Goal: Task Accomplishment & Management: Use online tool/utility

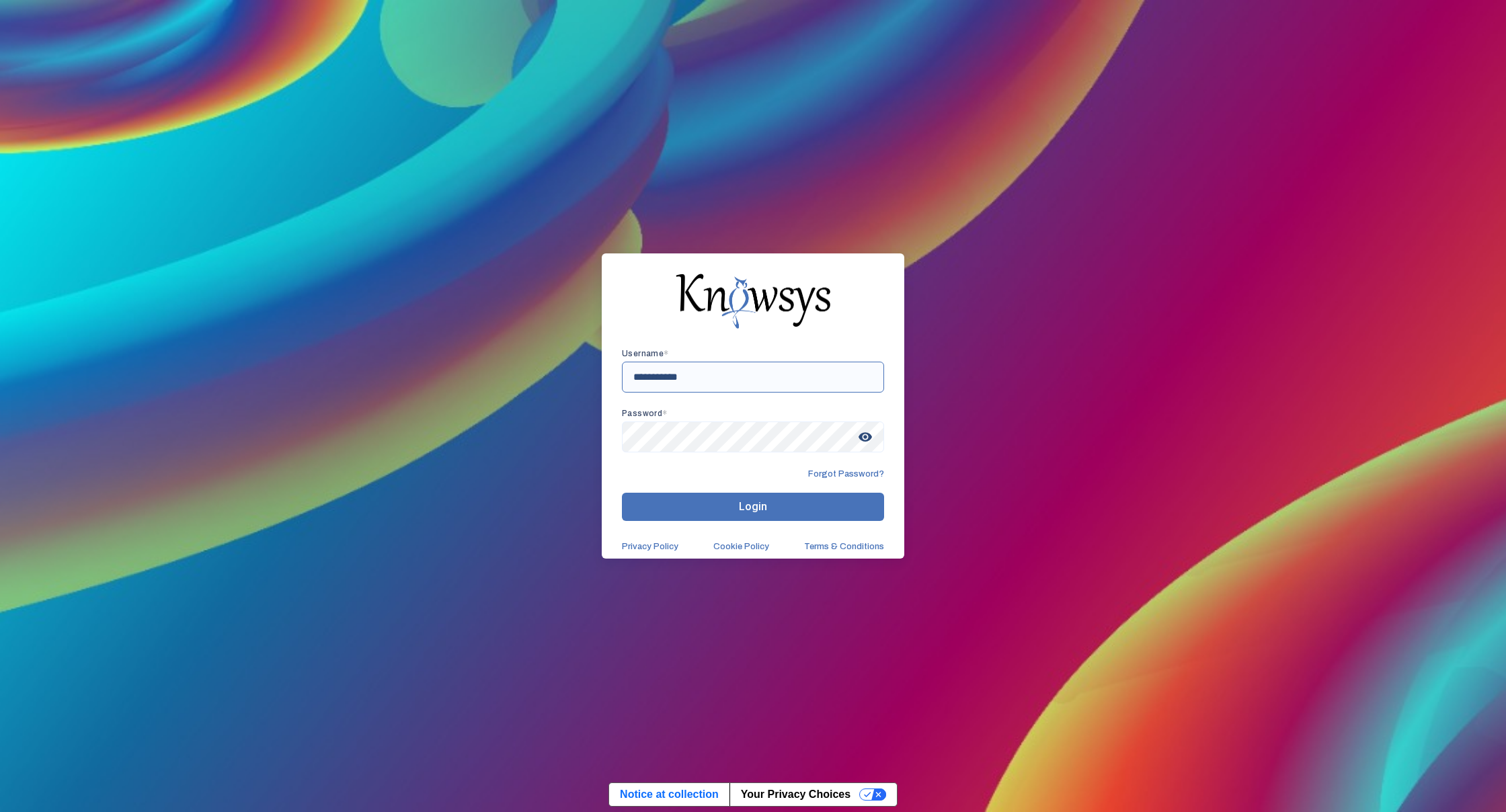
drag, startPoint x: 719, startPoint y: 385, endPoint x: 622, endPoint y: 389, distance: 97.1
click at [616, 390] on div "**********" at bounding box center [753, 406] width 303 height 306
type input "*"
click at [966, 406] on div "Username * Password * visibility Forgot Password? Login Privacy Policy Cookie P…" at bounding box center [753, 406] width 1506 height 812
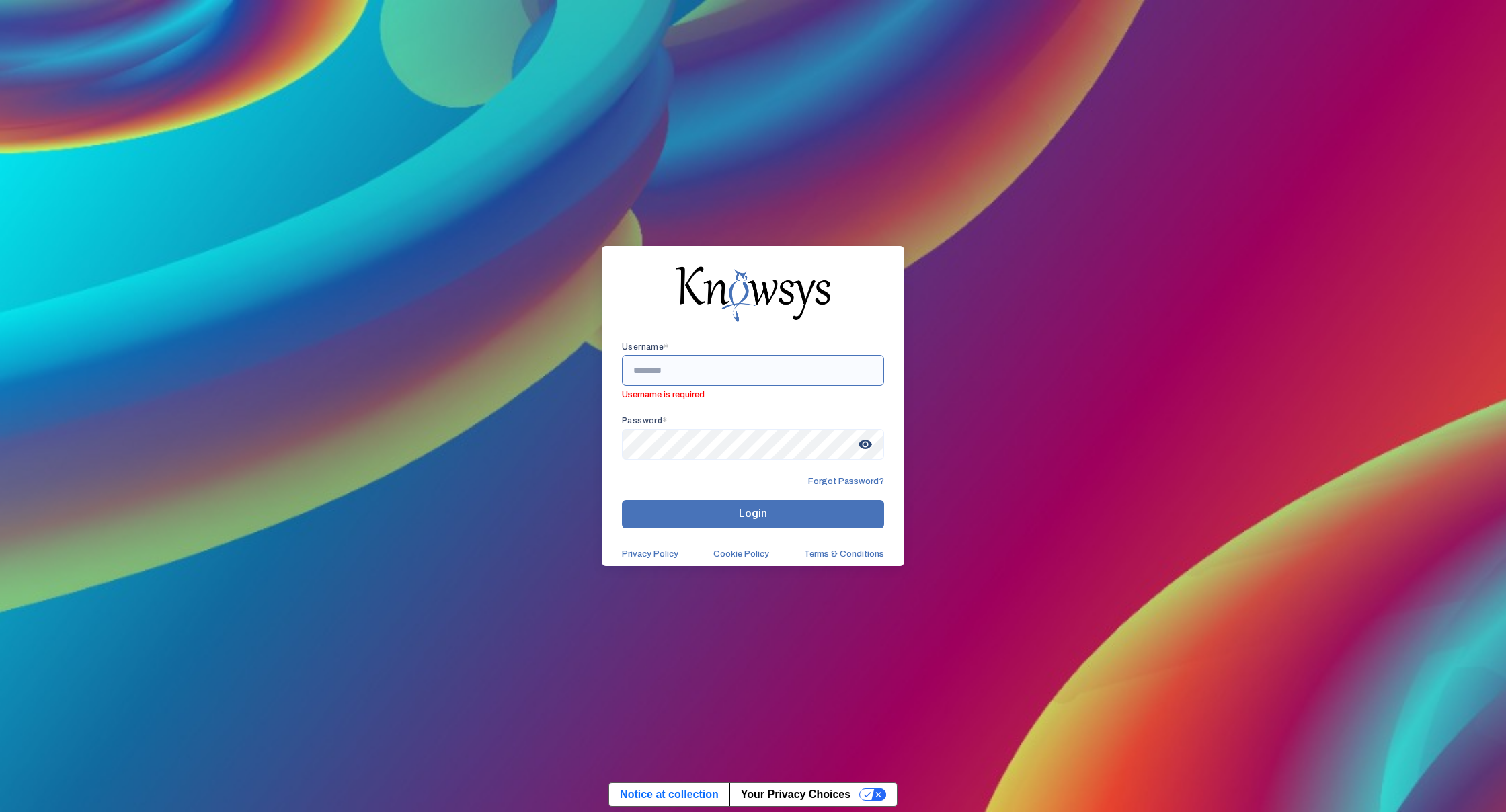
click at [692, 358] on input "text" at bounding box center [753, 371] width 262 height 31
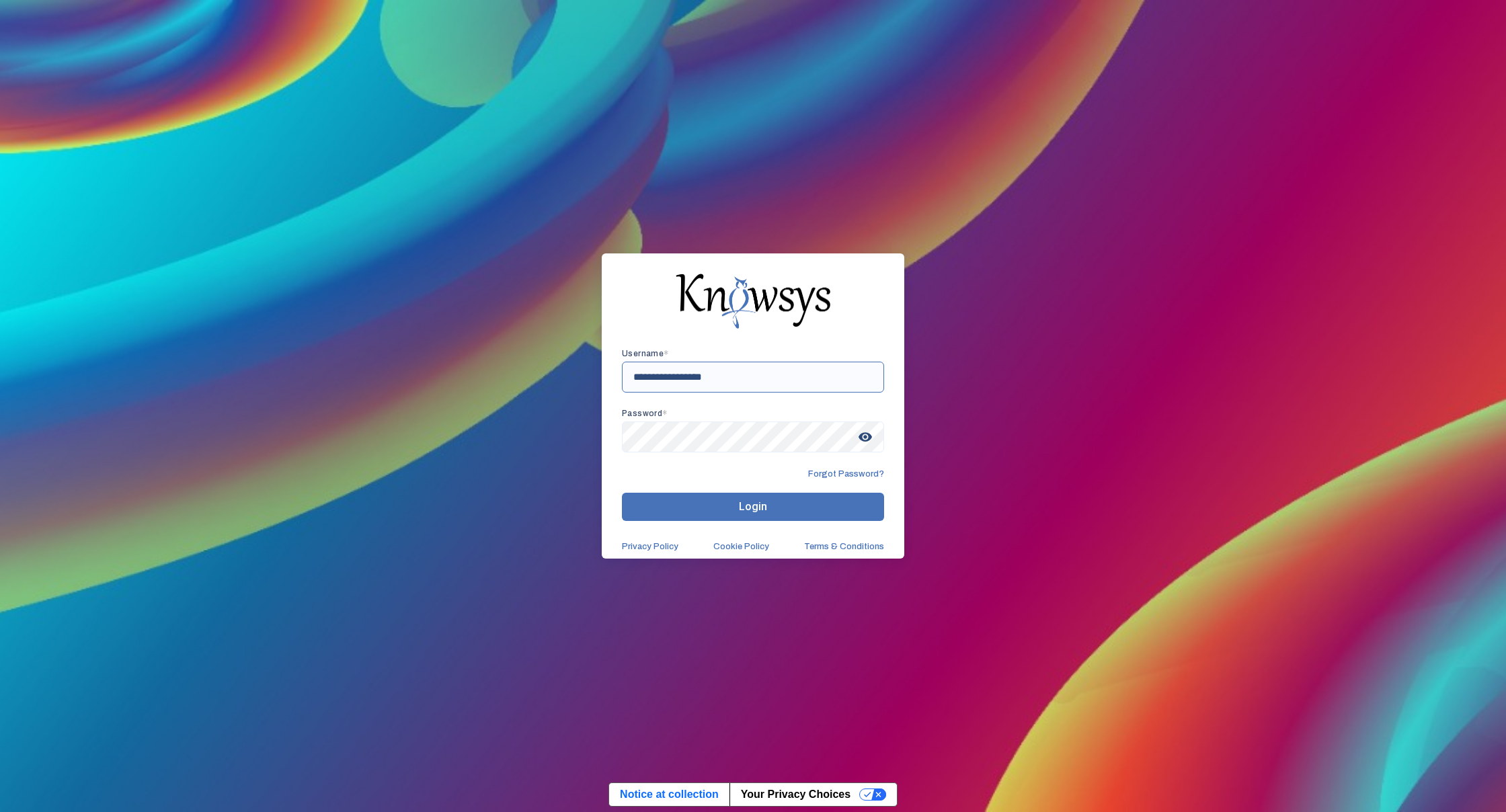
click at [753, 506] on button "Login" at bounding box center [753, 506] width 262 height 29
click at [634, 373] on input "**********" at bounding box center [753, 377] width 262 height 31
click at [636, 373] on input "**********" at bounding box center [753, 377] width 262 height 31
type input "**********"
click at [589, 444] on div "**********" at bounding box center [753, 406] width 1506 height 812
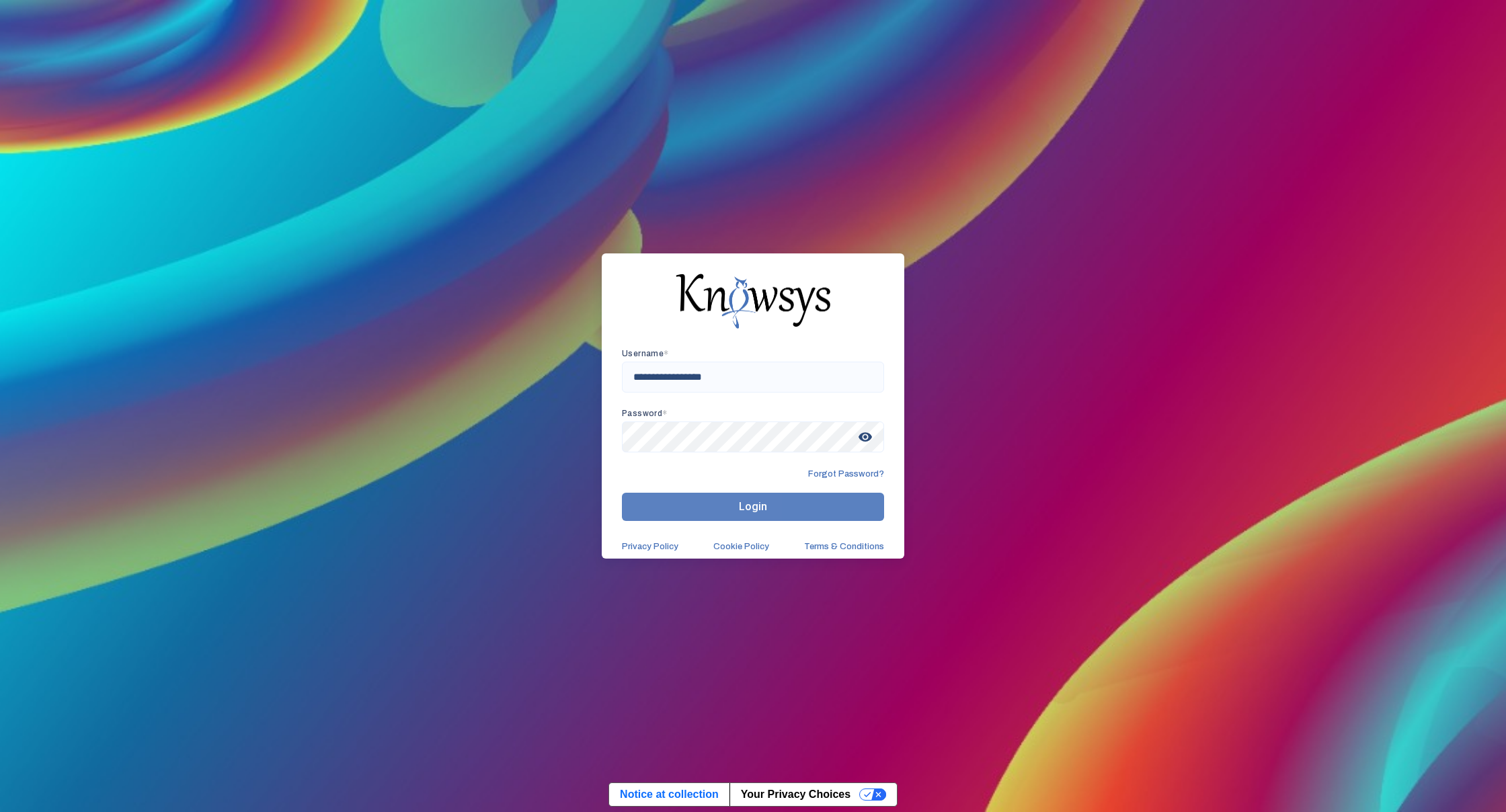
click at [662, 513] on button "Login" at bounding box center [753, 506] width 262 height 29
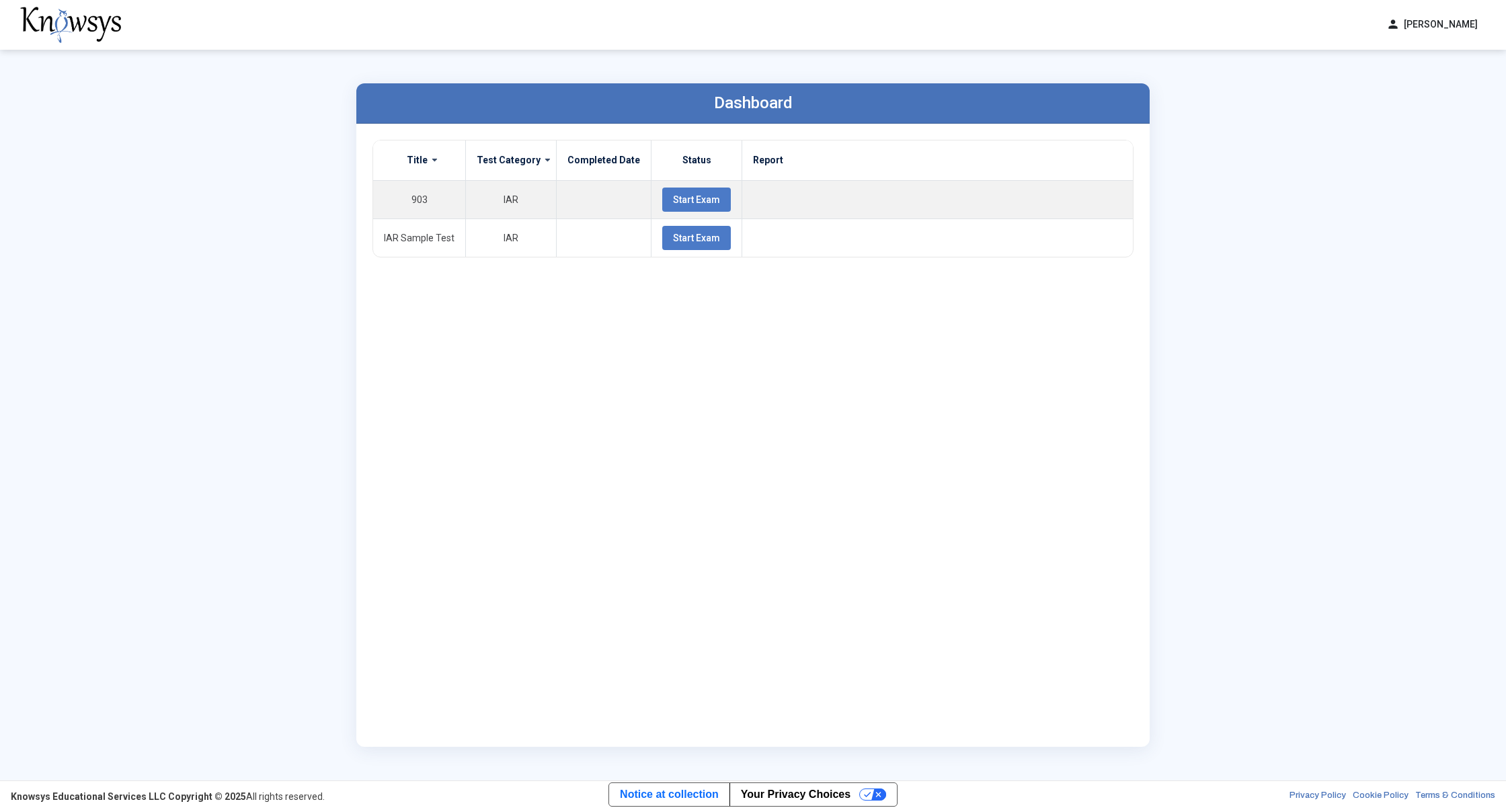
drag, startPoint x: 780, startPoint y: 181, endPoint x: 779, endPoint y: 163, distance: 18.0
click at [684, 191] on button "Start Exam" at bounding box center [697, 200] width 69 height 24
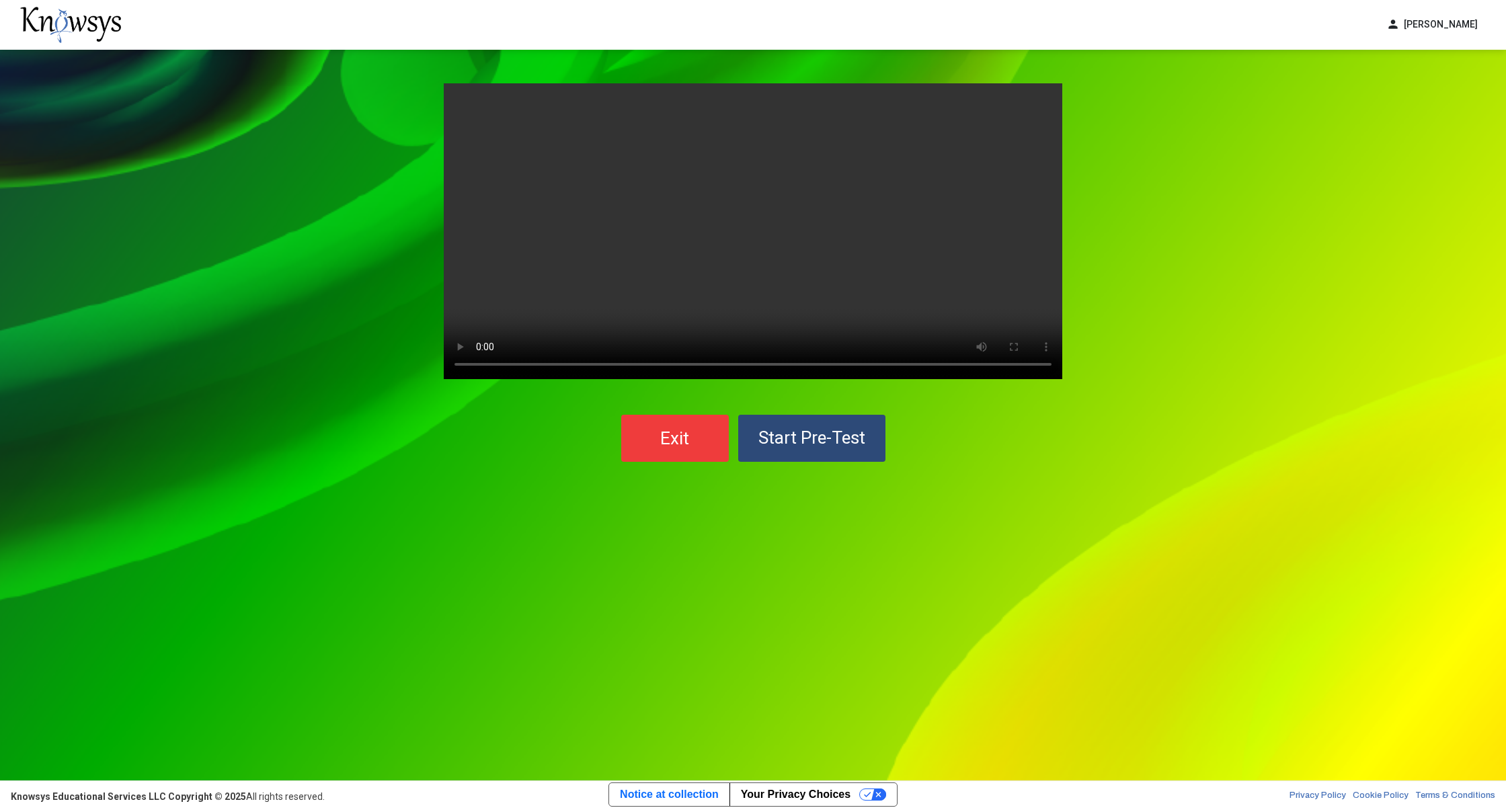
click at [822, 442] on span "Start Pre-Test" at bounding box center [811, 438] width 107 height 20
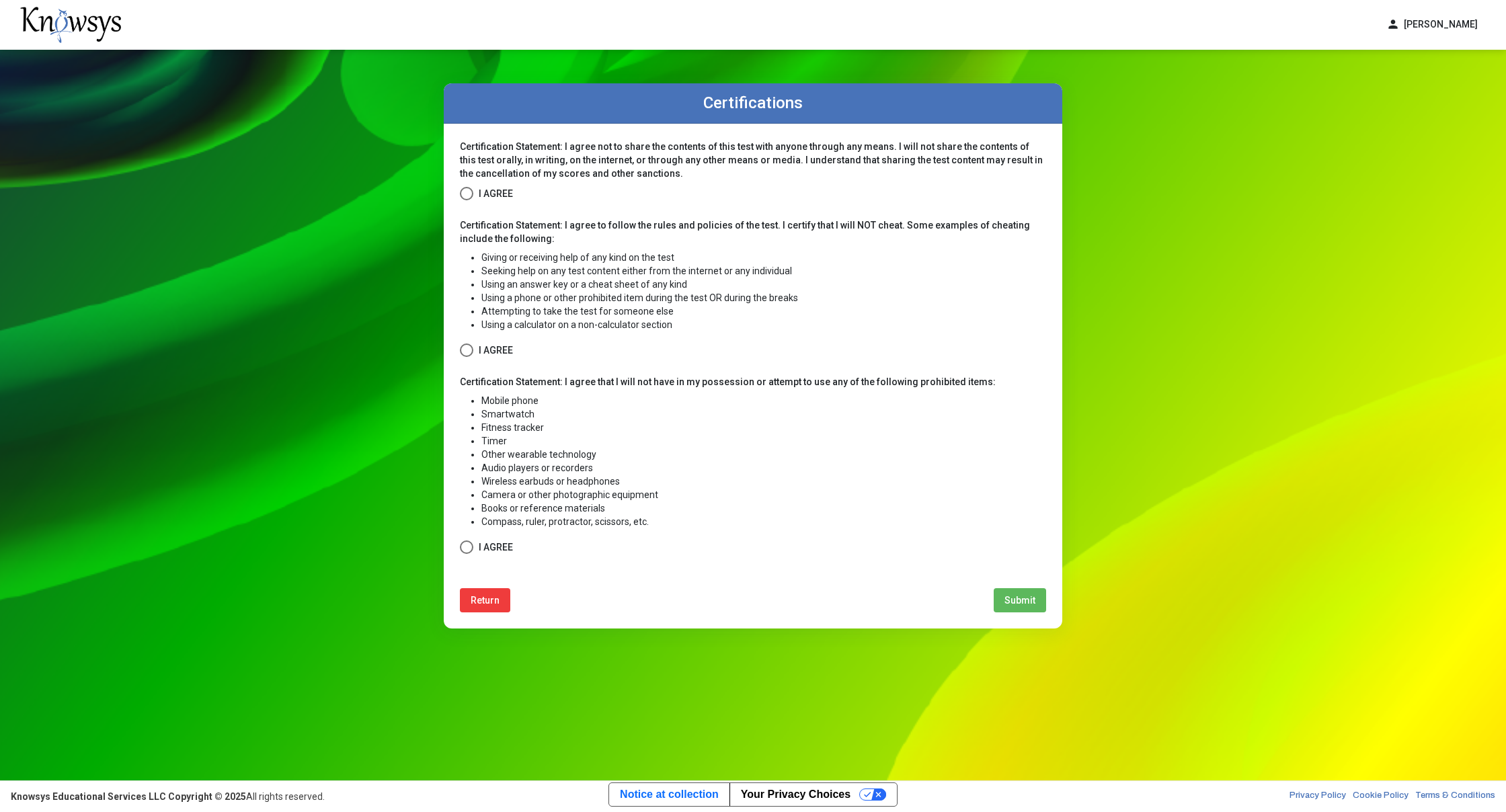
click at [466, 197] on span at bounding box center [466, 194] width 13 height 13
click at [472, 349] on span at bounding box center [466, 350] width 13 height 13
click at [464, 540] on label "I Agree" at bounding box center [486, 547] width 53 height 17
click at [1016, 601] on span "Submit" at bounding box center [1020, 600] width 31 height 11
select select
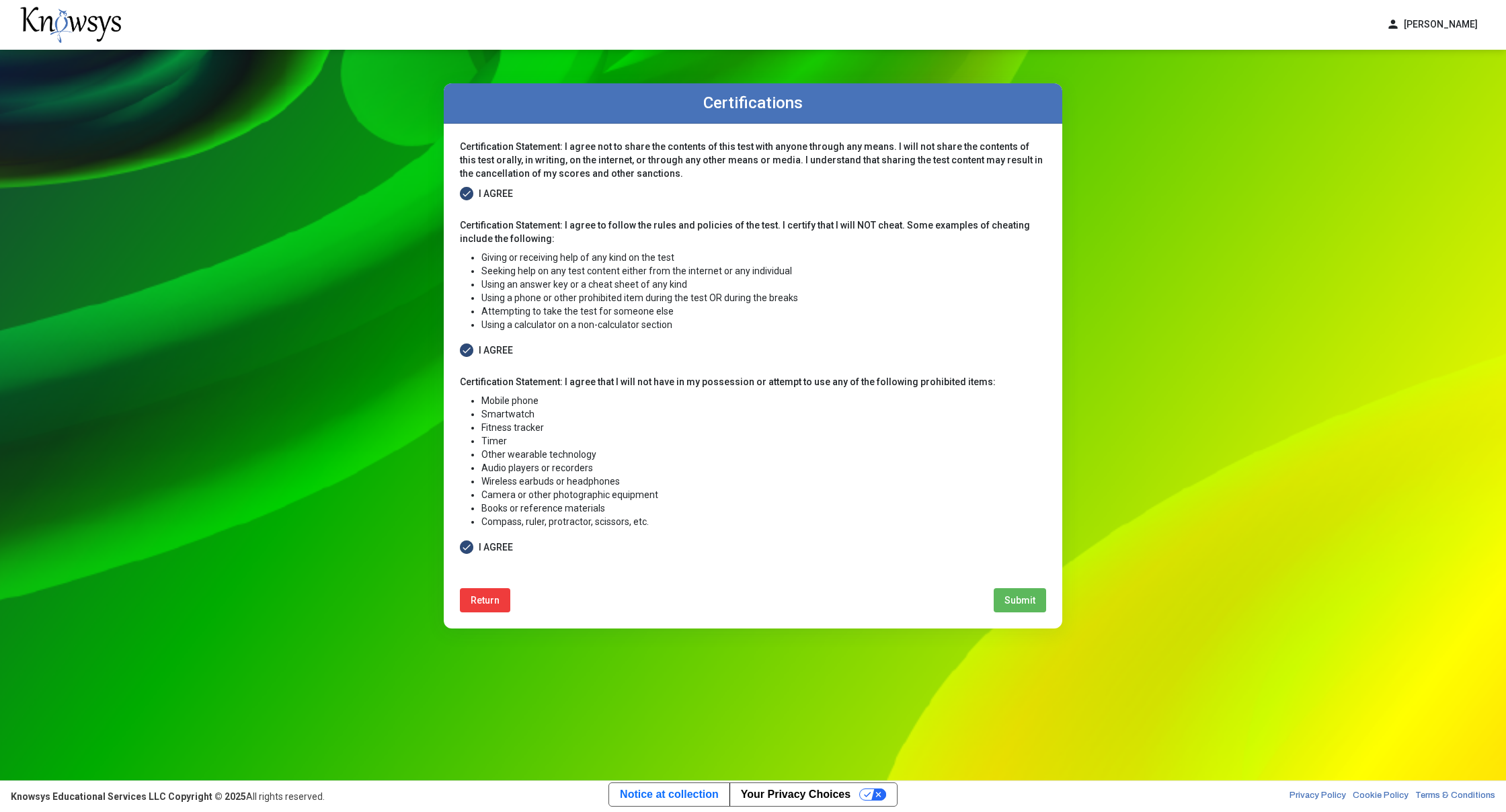
select select
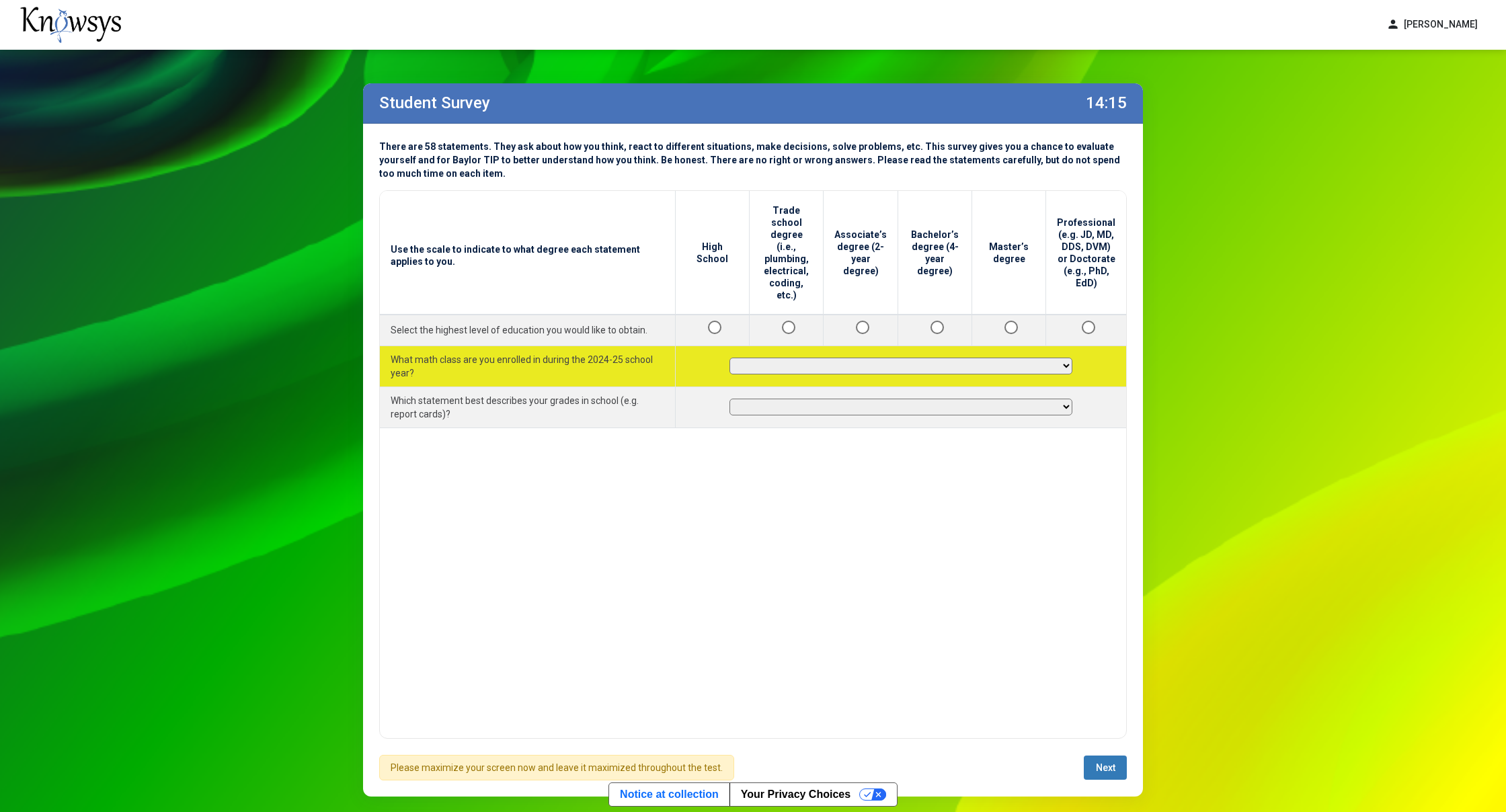
select select "**********"
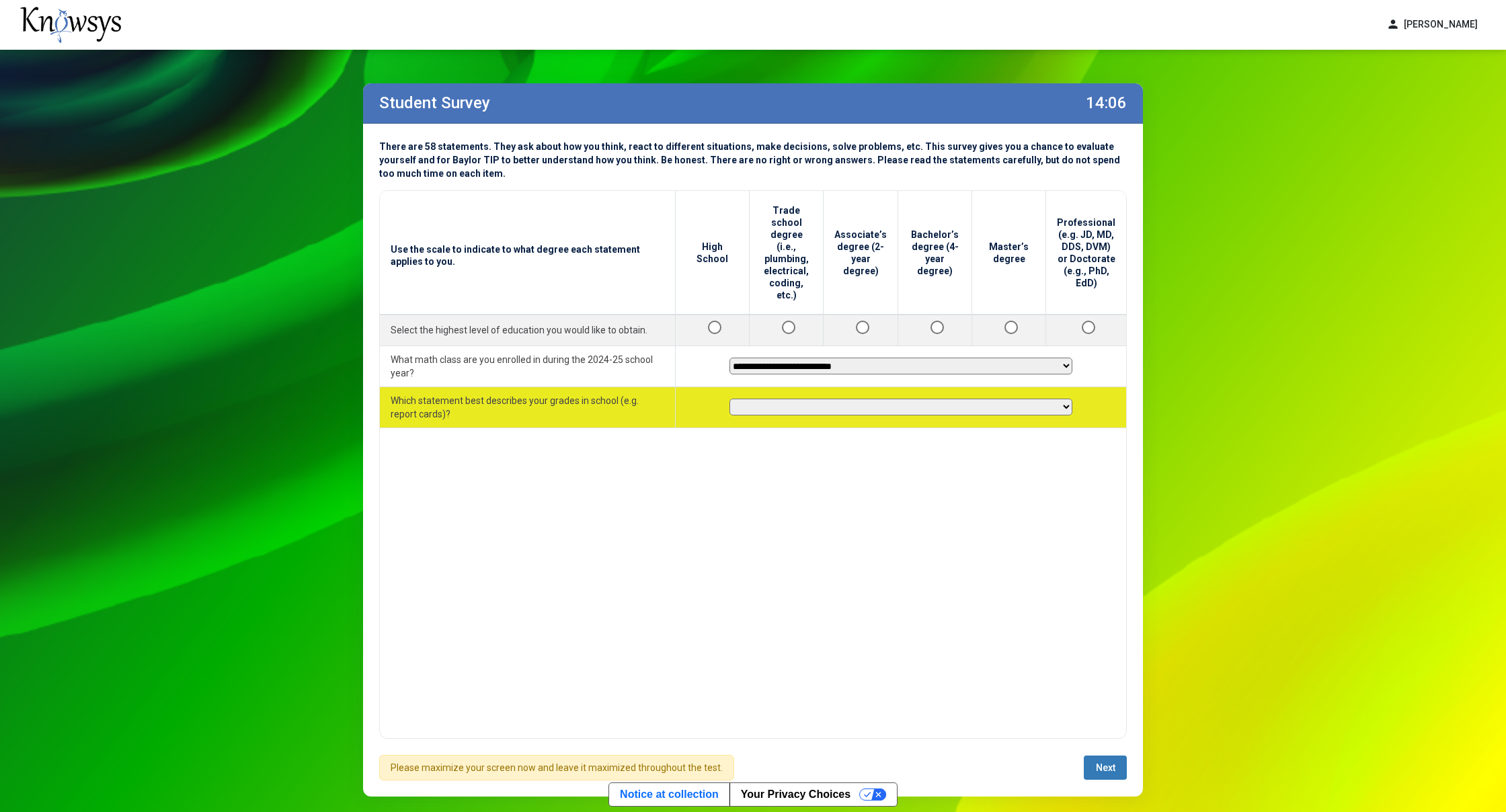
select select "********"
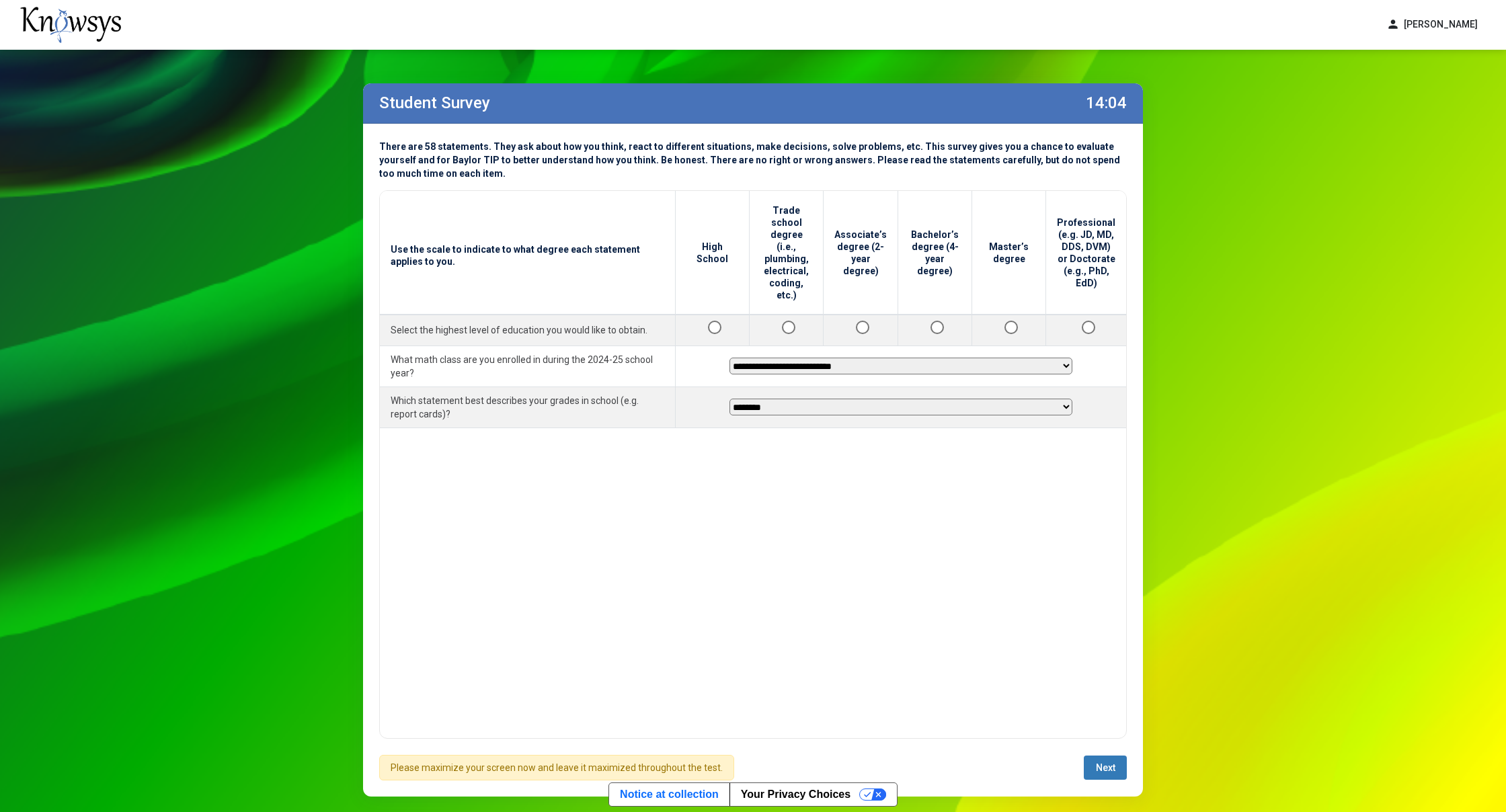
click at [1095, 775] on button "Next" at bounding box center [1105, 767] width 43 height 24
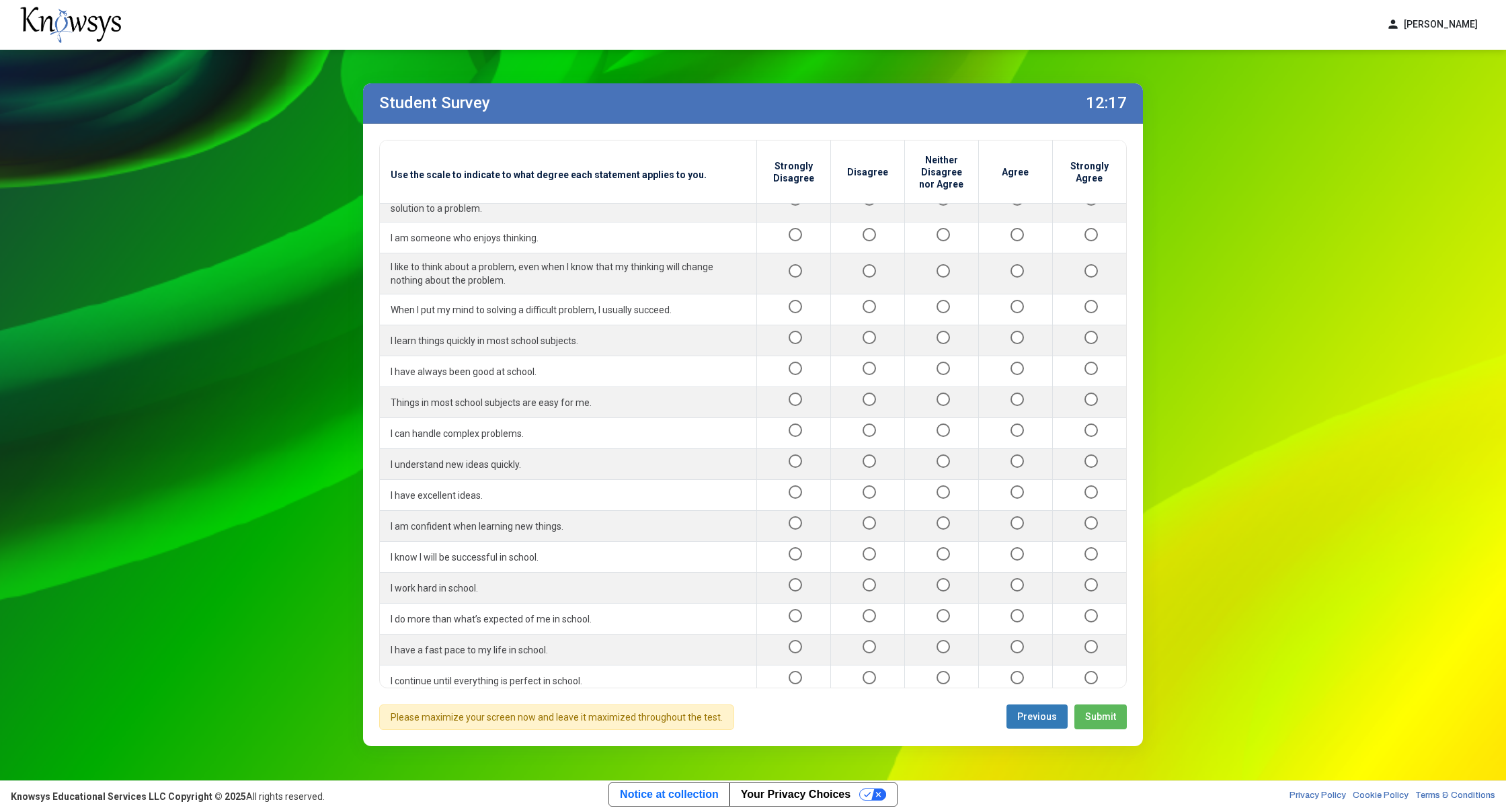
scroll to position [265, 0]
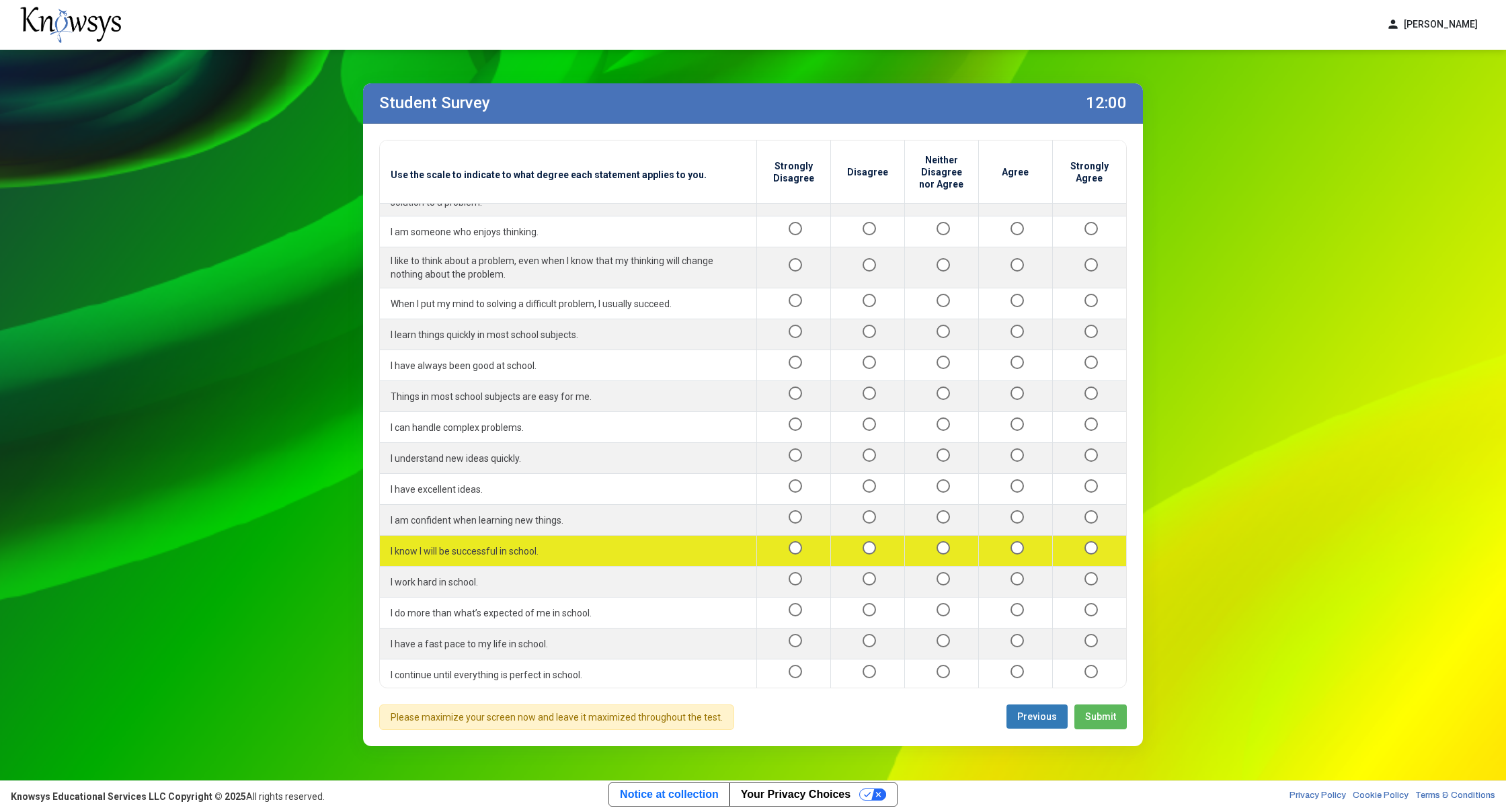
click at [924, 542] on div at bounding box center [942, 550] width 52 height 17
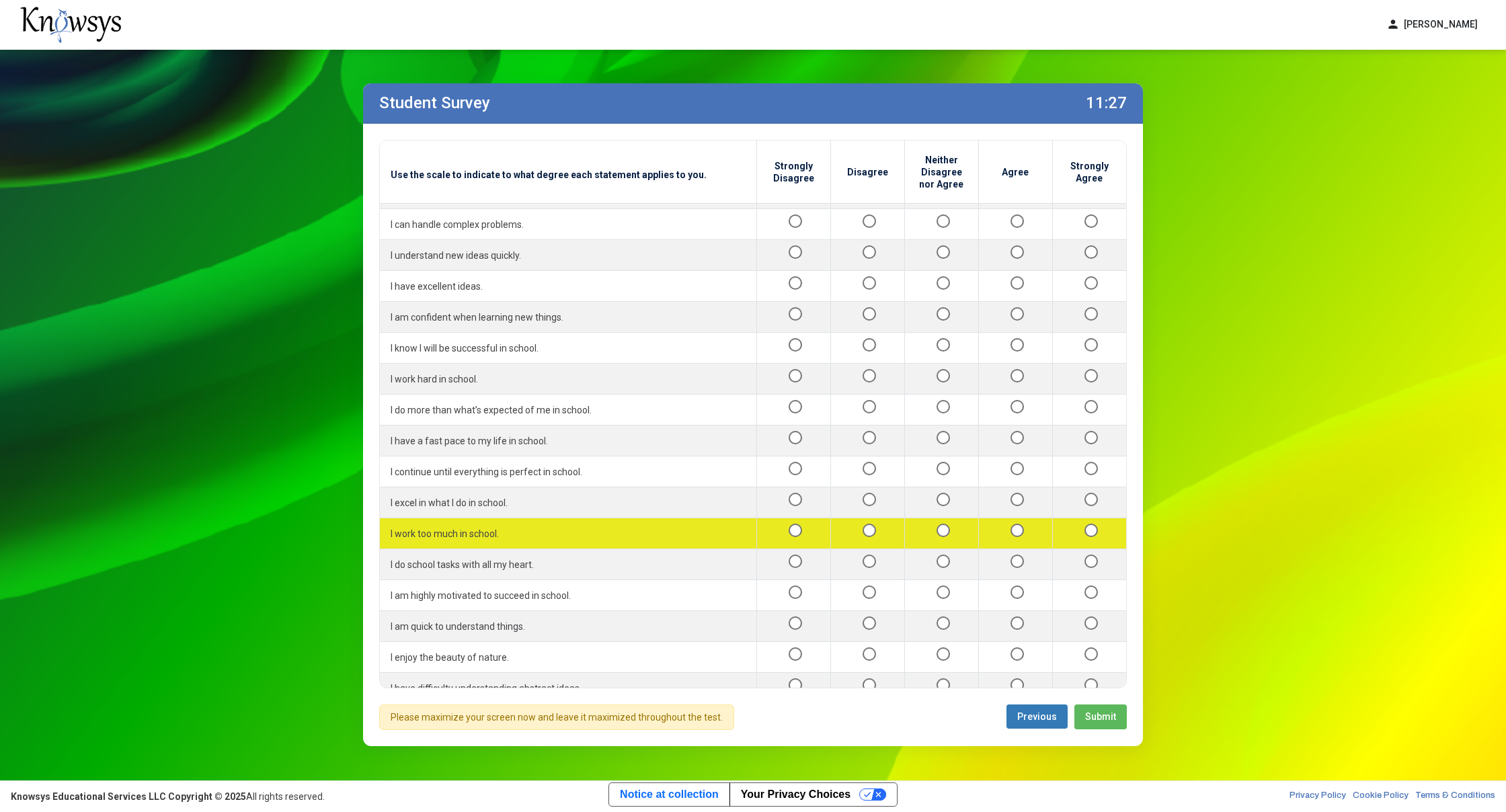
scroll to position [471, 0]
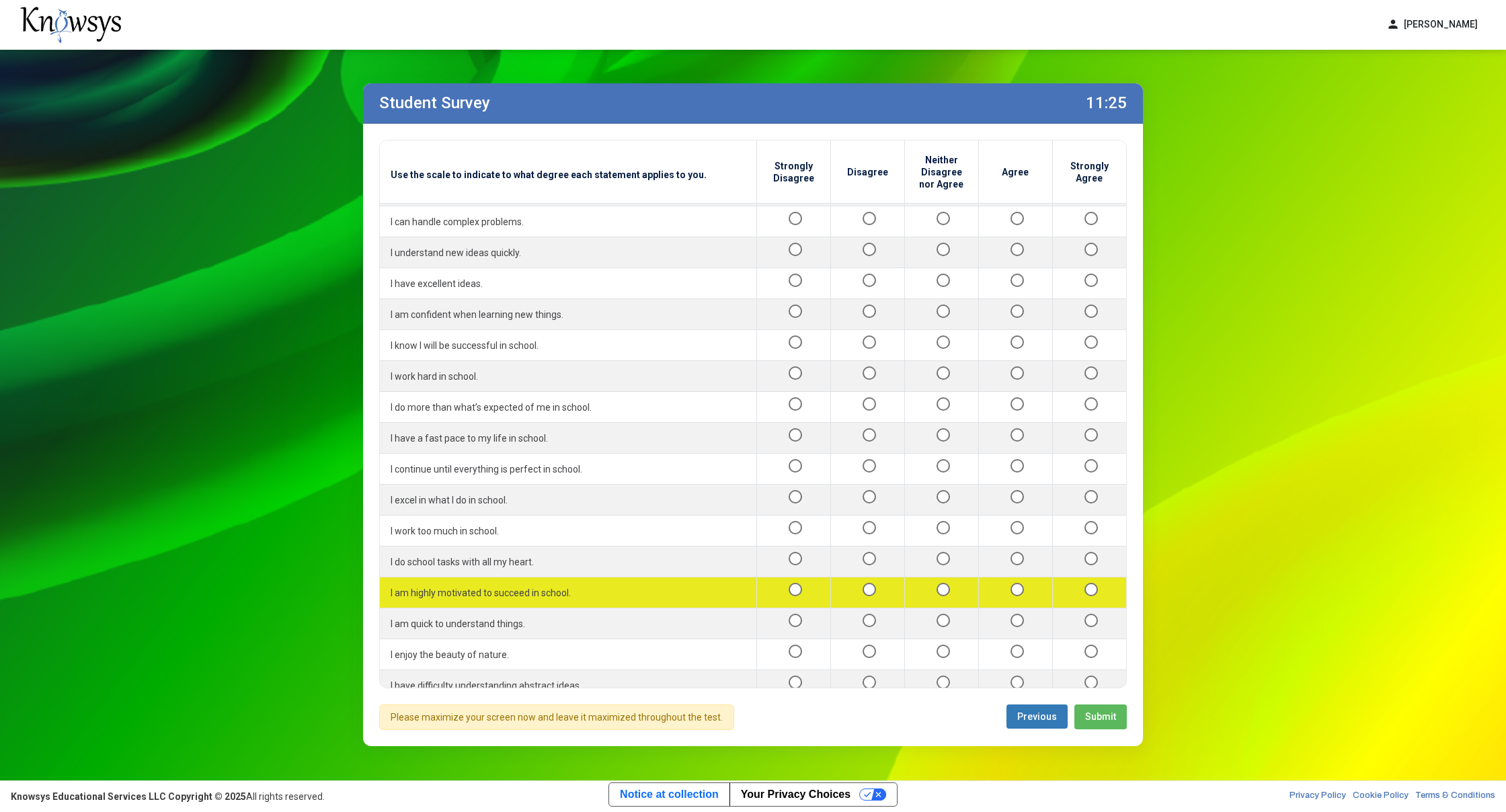
click at [999, 584] on div at bounding box center [1015, 592] width 52 height 17
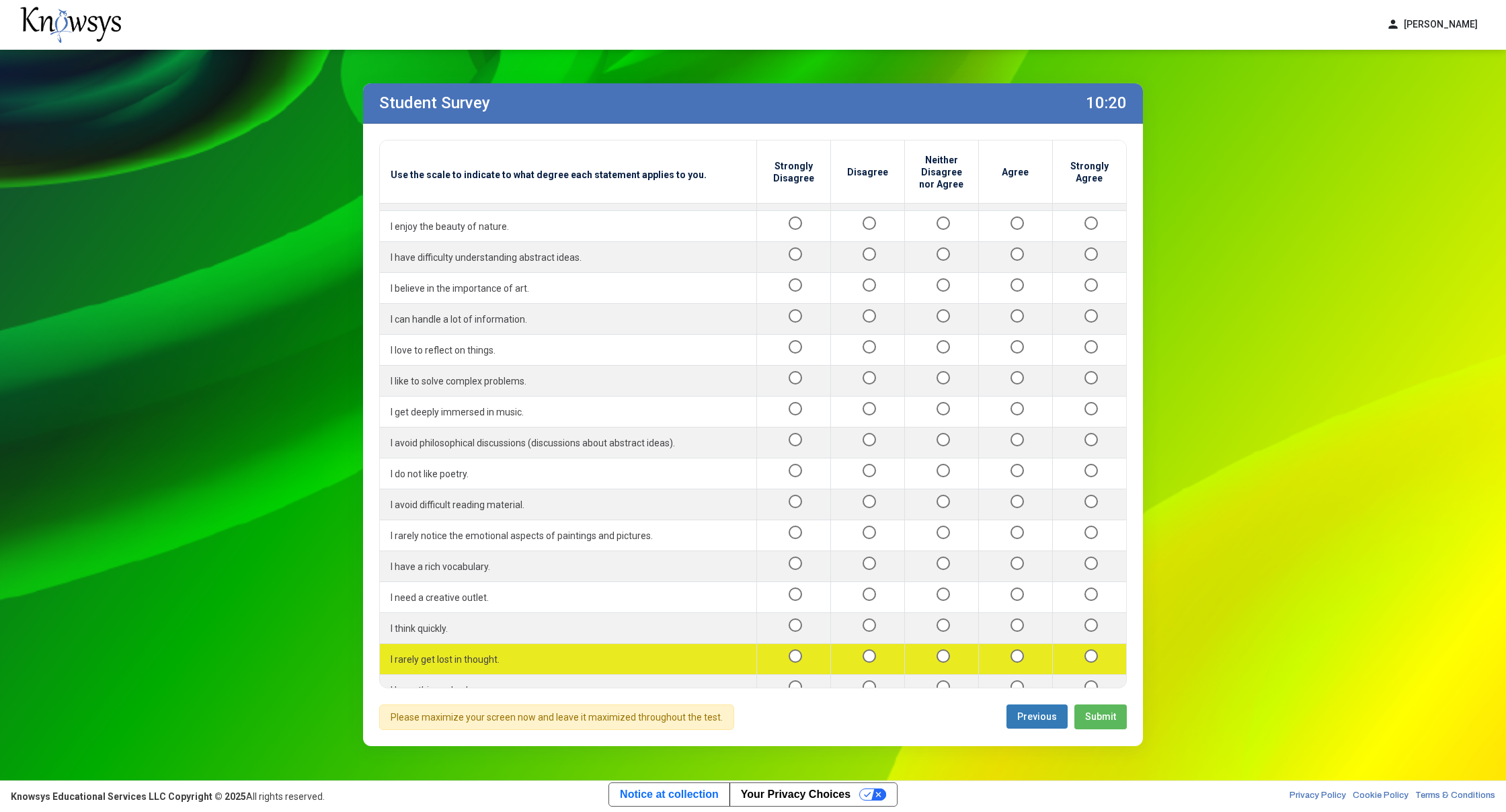
scroll to position [953, 0]
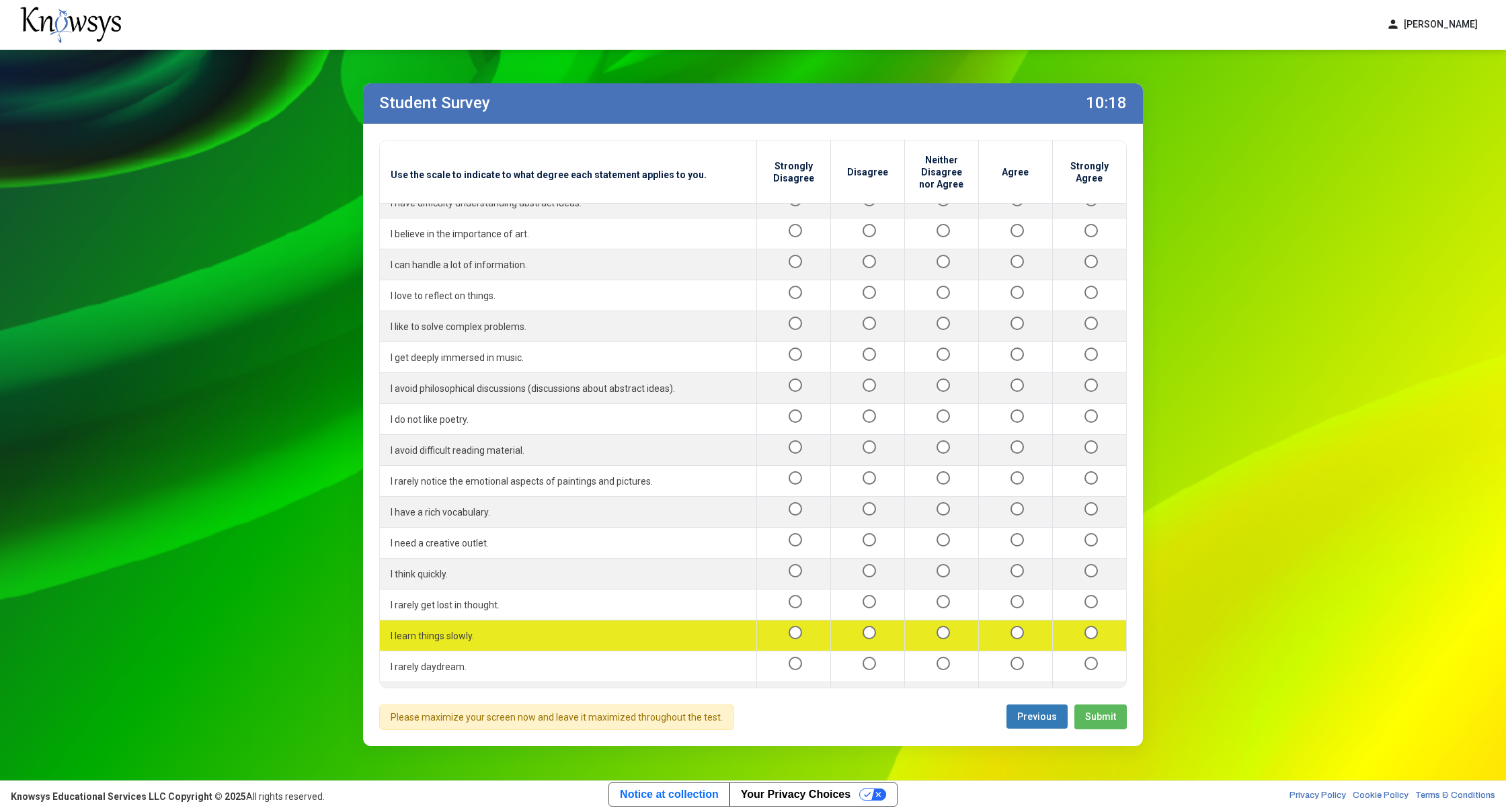
click at [860, 627] on div at bounding box center [867, 635] width 52 height 17
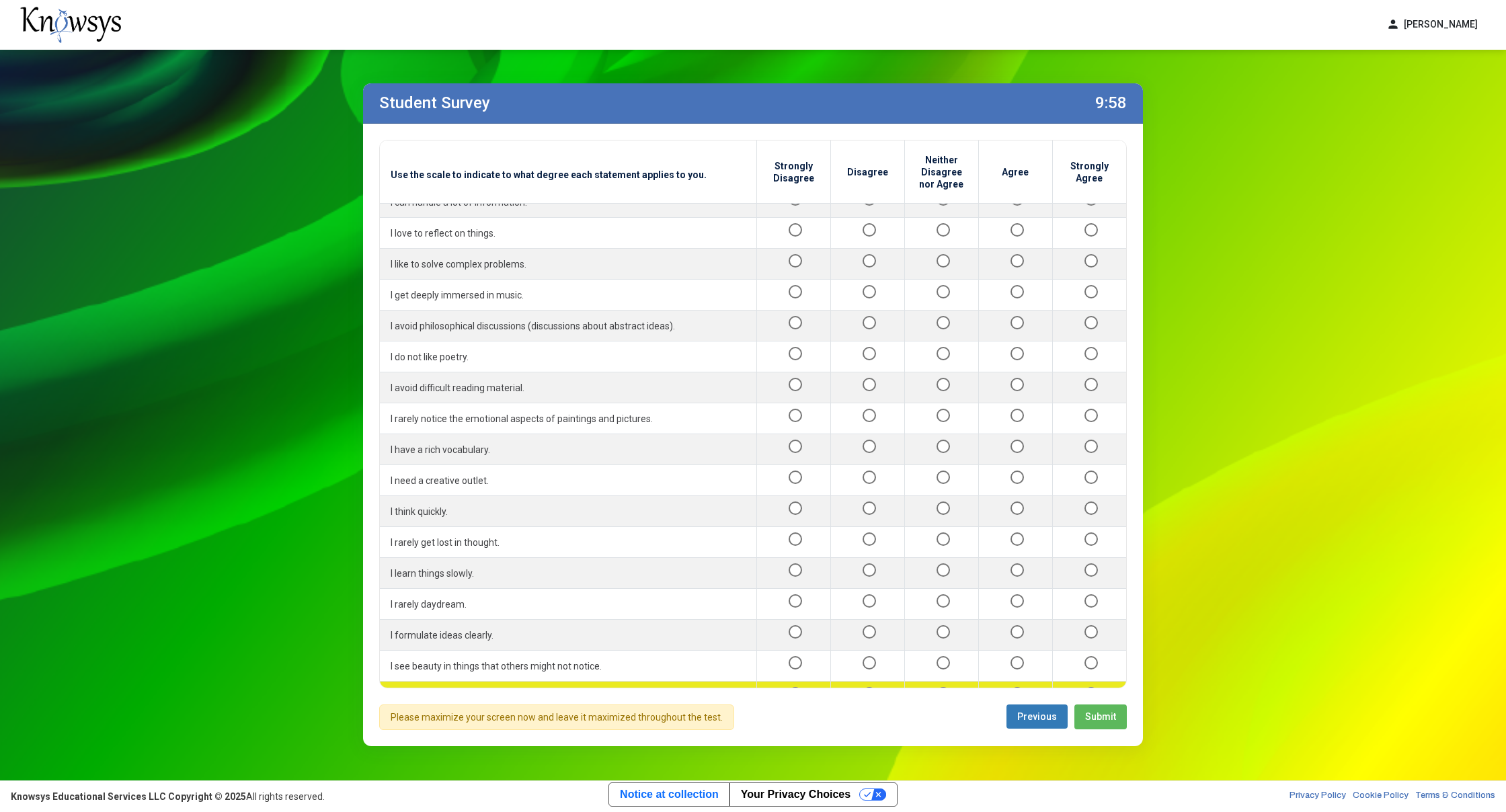
scroll to position [1085, 0]
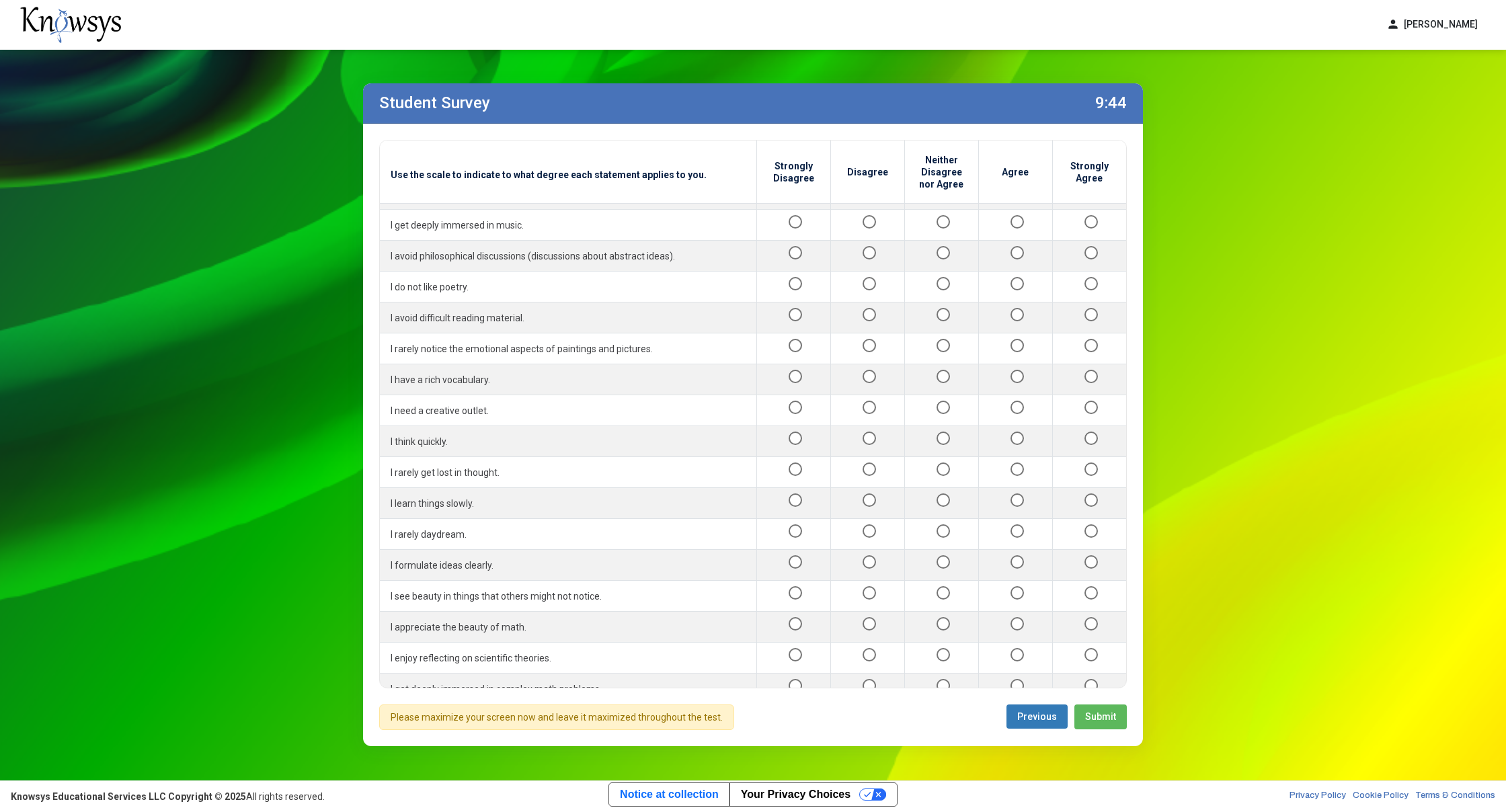
click at [925, 804] on div at bounding box center [942, 812] width 52 height 17
click at [1104, 721] on span "Submit" at bounding box center [1100, 716] width 31 height 11
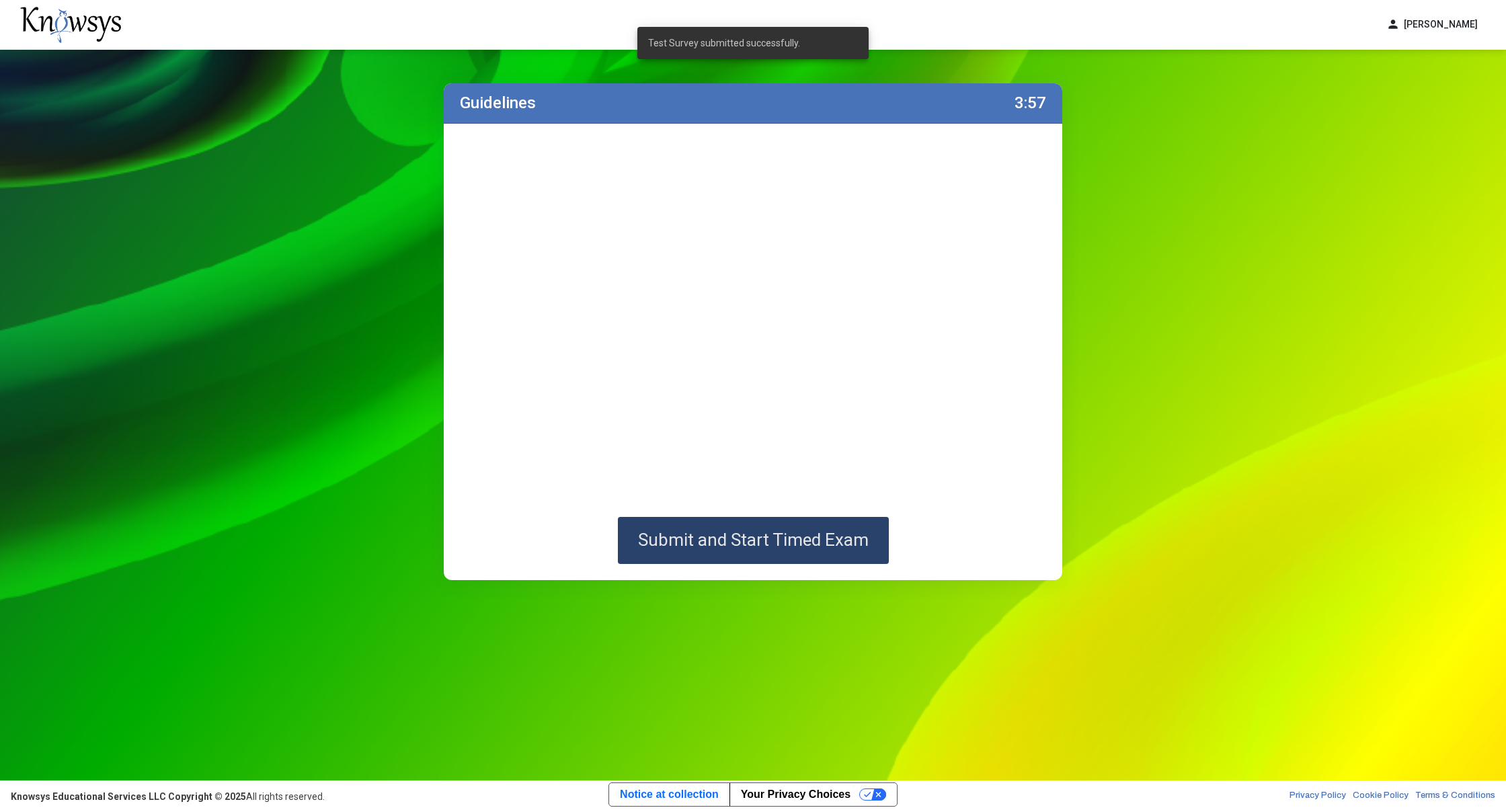
click at [790, 545] on span "Submit and Start Timed Exam" at bounding box center [753, 540] width 230 height 20
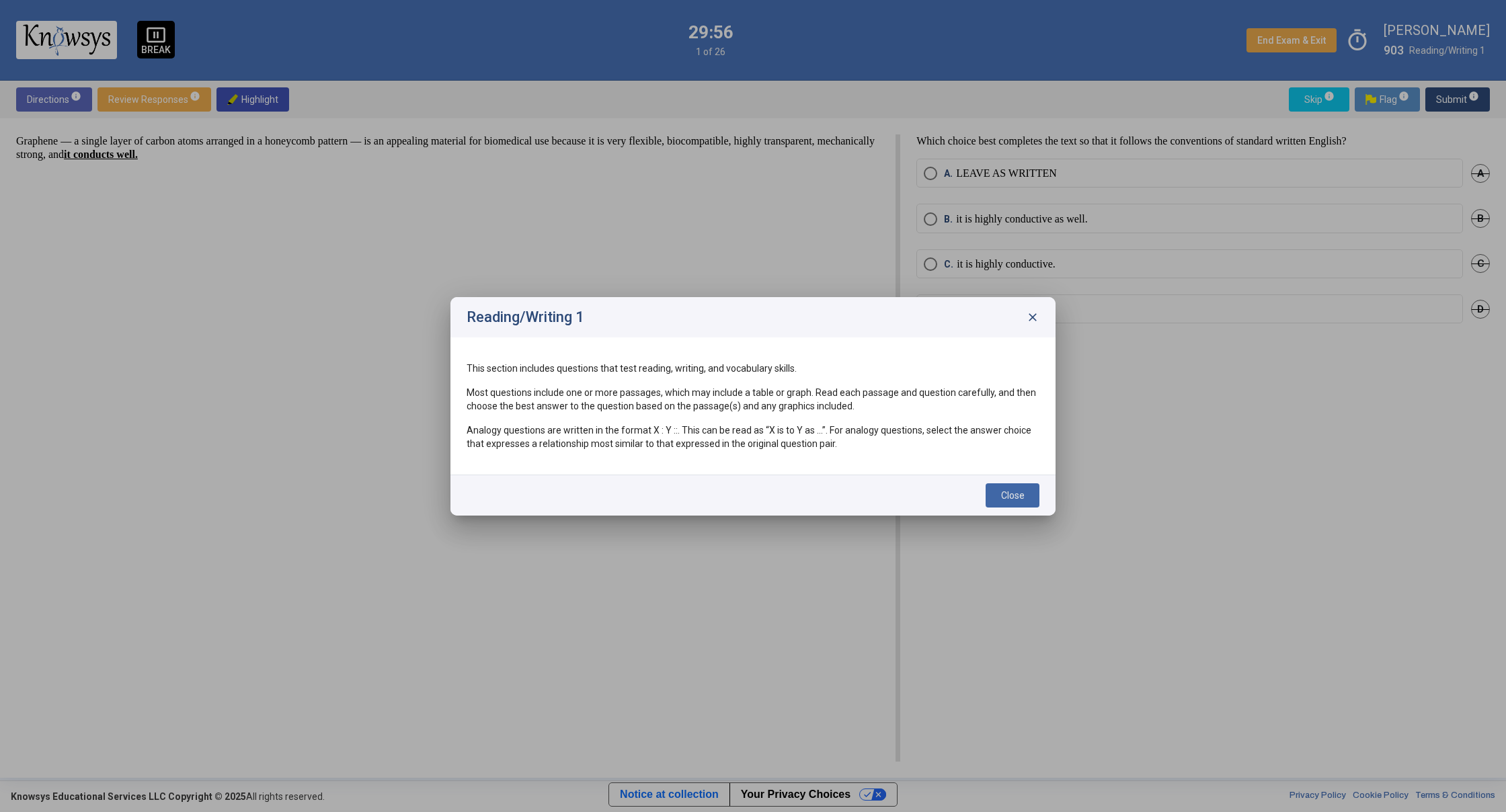
click at [1014, 496] on span "Close" at bounding box center [1013, 495] width 23 height 11
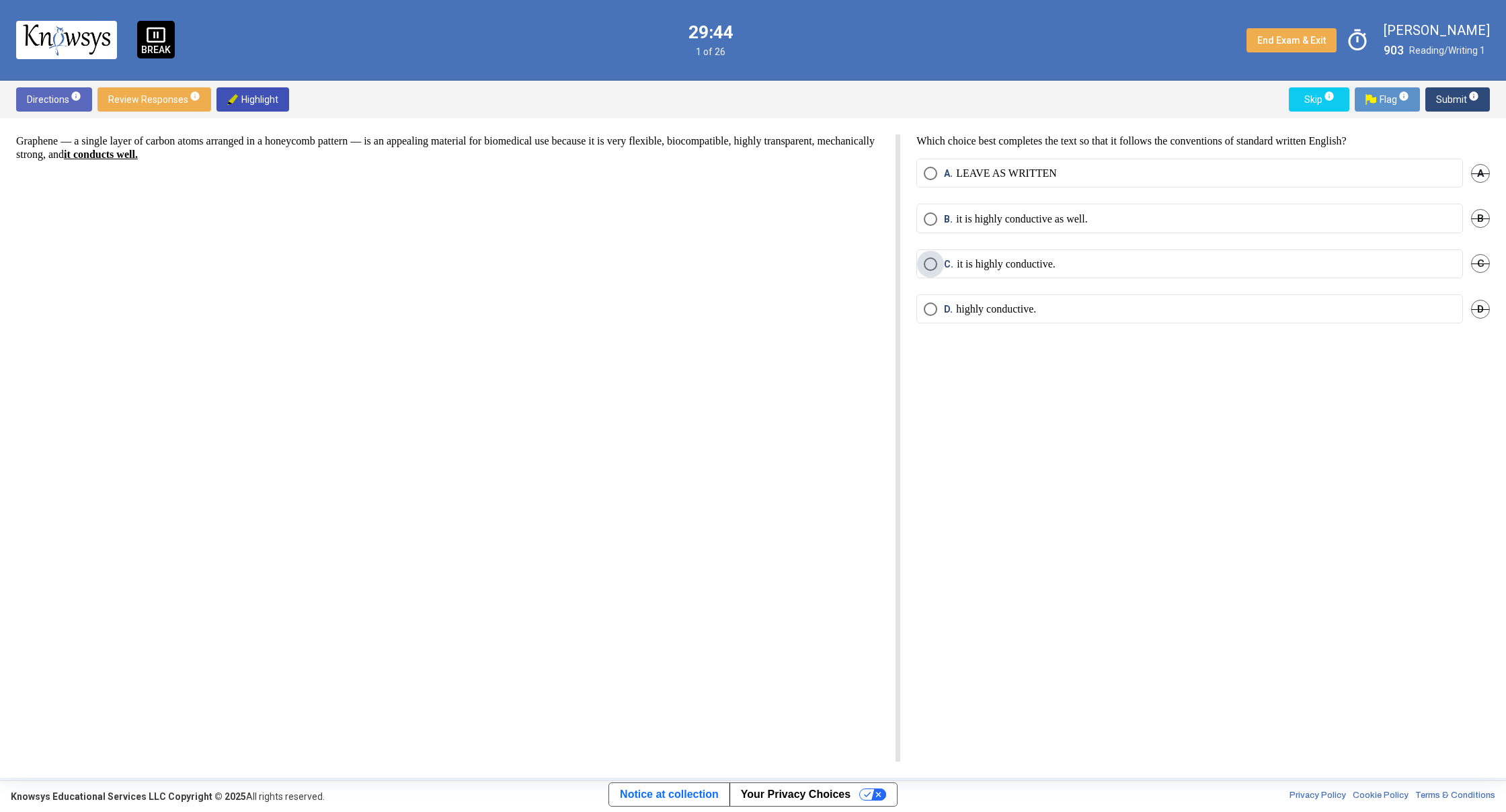
click at [1032, 268] on p "it is highly conductive." at bounding box center [1006, 264] width 99 height 13
click at [926, 172] on span "Select an option" at bounding box center [931, 173] width 13 height 13
click at [1461, 101] on span "Submit info" at bounding box center [1457, 99] width 43 height 24
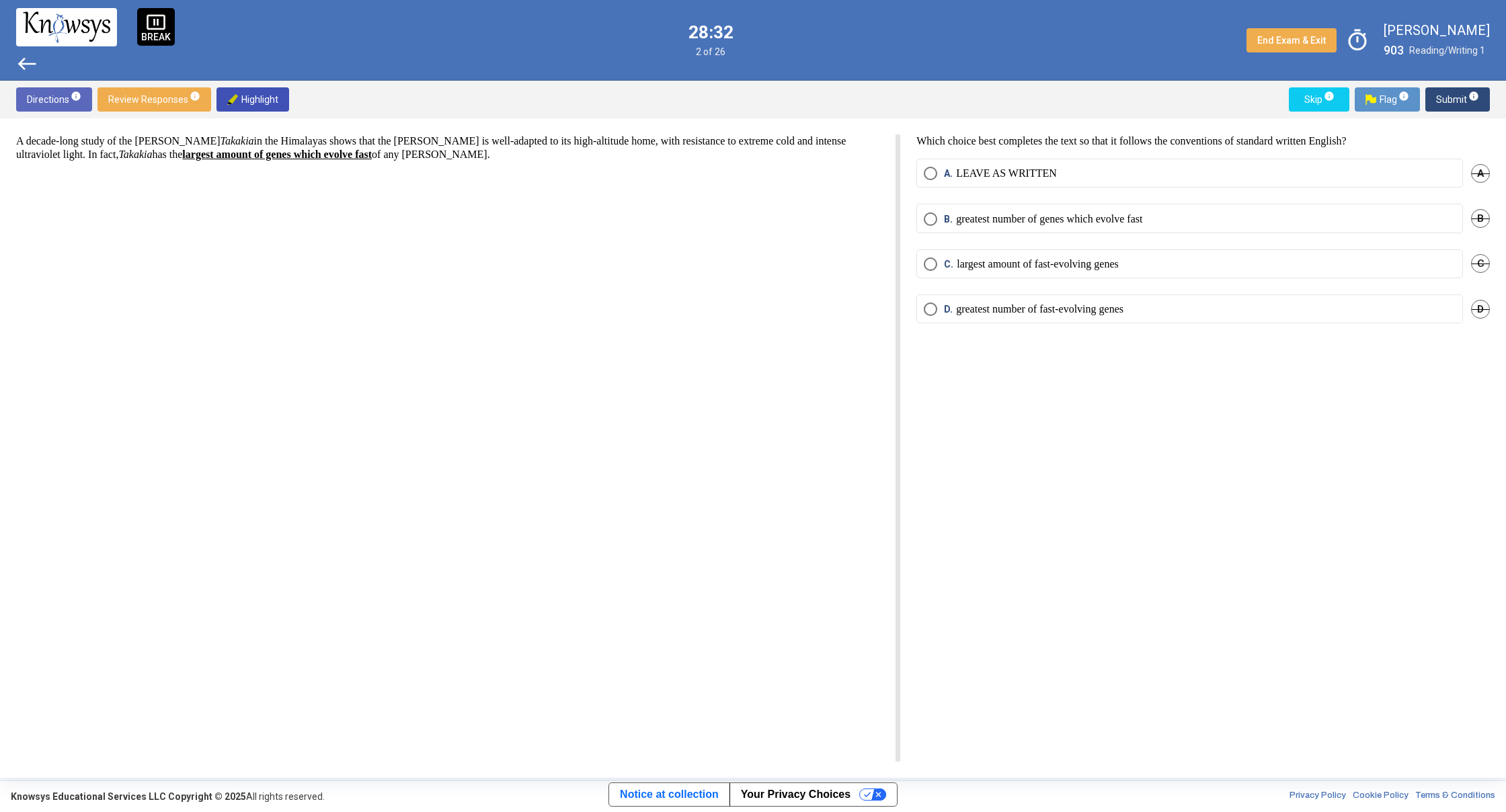
click at [933, 316] on mat-radio-button "D. greatest number of fast-evolving genes" at bounding box center [1189, 309] width 547 height 29
click at [933, 314] on span "Select an option" at bounding box center [931, 309] width 13 height 13
click at [1442, 96] on span "Submit info" at bounding box center [1457, 99] width 43 height 24
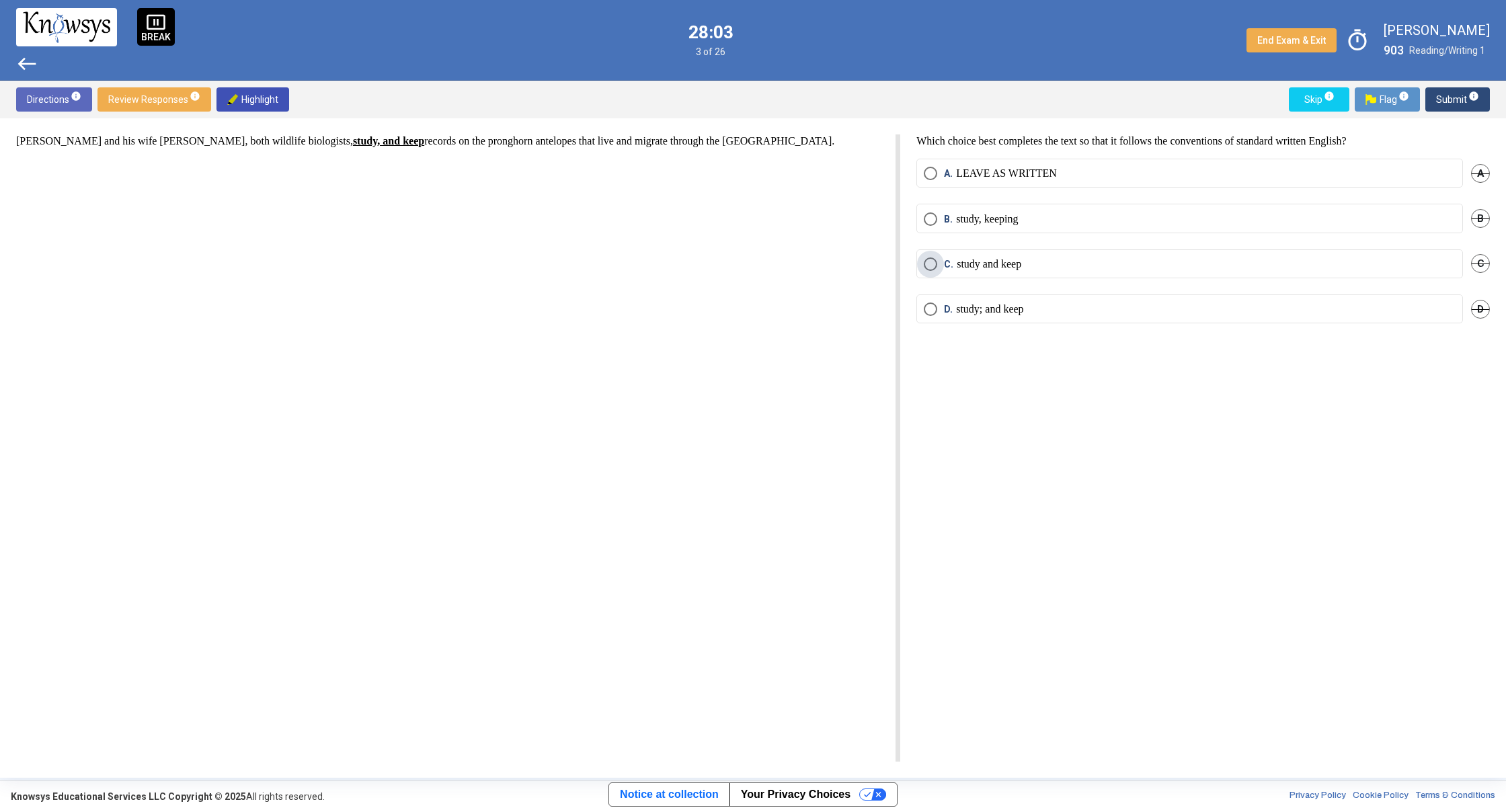
click at [925, 265] on span "Select an option" at bounding box center [931, 264] width 13 height 13
click at [1452, 102] on span "Submit info" at bounding box center [1457, 99] width 43 height 24
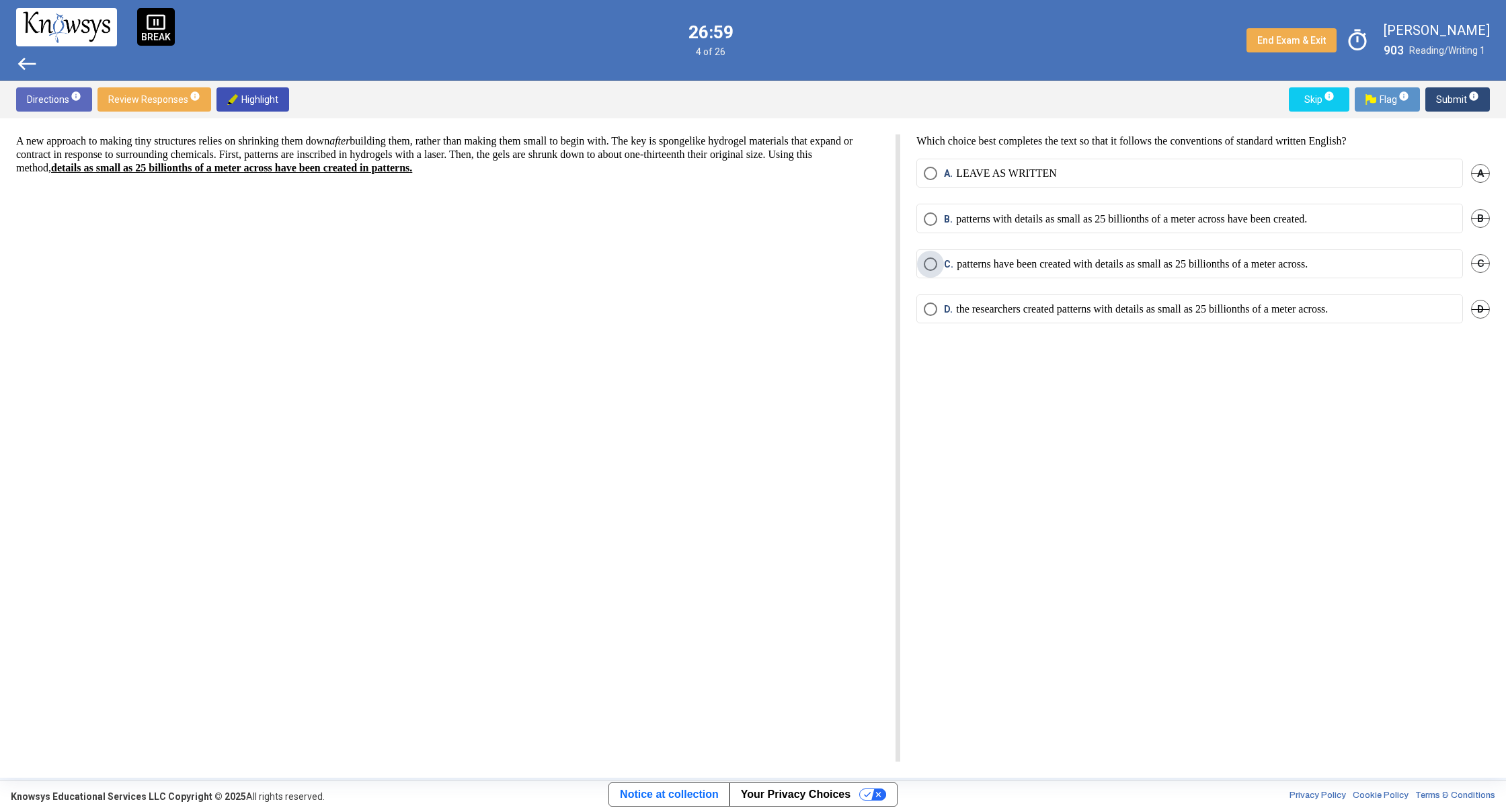
click at [931, 262] on span "Select an option" at bounding box center [931, 264] width 13 height 13
click at [1444, 105] on span "Submit info" at bounding box center [1457, 99] width 43 height 24
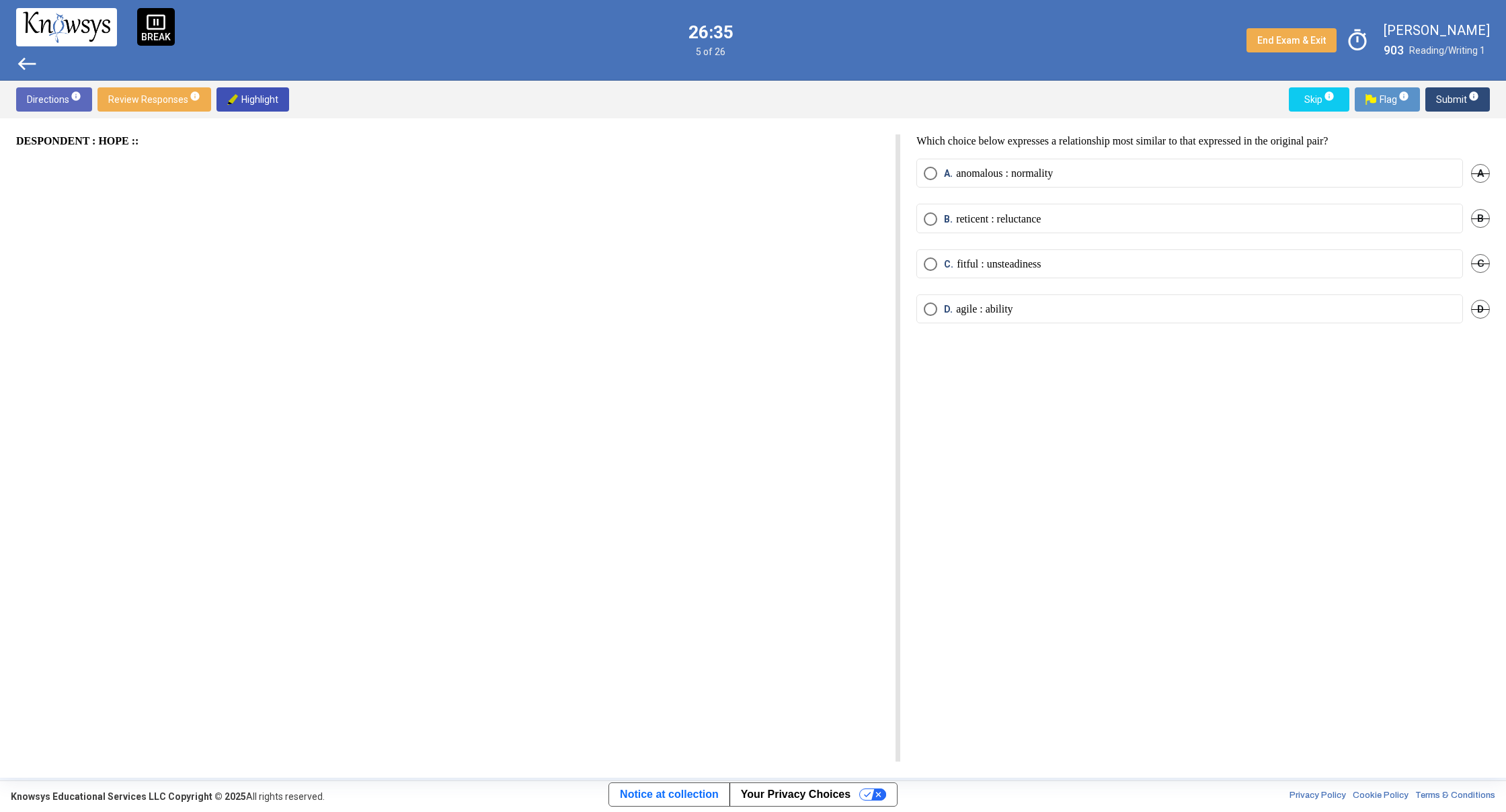
click at [995, 217] on p "reticent : reluctance" at bounding box center [999, 219] width 85 height 13
click at [1456, 105] on span "Submit info" at bounding box center [1457, 99] width 43 height 24
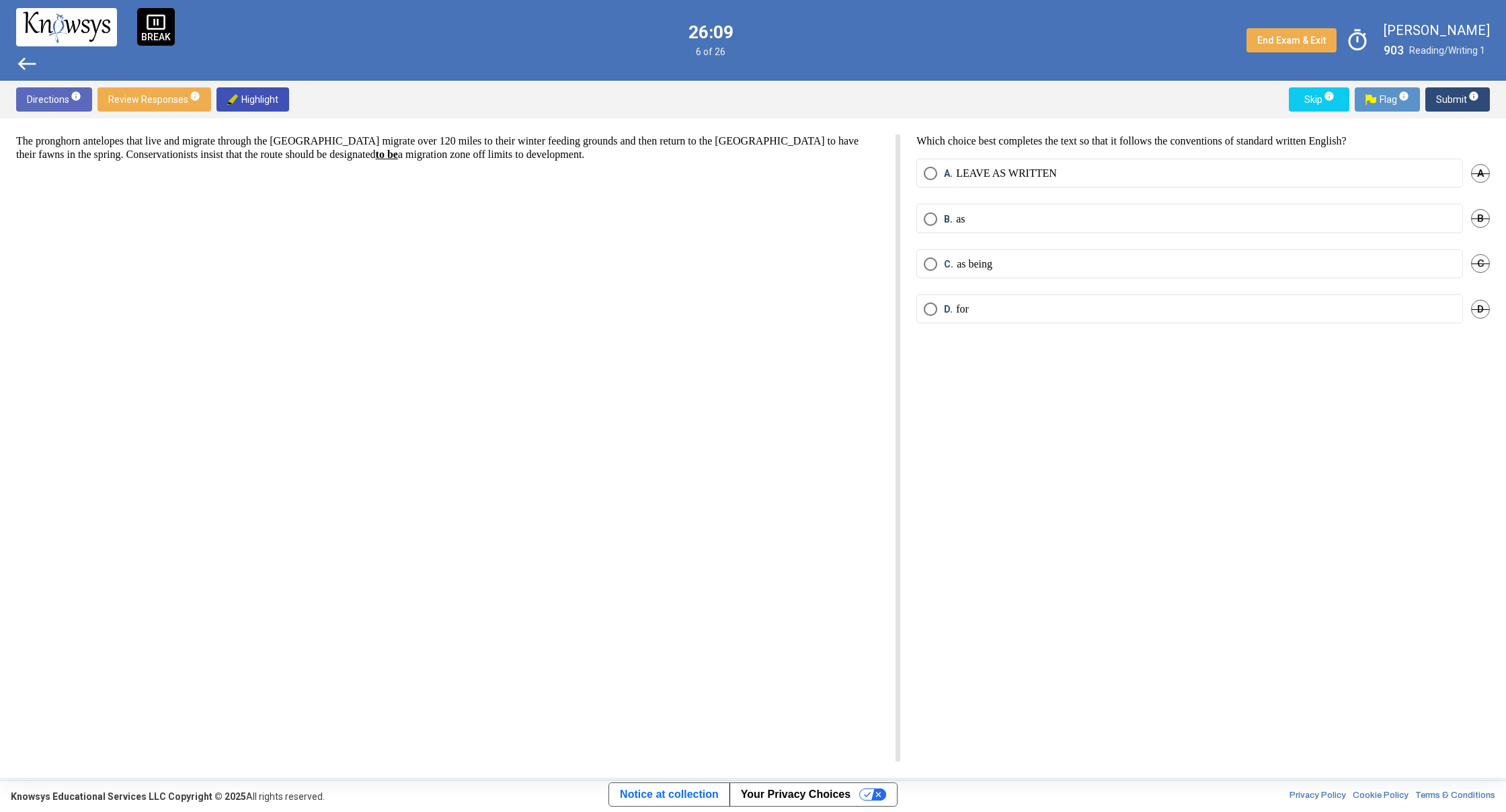
click at [1477, 265] on span "C" at bounding box center [1480, 264] width 19 height 19
click at [1475, 307] on span "D" at bounding box center [1480, 309] width 19 height 19
click at [938, 219] on span "B. as" at bounding box center [951, 219] width 28 height 13
click at [1464, 99] on span "Submit info" at bounding box center [1457, 99] width 43 height 24
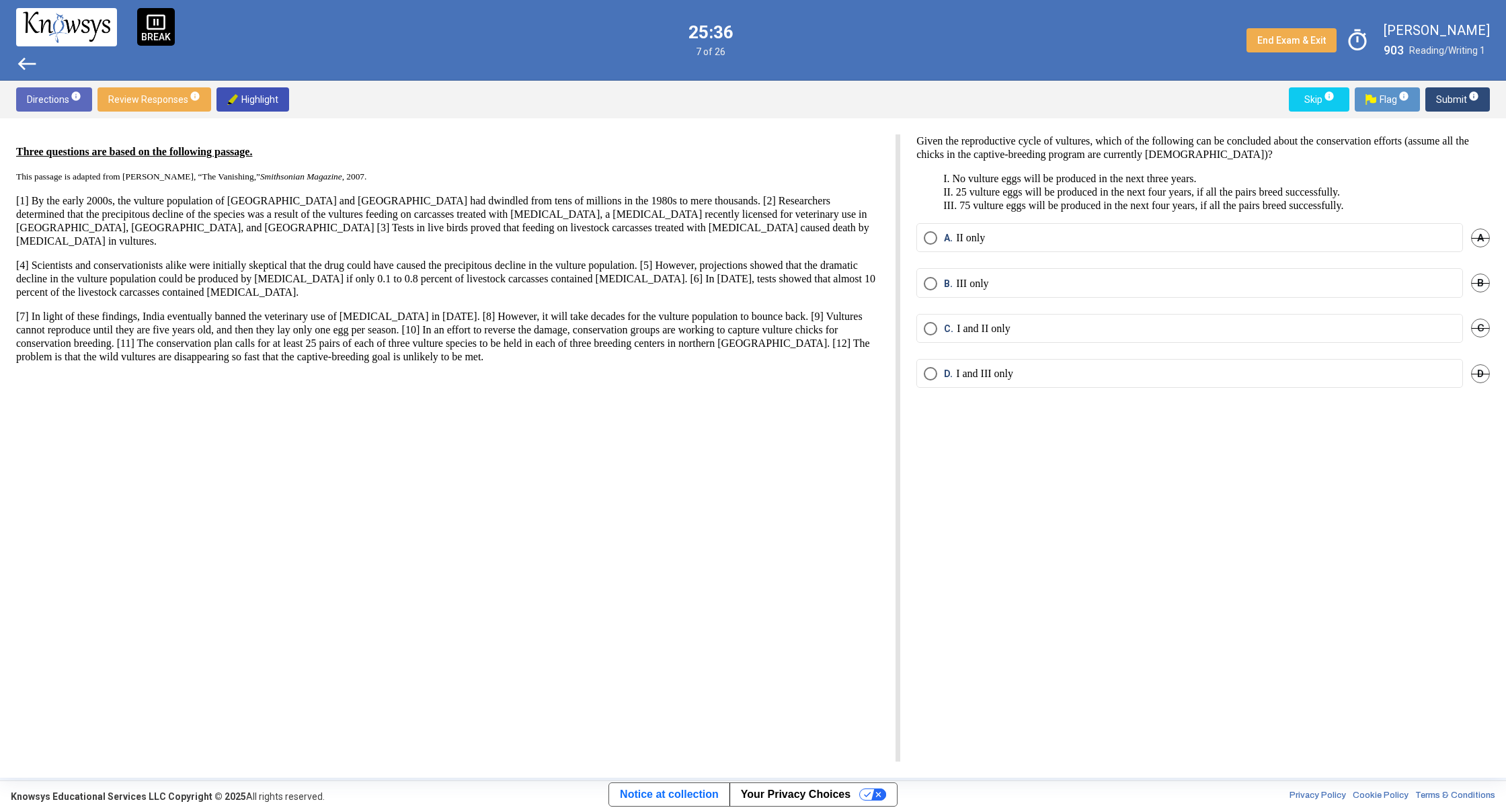
click at [934, 379] on span "Select an option" at bounding box center [931, 373] width 13 height 13
click at [1453, 100] on span "Submit info" at bounding box center [1457, 99] width 43 height 24
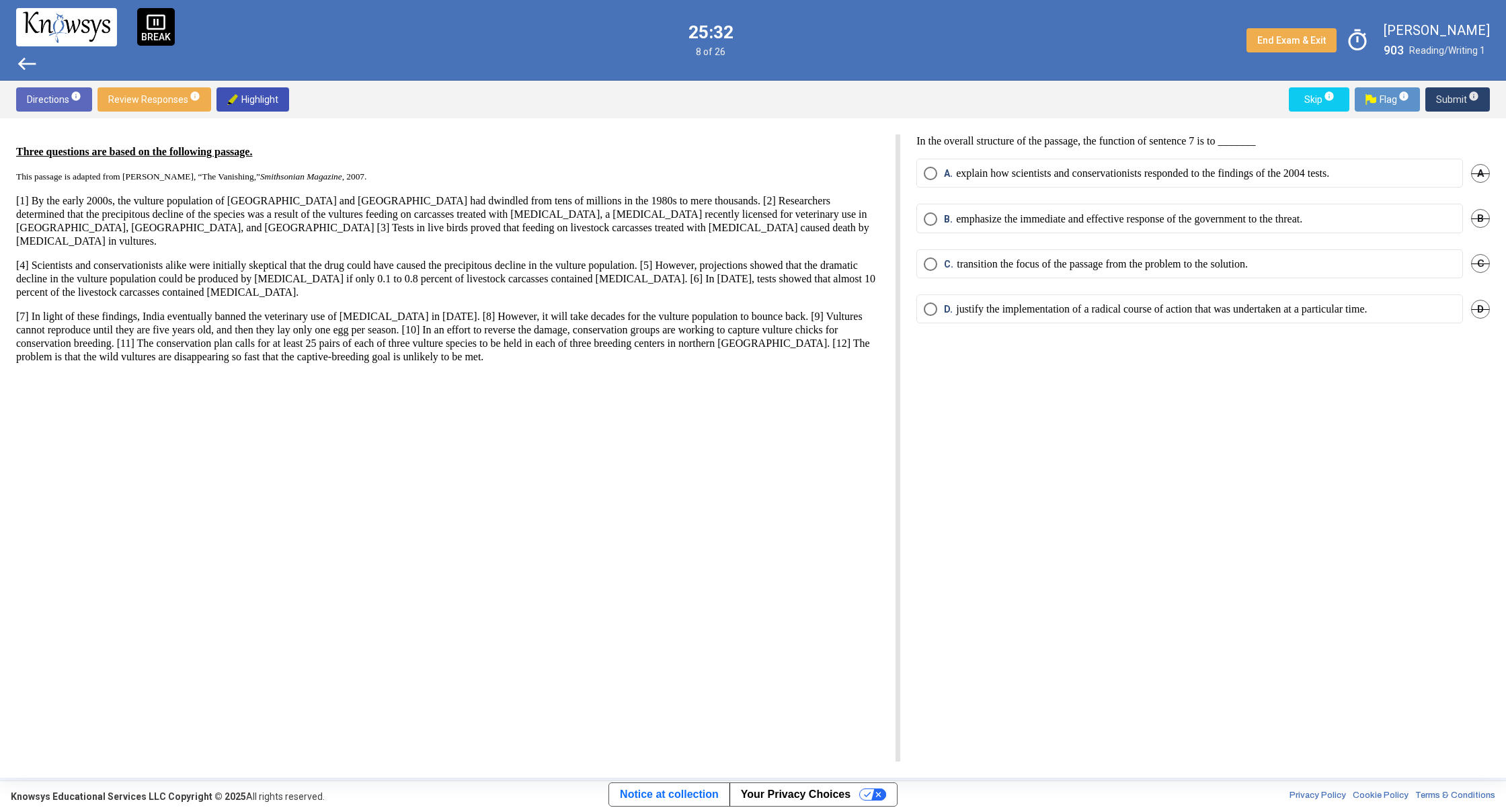
click at [1456, 97] on span "Submit info" at bounding box center [1457, 99] width 43 height 24
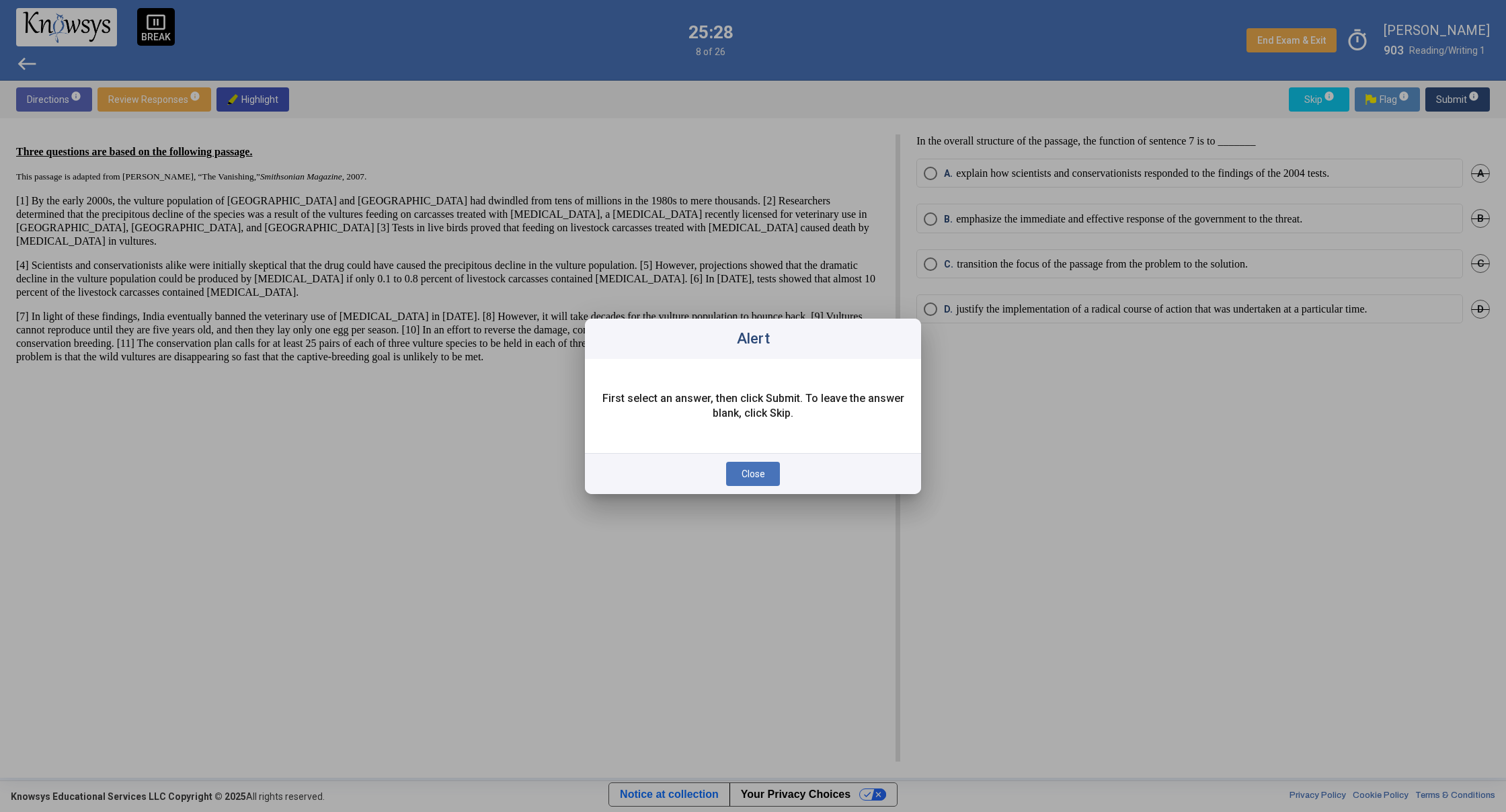
click at [777, 508] on div at bounding box center [753, 406] width 1506 height 812
click at [757, 462] on button "Close" at bounding box center [753, 474] width 54 height 24
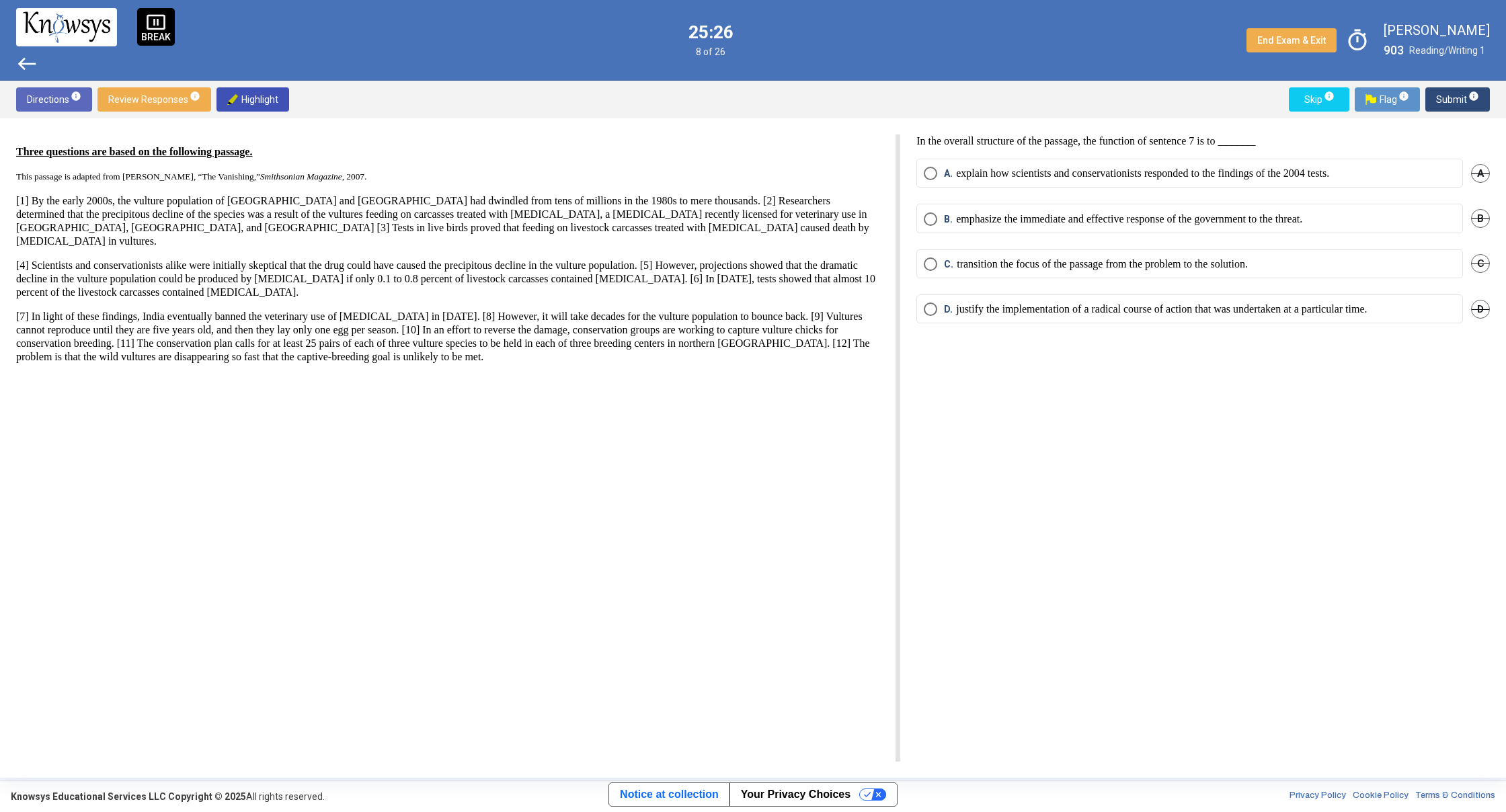
click at [930, 314] on span "Select an option" at bounding box center [931, 309] width 13 height 13
click at [935, 311] on span "Select an option" at bounding box center [931, 309] width 13 height 13
click at [933, 309] on span "Select an option" at bounding box center [930, 308] width 7 height 7
click at [935, 309] on span "Select an option" at bounding box center [931, 309] width 13 height 13
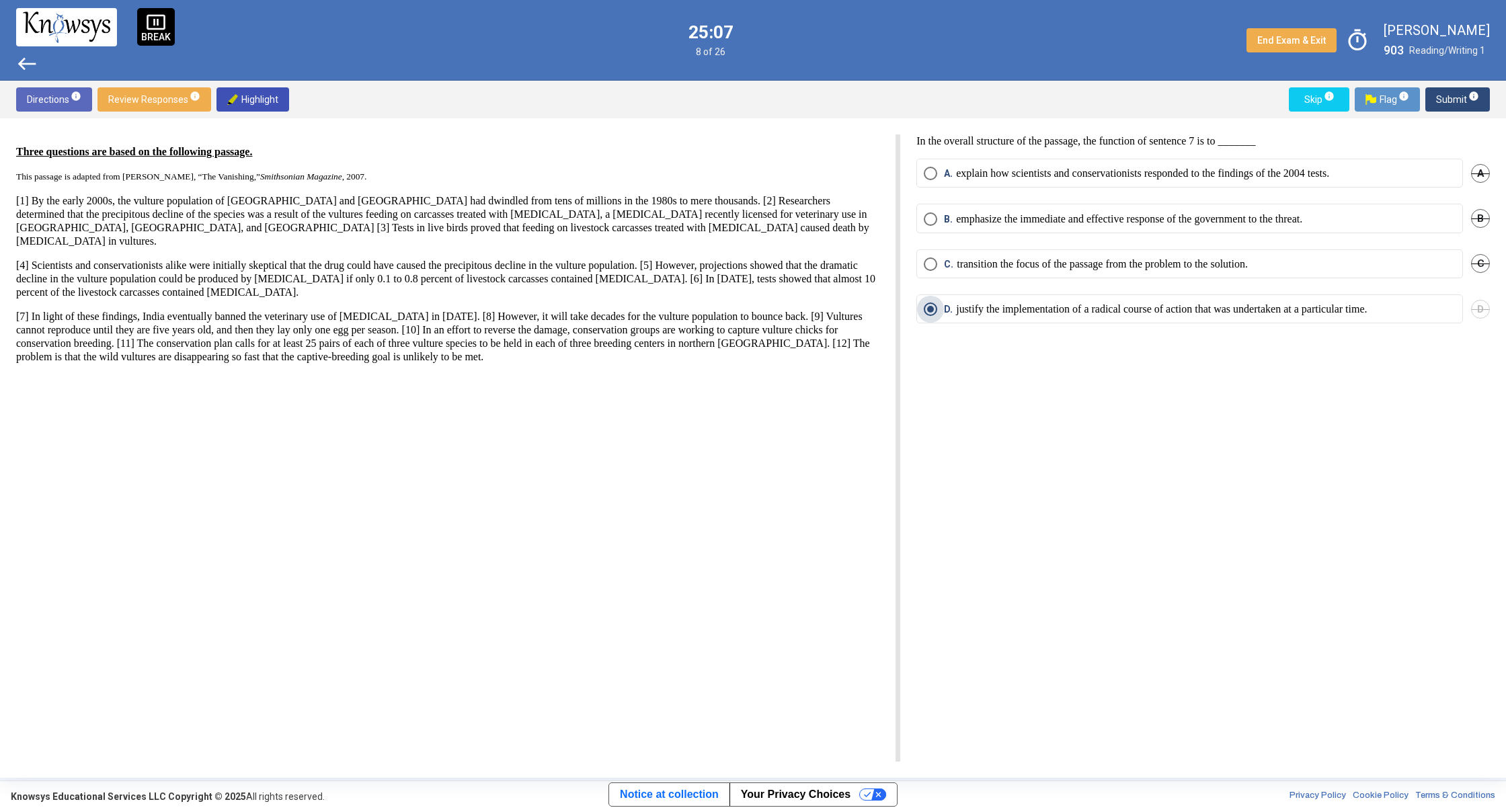
click at [935, 309] on span "Select an option" at bounding box center [931, 309] width 13 height 13
click at [932, 265] on span "Select an option" at bounding box center [931, 264] width 13 height 13
click at [930, 313] on span "Select an option" at bounding box center [931, 309] width 13 height 13
click at [1450, 94] on span "Submit info" at bounding box center [1457, 99] width 43 height 24
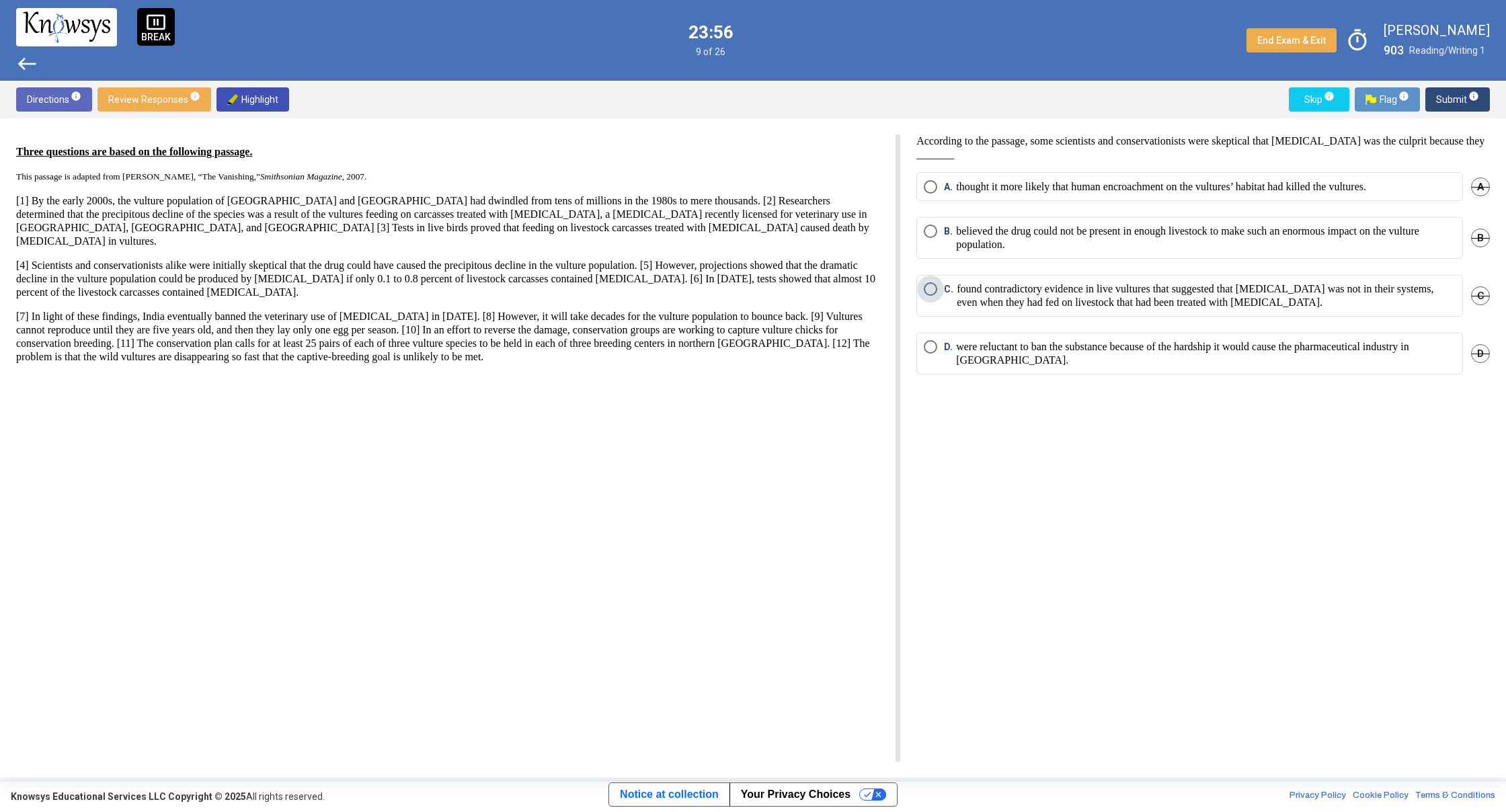
click at [934, 288] on span "Select an option" at bounding box center [931, 289] width 13 height 13
click at [1450, 101] on span "Submit info" at bounding box center [1457, 99] width 43 height 24
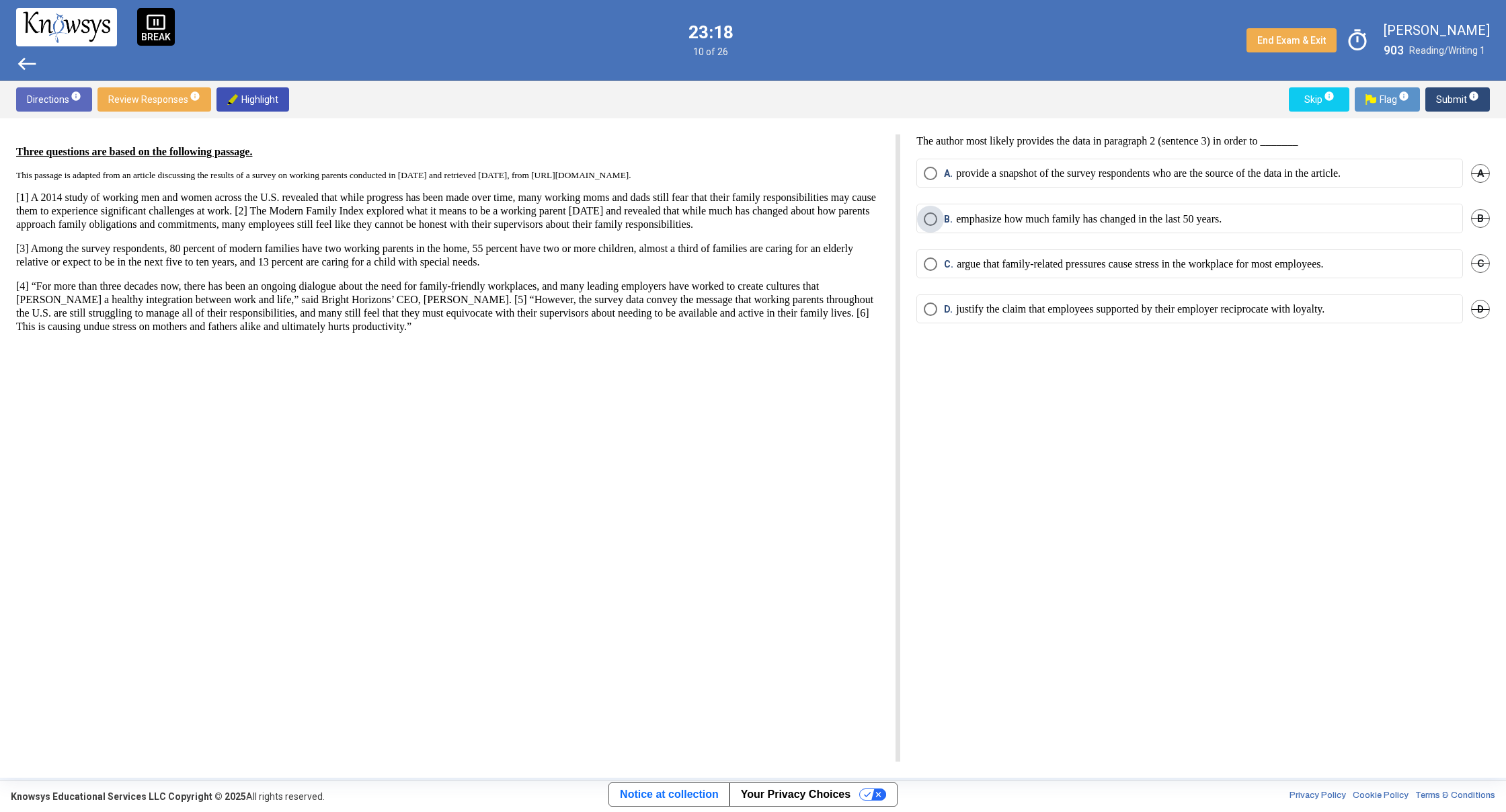
click at [930, 216] on span "Select an option" at bounding box center [931, 219] width 13 height 13
click at [1445, 96] on span "Submit info" at bounding box center [1457, 99] width 43 height 24
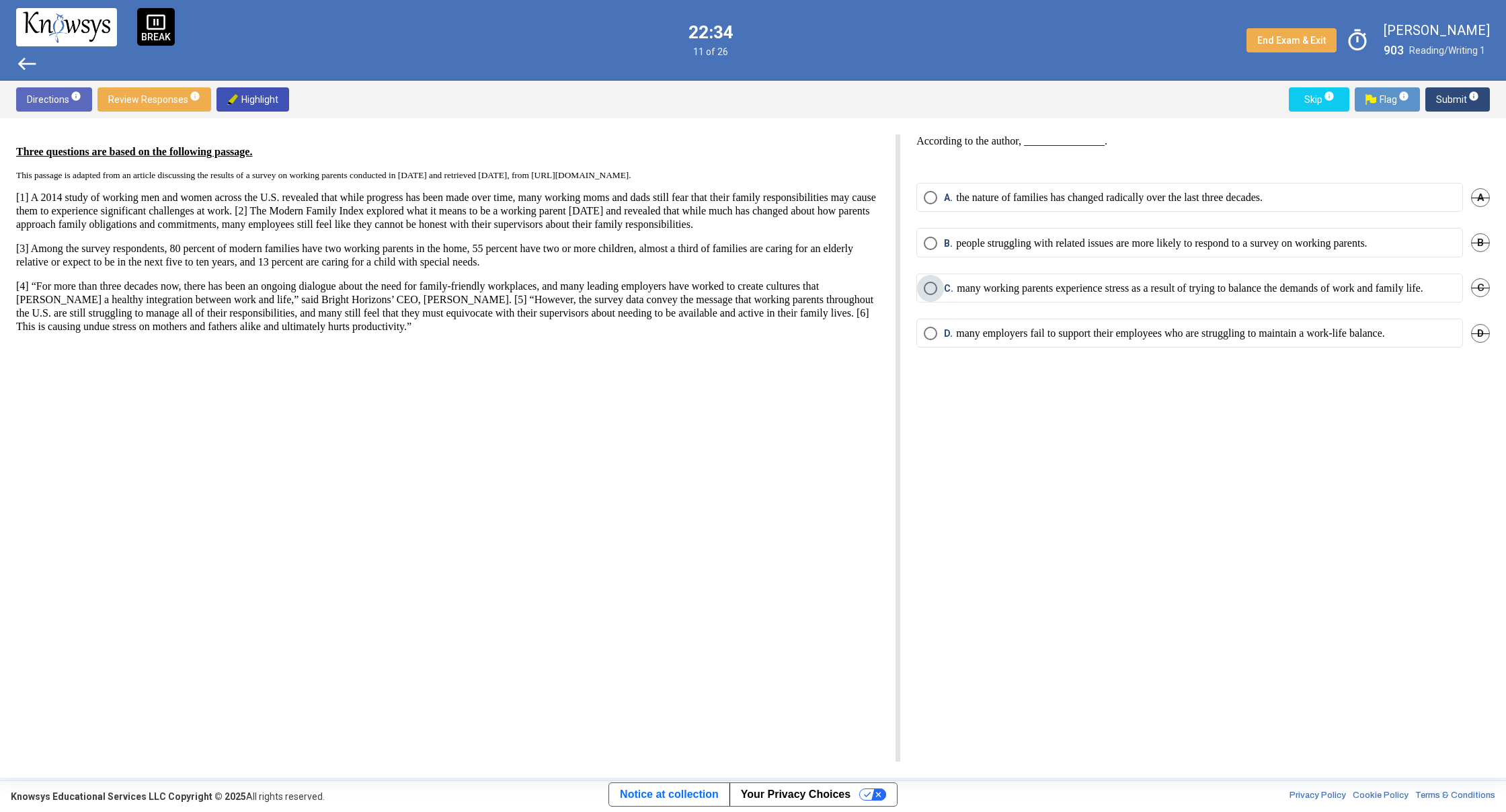
click at [930, 286] on span "Select an option" at bounding box center [931, 288] width 13 height 13
click at [1459, 107] on span "Submit info" at bounding box center [1457, 99] width 43 height 24
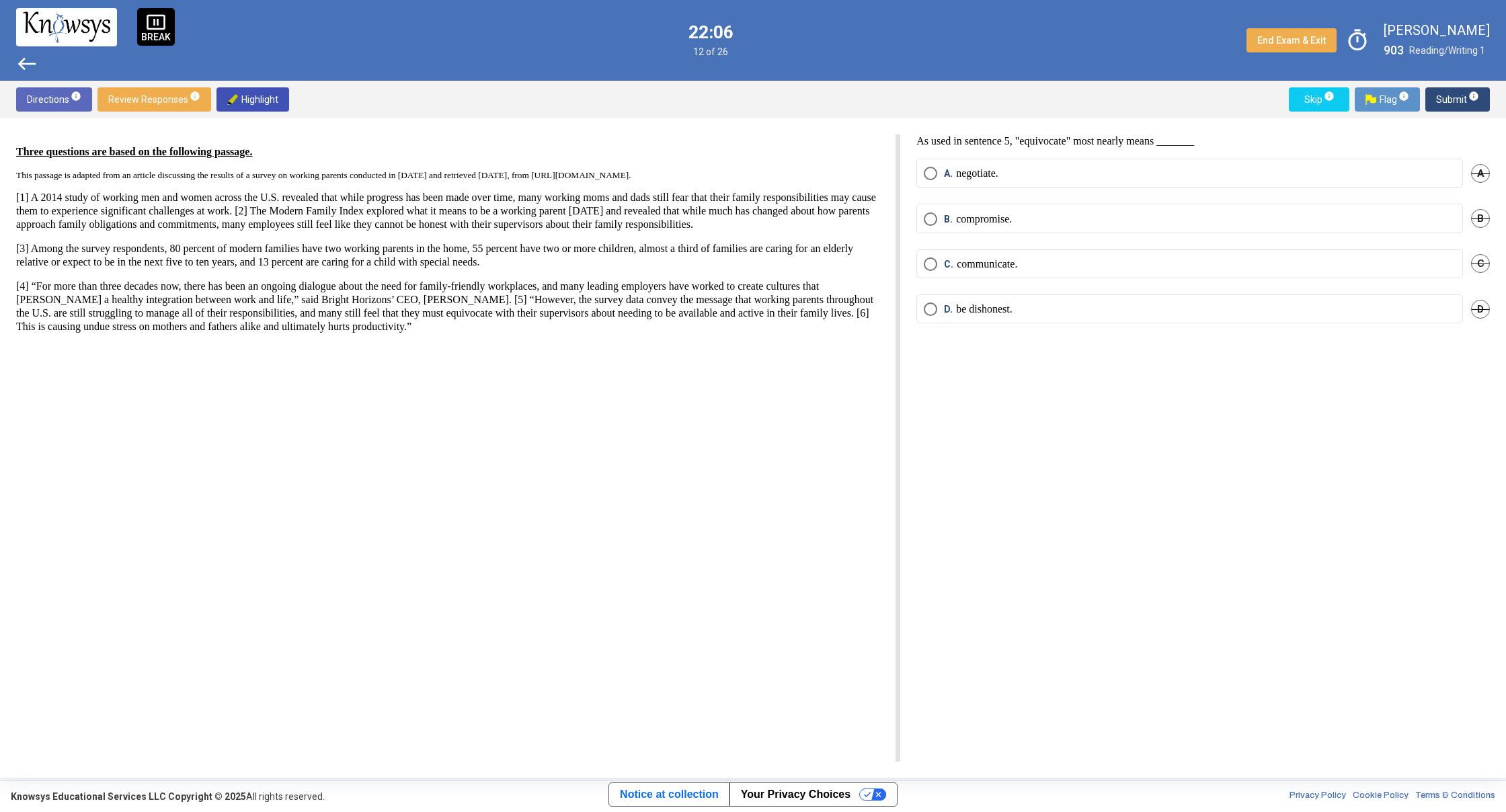
click at [1477, 310] on span "D" at bounding box center [1480, 309] width 19 height 19
click at [928, 224] on span "Select an option" at bounding box center [931, 219] width 13 height 13
click at [1446, 104] on span "Submit info" at bounding box center [1457, 99] width 43 height 24
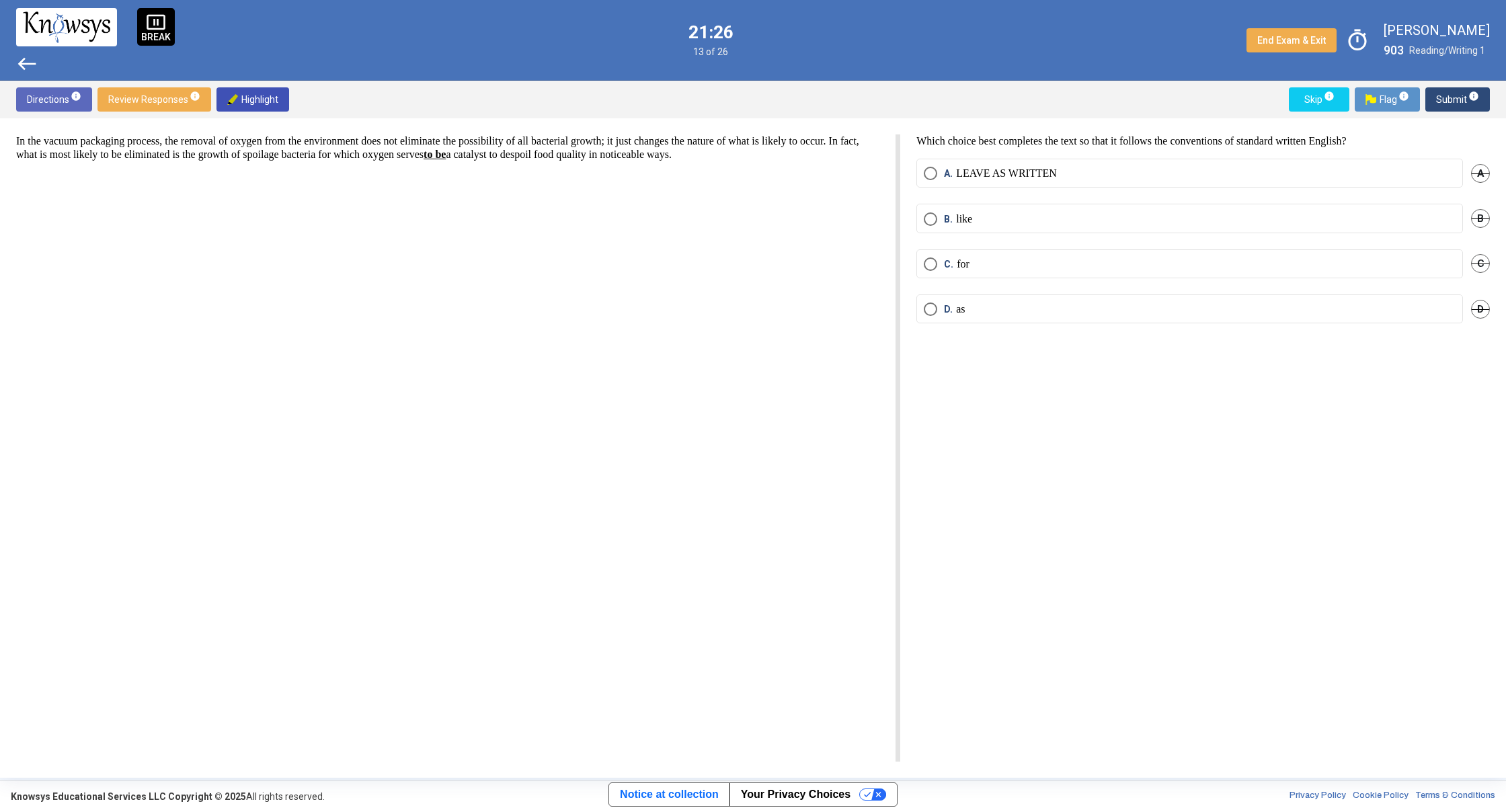
click at [932, 314] on span "Select an option" at bounding box center [931, 309] width 13 height 13
click at [1453, 109] on span "Submit info" at bounding box center [1457, 99] width 43 height 24
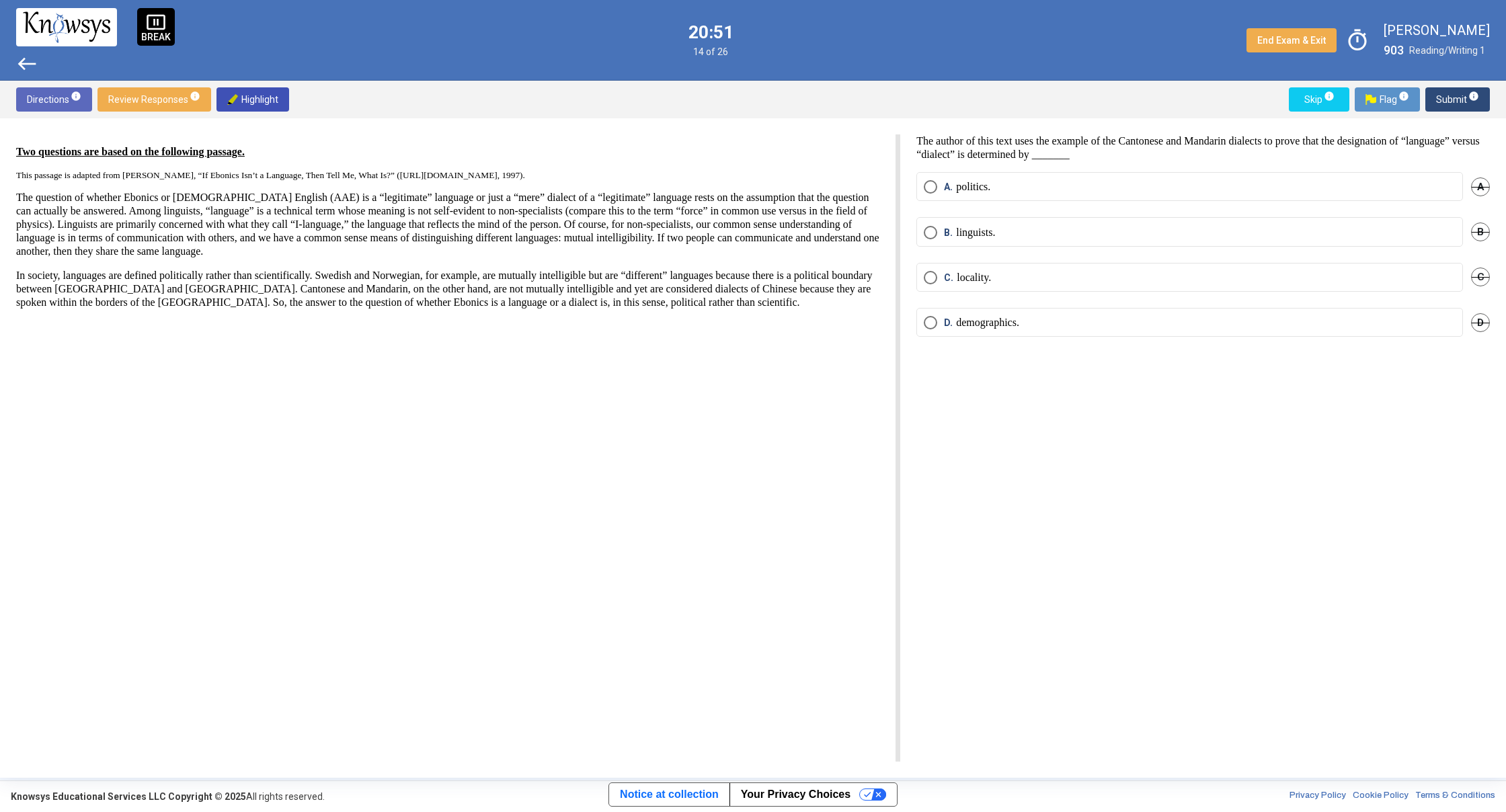
click at [849, 389] on div "Two questions are based on the following passage. This passage is adapted from …" at bounding box center [458, 448] width 884 height 627
click at [923, 280] on mat-radio-button "C. locality." at bounding box center [1189, 278] width 547 height 29
click at [933, 278] on span "Select an option" at bounding box center [931, 278] width 13 height 13
click at [932, 230] on span "Select an option" at bounding box center [931, 232] width 13 height 13
click at [935, 188] on span "Select an option" at bounding box center [931, 186] width 13 height 13
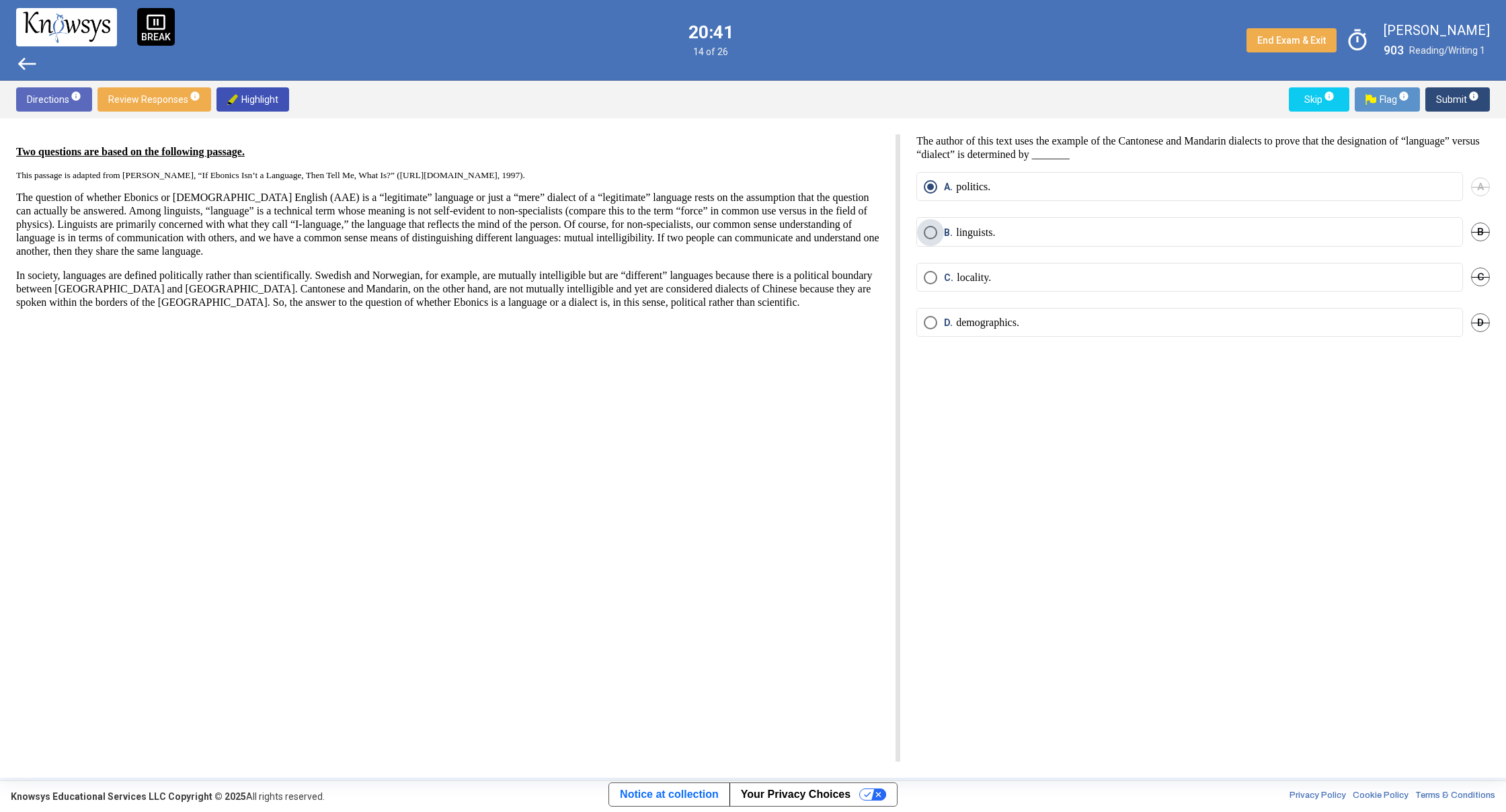
click at [926, 233] on span "Select an option" at bounding box center [931, 232] width 13 height 13
click at [1439, 103] on span "Submit info" at bounding box center [1457, 99] width 43 height 24
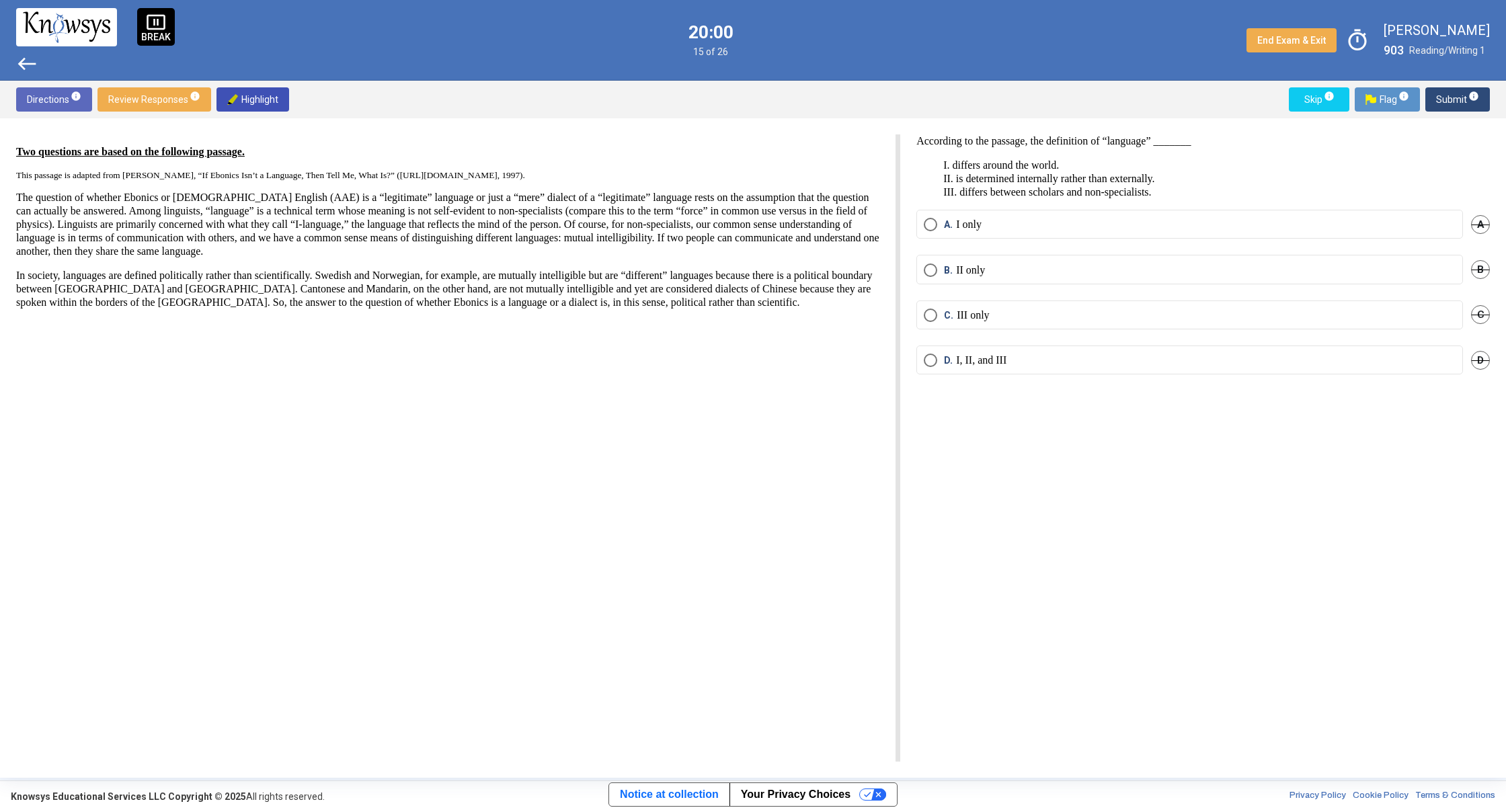
click at [917, 314] on mat-radio-button "C. III only" at bounding box center [1189, 315] width 547 height 29
click at [925, 314] on span "Select an option" at bounding box center [931, 315] width 13 height 13
click at [1447, 97] on span "Submit info" at bounding box center [1457, 99] width 43 height 24
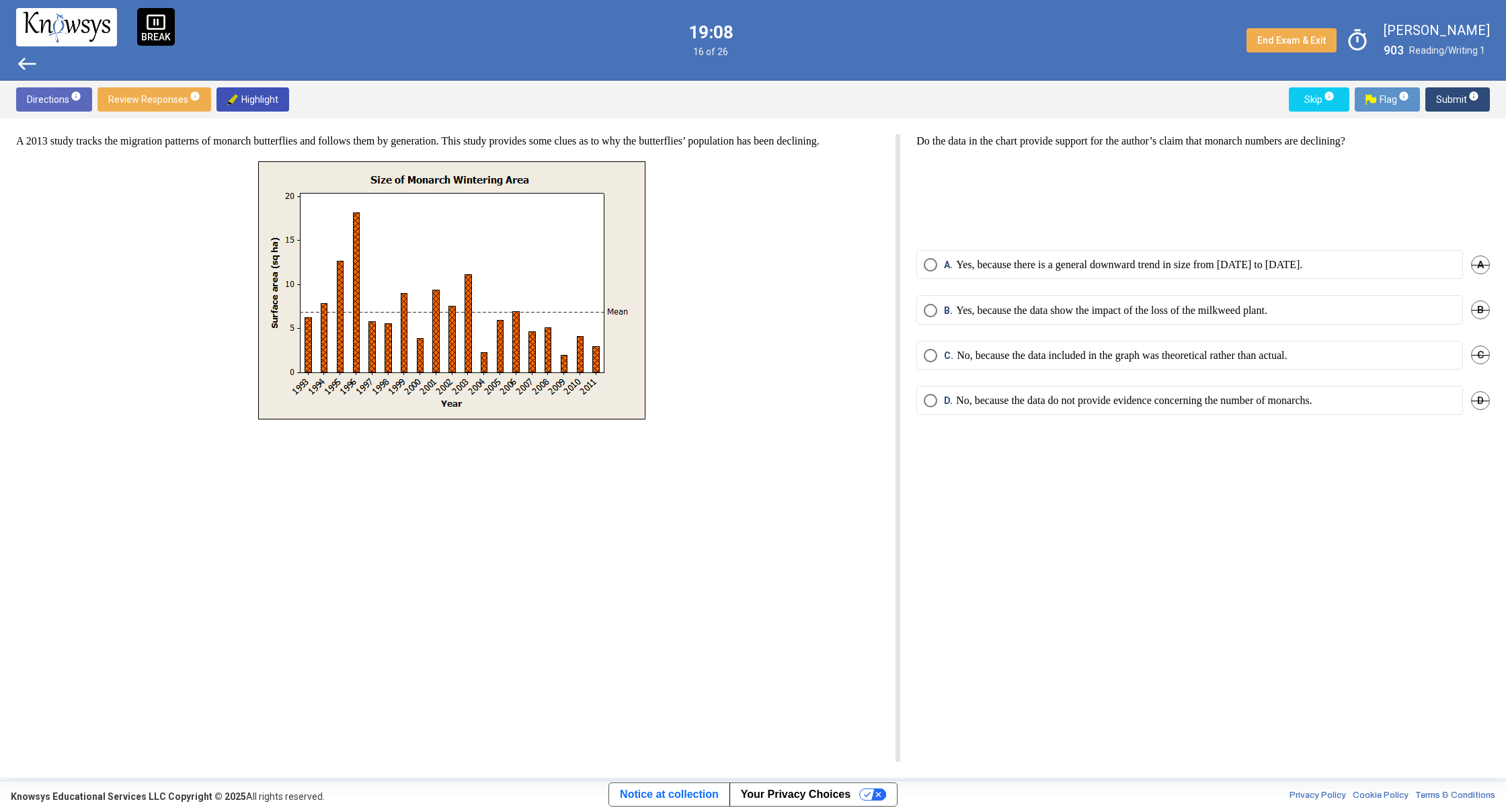
click at [1477, 351] on span "C" at bounding box center [1480, 355] width 19 height 19
click at [1478, 398] on span "D" at bounding box center [1480, 401] width 19 height 19
click at [926, 269] on span "Select an option" at bounding box center [931, 265] width 13 height 13
click at [1450, 107] on span "Submit info" at bounding box center [1457, 99] width 43 height 24
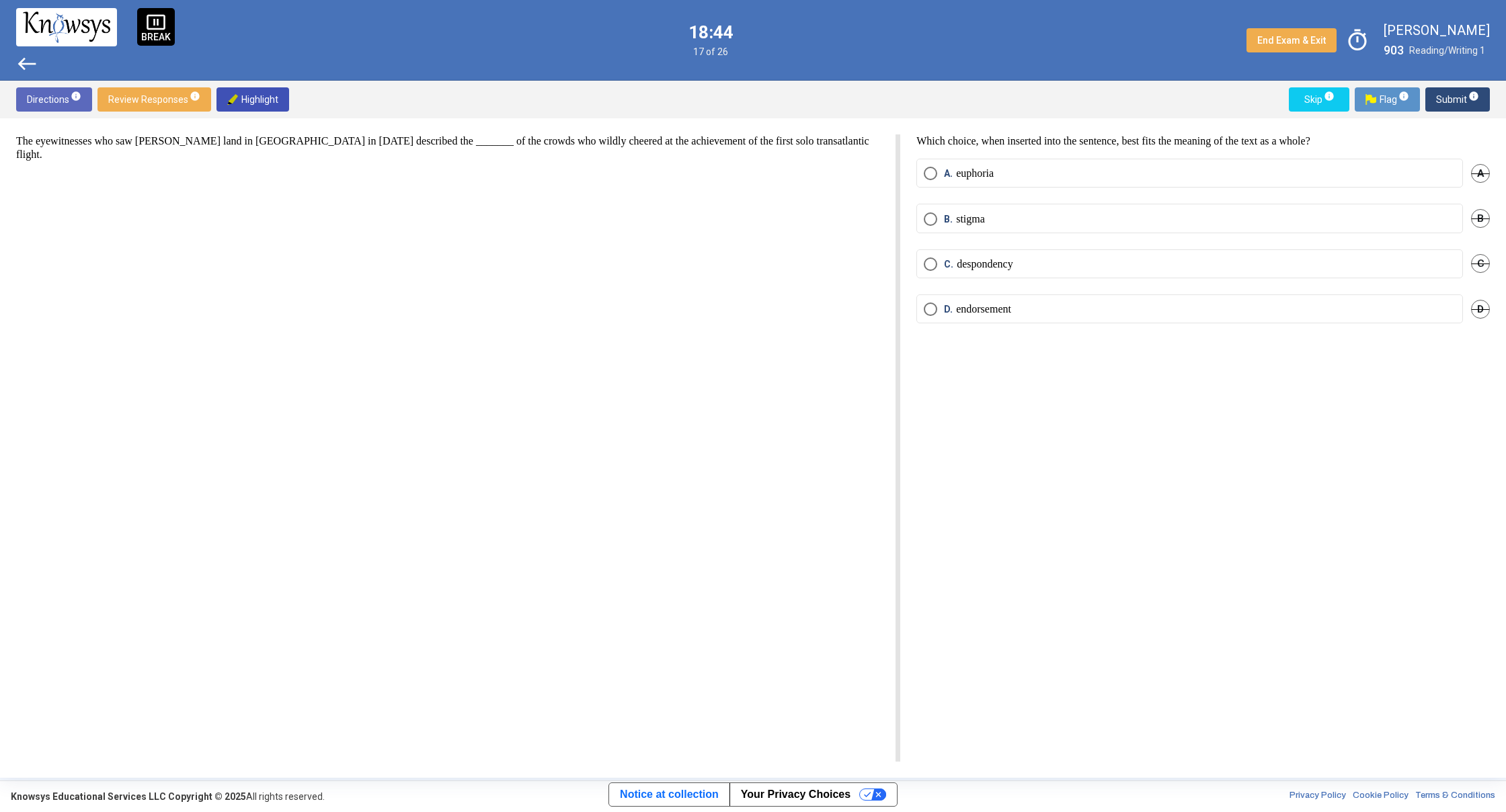
click at [929, 170] on span "Select an option" at bounding box center [931, 173] width 13 height 13
click at [1458, 99] on span "Submit info" at bounding box center [1457, 99] width 43 height 24
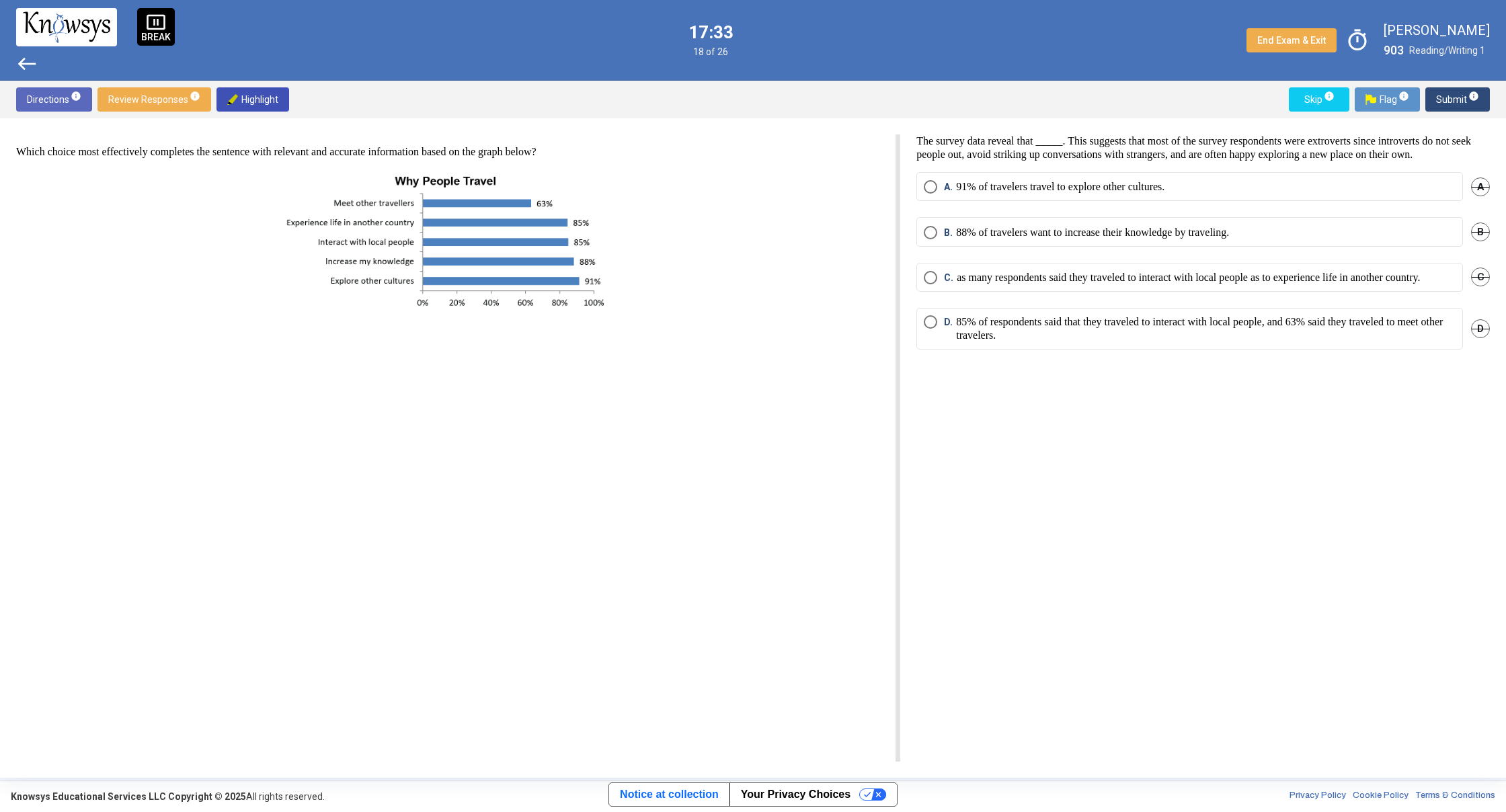
click at [931, 329] on span "Select an option" at bounding box center [931, 322] width 13 height 13
click at [1458, 102] on span "Submit info" at bounding box center [1457, 99] width 43 height 24
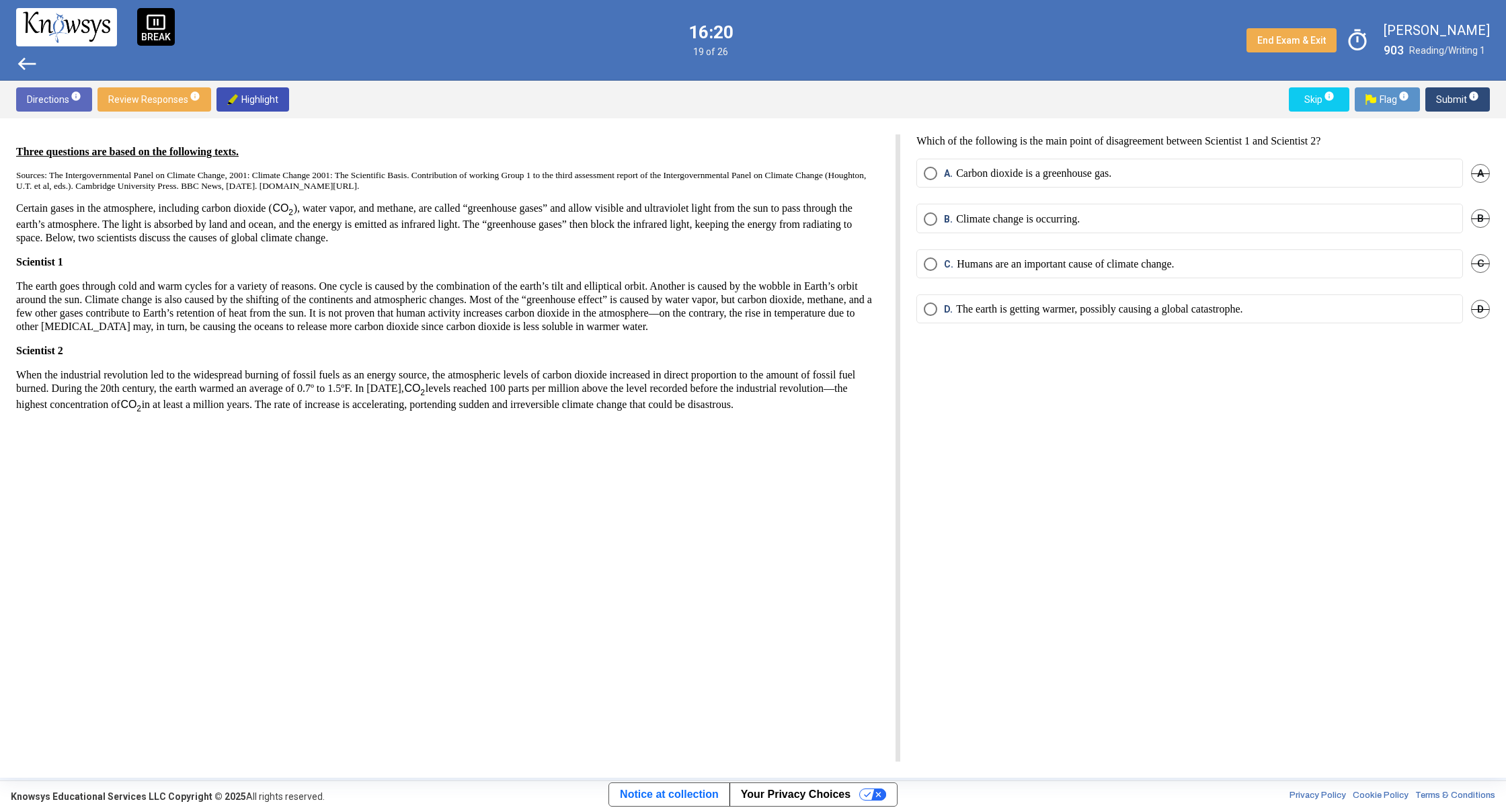
click at [937, 175] on span "Select an option" at bounding box center [931, 173] width 13 height 13
click at [1451, 102] on span "Submit info" at bounding box center [1457, 99] width 43 height 24
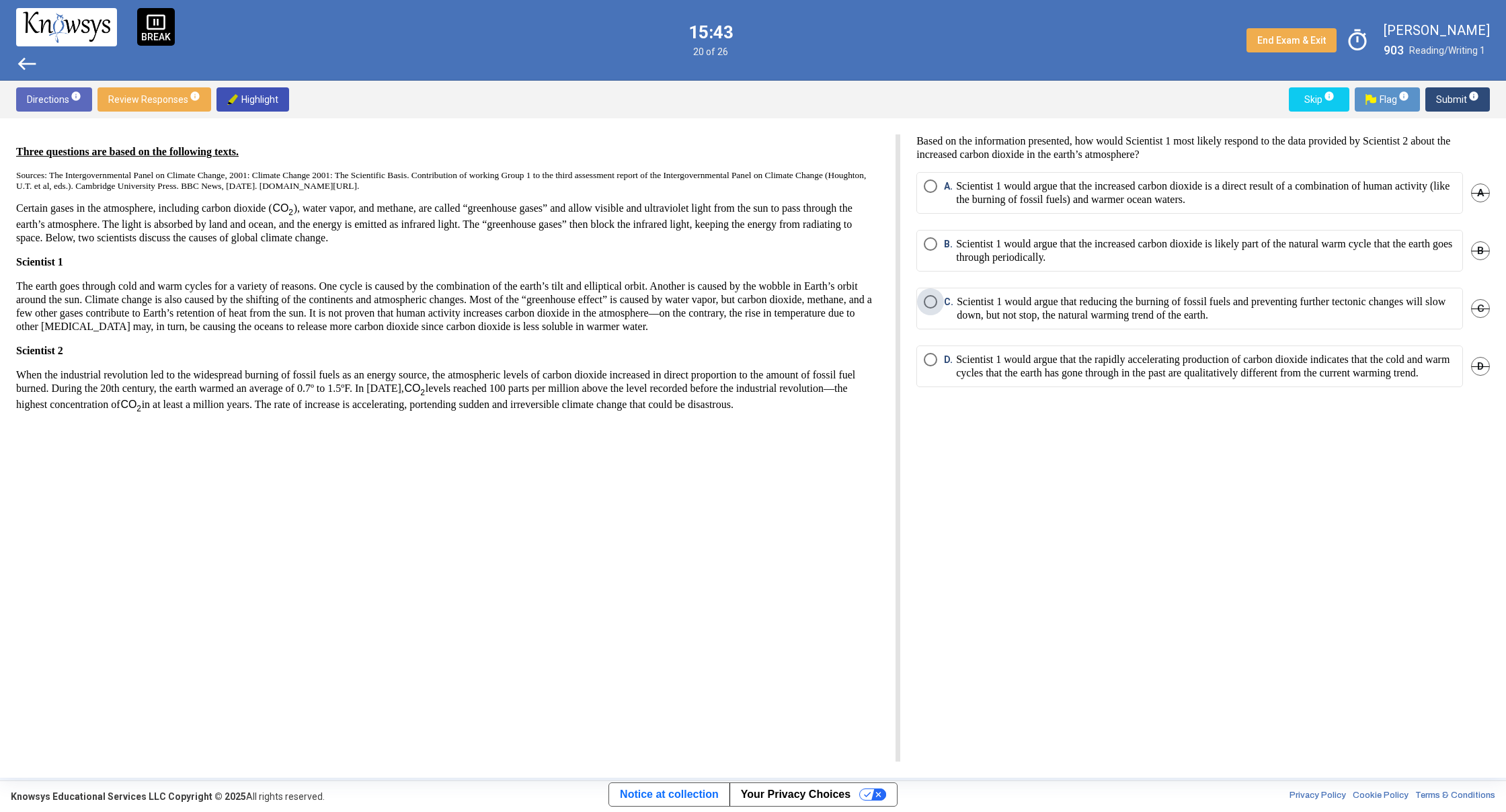
click at [931, 313] on label "C. Scientist 1 would argue that reducing the burning of fossil fuels and preven…" at bounding box center [1189, 308] width 531 height 27
click at [1451, 94] on span "Submit info" at bounding box center [1457, 99] width 43 height 24
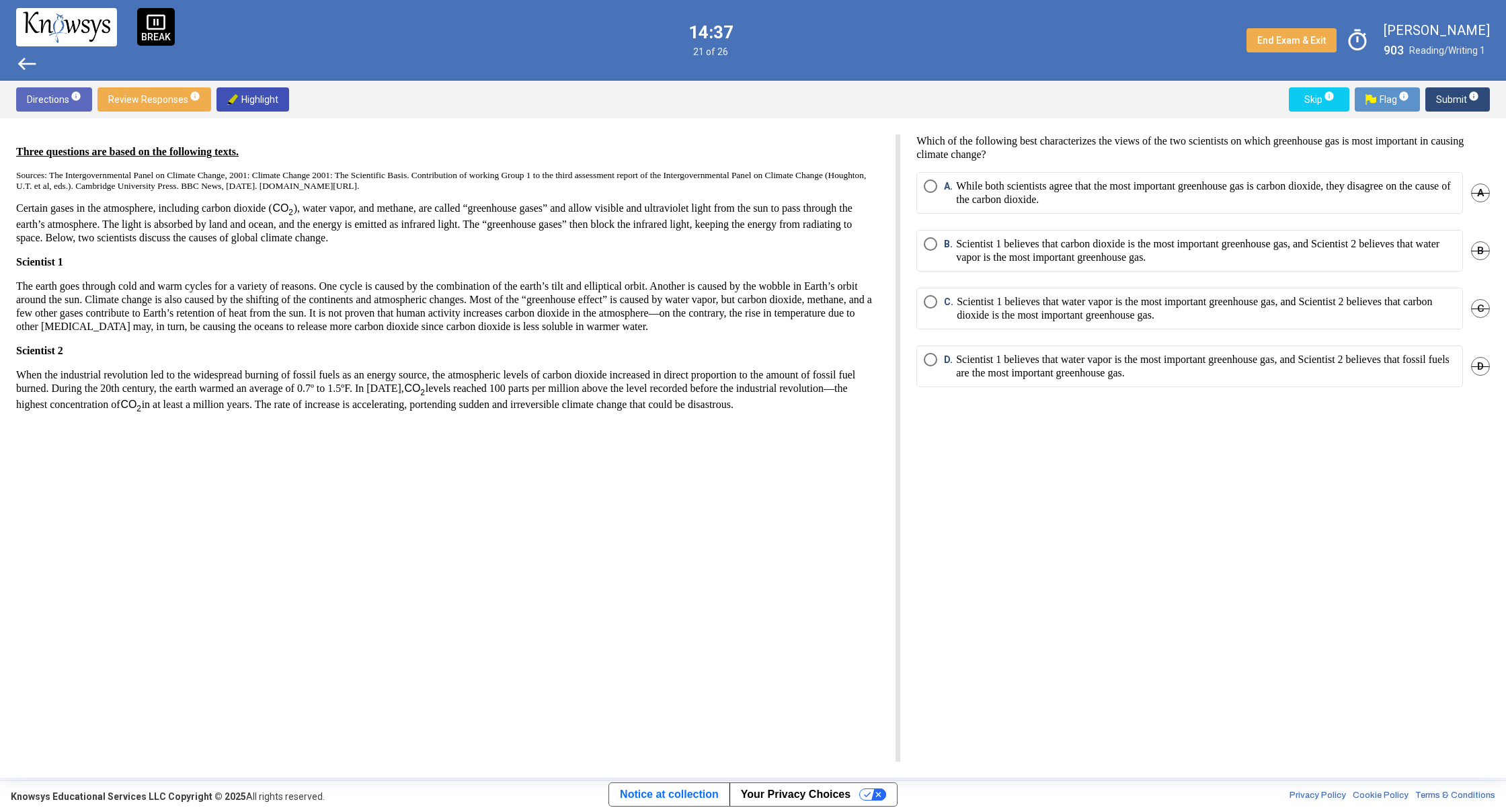
click at [936, 364] on span "Select an option" at bounding box center [931, 360] width 13 height 13
click at [1459, 99] on span "Submit info" at bounding box center [1457, 99] width 43 height 24
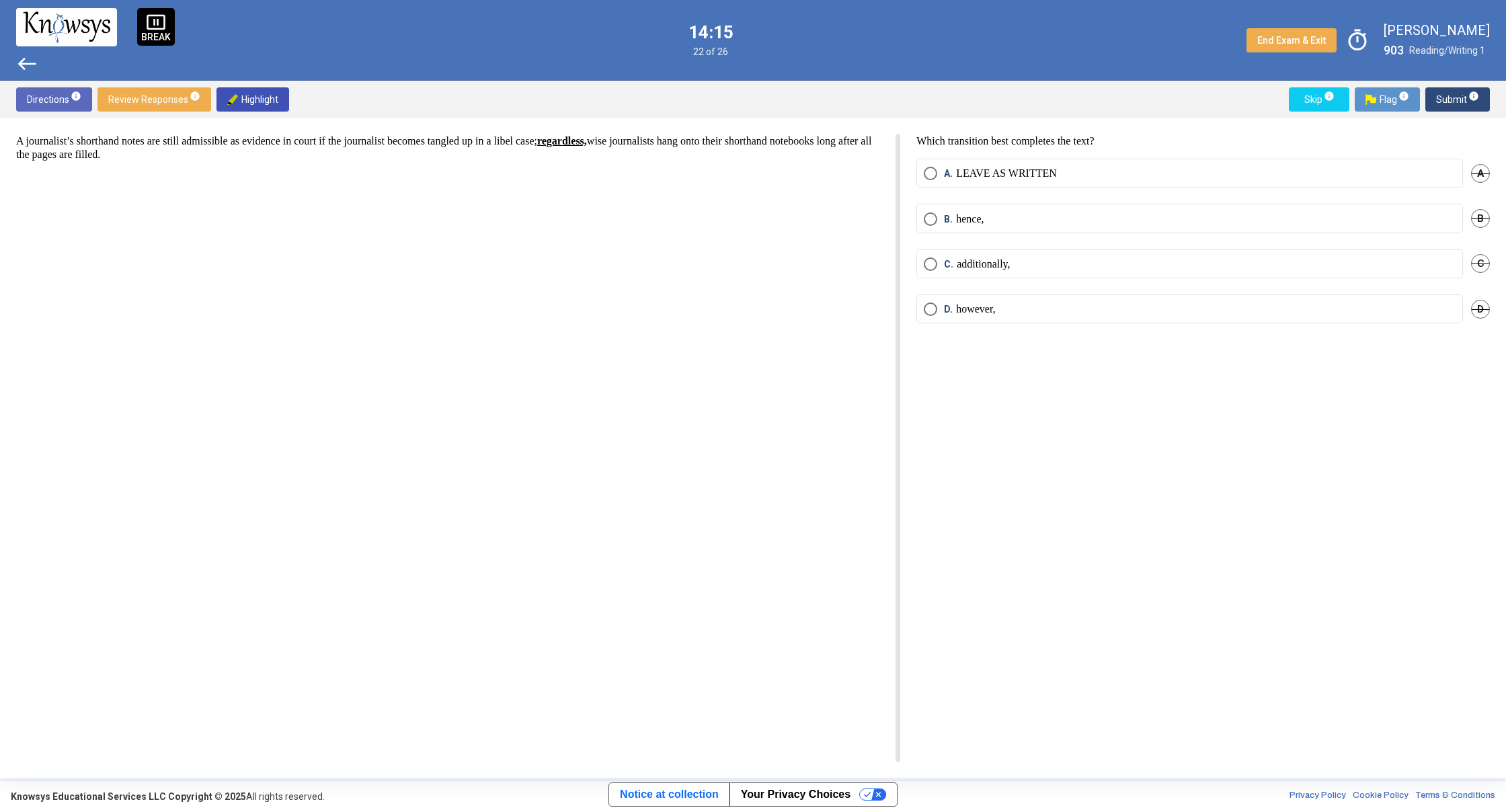
click at [926, 314] on span "Select an option" at bounding box center [931, 309] width 13 height 13
click at [1442, 99] on span "Submit info" at bounding box center [1457, 99] width 43 height 24
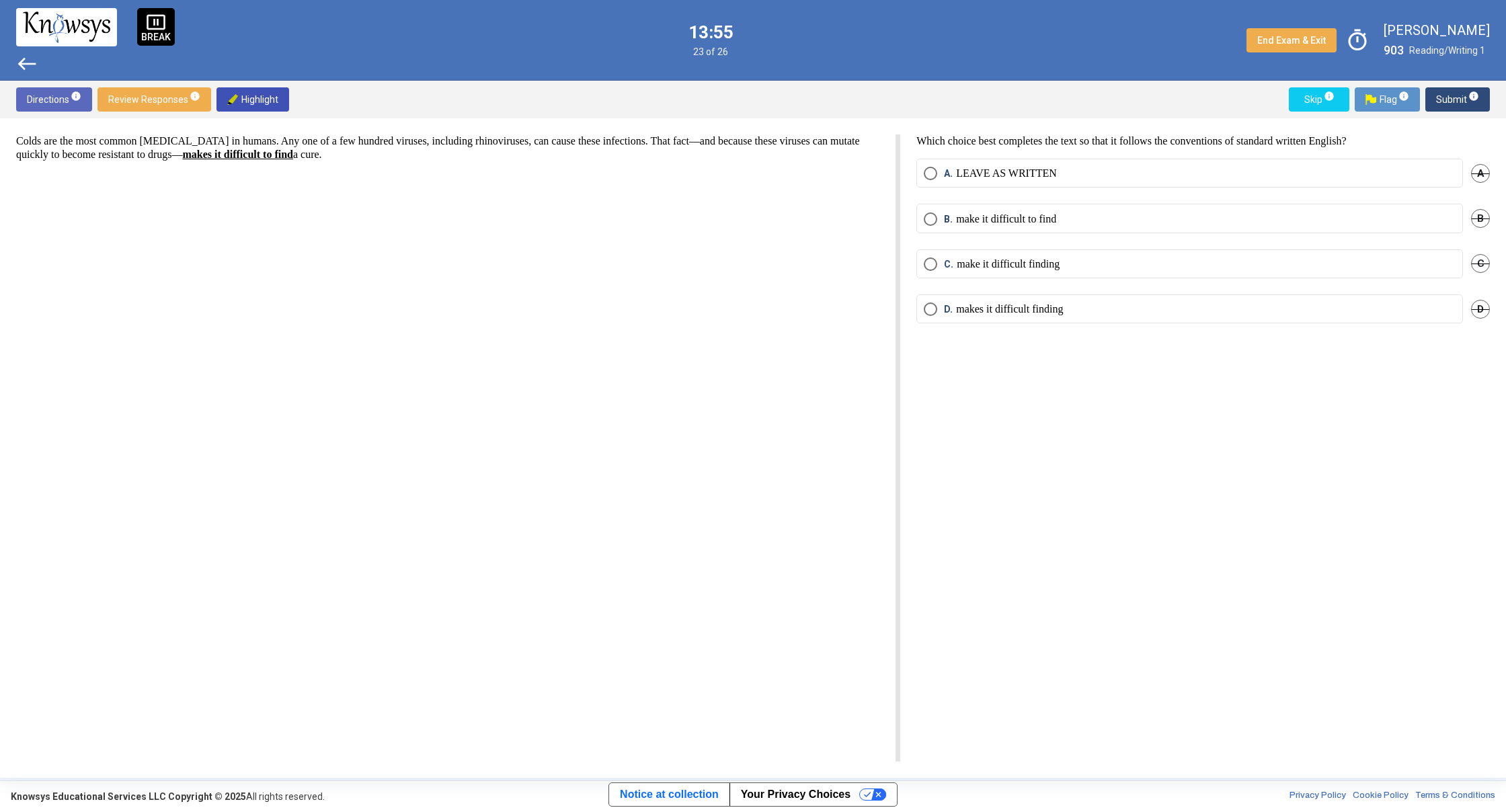
click at [1482, 306] on span "D" at bounding box center [1480, 309] width 19 height 19
click at [930, 164] on mat-radio-button "A. LEAVE AS WRITTEN" at bounding box center [1189, 173] width 547 height 29
click at [933, 167] on span "Select an option" at bounding box center [931, 173] width 13 height 13
click at [1459, 99] on span "Submit info" at bounding box center [1457, 99] width 43 height 24
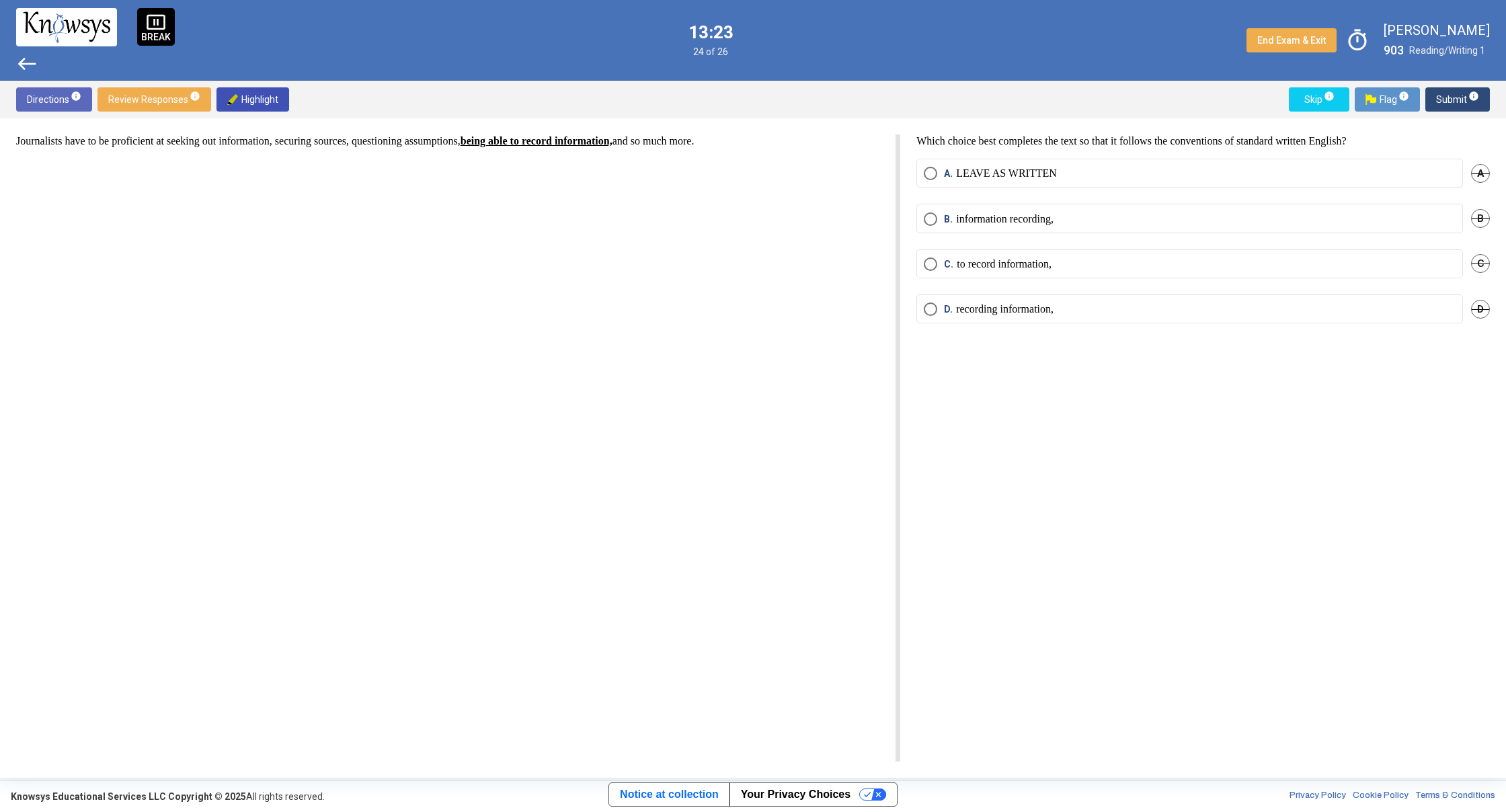
click at [953, 310] on span "D." at bounding box center [950, 309] width 12 height 13
click at [1466, 102] on span "Submit info" at bounding box center [1457, 99] width 43 height 24
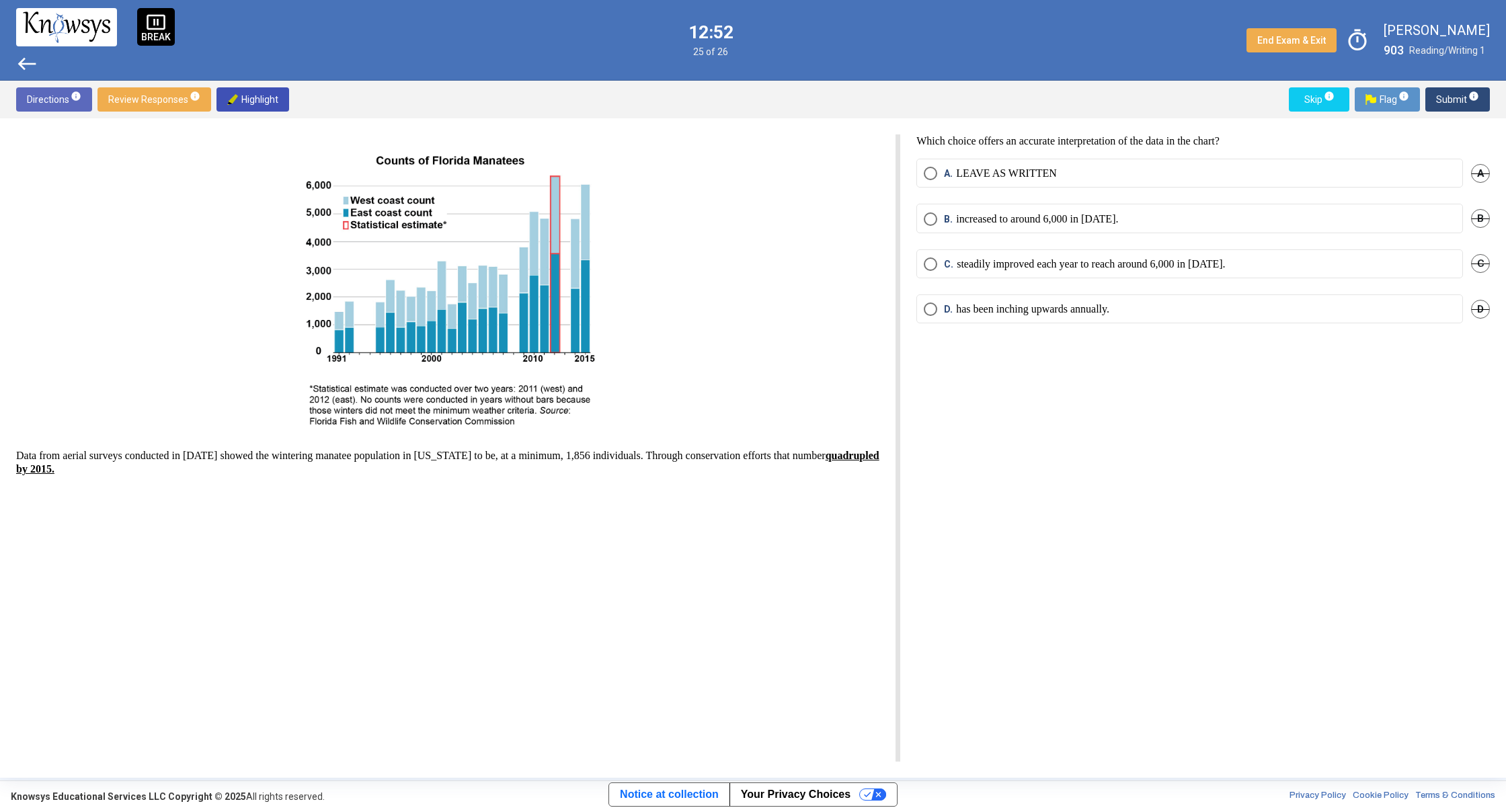
click at [931, 257] on span "Select an option" at bounding box center [931, 264] width 13 height 13
click at [1456, 94] on span "Submit info" at bounding box center [1457, 99] width 43 height 24
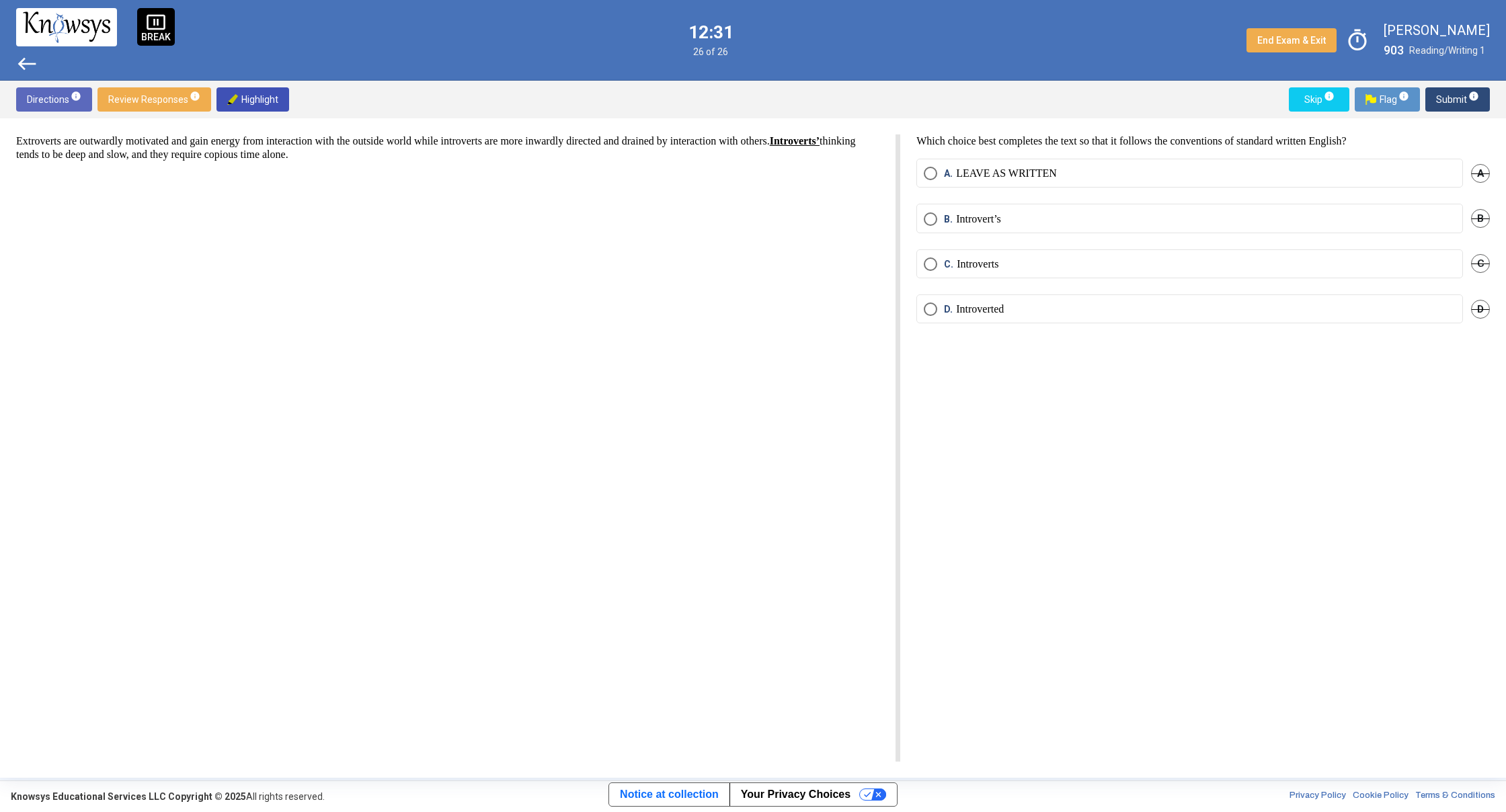
click at [926, 262] on span "Select an option" at bounding box center [931, 264] width 13 height 13
click at [1451, 91] on span "Submit info" at bounding box center [1457, 99] width 43 height 24
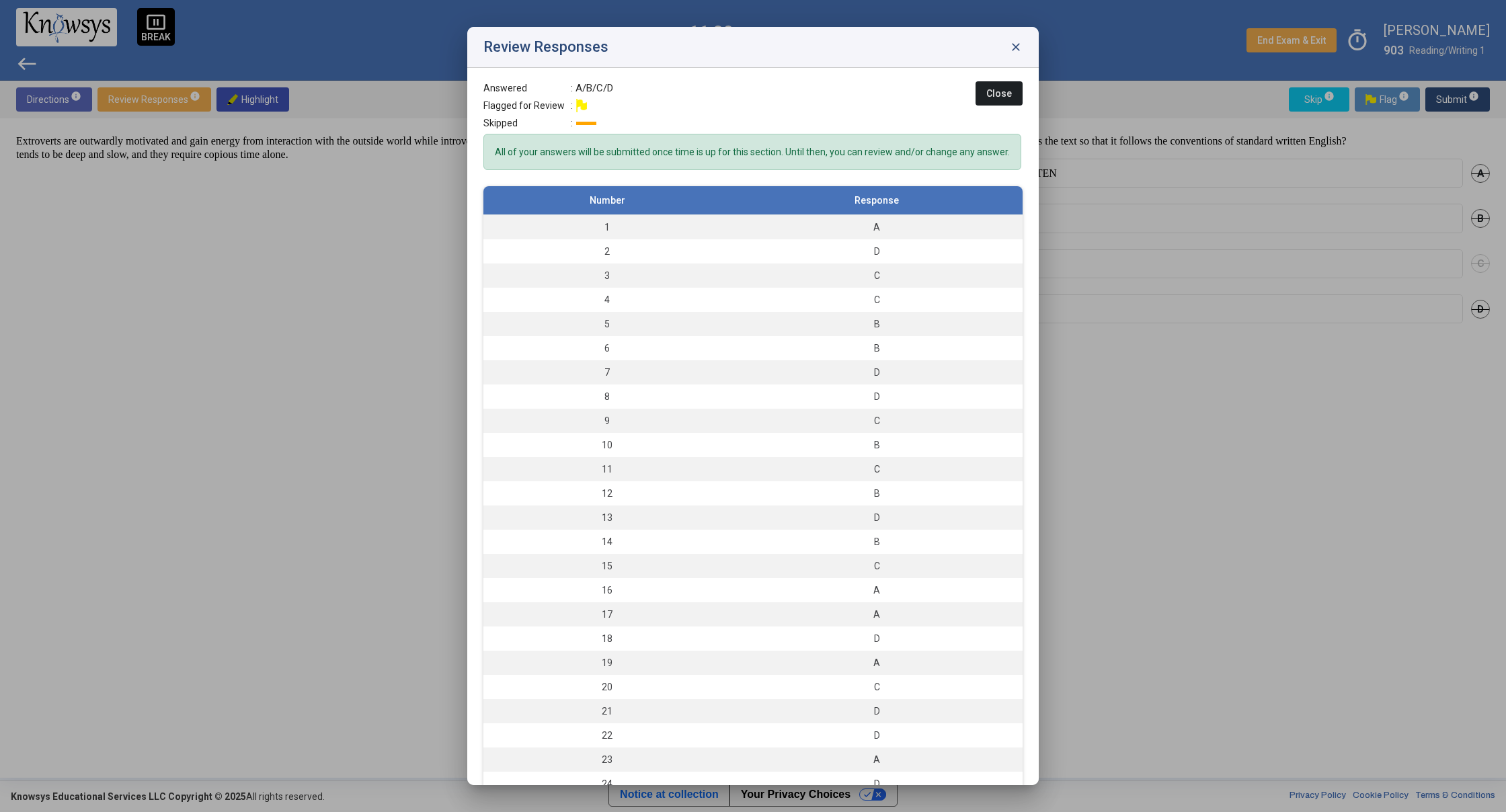
click at [1015, 47] on span "close" at bounding box center [1015, 47] width 13 height 13
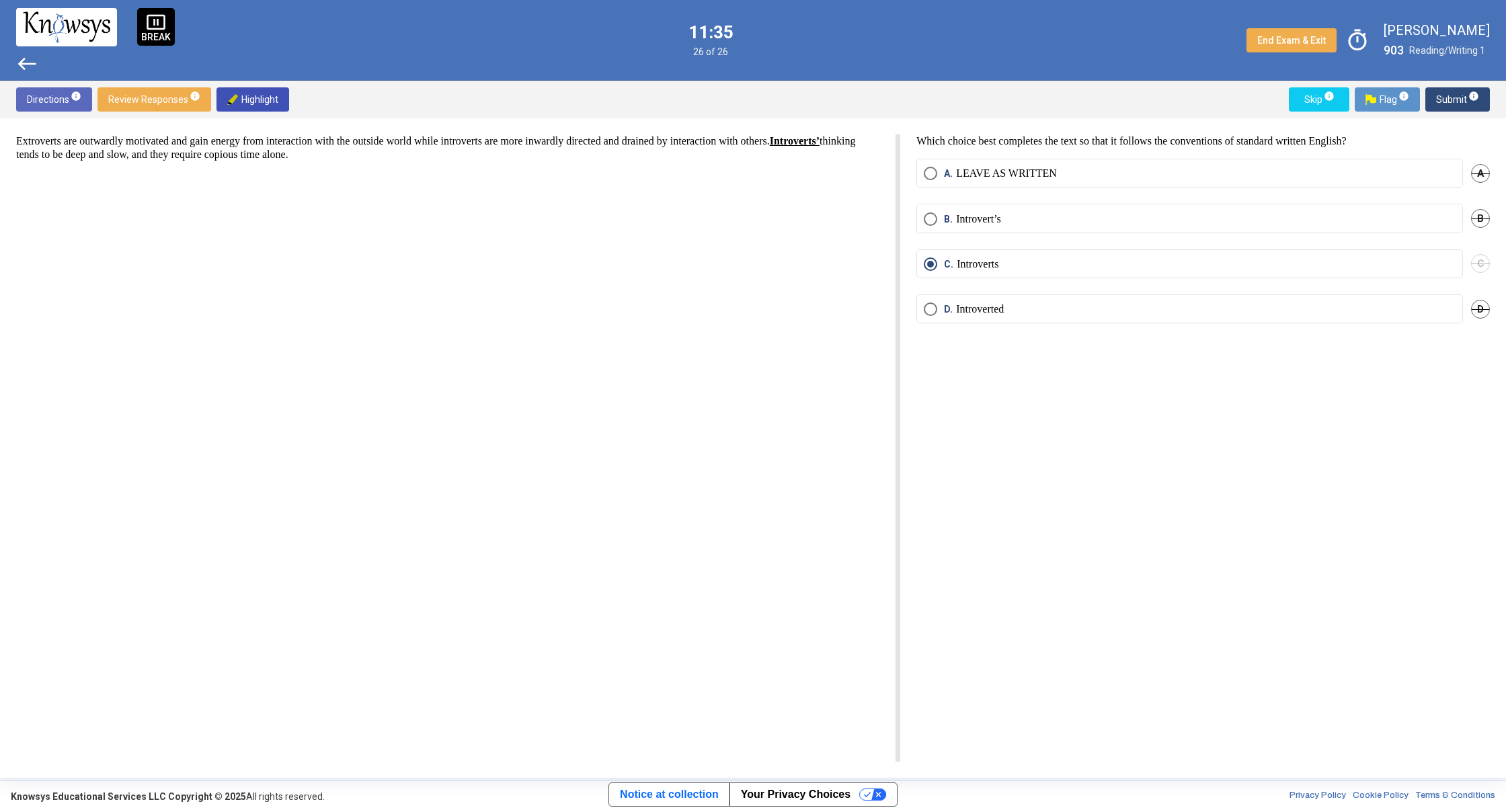
click at [1450, 100] on span "Submit info" at bounding box center [1457, 99] width 43 height 24
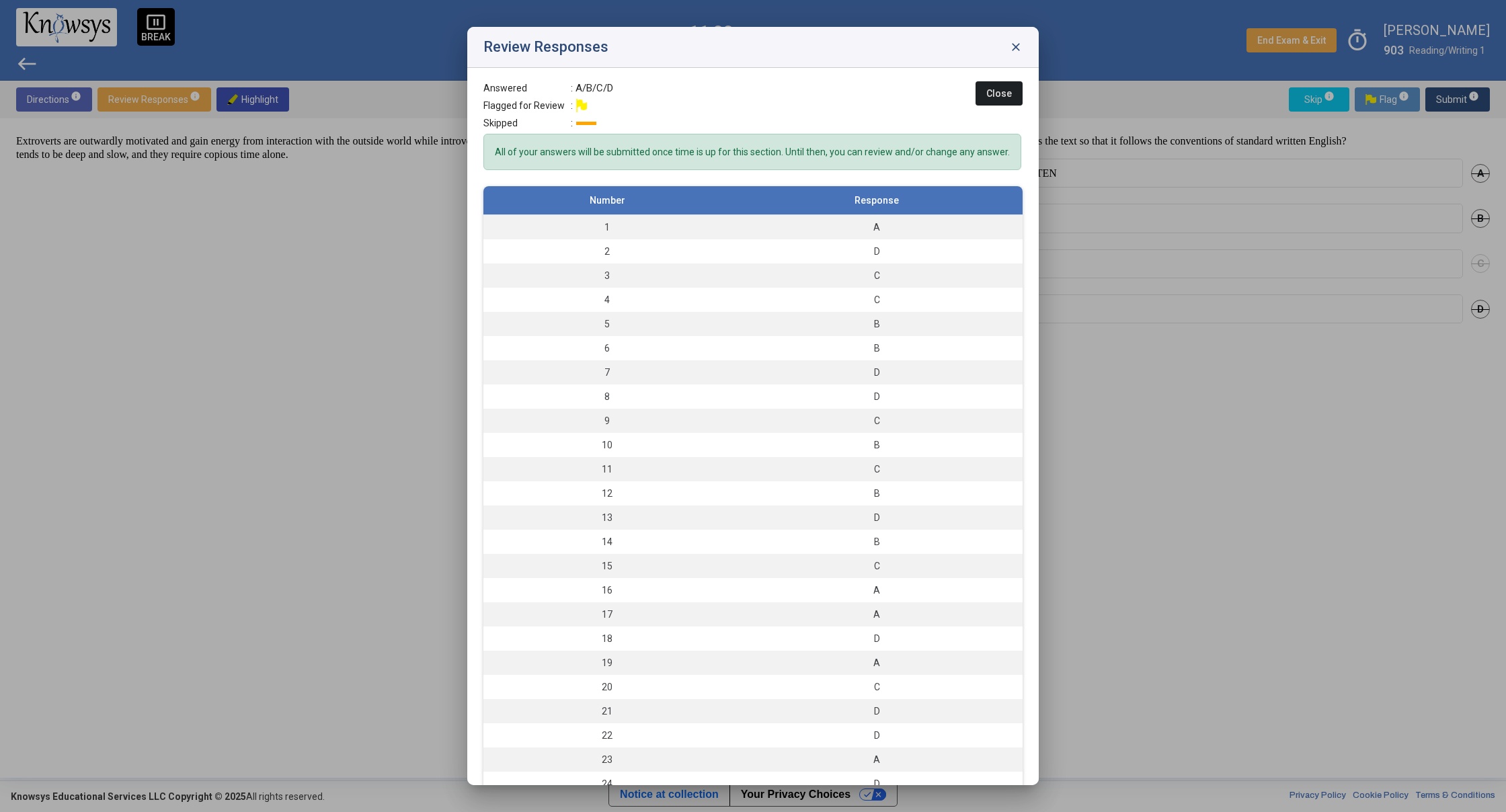
click at [977, 100] on button "Close" at bounding box center [999, 93] width 47 height 24
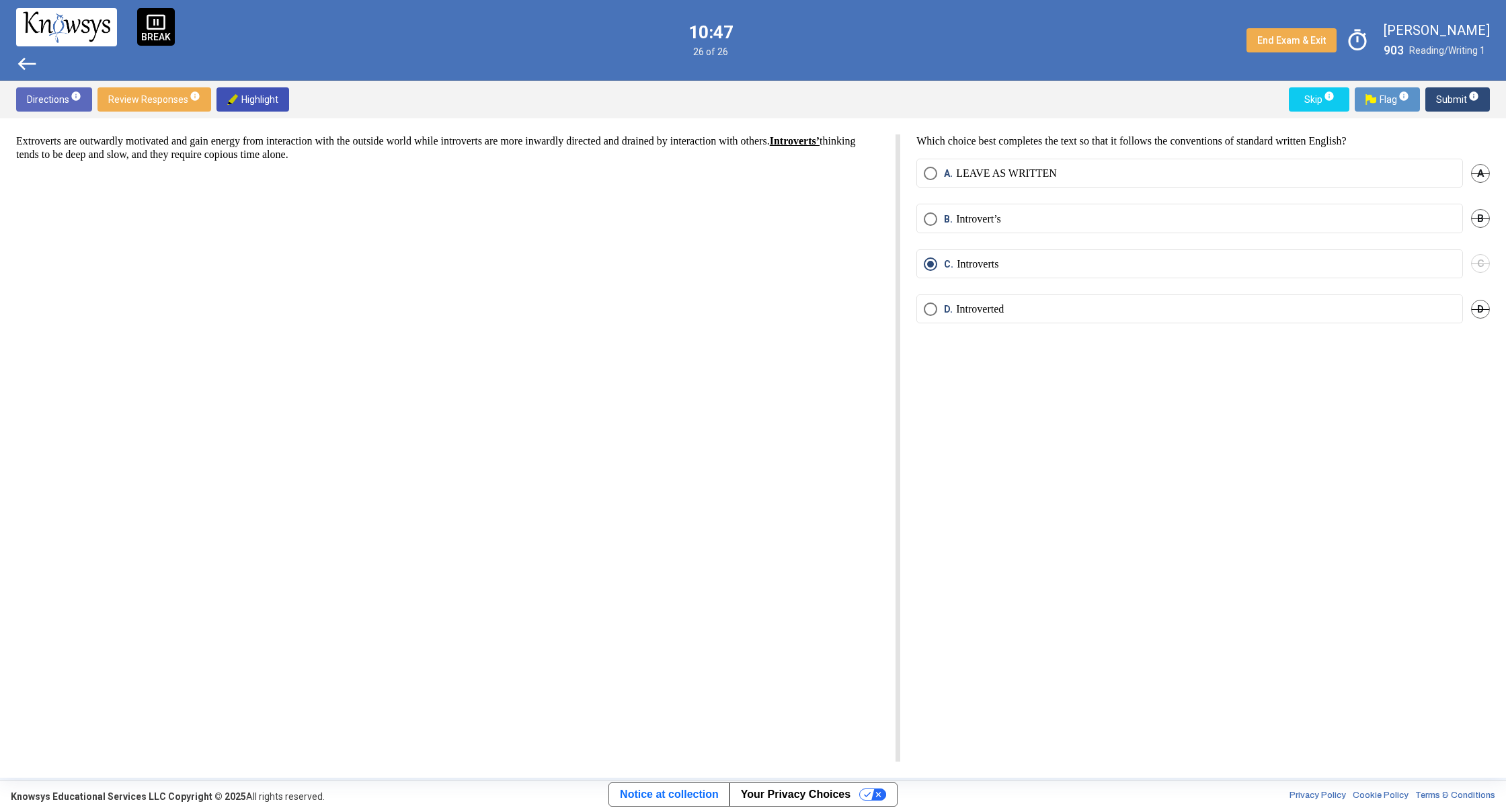
click at [20, 59] on span "west" at bounding box center [26, 64] width 21 height 21
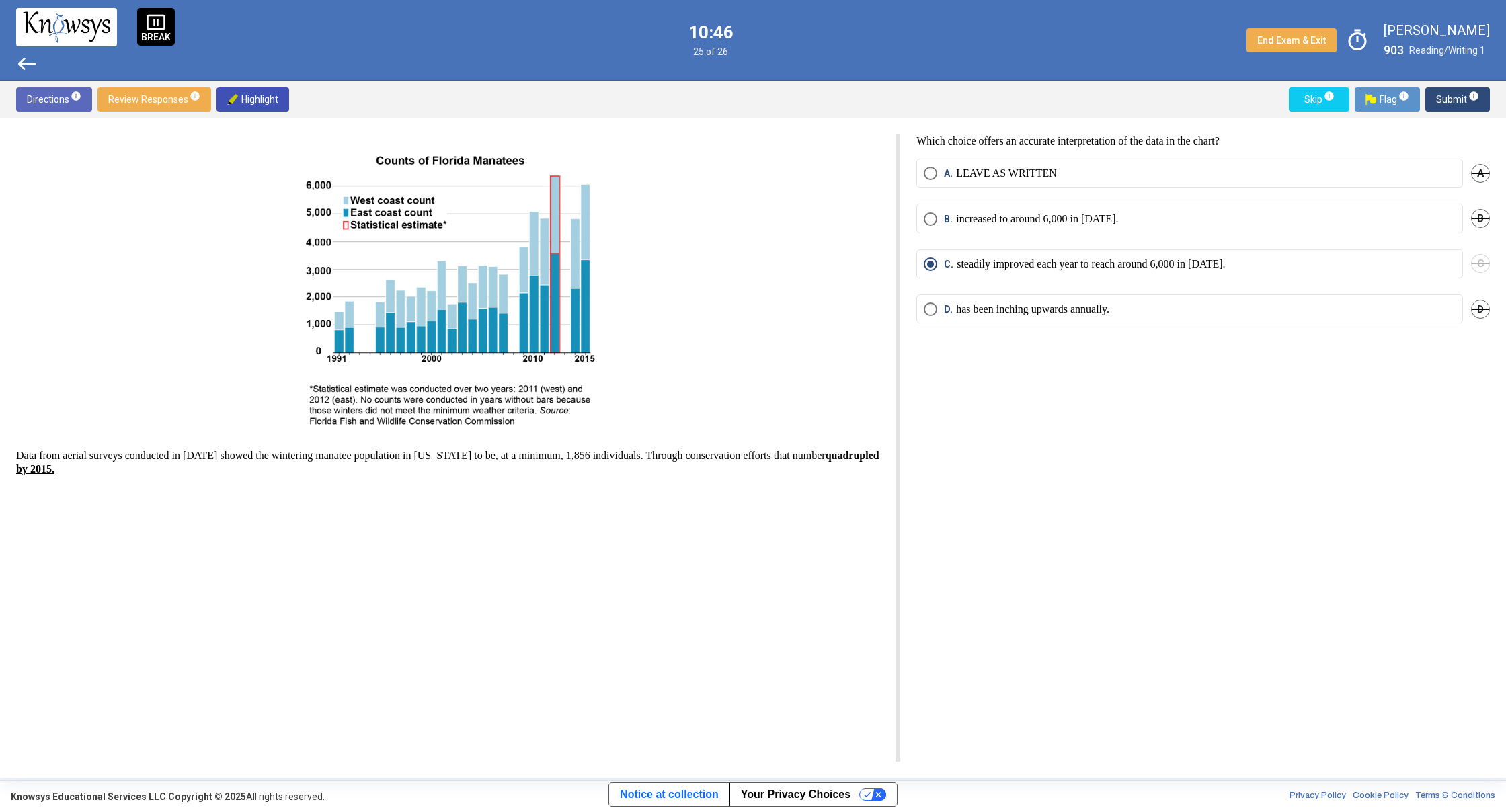
click at [20, 59] on span "west" at bounding box center [26, 64] width 21 height 21
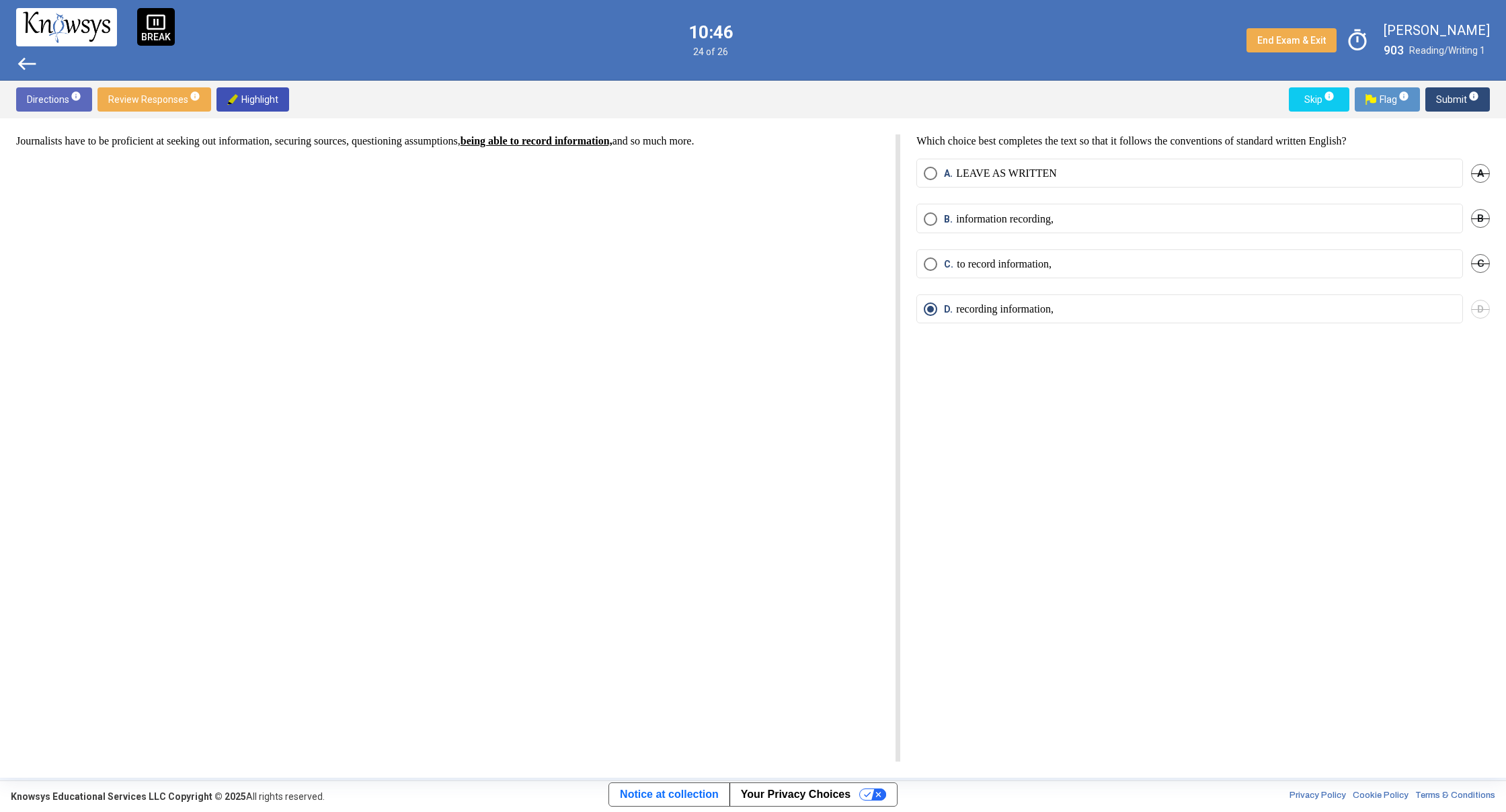
click at [20, 59] on span "west" at bounding box center [26, 64] width 21 height 21
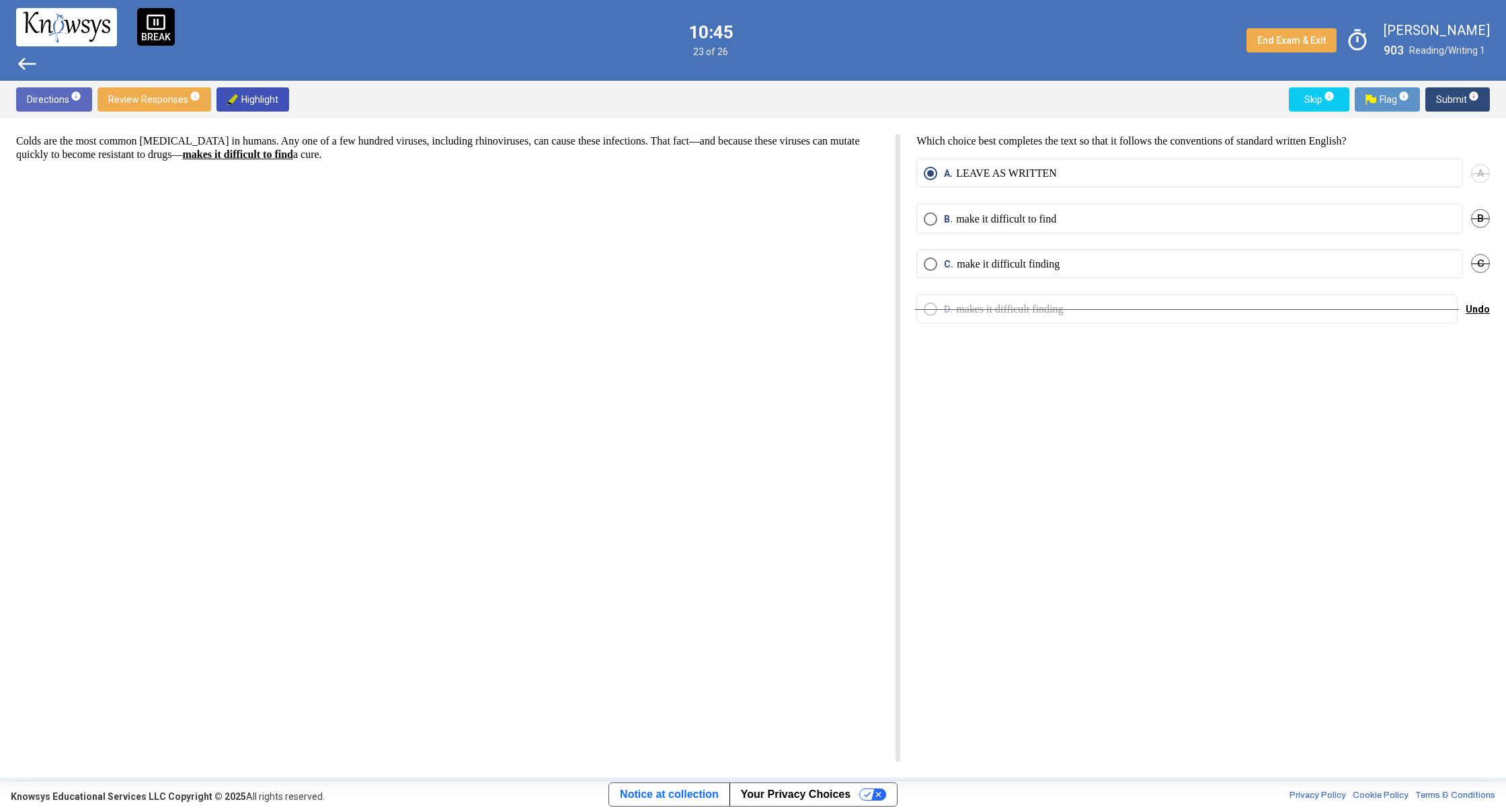
click at [20, 59] on span "west" at bounding box center [26, 64] width 21 height 21
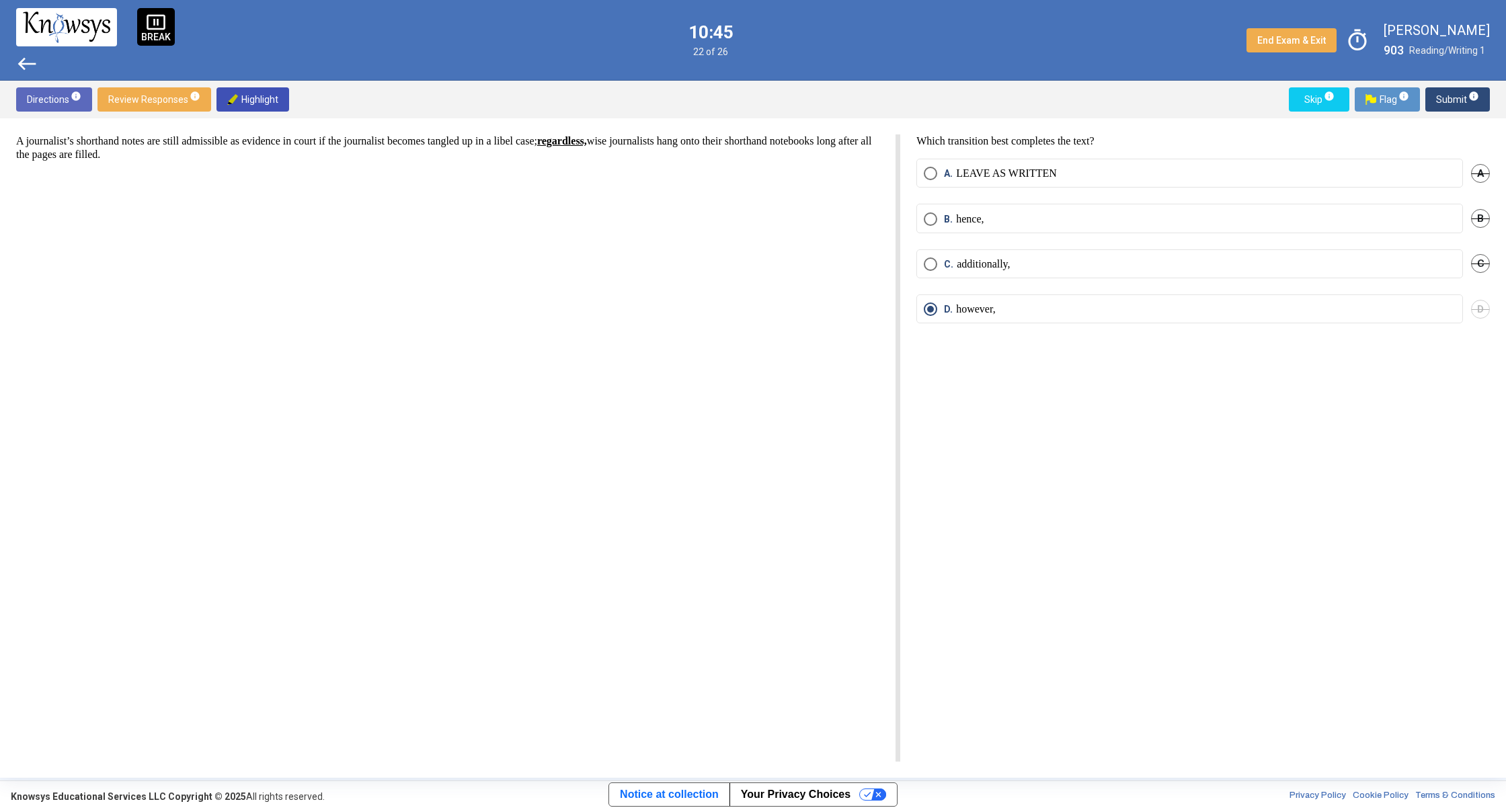
click at [20, 59] on span "west" at bounding box center [26, 64] width 21 height 21
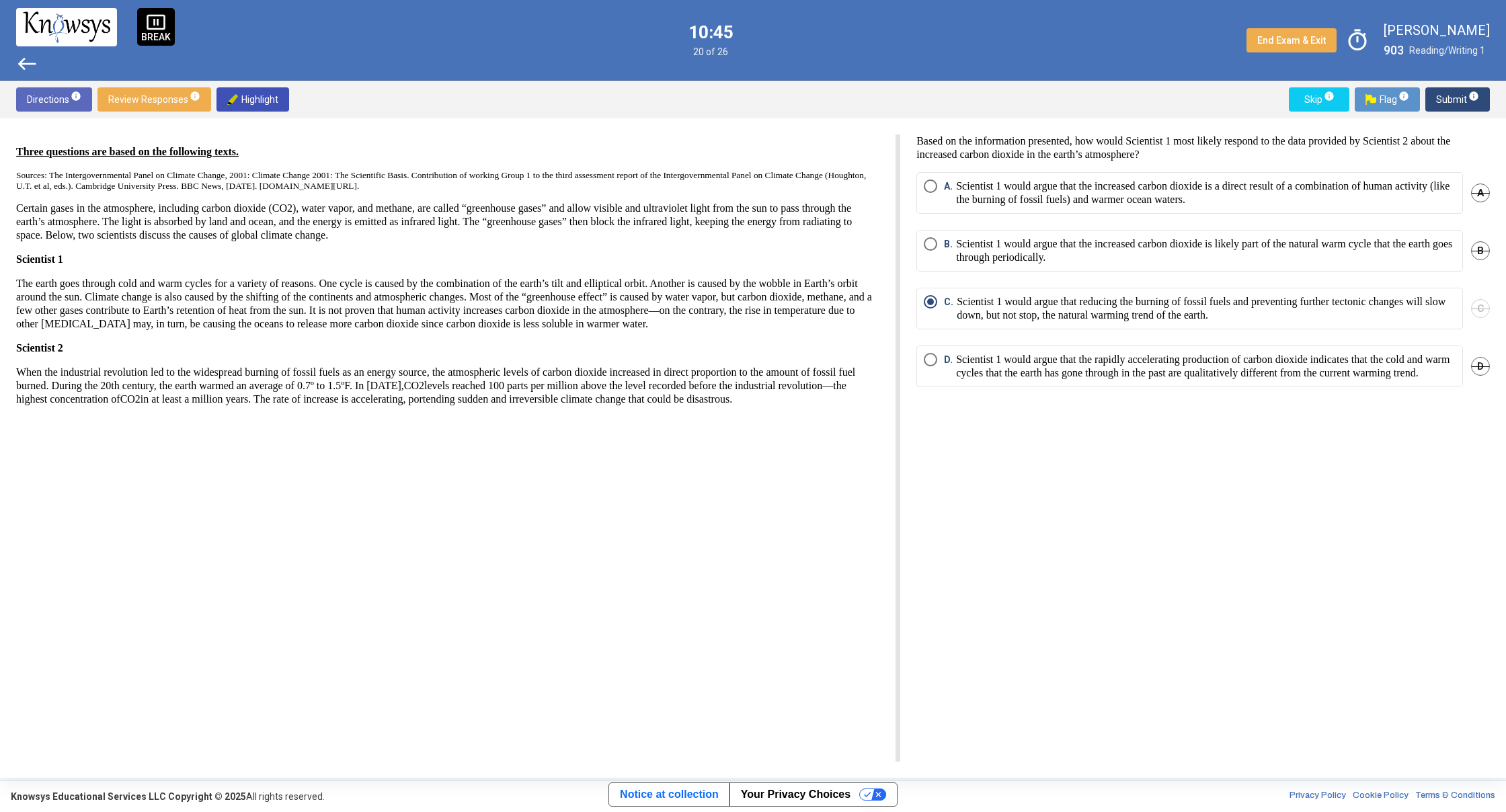
click at [20, 59] on span "west" at bounding box center [26, 64] width 21 height 21
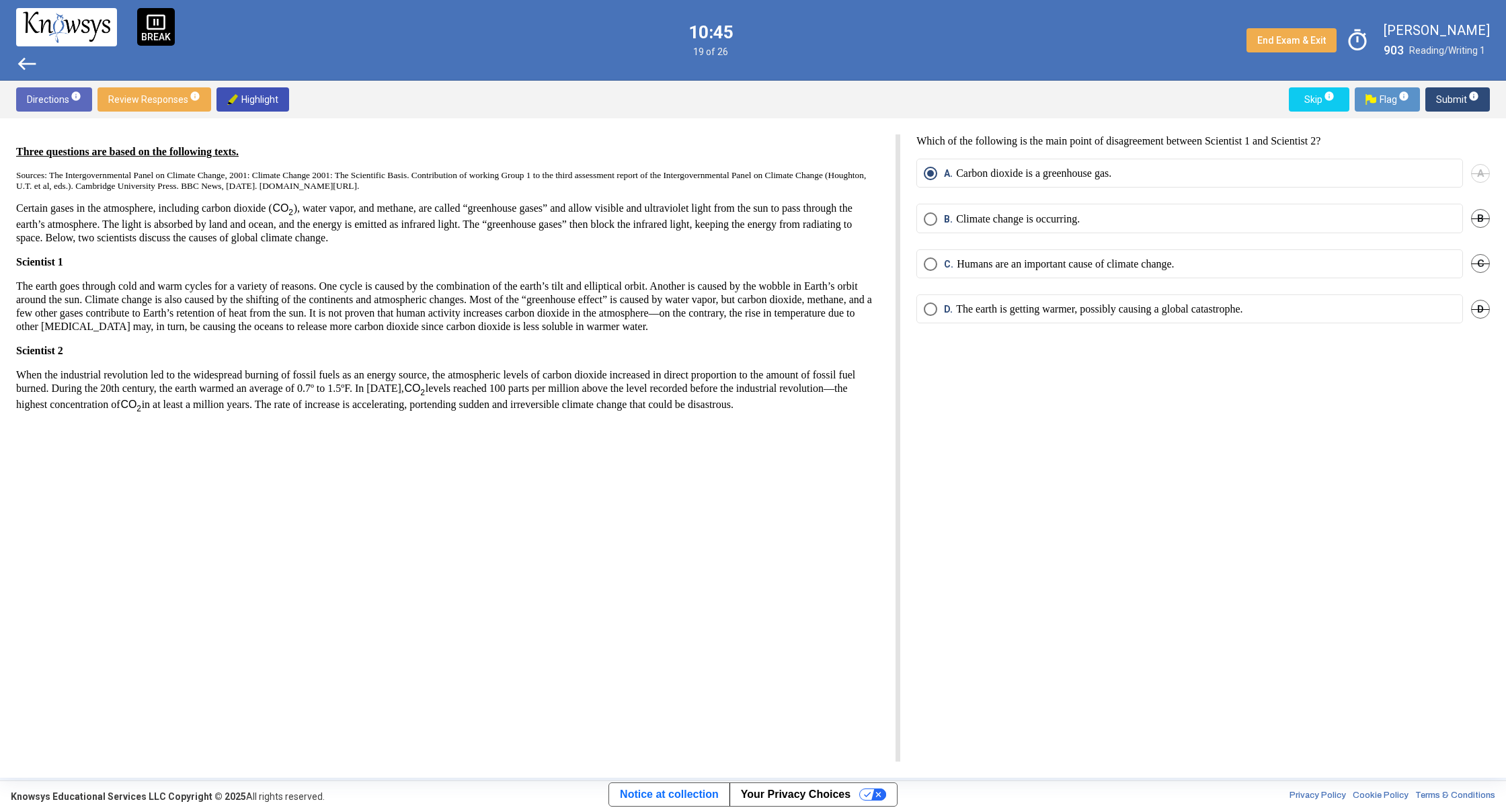
click at [20, 59] on span "west" at bounding box center [26, 64] width 21 height 21
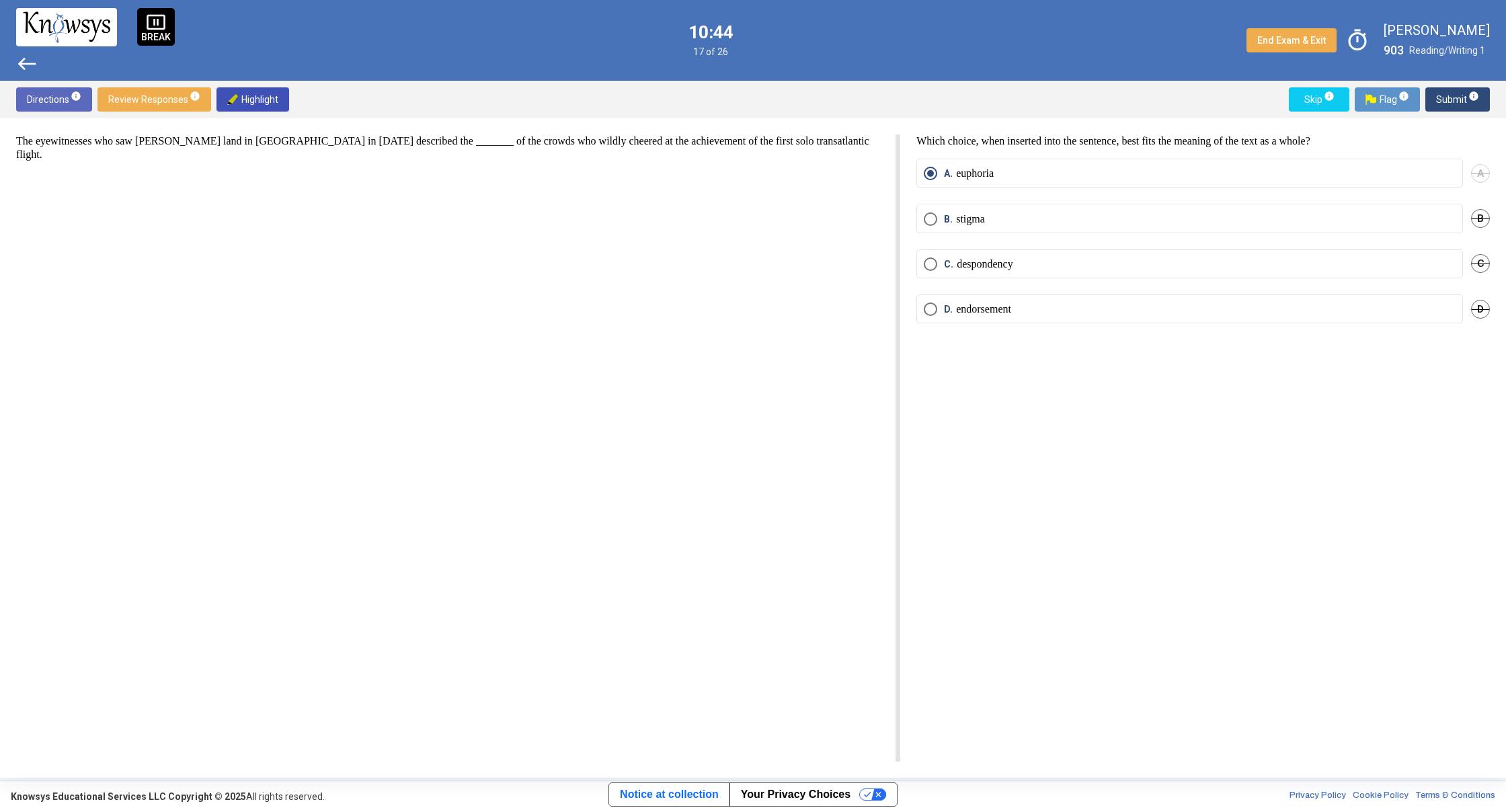
click at [20, 59] on span "west" at bounding box center [26, 64] width 21 height 21
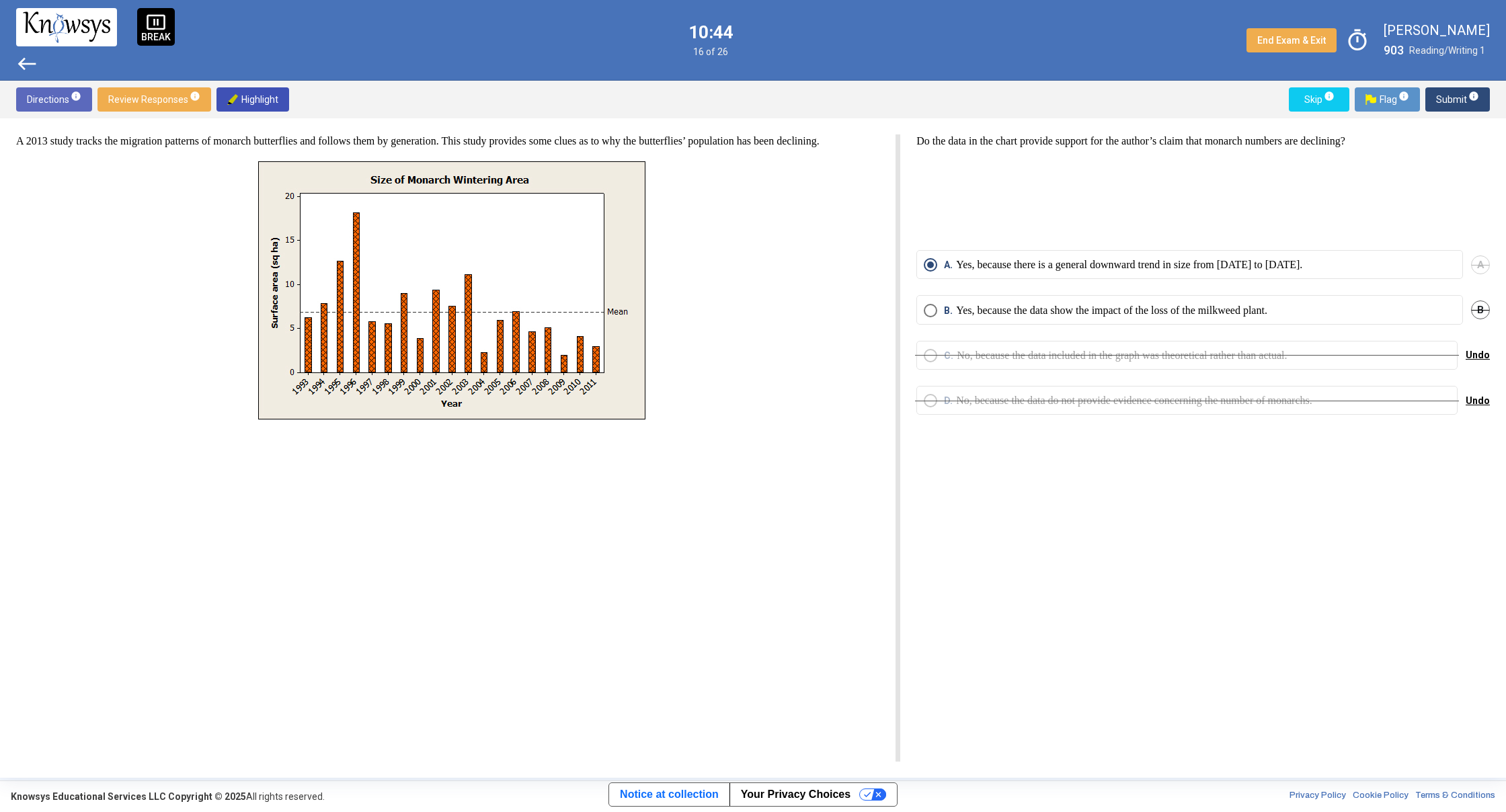
click at [20, 59] on span "west" at bounding box center [26, 64] width 21 height 21
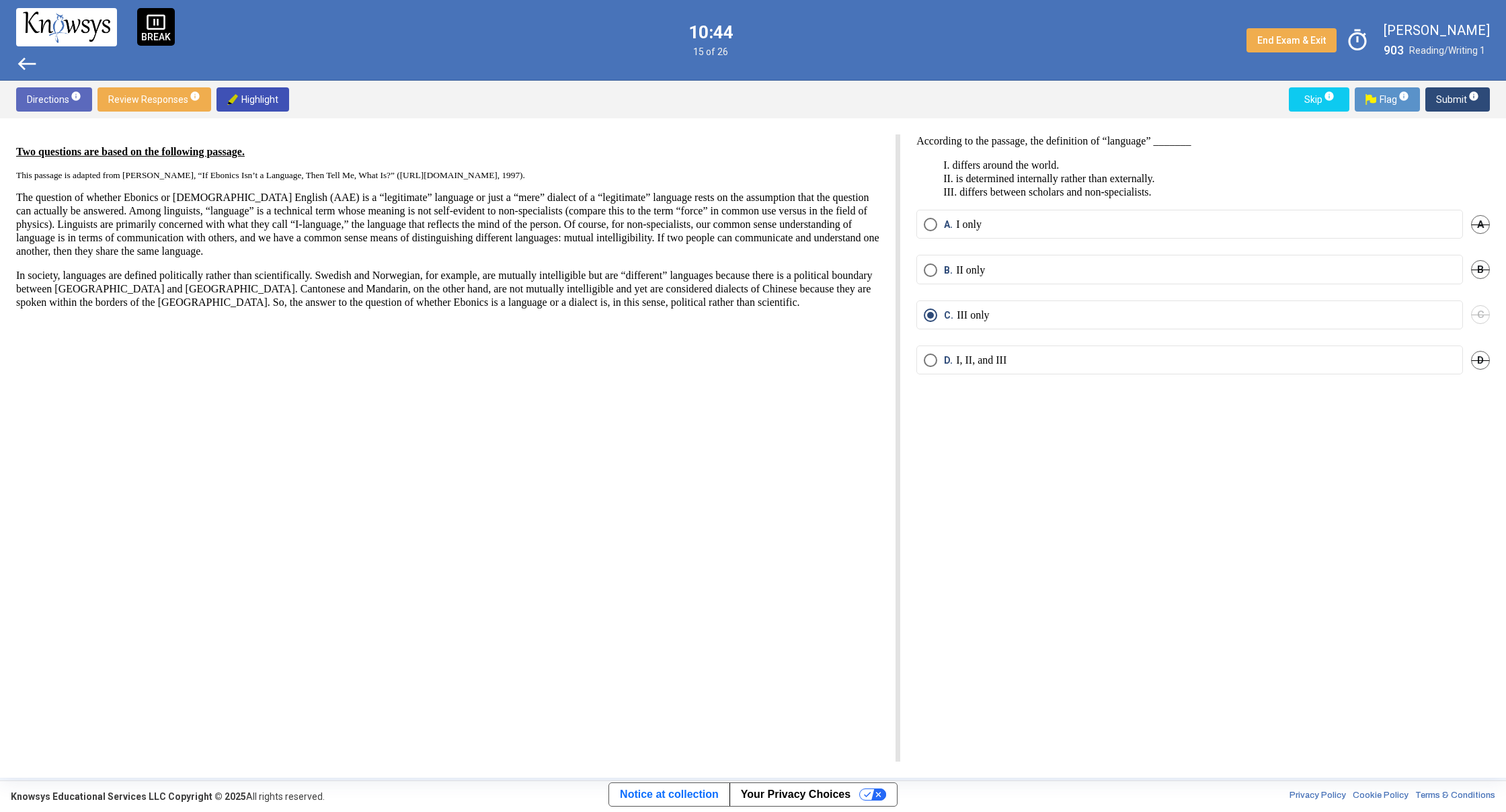
click at [20, 59] on span "west" at bounding box center [26, 64] width 21 height 21
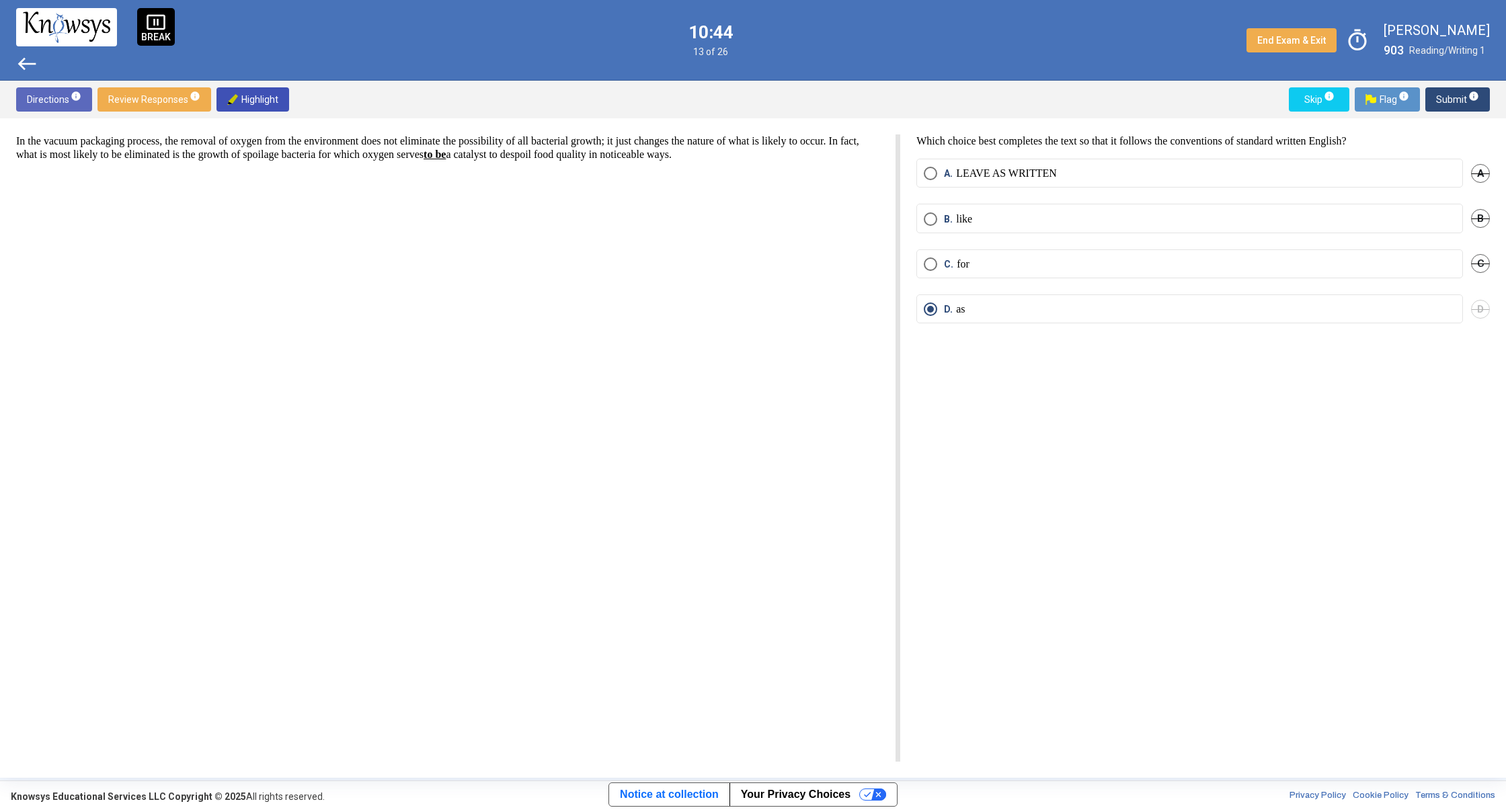
click at [20, 59] on span "west" at bounding box center [26, 64] width 21 height 21
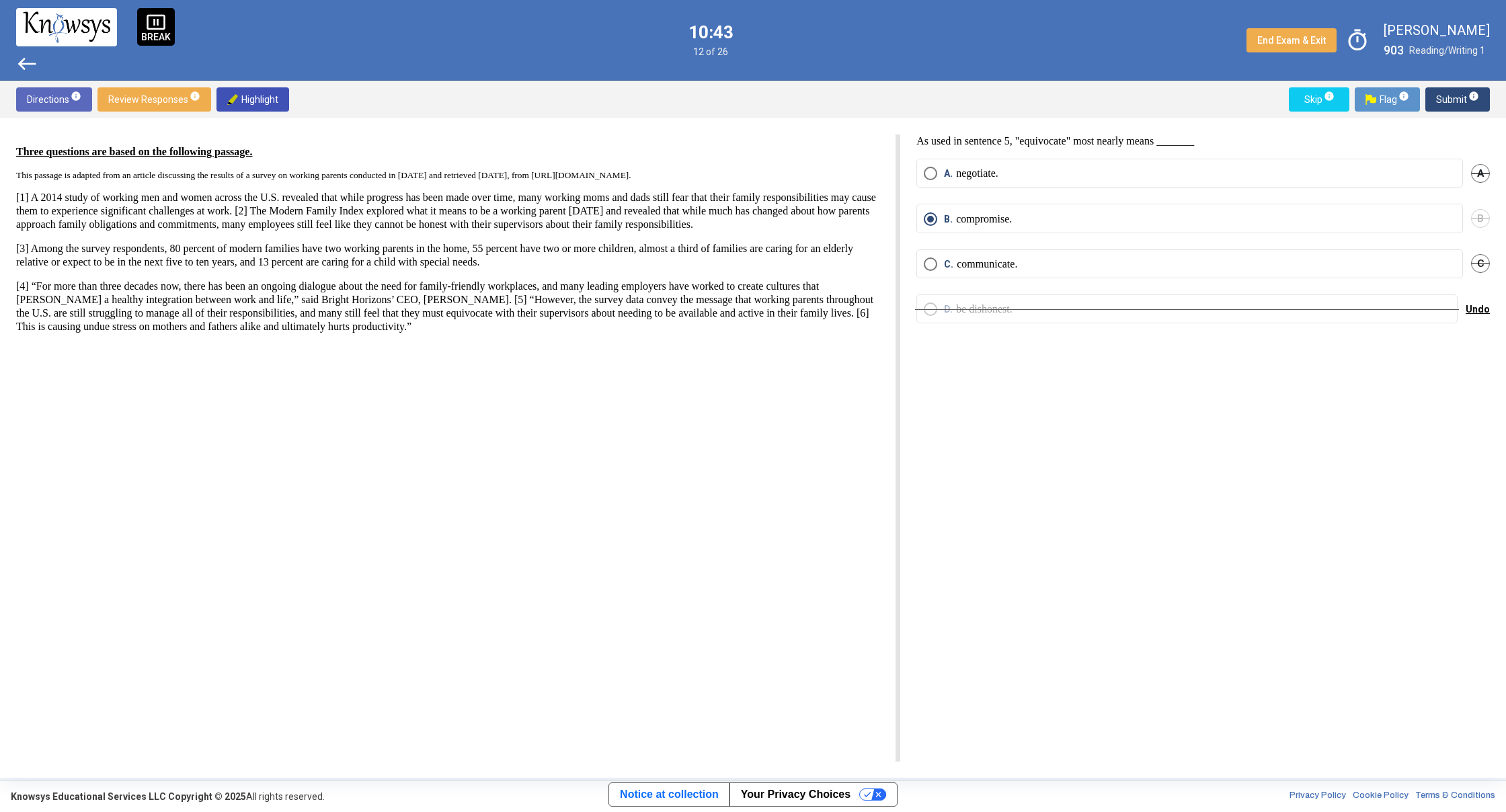
click at [20, 59] on span "west" at bounding box center [26, 64] width 21 height 21
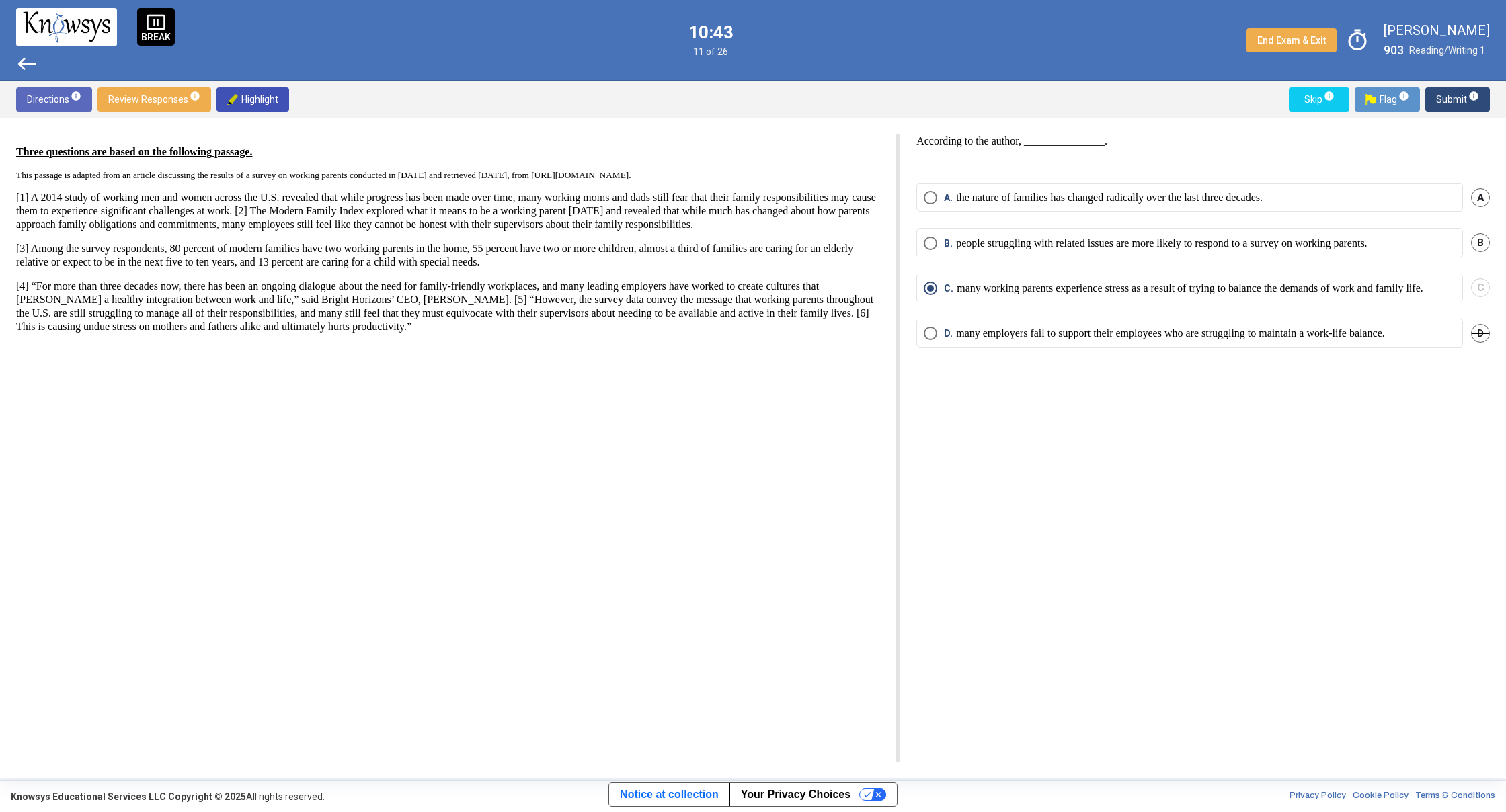
click at [20, 59] on span "west" at bounding box center [26, 64] width 21 height 21
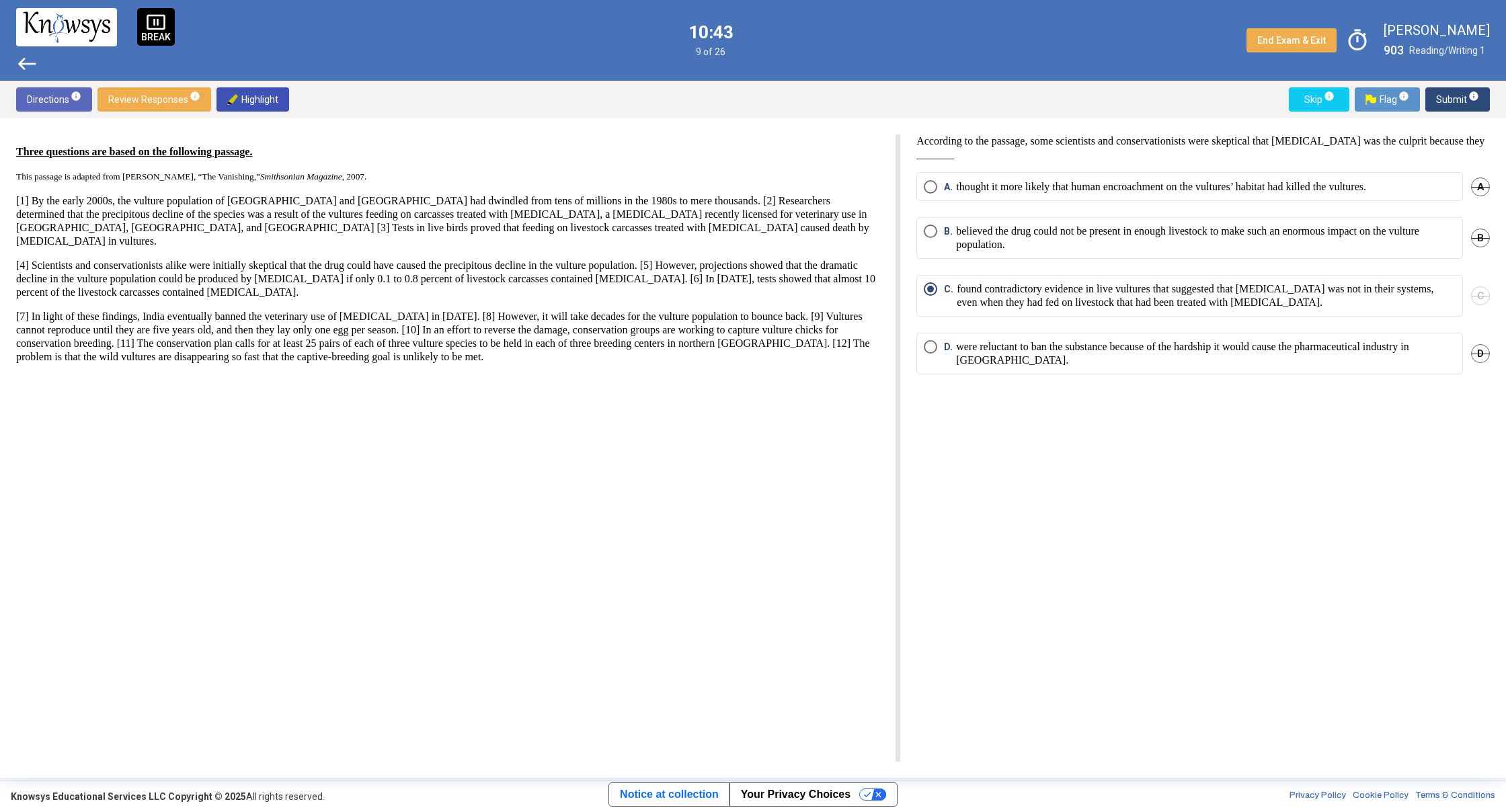
click at [20, 59] on span "west" at bounding box center [26, 64] width 21 height 21
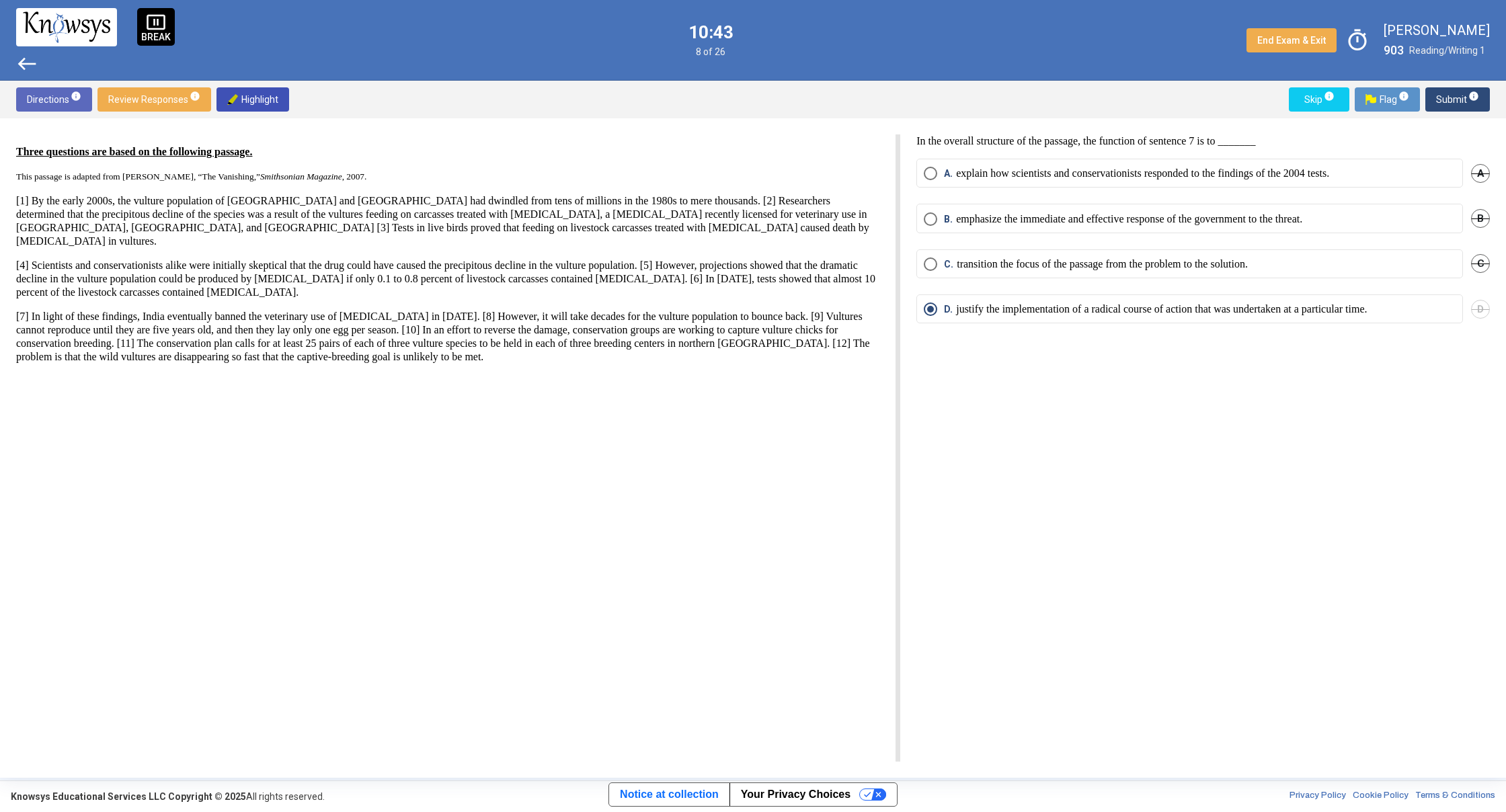
click at [20, 59] on span "west" at bounding box center [26, 64] width 21 height 21
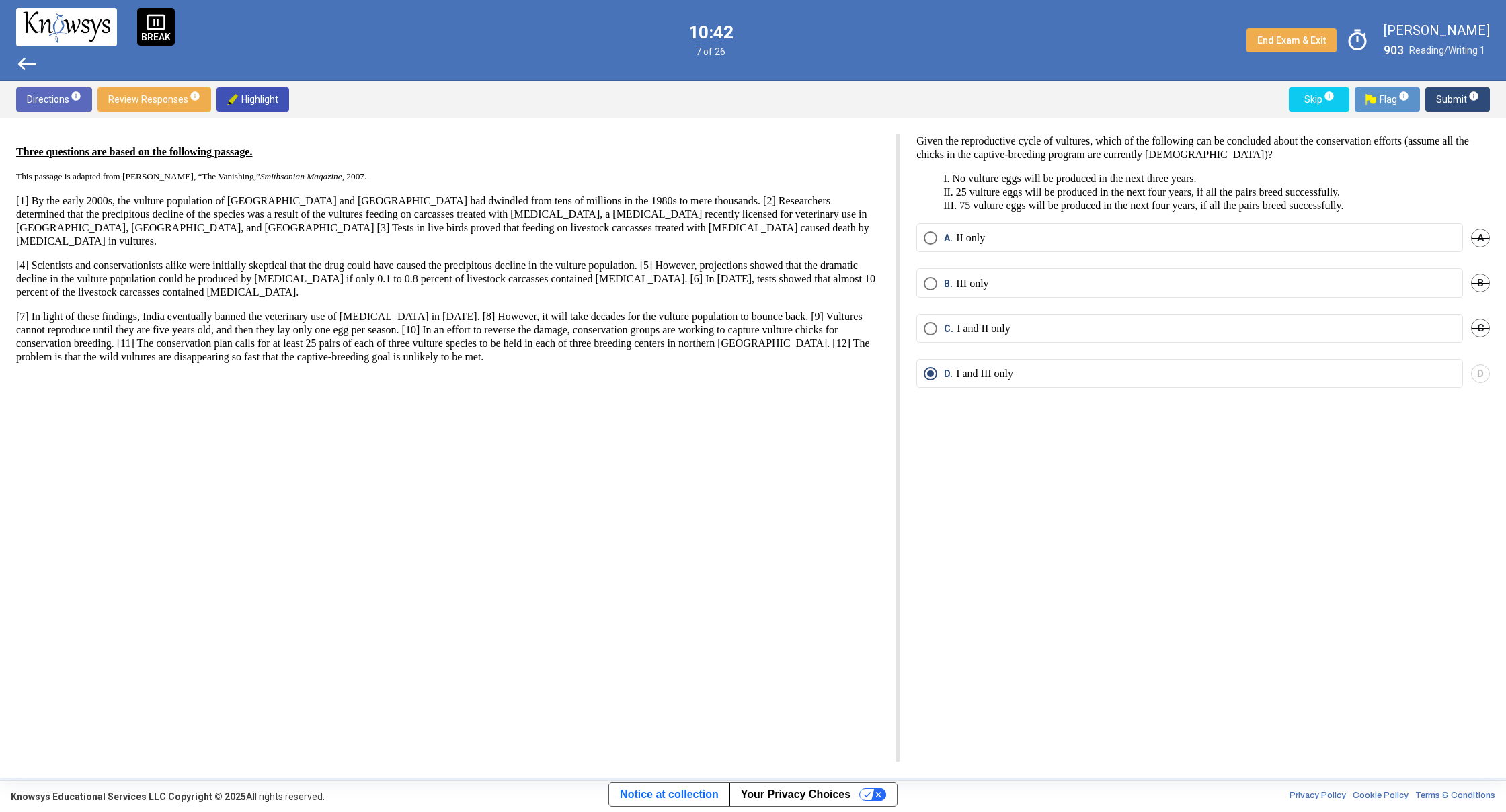
click at [20, 59] on span "west" at bounding box center [26, 64] width 21 height 21
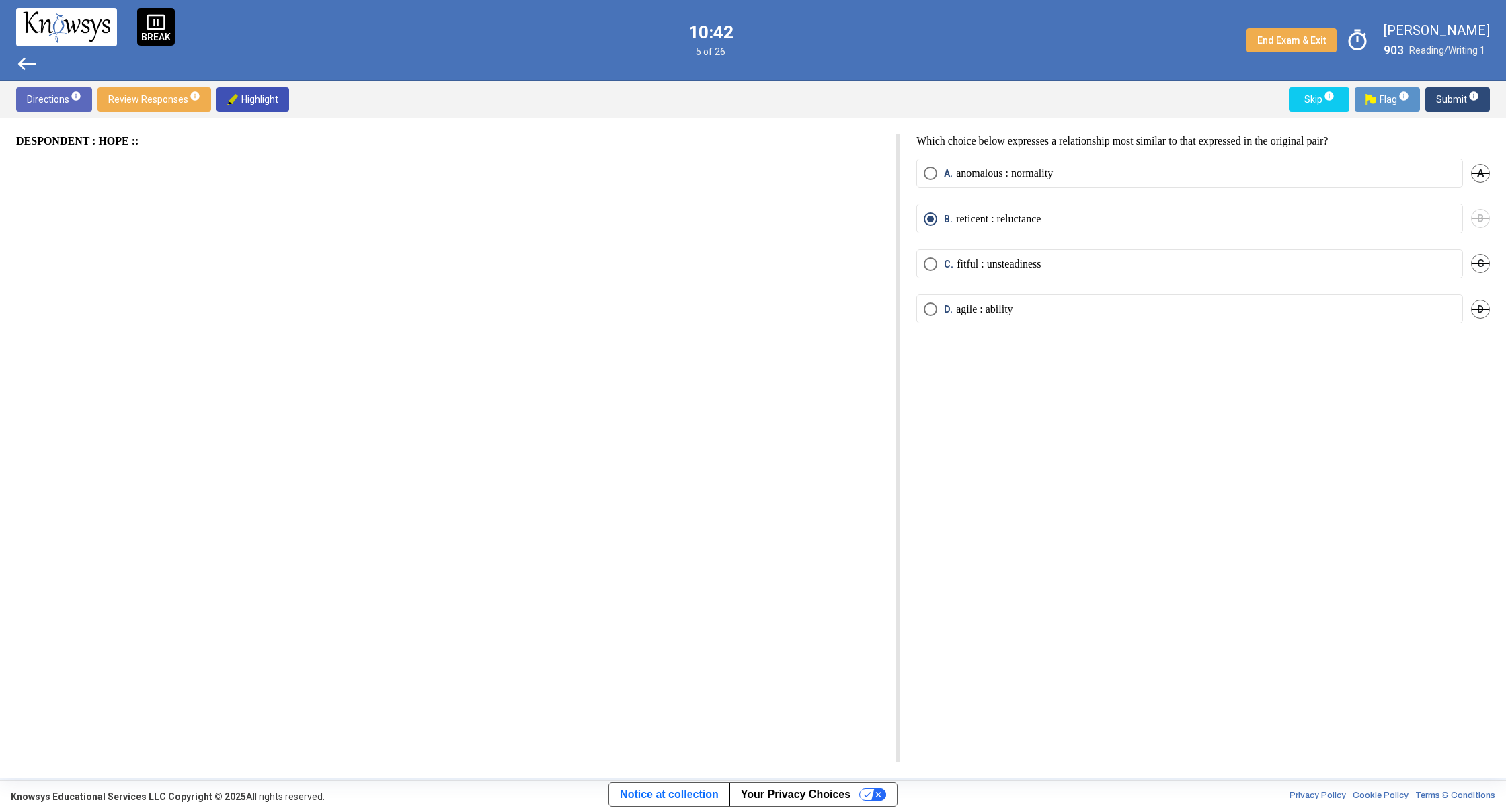
click at [20, 59] on span "west" at bounding box center [26, 64] width 21 height 21
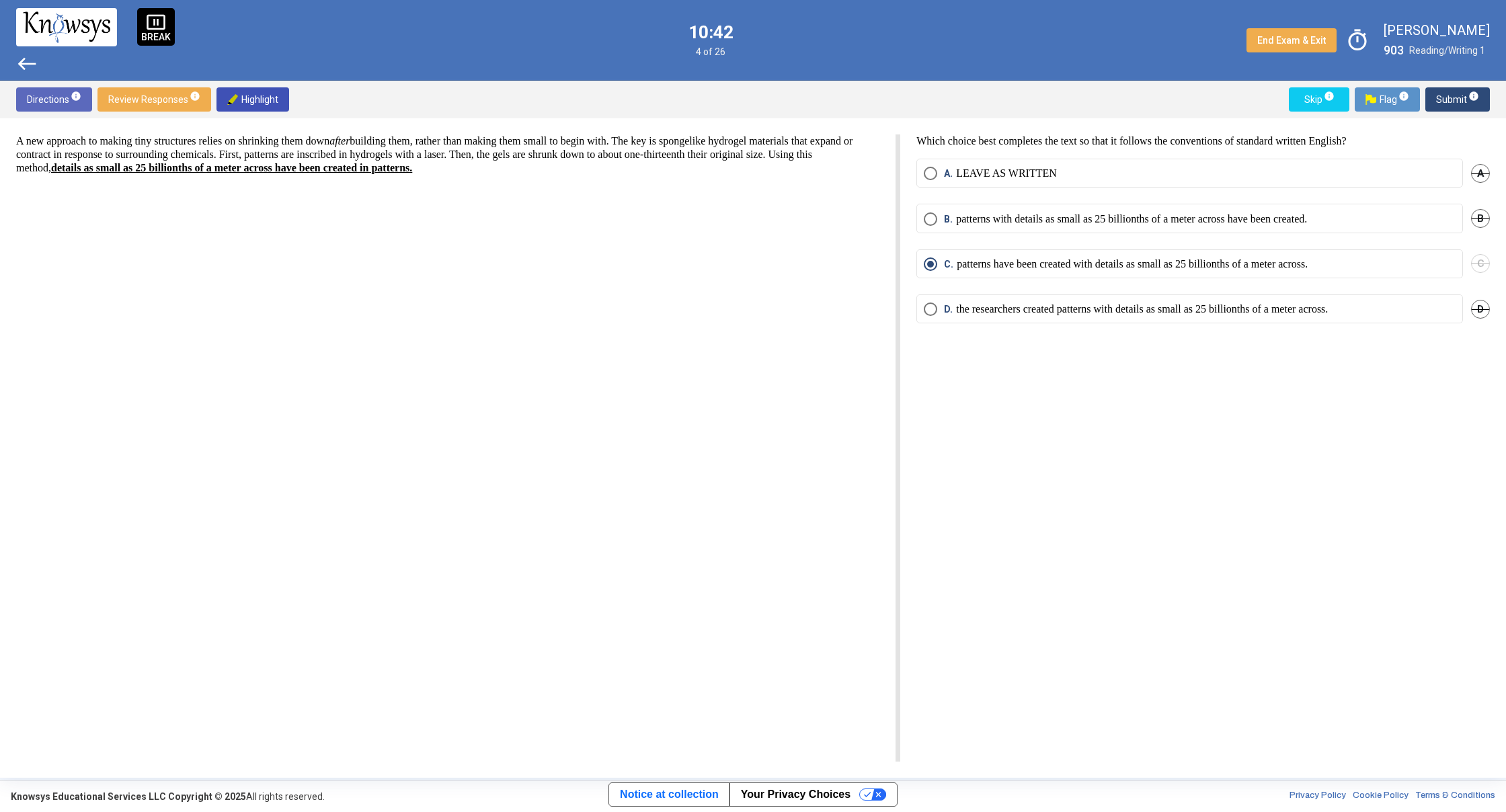
click at [20, 59] on span "west" at bounding box center [26, 64] width 21 height 21
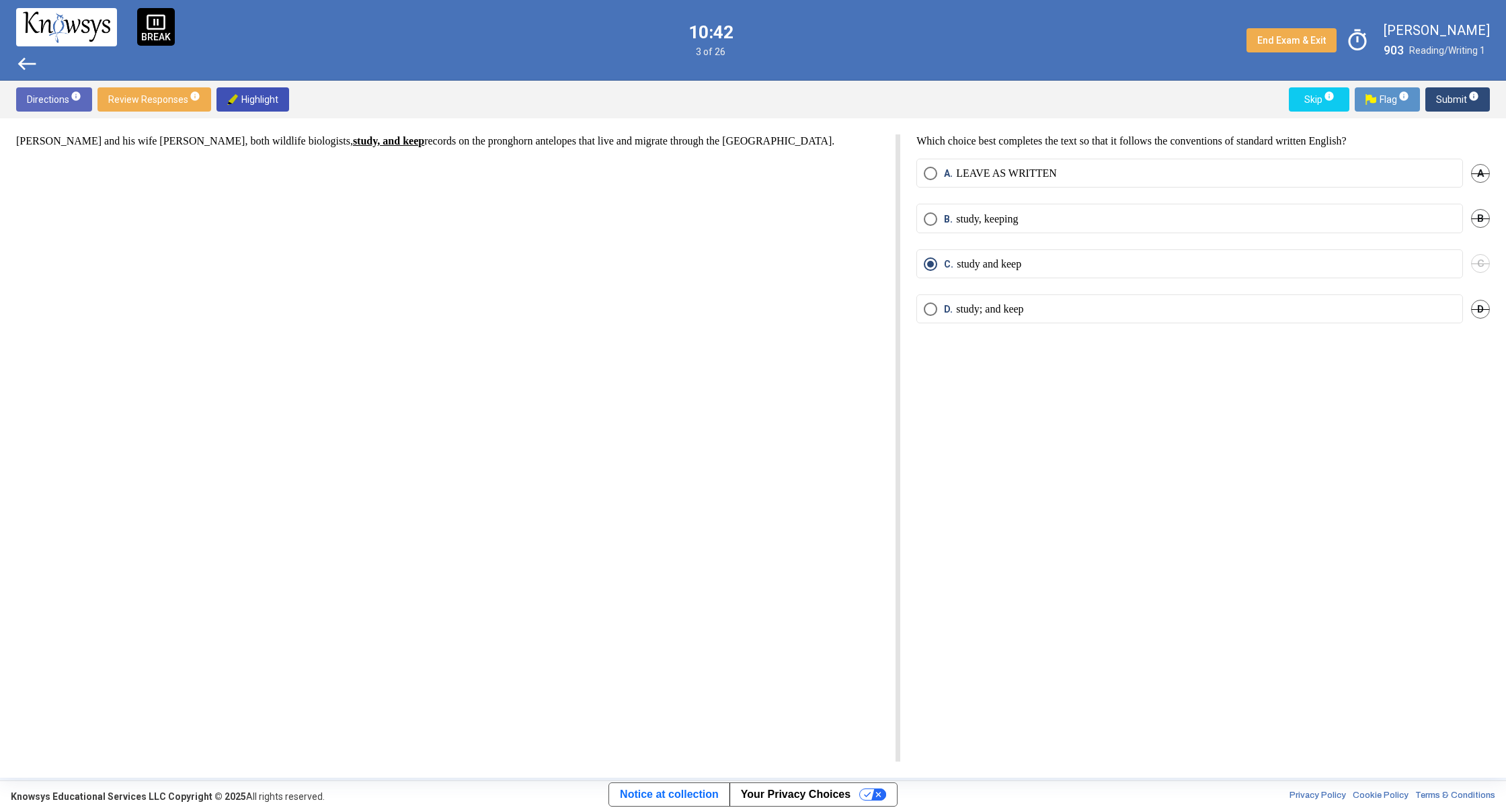
click at [20, 59] on span "west" at bounding box center [26, 64] width 21 height 21
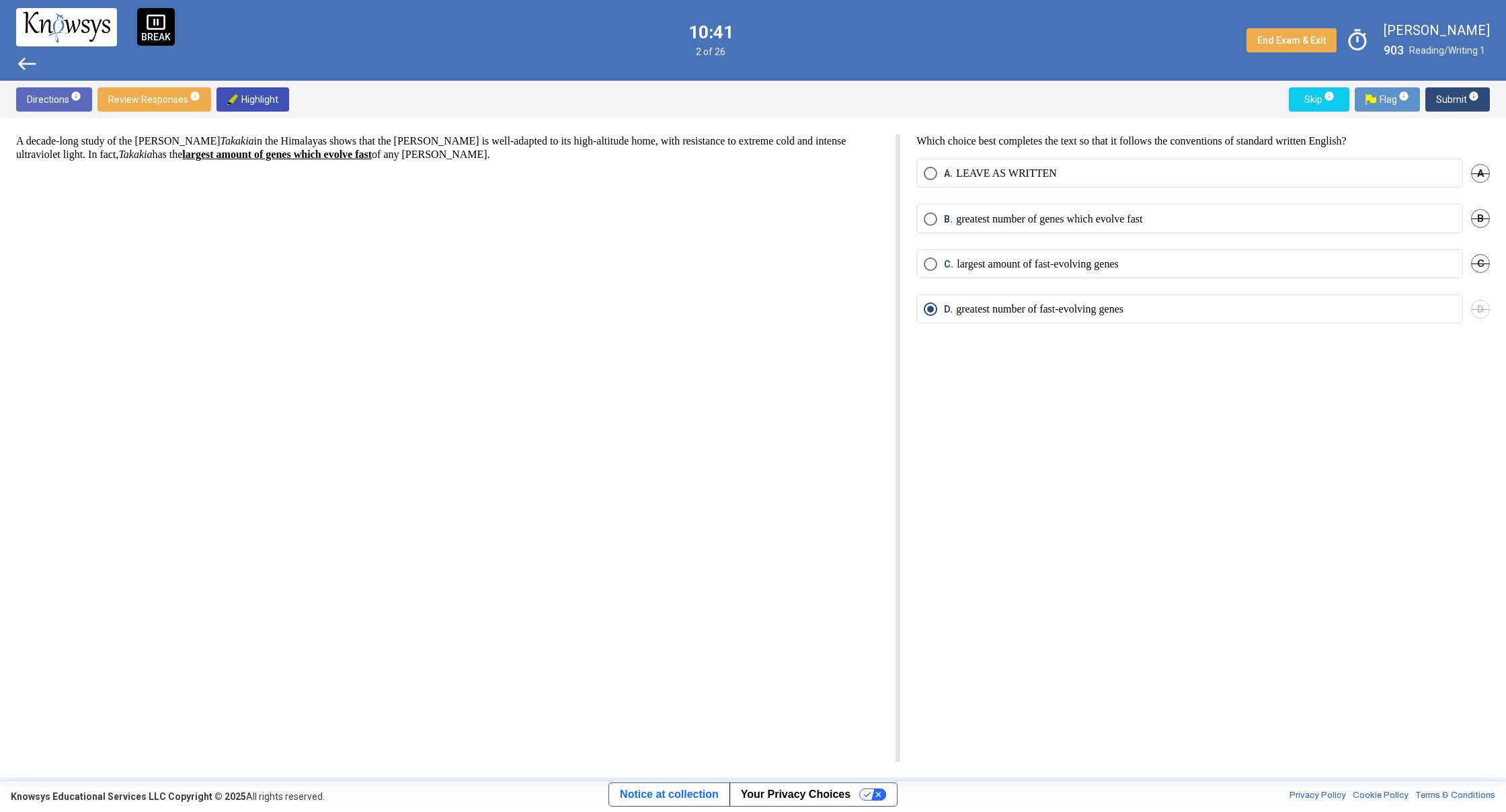
click at [20, 59] on span "west" at bounding box center [26, 64] width 21 height 21
click at [20, 59] on div "pause_presentation BREAK west 10:41 2 of 26 End Exam & Exit timer [PERSON_NAME]…" at bounding box center [753, 40] width 1506 height 80
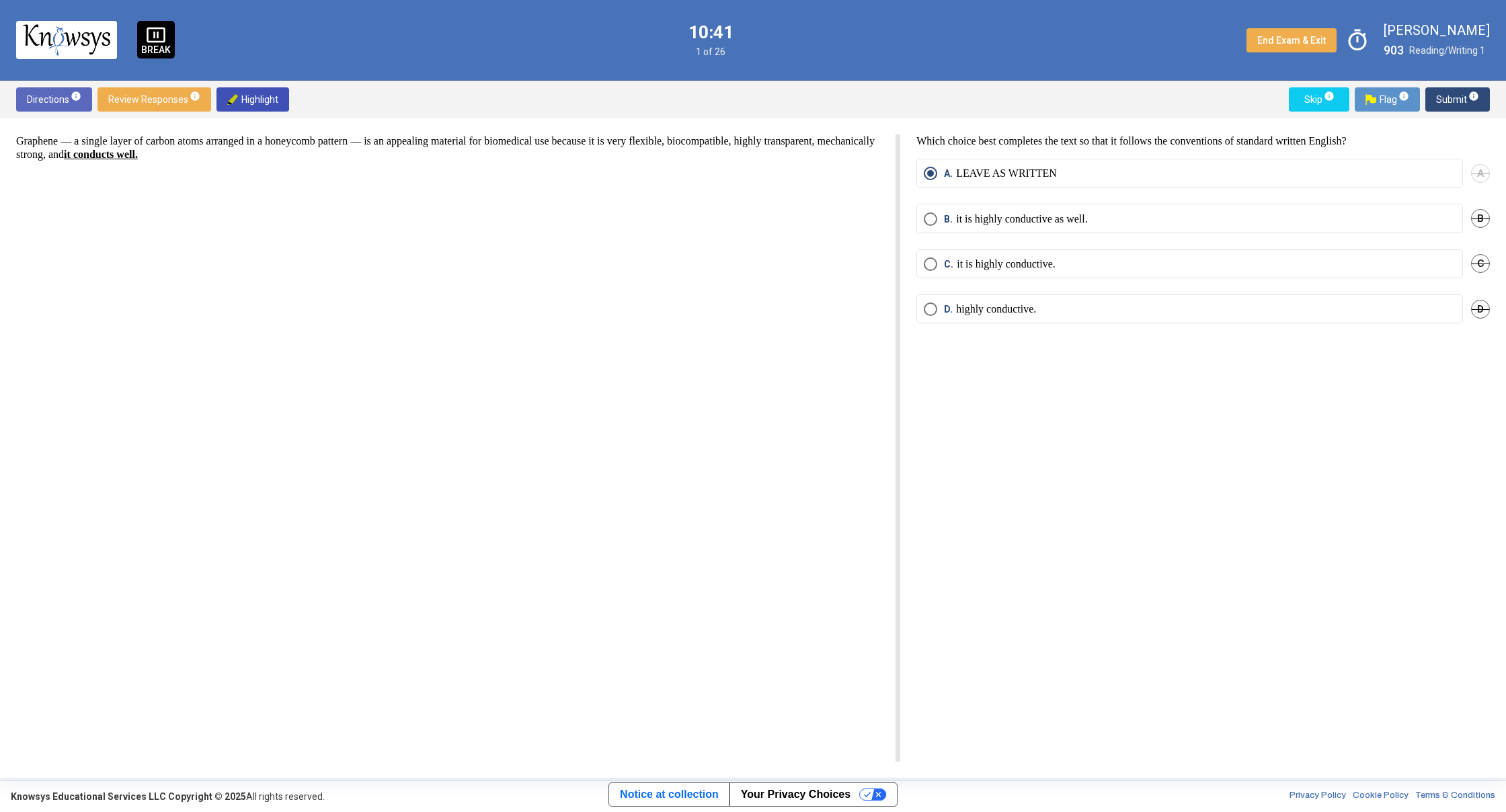
click at [20, 59] on div "pause_presentation BREAK 10:41 1 of 26 End Exam & Exit timer [PERSON_NAME] 903 …" at bounding box center [753, 40] width 1506 height 80
drag, startPoint x: 695, startPoint y: 372, endPoint x: 432, endPoint y: 408, distance: 265.5
click at [432, 408] on div "Graphene — a single layer of carbon atoms arranged in a honeycomb pattern — is …" at bounding box center [458, 448] width 884 height 627
click at [1307, 103] on span "Skip info" at bounding box center [1319, 99] width 39 height 24
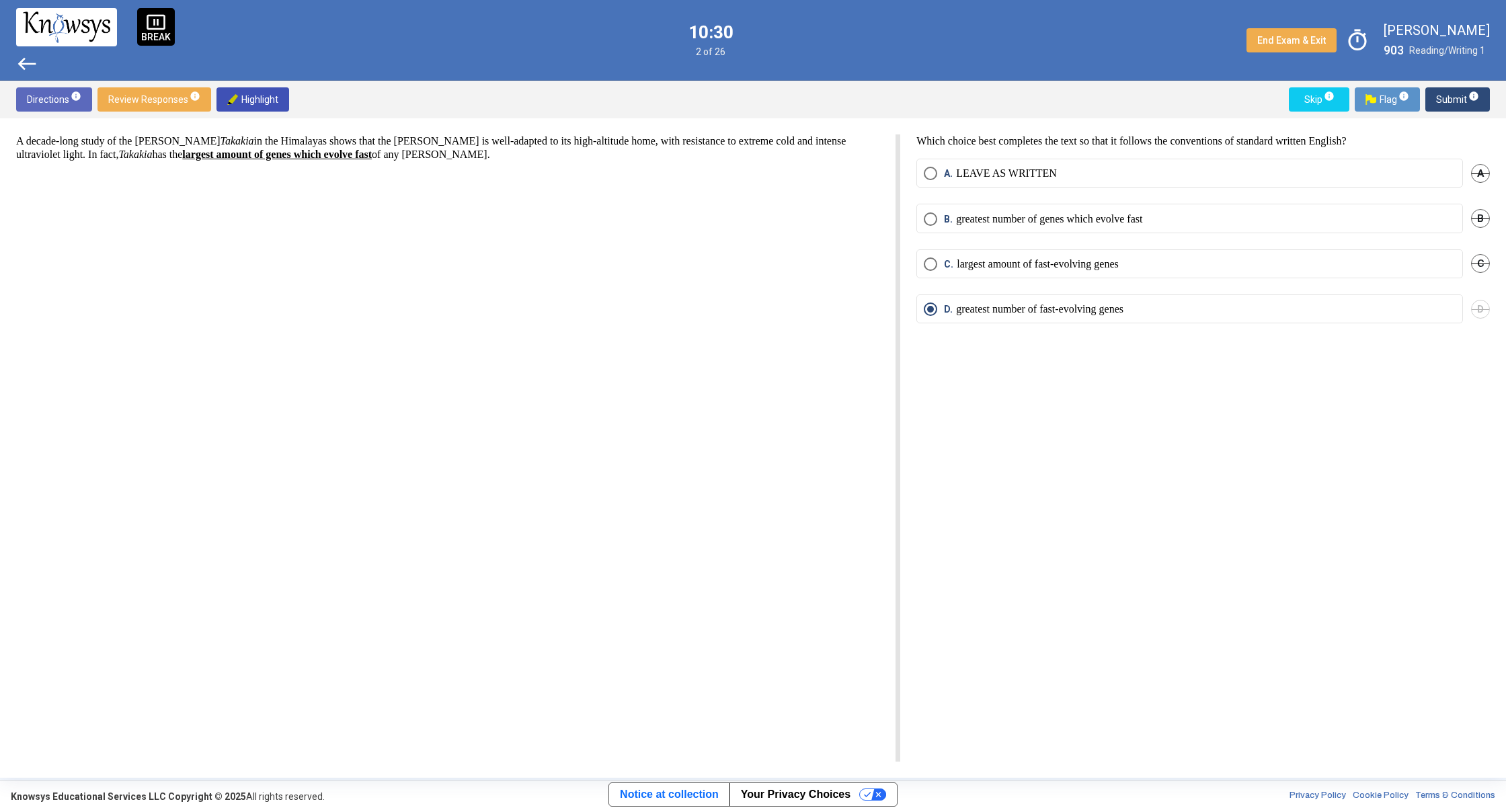
click at [1307, 103] on span "Skip info" at bounding box center [1319, 99] width 39 height 24
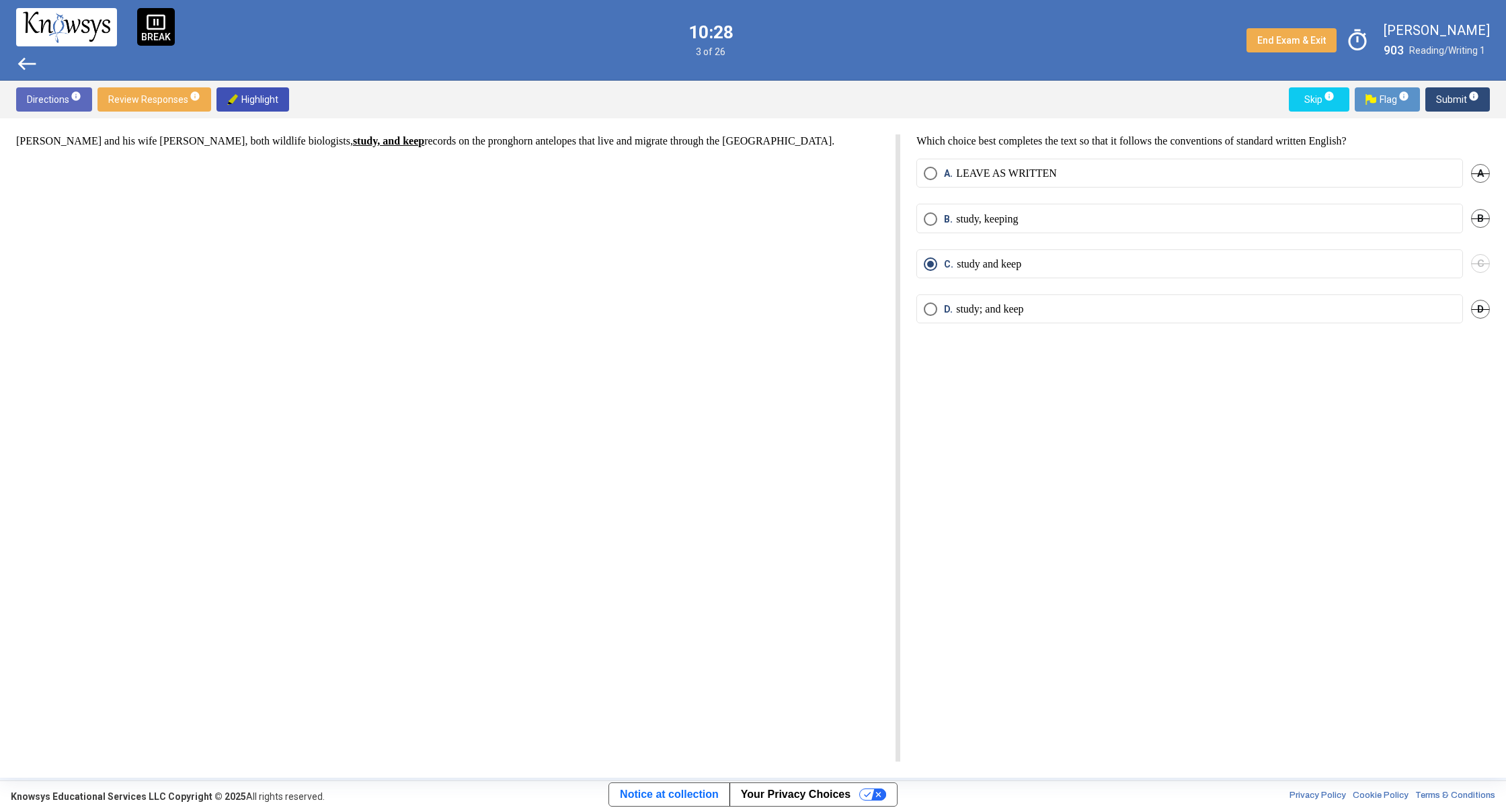
click at [1307, 103] on span "Skip info" at bounding box center [1319, 99] width 39 height 24
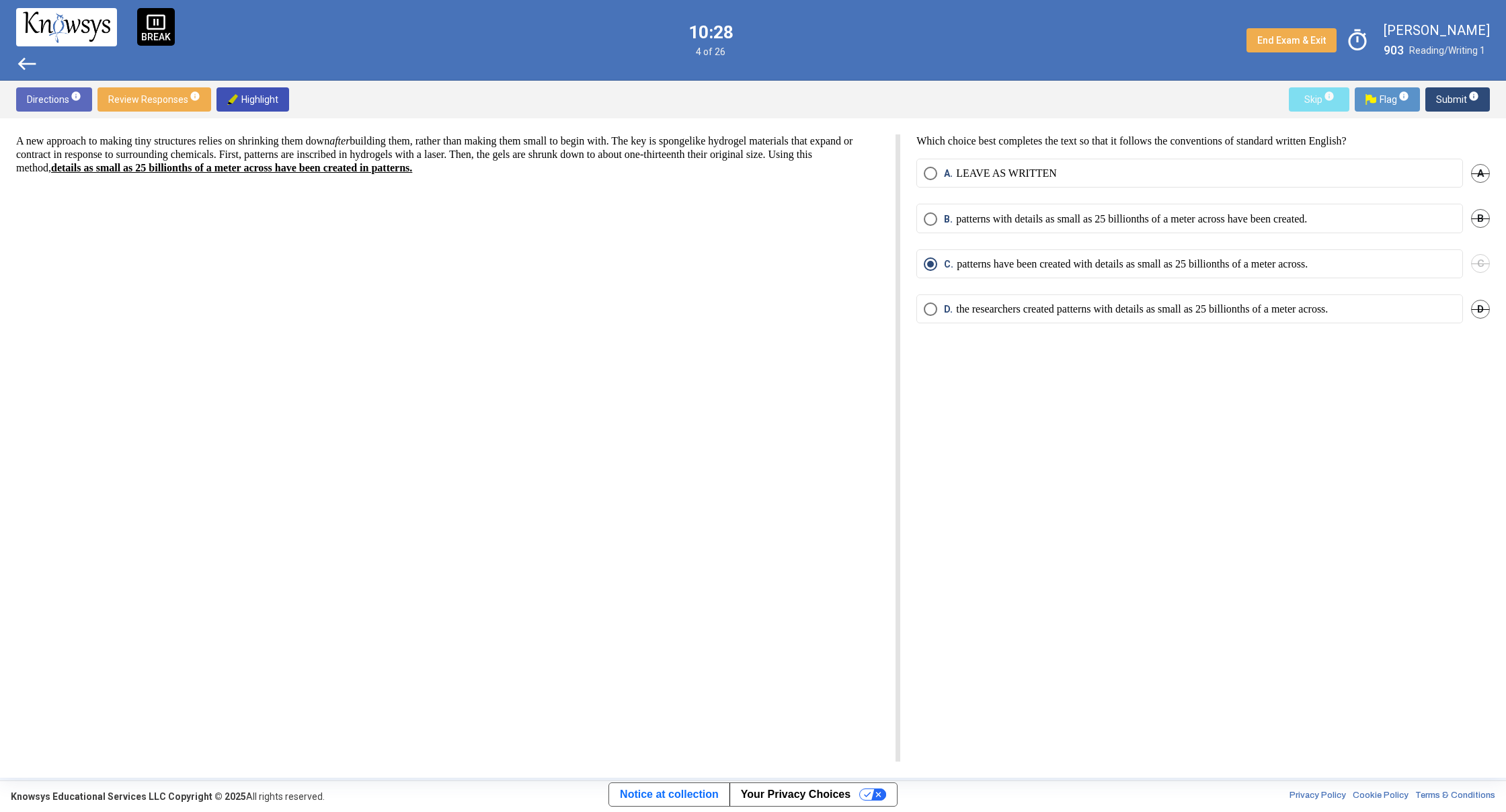
click at [1307, 103] on span "Skip info" at bounding box center [1319, 99] width 39 height 24
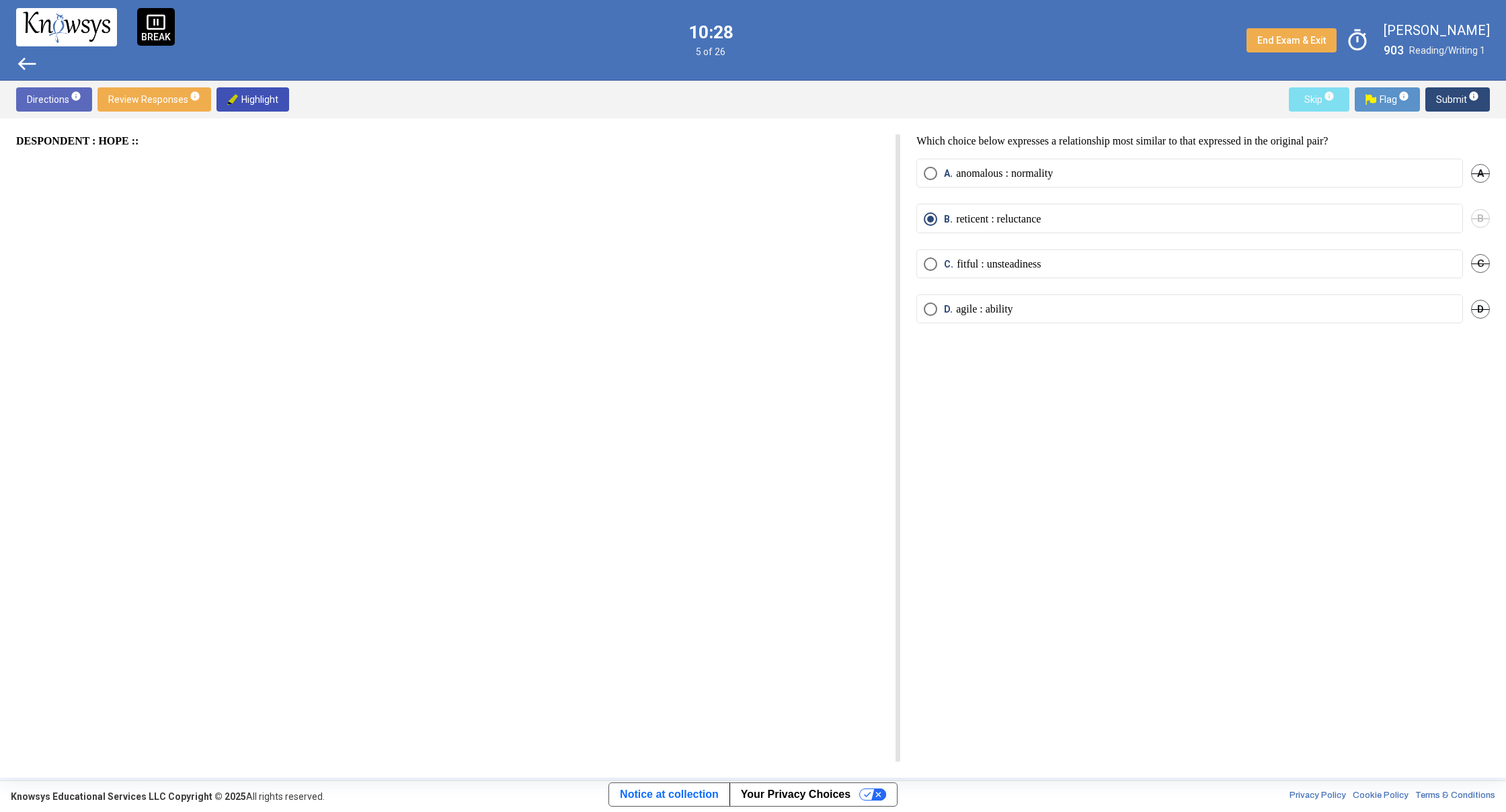
click at [1307, 103] on span "Skip info" at bounding box center [1319, 99] width 39 height 24
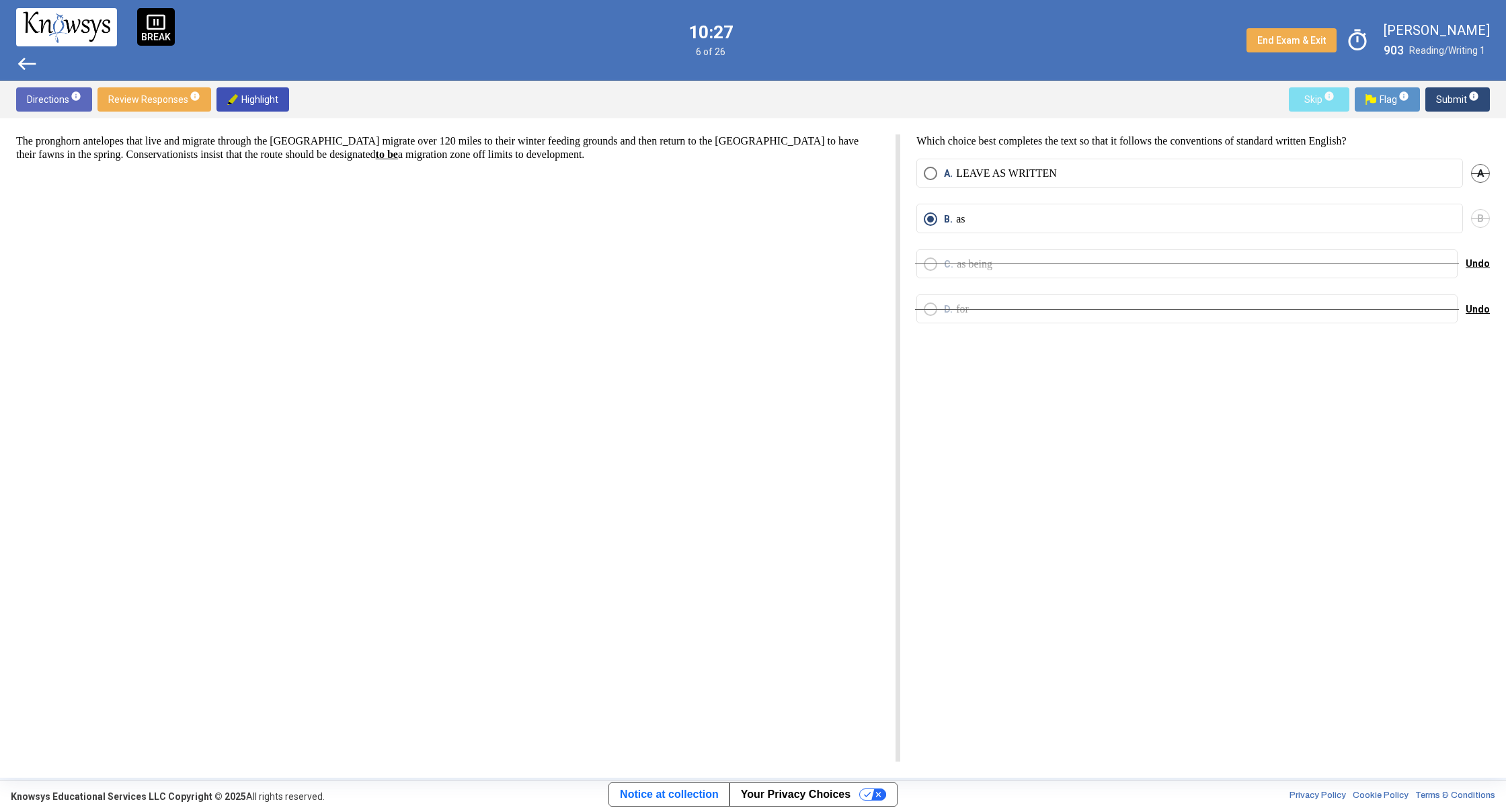
click at [1307, 103] on span "Skip info" at bounding box center [1319, 99] width 39 height 24
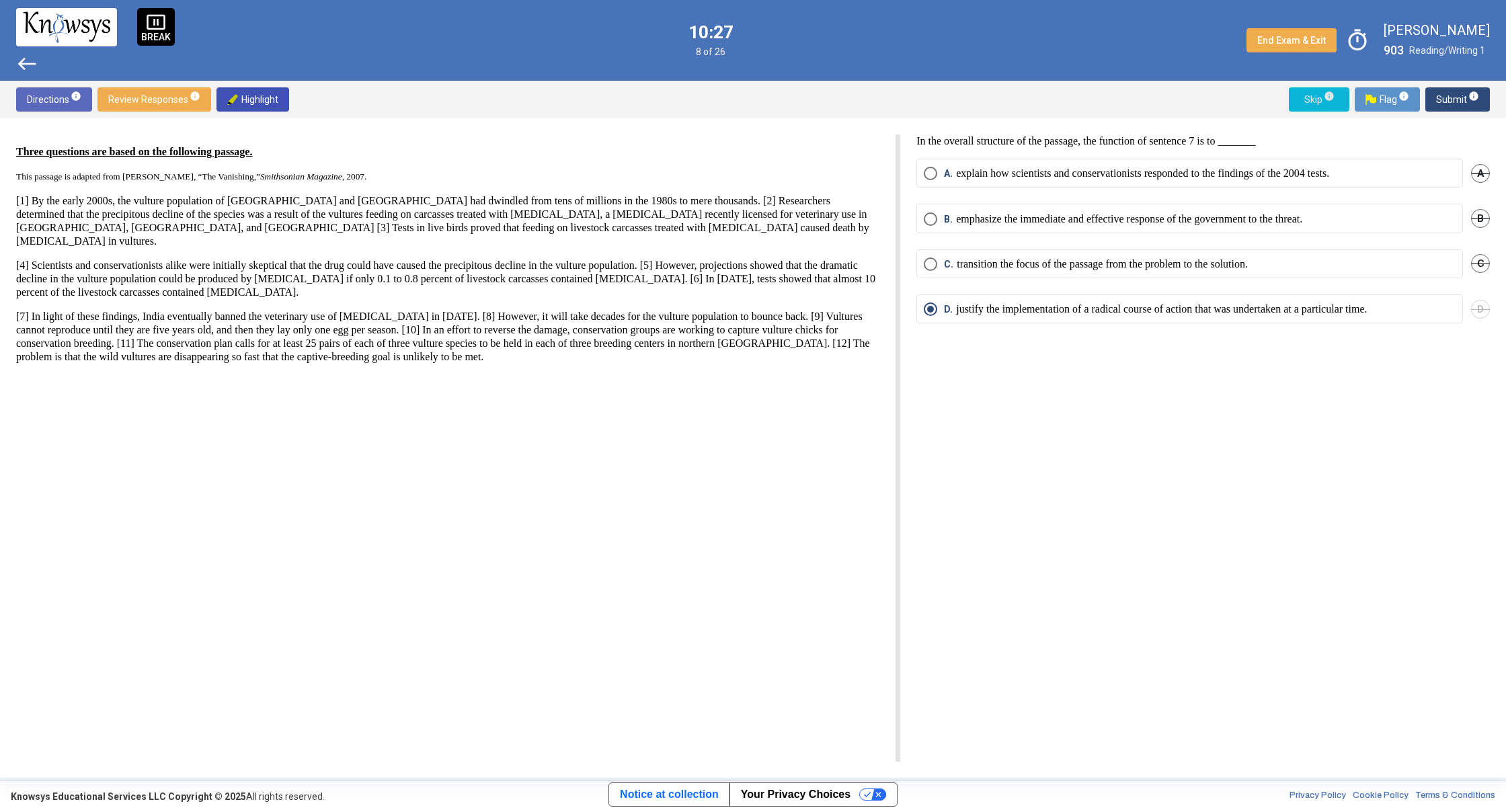
click at [1307, 103] on span "Skip info" at bounding box center [1319, 99] width 39 height 24
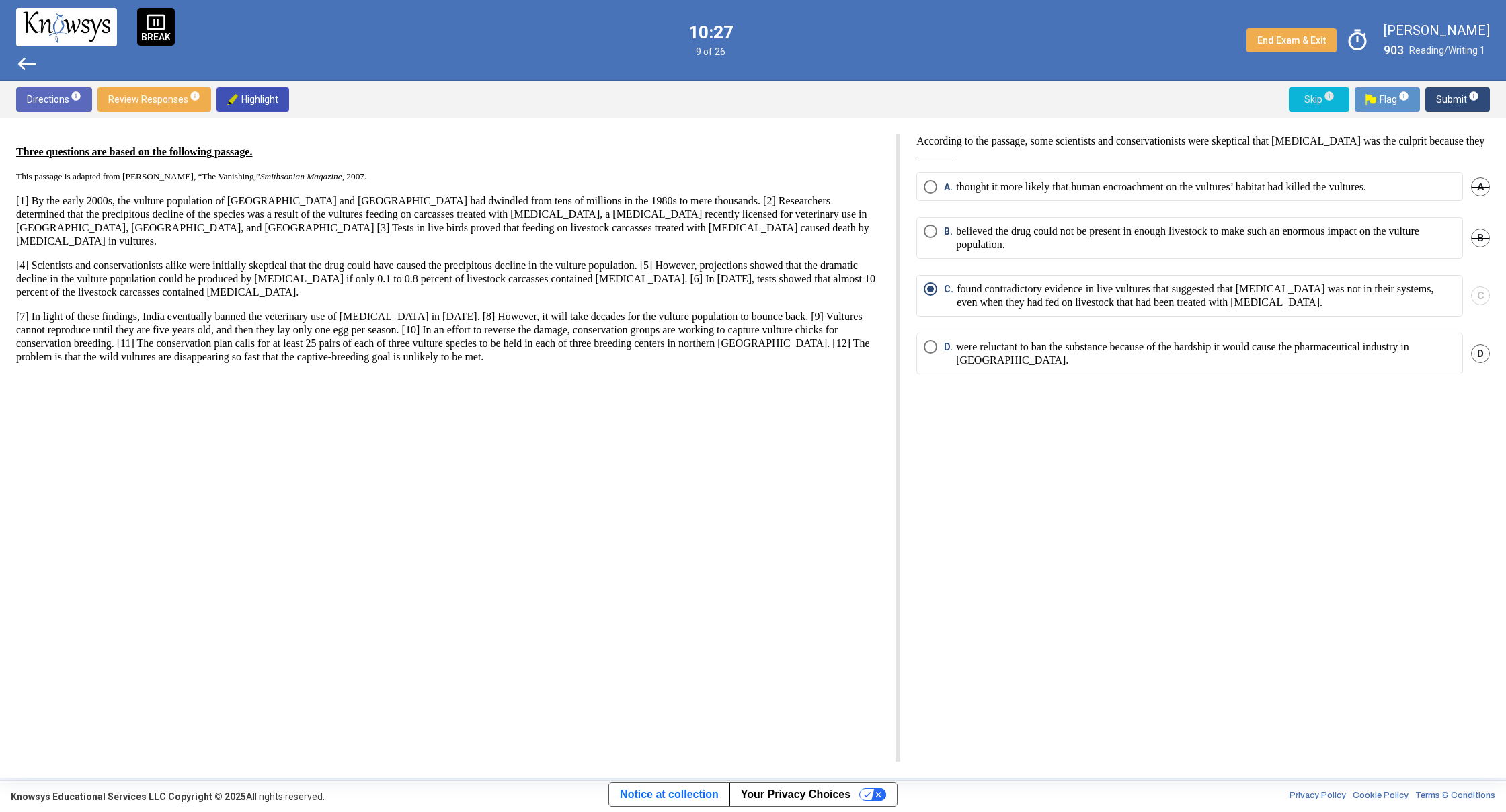
click at [1307, 103] on span "Skip info" at bounding box center [1319, 99] width 39 height 24
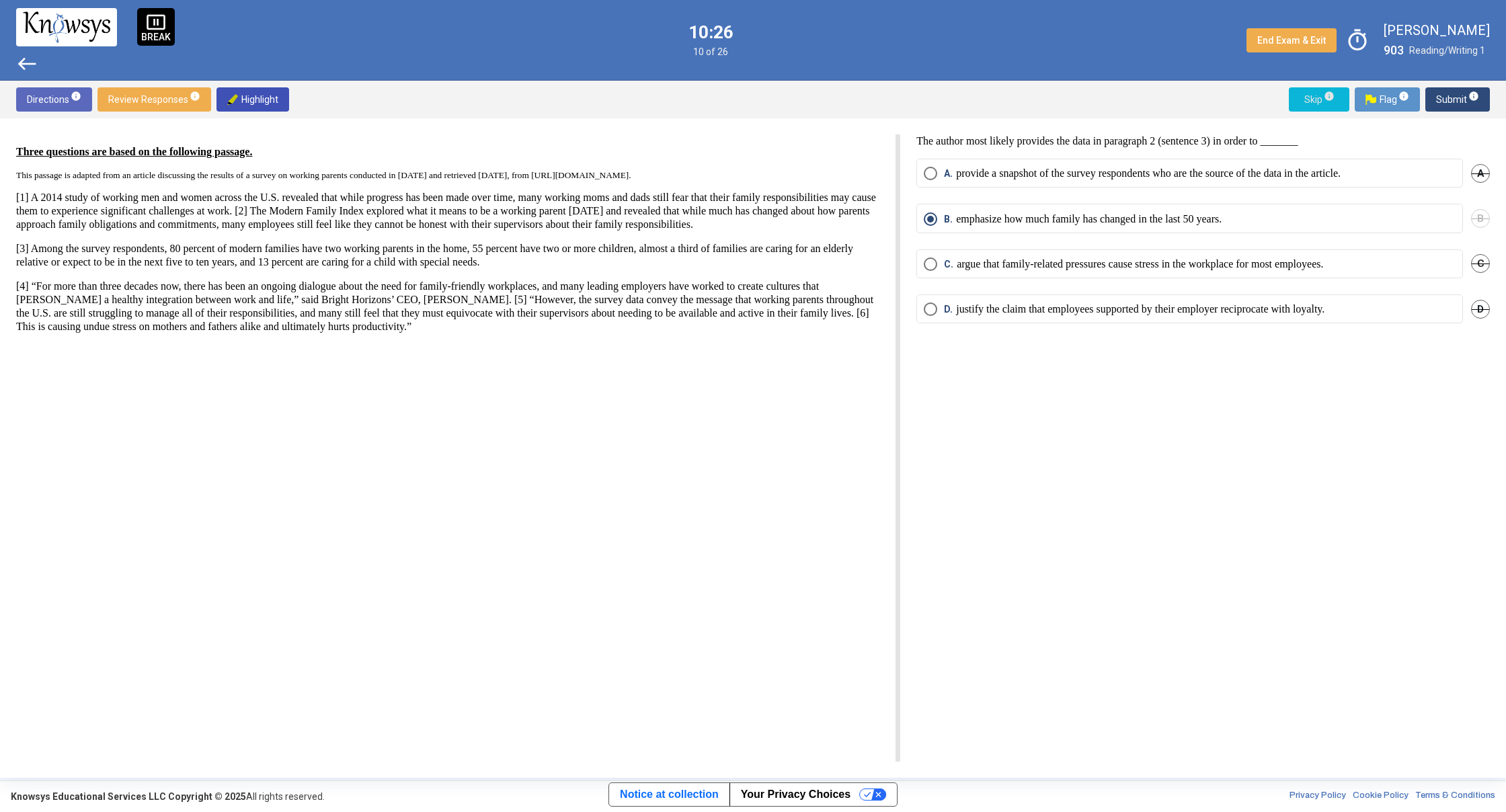
click at [1307, 103] on span "Skip info" at bounding box center [1319, 99] width 39 height 24
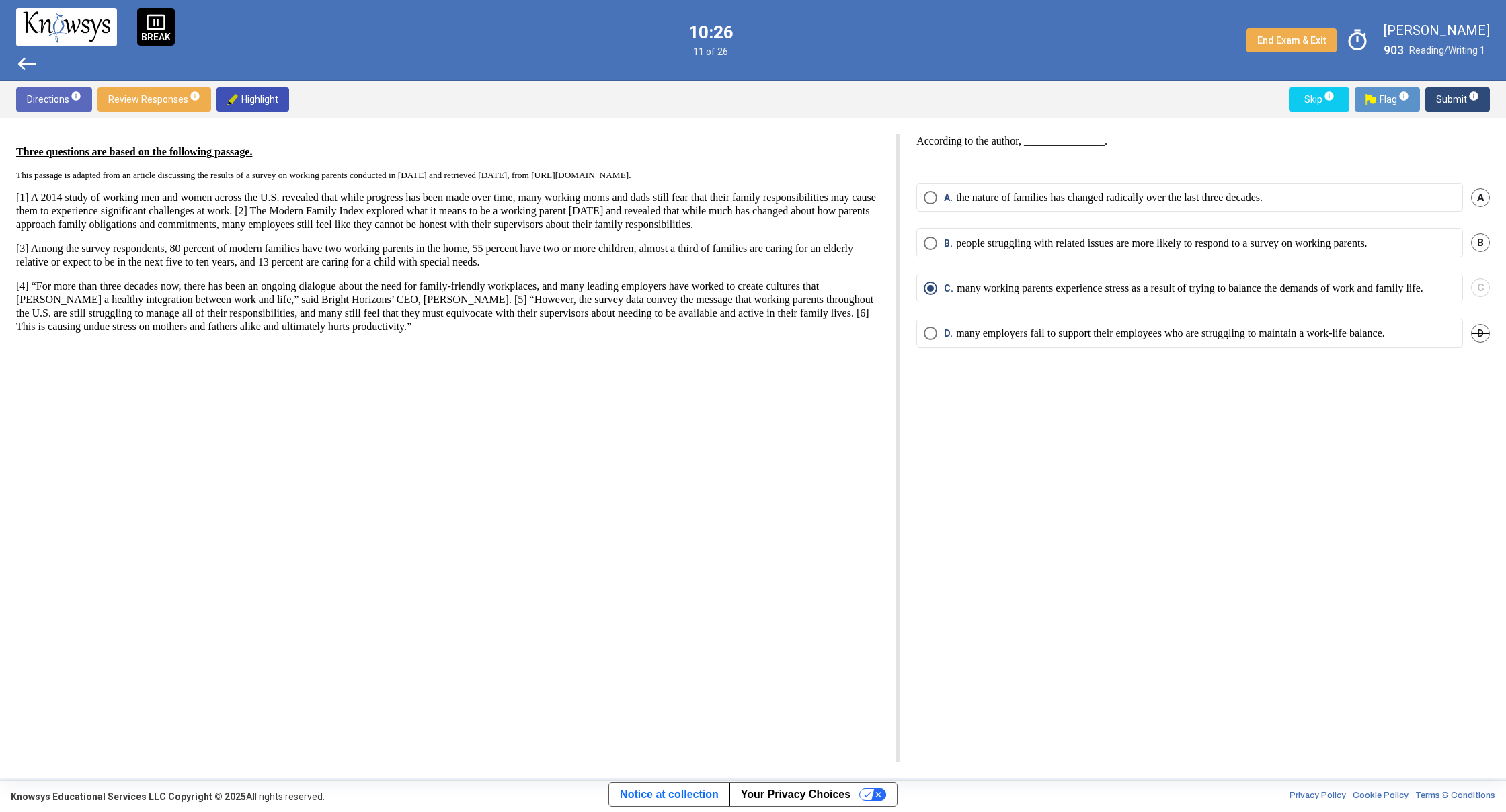
click at [1307, 103] on span "Skip info" at bounding box center [1319, 99] width 39 height 24
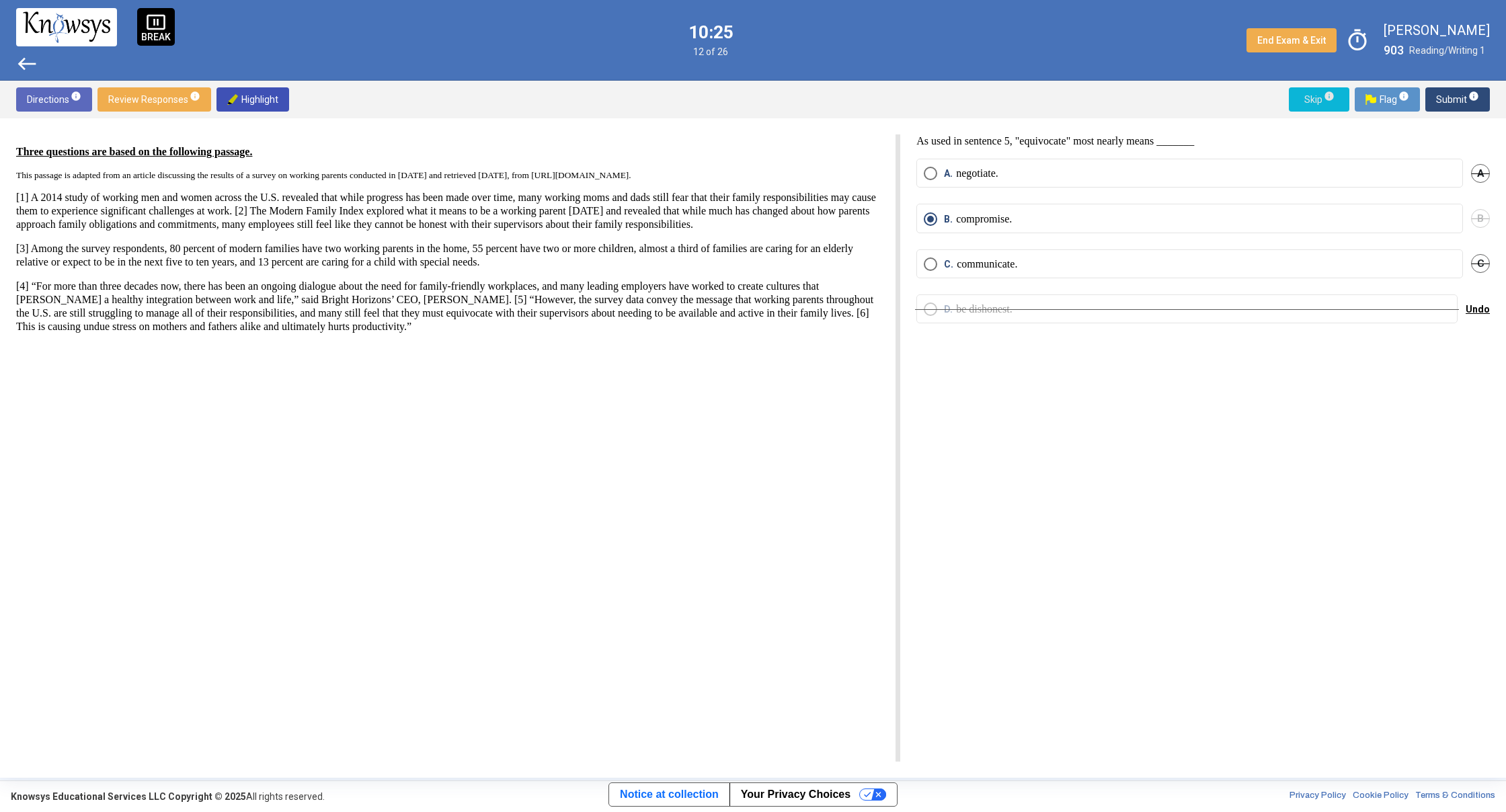
click at [1307, 103] on span "Skip info" at bounding box center [1319, 99] width 39 height 24
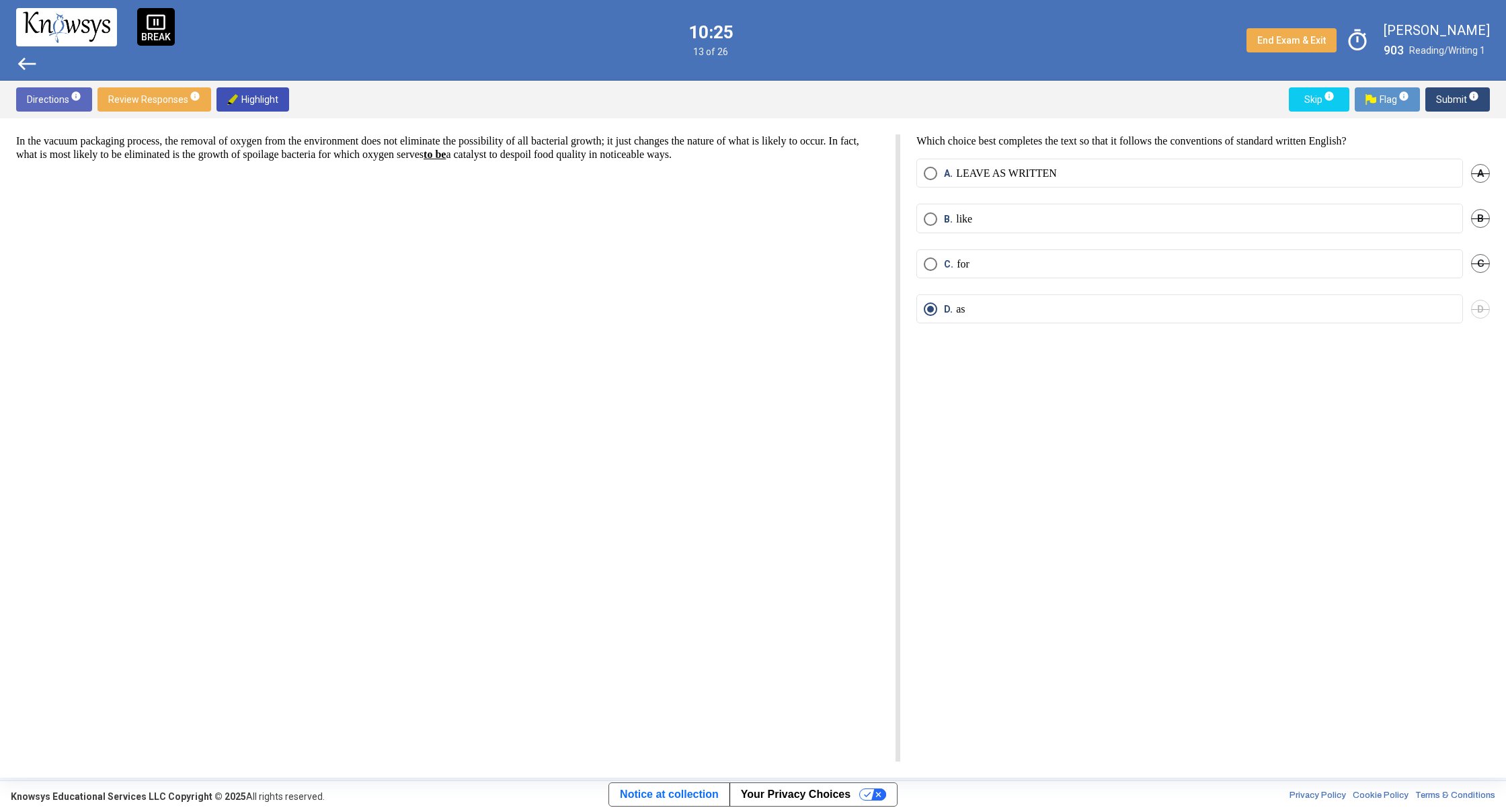
click at [1307, 103] on span "Skip info" at bounding box center [1319, 99] width 39 height 24
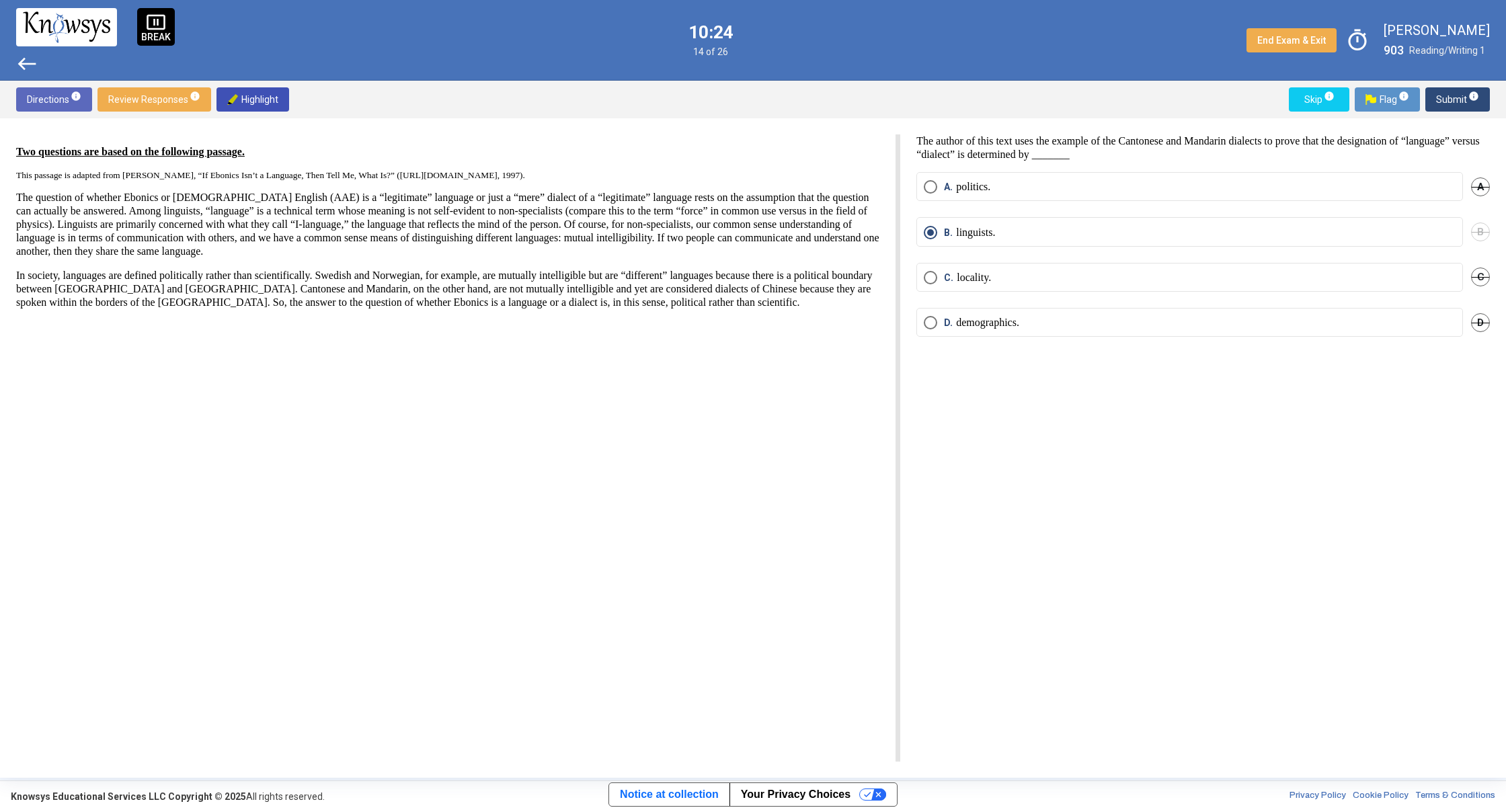
click at [1307, 103] on span "Skip info" at bounding box center [1319, 99] width 39 height 24
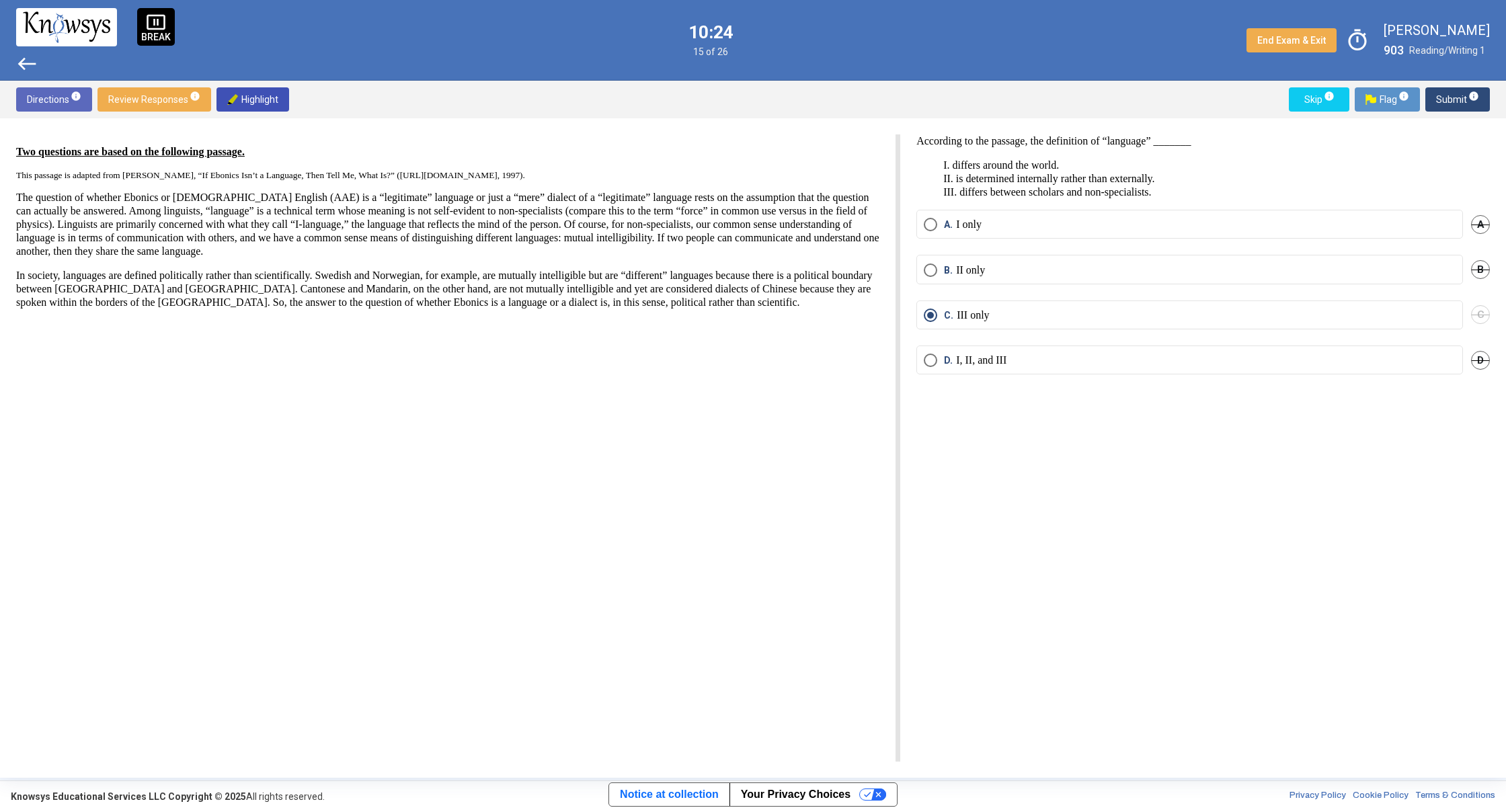
click at [1307, 103] on span "Skip info" at bounding box center [1319, 99] width 39 height 24
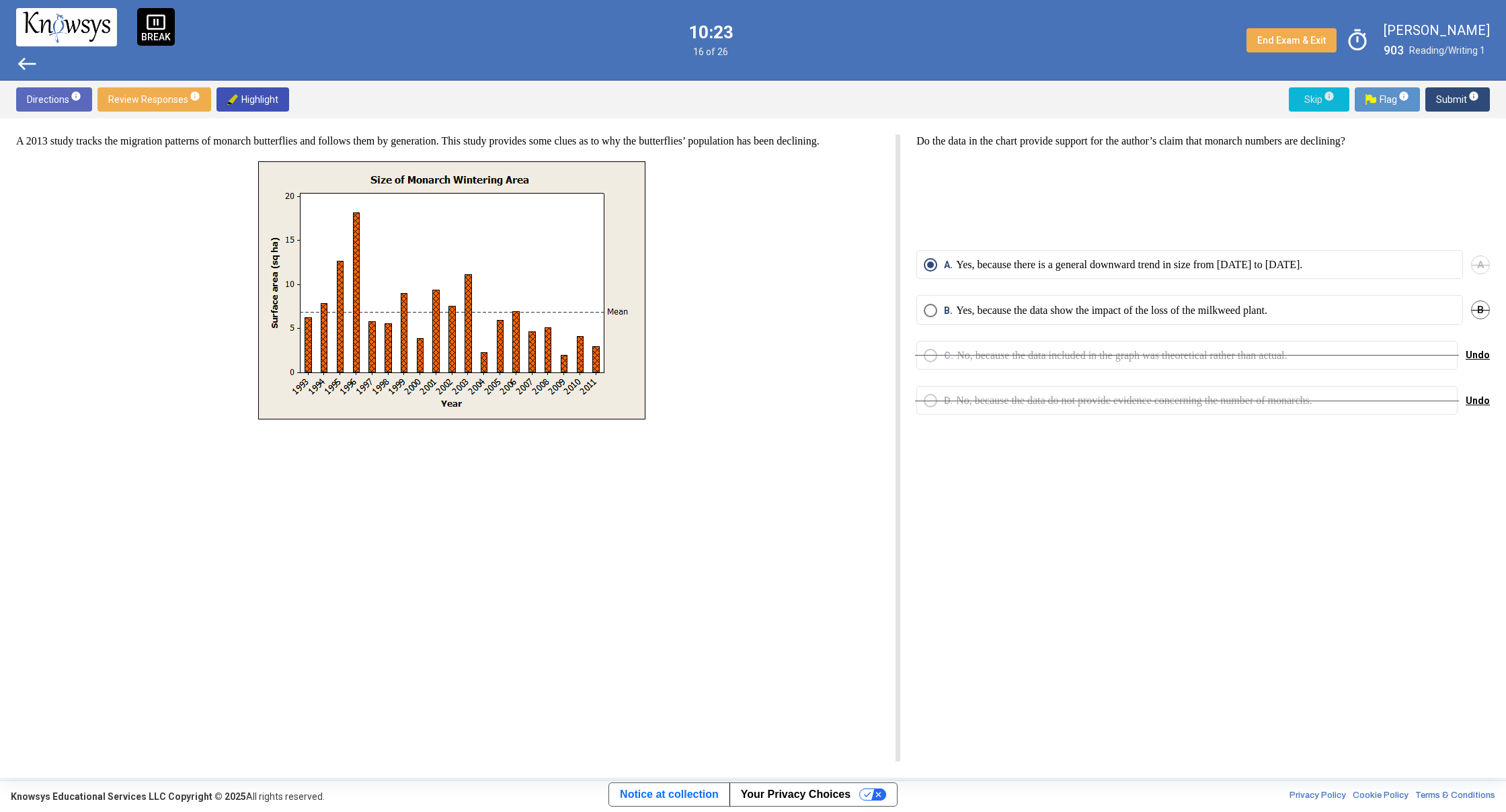
click at [1307, 103] on span "Skip info" at bounding box center [1319, 99] width 39 height 24
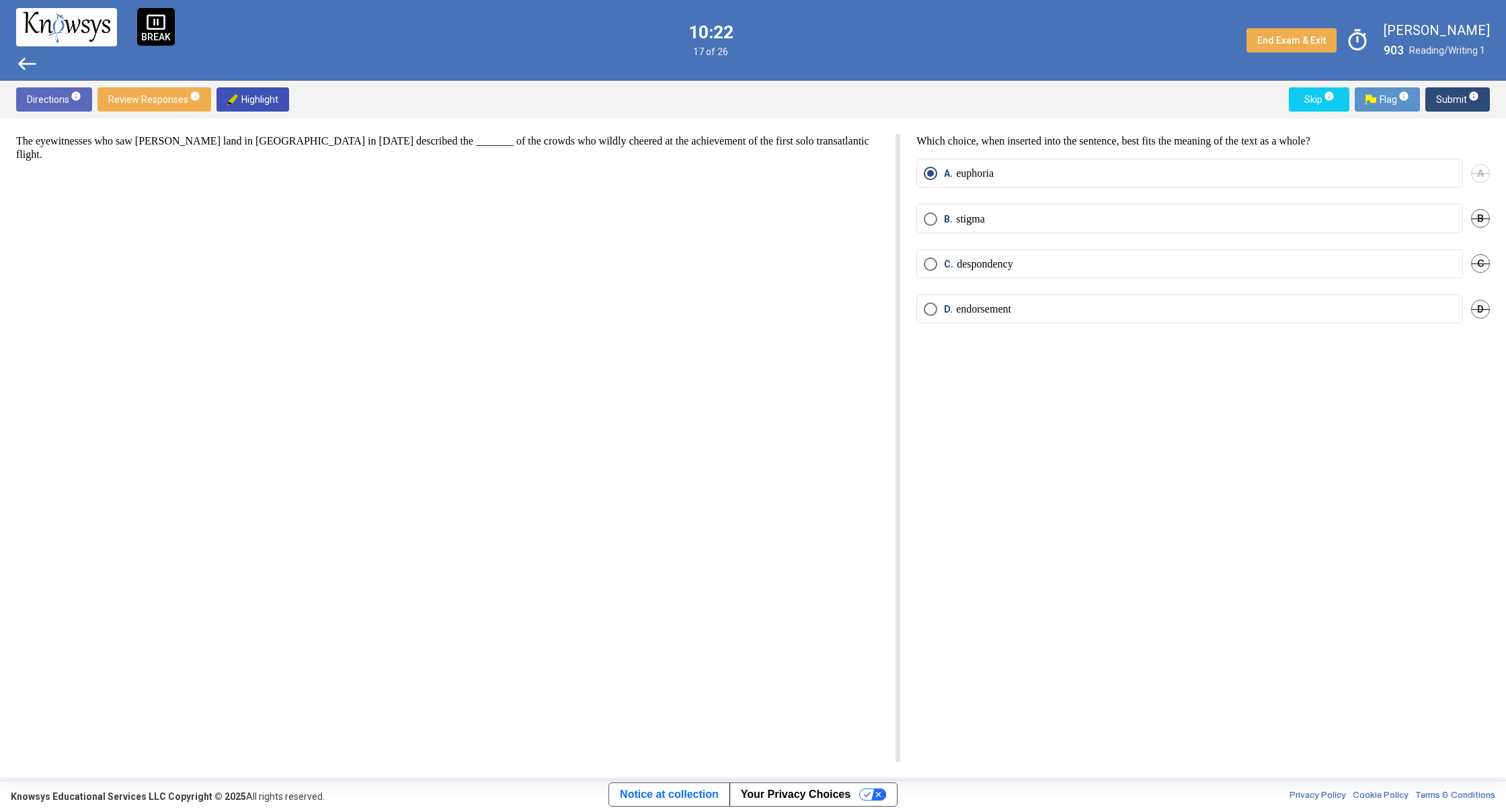
click at [1307, 103] on span "Skip info" at bounding box center [1319, 99] width 39 height 24
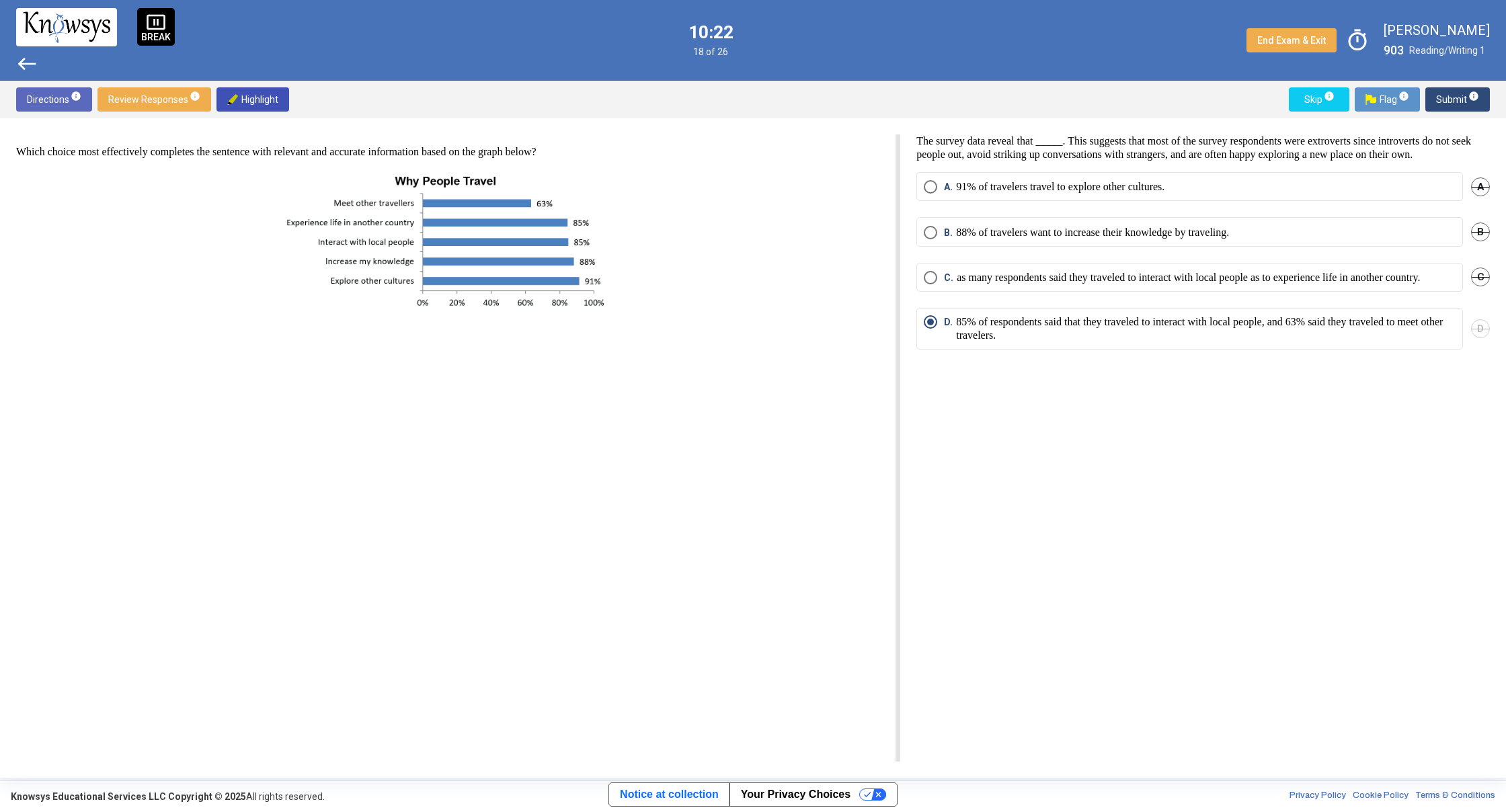
click at [1307, 103] on span "Skip info" at bounding box center [1319, 99] width 39 height 24
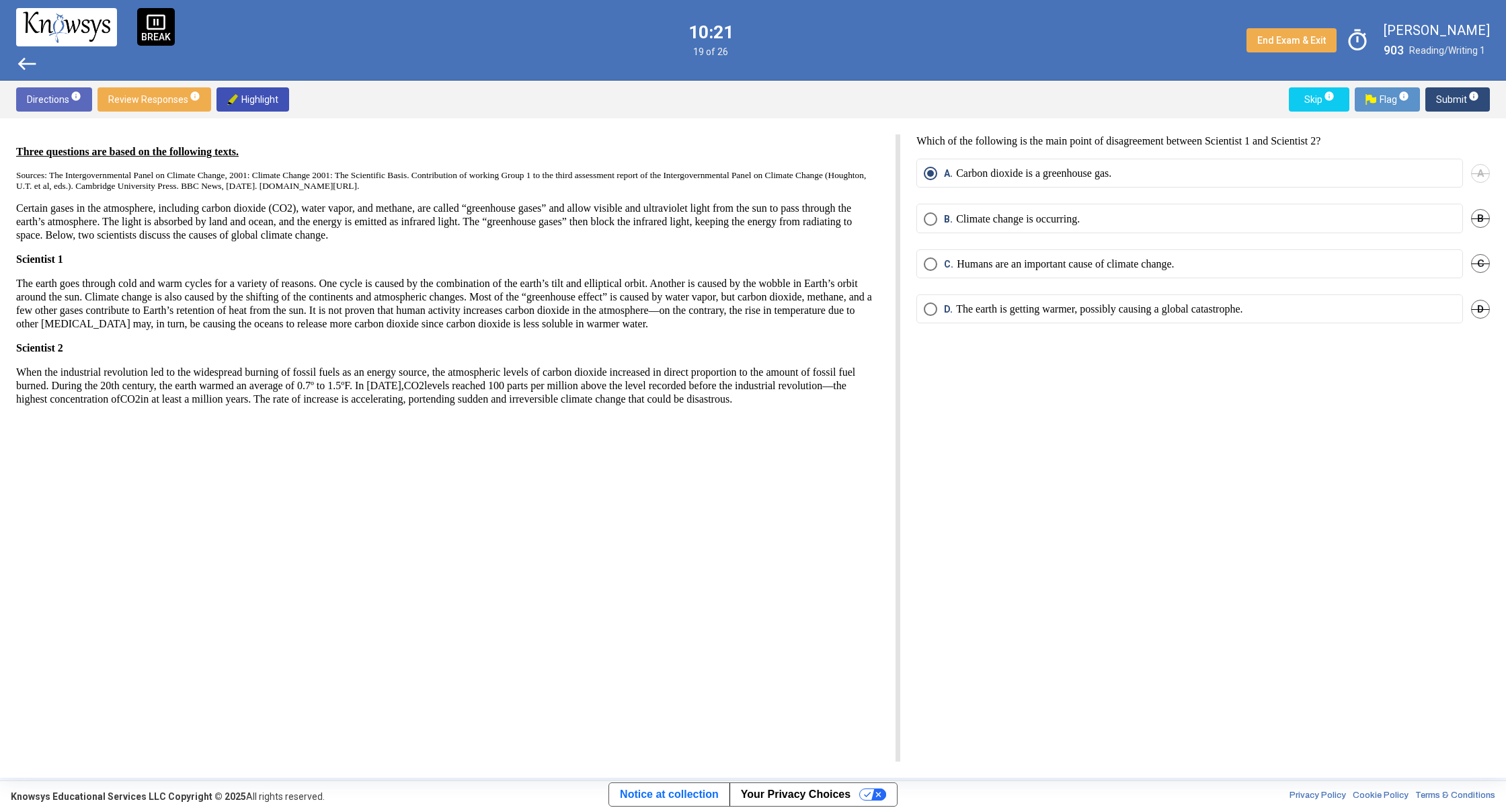
click at [1307, 103] on span "Skip info" at bounding box center [1319, 99] width 39 height 24
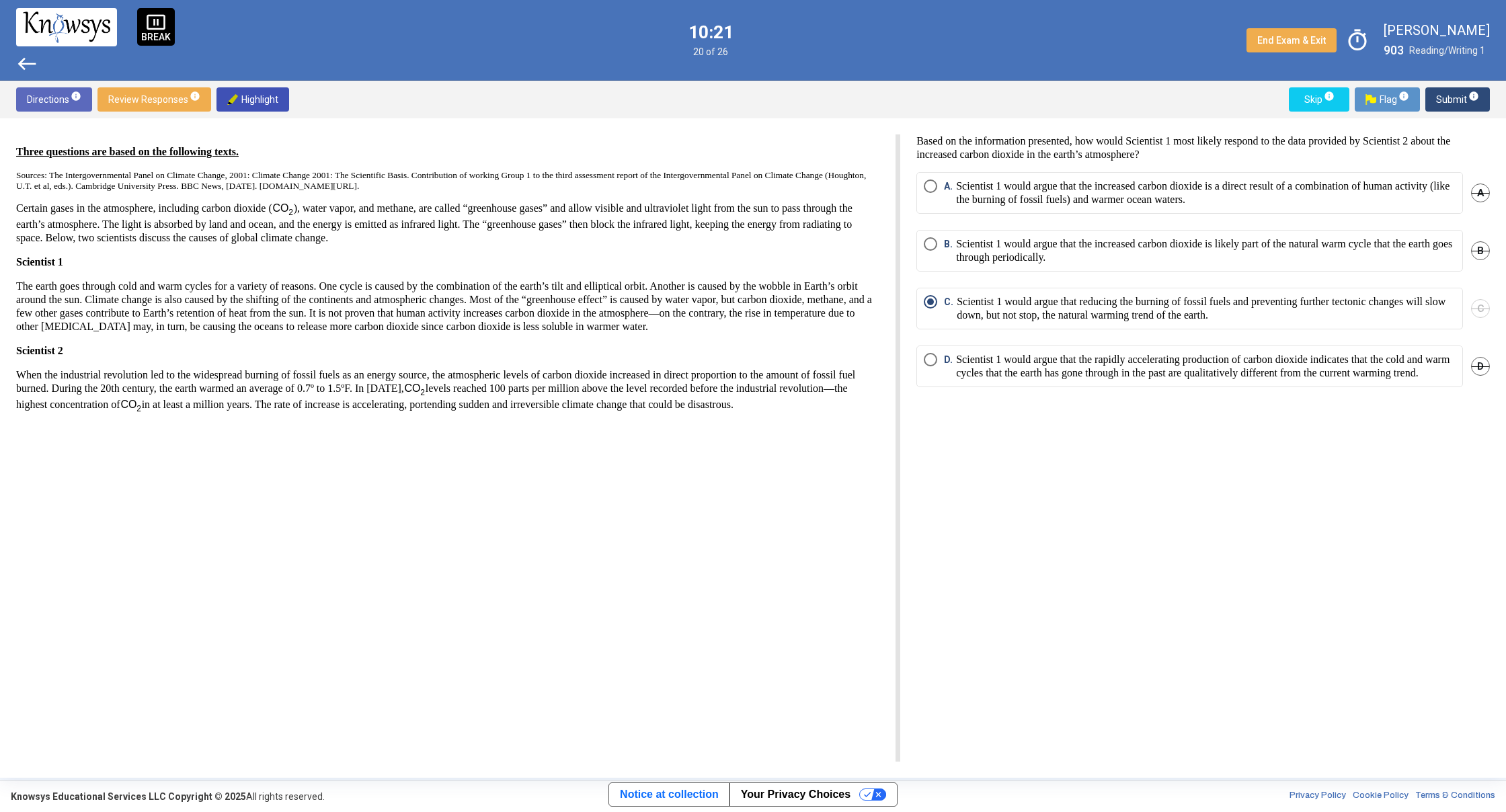
click at [1307, 103] on span "Skip info" at bounding box center [1319, 99] width 39 height 24
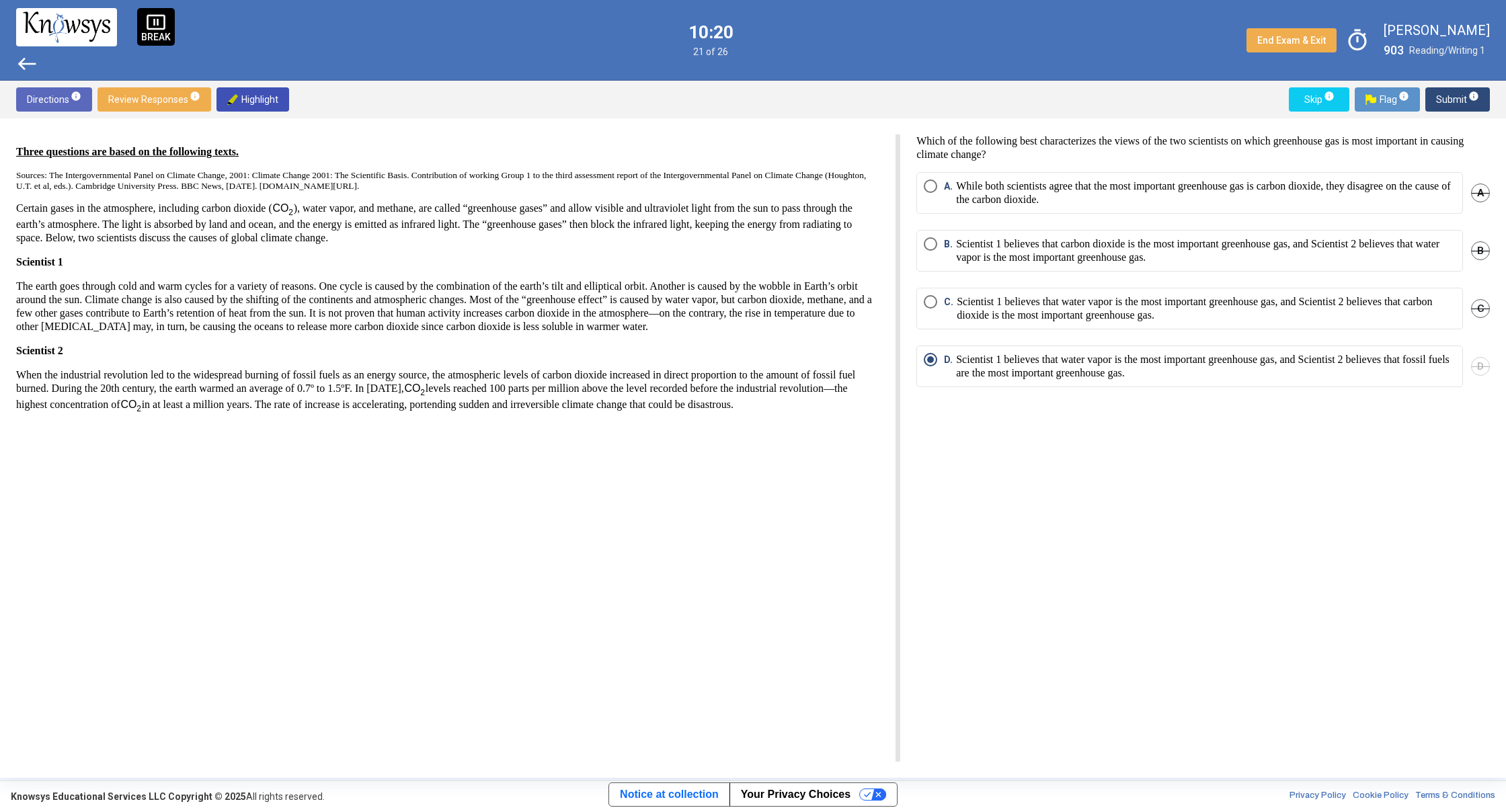
click at [1307, 103] on span "Skip info" at bounding box center [1319, 99] width 39 height 24
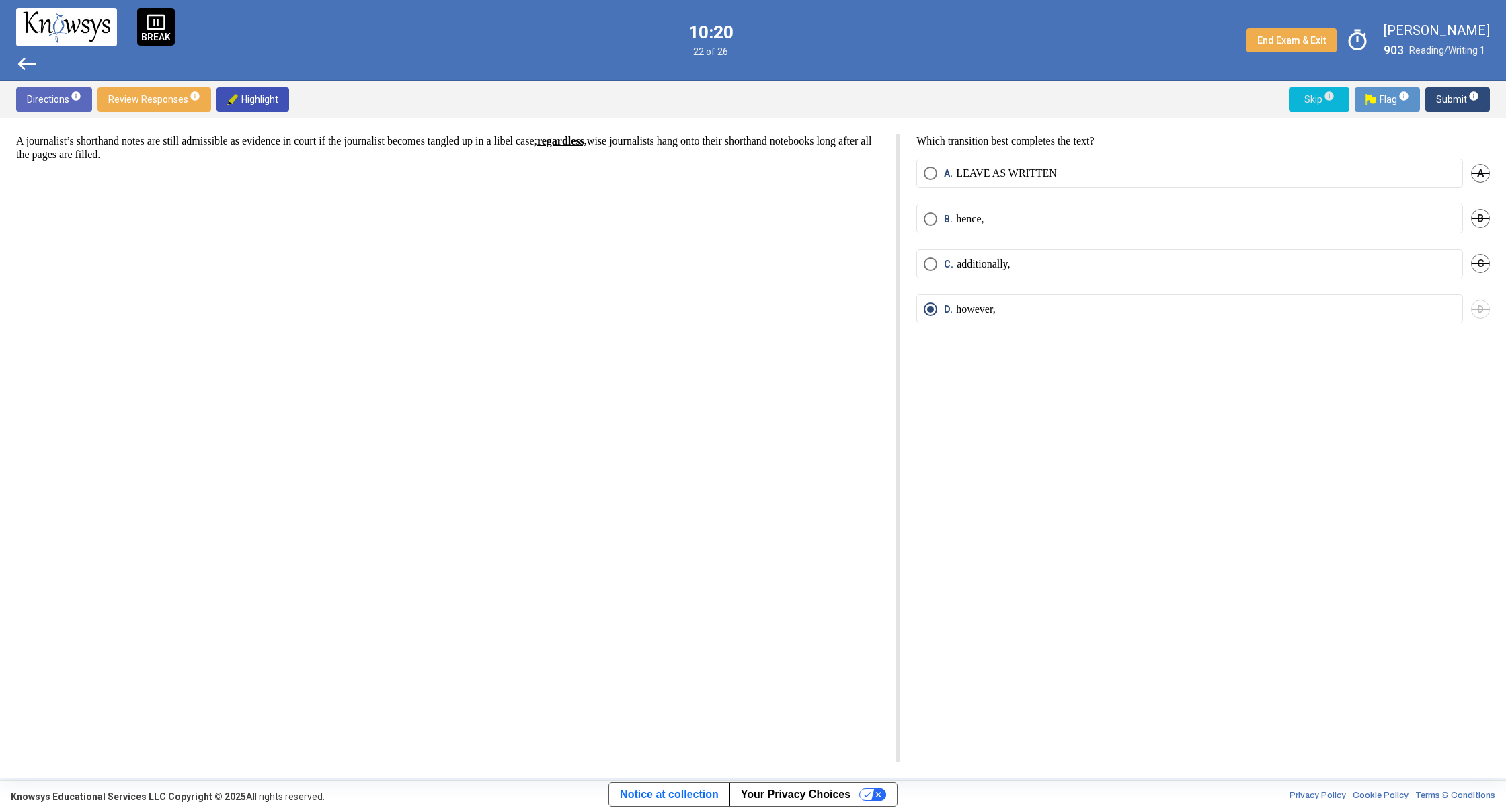
click at [1307, 103] on span "Skip info" at bounding box center [1319, 99] width 39 height 24
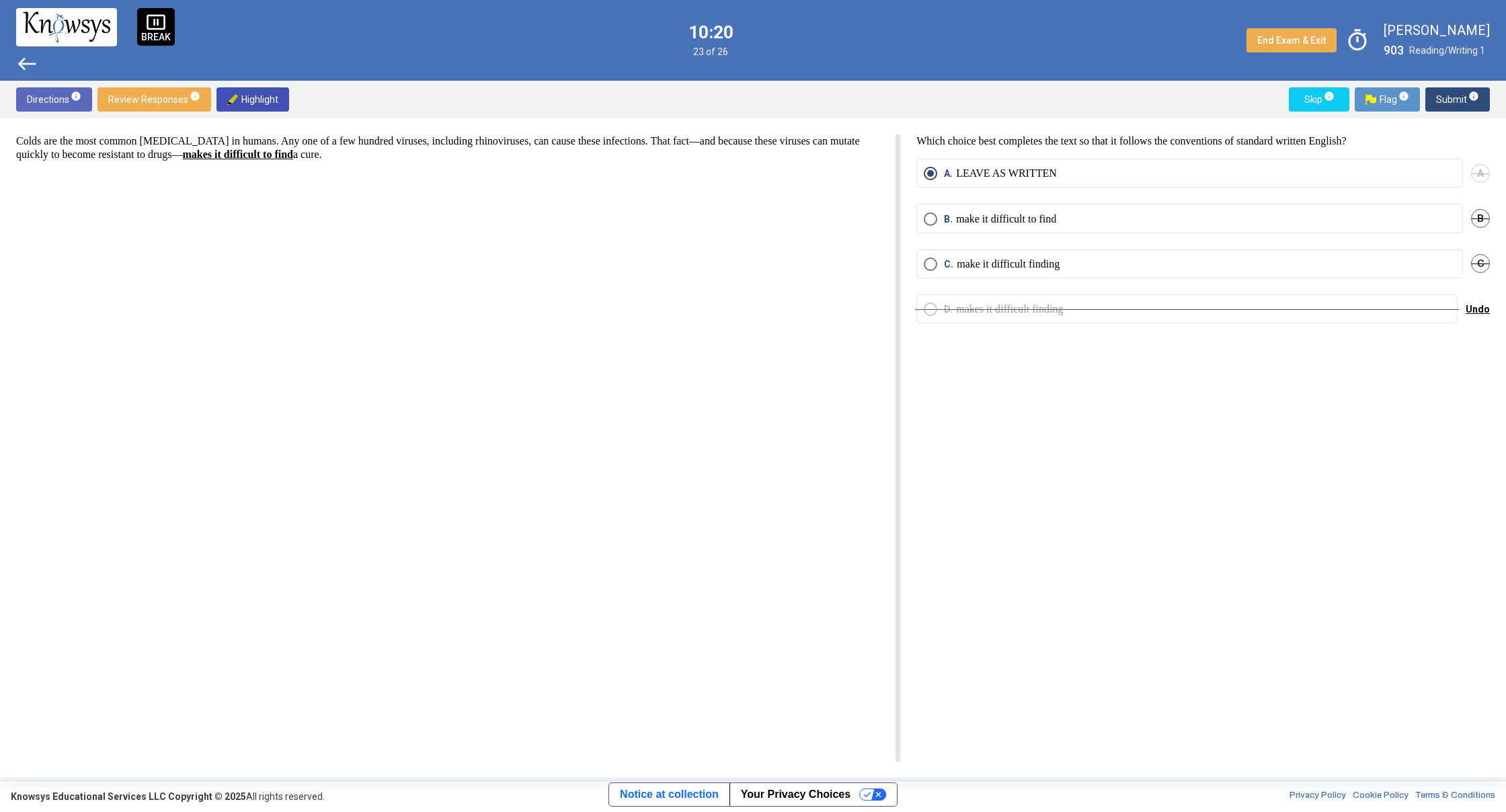
click at [1307, 103] on span "Skip info" at bounding box center [1319, 99] width 39 height 24
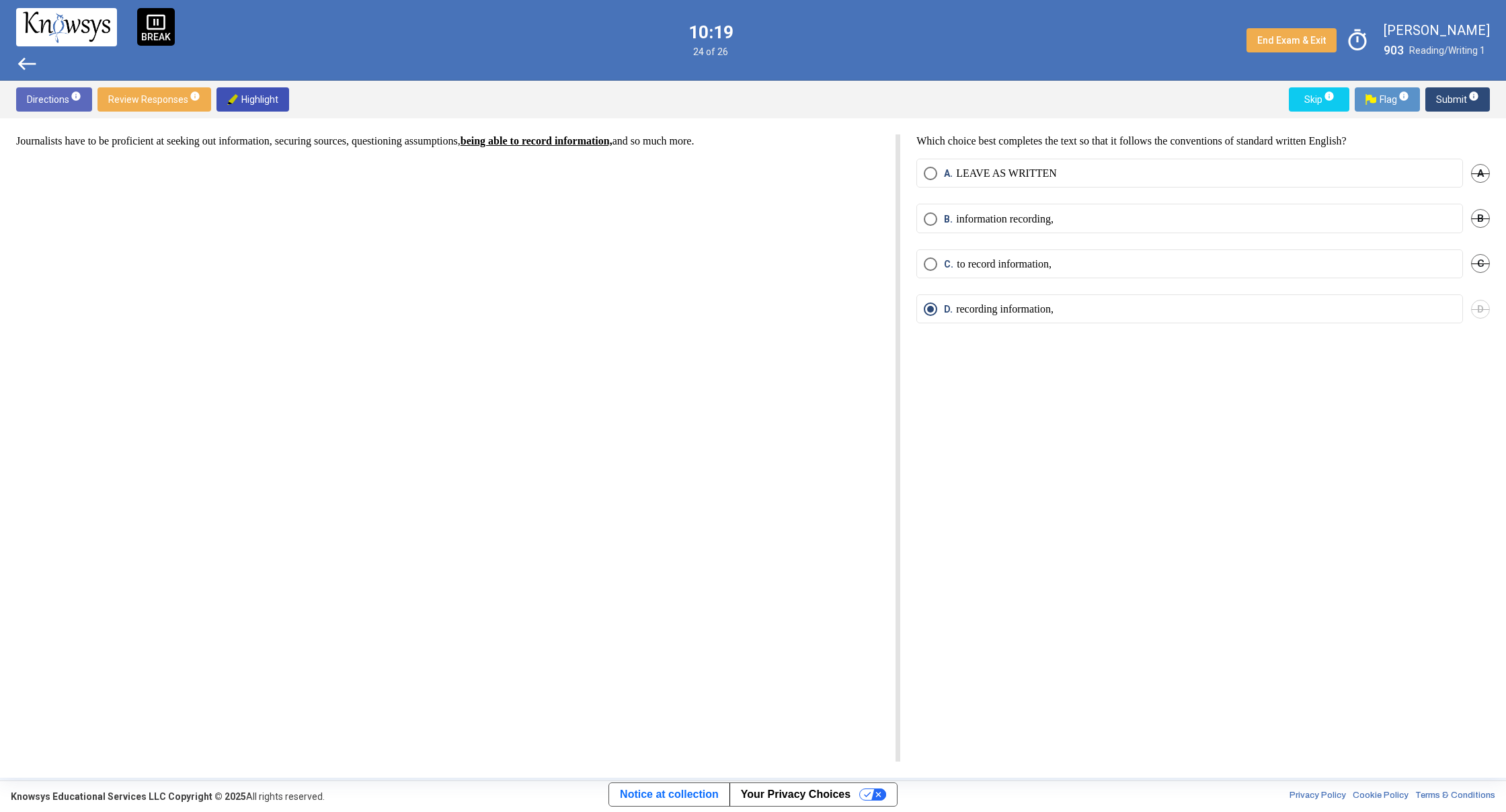
click at [1307, 103] on span "Skip info" at bounding box center [1319, 99] width 39 height 24
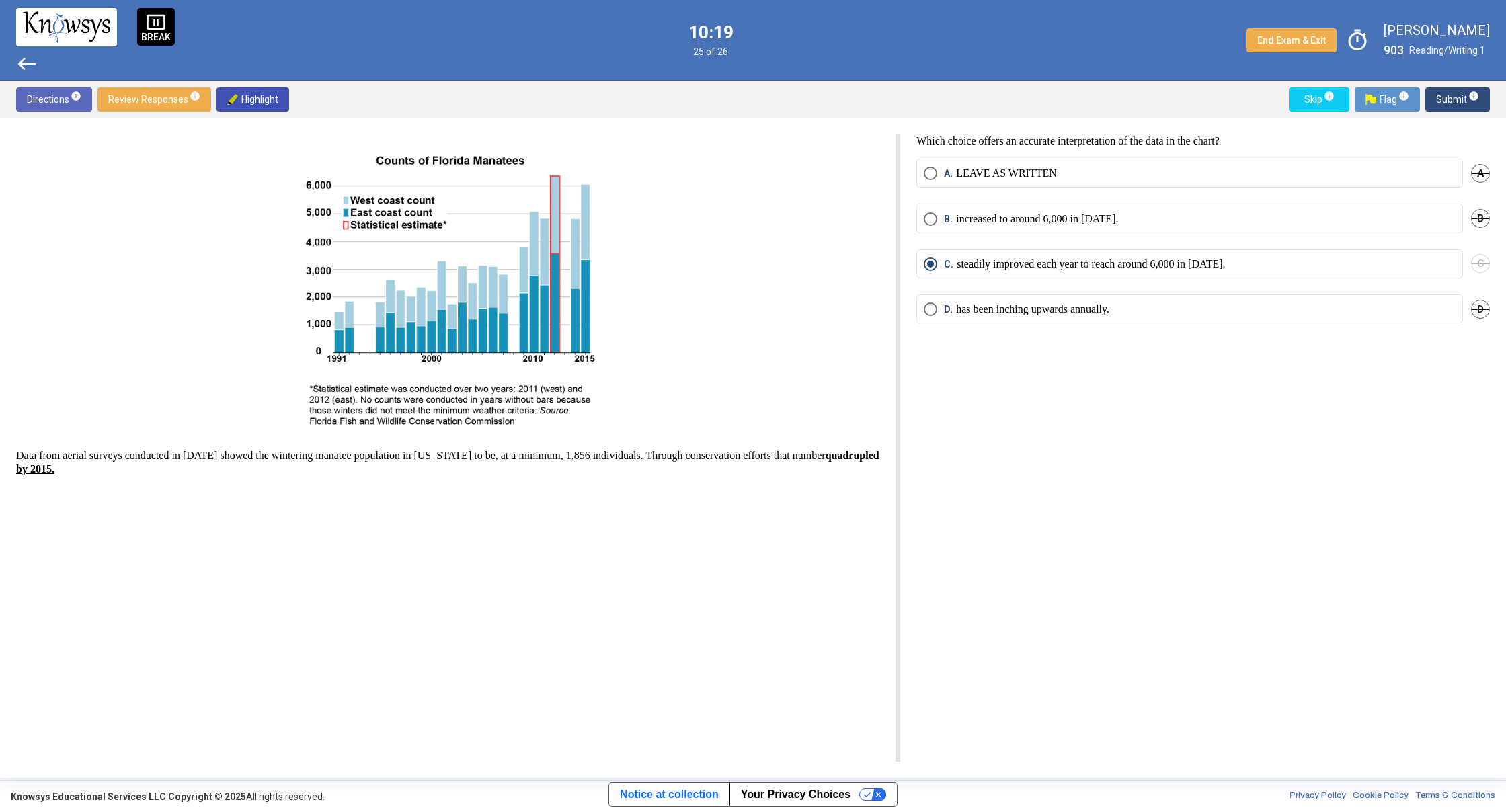
click at [1307, 103] on span "Skip info" at bounding box center [1319, 99] width 39 height 24
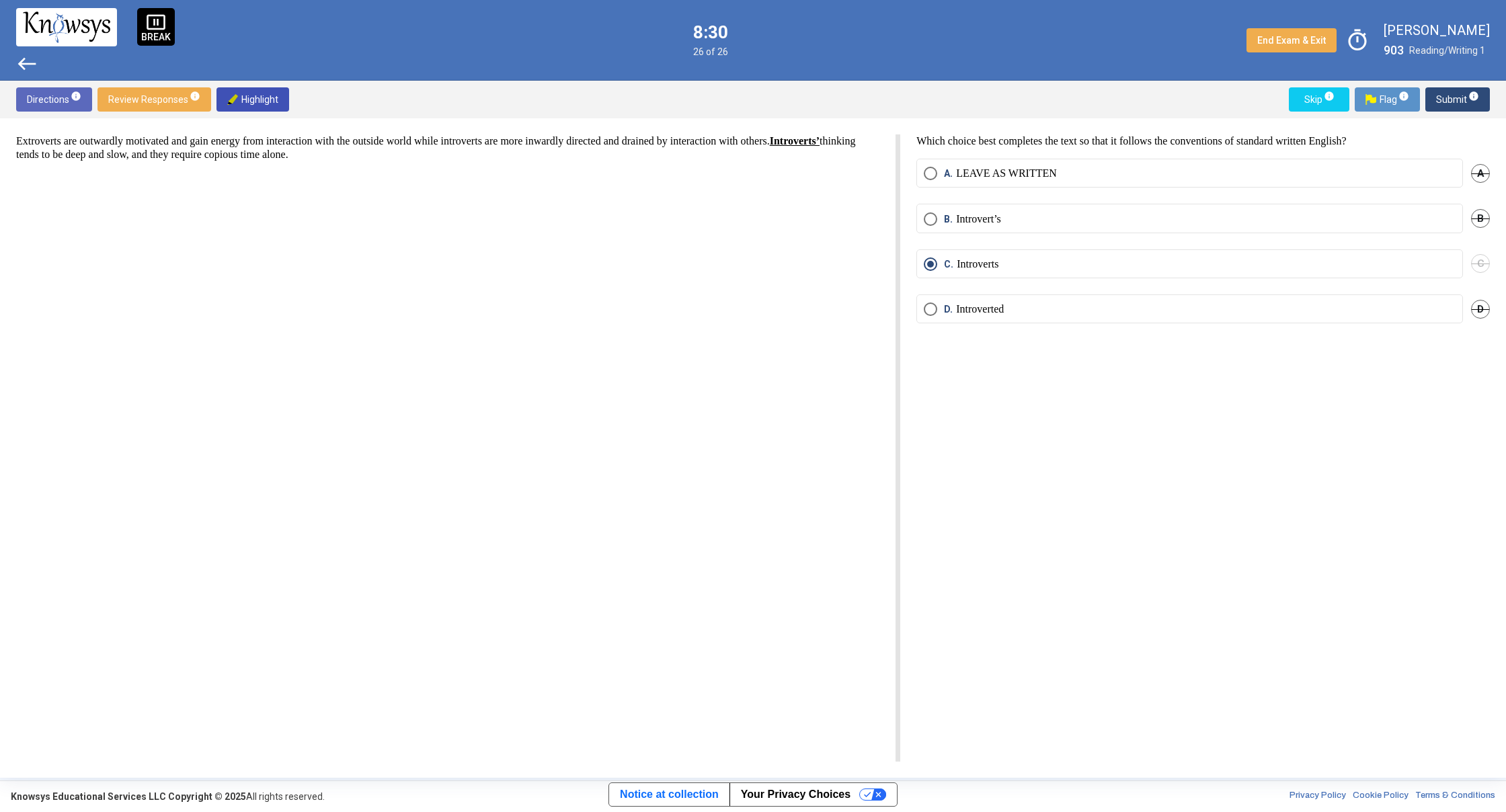
click at [29, 63] on span "west" at bounding box center [26, 64] width 21 height 21
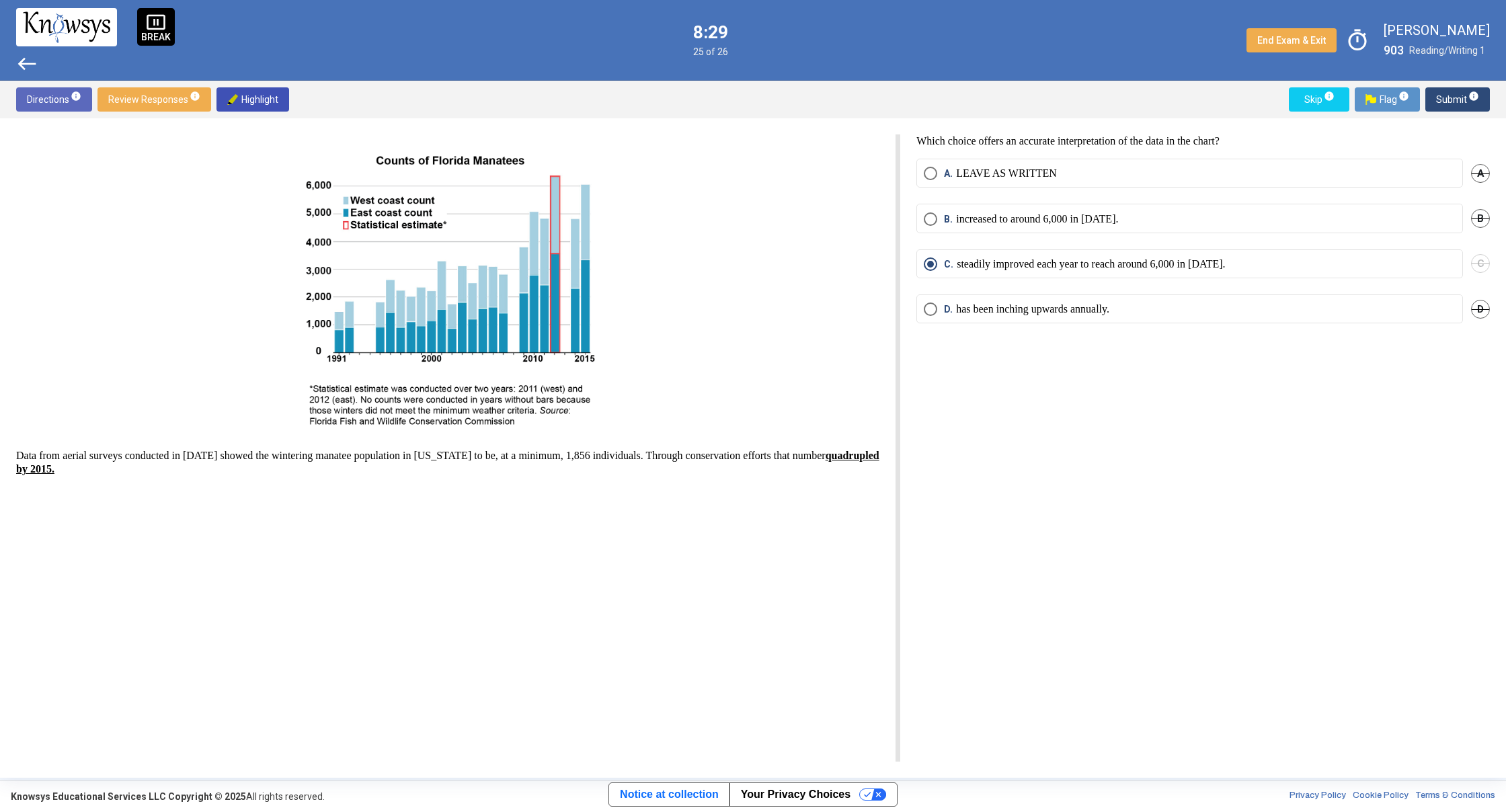
click at [29, 63] on span "west" at bounding box center [26, 64] width 21 height 21
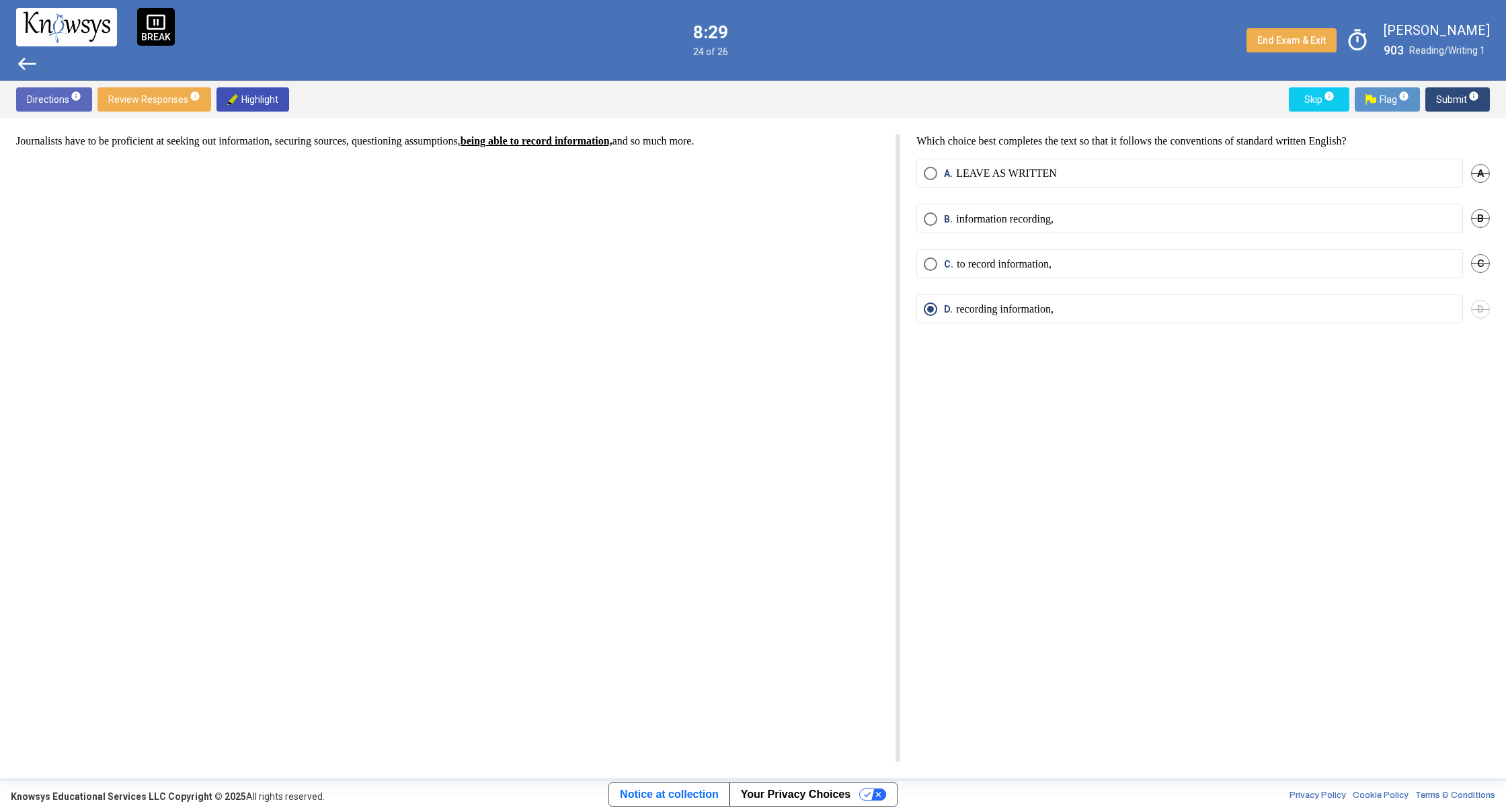
click at [29, 63] on span "west" at bounding box center [26, 64] width 21 height 21
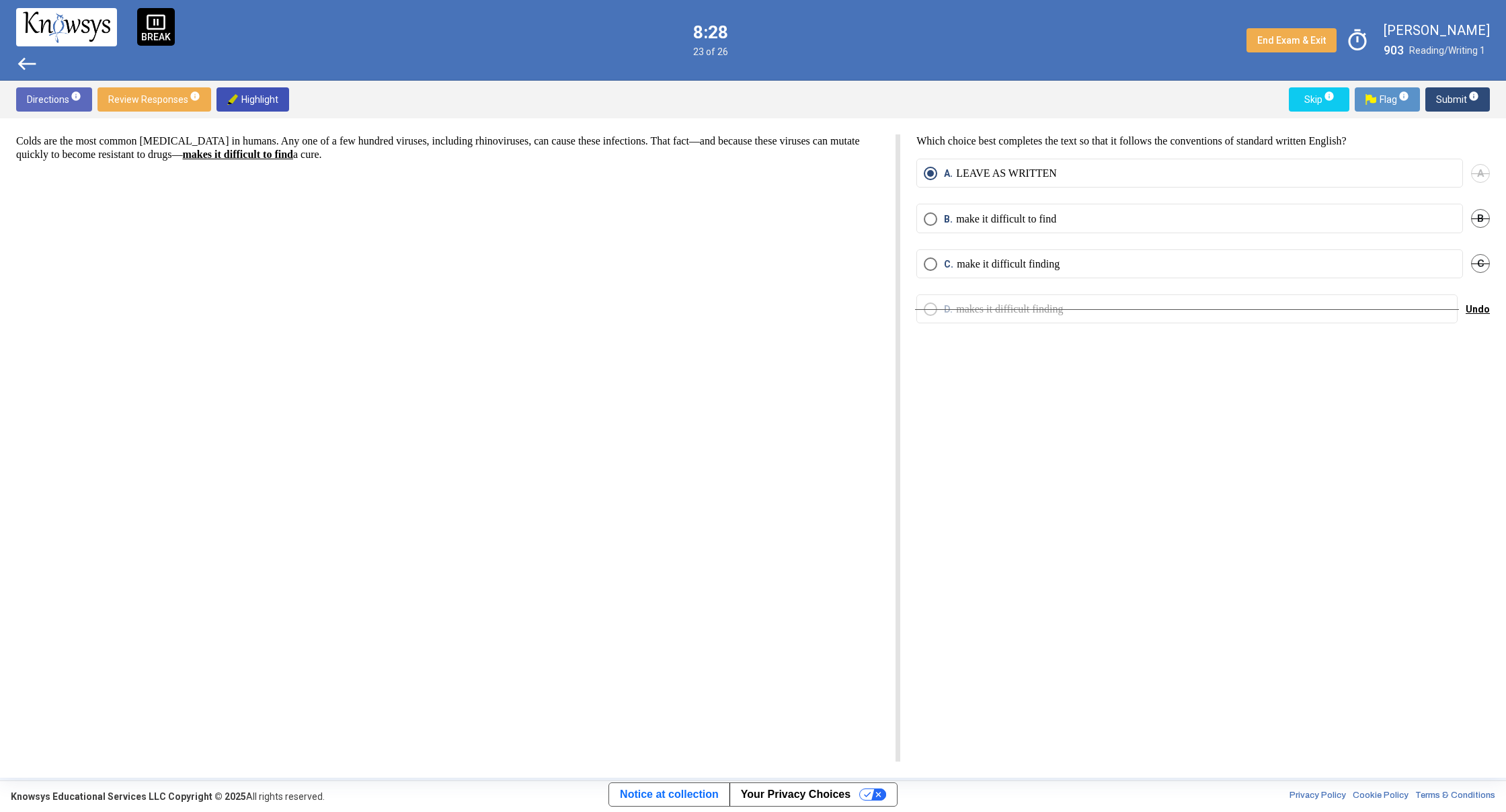
click at [29, 63] on span "west" at bounding box center [26, 64] width 21 height 21
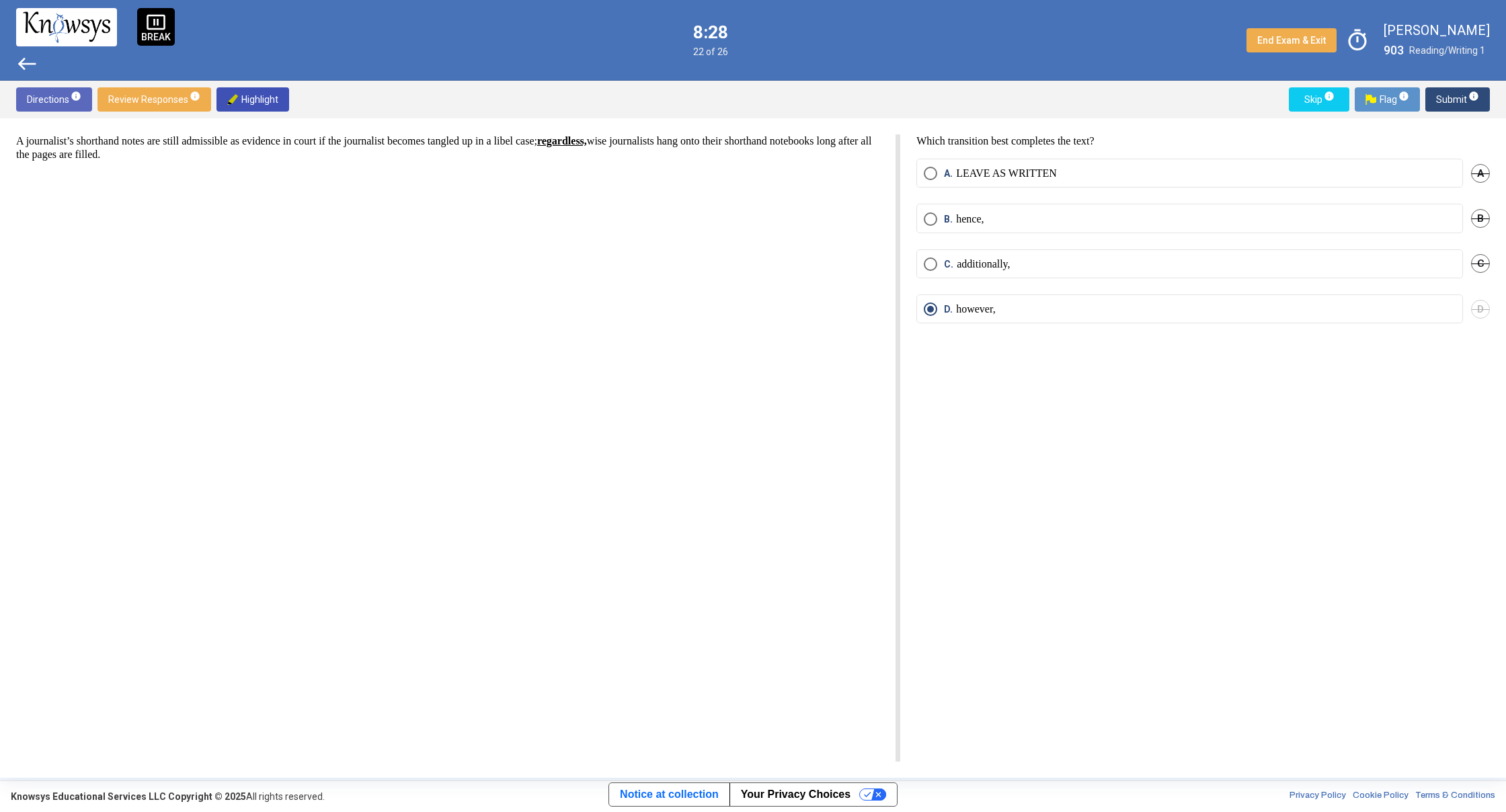
click at [29, 63] on span "west" at bounding box center [26, 64] width 21 height 21
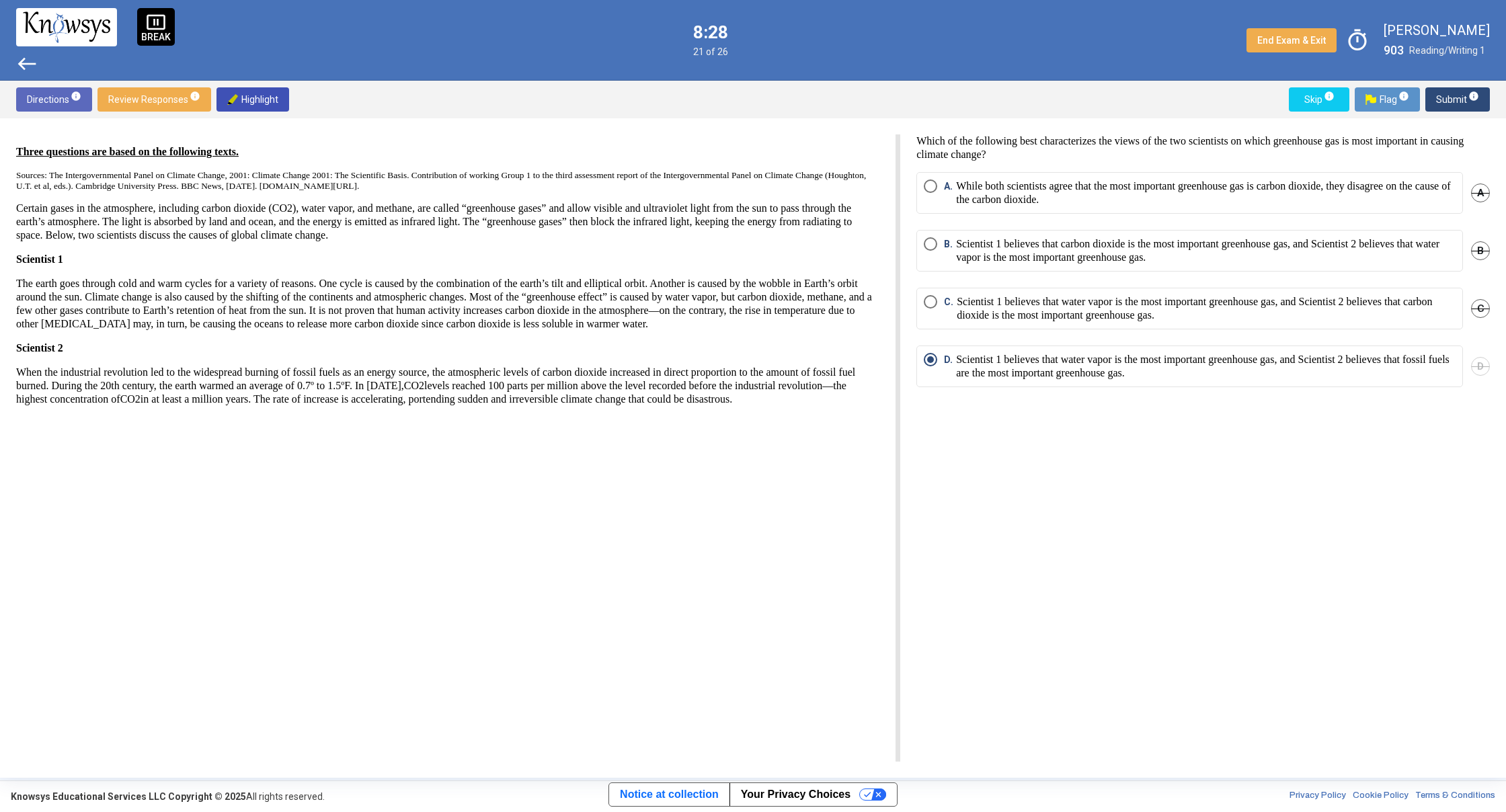
click at [29, 63] on span "west" at bounding box center [26, 64] width 21 height 21
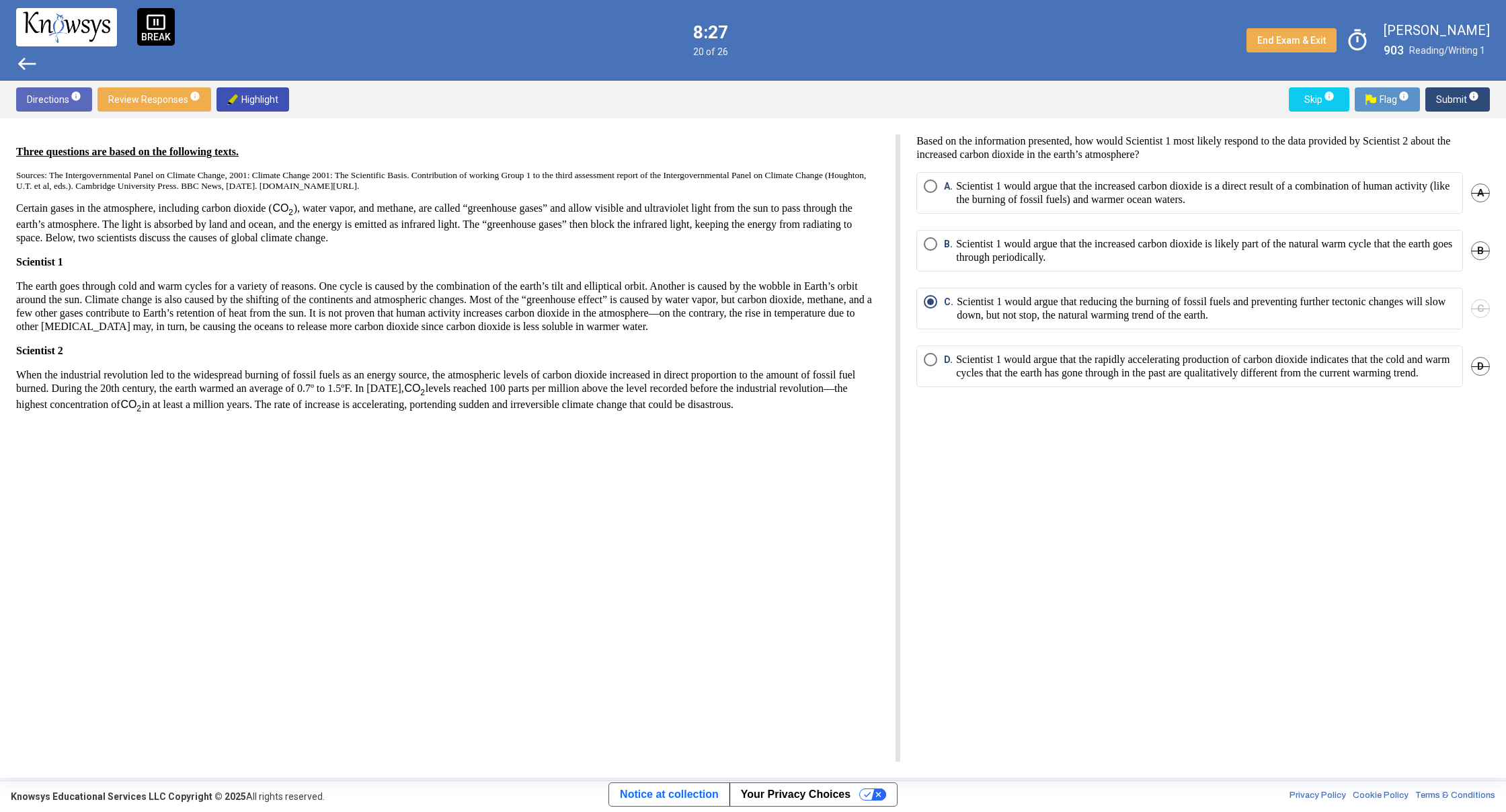
click at [29, 63] on span "west" at bounding box center [26, 64] width 21 height 21
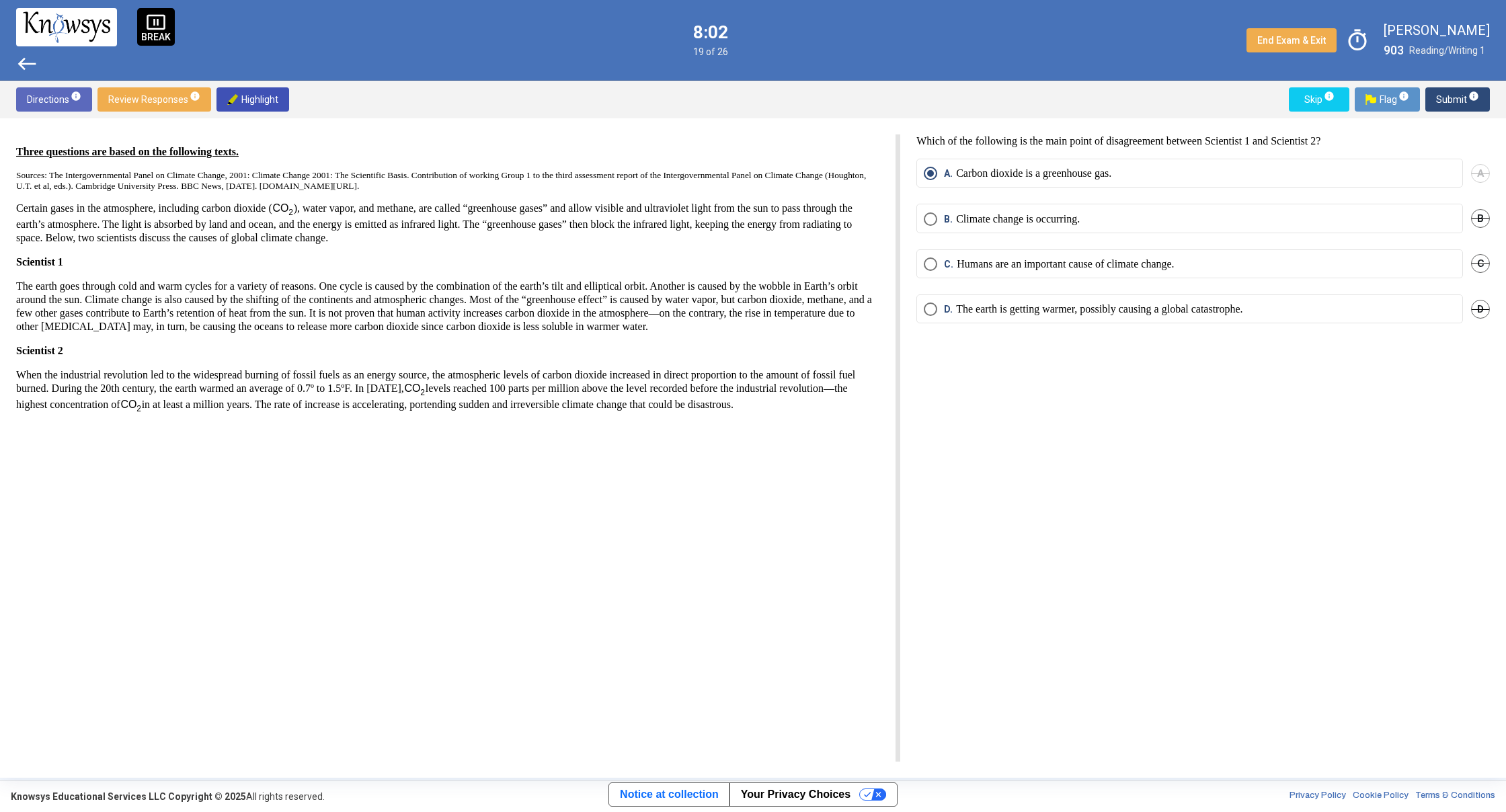
click at [1306, 102] on span "Skip info" at bounding box center [1319, 99] width 39 height 24
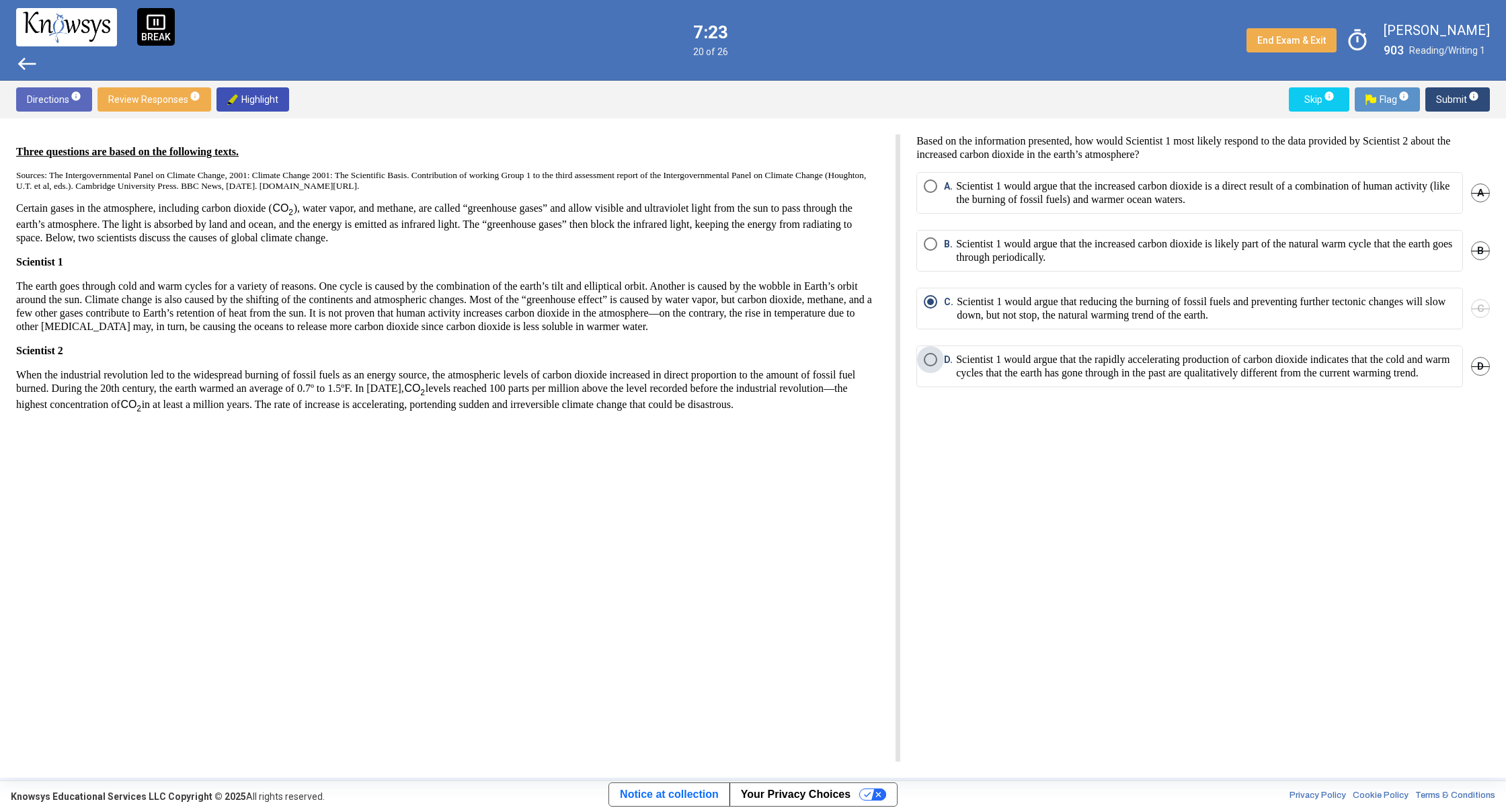
drag, startPoint x: 956, startPoint y: 368, endPoint x: 958, endPoint y: 360, distance: 8.2
click at [928, 304] on span "Select an option" at bounding box center [931, 302] width 13 height 13
drag, startPoint x: 1324, startPoint y: 99, endPoint x: 1303, endPoint y: 100, distance: 21.0
click at [1303, 102] on mat-tooltip-component "Click to leave the question blank and proceed to the next question." at bounding box center [1330, 126] width 187 height 48
click at [1303, 98] on span "Skip info" at bounding box center [1319, 99] width 39 height 24
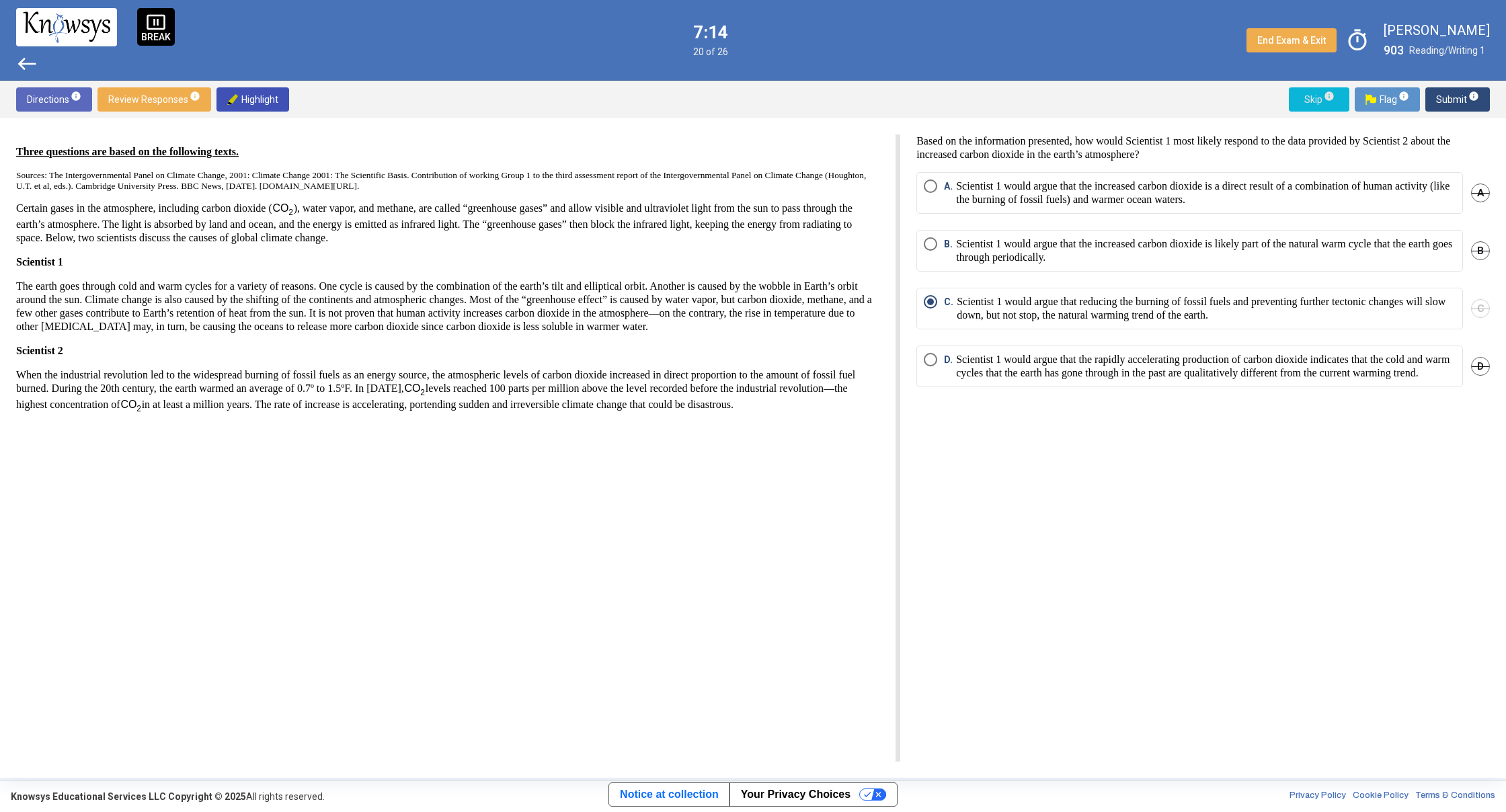
click at [1303, 98] on span "Skip info" at bounding box center [1319, 99] width 39 height 24
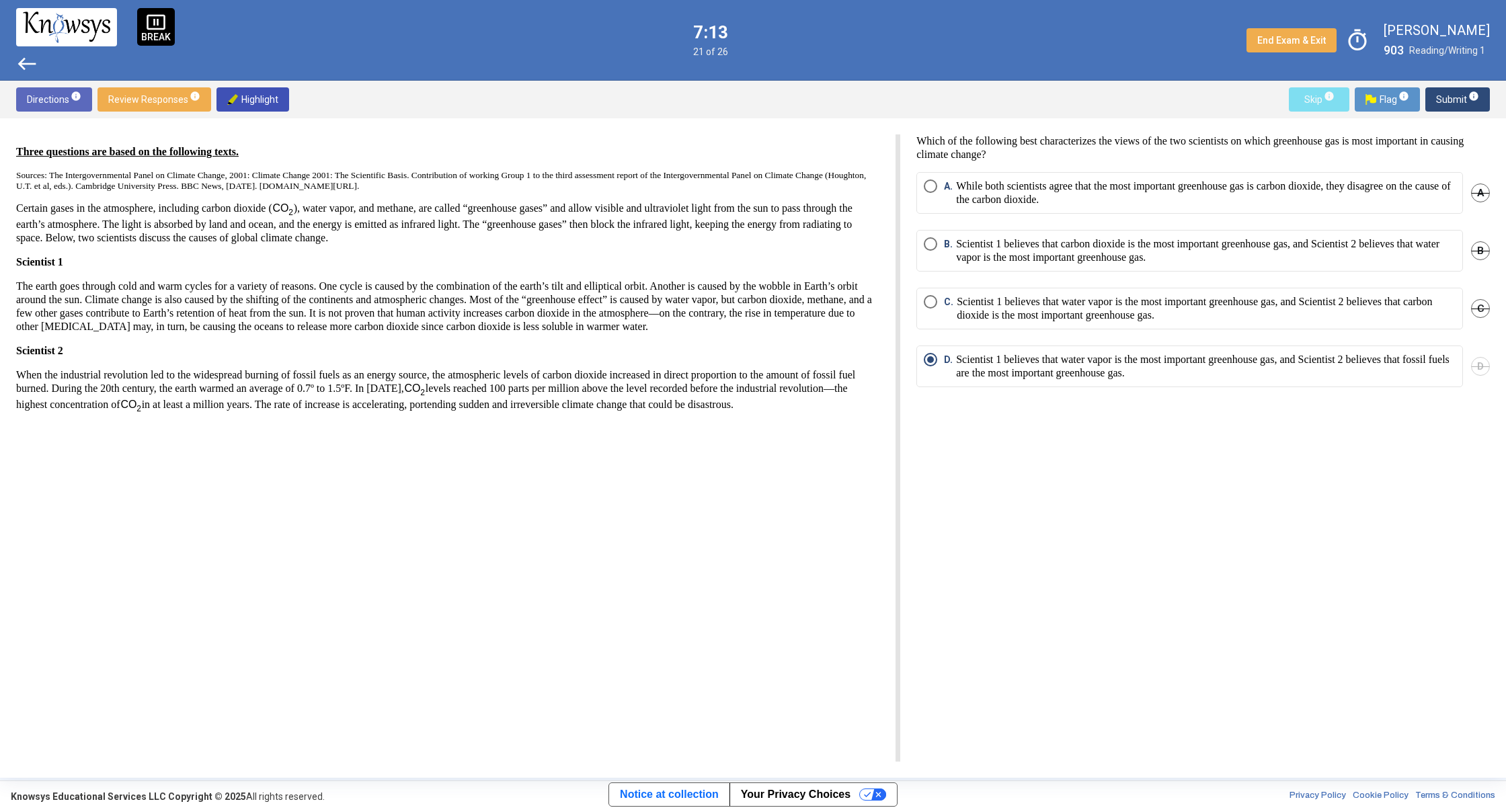
click at [1303, 98] on span "Skip info" at bounding box center [1319, 99] width 39 height 24
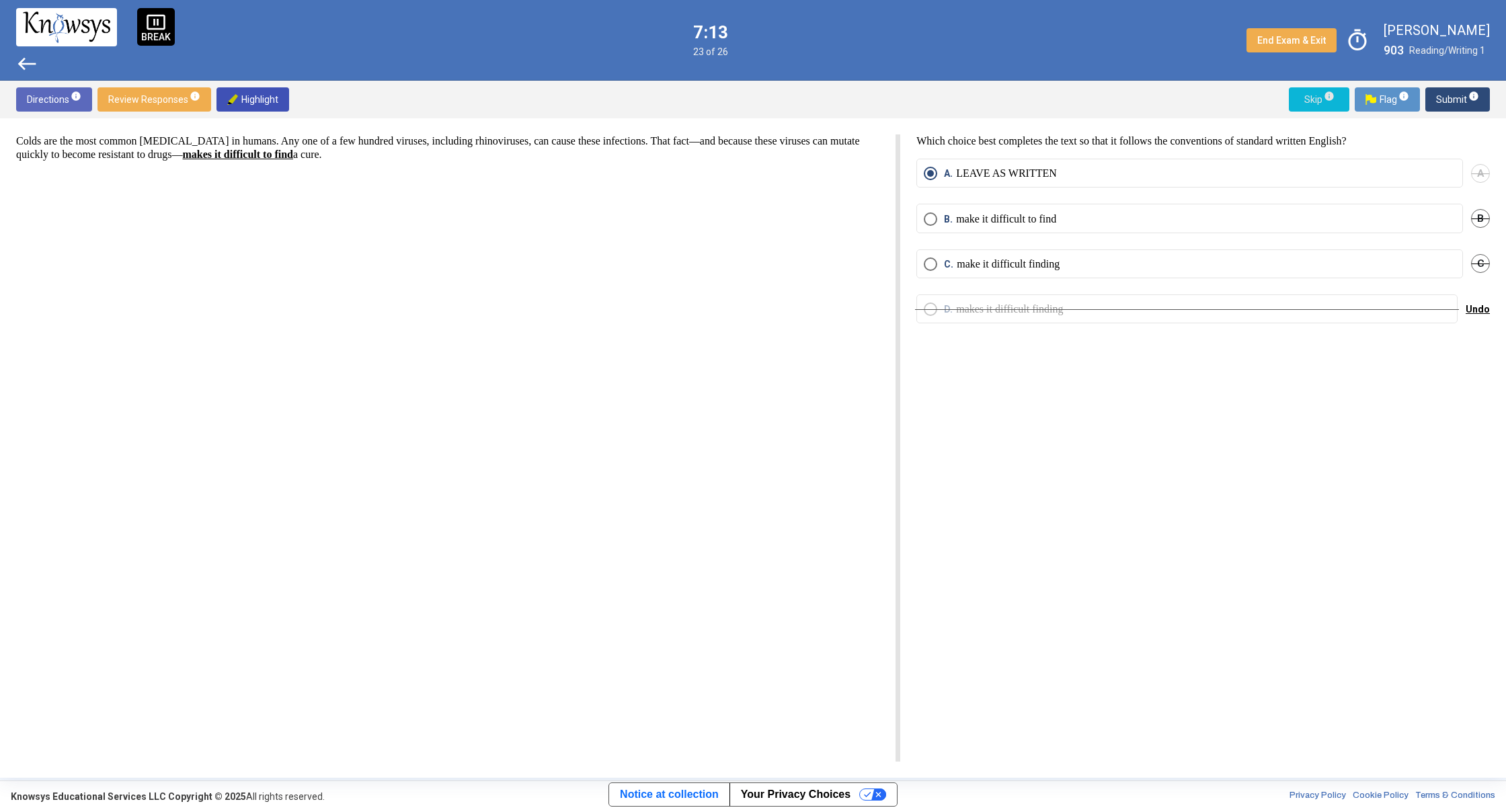
click at [1303, 98] on span "Skip info" at bounding box center [1319, 99] width 39 height 24
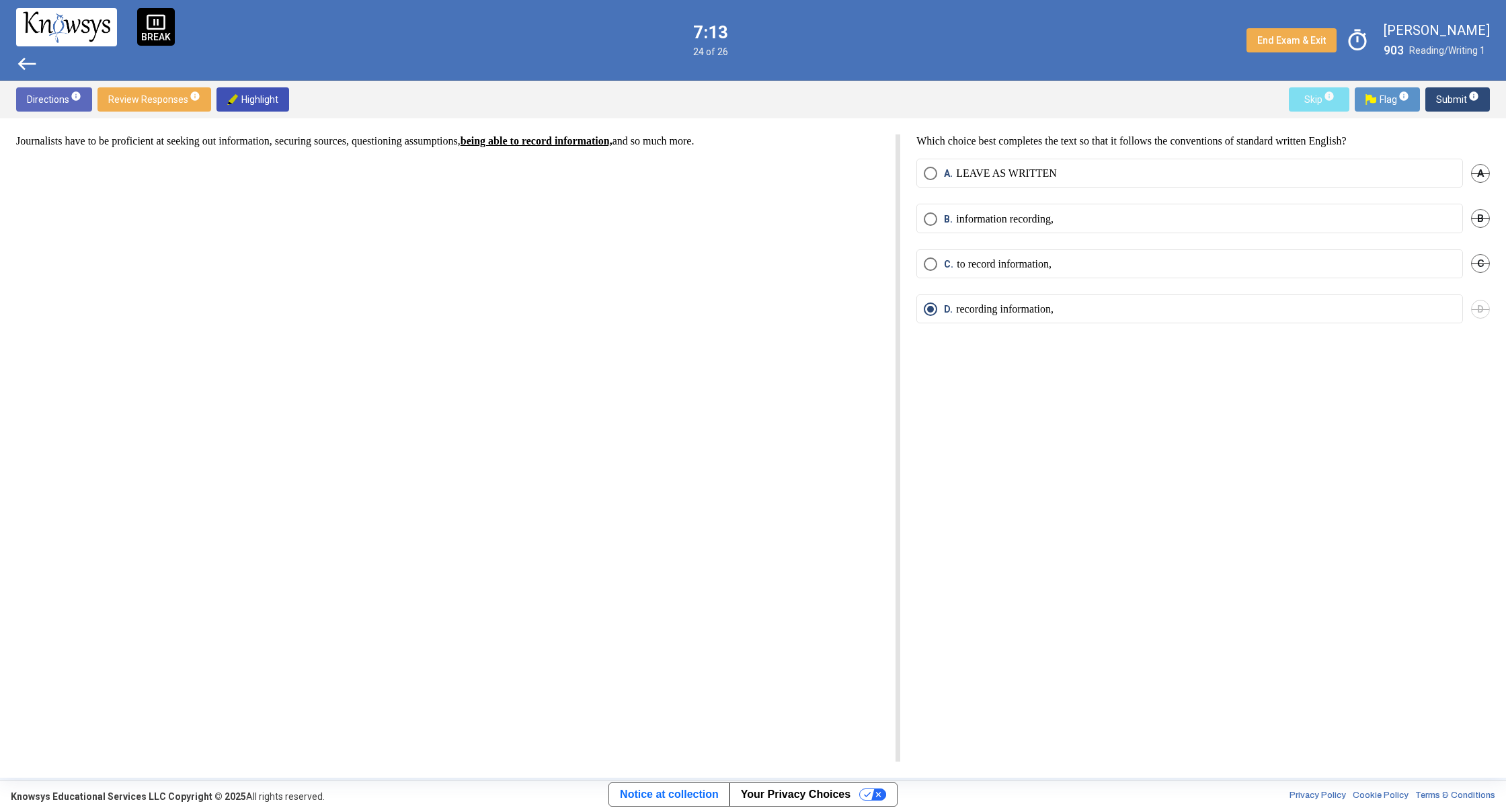
click at [1303, 98] on span "Skip info" at bounding box center [1319, 99] width 39 height 24
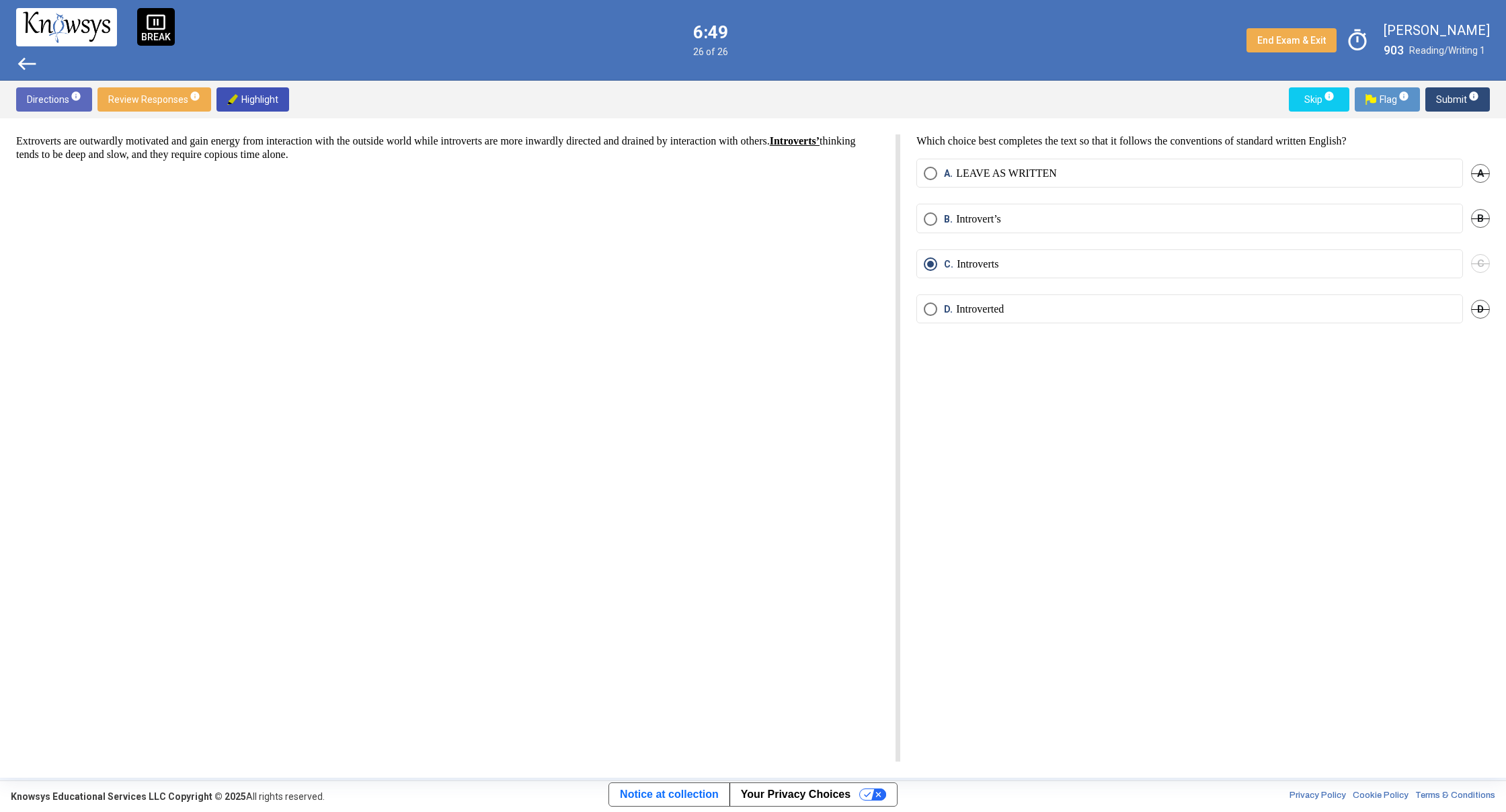
click at [23, 67] on span "west" at bounding box center [26, 64] width 21 height 21
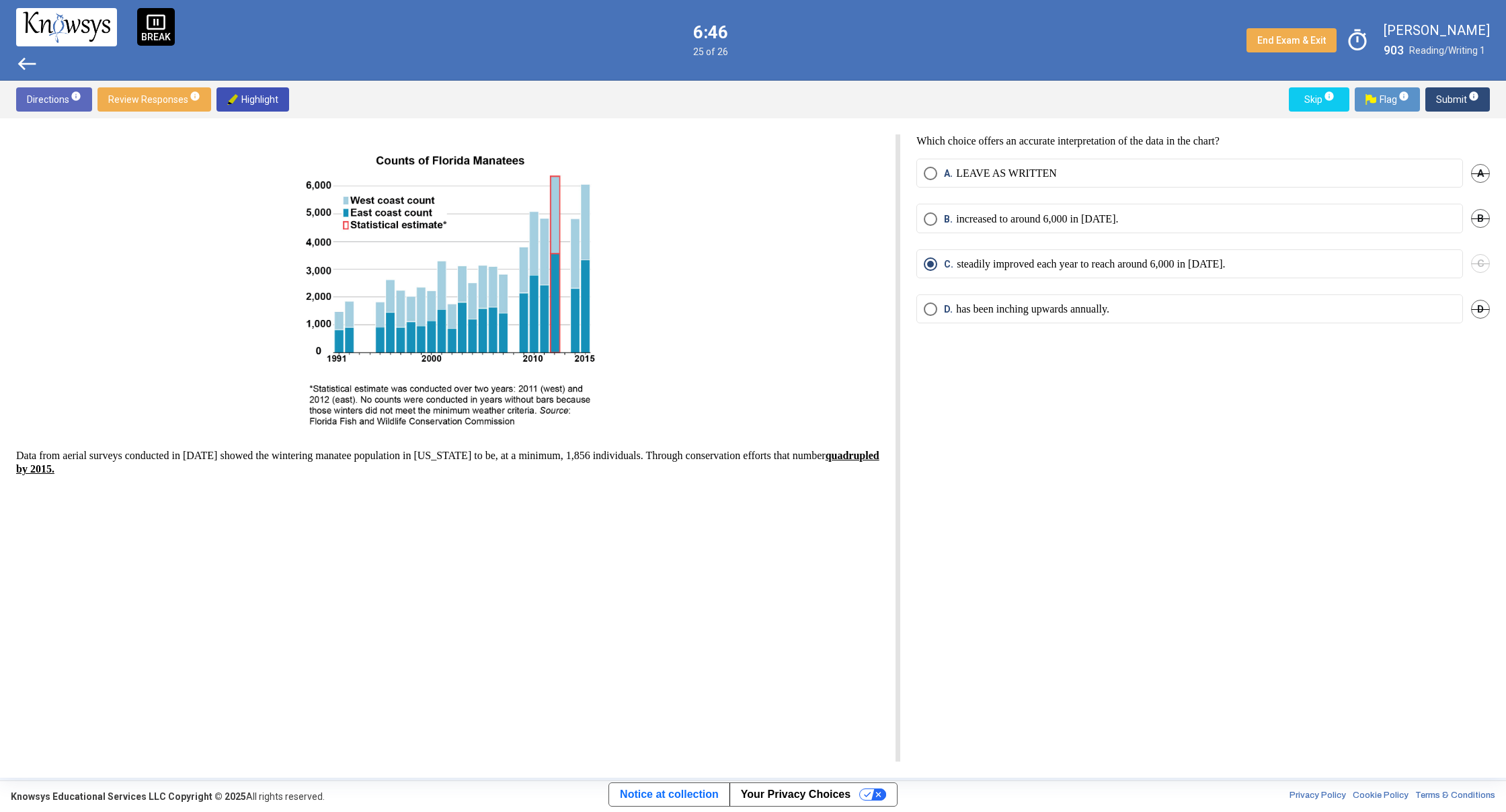
click at [23, 67] on span "west" at bounding box center [26, 64] width 21 height 21
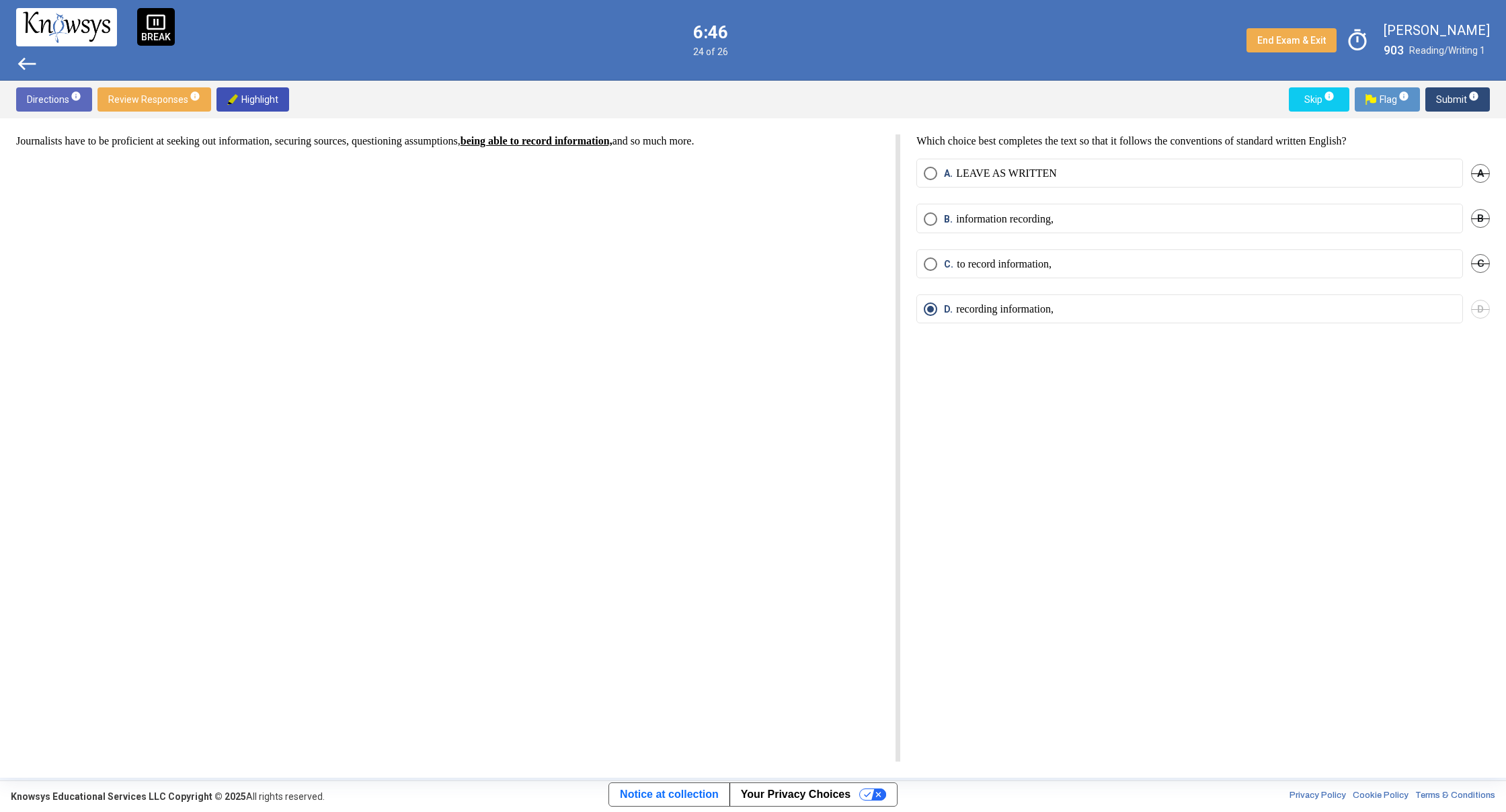
click at [23, 67] on span "west" at bounding box center [26, 64] width 21 height 21
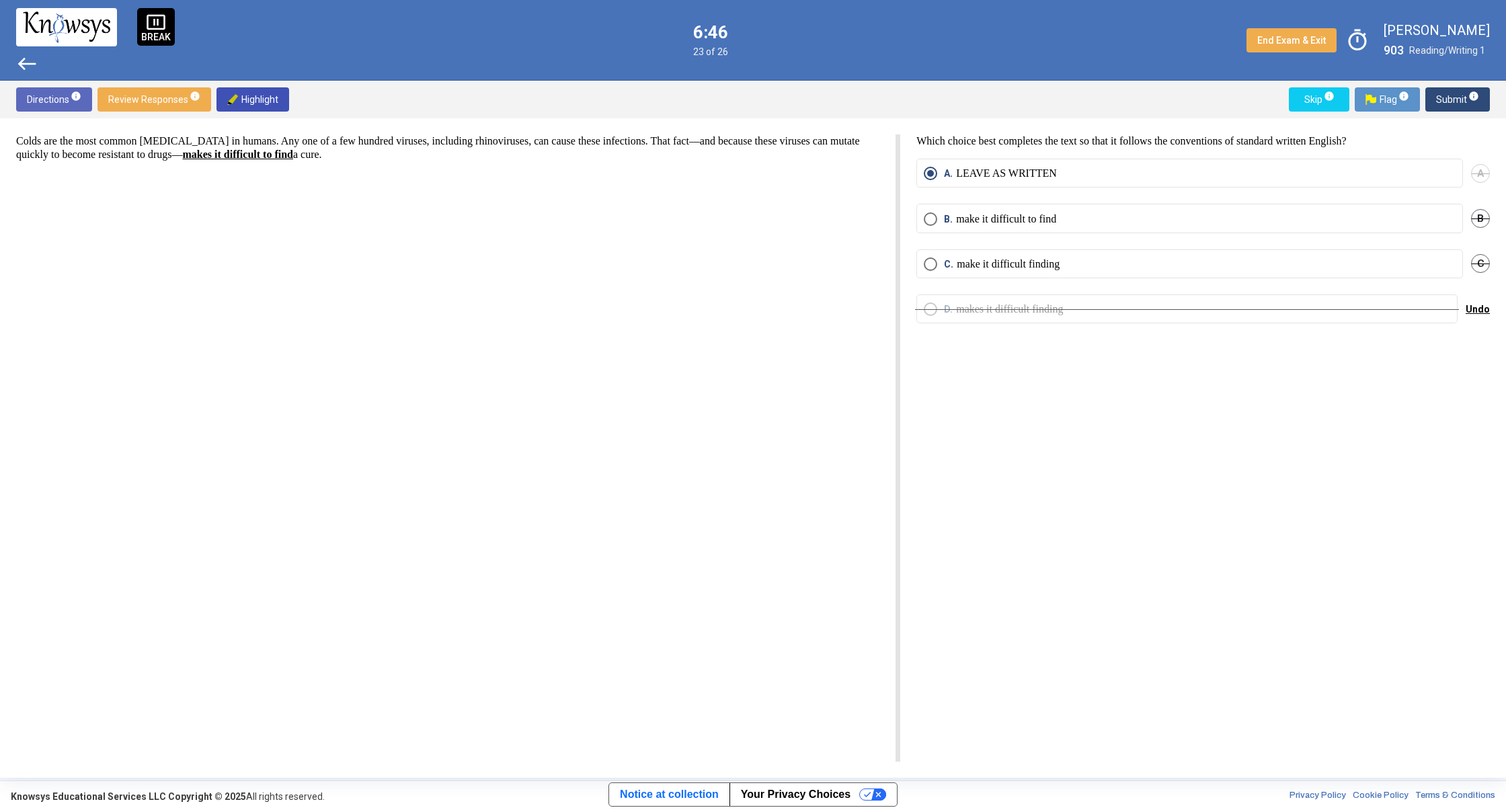
click at [23, 67] on span "west" at bounding box center [26, 64] width 21 height 21
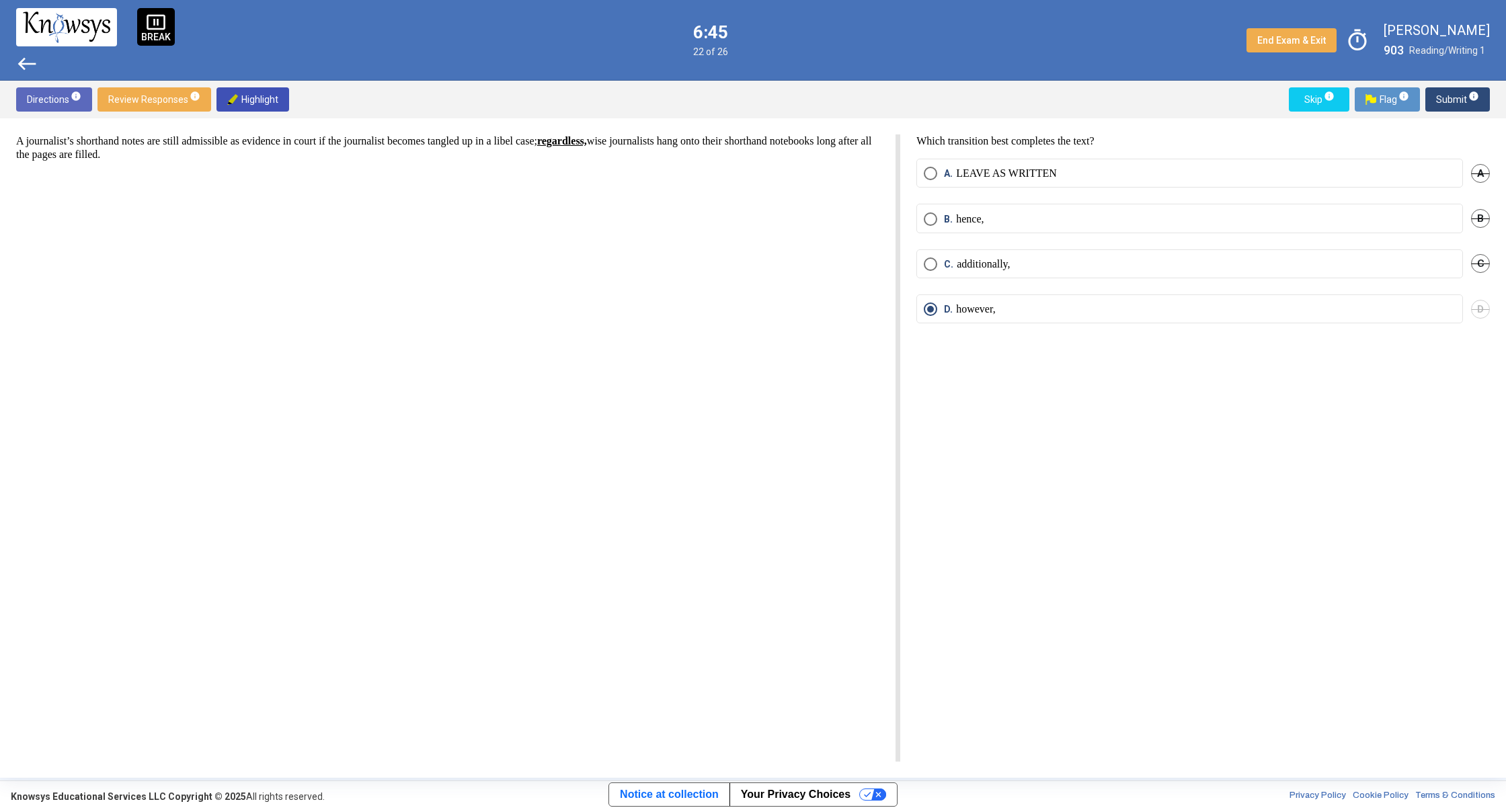
click at [23, 67] on span "west" at bounding box center [26, 64] width 21 height 21
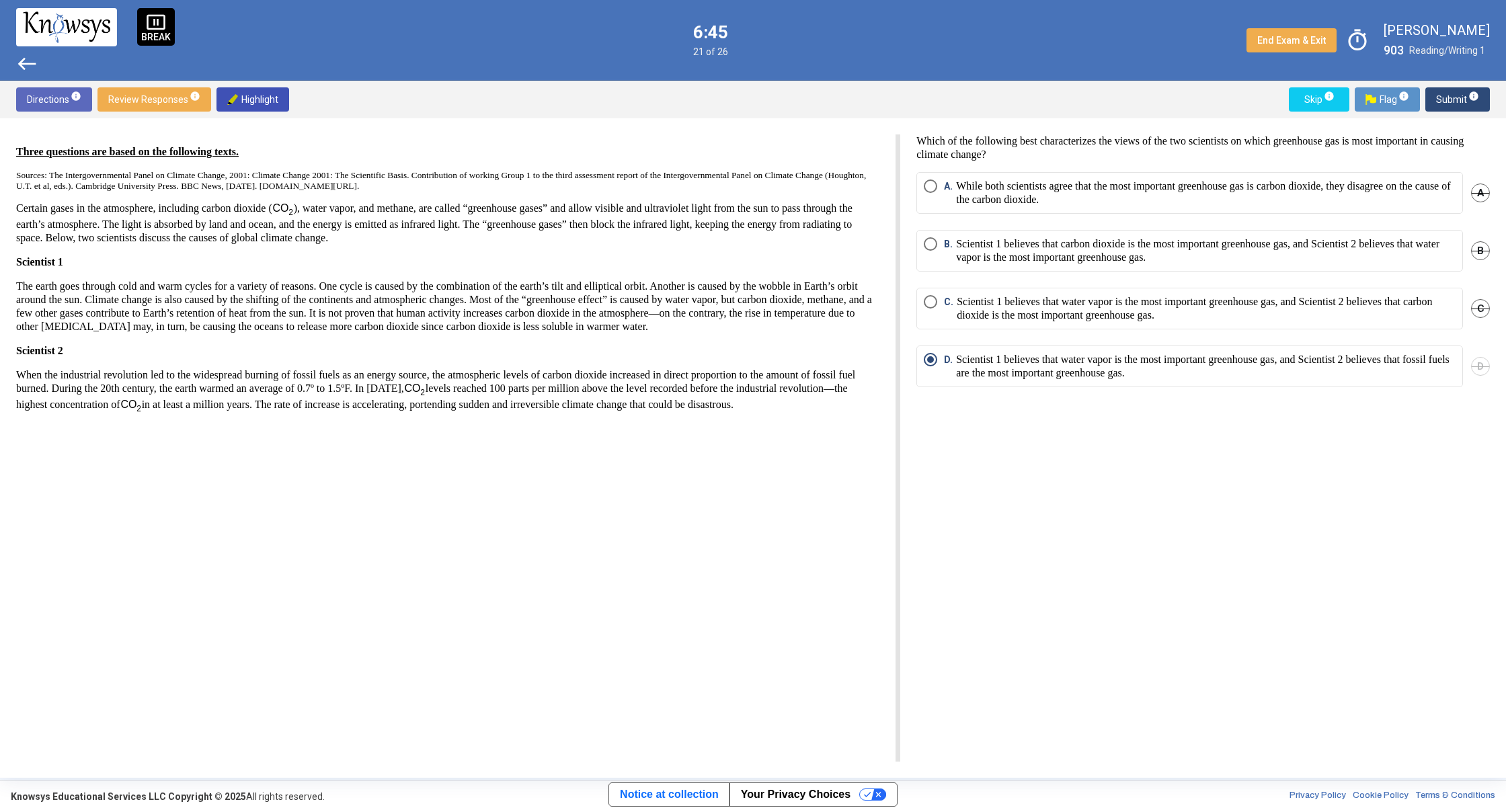
click at [23, 67] on span "west" at bounding box center [26, 64] width 21 height 21
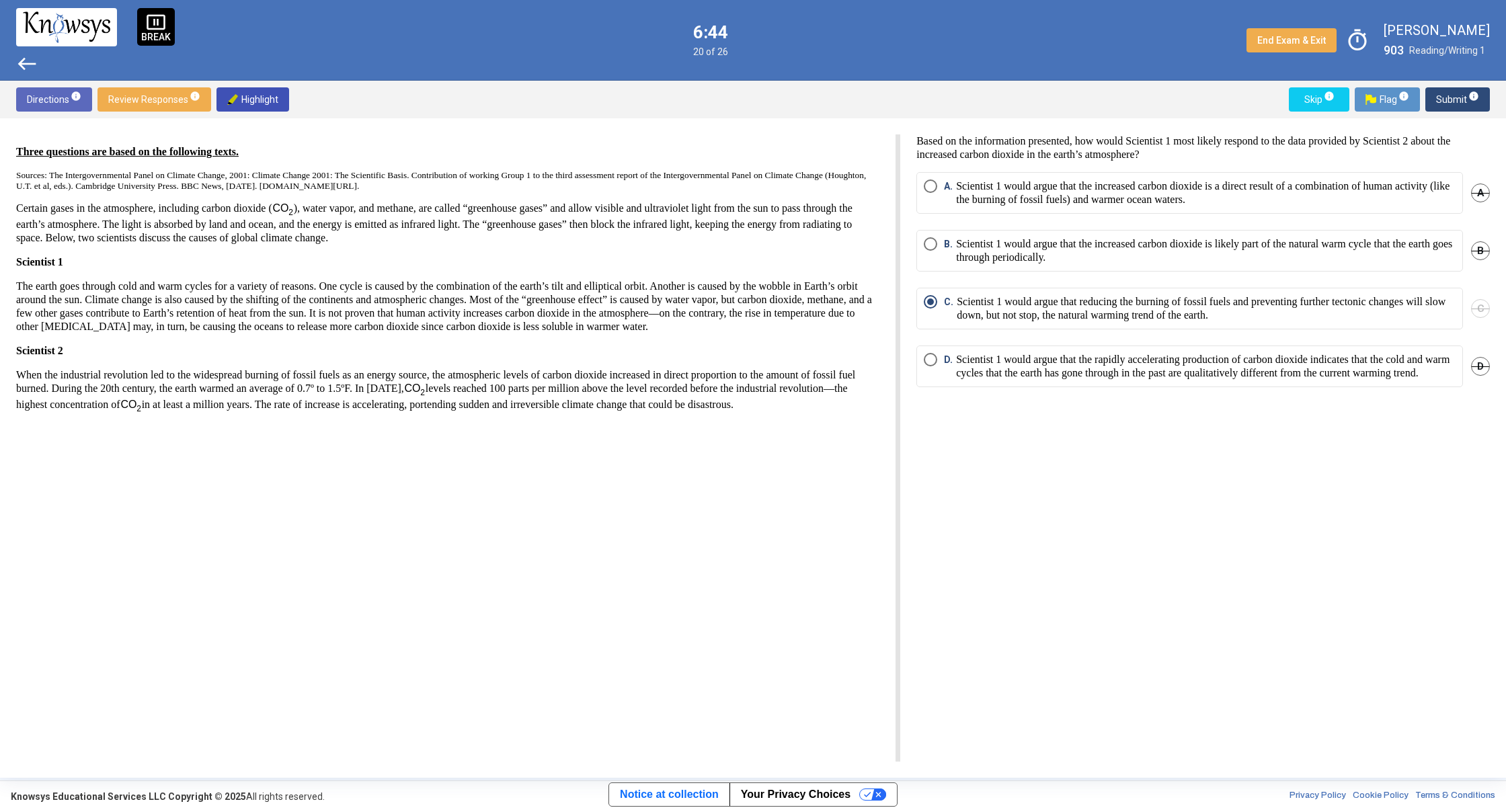
click at [23, 67] on span "west" at bounding box center [26, 64] width 21 height 21
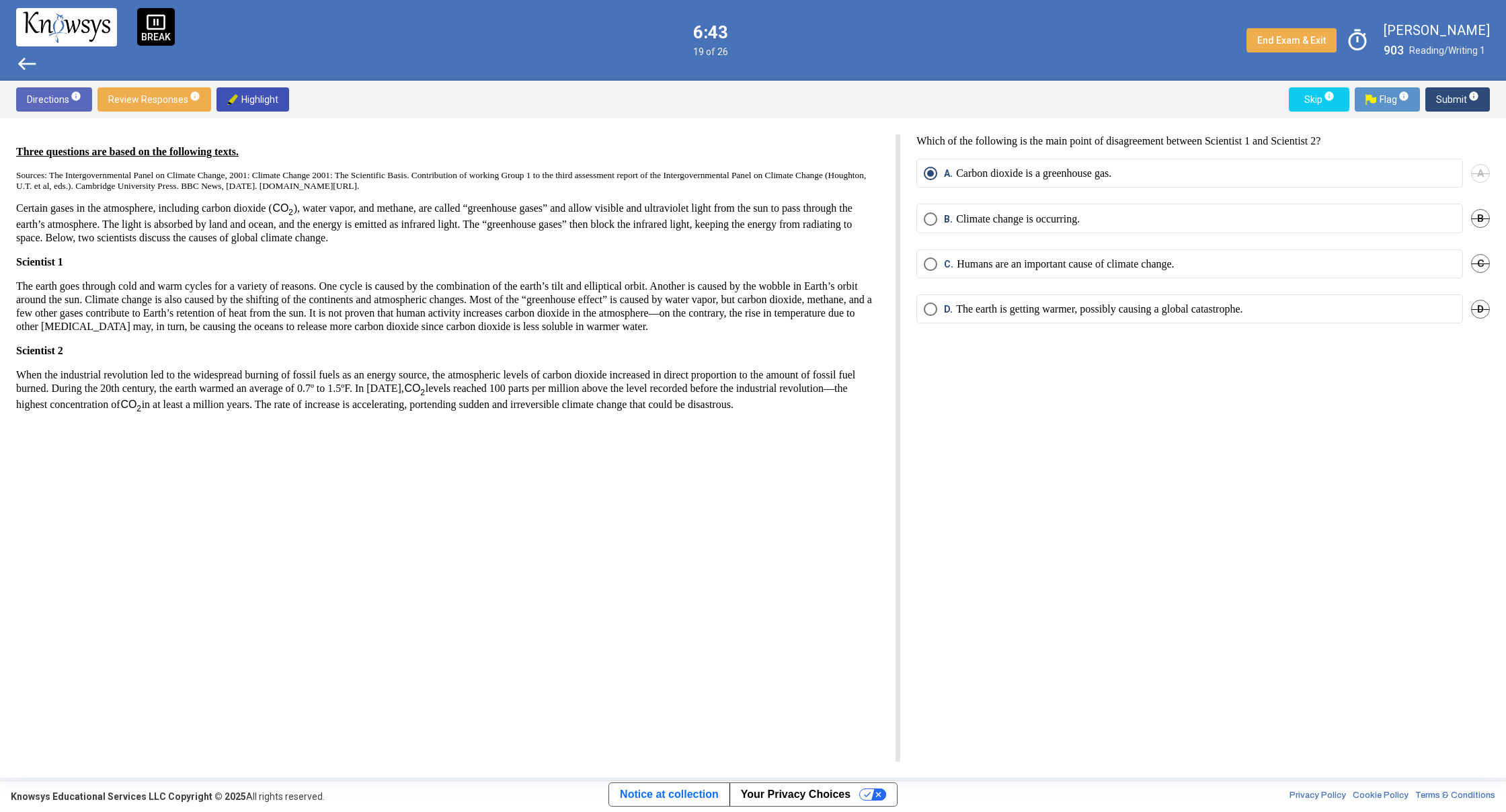
click at [23, 67] on span "west" at bounding box center [26, 64] width 21 height 21
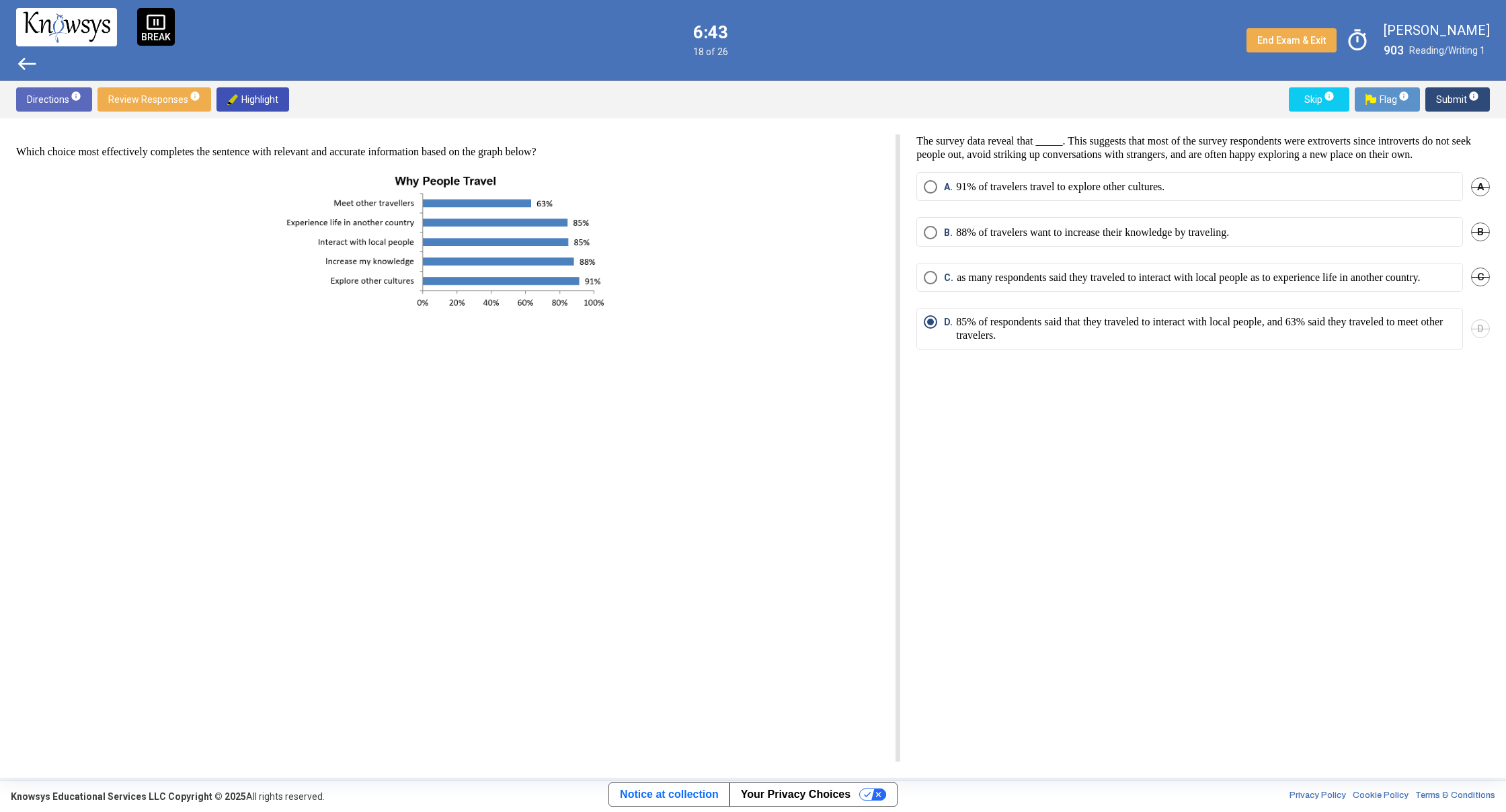
click at [23, 67] on span "west" at bounding box center [26, 64] width 21 height 21
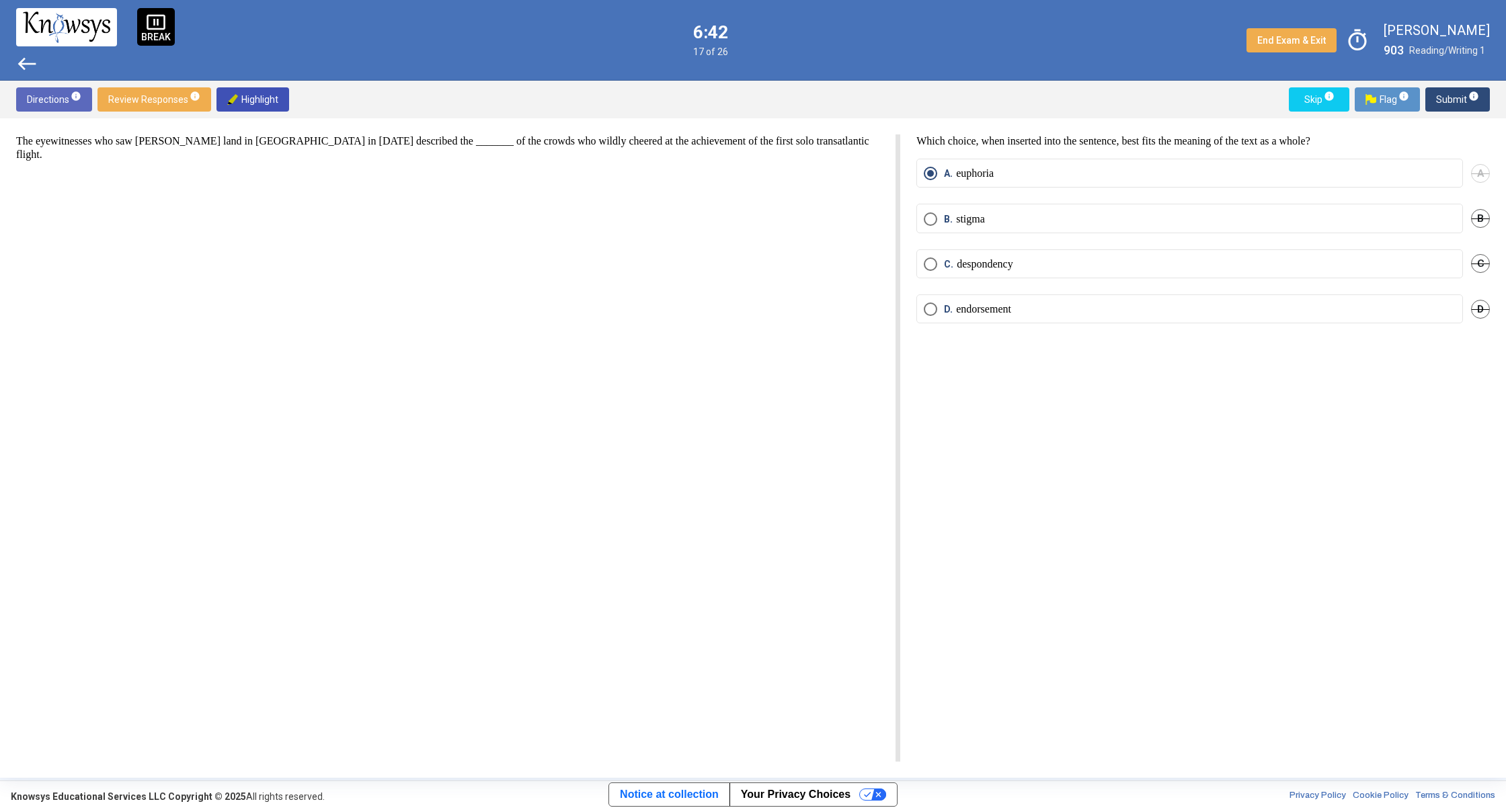
click at [23, 67] on span "west" at bounding box center [26, 64] width 21 height 21
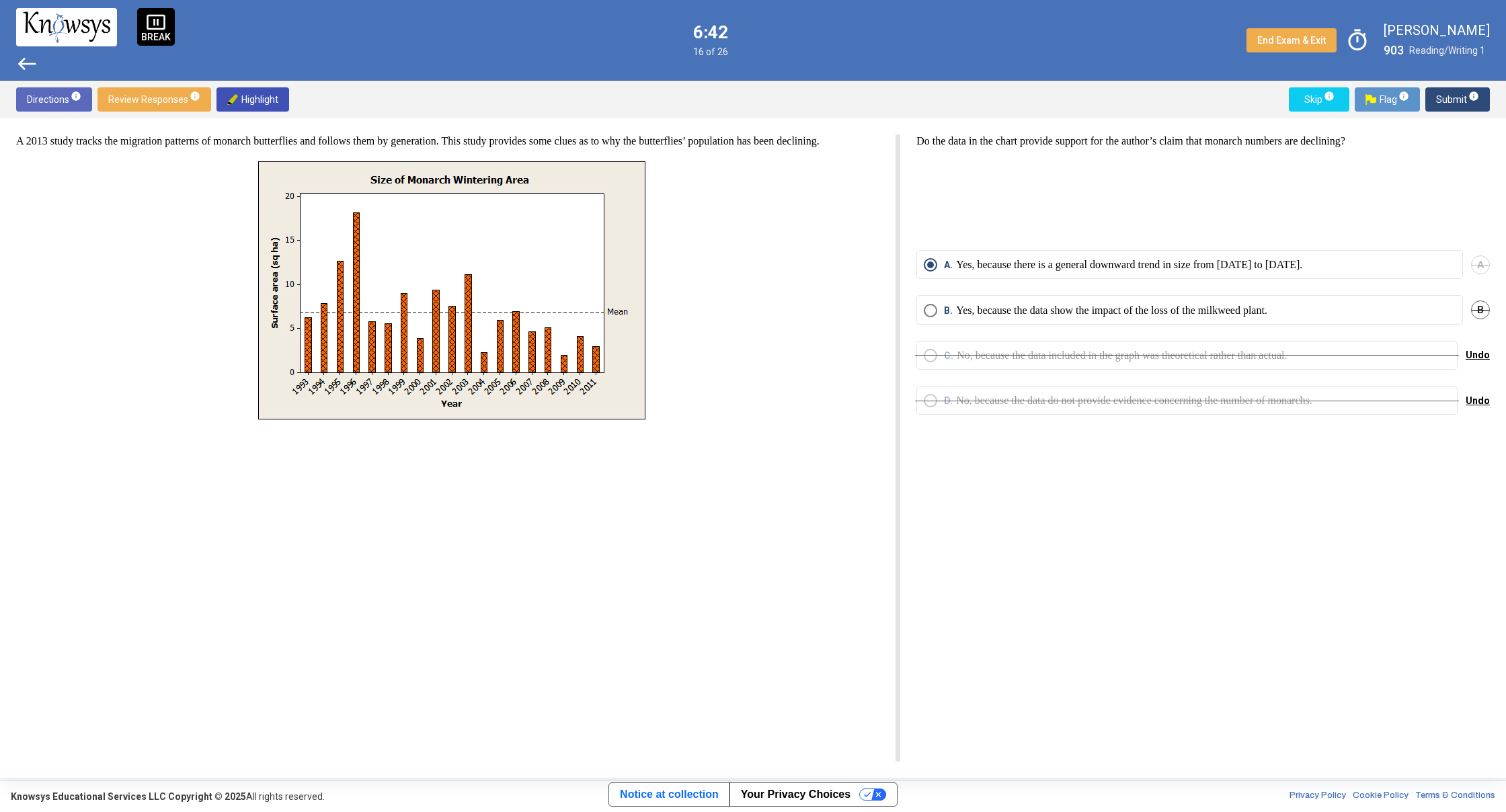
click at [23, 67] on span "west" at bounding box center [26, 64] width 21 height 21
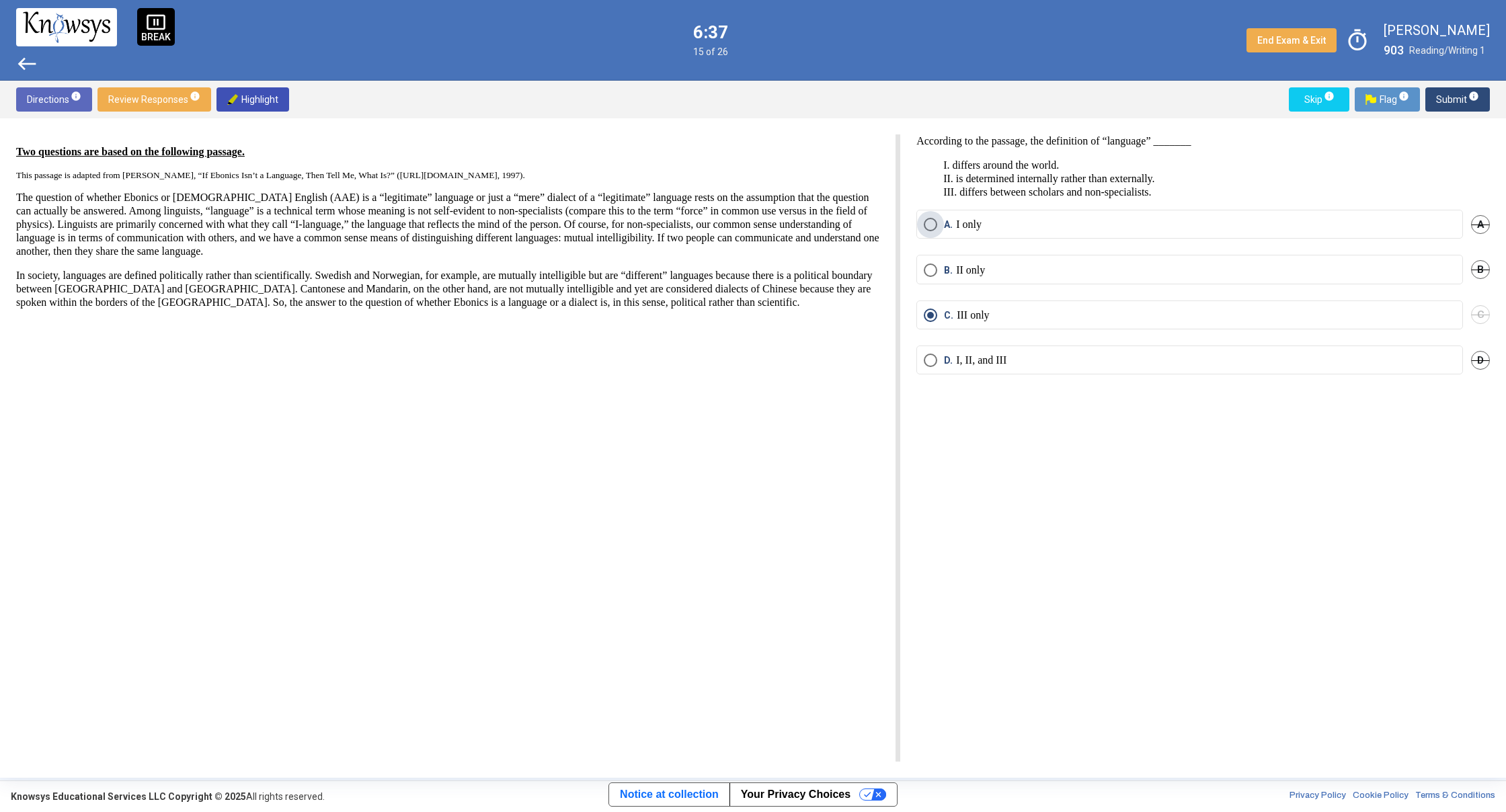
click at [933, 229] on span "Select an option" at bounding box center [931, 224] width 13 height 13
click at [1317, 109] on span "Skip info" at bounding box center [1319, 99] width 39 height 24
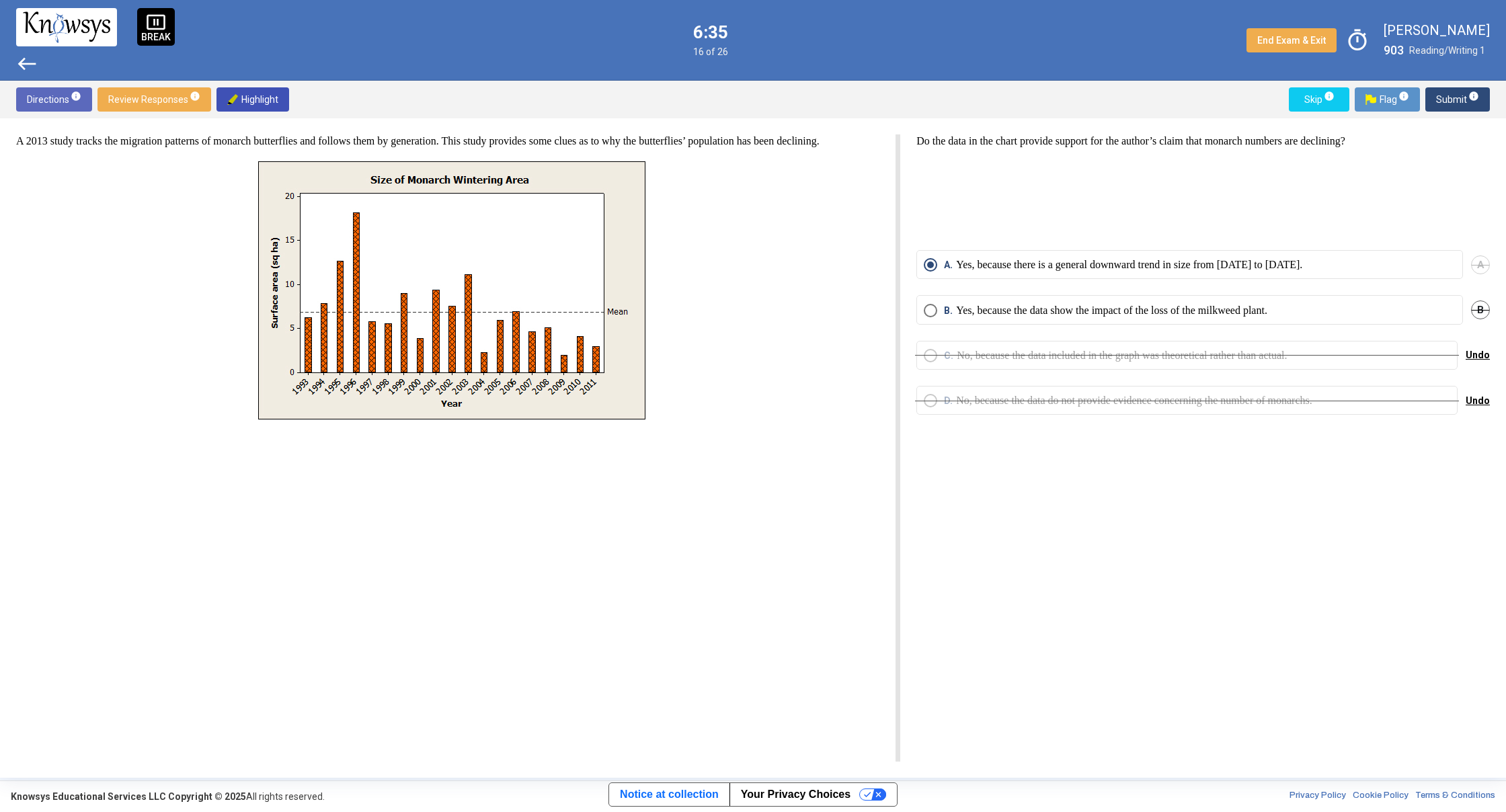
click at [1317, 109] on span "Skip info" at bounding box center [1319, 99] width 39 height 24
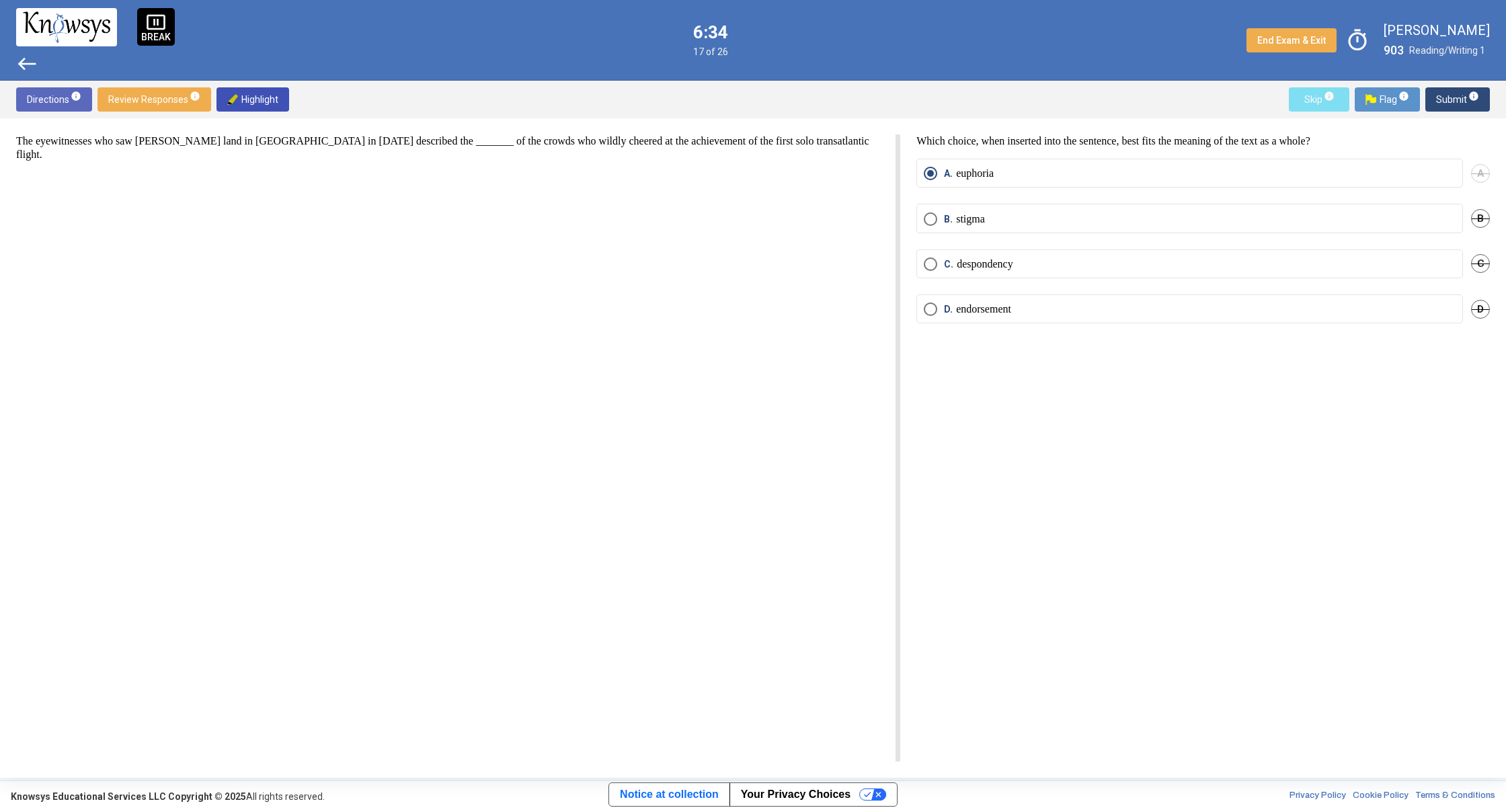
click at [1317, 109] on span "Skip info" at bounding box center [1319, 99] width 39 height 24
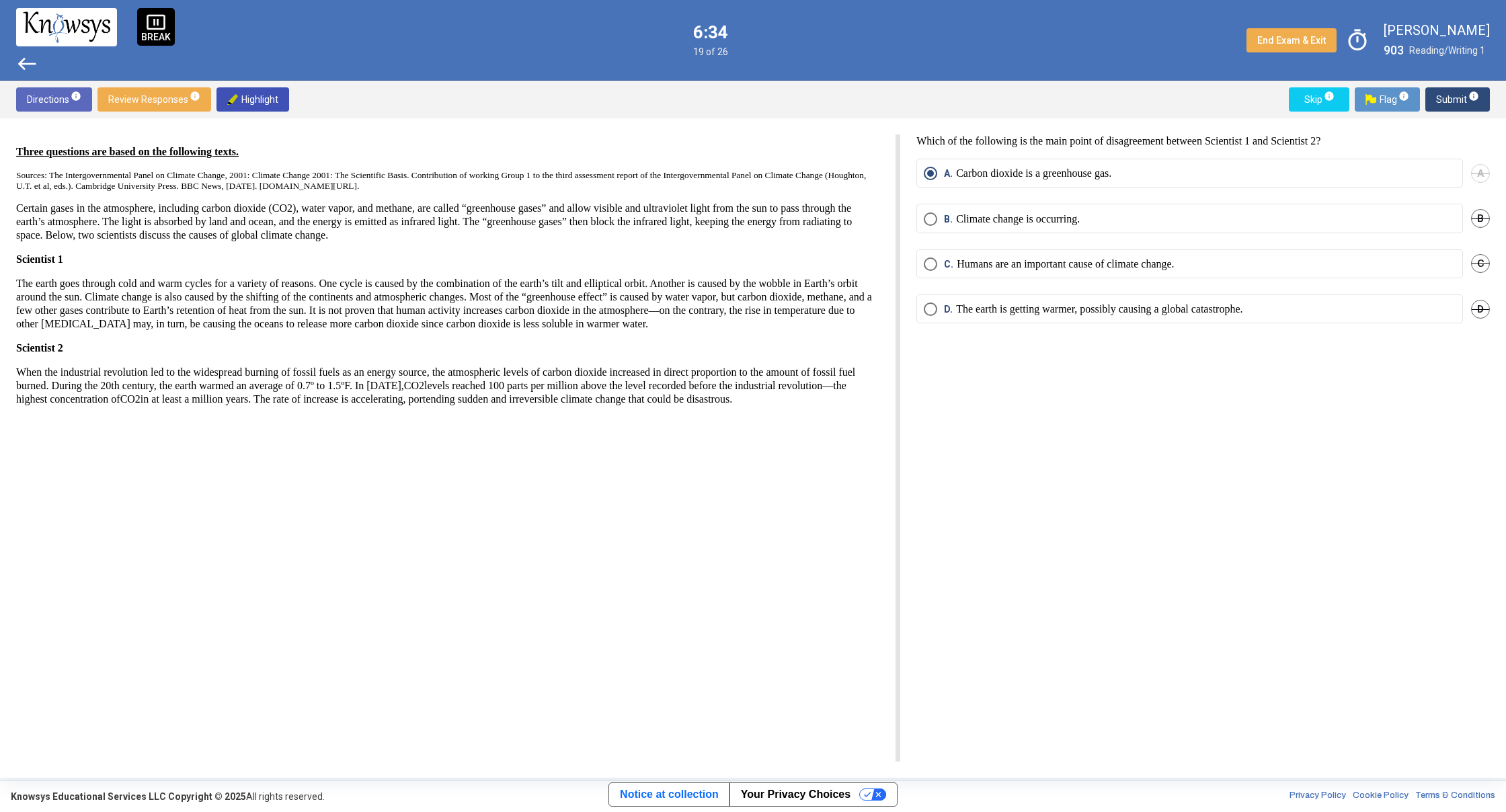
click at [1317, 109] on span "Skip info" at bounding box center [1319, 99] width 39 height 24
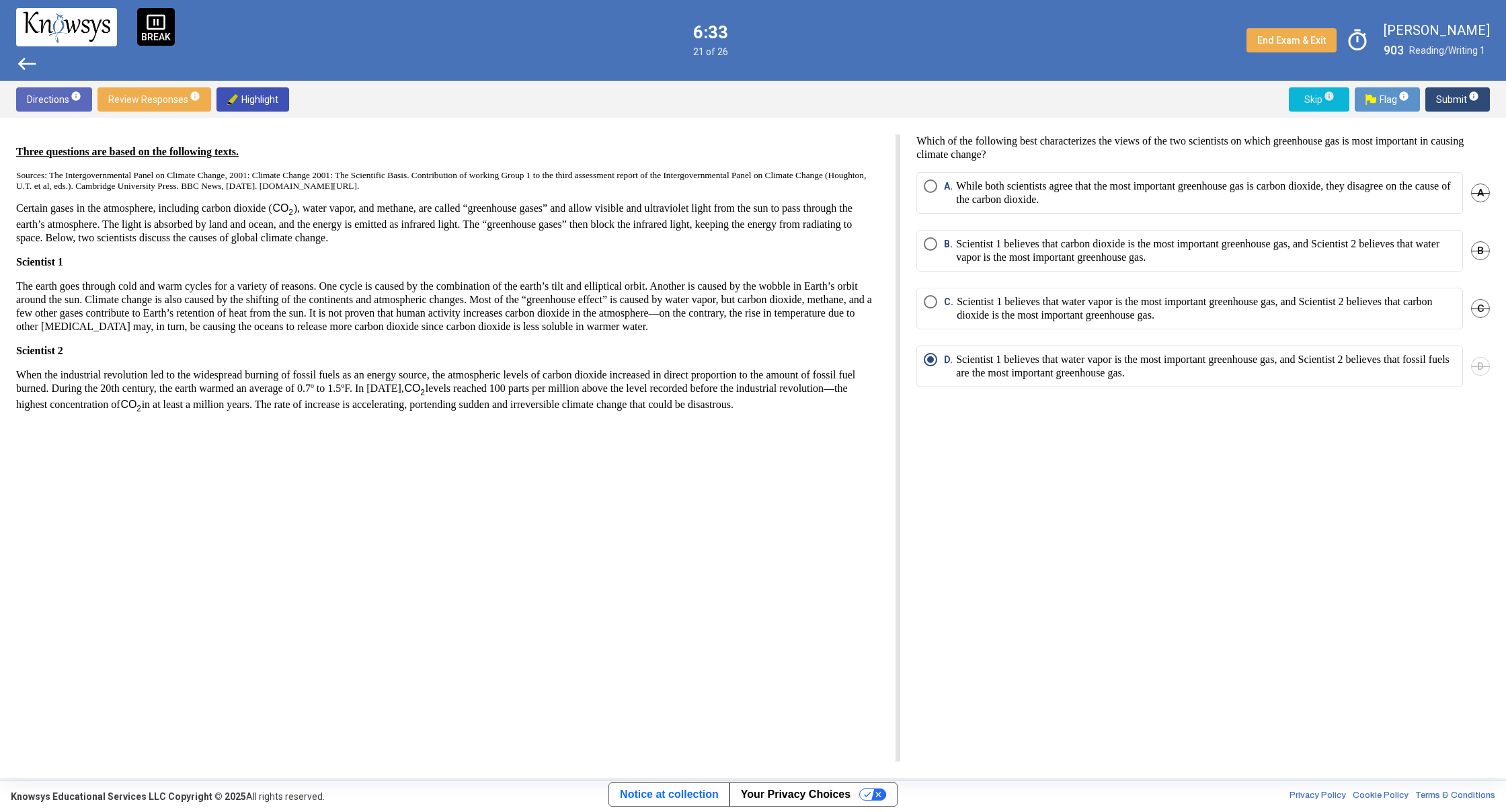
click at [1317, 109] on span "Skip info" at bounding box center [1319, 99] width 39 height 24
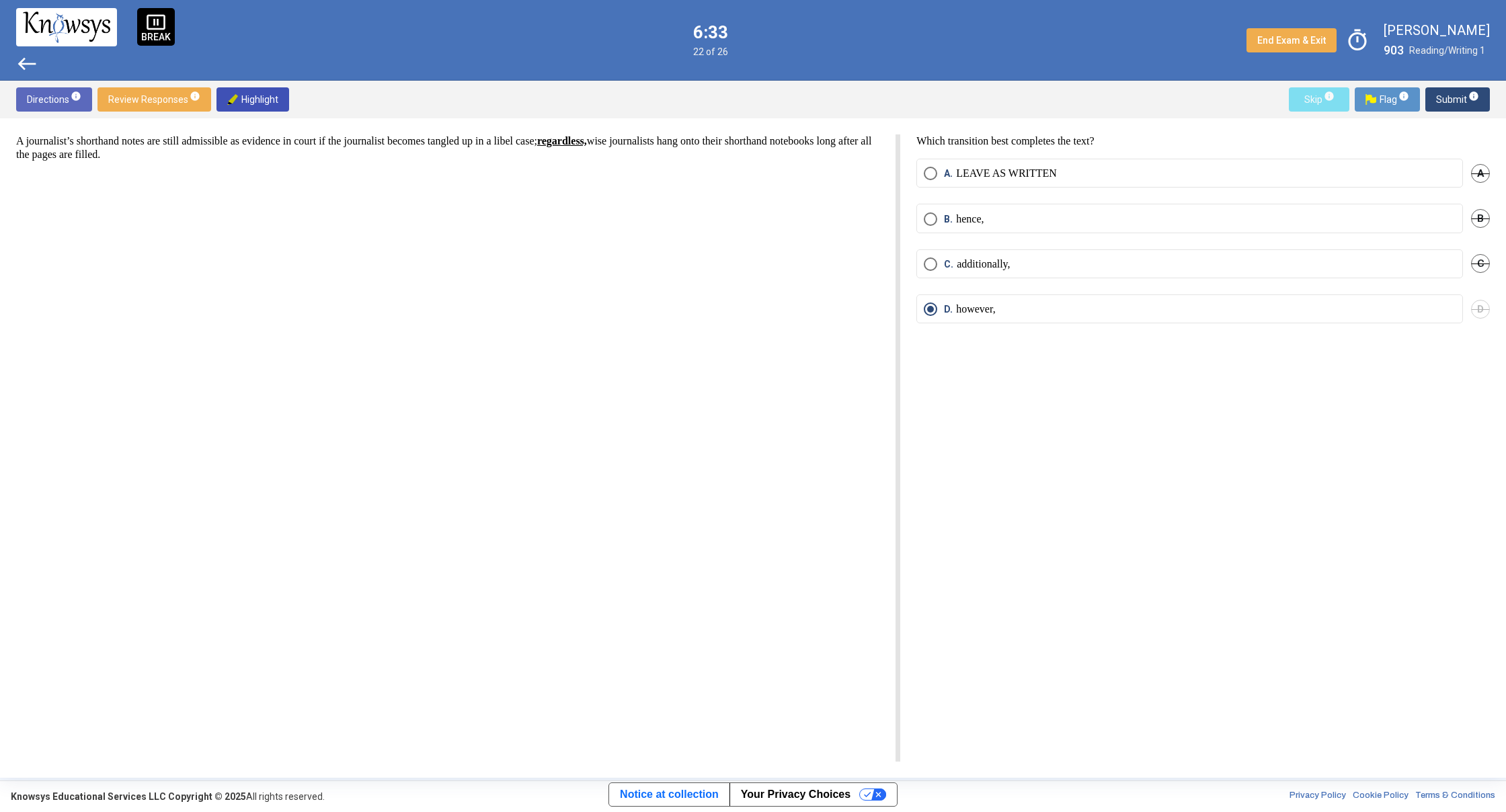
click at [1317, 109] on span "Skip info" at bounding box center [1319, 99] width 39 height 24
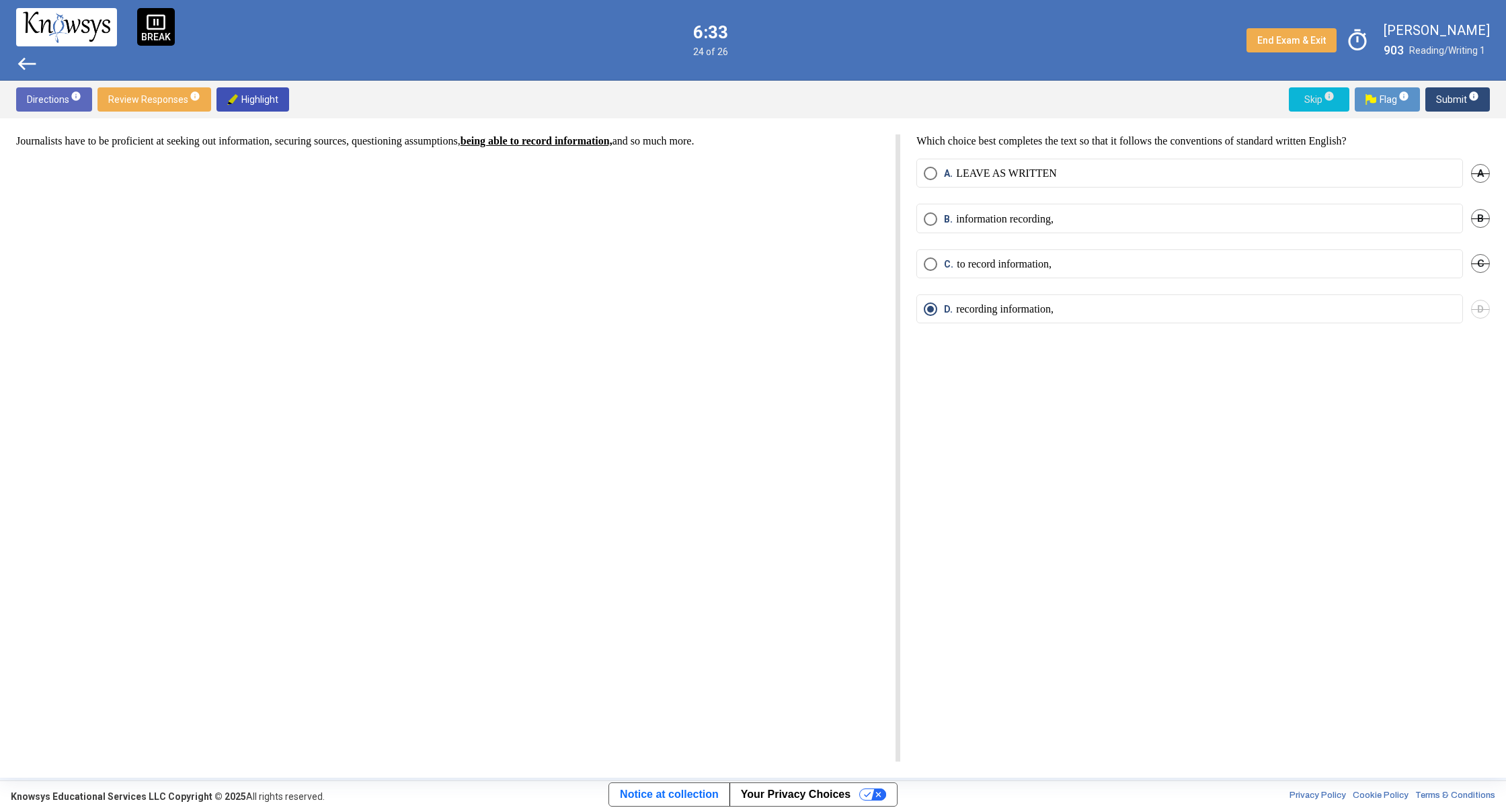
click at [1317, 109] on span "Skip info" at bounding box center [1319, 99] width 39 height 24
click at [1317, 107] on span "Skip info" at bounding box center [1319, 99] width 39 height 24
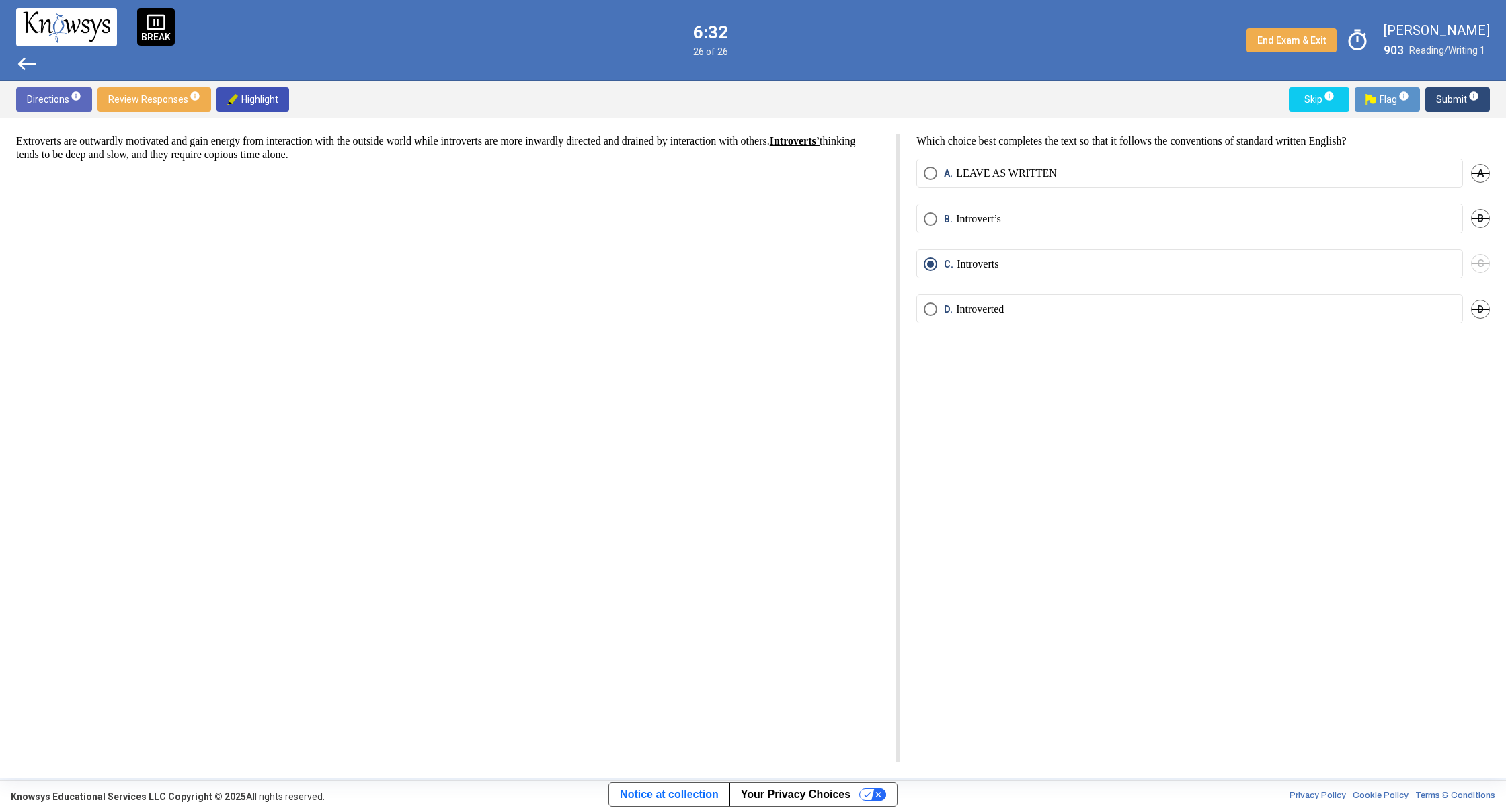
click at [1313, 100] on span "Skip info" at bounding box center [1319, 99] width 39 height 24
click at [1312, 100] on body "pause_presentation BREAK west 6:32 26 of 26 End Exam & Exit timer [PERSON_NAME]…" at bounding box center [753, 406] width 1506 height 812
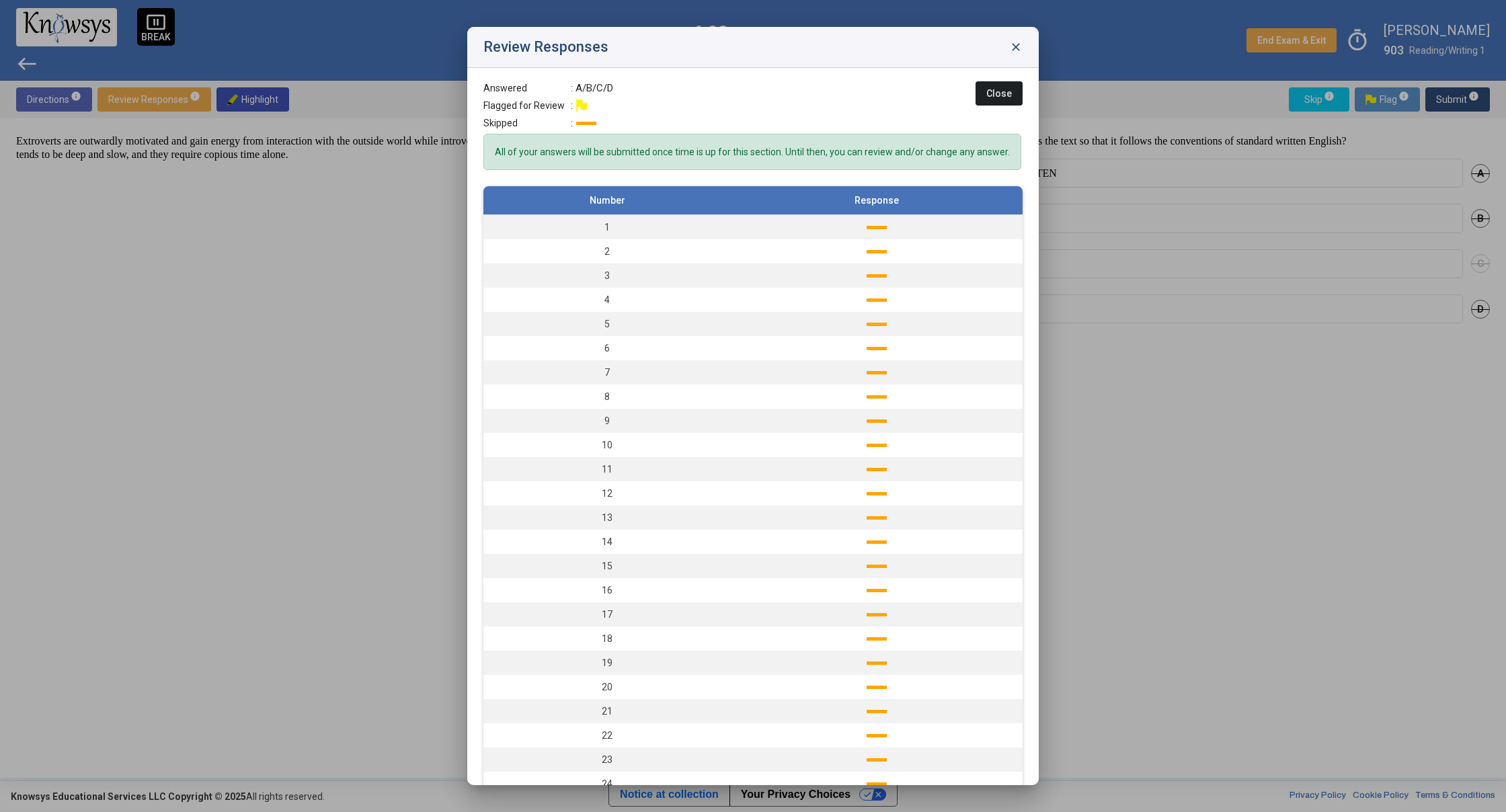
click at [1312, 100] on div at bounding box center [753, 406] width 1506 height 812
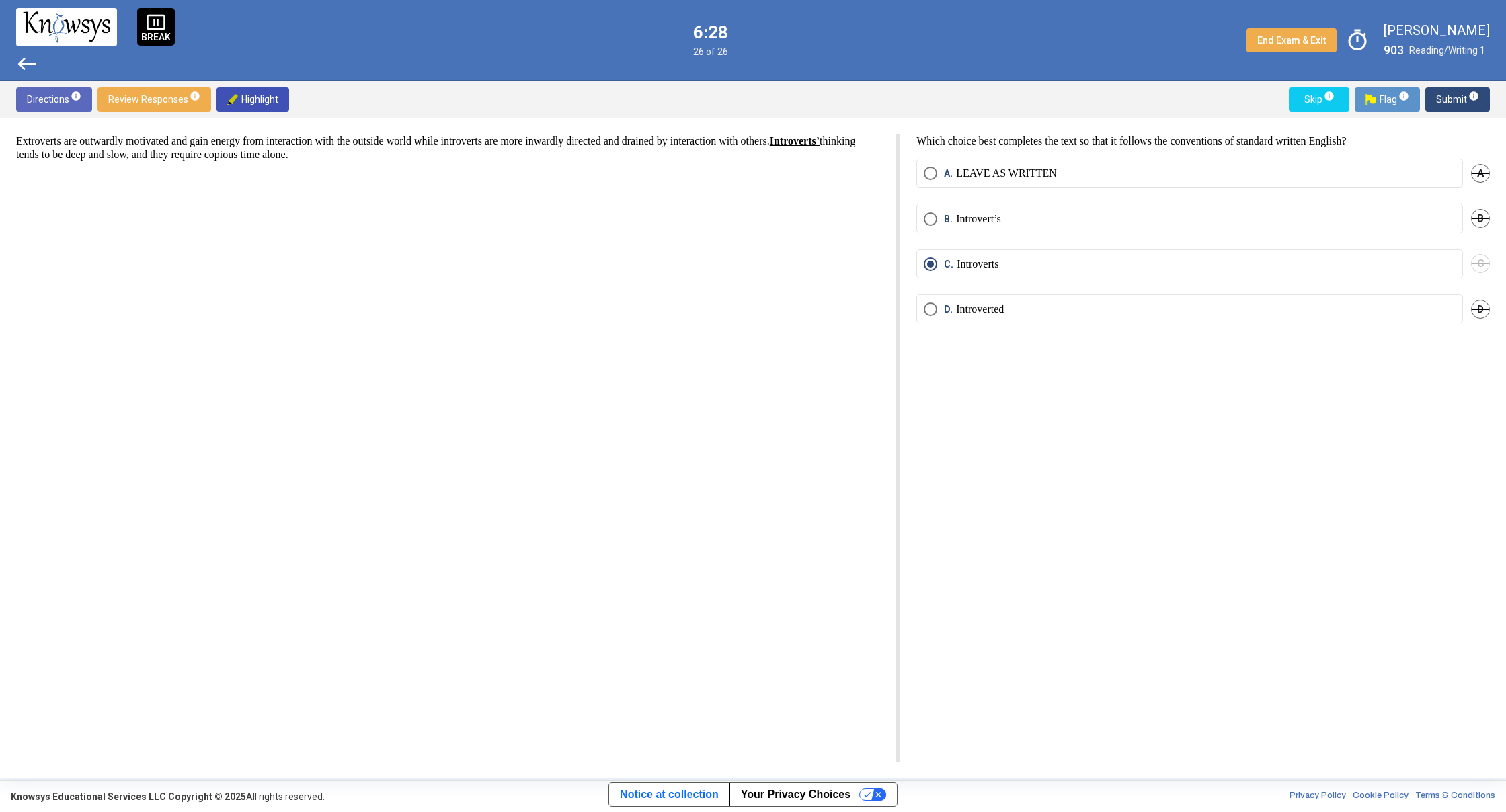
click at [1309, 96] on span "Skip info" at bounding box center [1319, 99] width 39 height 24
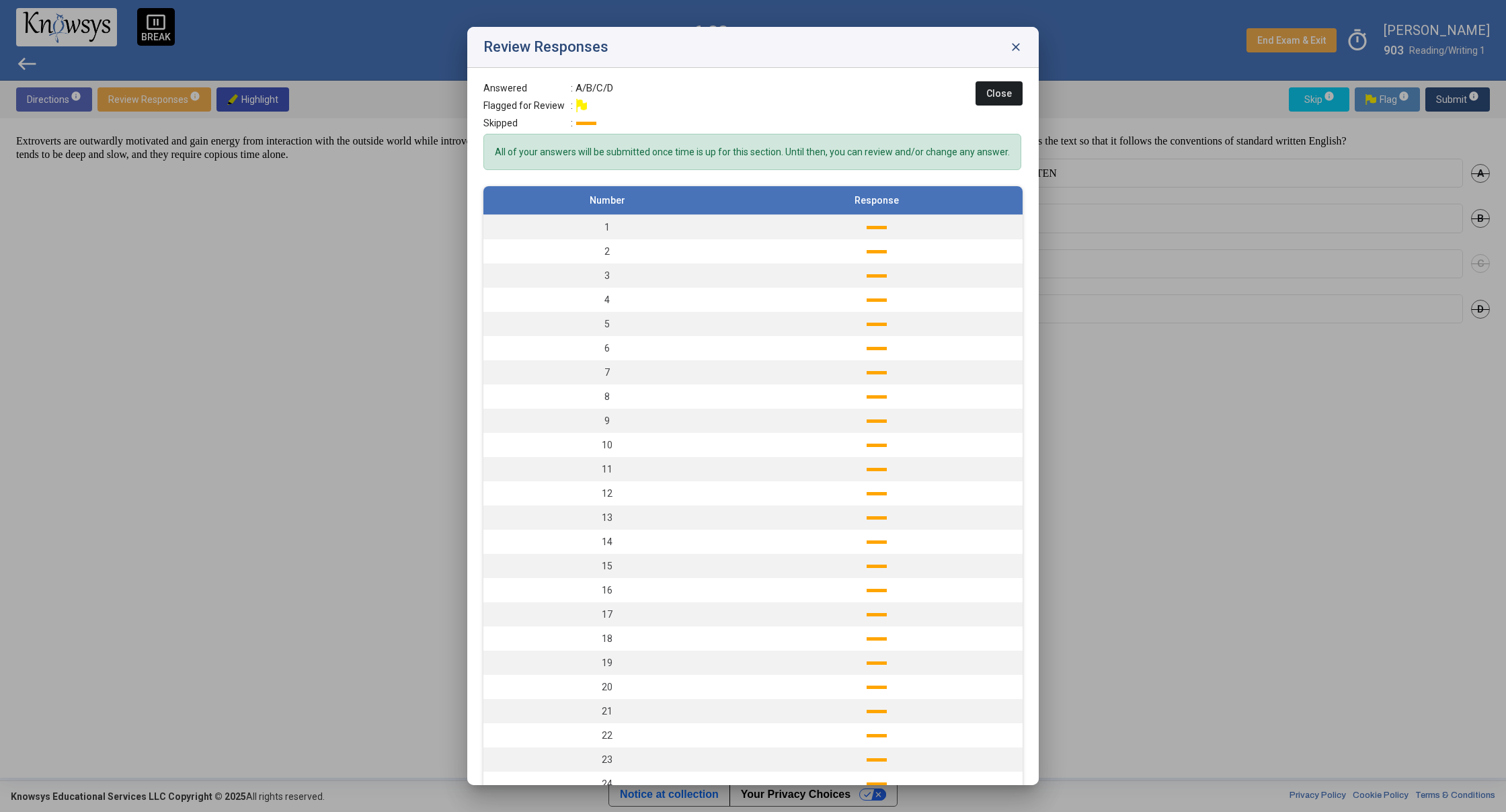
click at [1015, 45] on span "close" at bounding box center [1015, 47] width 13 height 13
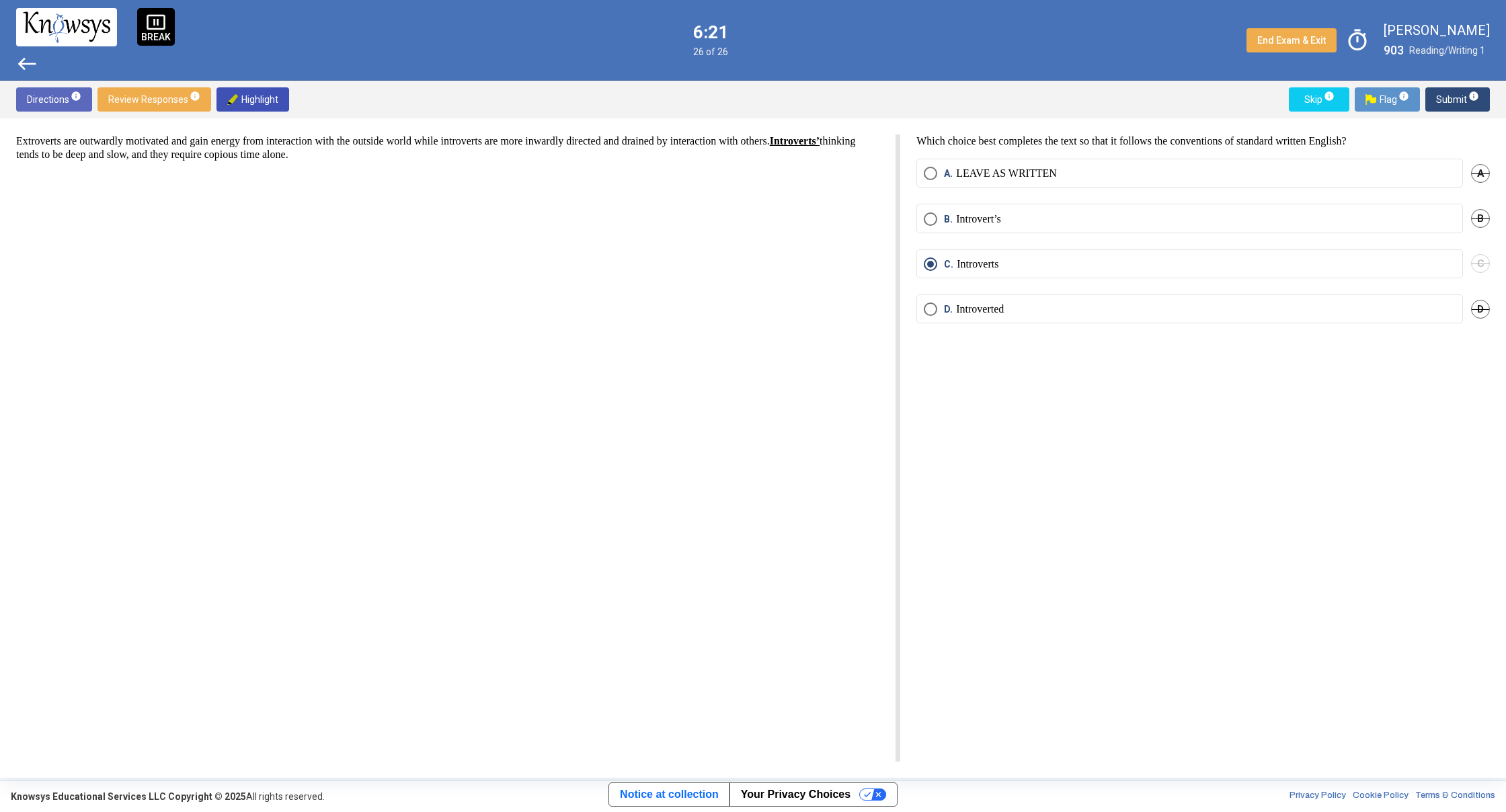
click at [23, 61] on span "west" at bounding box center [26, 64] width 21 height 21
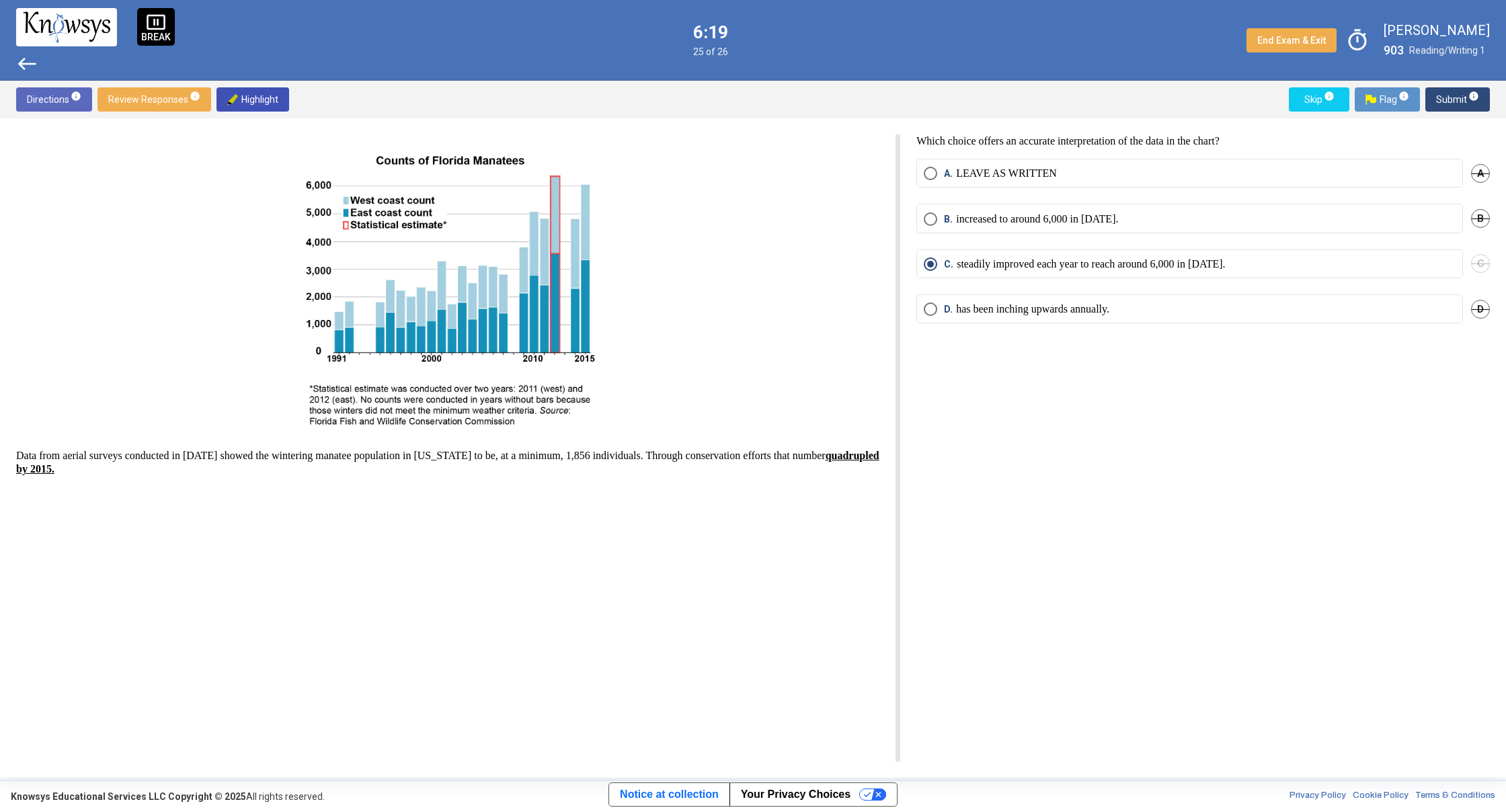
click at [23, 61] on span "west" at bounding box center [26, 64] width 21 height 21
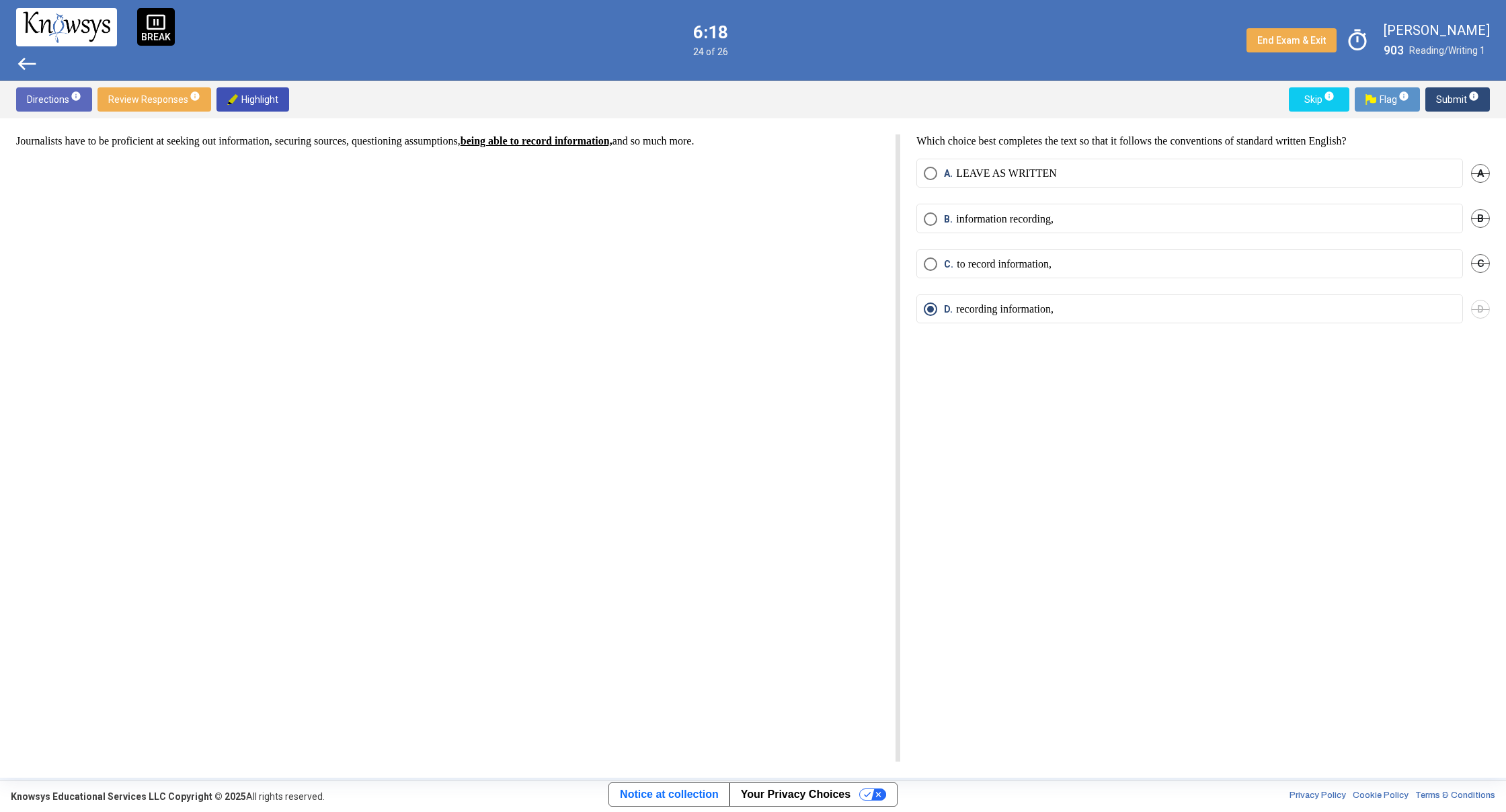
click at [23, 61] on span "west" at bounding box center [26, 64] width 21 height 21
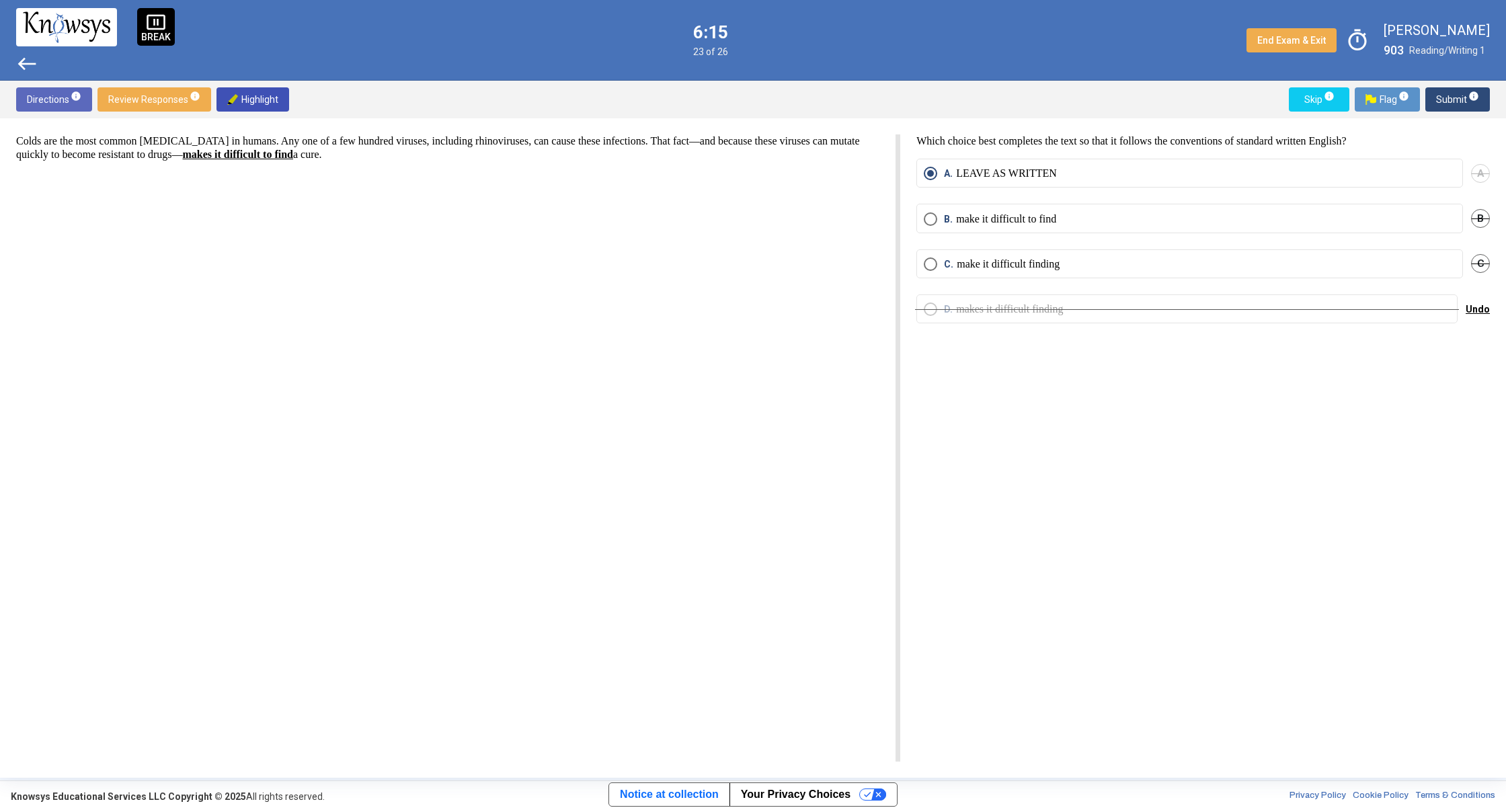
click at [1298, 95] on button "Skip info" at bounding box center [1319, 99] width 61 height 24
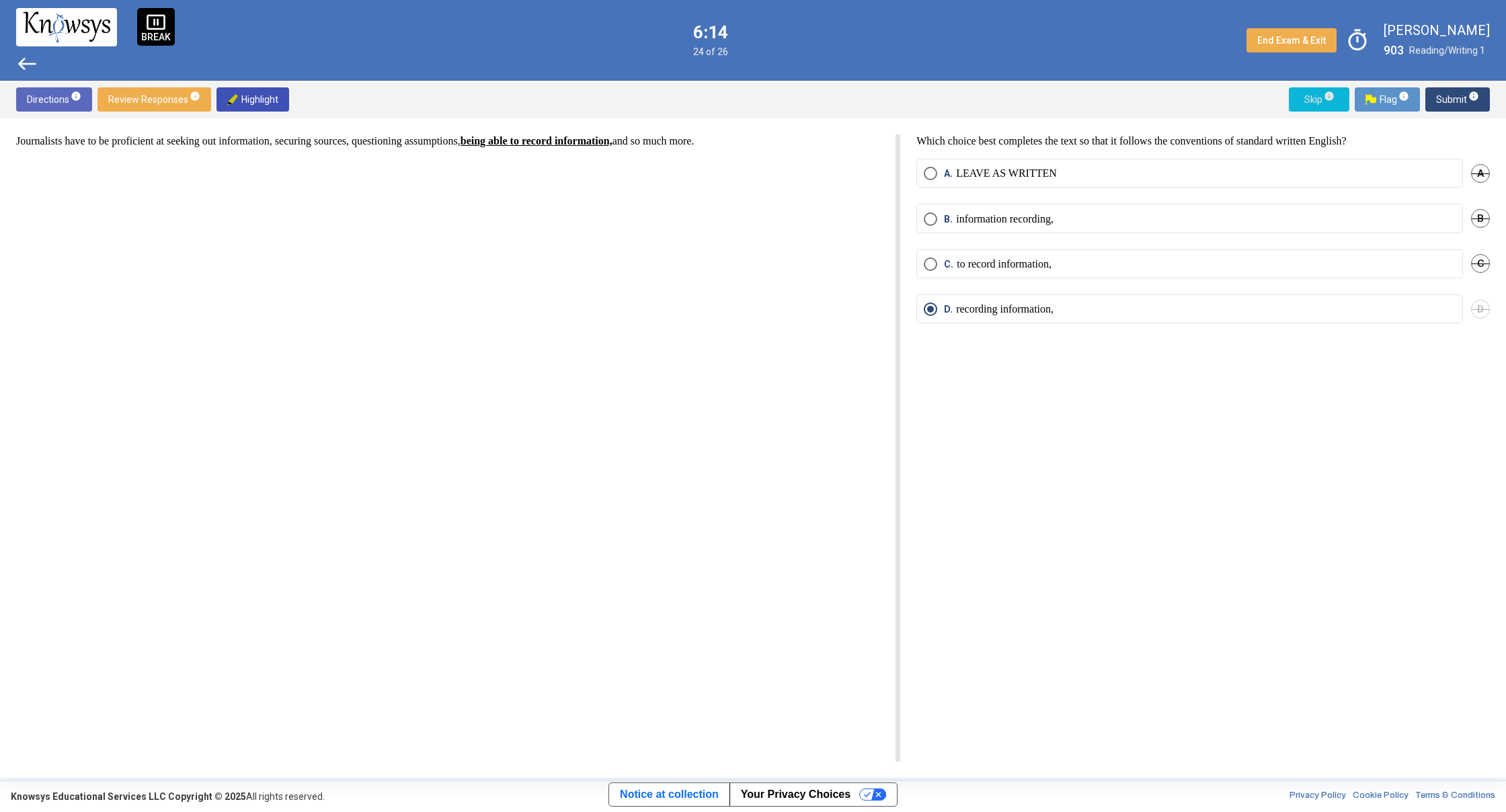
click at [1298, 95] on button "Skip info" at bounding box center [1319, 99] width 61 height 24
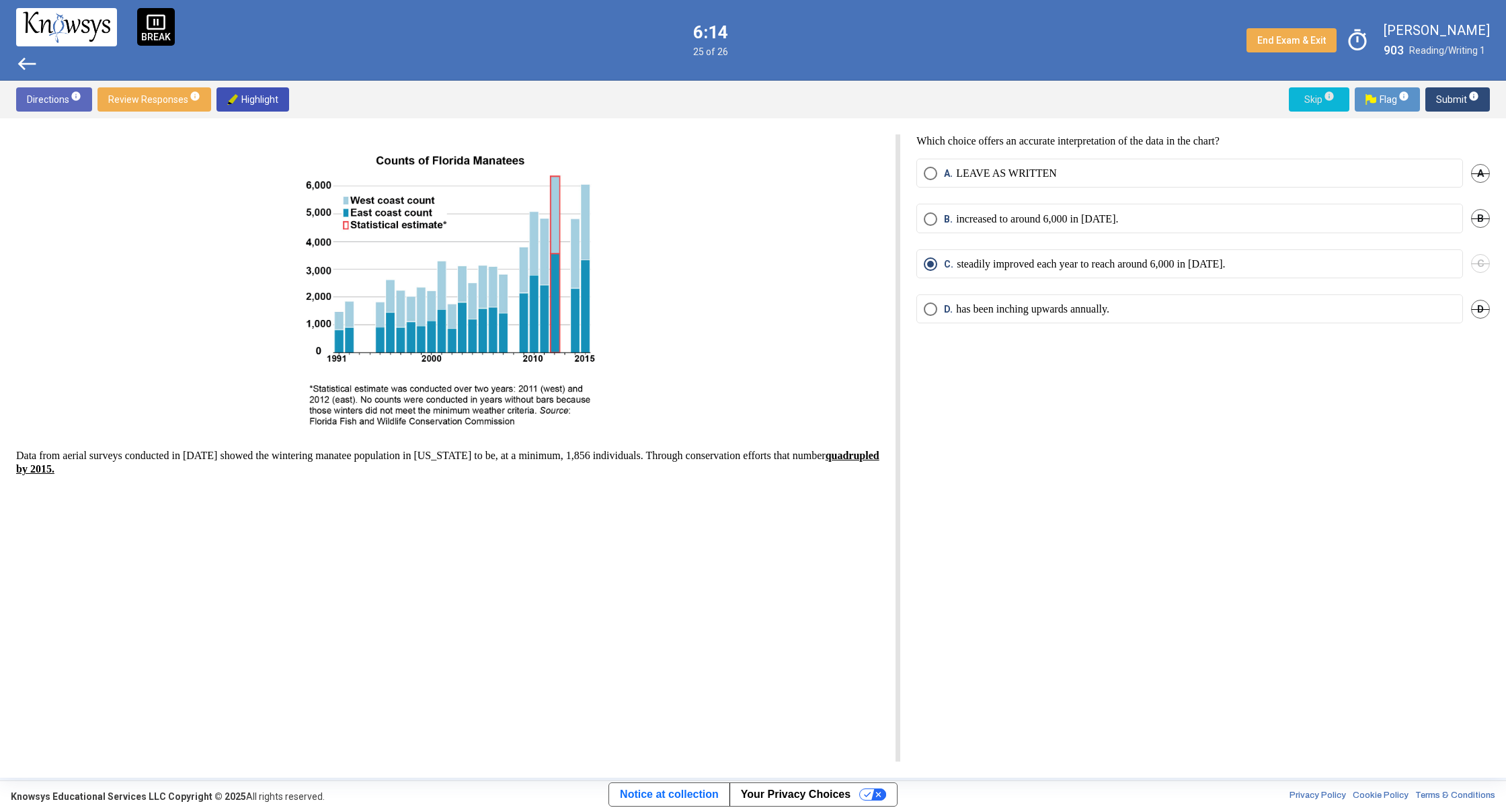
click at [1298, 95] on button "Skip info" at bounding box center [1319, 99] width 61 height 24
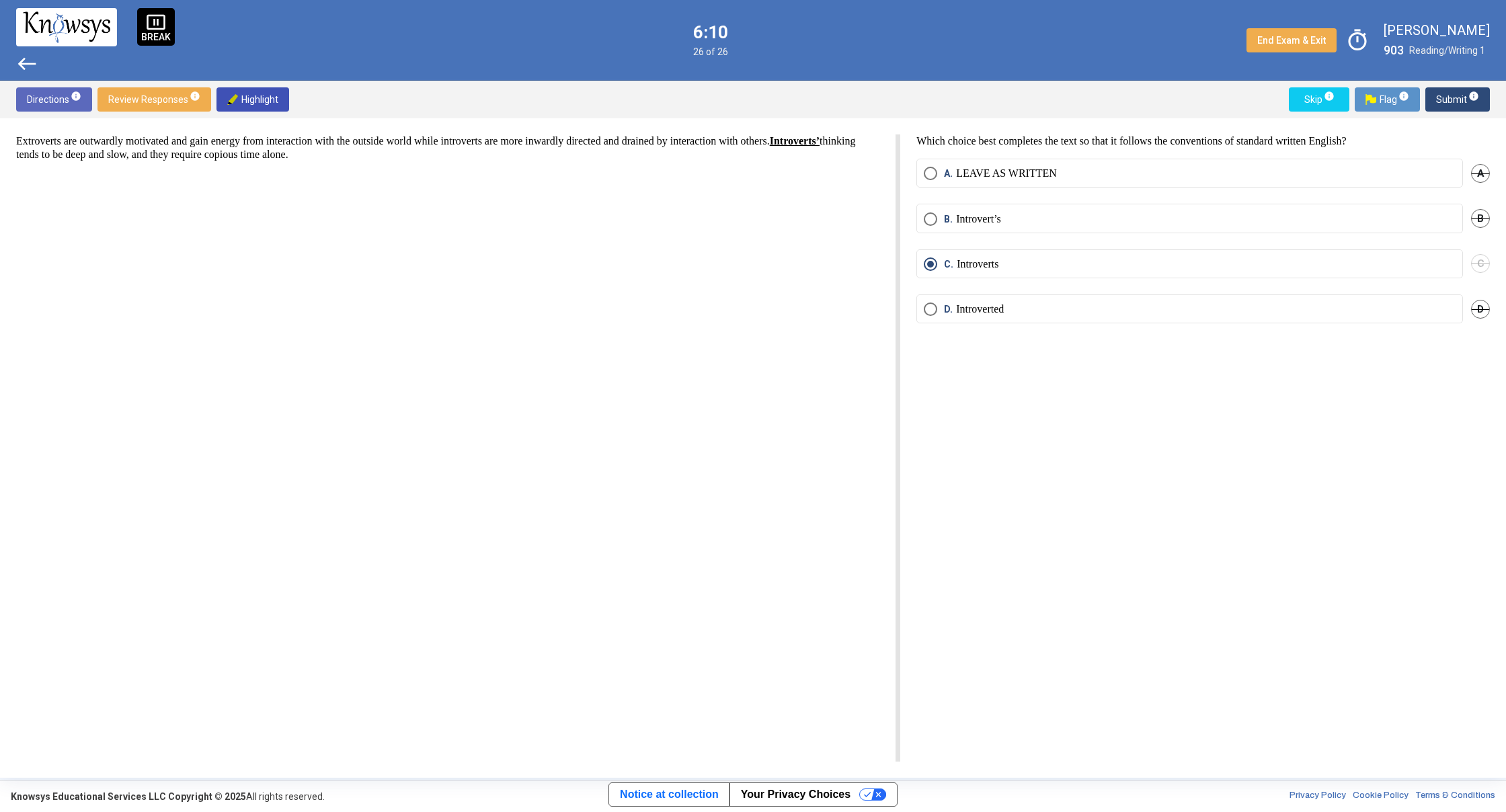
click at [20, 66] on span "west" at bounding box center [26, 64] width 21 height 21
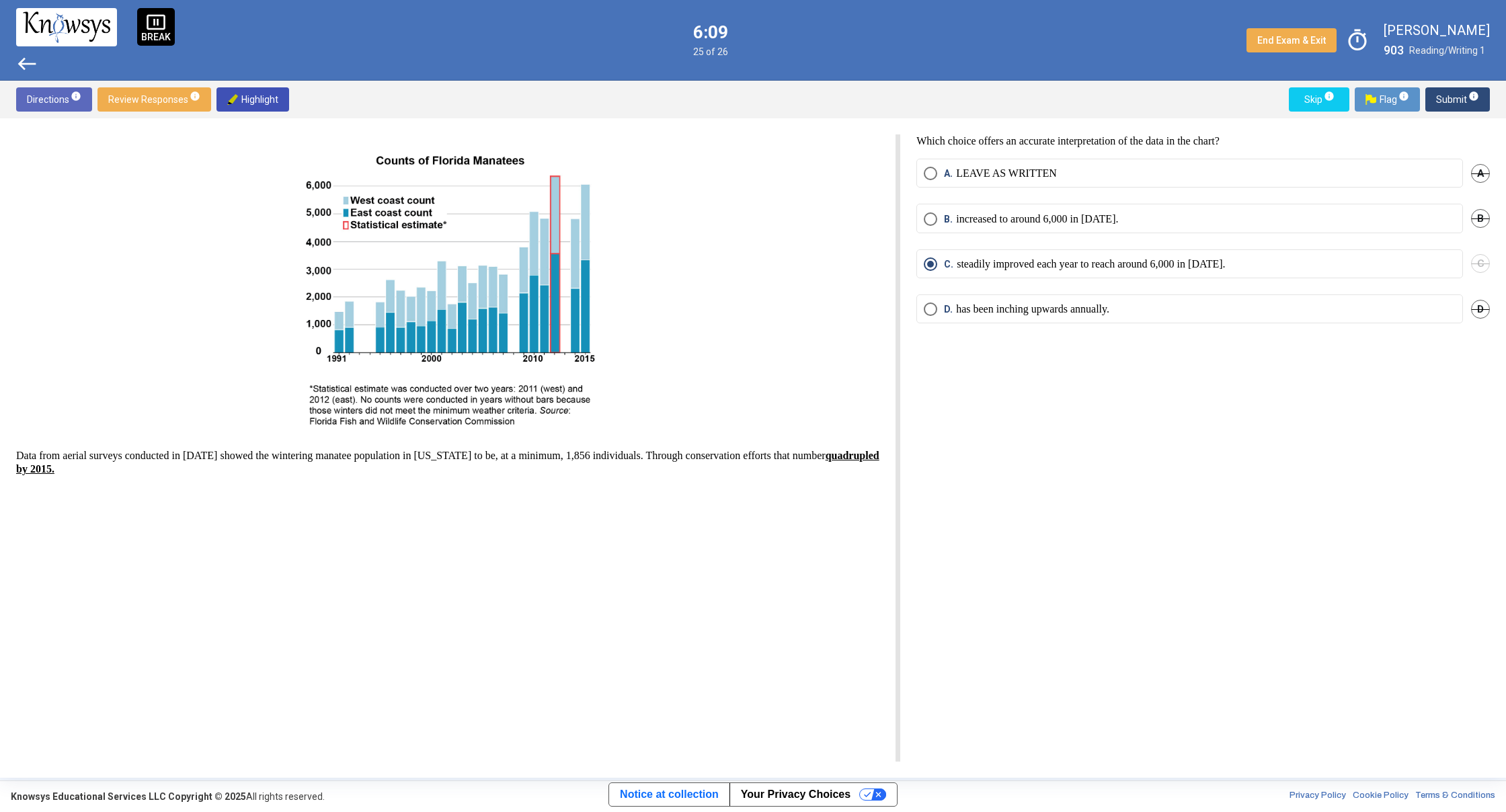
click at [20, 66] on span "west" at bounding box center [26, 64] width 21 height 21
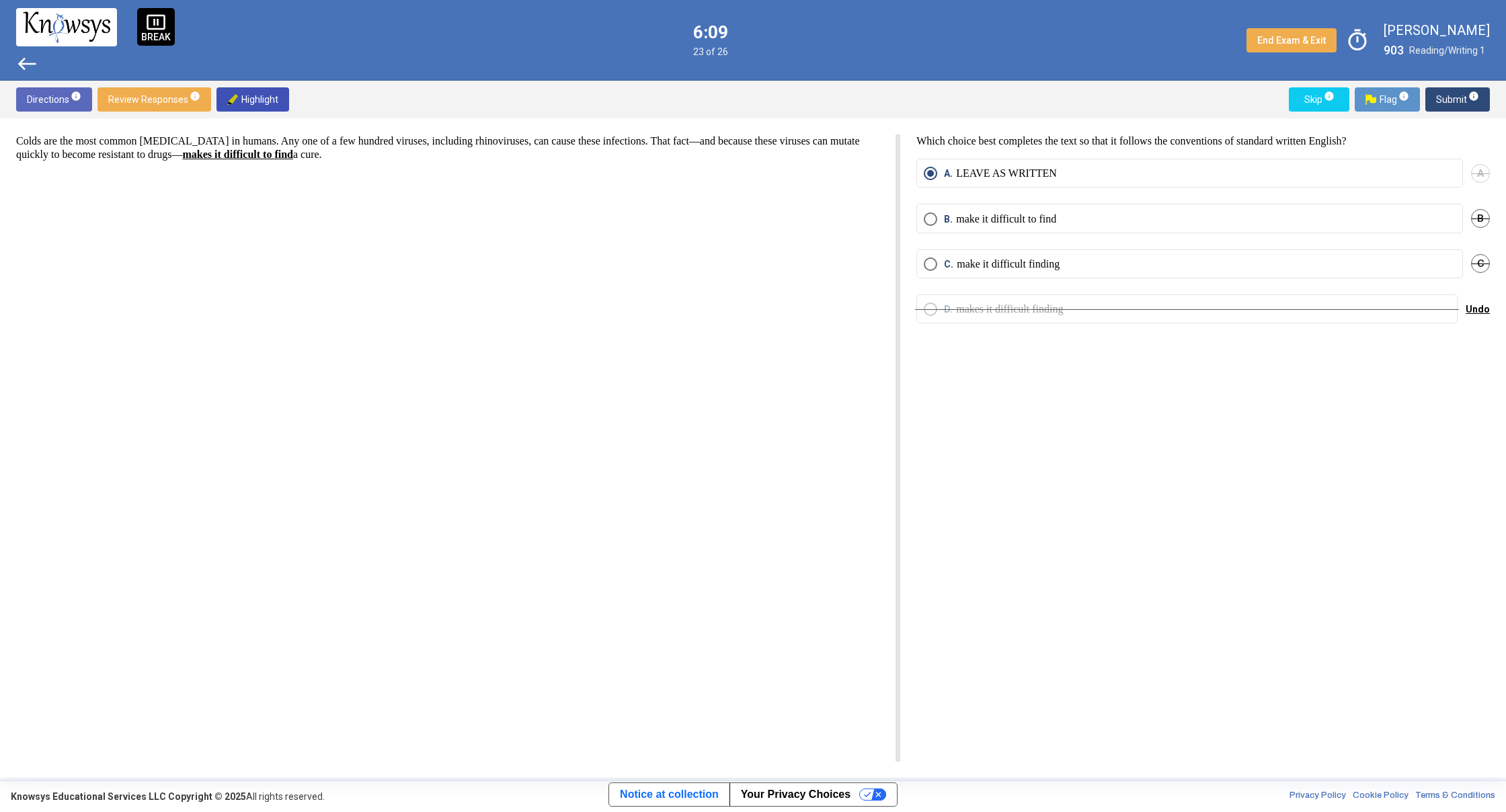
click at [20, 66] on span "west" at bounding box center [26, 64] width 21 height 21
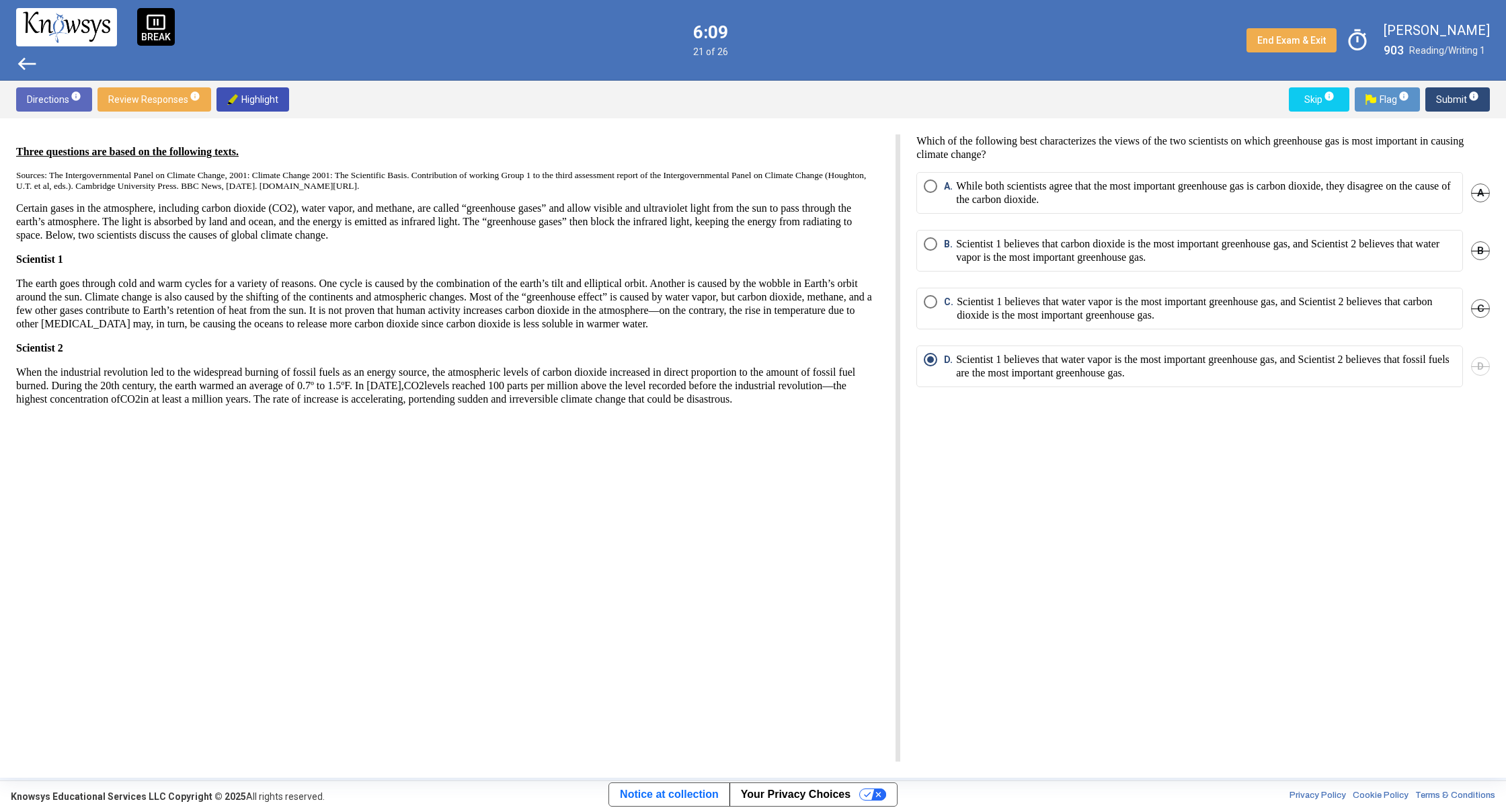
click at [20, 66] on span "west" at bounding box center [26, 64] width 21 height 21
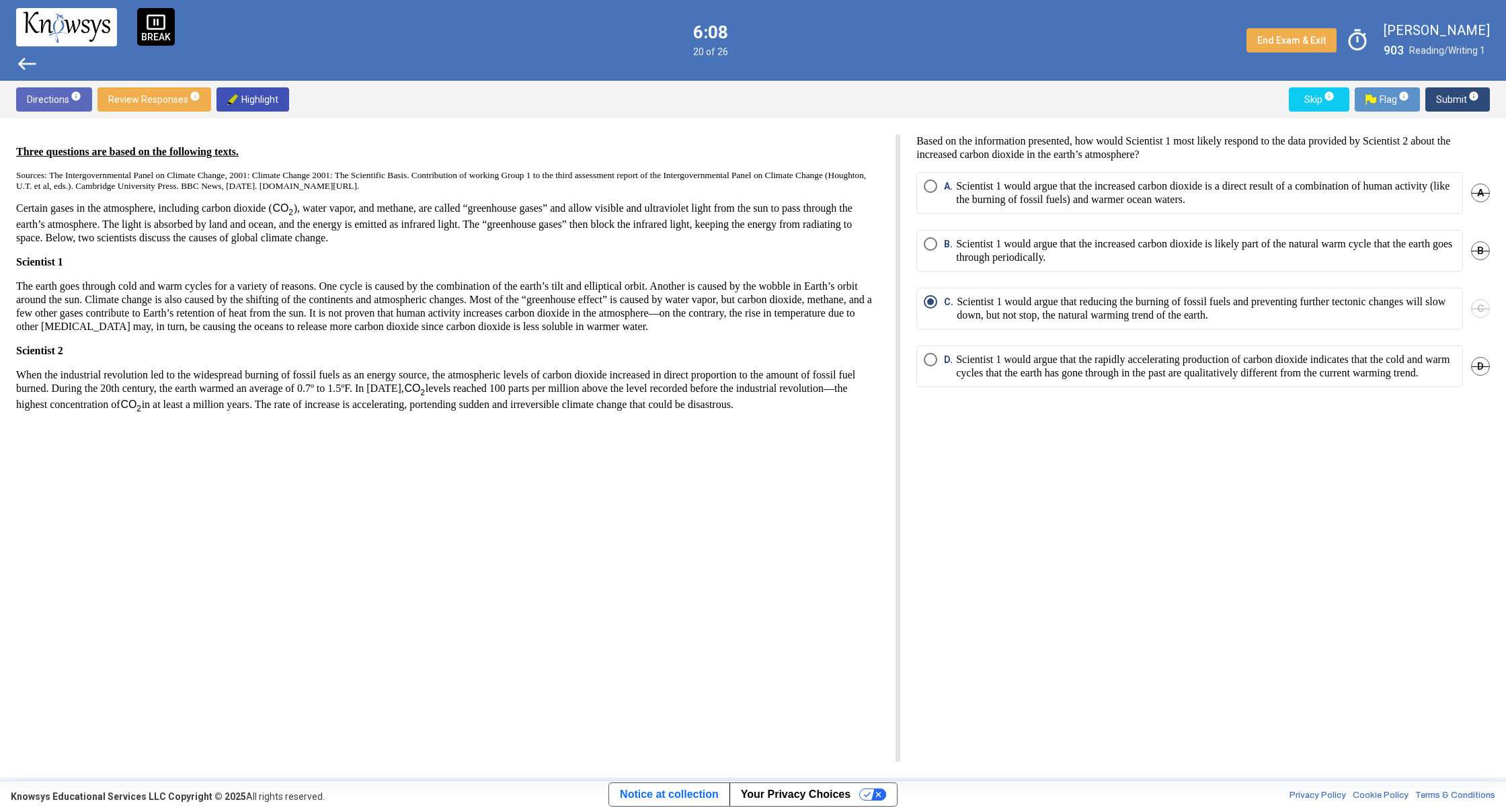
click at [20, 66] on span "west" at bounding box center [26, 64] width 21 height 21
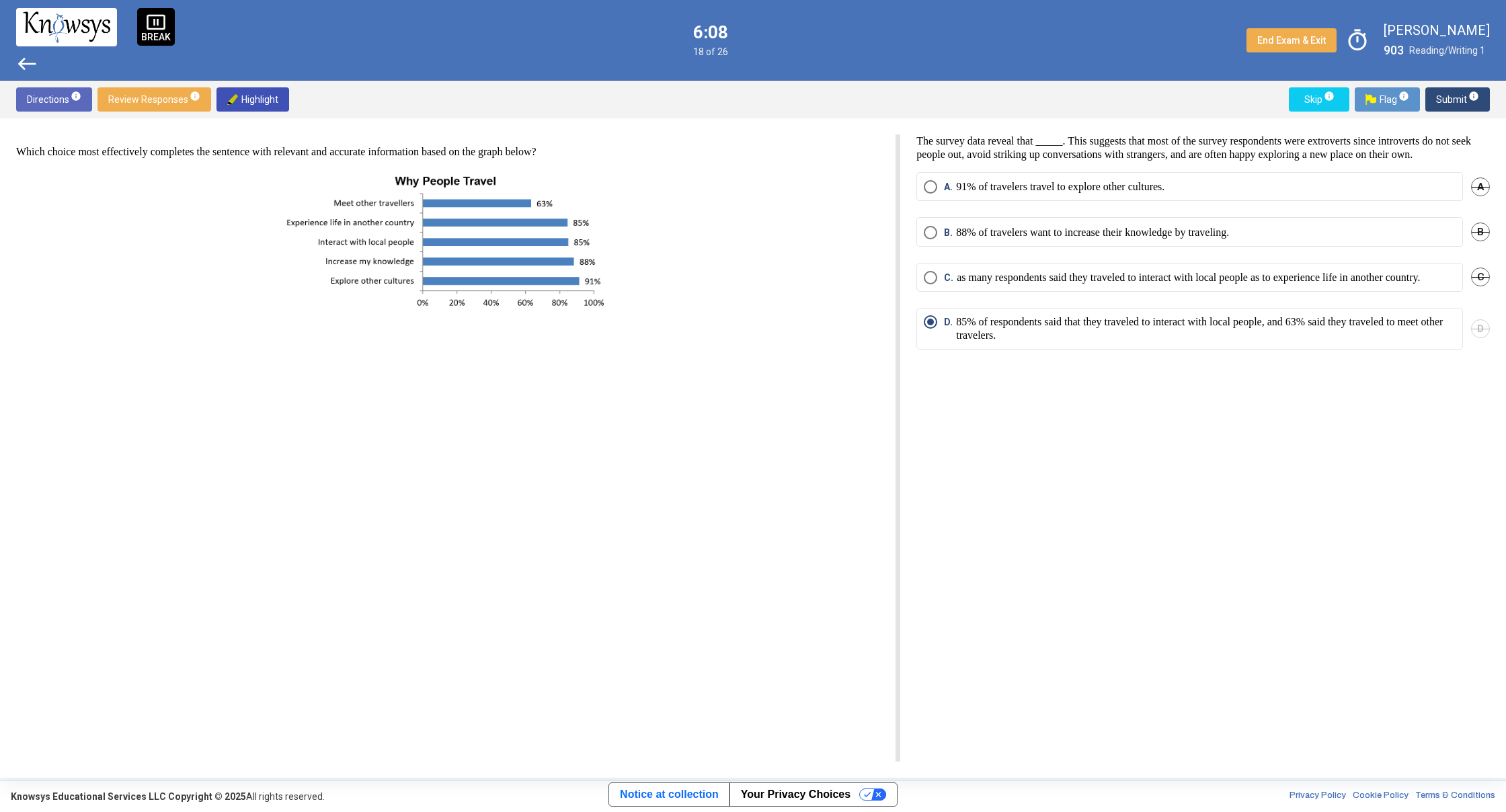
click at [20, 66] on span "west" at bounding box center [26, 64] width 21 height 21
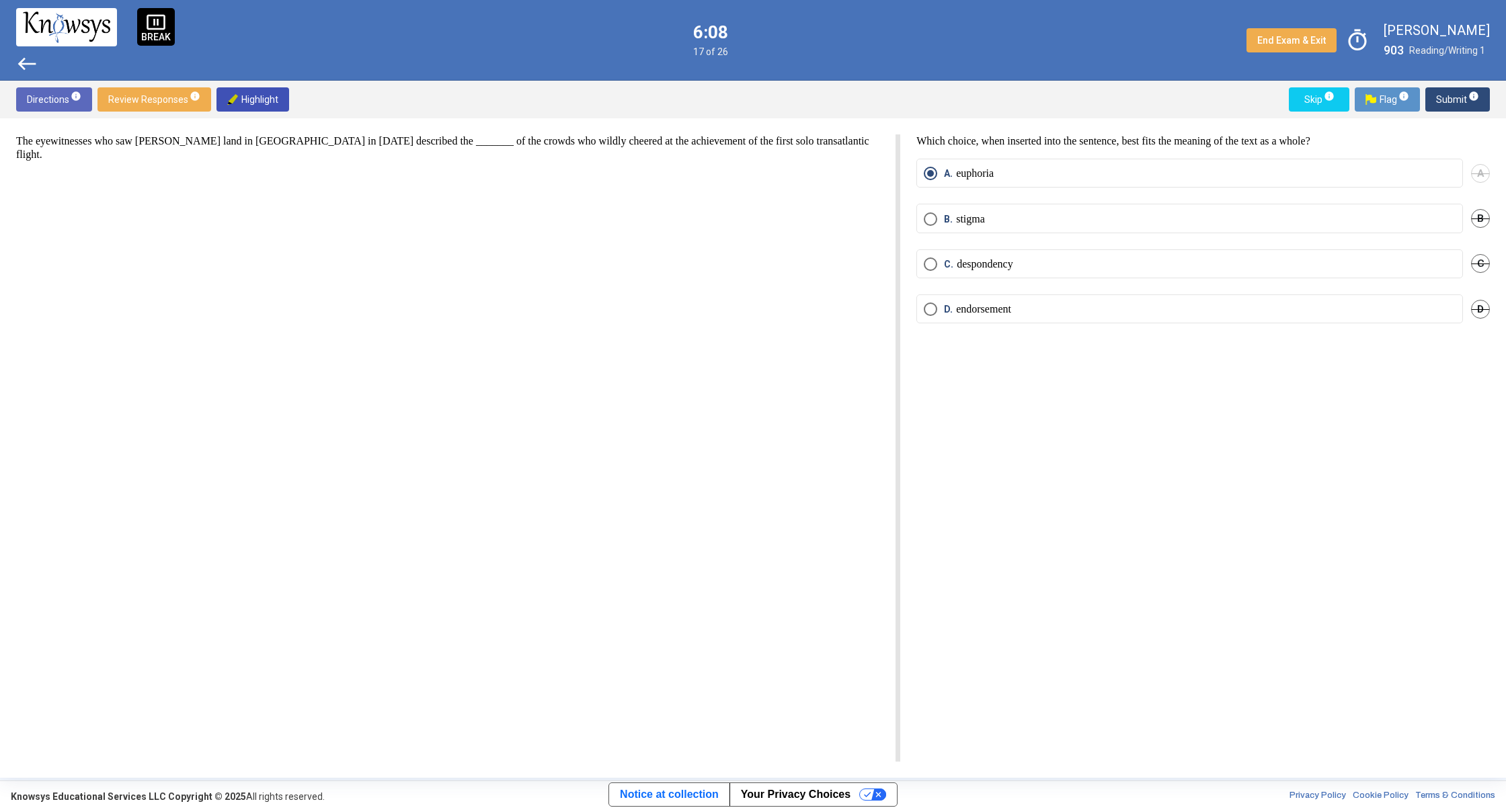
click at [20, 66] on span "west" at bounding box center [26, 64] width 21 height 21
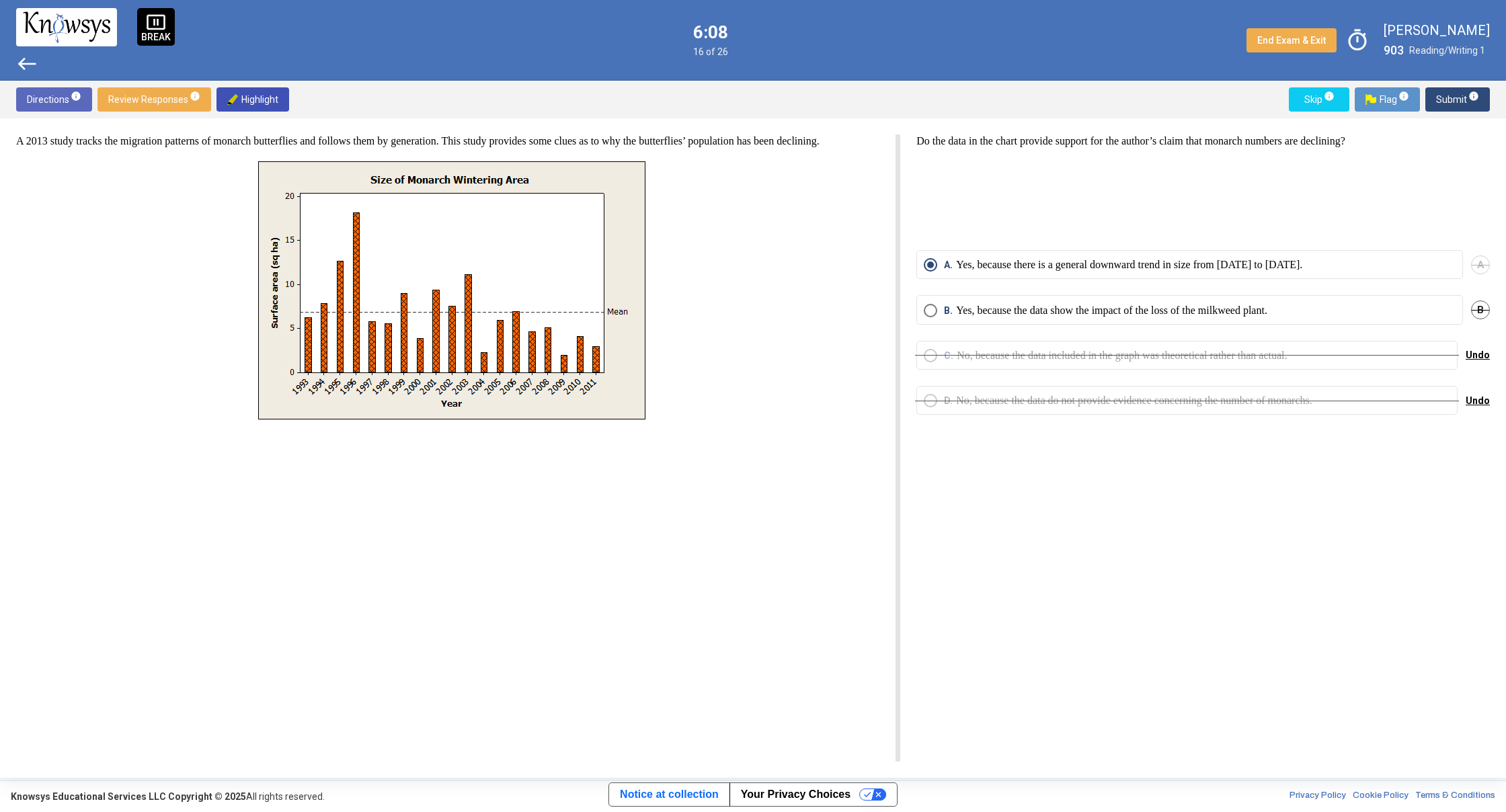
click at [20, 66] on span "west" at bounding box center [26, 64] width 21 height 21
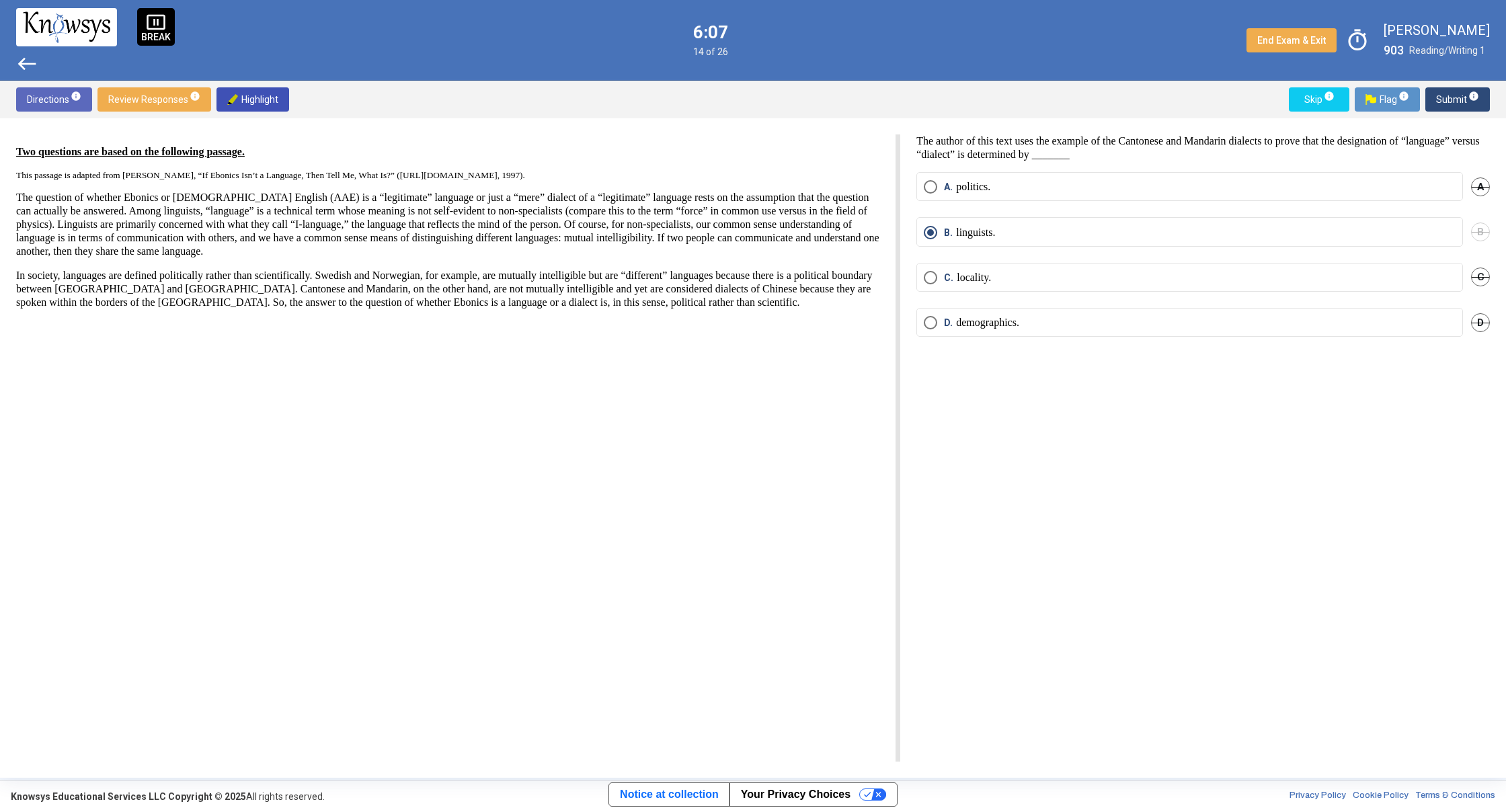
click at [20, 66] on span "west" at bounding box center [26, 64] width 21 height 21
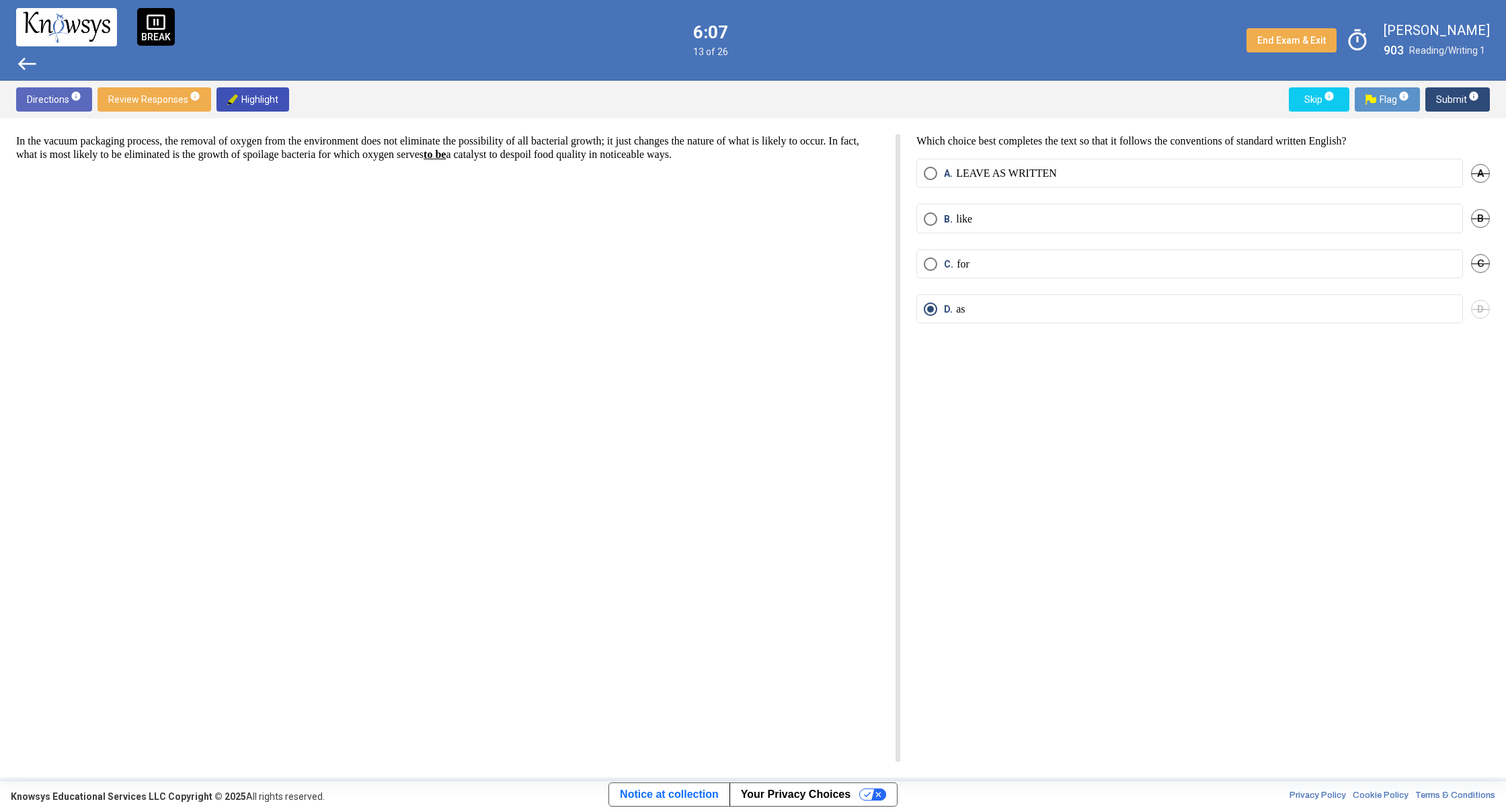
click at [20, 66] on span "west" at bounding box center [26, 64] width 21 height 21
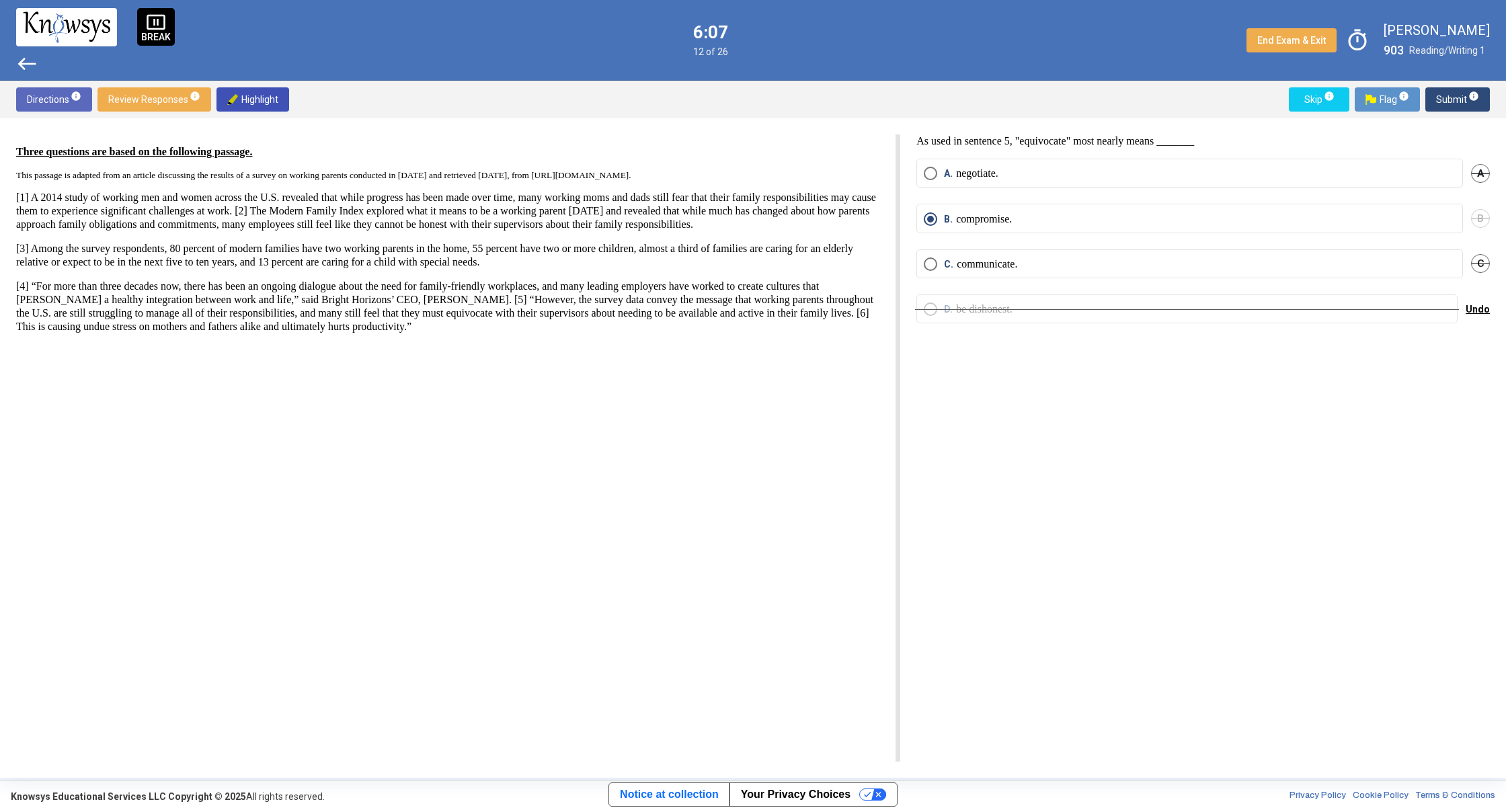
click at [20, 66] on span "west" at bounding box center [26, 64] width 21 height 21
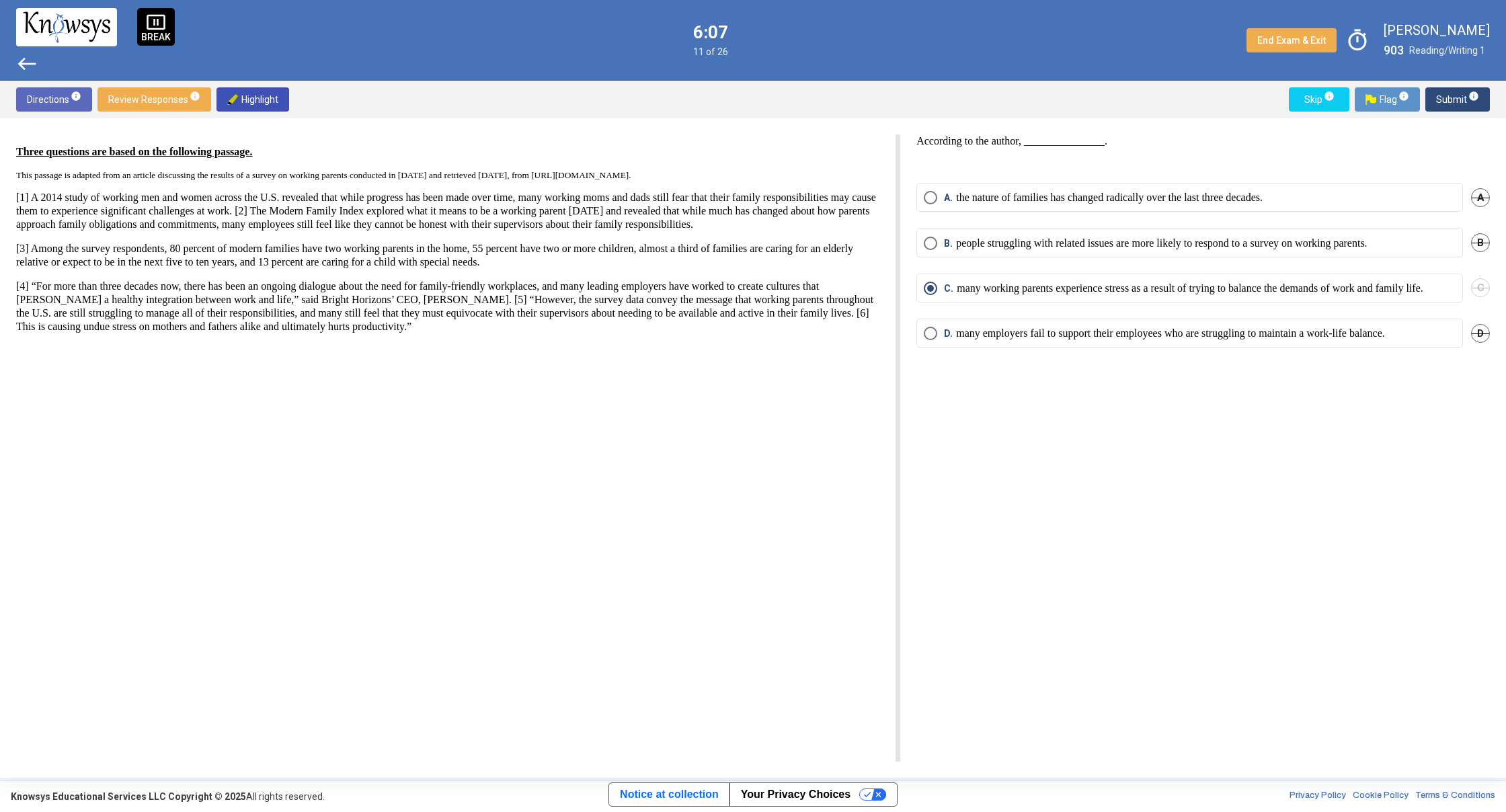
click at [20, 66] on span "west" at bounding box center [26, 64] width 21 height 21
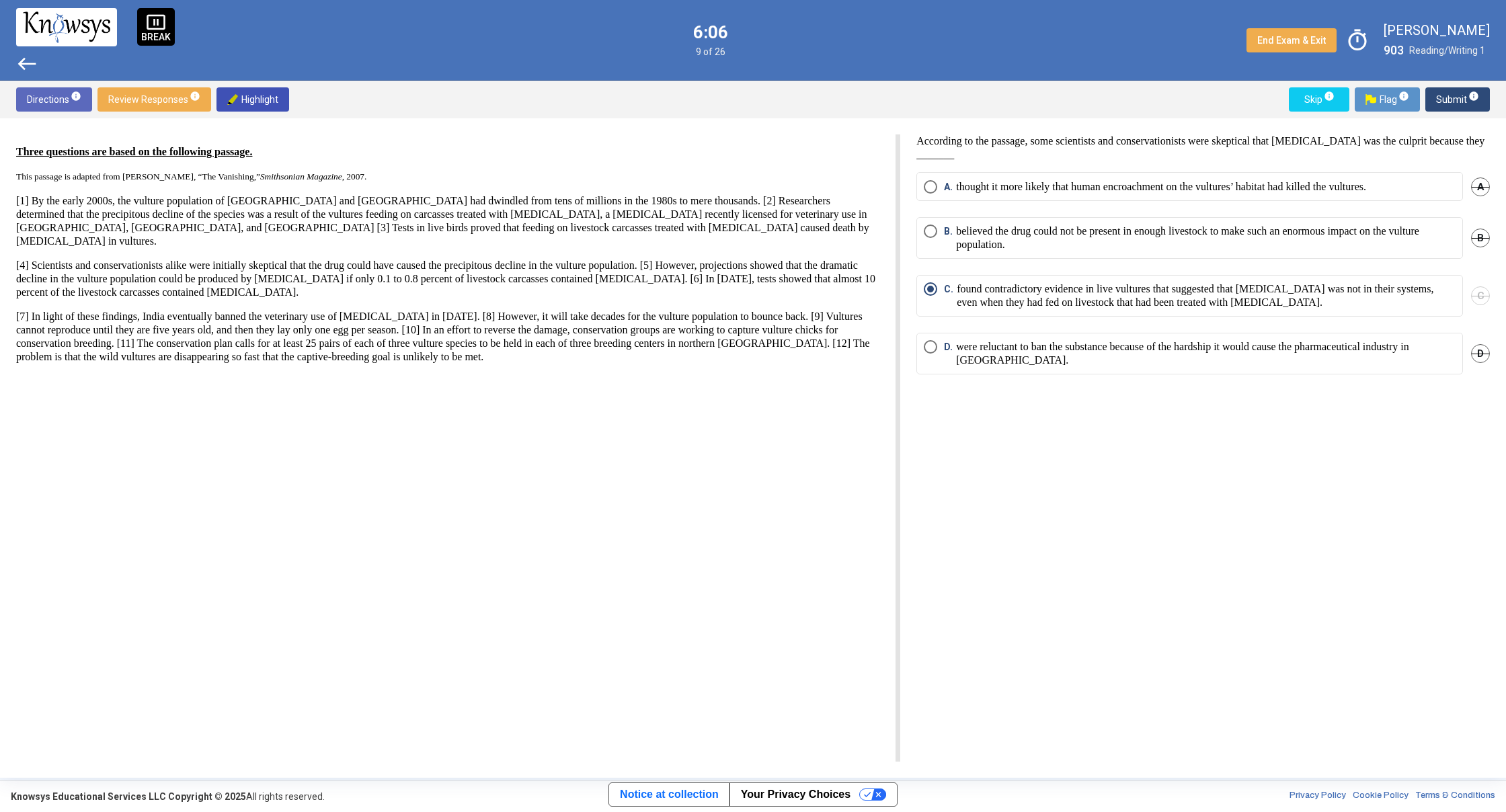
click at [20, 66] on span "west" at bounding box center [26, 64] width 21 height 21
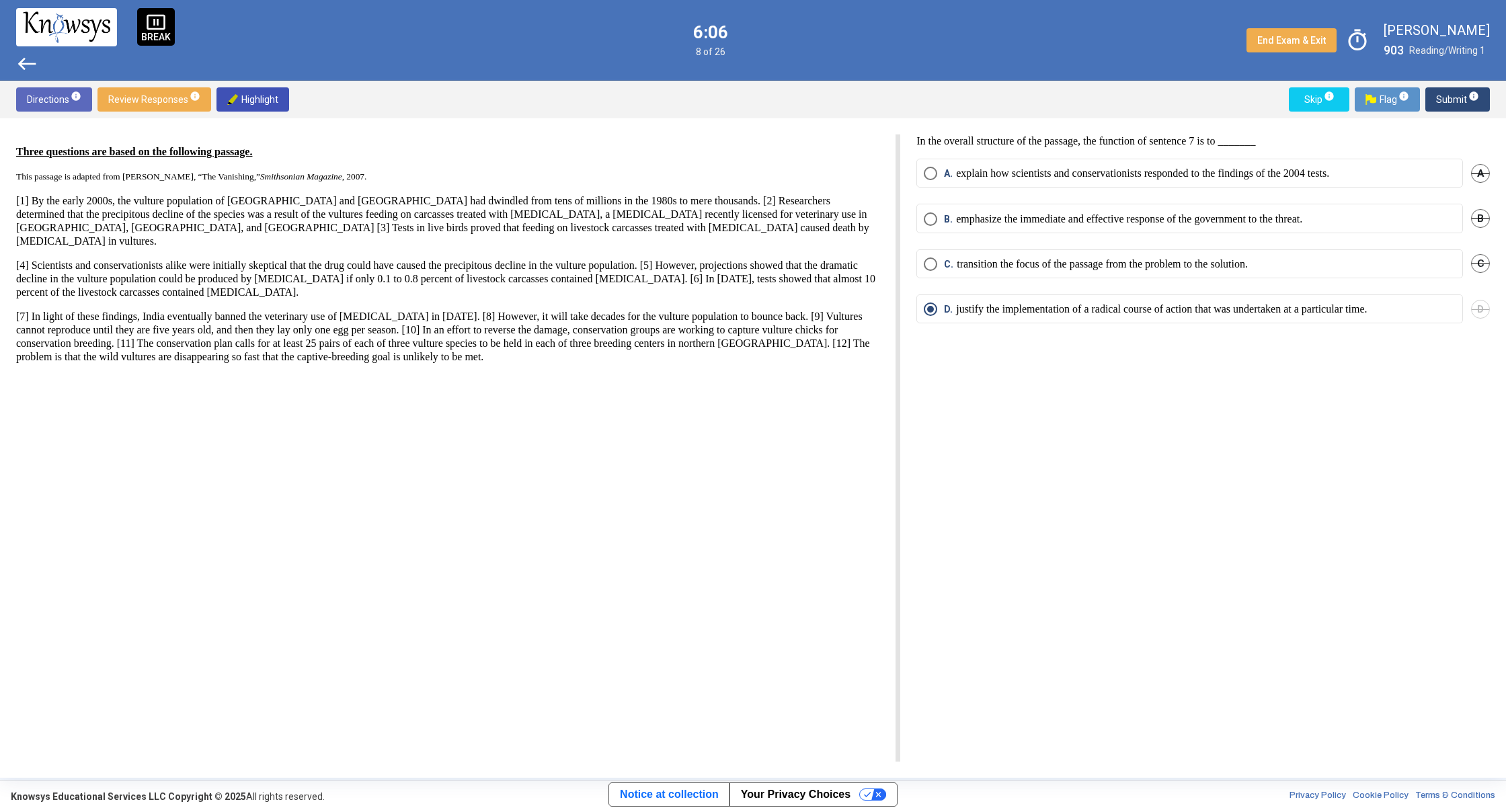
click at [20, 66] on span "west" at bounding box center [26, 64] width 21 height 21
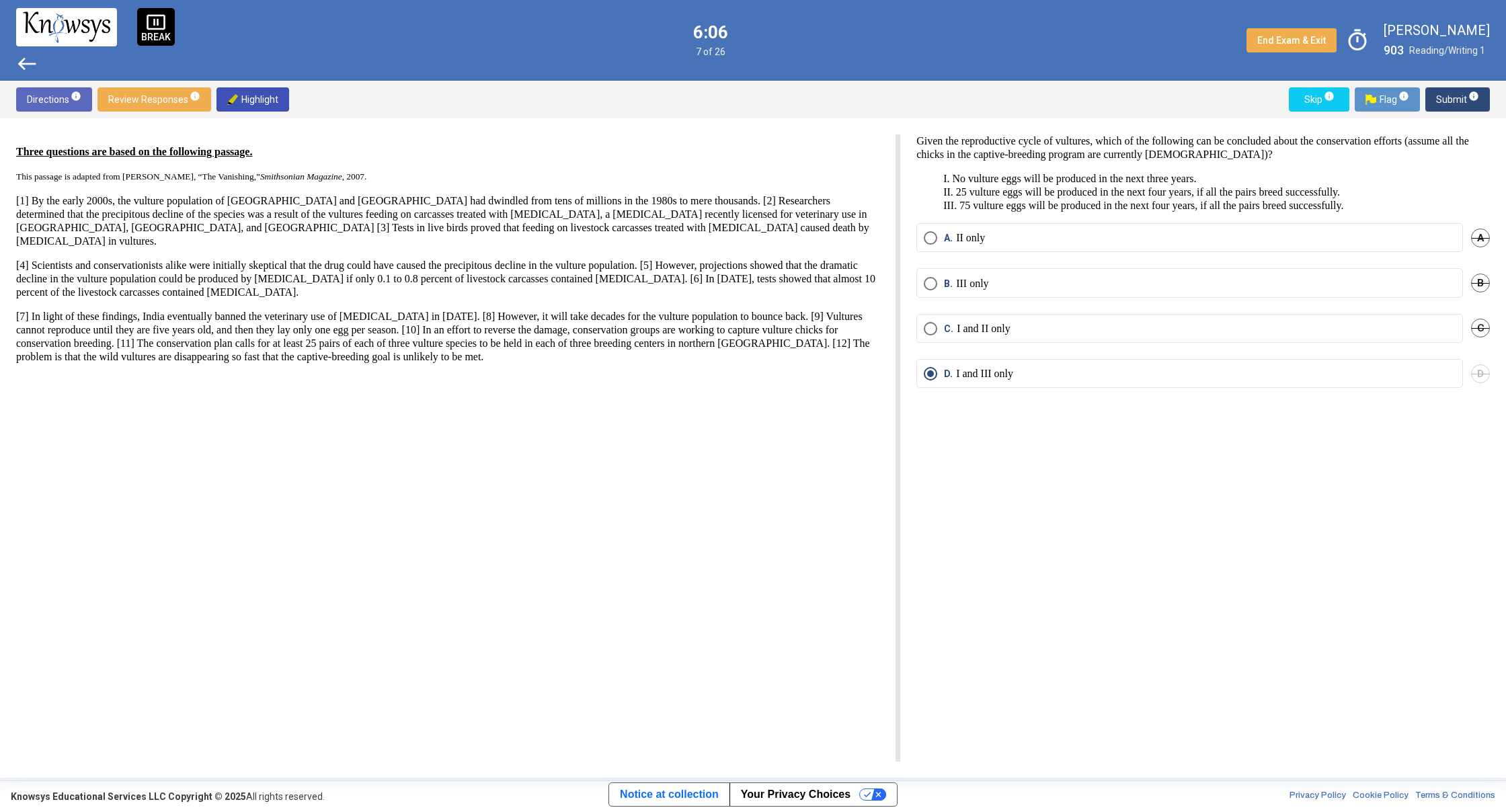
click at [20, 66] on span "west" at bounding box center [26, 64] width 21 height 21
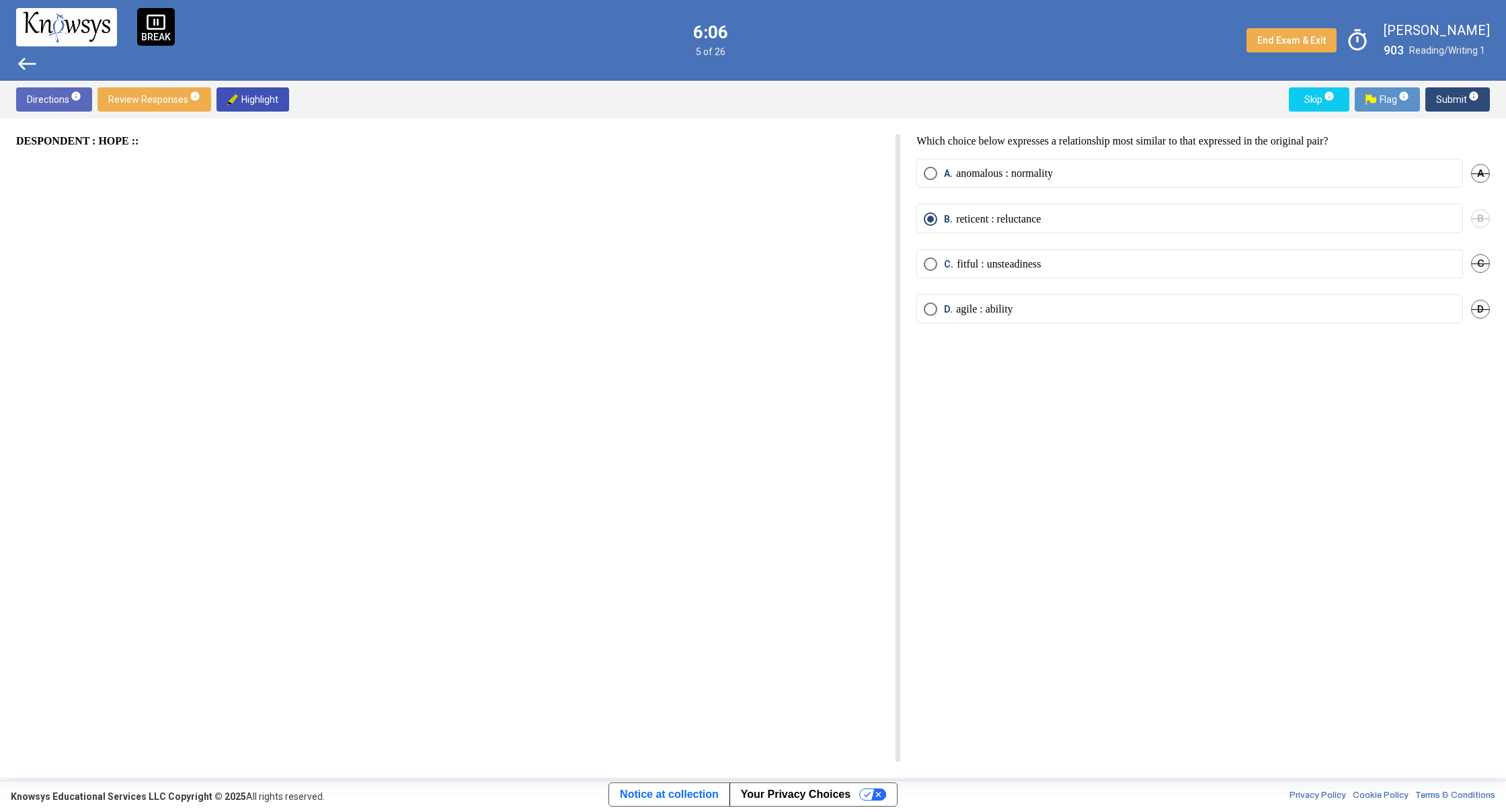
click at [20, 66] on span "west" at bounding box center [26, 64] width 21 height 21
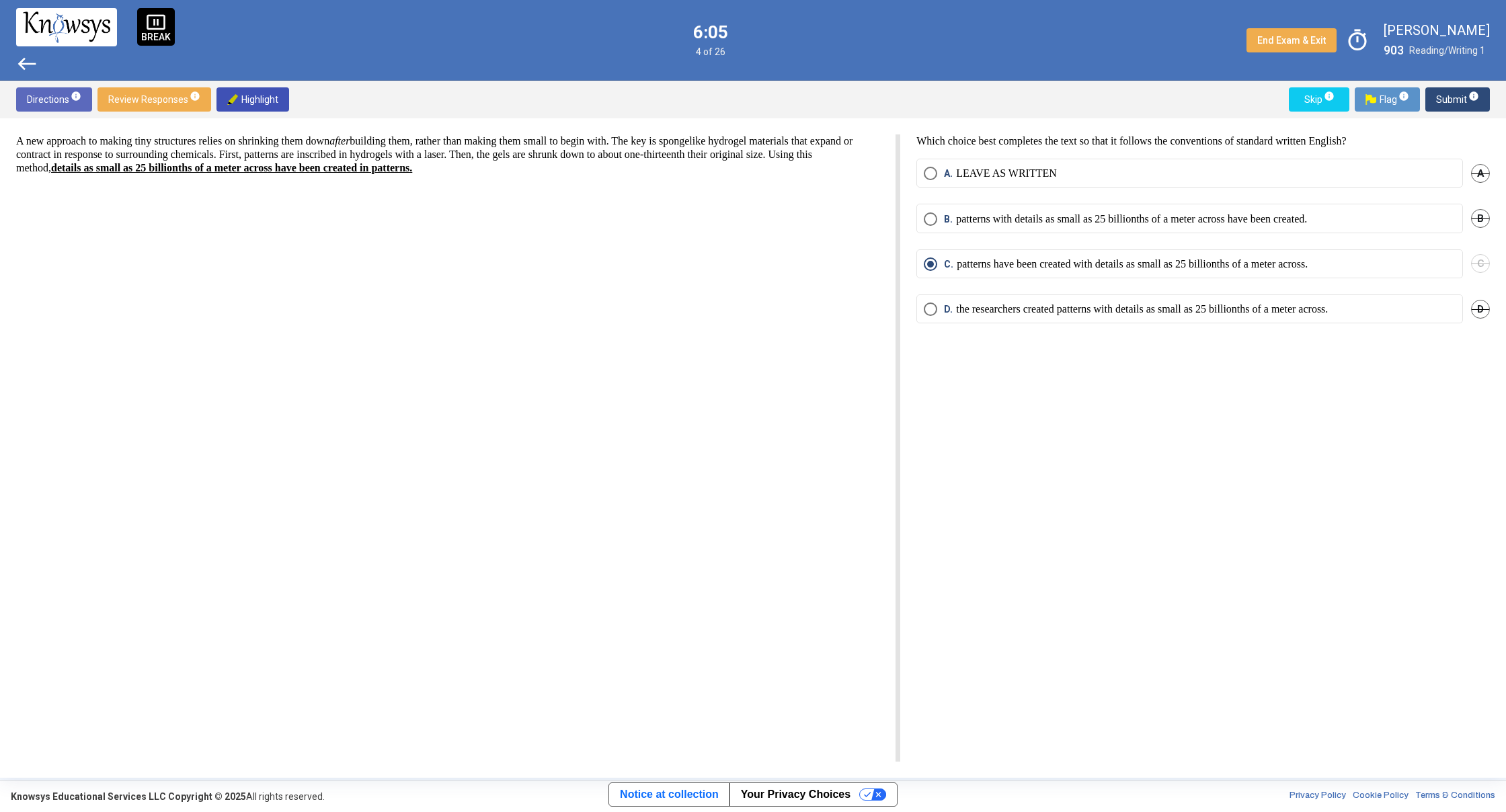
click at [20, 66] on span "west" at bounding box center [26, 64] width 21 height 21
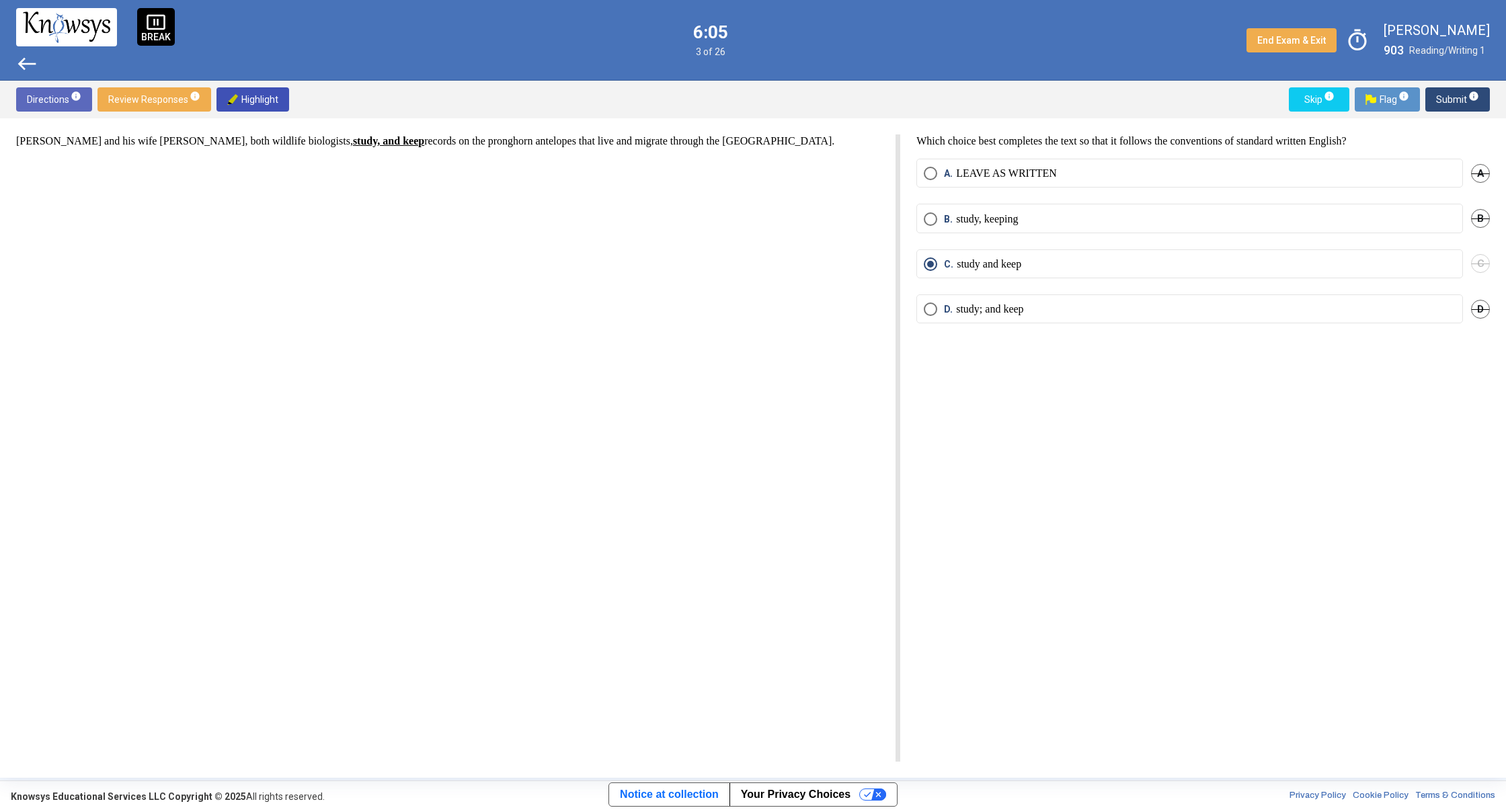
click at [20, 66] on span "west" at bounding box center [26, 64] width 21 height 21
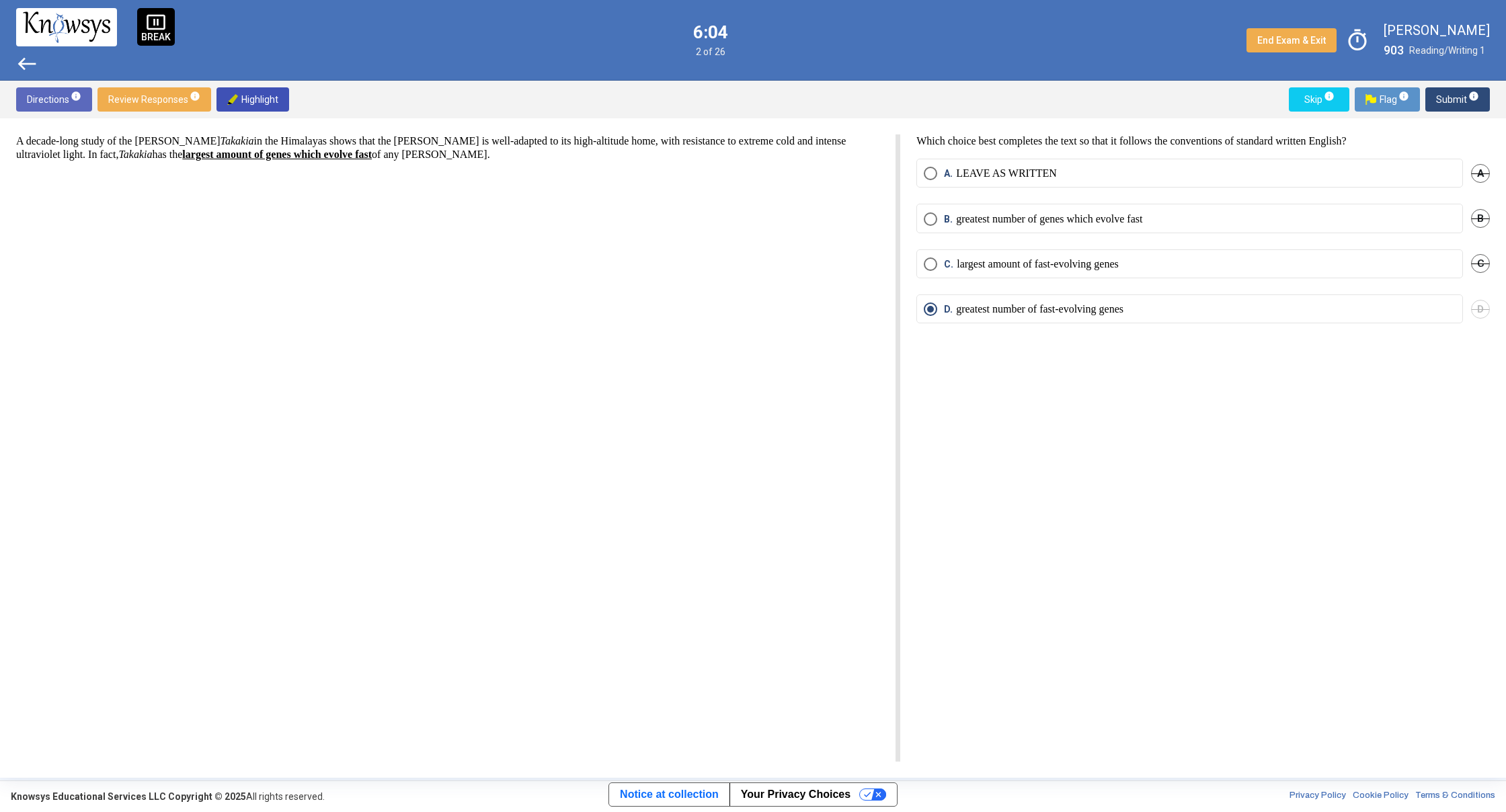
click at [20, 66] on span "west" at bounding box center [26, 64] width 21 height 21
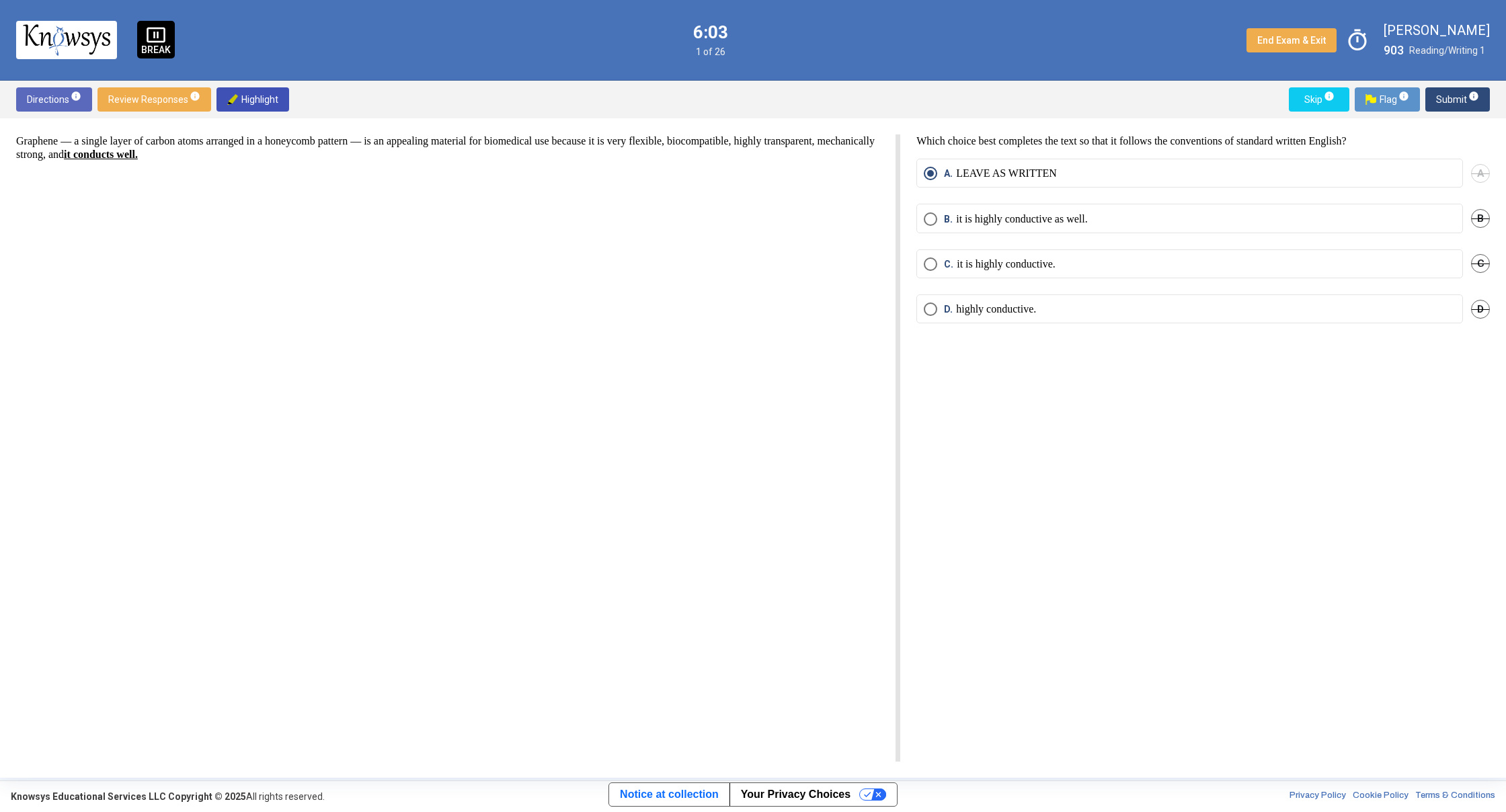
click at [1455, 99] on span "Submit info" at bounding box center [1457, 99] width 43 height 24
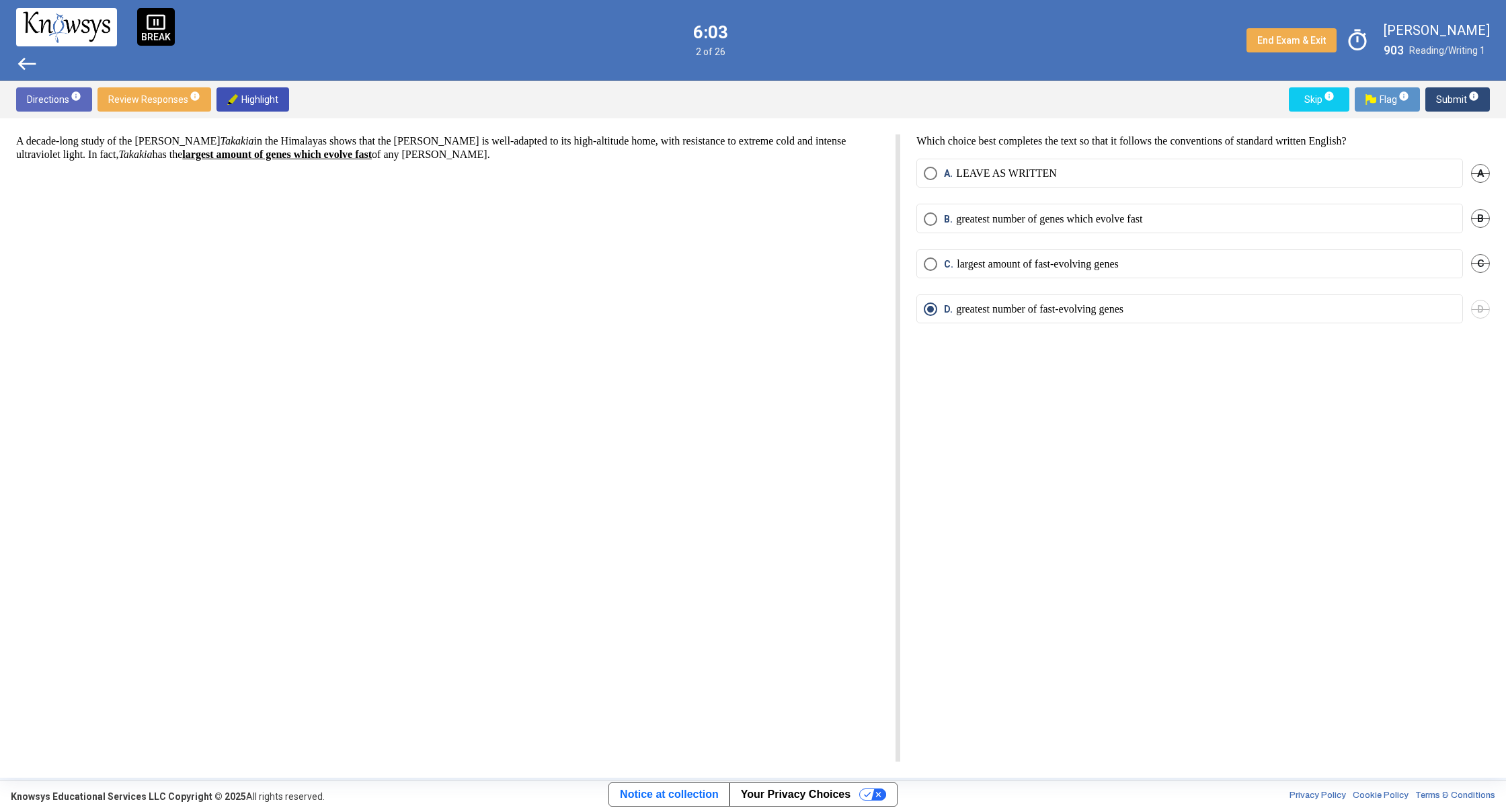
click at [1455, 99] on span "Submit info" at bounding box center [1457, 99] width 43 height 24
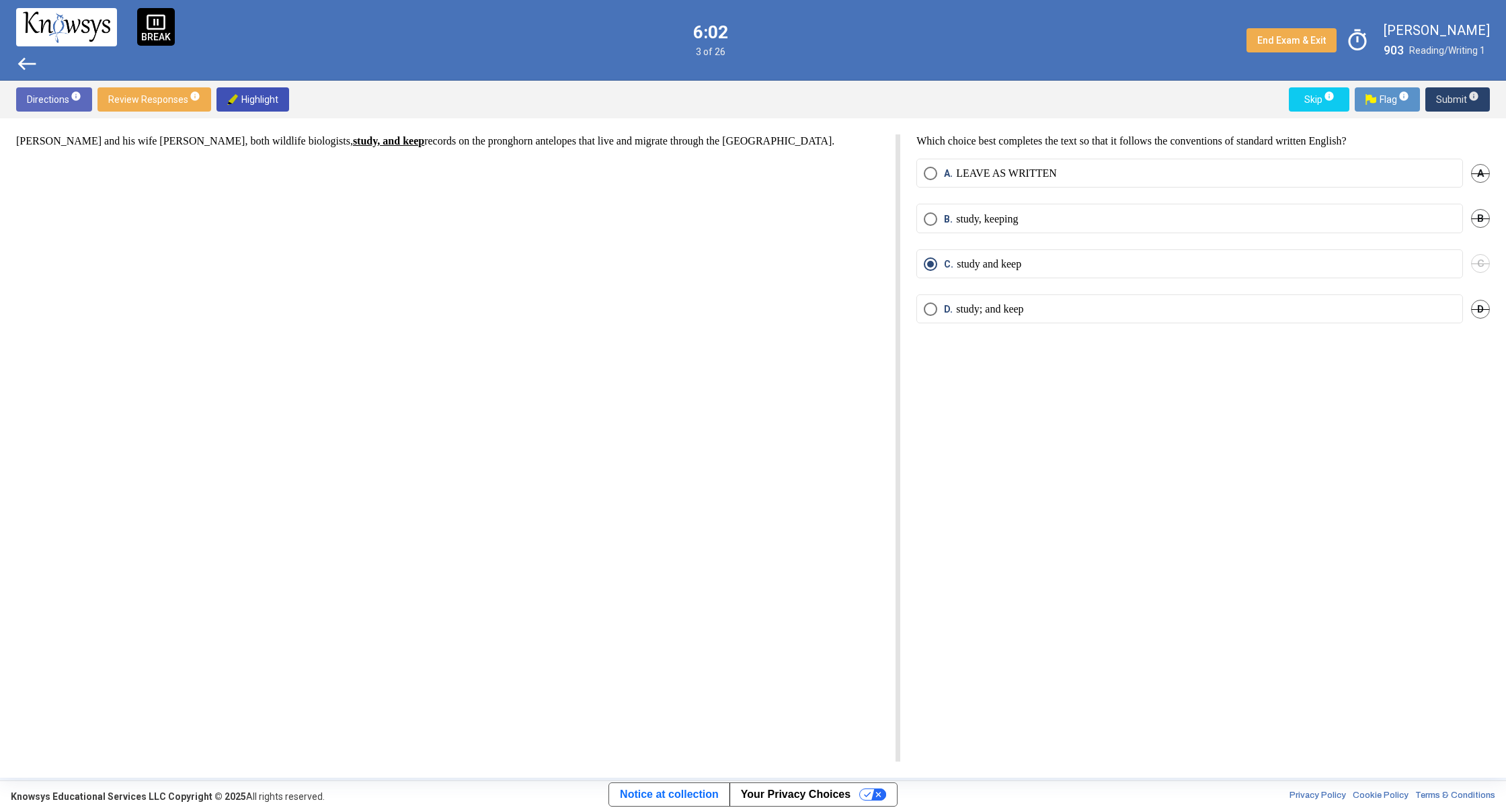
click at [1455, 99] on span "Submit info" at bounding box center [1457, 99] width 43 height 24
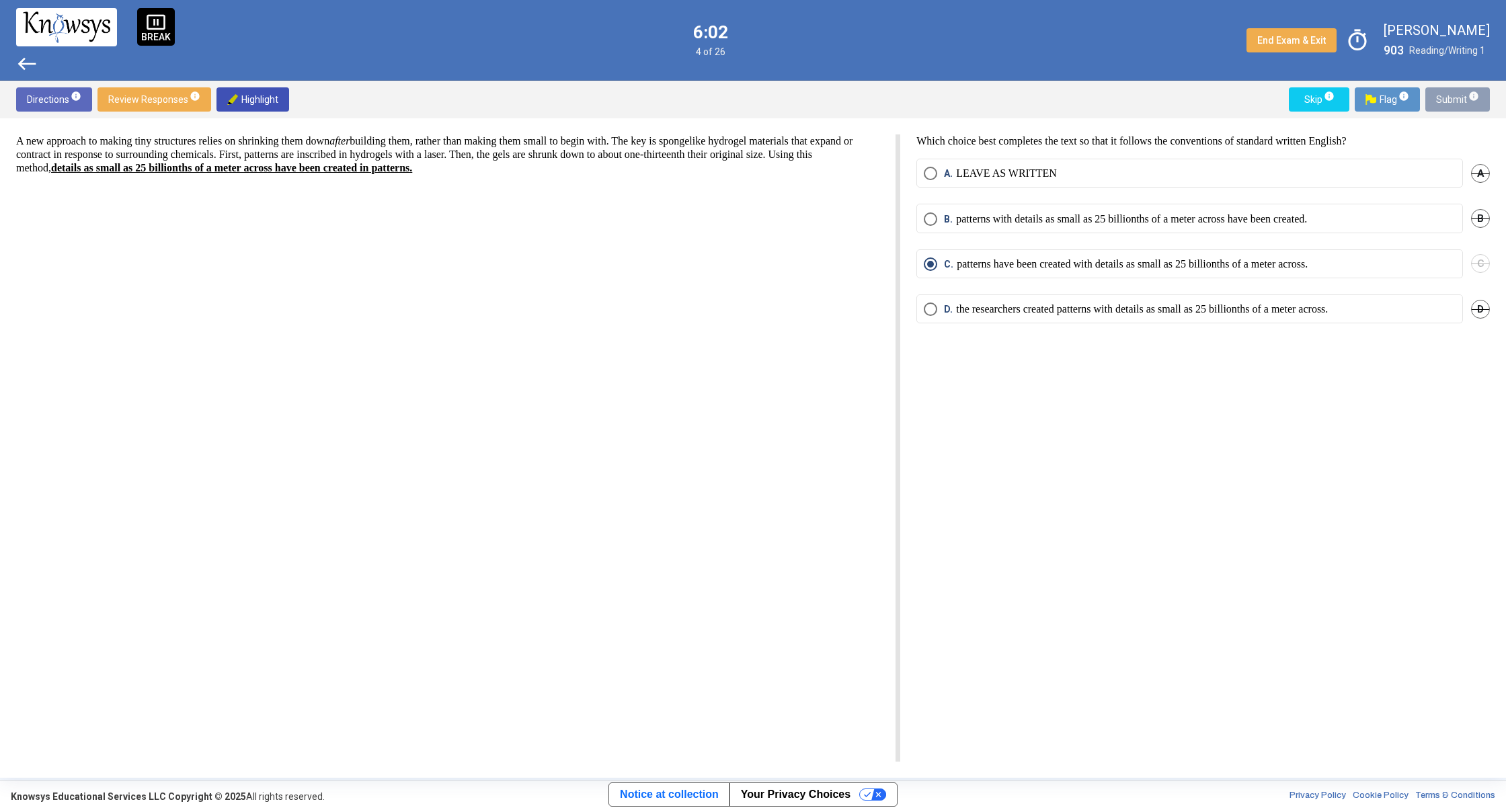
click at [1455, 99] on span "Submit info" at bounding box center [1457, 99] width 43 height 24
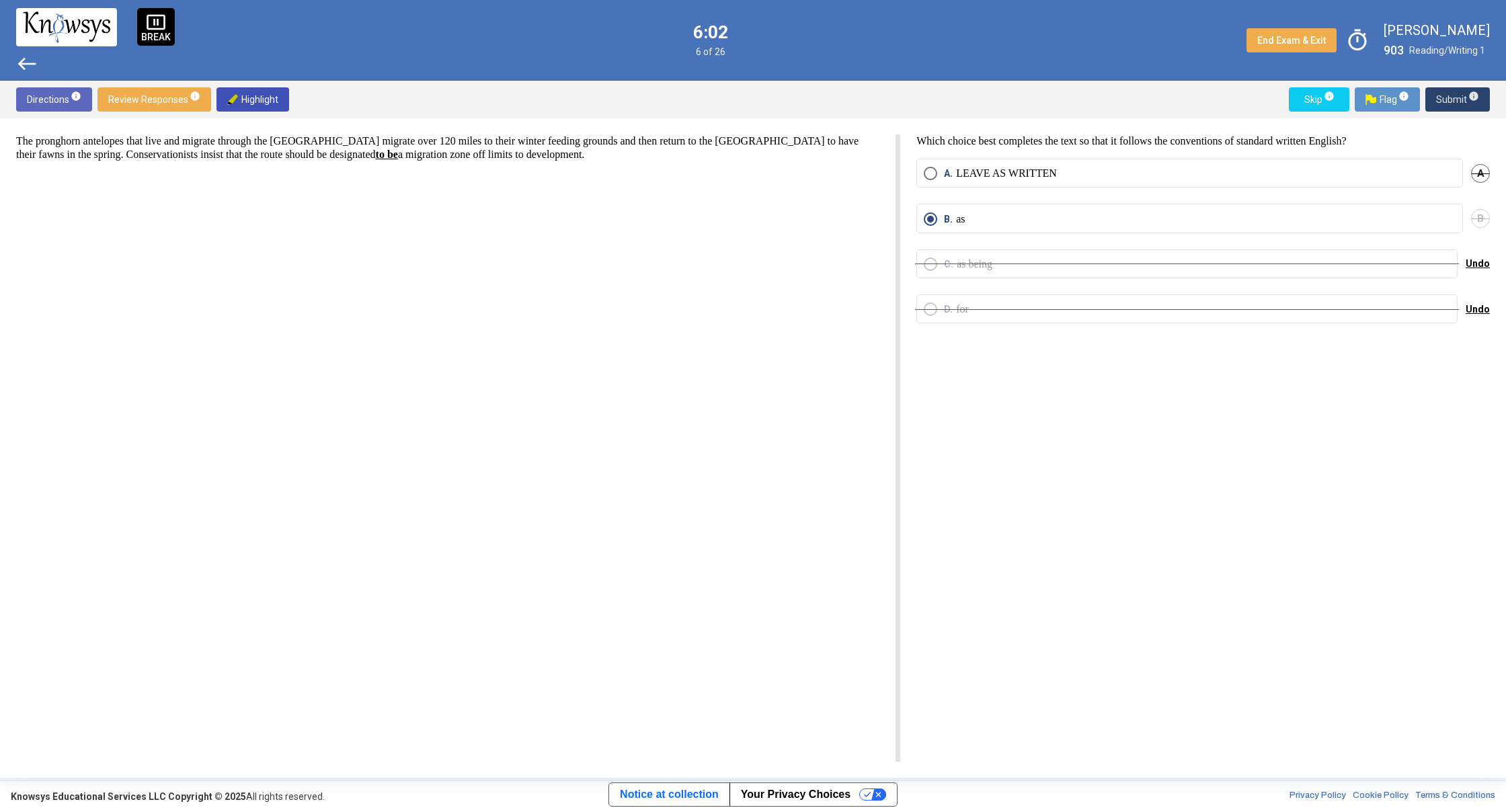
click at [1455, 99] on span "Submit info" at bounding box center [1457, 99] width 43 height 24
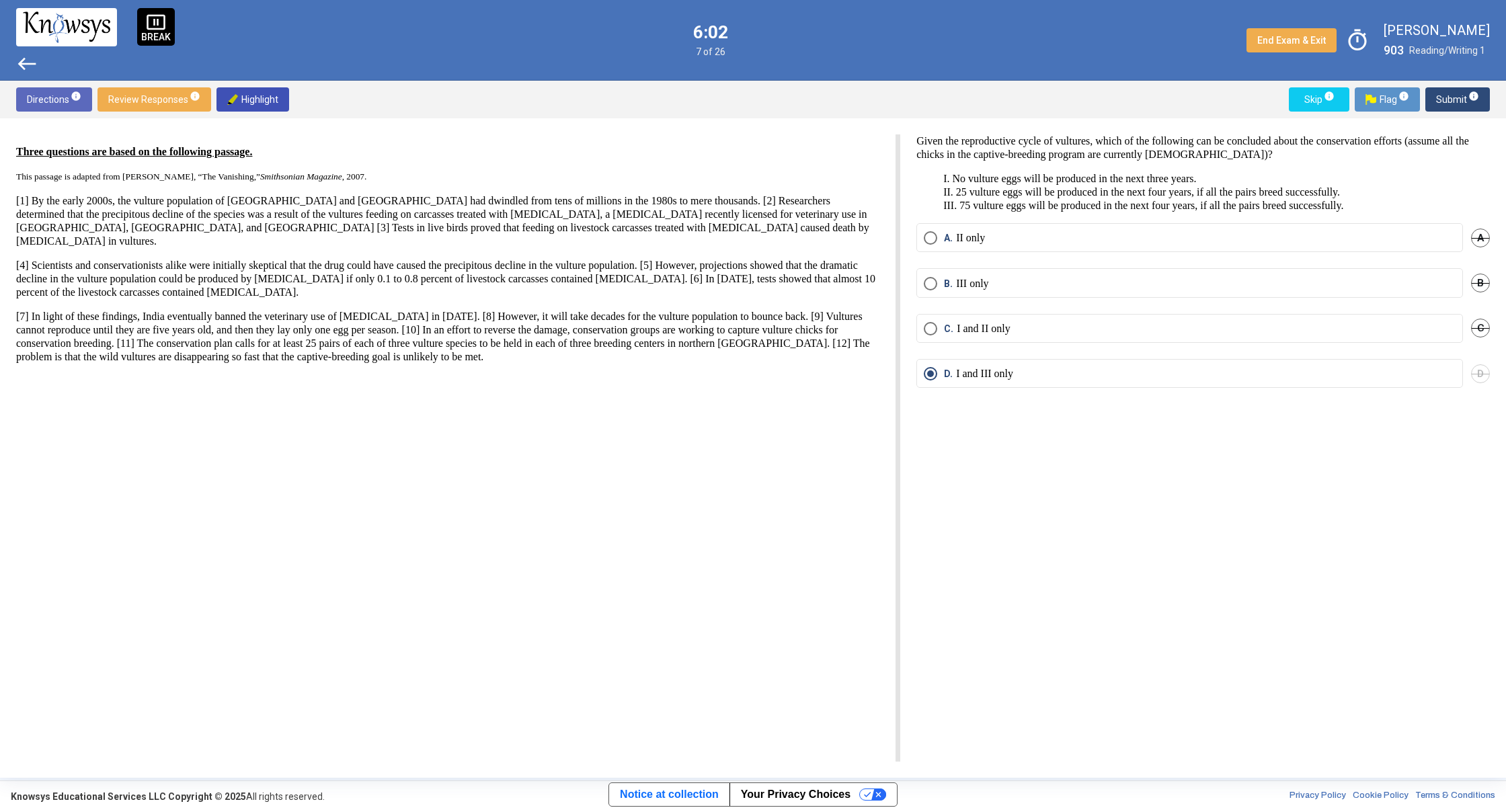
click at [1455, 99] on span "Submit info" at bounding box center [1457, 99] width 43 height 24
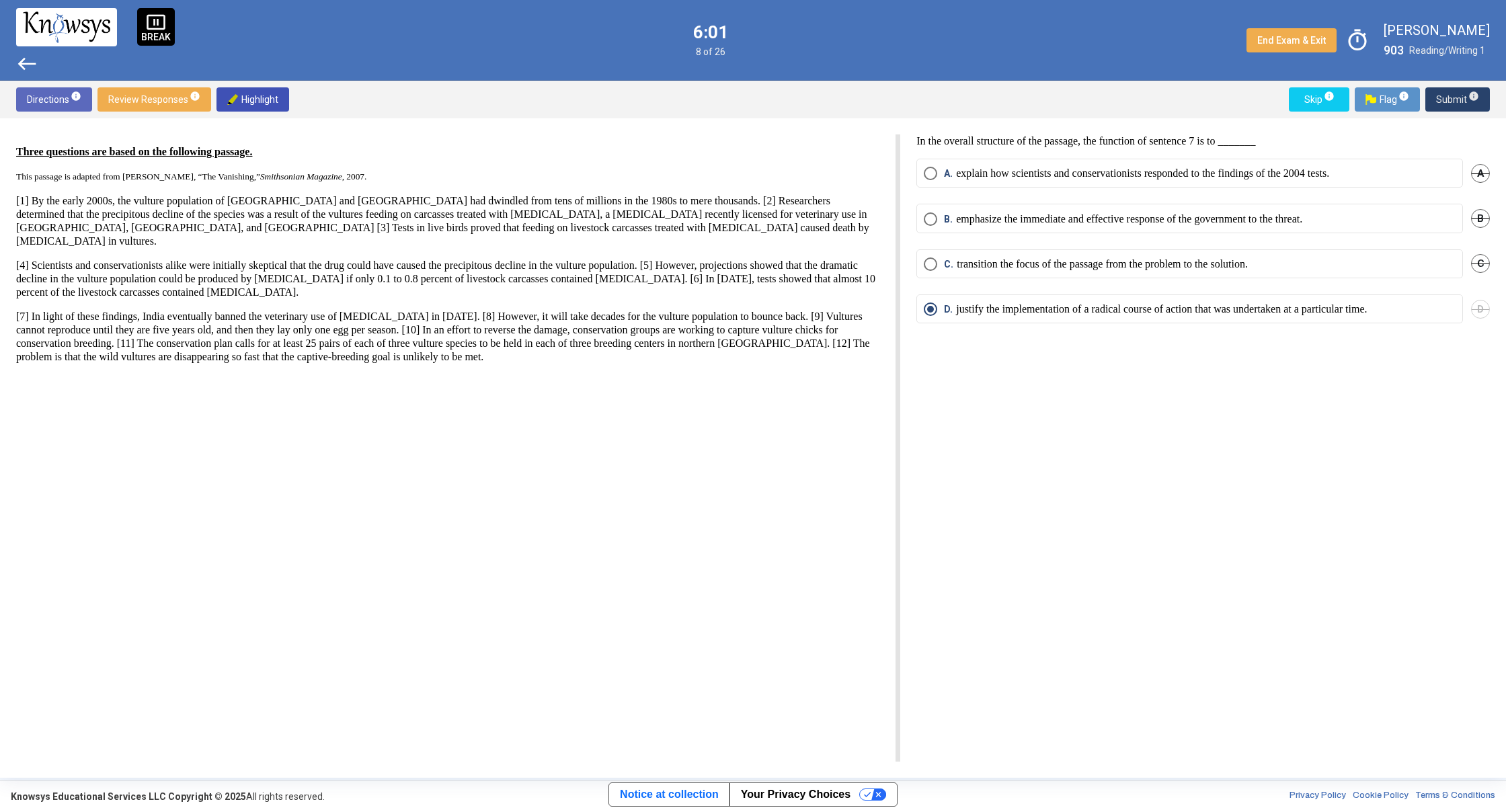
click at [1455, 99] on span "Submit info" at bounding box center [1457, 99] width 43 height 24
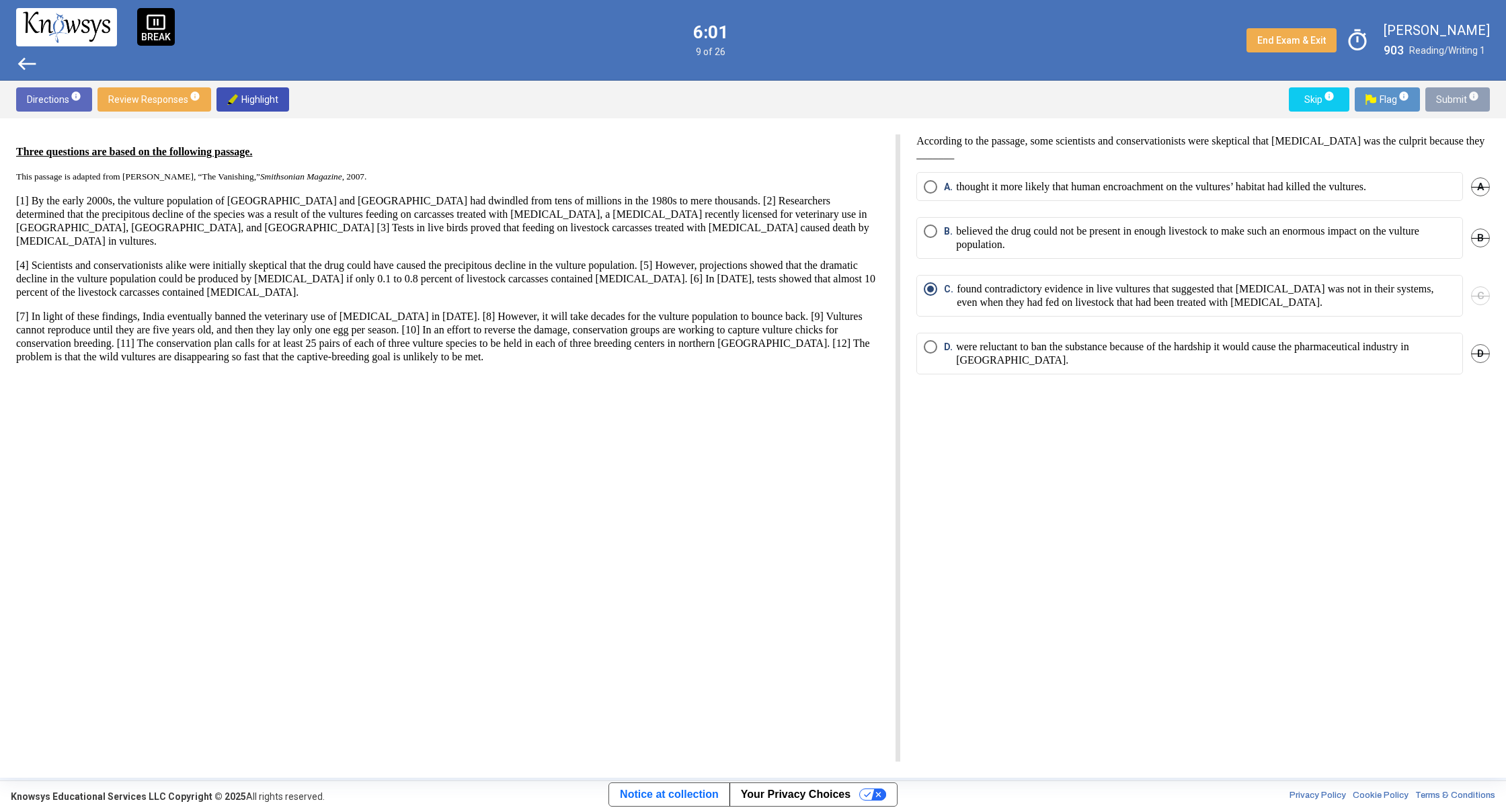
click at [1455, 99] on span "Submit info" at bounding box center [1457, 99] width 43 height 24
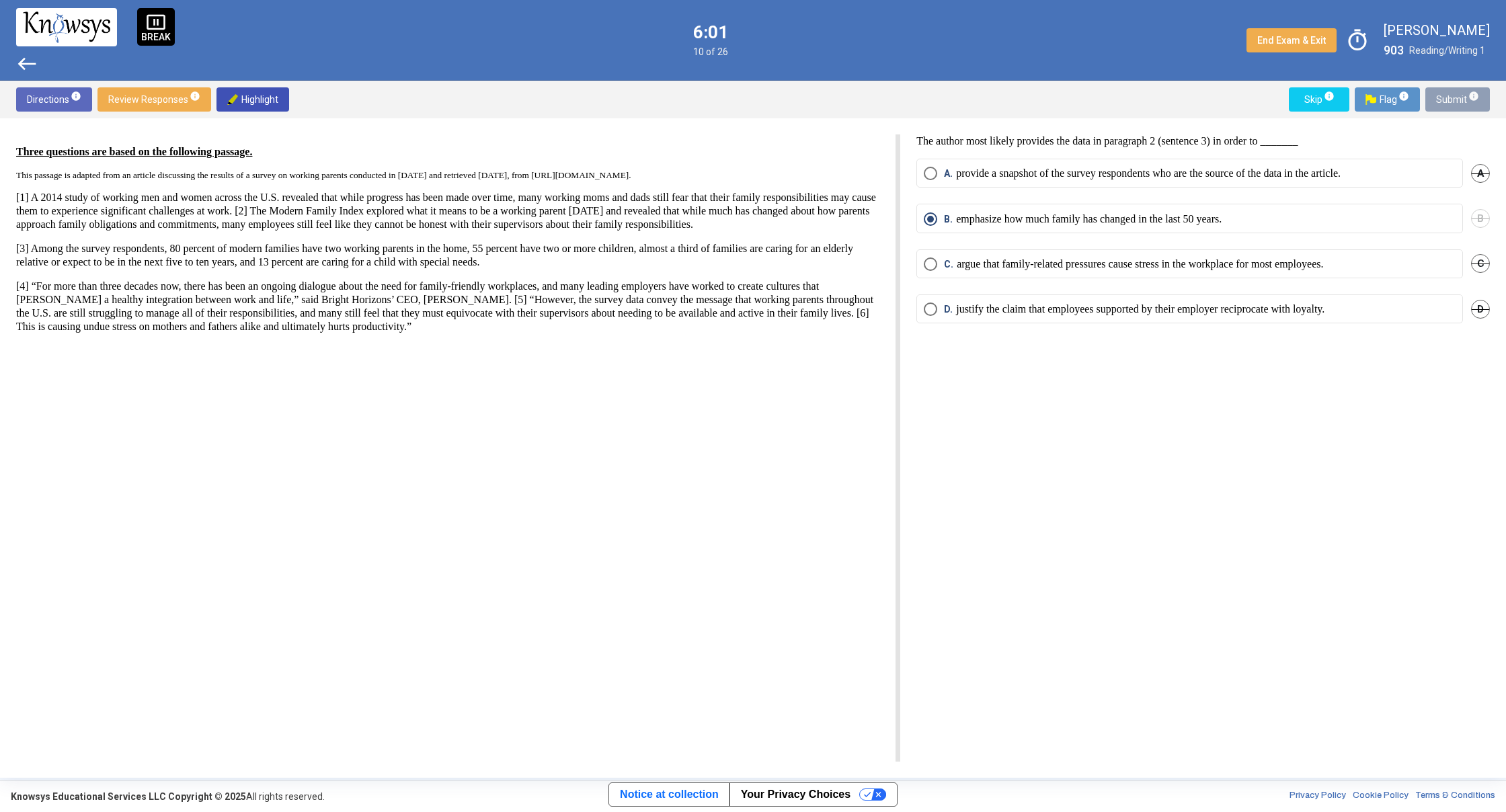
click at [1454, 100] on span "Submit info" at bounding box center [1457, 99] width 43 height 24
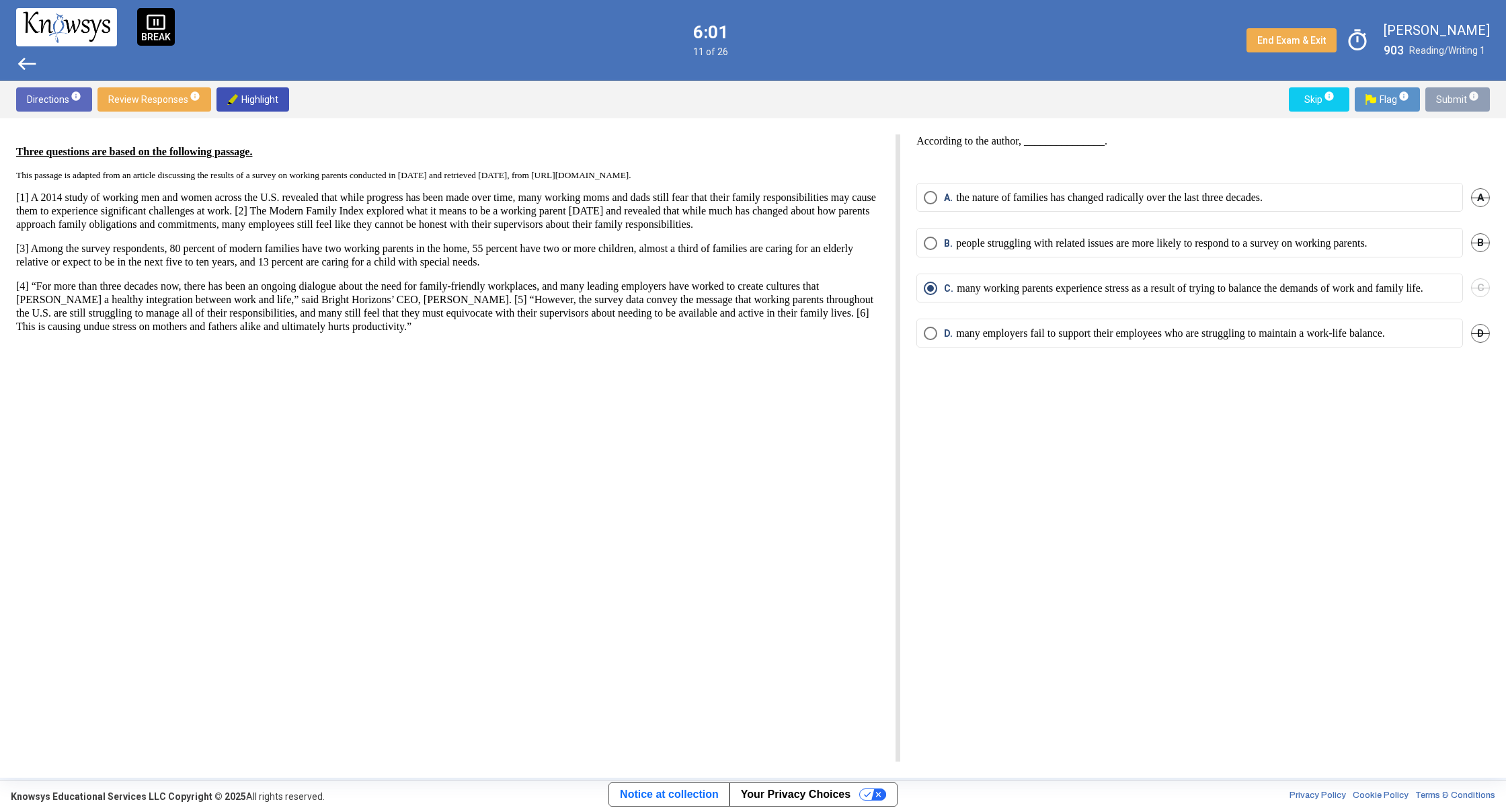
click at [1454, 100] on span "Submit info" at bounding box center [1457, 99] width 43 height 24
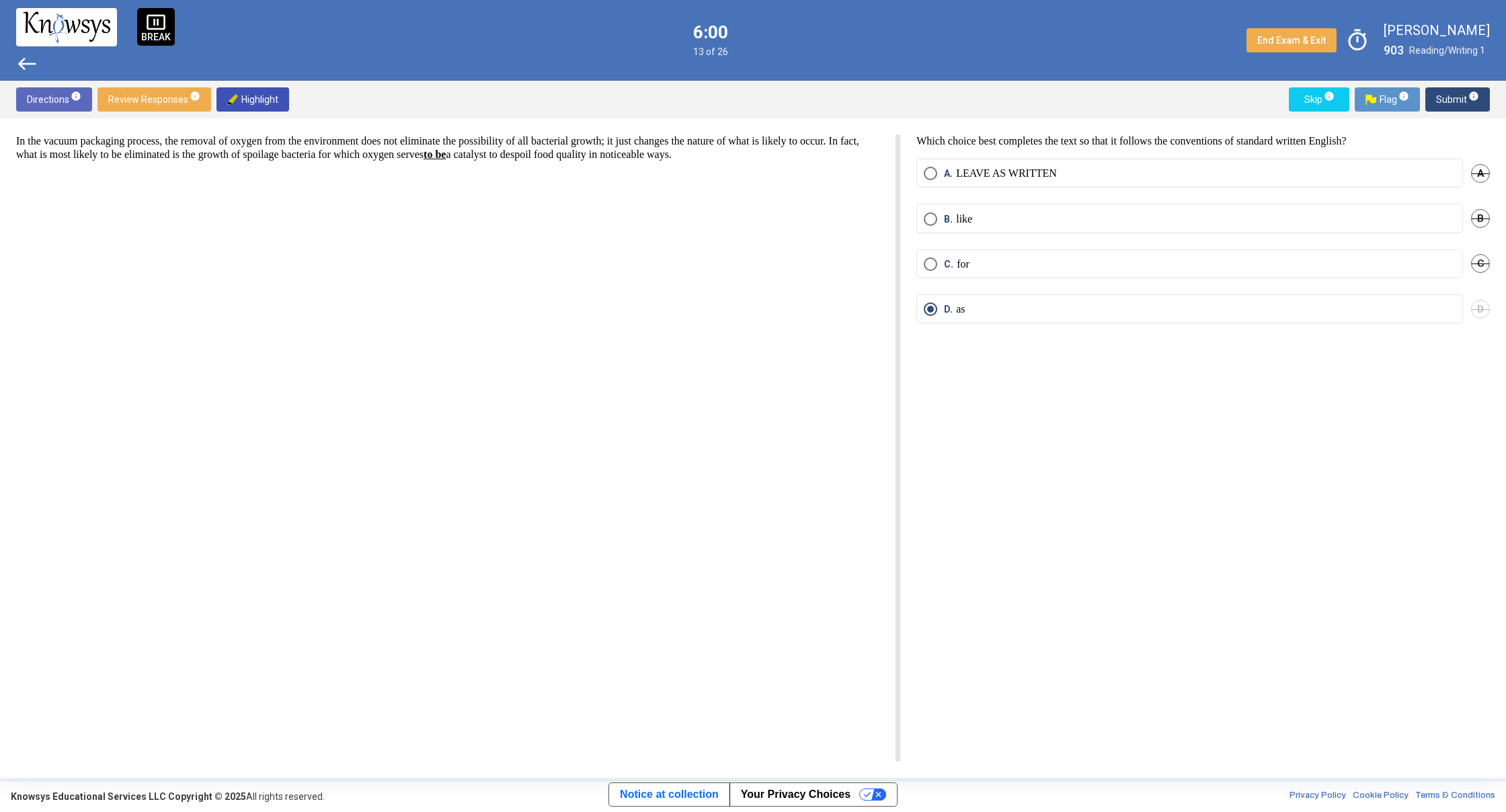
click at [1453, 99] on span "Submit info" at bounding box center [1457, 99] width 43 height 24
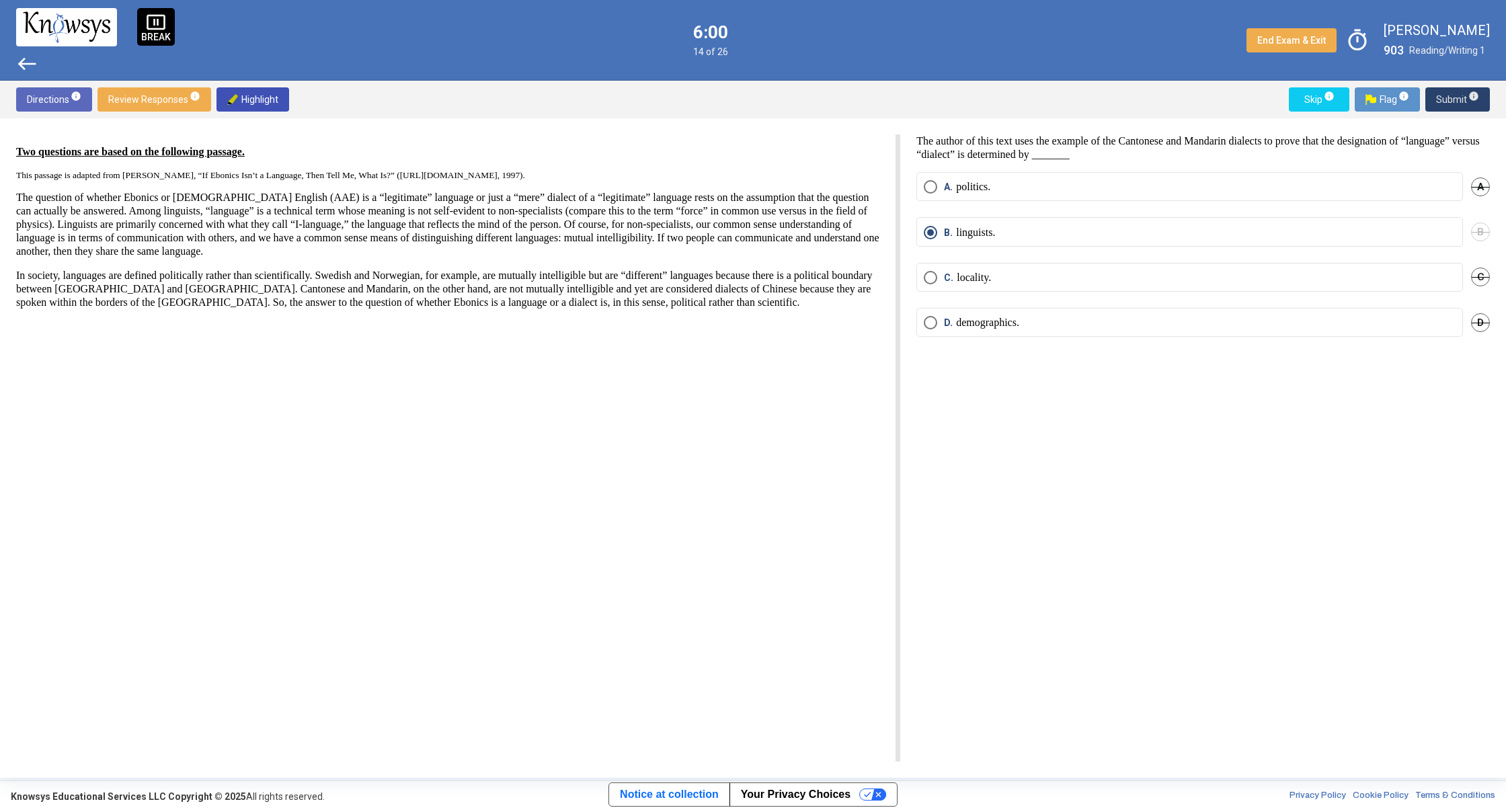
click at [1453, 99] on span "Submit info" at bounding box center [1457, 99] width 43 height 24
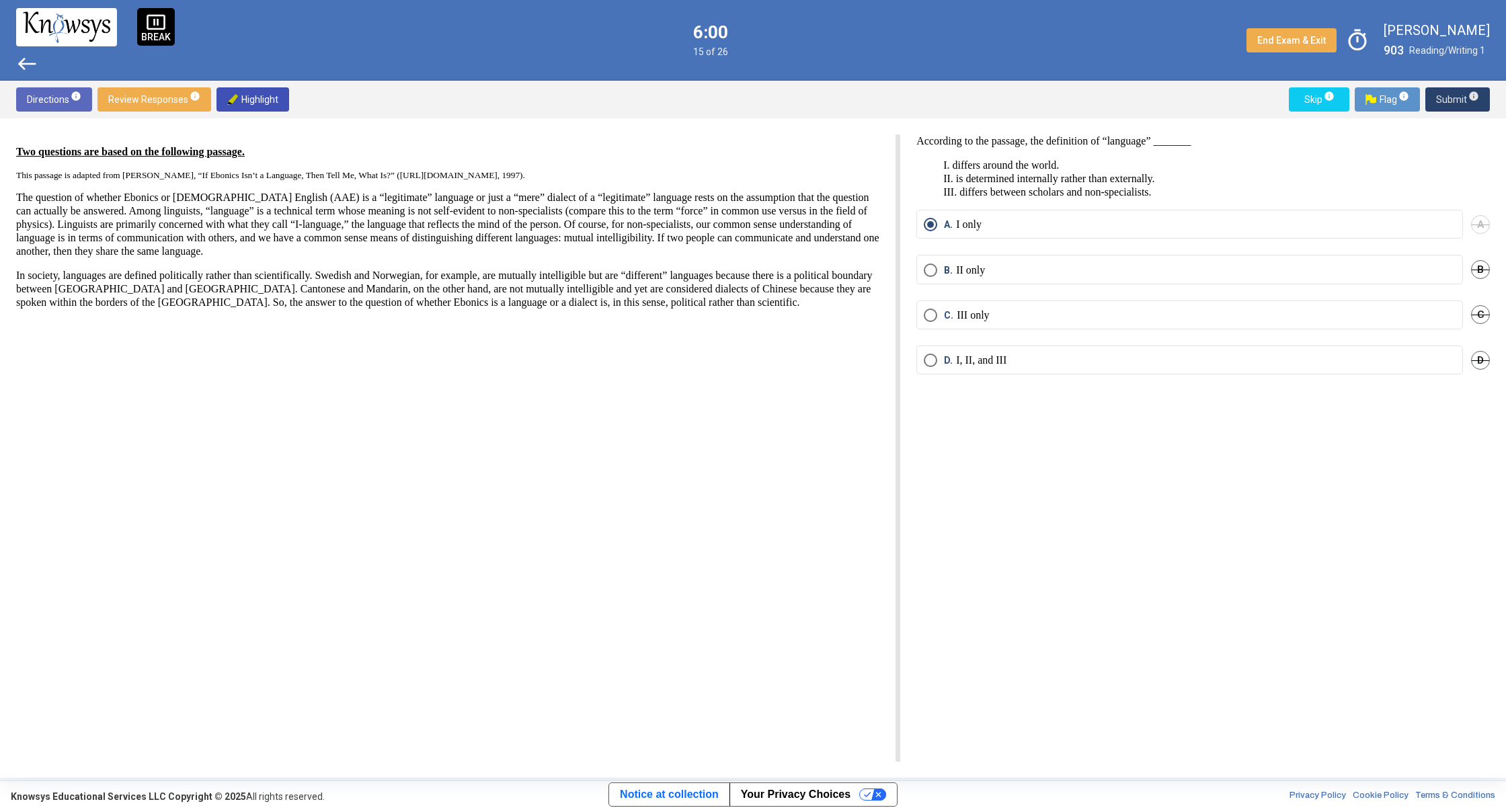
click at [1453, 99] on span "Submit info" at bounding box center [1457, 99] width 43 height 24
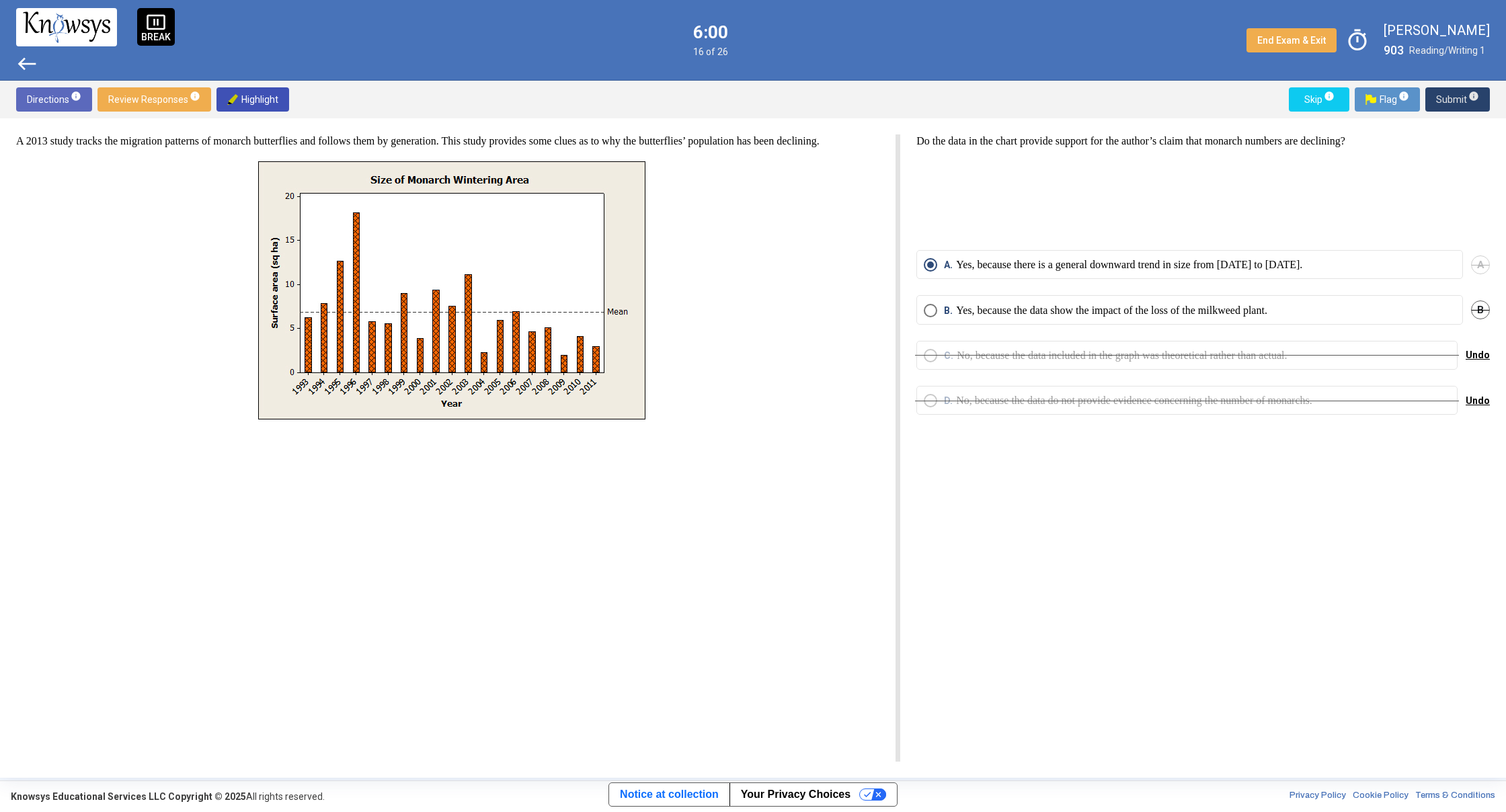
click at [1453, 99] on span "Submit info" at bounding box center [1457, 99] width 43 height 24
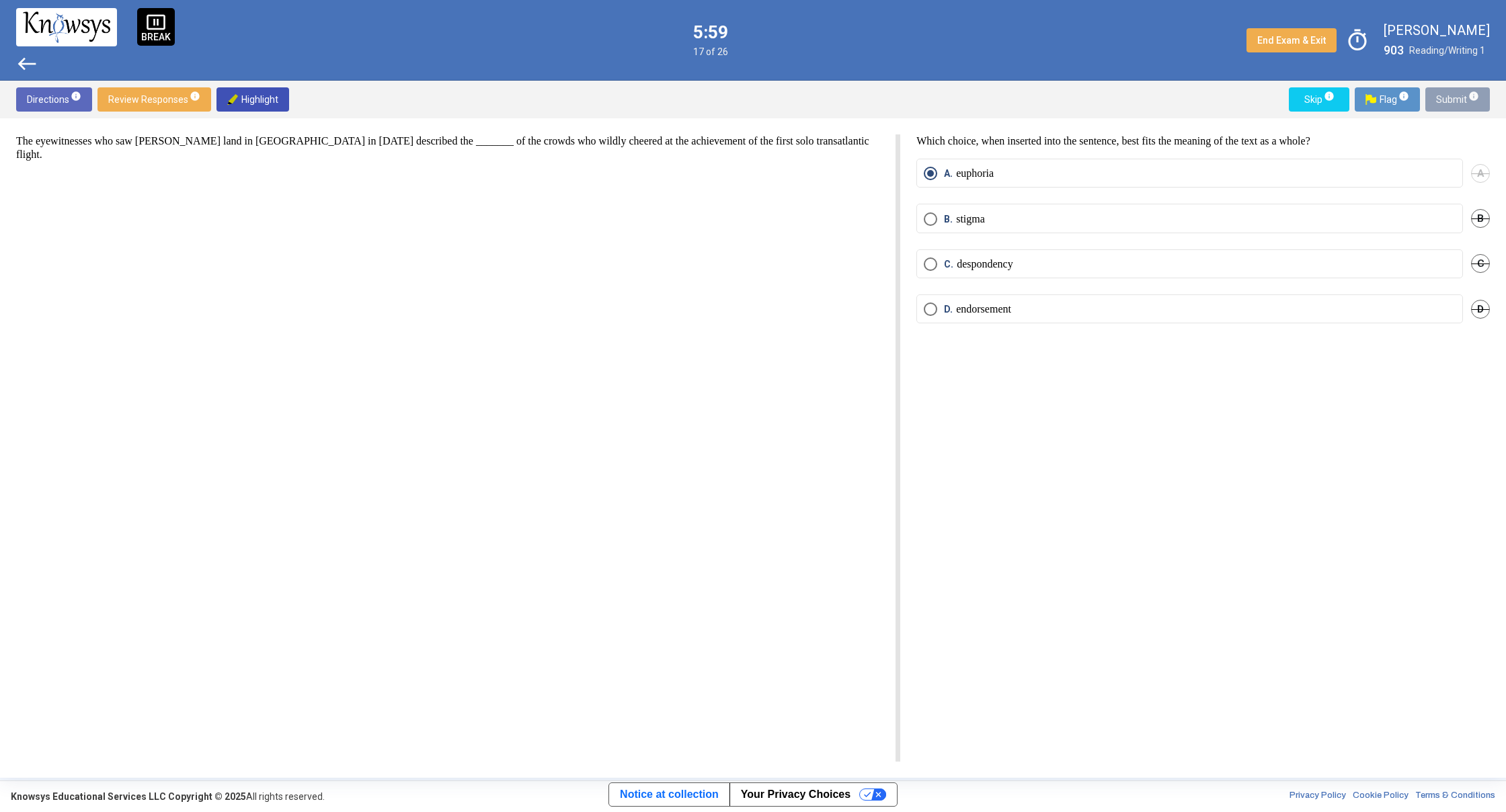
click at [1453, 99] on span "Submit info" at bounding box center [1457, 99] width 43 height 24
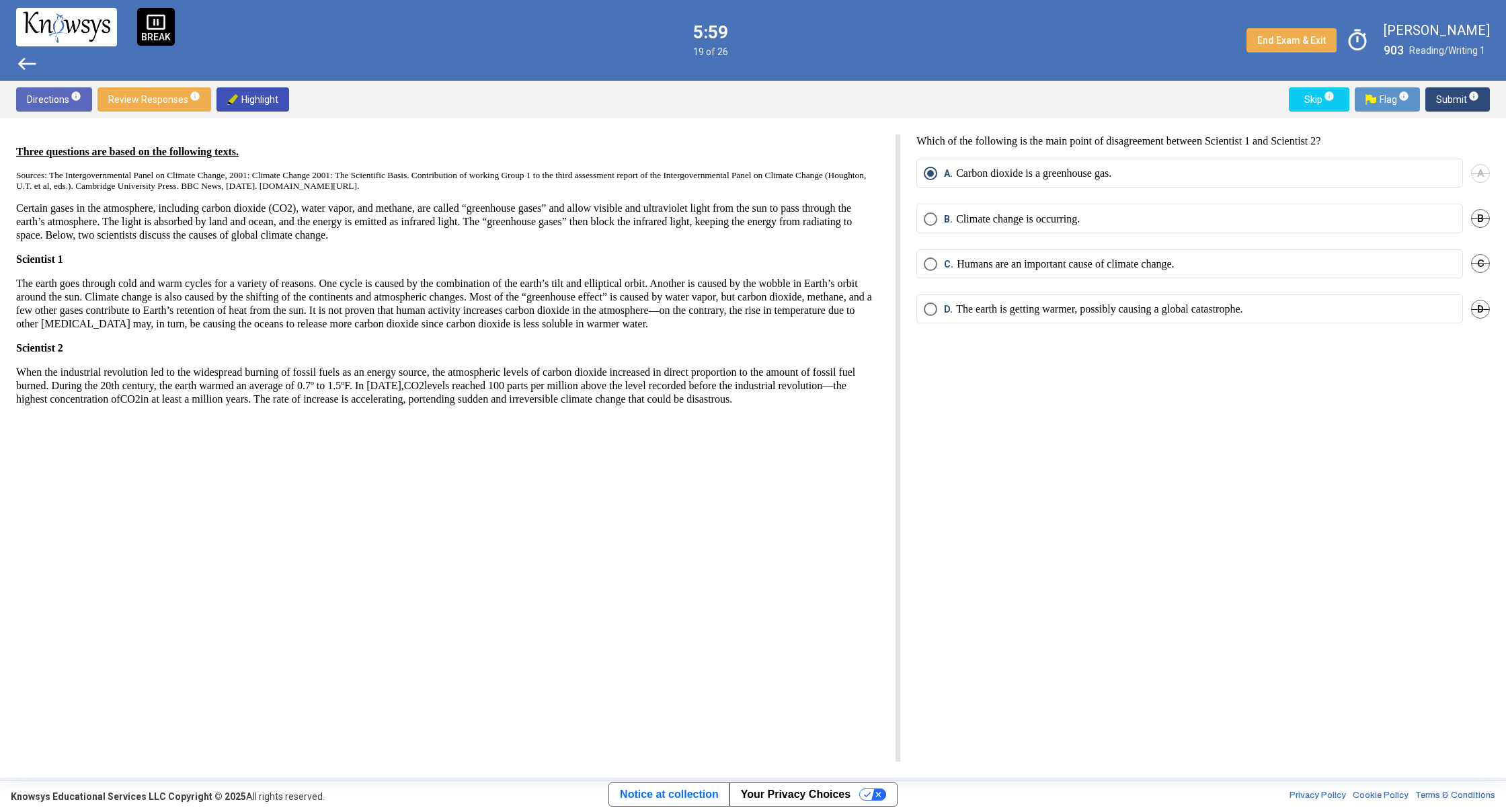
click at [1453, 99] on span "Submit info" at bounding box center [1457, 99] width 43 height 24
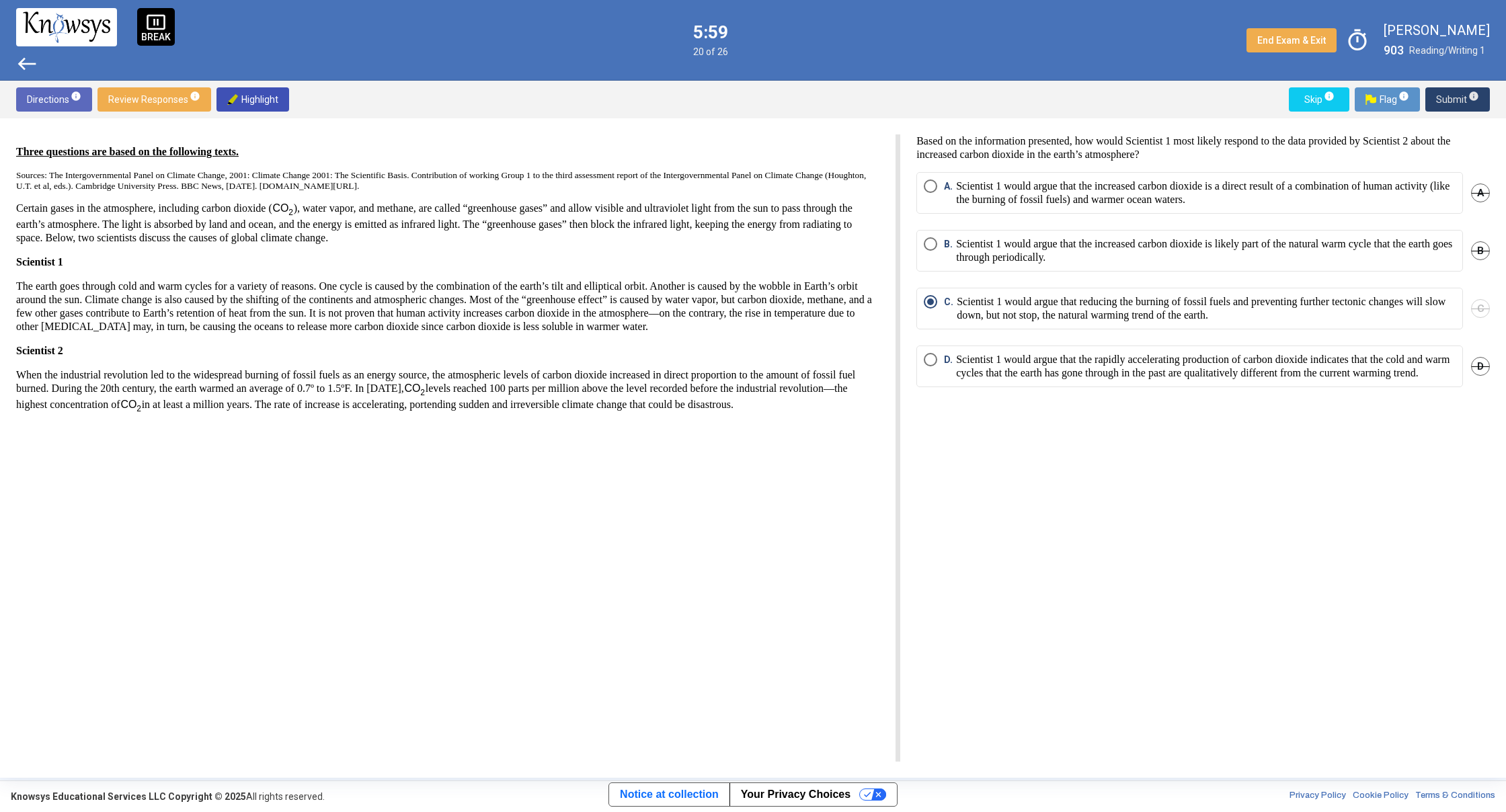
click at [1453, 99] on span "Submit info" at bounding box center [1457, 99] width 43 height 24
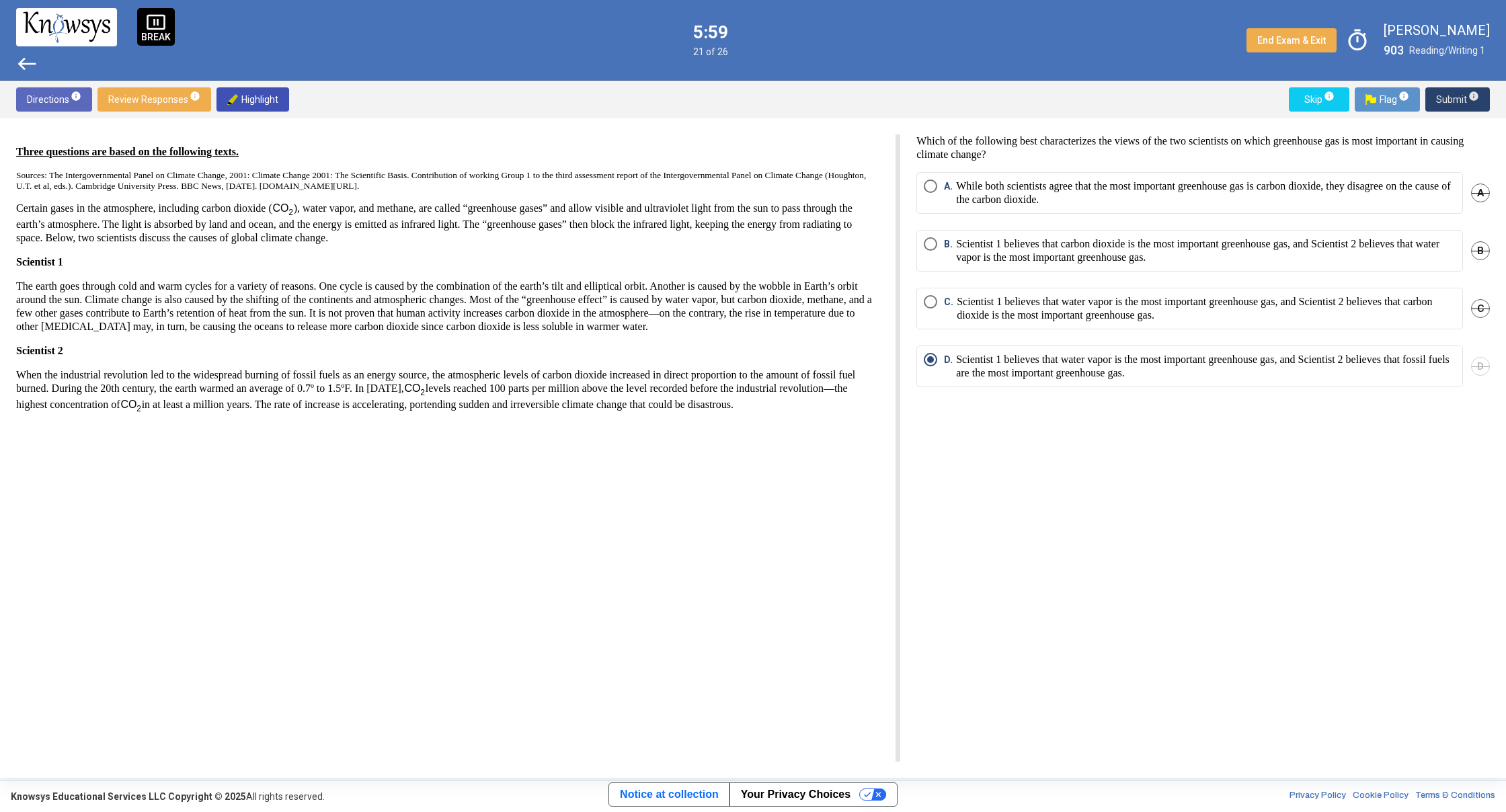
click at [1453, 99] on span "Submit info" at bounding box center [1457, 99] width 43 height 24
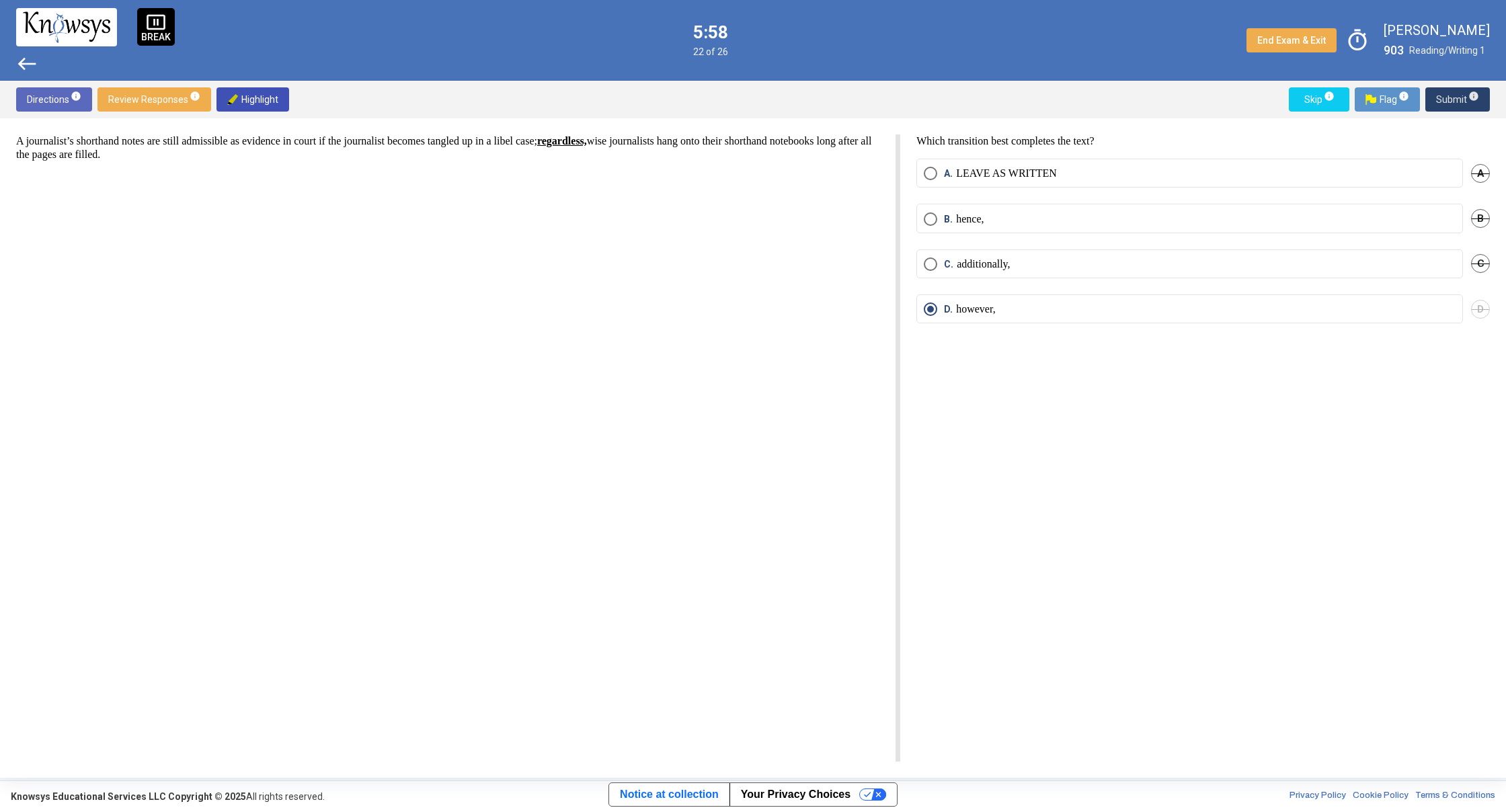
click at [1453, 99] on span "Submit info" at bounding box center [1457, 99] width 43 height 24
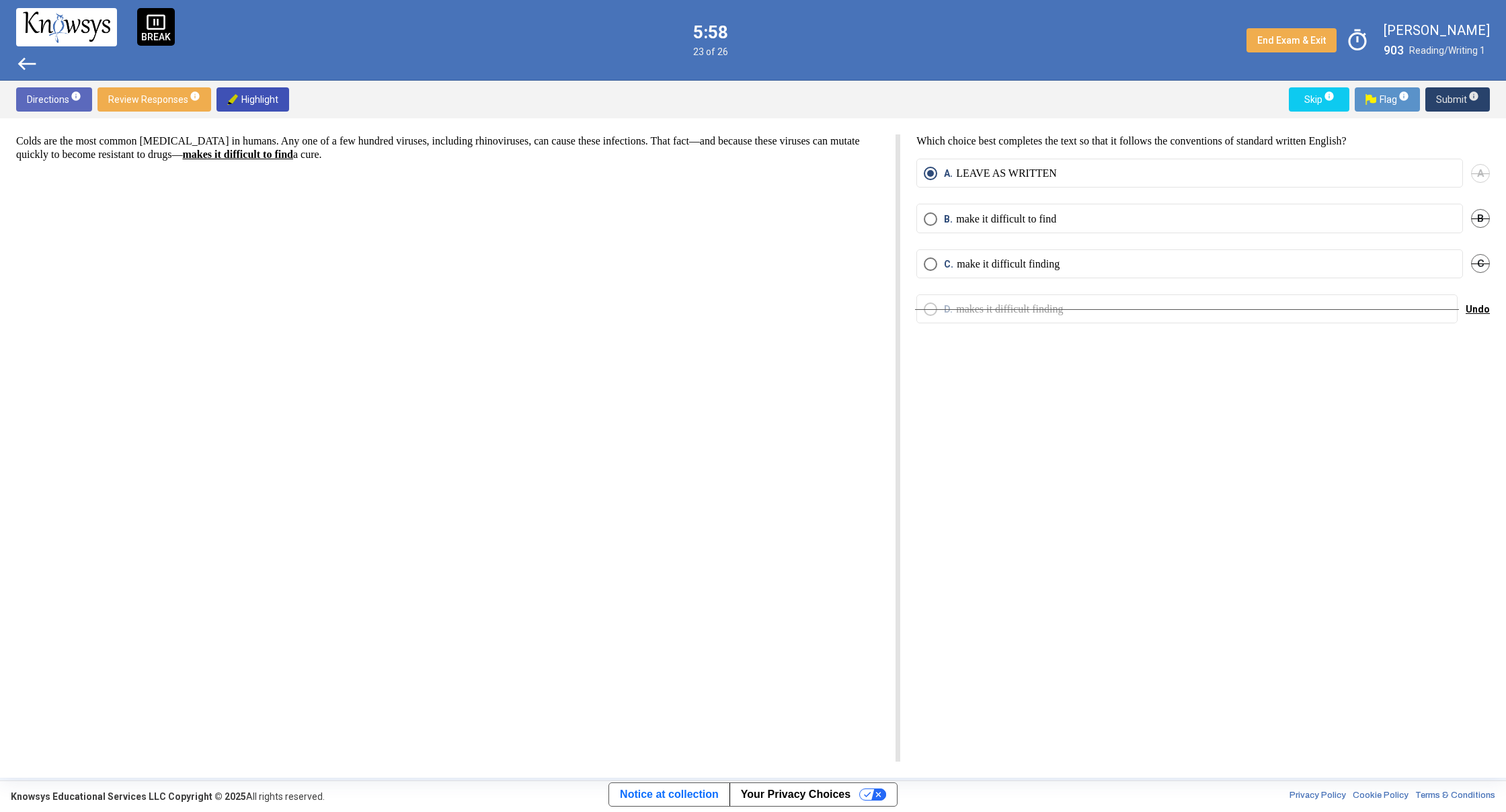
click at [1453, 99] on span "Submit info" at bounding box center [1457, 99] width 43 height 24
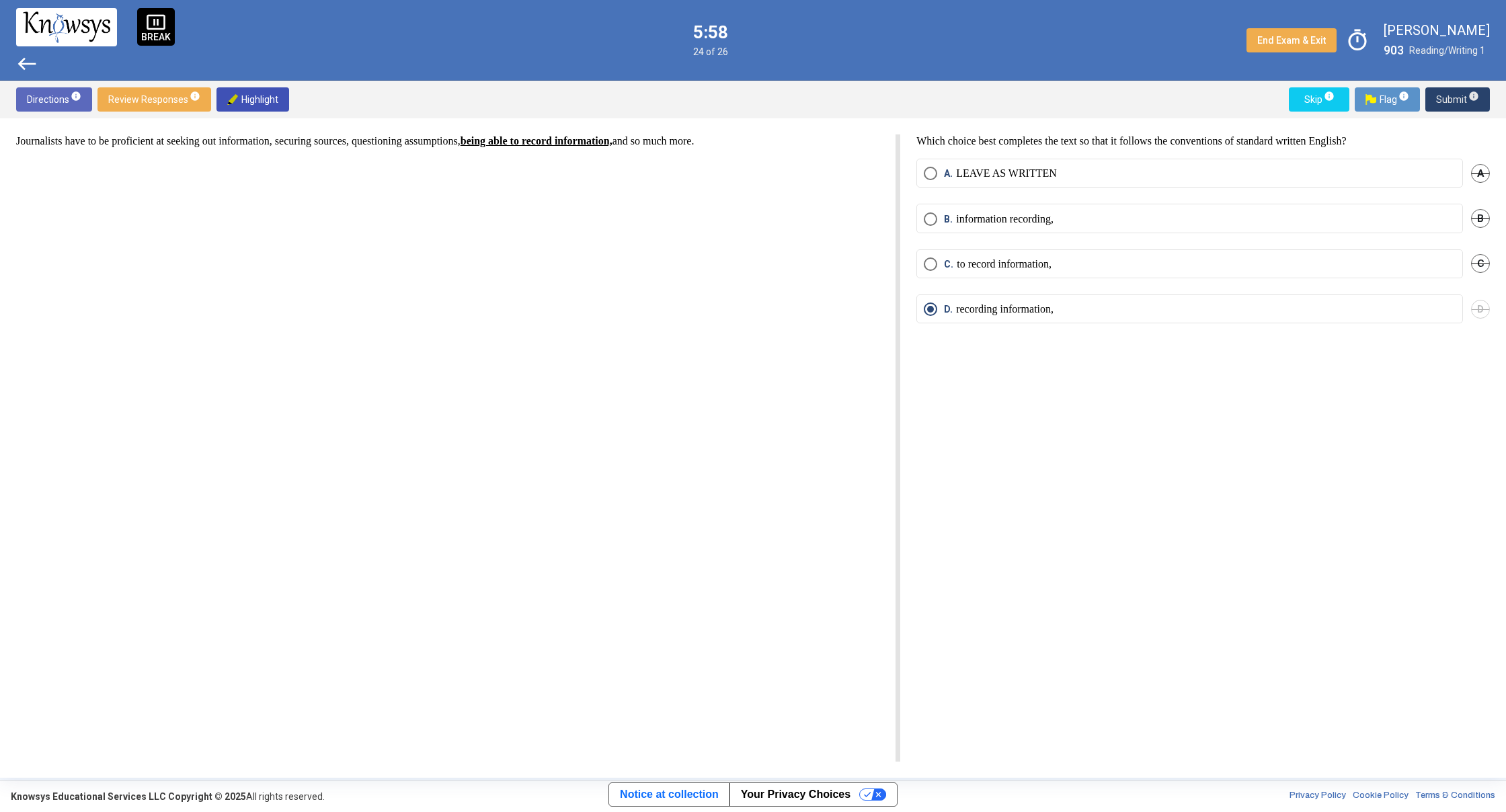
click at [1452, 99] on span "Submit info" at bounding box center [1457, 99] width 43 height 24
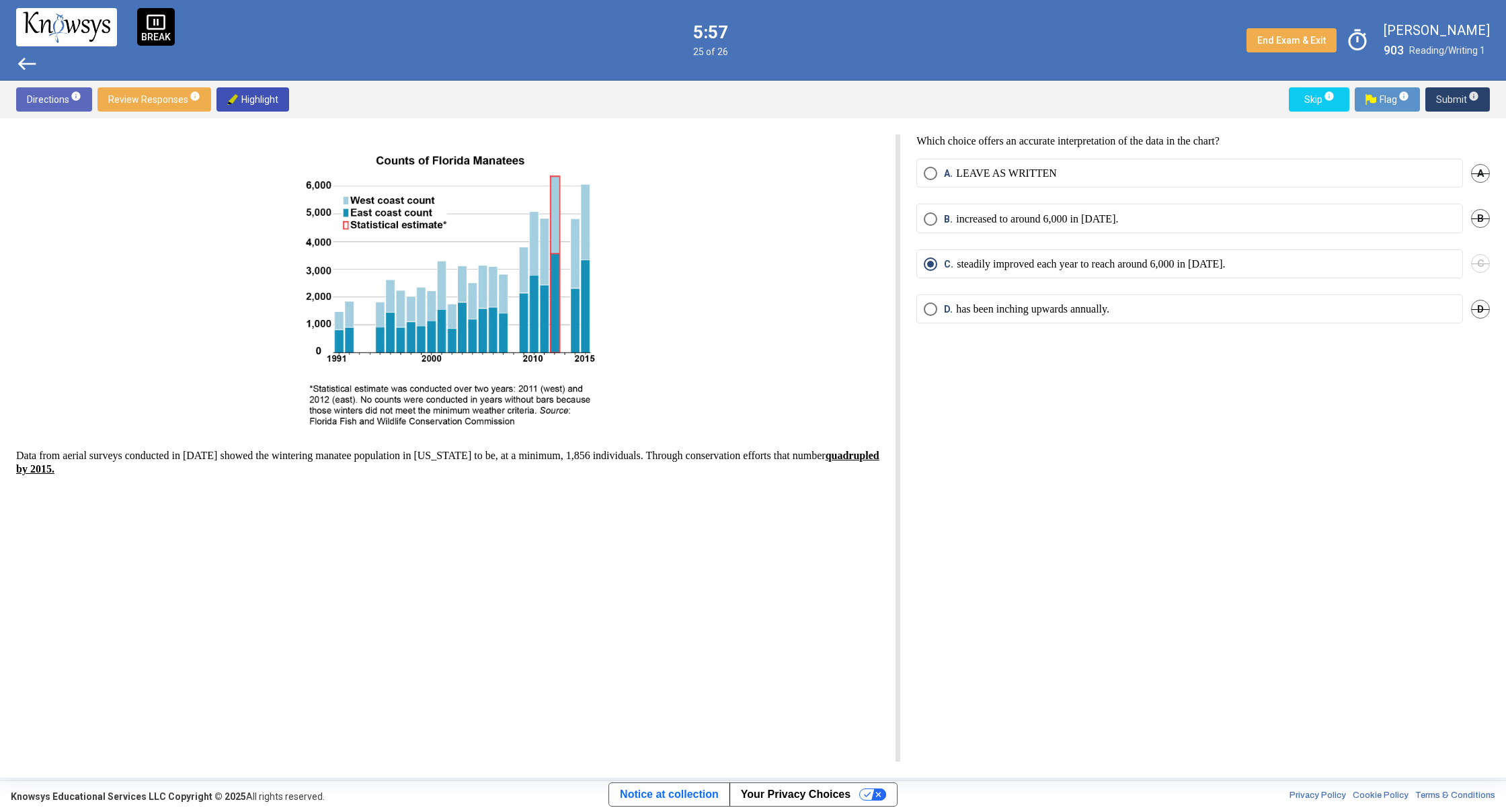
click at [1452, 99] on span "Submit info" at bounding box center [1457, 99] width 43 height 24
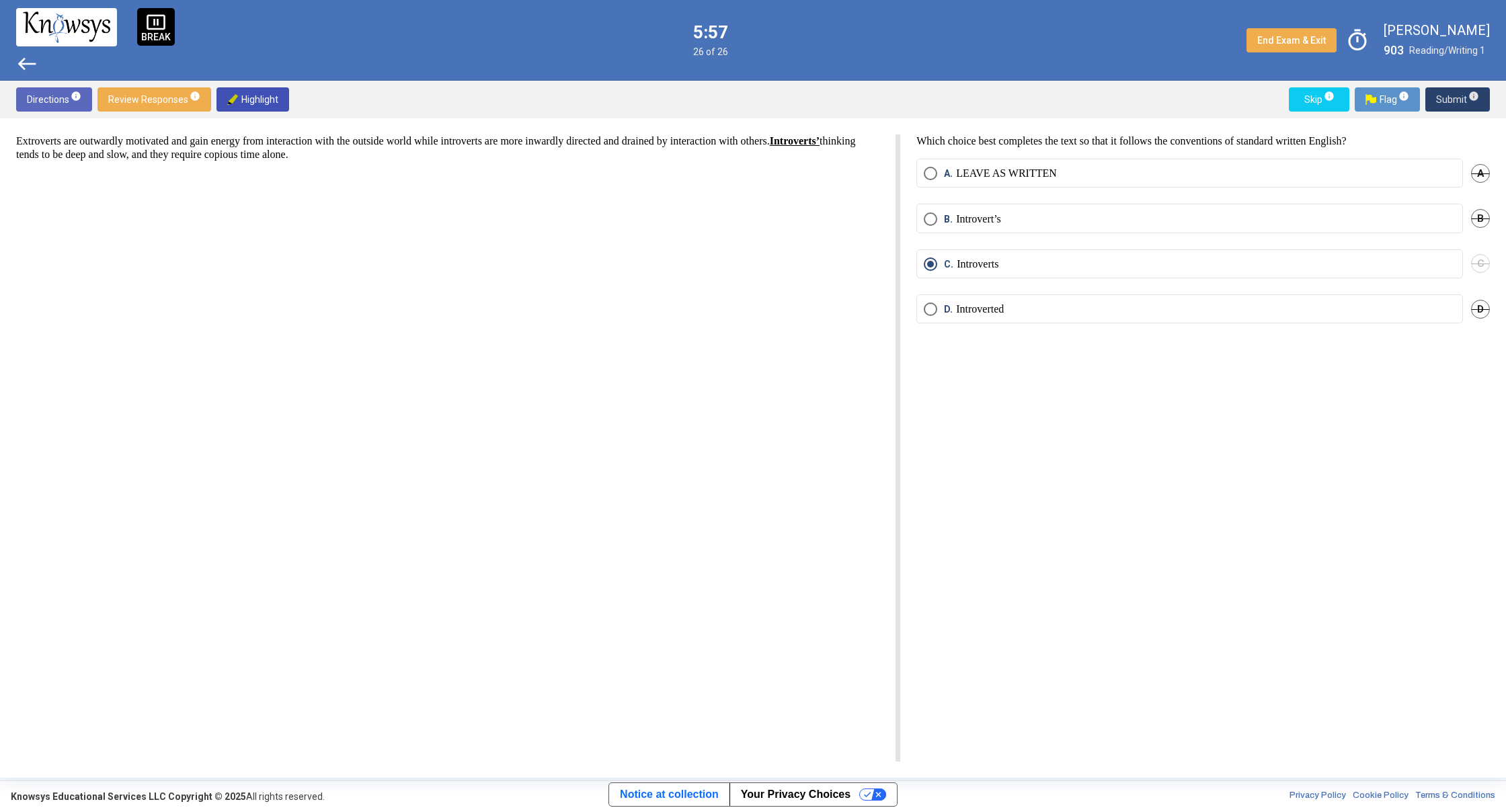
click at [1451, 99] on span "Submit info" at bounding box center [1457, 99] width 43 height 24
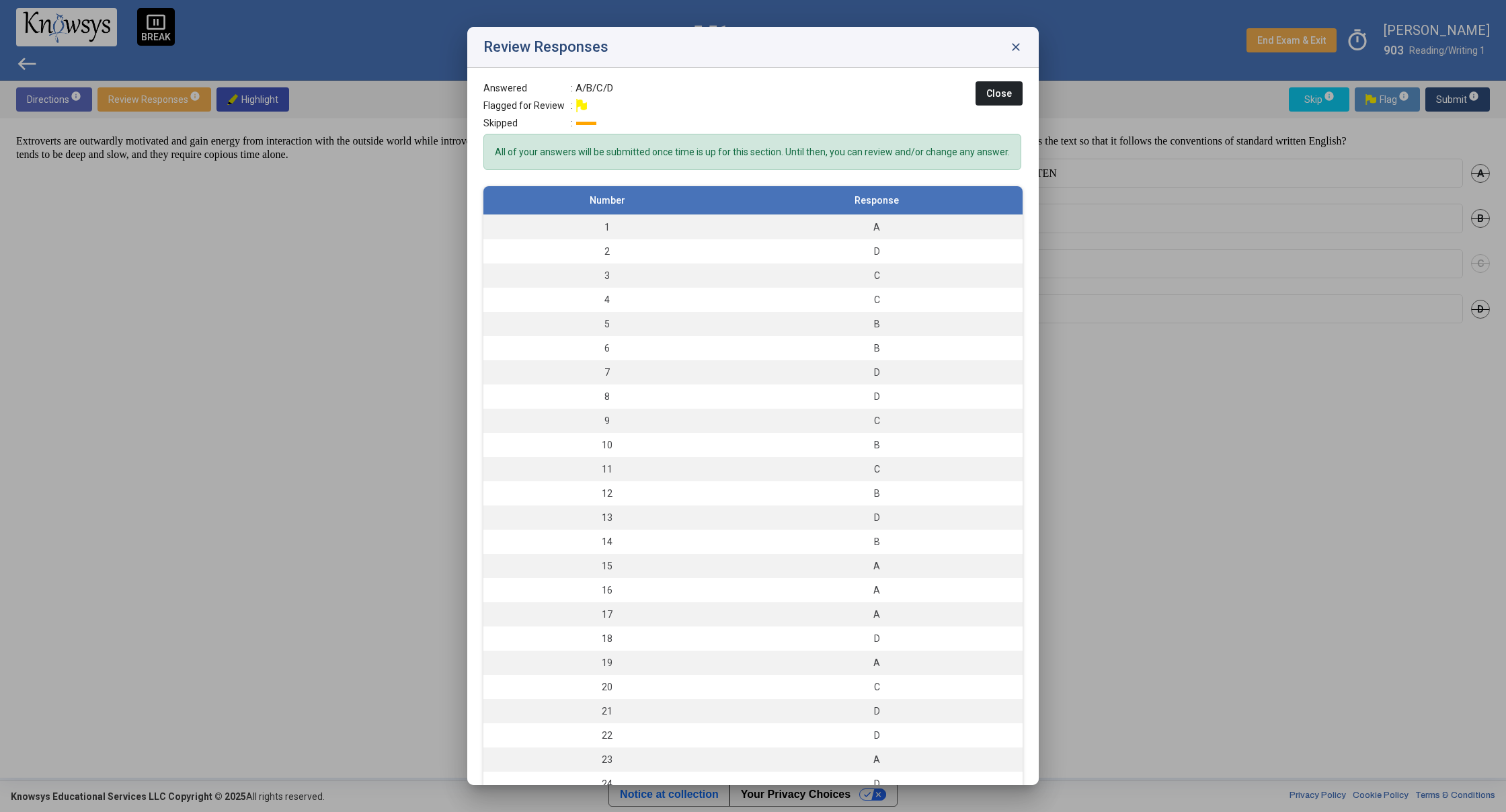
click at [1013, 48] on span "close" at bounding box center [1015, 47] width 13 height 13
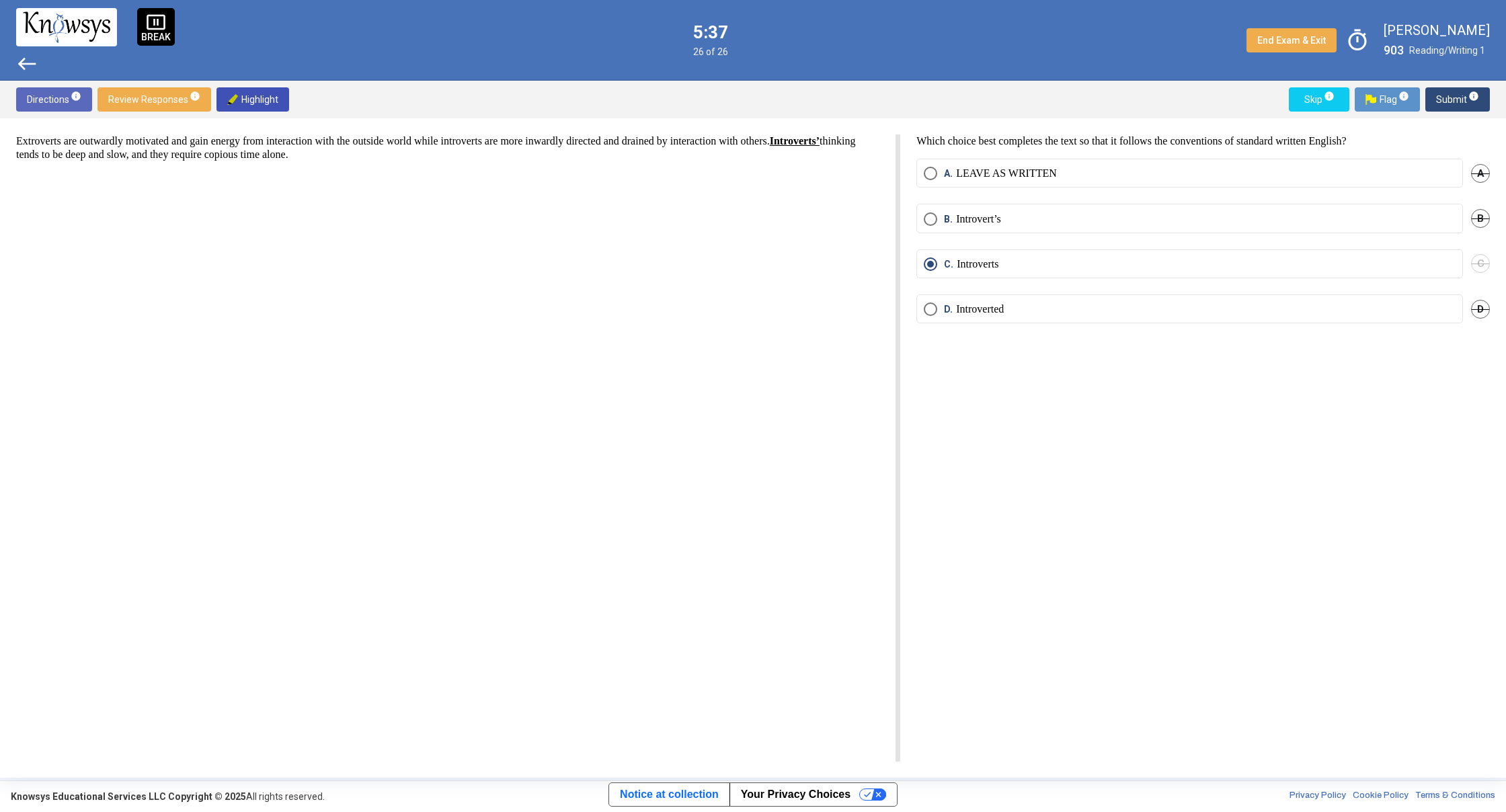
click at [25, 64] on span "west" at bounding box center [26, 64] width 21 height 21
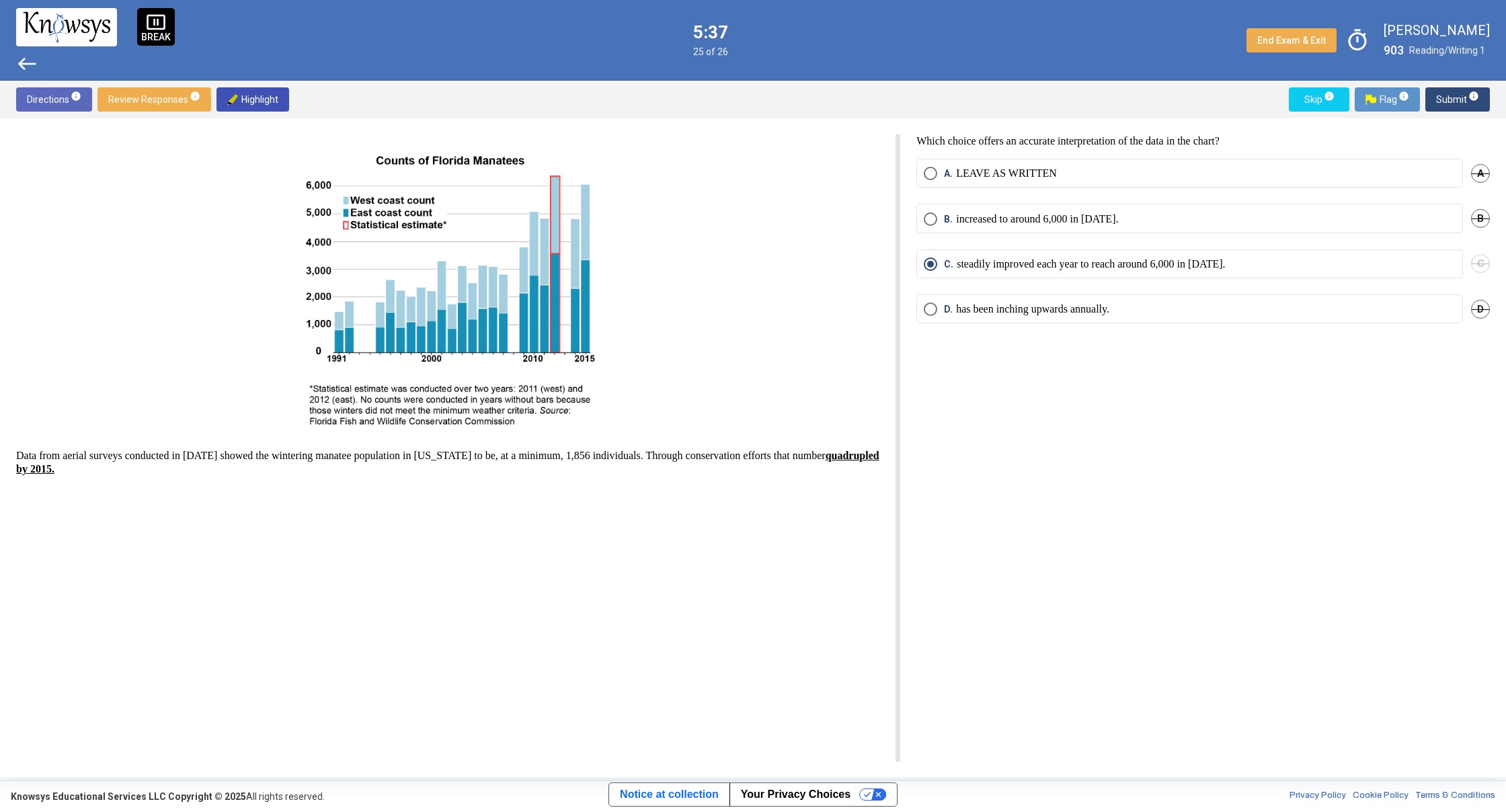
click at [25, 64] on span "west" at bounding box center [26, 64] width 21 height 21
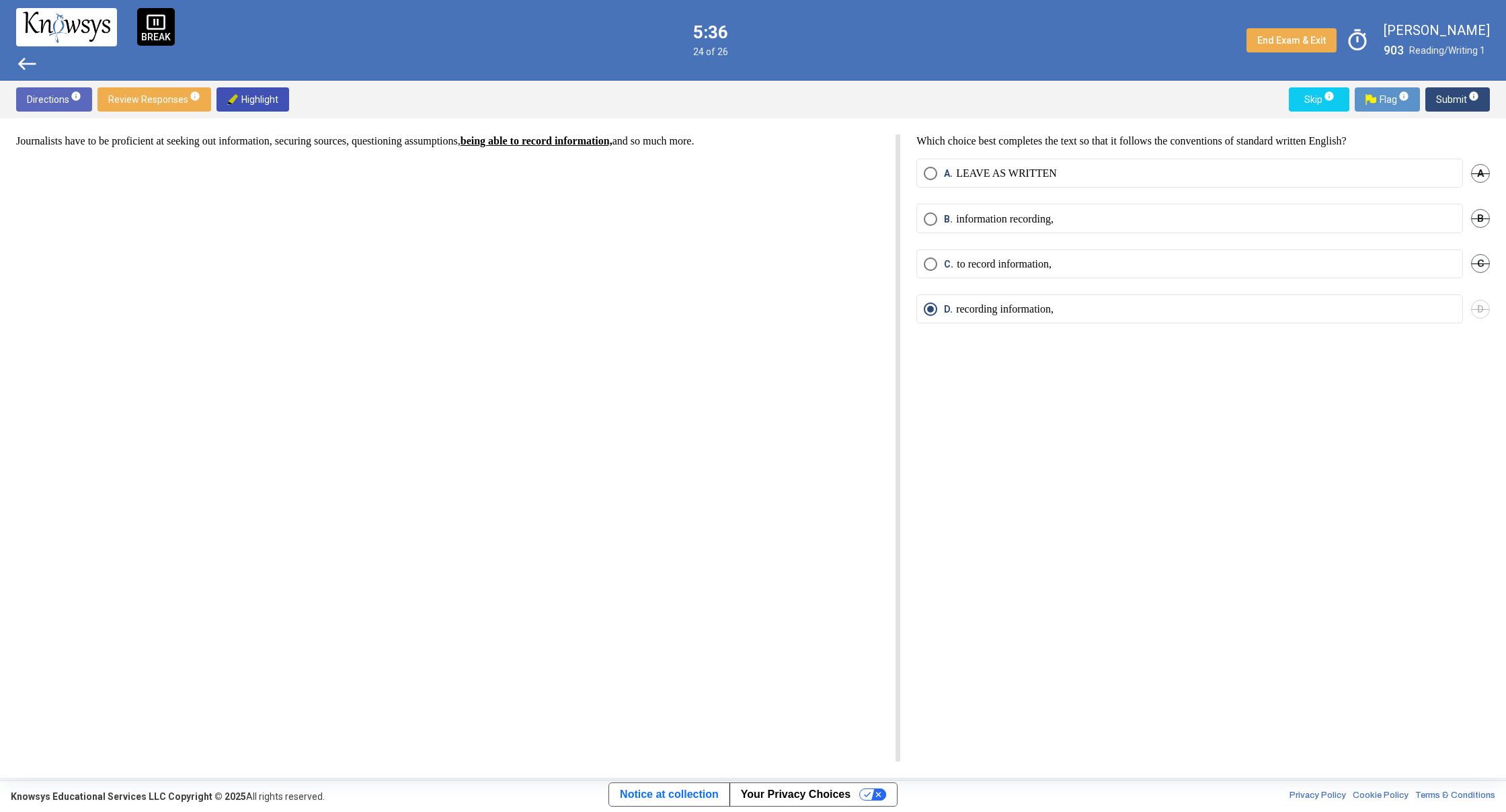
click at [25, 64] on span "west" at bounding box center [26, 64] width 21 height 21
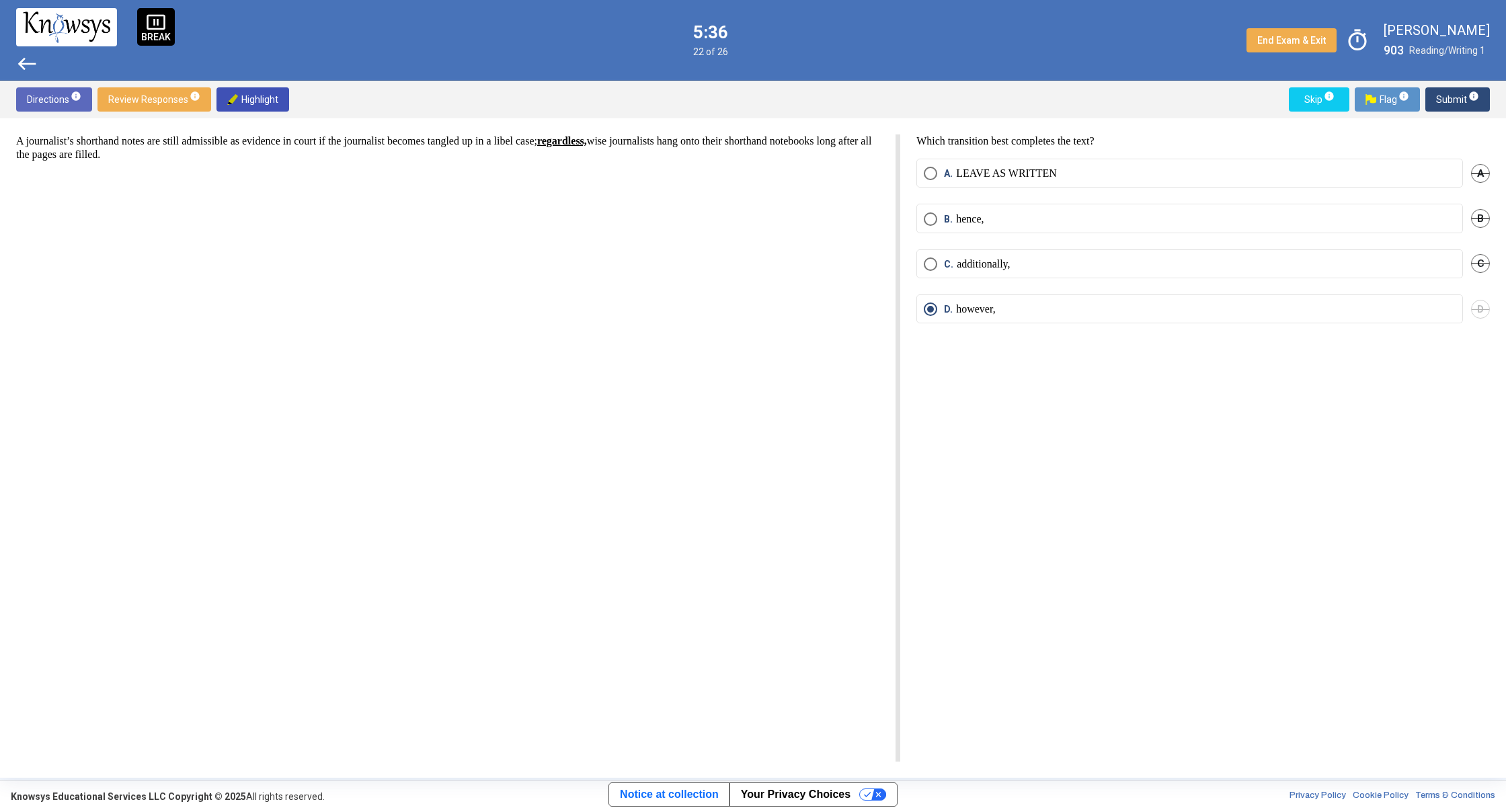
click at [25, 64] on span "west" at bounding box center [26, 64] width 21 height 21
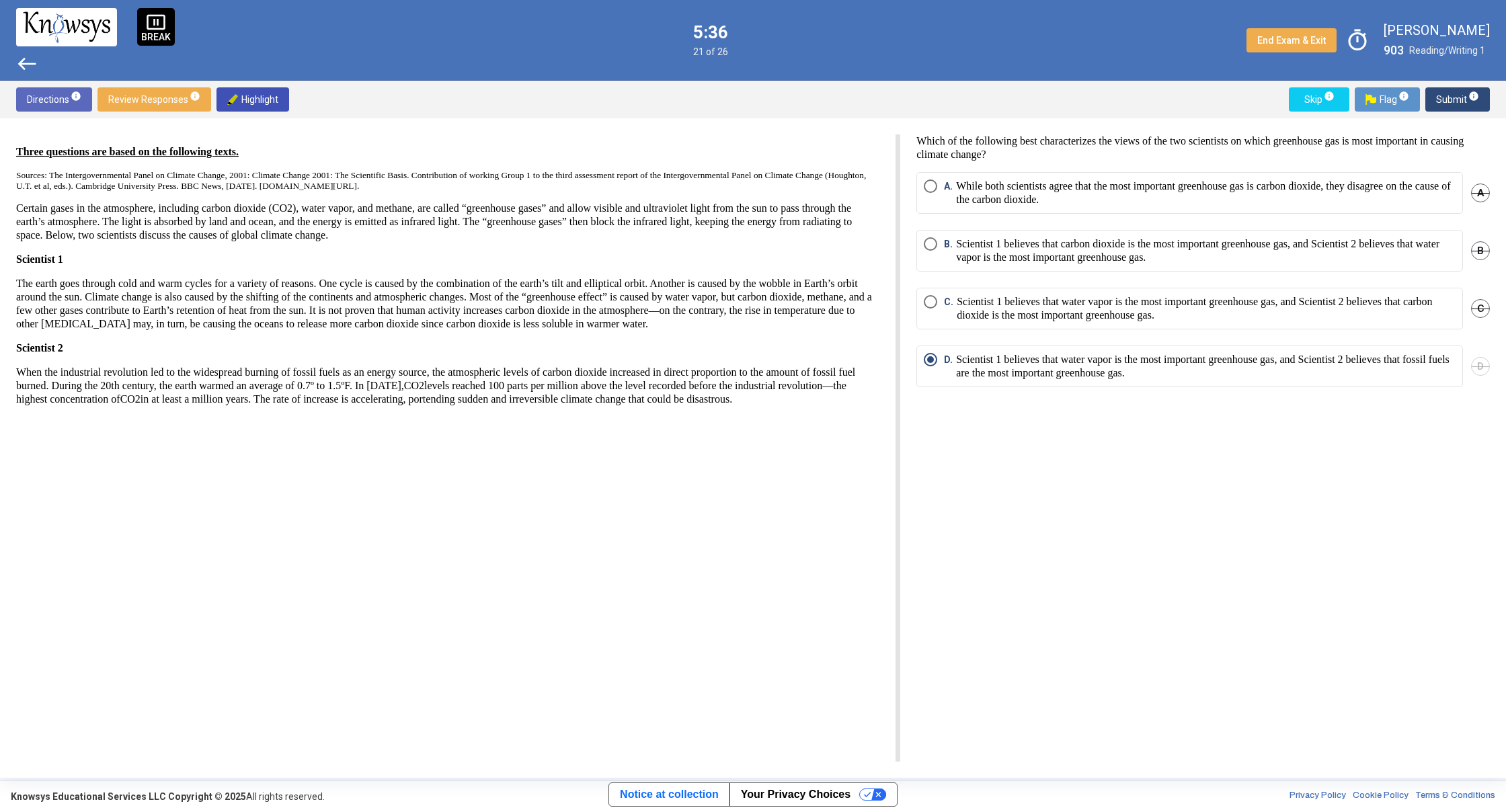
click at [25, 64] on span "west" at bounding box center [26, 64] width 21 height 21
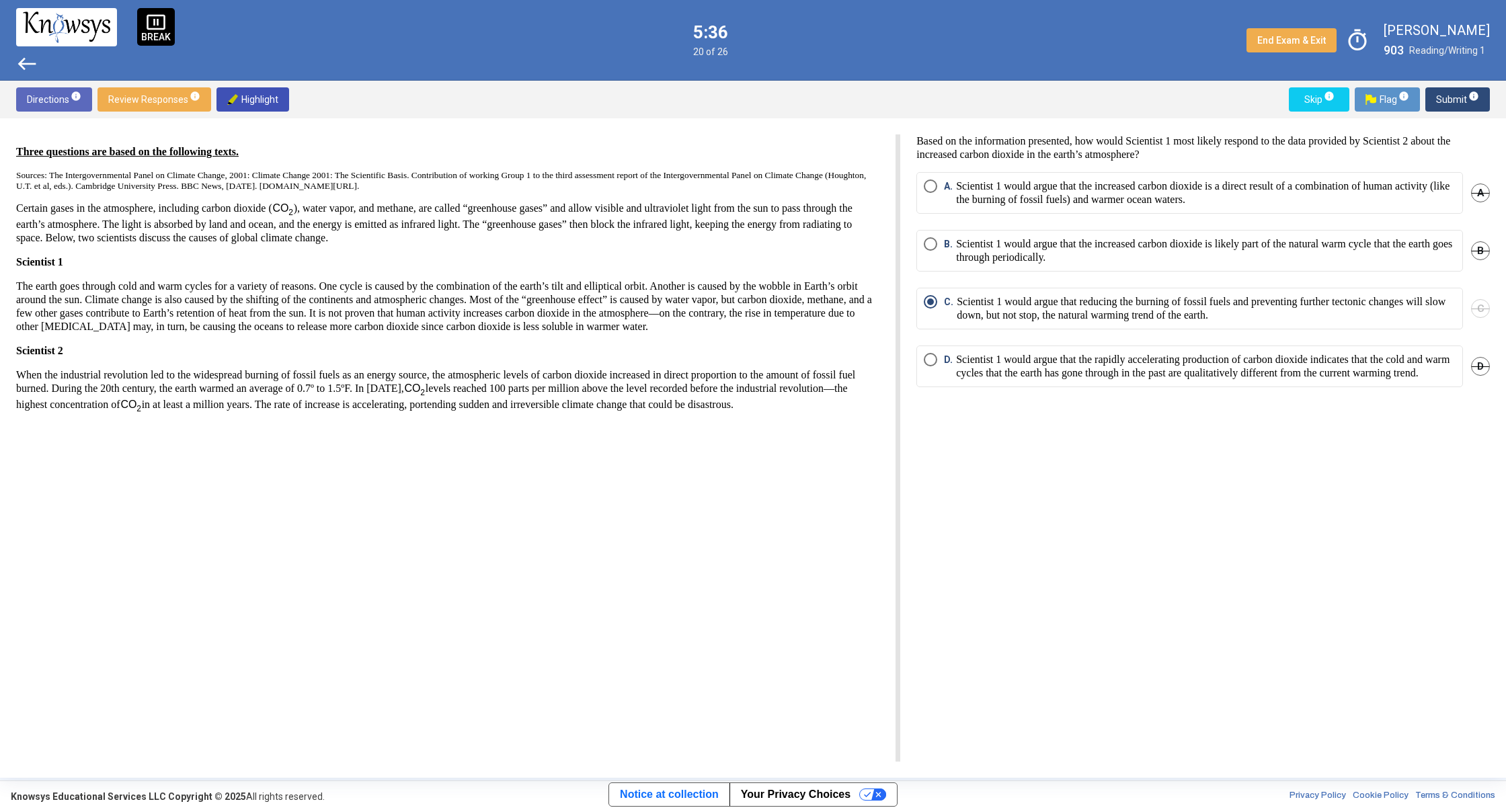
click at [25, 64] on span "west" at bounding box center [26, 64] width 21 height 21
click at [24, 63] on span "west" at bounding box center [26, 64] width 21 height 21
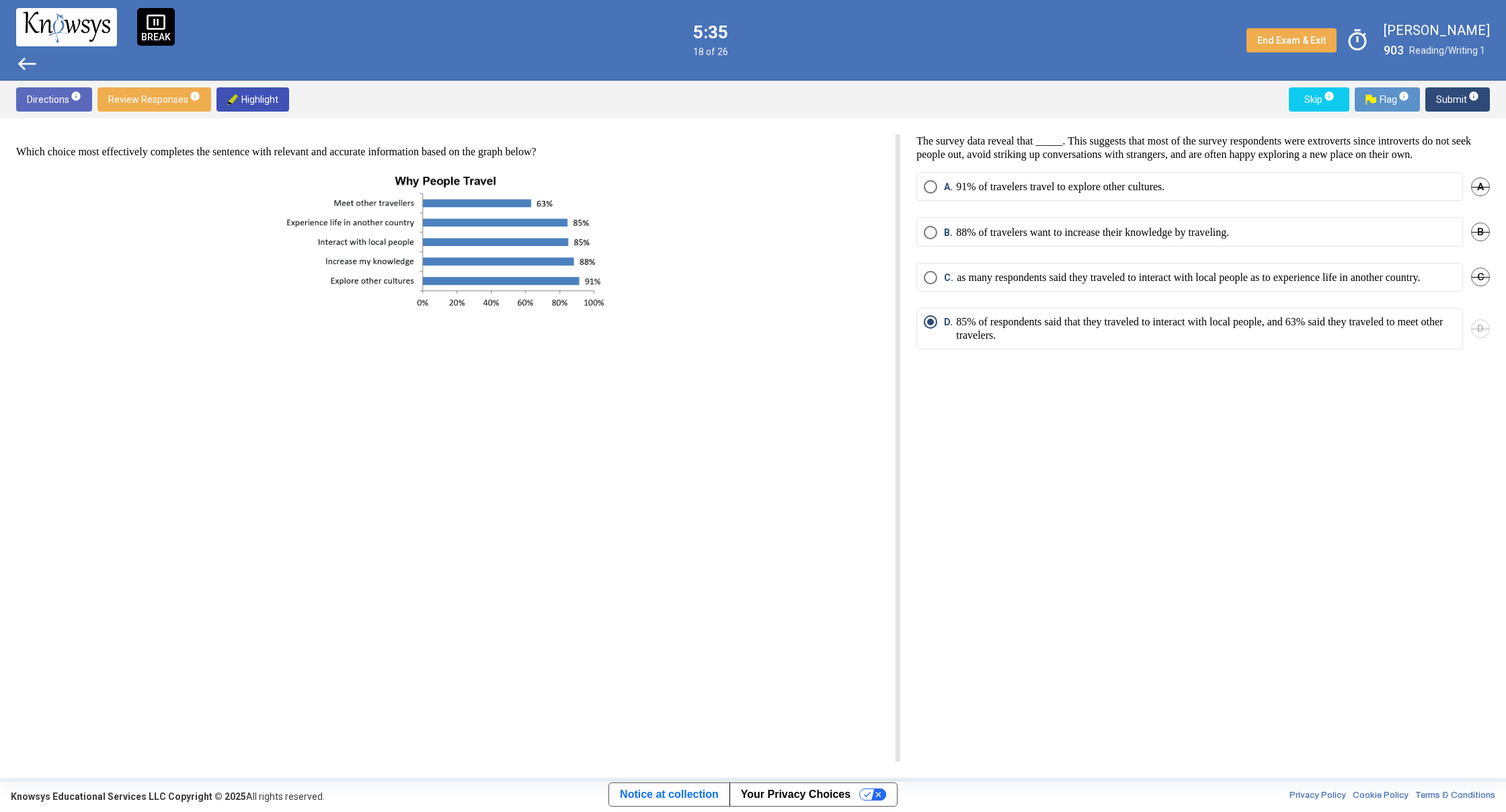
click at [24, 63] on span "west" at bounding box center [26, 64] width 21 height 21
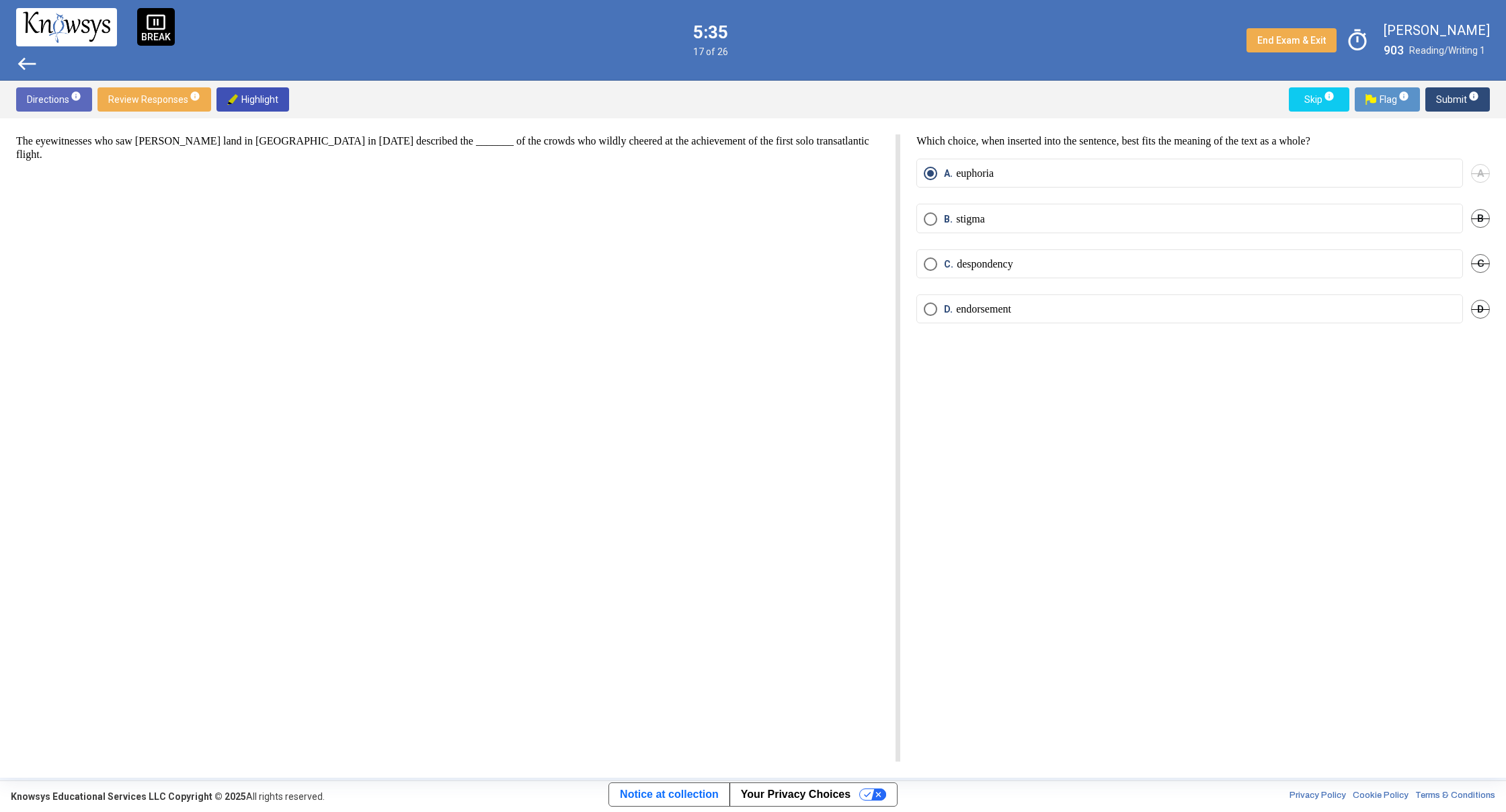
click at [24, 63] on span "west" at bounding box center [26, 64] width 21 height 21
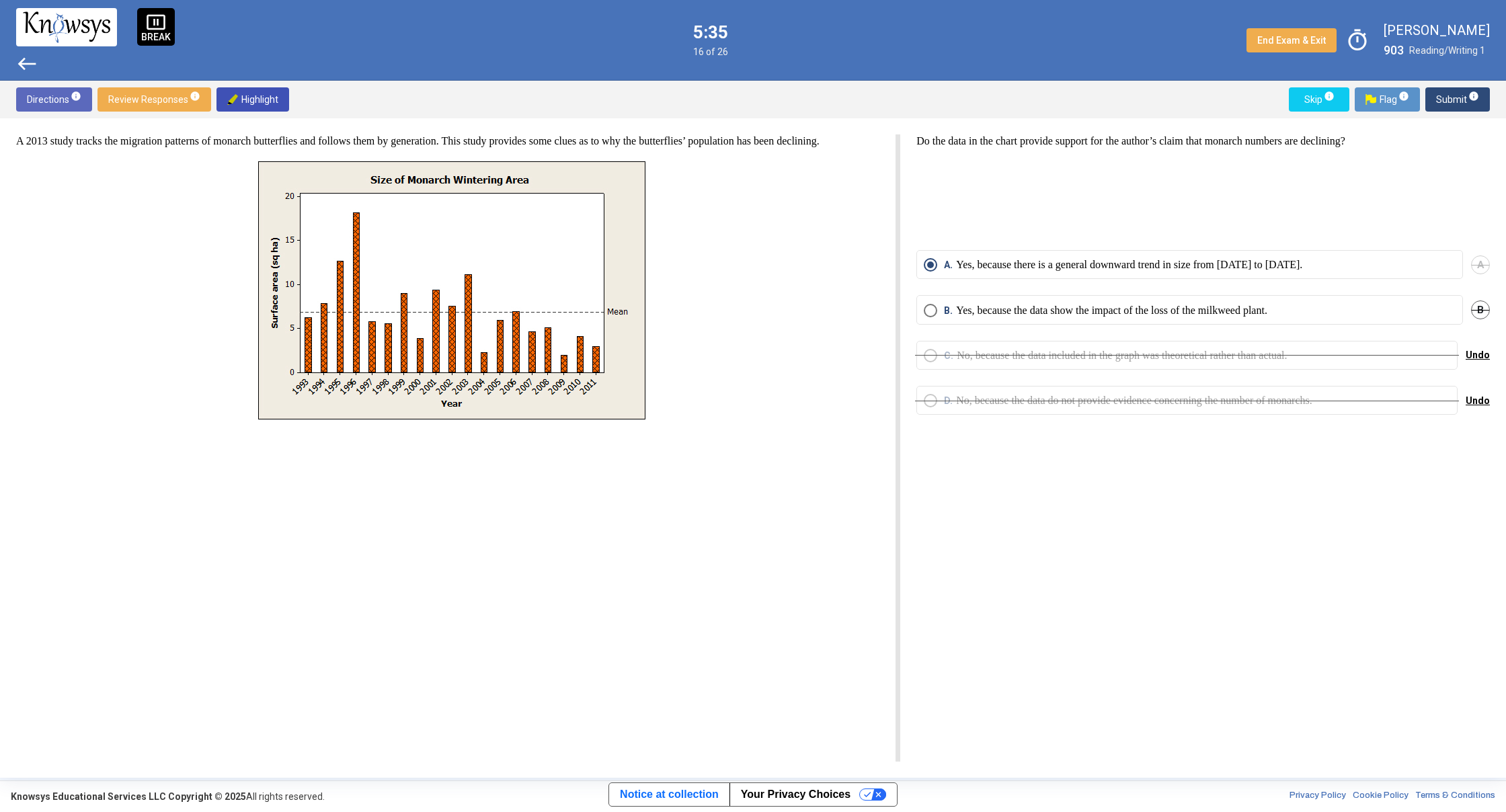
click at [24, 63] on span "west" at bounding box center [26, 64] width 21 height 21
click at [23, 64] on span "west" at bounding box center [26, 64] width 21 height 21
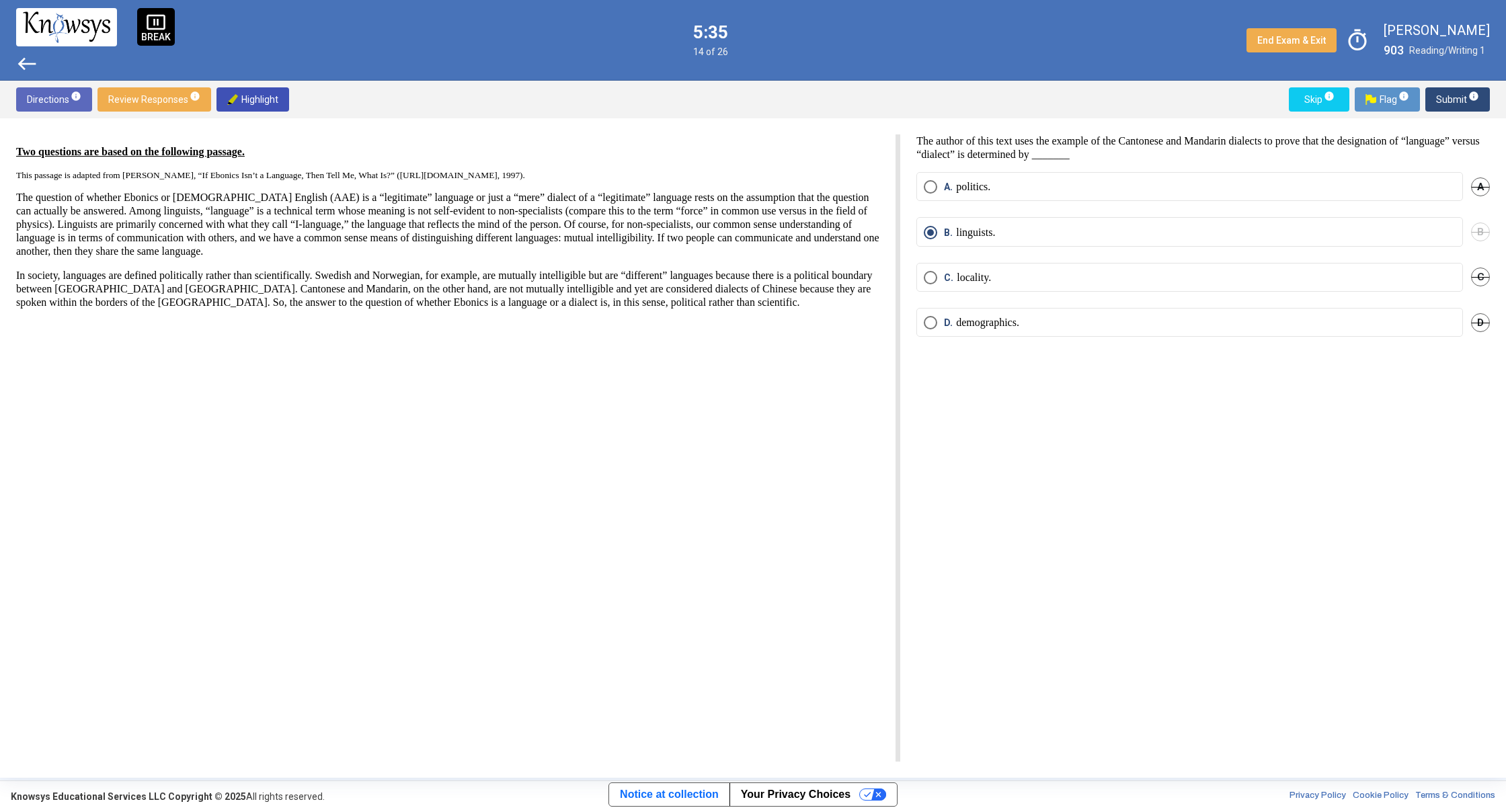
click at [23, 64] on span "west" at bounding box center [26, 64] width 21 height 21
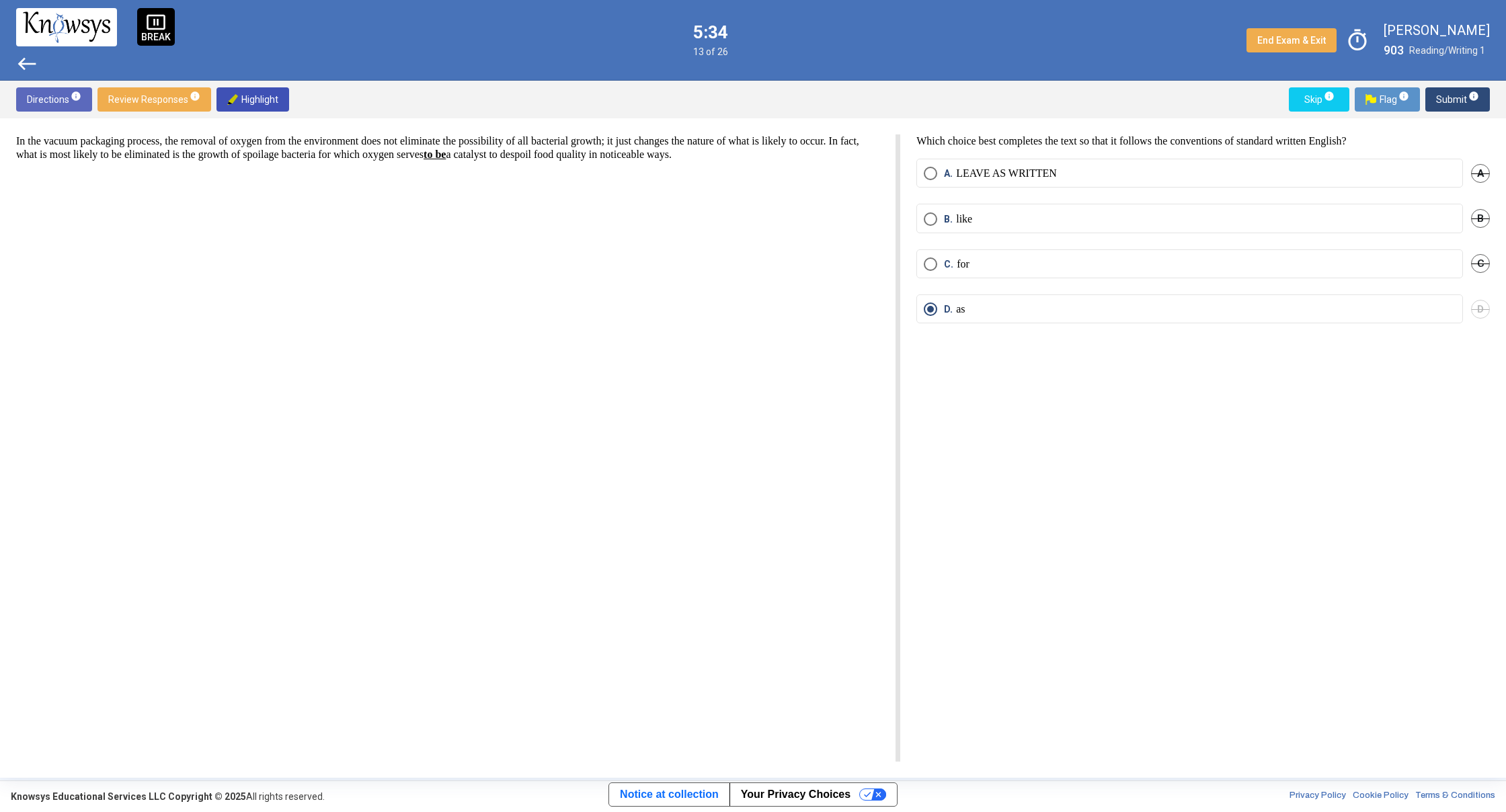
click at [23, 64] on span "west" at bounding box center [26, 64] width 21 height 21
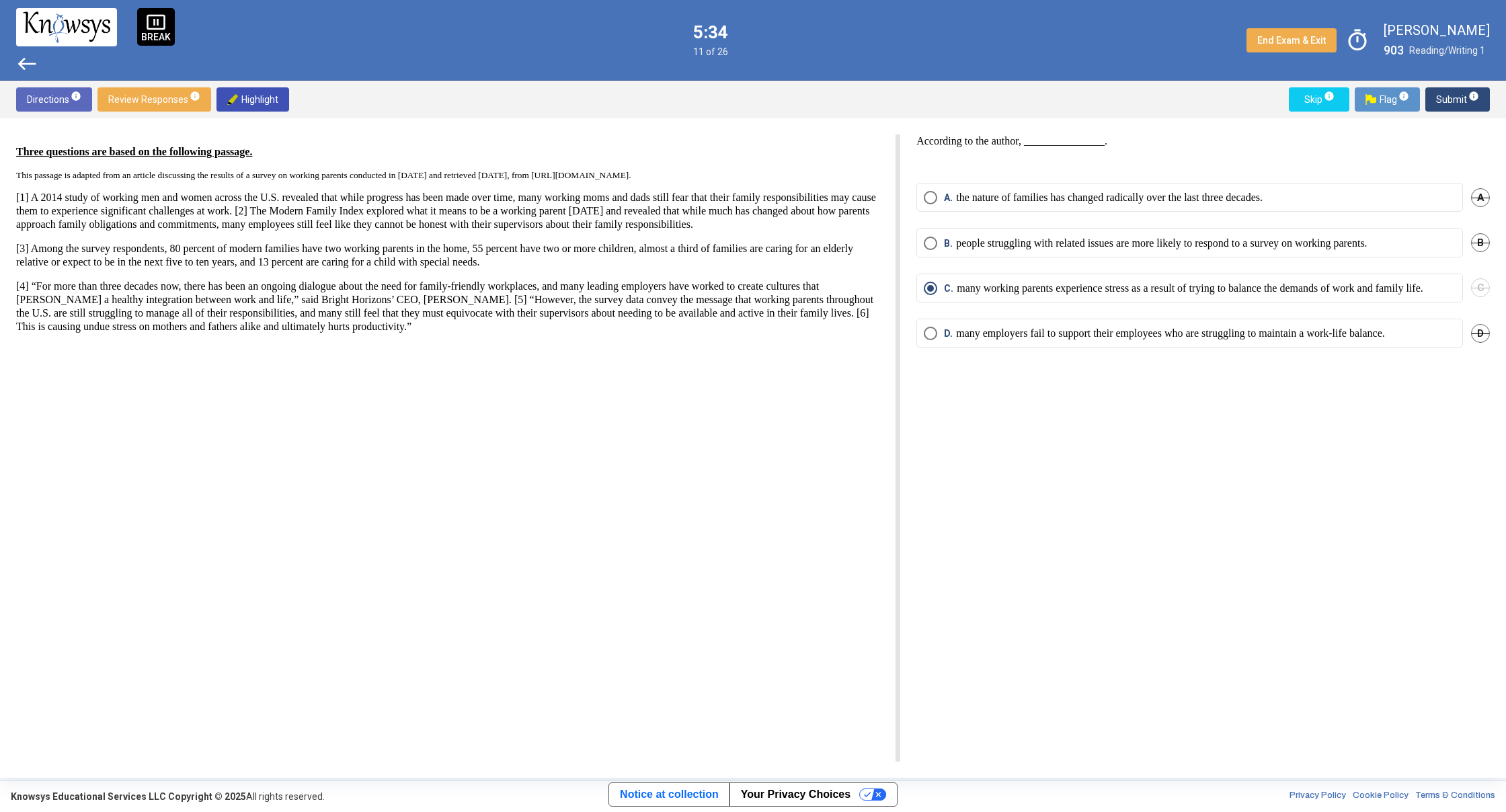
click at [23, 64] on span "west" at bounding box center [26, 64] width 21 height 21
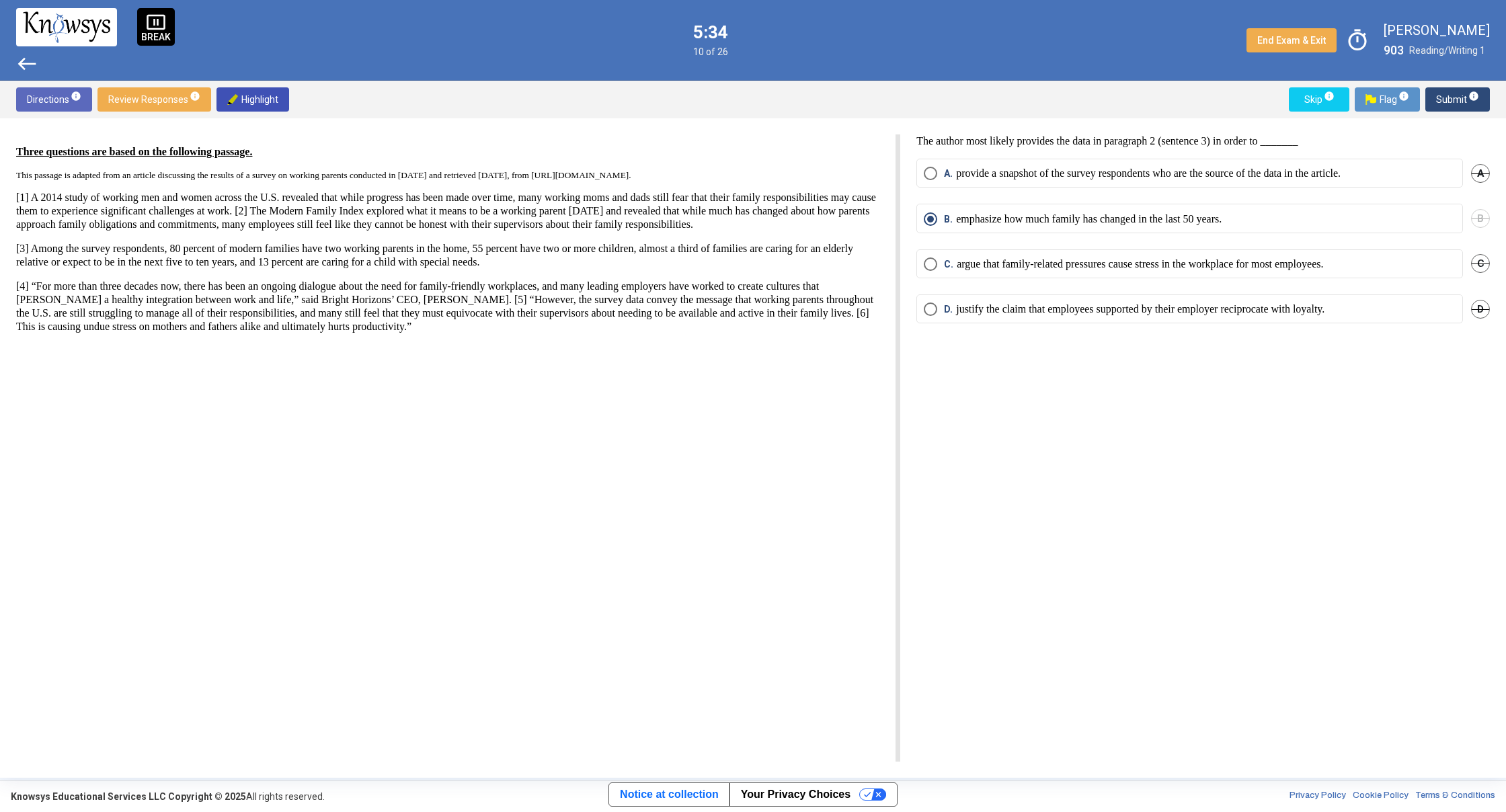
click at [23, 64] on span "west" at bounding box center [26, 64] width 21 height 21
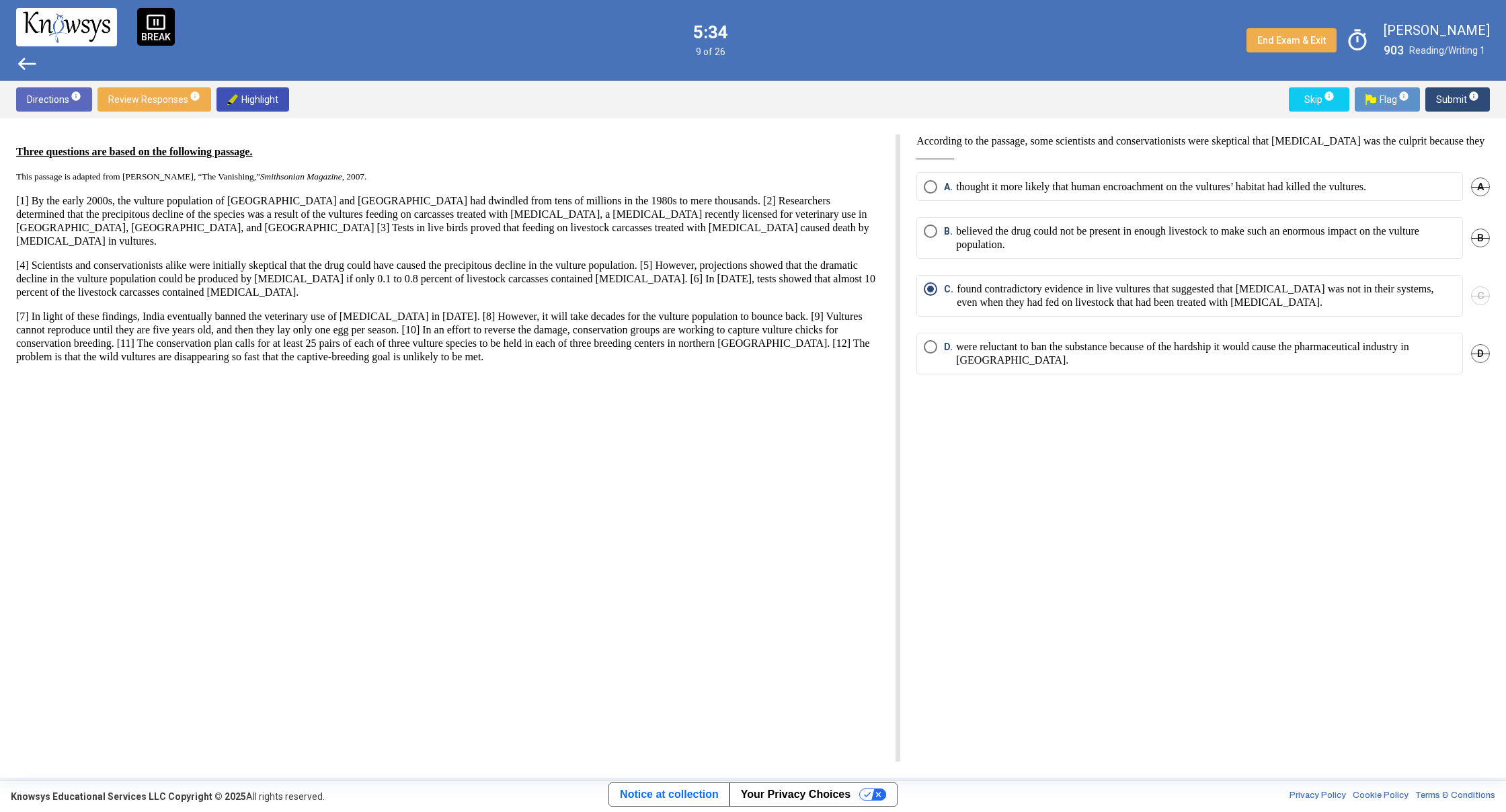
click at [23, 64] on span "west" at bounding box center [26, 64] width 21 height 21
click at [22, 64] on span "west" at bounding box center [26, 64] width 21 height 21
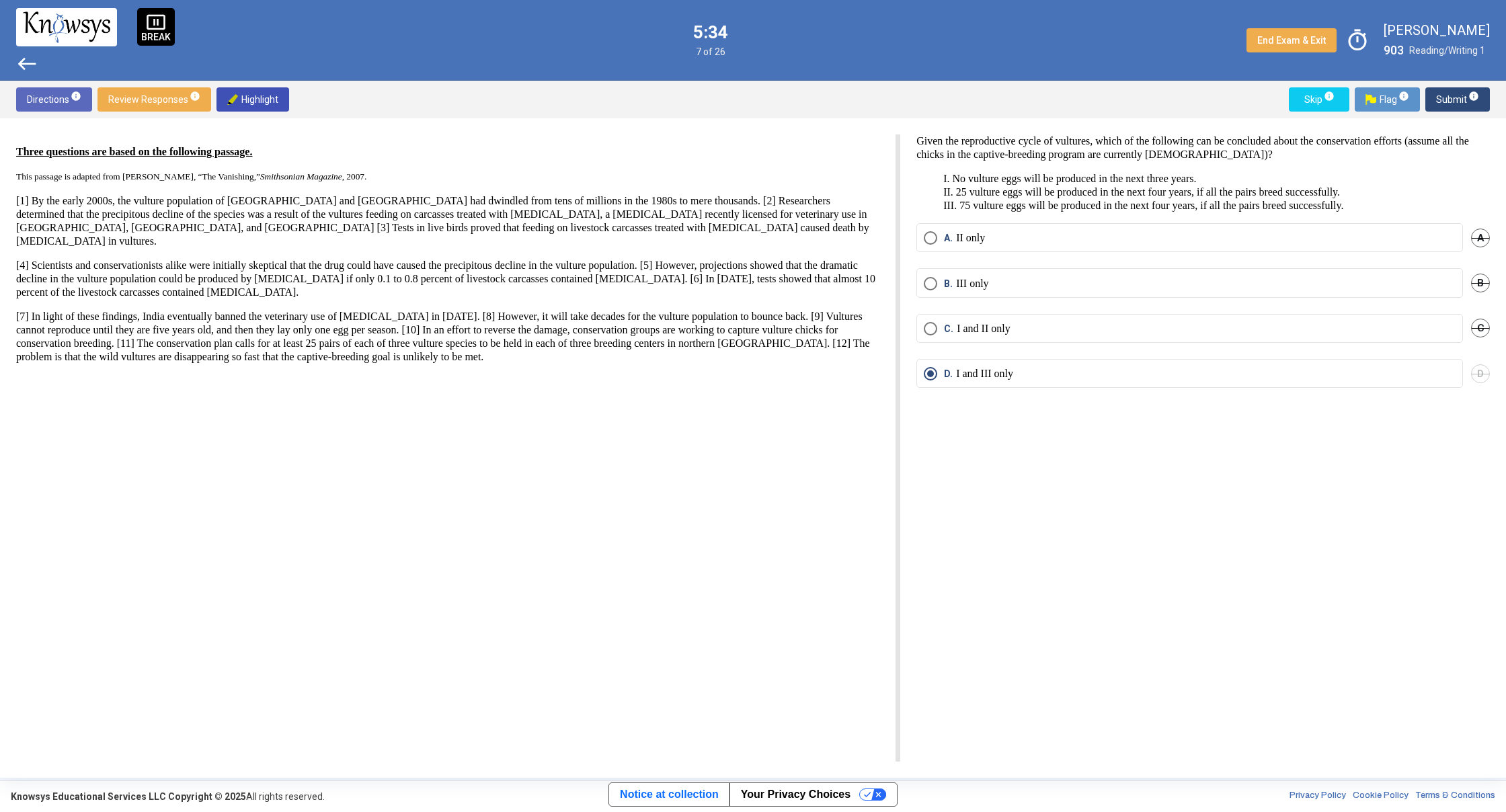
click at [22, 64] on span "west" at bounding box center [26, 64] width 21 height 21
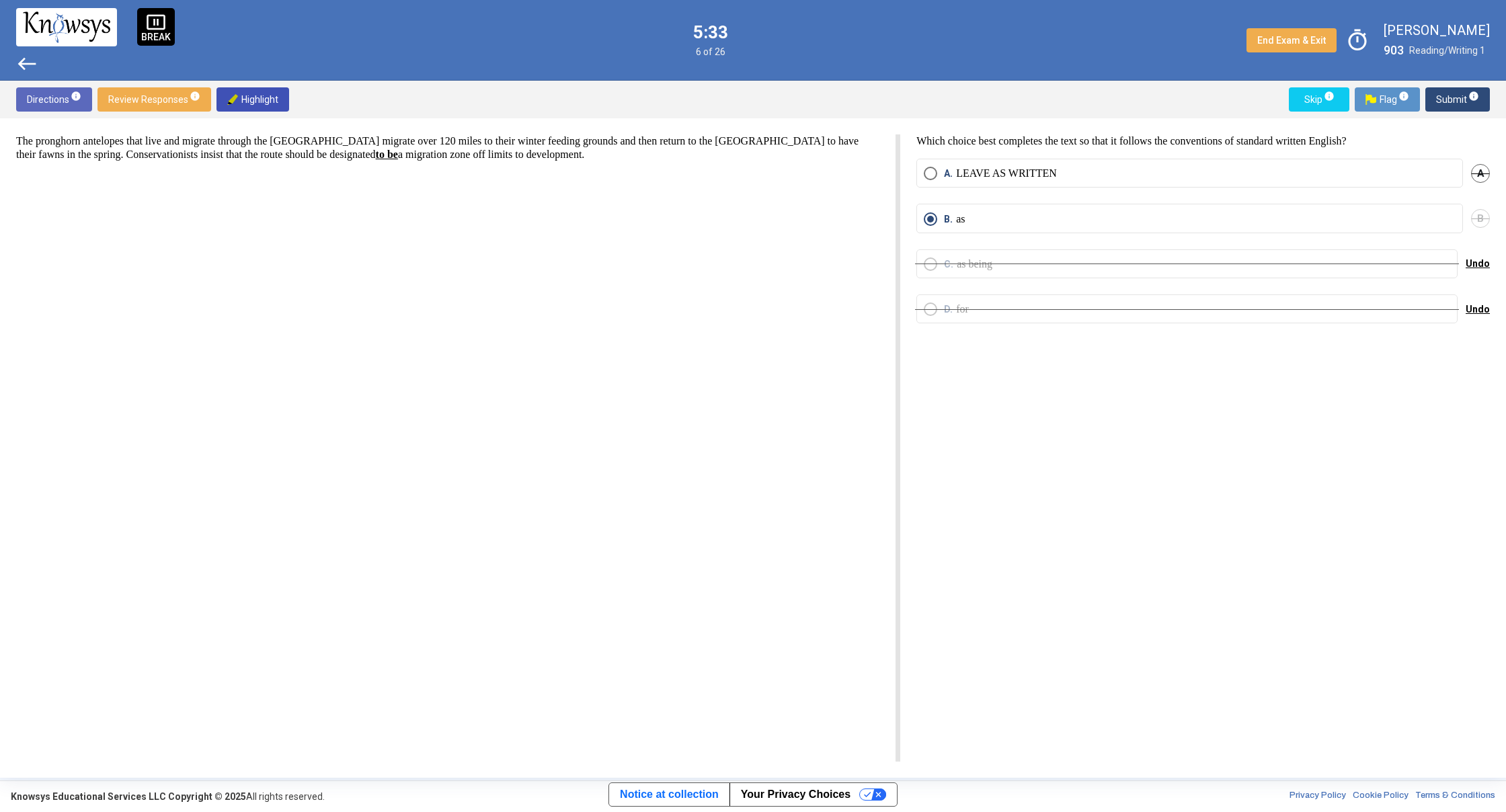
click at [22, 64] on span "west" at bounding box center [26, 64] width 21 height 21
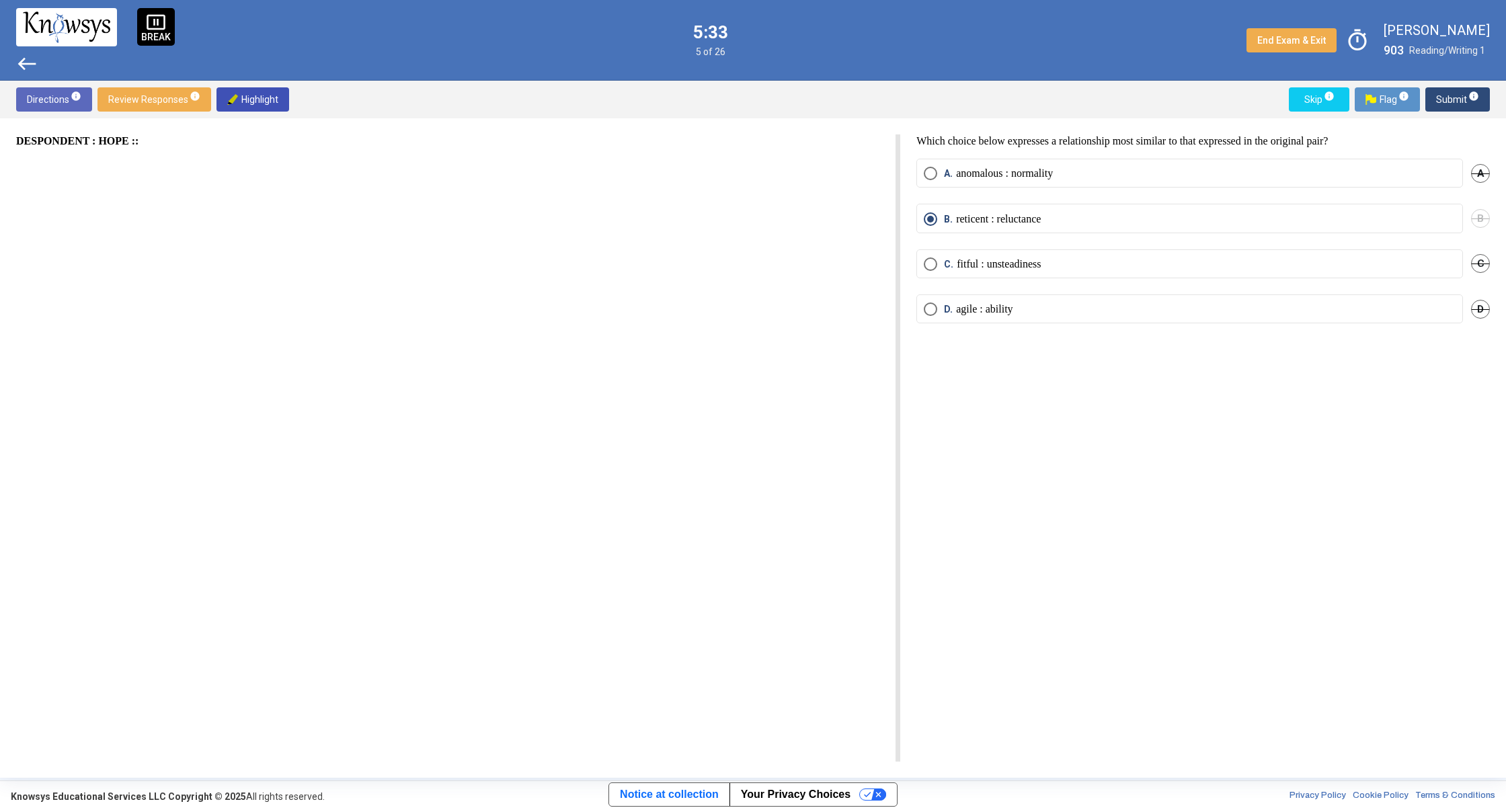
click at [21, 64] on span "west" at bounding box center [26, 64] width 21 height 21
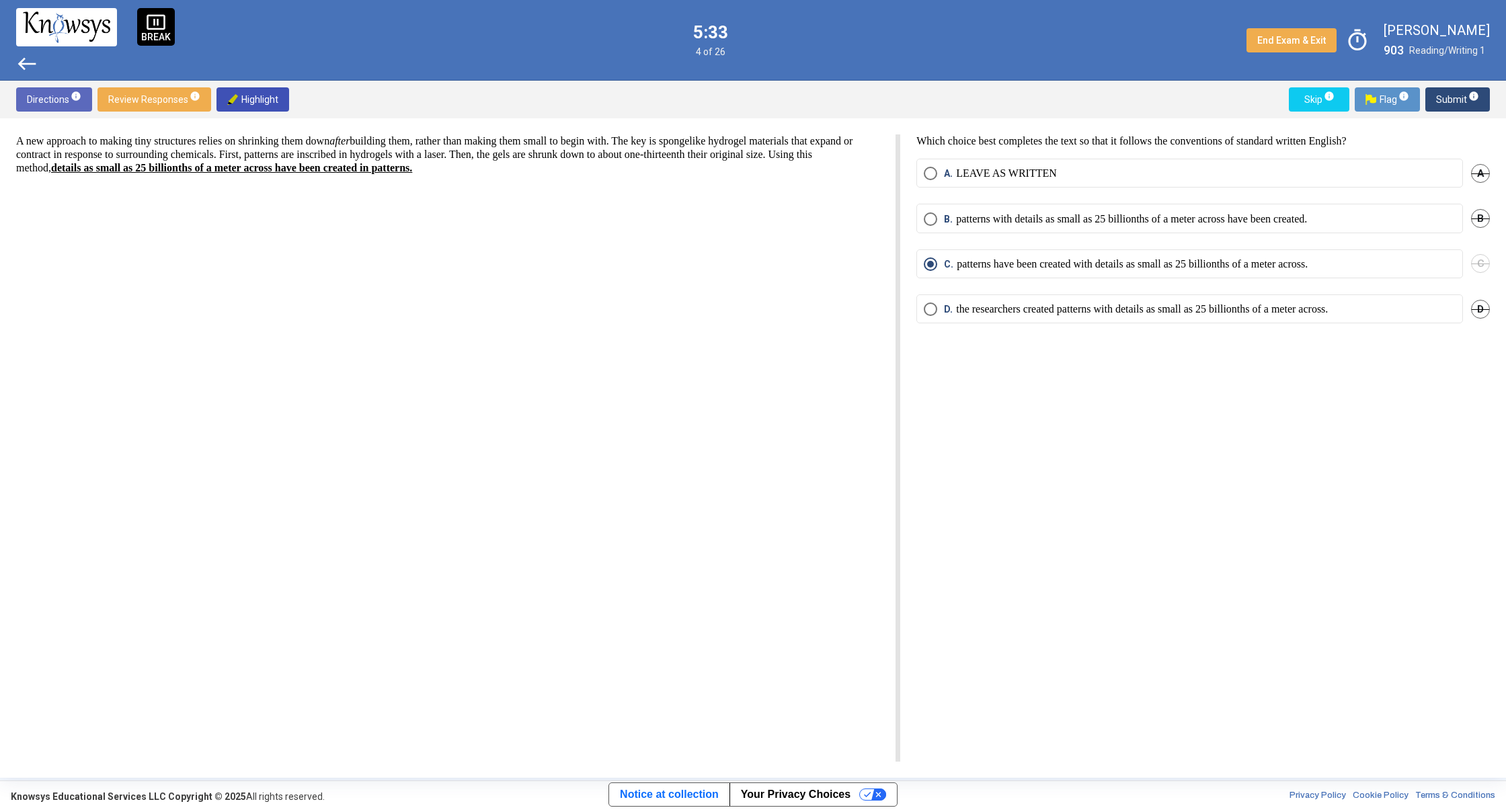
click at [21, 64] on span "west" at bounding box center [26, 64] width 21 height 21
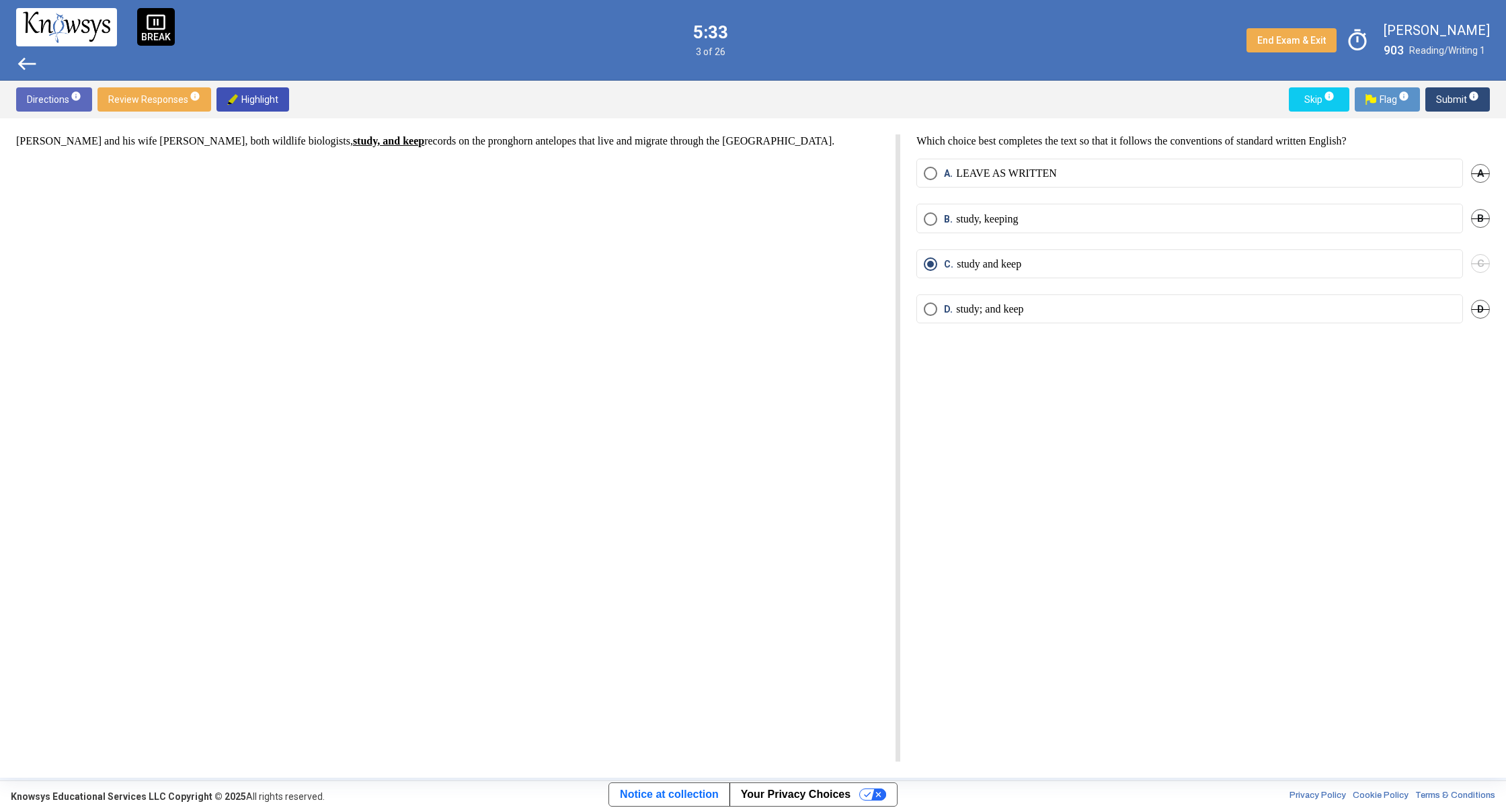
click at [21, 64] on span "west" at bounding box center [26, 64] width 21 height 21
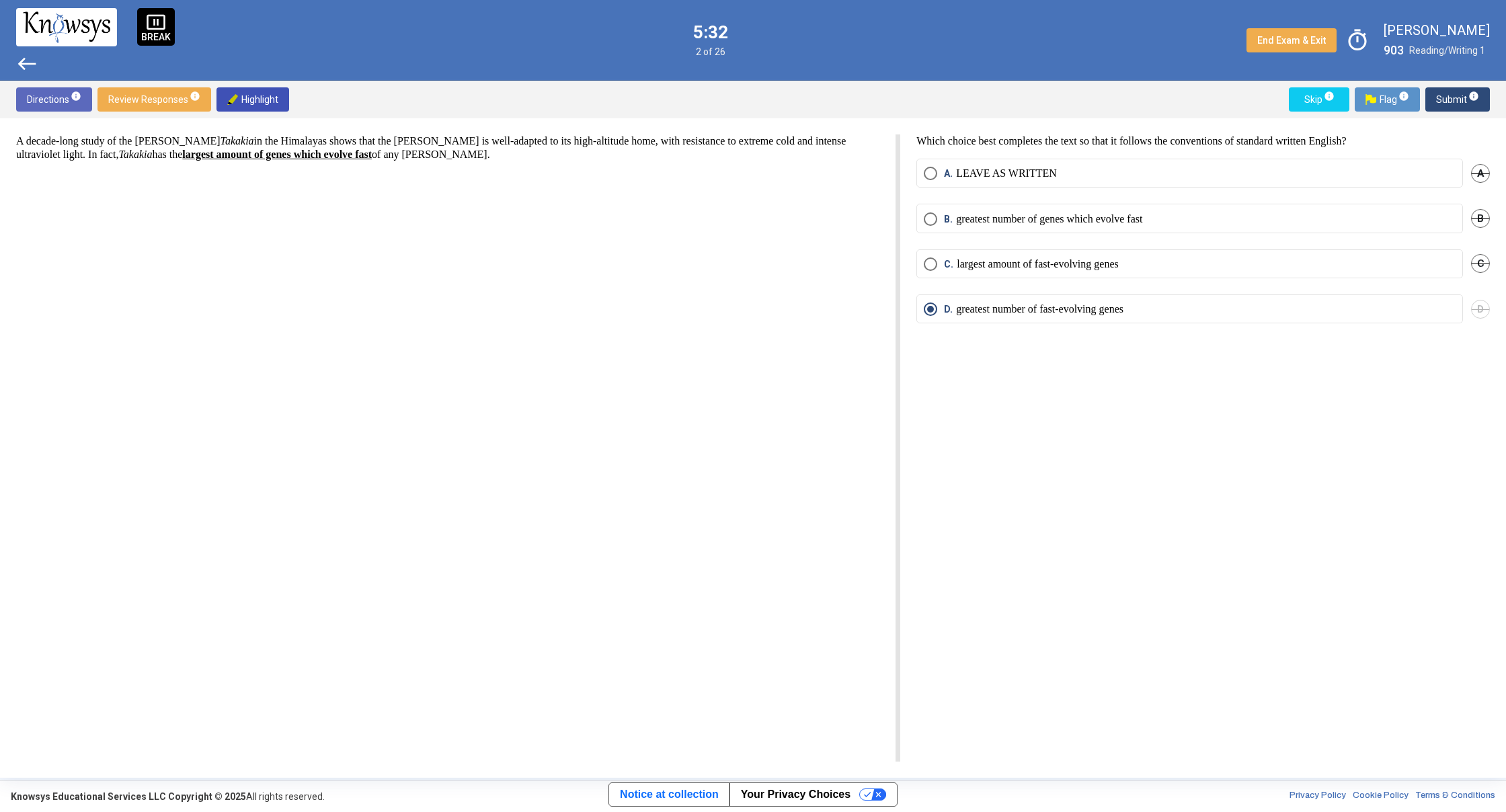
click at [21, 64] on span "west" at bounding box center [26, 64] width 21 height 21
click at [21, 64] on div "pause_presentation BREAK west 5:32 2 of 26 End Exam & Exit timer [PERSON_NAME] …" at bounding box center [753, 40] width 1506 height 80
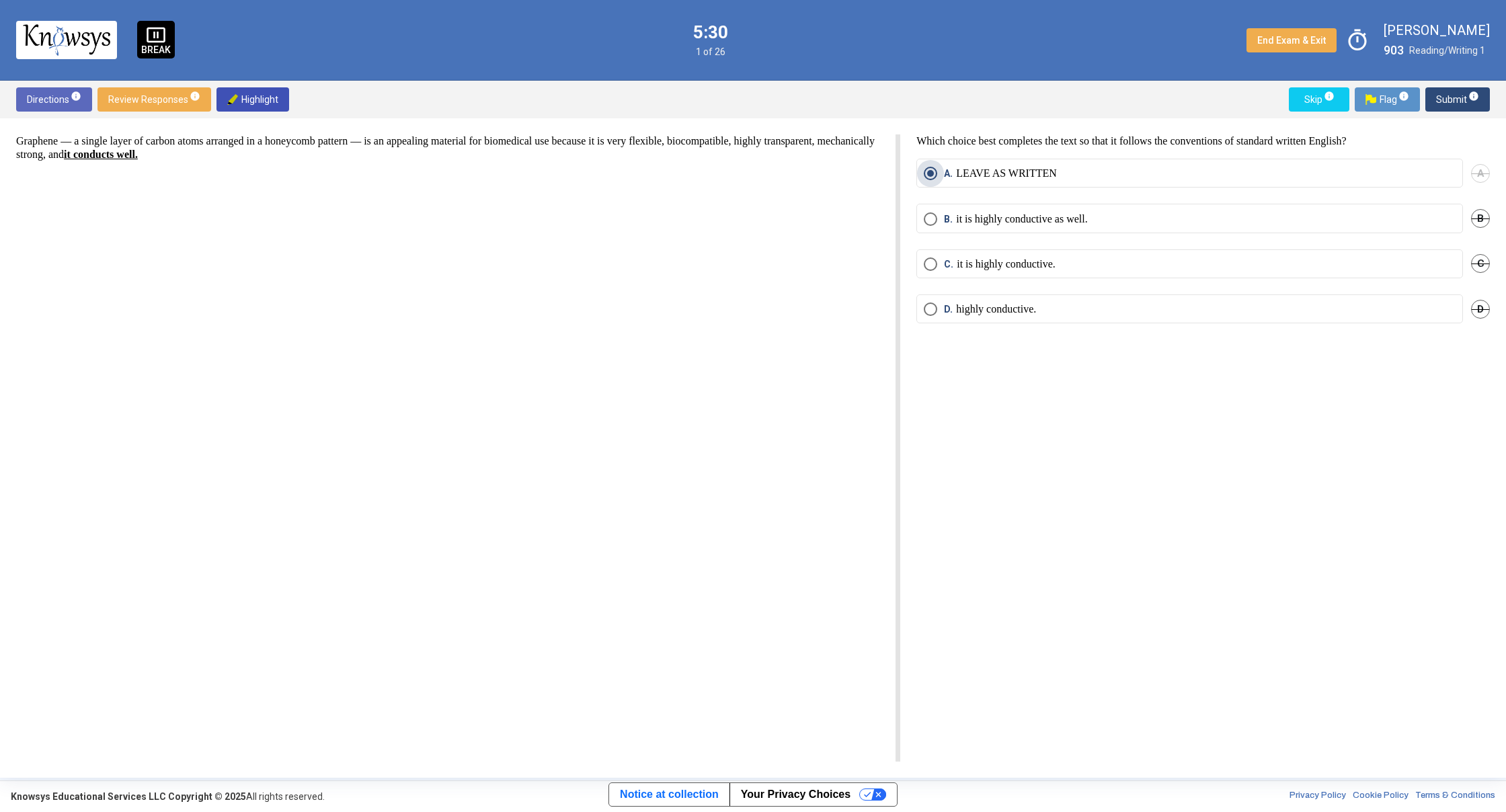
click at [930, 172] on span "Select an option" at bounding box center [930, 173] width 7 height 7
click at [1457, 92] on span "Submit info" at bounding box center [1457, 99] width 43 height 24
click at [1457, 93] on span "Submit info" at bounding box center [1457, 99] width 43 height 24
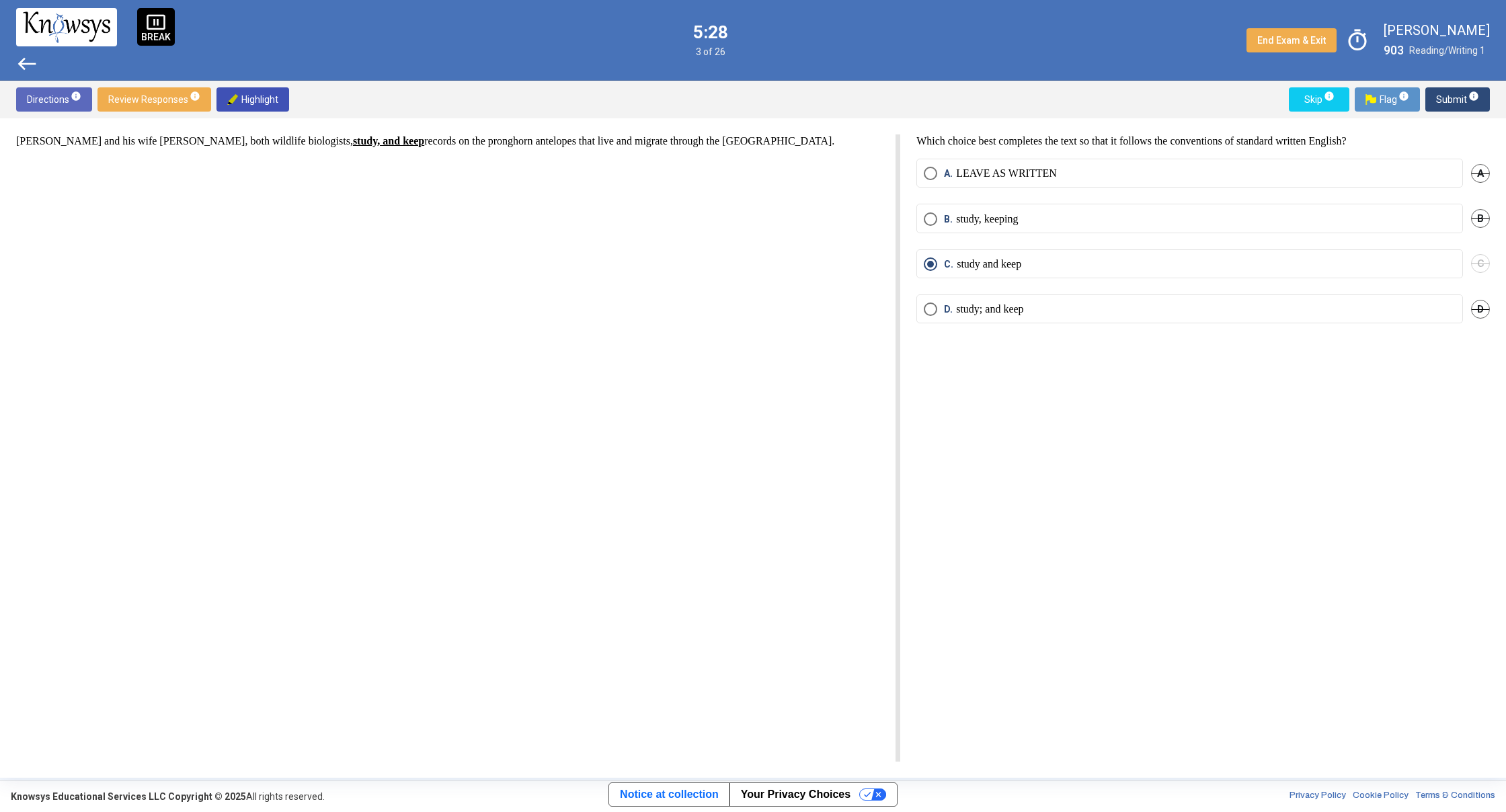
click at [1456, 94] on span "Submit info" at bounding box center [1457, 99] width 43 height 24
click at [1456, 94] on span "Submit info" at bounding box center [1457, 99] width 43 height 24
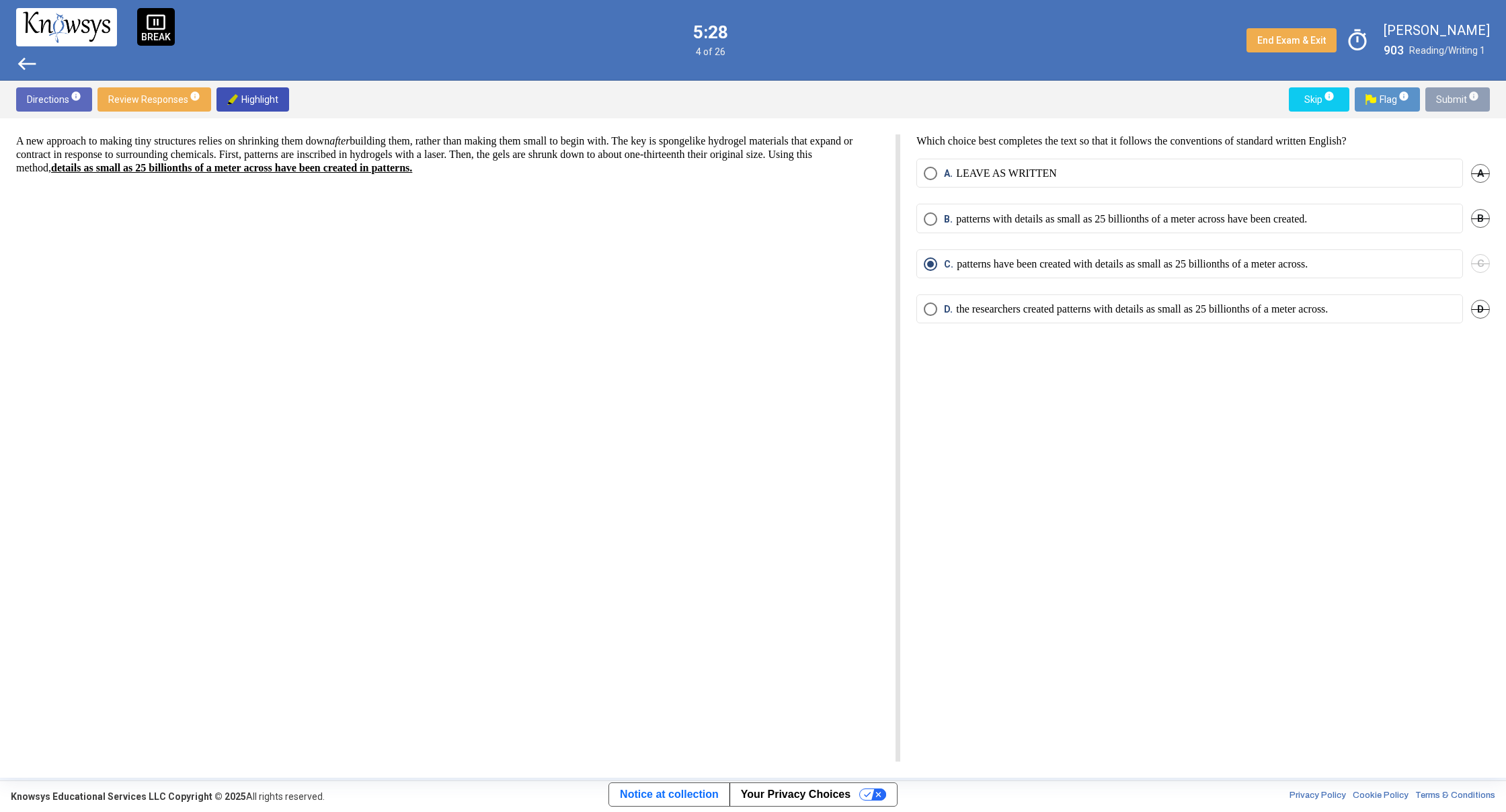
click at [1456, 95] on span "Submit info" at bounding box center [1457, 99] width 43 height 24
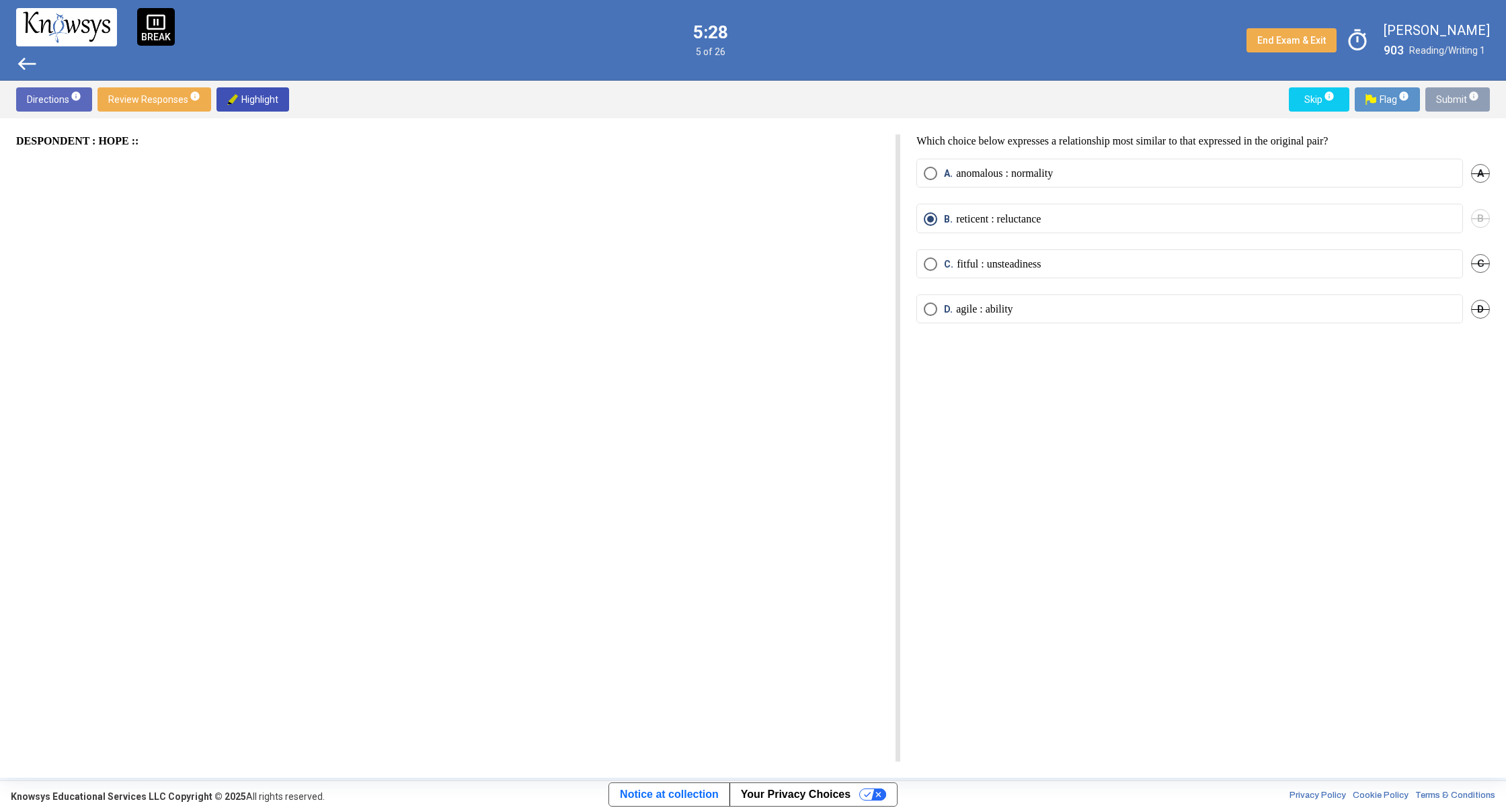
click at [1456, 95] on span "Submit info" at bounding box center [1457, 99] width 43 height 24
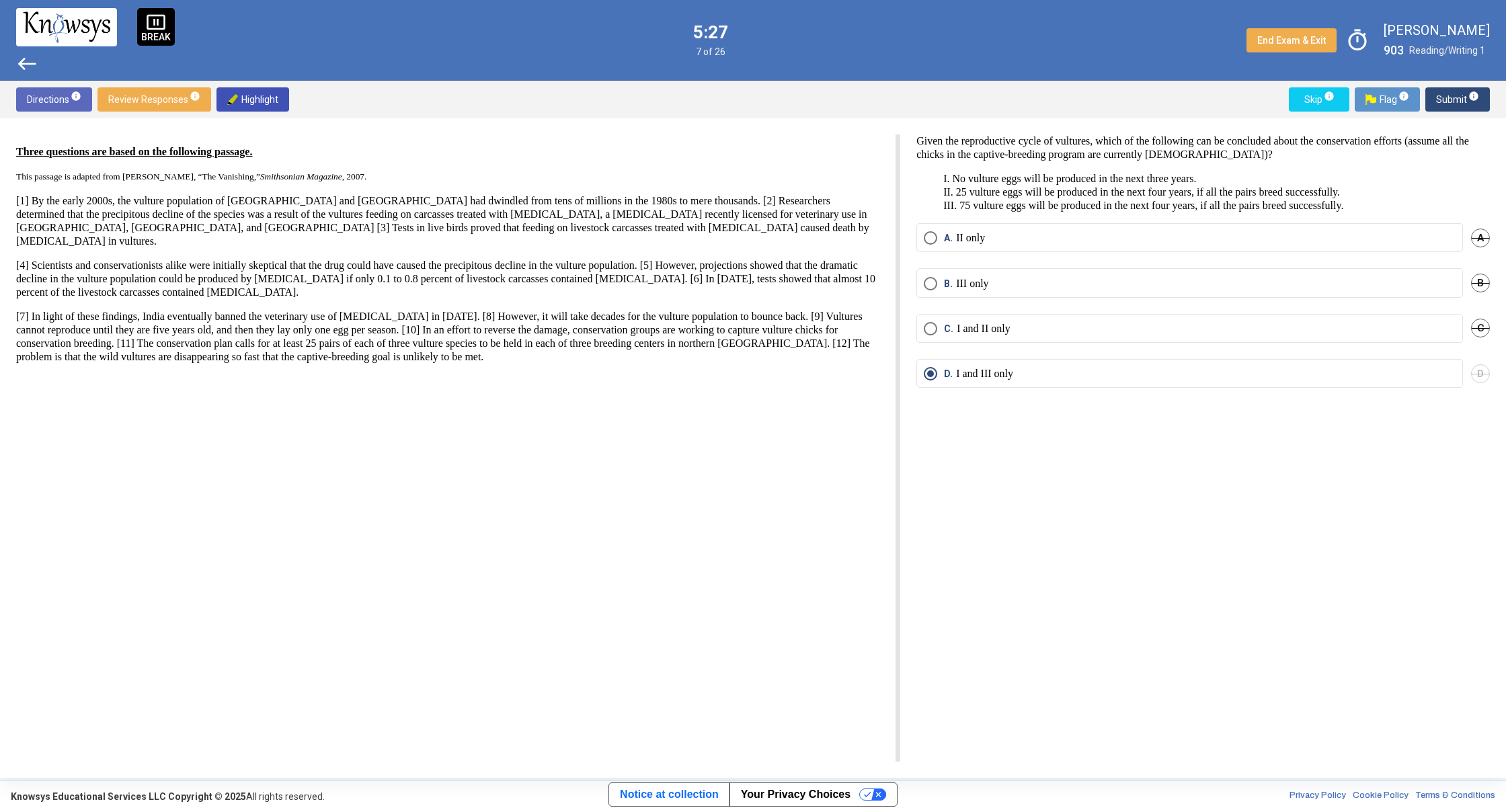
click at [1456, 95] on span "Submit info" at bounding box center [1457, 99] width 43 height 24
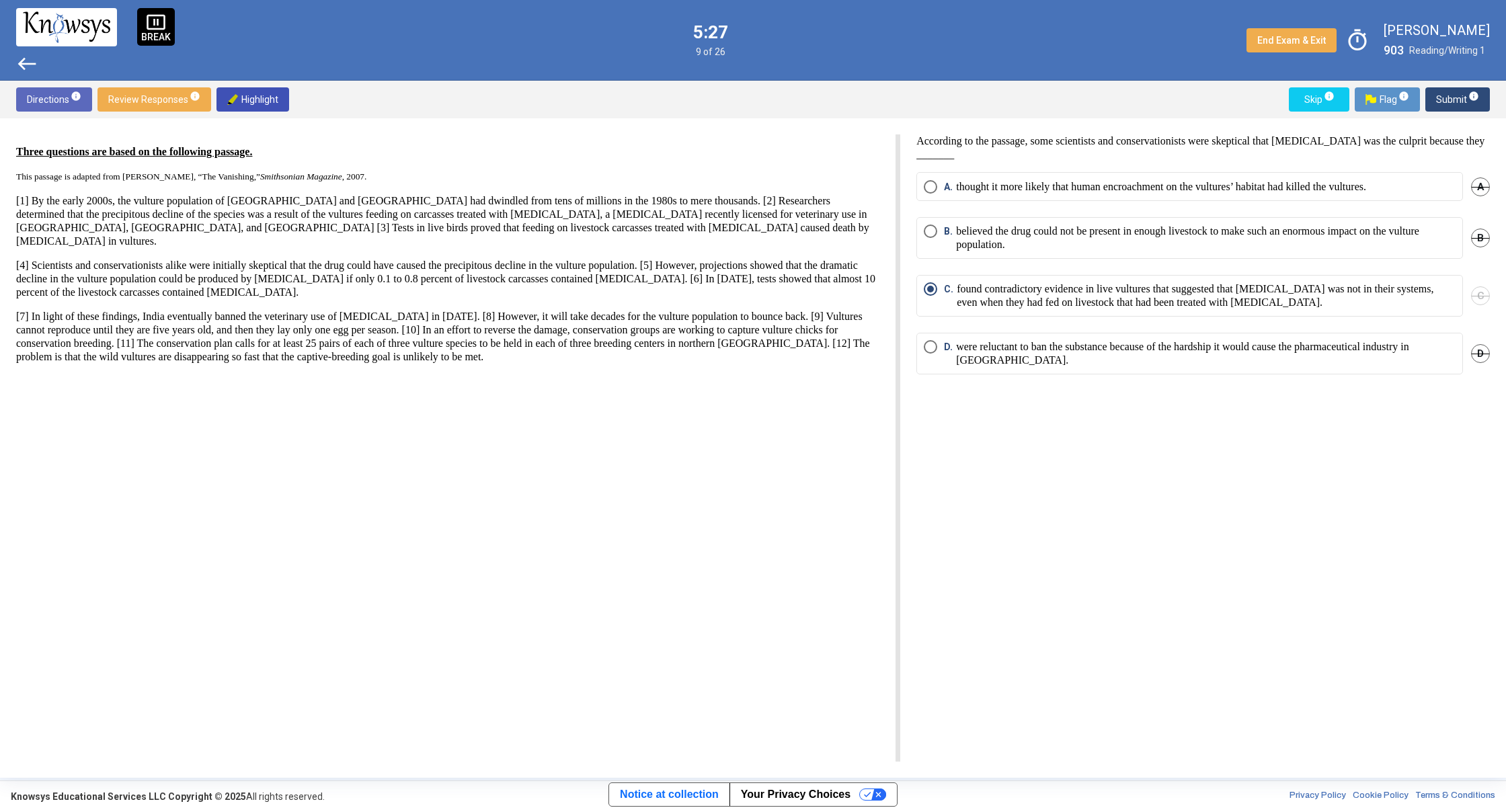
click at [1456, 95] on span "Submit info" at bounding box center [1457, 99] width 43 height 24
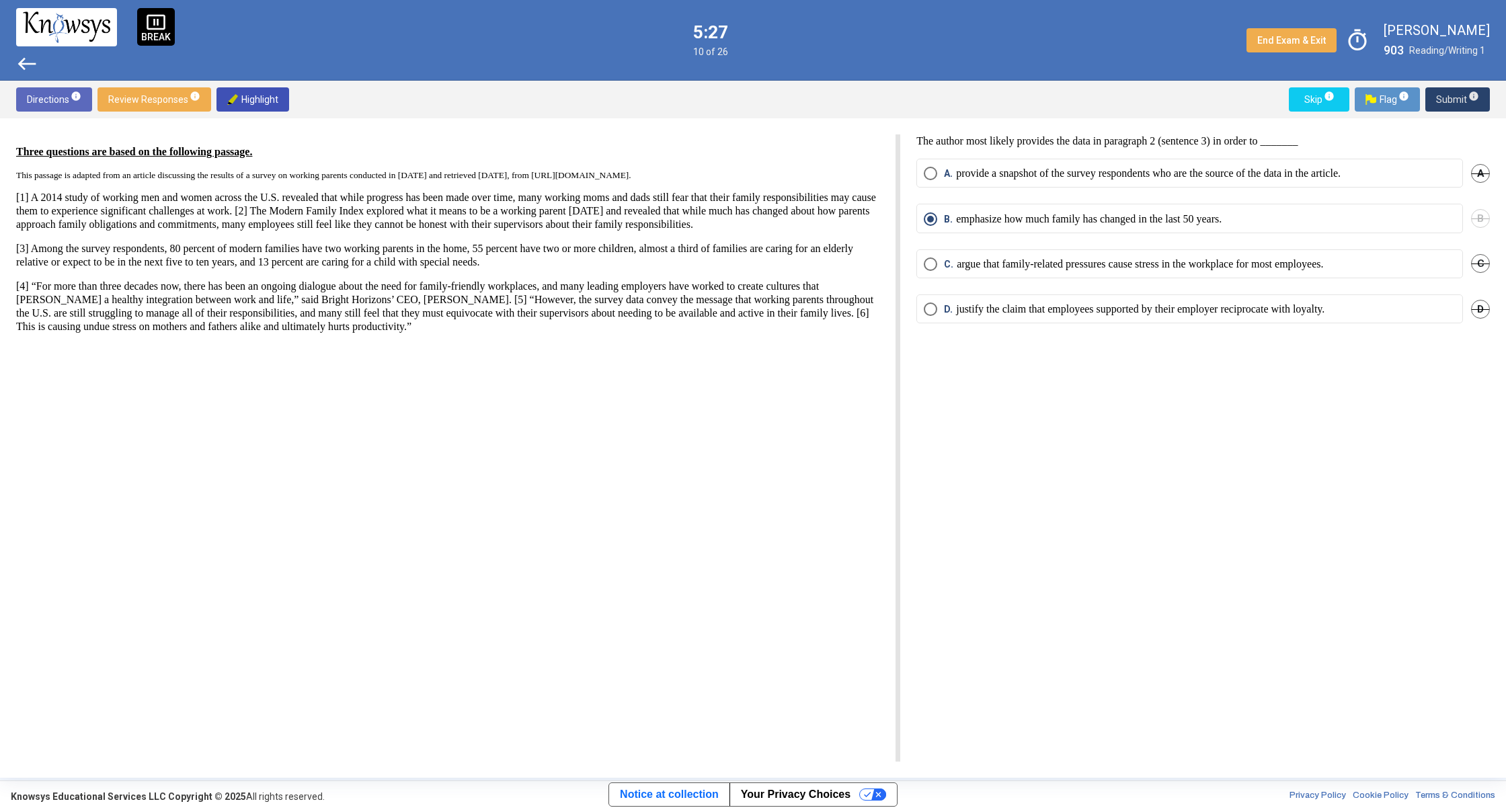
click at [1456, 95] on span "Submit info" at bounding box center [1457, 99] width 43 height 24
click at [1456, 95] on span "Submit info" at bounding box center [1457, 99] width 43 height 24
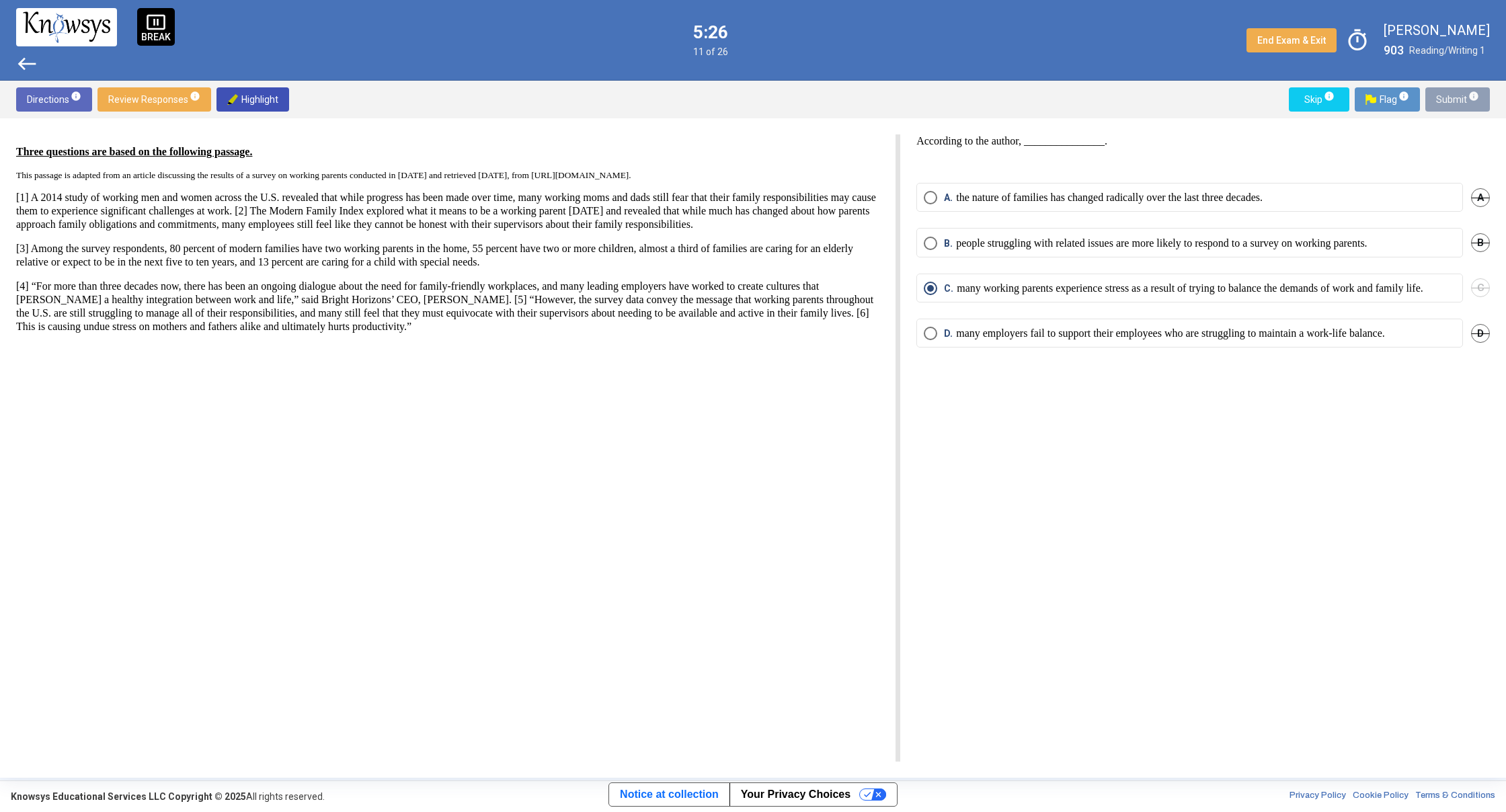
click at [1456, 95] on span "Submit info" at bounding box center [1457, 99] width 43 height 24
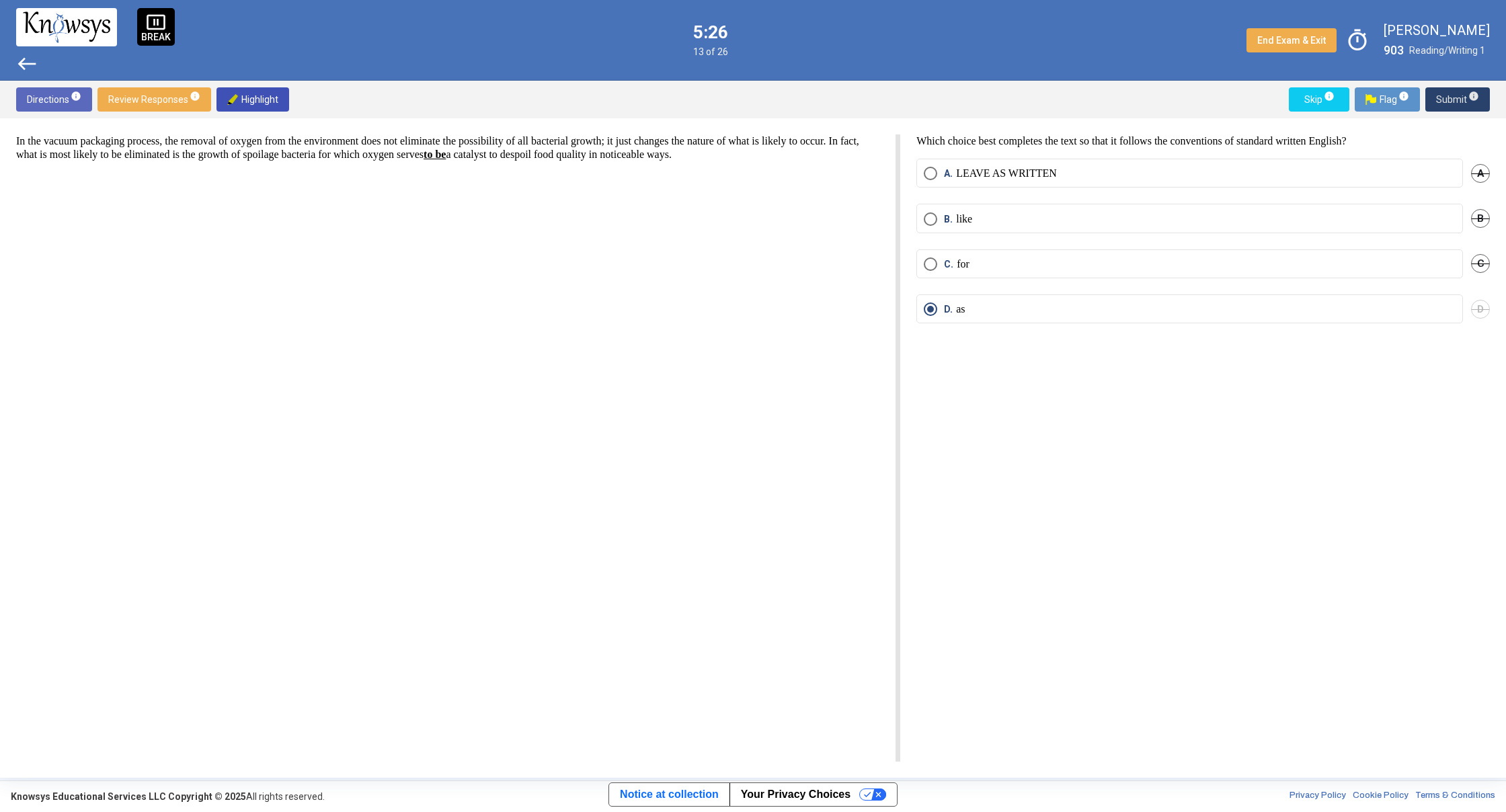
click at [1456, 95] on span "Submit info" at bounding box center [1457, 99] width 43 height 24
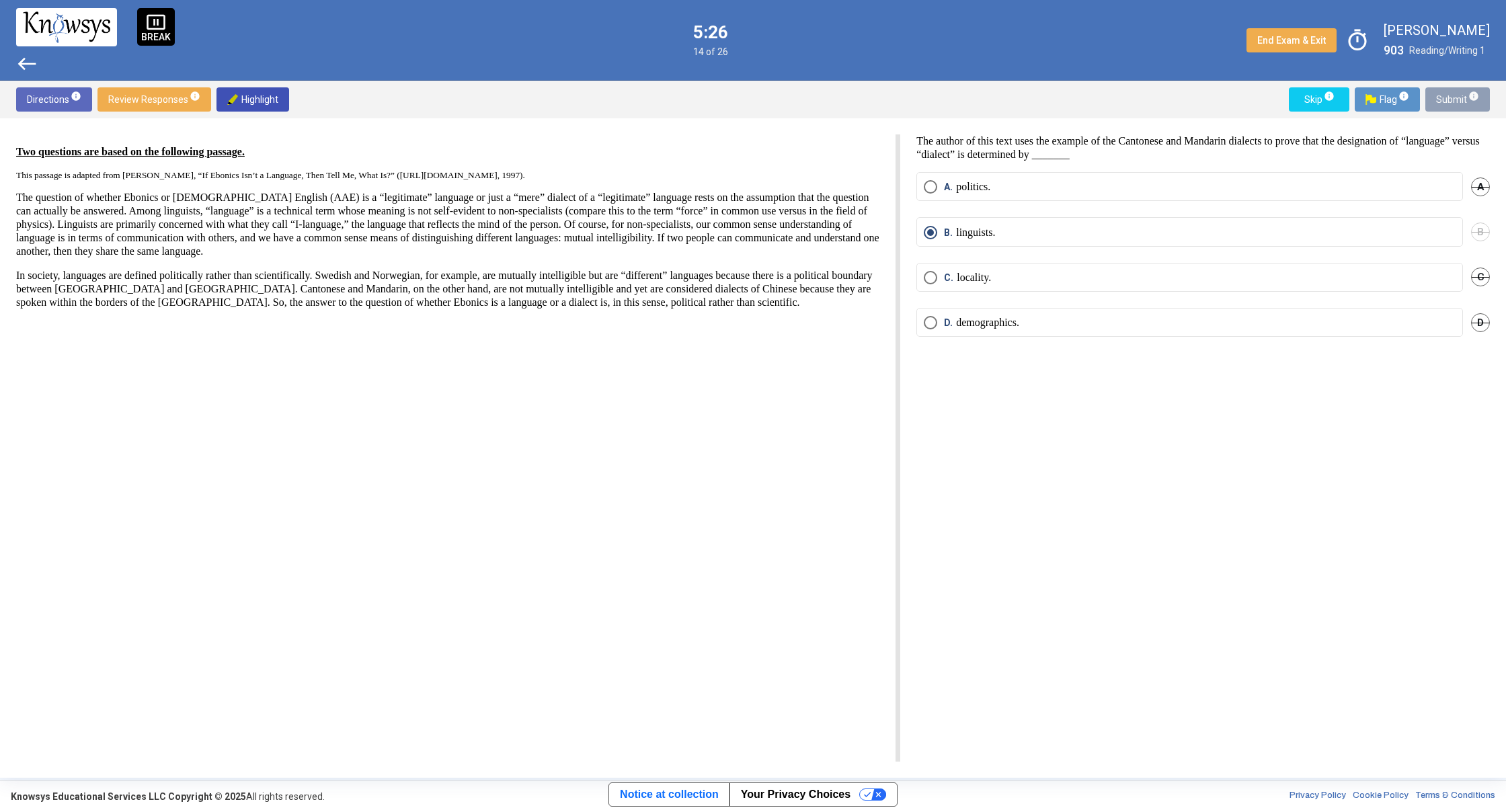
click at [1456, 95] on span "Submit info" at bounding box center [1457, 99] width 43 height 24
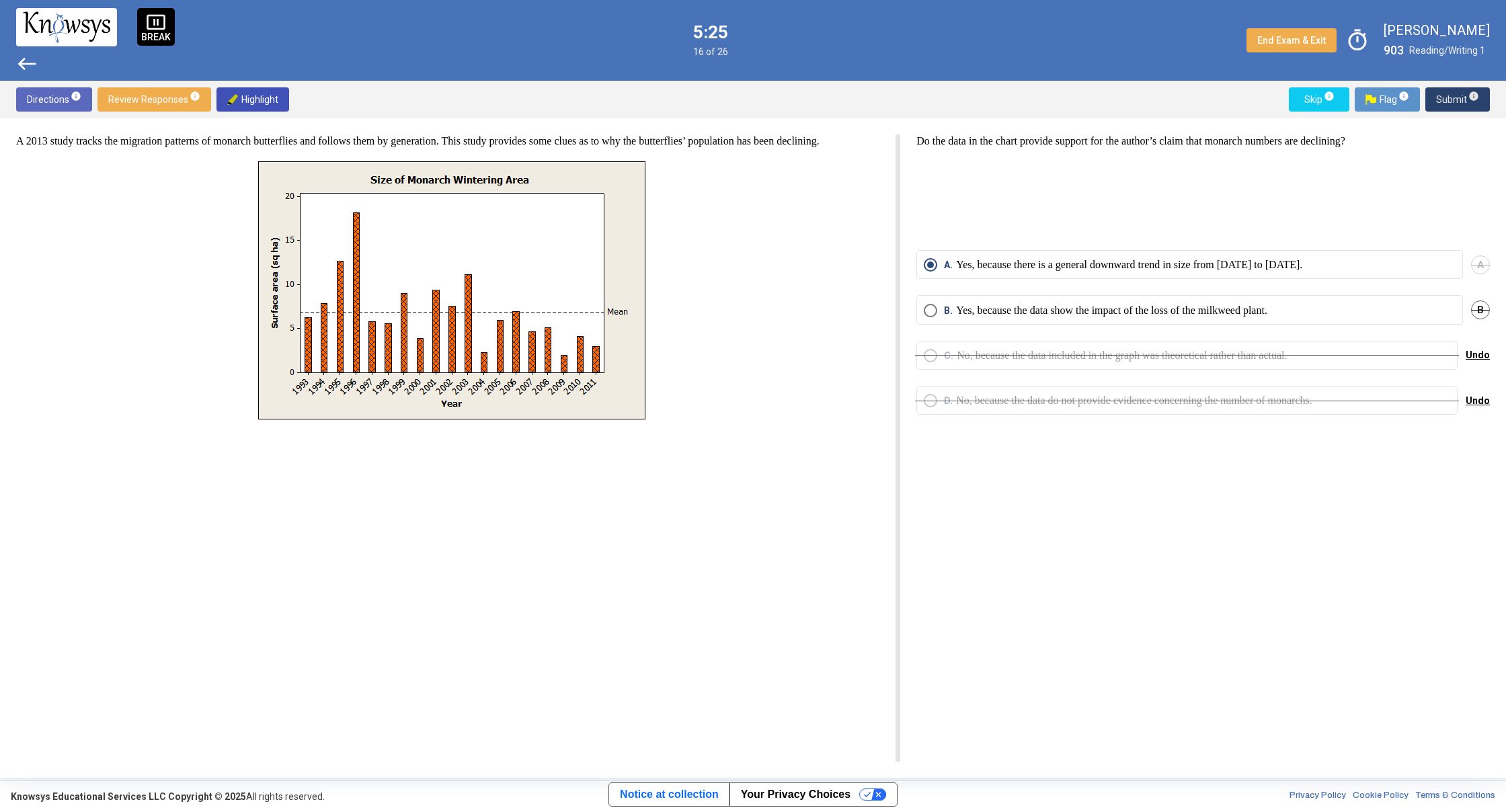
click at [1455, 95] on span "Submit info" at bounding box center [1457, 99] width 43 height 24
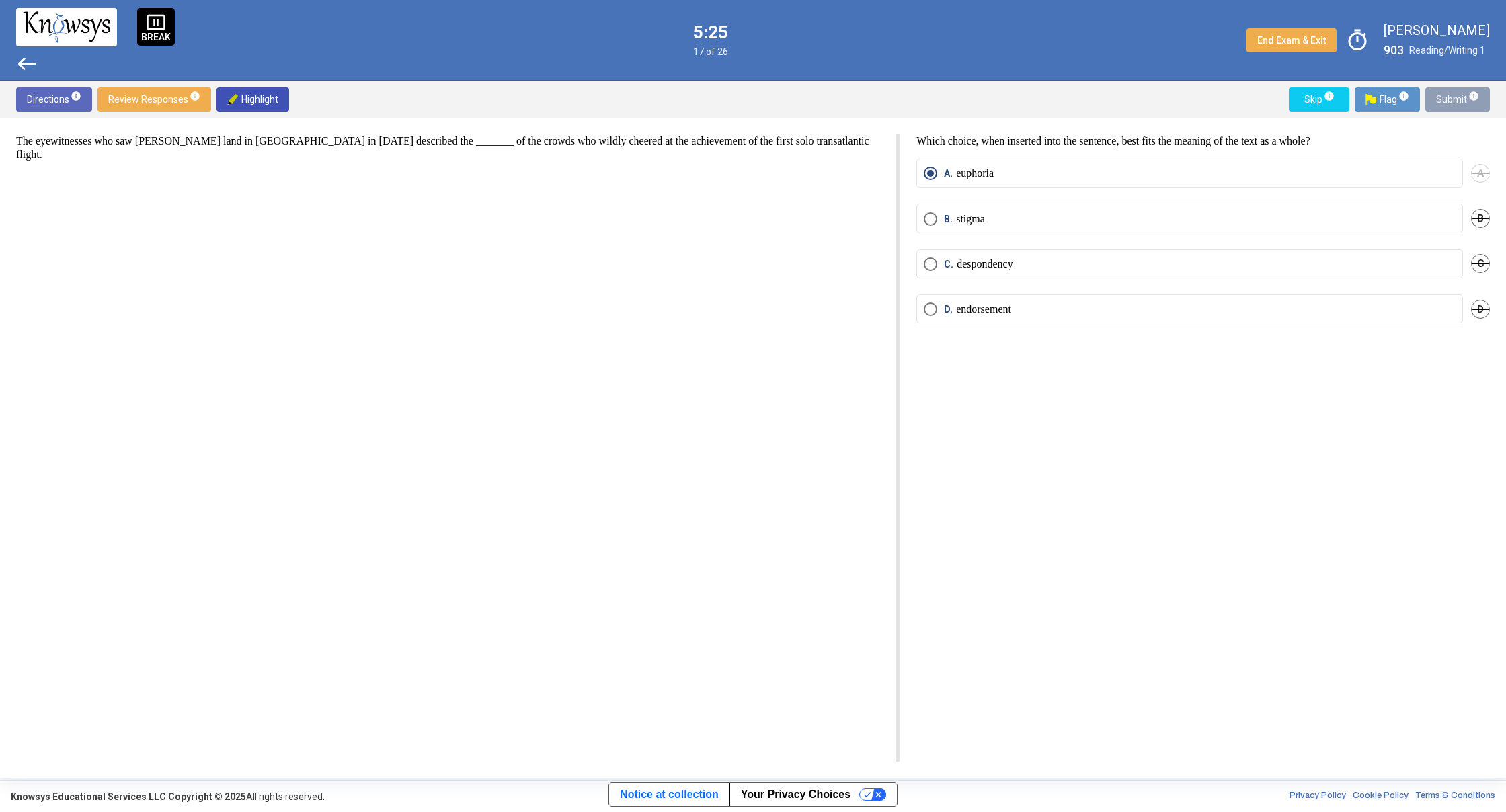
click at [1455, 95] on span "Submit info" at bounding box center [1457, 99] width 43 height 24
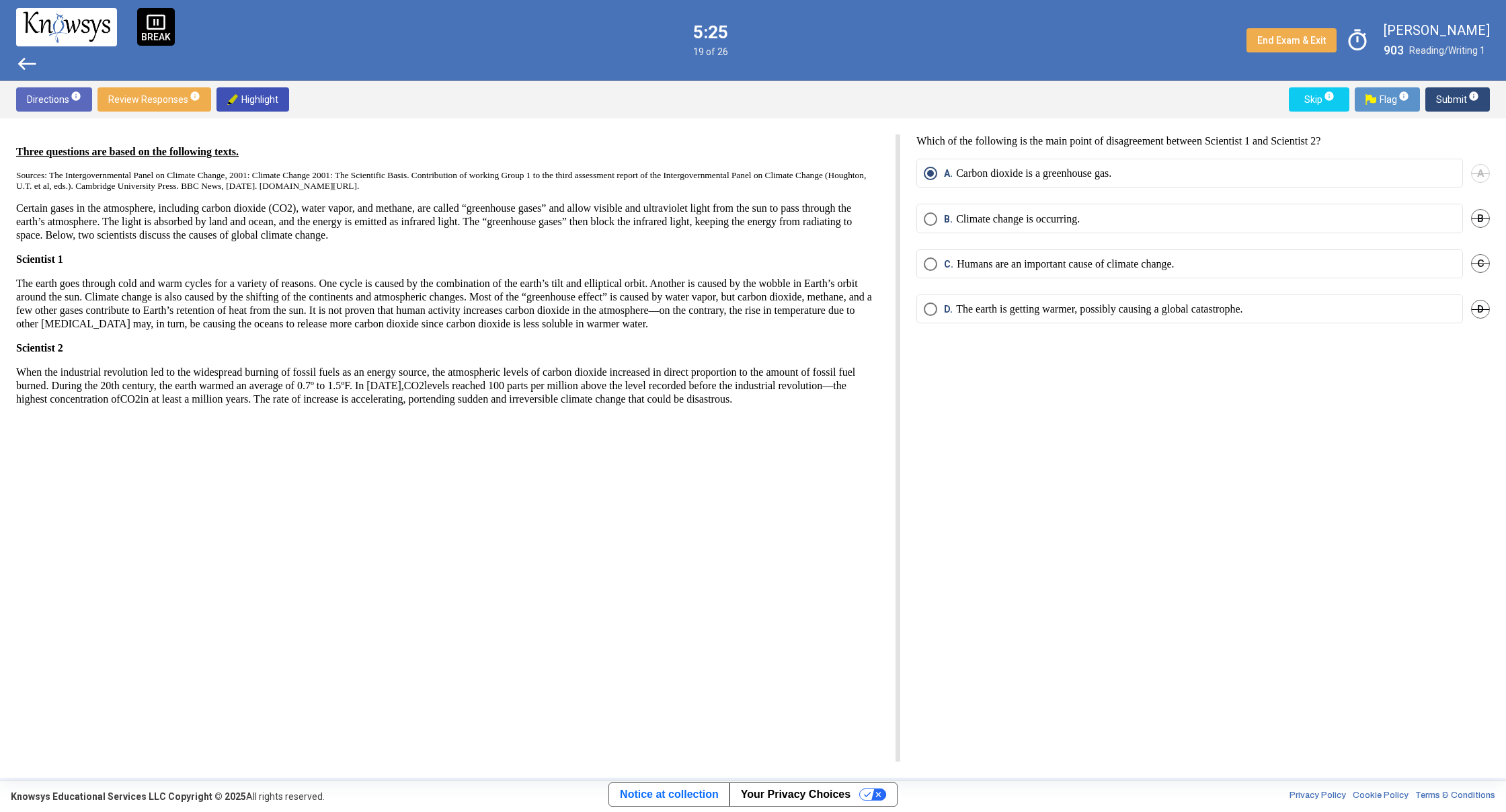
click at [1455, 95] on span "Submit info" at bounding box center [1457, 99] width 43 height 24
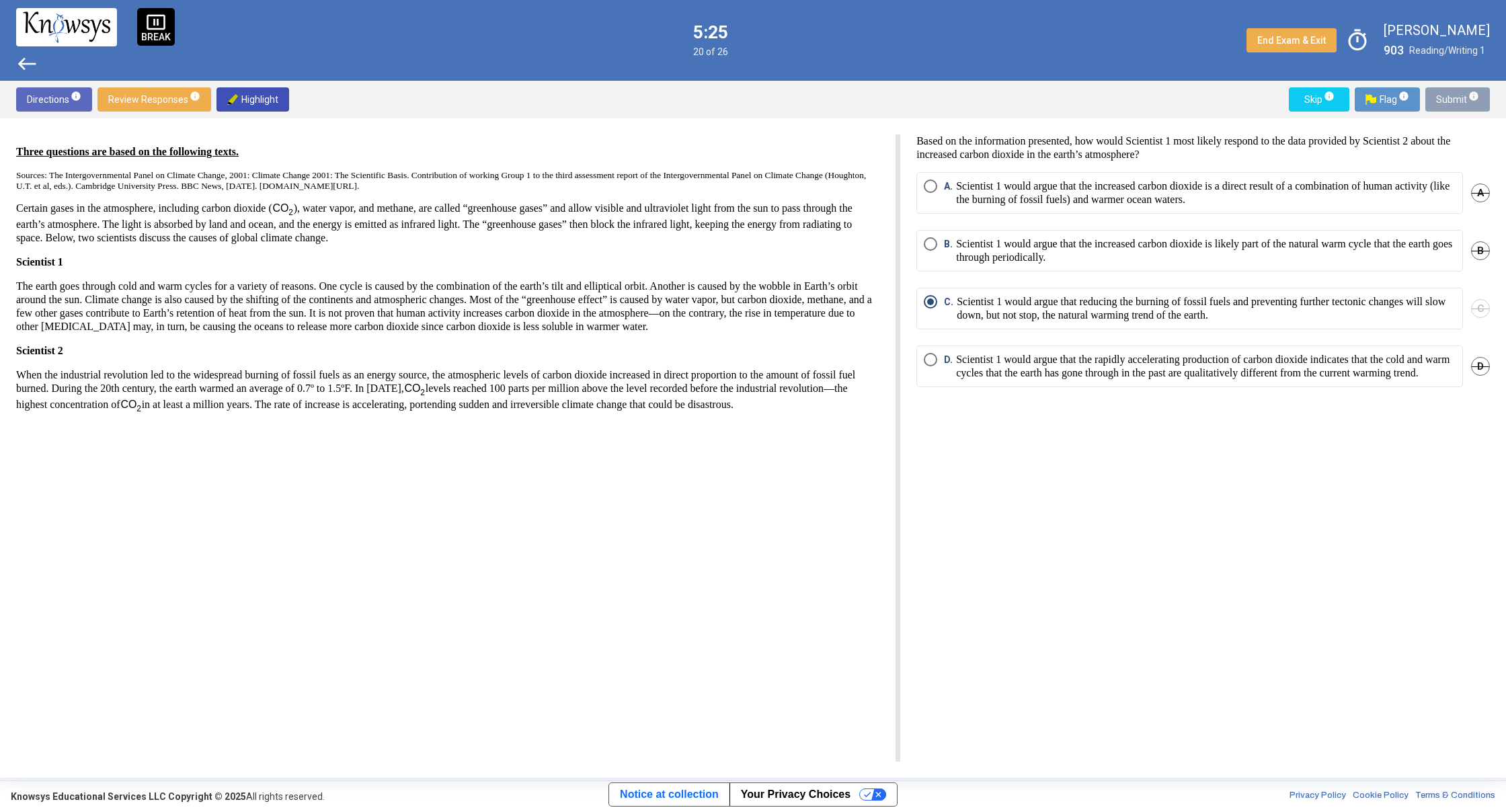
click at [1455, 95] on span "Submit info" at bounding box center [1457, 99] width 43 height 24
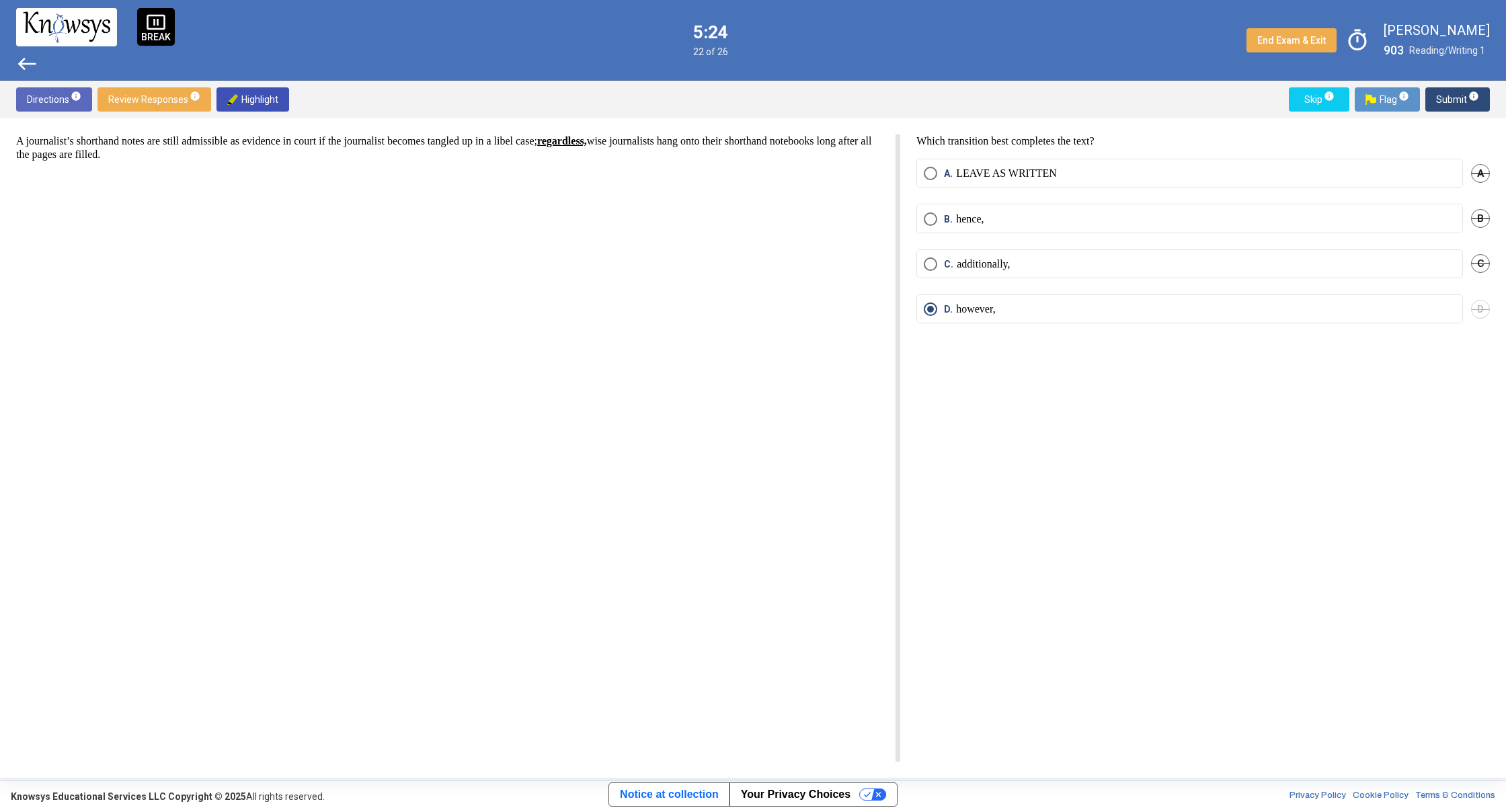
click at [1455, 95] on span "Submit info" at bounding box center [1457, 99] width 43 height 24
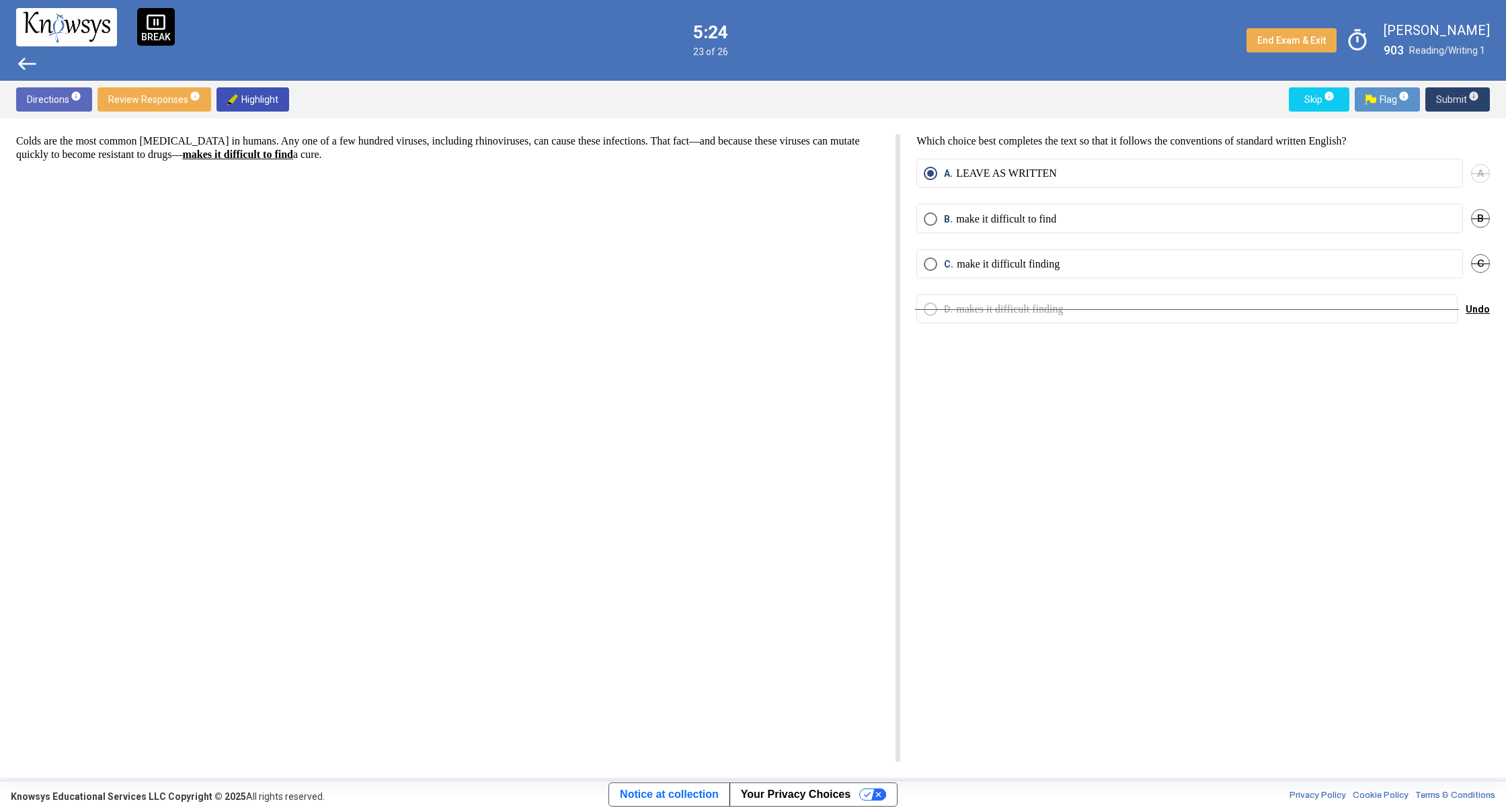
click at [1455, 95] on span "Submit info" at bounding box center [1457, 99] width 43 height 24
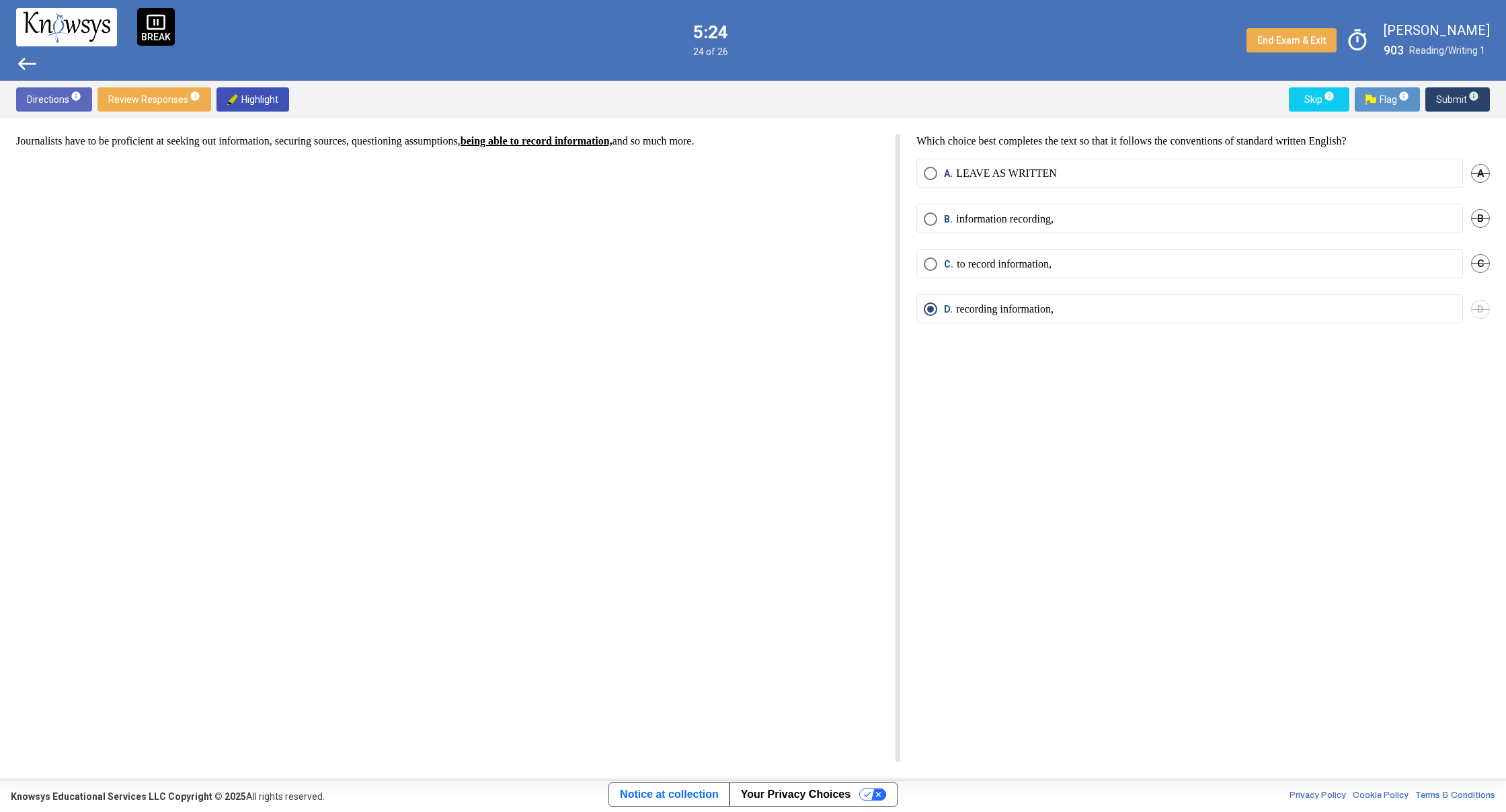
click at [1455, 95] on span "Submit info" at bounding box center [1457, 99] width 43 height 24
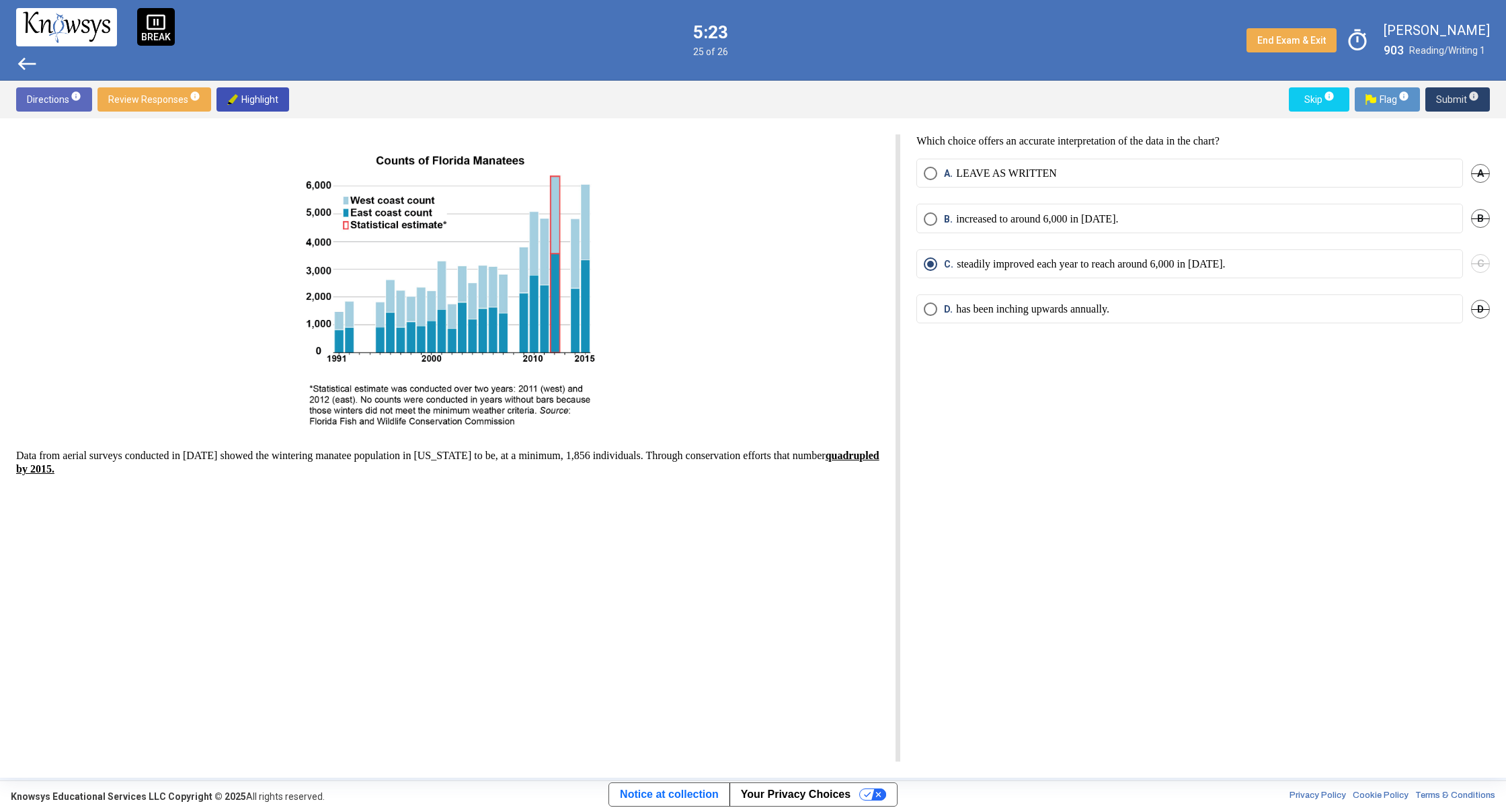
click at [1453, 95] on span "Submit info" at bounding box center [1457, 99] width 43 height 24
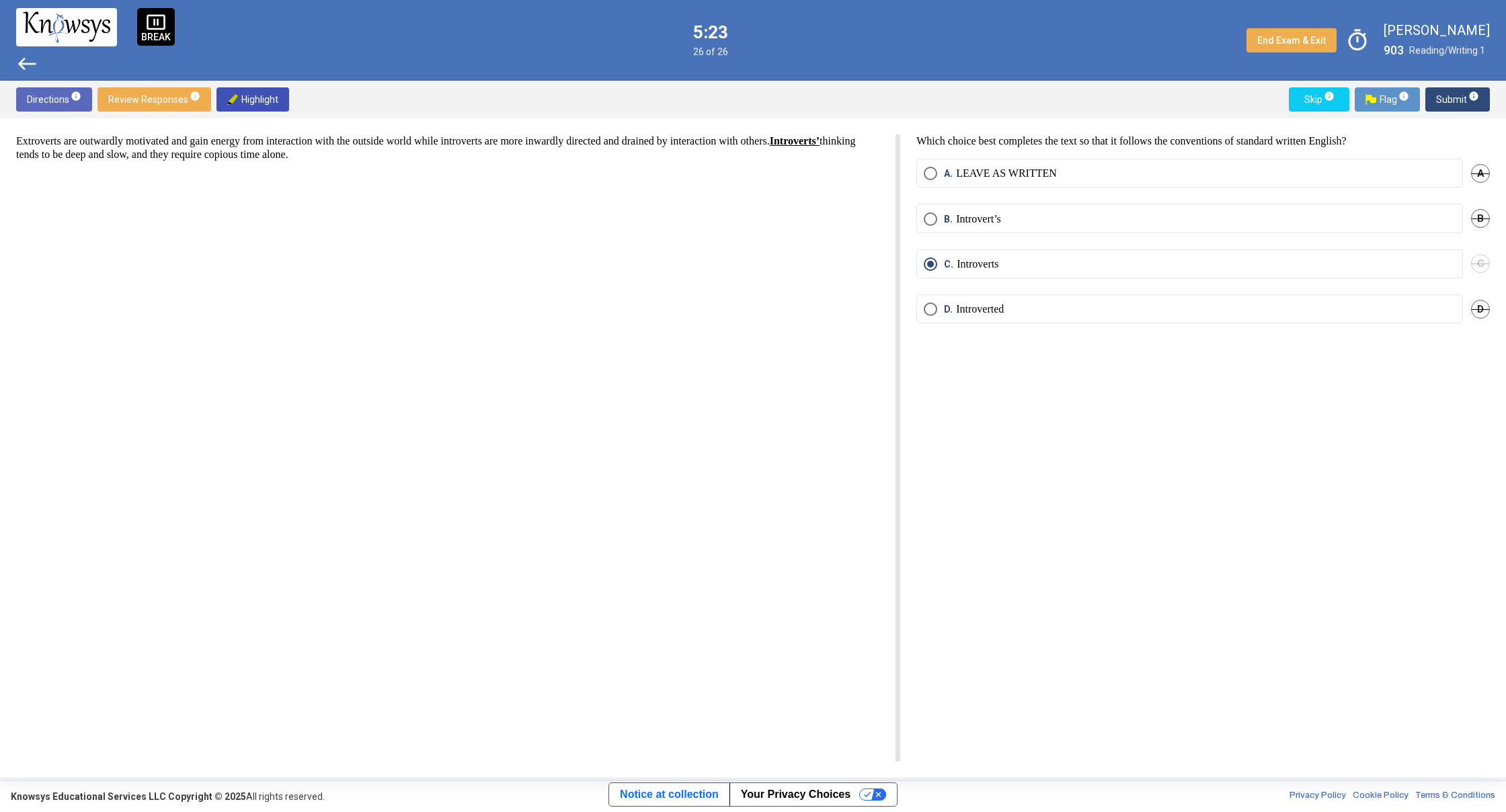
click at [1453, 95] on span "Submit info" at bounding box center [1457, 99] width 43 height 24
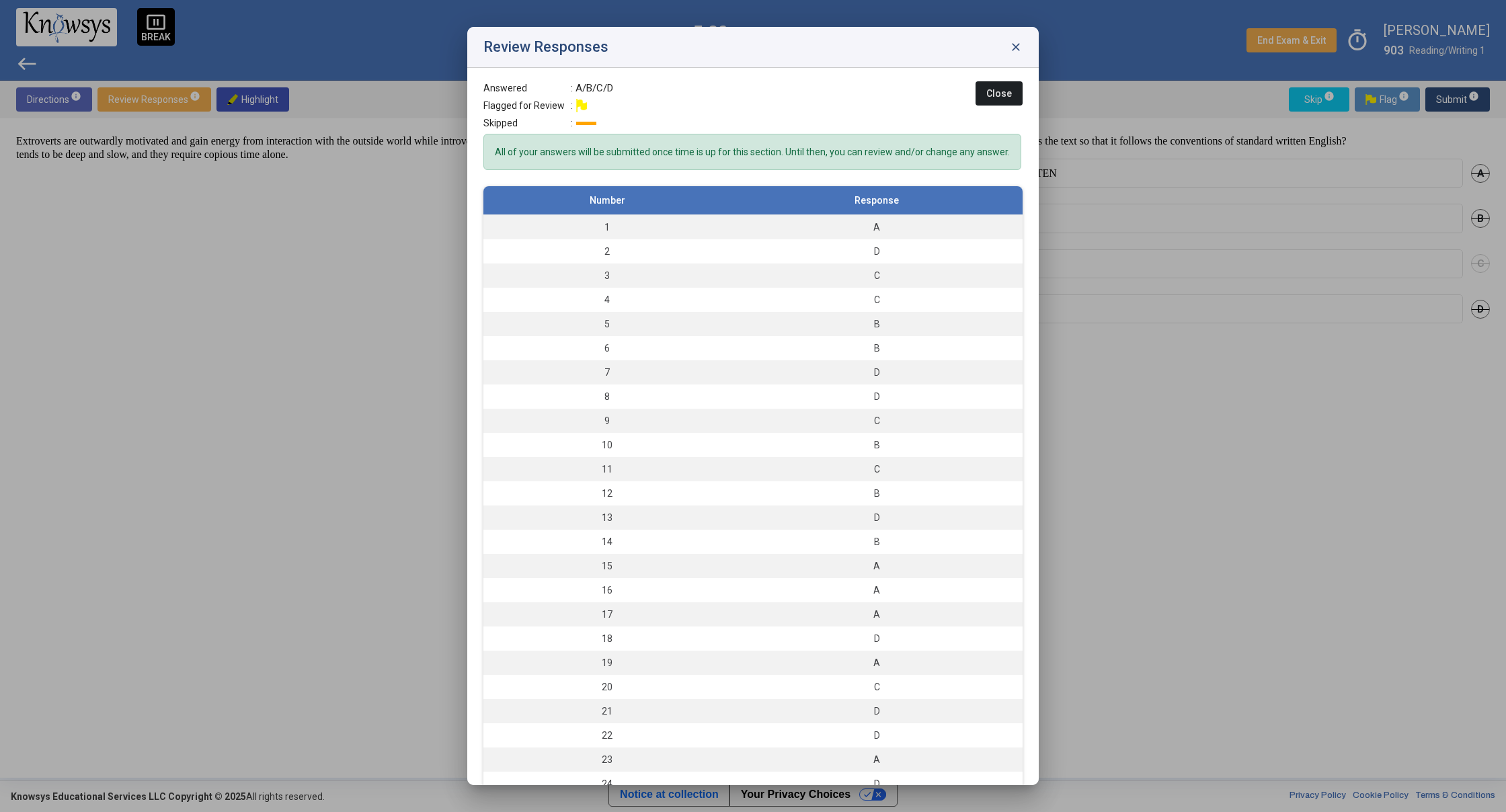
click at [1016, 50] on span "close" at bounding box center [1015, 47] width 13 height 13
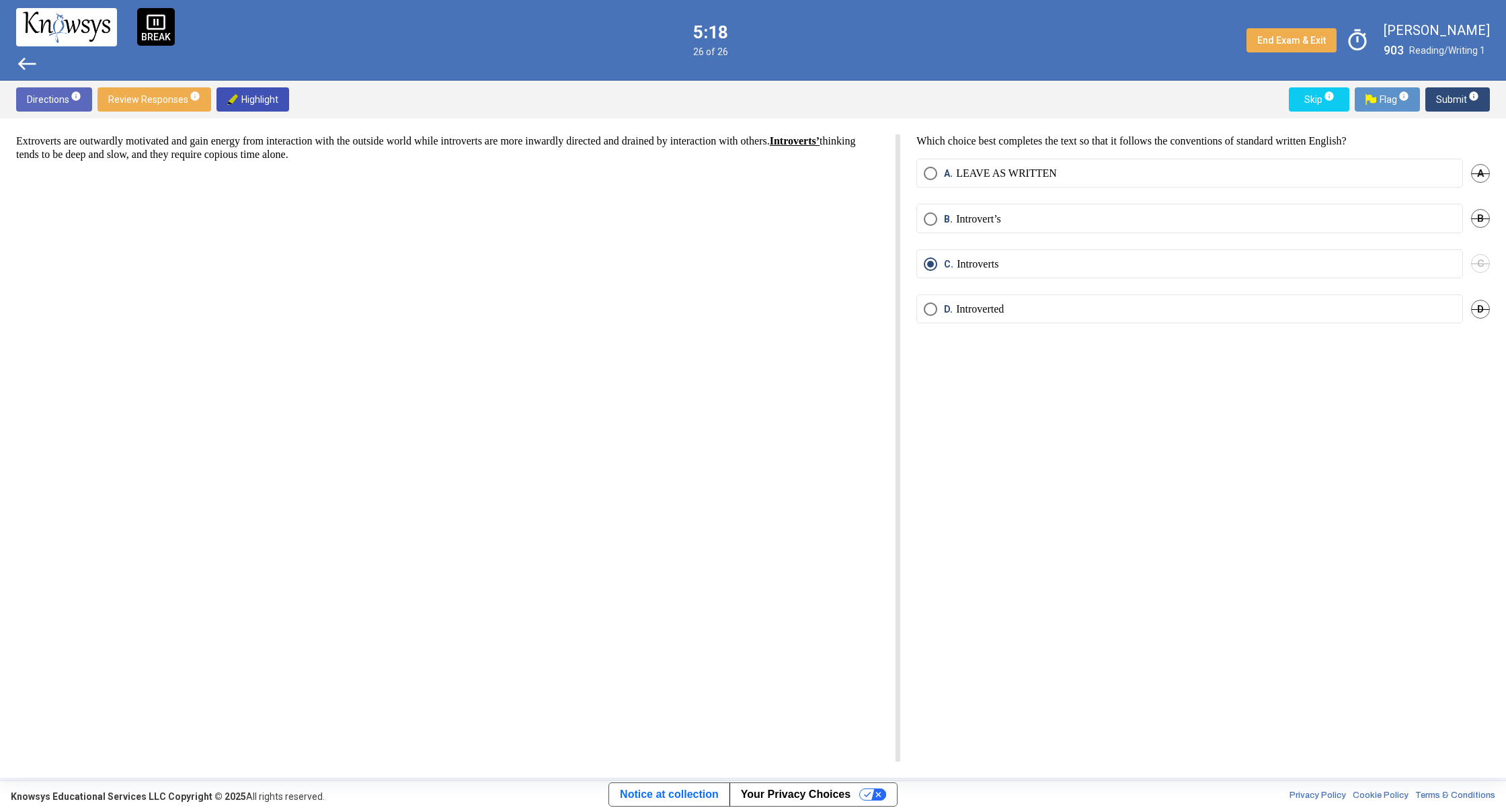
click at [22, 66] on span "west" at bounding box center [26, 64] width 21 height 21
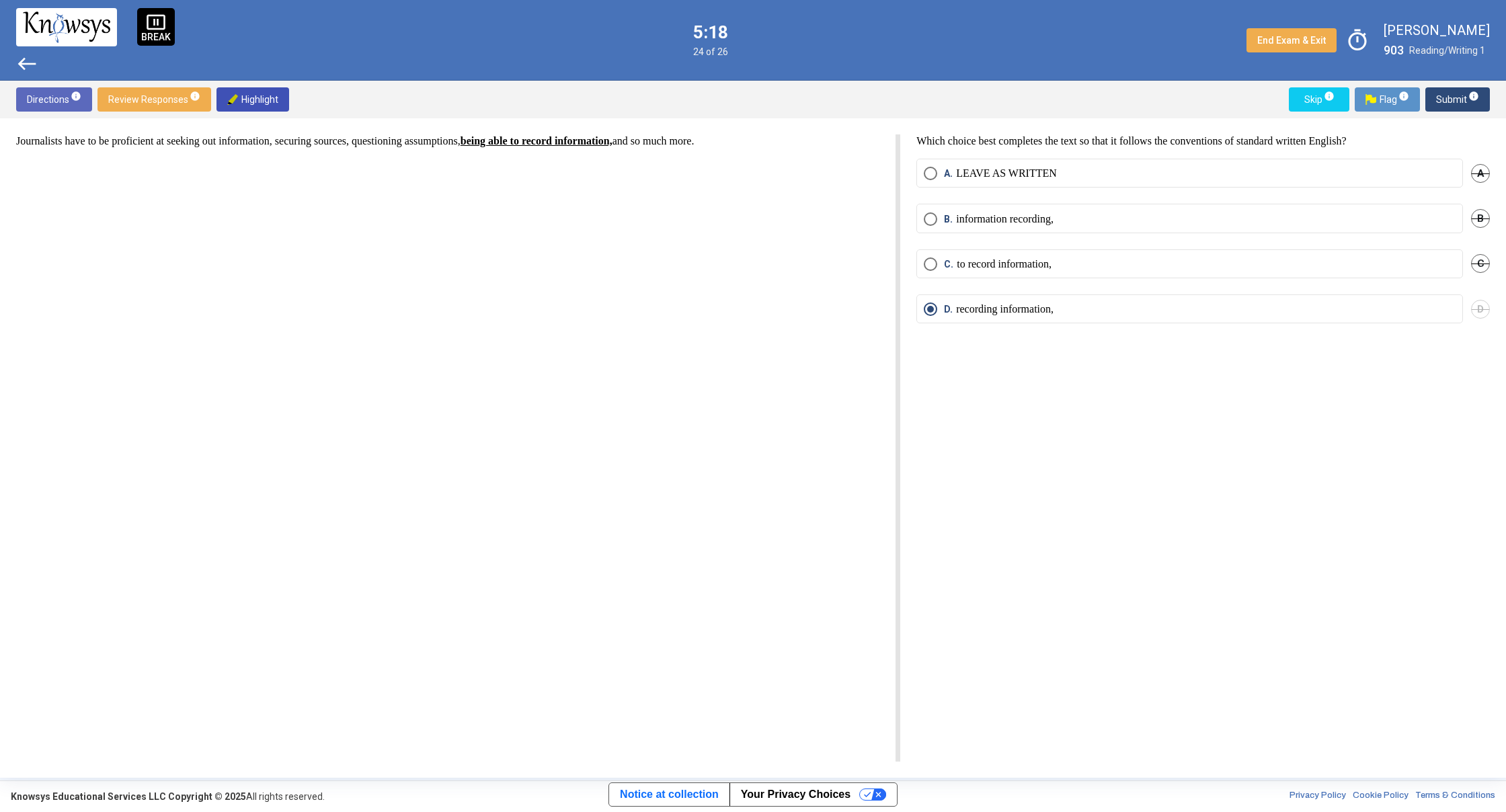
click at [22, 66] on span "west" at bounding box center [26, 64] width 21 height 21
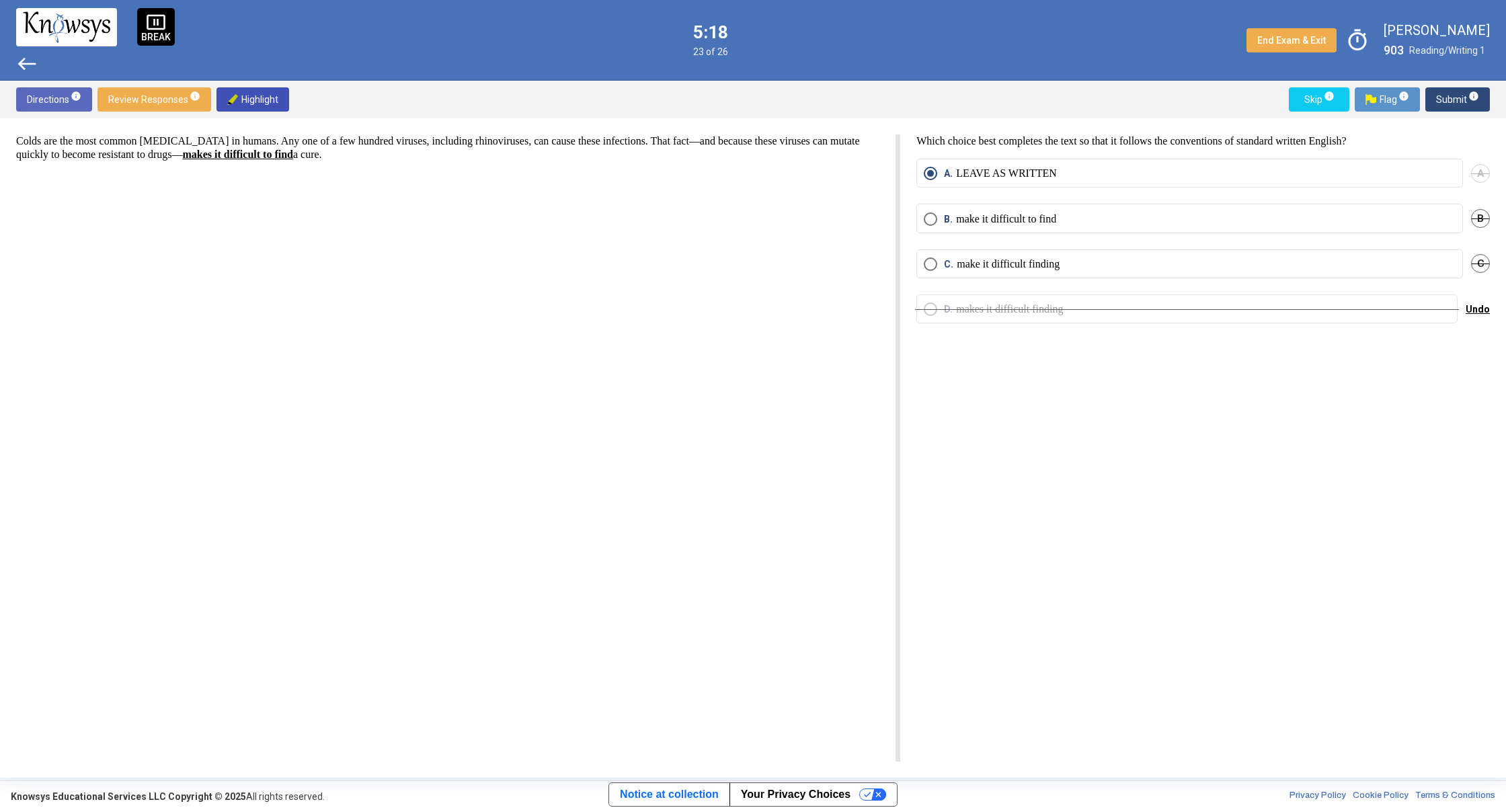
click at [22, 65] on span "west" at bounding box center [26, 64] width 21 height 21
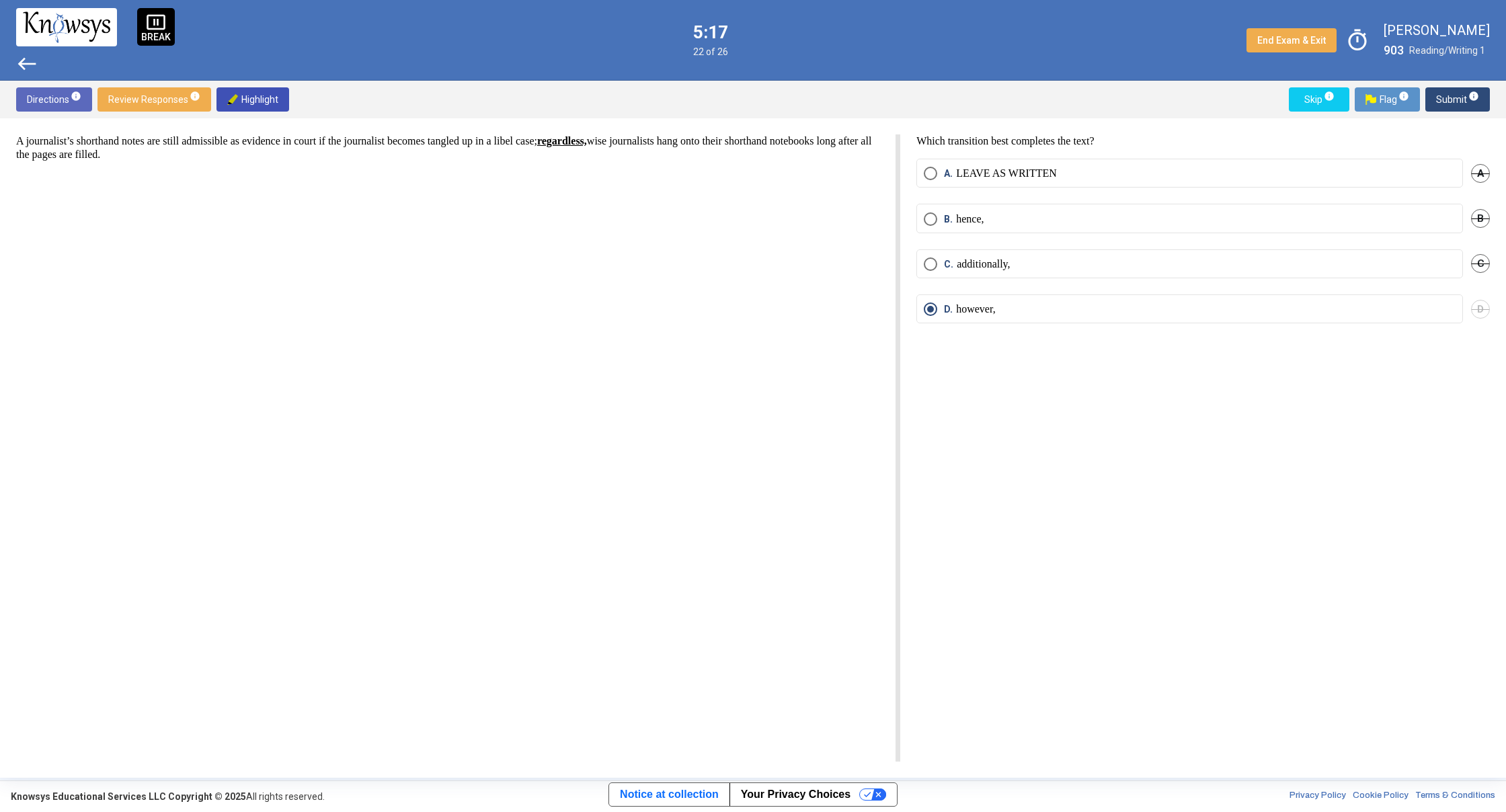
click at [22, 65] on span "west" at bounding box center [26, 64] width 21 height 21
click at [21, 64] on span "west" at bounding box center [26, 64] width 21 height 21
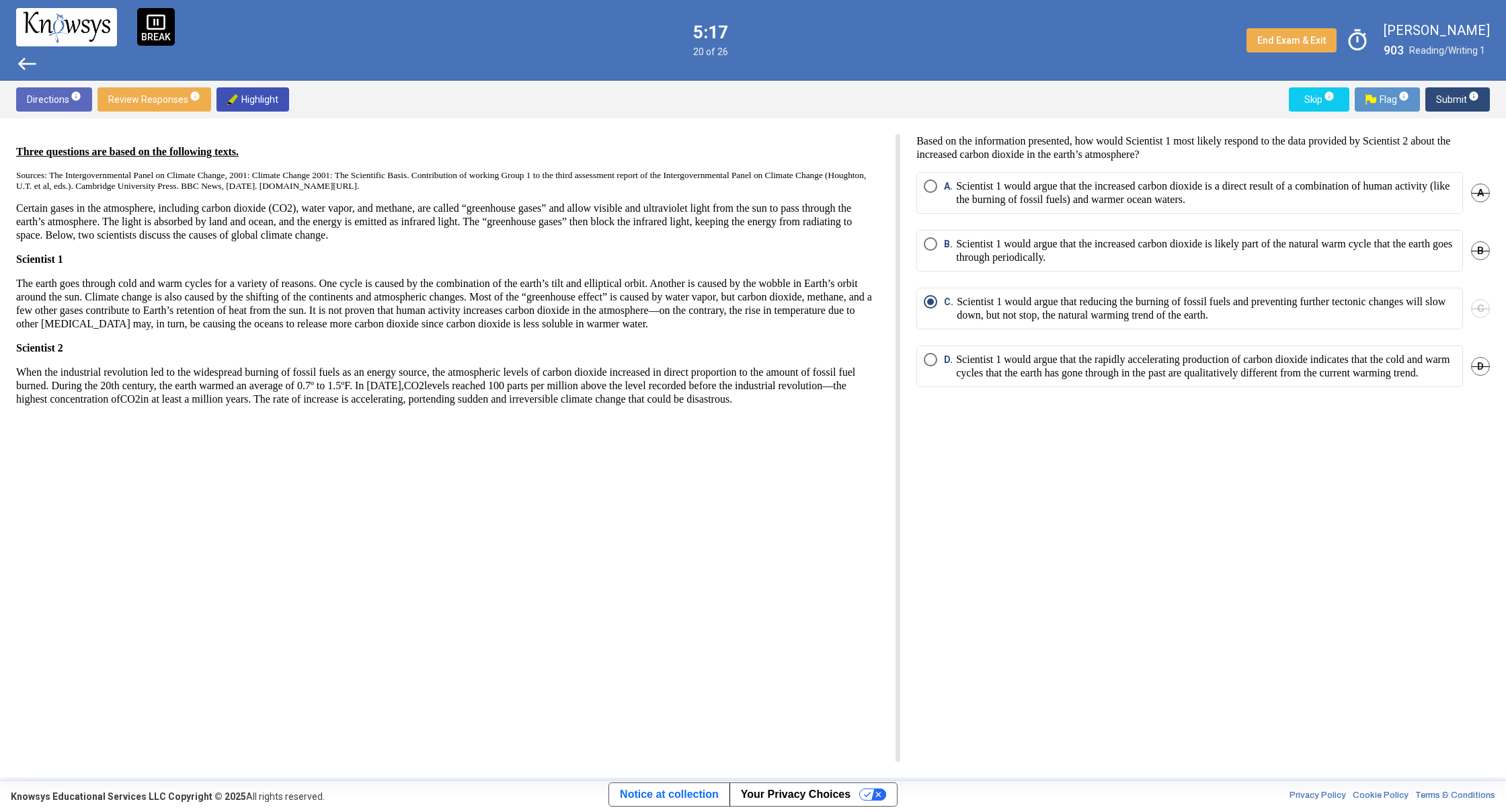
click at [21, 64] on span "west" at bounding box center [26, 64] width 21 height 21
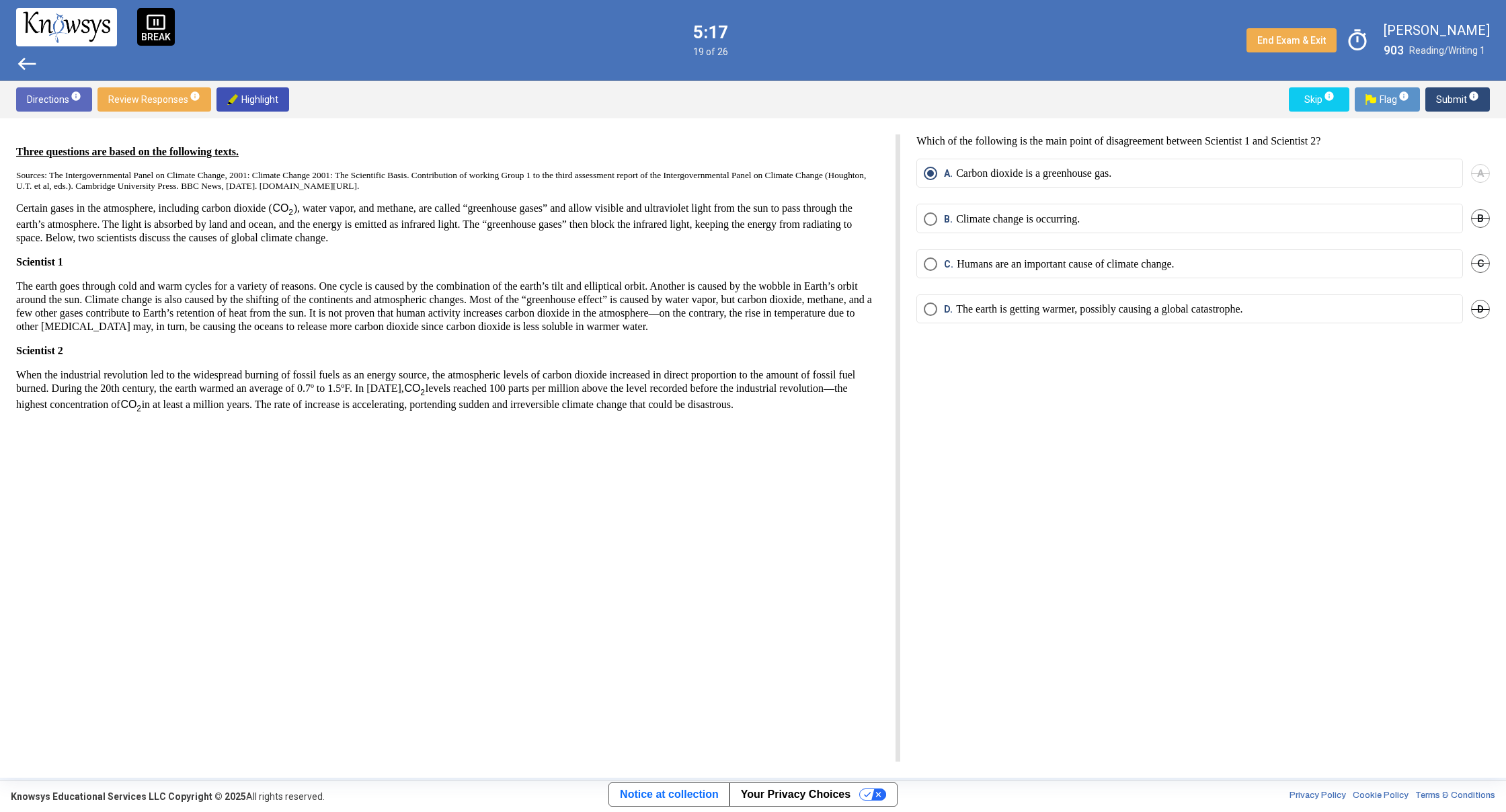
click at [21, 63] on span "west" at bounding box center [26, 64] width 21 height 21
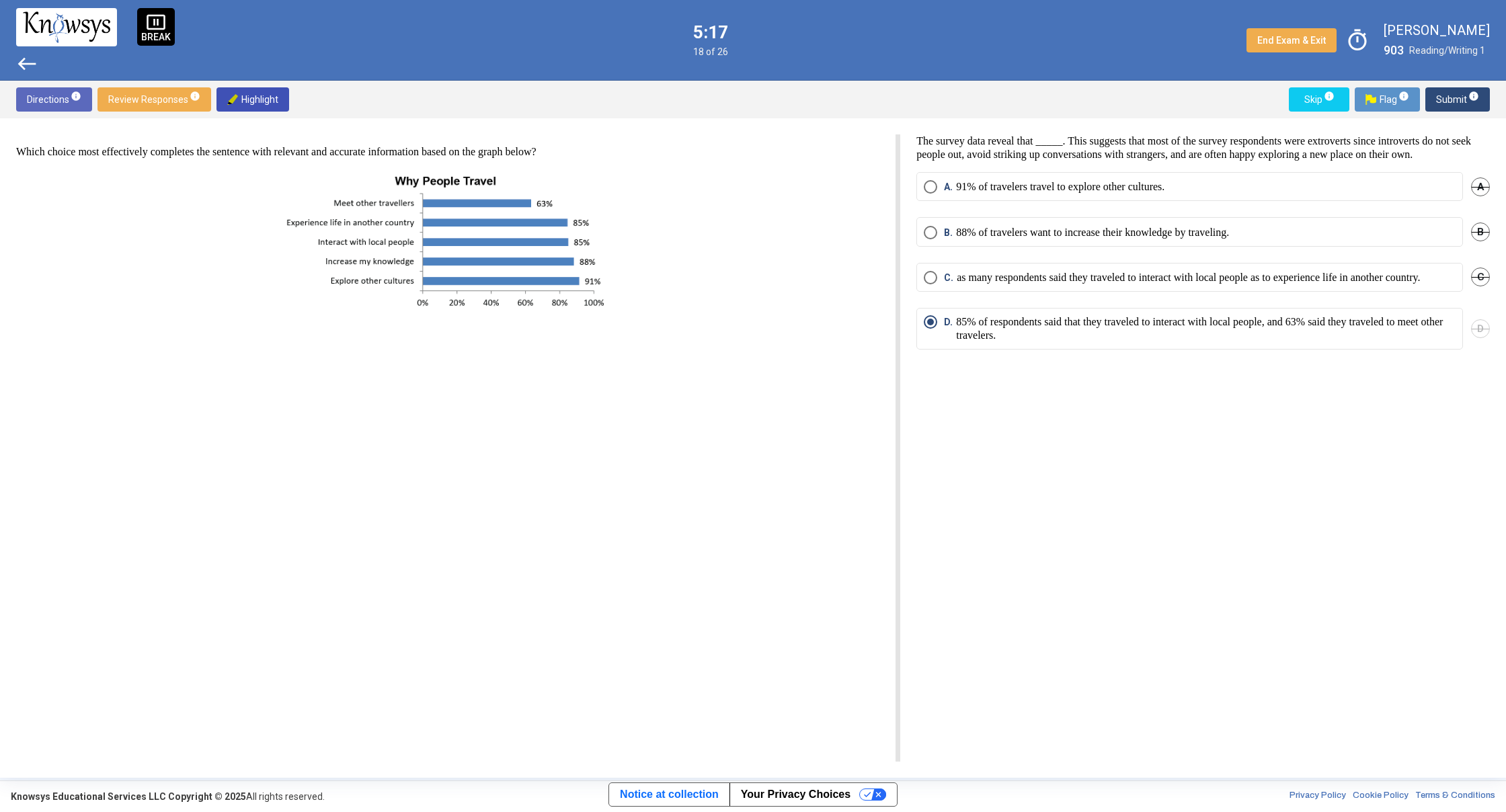
click at [21, 63] on span "west" at bounding box center [26, 64] width 21 height 21
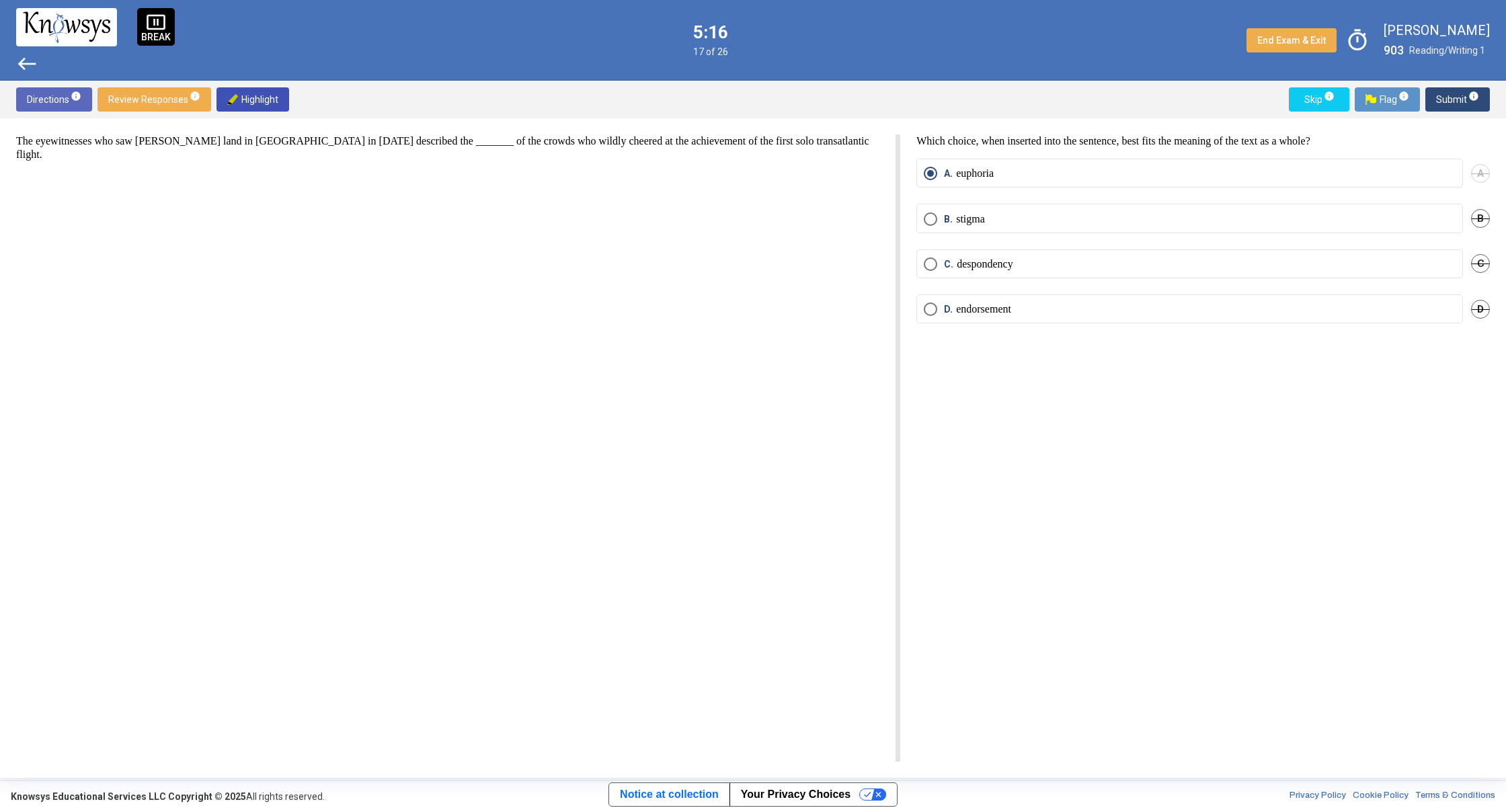
click at [21, 63] on span "west" at bounding box center [26, 64] width 21 height 21
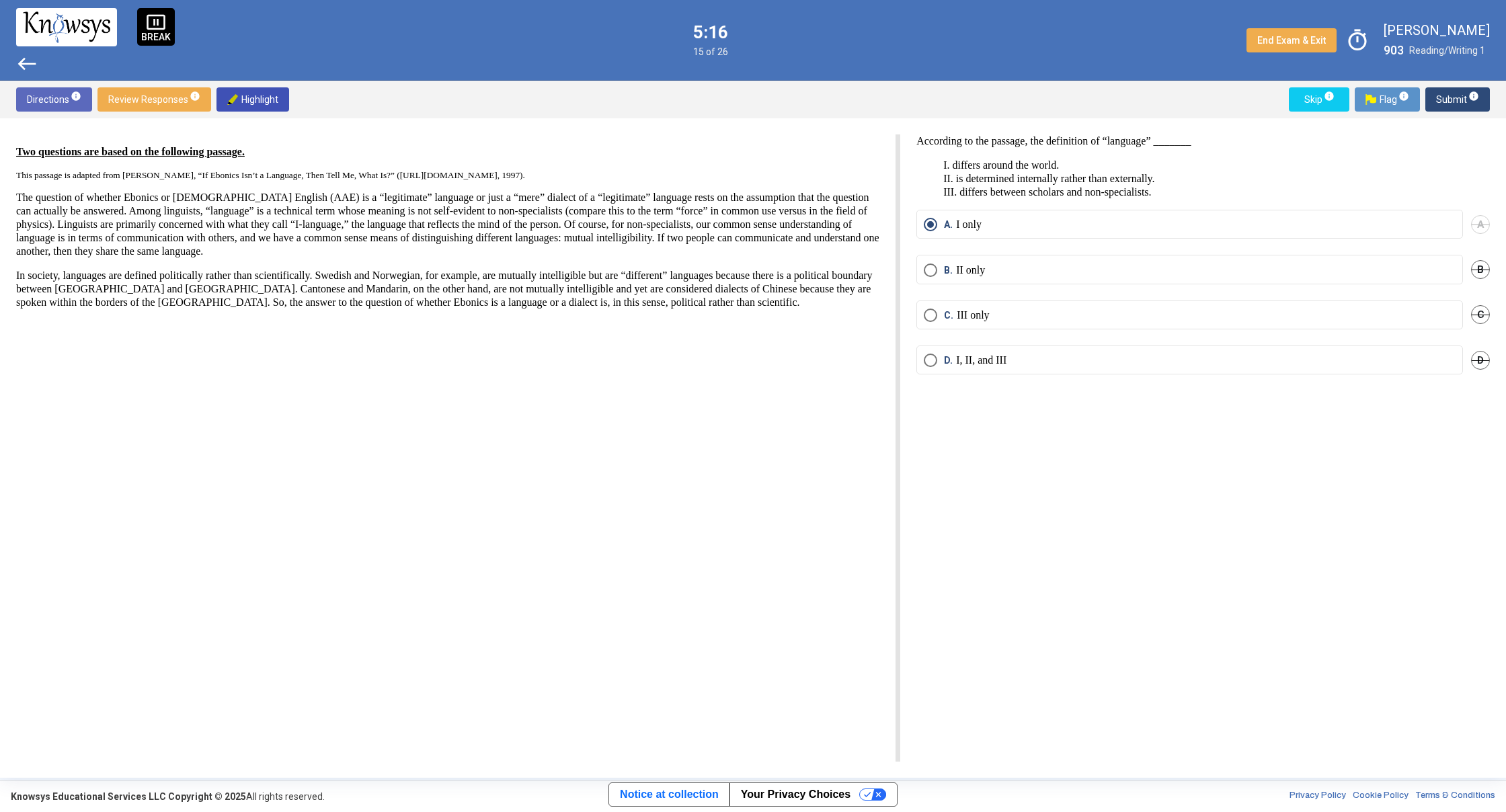
click at [21, 63] on span "west" at bounding box center [26, 64] width 21 height 21
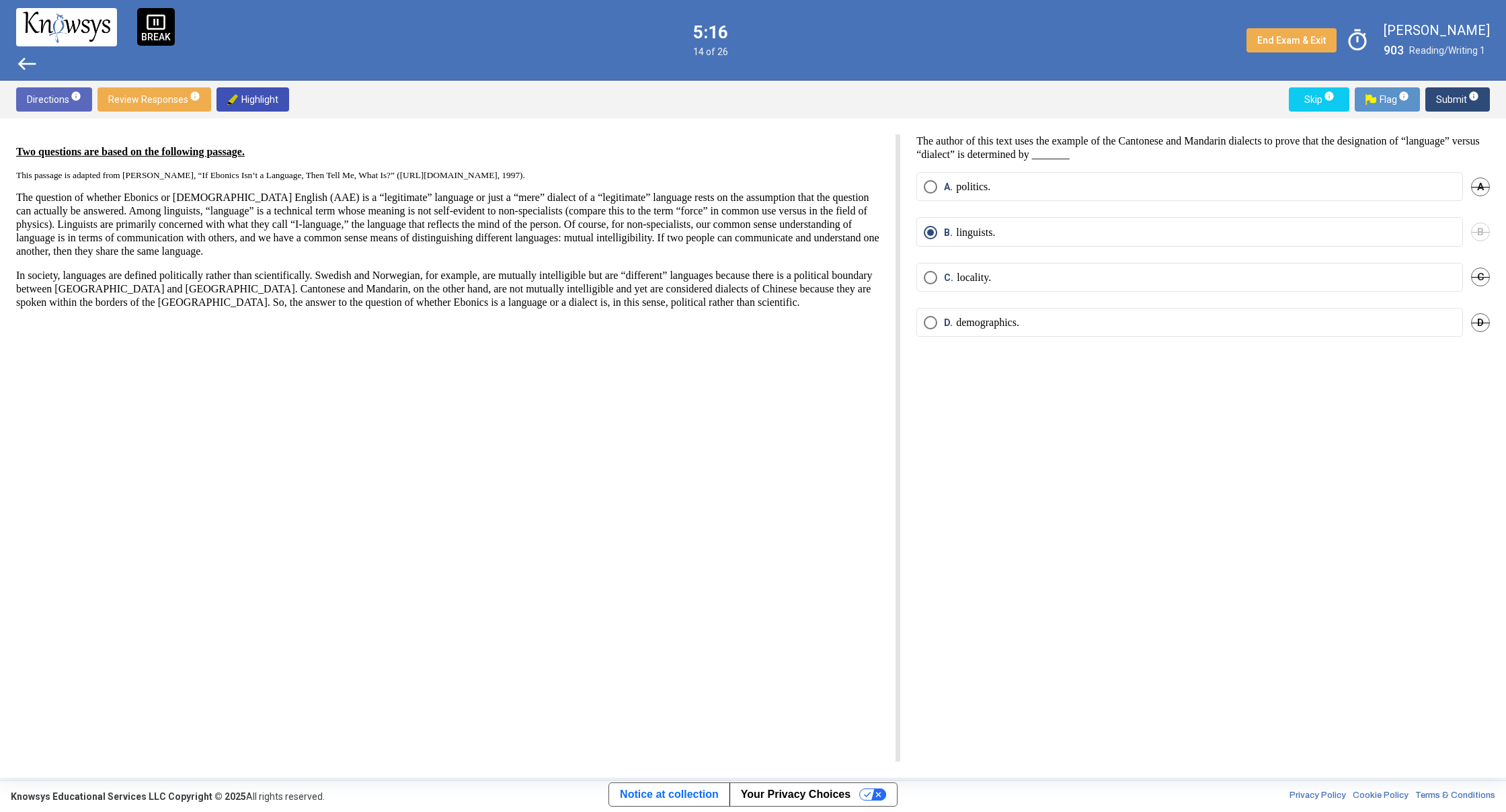
click at [21, 63] on span "west" at bounding box center [26, 64] width 21 height 21
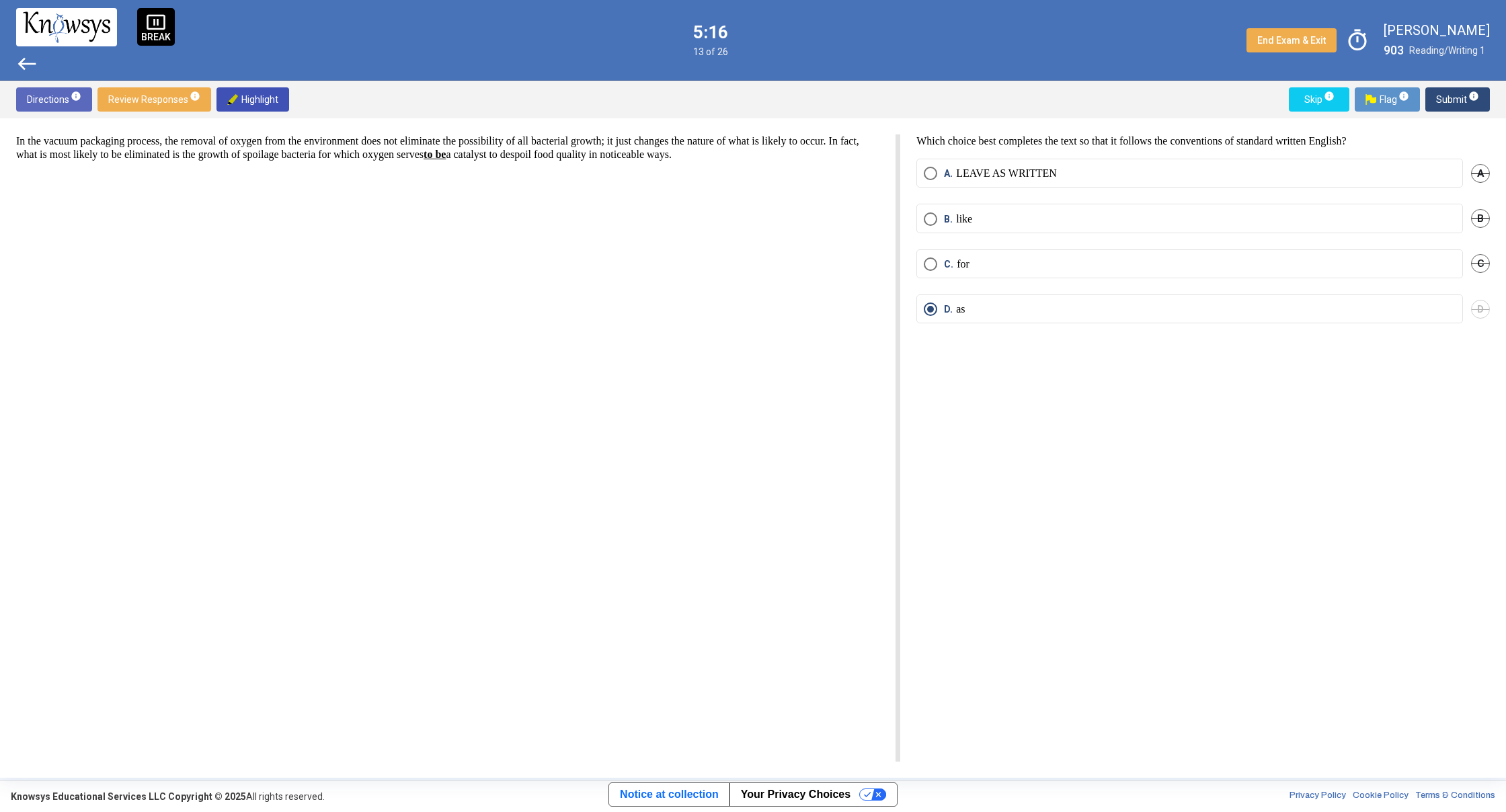
click at [21, 63] on span "west" at bounding box center [26, 64] width 21 height 21
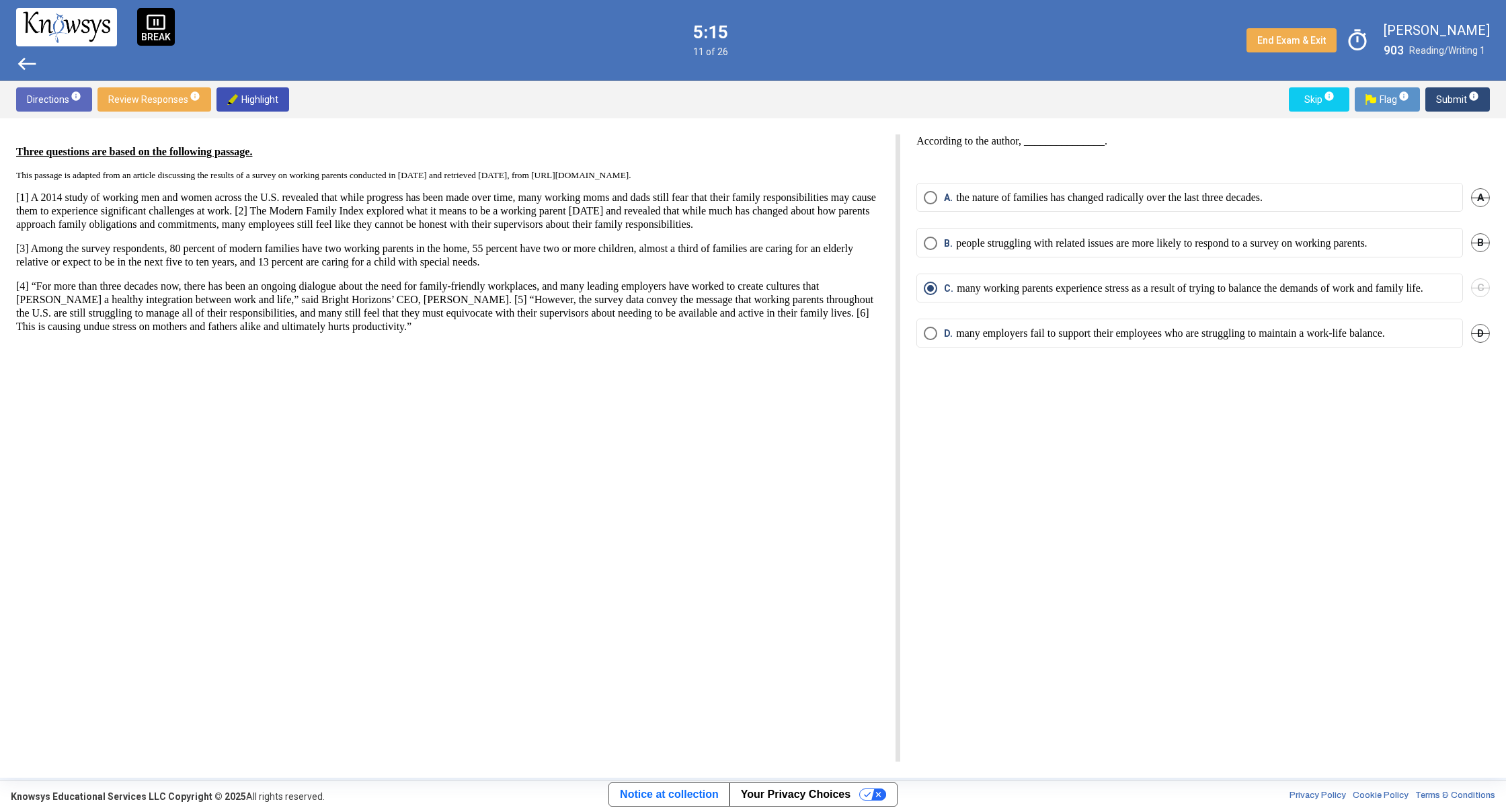
click at [21, 63] on span "west" at bounding box center [26, 64] width 21 height 21
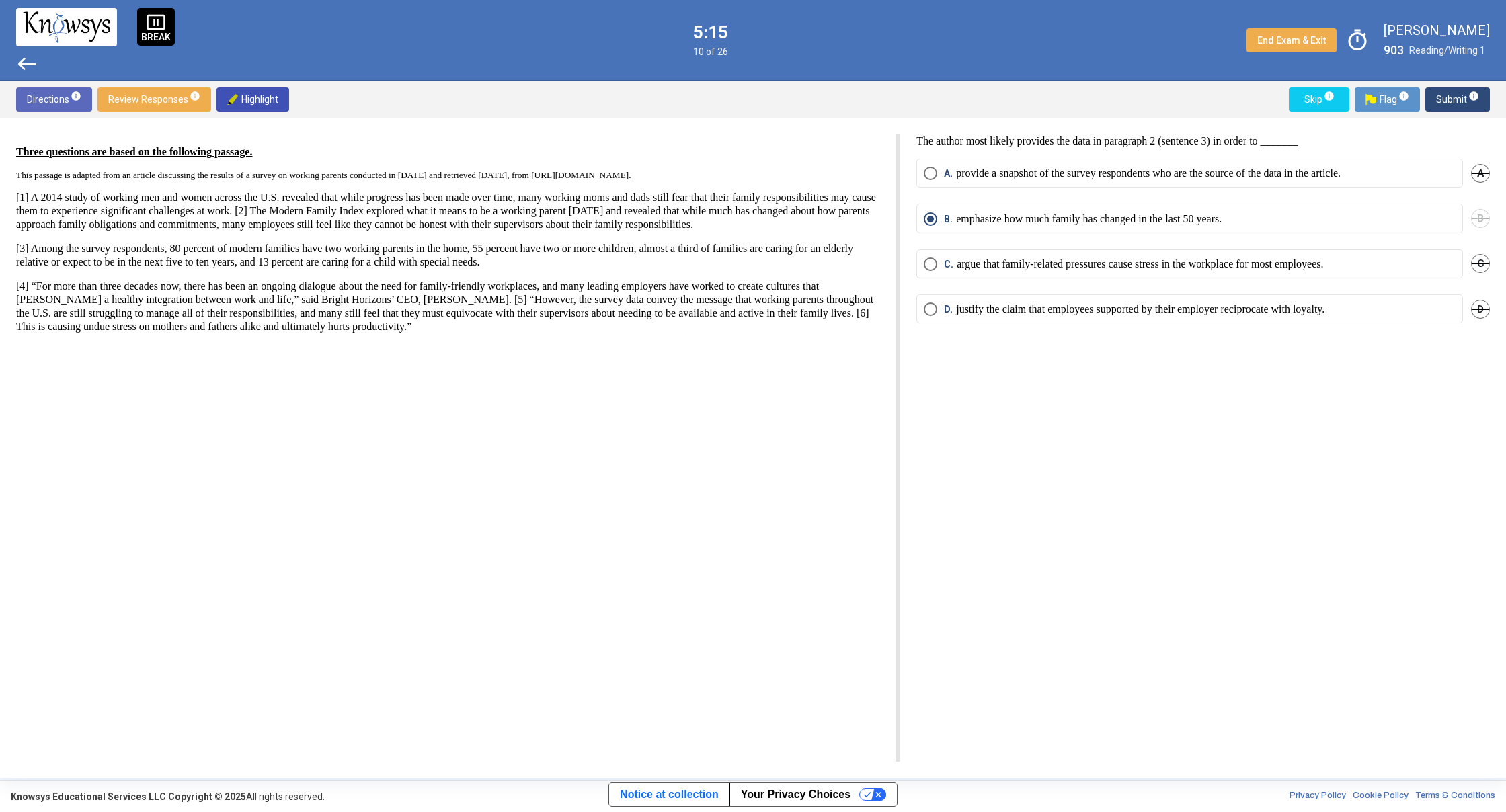
click at [21, 63] on span "west" at bounding box center [26, 64] width 21 height 21
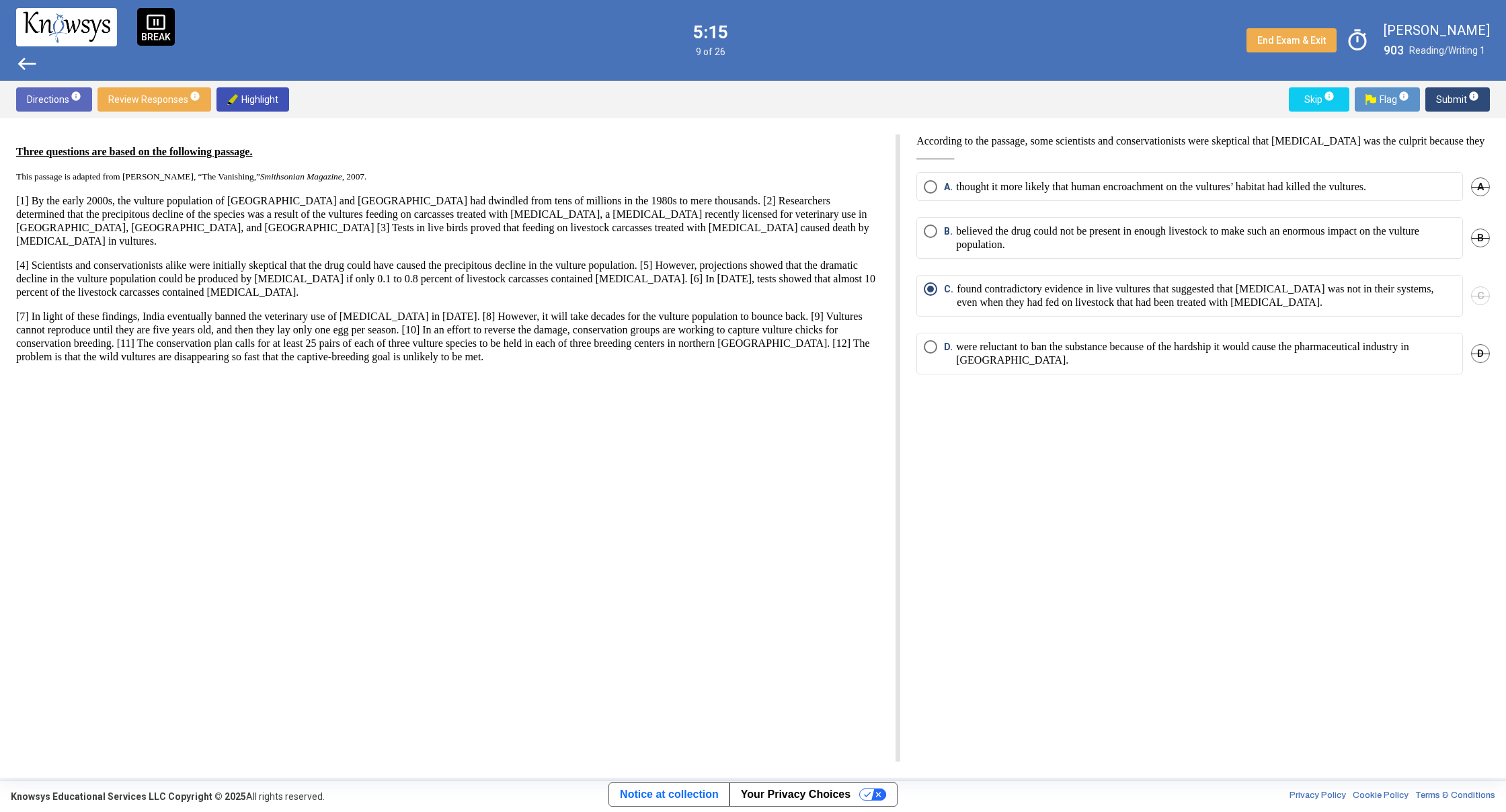
click at [21, 62] on span "west" at bounding box center [26, 64] width 21 height 21
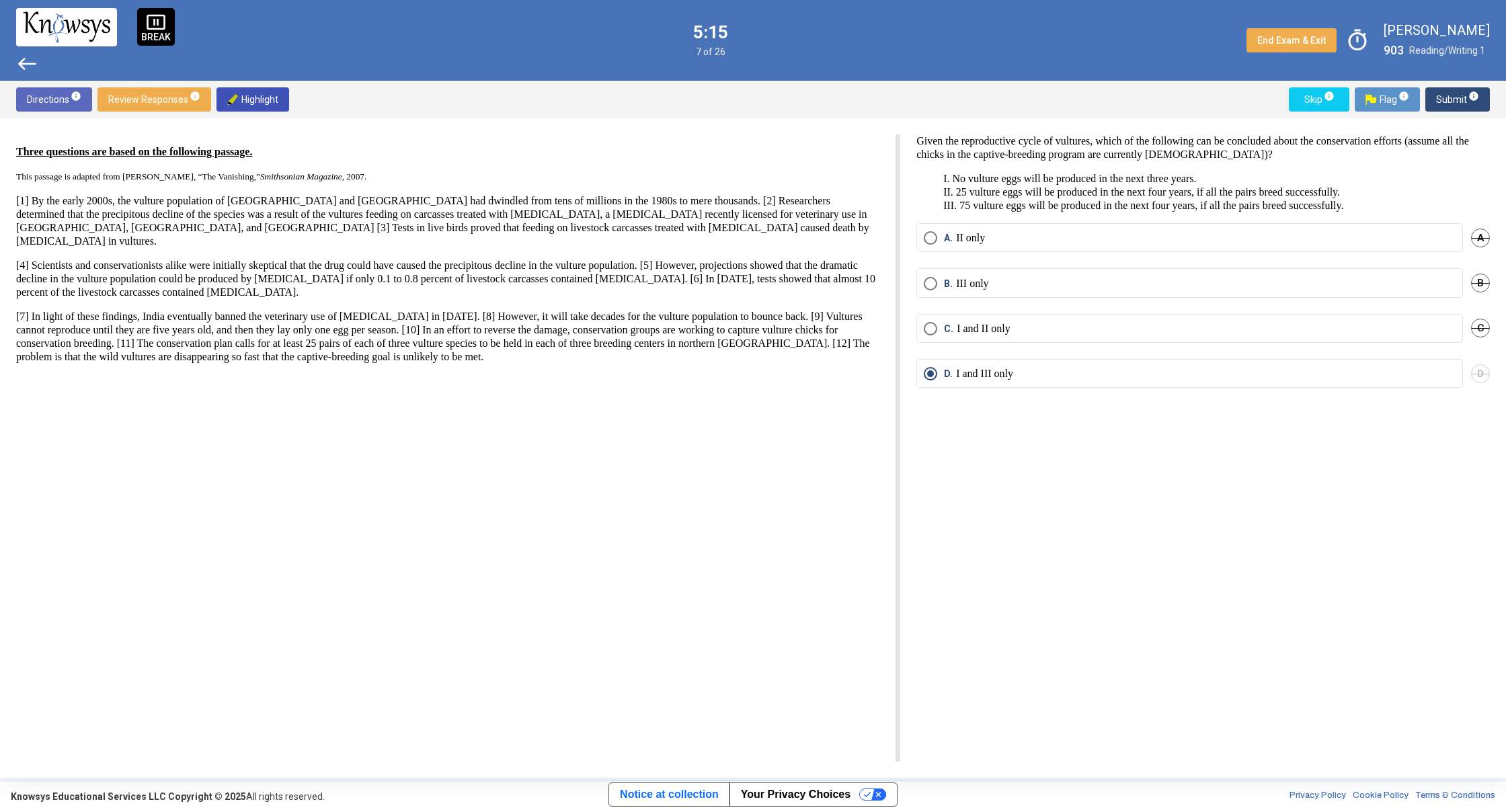
click at [21, 62] on span "west" at bounding box center [26, 64] width 21 height 21
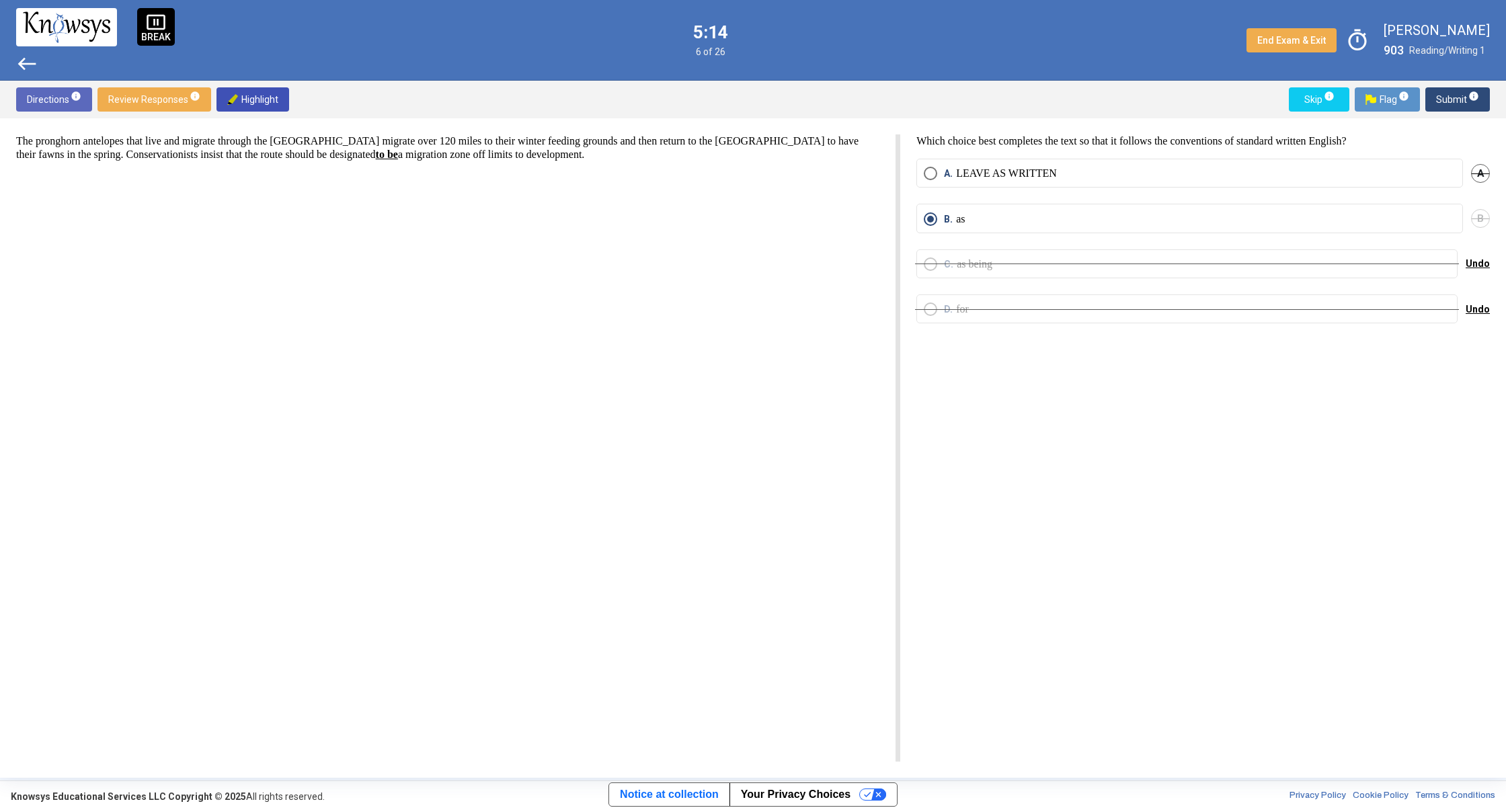
click at [21, 62] on span "west" at bounding box center [26, 64] width 21 height 21
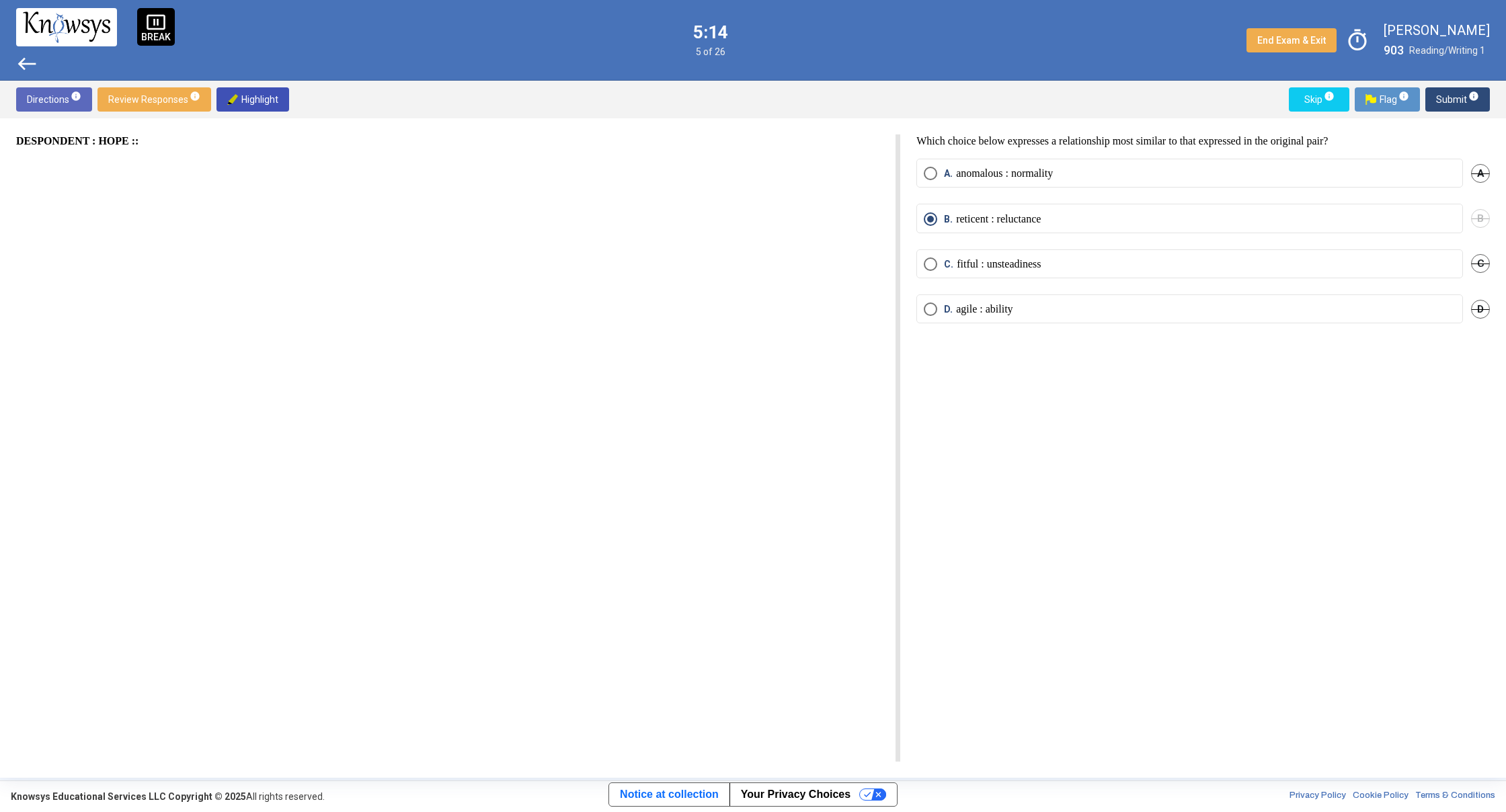
click at [21, 62] on span "west" at bounding box center [26, 64] width 21 height 21
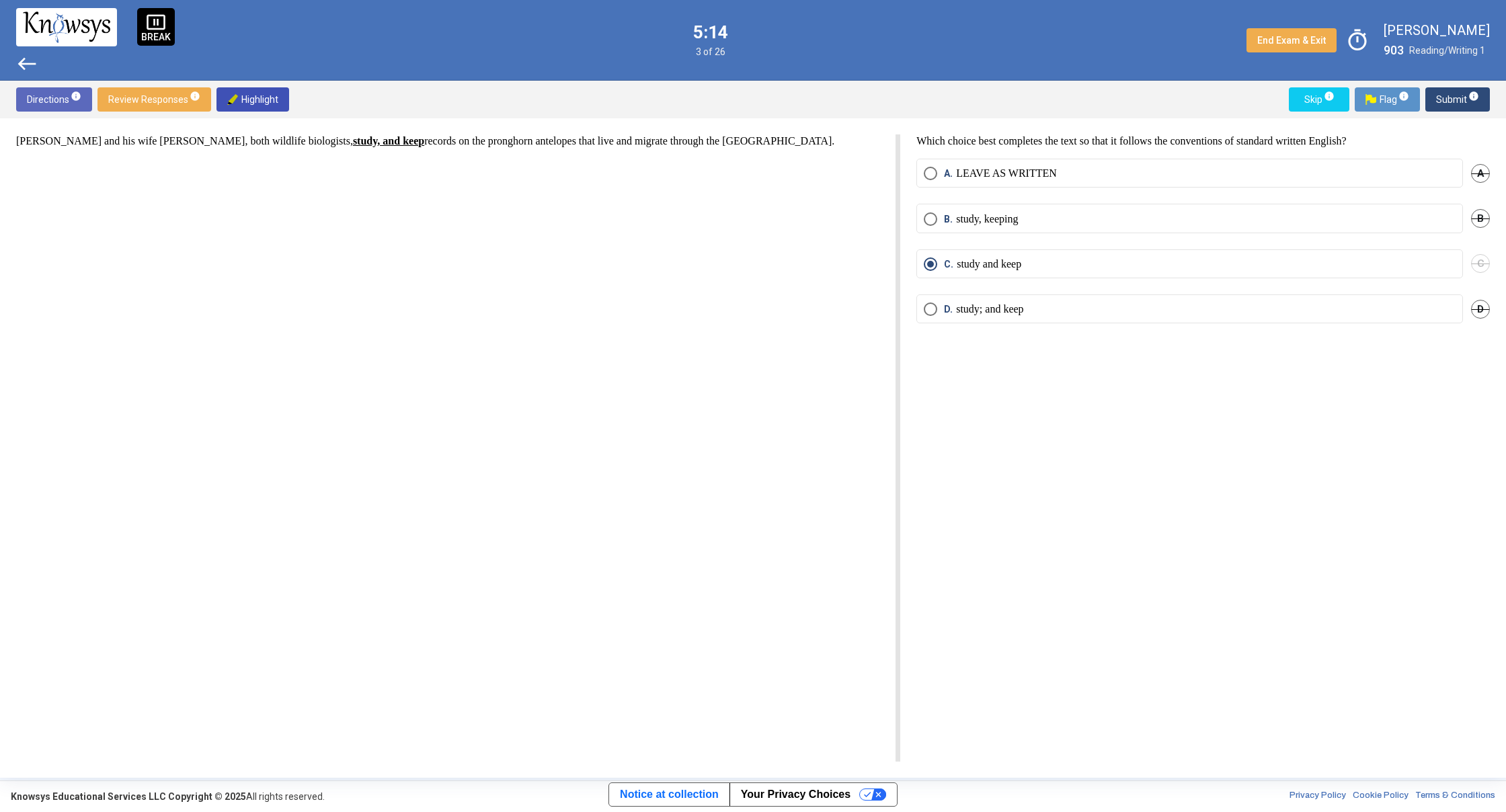
click at [21, 62] on span "west" at bounding box center [26, 64] width 21 height 21
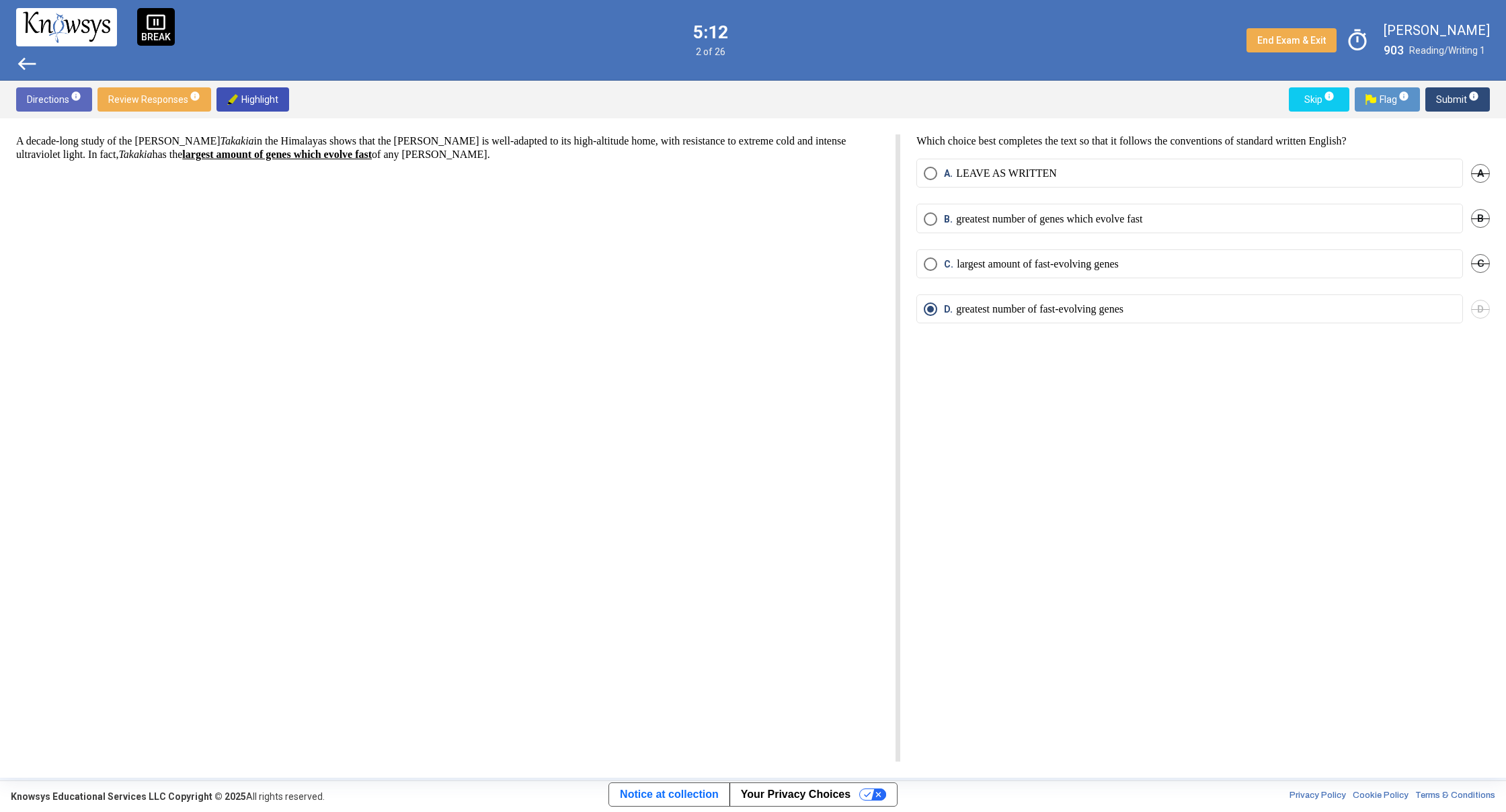
click at [926, 172] on span "Select an option" at bounding box center [931, 173] width 13 height 13
click at [1451, 102] on span "Submit info" at bounding box center [1457, 99] width 43 height 24
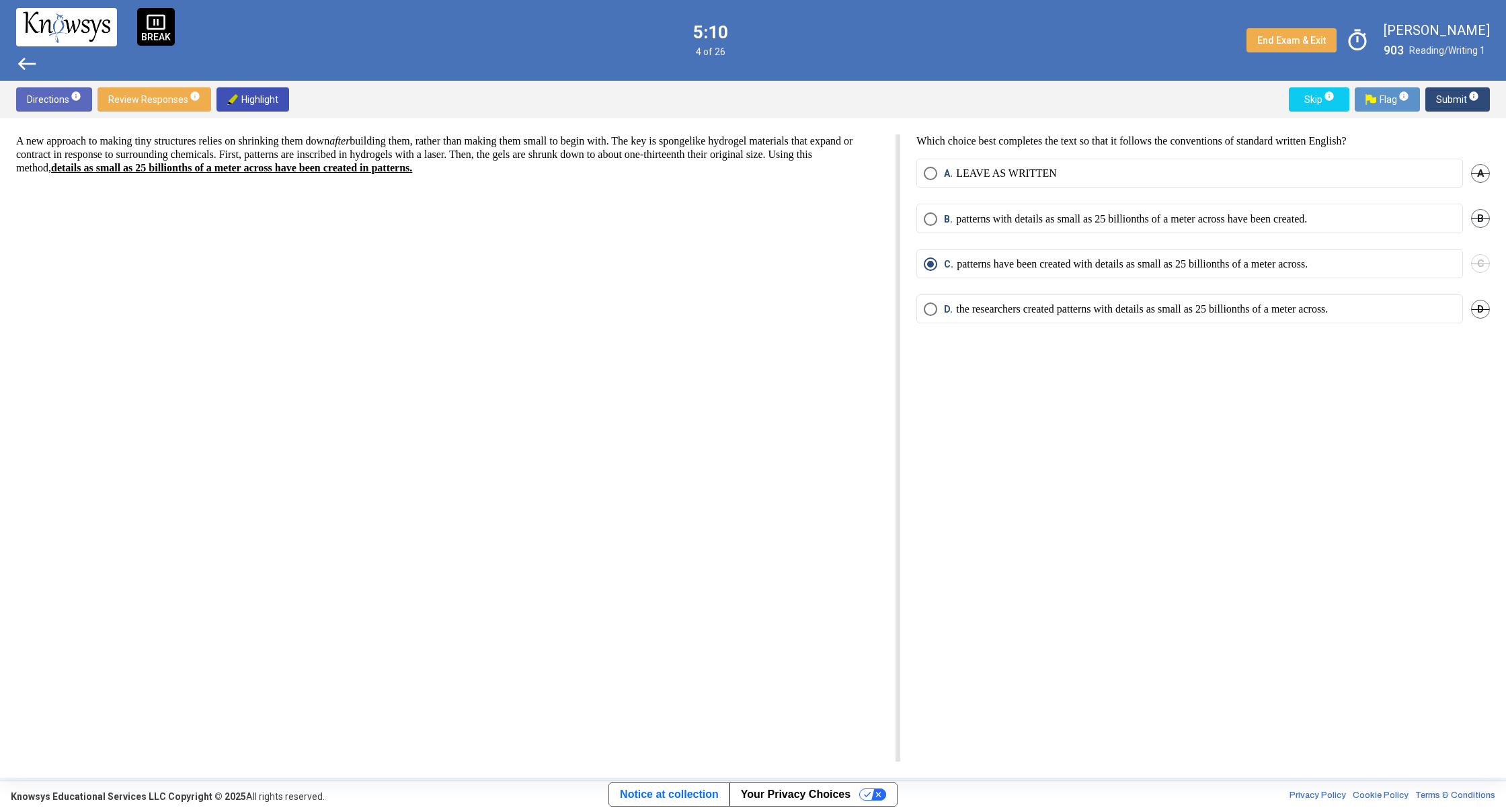
click at [1451, 102] on span "Submit info" at bounding box center [1457, 99] width 43 height 24
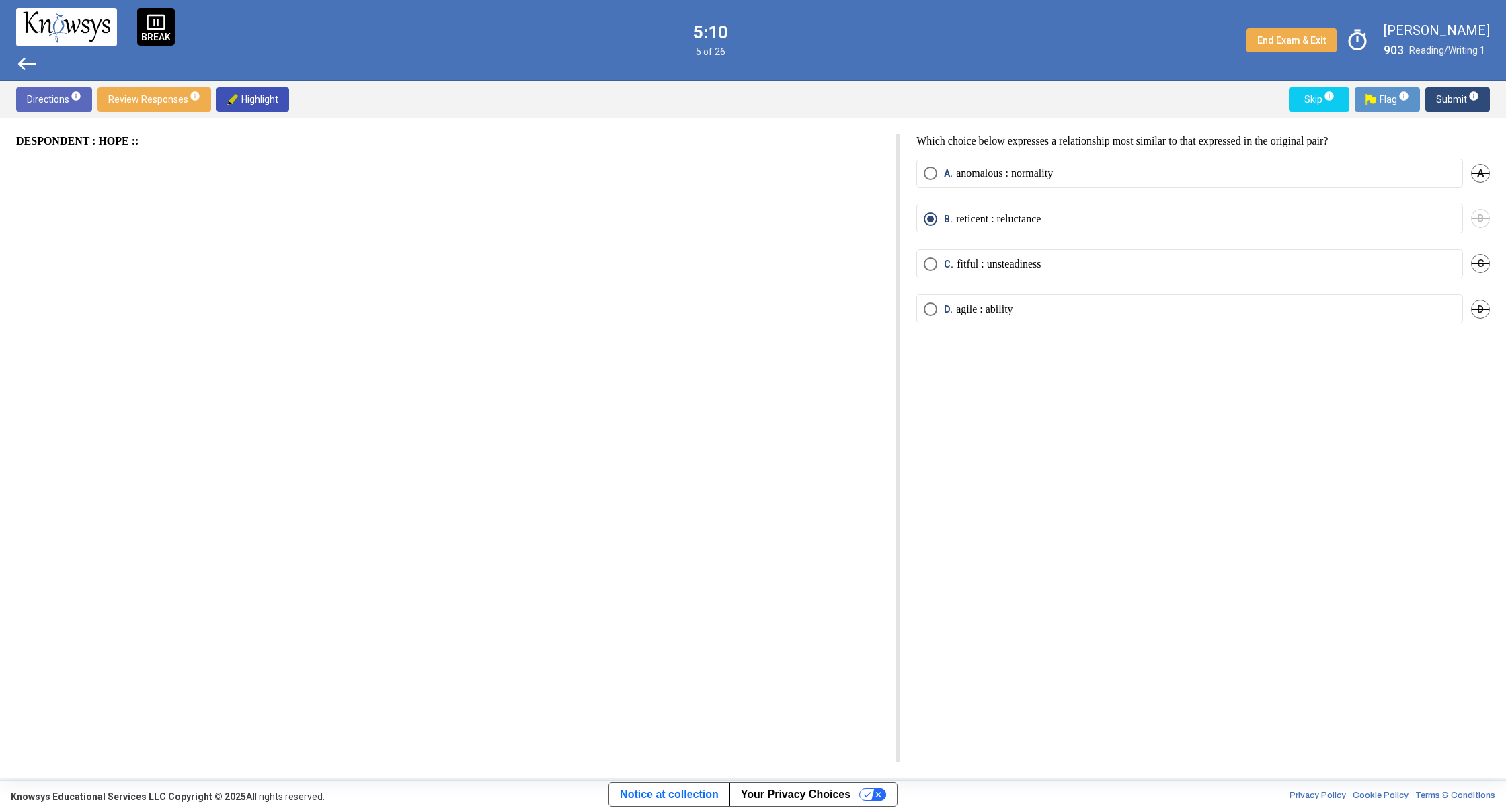
click at [1451, 105] on span "Submit info" at bounding box center [1457, 99] width 43 height 24
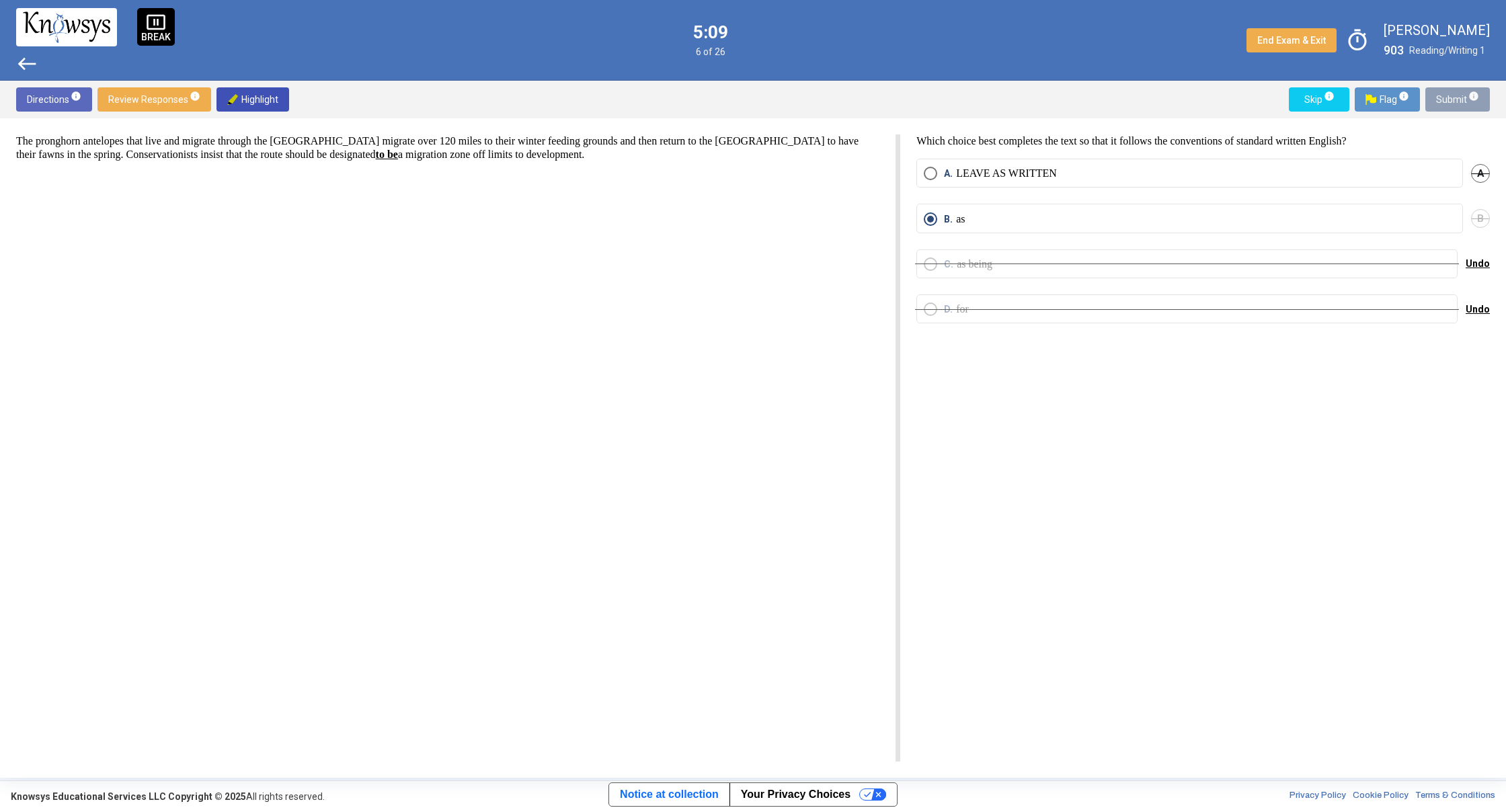
click at [1451, 105] on span "Submit info" at bounding box center [1457, 99] width 43 height 24
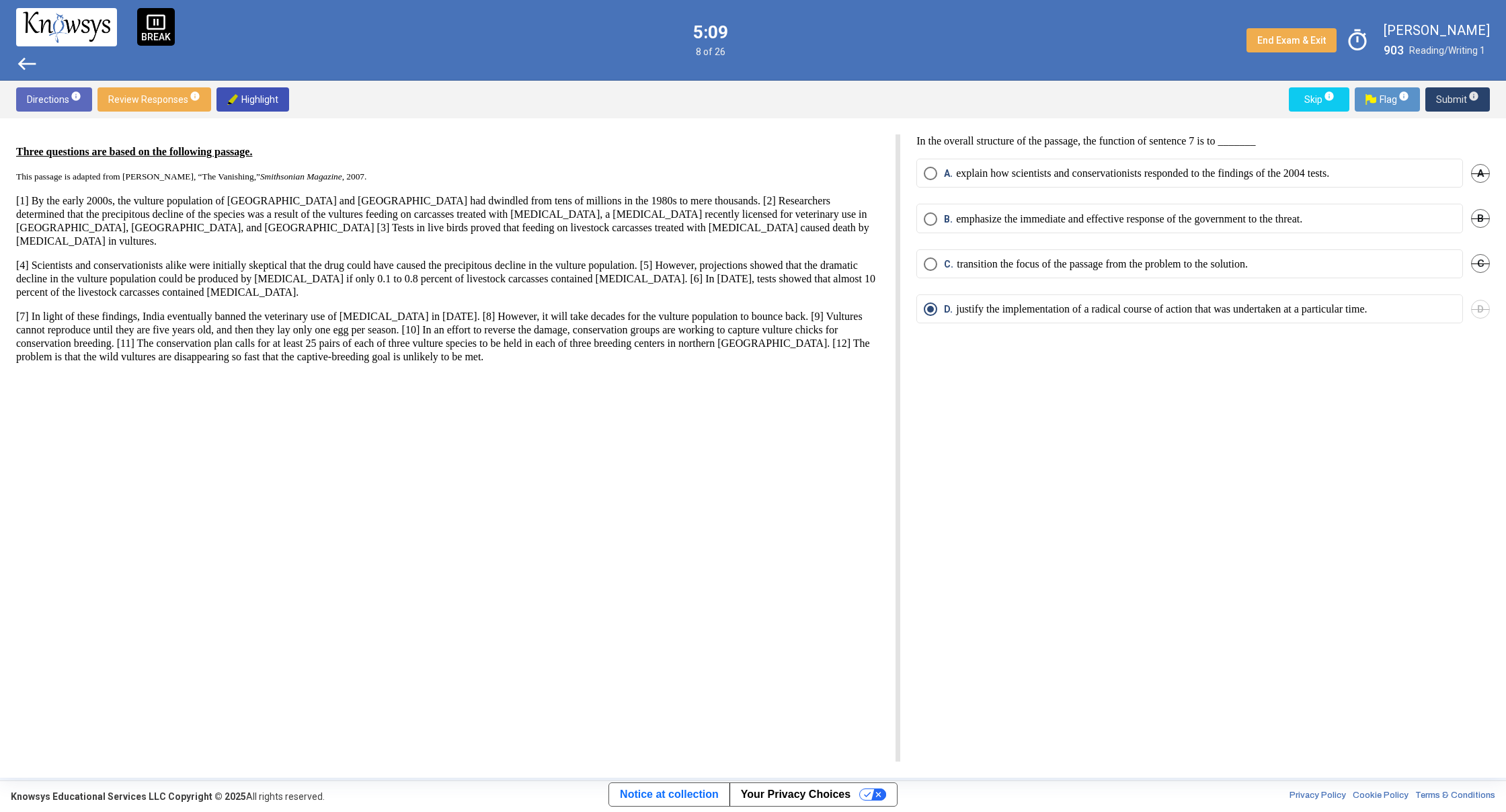
click at [1451, 105] on span "Submit info" at bounding box center [1457, 99] width 43 height 24
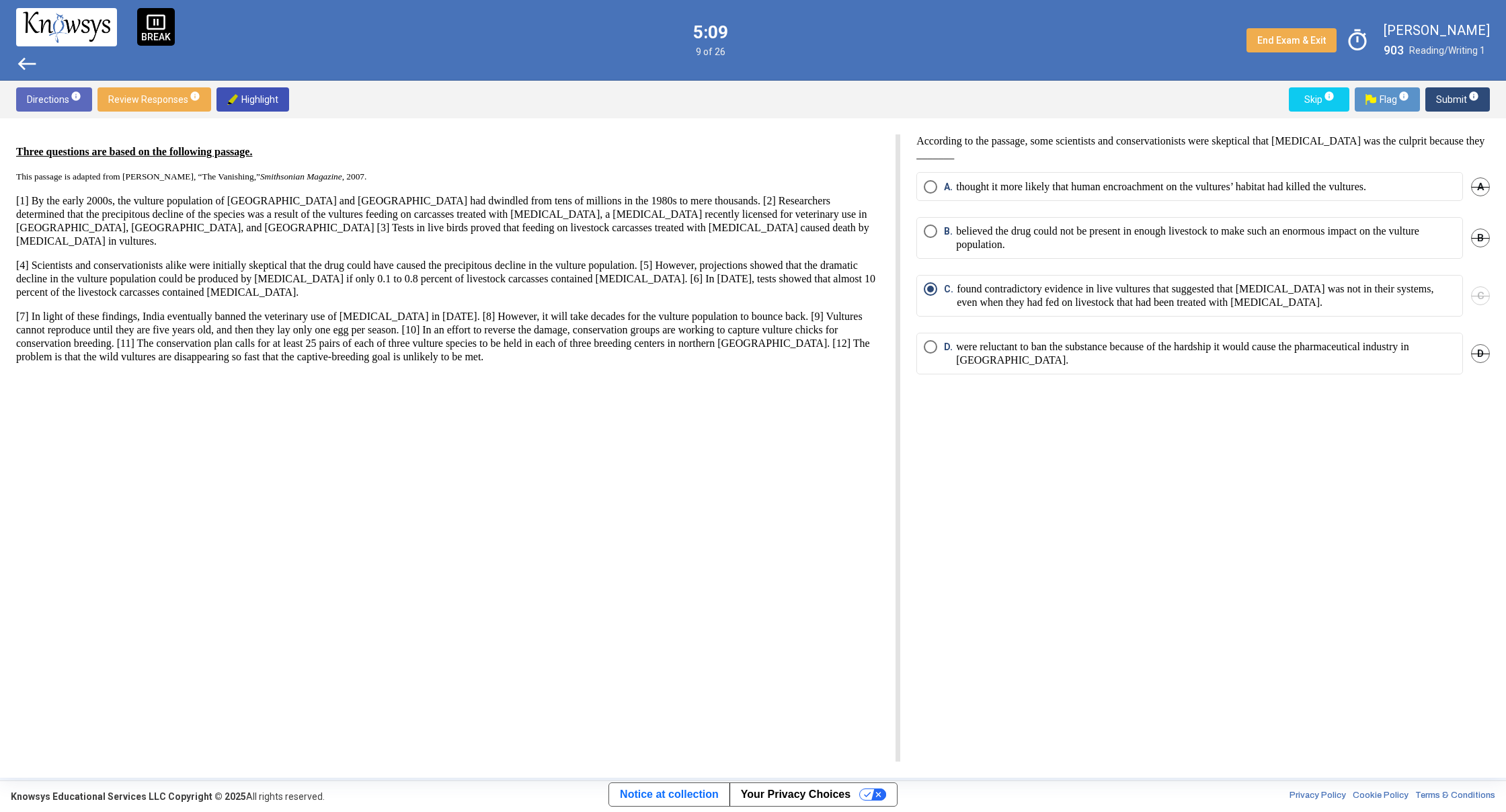
click at [1451, 105] on span "Submit info" at bounding box center [1457, 99] width 43 height 24
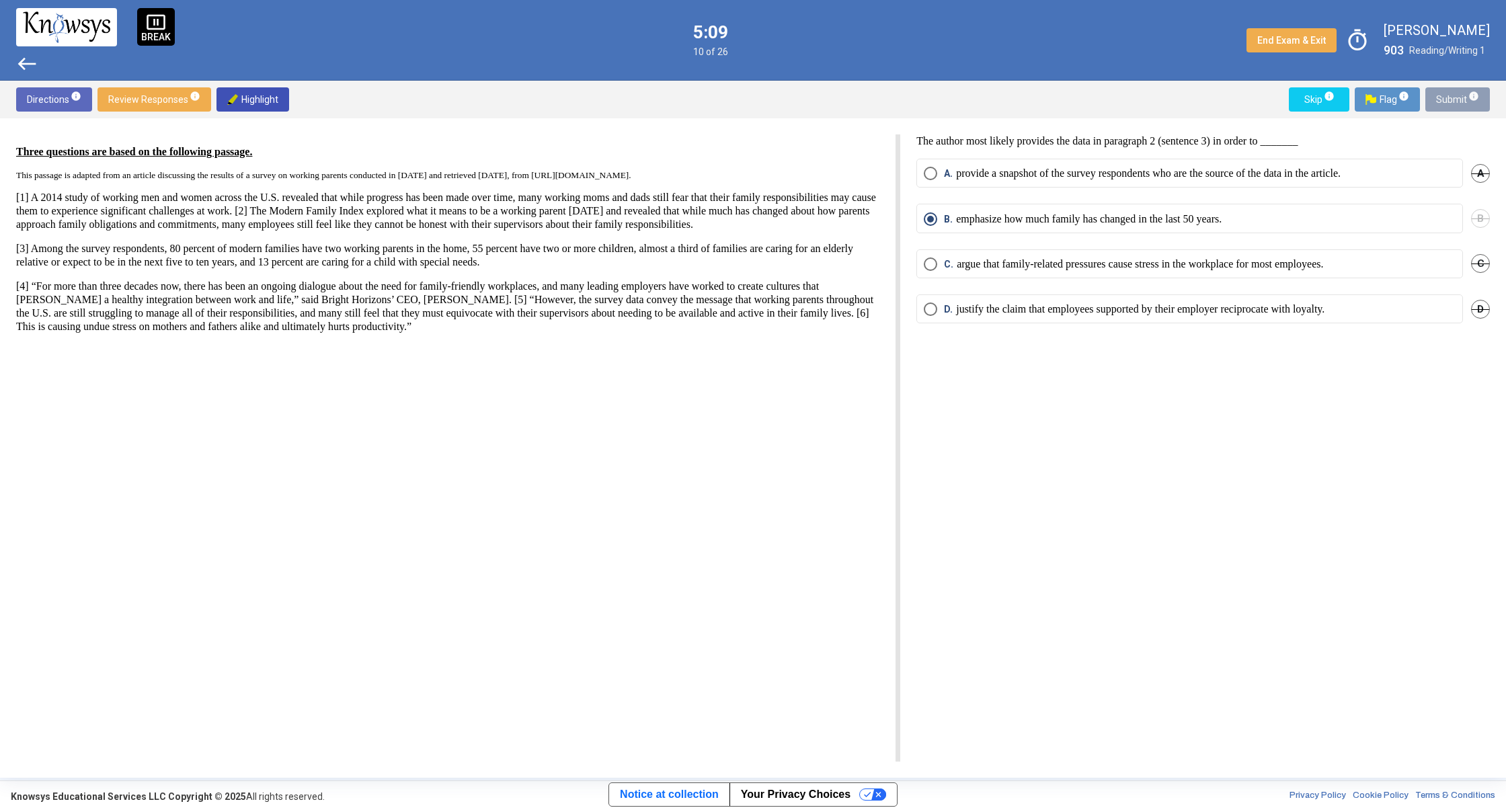
click at [1451, 105] on span "Submit info" at bounding box center [1457, 99] width 43 height 24
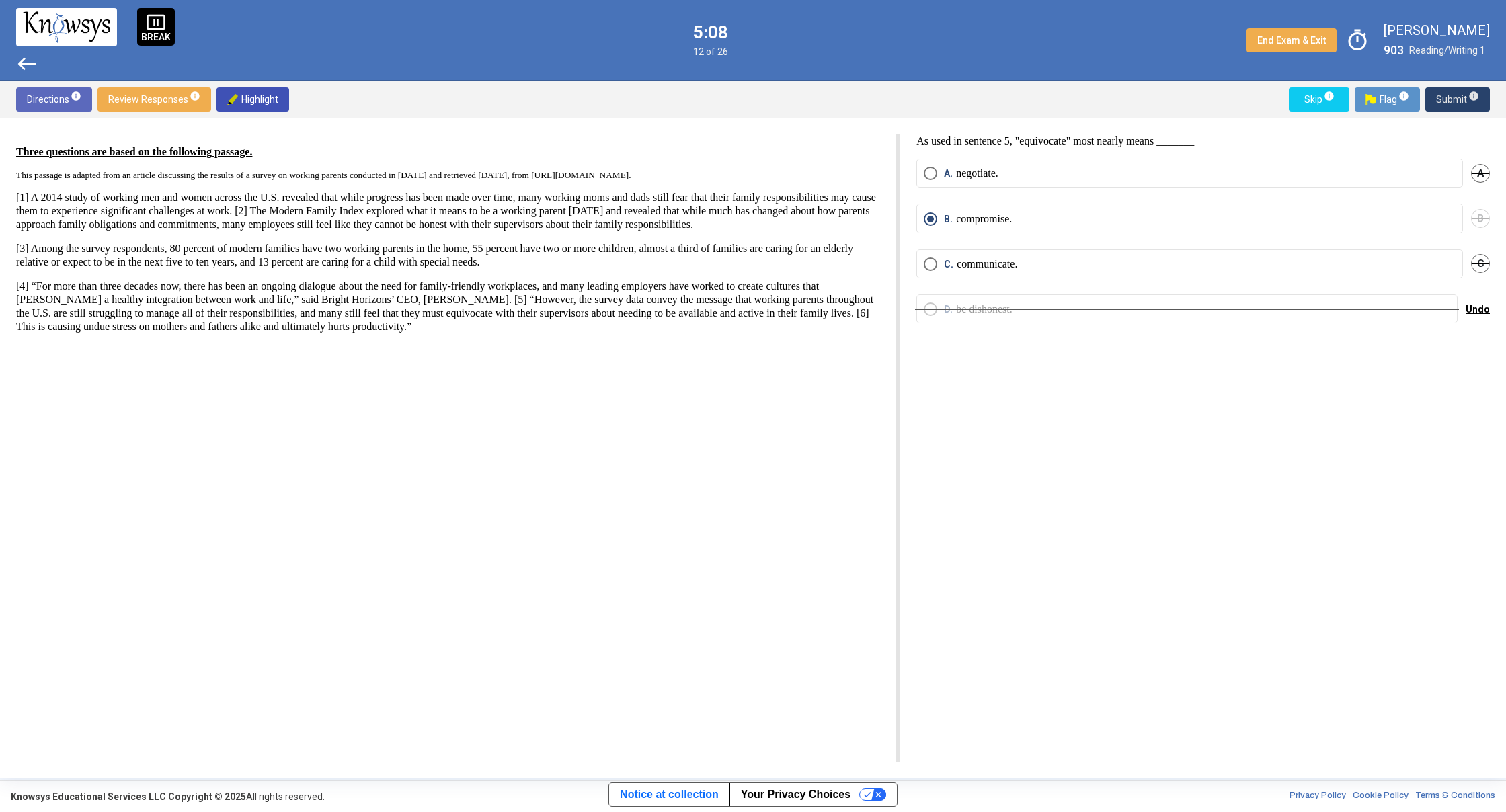
click at [1451, 105] on span "Submit info" at bounding box center [1457, 99] width 43 height 24
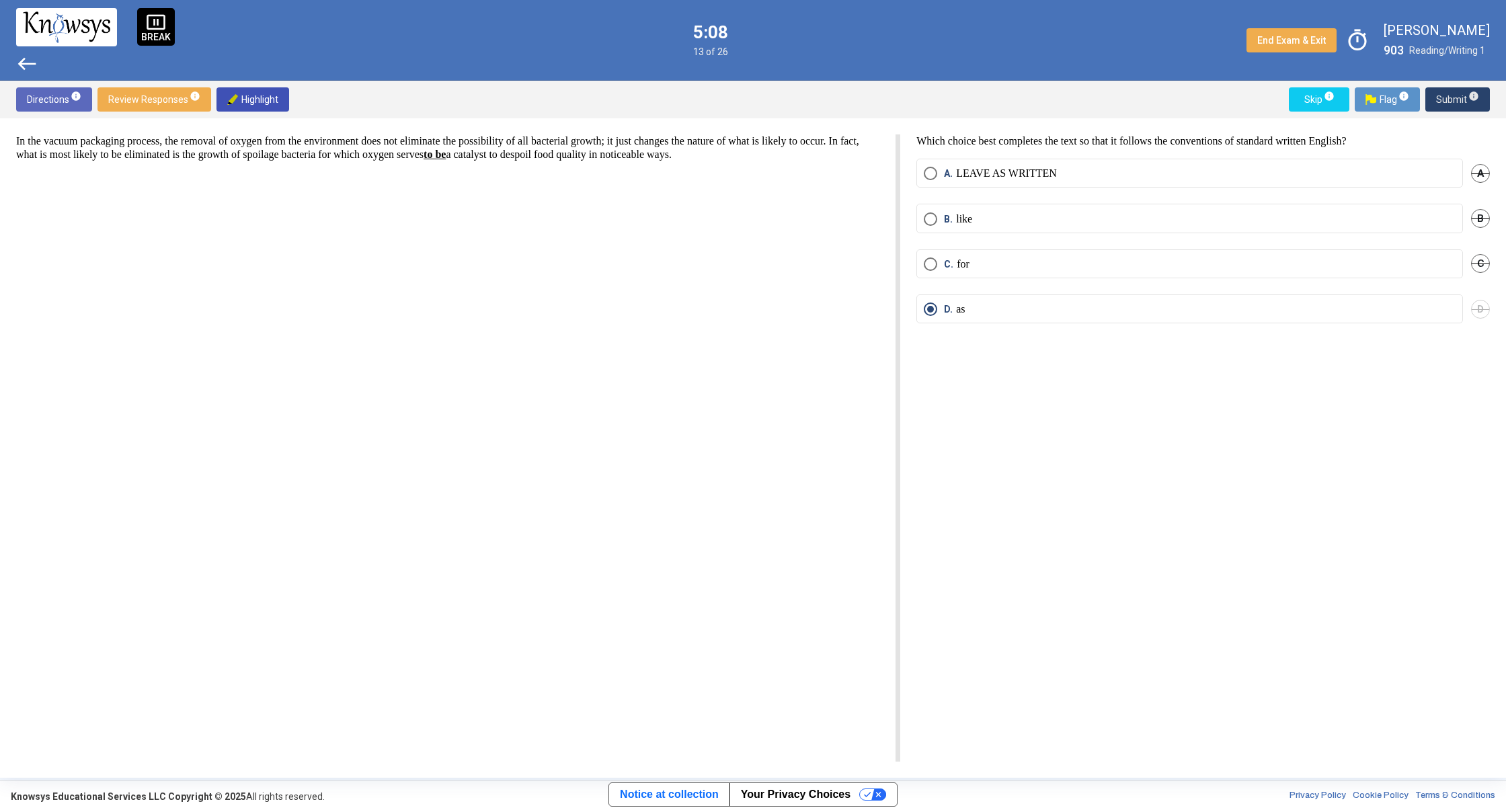
click at [1451, 105] on span "Submit info" at bounding box center [1457, 99] width 43 height 24
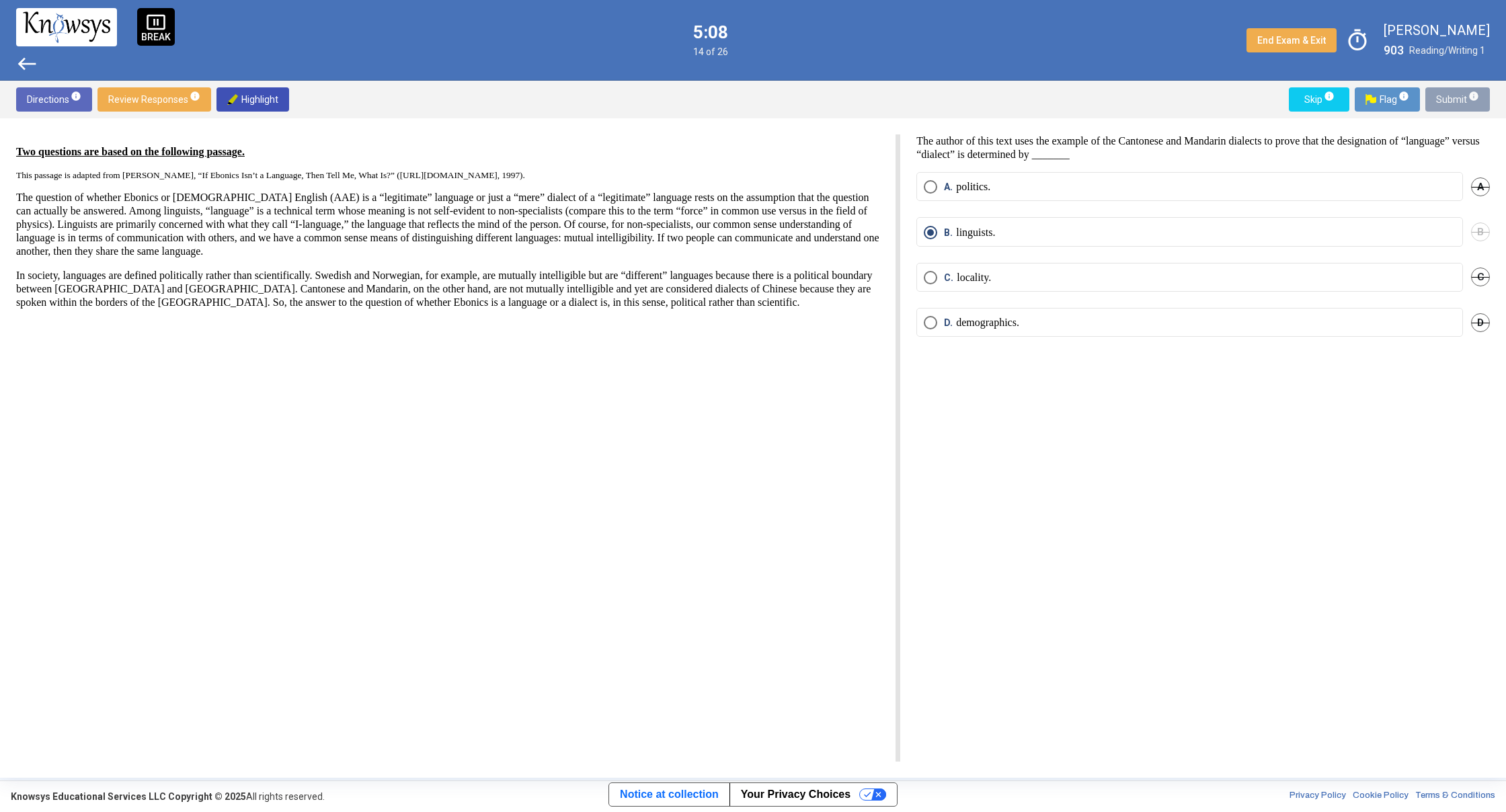
click at [1451, 105] on span "Submit info" at bounding box center [1457, 99] width 43 height 24
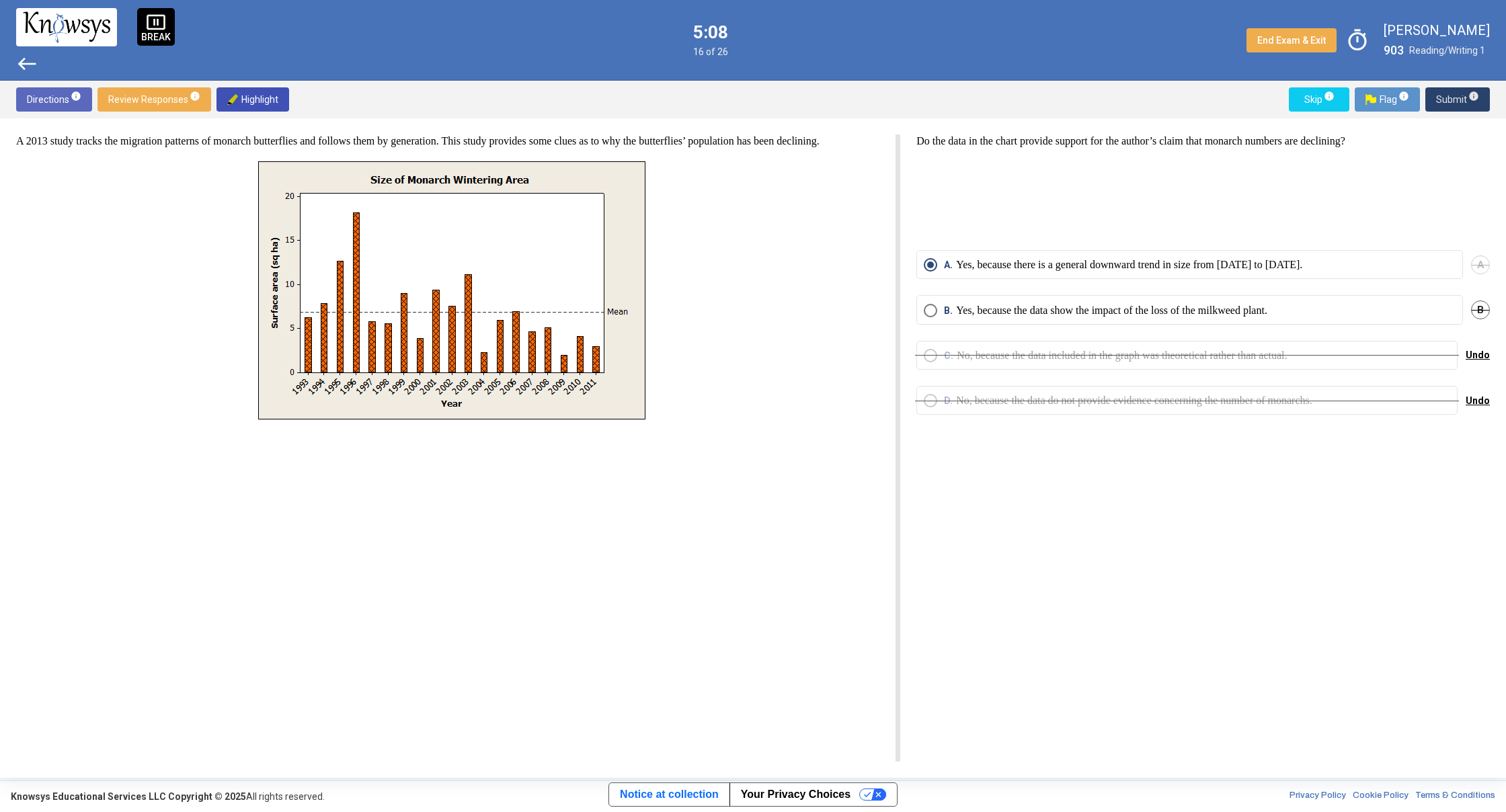
click at [1451, 105] on span "Submit info" at bounding box center [1457, 99] width 43 height 24
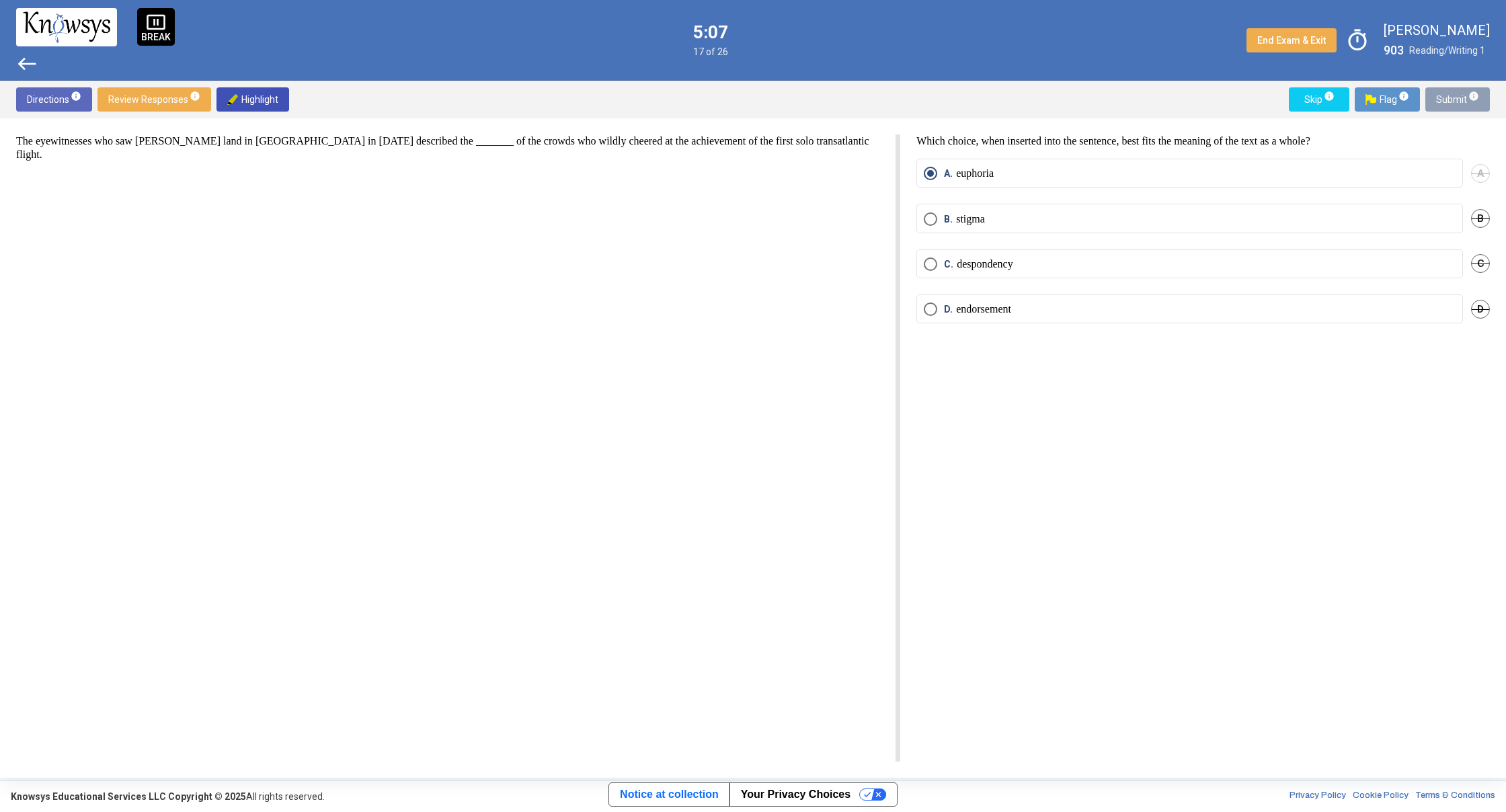
click at [1452, 105] on span "Submit info" at bounding box center [1457, 99] width 43 height 24
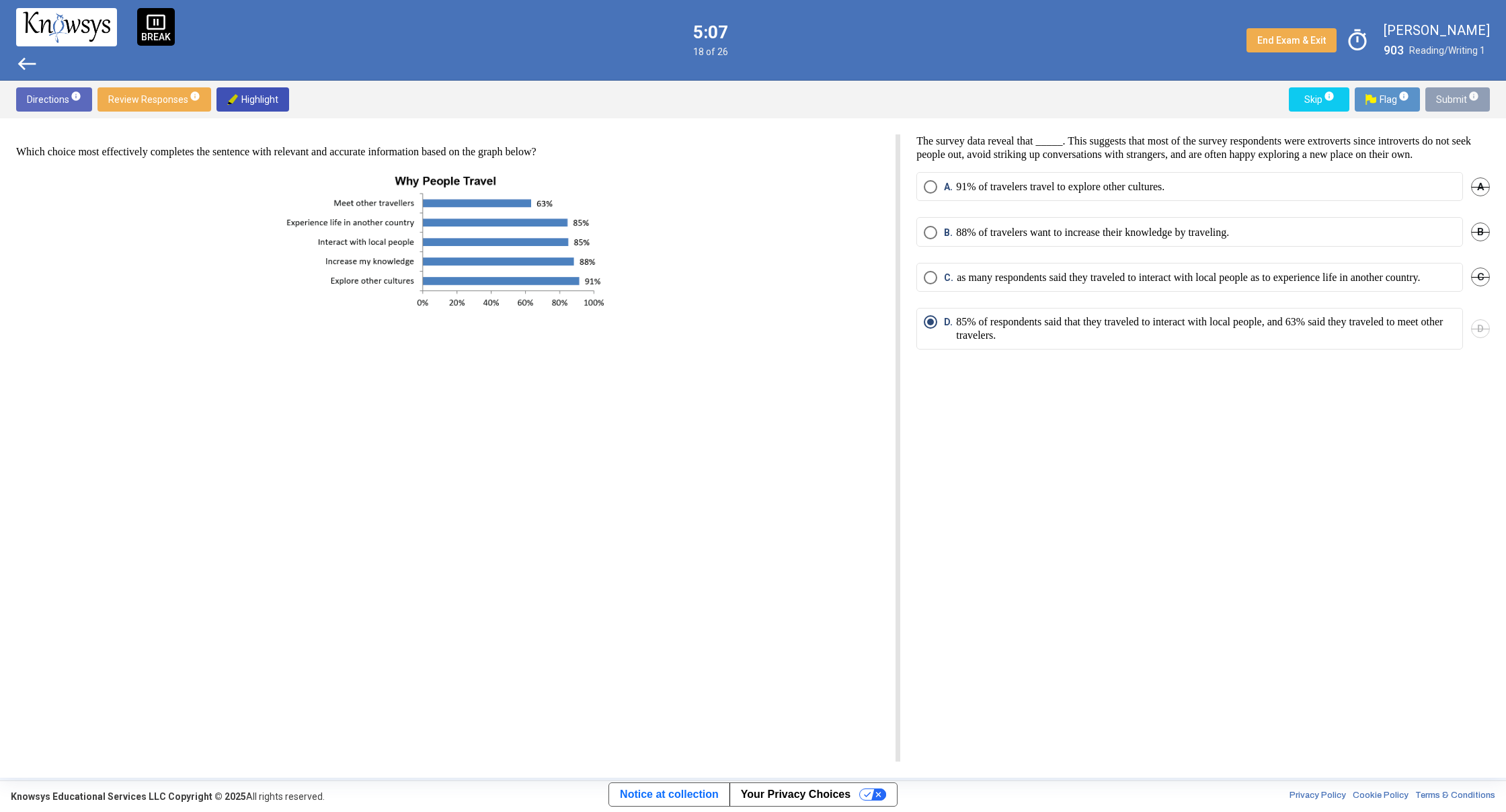
click at [1452, 105] on span "Submit info" at bounding box center [1457, 99] width 43 height 24
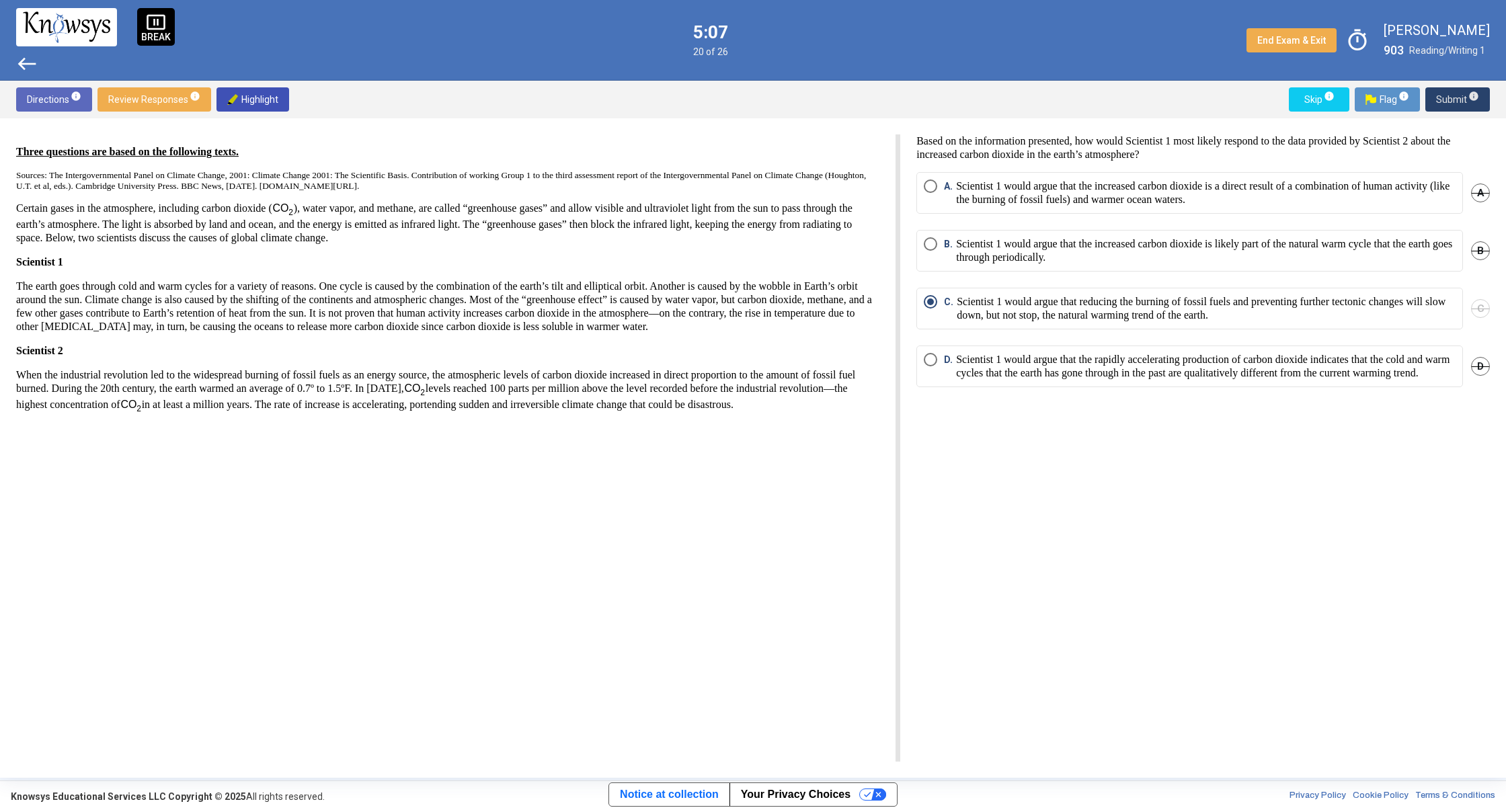
click at [1452, 105] on span "Submit info" at bounding box center [1457, 99] width 43 height 24
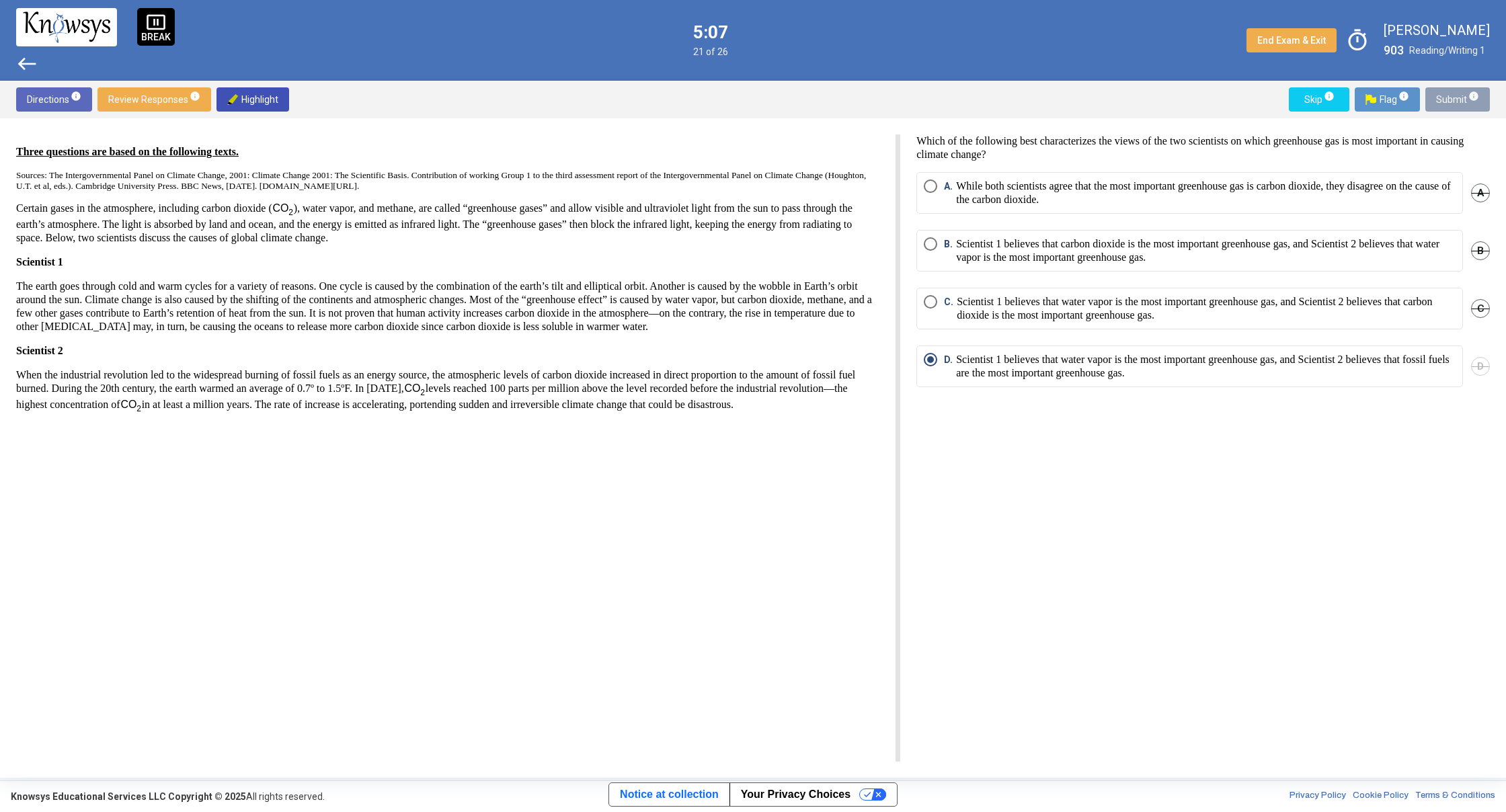
click at [1452, 105] on span "Submit info" at bounding box center [1457, 99] width 43 height 24
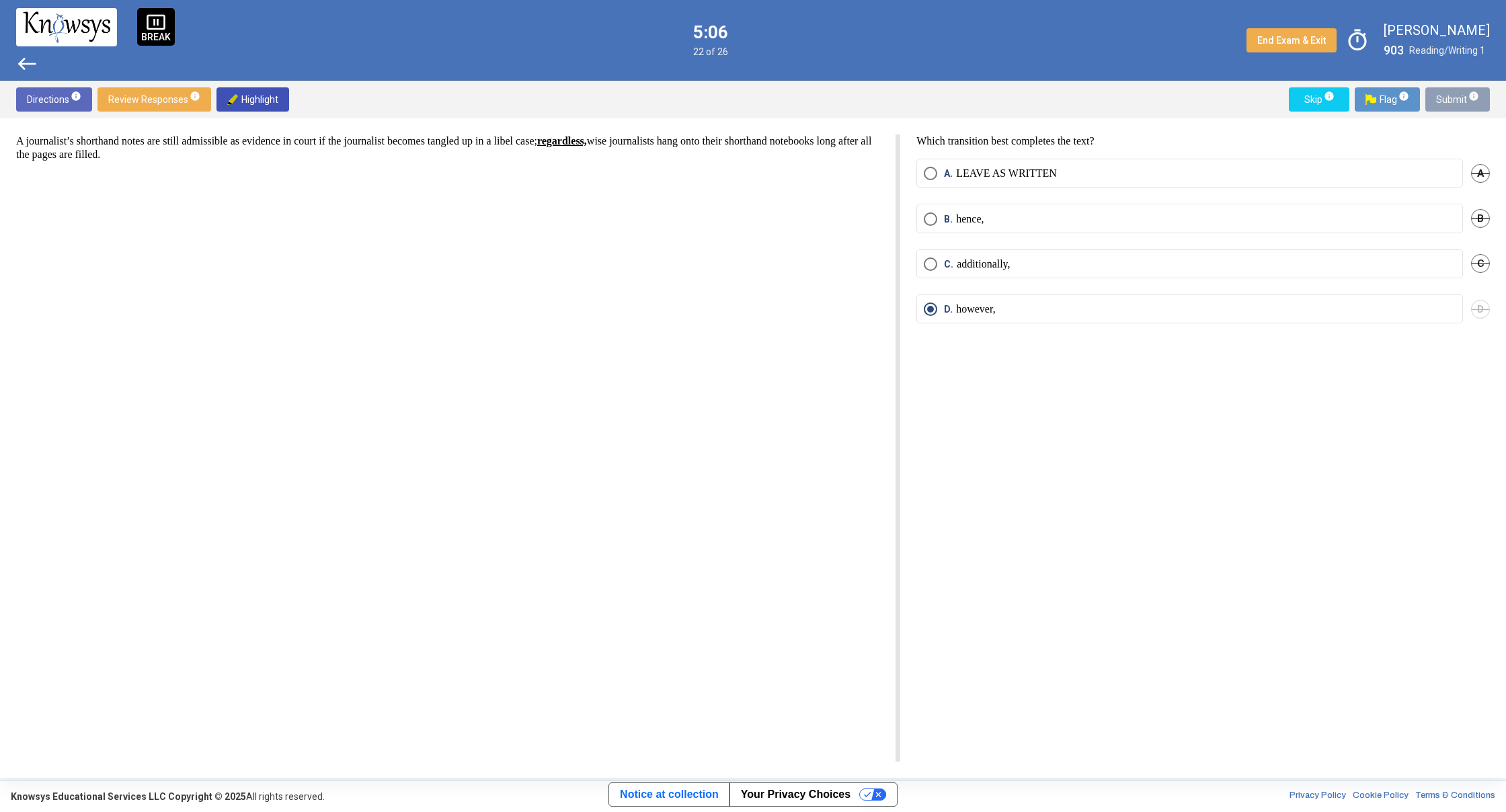
click at [1452, 105] on span "Submit info" at bounding box center [1457, 99] width 43 height 24
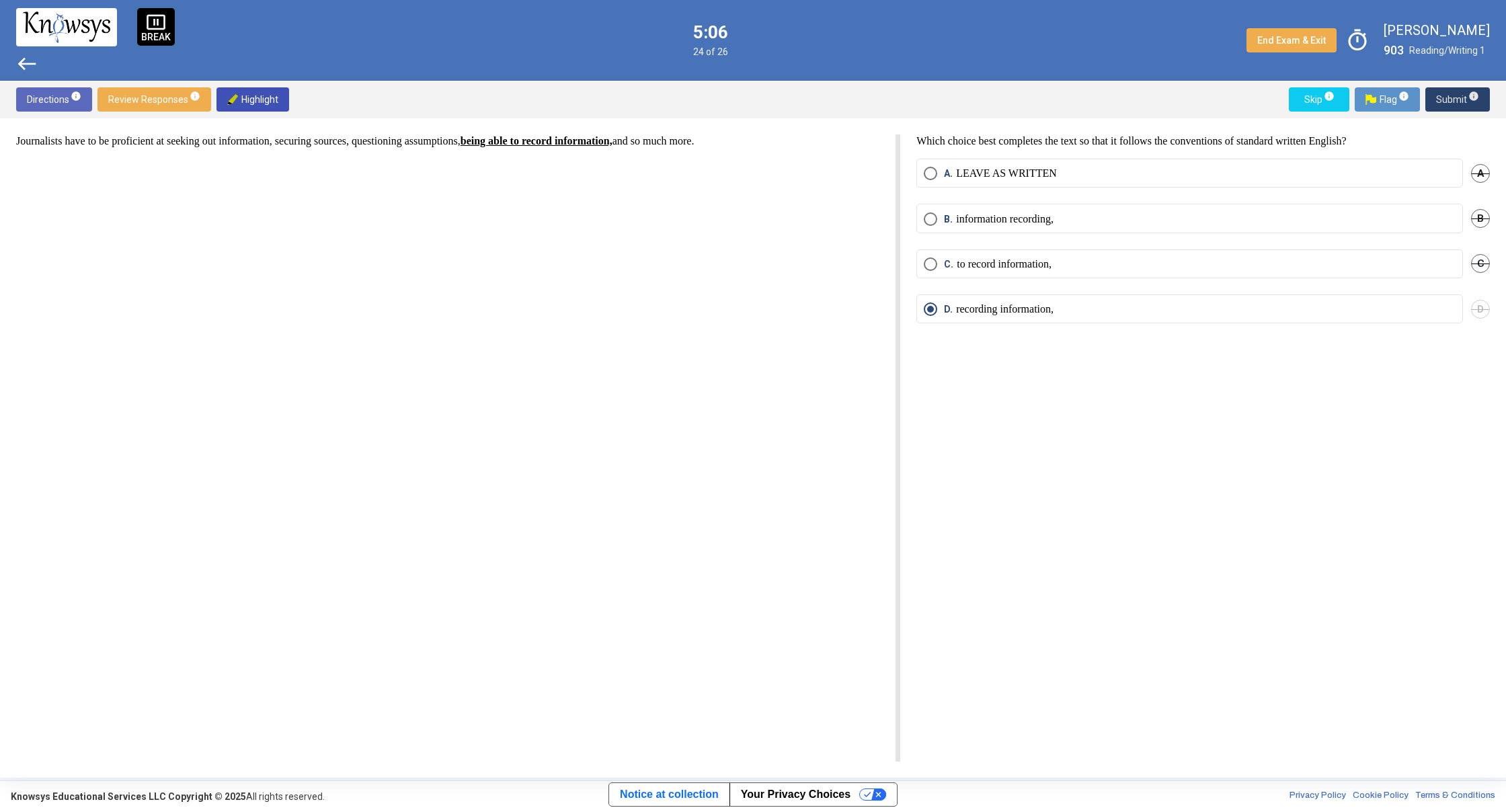
click at [1452, 105] on span "Submit info" at bounding box center [1457, 99] width 43 height 24
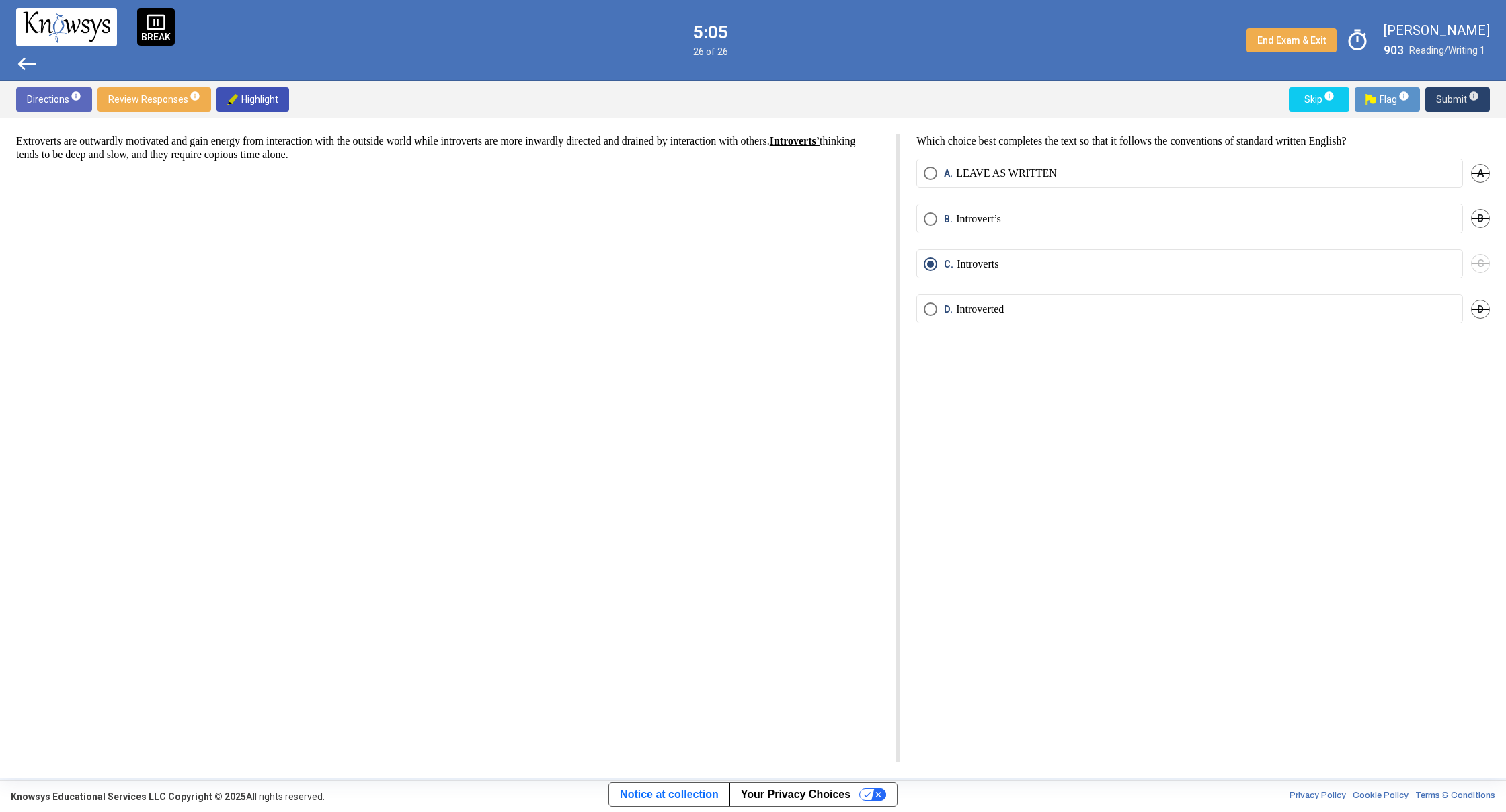
click at [1451, 105] on span "Submit info" at bounding box center [1457, 99] width 43 height 24
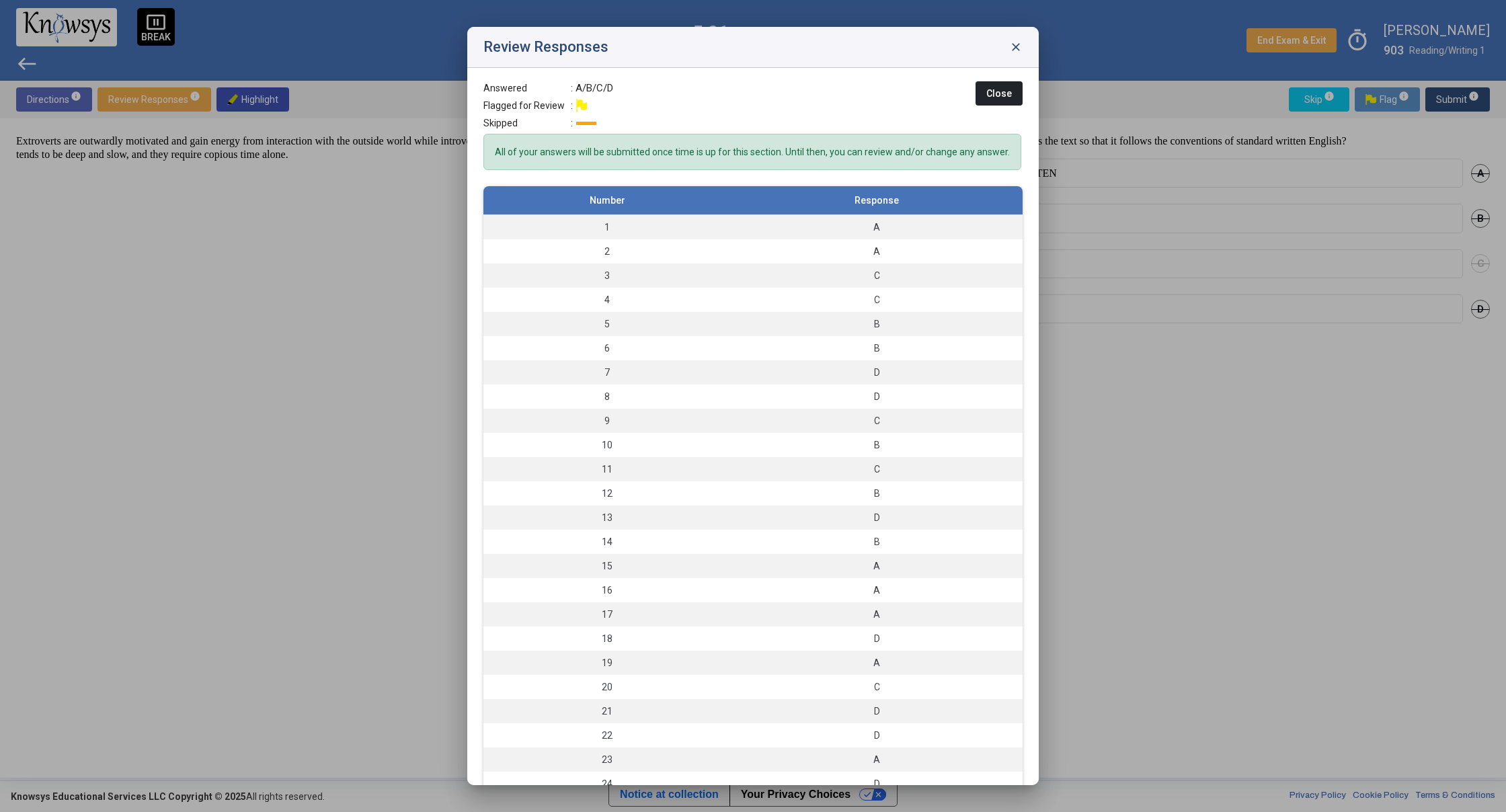
click at [1016, 46] on span "close" at bounding box center [1015, 47] width 13 height 13
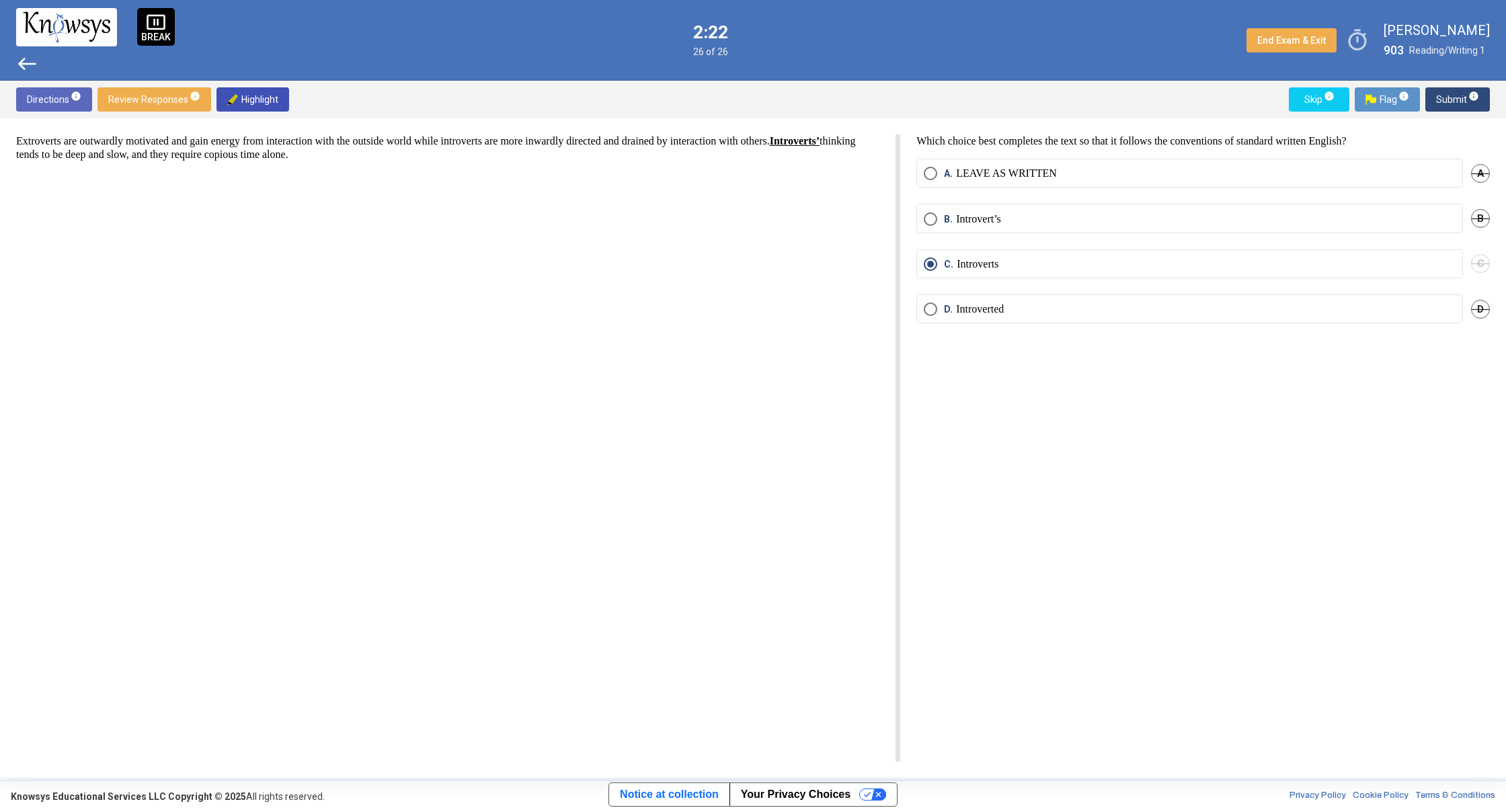
click at [1479, 168] on span "A" at bounding box center [1480, 173] width 19 height 19
click at [1480, 214] on span "B" at bounding box center [1480, 219] width 19 height 19
click at [1485, 316] on span "D" at bounding box center [1480, 309] width 19 height 19
click at [1484, 306] on span "Undo" at bounding box center [1477, 309] width 24 height 11
click at [1472, 221] on span "Undo" at bounding box center [1477, 219] width 24 height 11
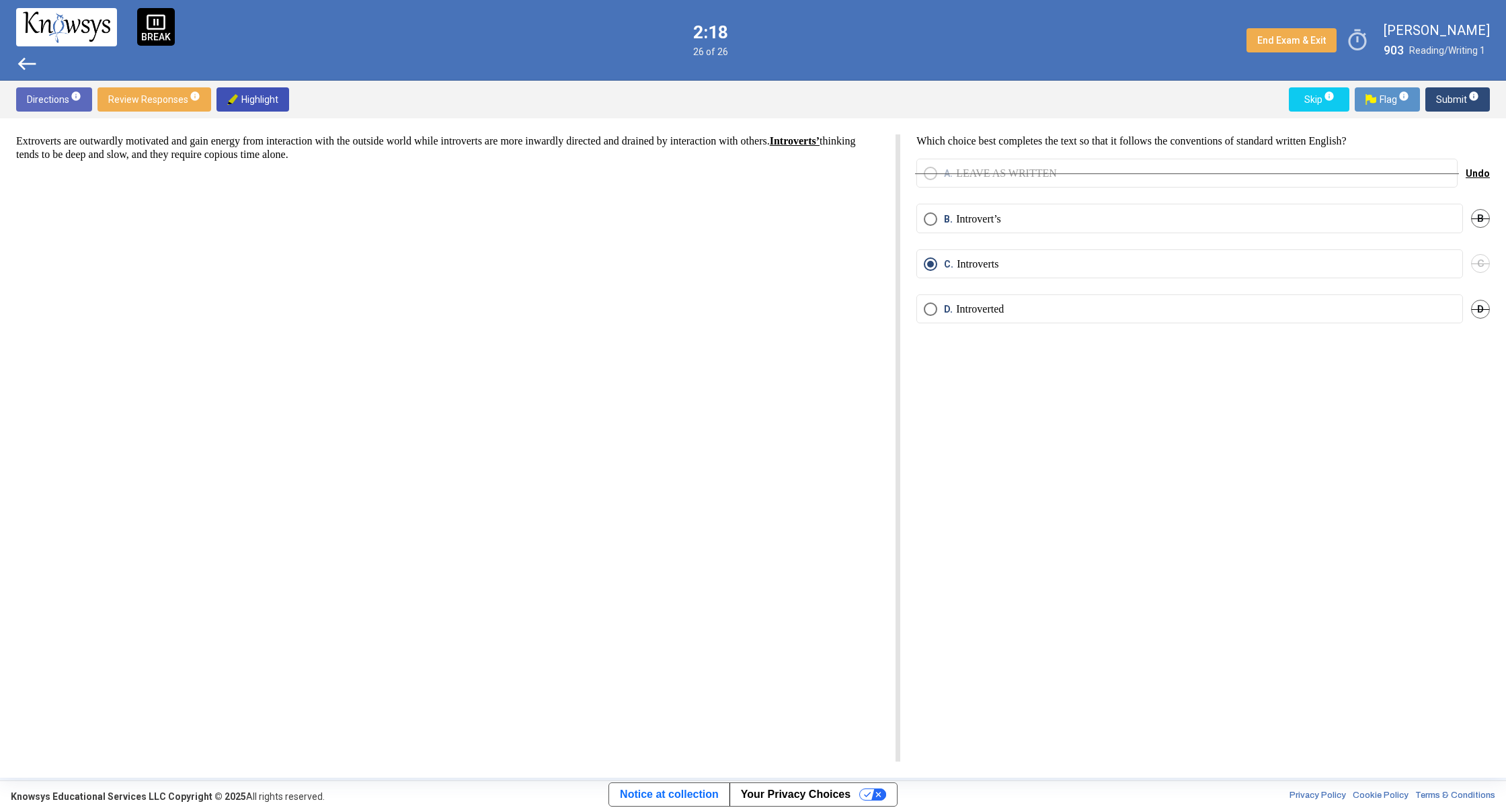
click at [1471, 178] on span "Undo" at bounding box center [1477, 173] width 24 height 11
click at [23, 60] on span "west" at bounding box center [26, 64] width 21 height 21
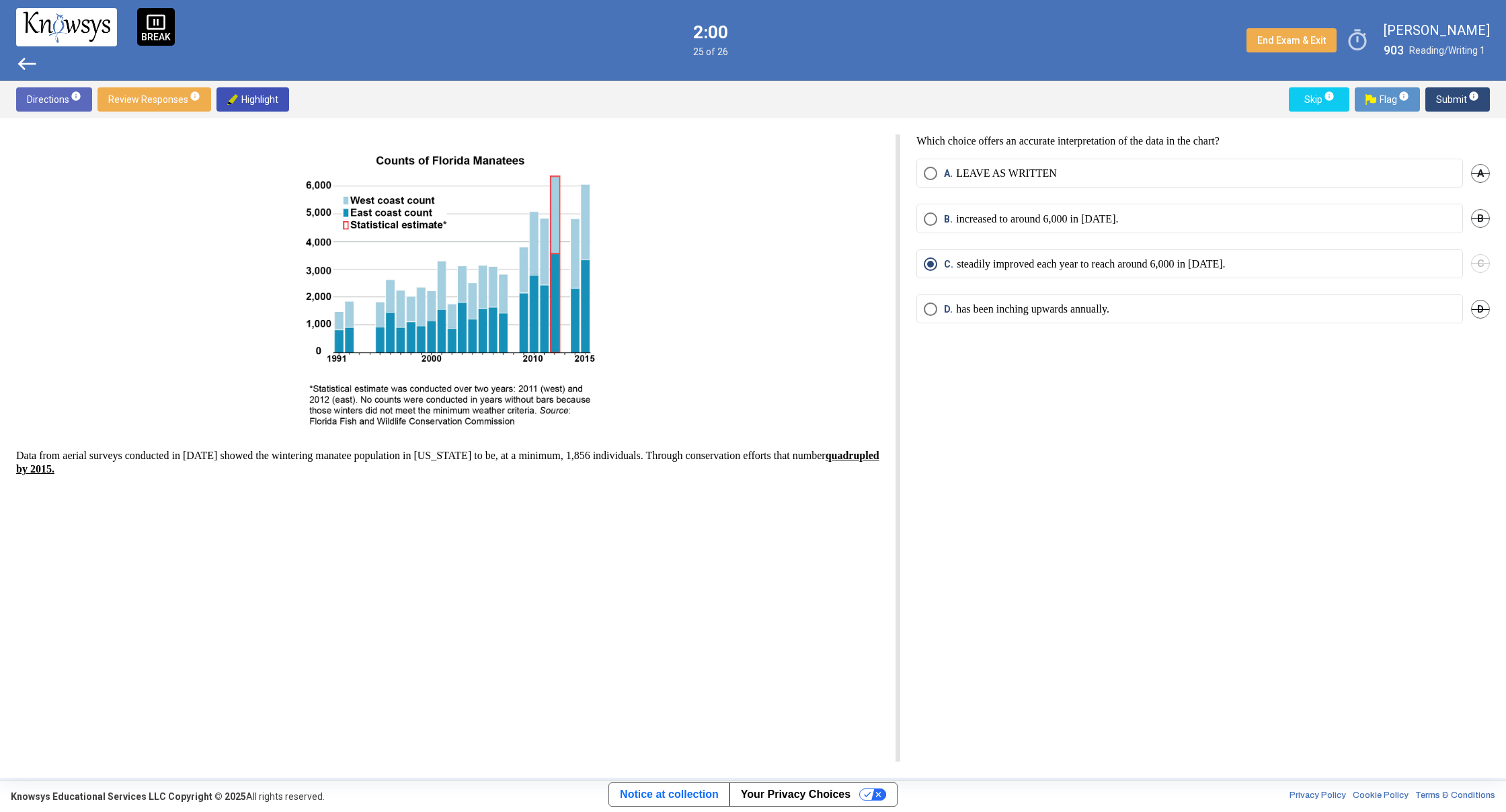
click at [22, 60] on span "west" at bounding box center [26, 64] width 21 height 21
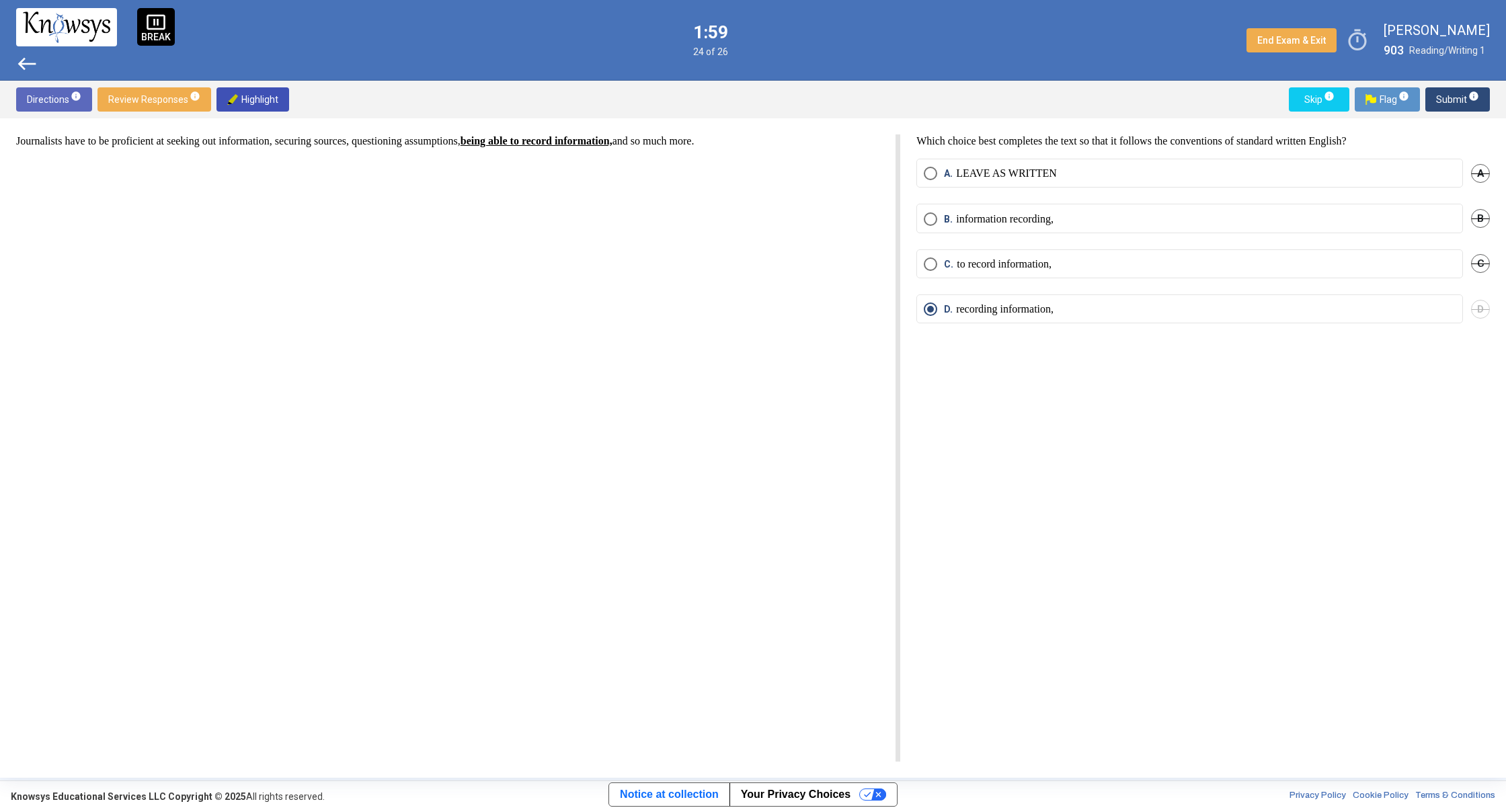
click at [22, 60] on span "west" at bounding box center [26, 64] width 21 height 21
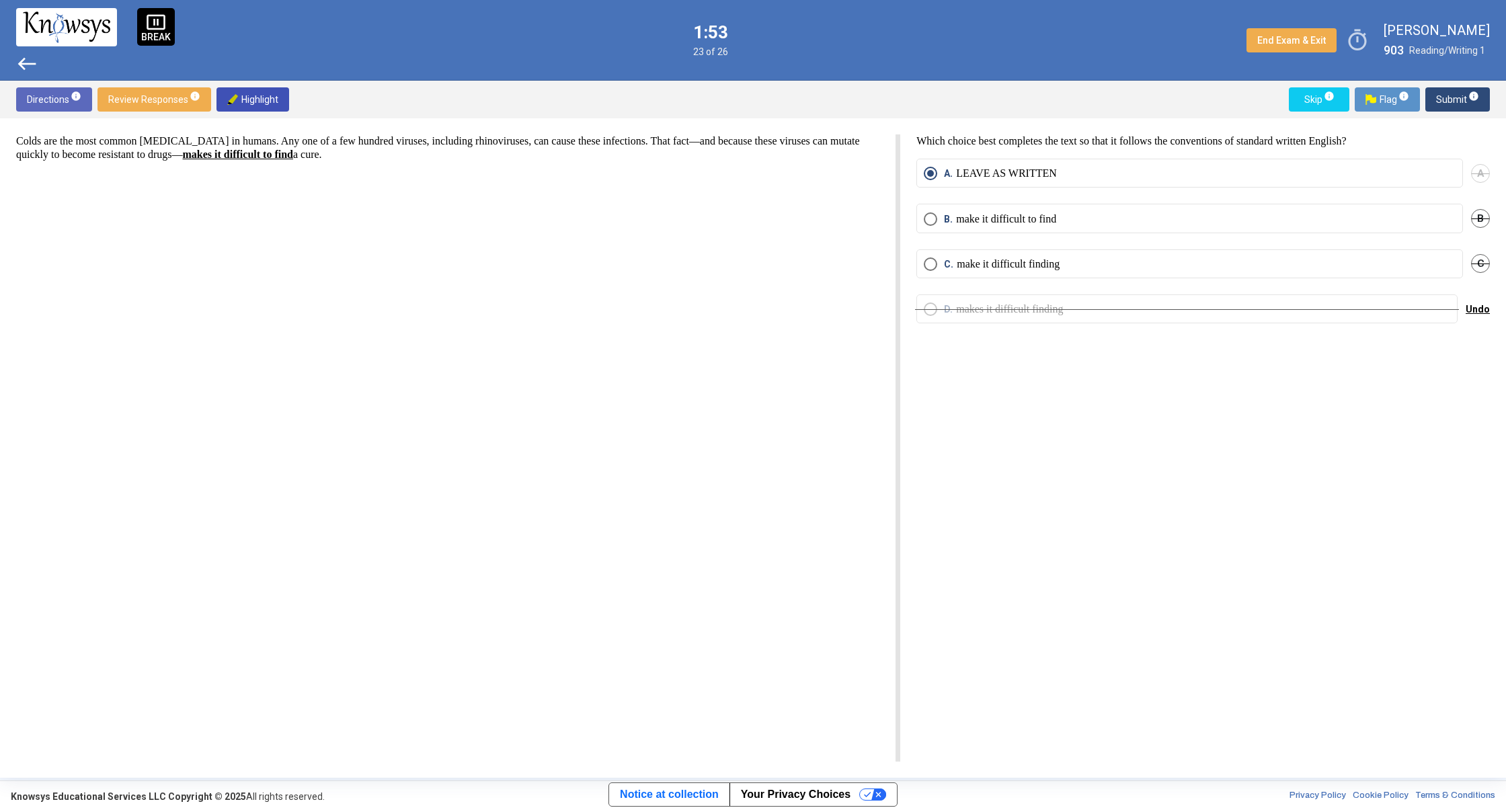
click at [22, 60] on span "west" at bounding box center [26, 64] width 21 height 21
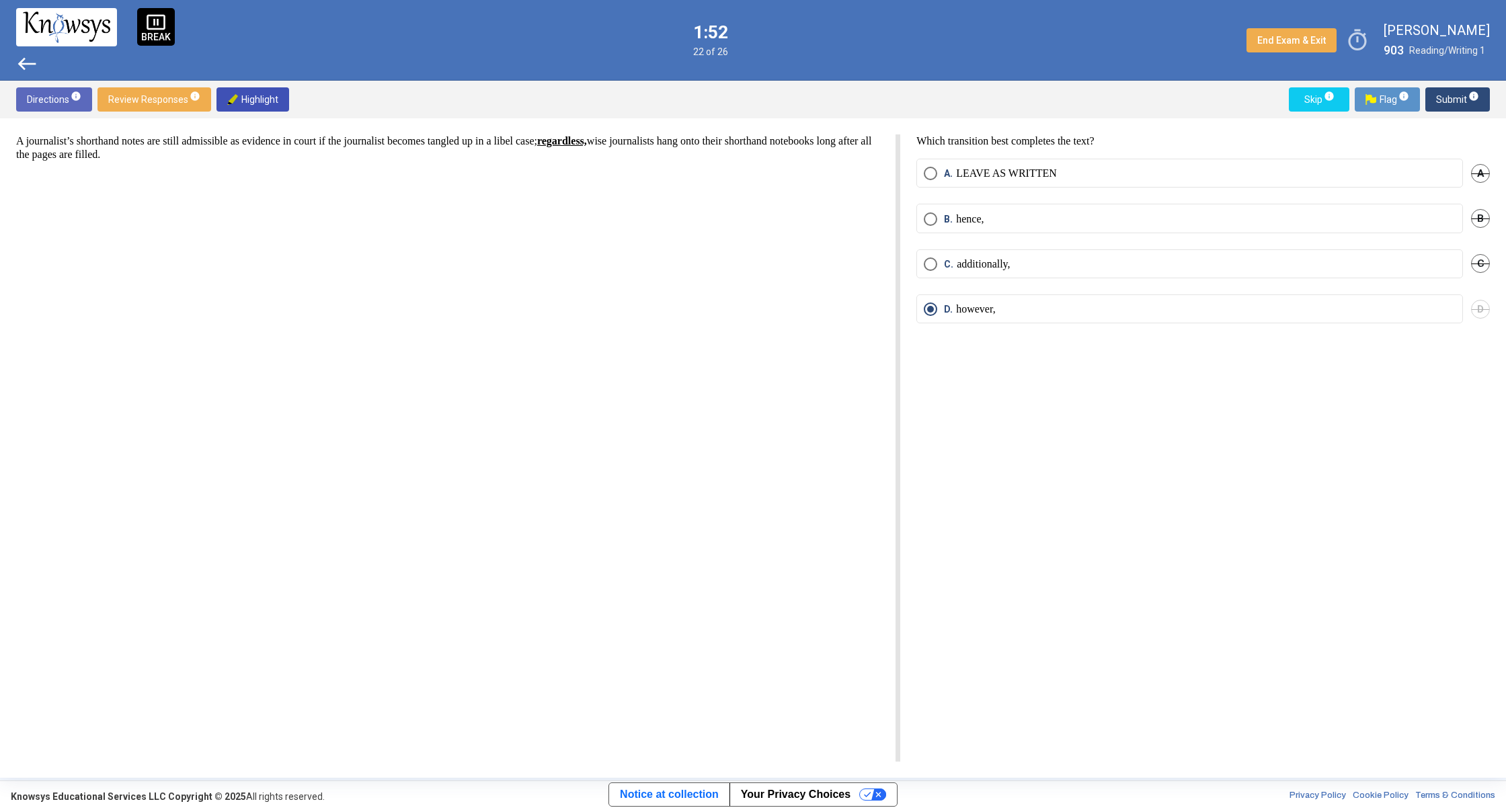
click at [22, 60] on span "west" at bounding box center [26, 64] width 21 height 21
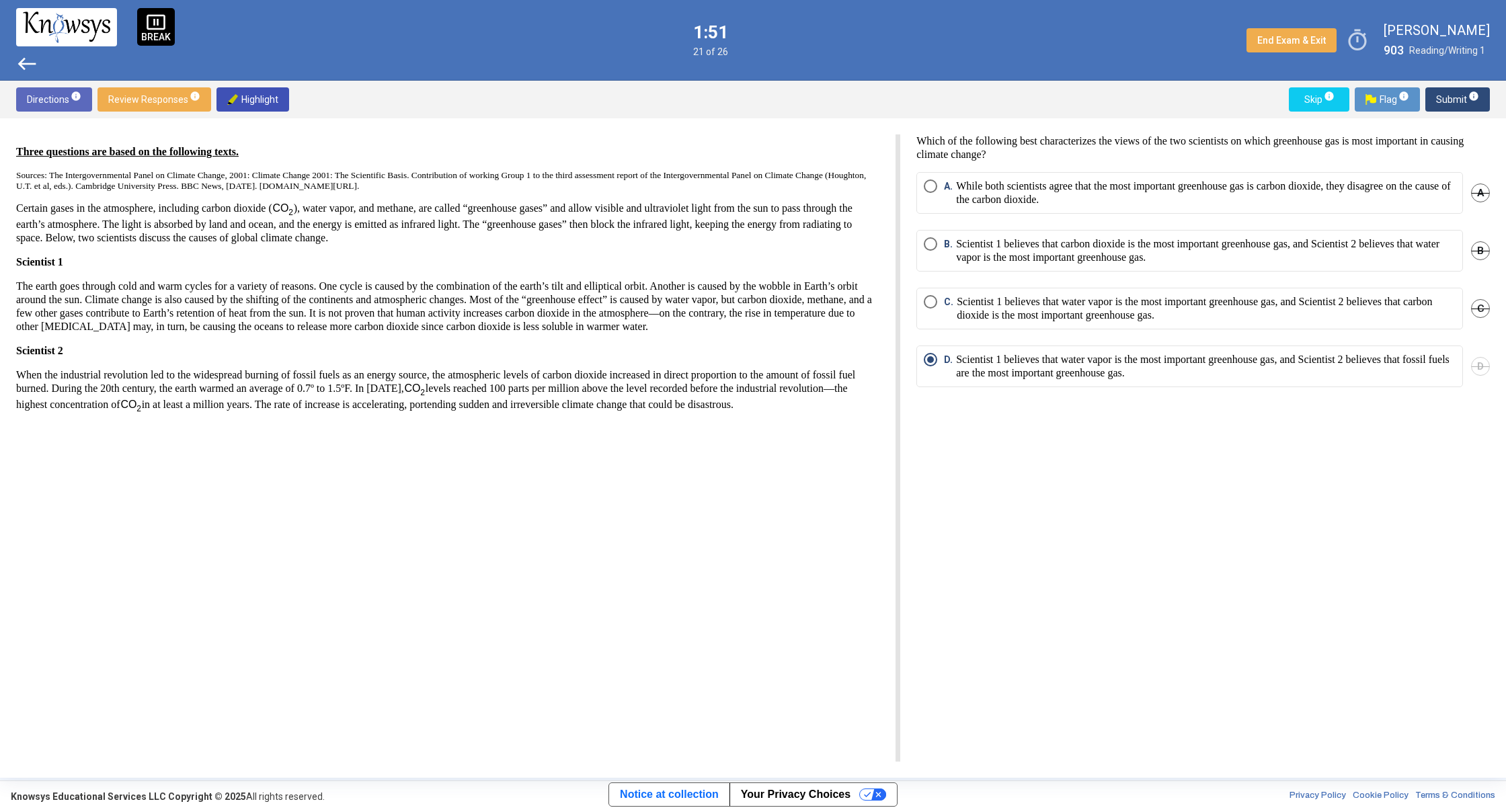
click at [22, 60] on span "west" at bounding box center [26, 64] width 21 height 21
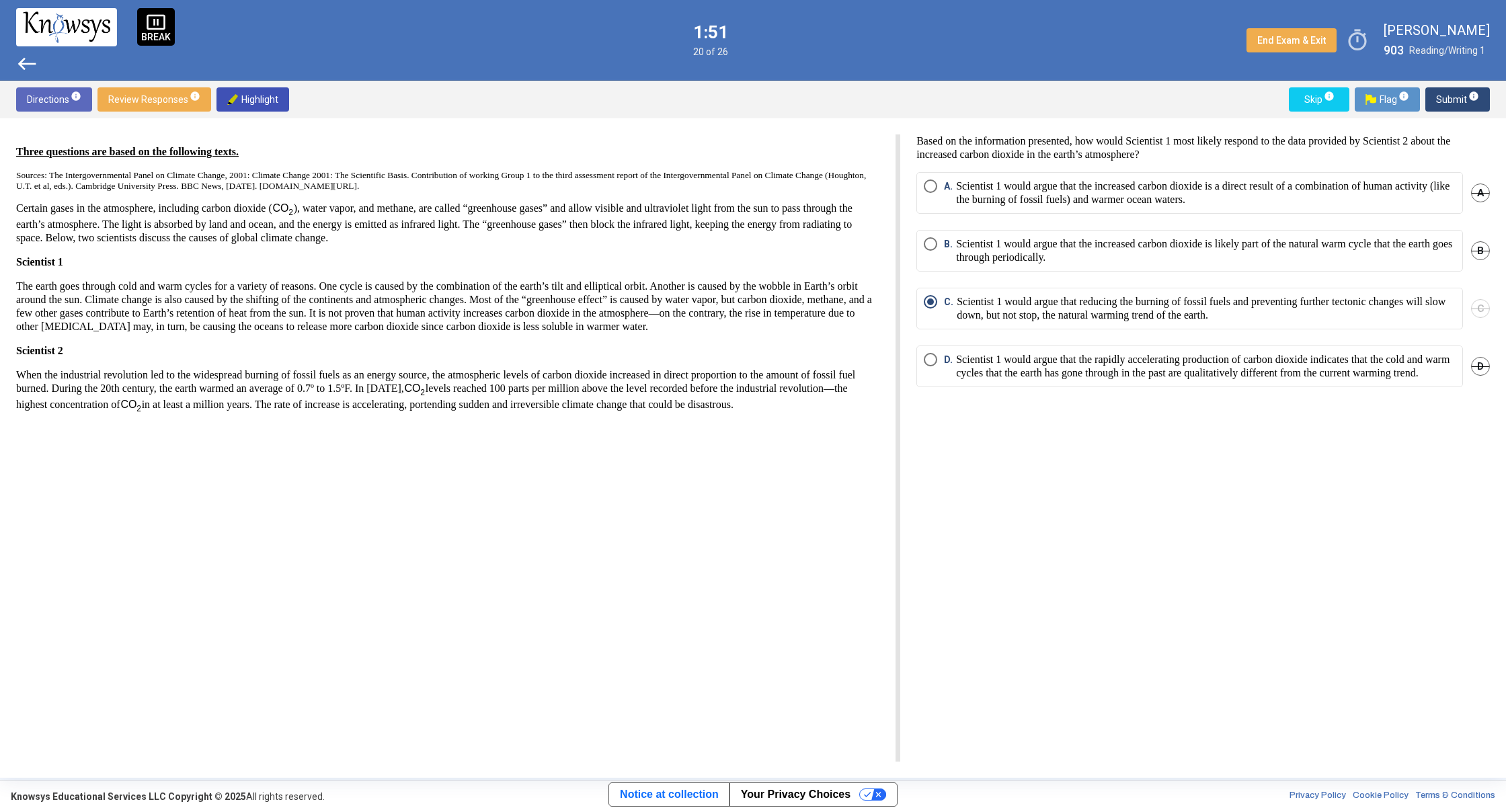
click at [22, 60] on span "west" at bounding box center [26, 64] width 21 height 21
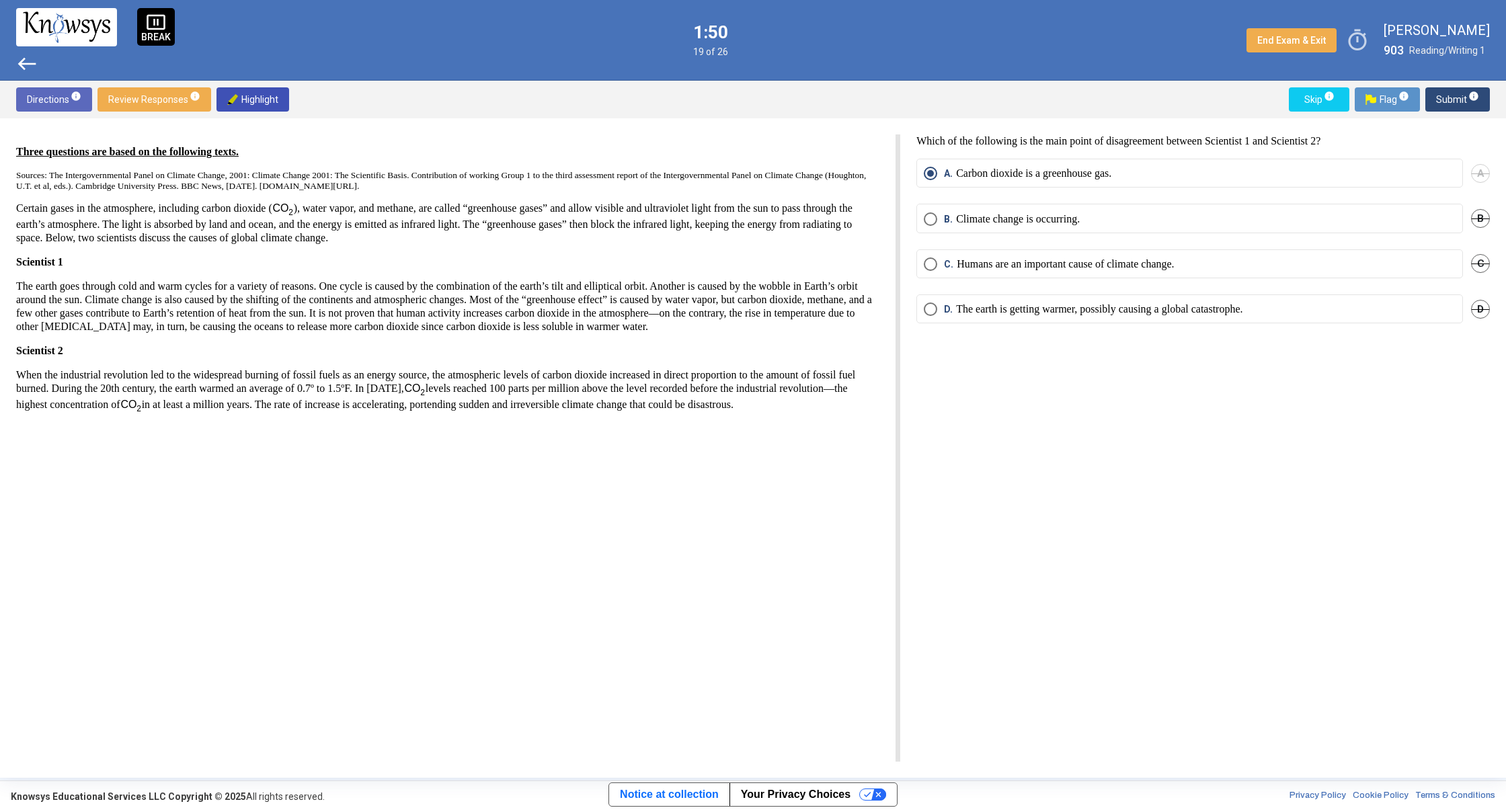
click at [22, 60] on span "west" at bounding box center [26, 64] width 21 height 21
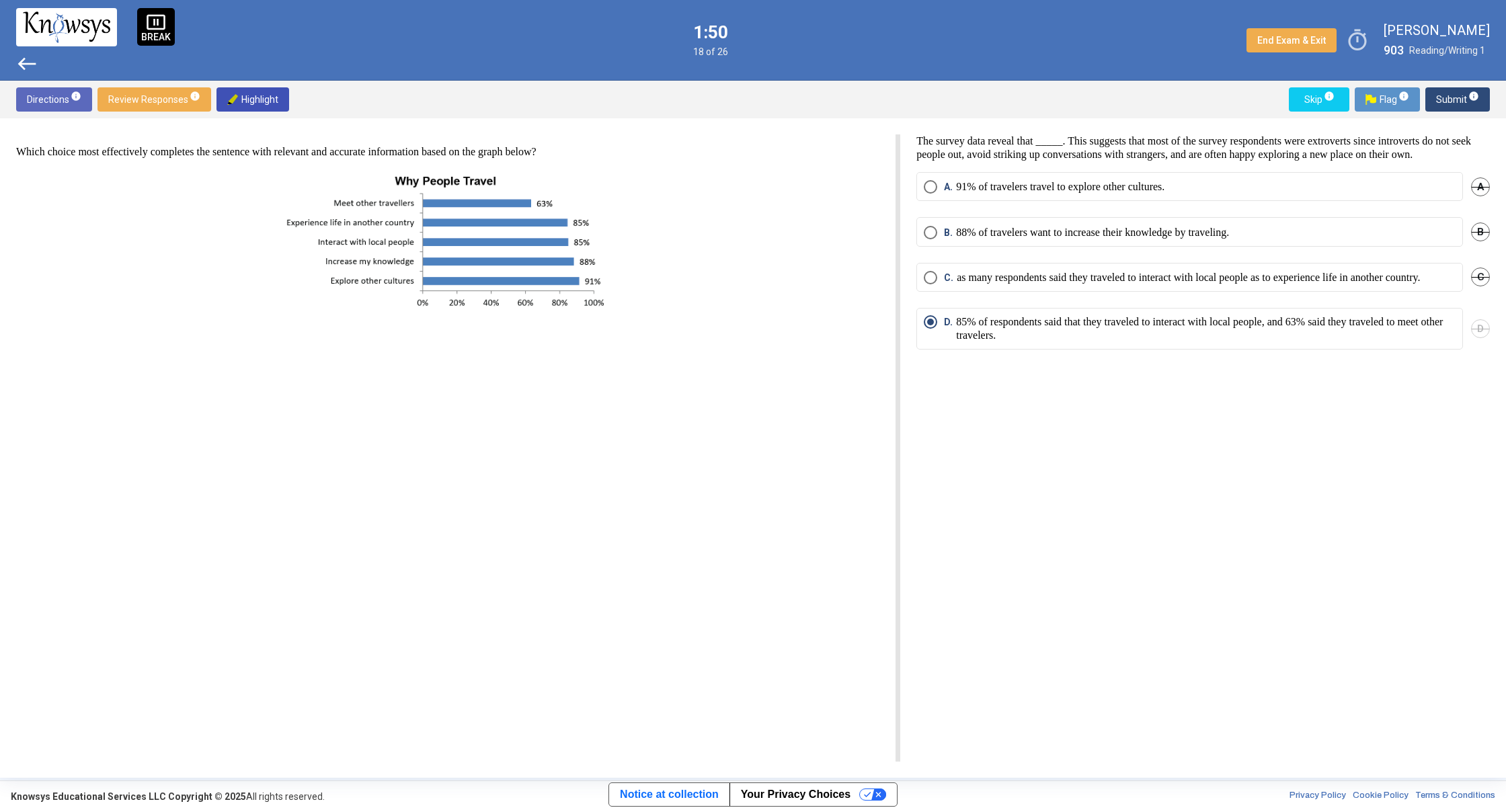
click at [22, 60] on span "west" at bounding box center [26, 64] width 21 height 21
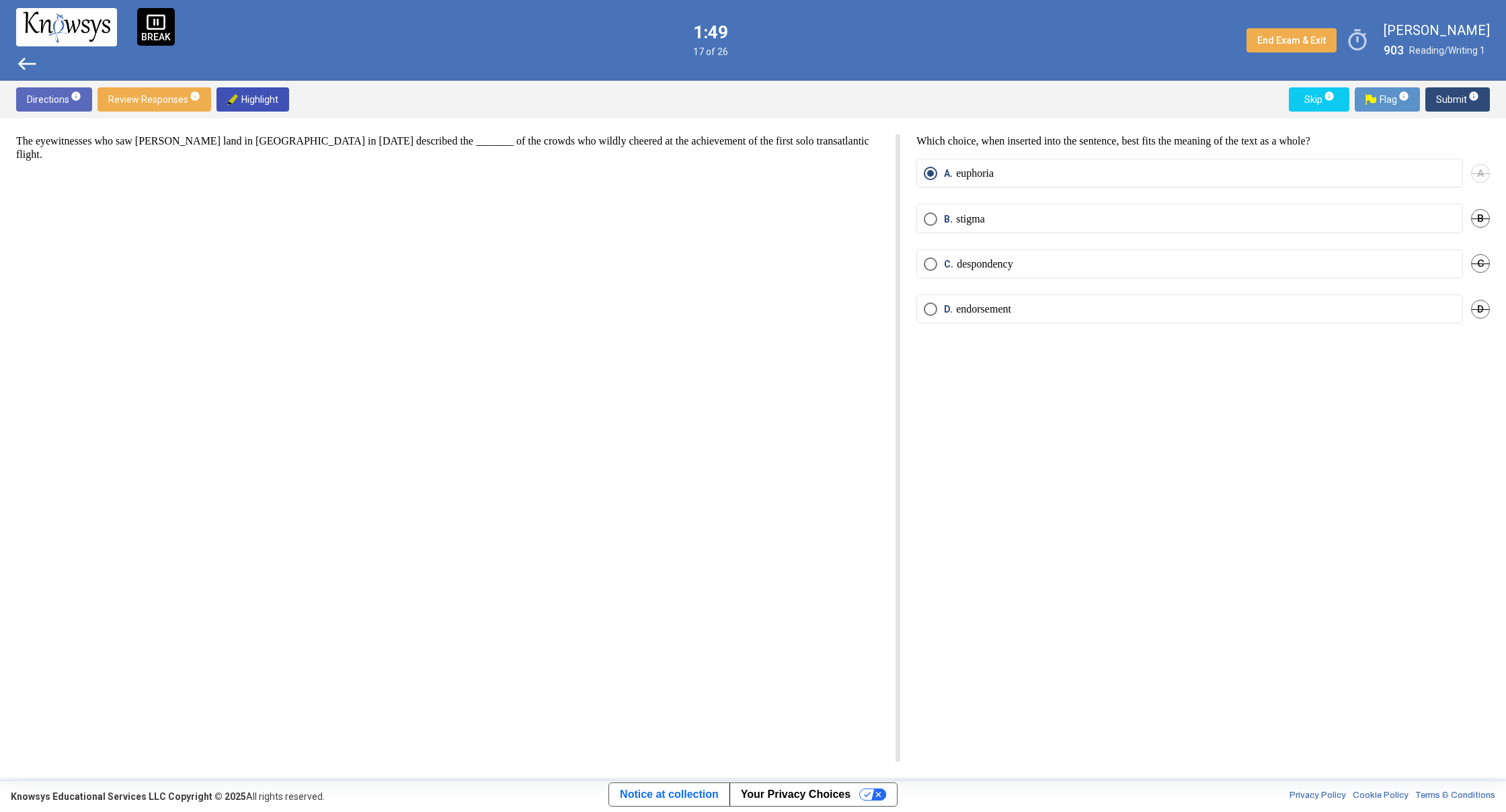
click at [22, 60] on span "west" at bounding box center [26, 64] width 21 height 21
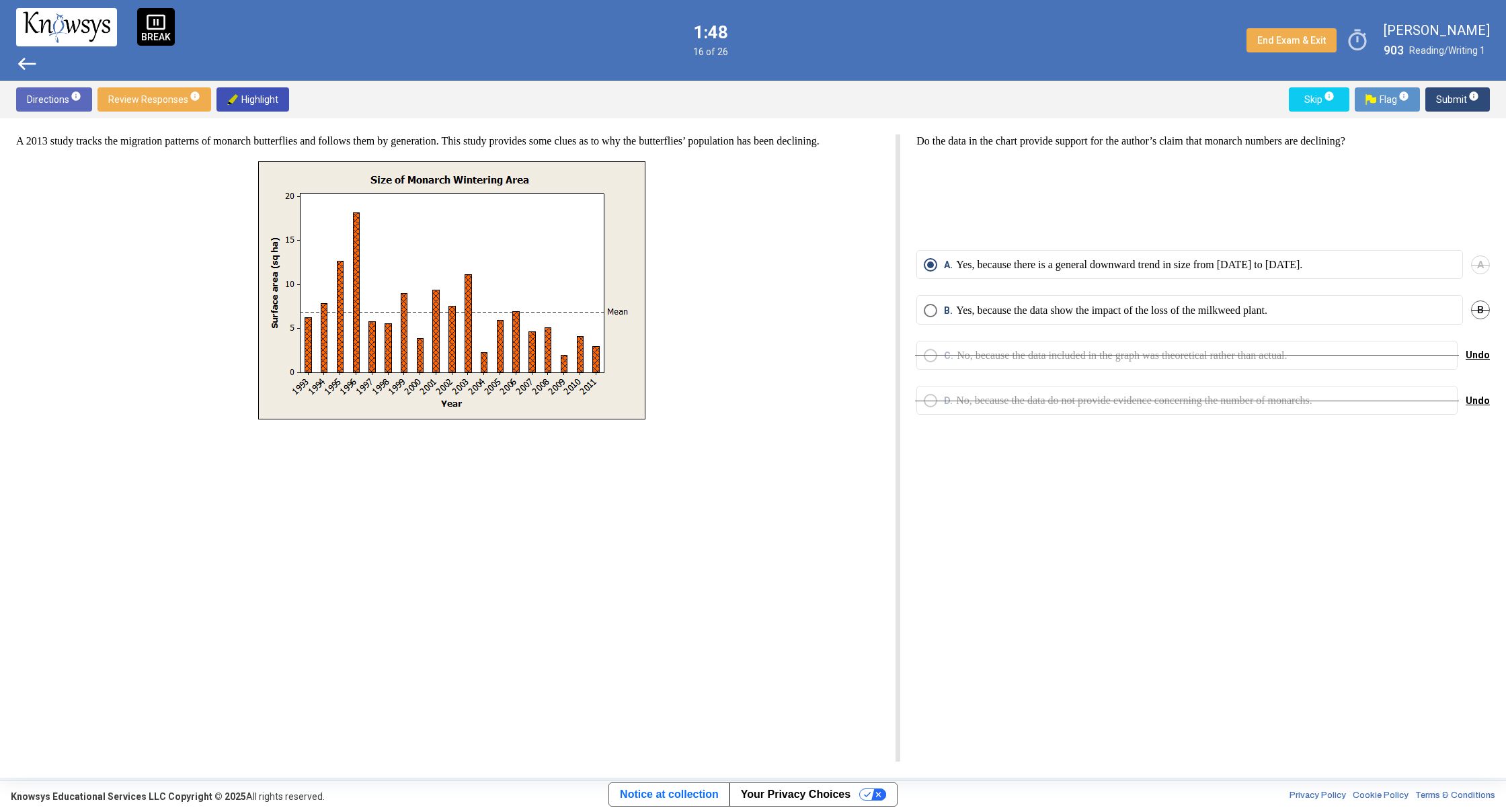
click at [22, 60] on span "west" at bounding box center [26, 64] width 21 height 21
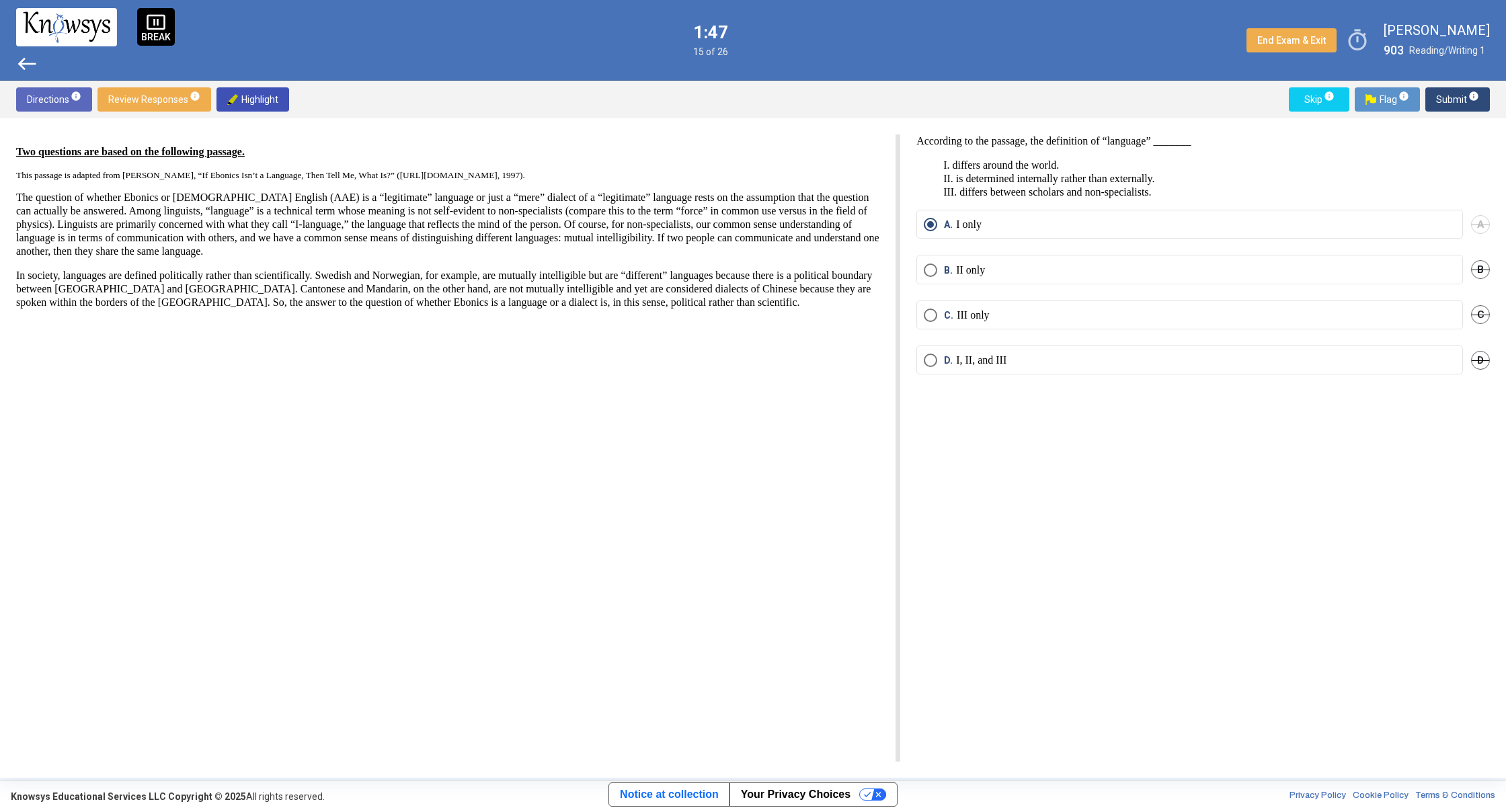
click at [22, 60] on span "west" at bounding box center [26, 64] width 21 height 21
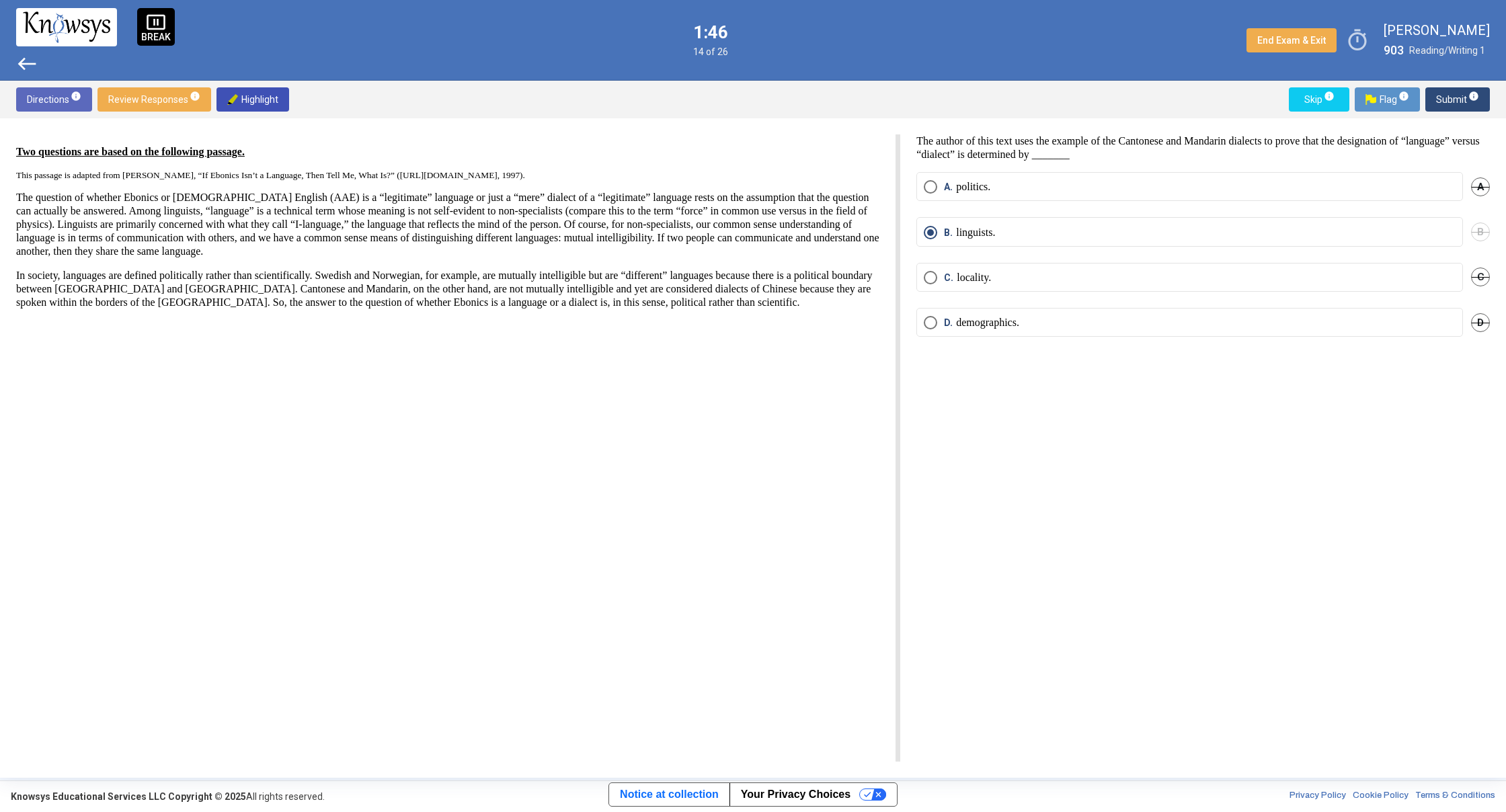
click at [22, 60] on span "west" at bounding box center [26, 64] width 21 height 21
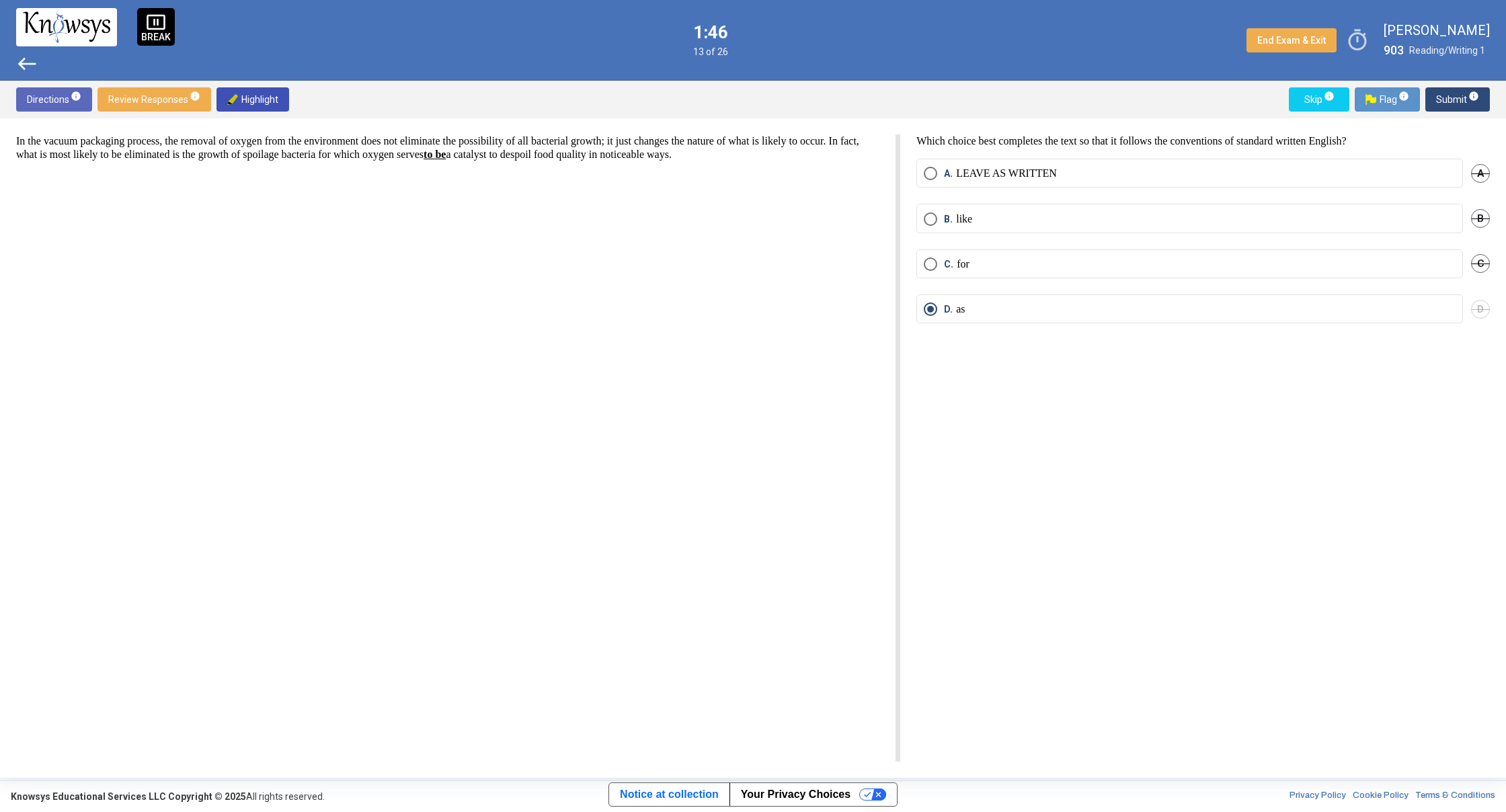
click at [22, 60] on span "west" at bounding box center [26, 64] width 21 height 21
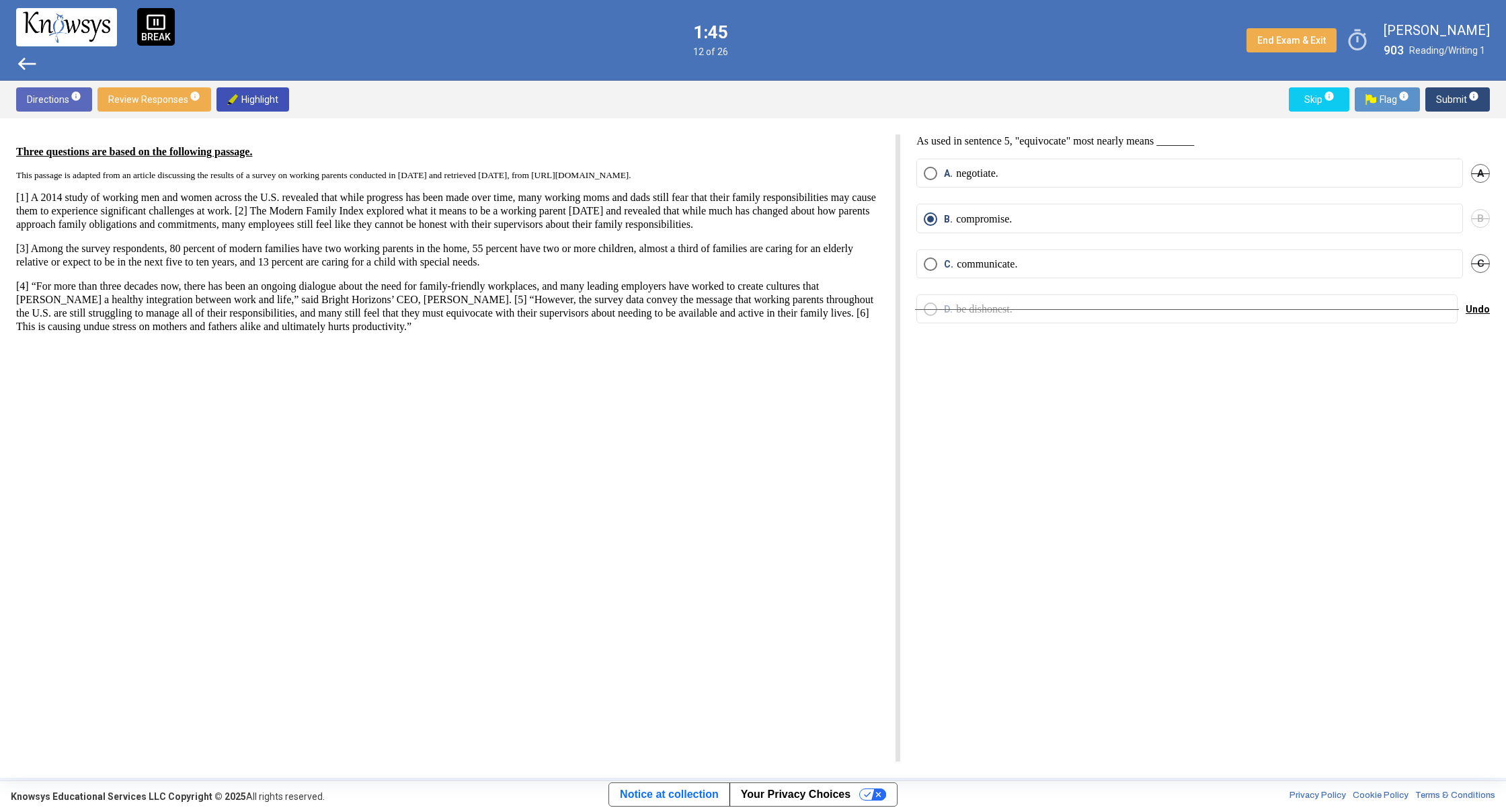
click at [22, 60] on span "west" at bounding box center [26, 64] width 21 height 21
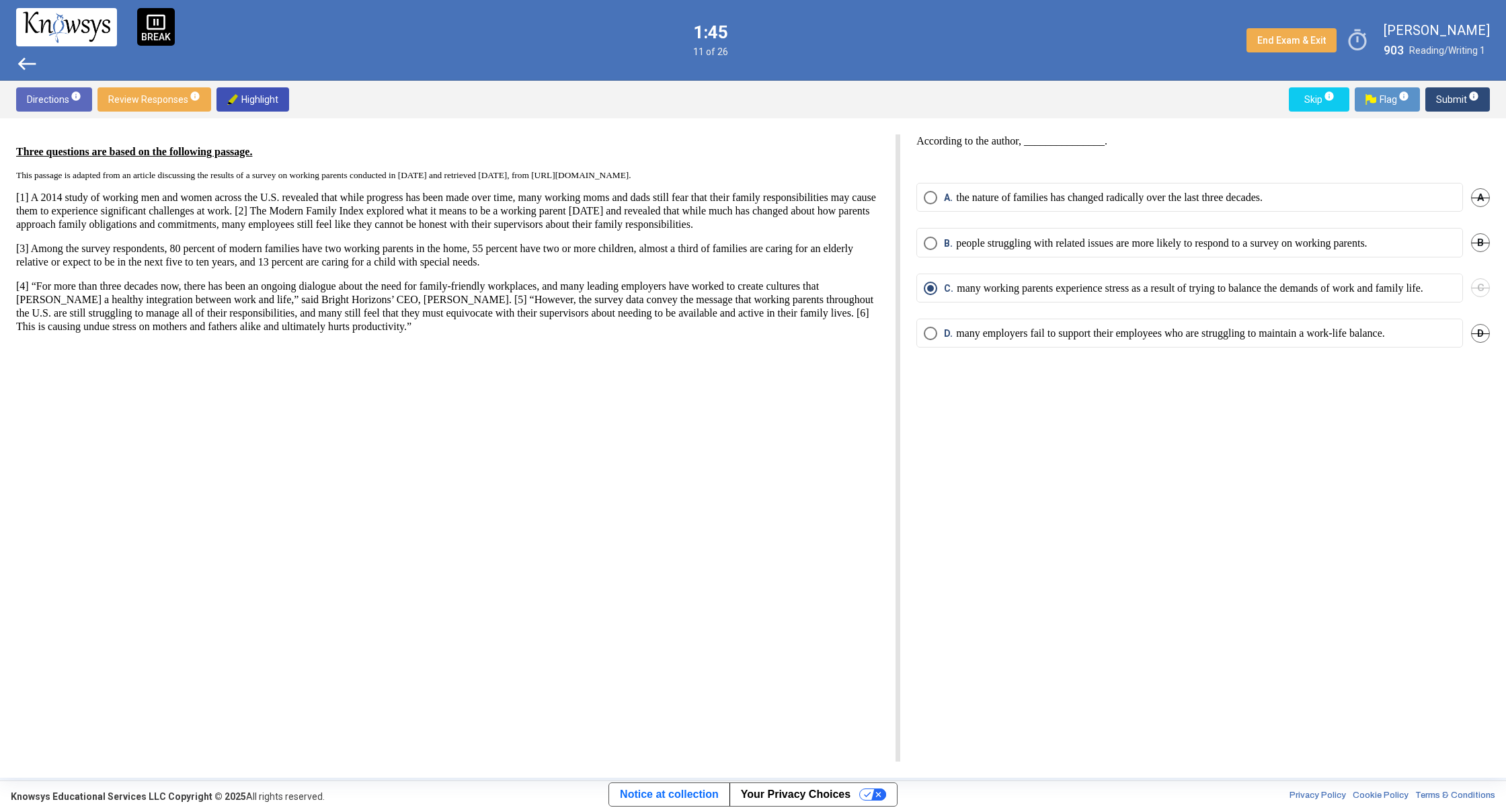
click at [22, 60] on span "west" at bounding box center [26, 64] width 21 height 21
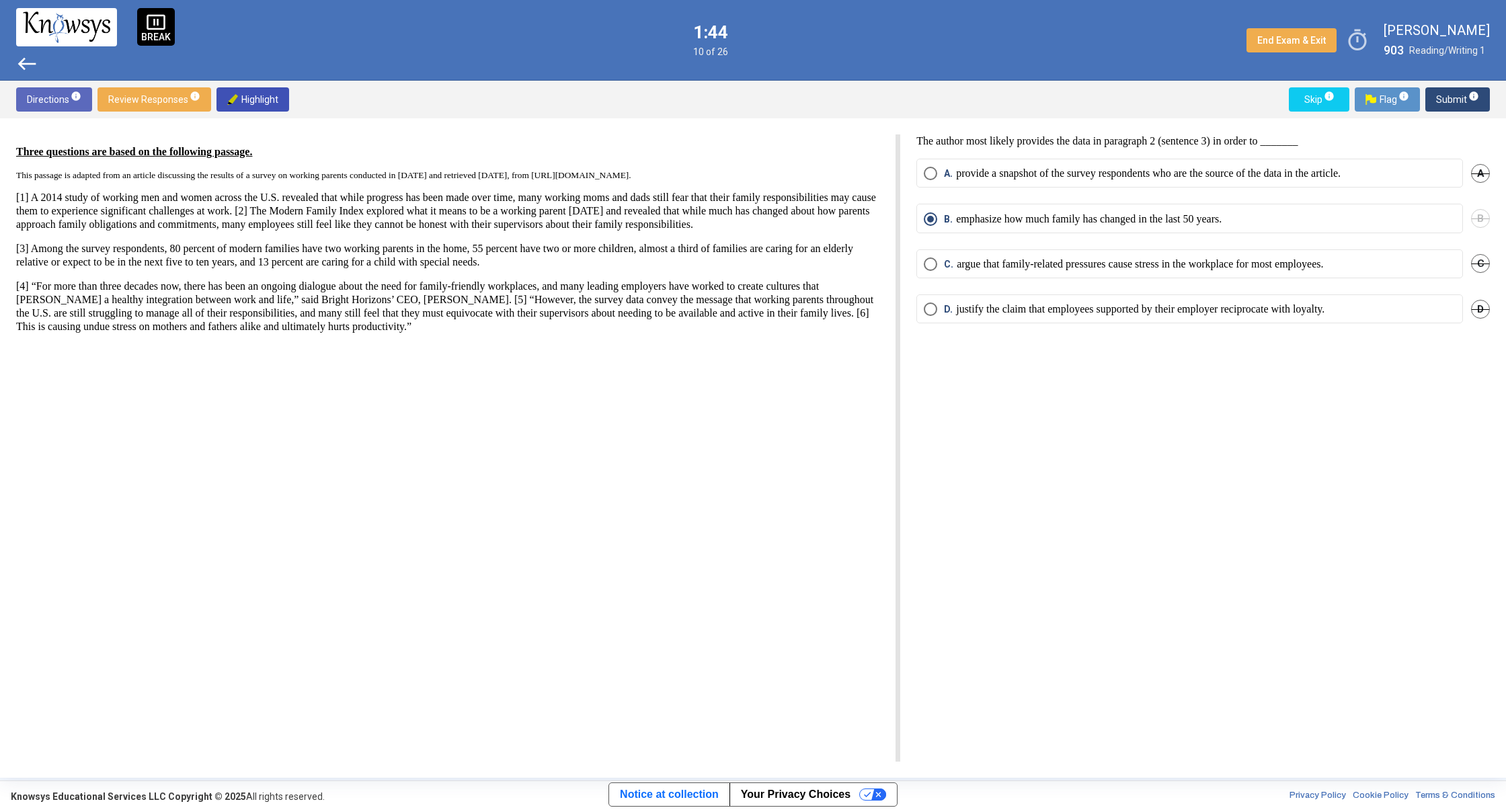
click at [22, 60] on span "west" at bounding box center [26, 64] width 21 height 21
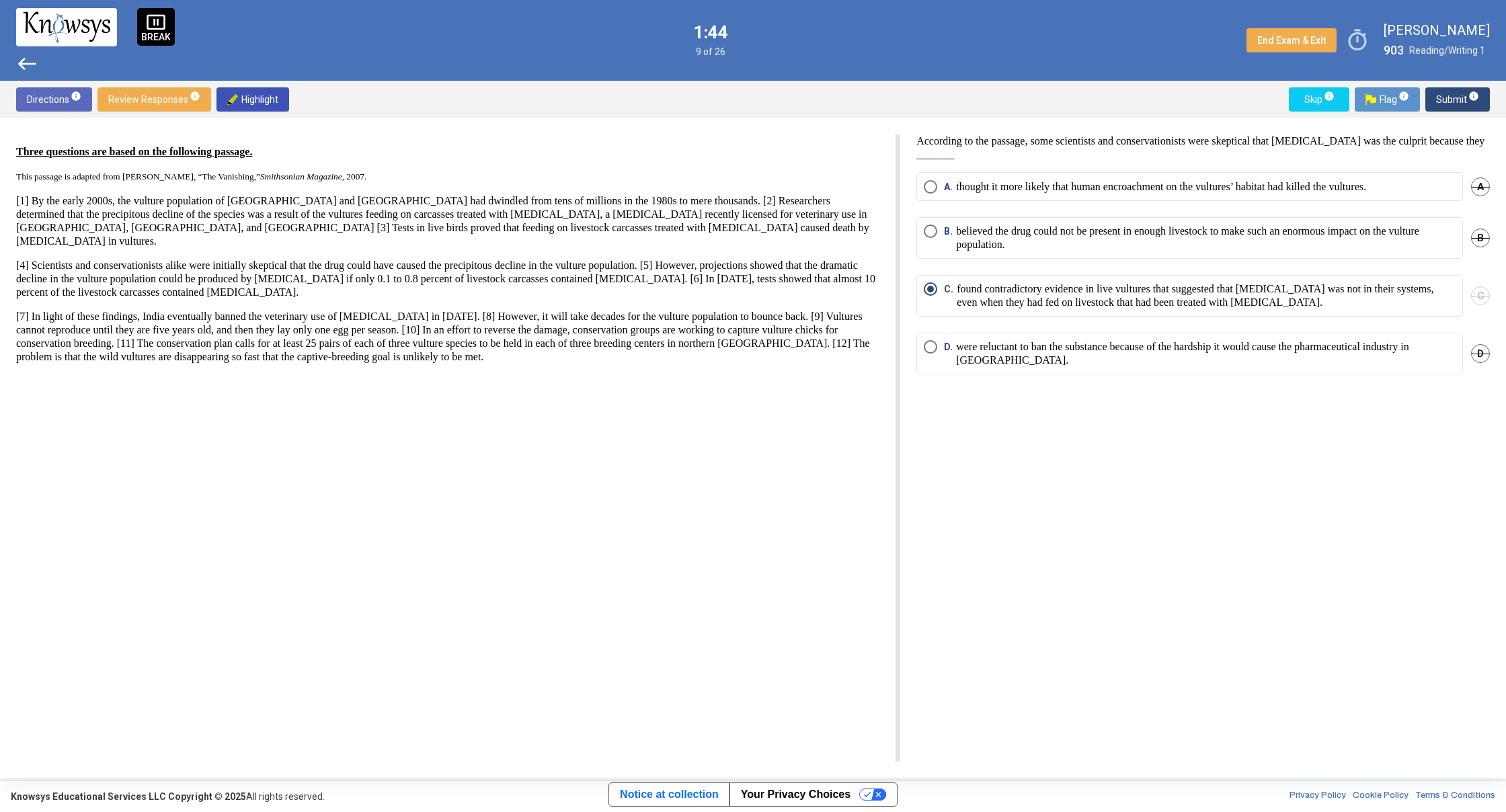
click at [22, 60] on span "west" at bounding box center [26, 64] width 21 height 21
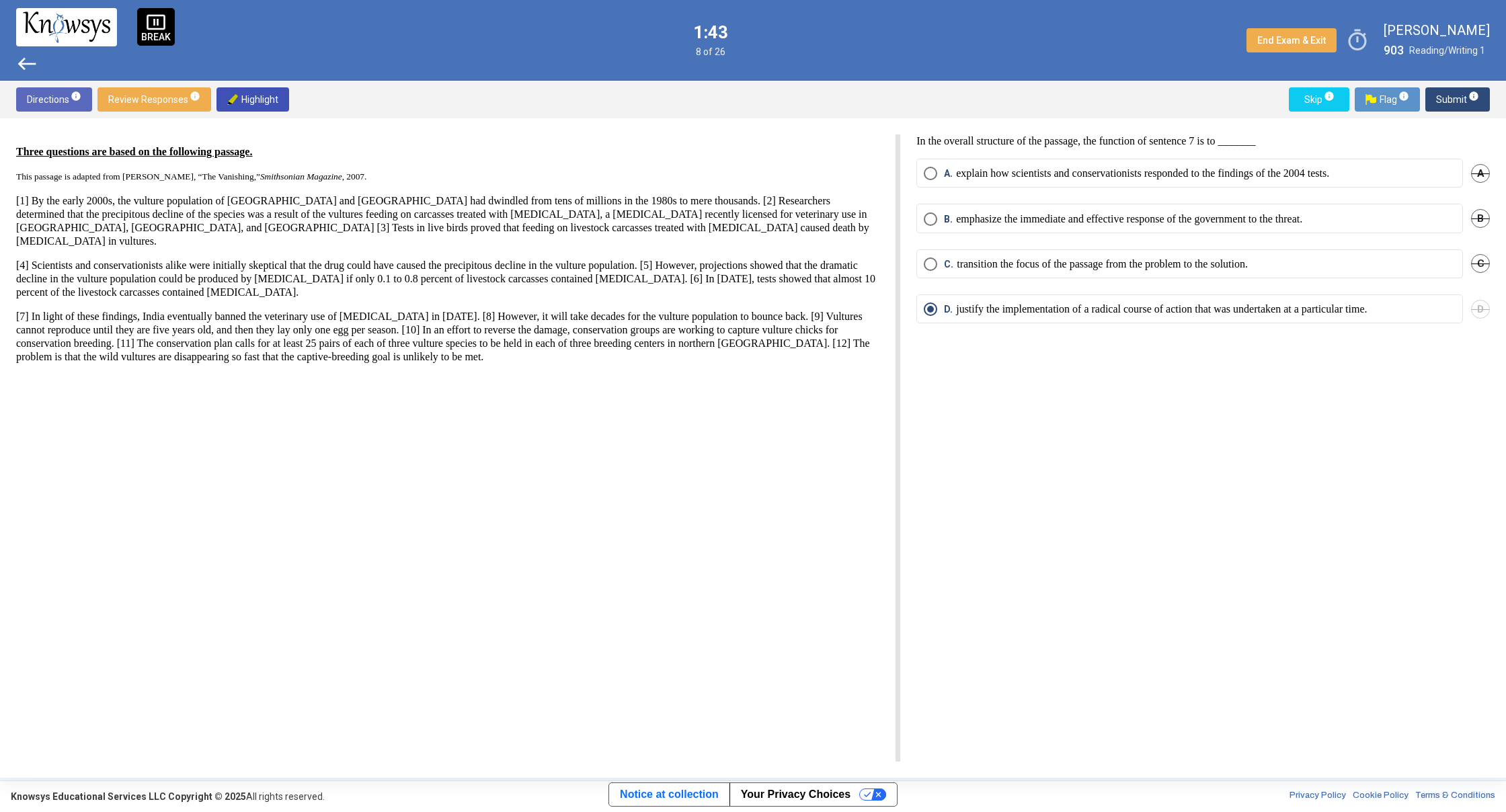
click at [22, 60] on span "west" at bounding box center [26, 64] width 21 height 21
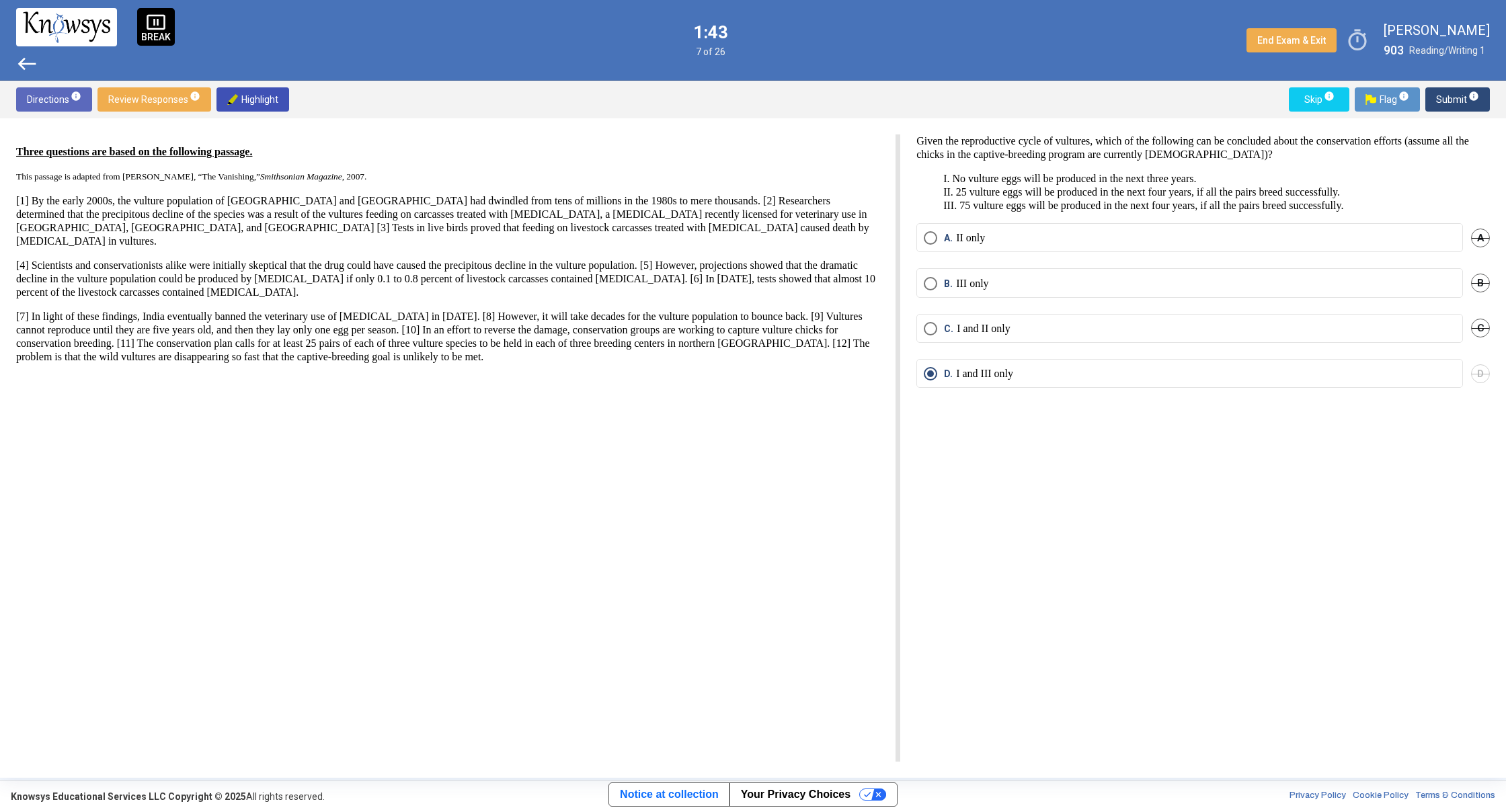
click at [22, 60] on span "west" at bounding box center [26, 64] width 21 height 21
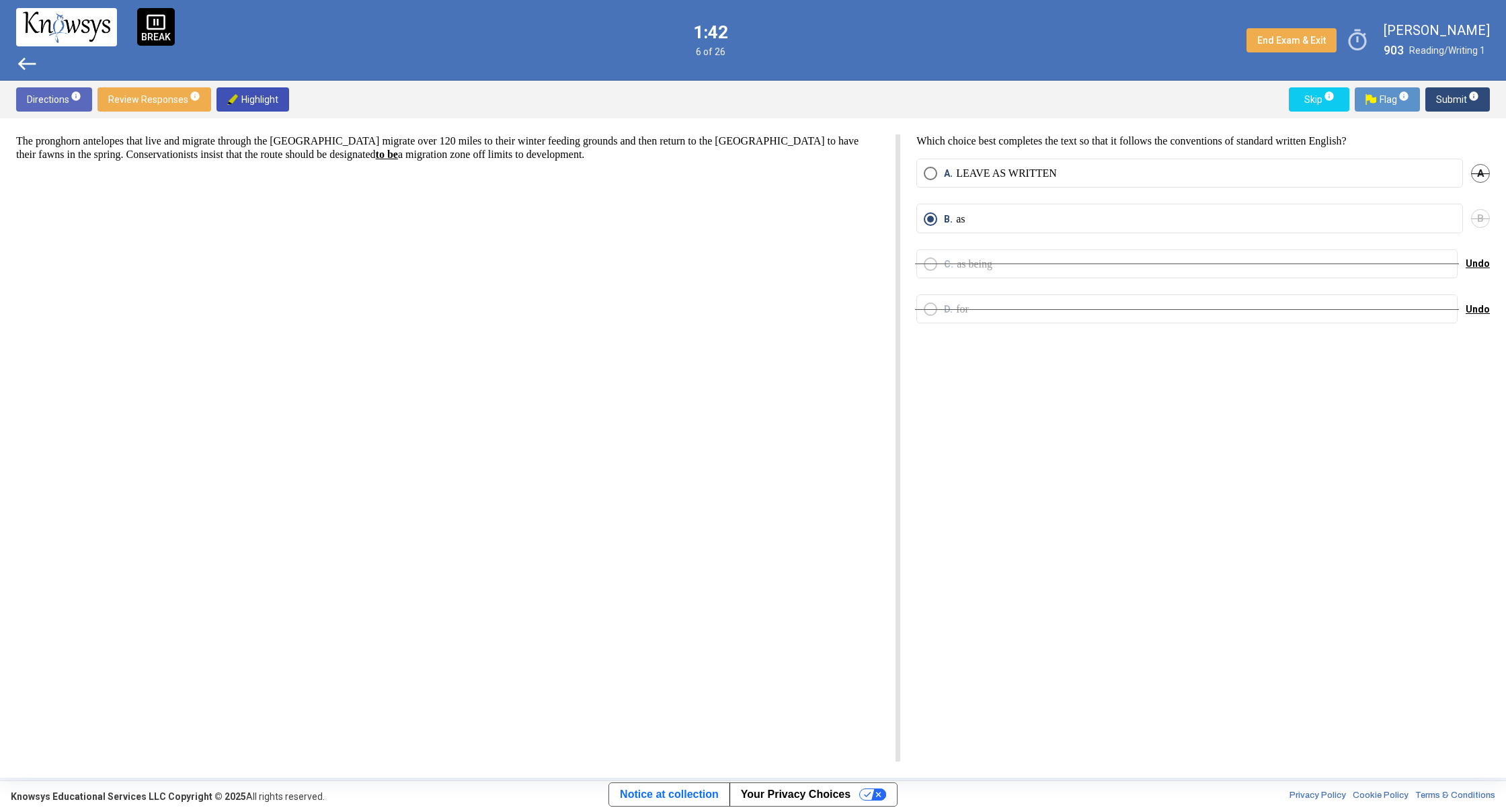
click at [22, 60] on span "west" at bounding box center [26, 64] width 21 height 21
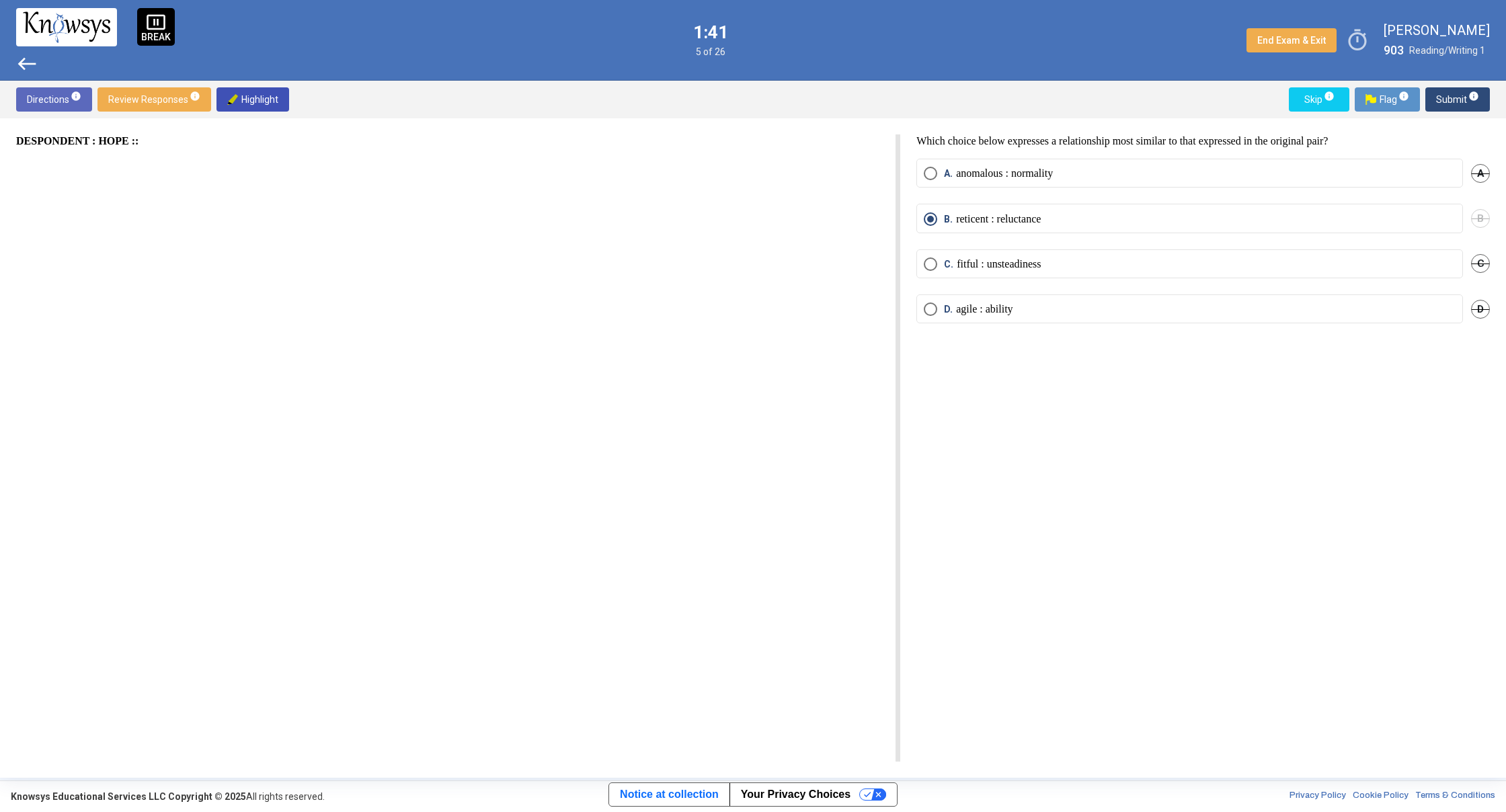
click at [22, 60] on span "west" at bounding box center [26, 64] width 21 height 21
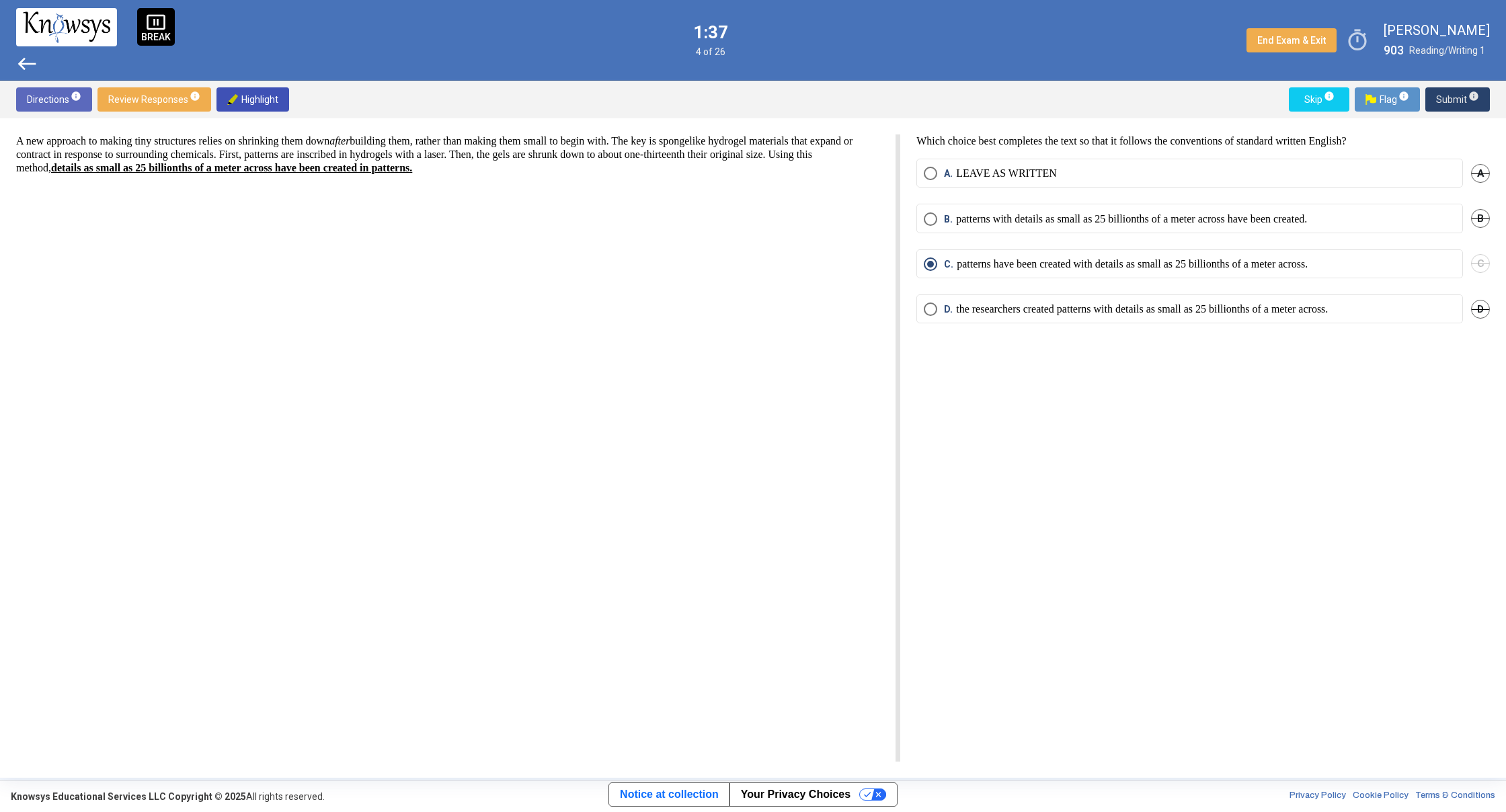
click at [1445, 106] on span "Submit info" at bounding box center [1457, 99] width 43 height 24
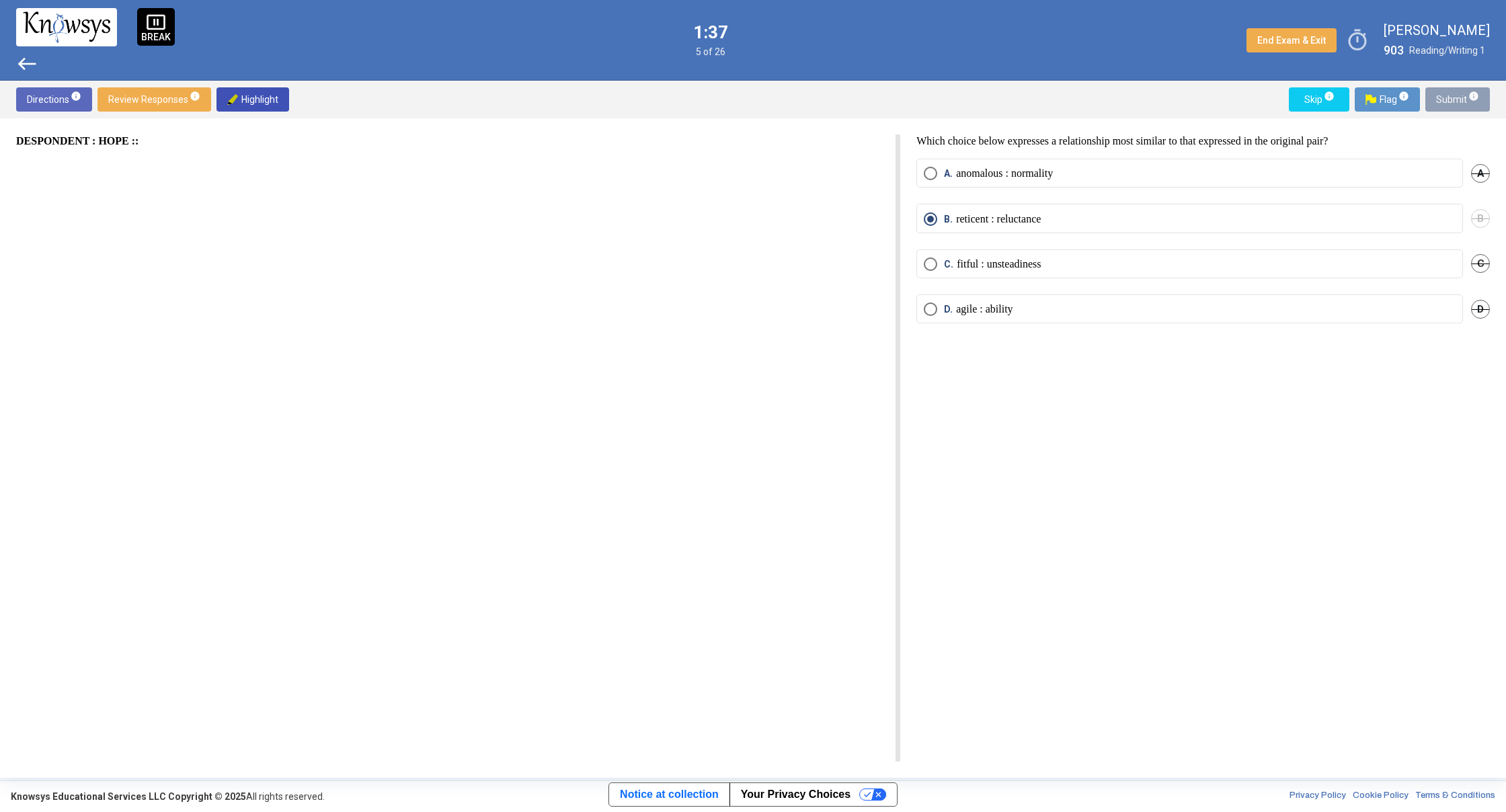
click at [1445, 106] on span "Submit info" at bounding box center [1457, 99] width 43 height 24
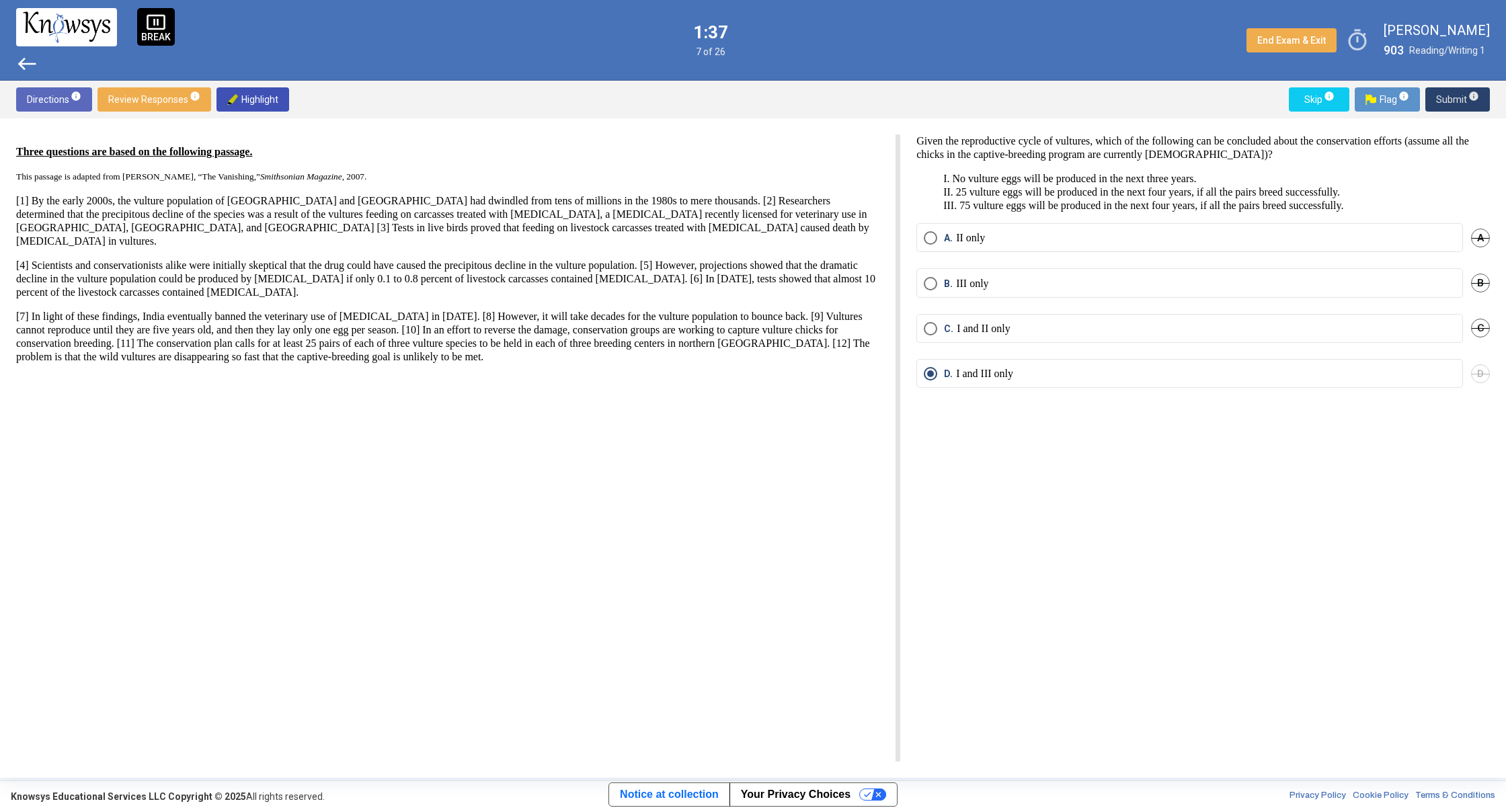
click at [1445, 106] on span "Submit info" at bounding box center [1457, 99] width 43 height 24
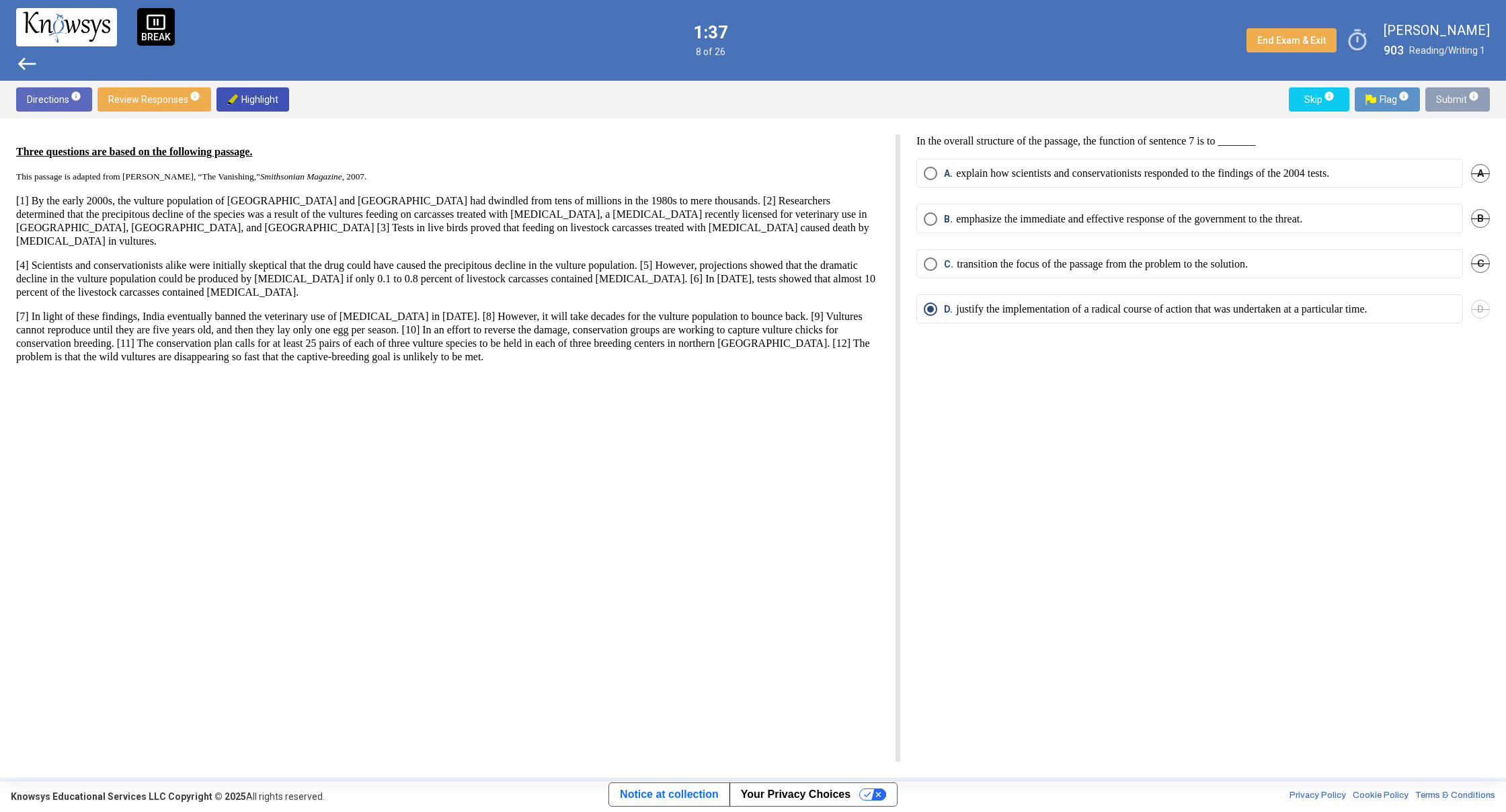
click at [1445, 106] on span "Submit info" at bounding box center [1457, 99] width 43 height 24
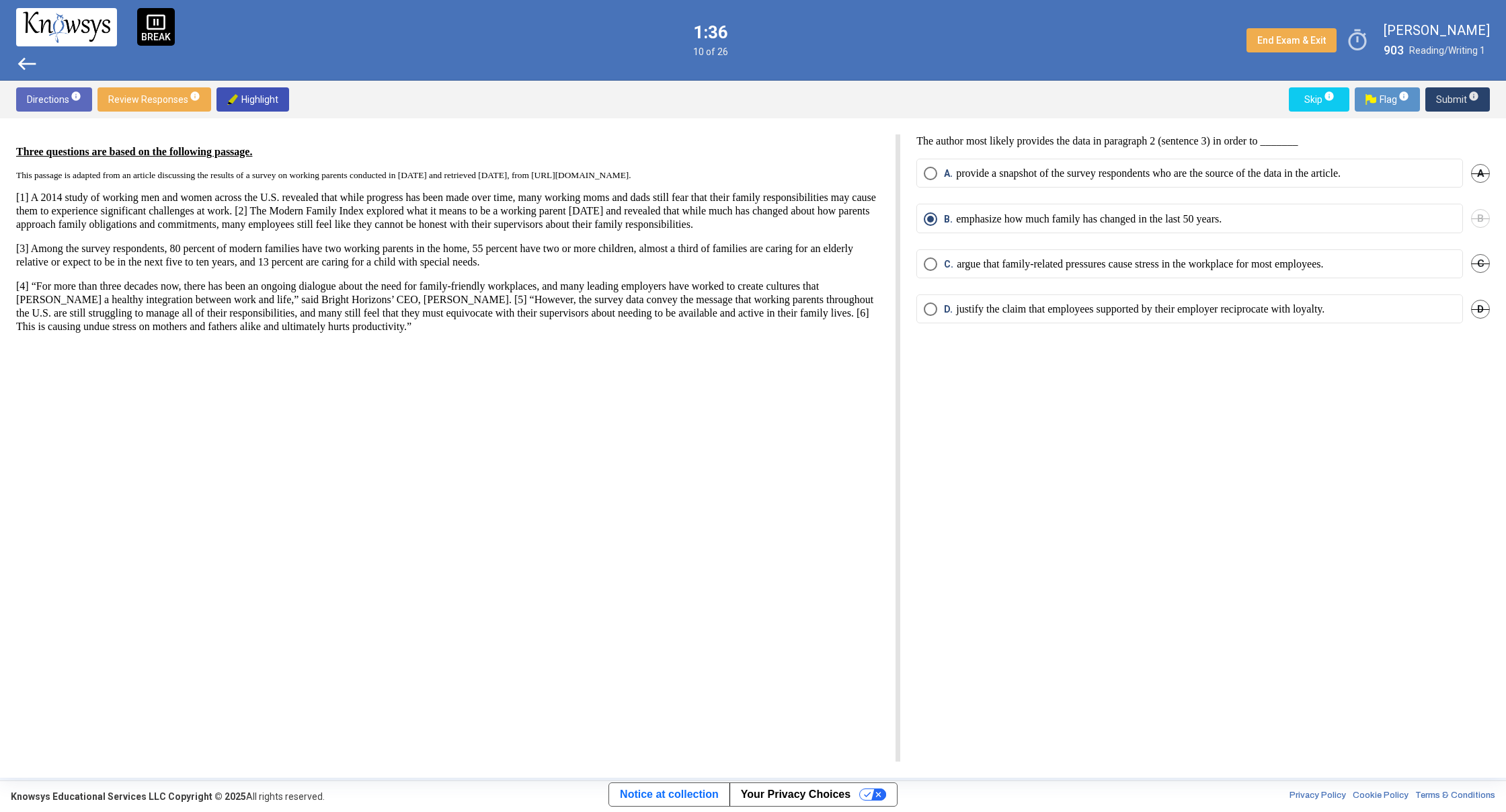
click at [1445, 106] on span "Submit info" at bounding box center [1457, 99] width 43 height 24
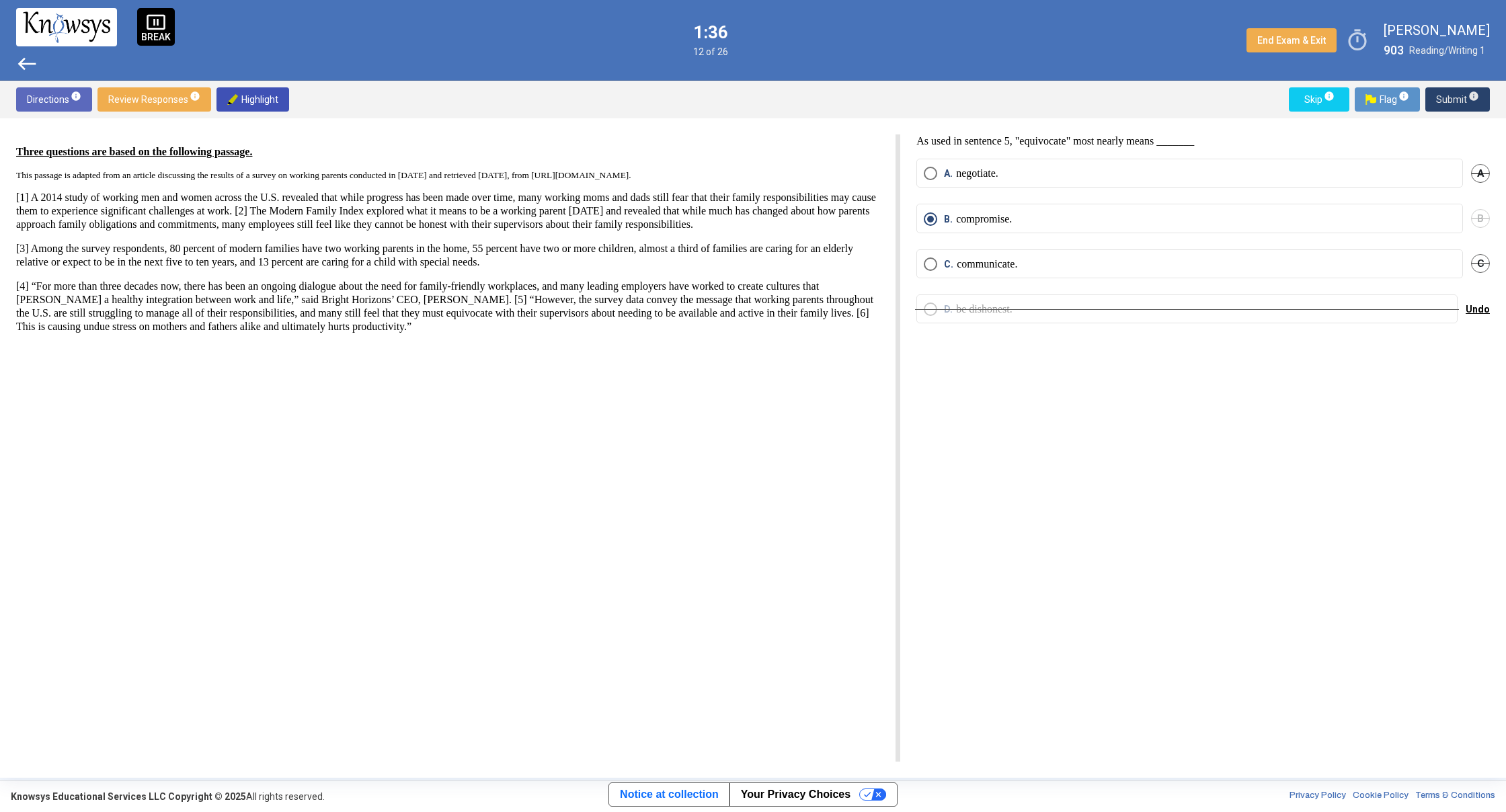
click at [1445, 106] on span "Submit info" at bounding box center [1457, 99] width 43 height 24
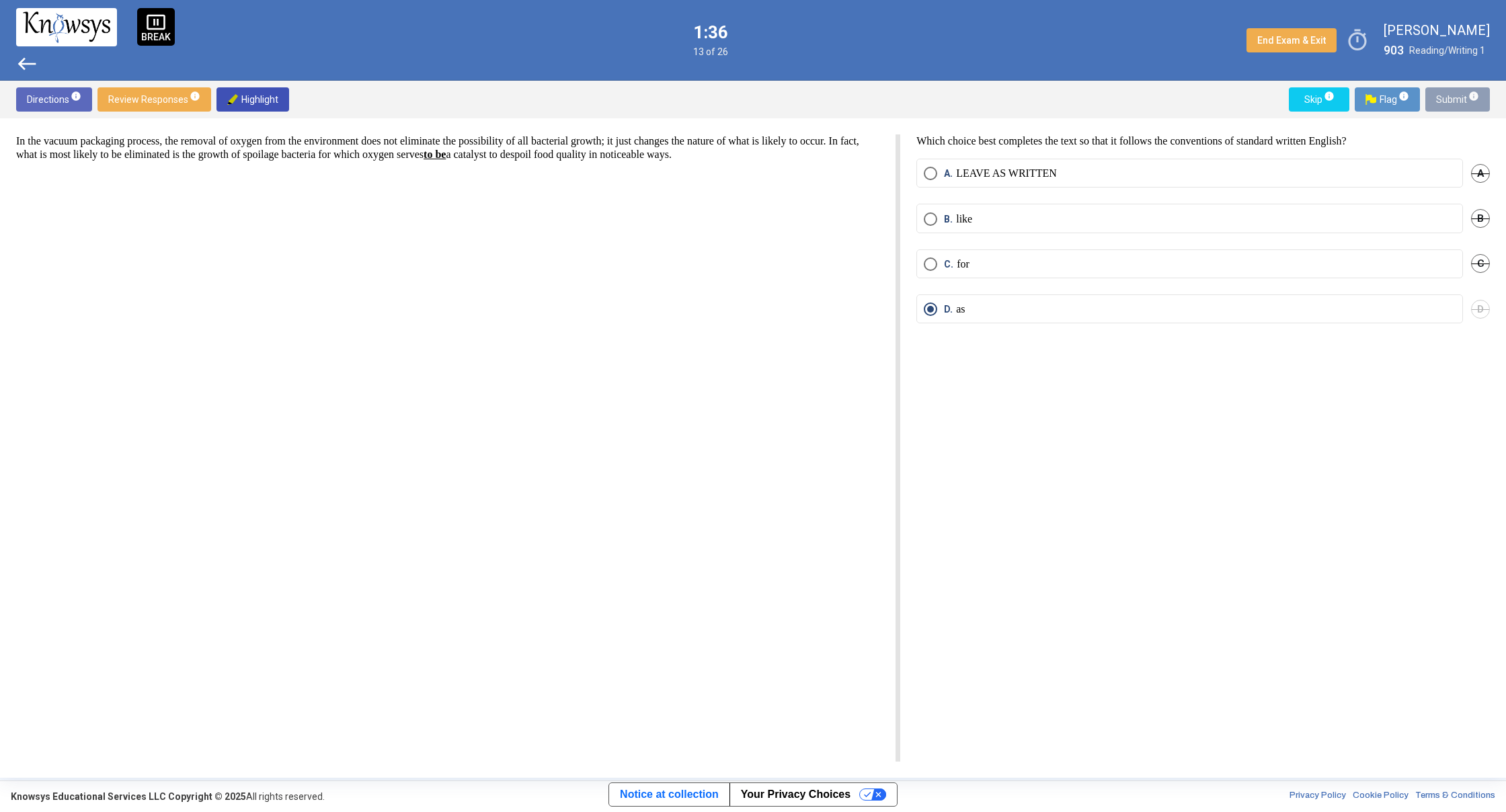
click at [1445, 106] on span "Submit info" at bounding box center [1457, 99] width 43 height 24
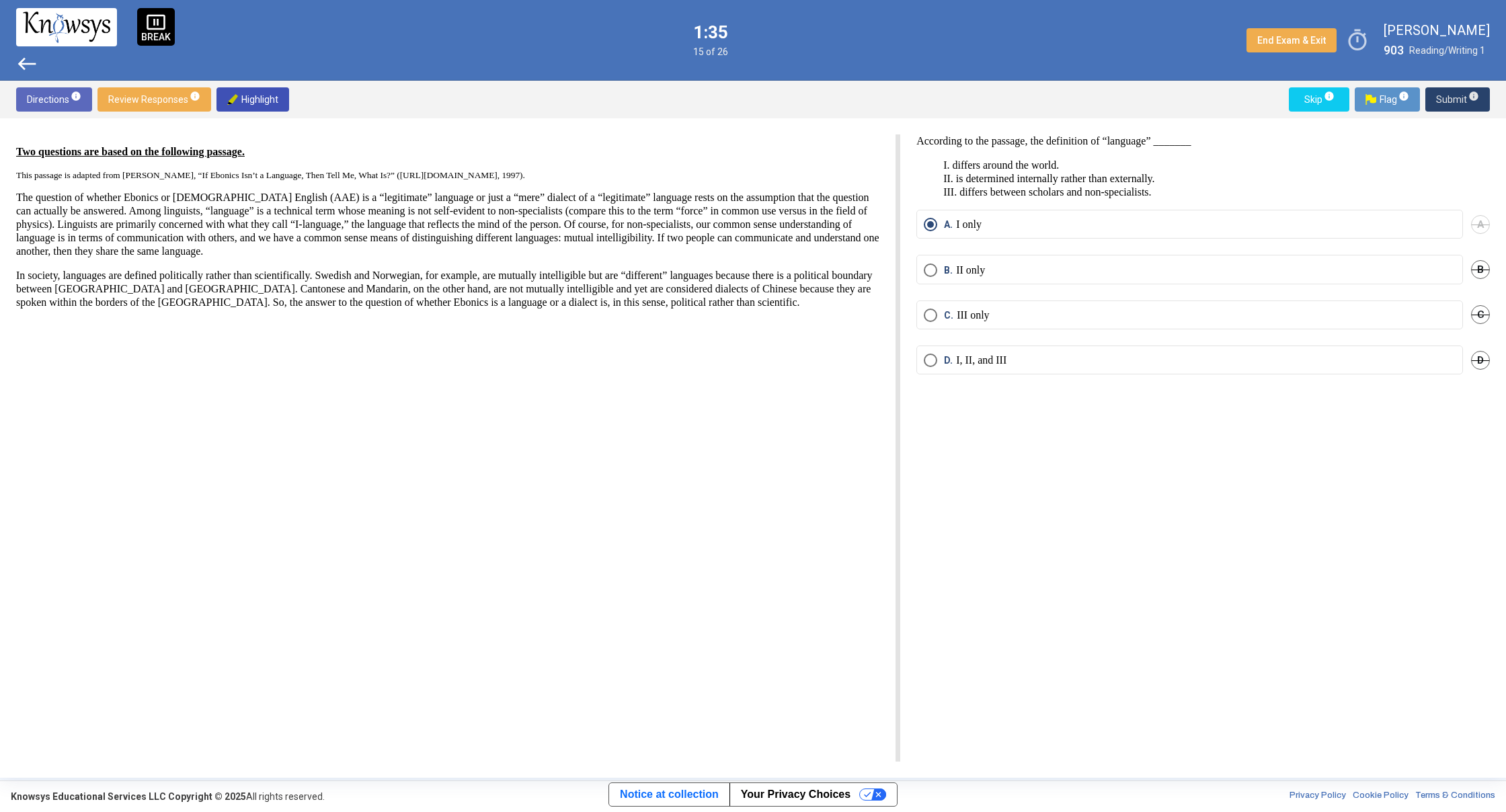
click at [1445, 99] on span "Submit info" at bounding box center [1457, 99] width 43 height 24
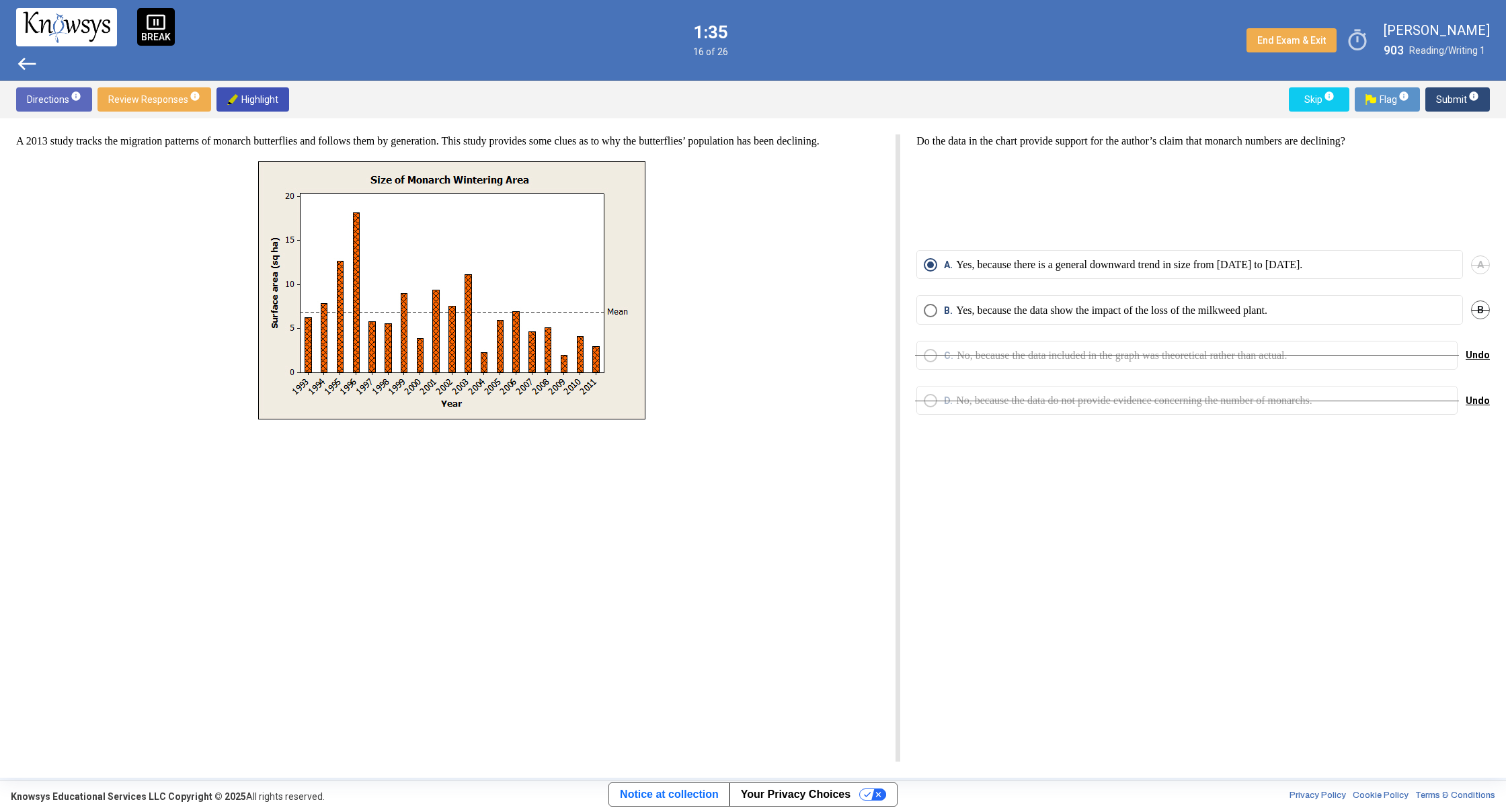
click at [1447, 97] on span "Submit info" at bounding box center [1457, 99] width 43 height 24
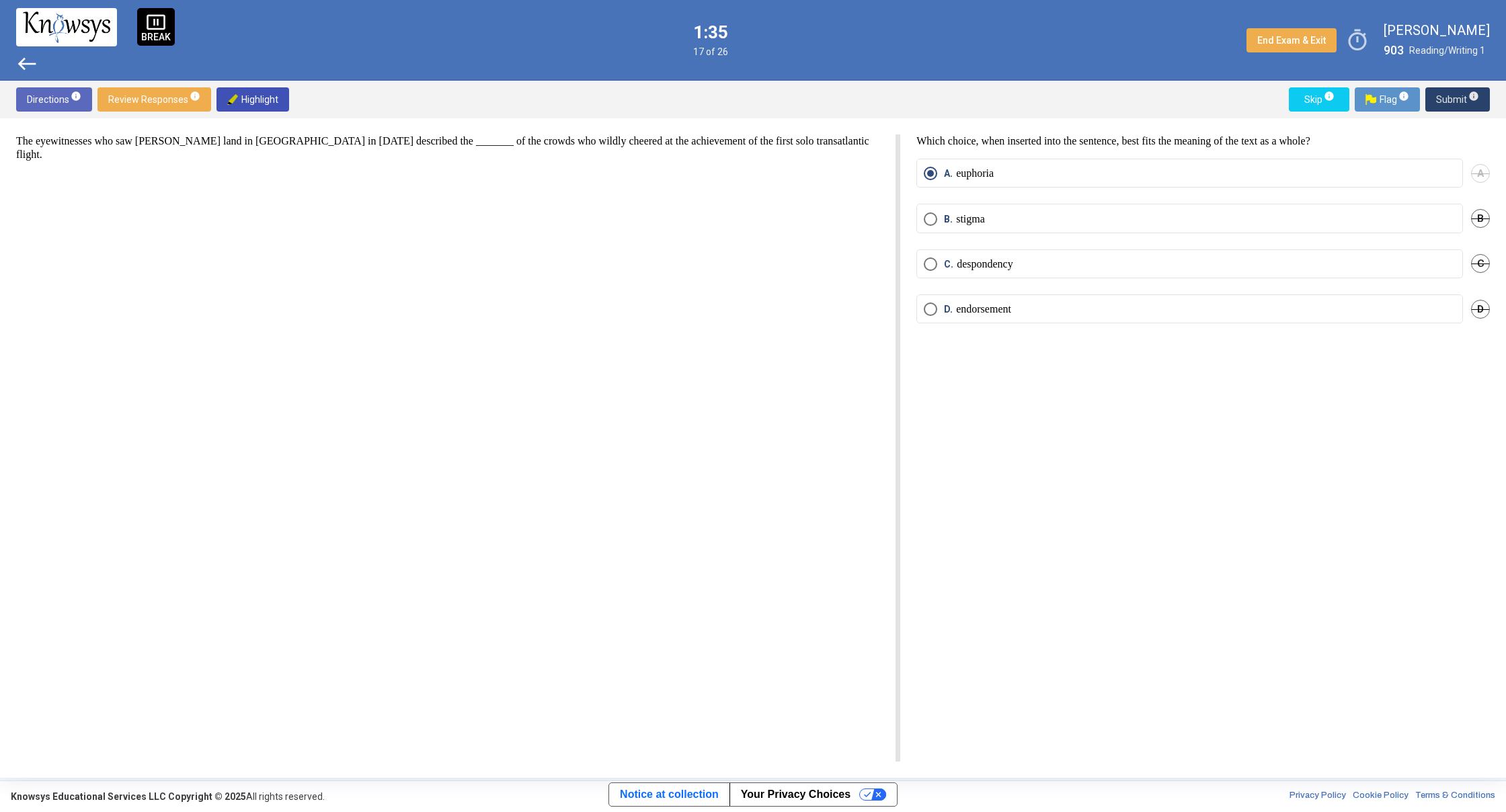
click at [1447, 97] on span "Submit info" at bounding box center [1457, 99] width 43 height 24
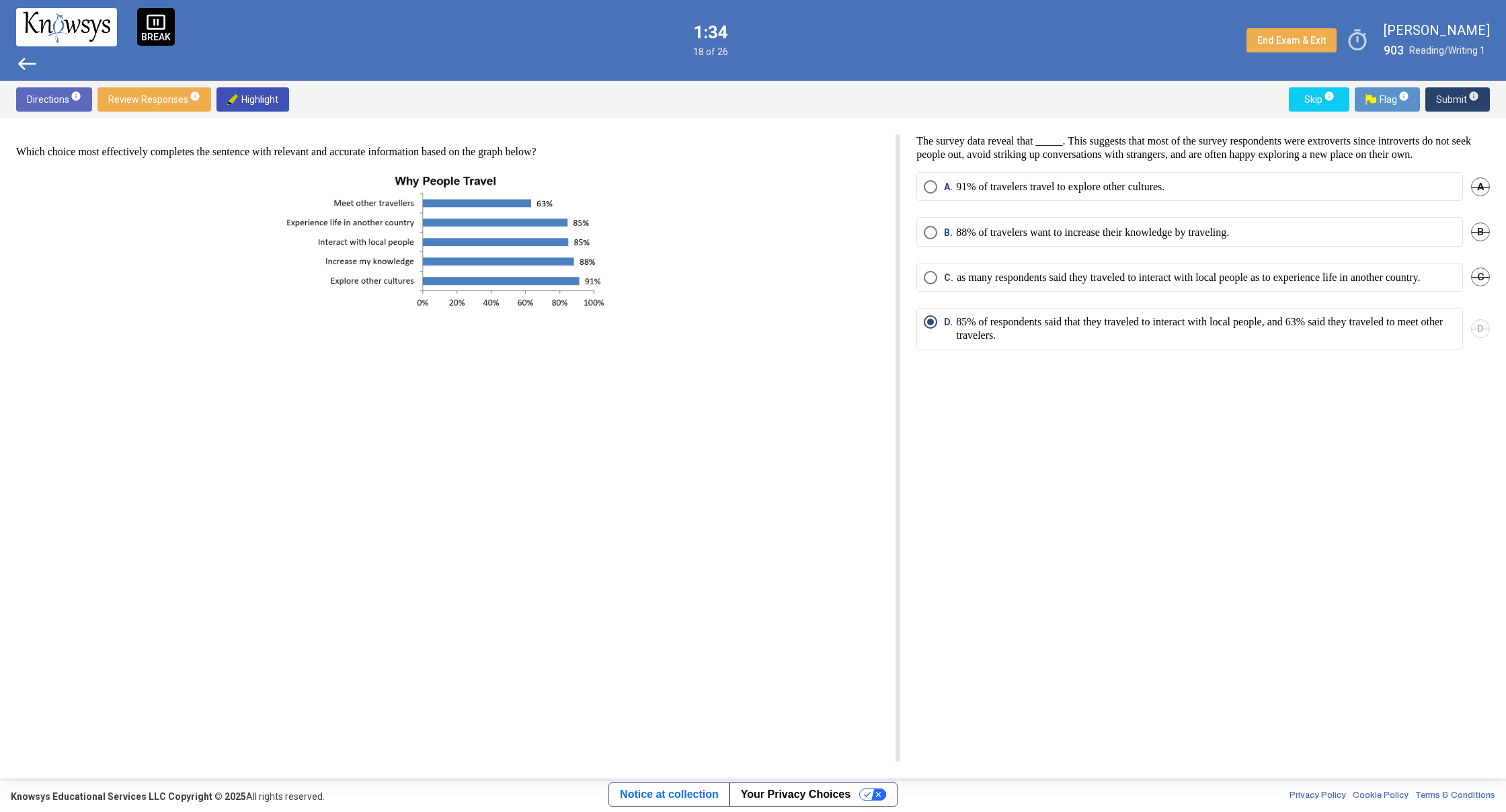
click at [1447, 97] on span "Submit info" at bounding box center [1457, 99] width 43 height 24
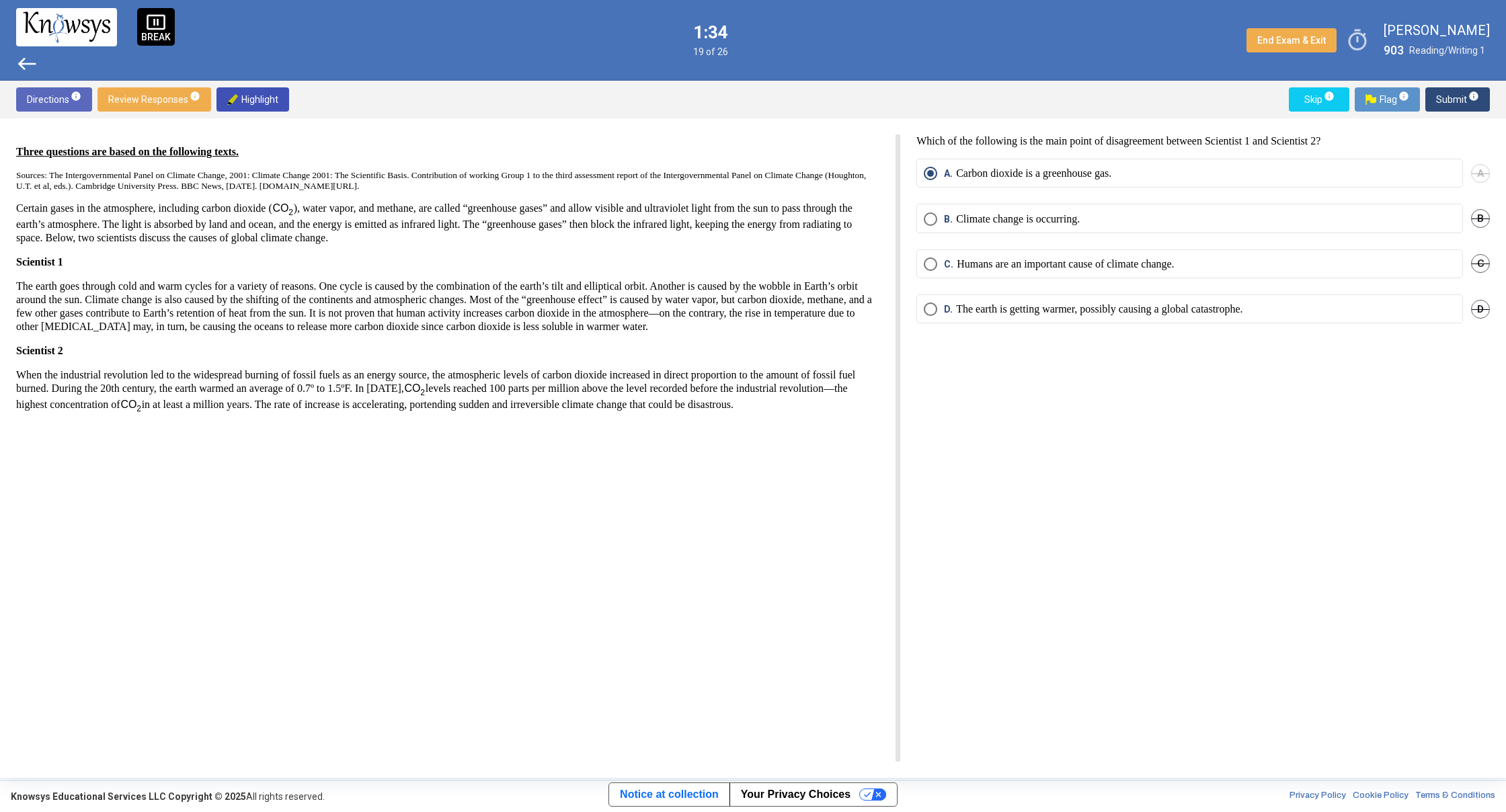
click at [1447, 97] on span "Submit info" at bounding box center [1457, 99] width 43 height 24
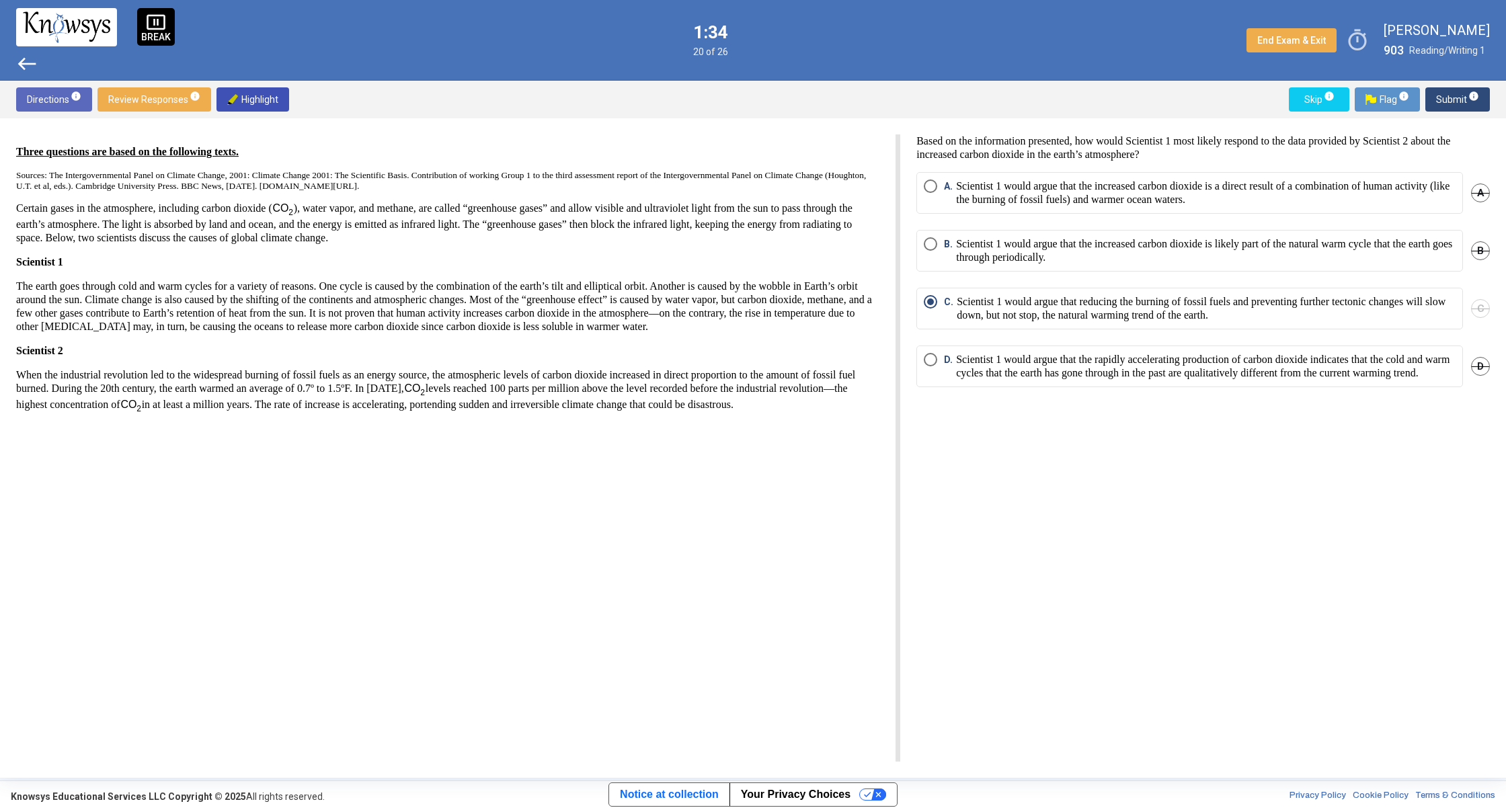
click at [1447, 96] on span "Submit info" at bounding box center [1457, 99] width 43 height 24
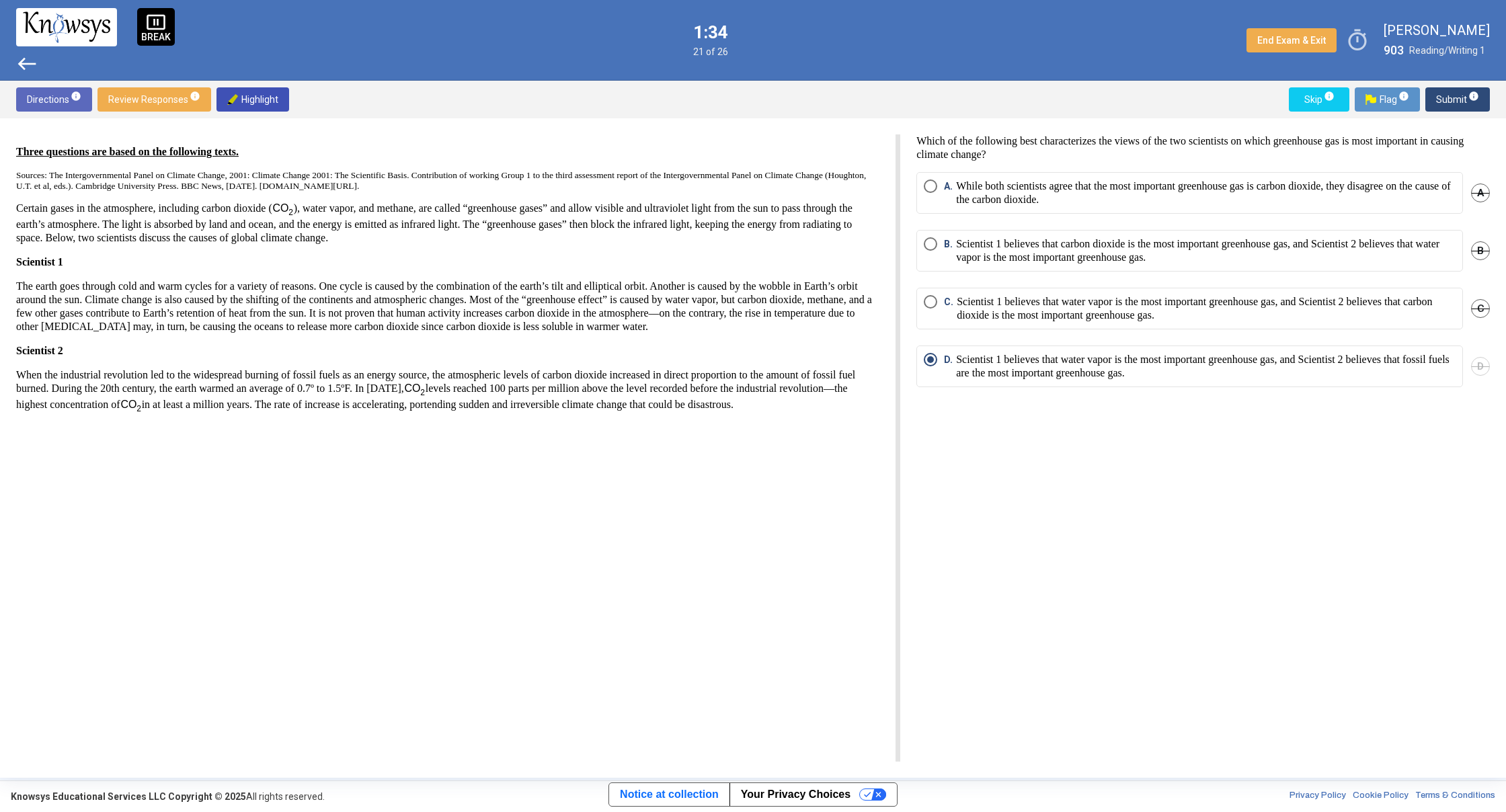
click at [1447, 96] on span "Submit info" at bounding box center [1457, 99] width 43 height 24
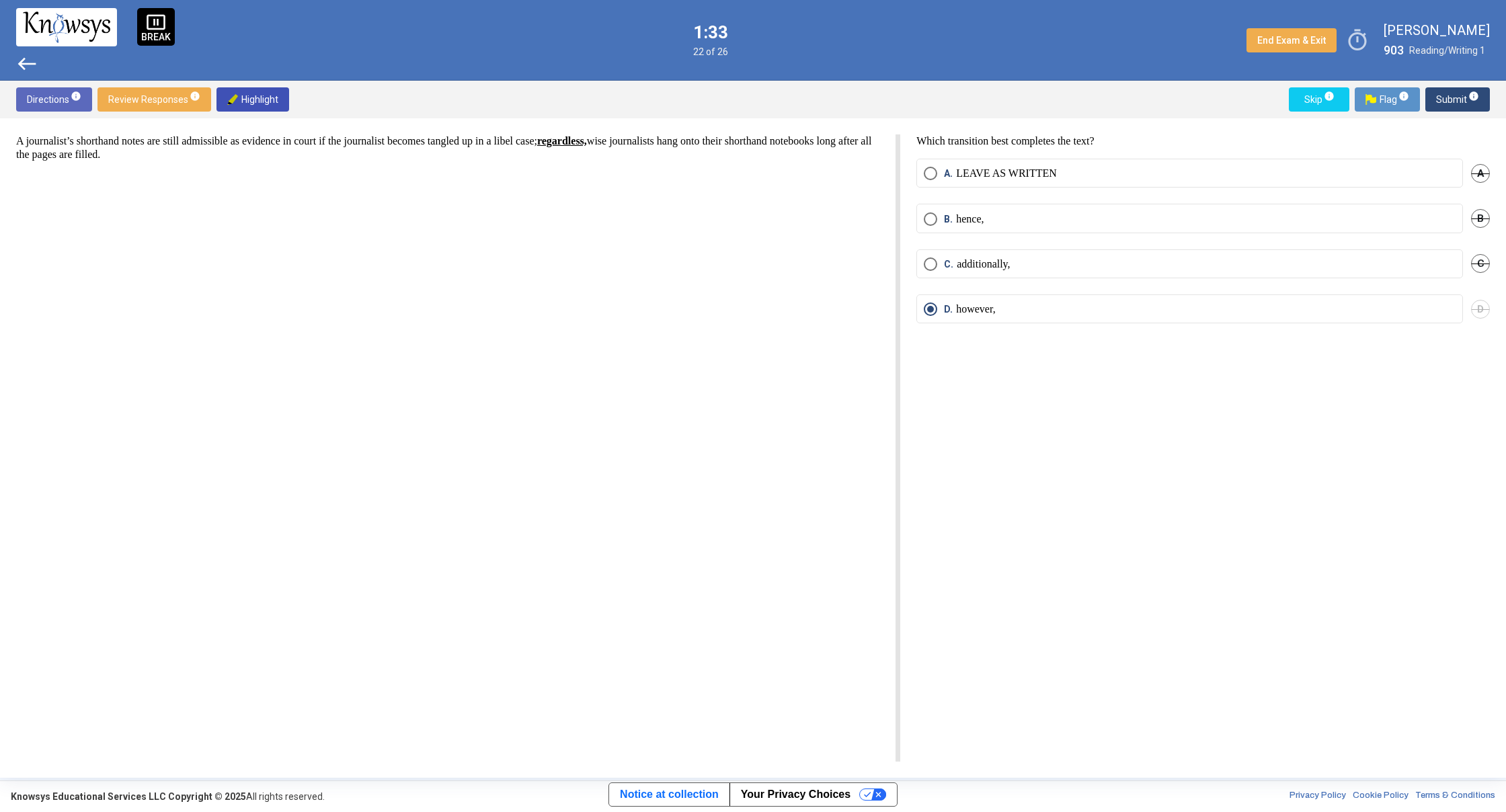
click at [1447, 96] on span "Submit info" at bounding box center [1457, 99] width 43 height 24
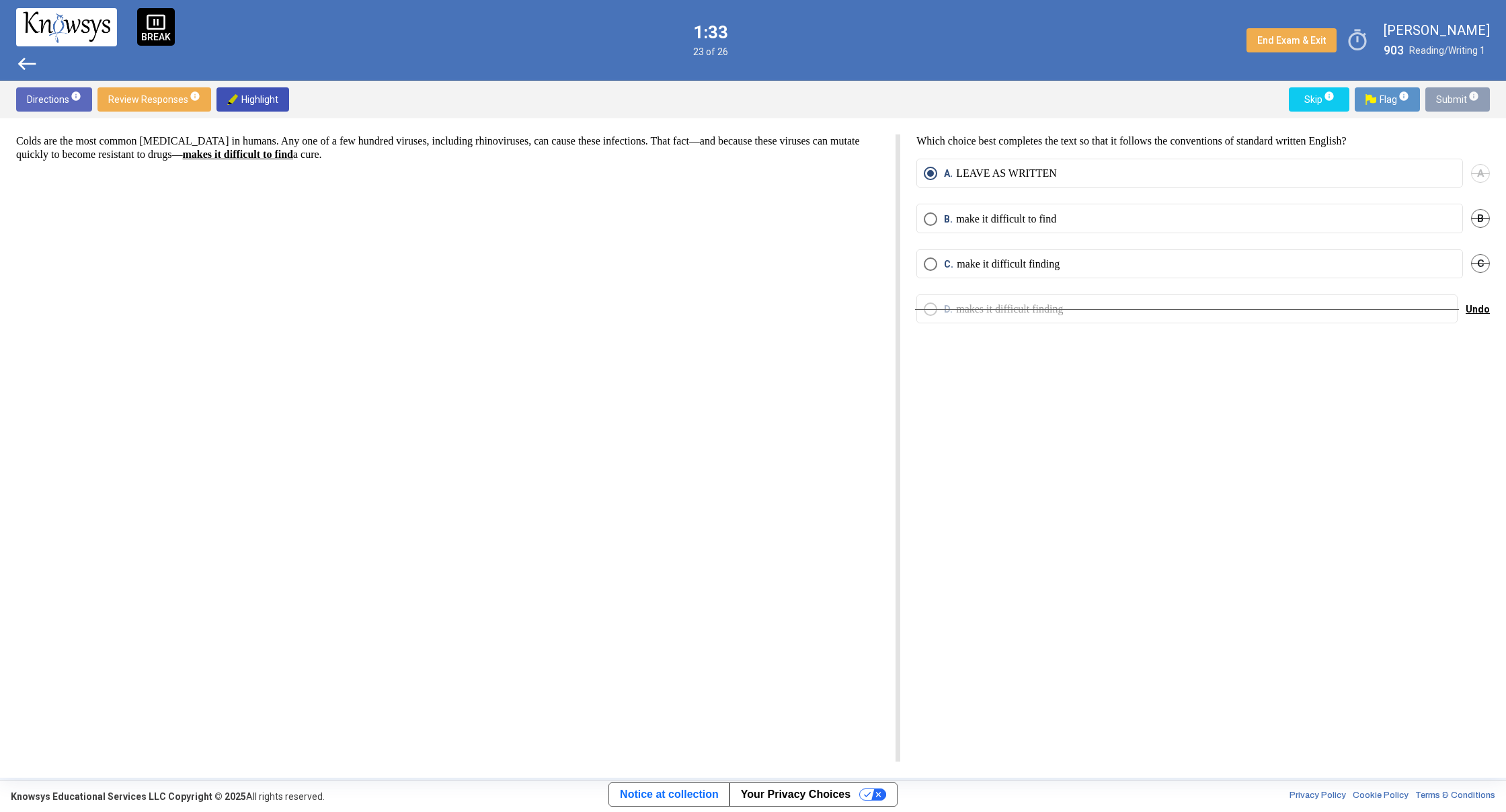
click at [1447, 96] on span "Submit info" at bounding box center [1457, 99] width 43 height 24
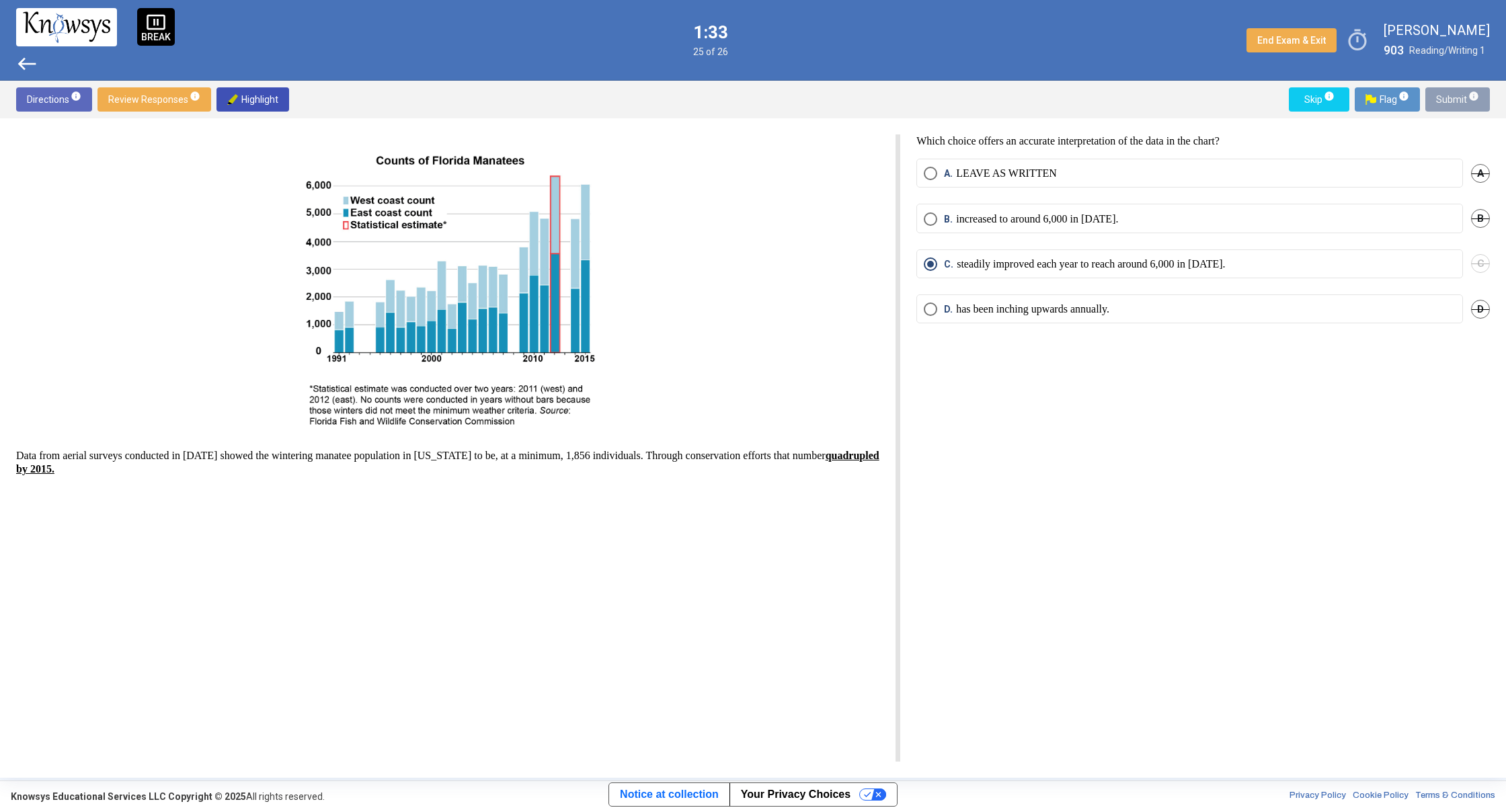
click at [1447, 96] on span "Submit info" at bounding box center [1457, 99] width 43 height 24
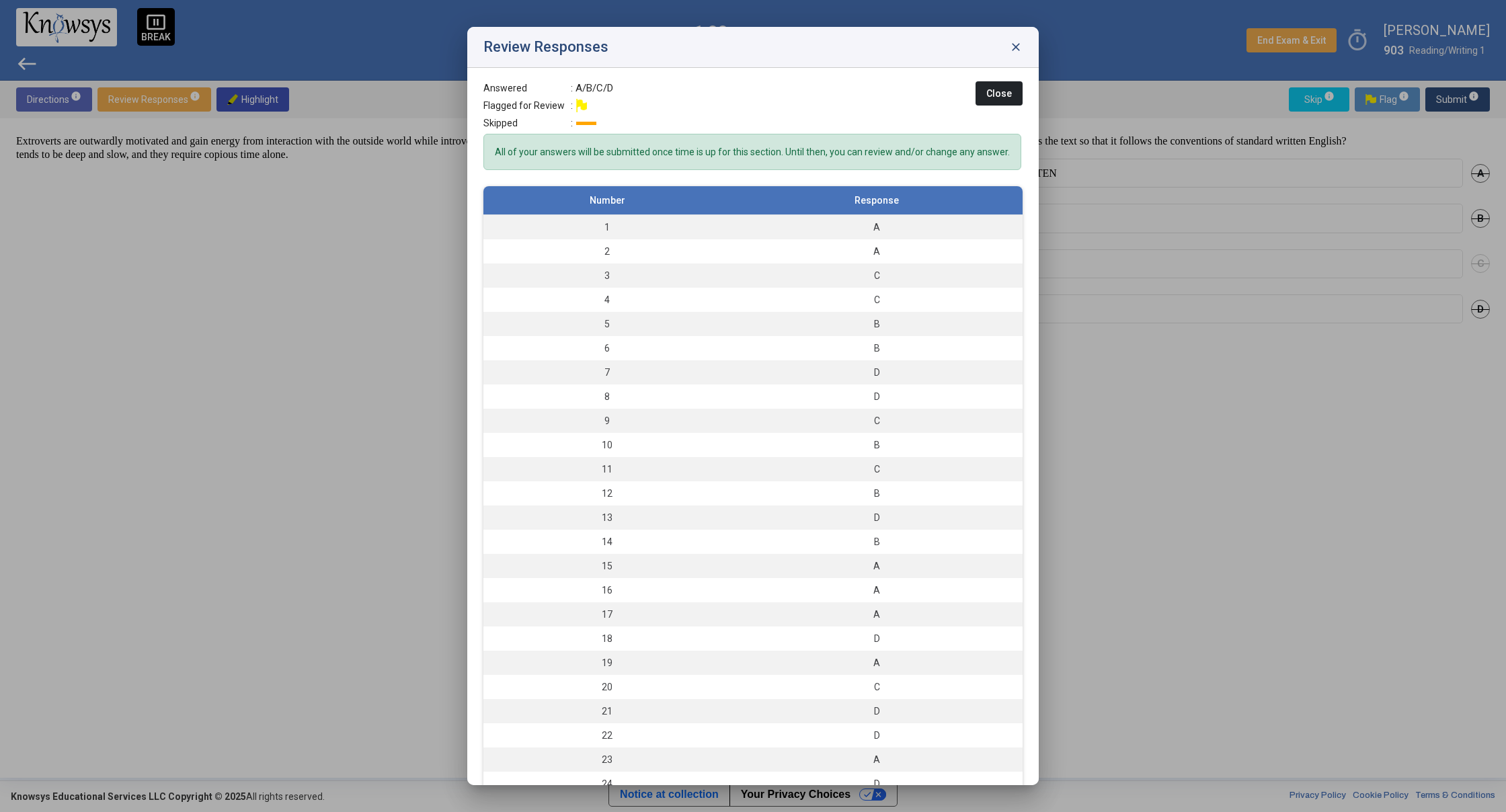
click at [1447, 96] on body "pause_presentation BREAK west 1:33 26 of 26 End Exam & Exit timer [PERSON_NAME]…" at bounding box center [753, 406] width 1506 height 812
click at [1019, 48] on span "close" at bounding box center [1015, 47] width 13 height 13
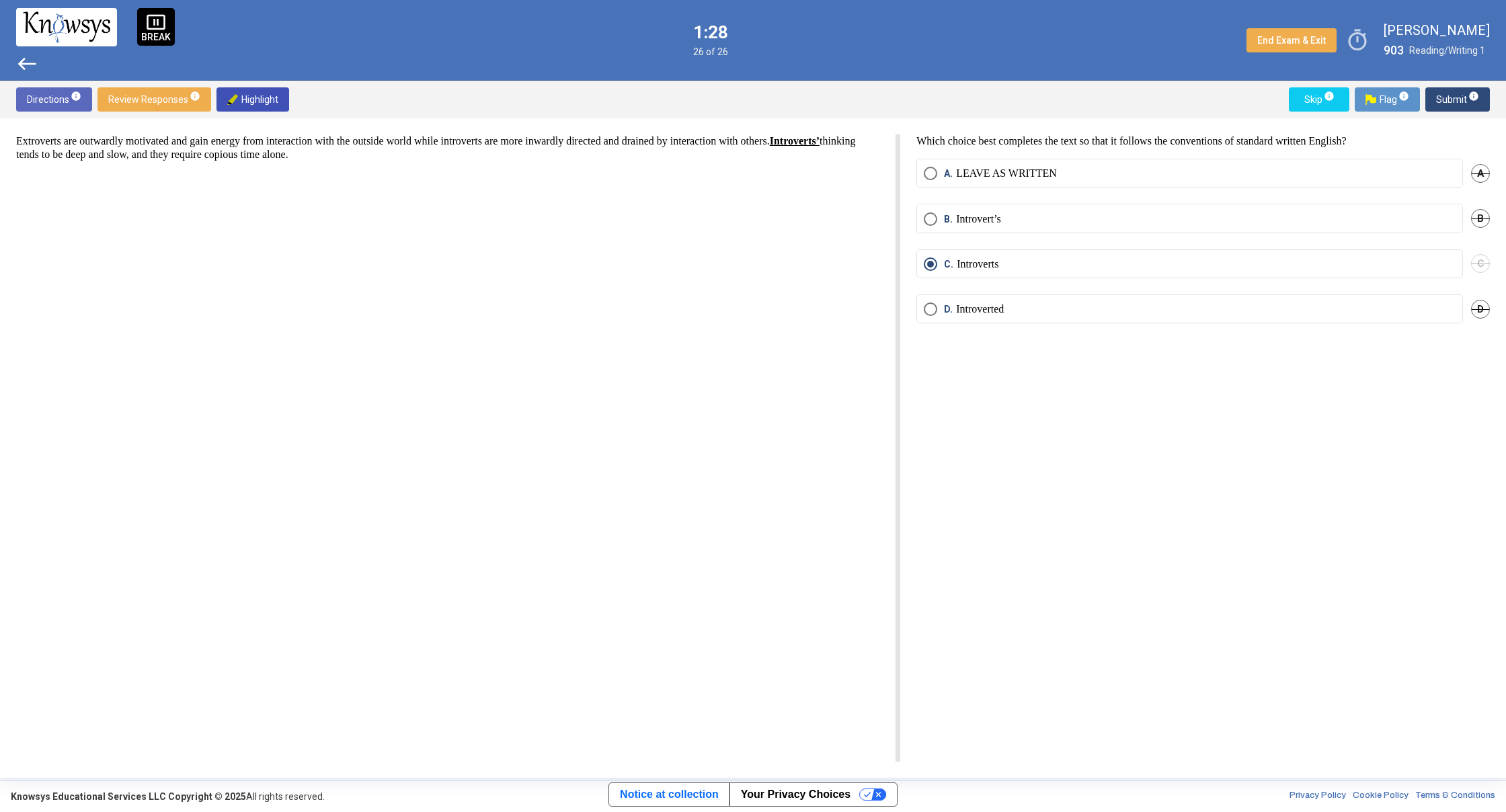
click at [1461, 99] on span "Submit info" at bounding box center [1457, 99] width 43 height 24
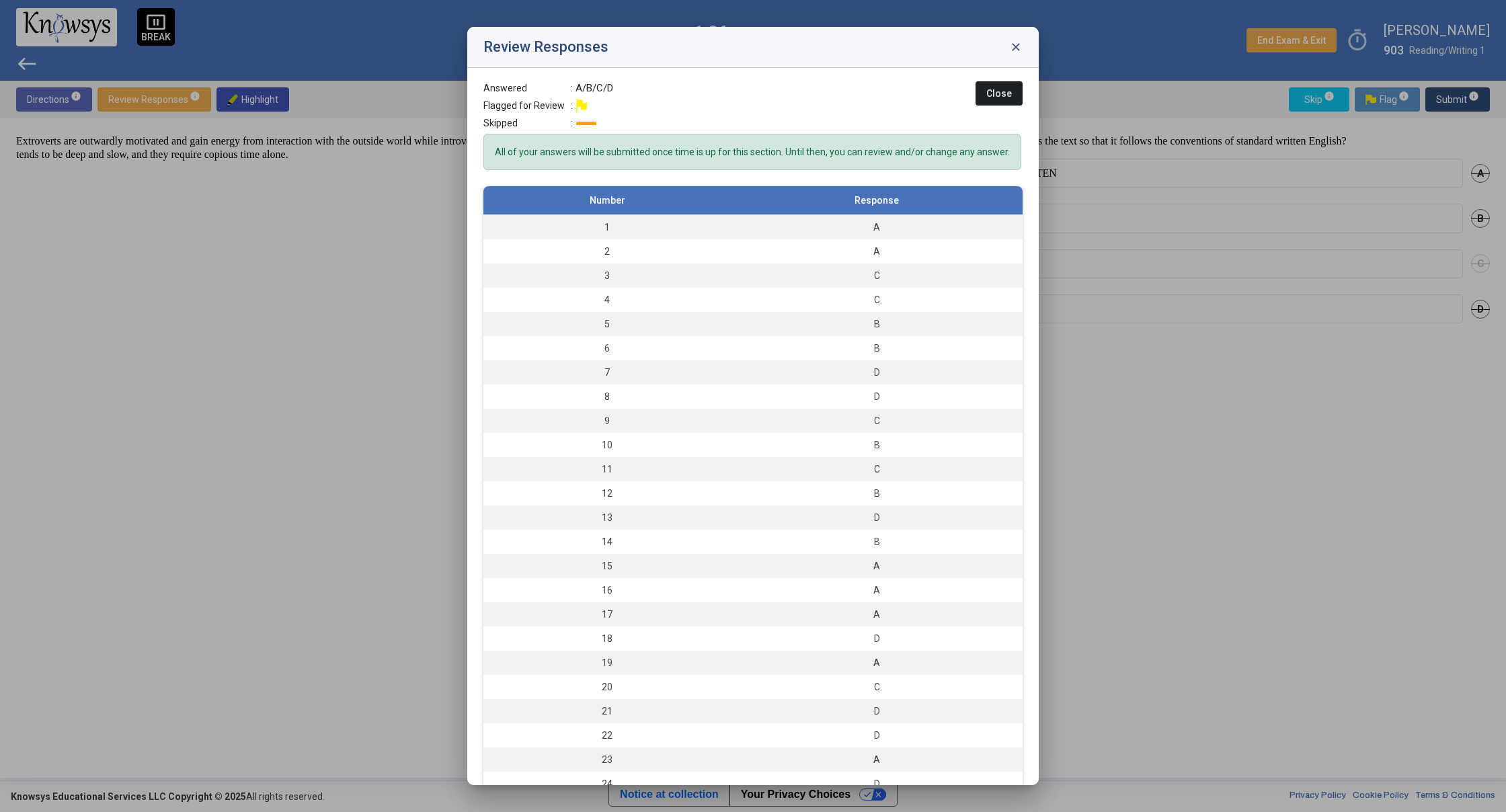
click at [1132, 497] on div at bounding box center [753, 406] width 1506 height 812
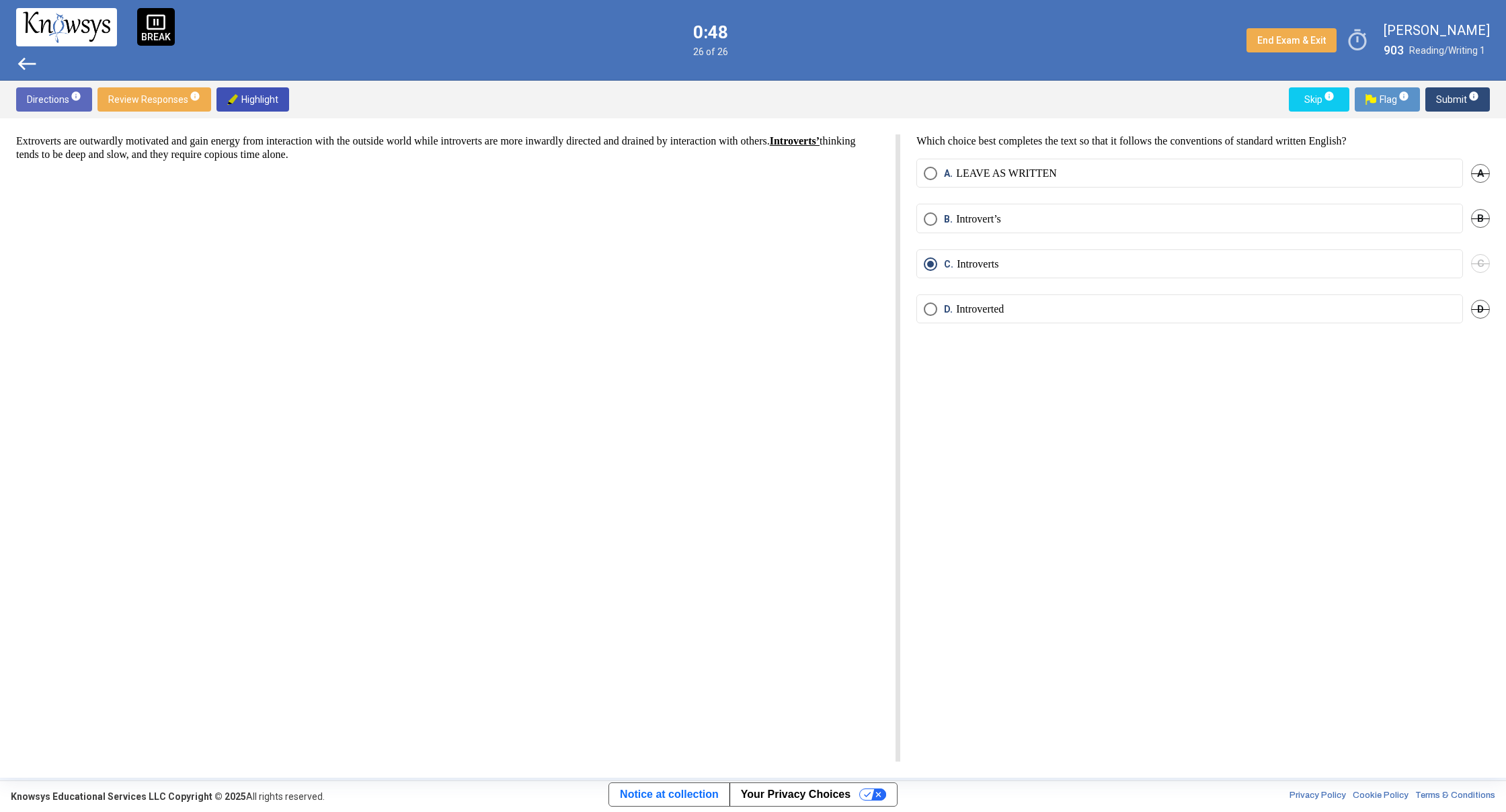
click at [1452, 96] on span "Submit info" at bounding box center [1457, 99] width 43 height 24
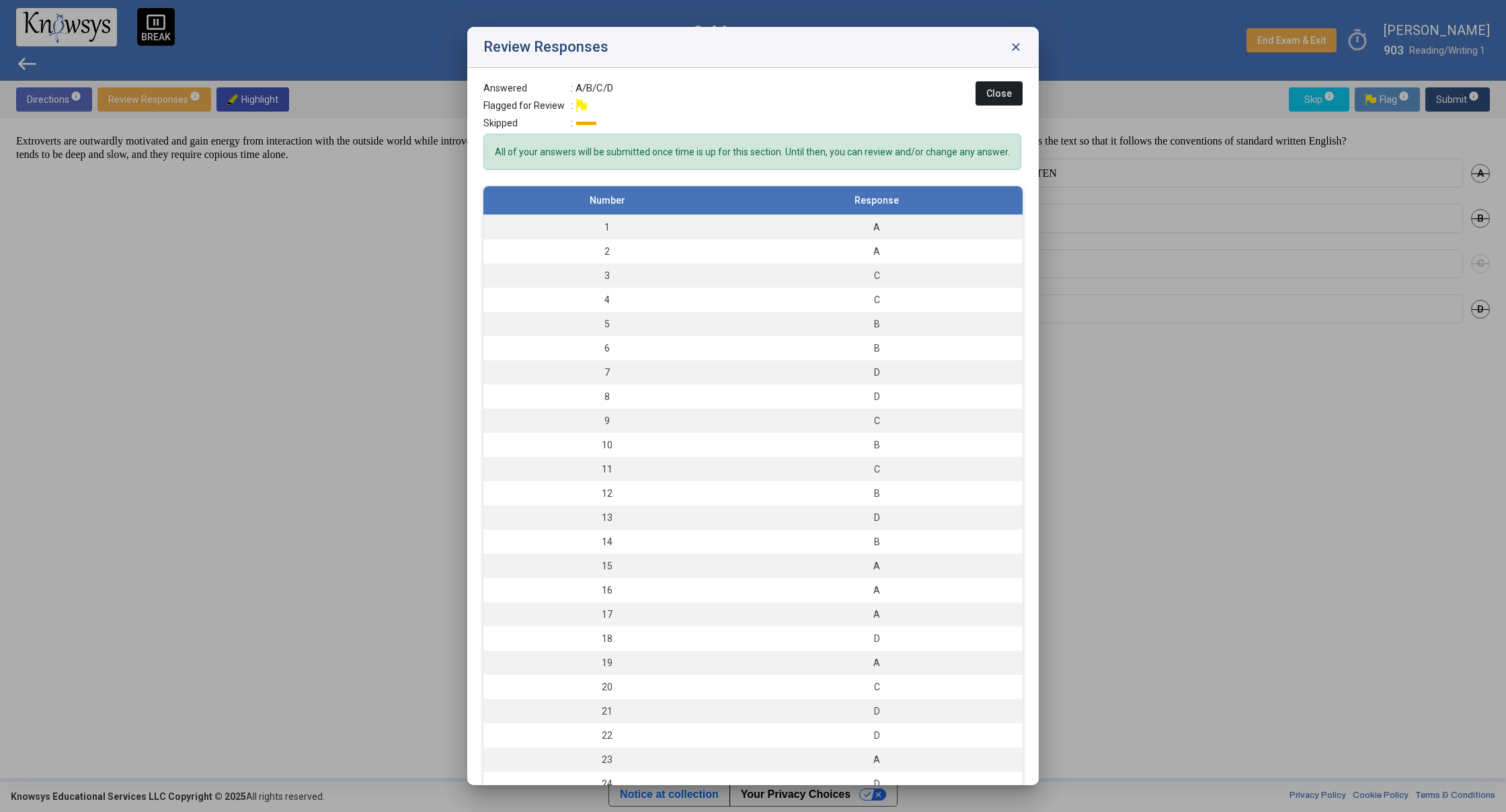
click at [1023, 49] on div "Review Responses close" at bounding box center [753, 48] width 572 height 41
click at [1015, 45] on span "close" at bounding box center [1015, 47] width 13 height 13
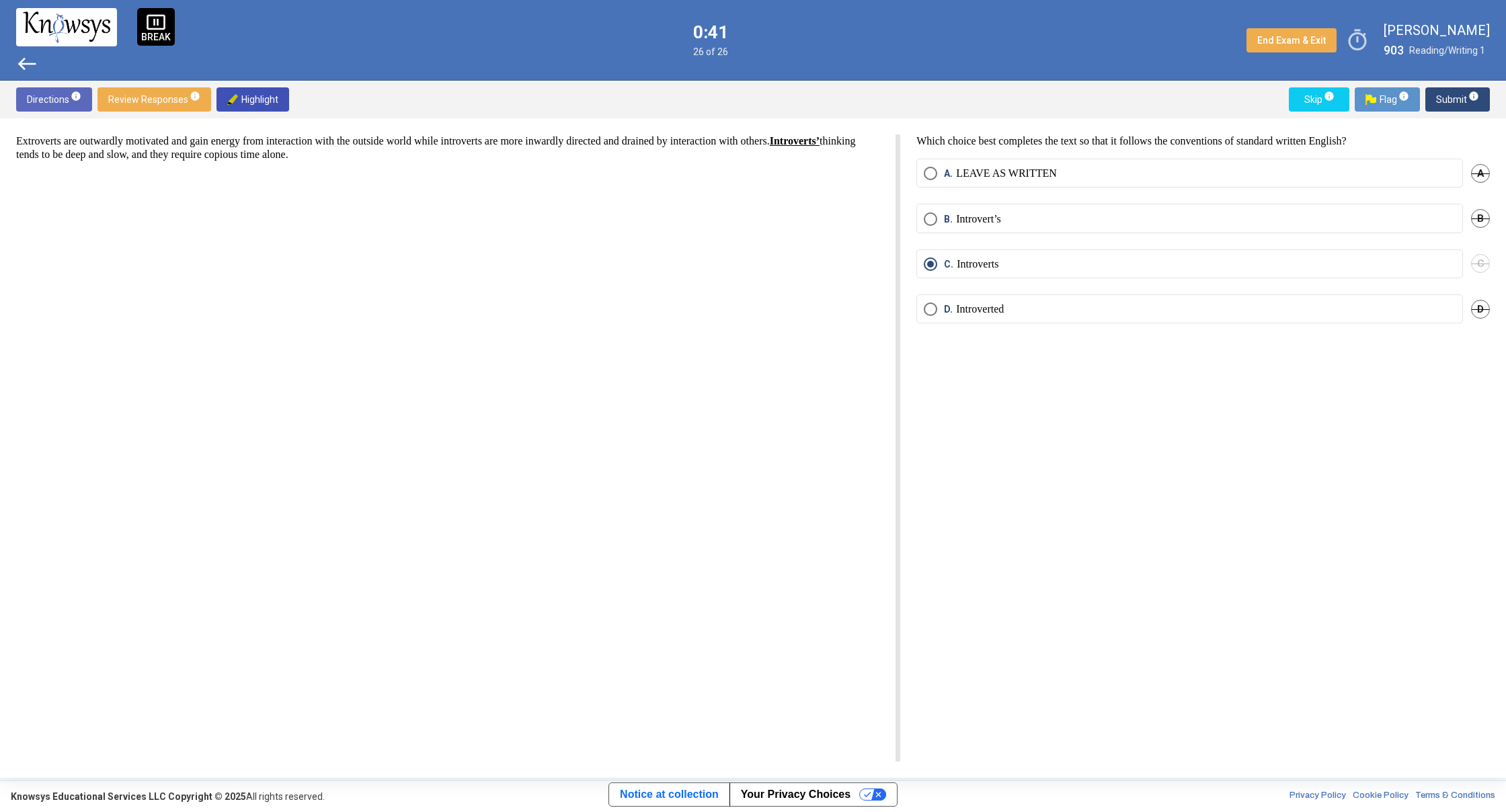
click at [20, 63] on span "west" at bounding box center [26, 64] width 21 height 21
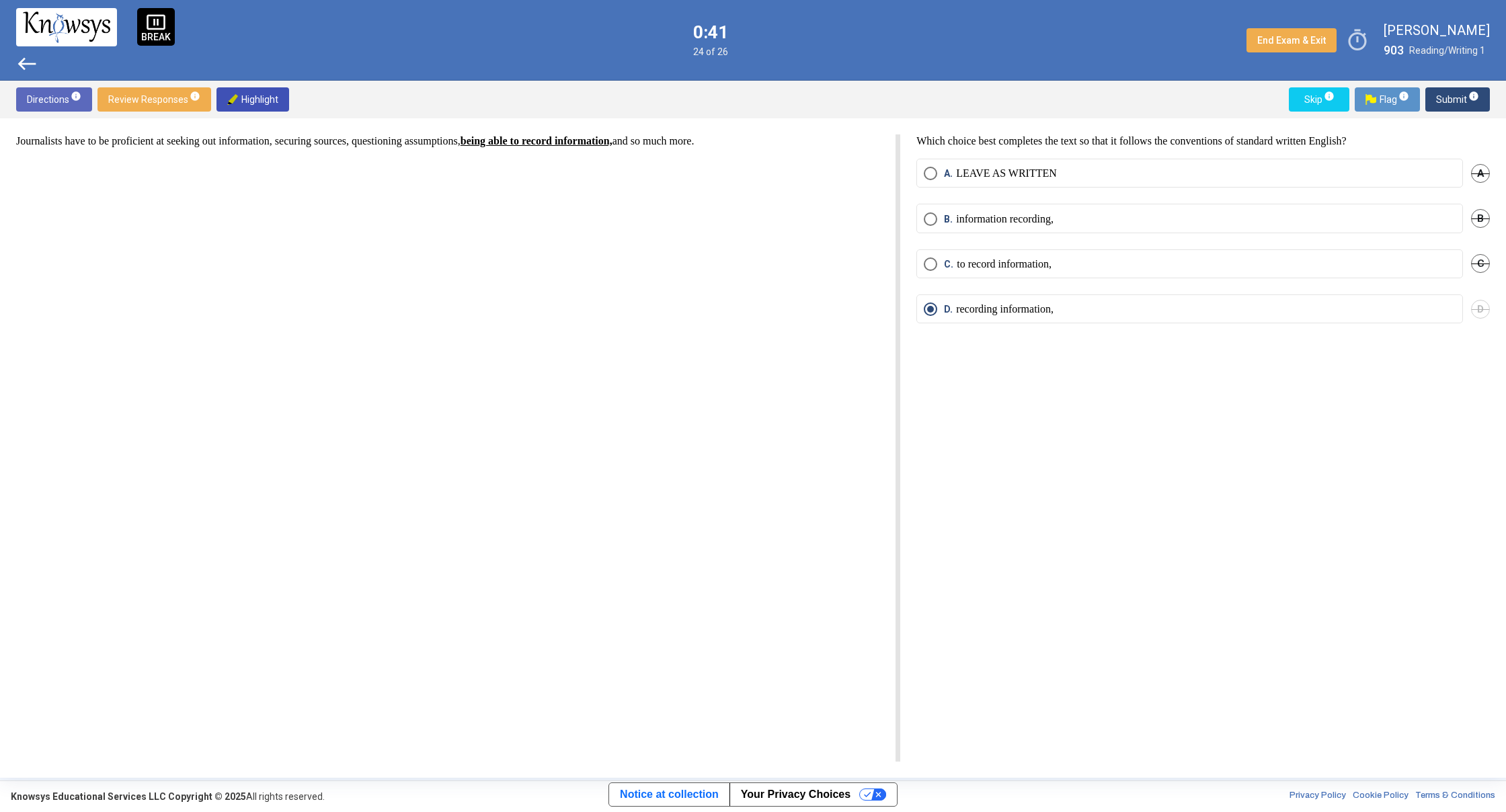
click at [20, 63] on span "west" at bounding box center [26, 64] width 21 height 21
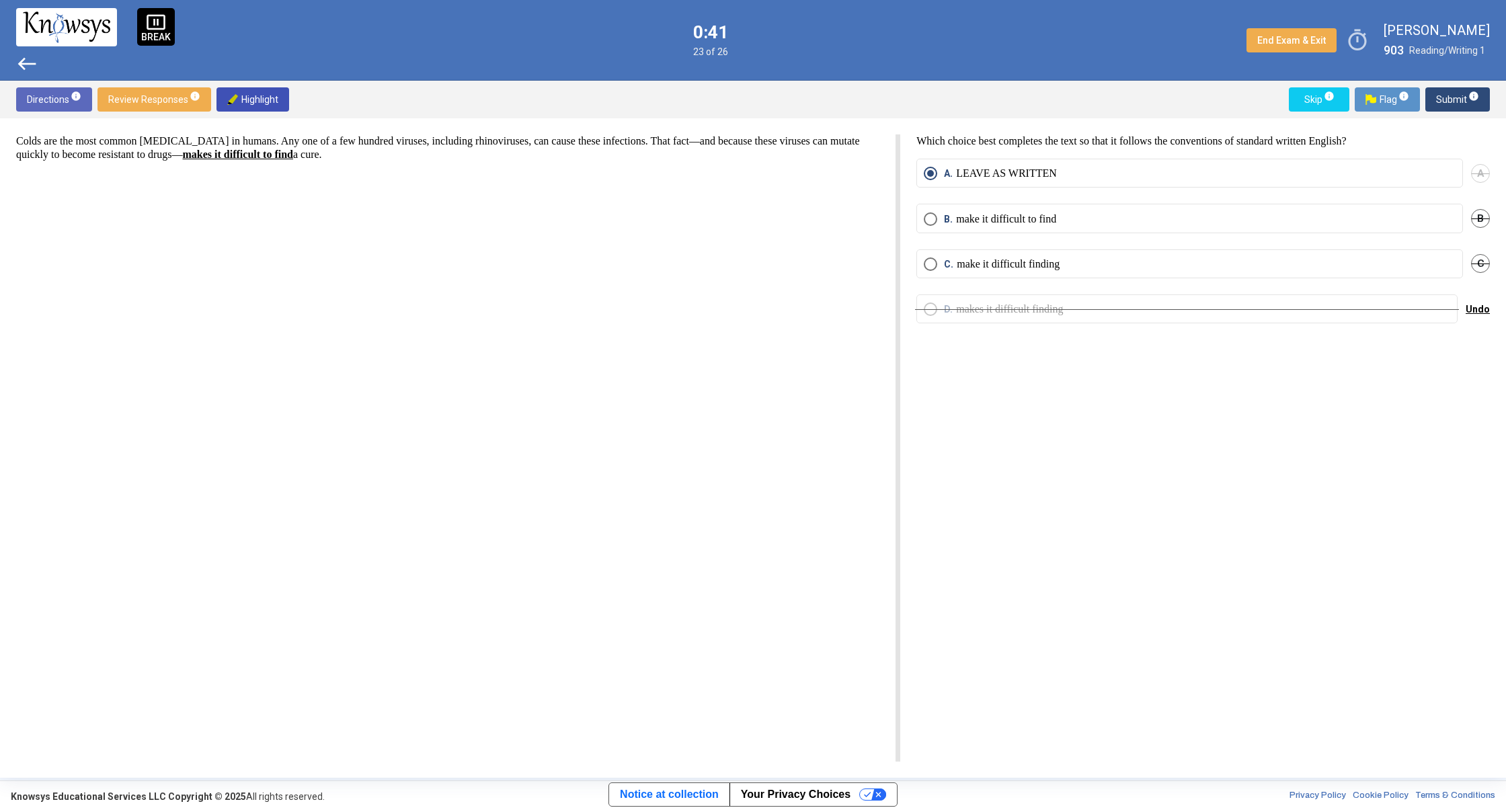
click at [20, 63] on span "west" at bounding box center [26, 64] width 21 height 21
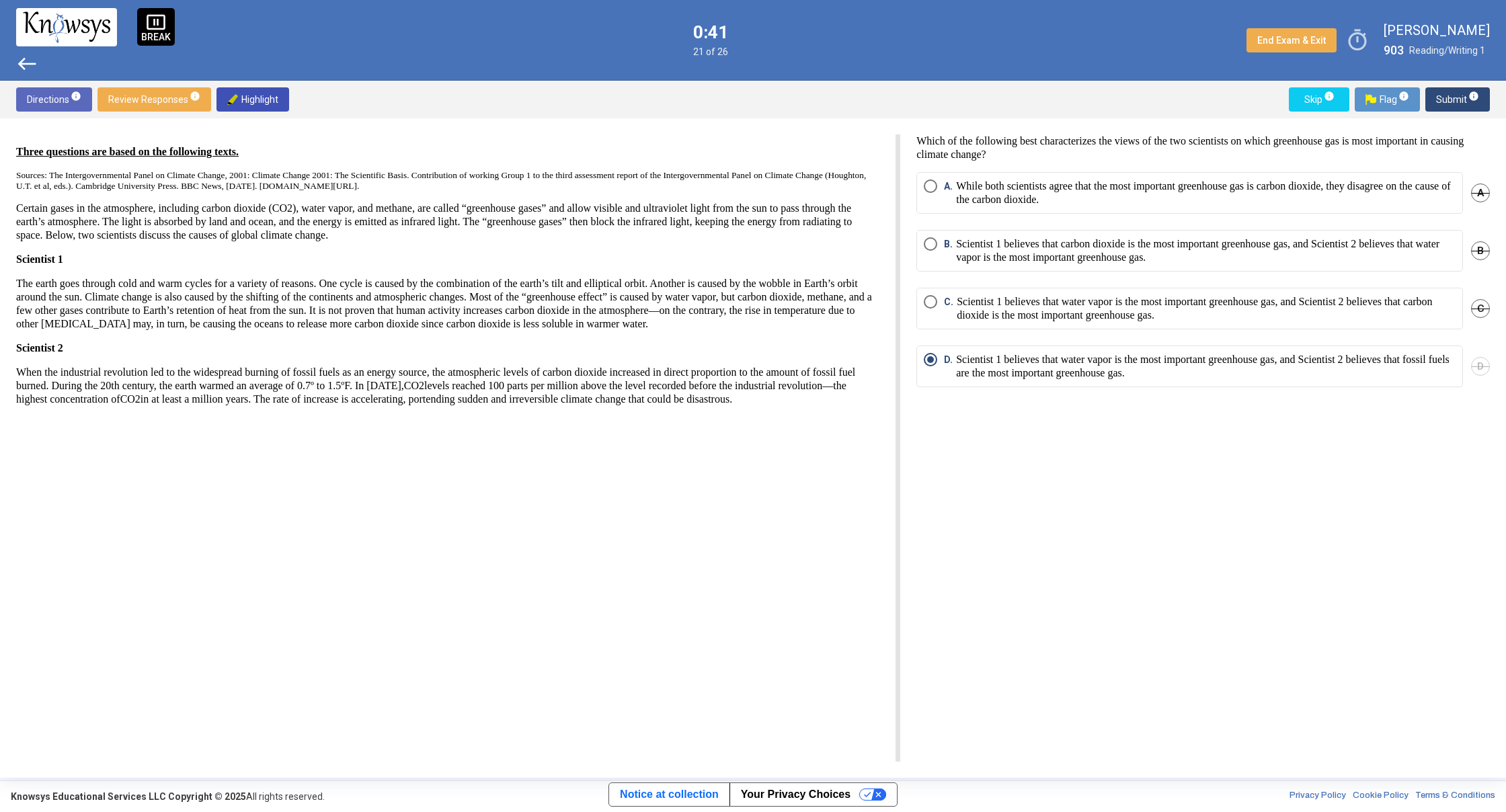
click at [20, 63] on span "west" at bounding box center [26, 64] width 21 height 21
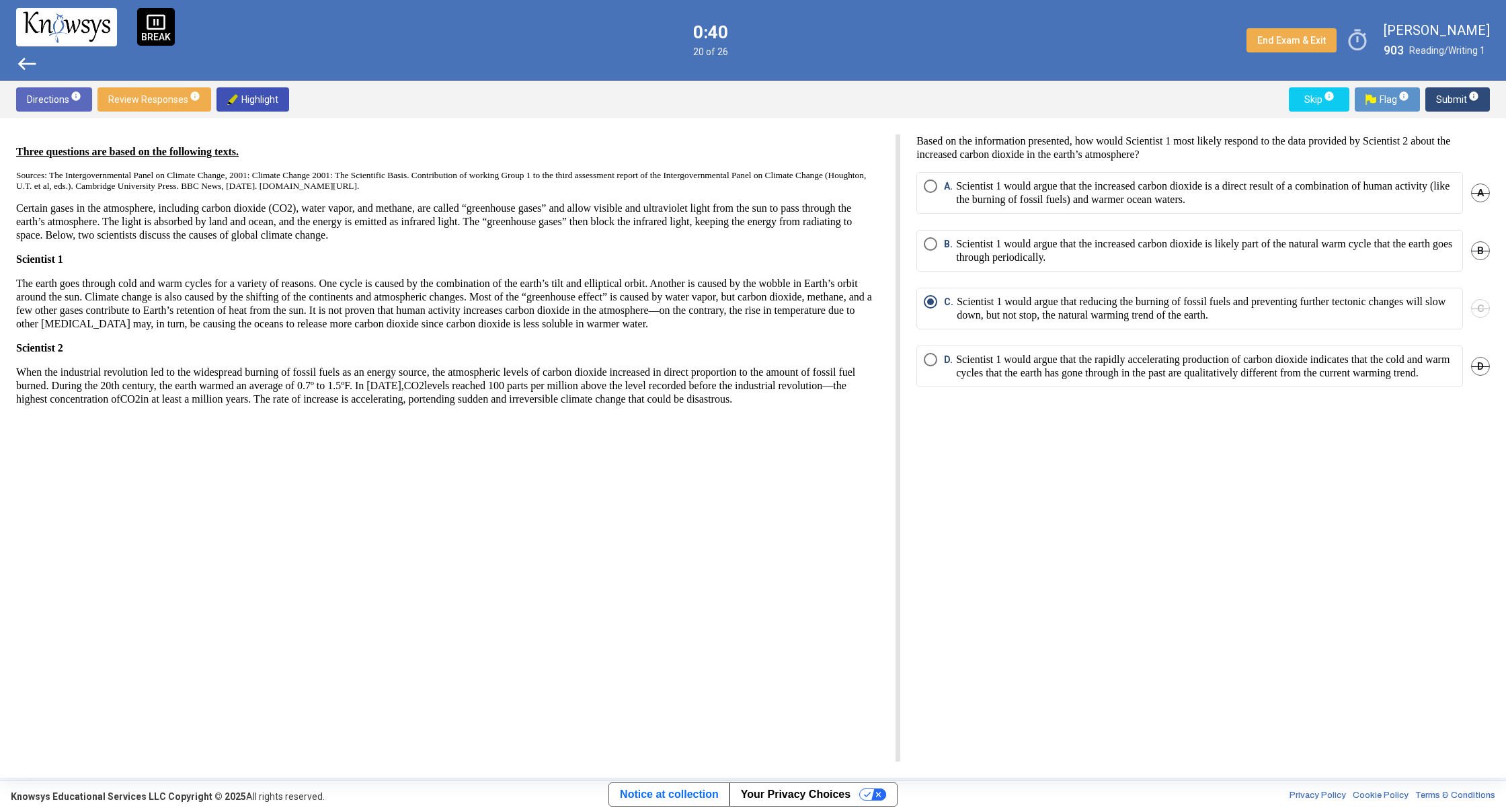
click at [20, 63] on span "west" at bounding box center [26, 64] width 21 height 21
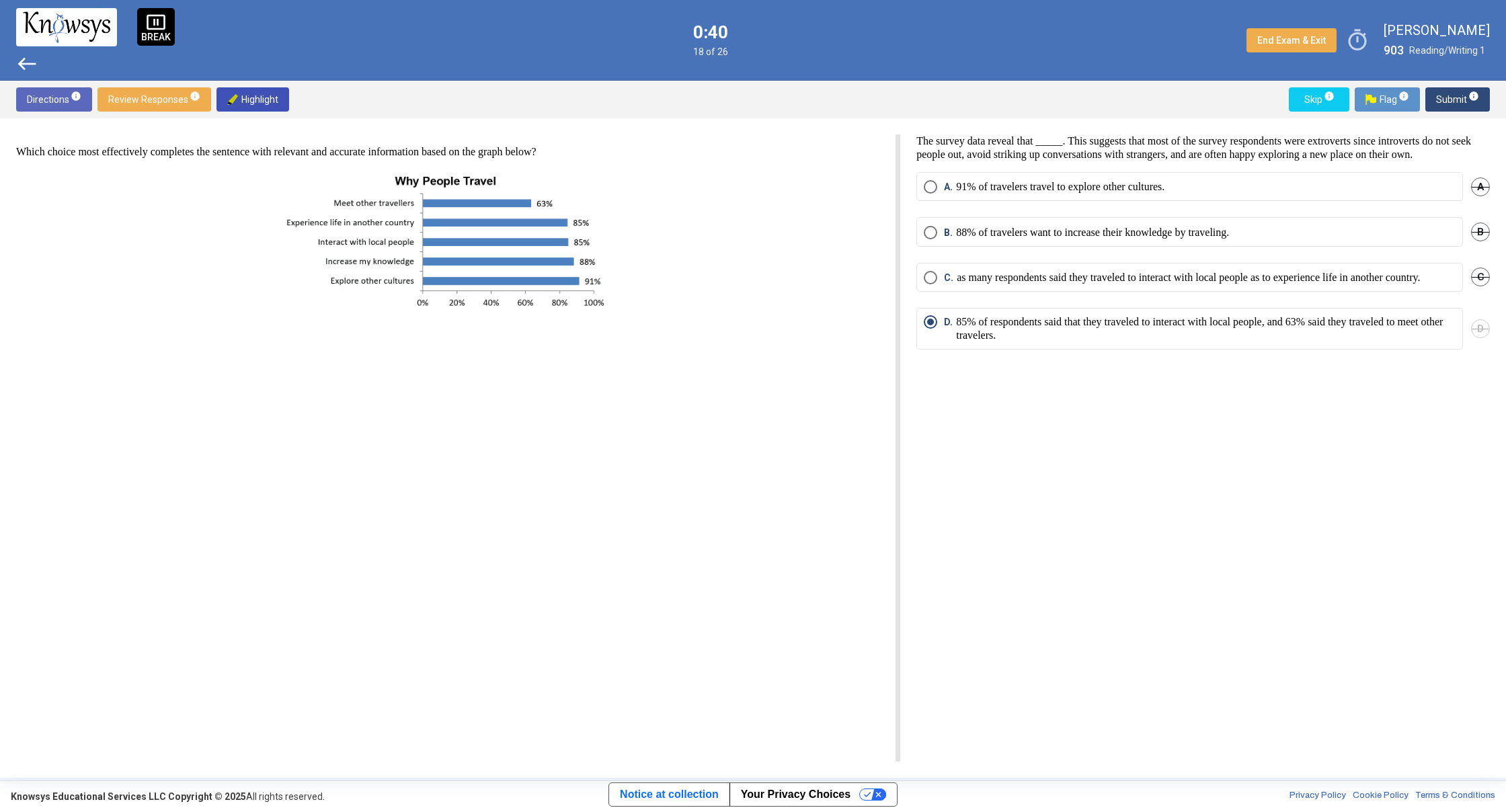
click at [20, 63] on span "west" at bounding box center [26, 64] width 21 height 21
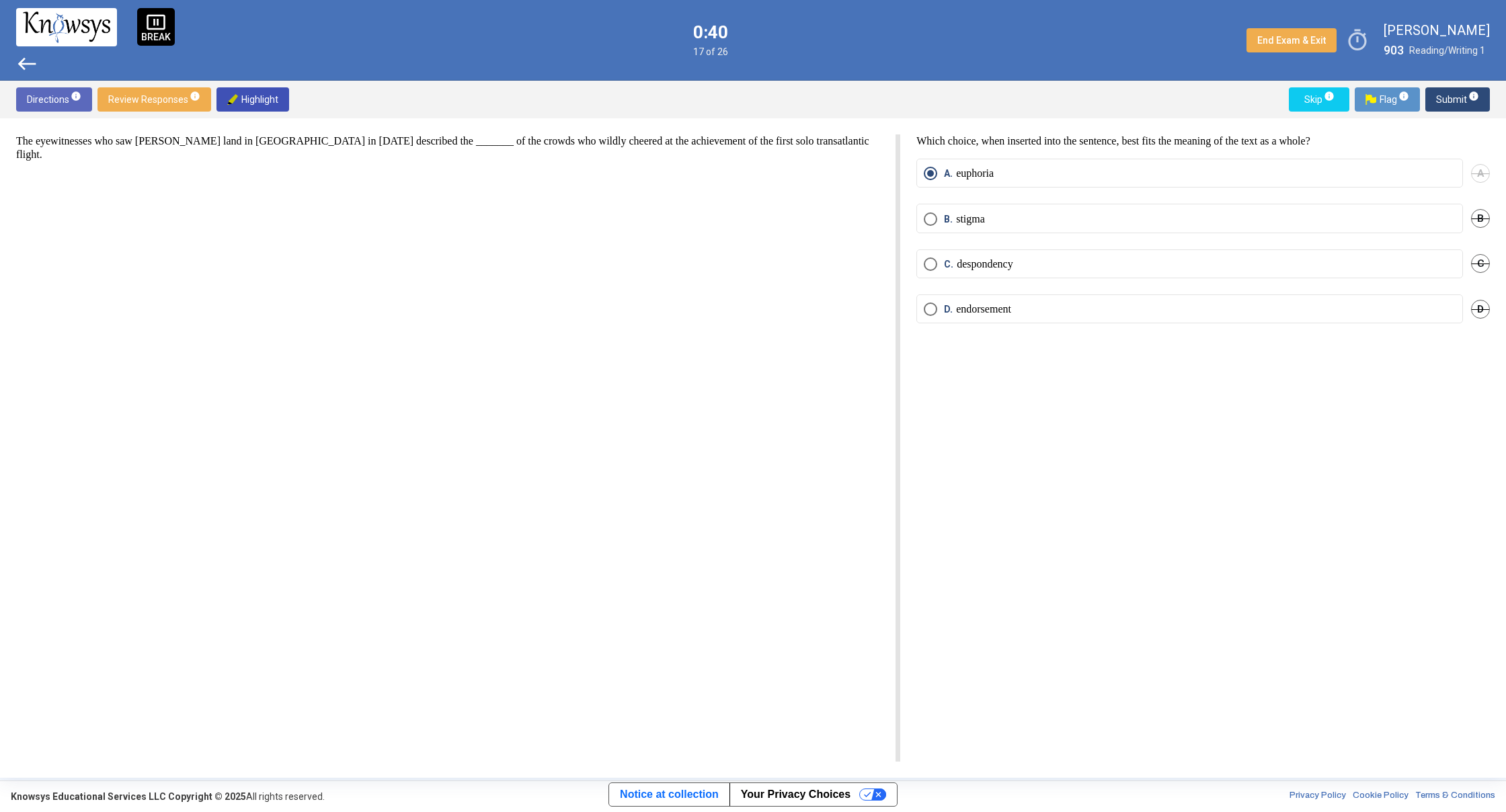
click at [20, 63] on span "west" at bounding box center [26, 64] width 21 height 21
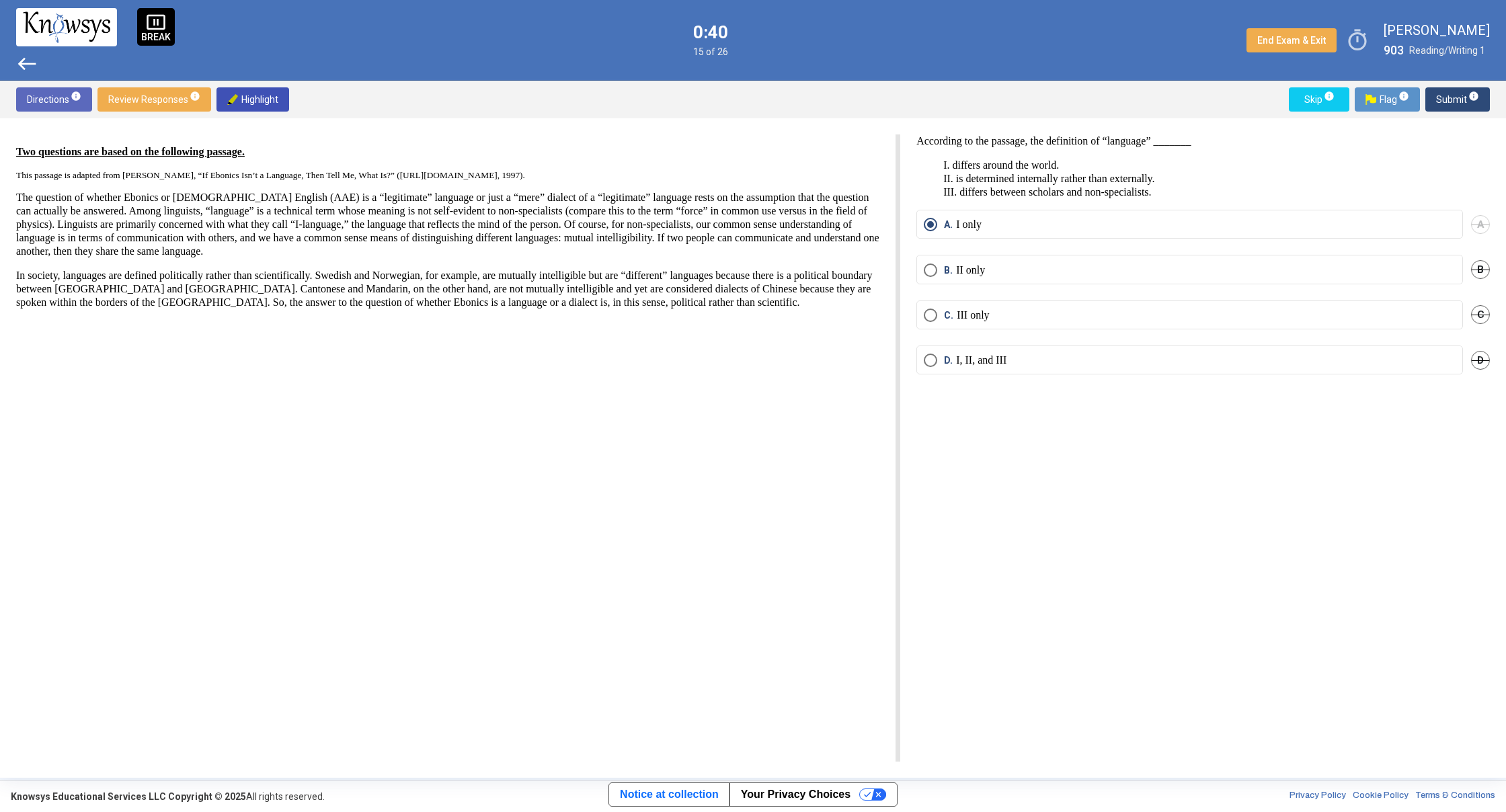
click at [20, 63] on span "west" at bounding box center [26, 64] width 21 height 21
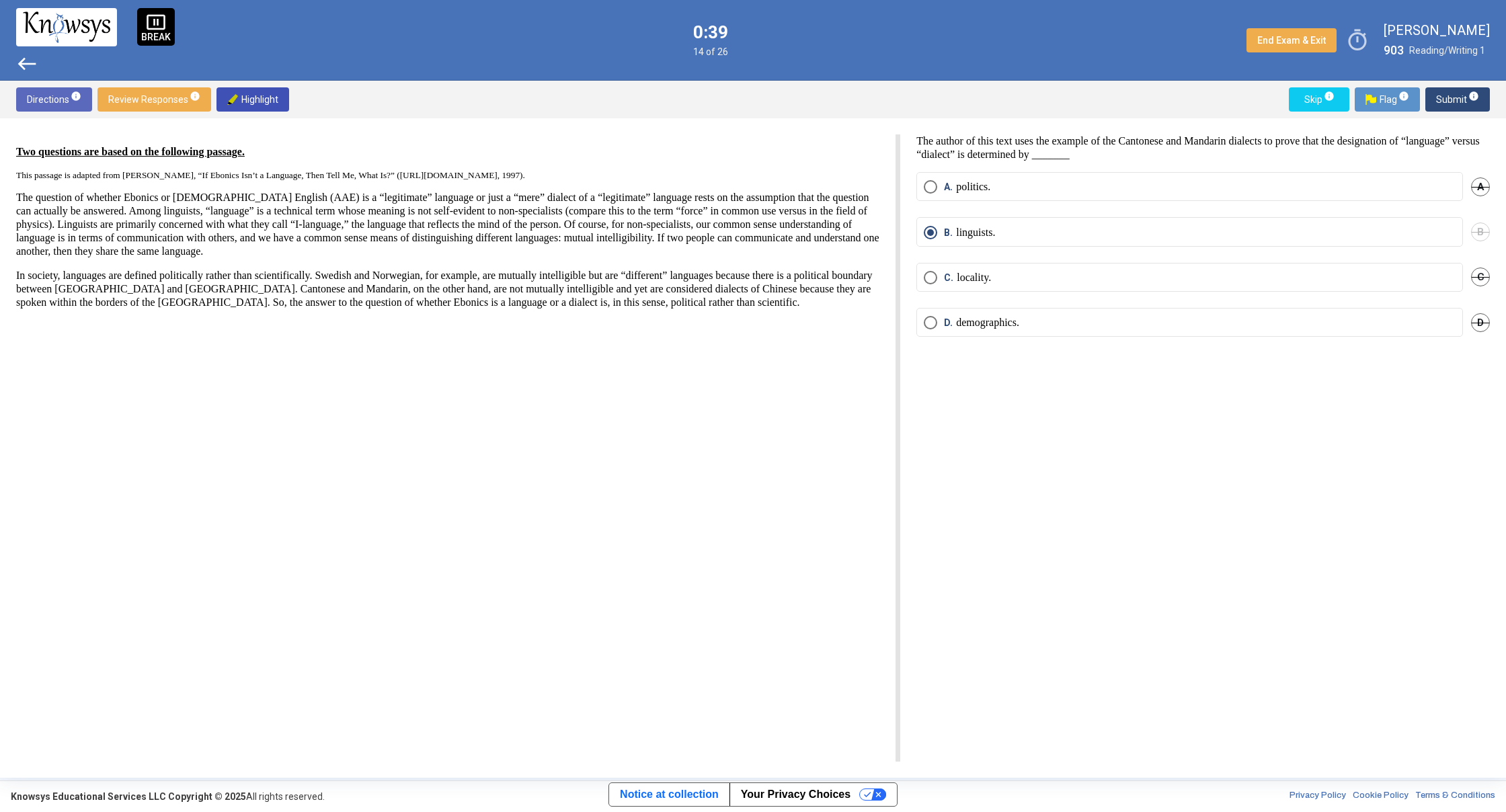
click at [20, 63] on span "west" at bounding box center [26, 64] width 21 height 21
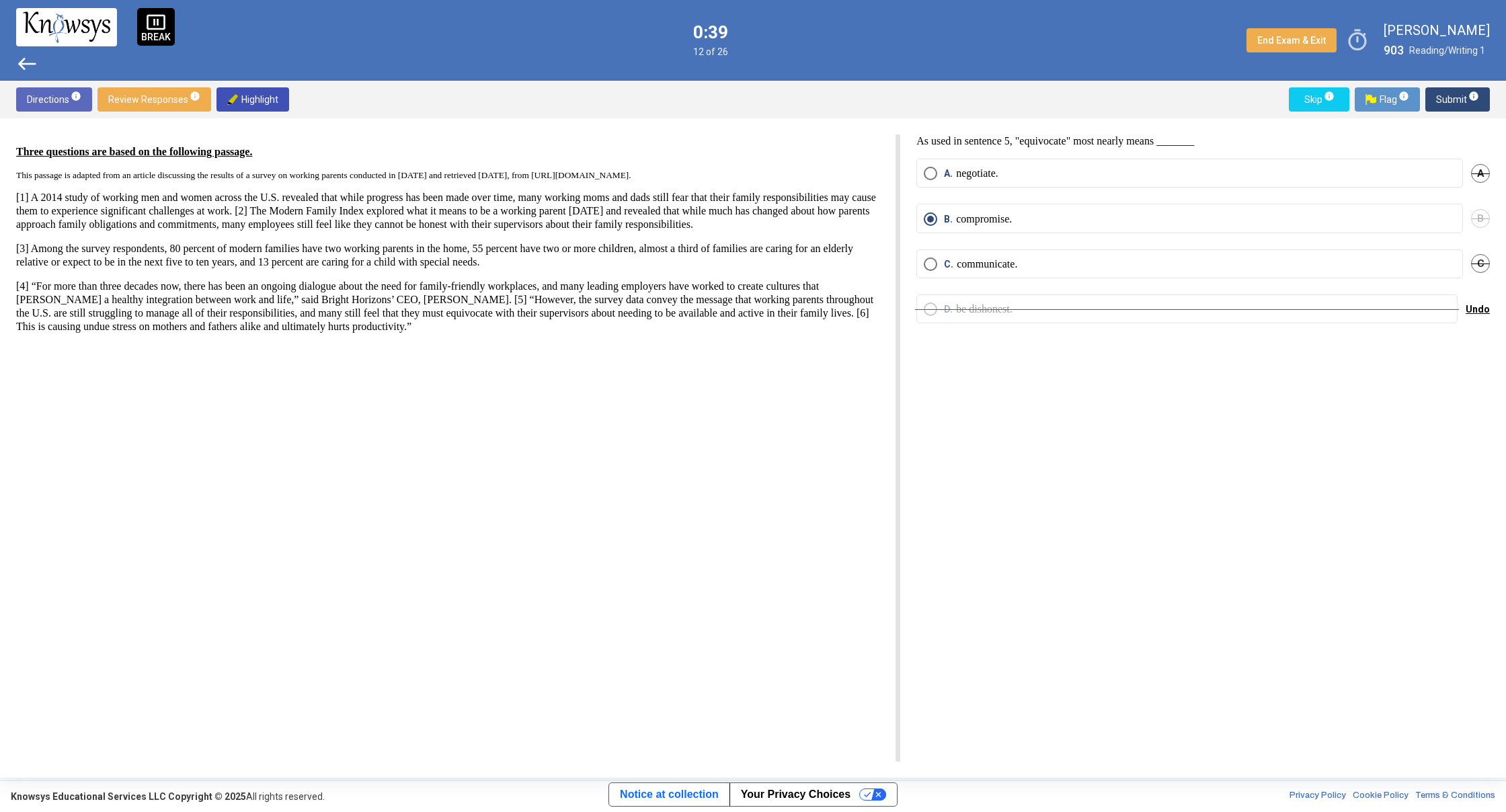
click at [20, 63] on span "west" at bounding box center [26, 64] width 21 height 21
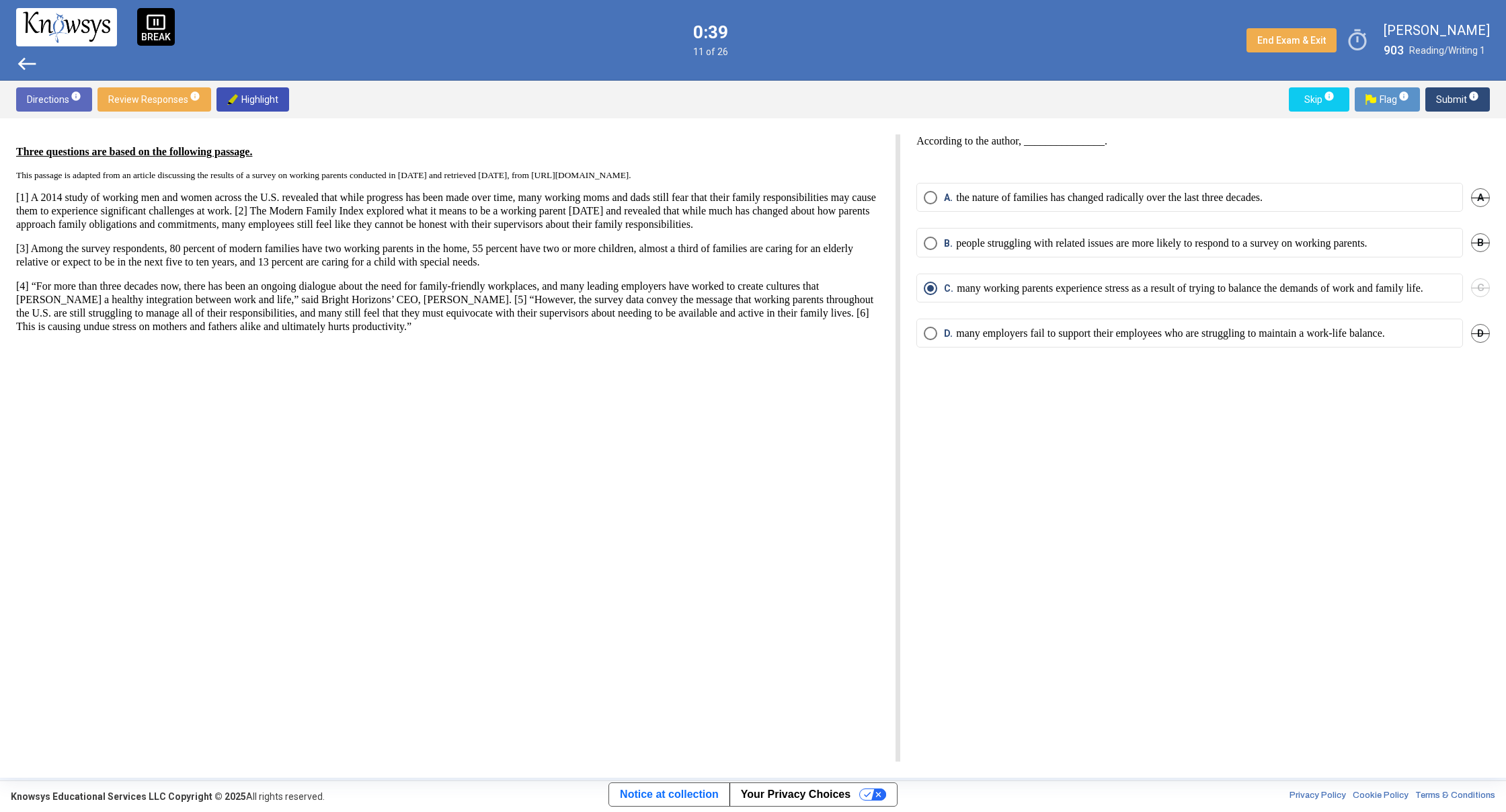
click at [25, 62] on span "west" at bounding box center [26, 64] width 21 height 21
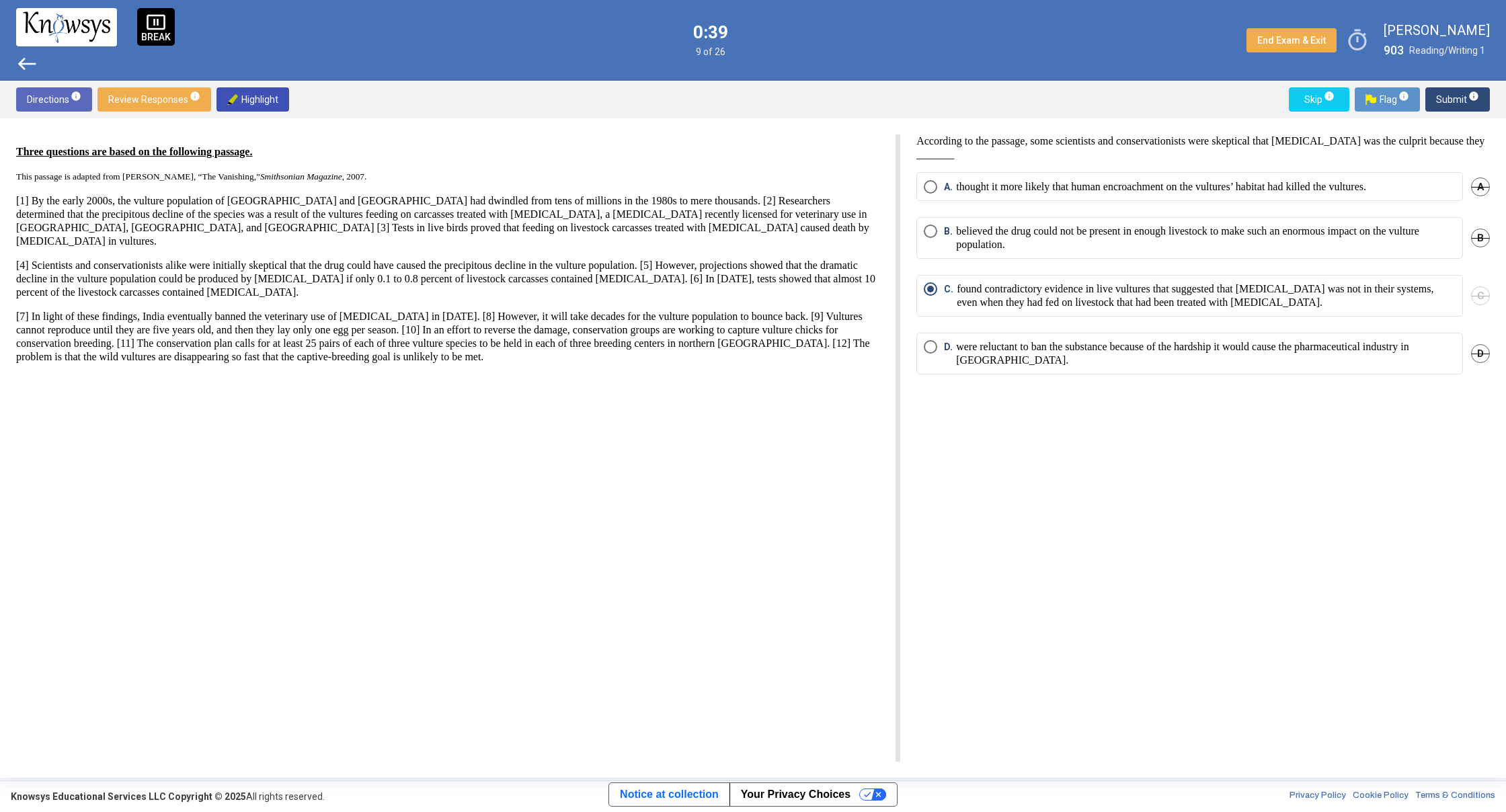
click at [25, 62] on span "west" at bounding box center [26, 64] width 21 height 21
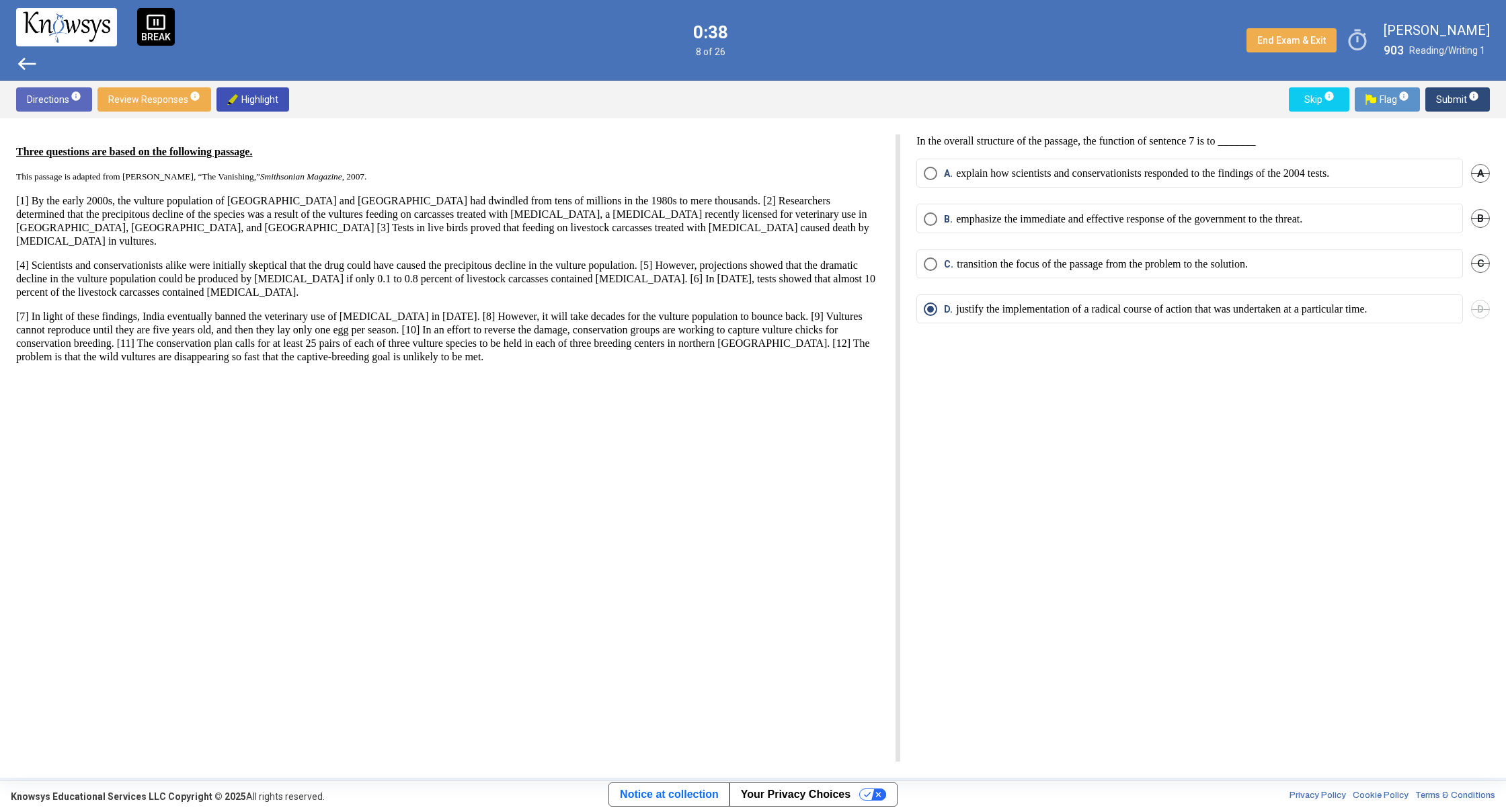
click at [25, 62] on span "west" at bounding box center [26, 64] width 21 height 21
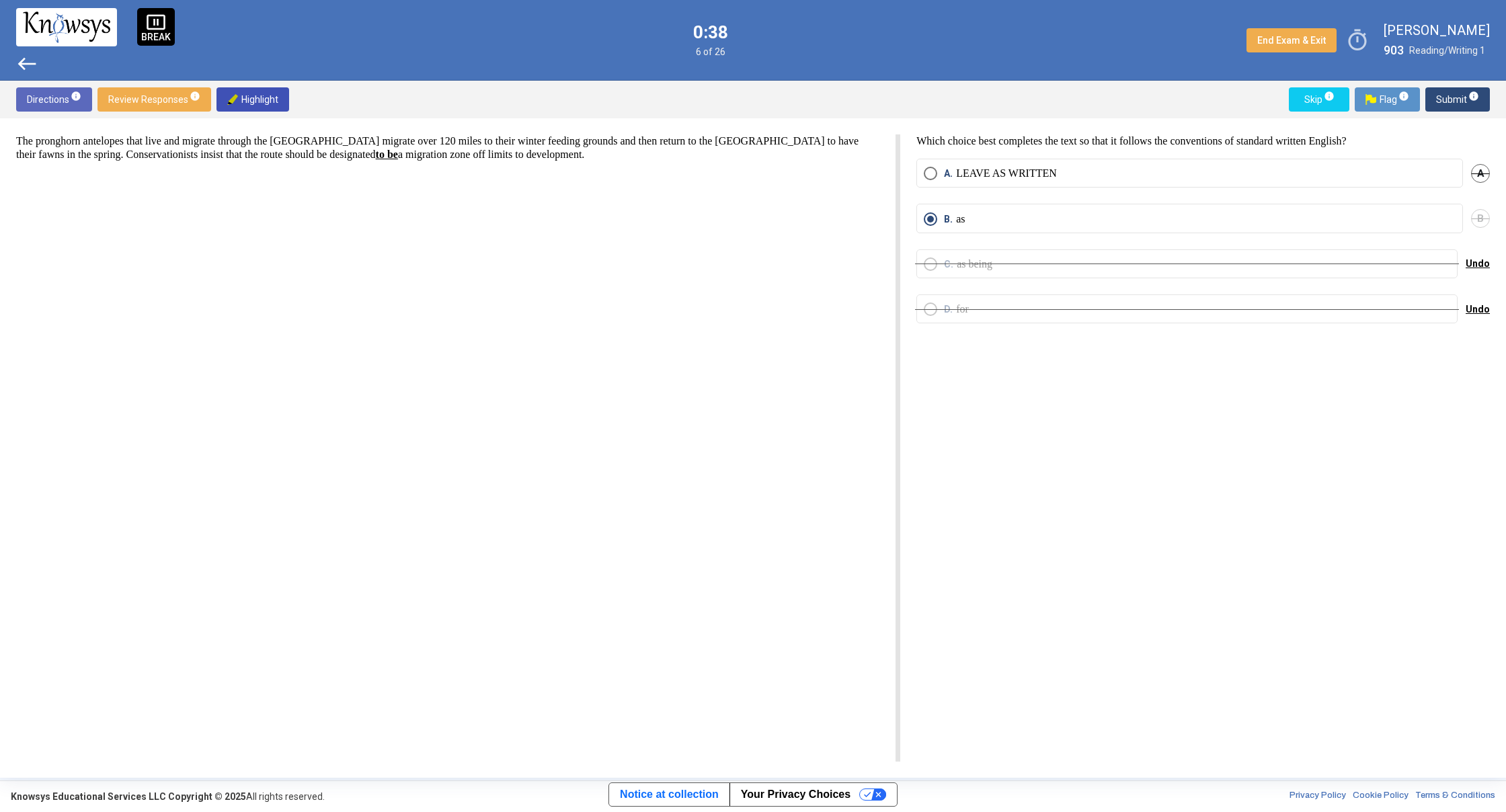
click at [25, 62] on span "west" at bounding box center [26, 64] width 21 height 21
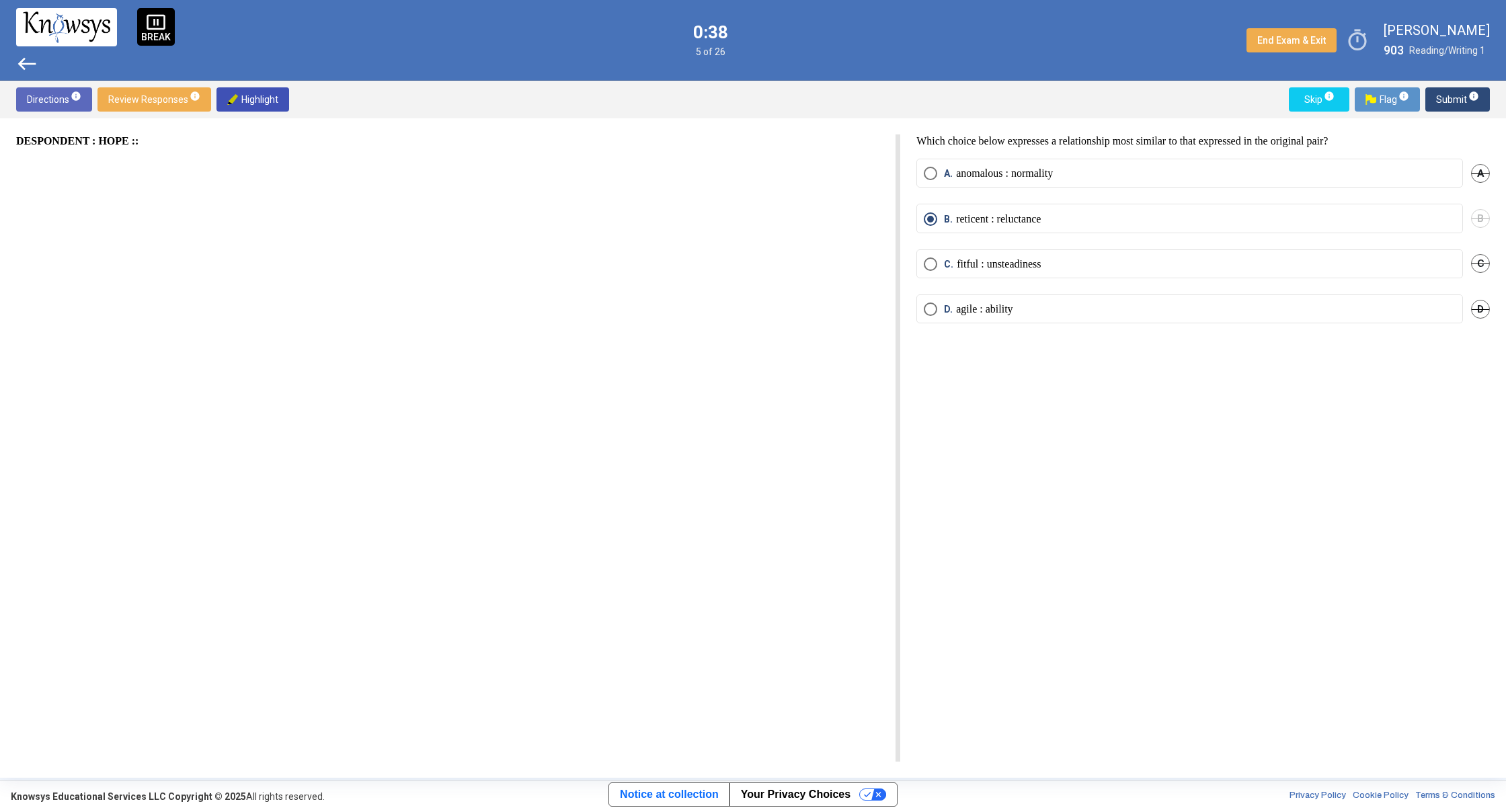
click at [25, 62] on span "west" at bounding box center [26, 64] width 21 height 21
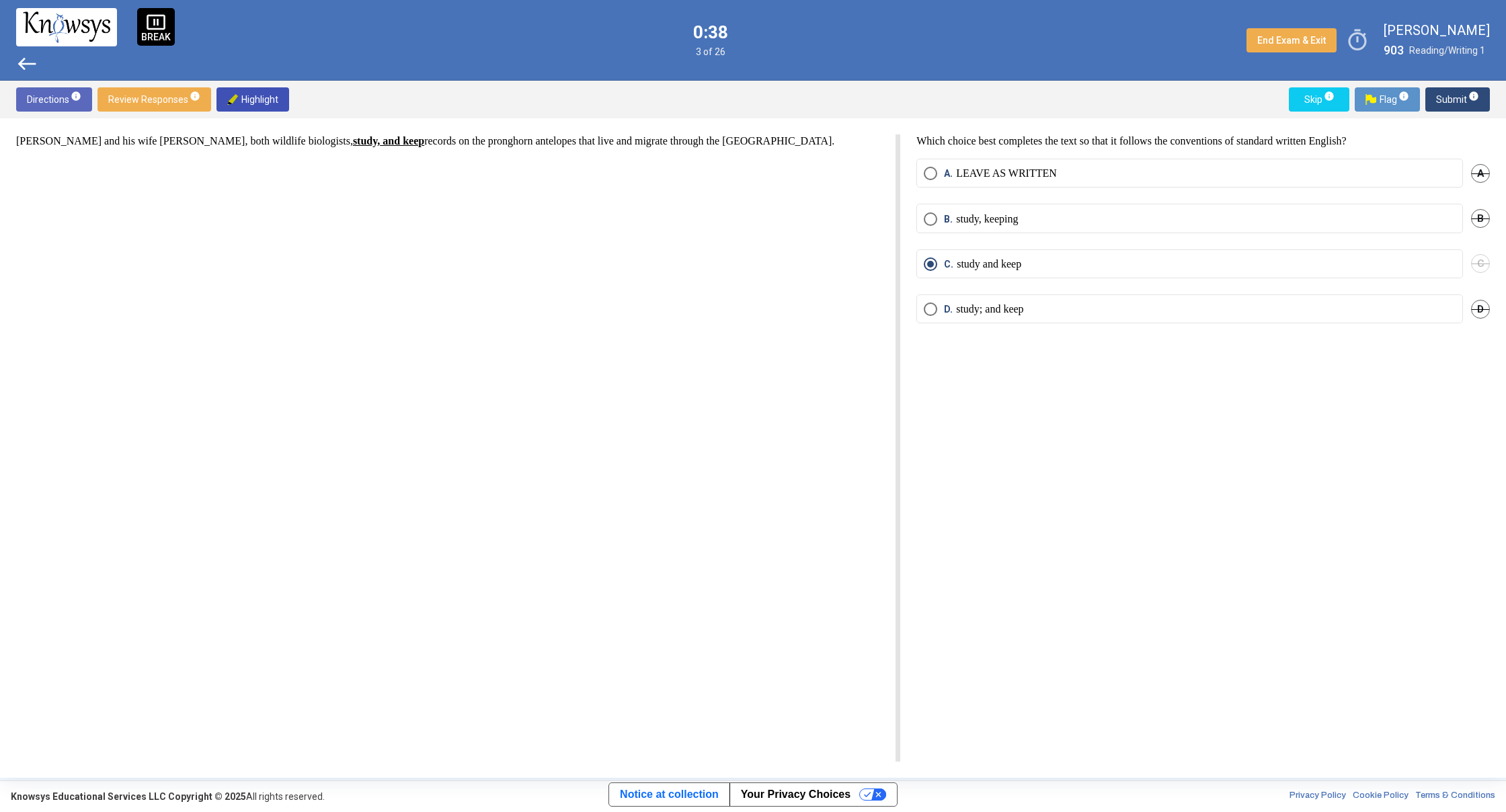
click at [25, 62] on span "west" at bounding box center [26, 64] width 21 height 21
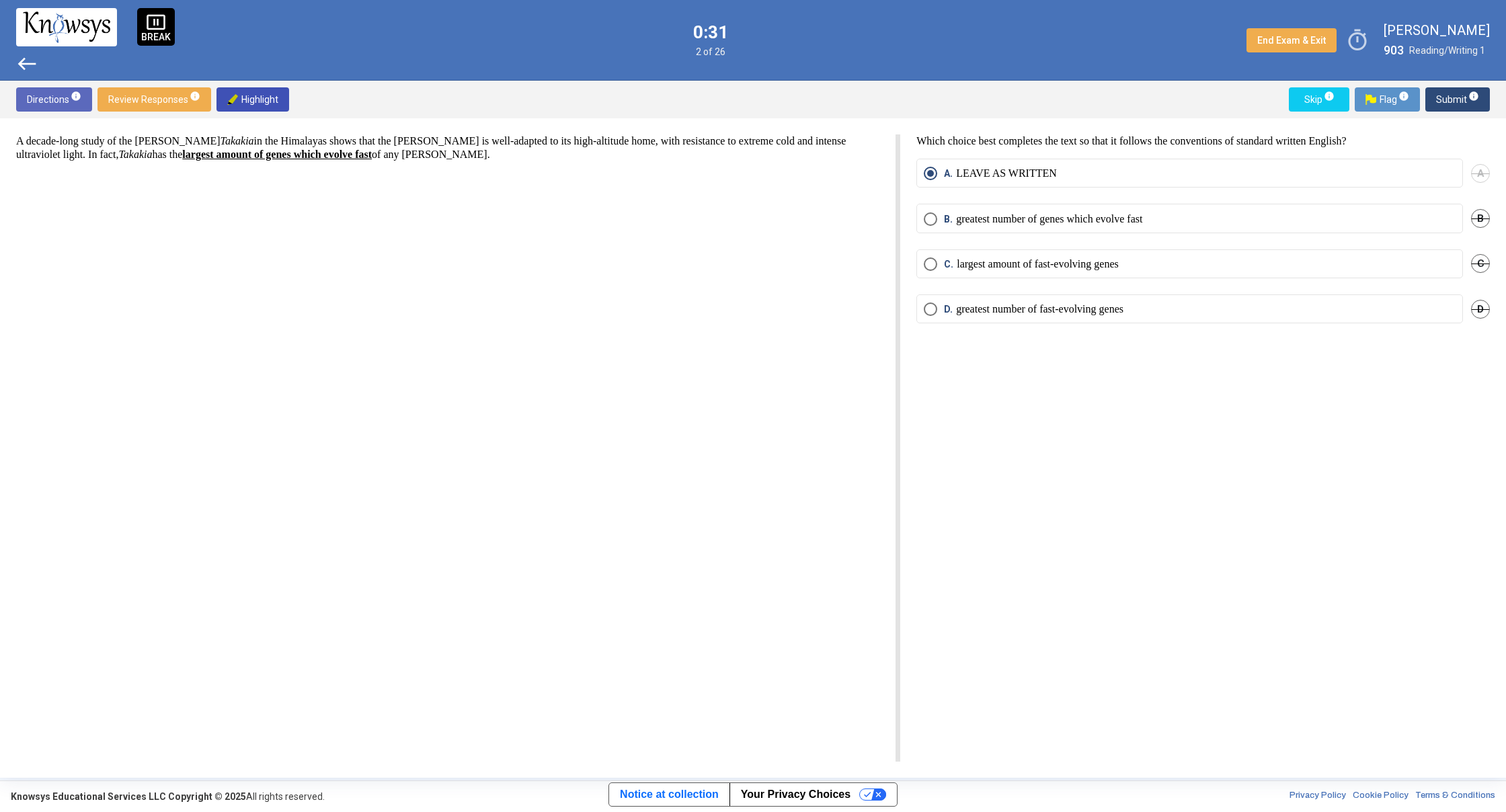
click at [933, 265] on span "Select an option" at bounding box center [931, 264] width 13 height 13
click at [1450, 96] on span "Submit info" at bounding box center [1457, 99] width 43 height 24
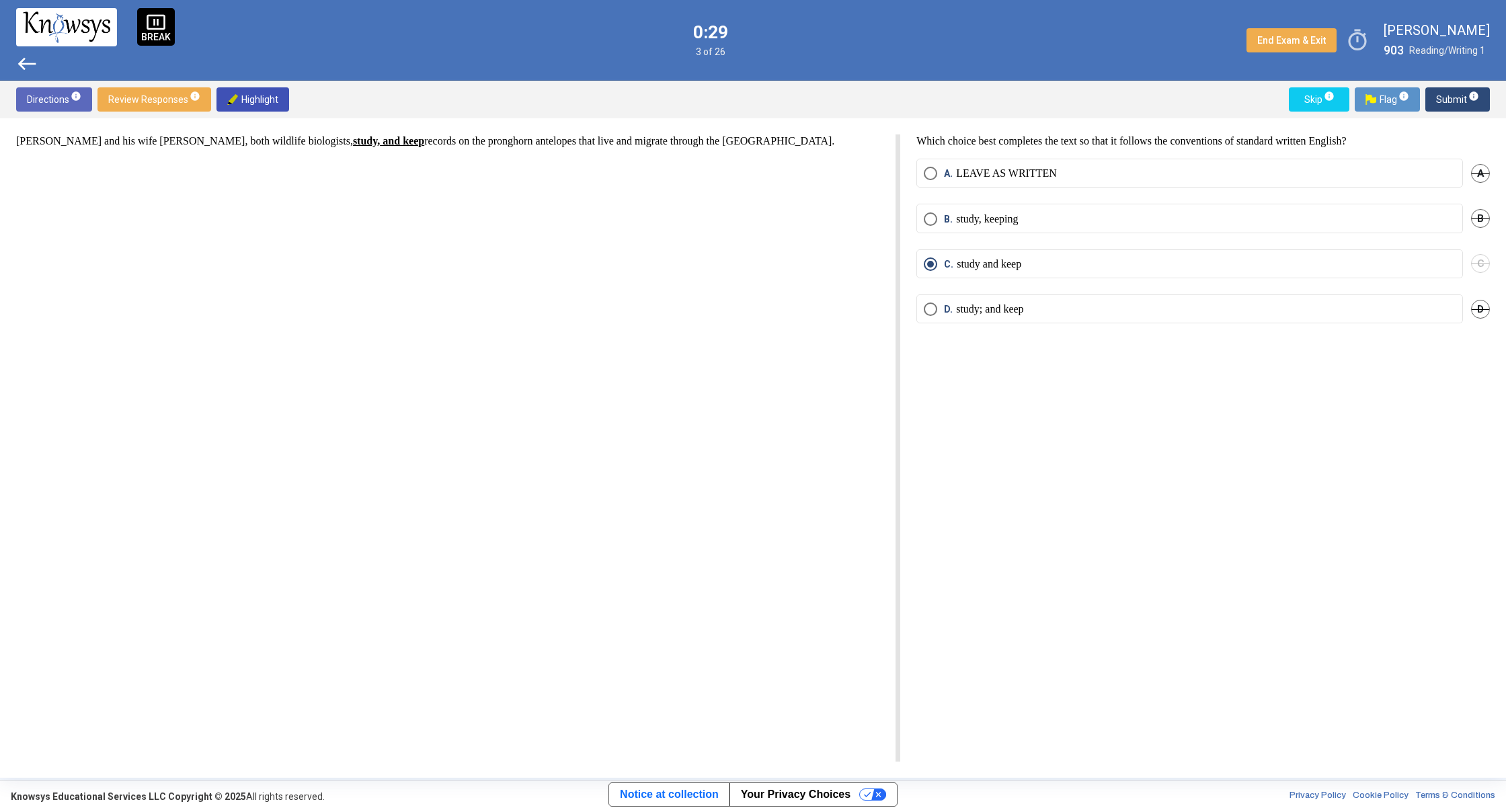
click at [1450, 96] on span "Submit info" at bounding box center [1457, 99] width 43 height 24
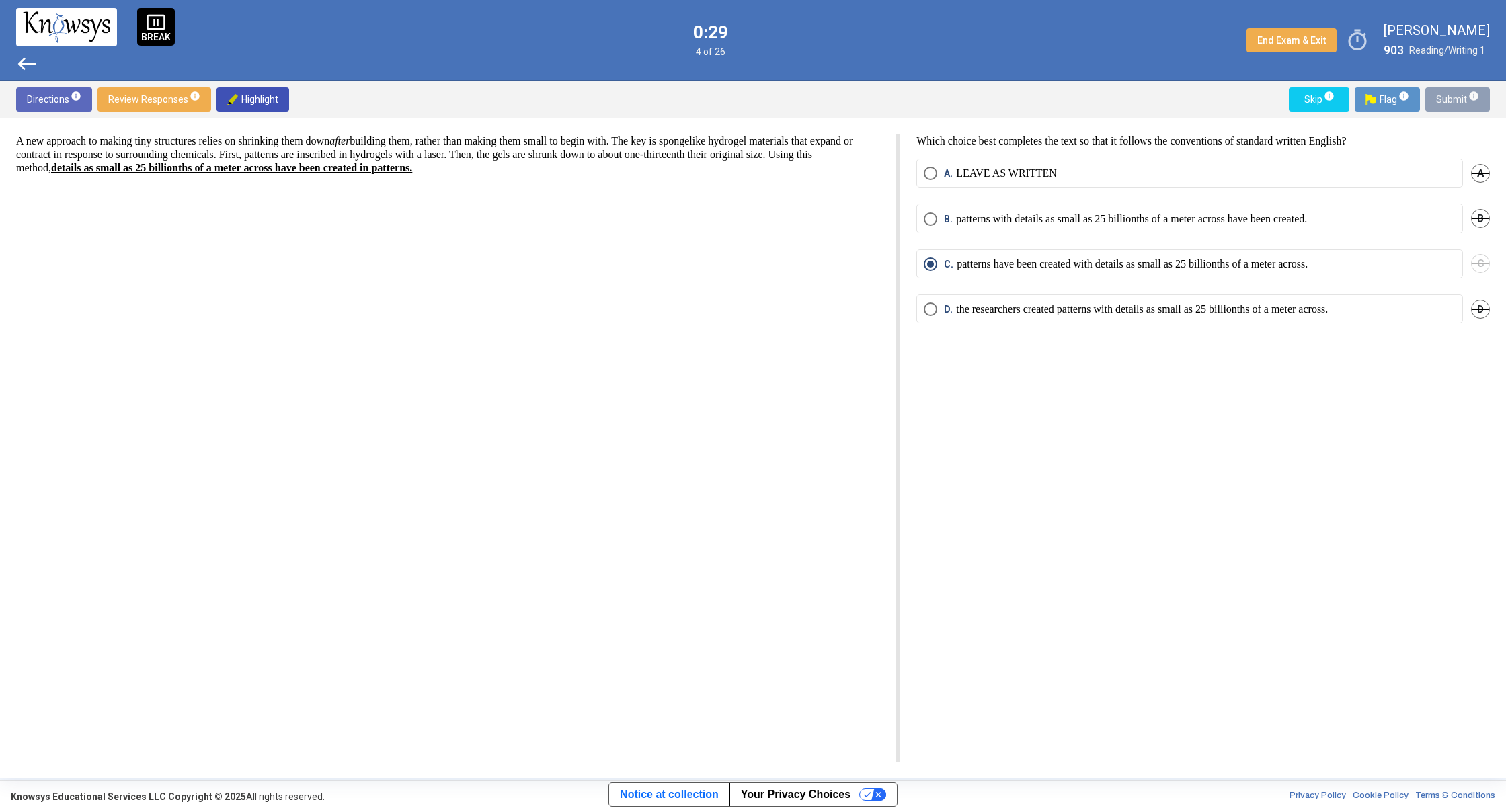
click at [1450, 96] on span "Submit info" at bounding box center [1457, 99] width 43 height 24
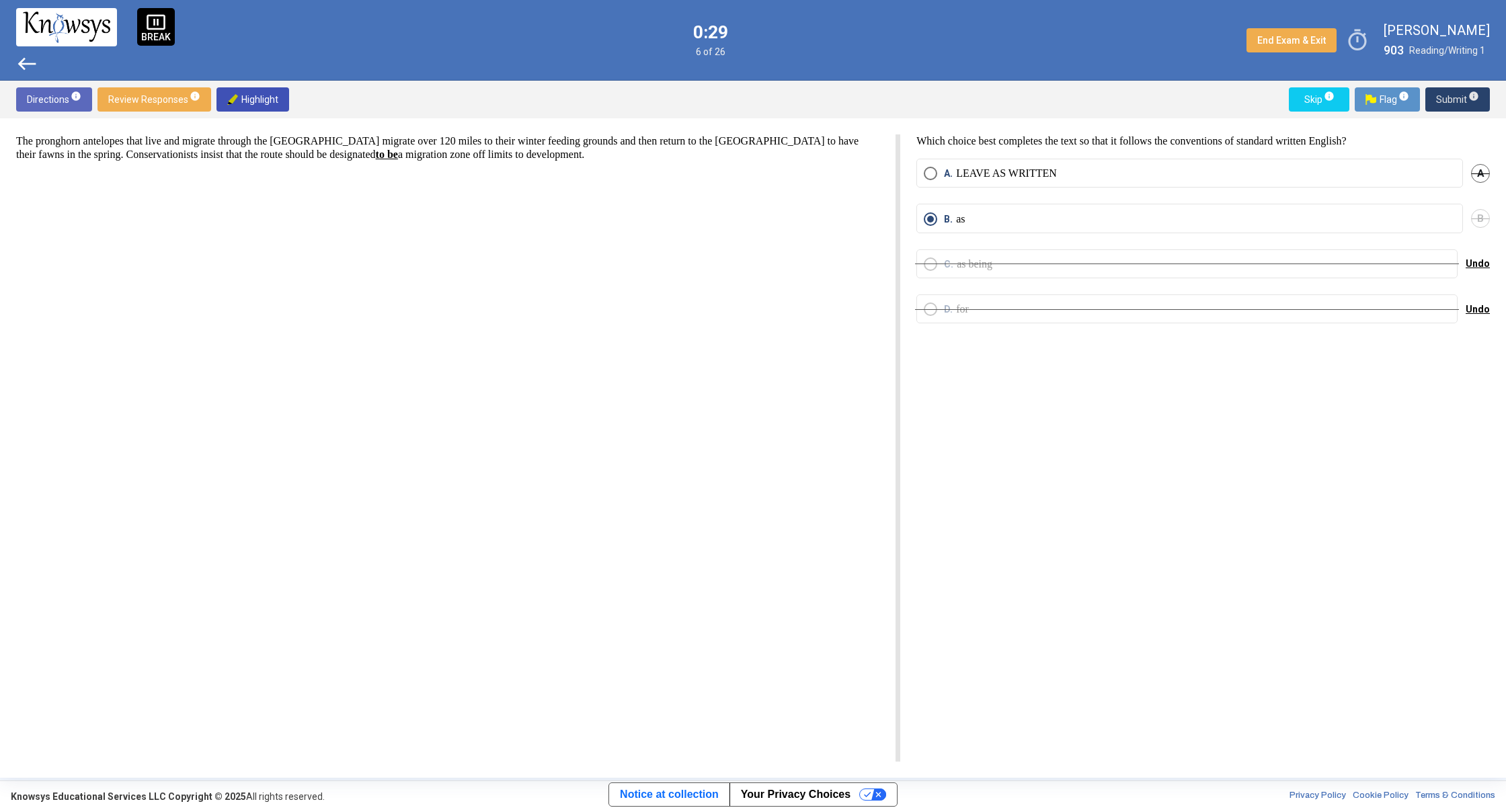
click at [1450, 96] on span "Submit info" at bounding box center [1457, 99] width 43 height 24
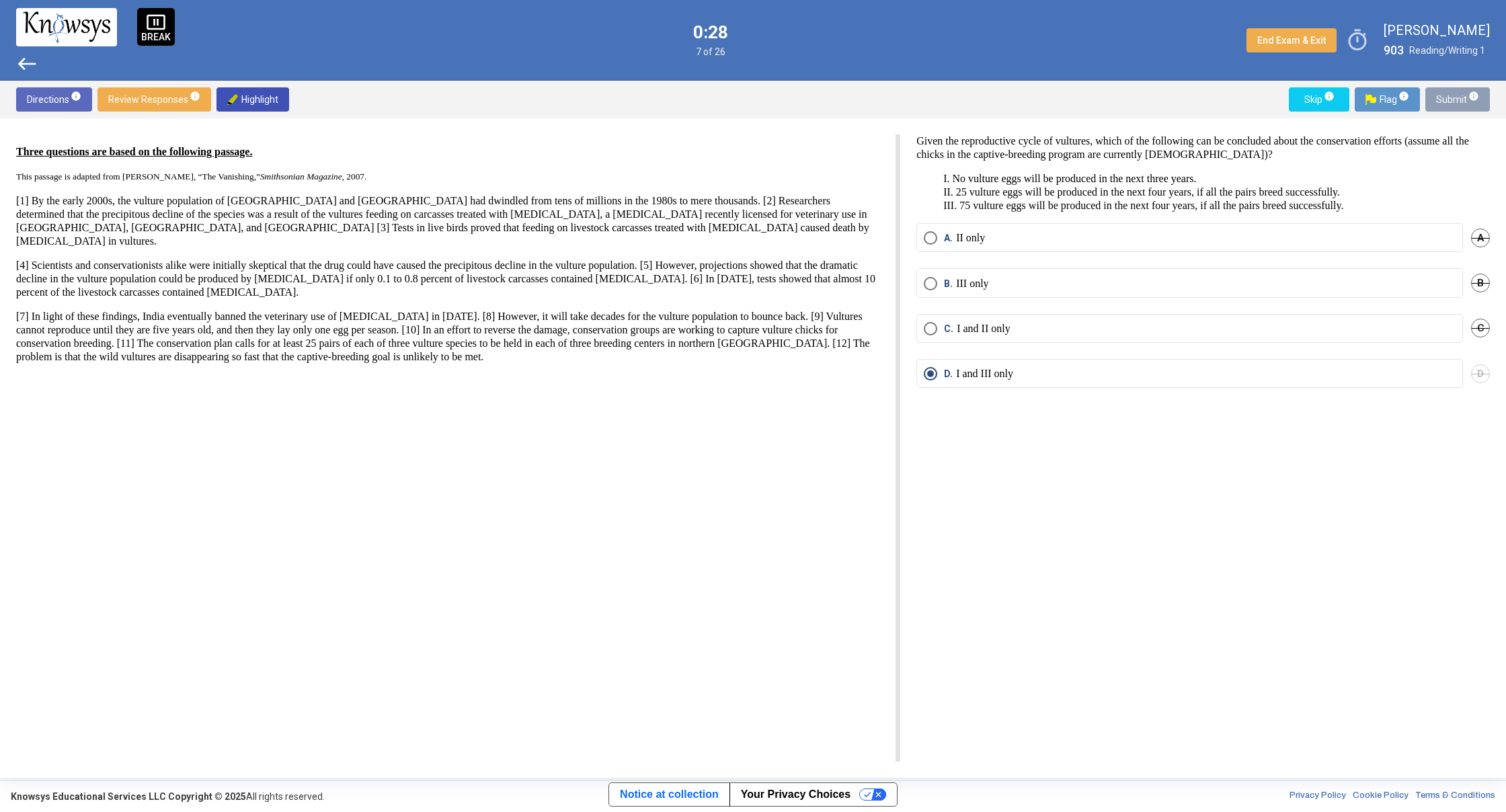
click at [1450, 96] on span "Submit info" at bounding box center [1457, 99] width 43 height 24
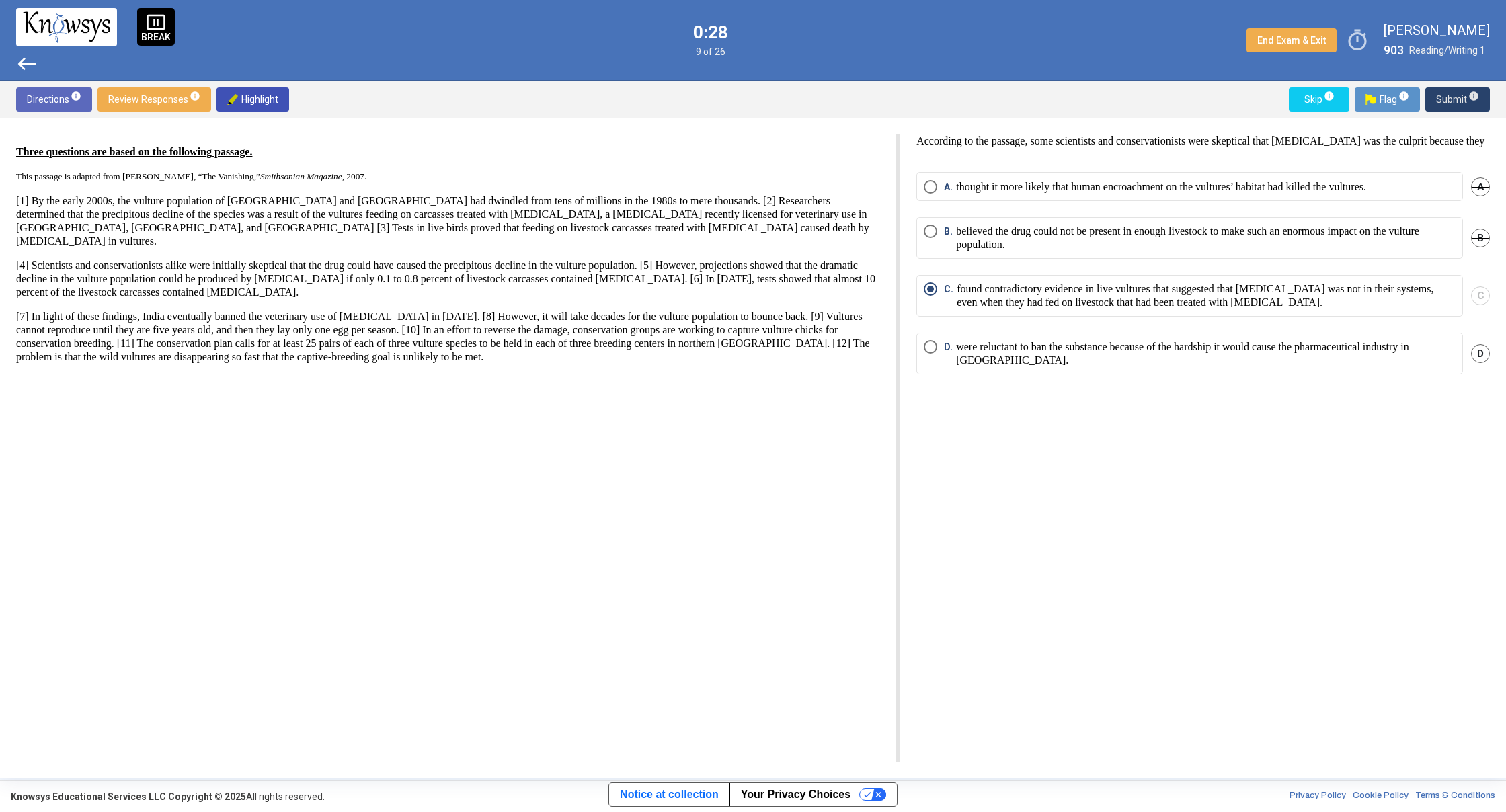
click at [1450, 96] on span "Submit info" at bounding box center [1457, 99] width 43 height 24
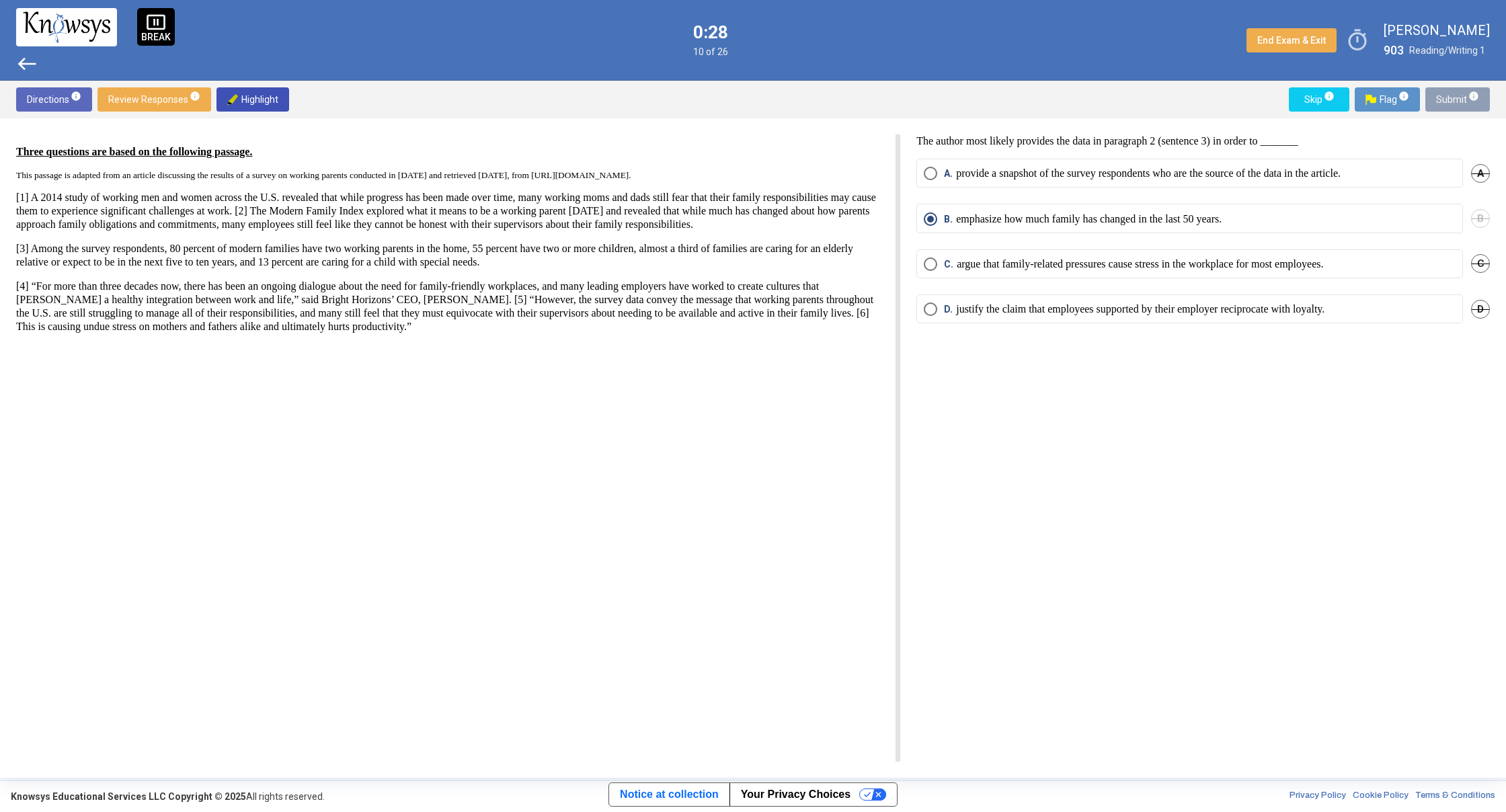
click at [1450, 96] on span "Submit info" at bounding box center [1457, 99] width 43 height 24
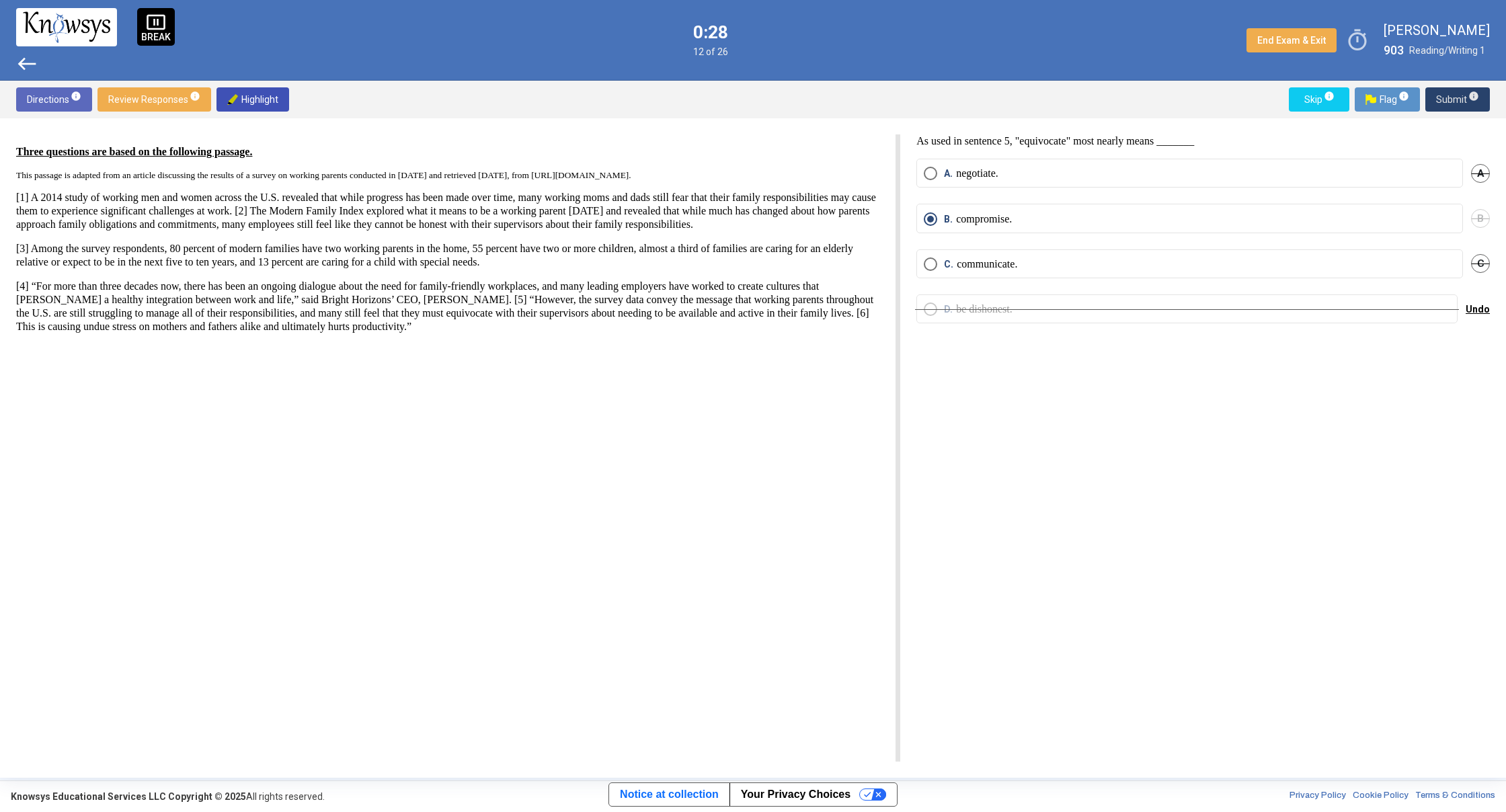
click at [1450, 96] on span "Submit info" at bounding box center [1457, 99] width 43 height 24
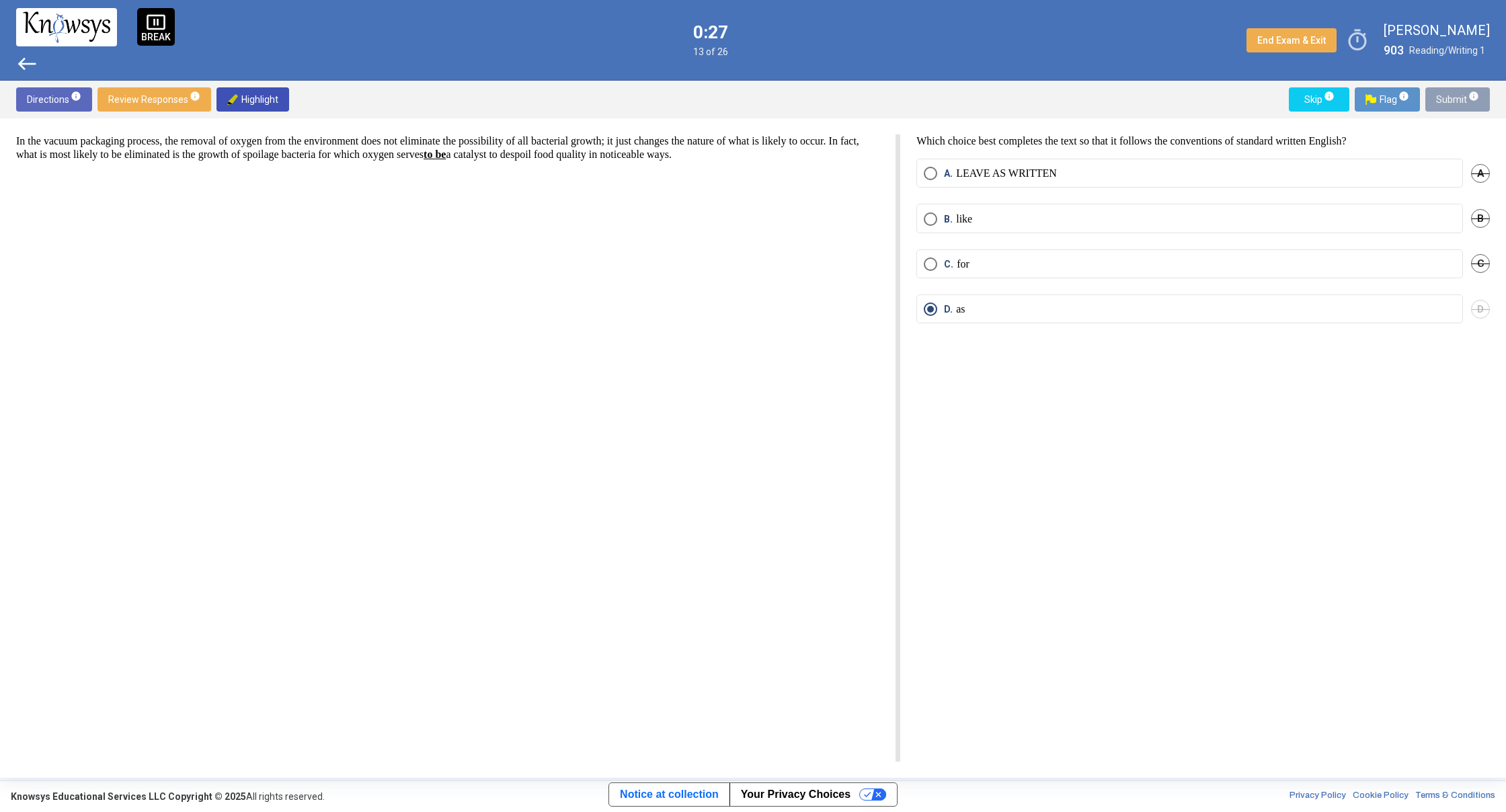
click at [1450, 96] on span "Submit info" at bounding box center [1457, 99] width 43 height 24
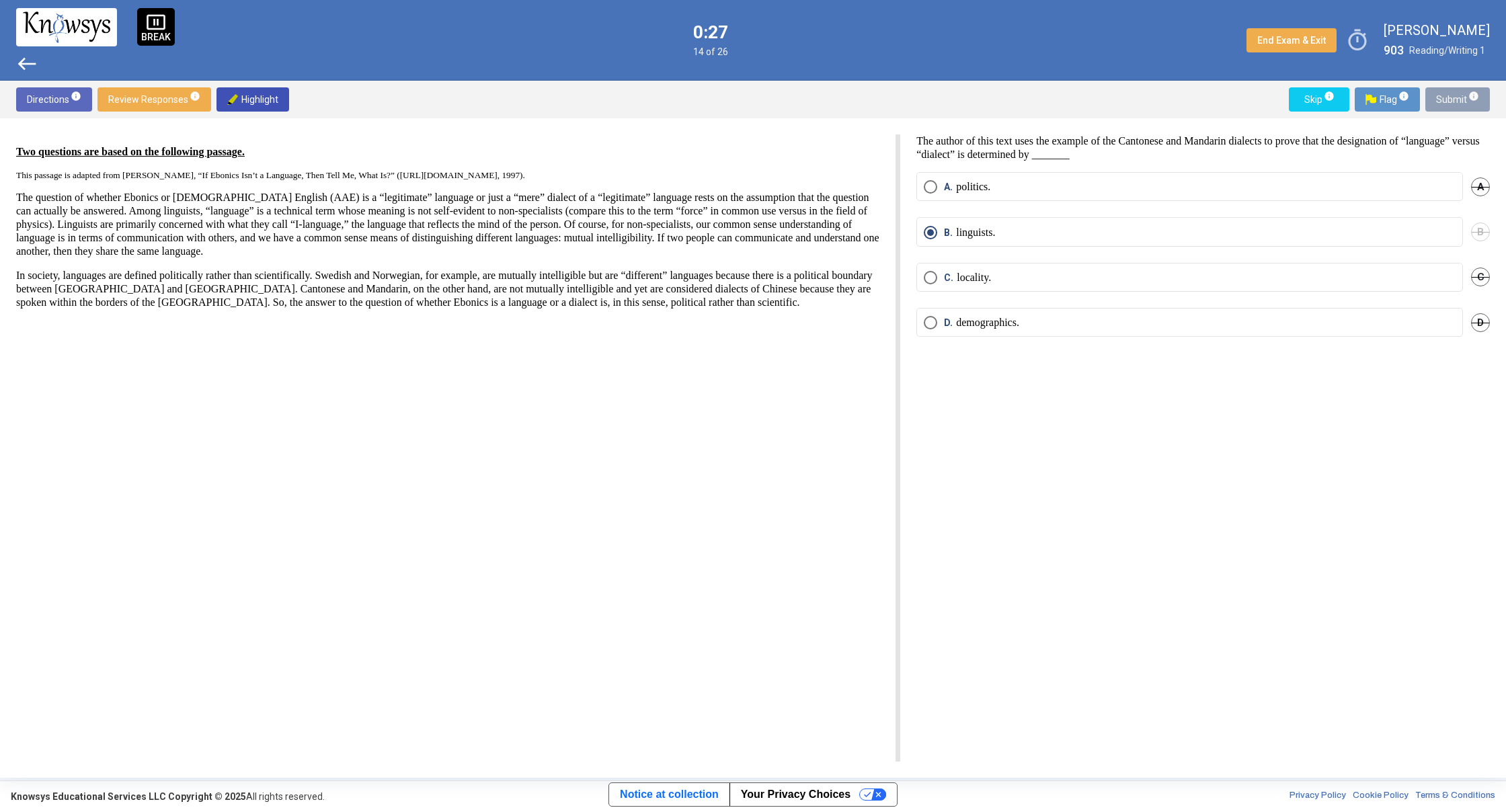
click at [1450, 96] on span "Submit info" at bounding box center [1457, 99] width 43 height 24
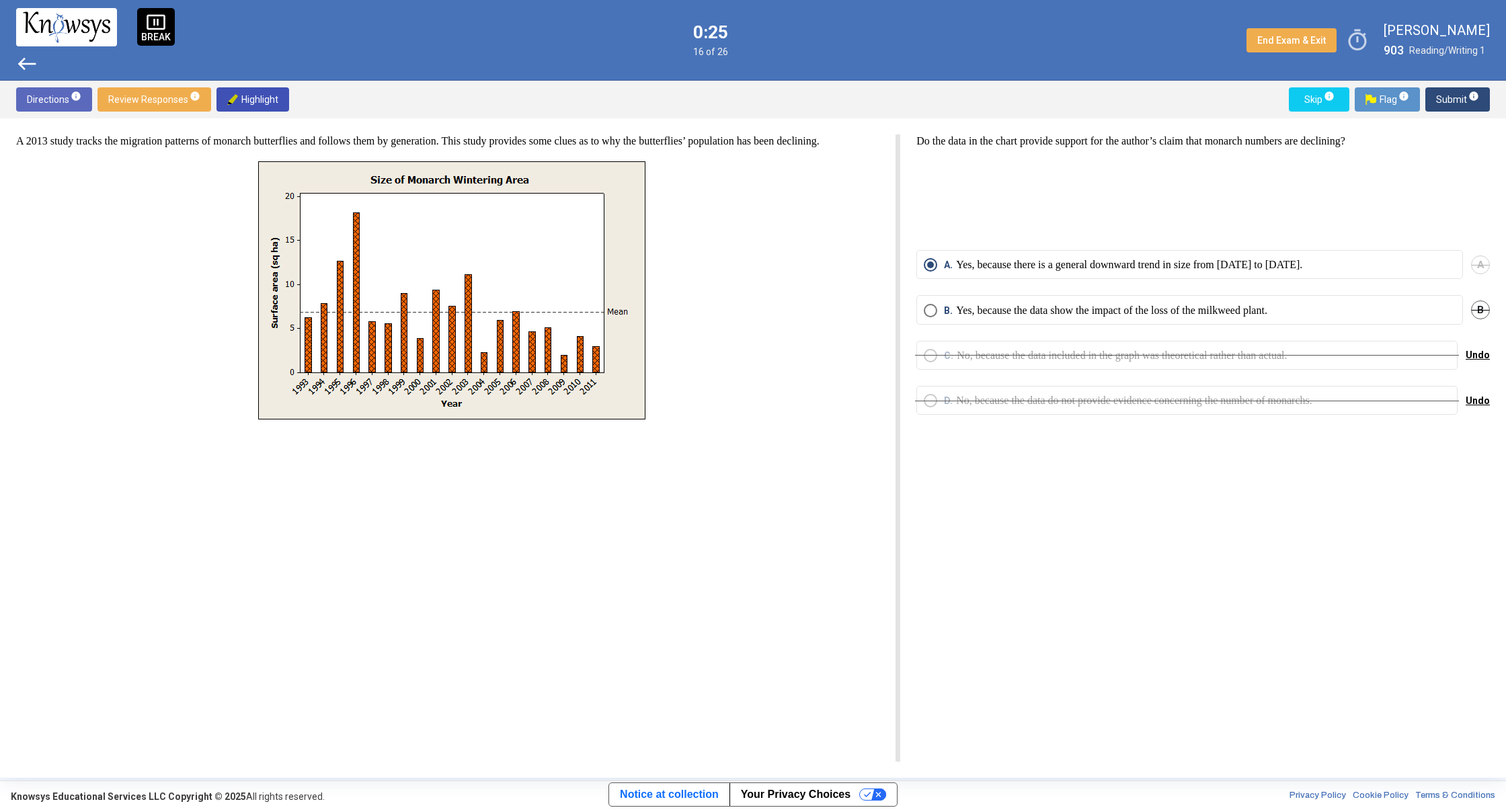
click at [20, 61] on span "west" at bounding box center [26, 64] width 21 height 21
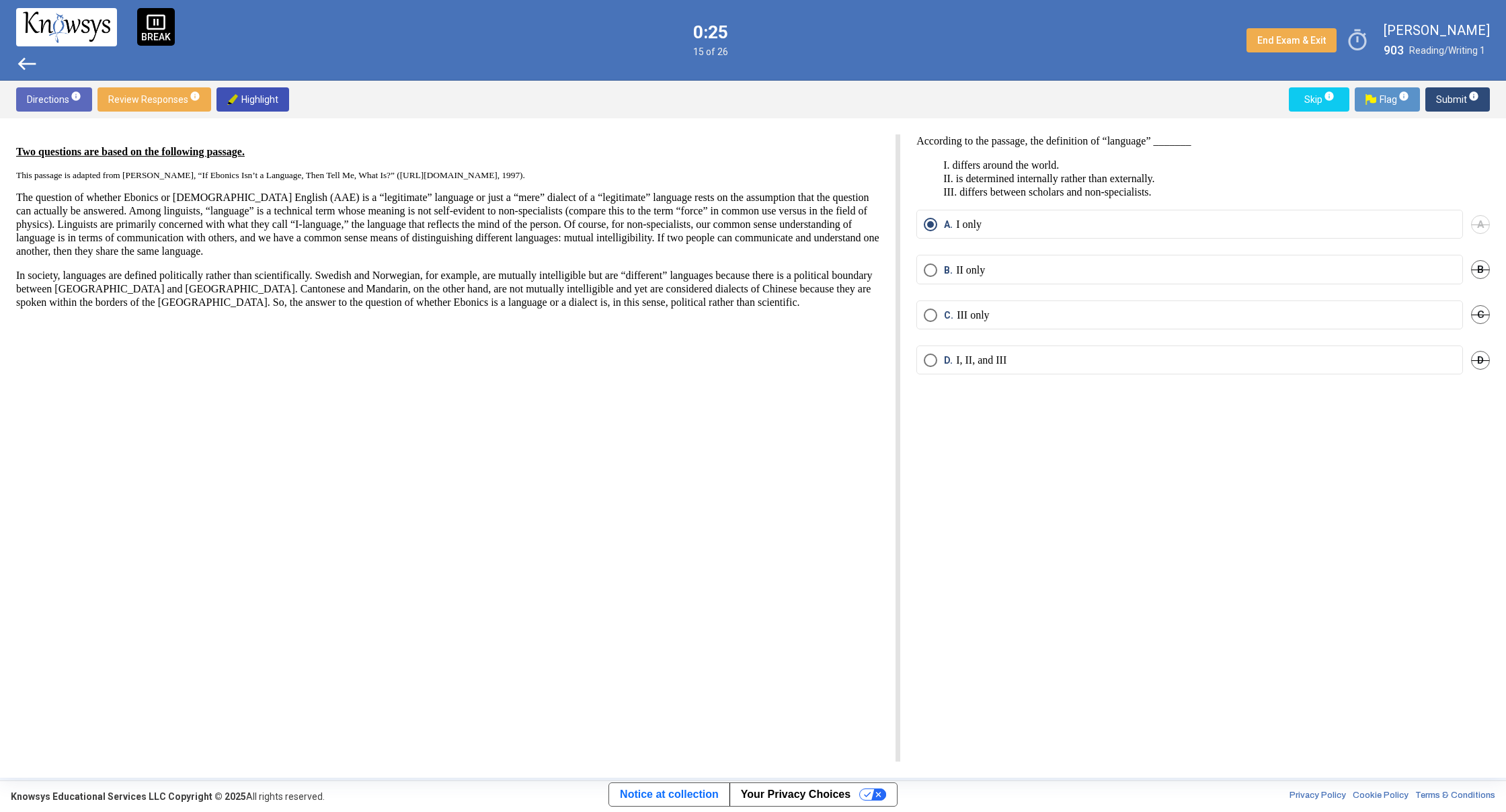
click at [20, 61] on span "west" at bounding box center [26, 64] width 21 height 21
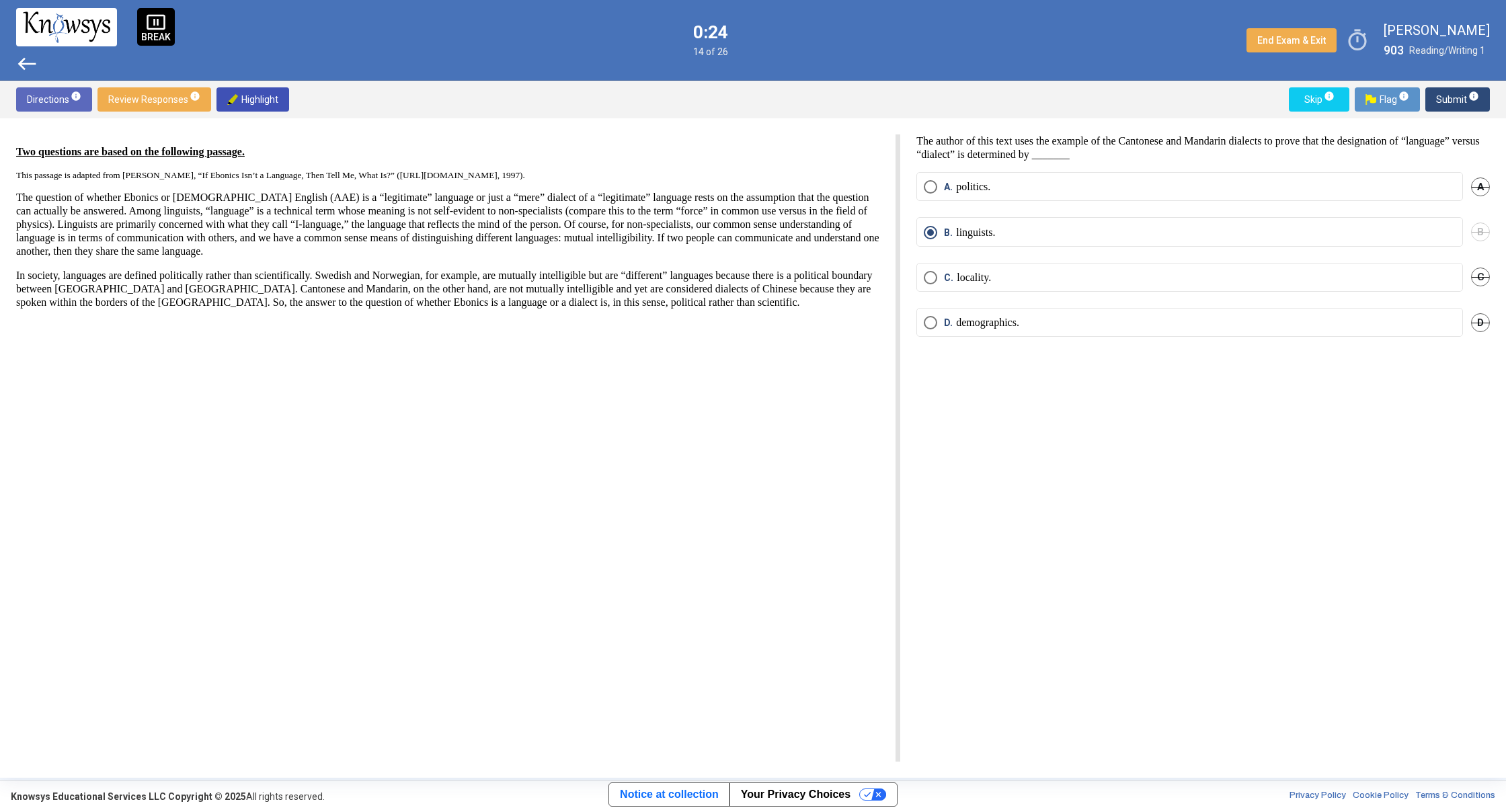
click at [20, 61] on span "west" at bounding box center [26, 64] width 21 height 21
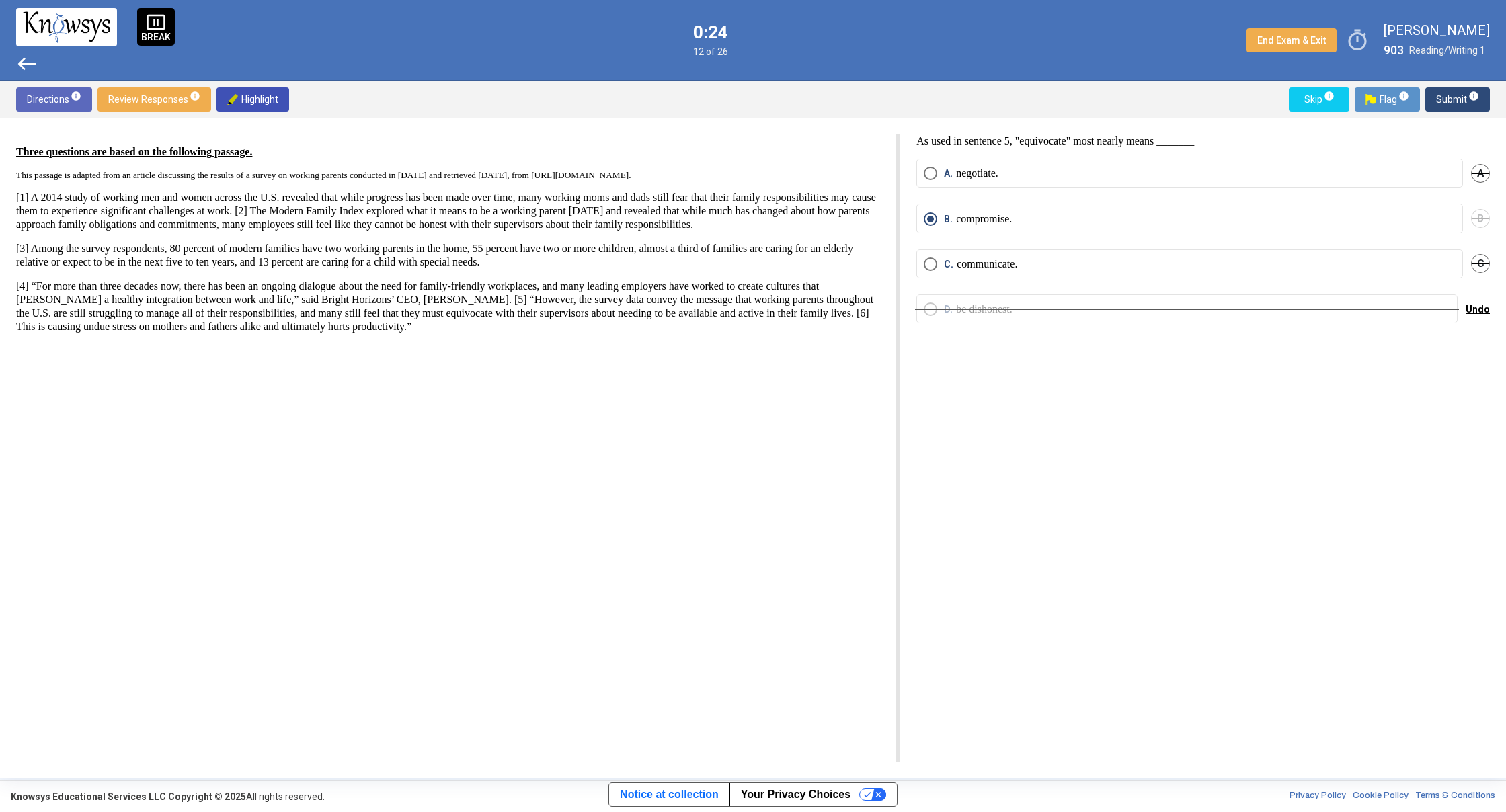
click at [20, 61] on span "west" at bounding box center [26, 64] width 21 height 21
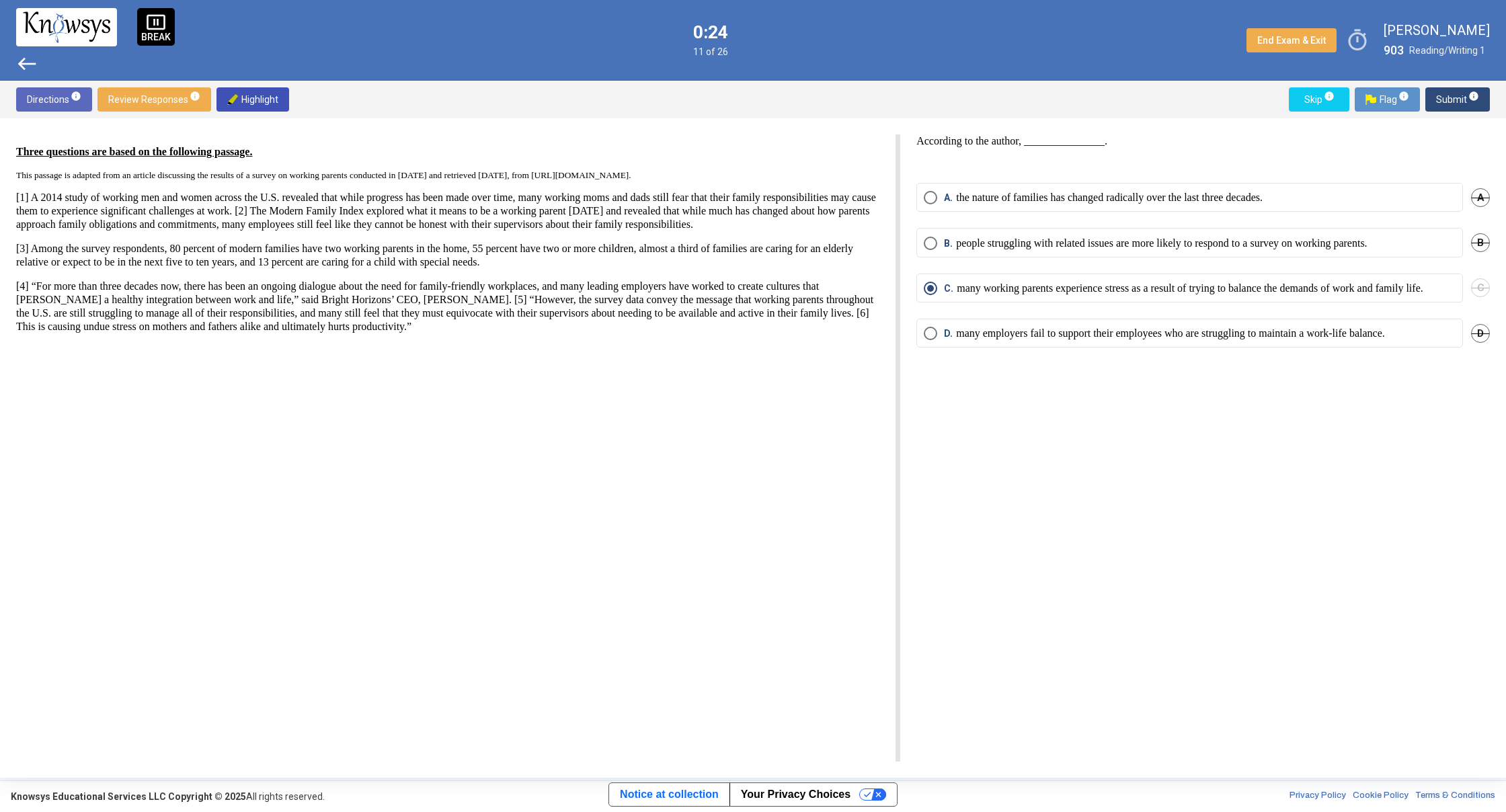
click at [20, 61] on span "west" at bounding box center [26, 64] width 21 height 21
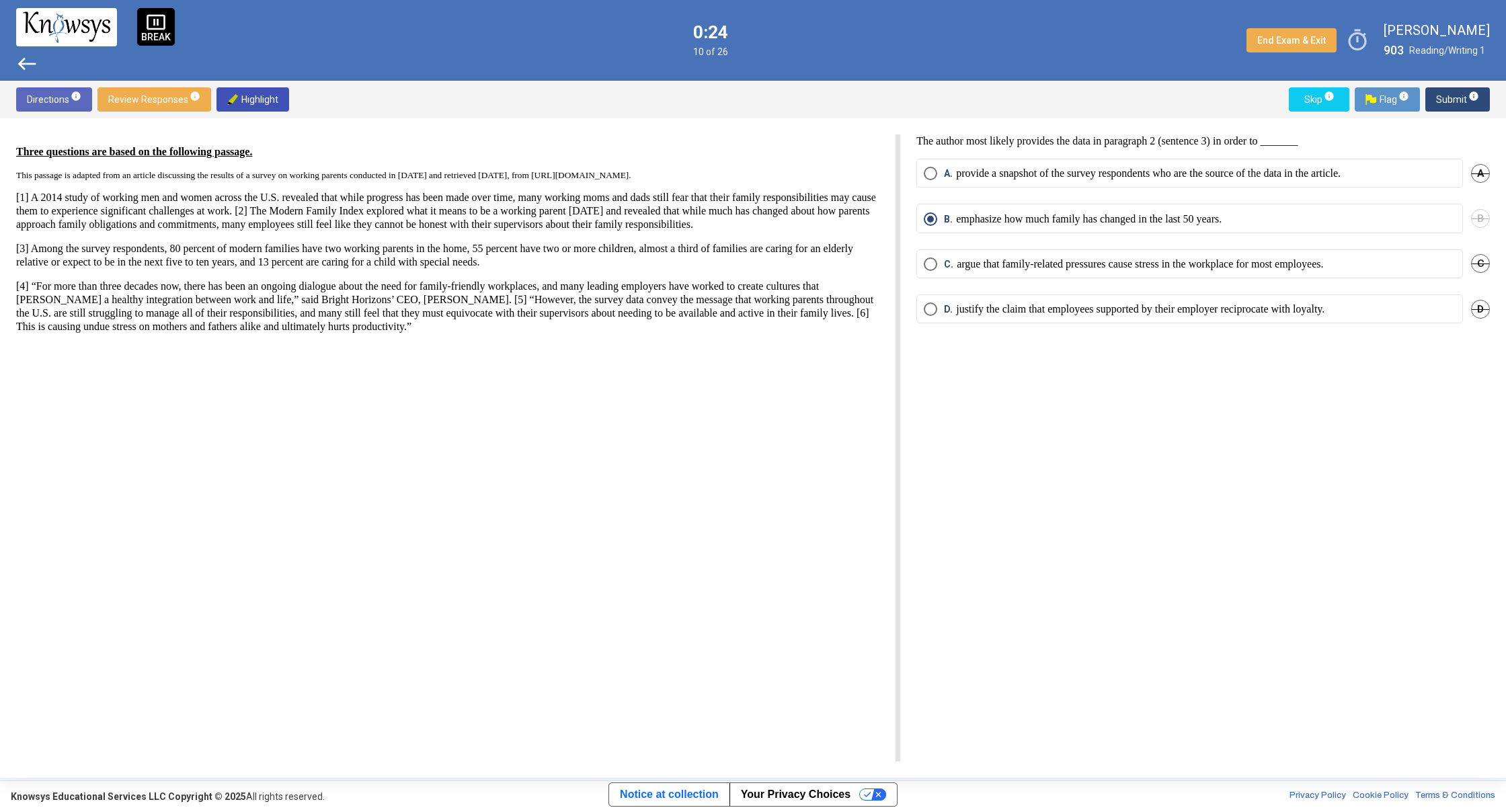
click at [20, 61] on span "west" at bounding box center [26, 64] width 21 height 21
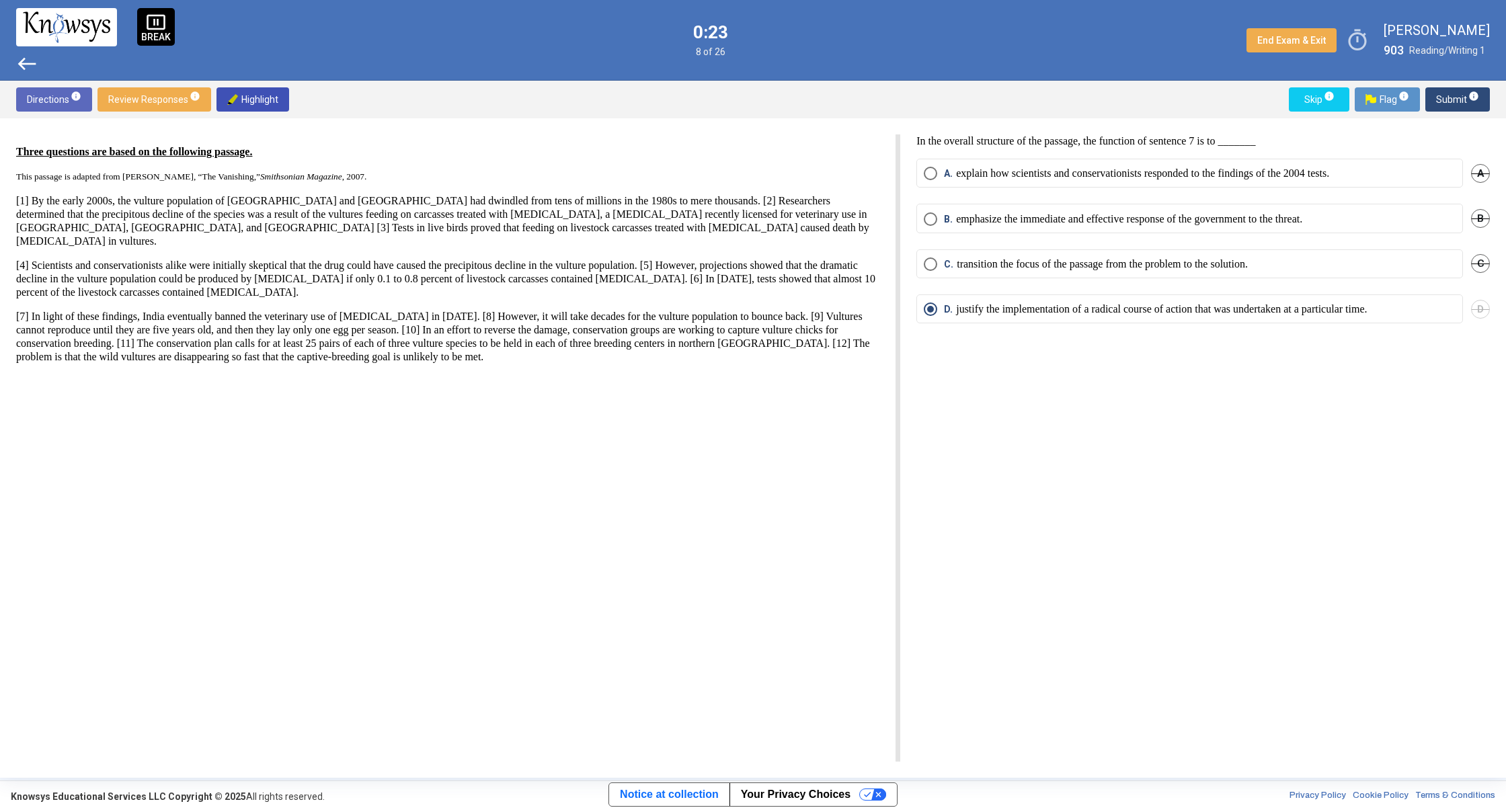
click at [20, 61] on span "west" at bounding box center [26, 64] width 21 height 21
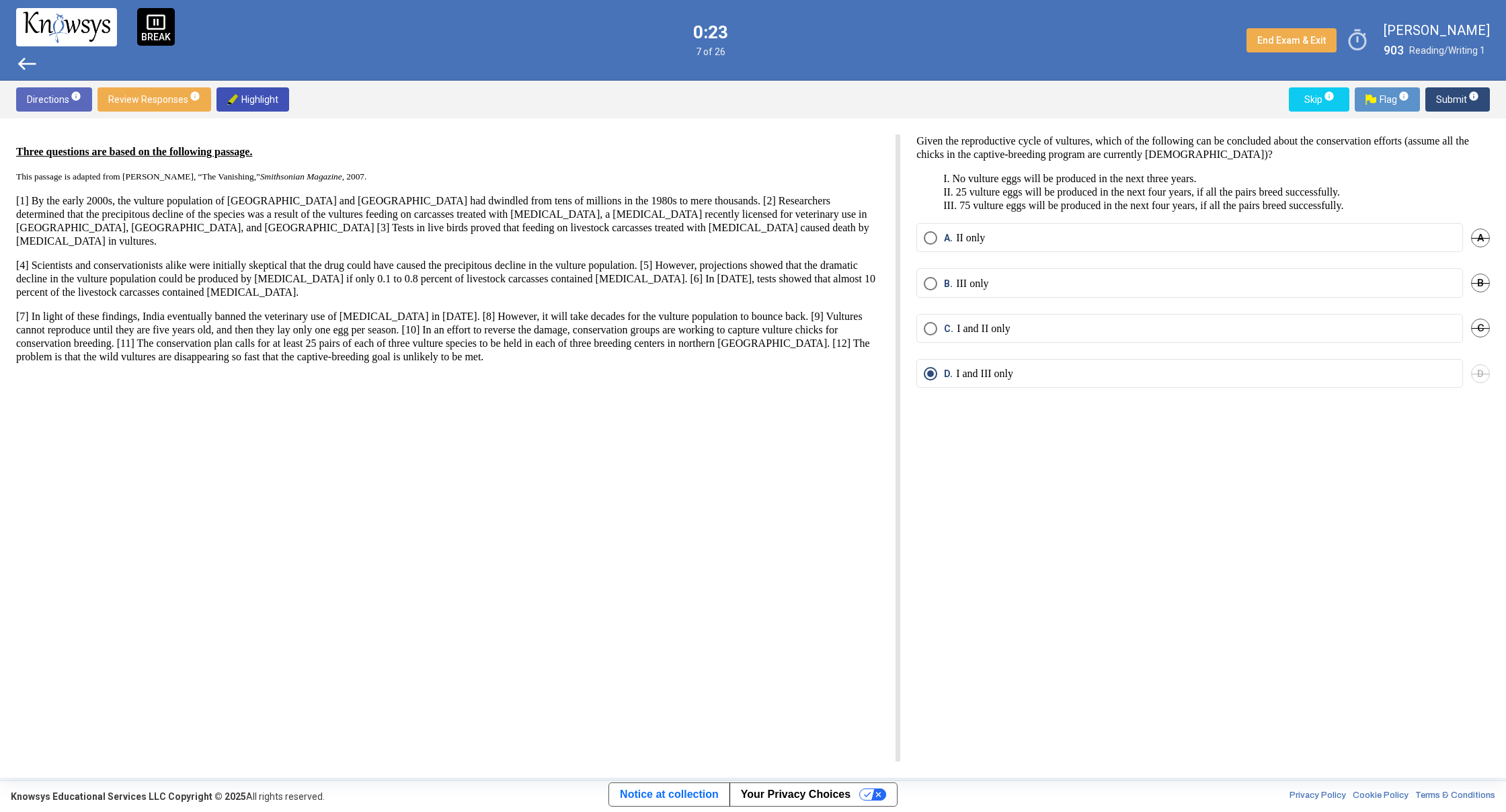
click at [20, 61] on span "west" at bounding box center [26, 64] width 21 height 21
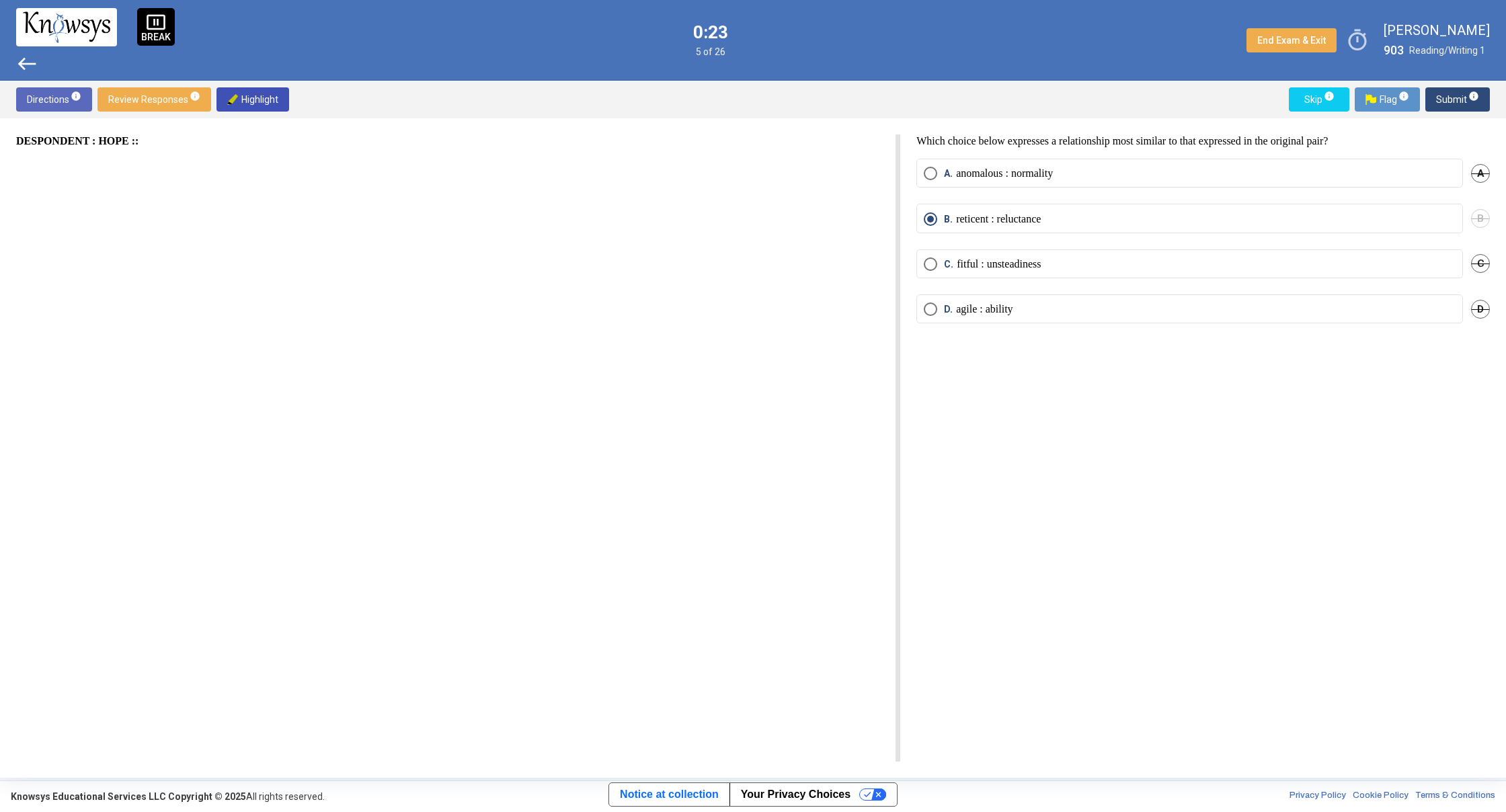
click at [20, 61] on span "west" at bounding box center [26, 64] width 21 height 21
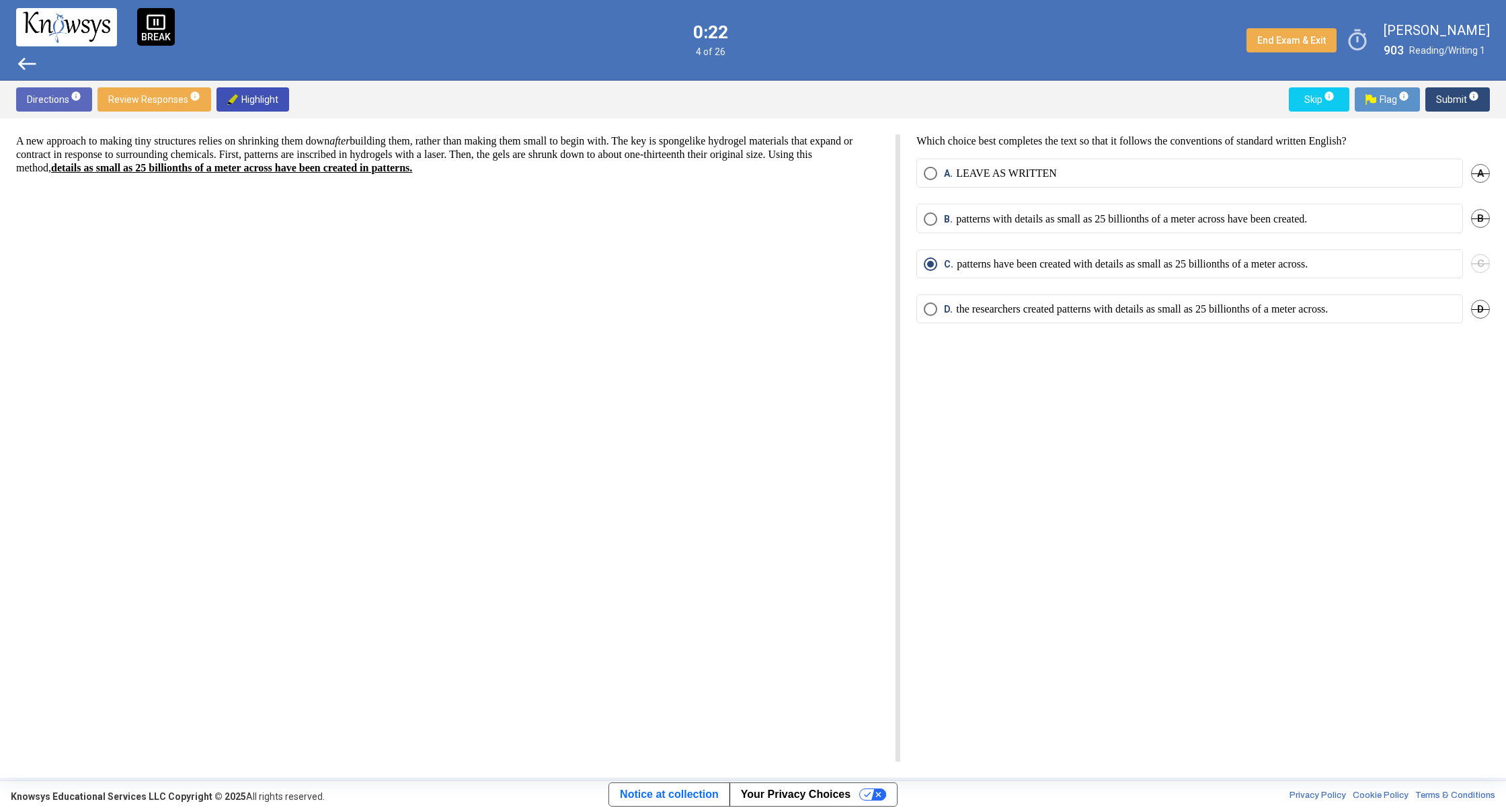
click at [20, 61] on span "west" at bounding box center [26, 64] width 21 height 21
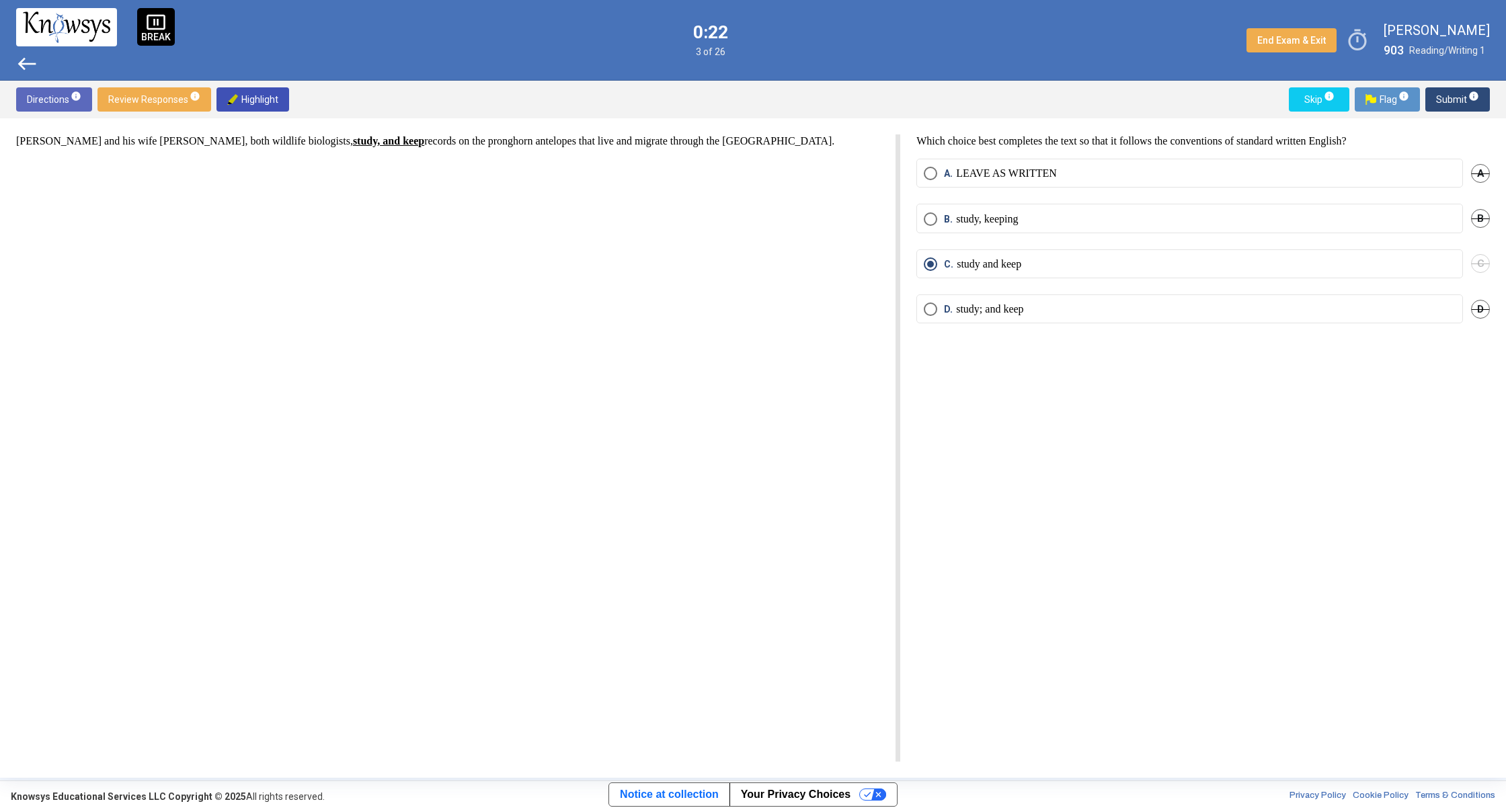
click at [20, 61] on span "west" at bounding box center [26, 64] width 21 height 21
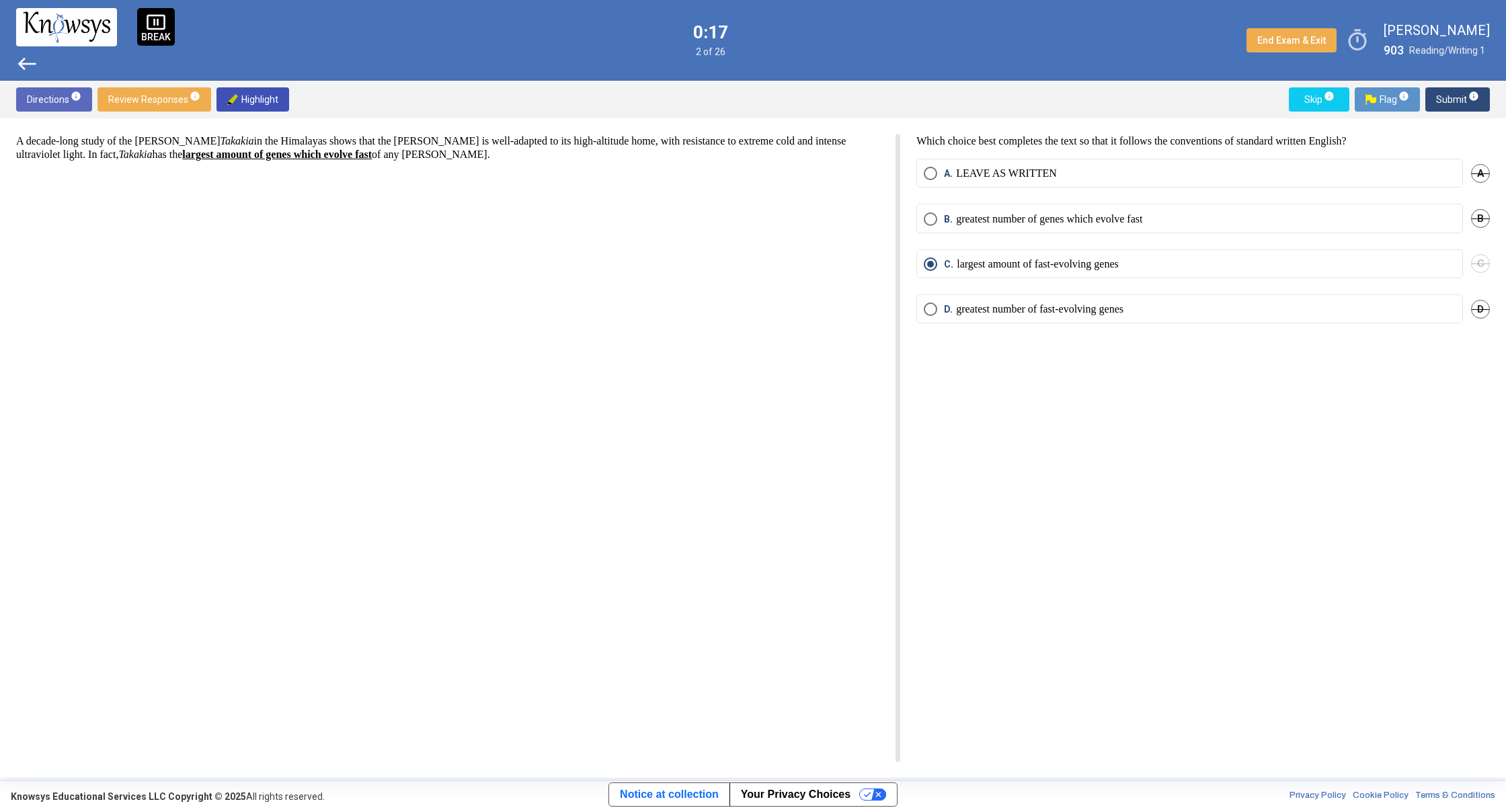
click at [928, 309] on span "Select an option" at bounding box center [931, 309] width 13 height 13
click at [1448, 100] on span "Submit info" at bounding box center [1457, 99] width 43 height 24
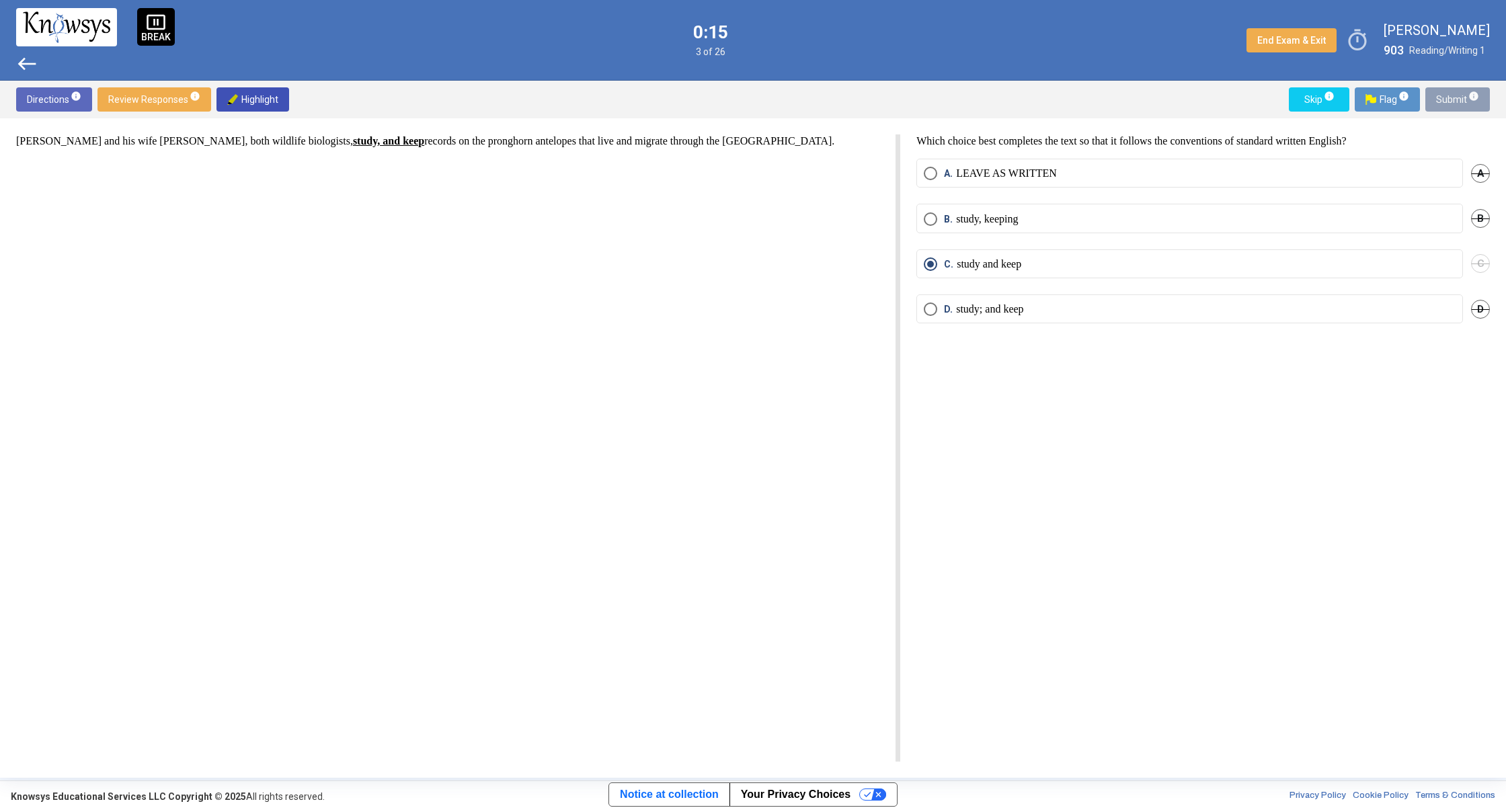
click at [1448, 100] on span "Submit info" at bounding box center [1457, 99] width 43 height 24
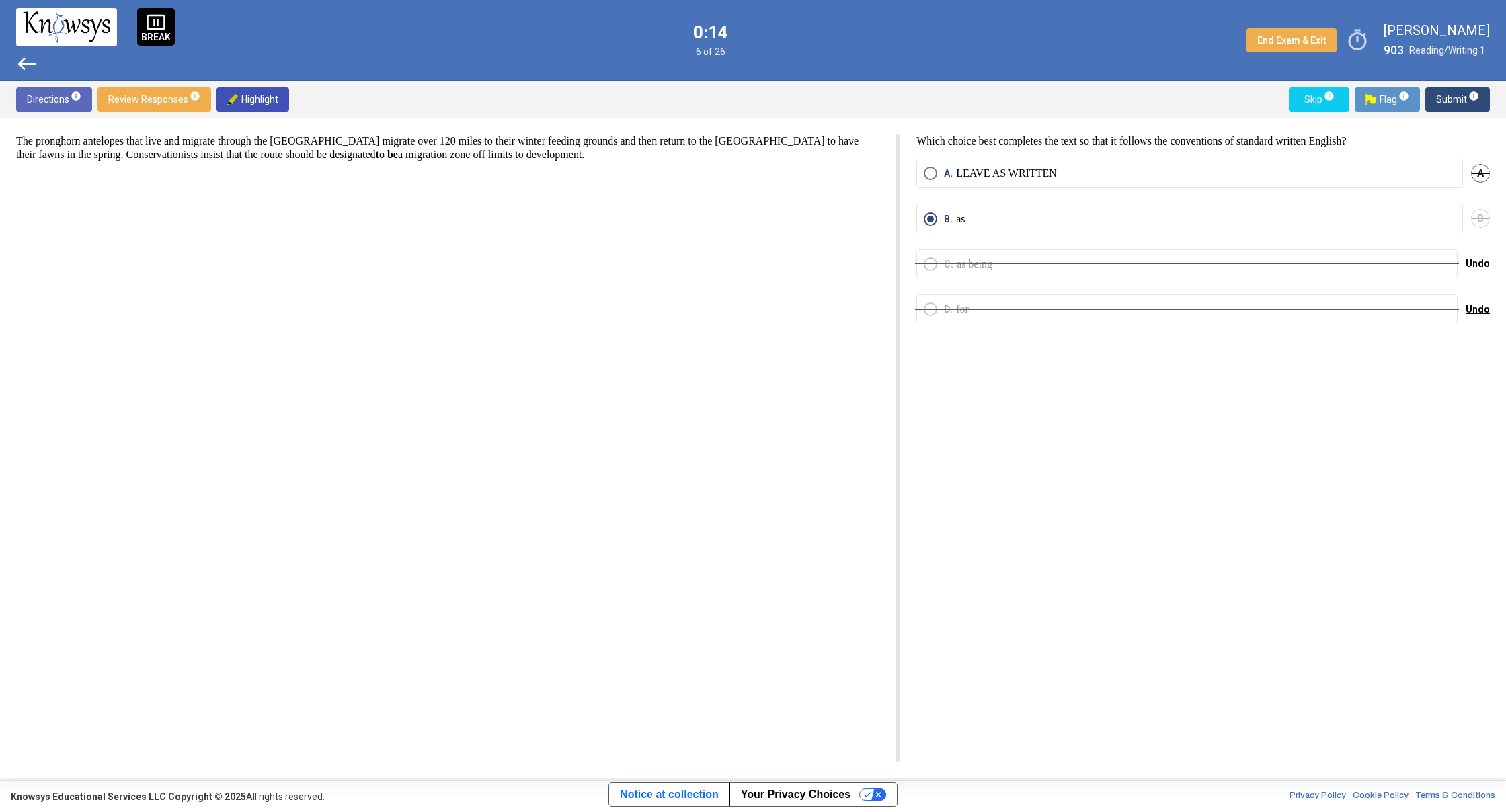
click at [1448, 100] on span "Submit info" at bounding box center [1457, 99] width 43 height 24
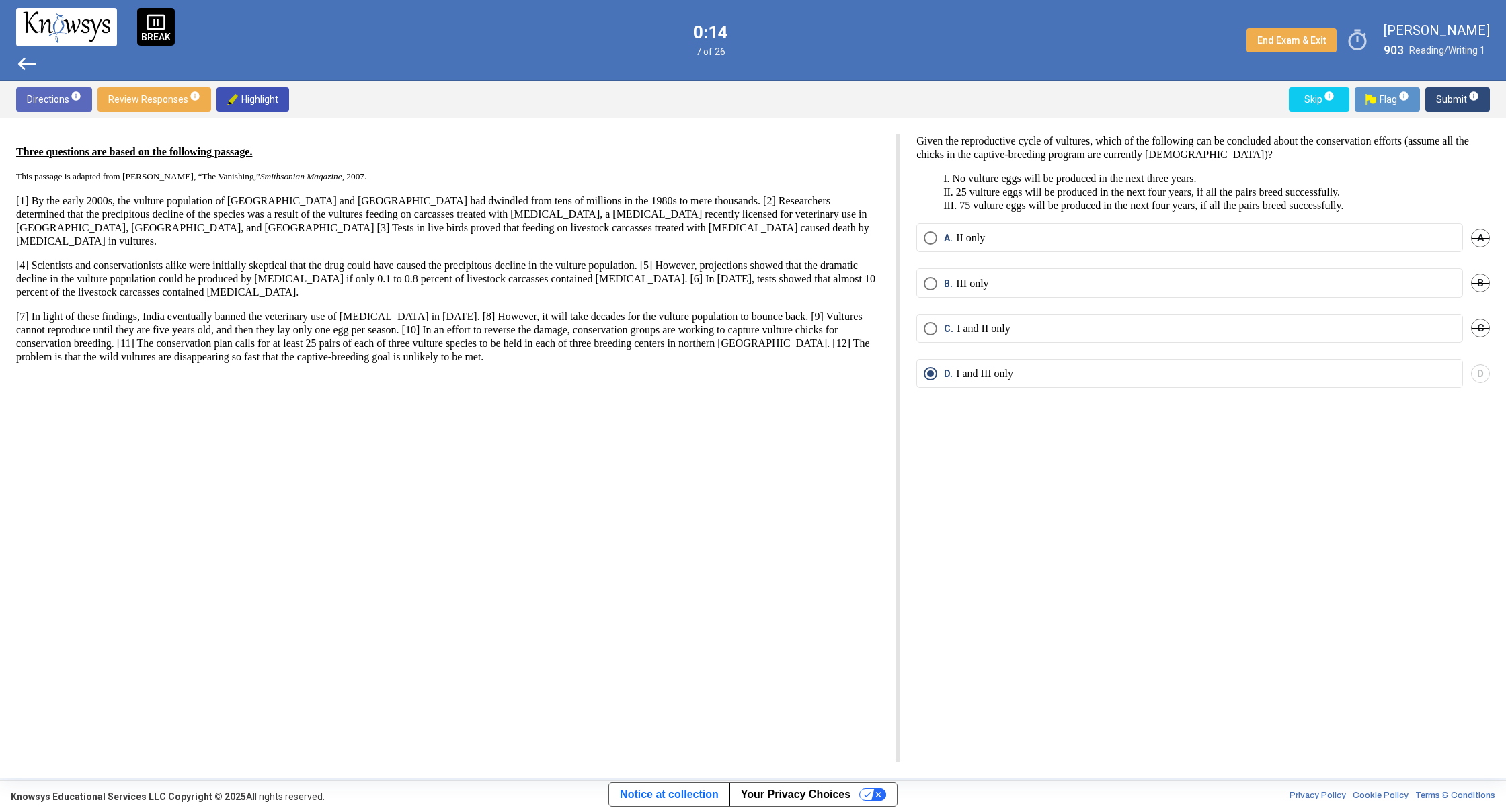
click at [1448, 100] on span "Submit info" at bounding box center [1457, 99] width 43 height 24
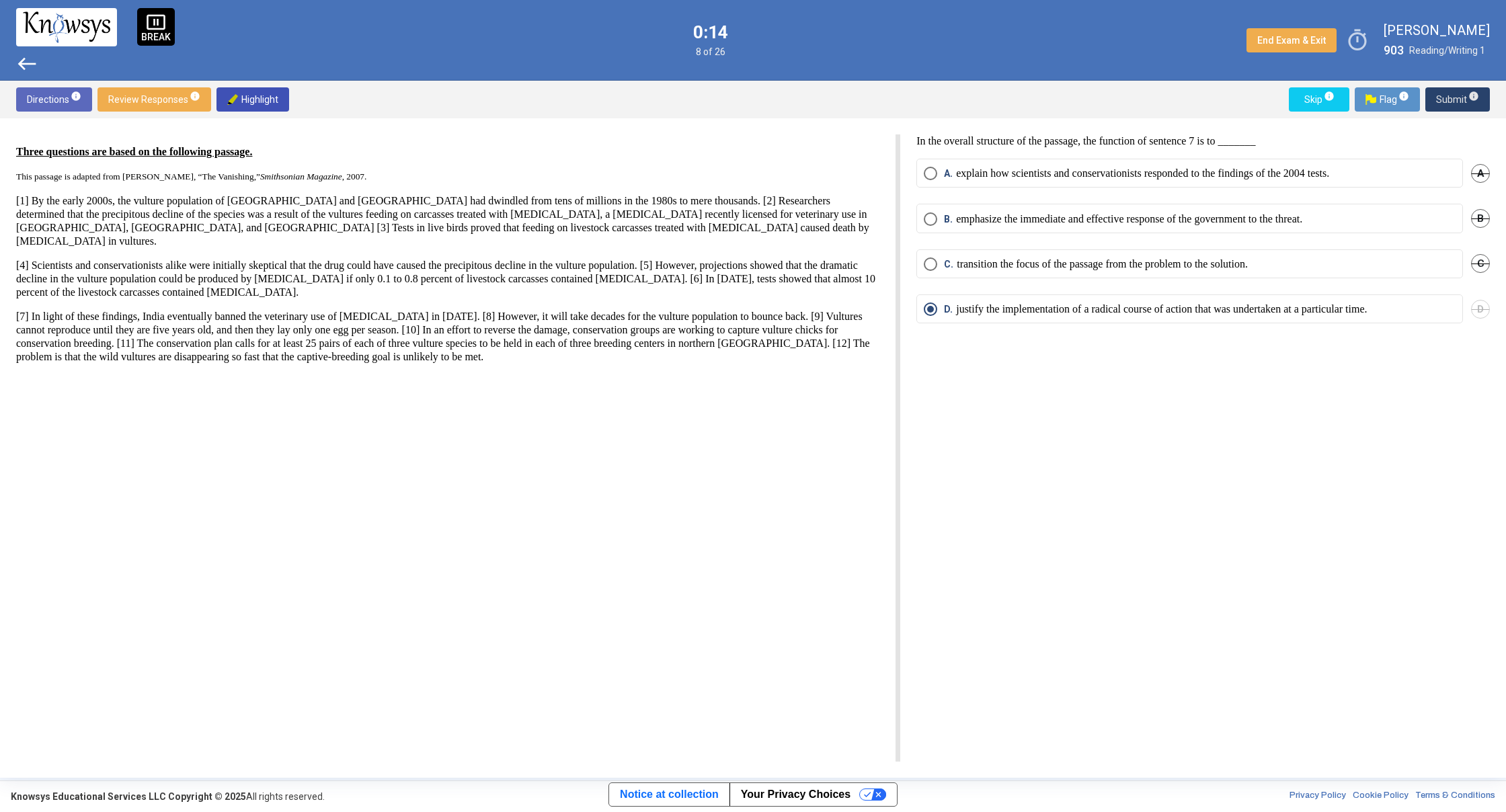
click at [1448, 100] on span "Submit info" at bounding box center [1457, 99] width 43 height 24
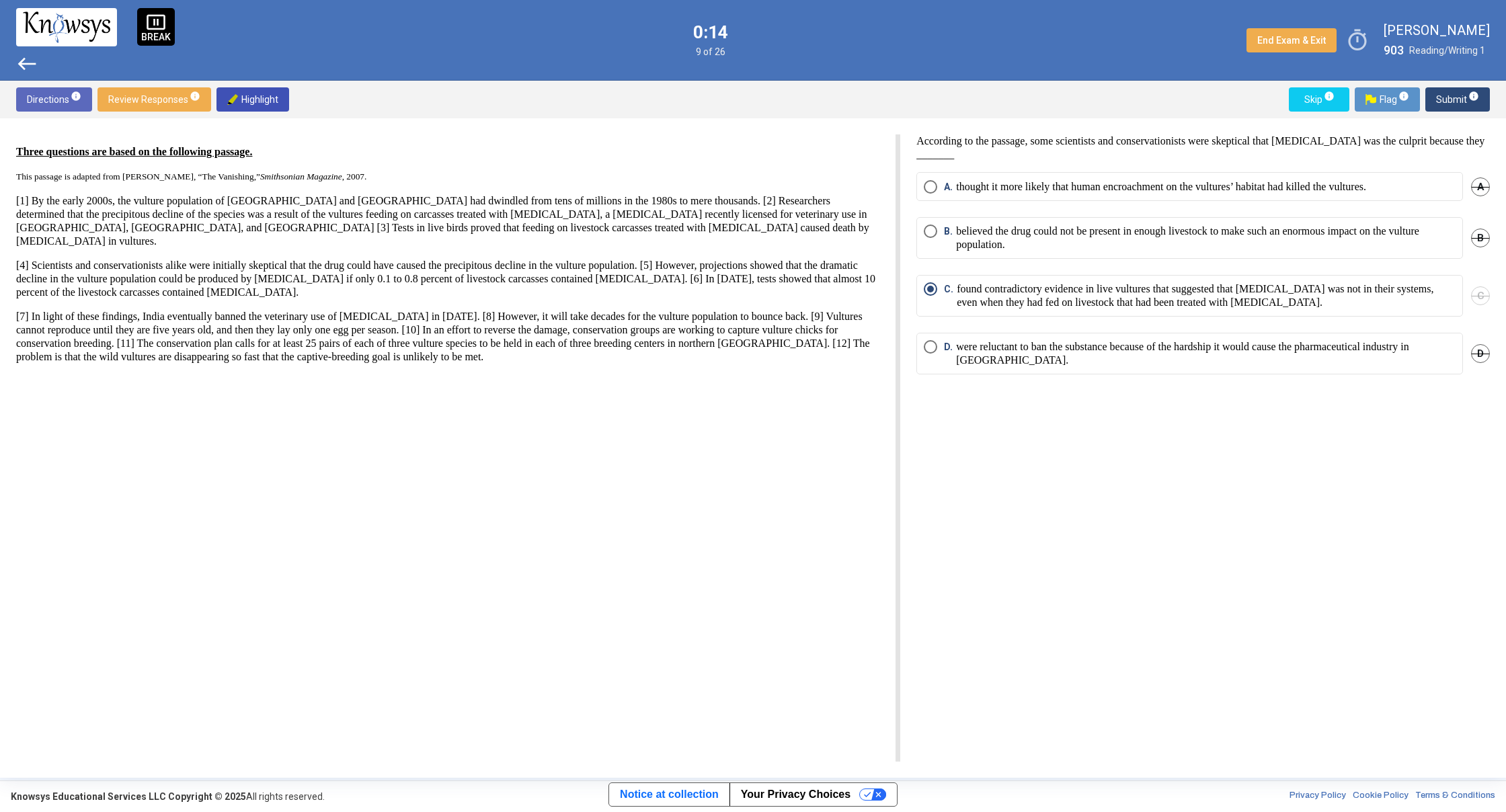
click at [1448, 100] on span "Submit info" at bounding box center [1457, 99] width 43 height 24
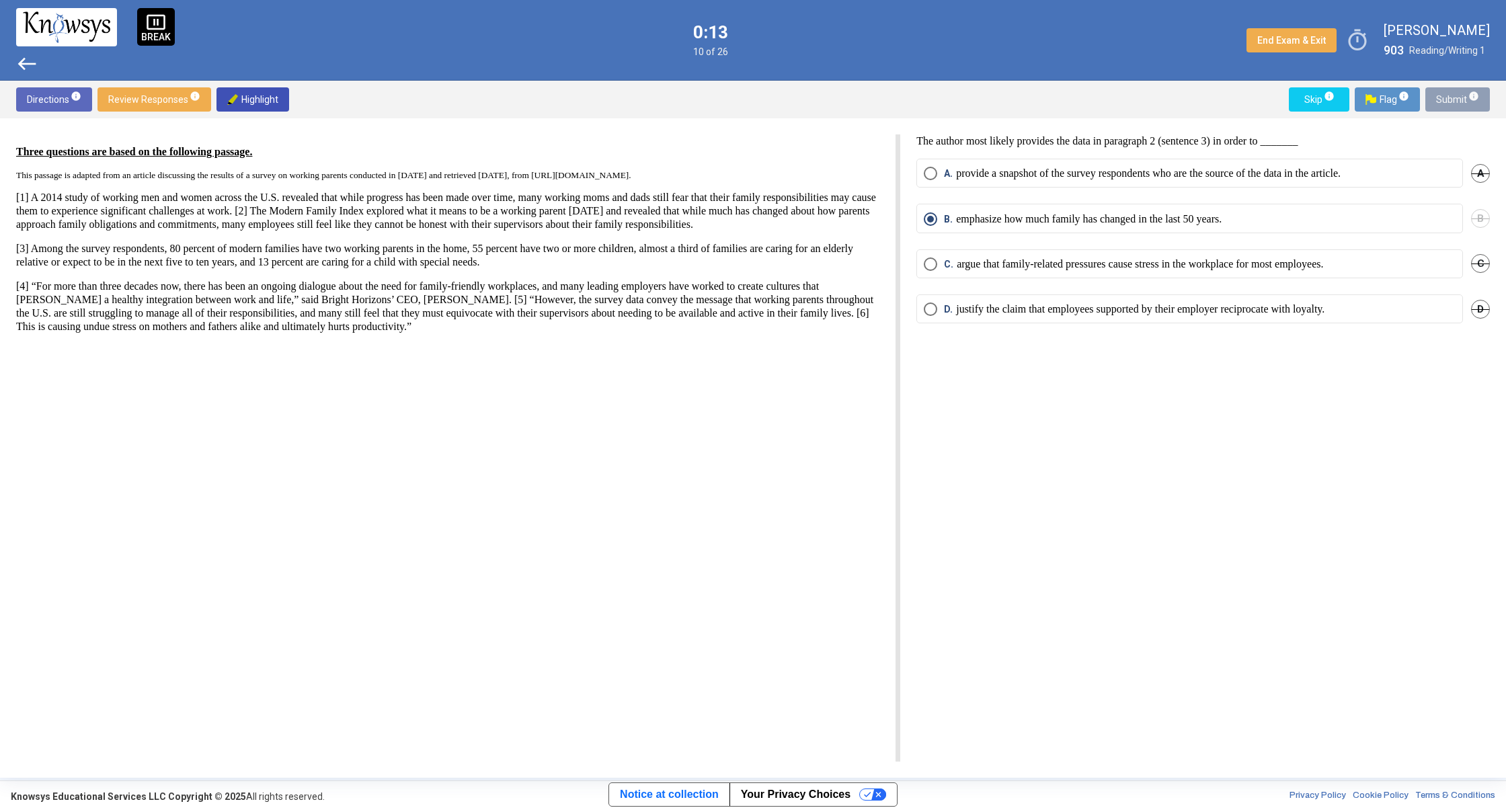
click at [1448, 100] on span "Submit info" at bounding box center [1457, 99] width 43 height 24
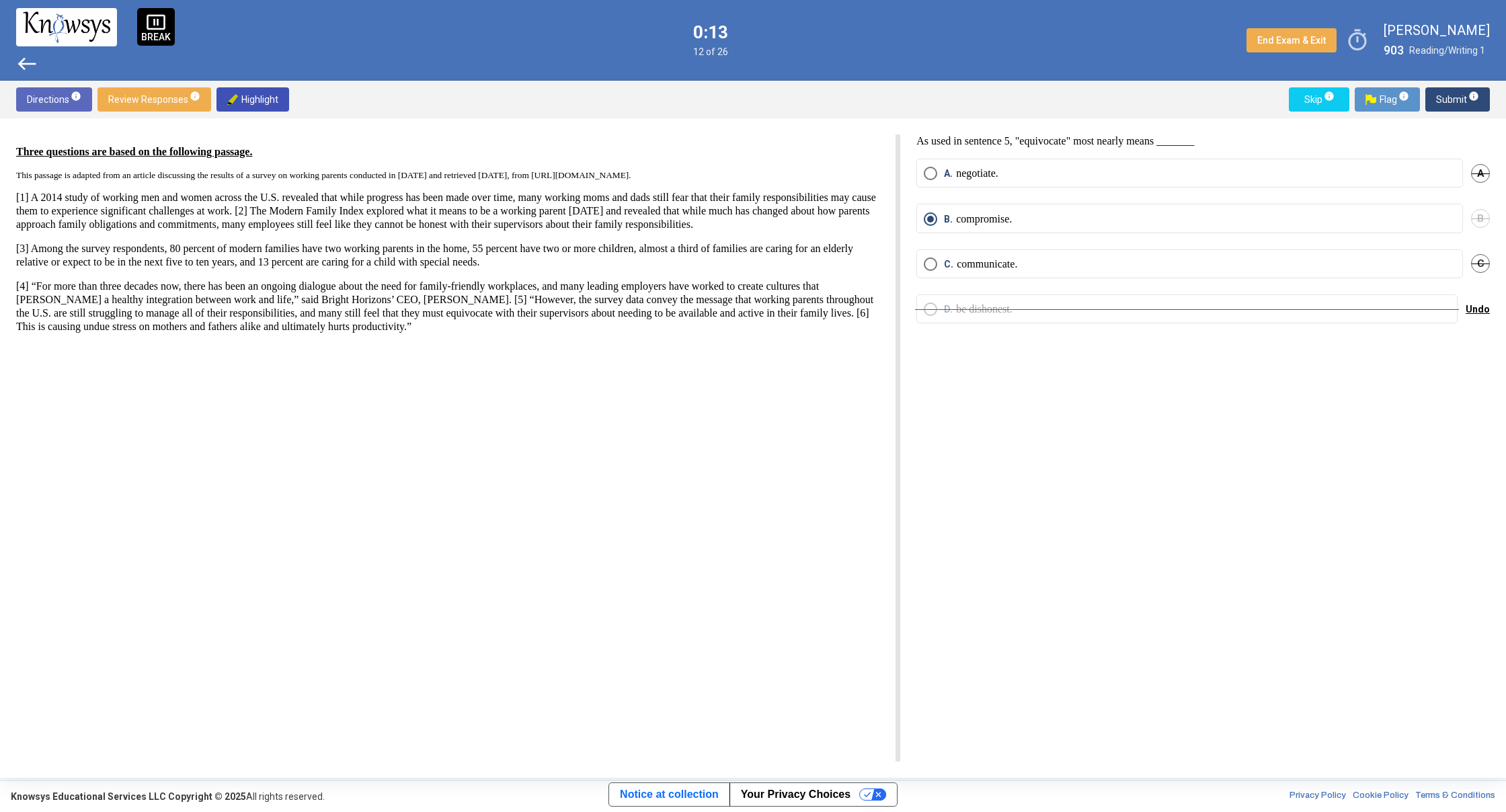
click at [1448, 100] on span "Submit info" at bounding box center [1457, 99] width 43 height 24
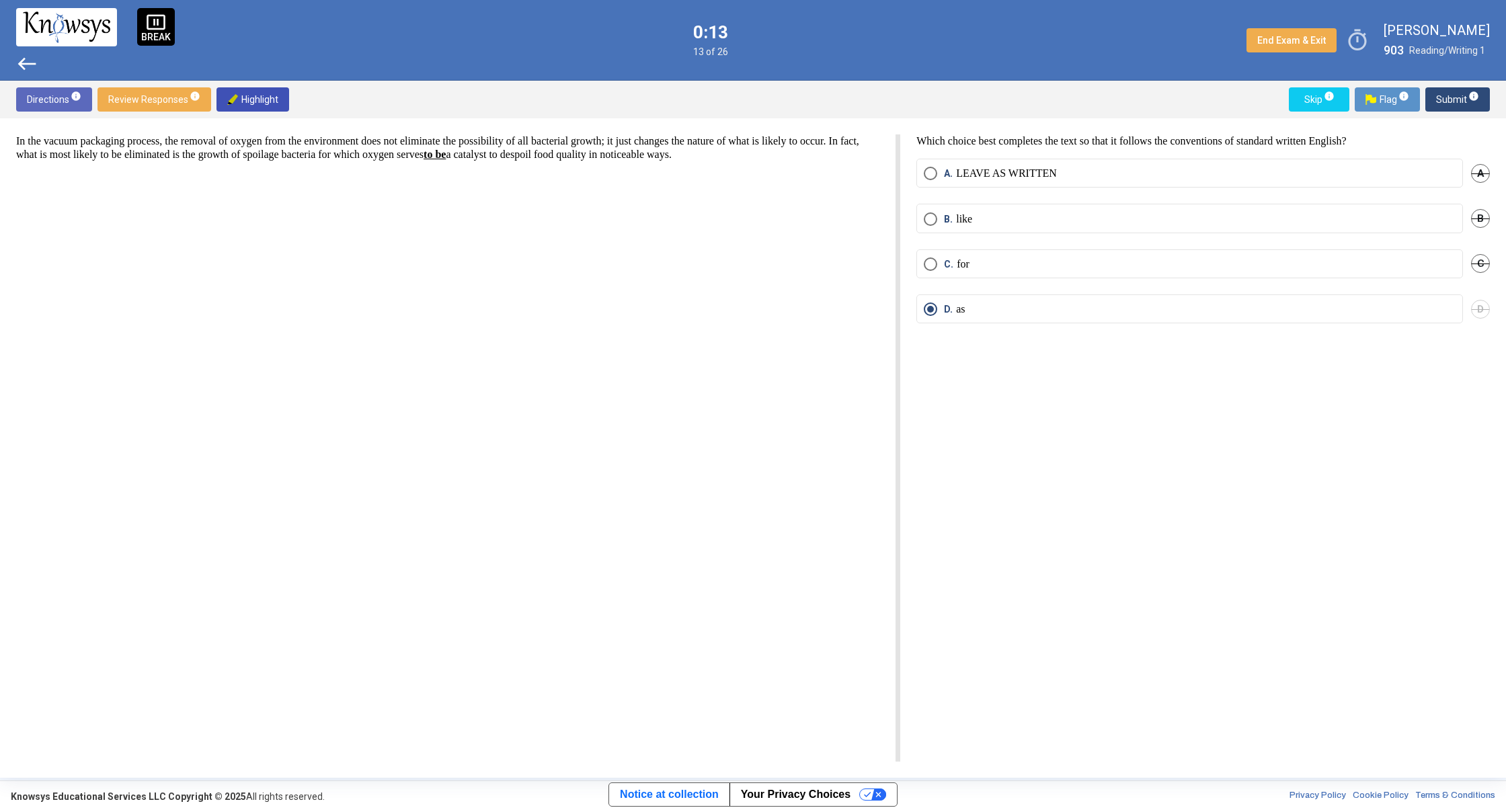
click at [1448, 100] on span "Submit info" at bounding box center [1457, 99] width 43 height 24
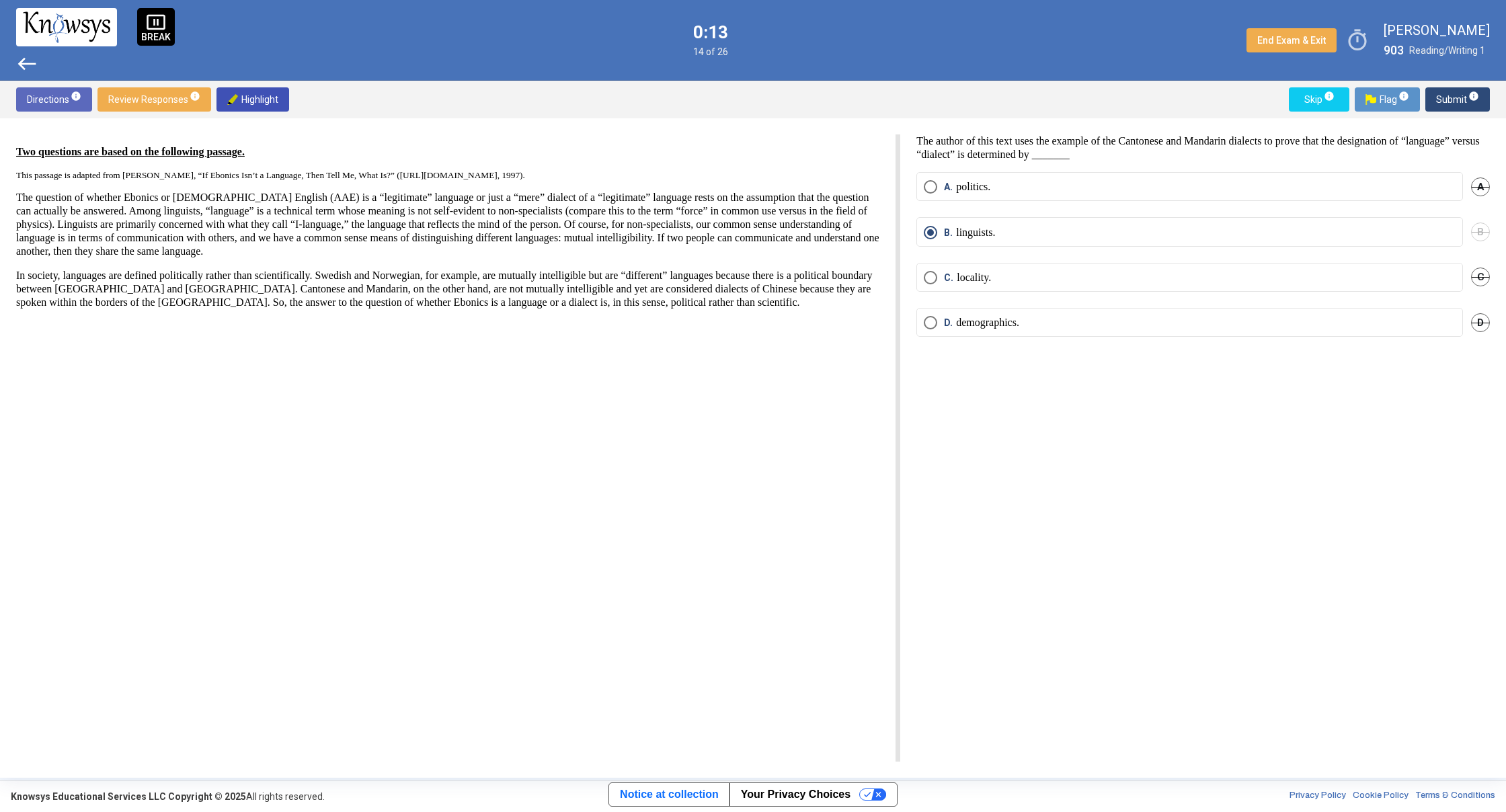
click at [1448, 100] on span "Submit info" at bounding box center [1457, 99] width 43 height 24
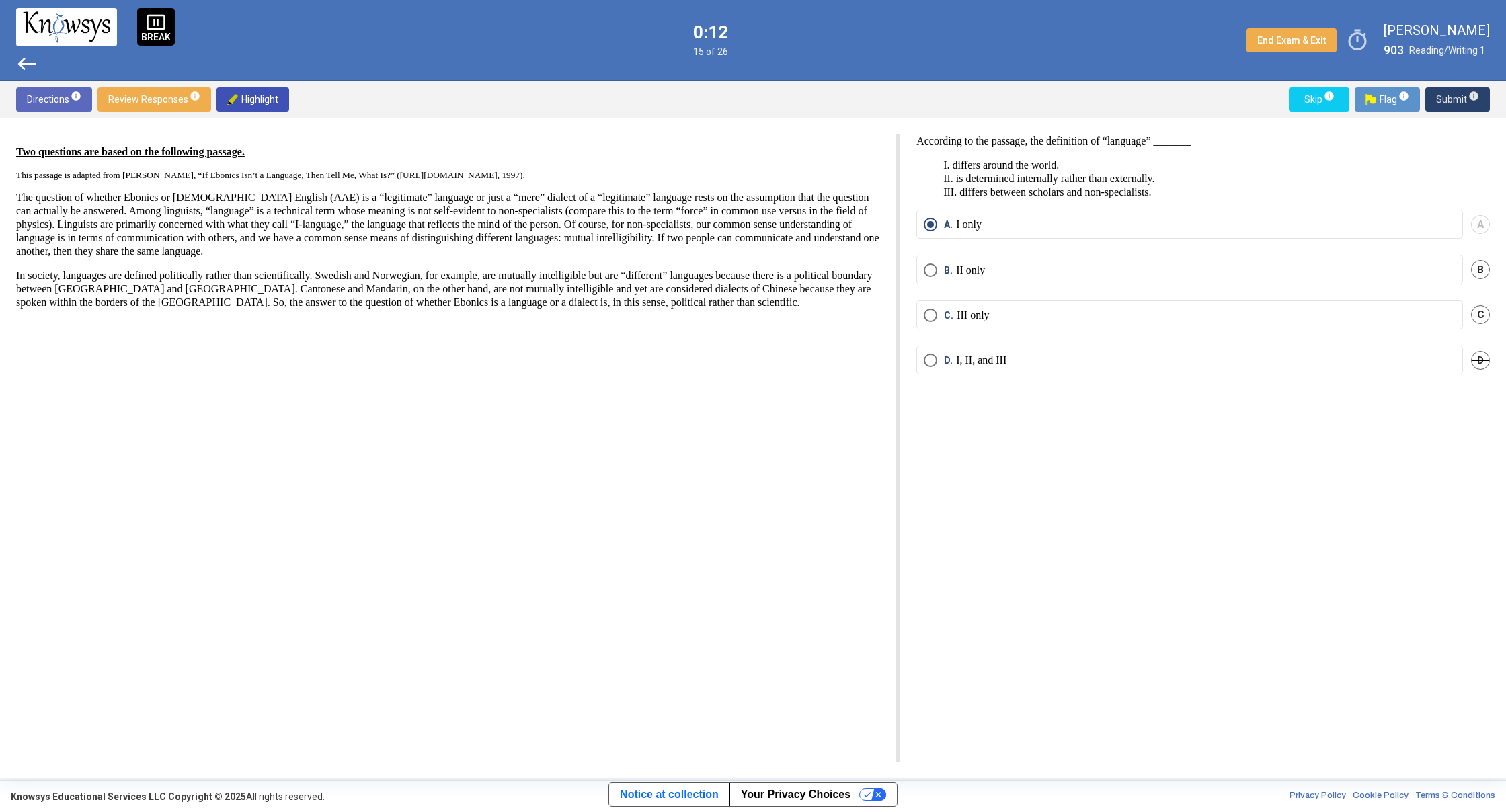
click at [1448, 100] on span "Submit info" at bounding box center [1457, 99] width 43 height 24
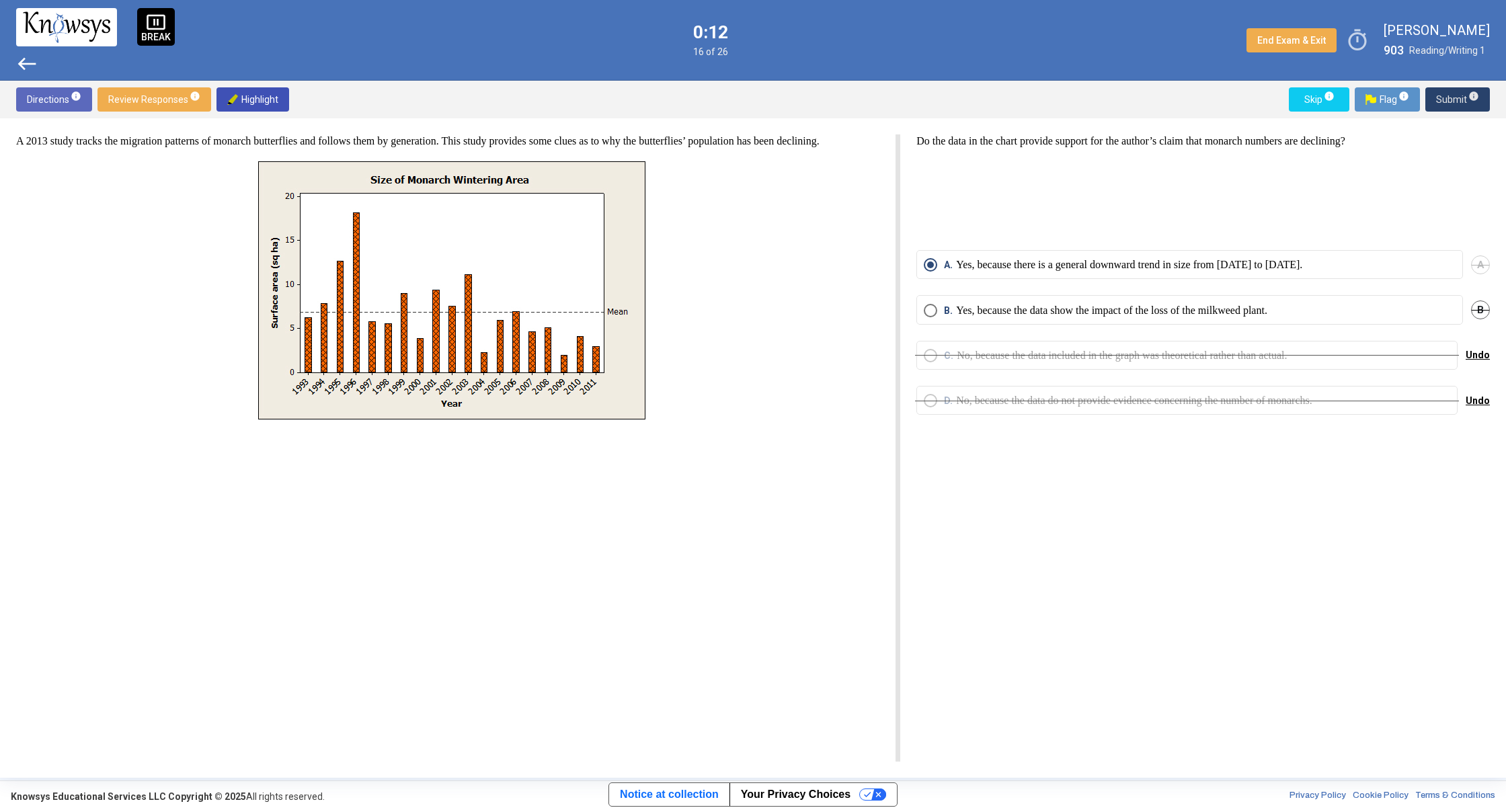
click at [1448, 100] on span "Submit info" at bounding box center [1457, 99] width 43 height 24
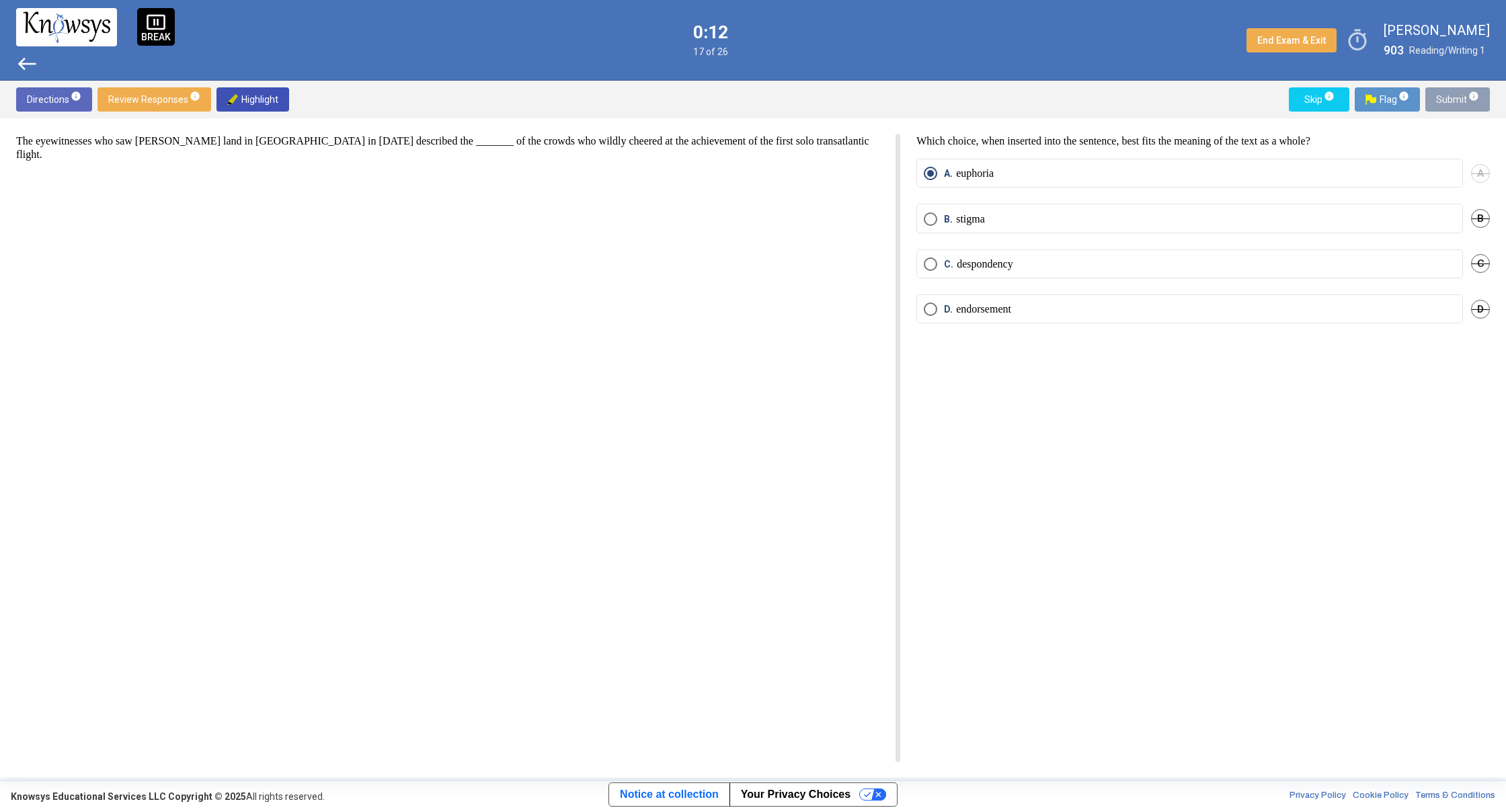
click at [1448, 100] on span "Submit info" at bounding box center [1457, 99] width 43 height 24
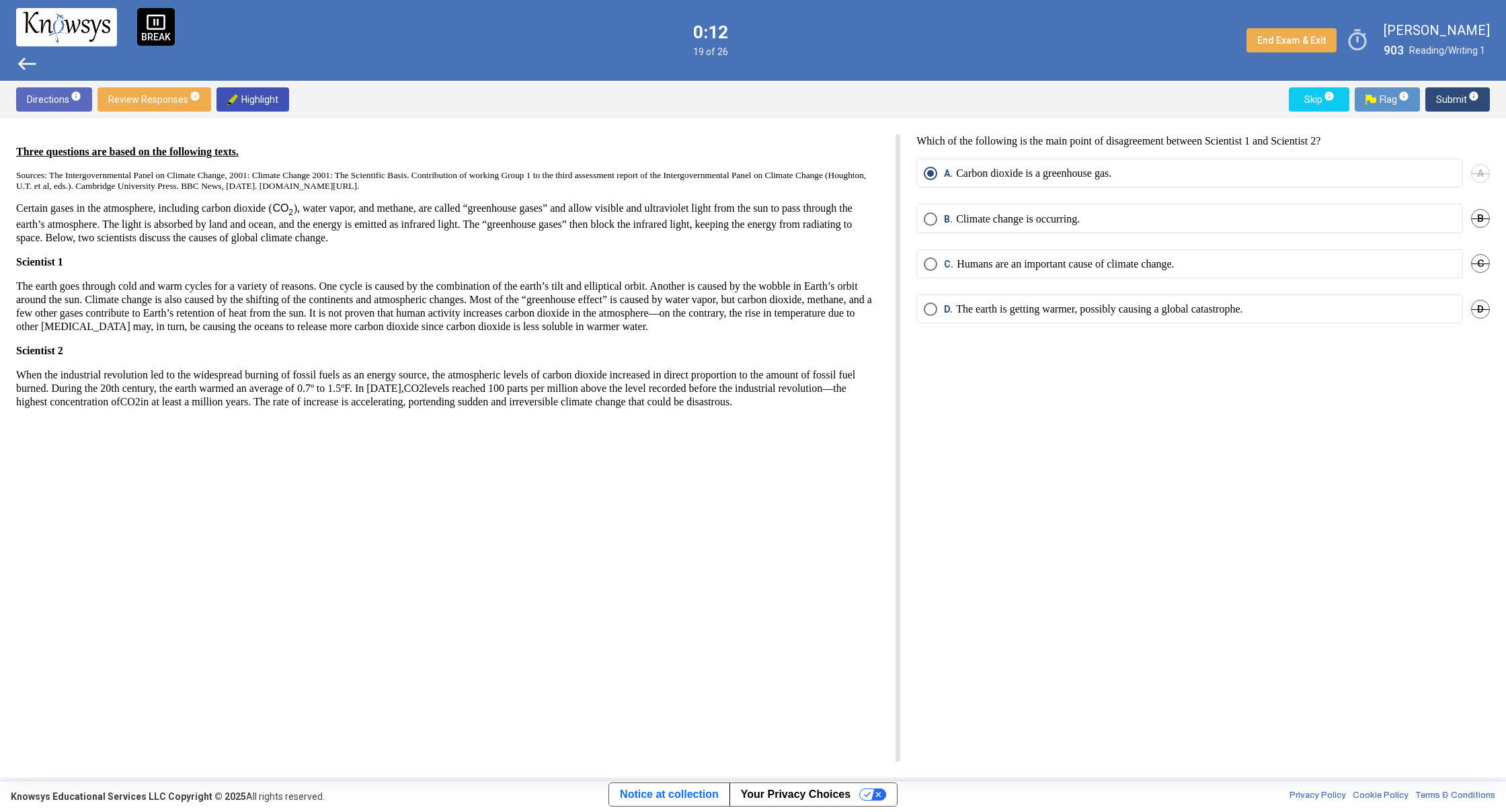
click at [1448, 100] on span "Submit info" at bounding box center [1457, 99] width 43 height 24
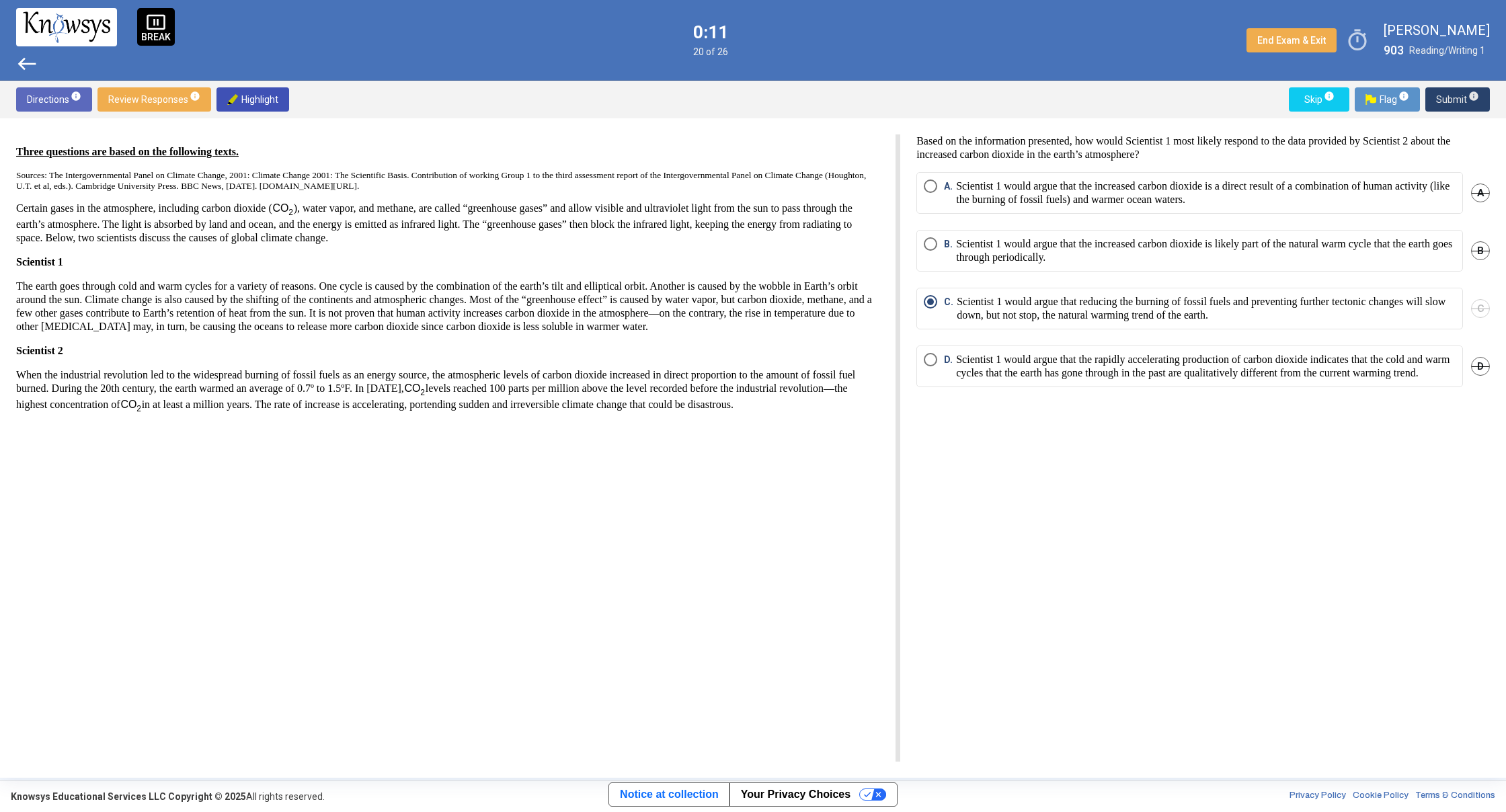
click at [1448, 100] on span "Submit info" at bounding box center [1457, 99] width 43 height 24
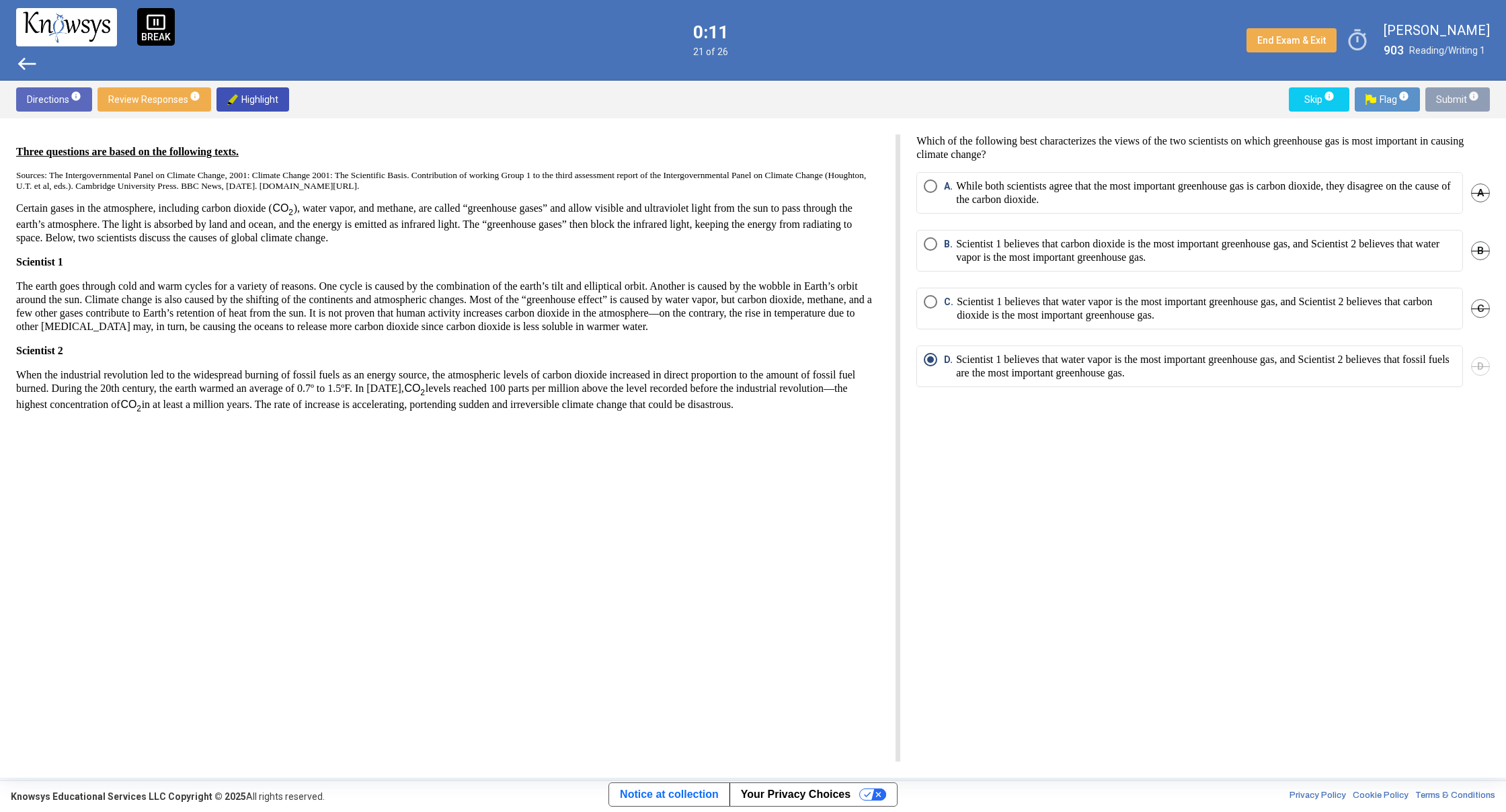
click at [1448, 100] on span "Submit info" at bounding box center [1457, 99] width 43 height 24
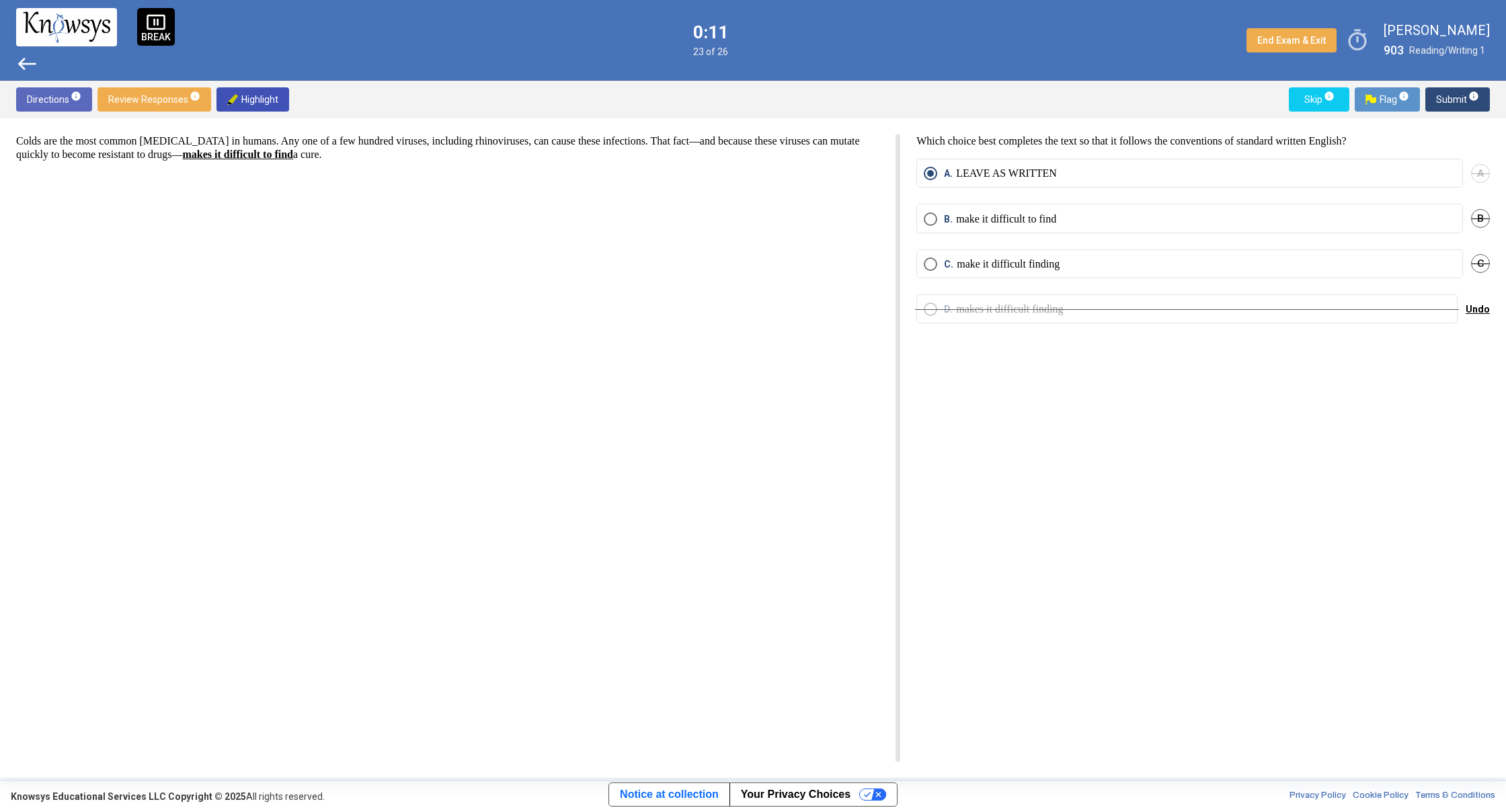
click at [1448, 100] on span "Submit info" at bounding box center [1457, 99] width 43 height 24
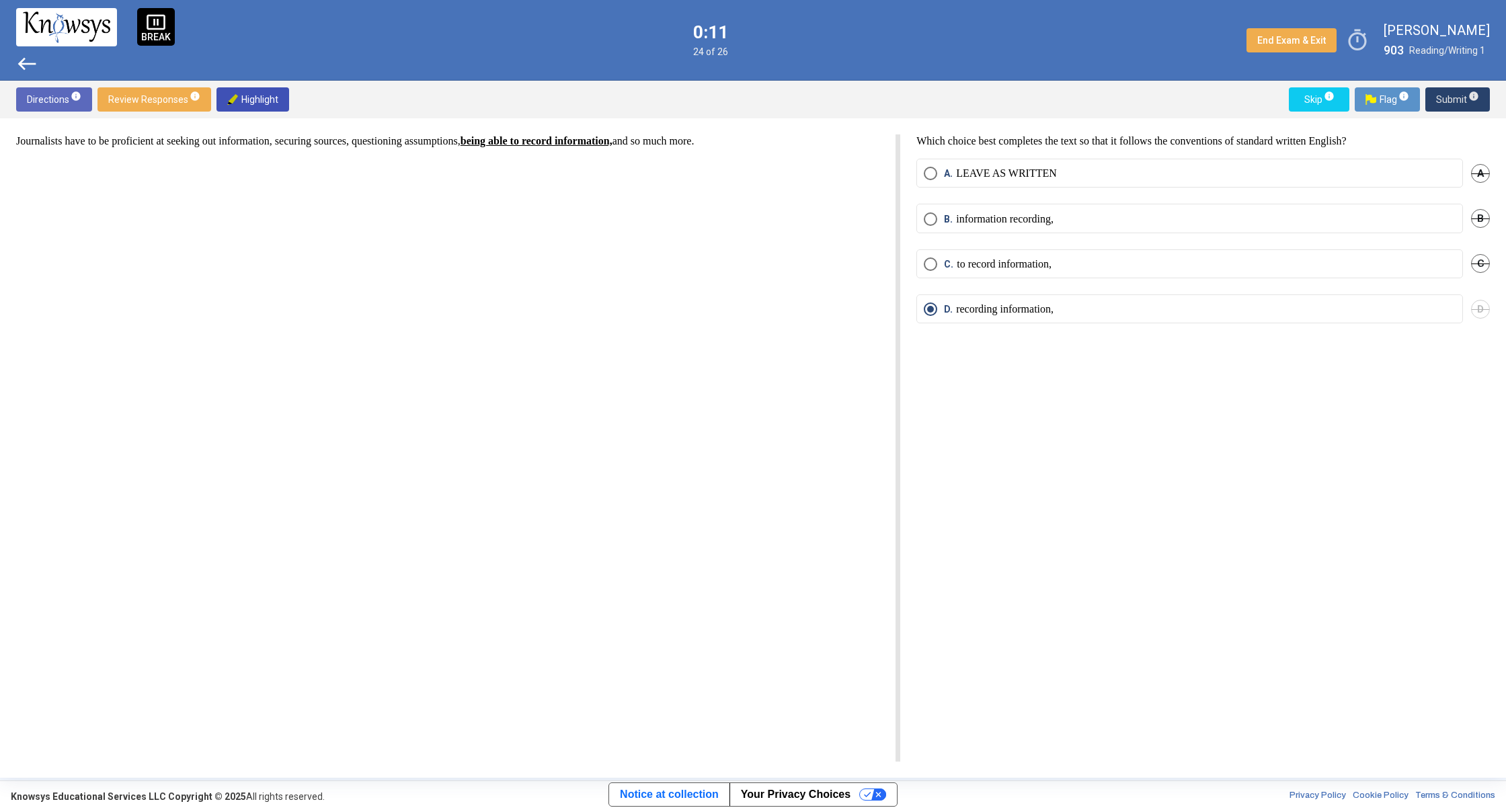
click at [1448, 100] on span "Submit info" at bounding box center [1457, 99] width 43 height 24
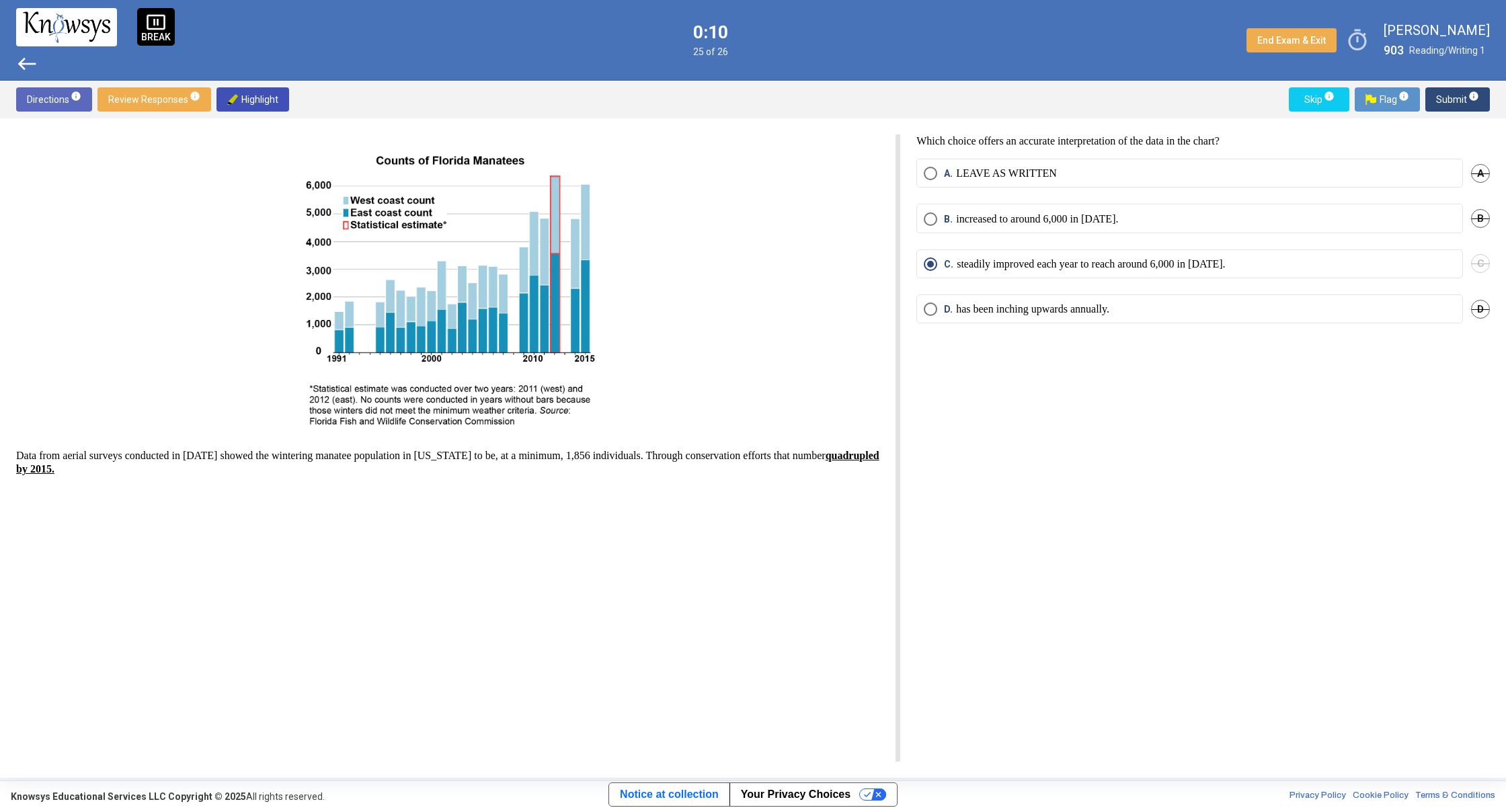
click at [1448, 100] on span "Submit info" at bounding box center [1457, 99] width 43 height 24
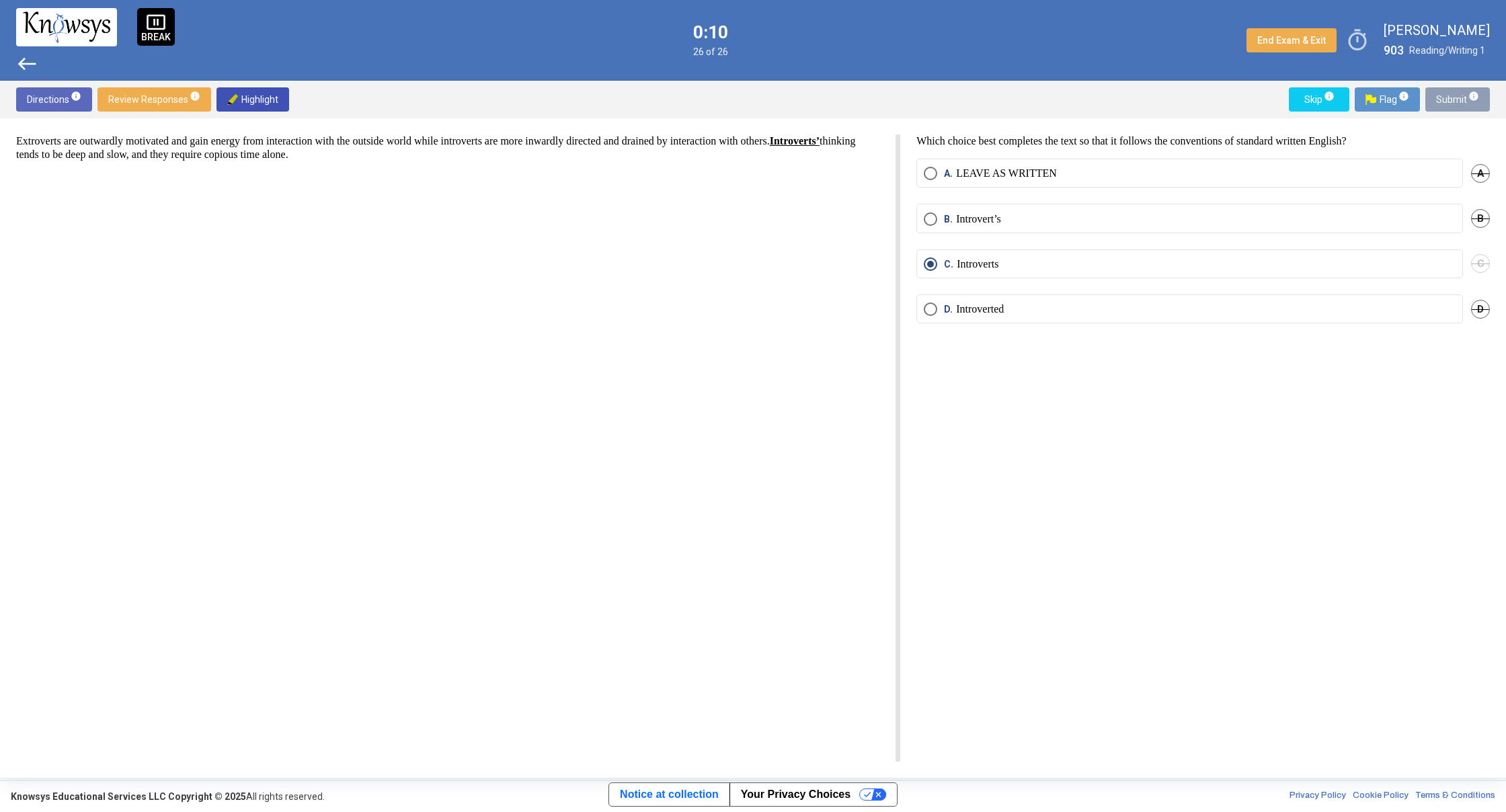
click at [1448, 100] on body "pause_presentation BREAK west 0:10 26 of 26 End Exam & Exit timer [PERSON_NAME]…" at bounding box center [753, 406] width 1506 height 812
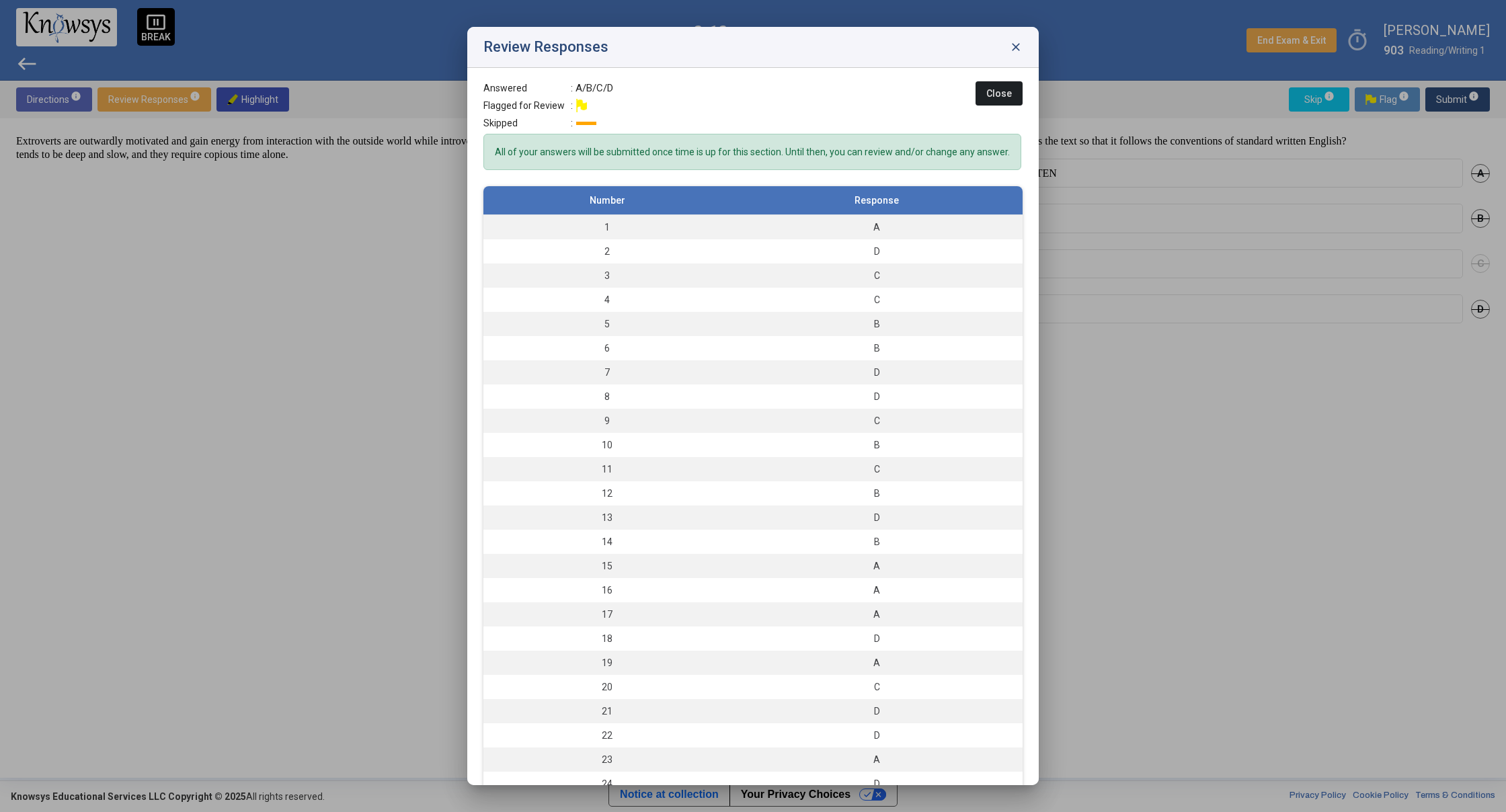
click at [1448, 100] on div at bounding box center [753, 406] width 1506 height 812
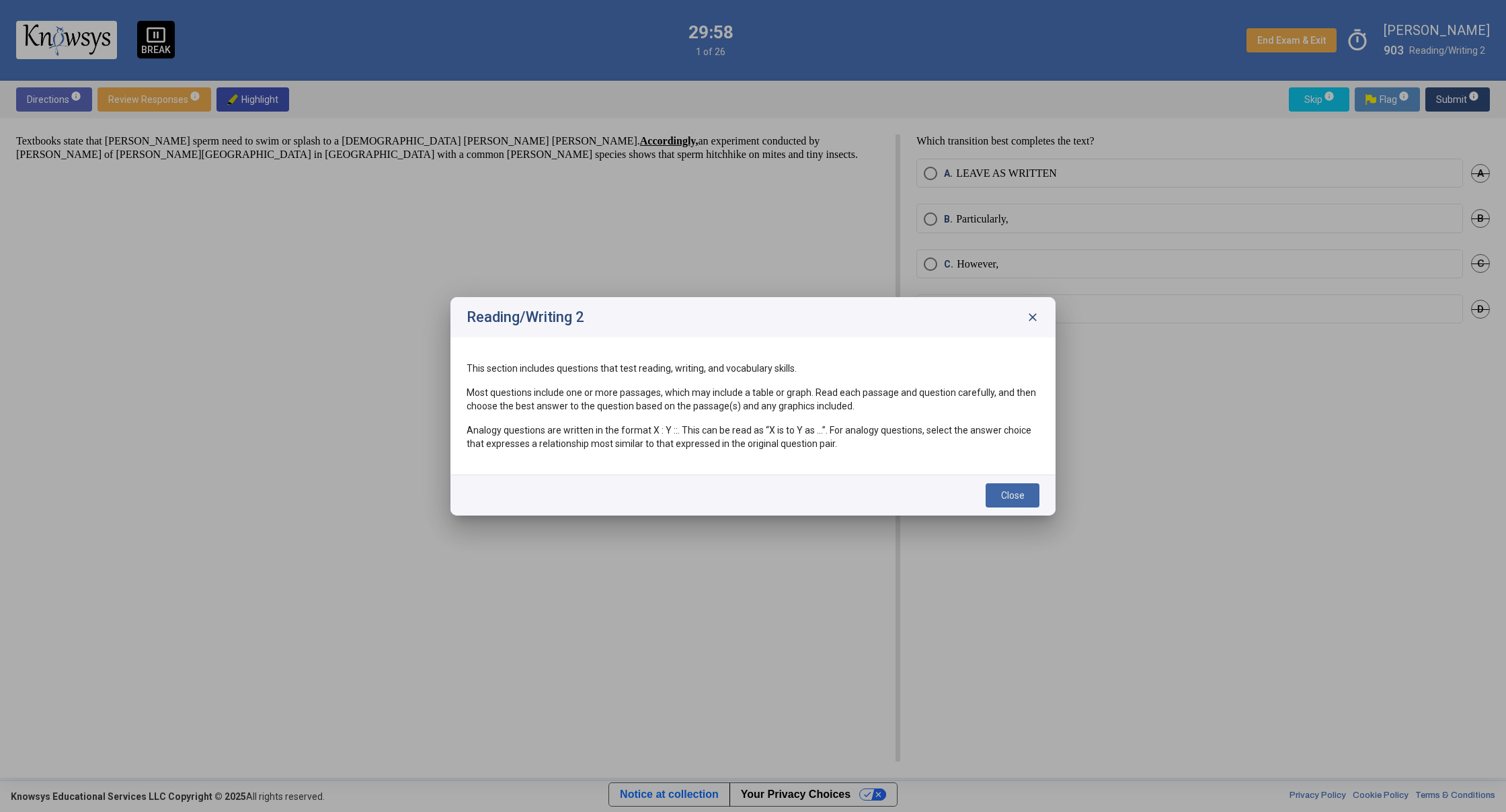
click at [1014, 496] on span "Close" at bounding box center [1013, 495] width 23 height 11
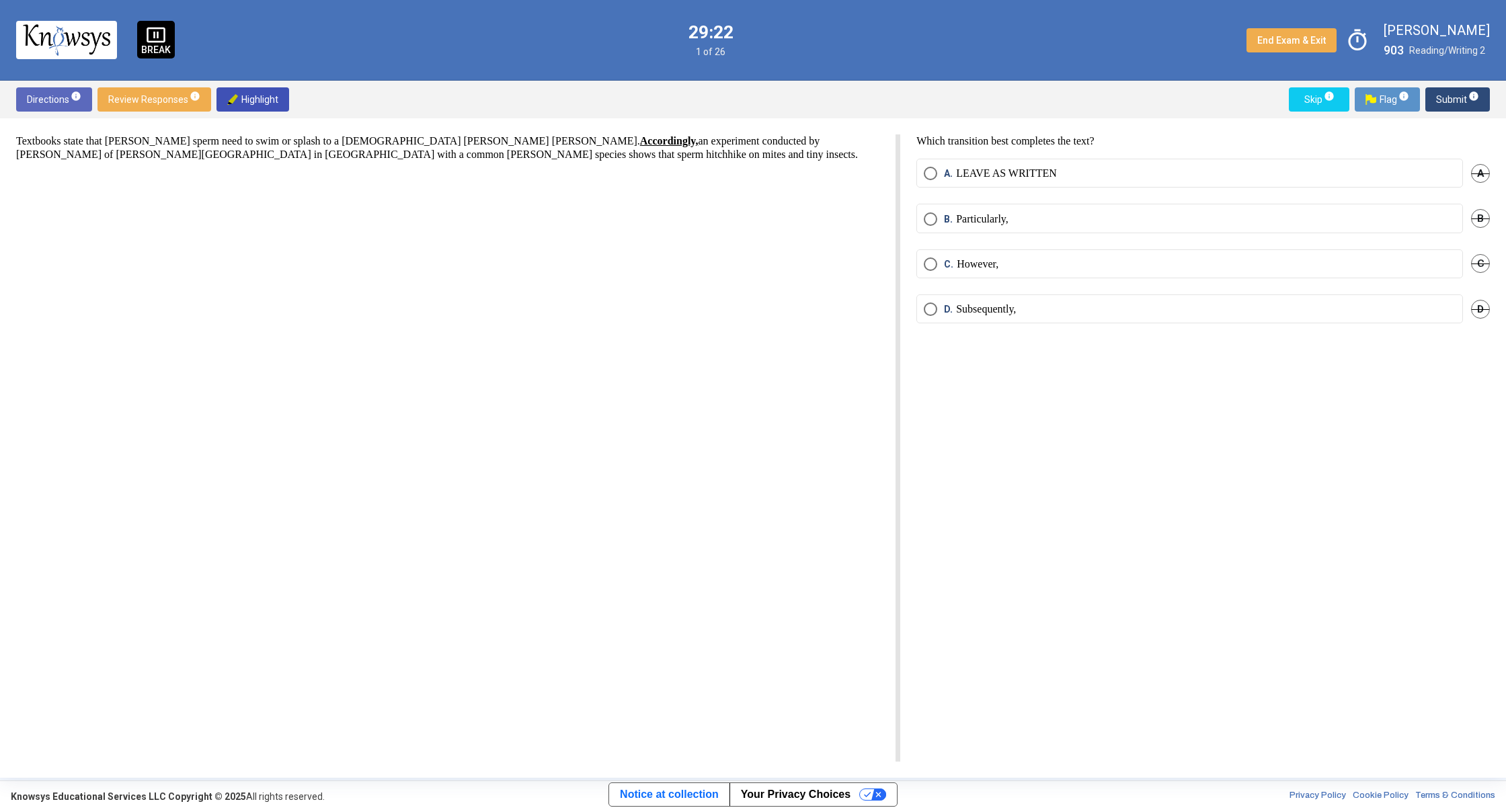
click at [928, 270] on span "Select an option" at bounding box center [931, 264] width 13 height 13
click at [1460, 103] on span "Submit info" at bounding box center [1457, 99] width 43 height 24
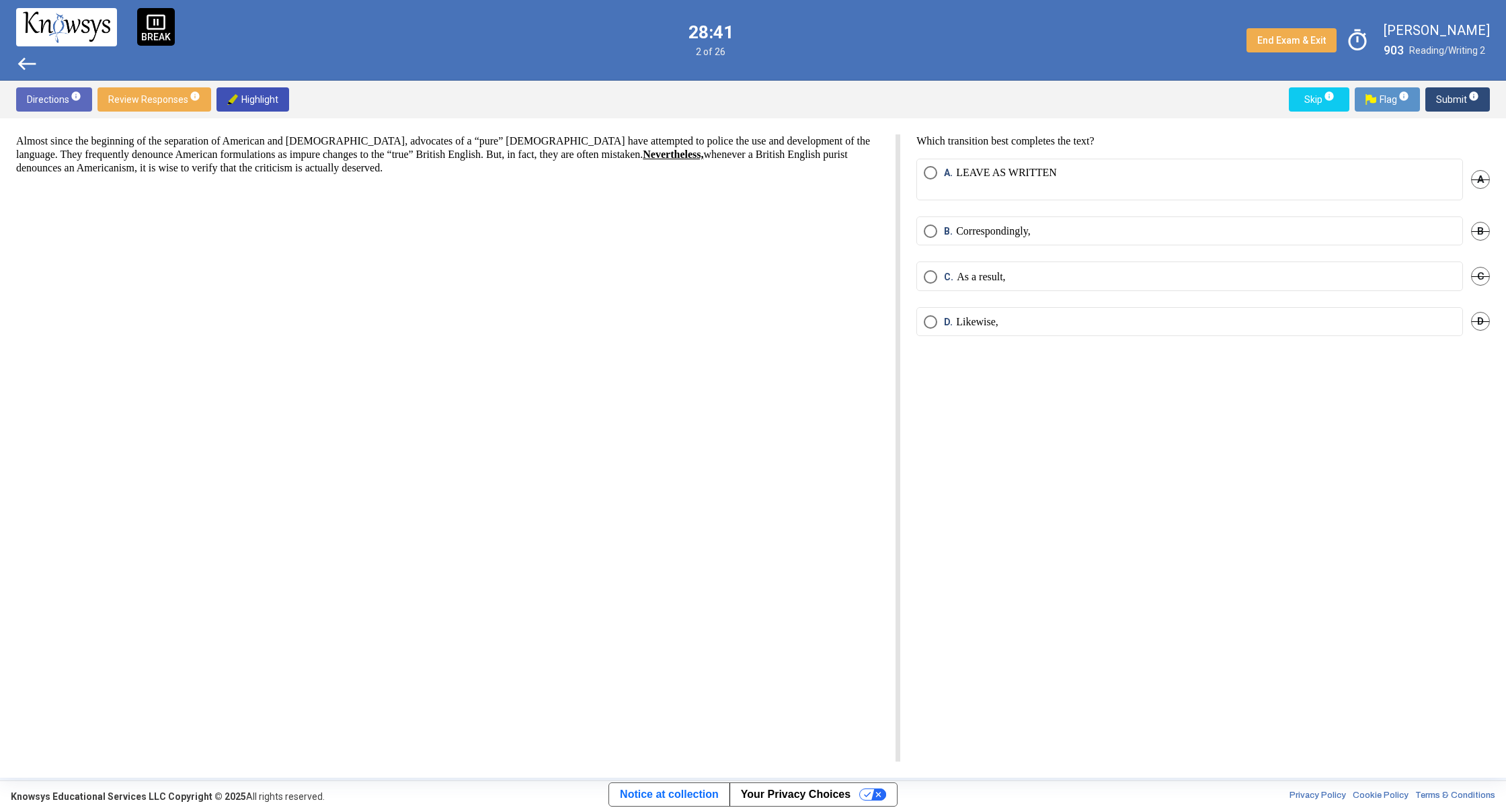
click at [934, 335] on mat-radio-button "D. Likewise," at bounding box center [1189, 322] width 547 height 29
click at [931, 329] on mat-radio-button "D. Likewise," at bounding box center [1189, 322] width 547 height 29
click at [929, 322] on span "Select an option" at bounding box center [931, 322] width 13 height 13
click at [1448, 104] on span "Submit info" at bounding box center [1457, 99] width 43 height 24
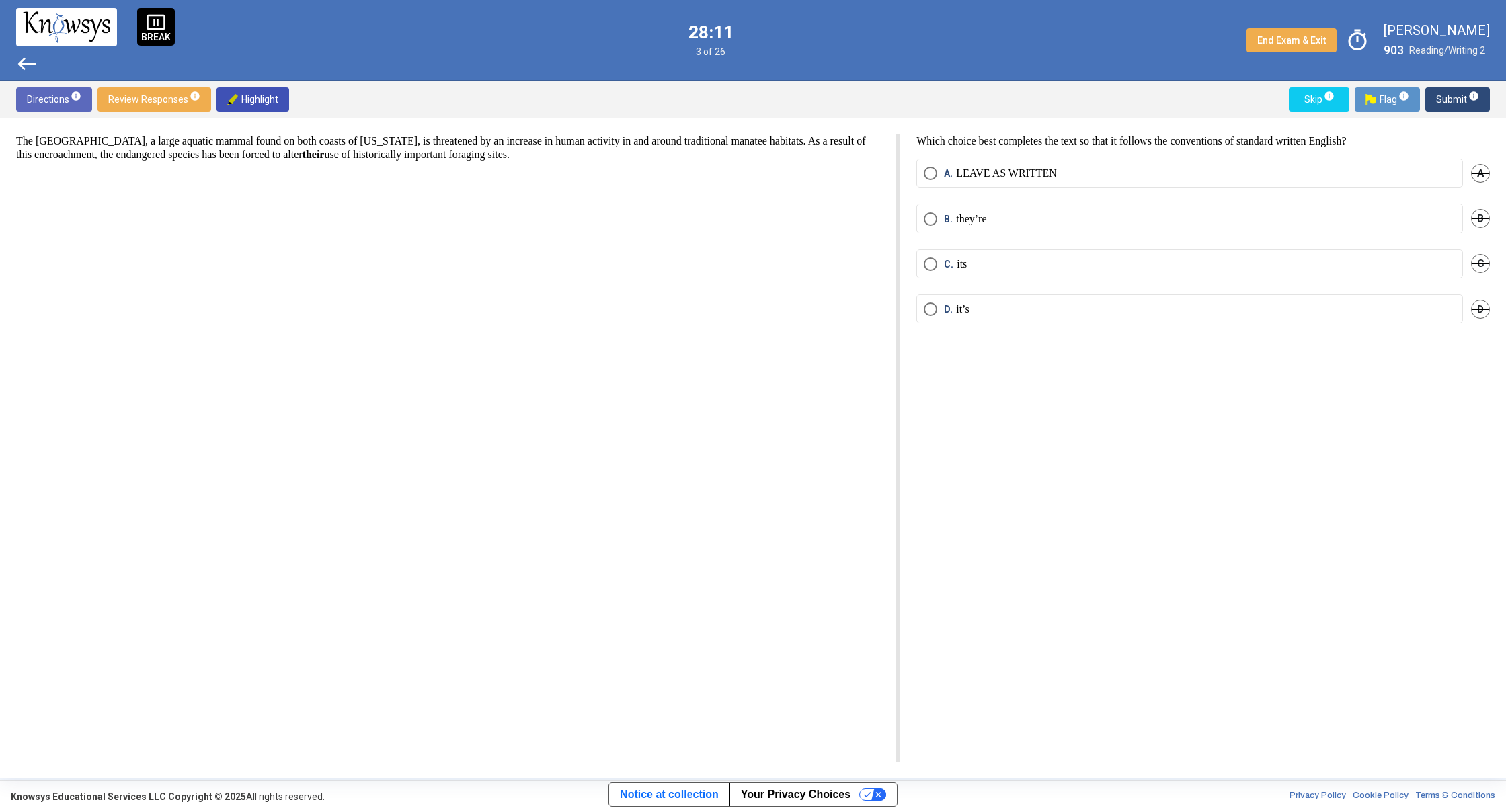
drag, startPoint x: 931, startPoint y: 217, endPoint x: 941, endPoint y: 217, distance: 10.0
click at [931, 218] on span "Select an option" at bounding box center [931, 219] width 13 height 13
click at [1457, 102] on span "Submit info" at bounding box center [1457, 99] width 43 height 24
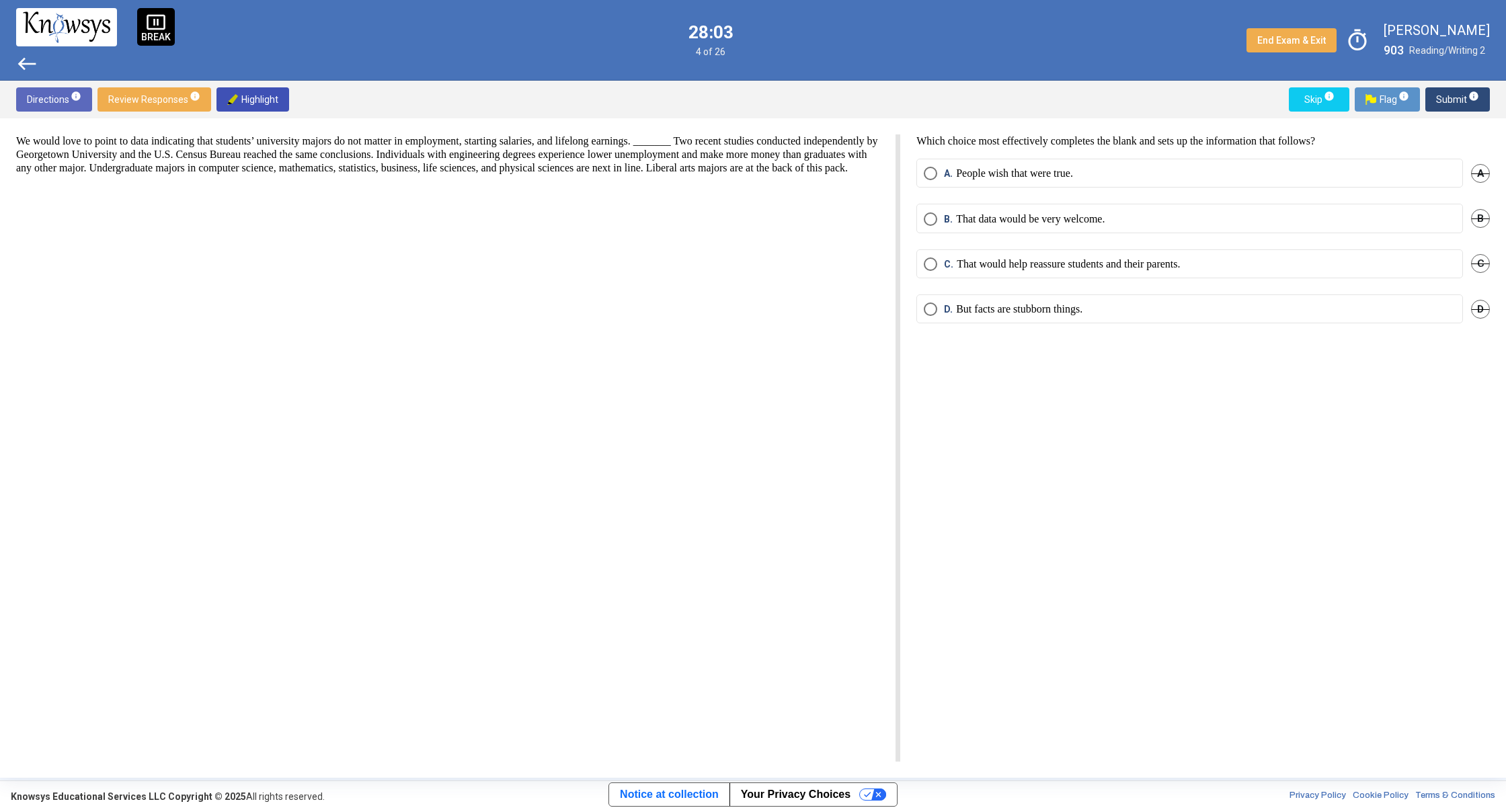
click at [26, 64] on span "west" at bounding box center [26, 64] width 21 height 21
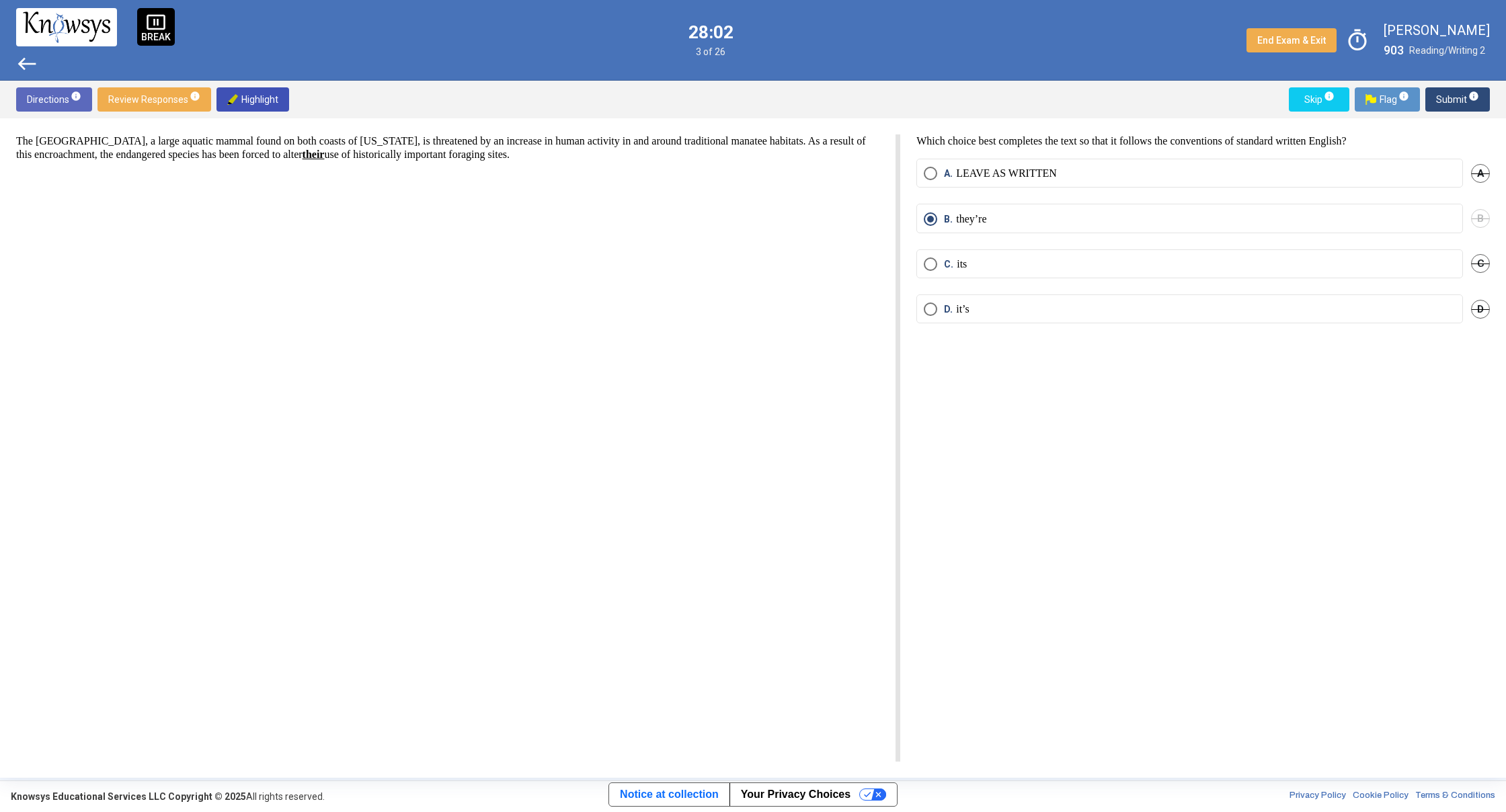
click at [926, 216] on span "Select an option" at bounding box center [931, 219] width 13 height 13
click at [926, 172] on span "Select an option" at bounding box center [931, 173] width 13 height 13
click at [1457, 96] on span "Submit info" at bounding box center [1457, 99] width 43 height 24
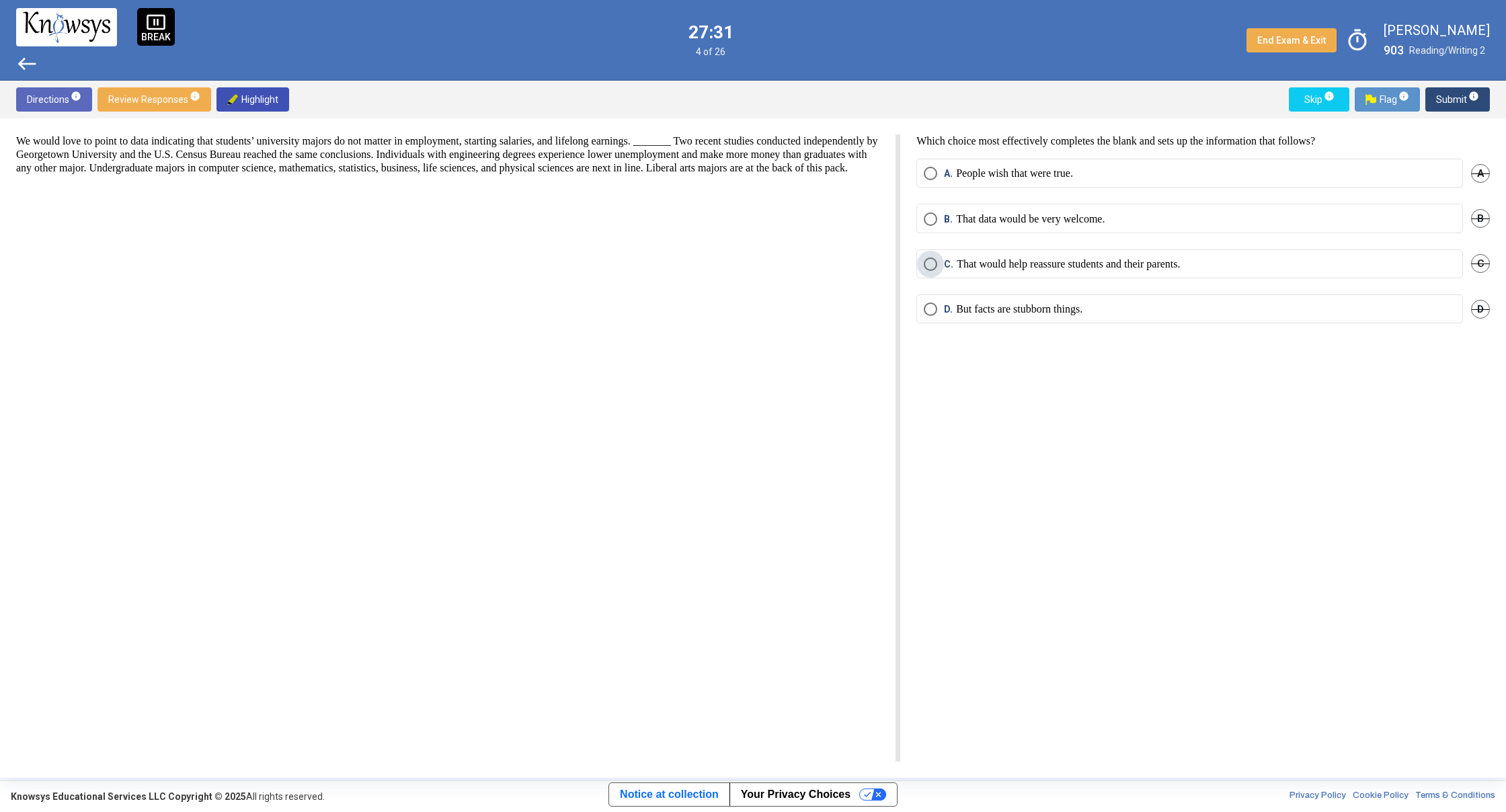
click at [934, 265] on span "Select an option" at bounding box center [931, 264] width 13 height 13
drag, startPoint x: 1455, startPoint y: 104, endPoint x: 1433, endPoint y: 107, distance: 22.2
click at [1454, 104] on mat-tooltip-component "Click to enter an answer with no flag and continue to the next question." at bounding box center [1402, 126] width 187 height 48
click at [1439, 102] on mat-tooltip-component "Click to enter an answer with no flag and continue to the next question." at bounding box center [1402, 126] width 187 height 48
click at [1441, 95] on span "Submit info" at bounding box center [1457, 99] width 43 height 24
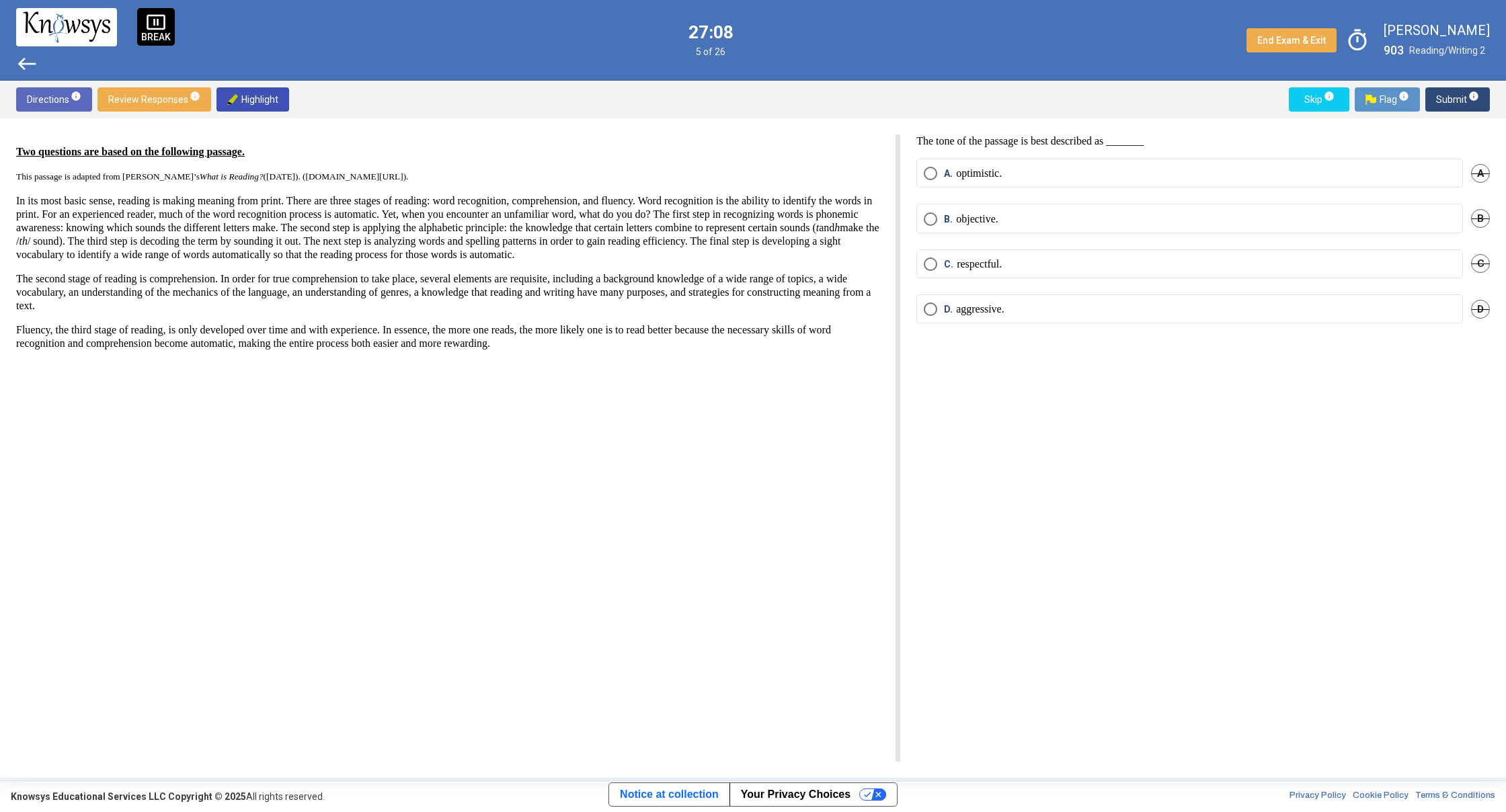
click at [926, 314] on span "Select an option" at bounding box center [931, 309] width 13 height 13
click at [1449, 99] on span "Submit info" at bounding box center [1457, 99] width 43 height 24
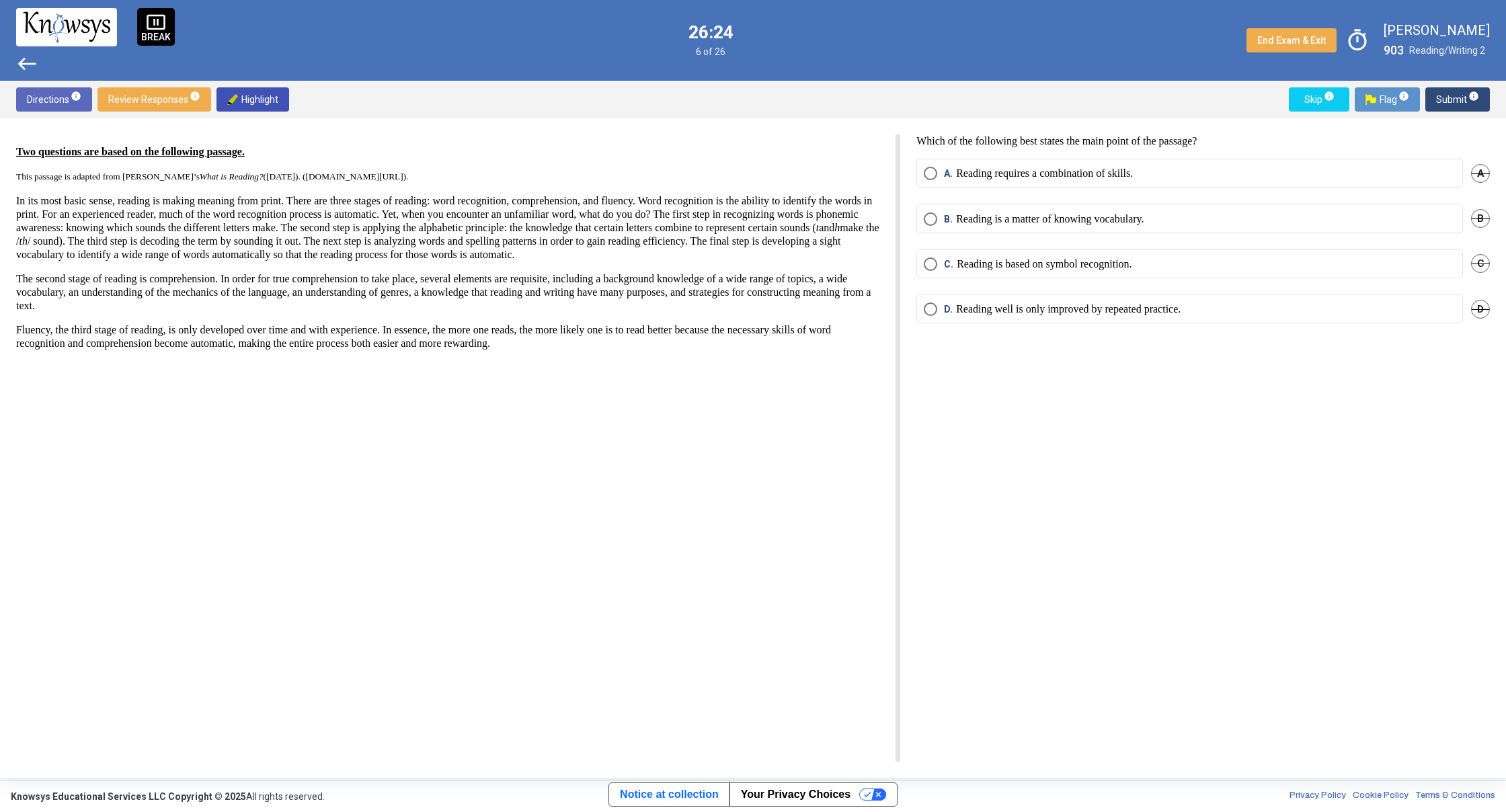
click at [938, 213] on span "B. Reading is a matter of knowing vocabulary." at bounding box center [1040, 219] width 206 height 13
click at [1453, 105] on span "Submit info" at bounding box center [1457, 99] width 43 height 24
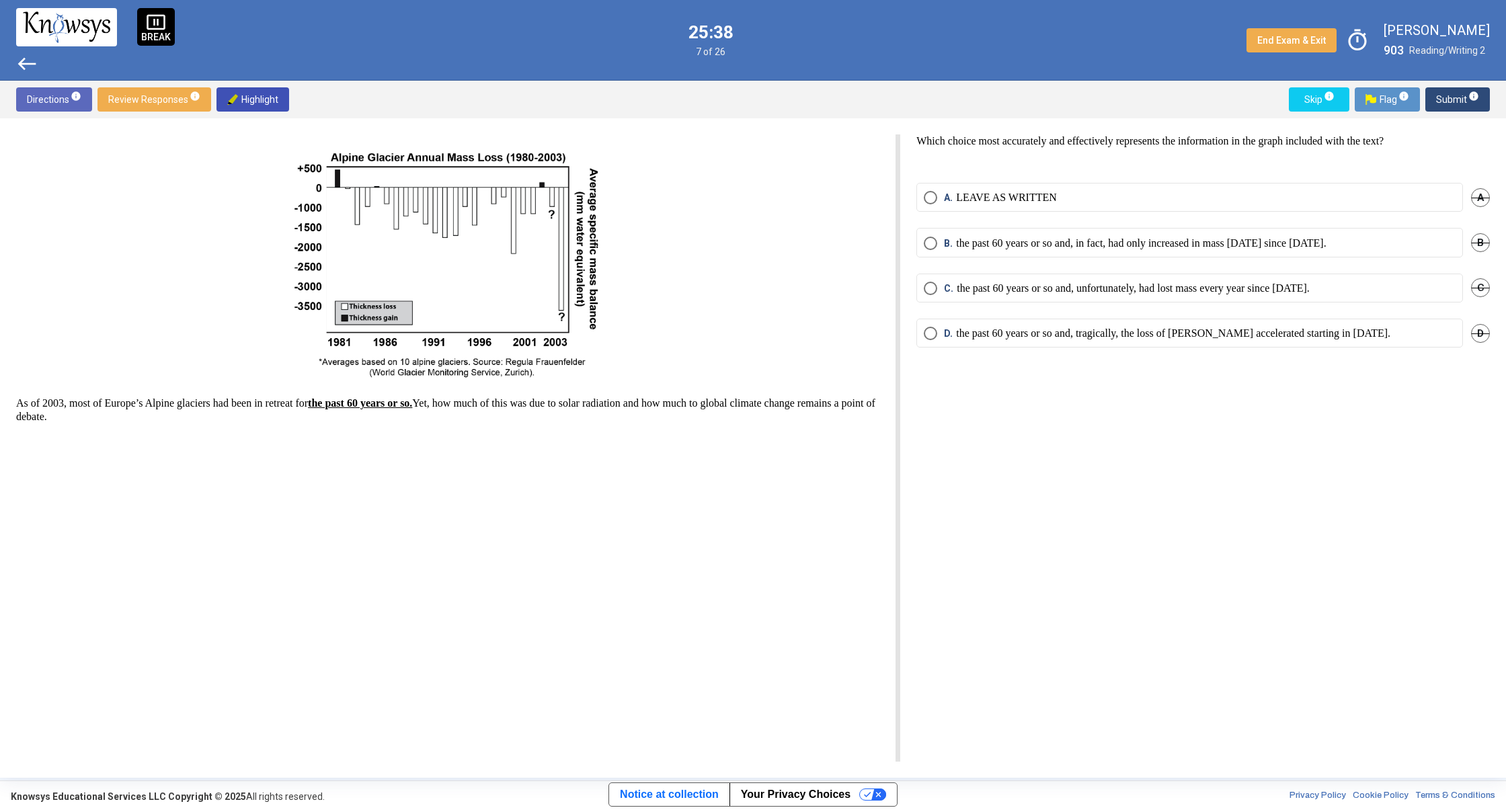
click at [1488, 290] on span "C" at bounding box center [1480, 288] width 19 height 19
click at [936, 200] on span "Select an option" at bounding box center [931, 197] width 13 height 13
click at [1461, 99] on span "Submit info" at bounding box center [1457, 99] width 43 height 24
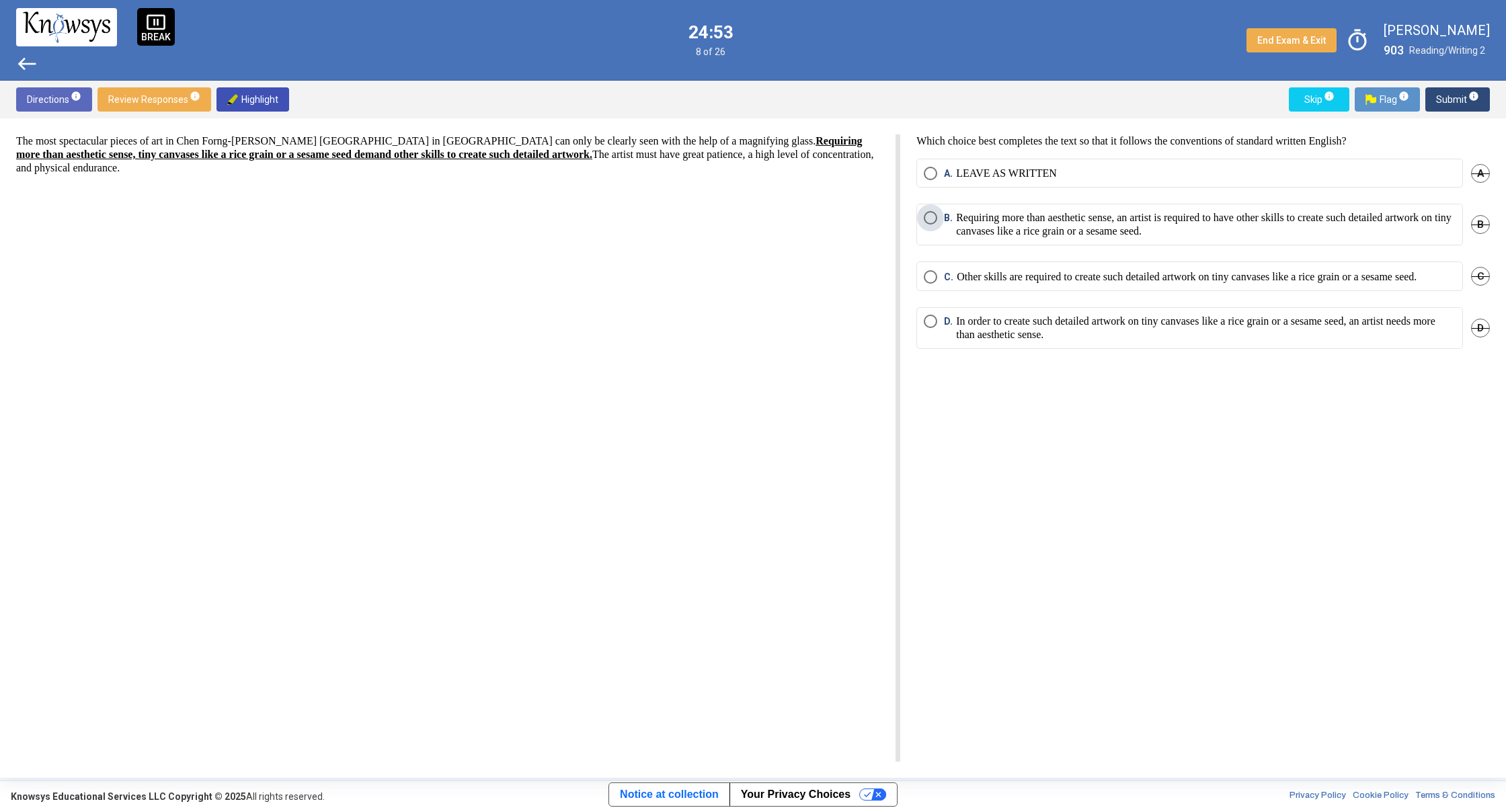
click at [926, 215] on span "Select an option" at bounding box center [931, 218] width 13 height 13
click at [1437, 98] on span "Submit info" at bounding box center [1457, 99] width 43 height 24
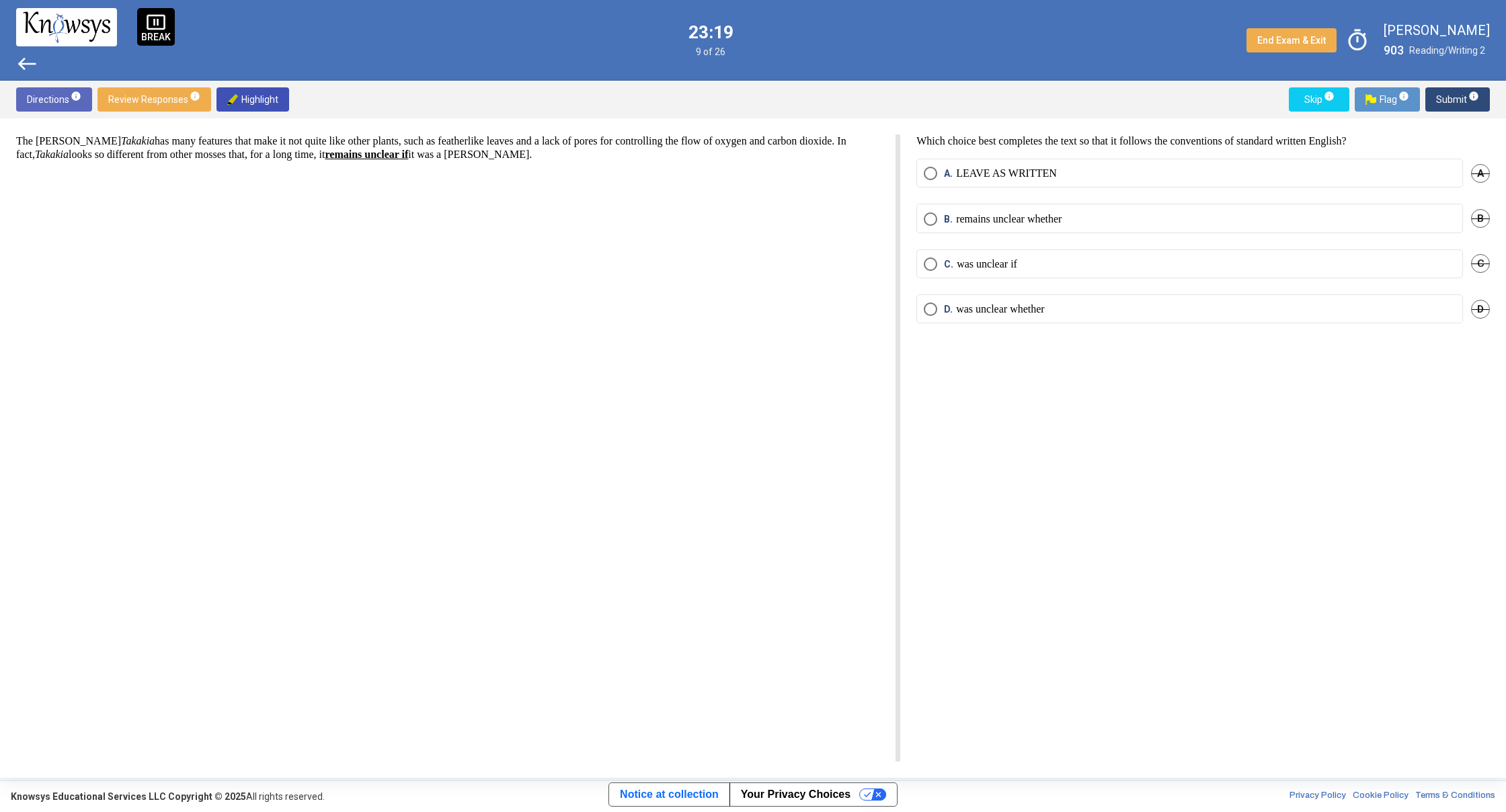
click at [938, 255] on mat-radio-button "C. was unclear if" at bounding box center [1189, 264] width 547 height 29
click at [933, 262] on span "Select an option" at bounding box center [931, 264] width 13 height 13
click at [1463, 99] on span "Submit info" at bounding box center [1457, 99] width 43 height 24
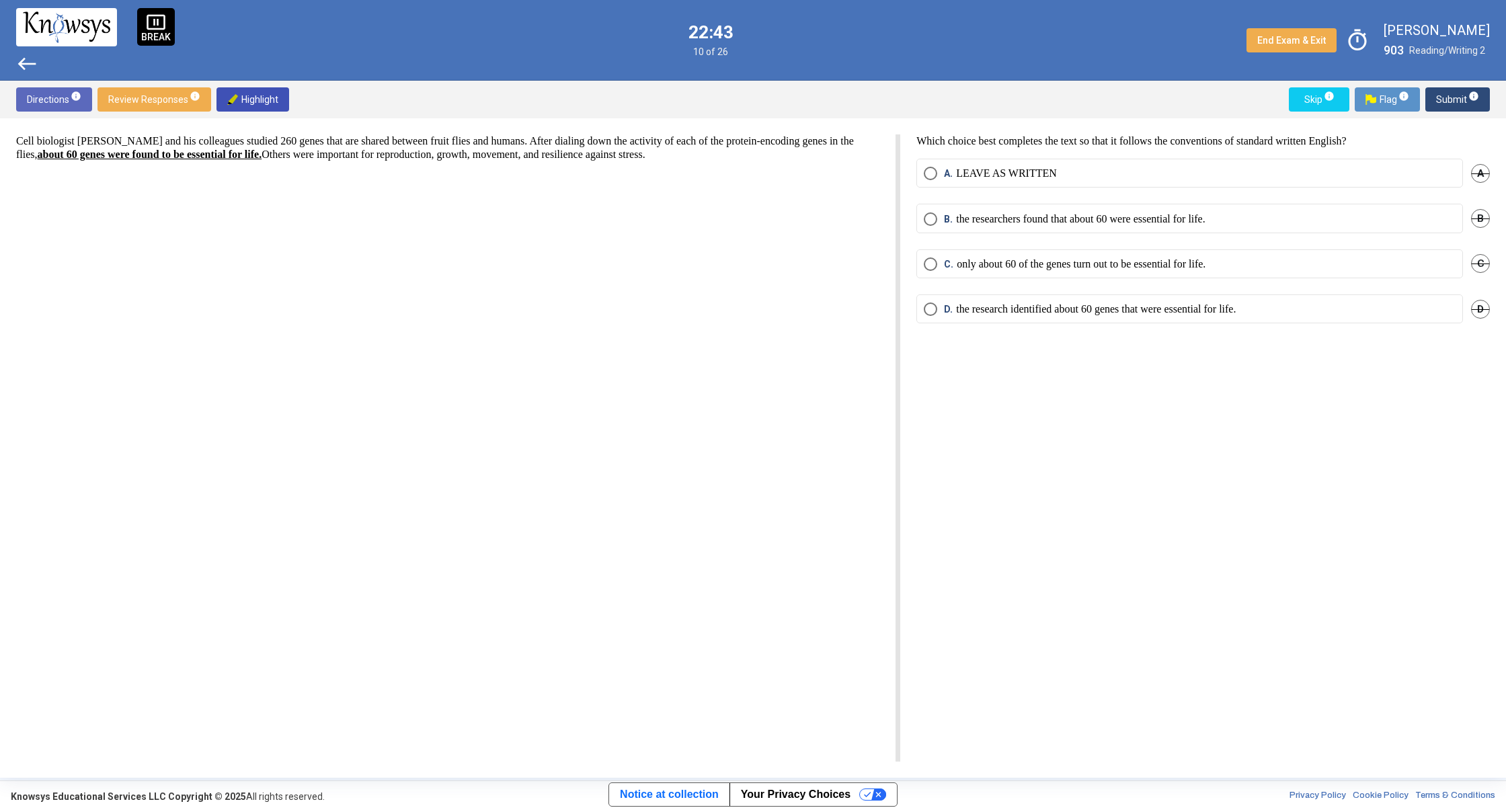
click at [925, 259] on span "Select an option" at bounding box center [931, 264] width 13 height 13
click at [1446, 93] on span "Submit info" at bounding box center [1457, 99] width 43 height 24
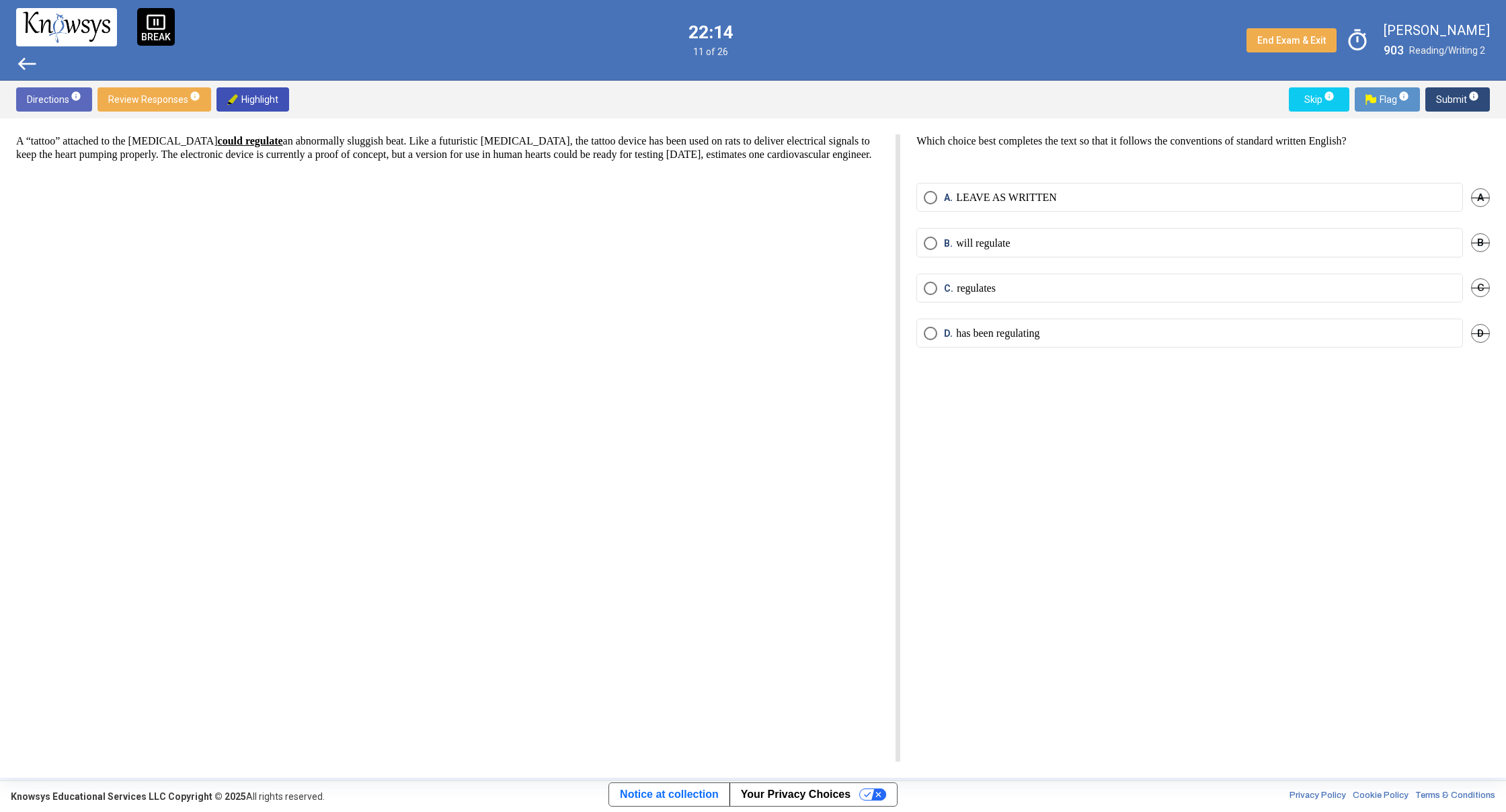
click at [926, 190] on mat-radio-button "A. LEAVE AS WRITTEN" at bounding box center [1189, 197] width 547 height 29
click at [928, 191] on span "Select an option" at bounding box center [931, 197] width 13 height 13
click at [1456, 94] on span "Submit info" at bounding box center [1457, 99] width 43 height 24
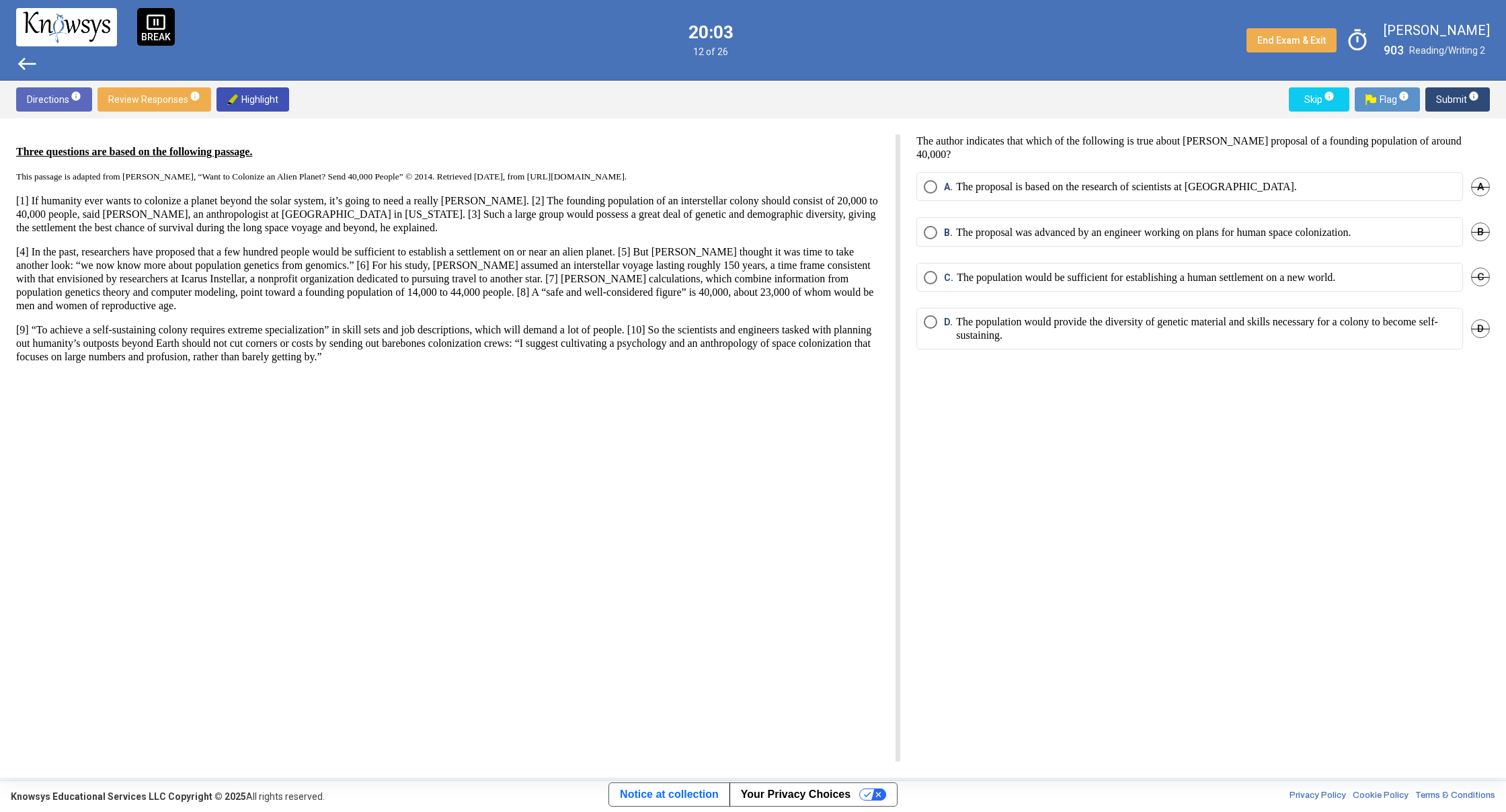
drag, startPoint x: 814, startPoint y: 221, endPoint x: 602, endPoint y: 433, distance: 299.8
click at [934, 323] on span "Select an option" at bounding box center [931, 322] width 13 height 13
click at [1467, 102] on span "Submit info" at bounding box center [1457, 99] width 43 height 24
click at [934, 234] on span "Select an option" at bounding box center [931, 232] width 13 height 13
click at [1439, 107] on span "Submit info" at bounding box center [1457, 99] width 43 height 24
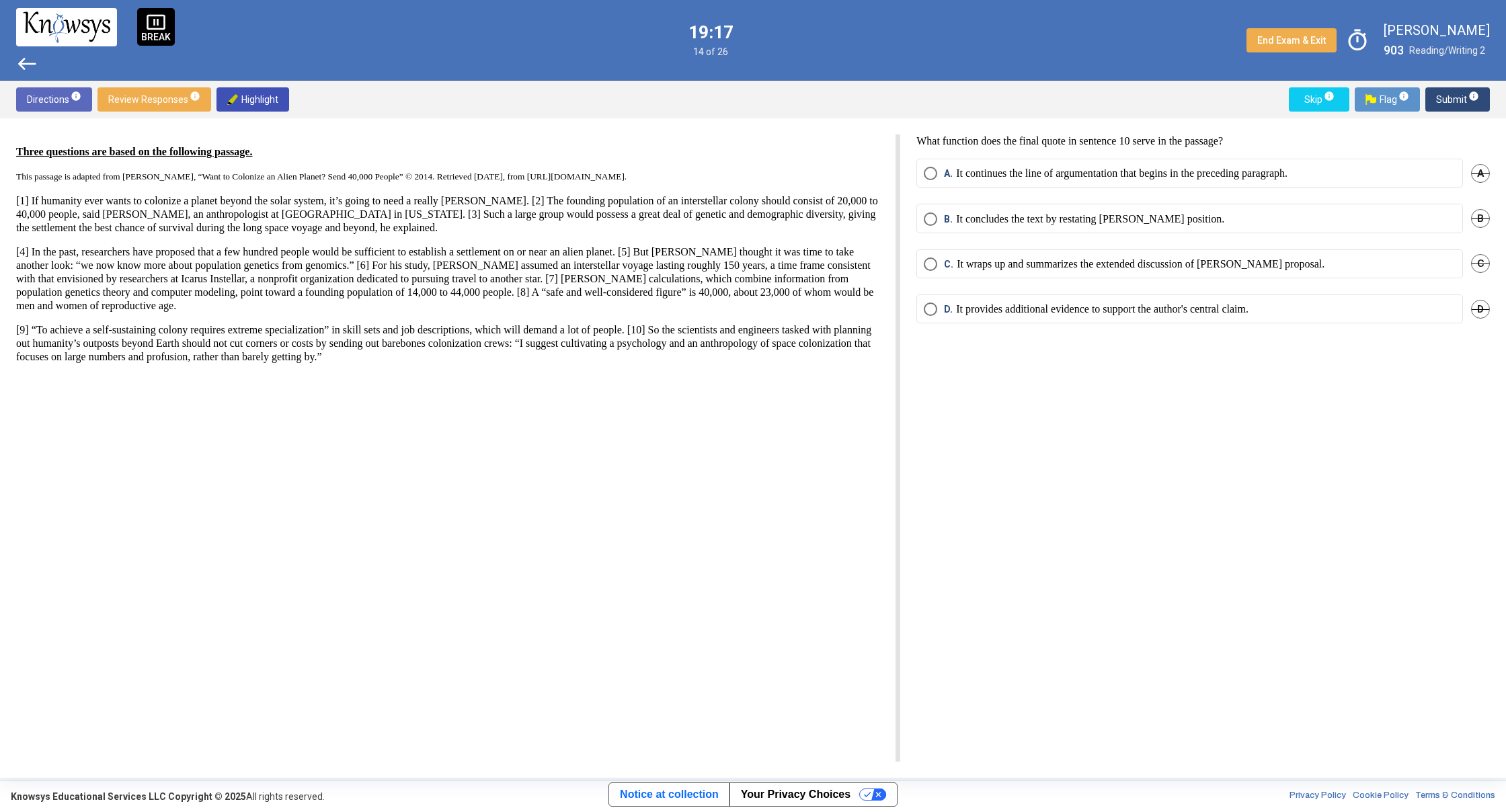
click at [920, 188] on mat-radio-button "A. It continues the line of argumentation that begins in the preceding paragrap…" at bounding box center [1189, 173] width 547 height 29
click at [923, 180] on mat-radio-button "A. It continues the line of argumentation that begins in the preceding paragrap…" at bounding box center [1189, 173] width 547 height 29
click at [926, 175] on span "Select an option" at bounding box center [931, 173] width 13 height 13
click at [1438, 103] on span "Submit info" at bounding box center [1457, 99] width 43 height 24
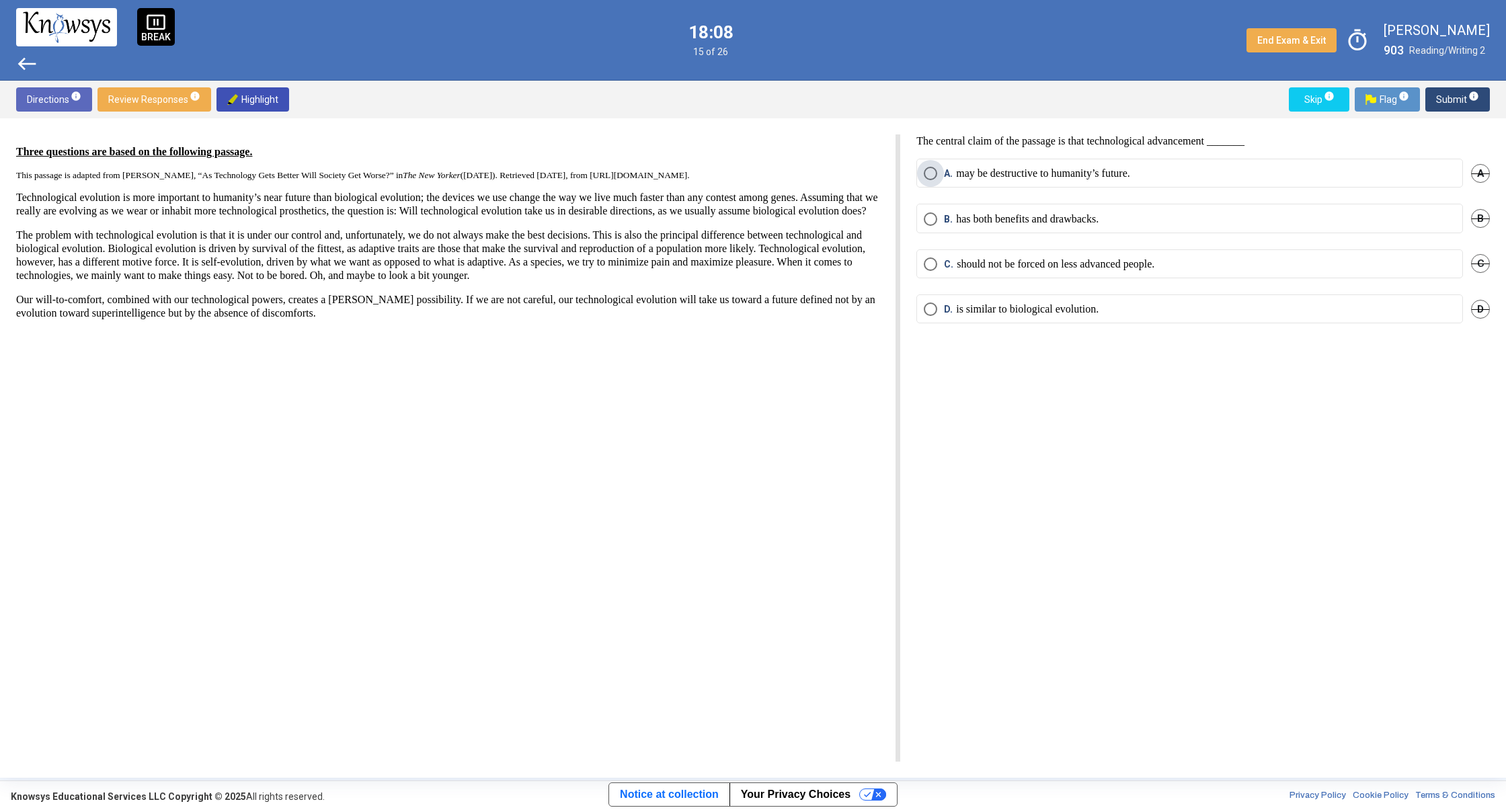
click at [932, 171] on span "Select an option" at bounding box center [931, 173] width 13 height 13
click at [1452, 96] on span "Submit info" at bounding box center [1457, 99] width 43 height 24
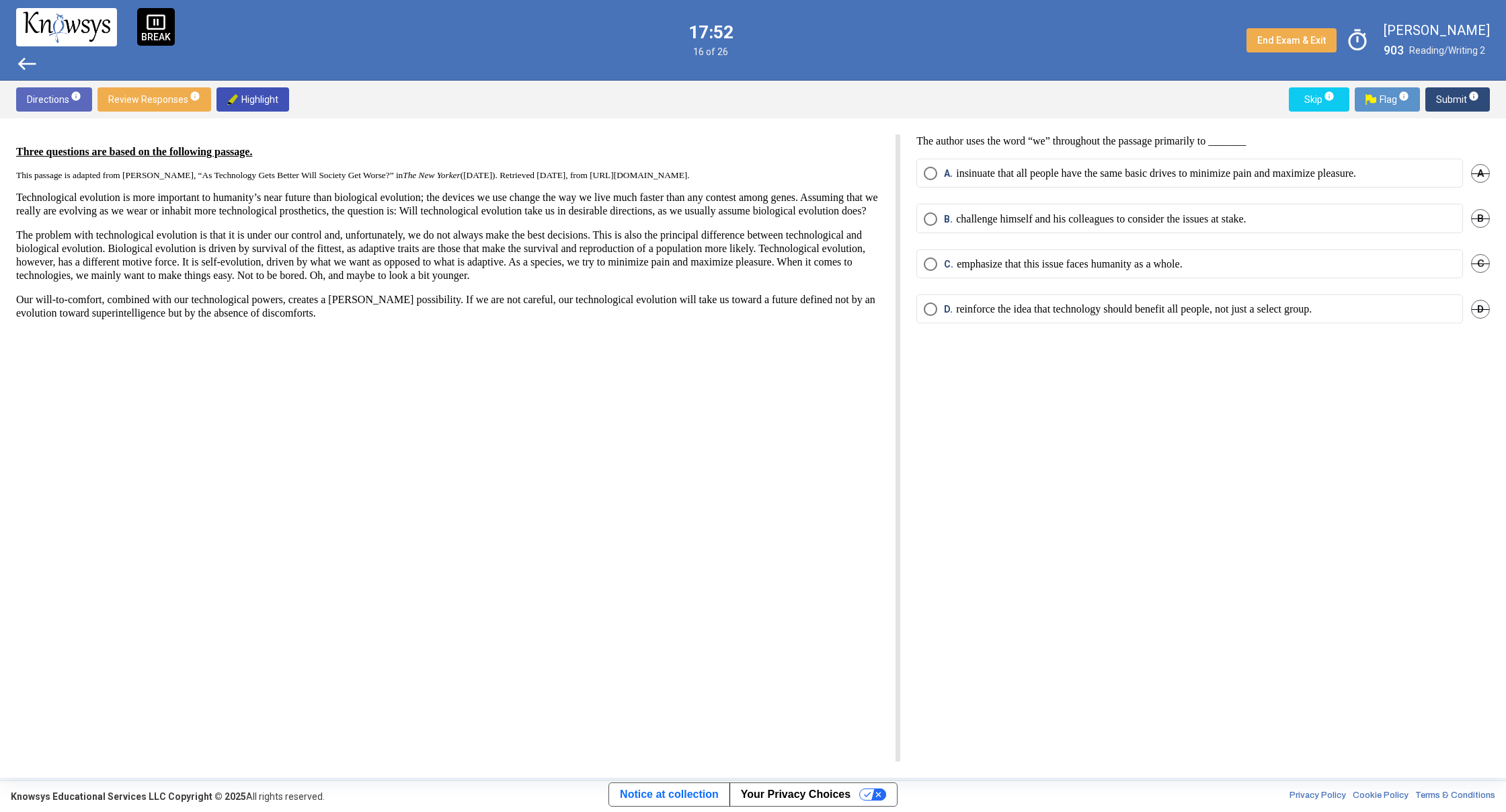
click at [935, 265] on span "Select an option" at bounding box center [931, 264] width 13 height 13
click at [1461, 105] on mat-tooltip-component "Click to enter an answer with no flag and continue to the next question." at bounding box center [1402, 126] width 187 height 48
click at [1449, 104] on mat-tooltip-component "Click to enter an answer with no flag and continue to the next question." at bounding box center [1402, 126] width 187 height 48
click at [1453, 96] on span "Submit info" at bounding box center [1457, 99] width 43 height 24
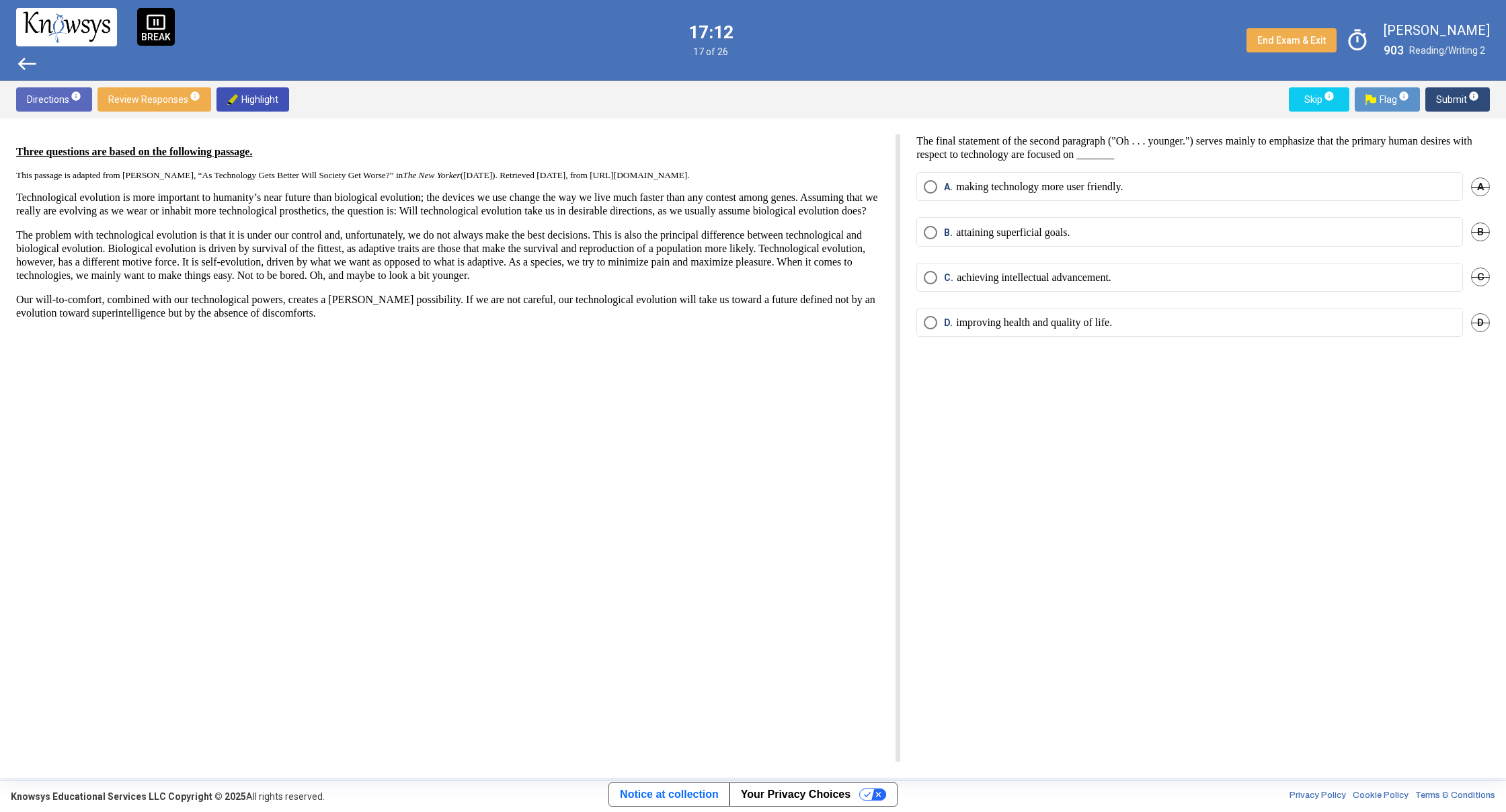
click at [931, 332] on mat-radio-button "D. improving health and quality of life." at bounding box center [1189, 322] width 547 height 29
click at [931, 328] on span "Select an option" at bounding box center [931, 322] width 13 height 13
click at [1442, 105] on span "Submit info" at bounding box center [1457, 99] width 43 height 24
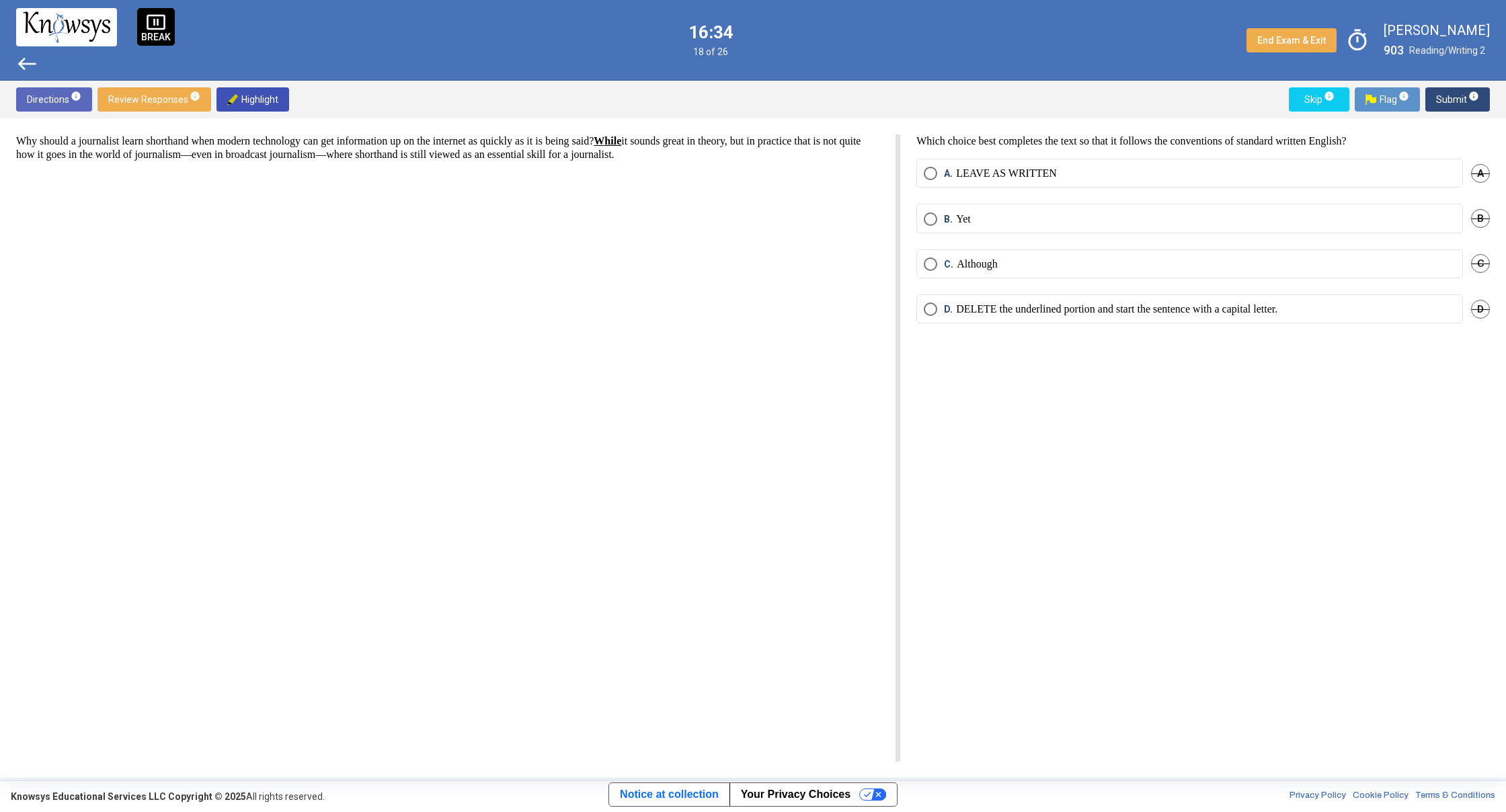
click at [925, 264] on span "Select an option" at bounding box center [931, 264] width 13 height 13
click at [1445, 91] on span "Submit info" at bounding box center [1457, 99] width 43 height 24
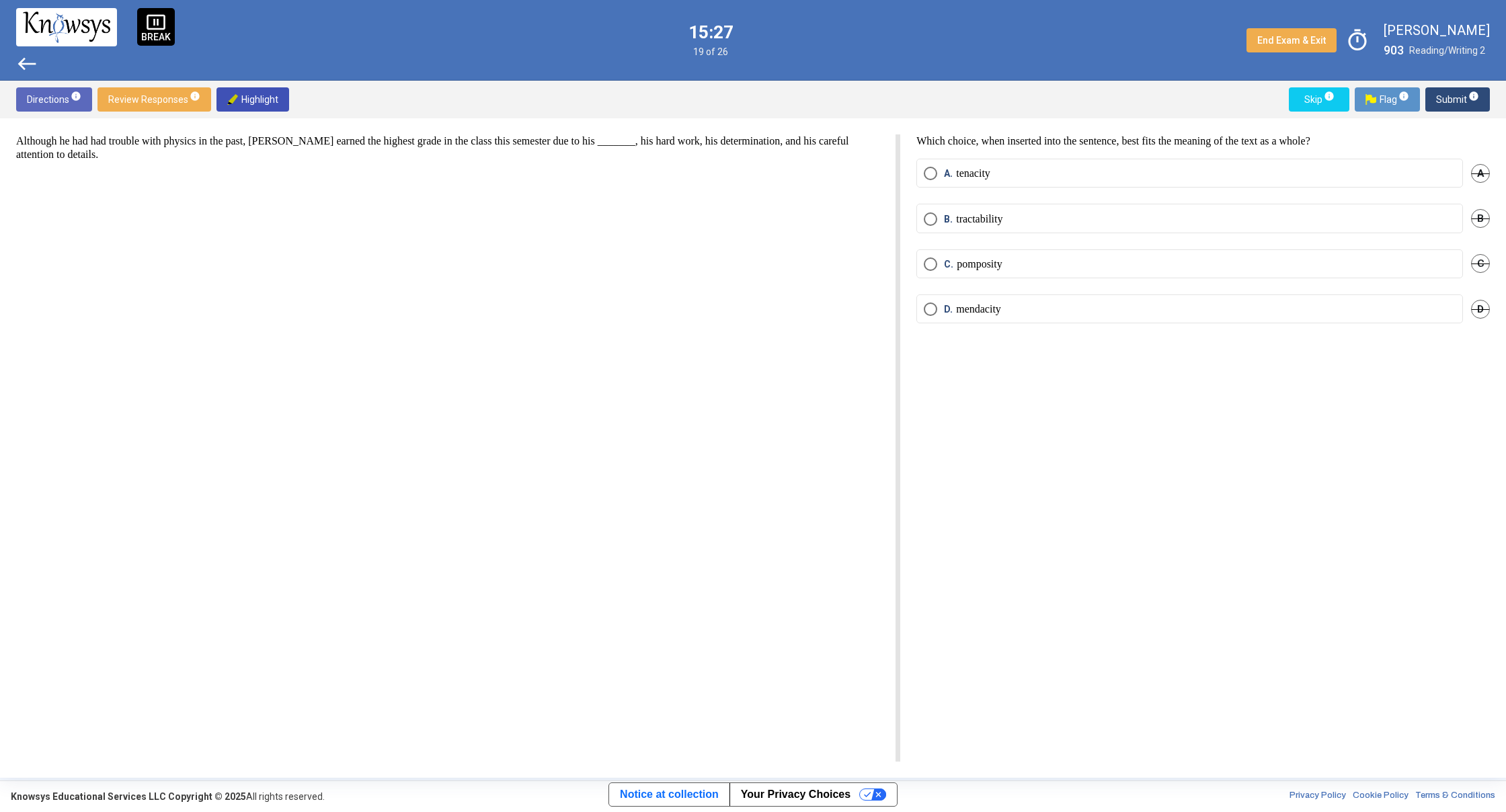
click at [933, 310] on span "Select an option" at bounding box center [931, 309] width 13 height 13
click at [1450, 97] on span "Submit info" at bounding box center [1457, 99] width 43 height 24
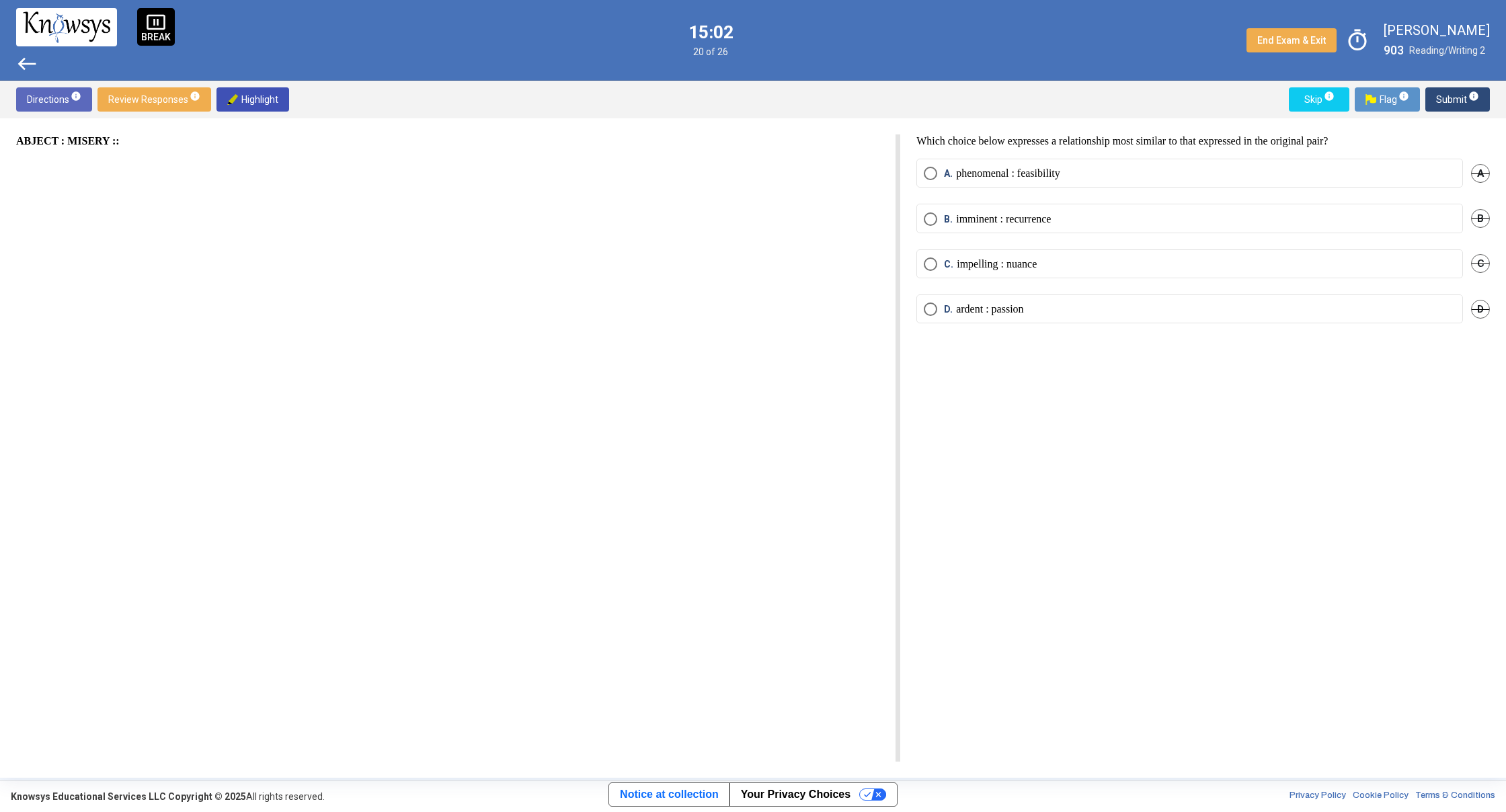
click at [934, 264] on span "Select an option" at bounding box center [931, 264] width 13 height 13
click at [1450, 96] on span "Submit info" at bounding box center [1457, 99] width 43 height 24
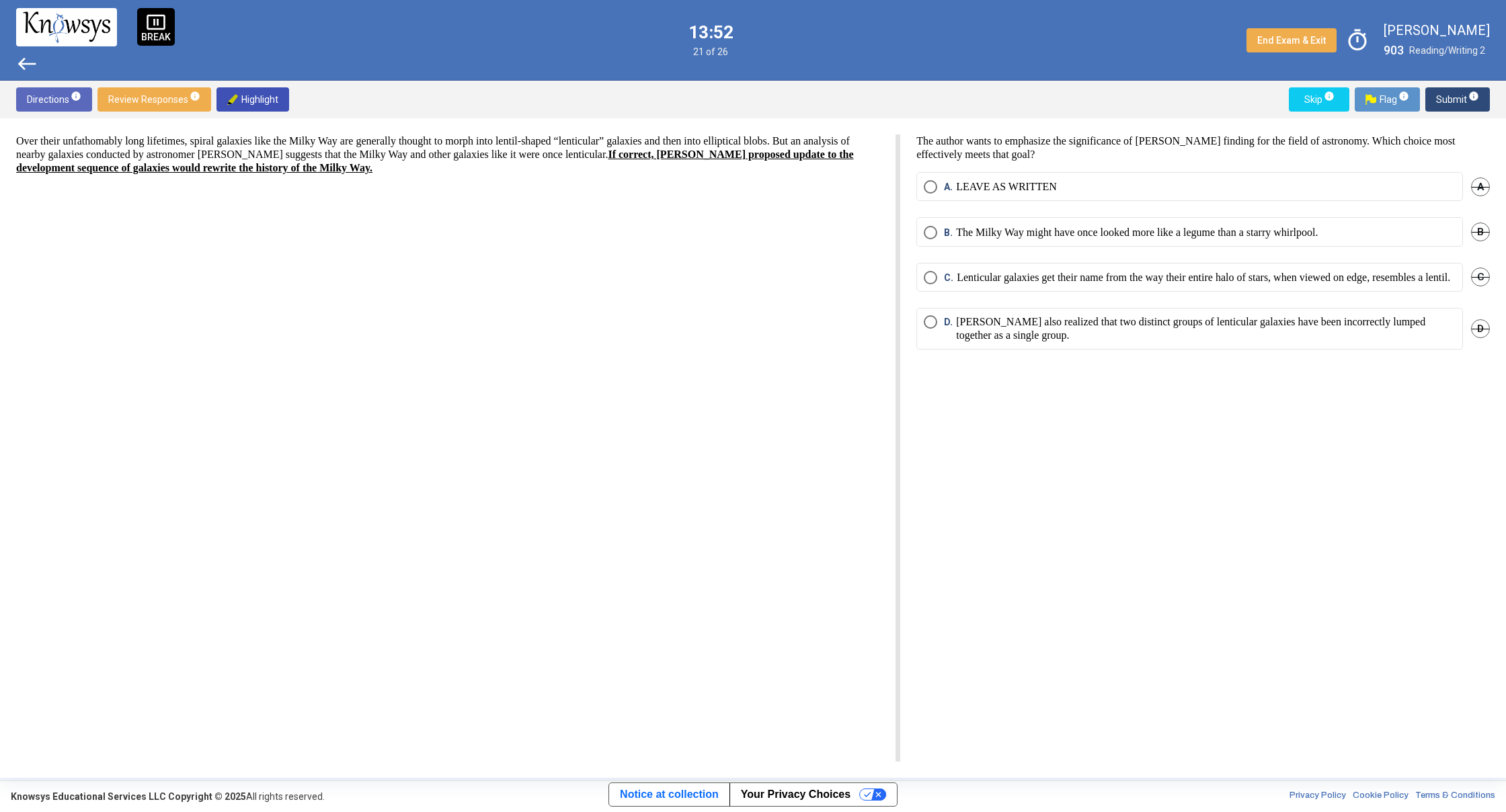
click at [1450, 99] on span "Submit info" at bounding box center [1457, 99] width 43 height 24
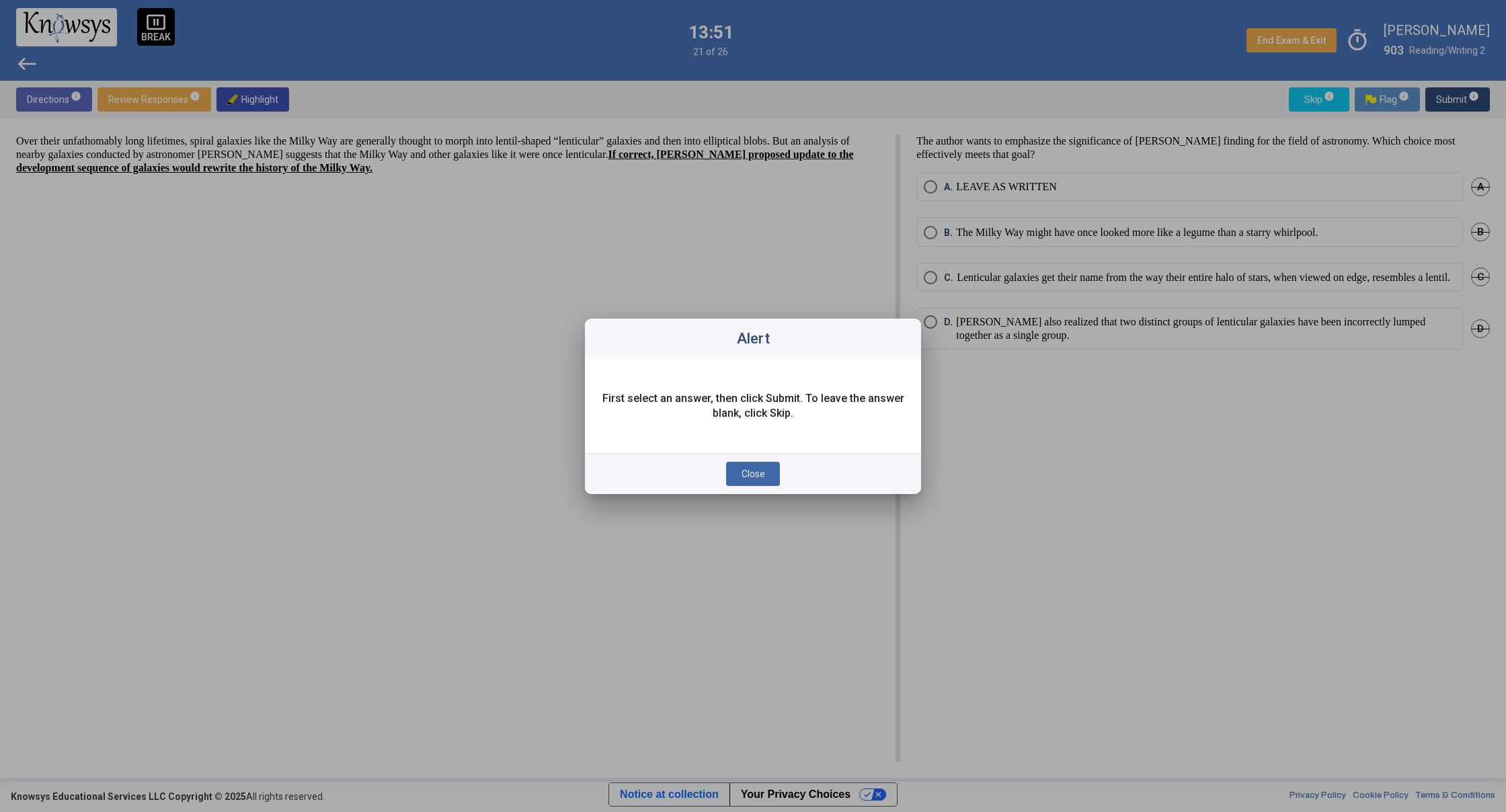
click at [738, 482] on button "Close" at bounding box center [753, 474] width 54 height 24
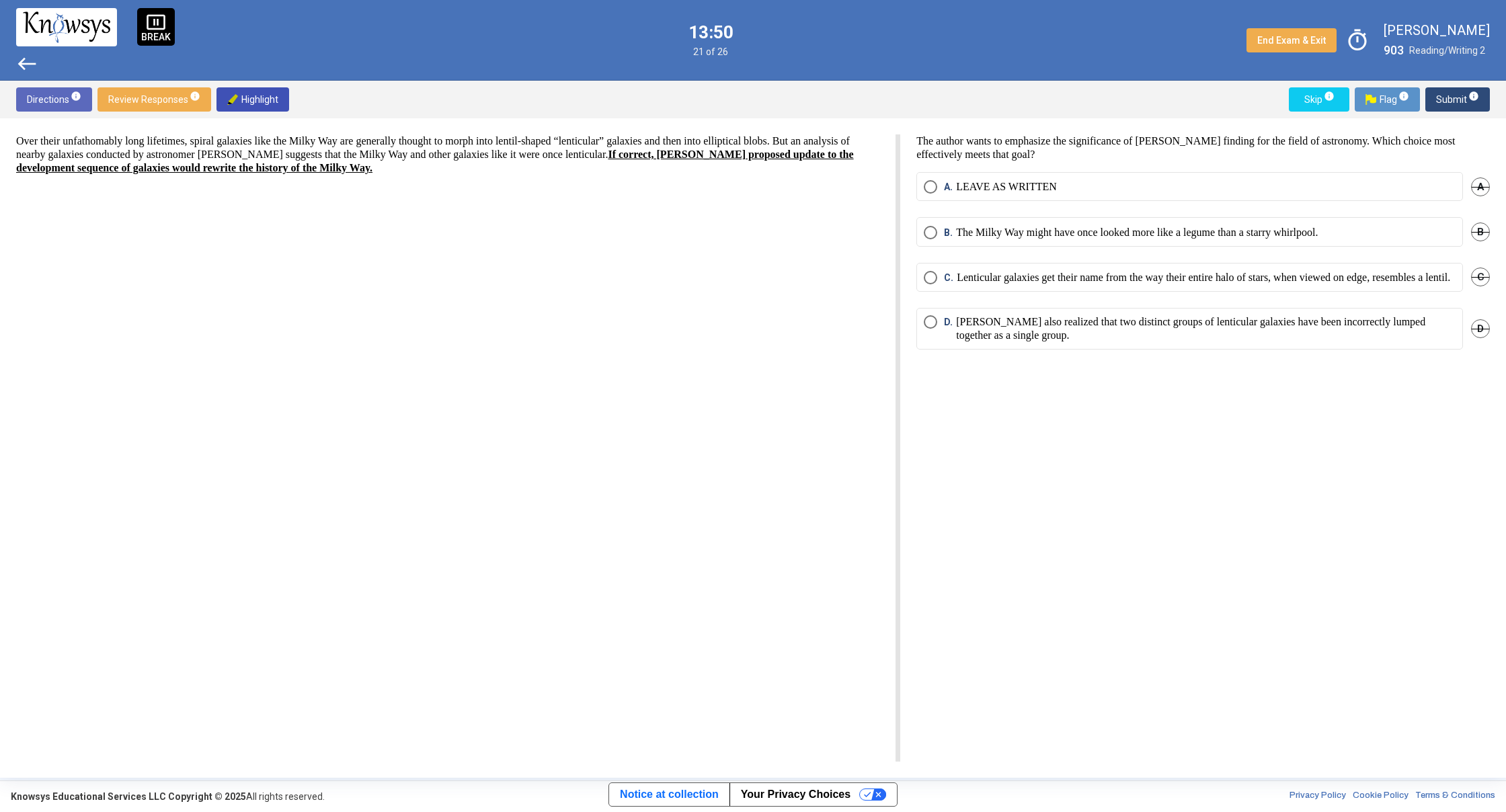
click at [935, 185] on span "Select an option" at bounding box center [931, 186] width 13 height 13
click at [1445, 99] on span "Submit info" at bounding box center [1457, 99] width 43 height 24
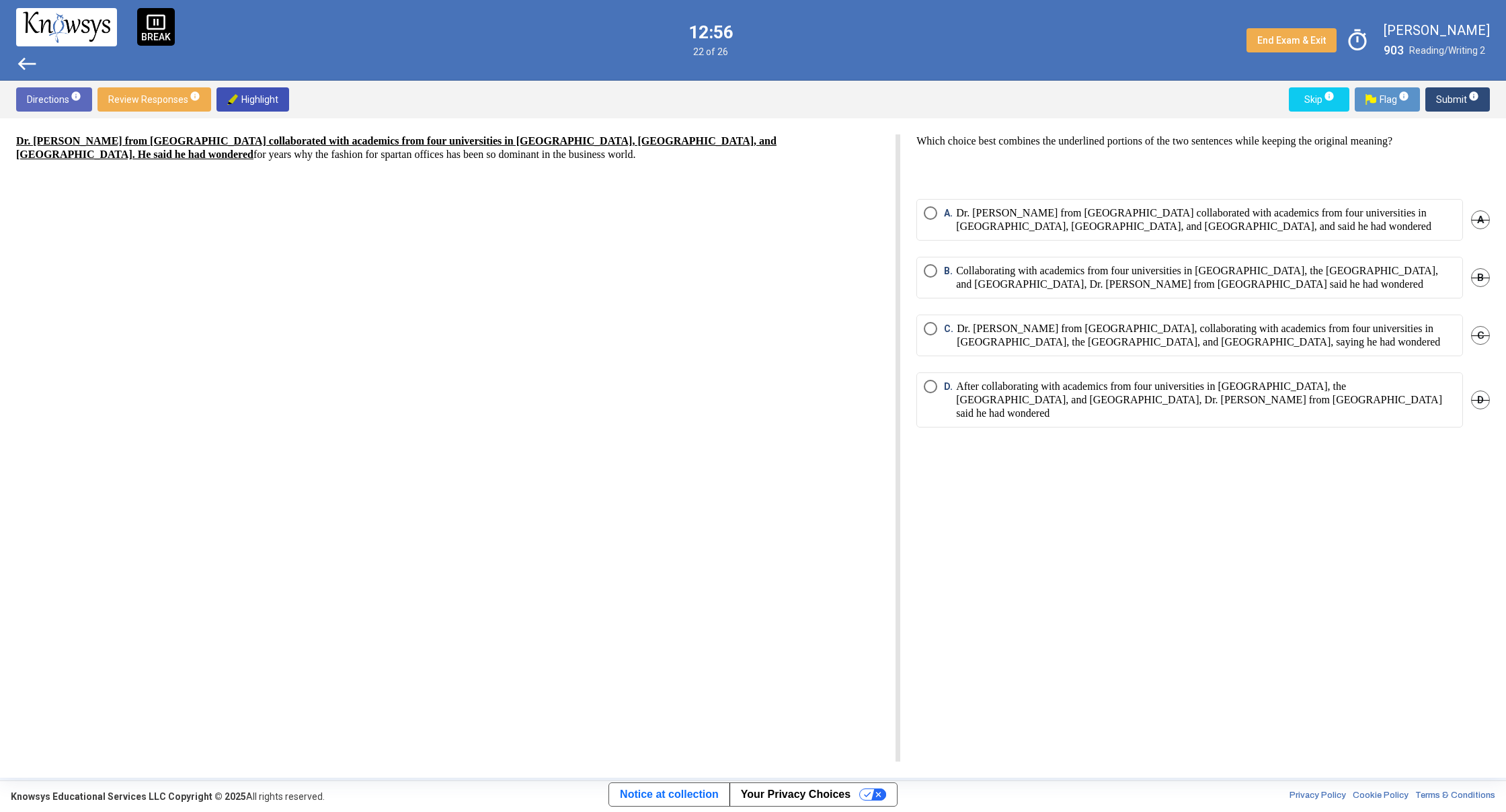
click at [929, 213] on span "Select an option" at bounding box center [931, 213] width 13 height 13
click at [1455, 100] on span "Submit info" at bounding box center [1457, 99] width 43 height 24
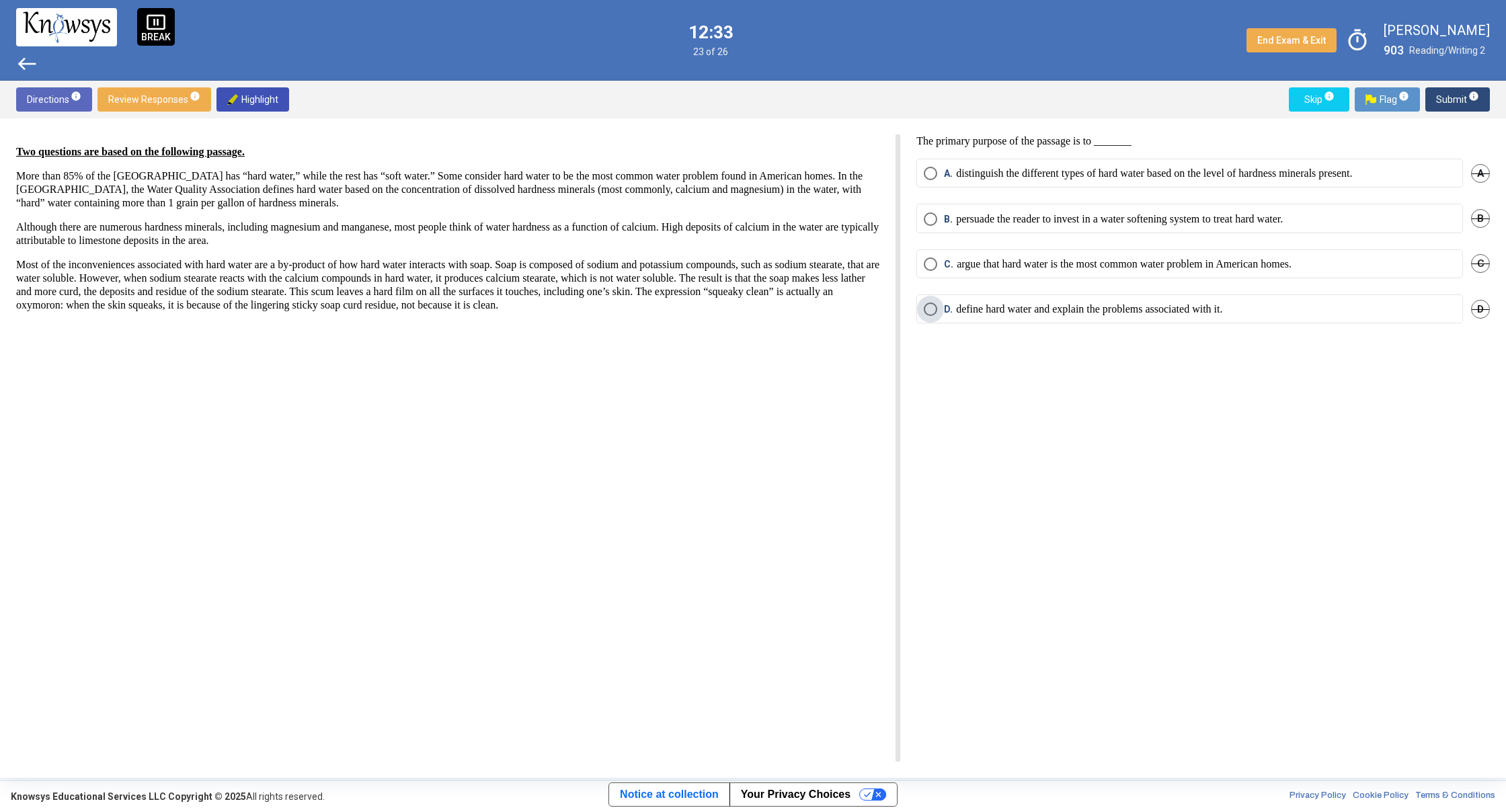
click at [937, 309] on span "Select an option" at bounding box center [931, 309] width 13 height 13
click at [1459, 98] on span "Submit info" at bounding box center [1457, 99] width 43 height 24
click at [931, 219] on span "Select an option" at bounding box center [931, 219] width 13 height 13
click at [1444, 102] on span "Submit info" at bounding box center [1457, 99] width 43 height 24
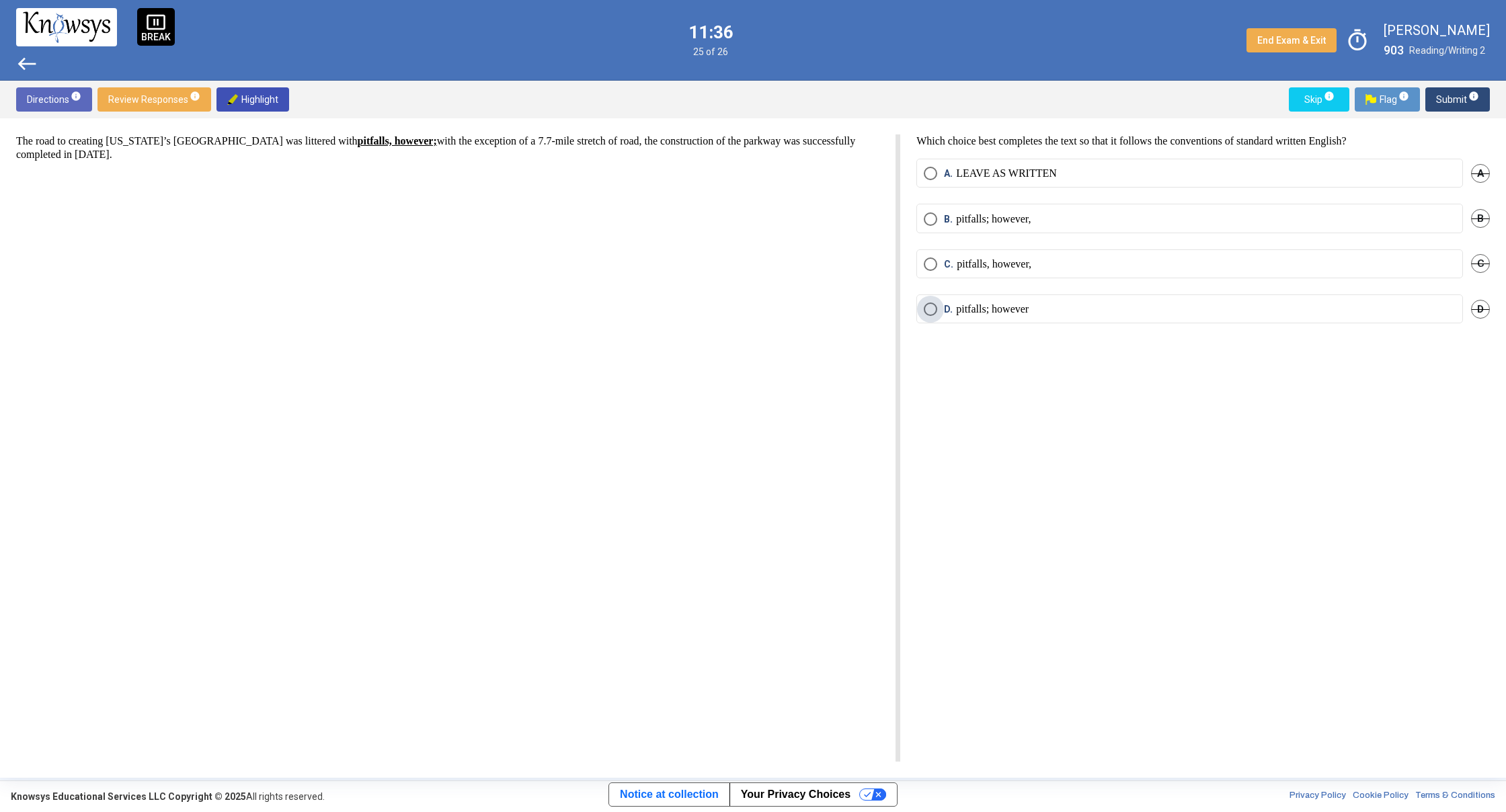
click at [934, 306] on span "Select an option" at bounding box center [931, 309] width 13 height 13
click at [1453, 96] on span "Submit info" at bounding box center [1457, 99] width 43 height 24
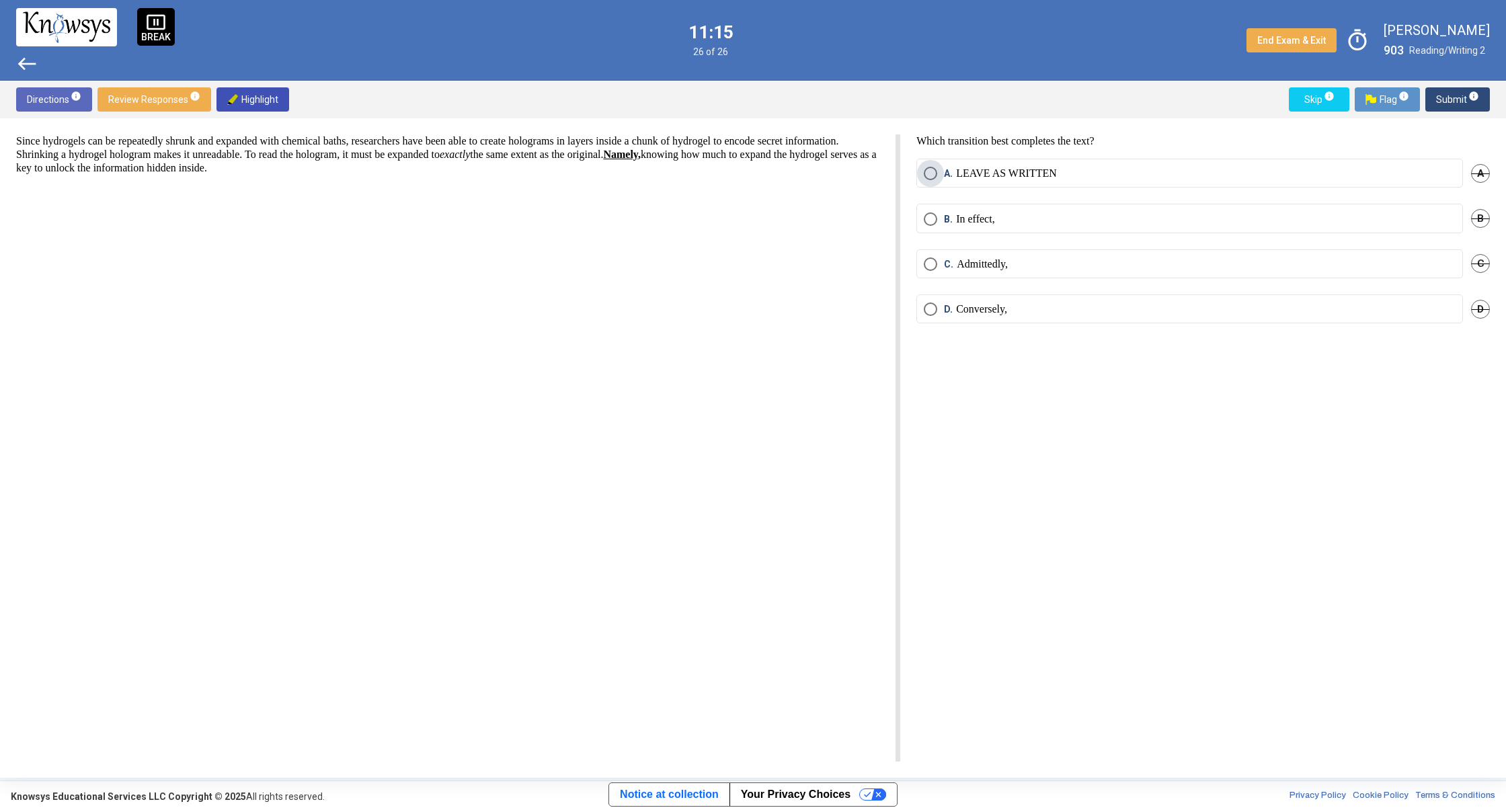
click at [928, 172] on span "Select an option" at bounding box center [931, 173] width 13 height 13
click at [1437, 95] on span "Submit info" at bounding box center [1457, 99] width 43 height 24
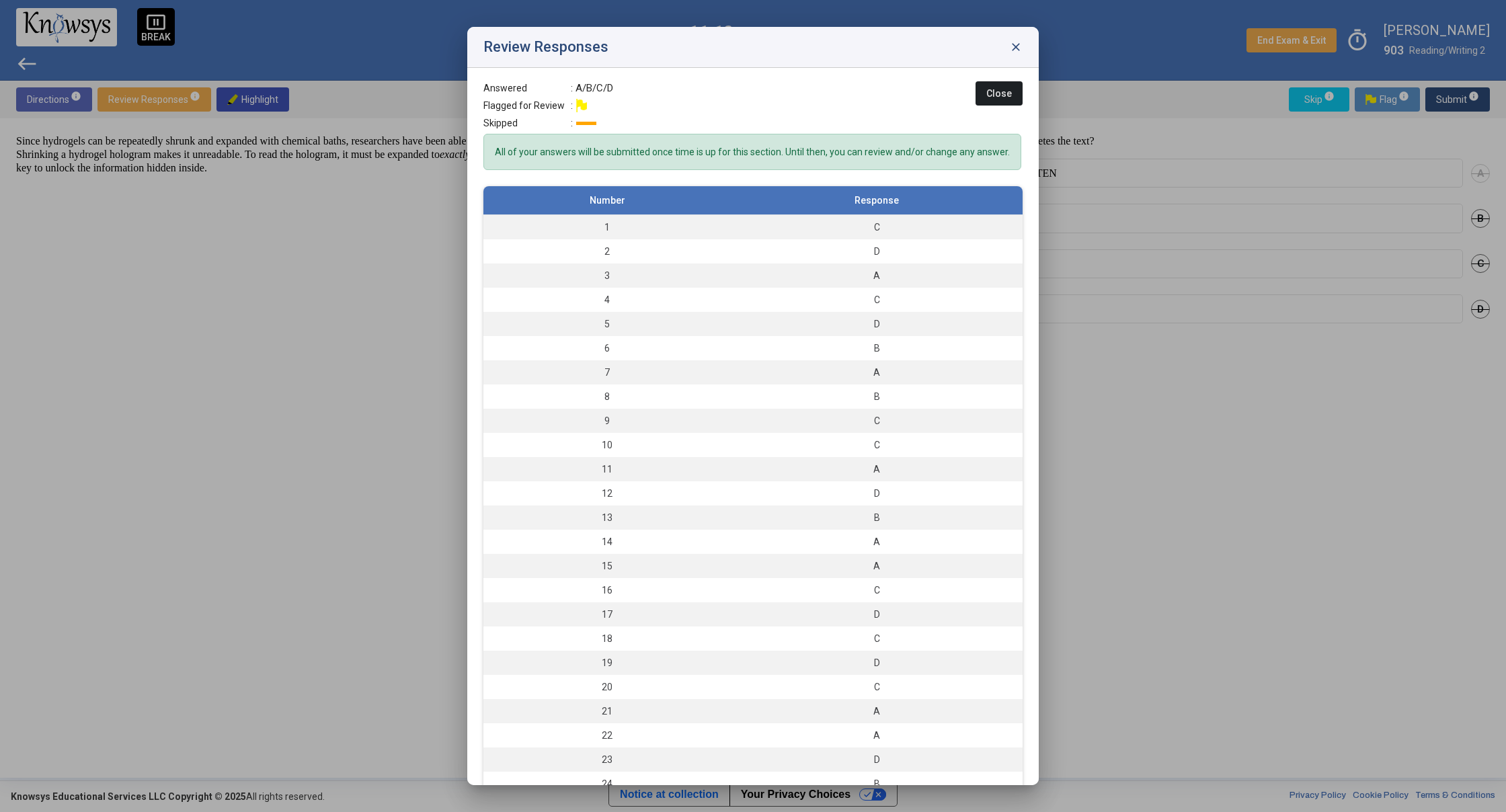
click at [1010, 48] on span "close" at bounding box center [1015, 47] width 13 height 13
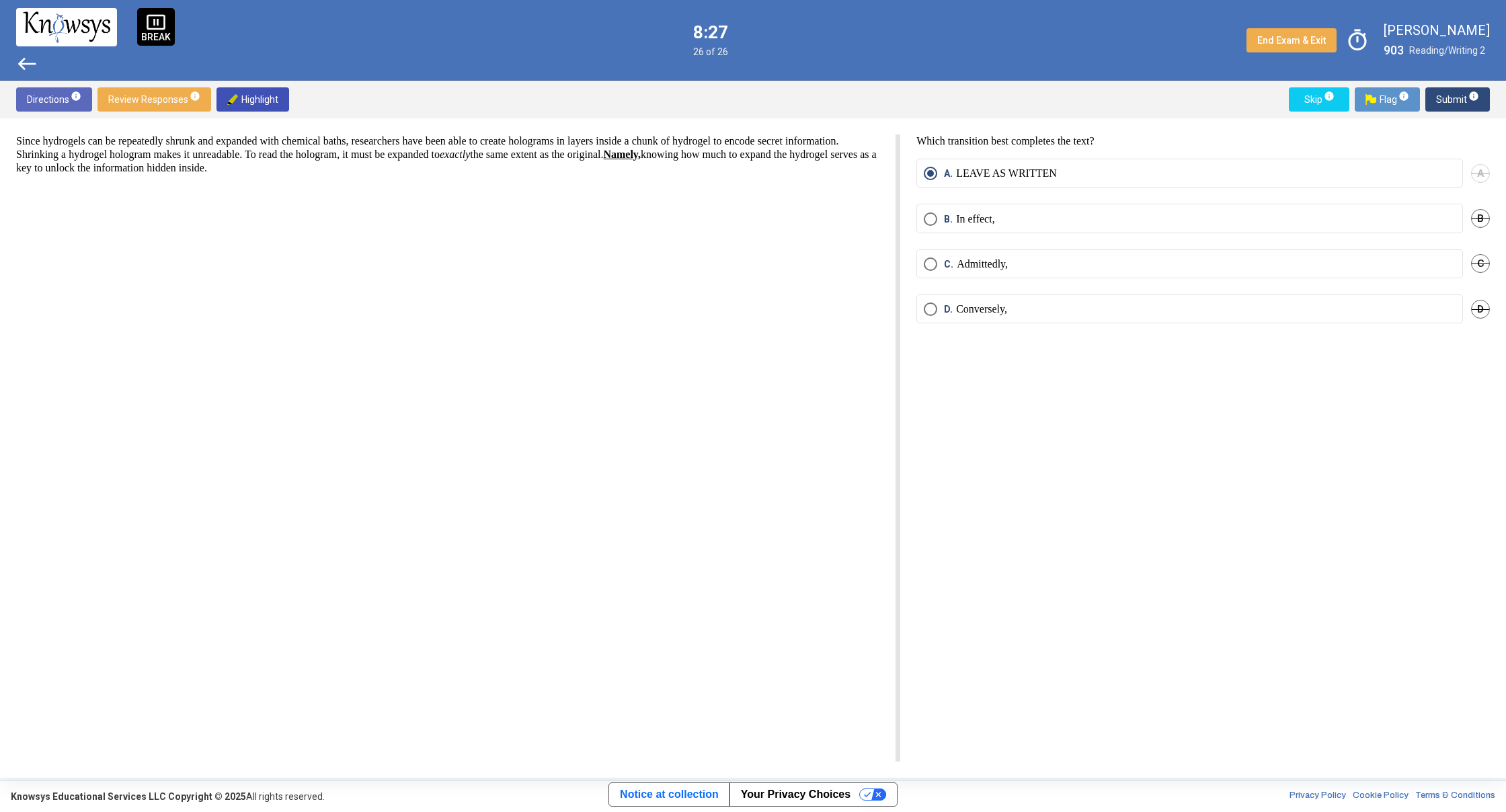
click at [25, 56] on span "west" at bounding box center [26, 64] width 21 height 21
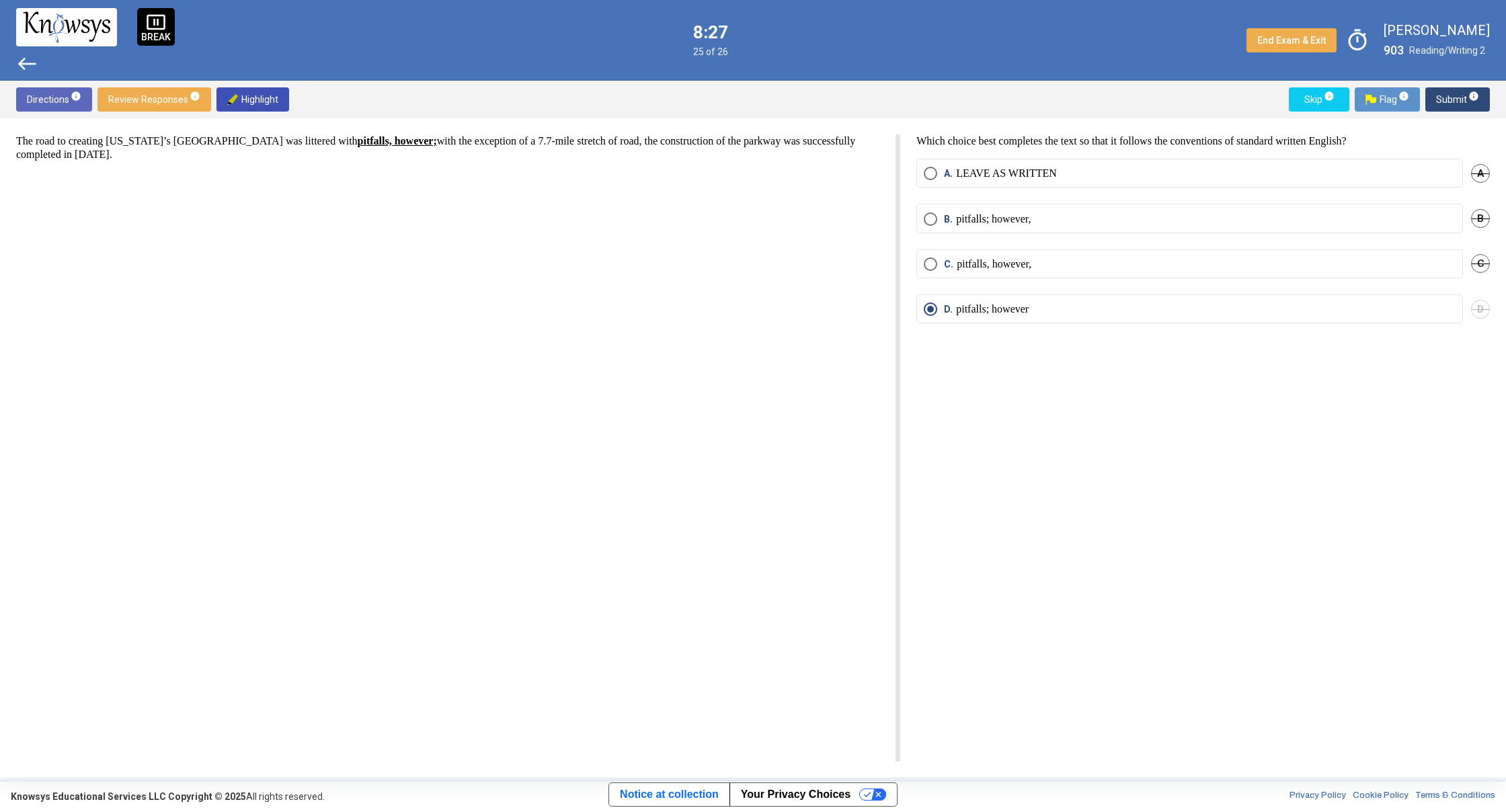
click at [25, 56] on span "west" at bounding box center [26, 64] width 21 height 21
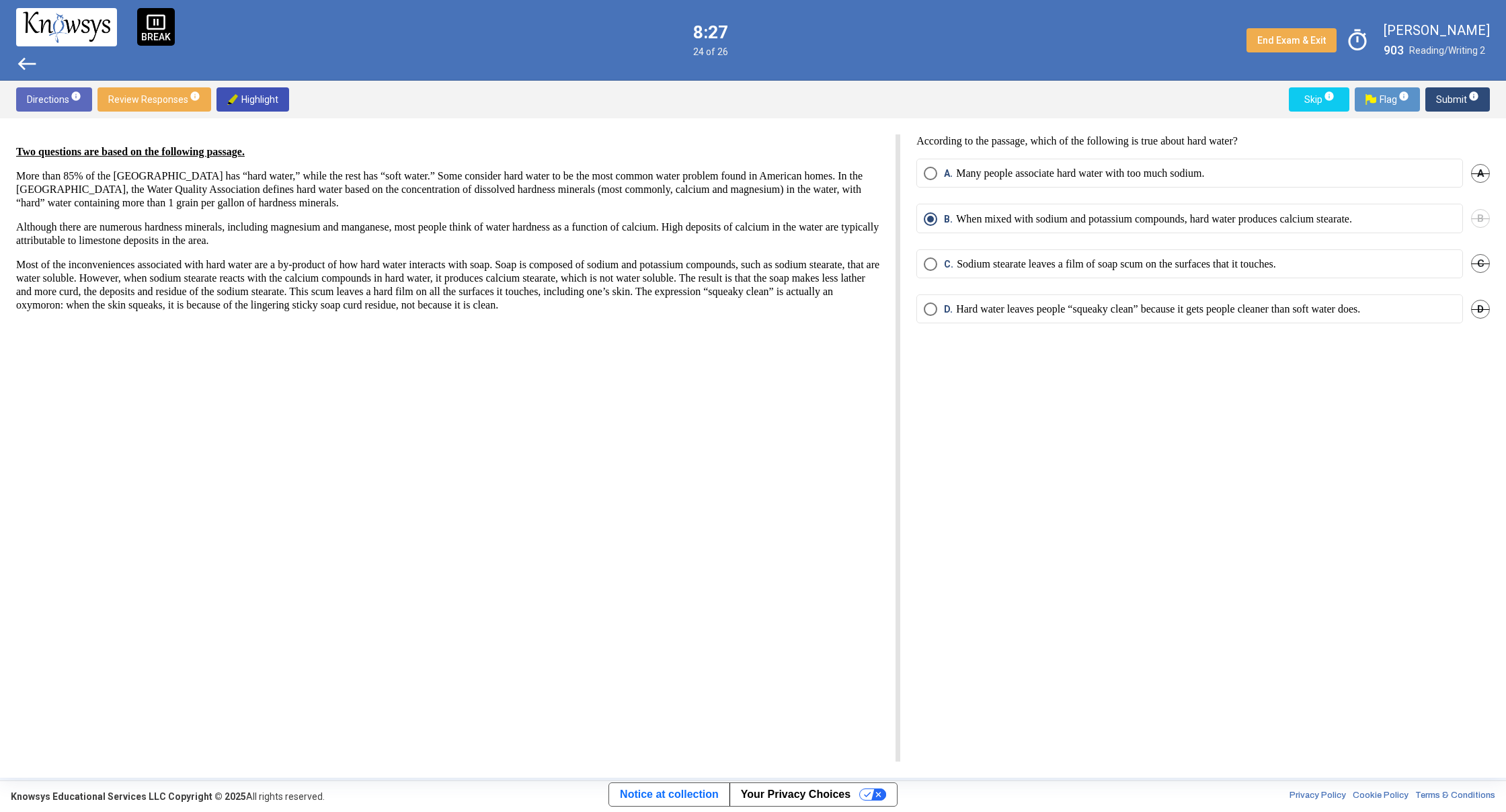
click at [25, 56] on span "west" at bounding box center [26, 64] width 21 height 21
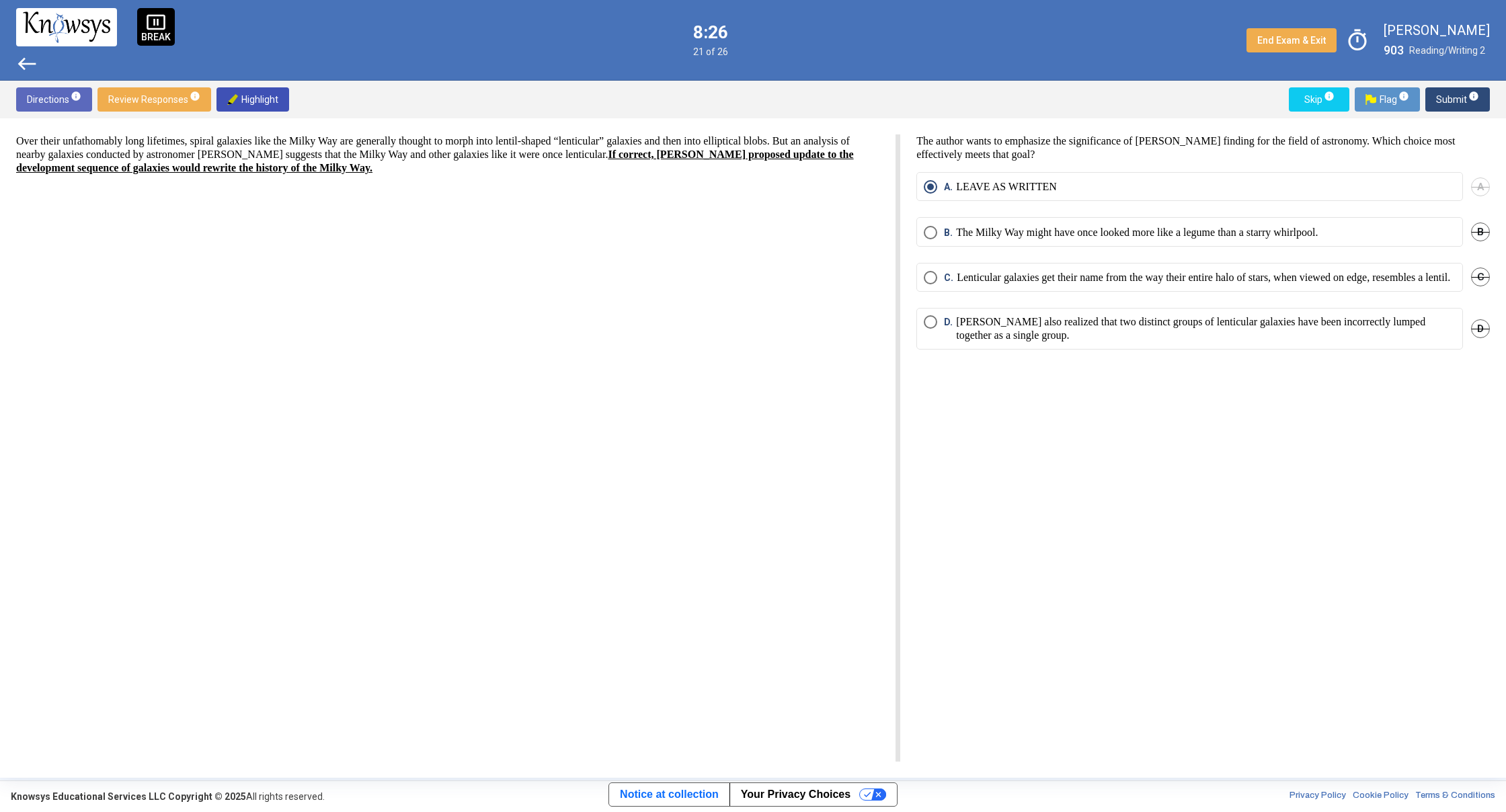
click at [24, 56] on span "west" at bounding box center [26, 64] width 21 height 21
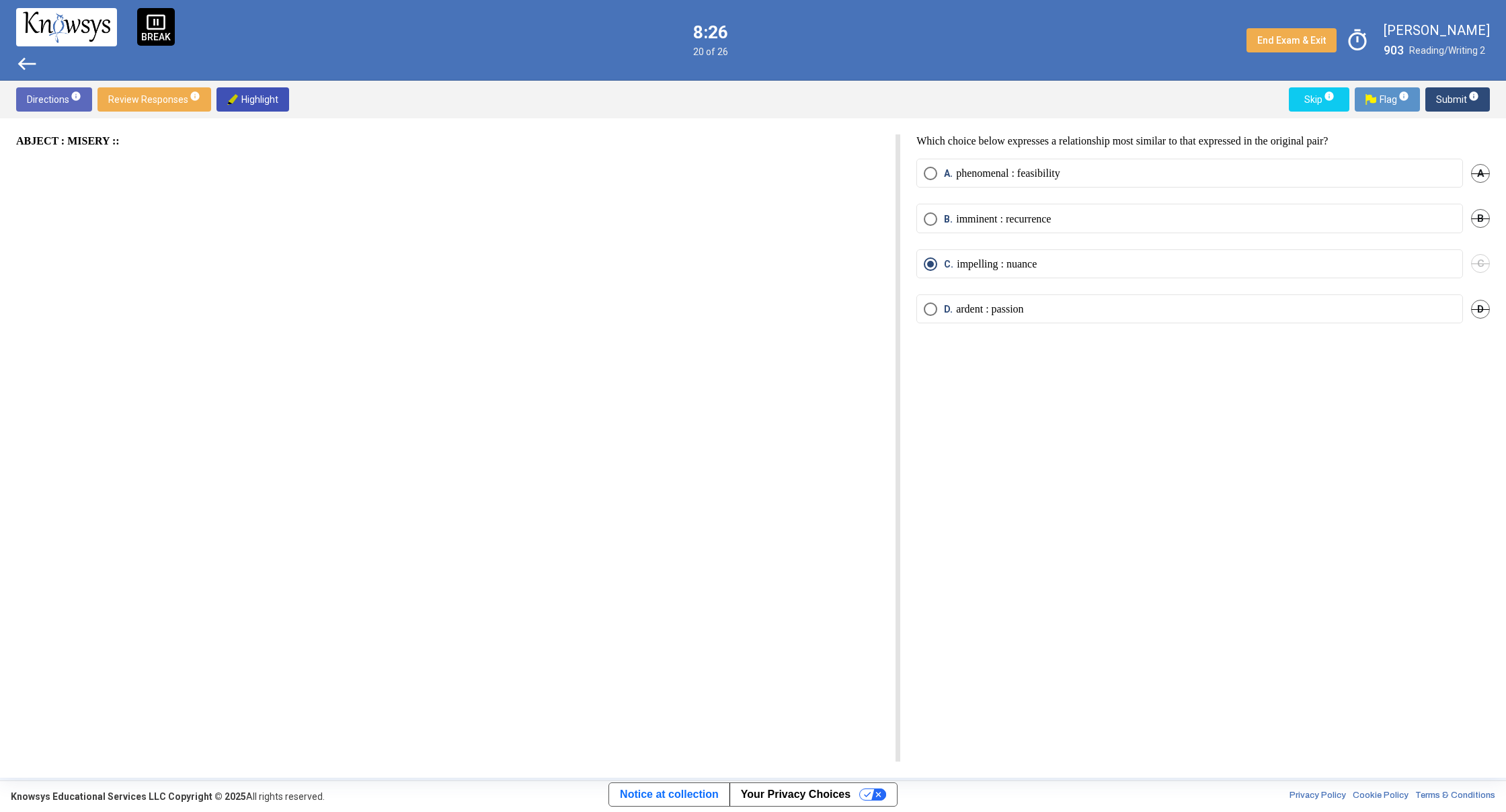
click at [23, 56] on span "west" at bounding box center [26, 64] width 21 height 21
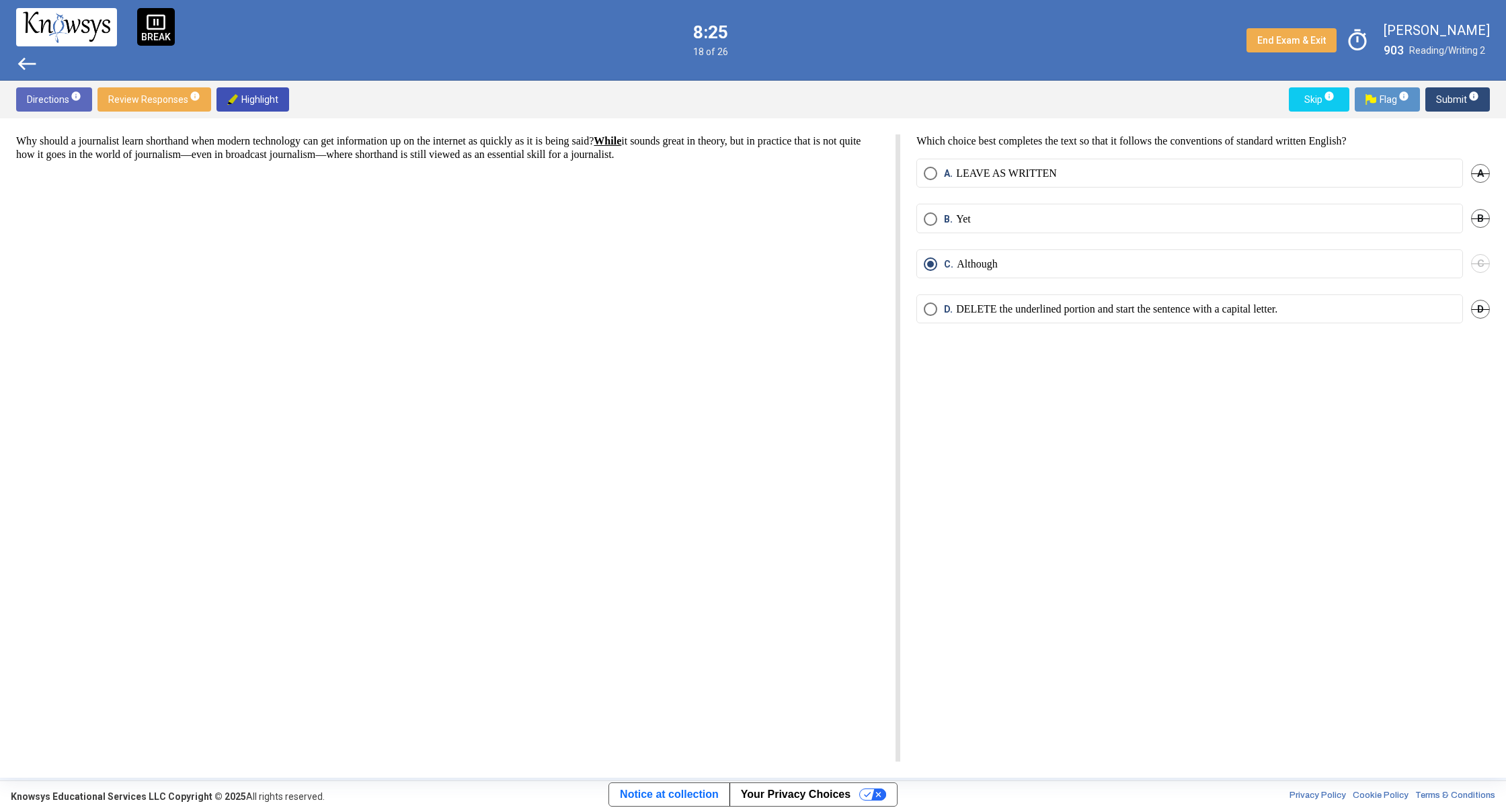
click at [23, 54] on span "west" at bounding box center [26, 64] width 21 height 21
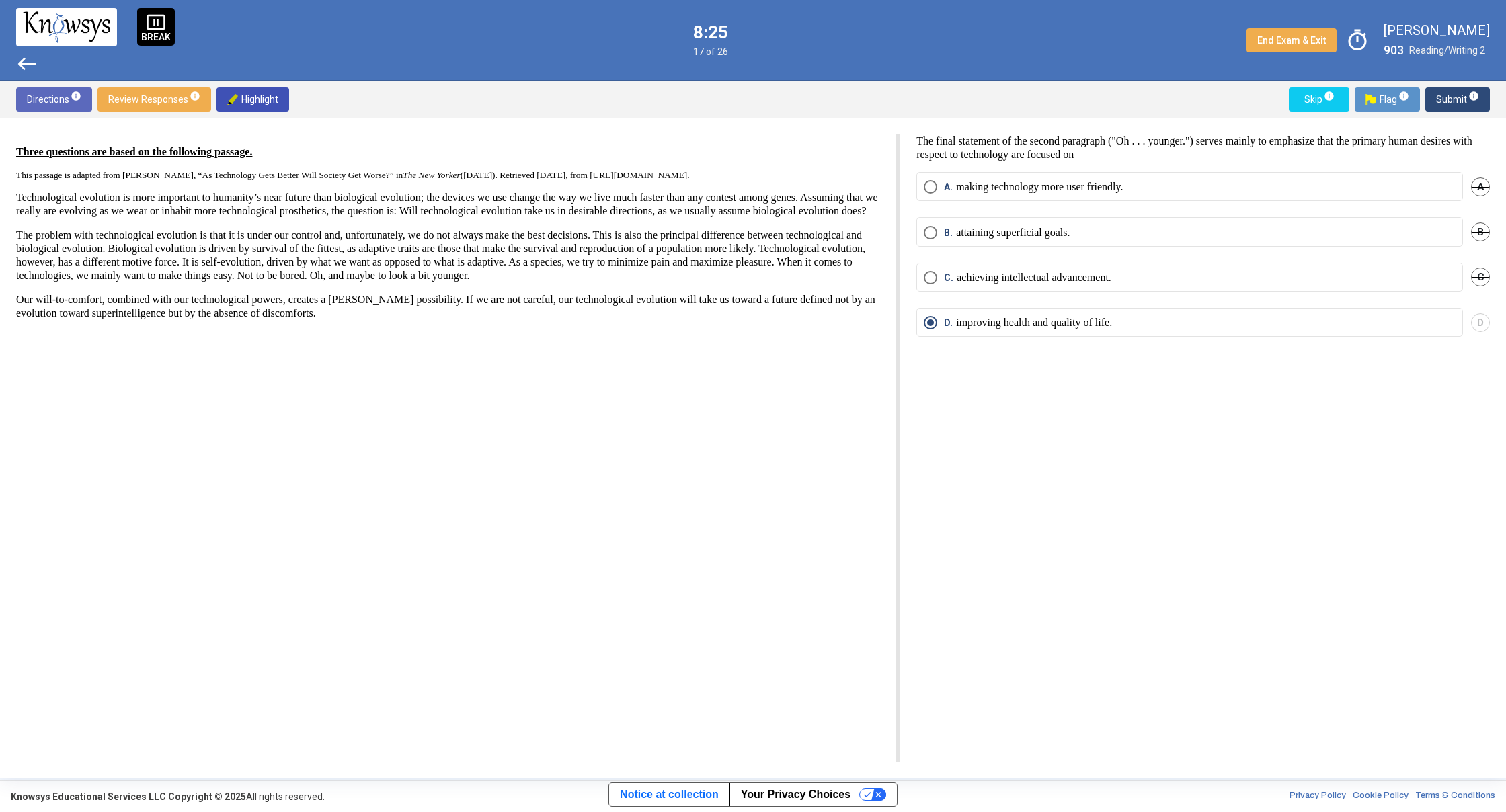
click at [23, 54] on span "west" at bounding box center [26, 64] width 21 height 21
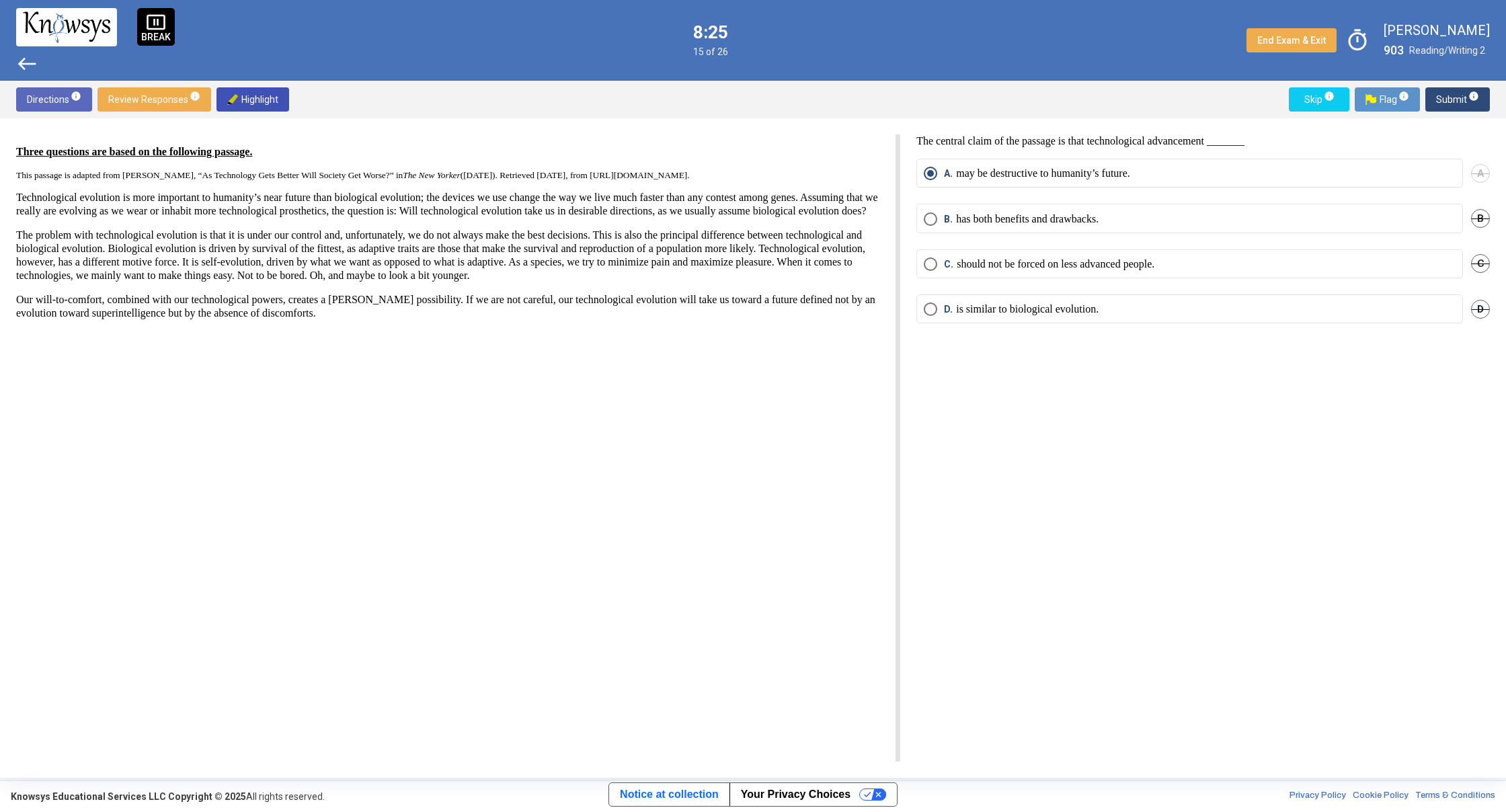
click at [23, 54] on span "west" at bounding box center [26, 64] width 21 height 21
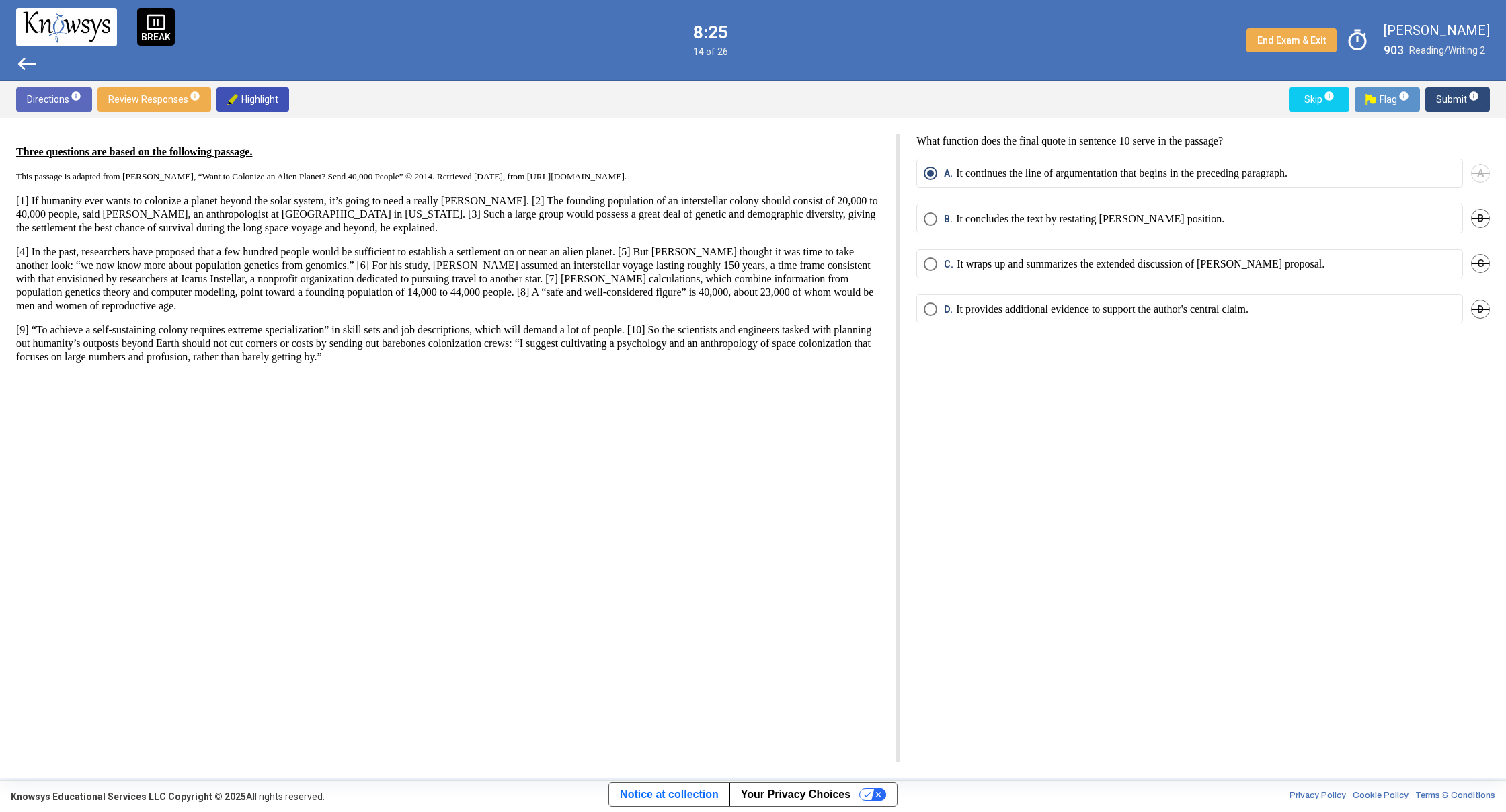
click at [23, 54] on span "west" at bounding box center [26, 64] width 21 height 21
click at [21, 54] on span "west" at bounding box center [26, 64] width 21 height 21
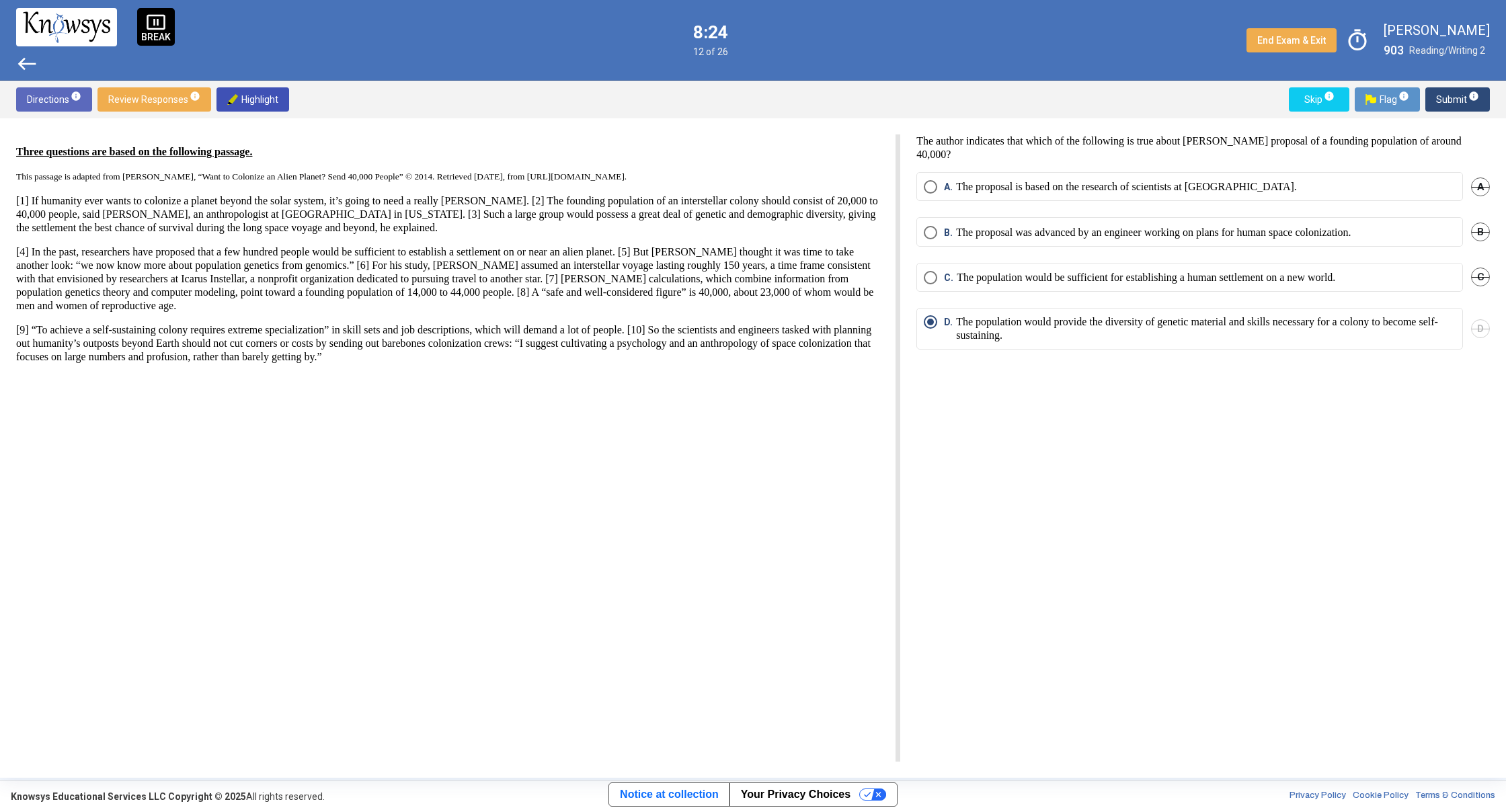
click at [21, 54] on span "west" at bounding box center [26, 64] width 21 height 21
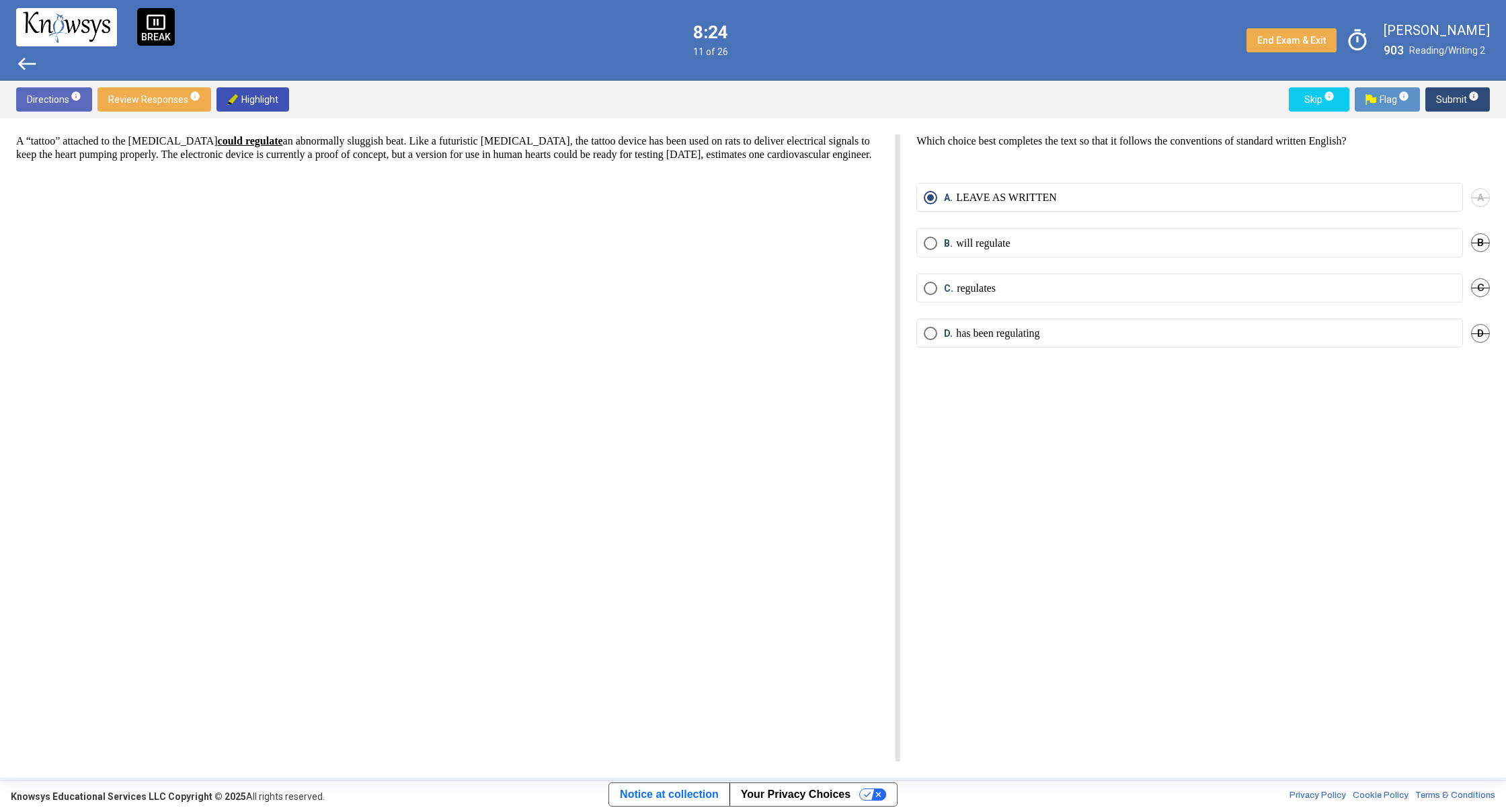
click at [21, 54] on span "west" at bounding box center [26, 64] width 21 height 21
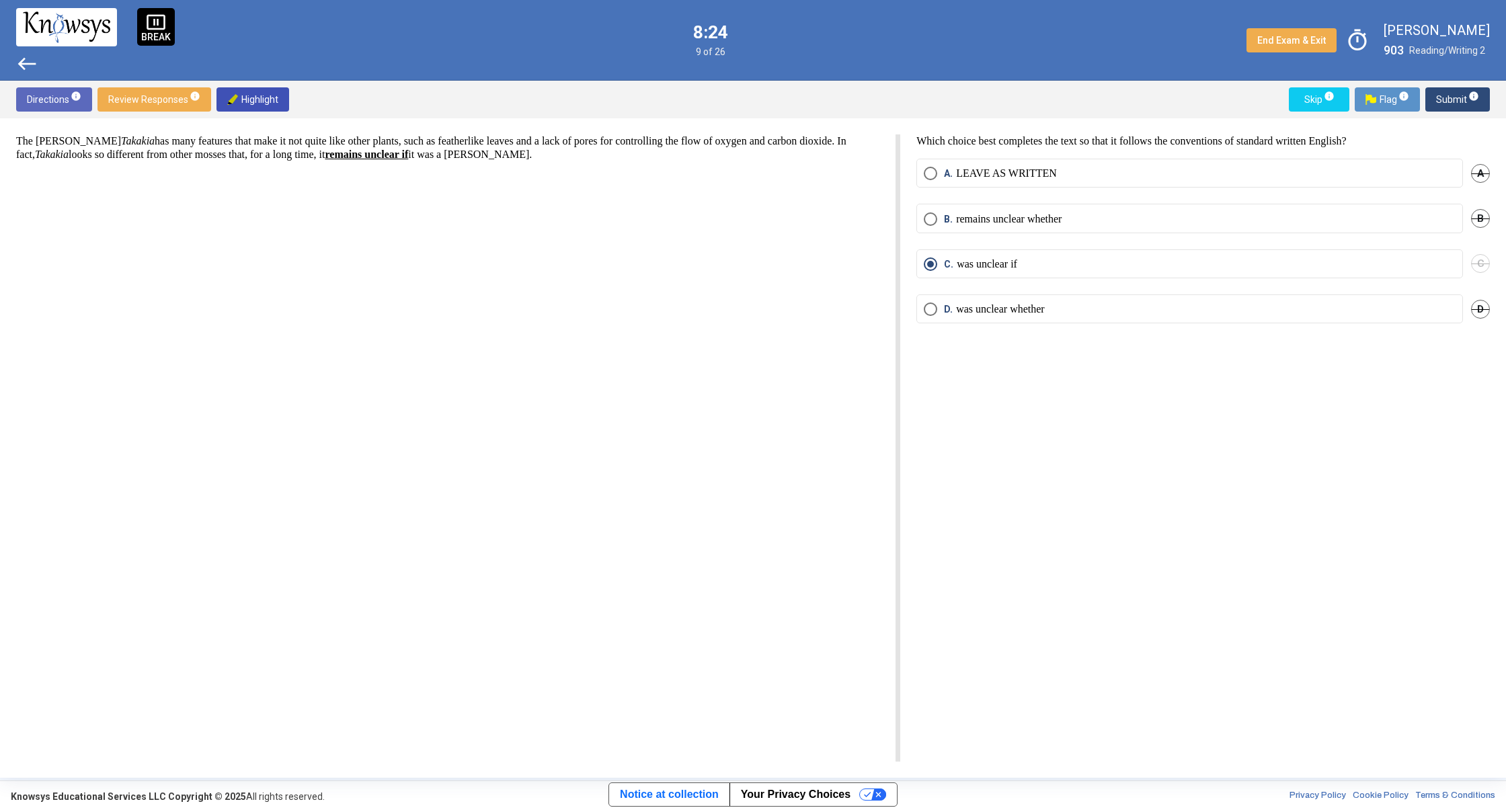
click at [21, 54] on span "west" at bounding box center [26, 64] width 21 height 21
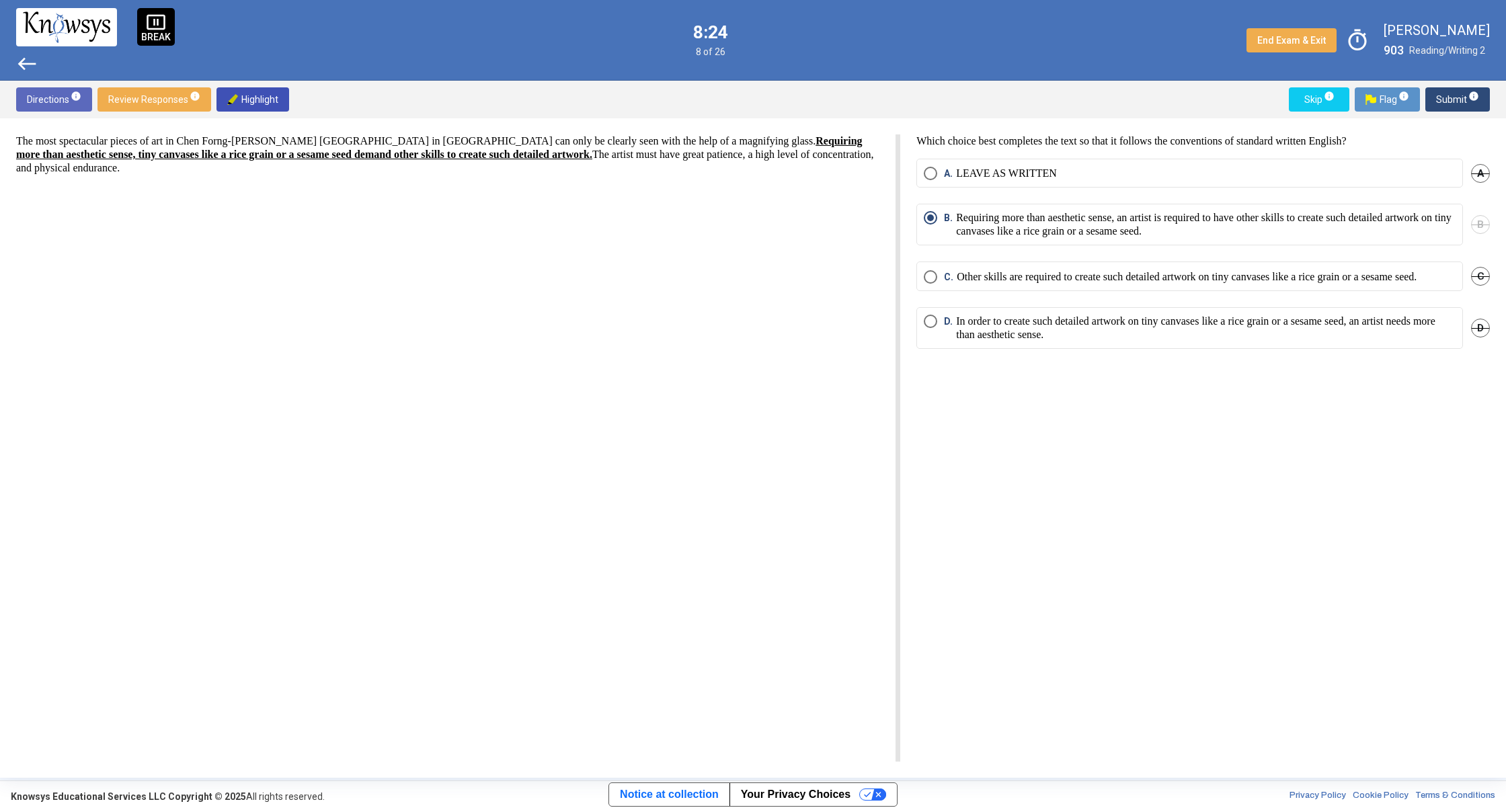
click at [19, 54] on span "west" at bounding box center [26, 64] width 21 height 21
click at [18, 55] on span "west" at bounding box center [26, 64] width 21 height 21
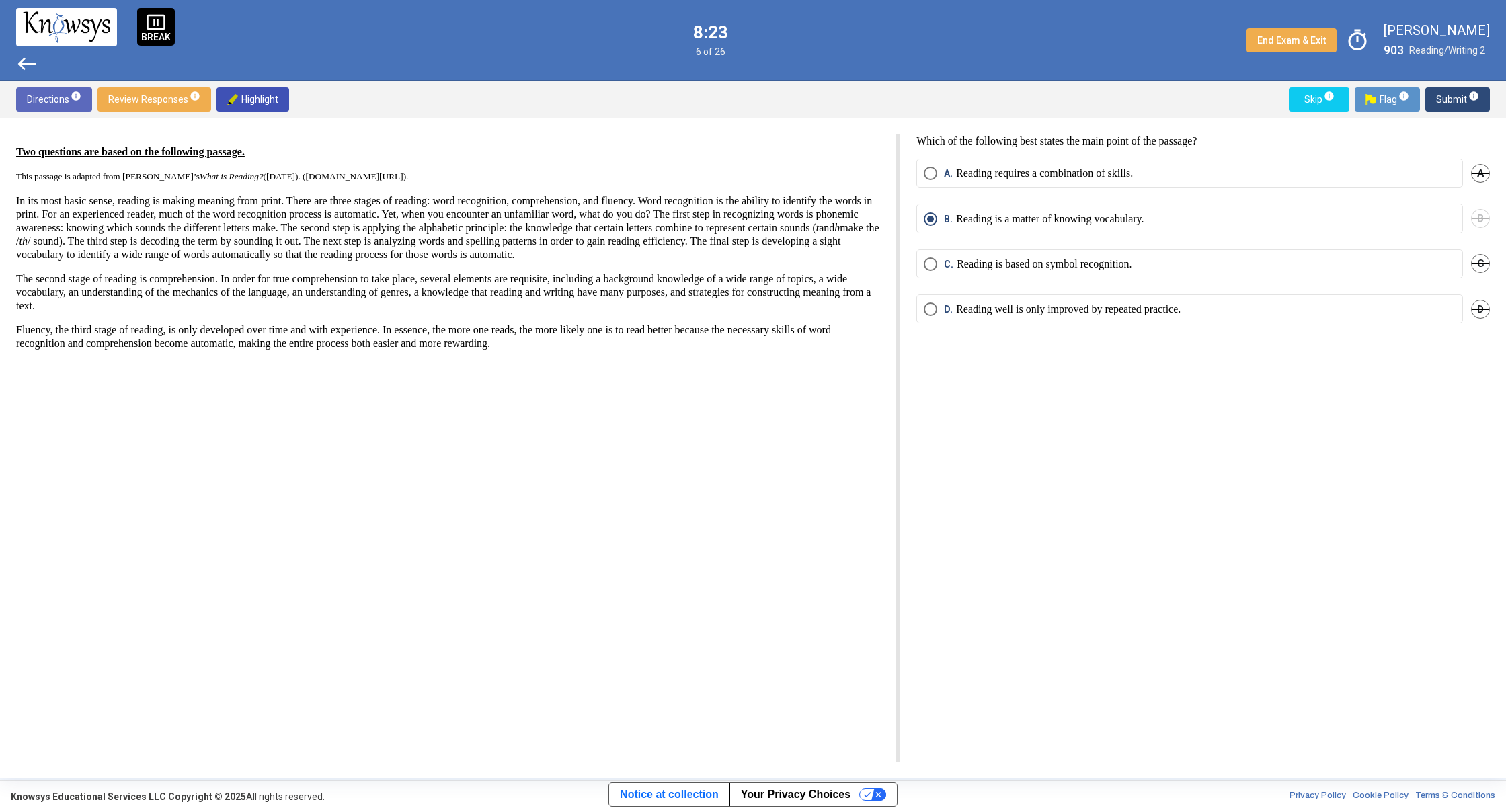
click at [19, 55] on span "west" at bounding box center [26, 64] width 21 height 21
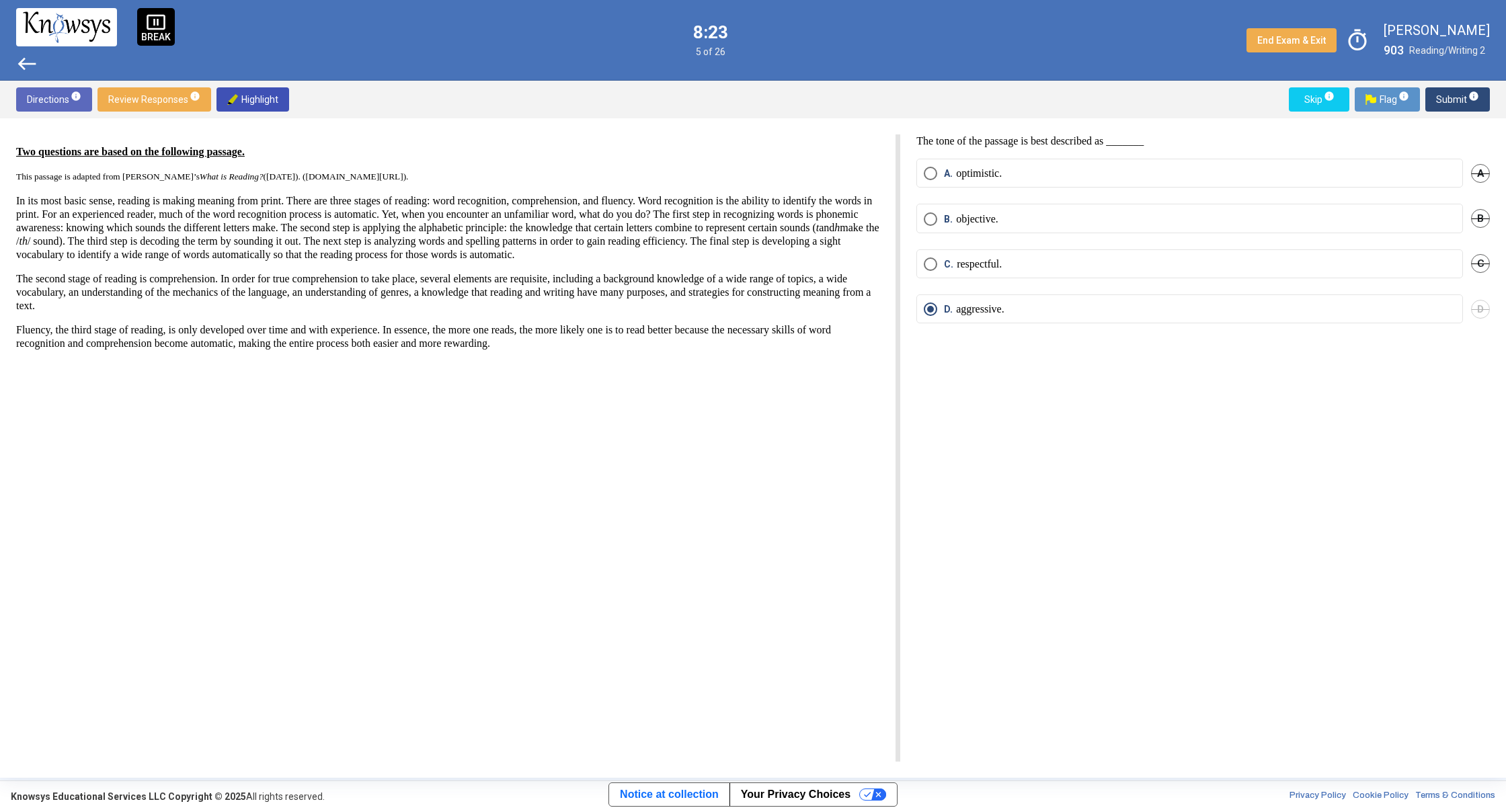
click at [20, 56] on span "west" at bounding box center [26, 64] width 21 height 21
click at [20, 57] on span "west" at bounding box center [26, 64] width 21 height 21
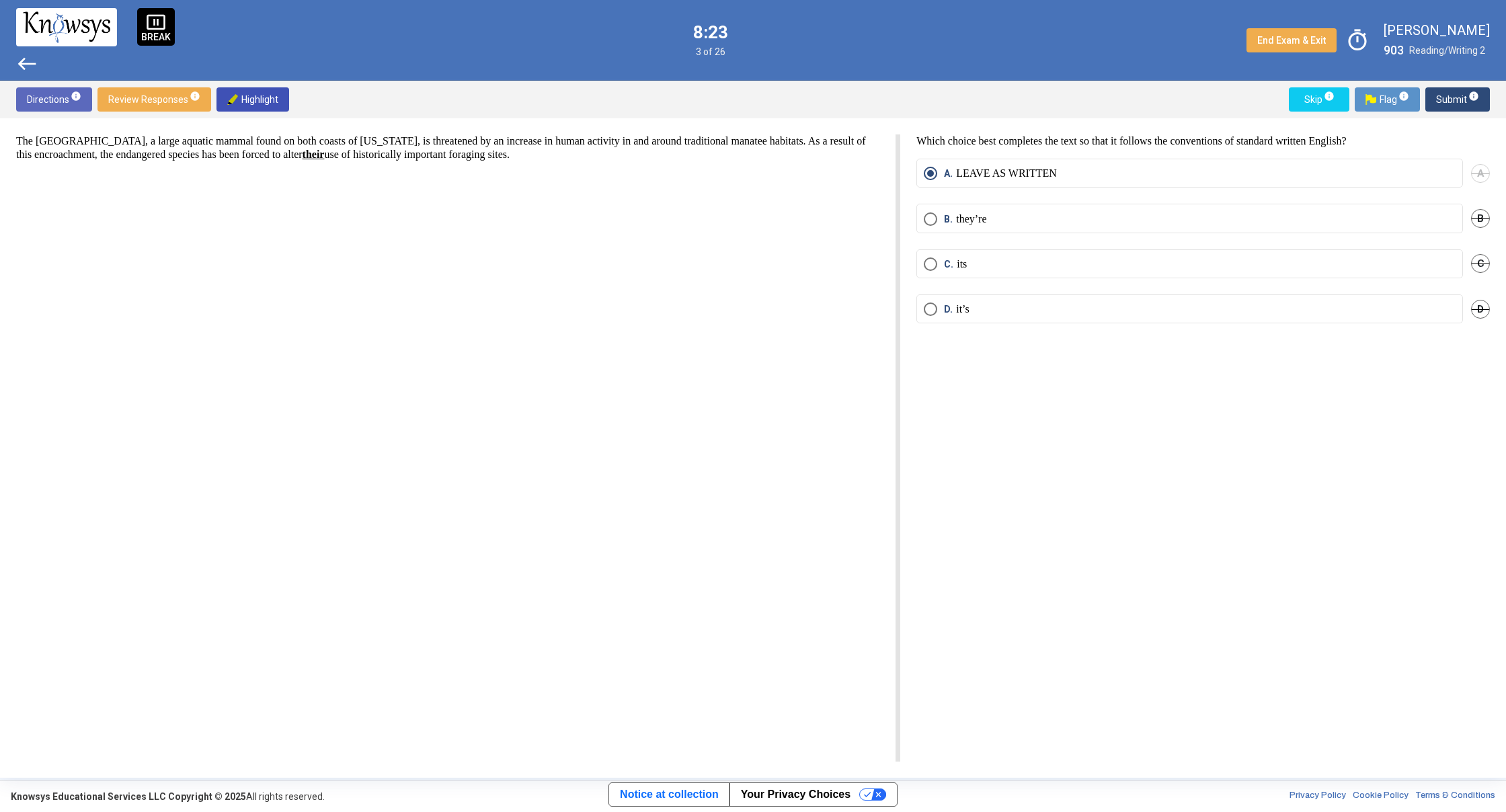
click at [20, 58] on span "west" at bounding box center [26, 64] width 21 height 21
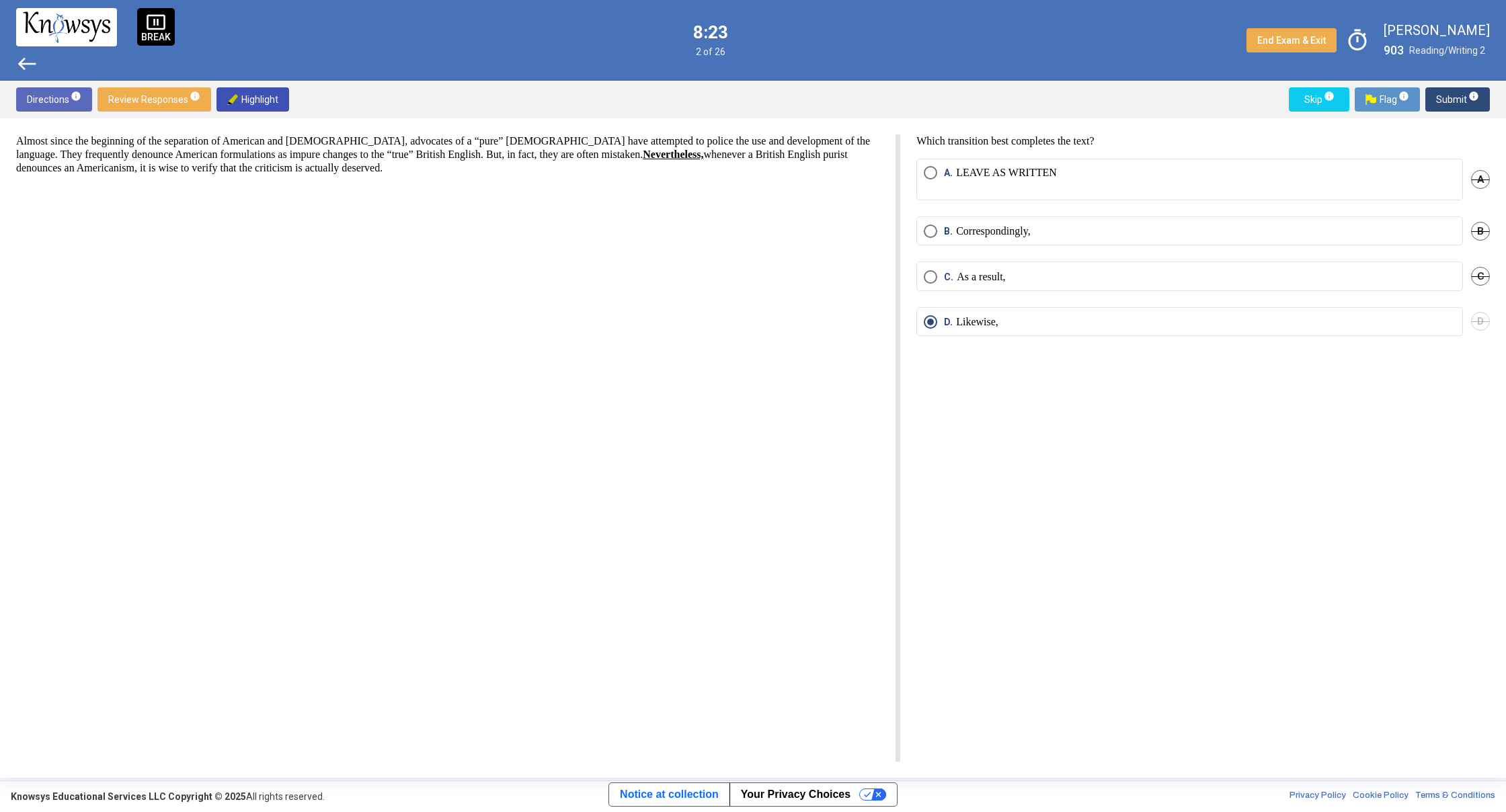
click at [20, 58] on span "west" at bounding box center [26, 64] width 21 height 21
click at [20, 46] on div at bounding box center [67, 26] width 101 height 37
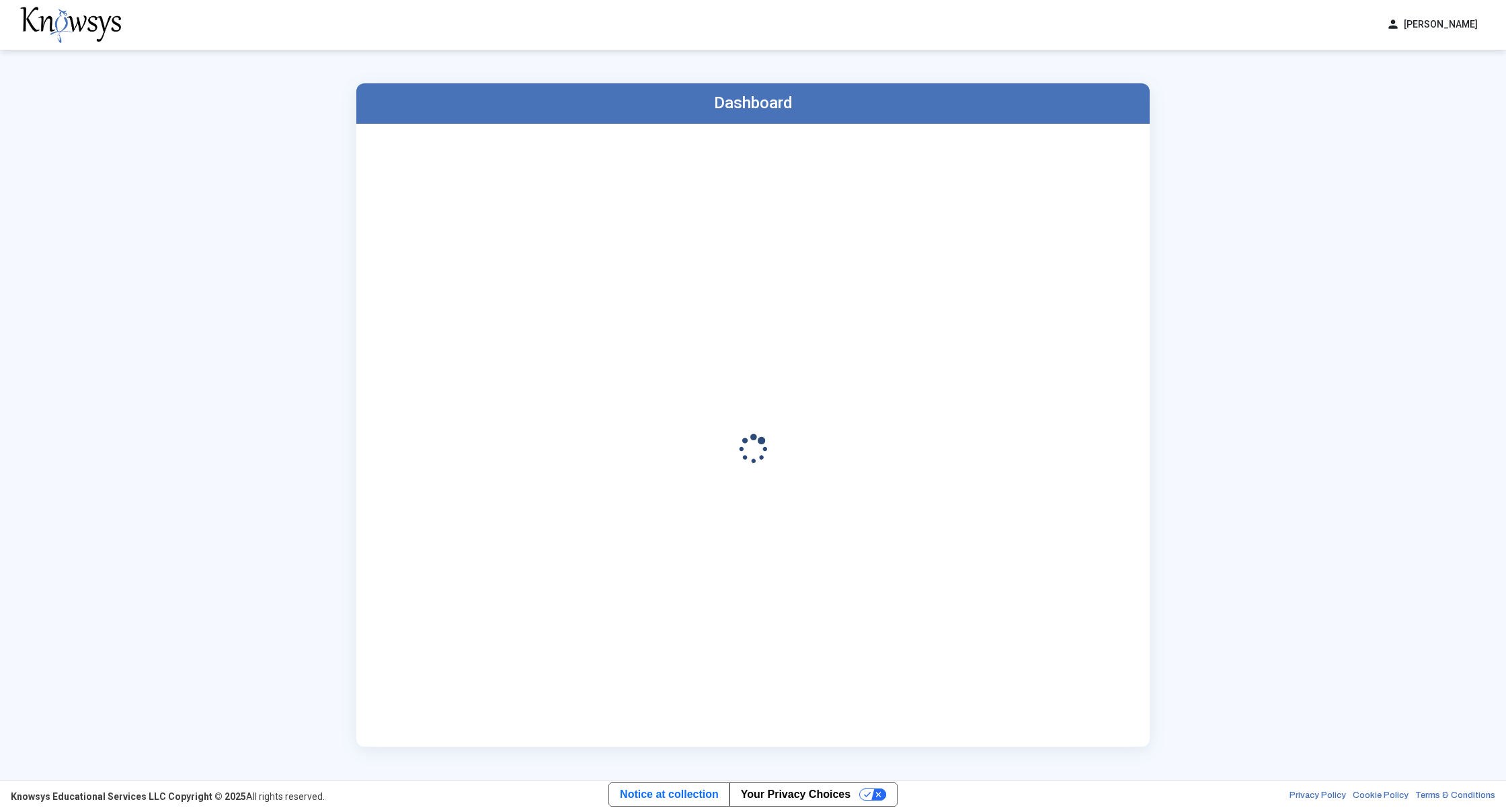
click at [20, 58] on div "Dashboard" at bounding box center [753, 415] width 1506 height 731
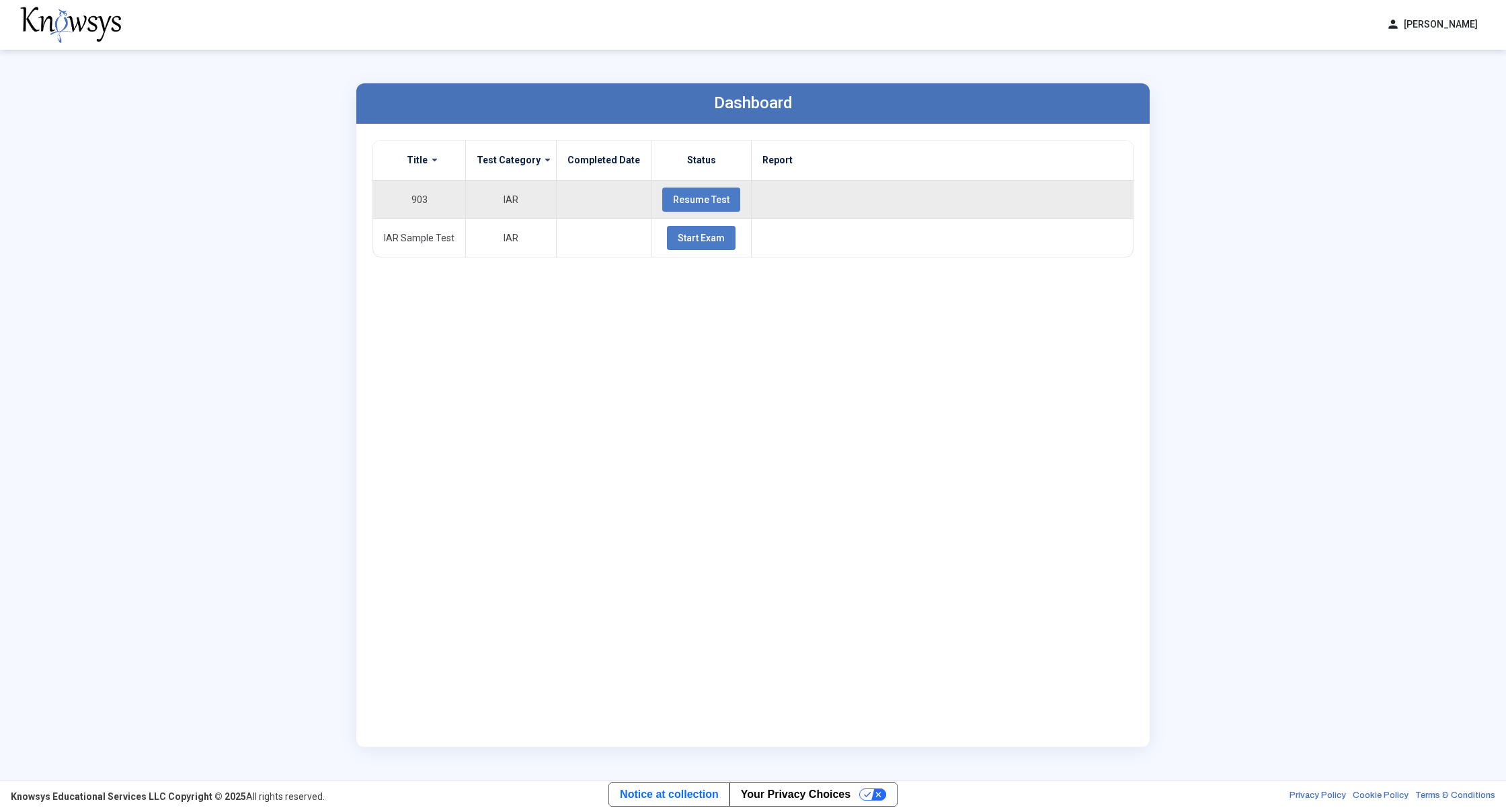
click at [694, 203] on span "Resume Test" at bounding box center [701, 200] width 56 height 11
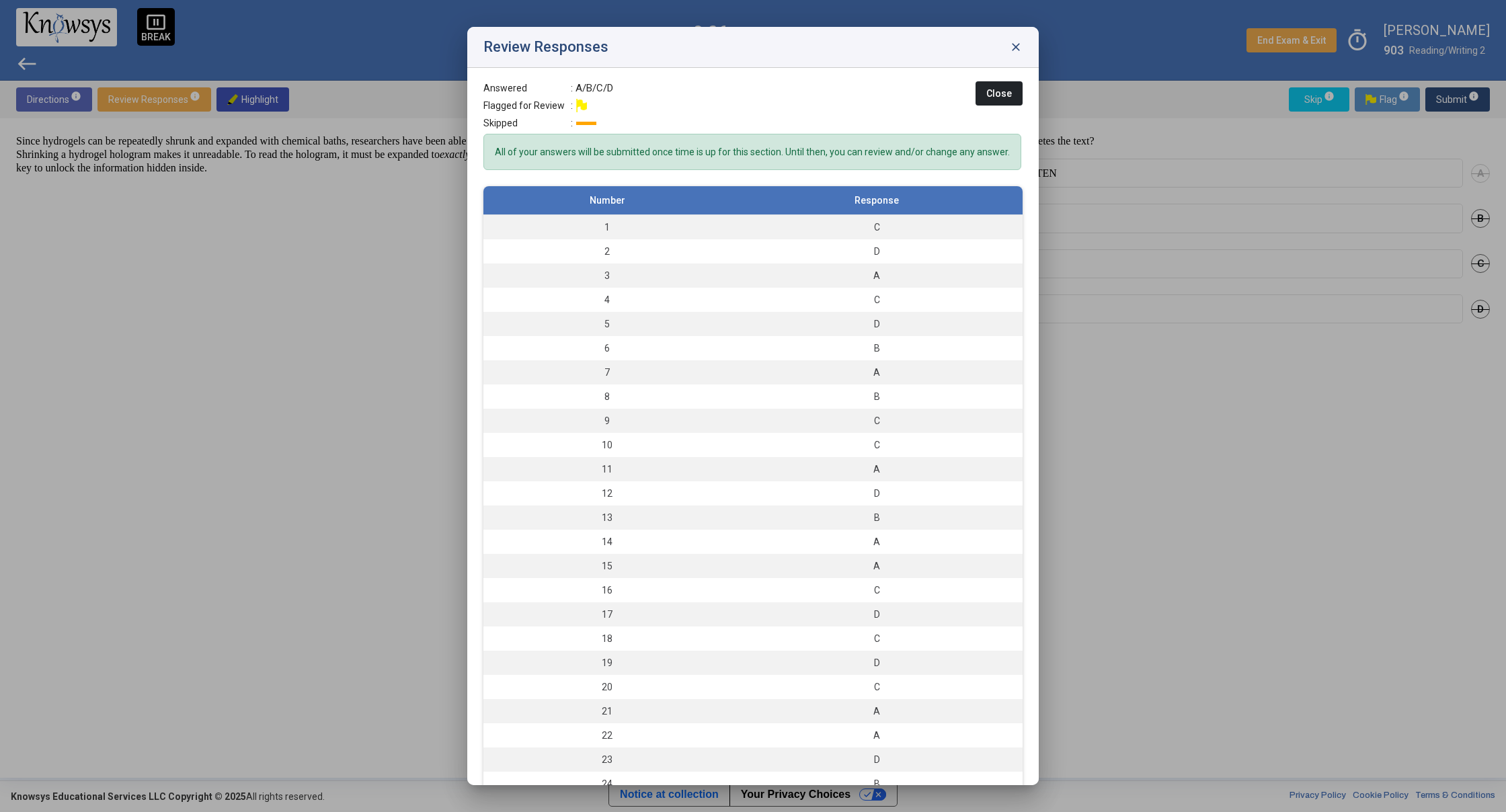
click at [1012, 47] on span "close" at bounding box center [1015, 47] width 13 height 13
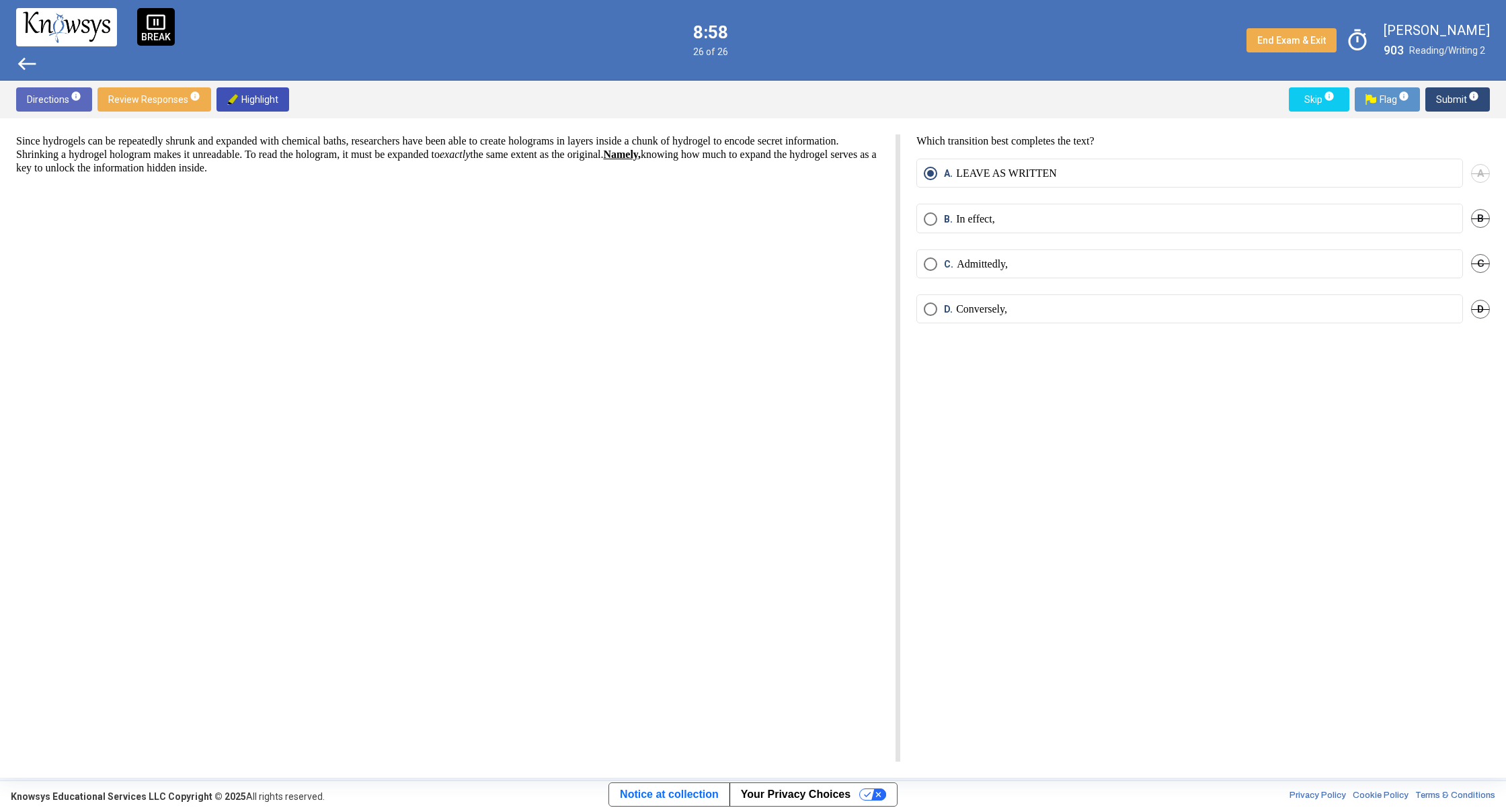
click at [23, 58] on span "west" at bounding box center [26, 64] width 21 height 21
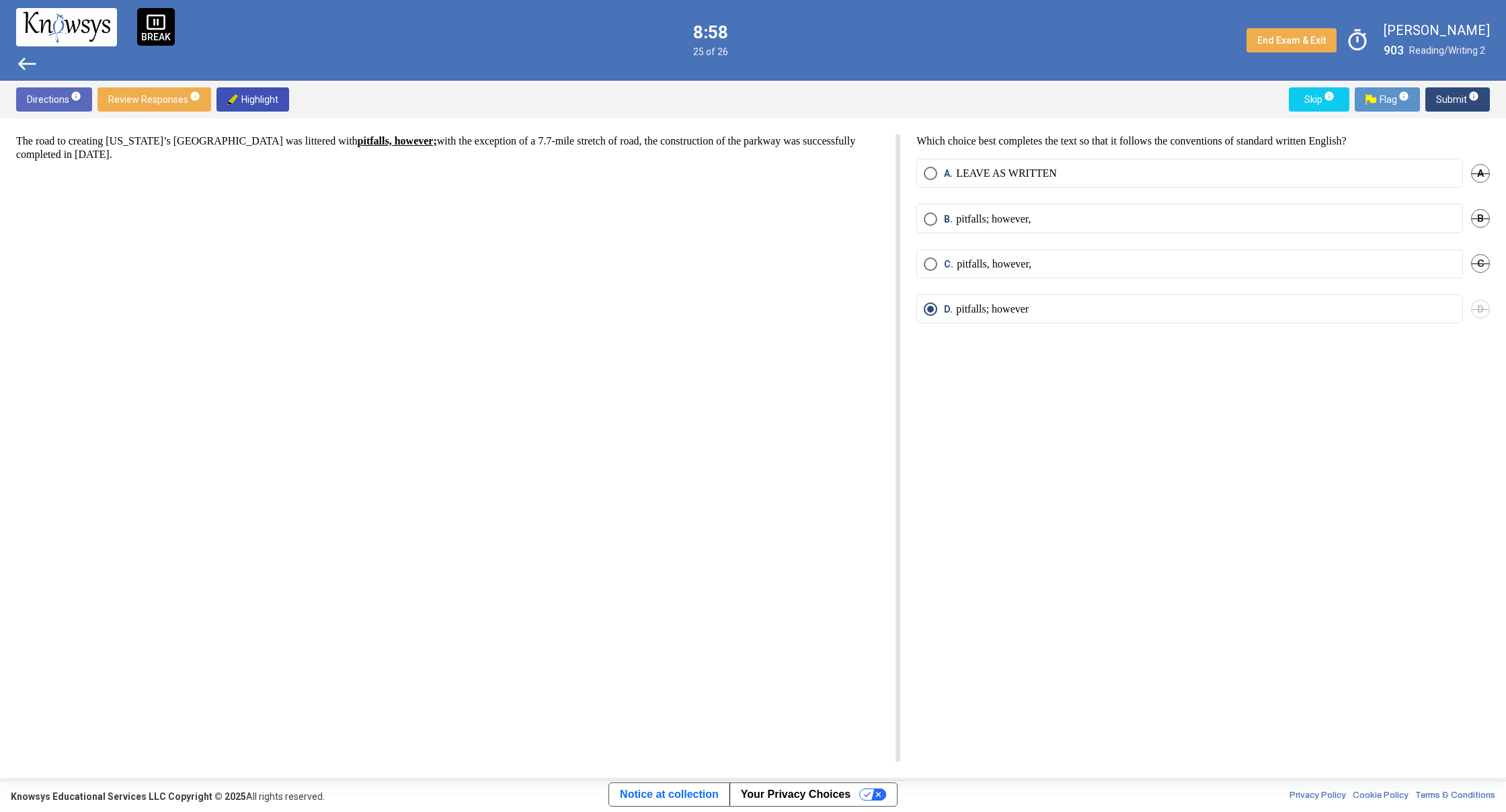
click at [23, 58] on span "west" at bounding box center [26, 64] width 21 height 21
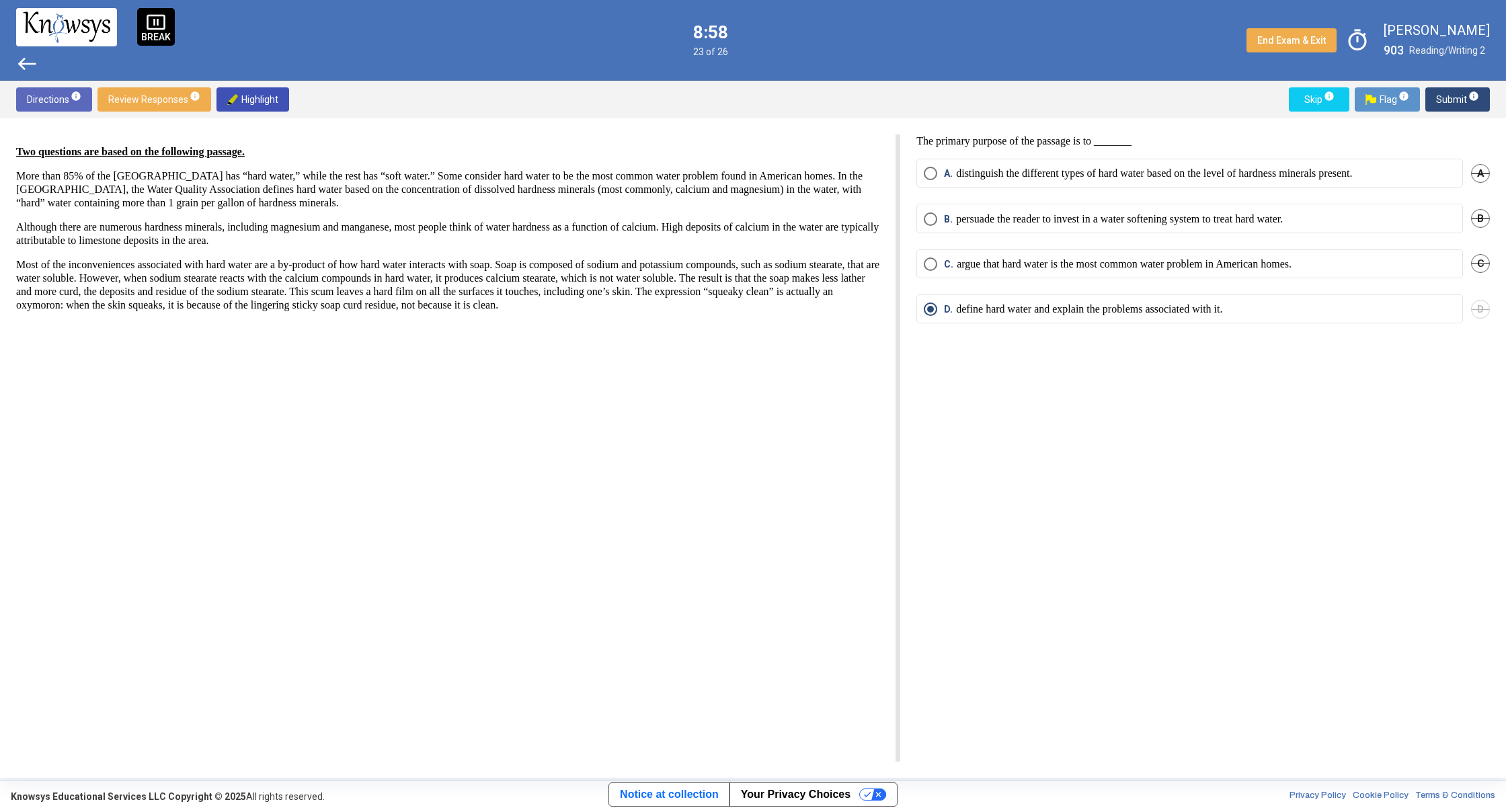
click at [23, 58] on span "west" at bounding box center [26, 64] width 21 height 21
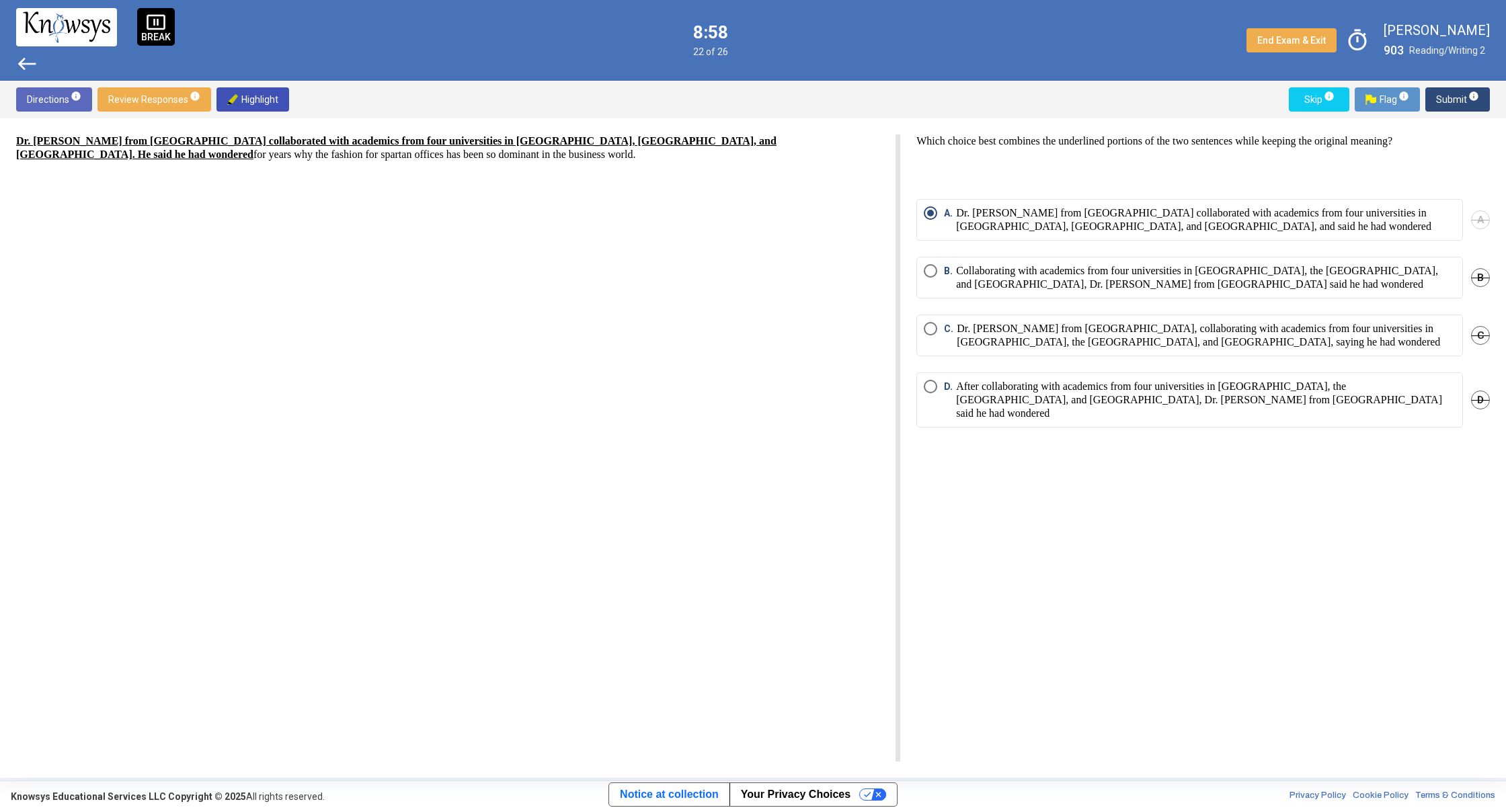
click at [23, 58] on span "west" at bounding box center [26, 64] width 21 height 21
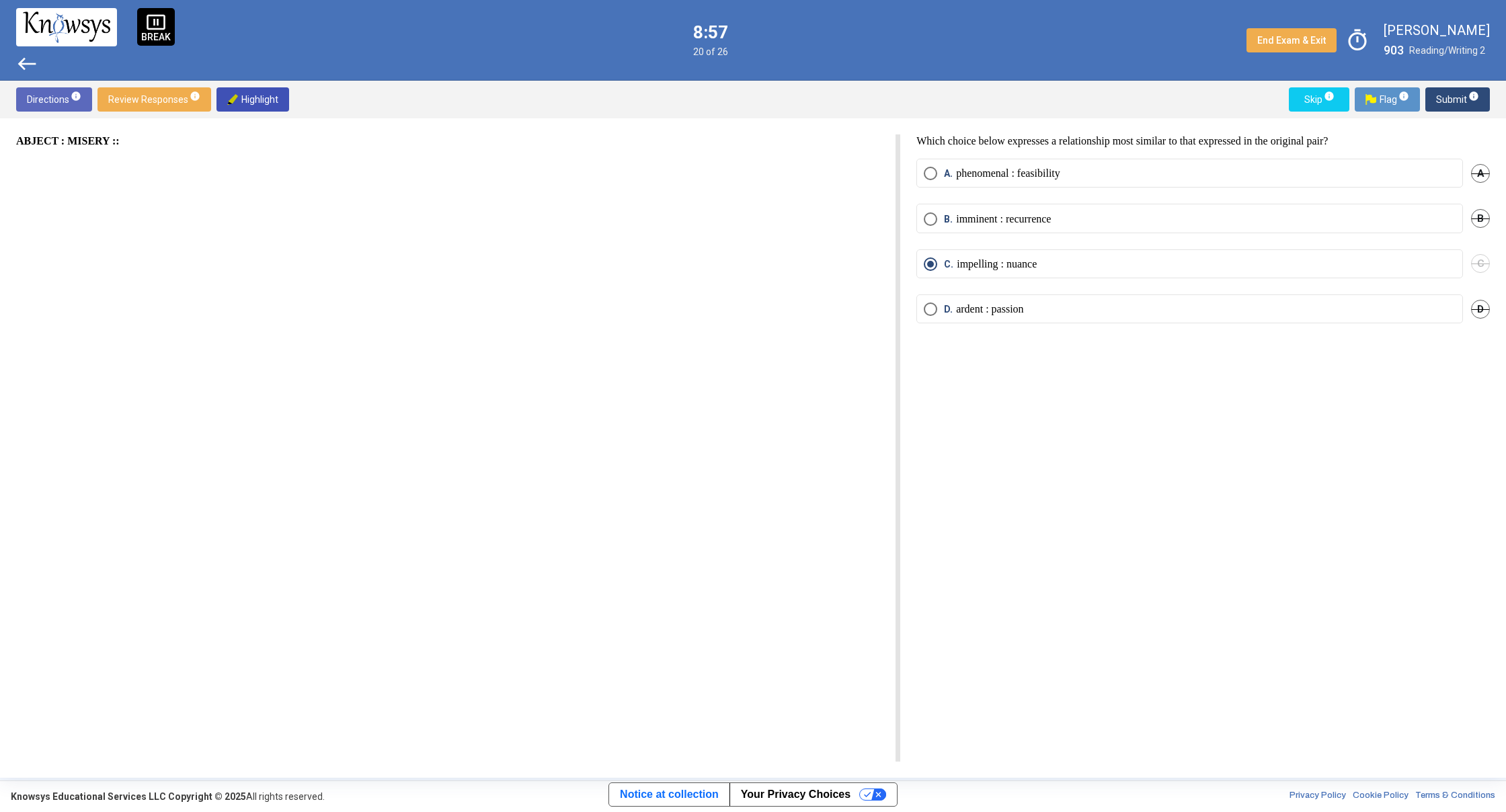
click at [23, 58] on span "west" at bounding box center [26, 64] width 21 height 21
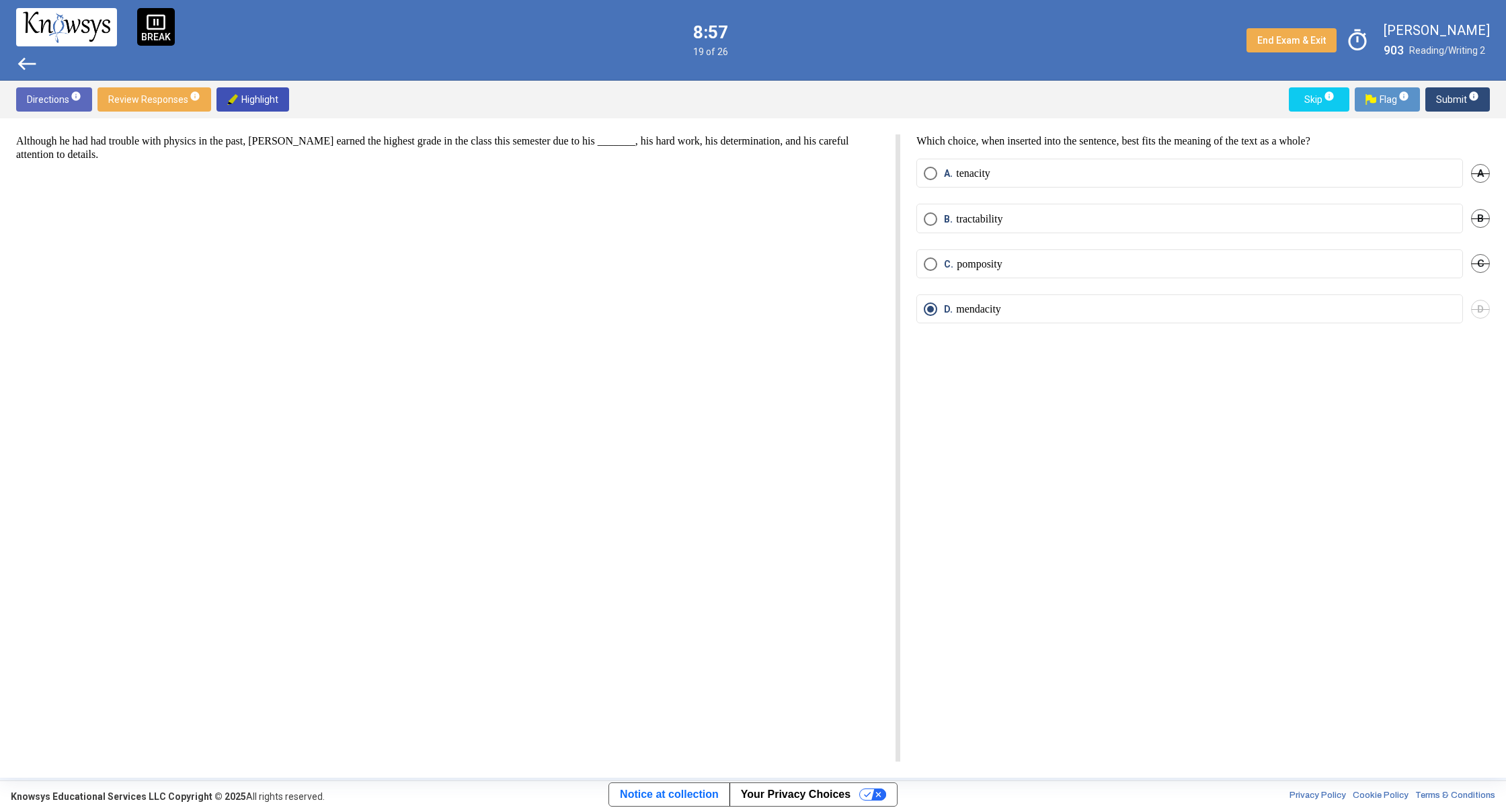
click at [23, 58] on span "west" at bounding box center [26, 64] width 21 height 21
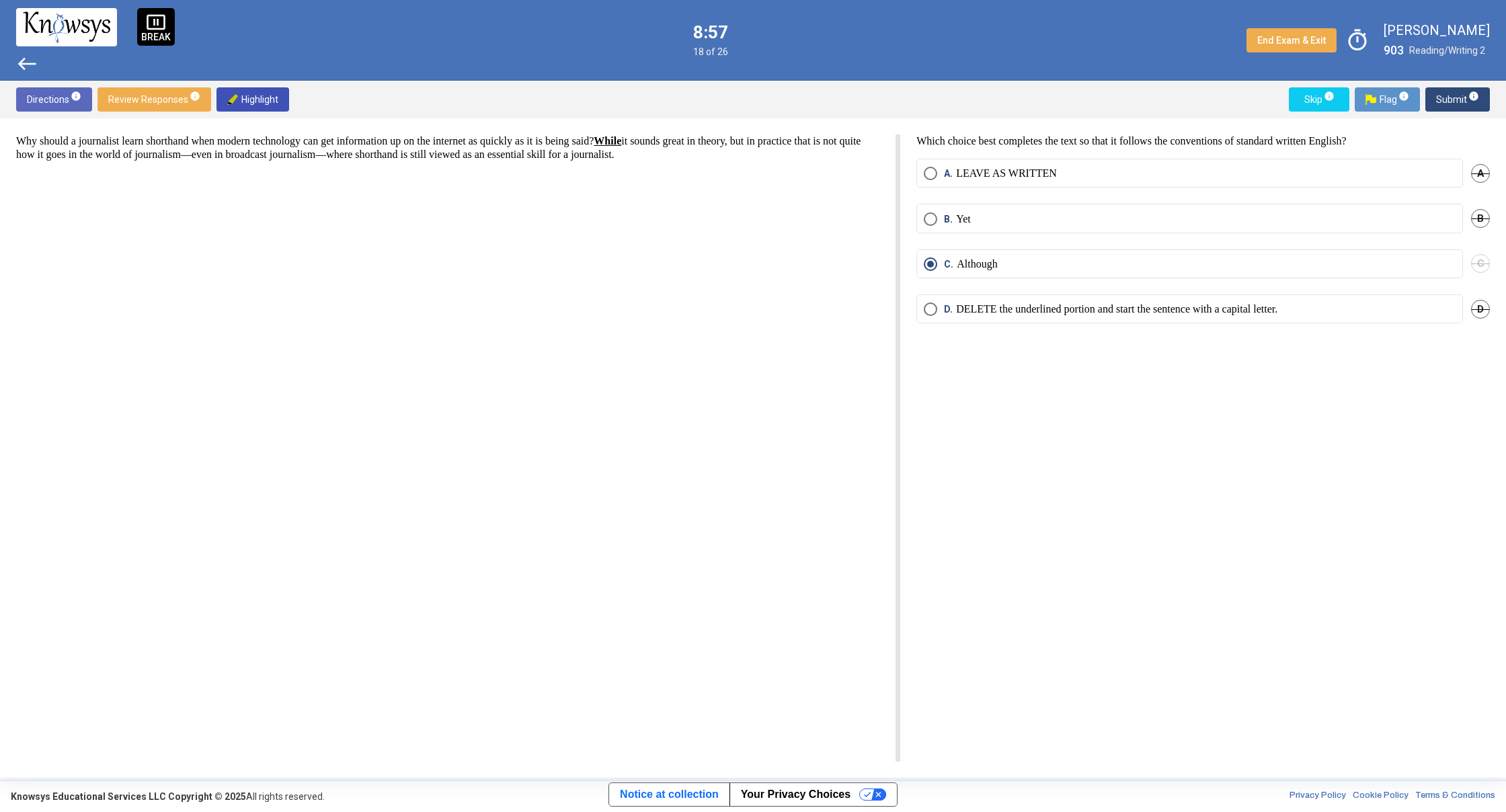
click at [23, 58] on span "west" at bounding box center [26, 64] width 21 height 21
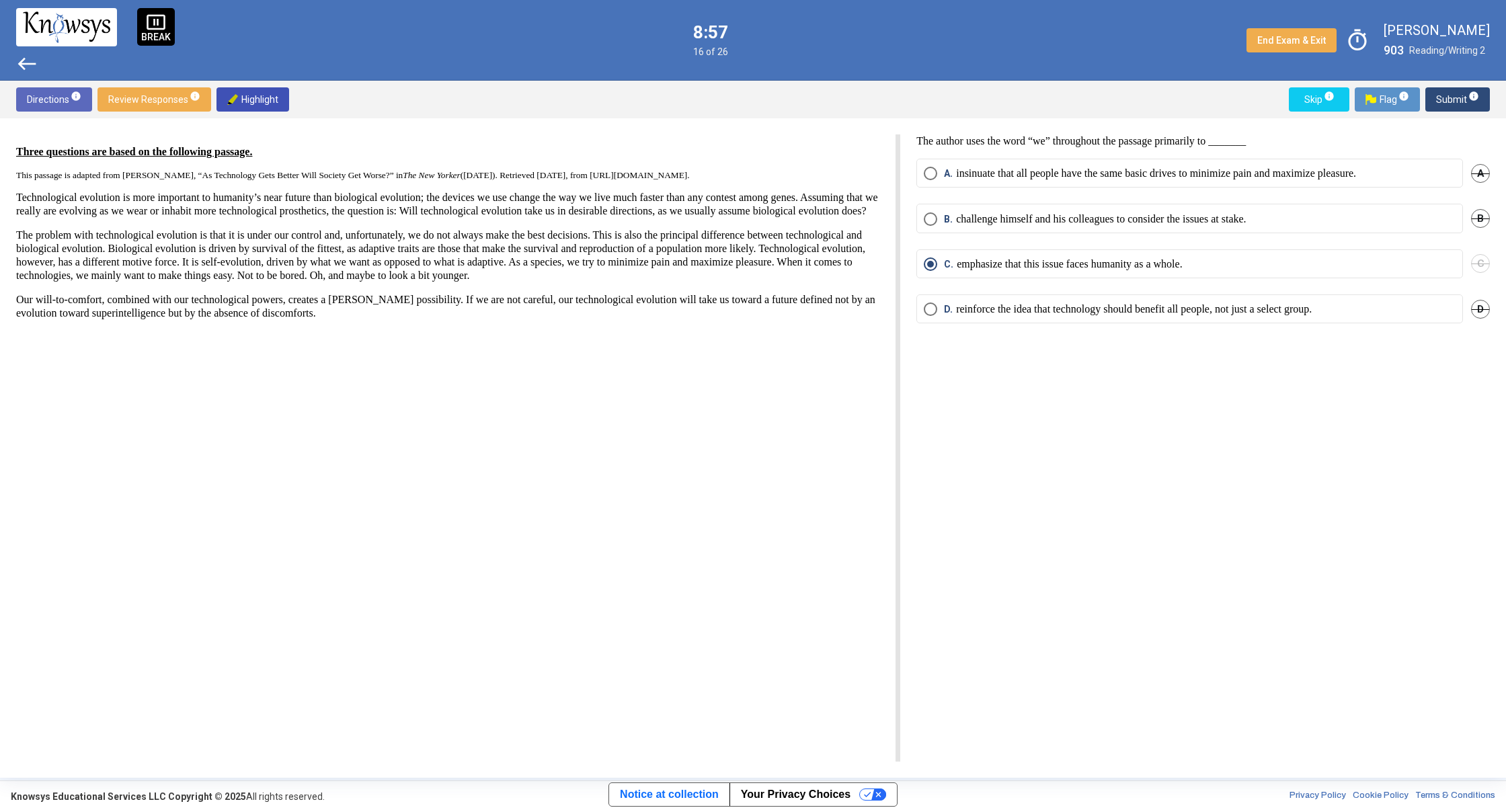
click at [23, 58] on span "west" at bounding box center [26, 64] width 21 height 21
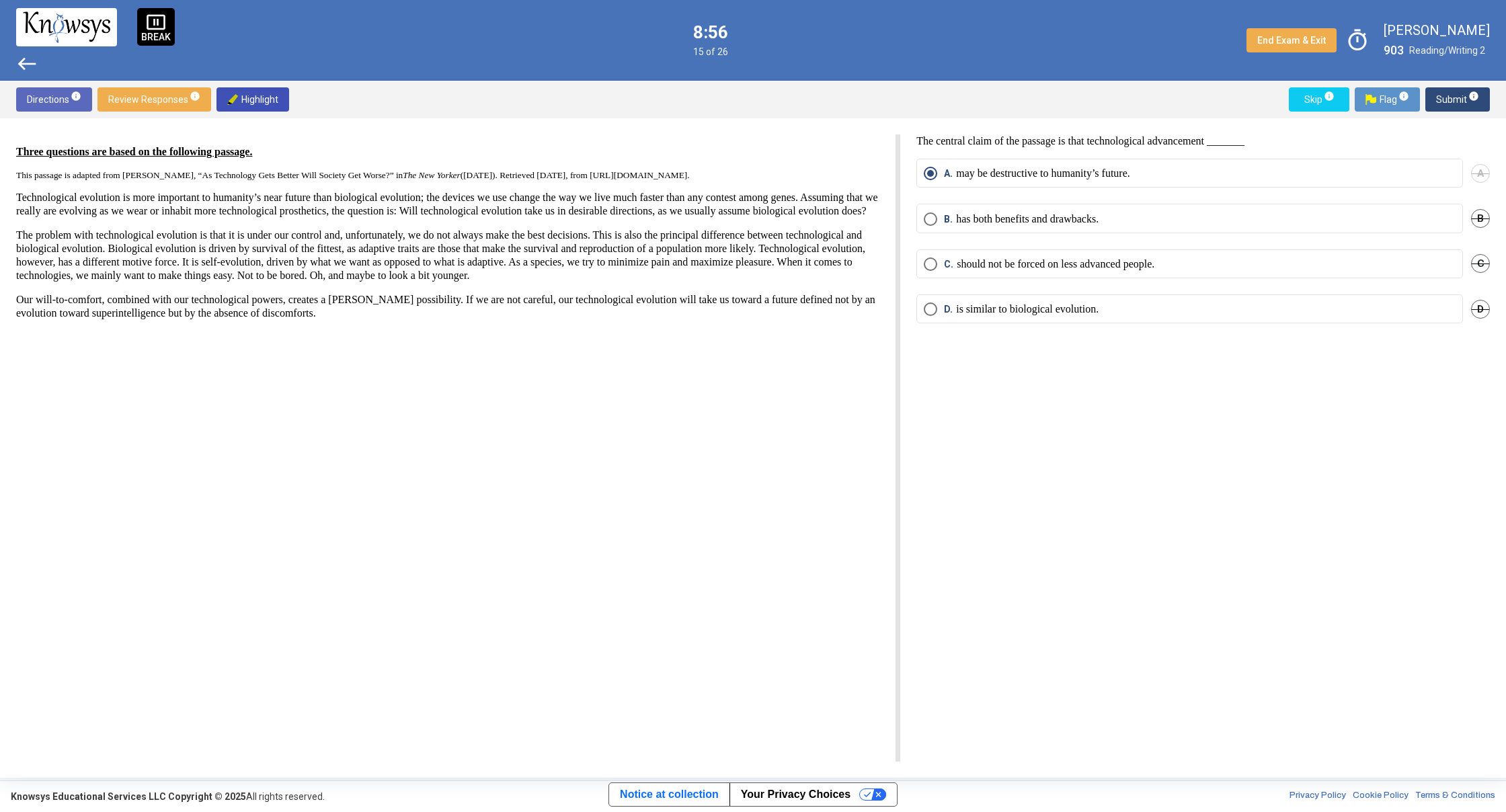
click at [23, 58] on span "west" at bounding box center [26, 64] width 21 height 21
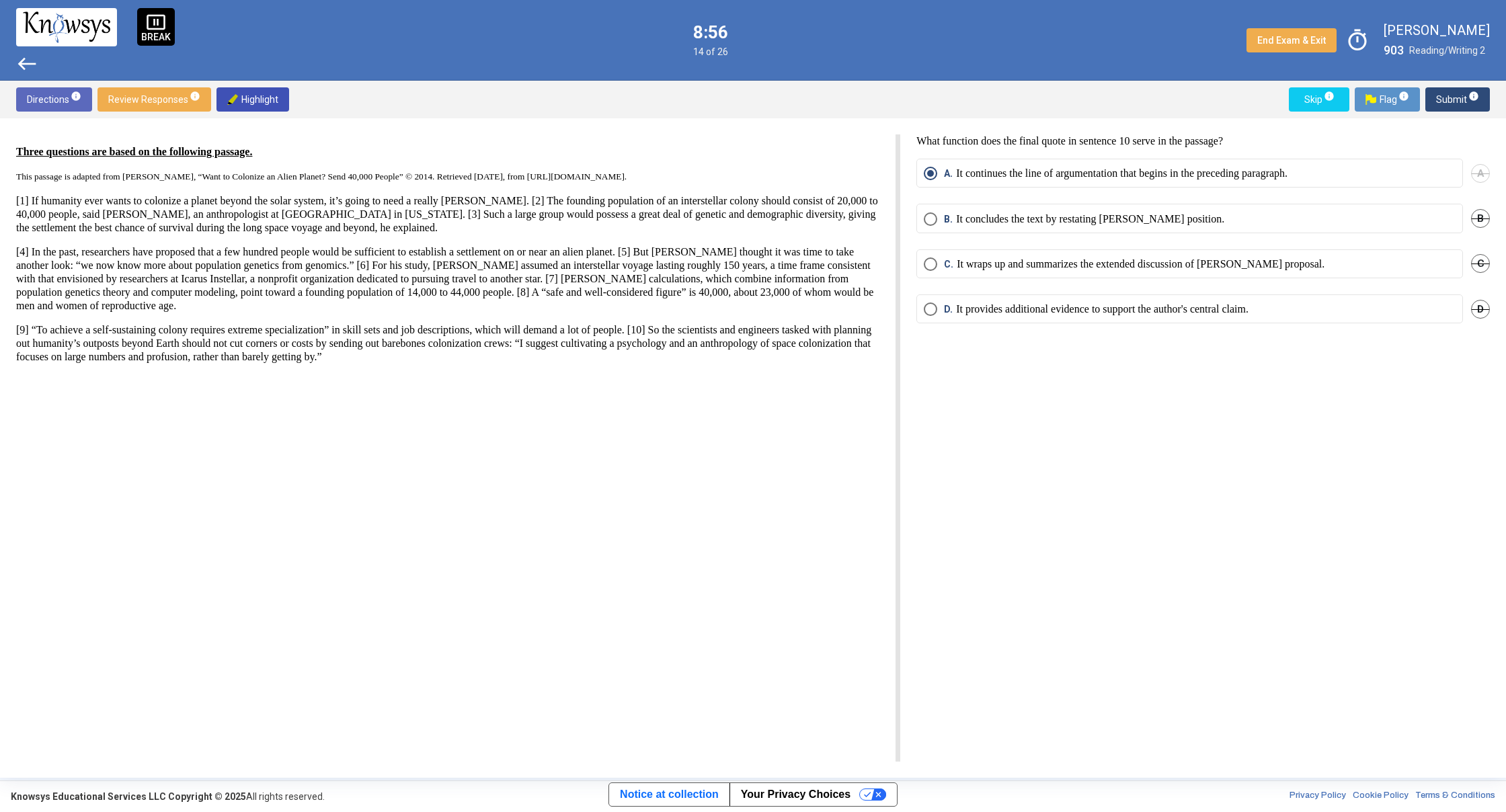
click at [23, 58] on span "west" at bounding box center [26, 64] width 21 height 21
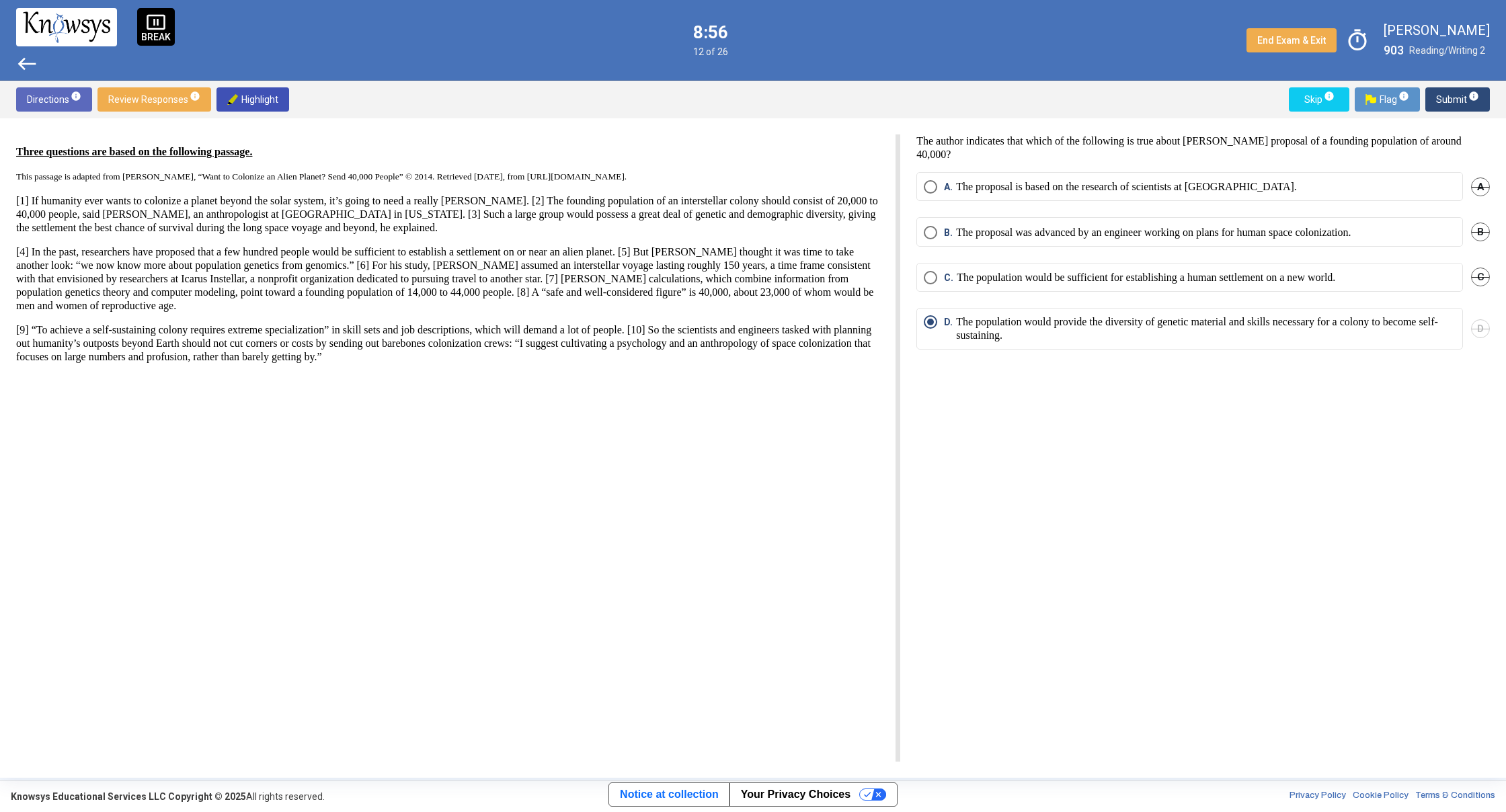
click at [23, 58] on span "west" at bounding box center [26, 64] width 21 height 21
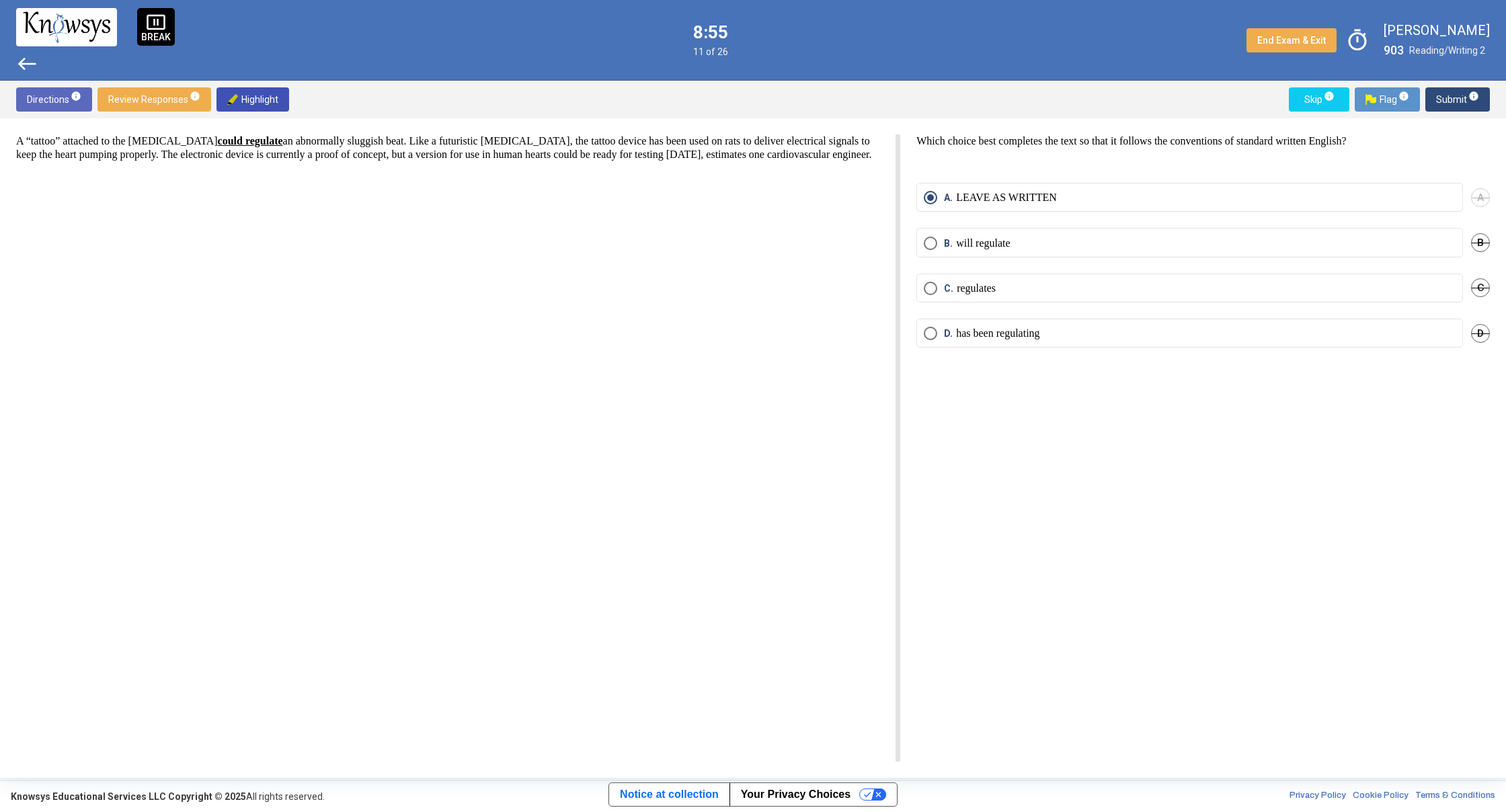
click at [23, 58] on span "west" at bounding box center [26, 64] width 21 height 21
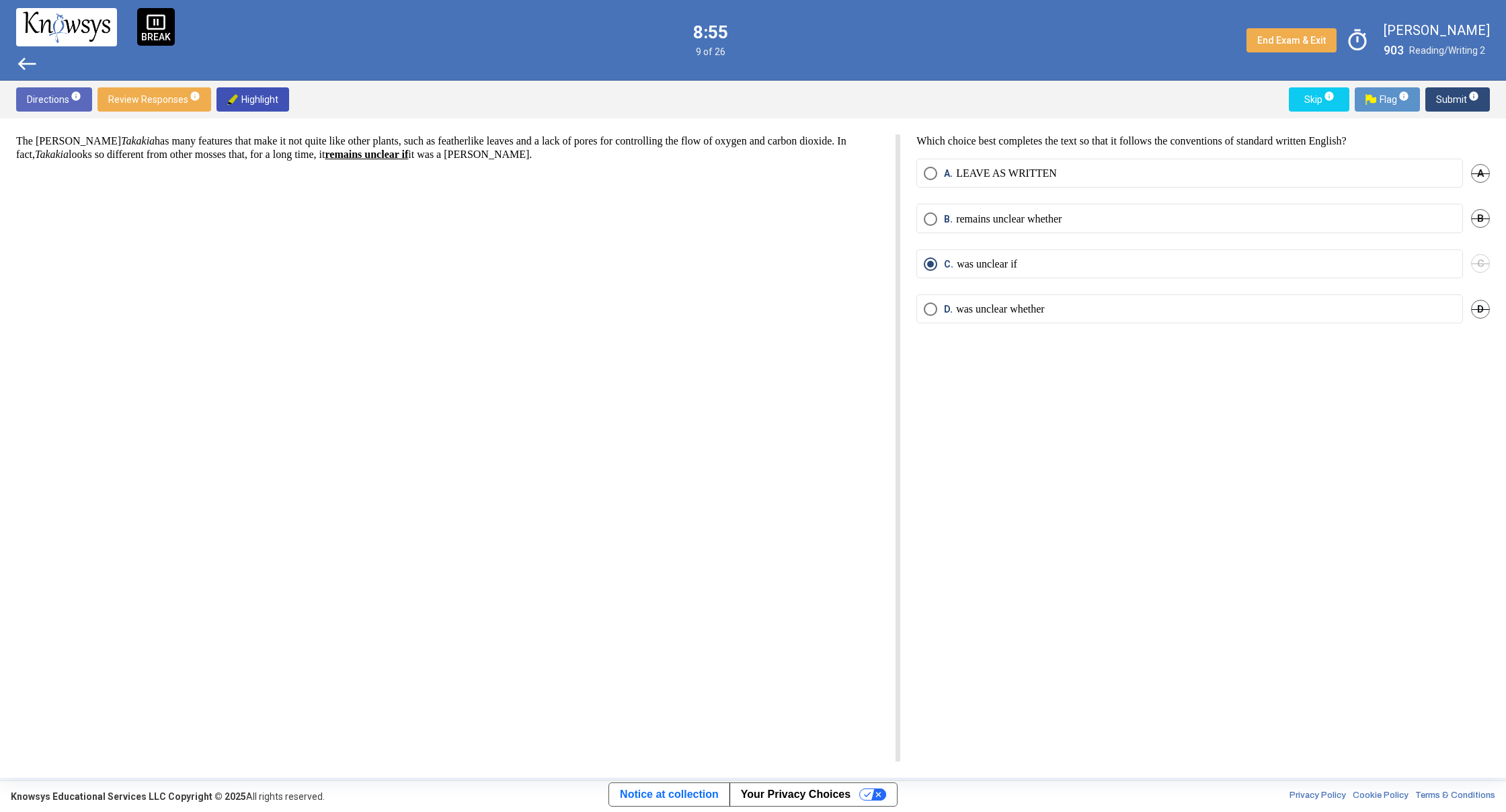
click at [23, 58] on span "west" at bounding box center [26, 64] width 21 height 21
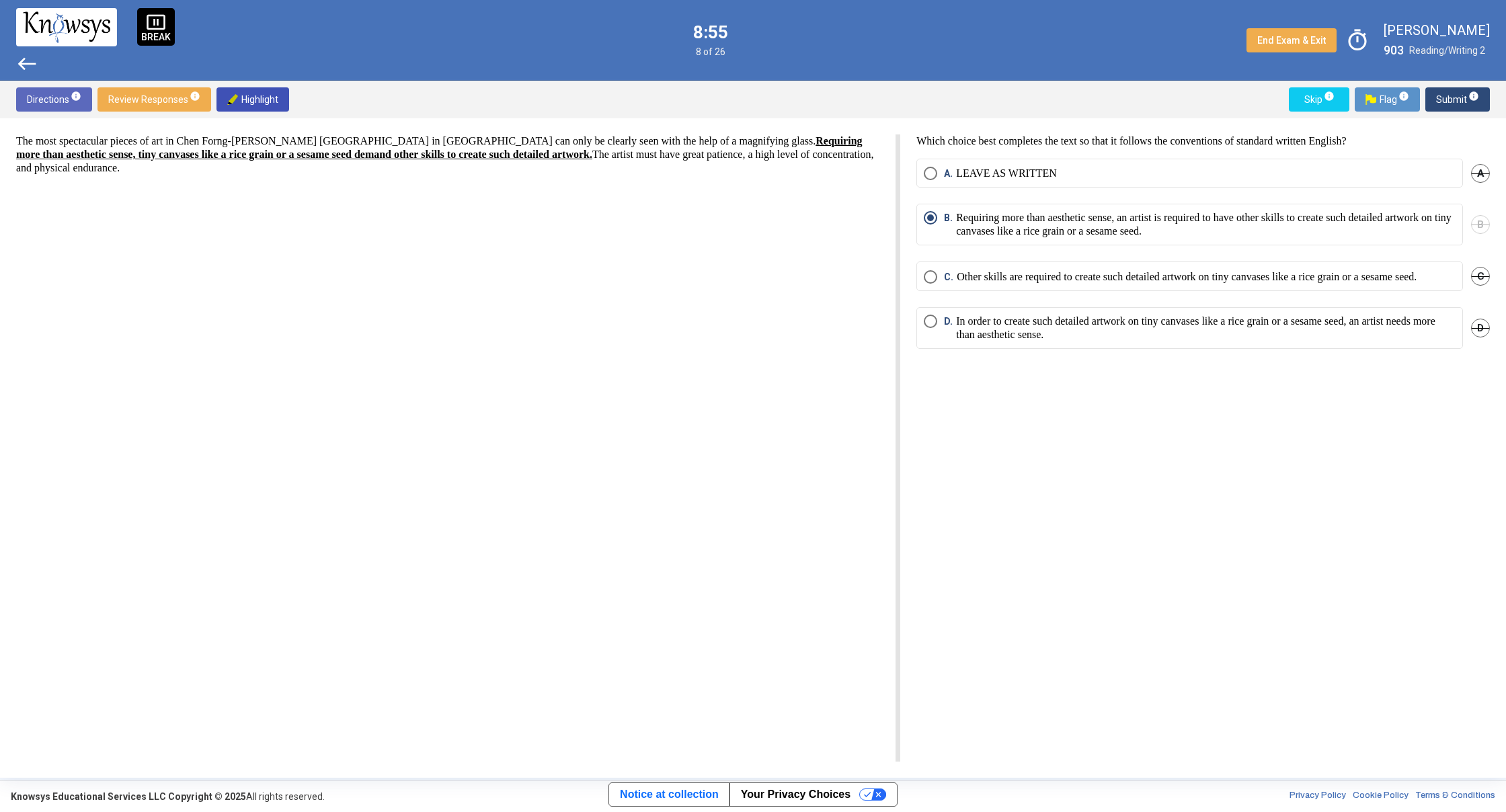
click at [23, 58] on span "west" at bounding box center [26, 64] width 21 height 21
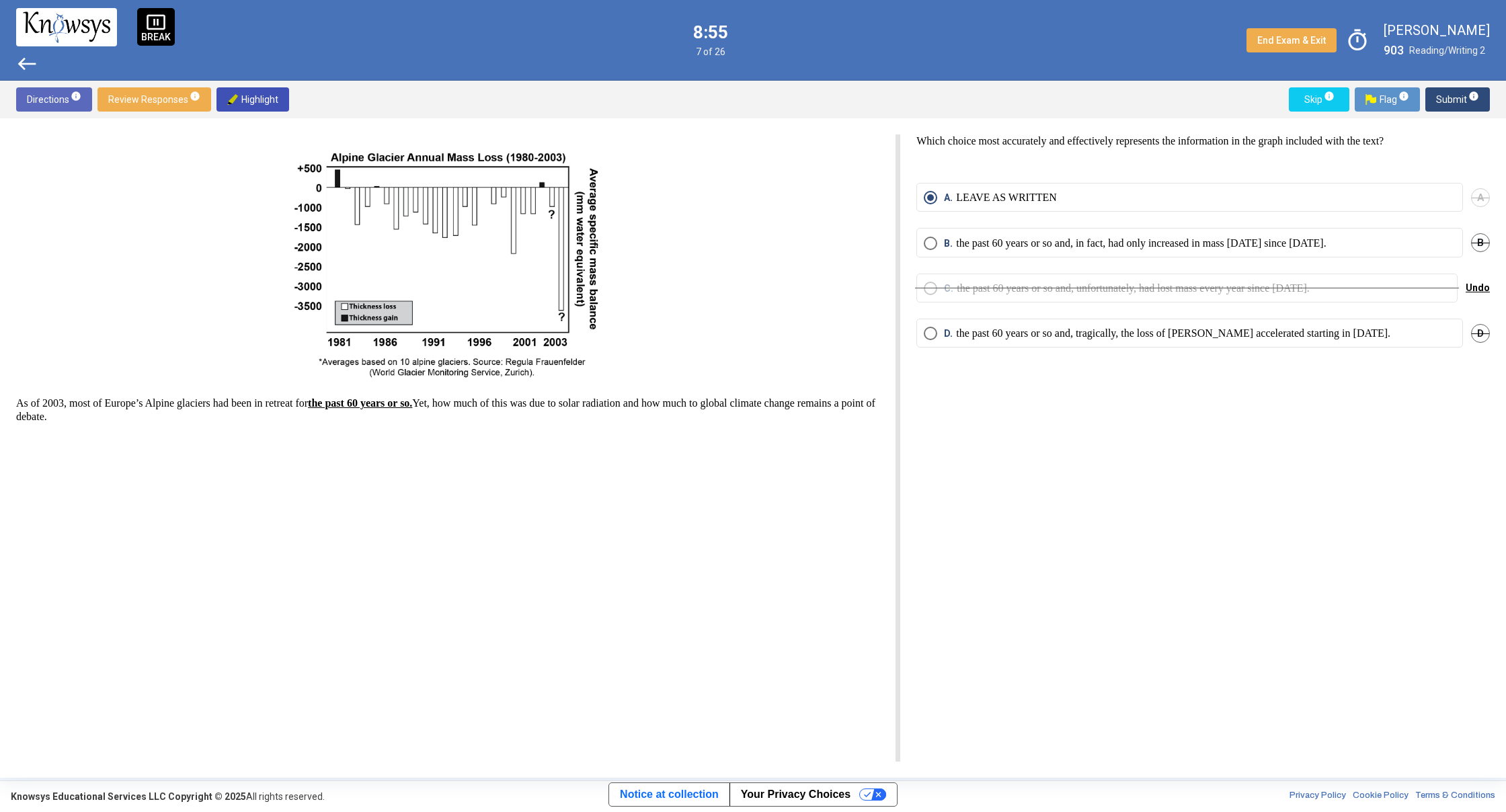
click at [23, 58] on span "west" at bounding box center [26, 64] width 21 height 21
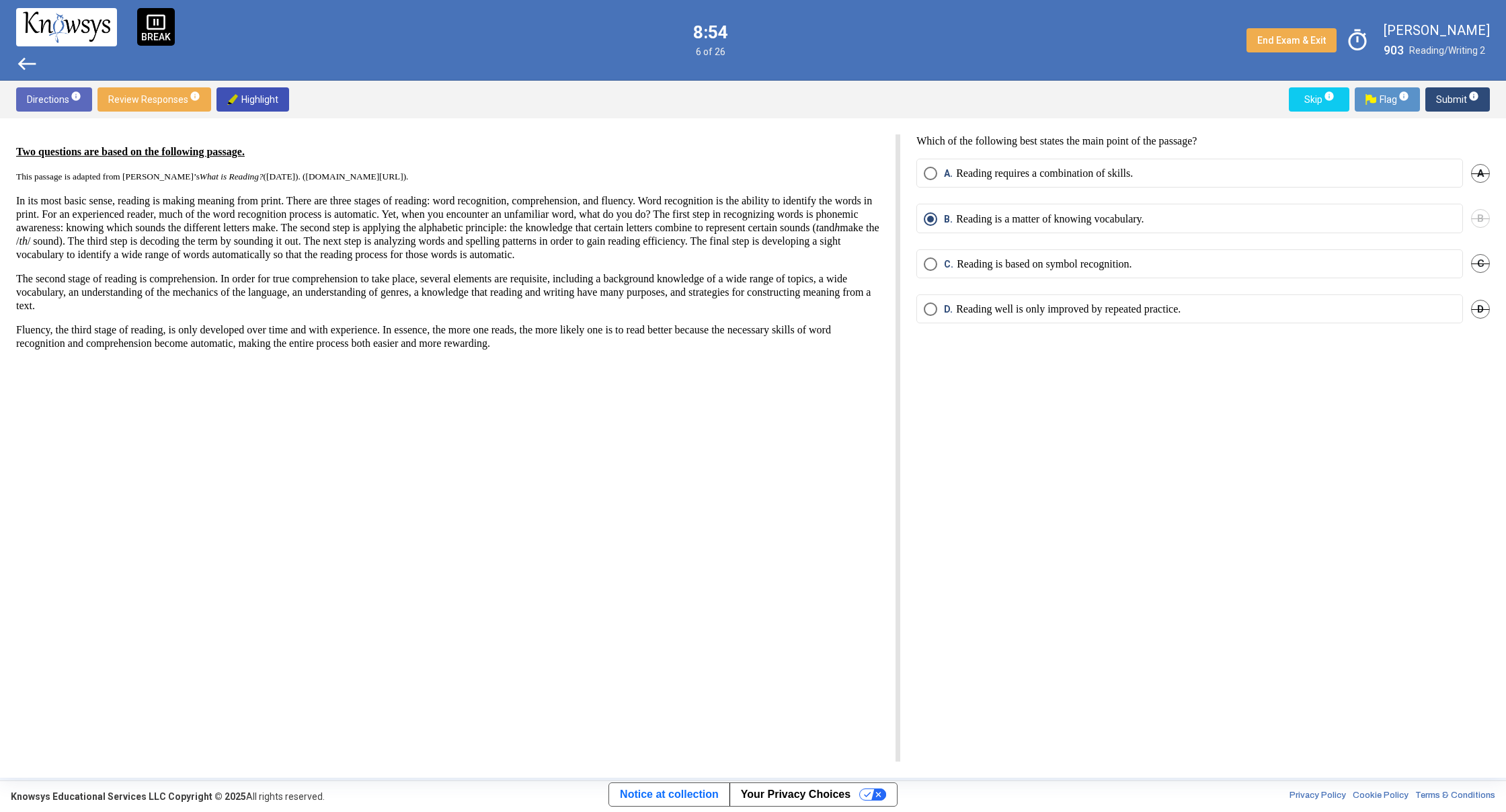
click at [23, 58] on span "west" at bounding box center [26, 64] width 21 height 21
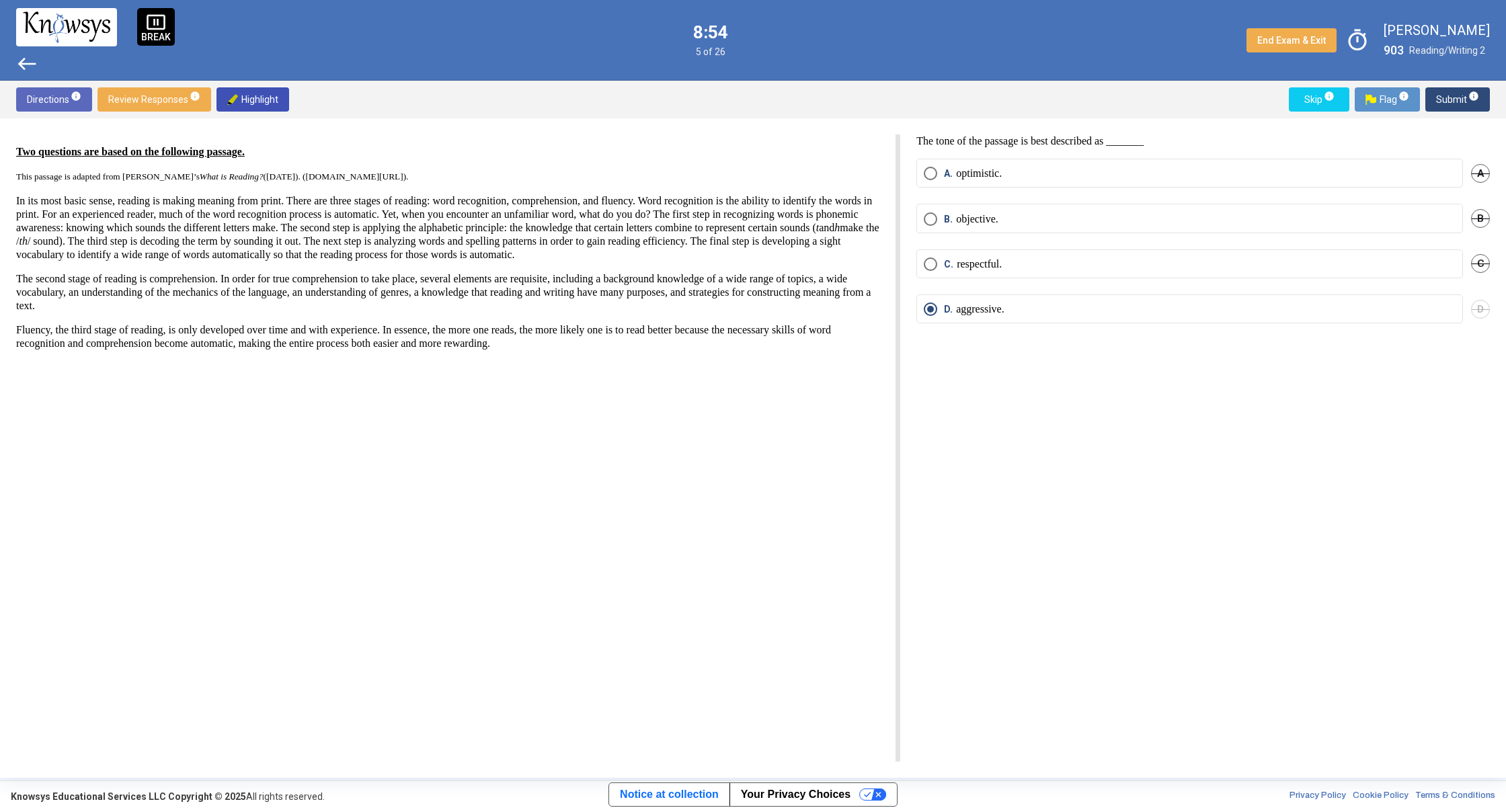
click at [23, 58] on span "west" at bounding box center [26, 64] width 21 height 21
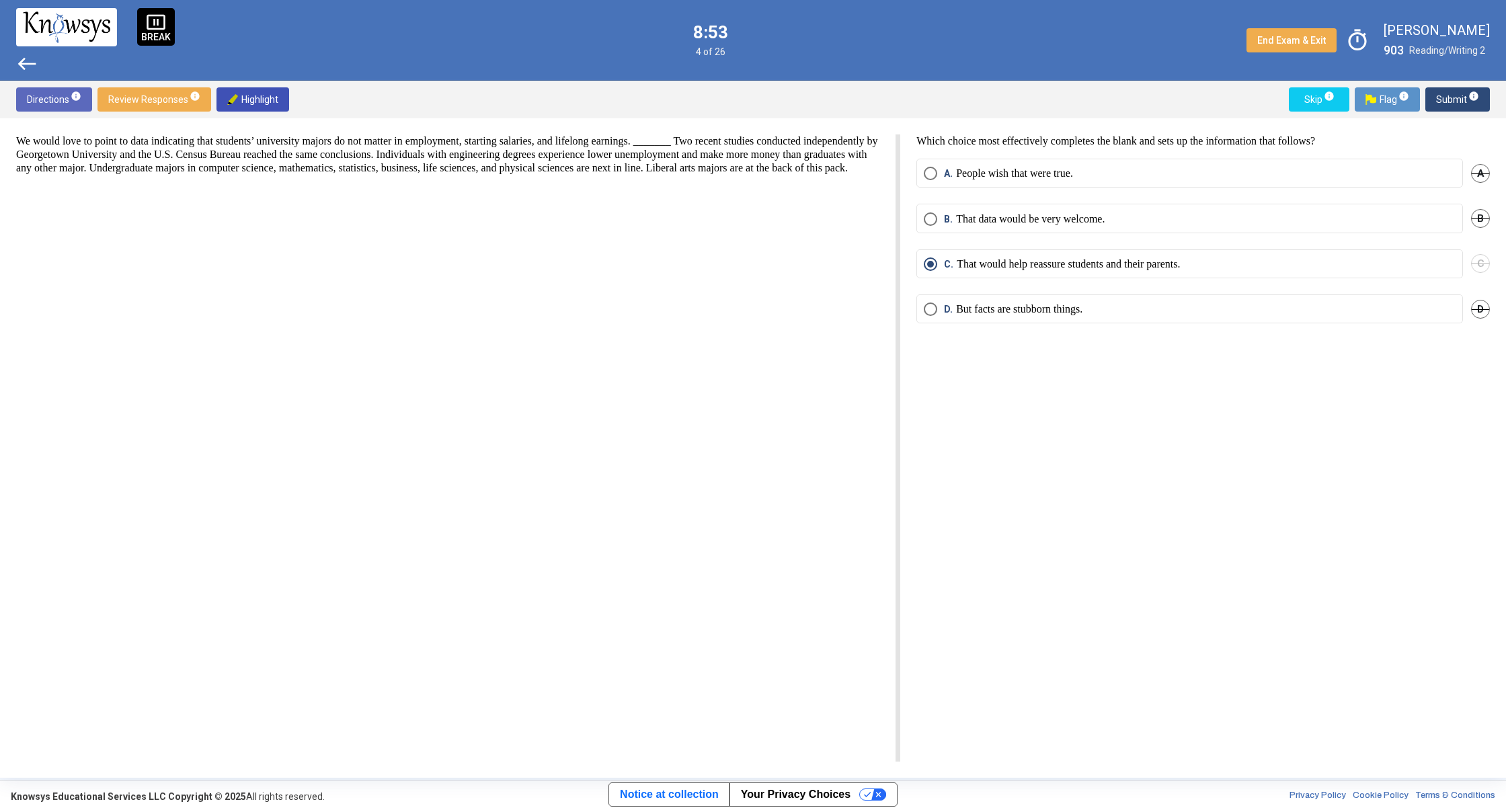
click at [23, 58] on span "west" at bounding box center [26, 64] width 21 height 21
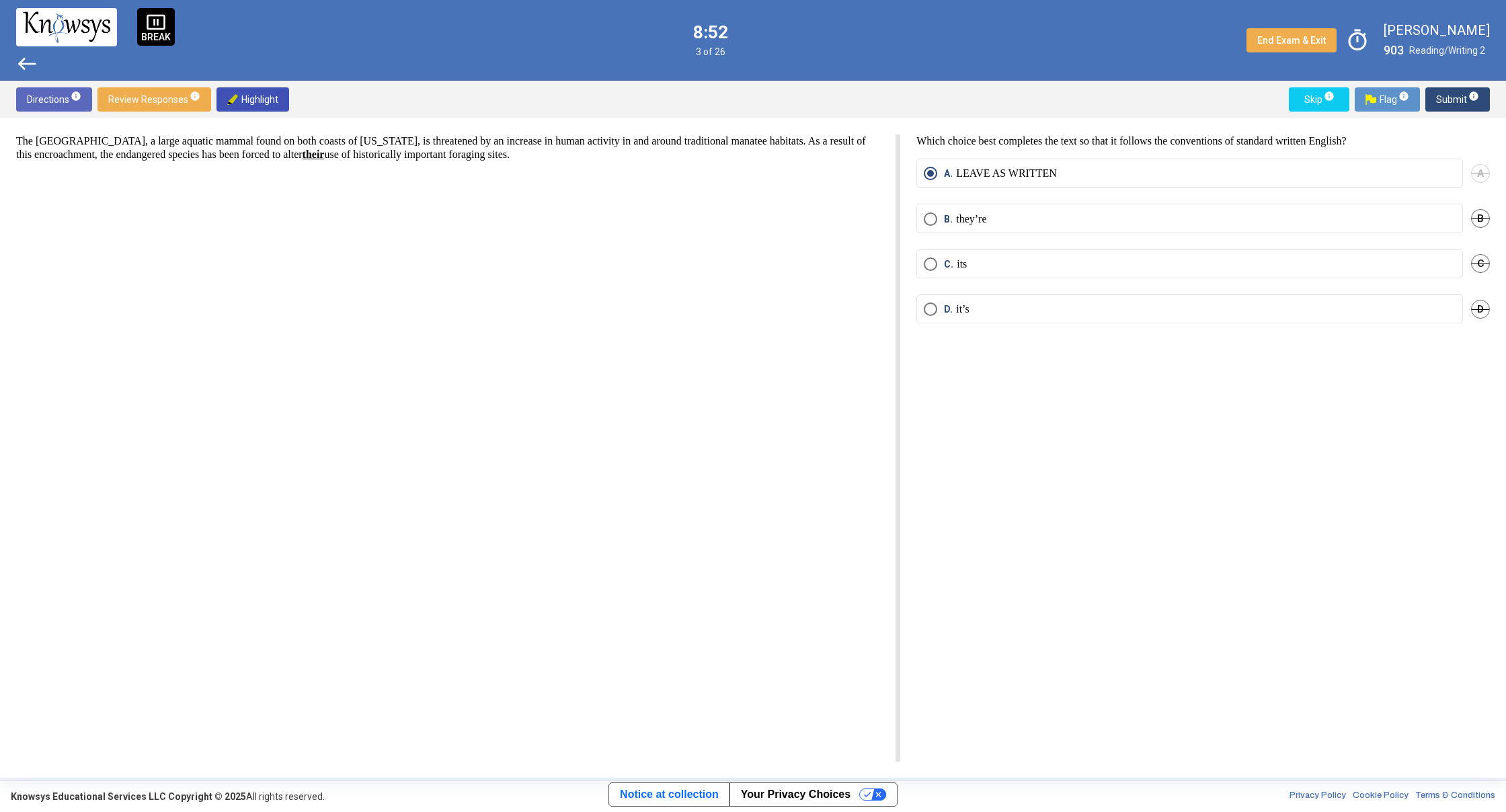
click at [23, 58] on span "west" at bounding box center [26, 64] width 21 height 21
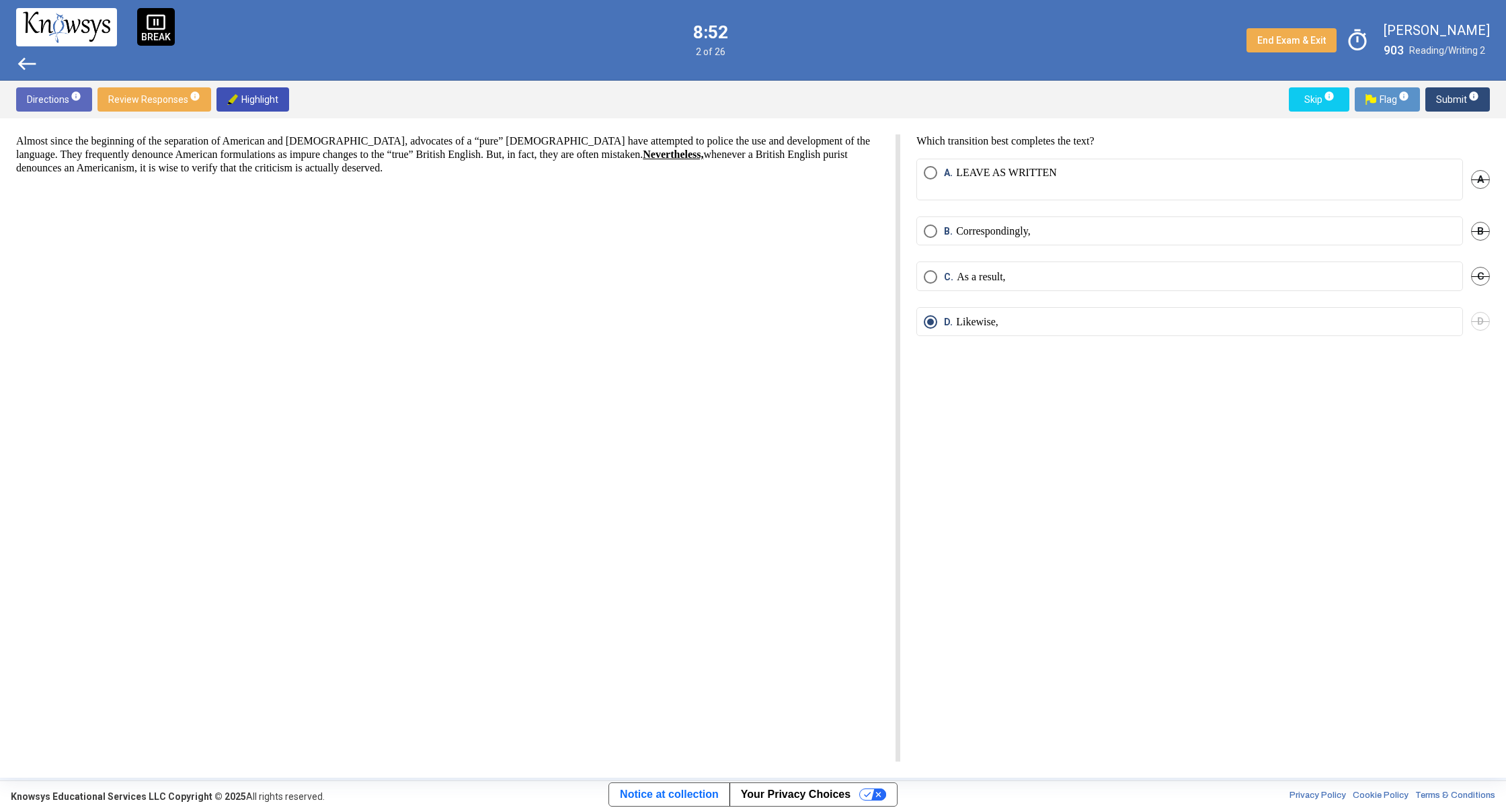
click at [23, 58] on span "west" at bounding box center [26, 64] width 21 height 21
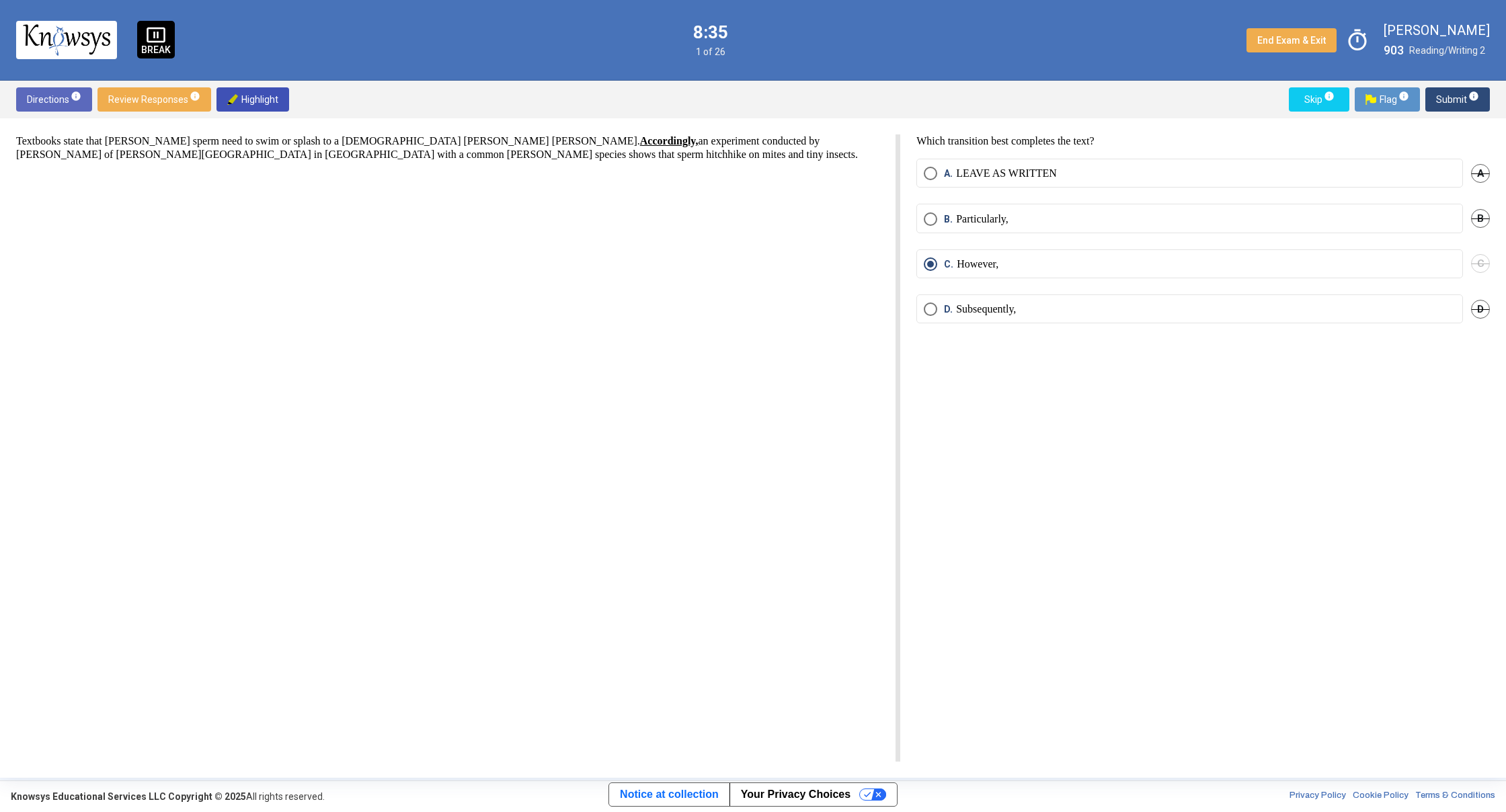
click at [1450, 96] on span "Submit info" at bounding box center [1457, 99] width 43 height 24
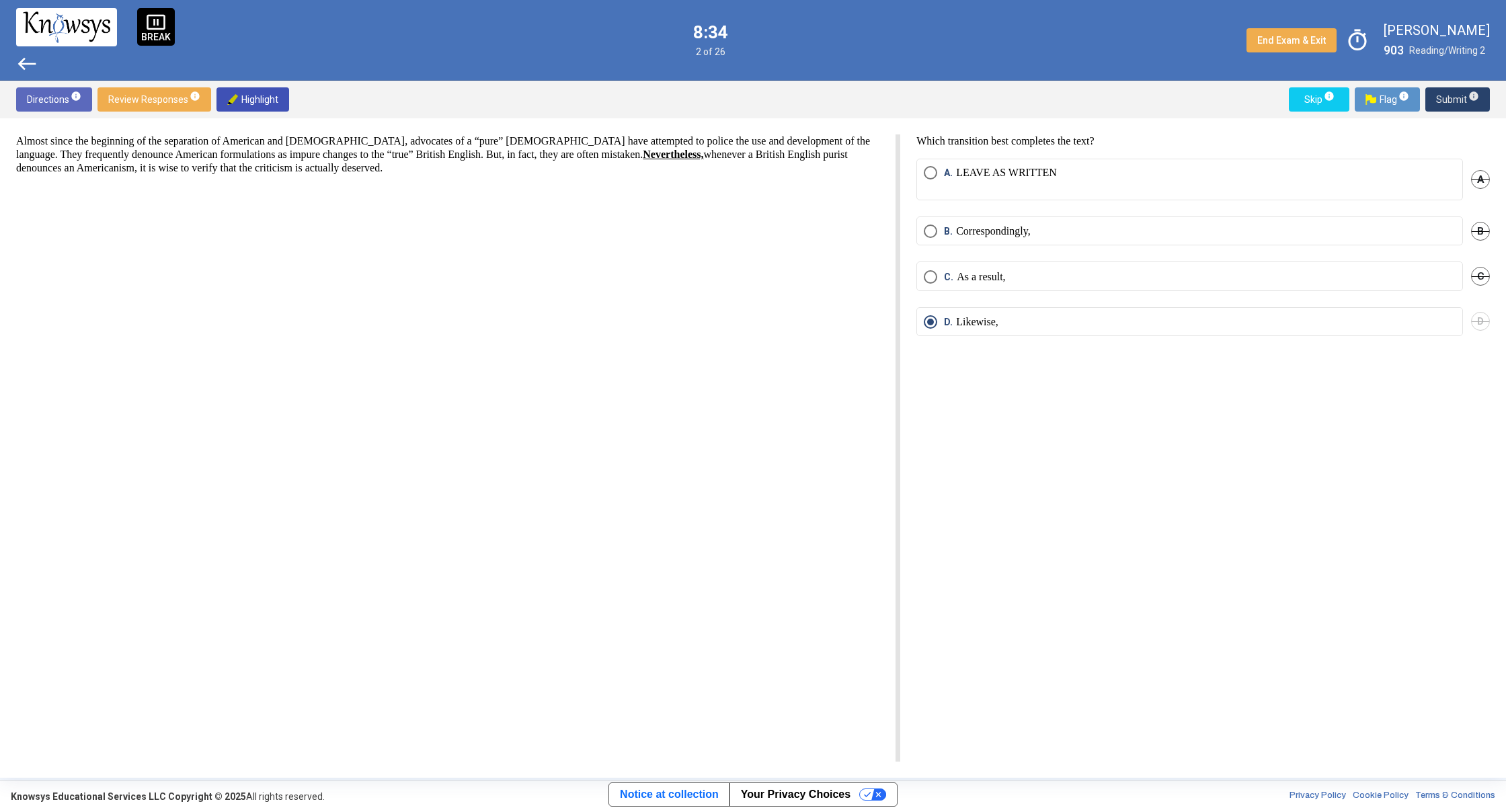
click at [1450, 96] on span "Submit info" at bounding box center [1457, 99] width 43 height 24
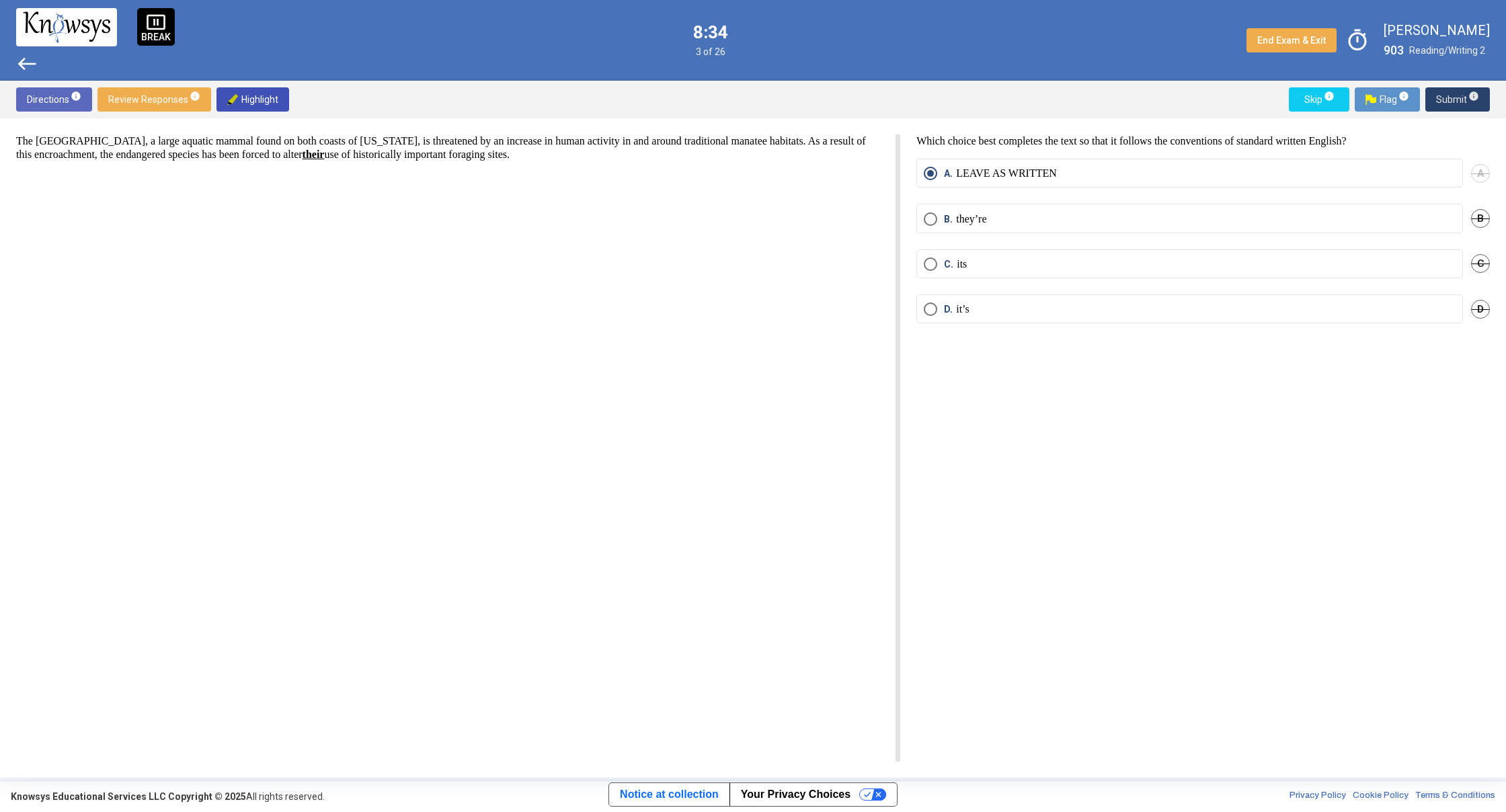
click at [1450, 96] on span "Submit info" at bounding box center [1457, 99] width 43 height 24
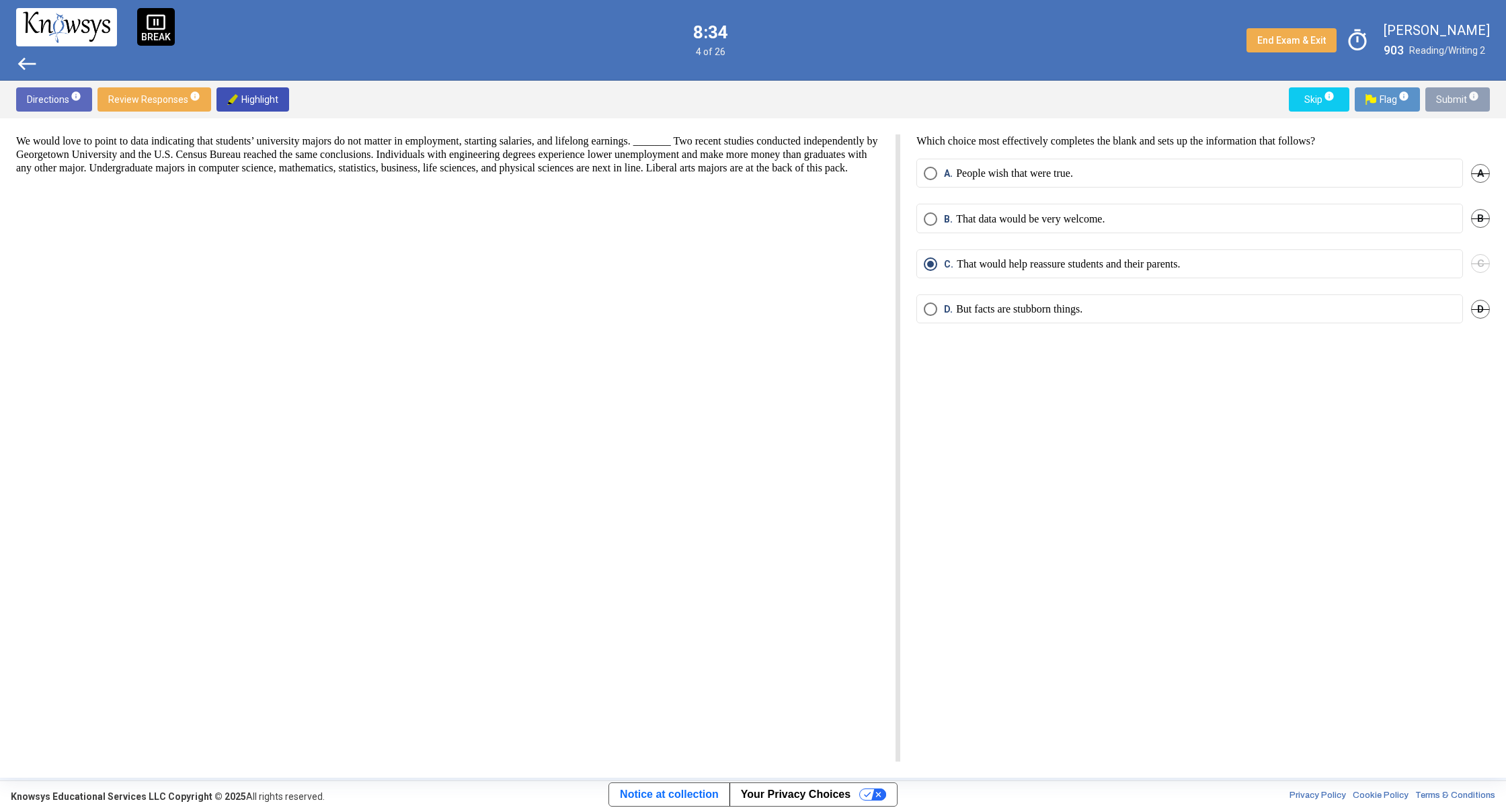
click at [1450, 96] on span "Submit info" at bounding box center [1457, 99] width 43 height 24
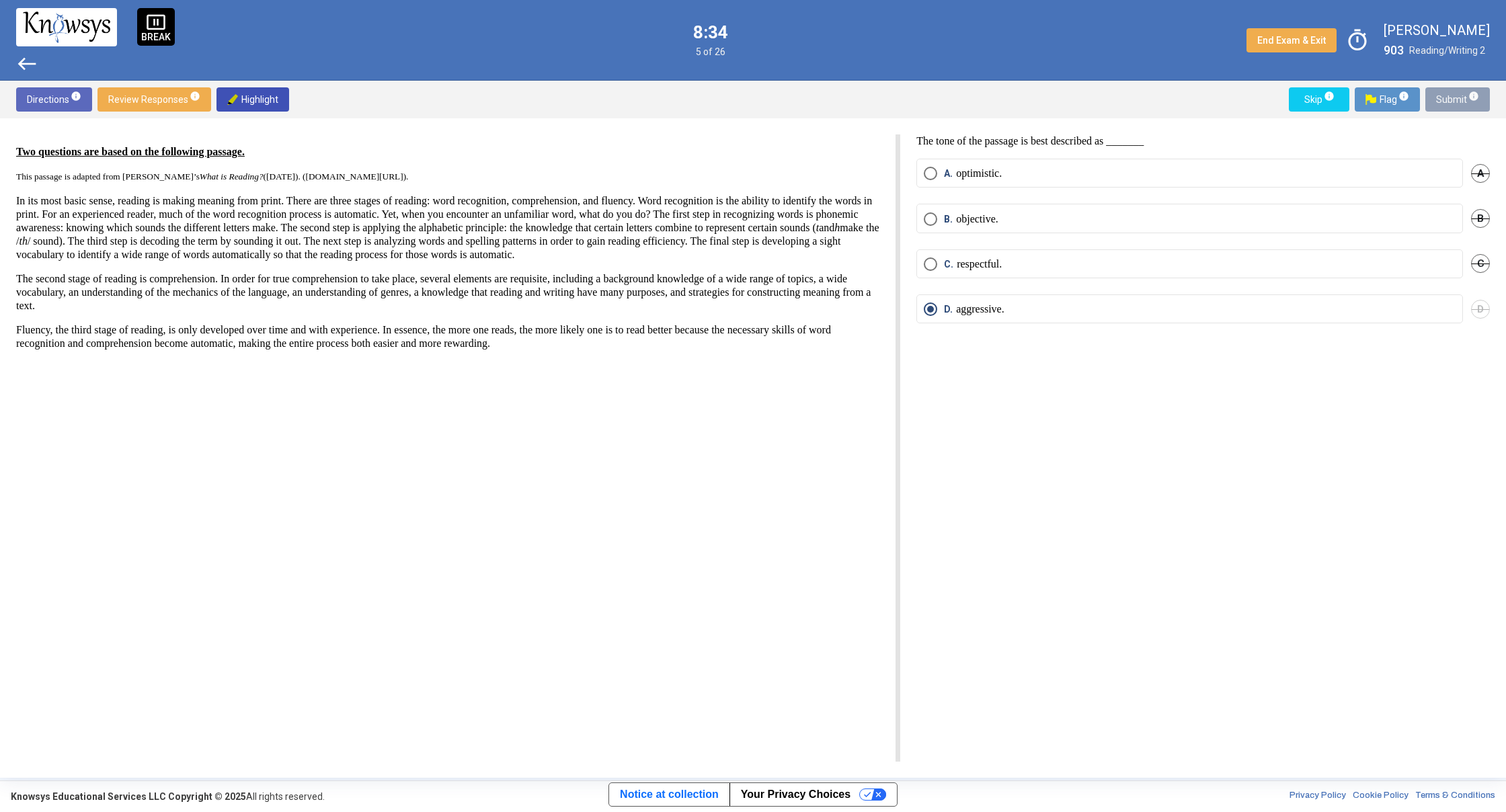
click at [1450, 96] on span "Submit info" at bounding box center [1457, 99] width 43 height 24
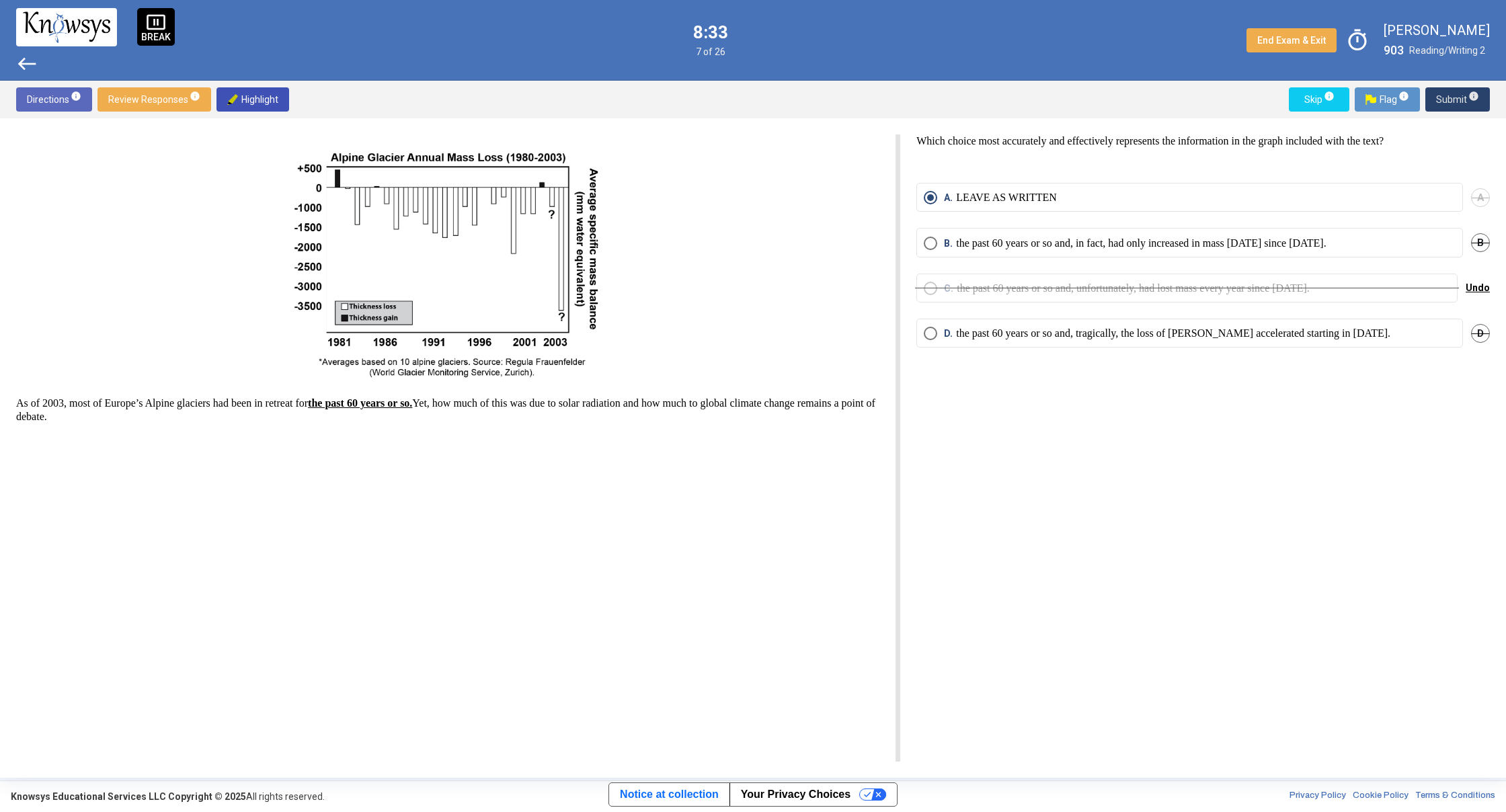
click at [1450, 96] on span "Submit info" at bounding box center [1457, 99] width 43 height 24
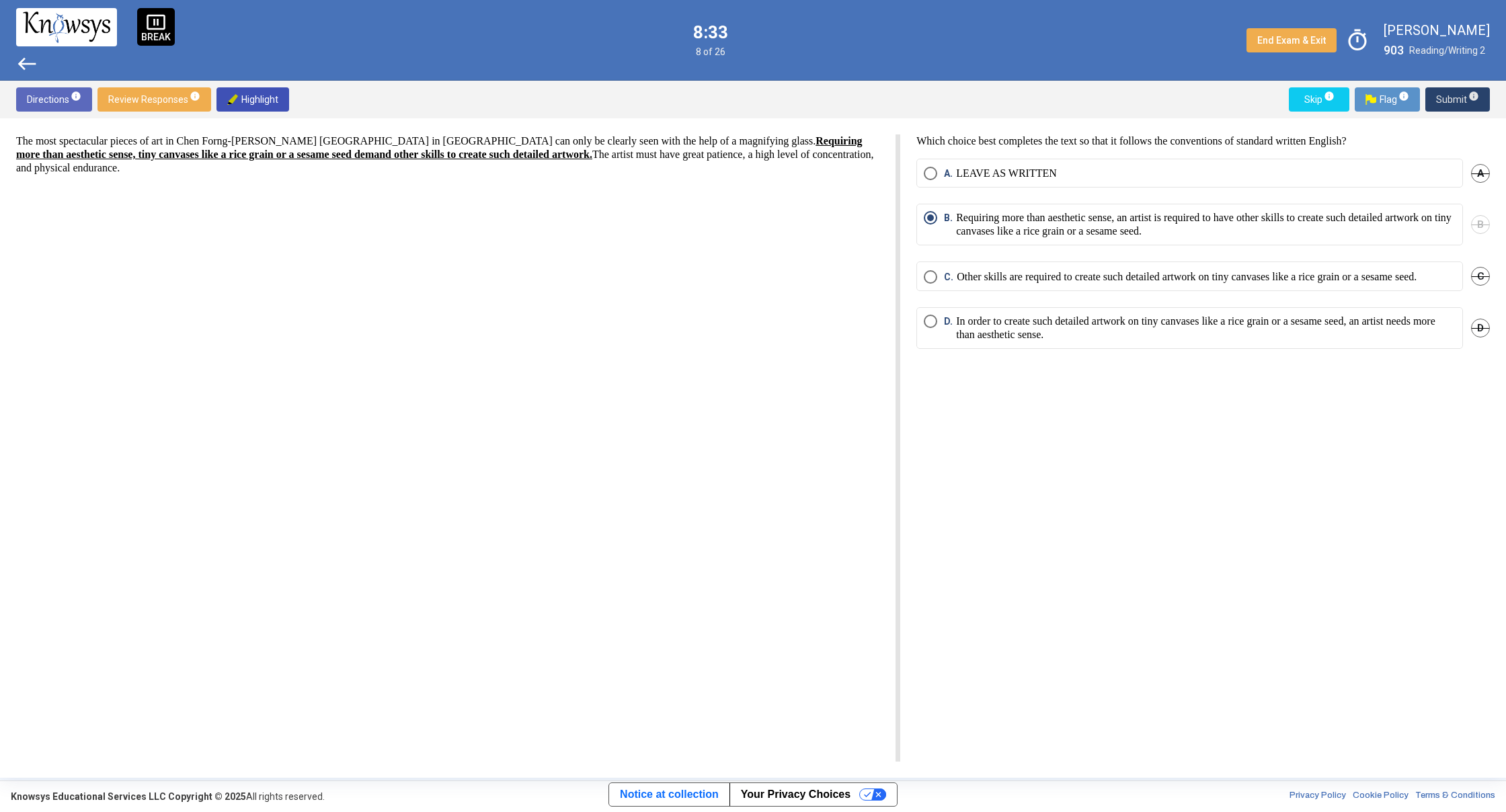
click at [1450, 96] on span "Submit info" at bounding box center [1457, 99] width 43 height 24
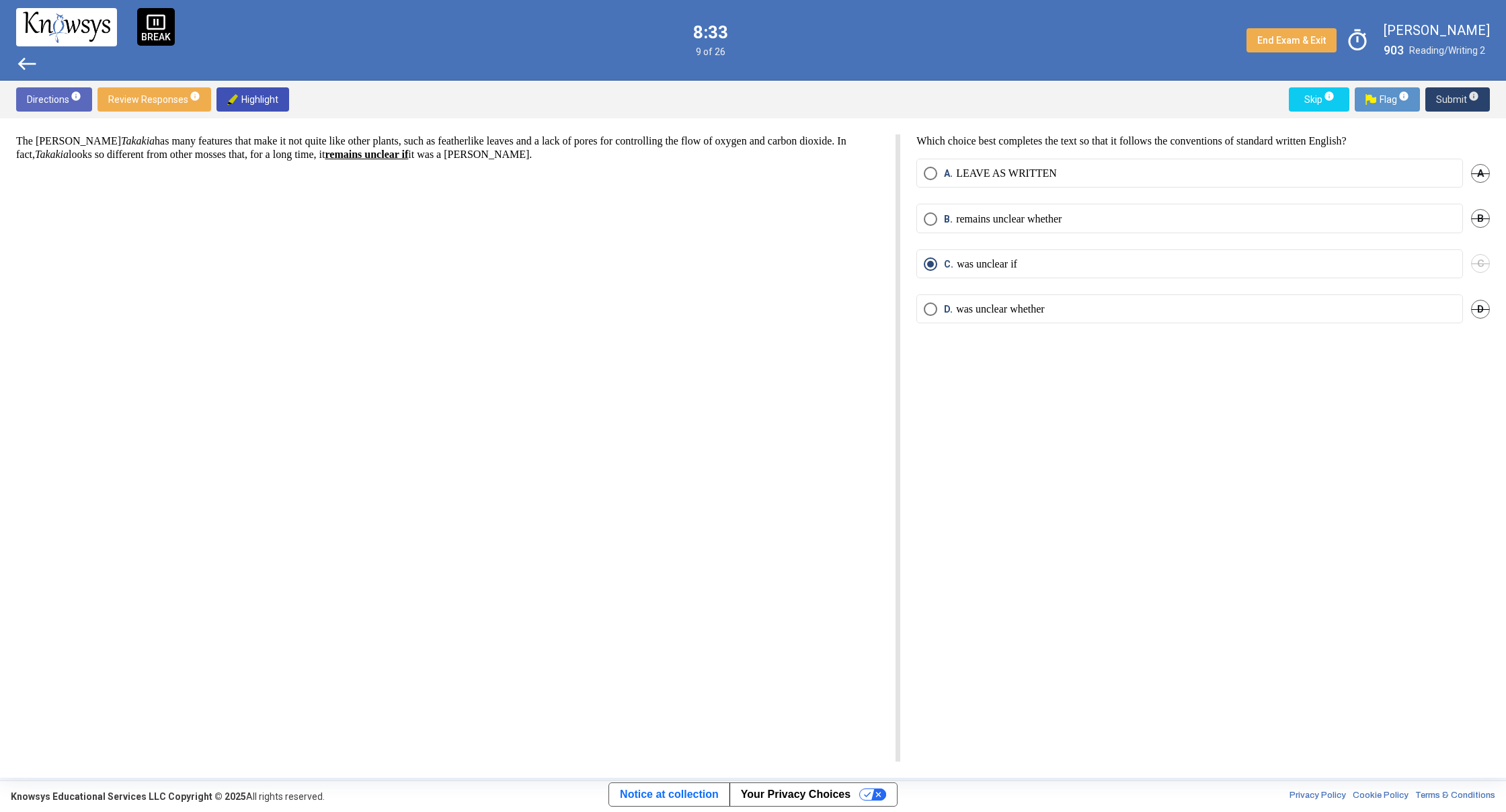
click at [1450, 96] on span "Submit info" at bounding box center [1457, 99] width 43 height 24
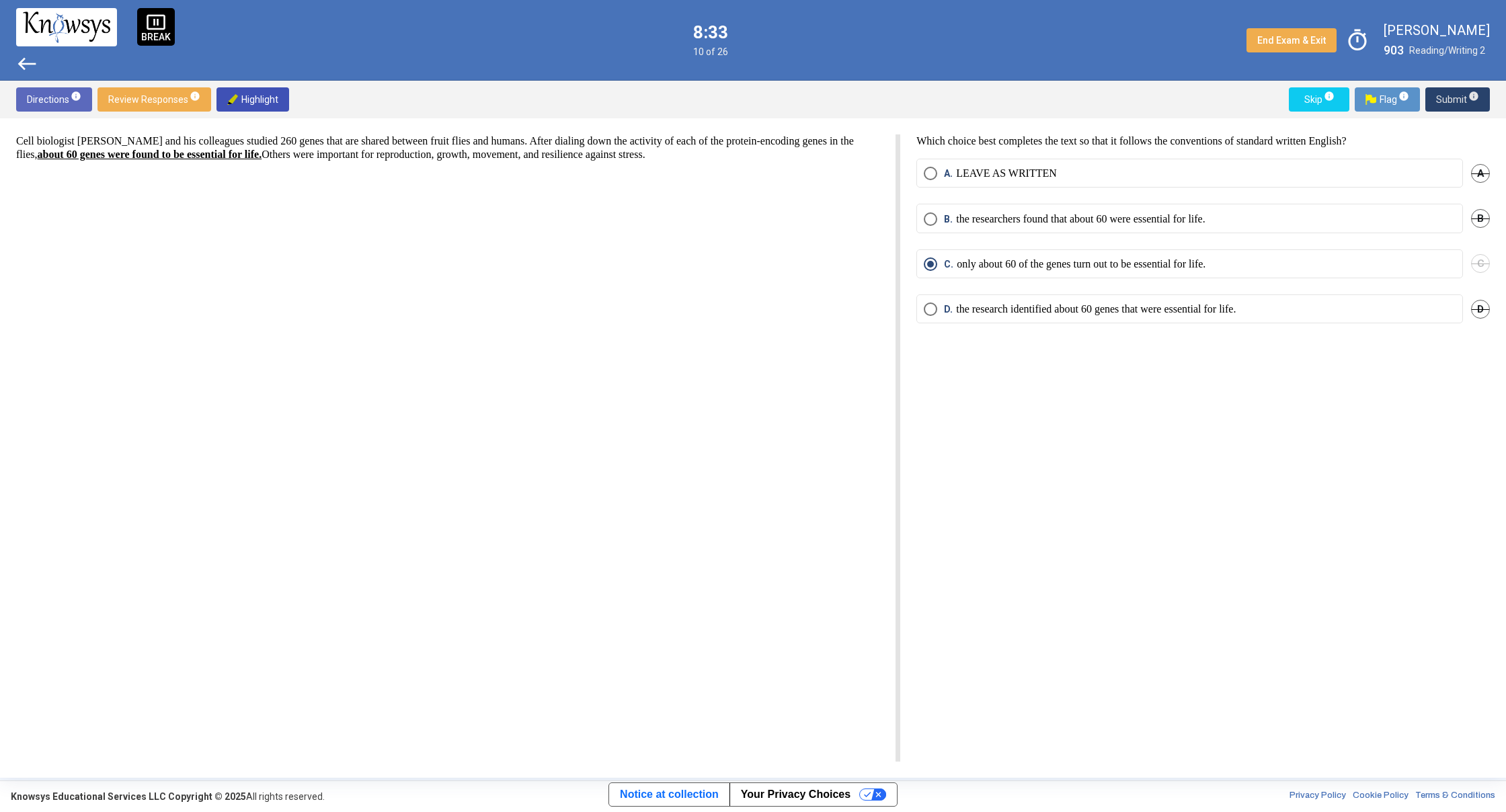
click at [1450, 96] on span "Submit info" at bounding box center [1457, 99] width 43 height 24
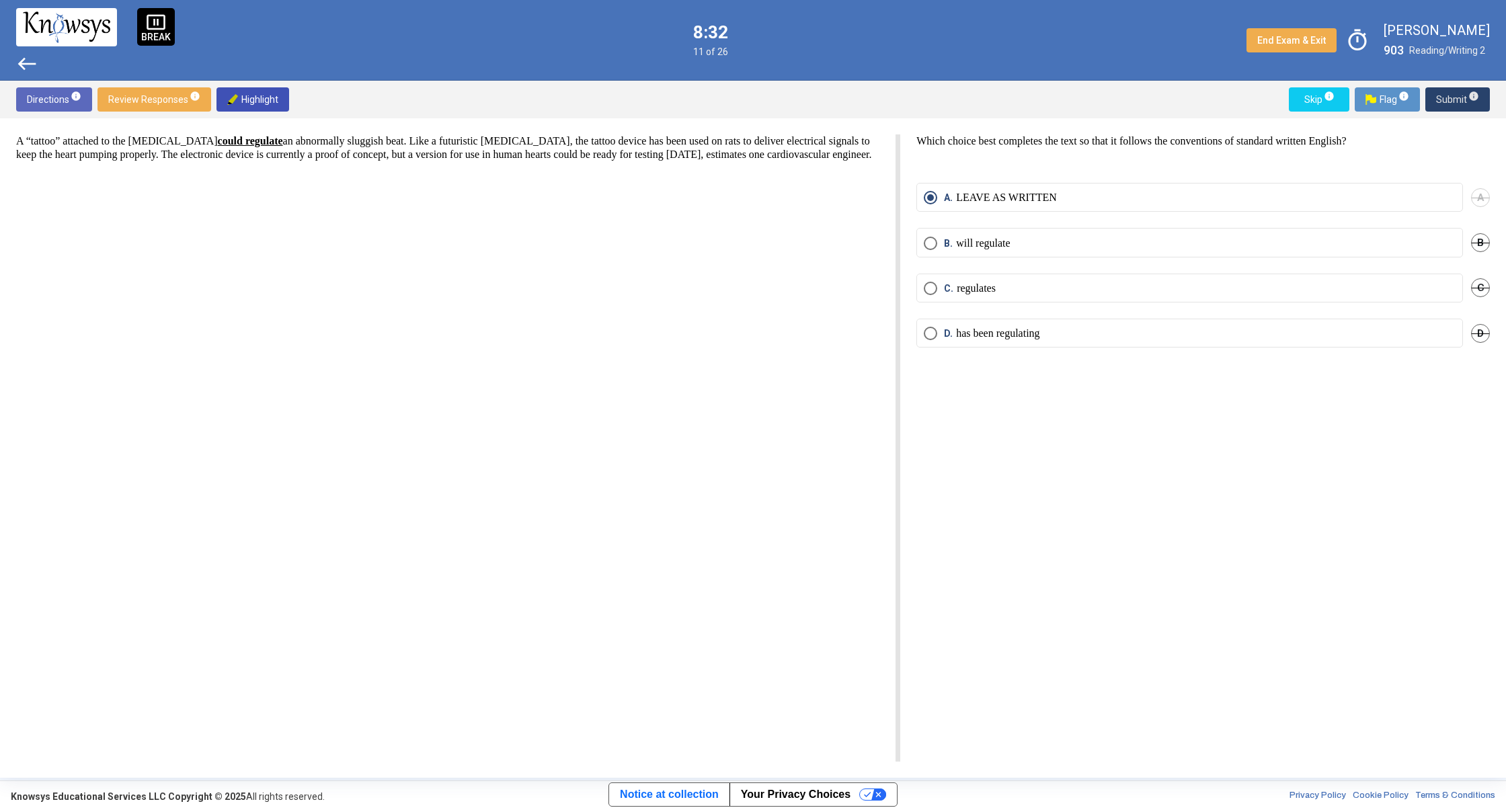
click at [1450, 96] on span "Submit info" at bounding box center [1457, 99] width 43 height 24
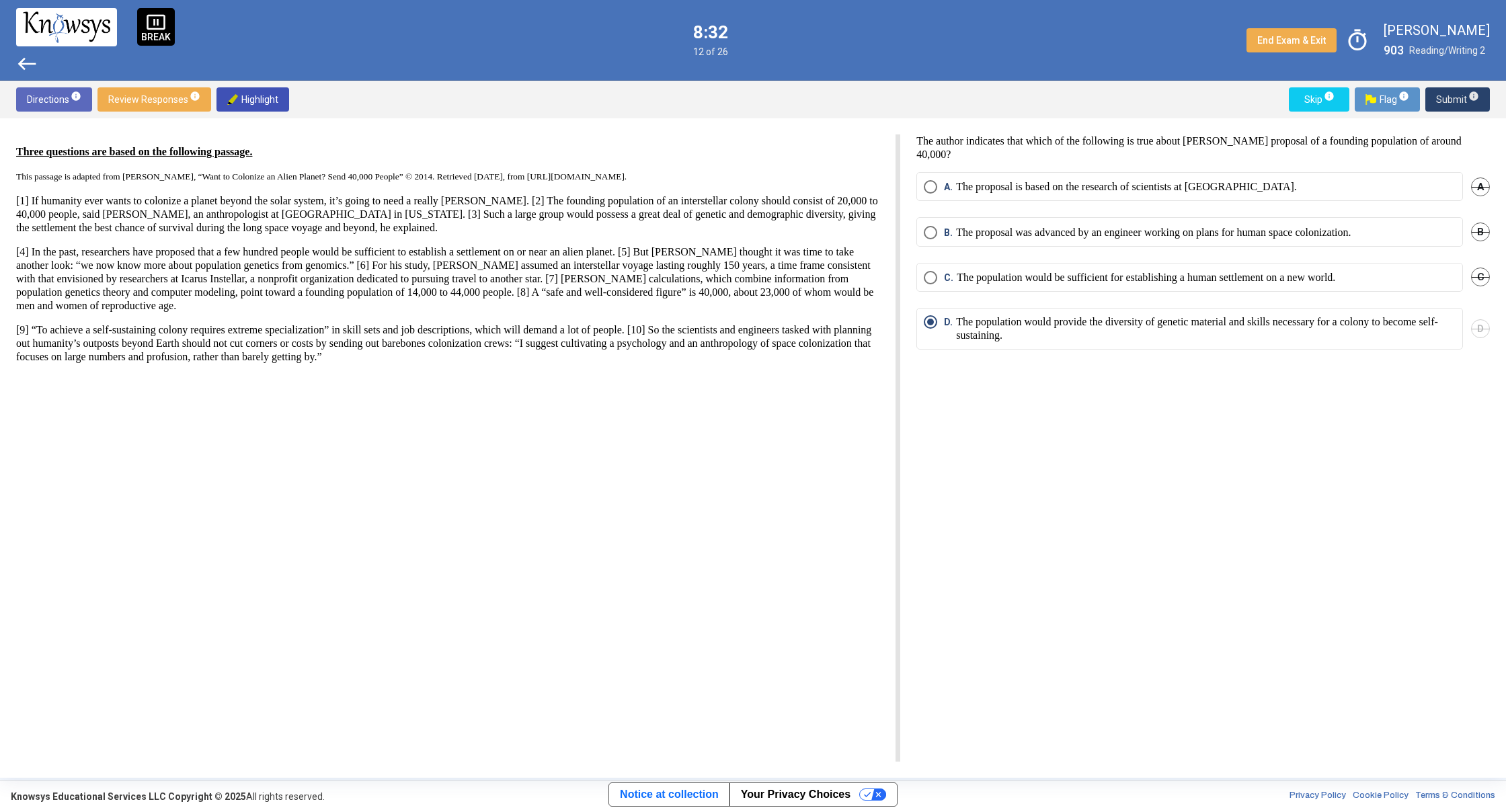
click at [1450, 96] on span "Submit info" at bounding box center [1457, 99] width 43 height 24
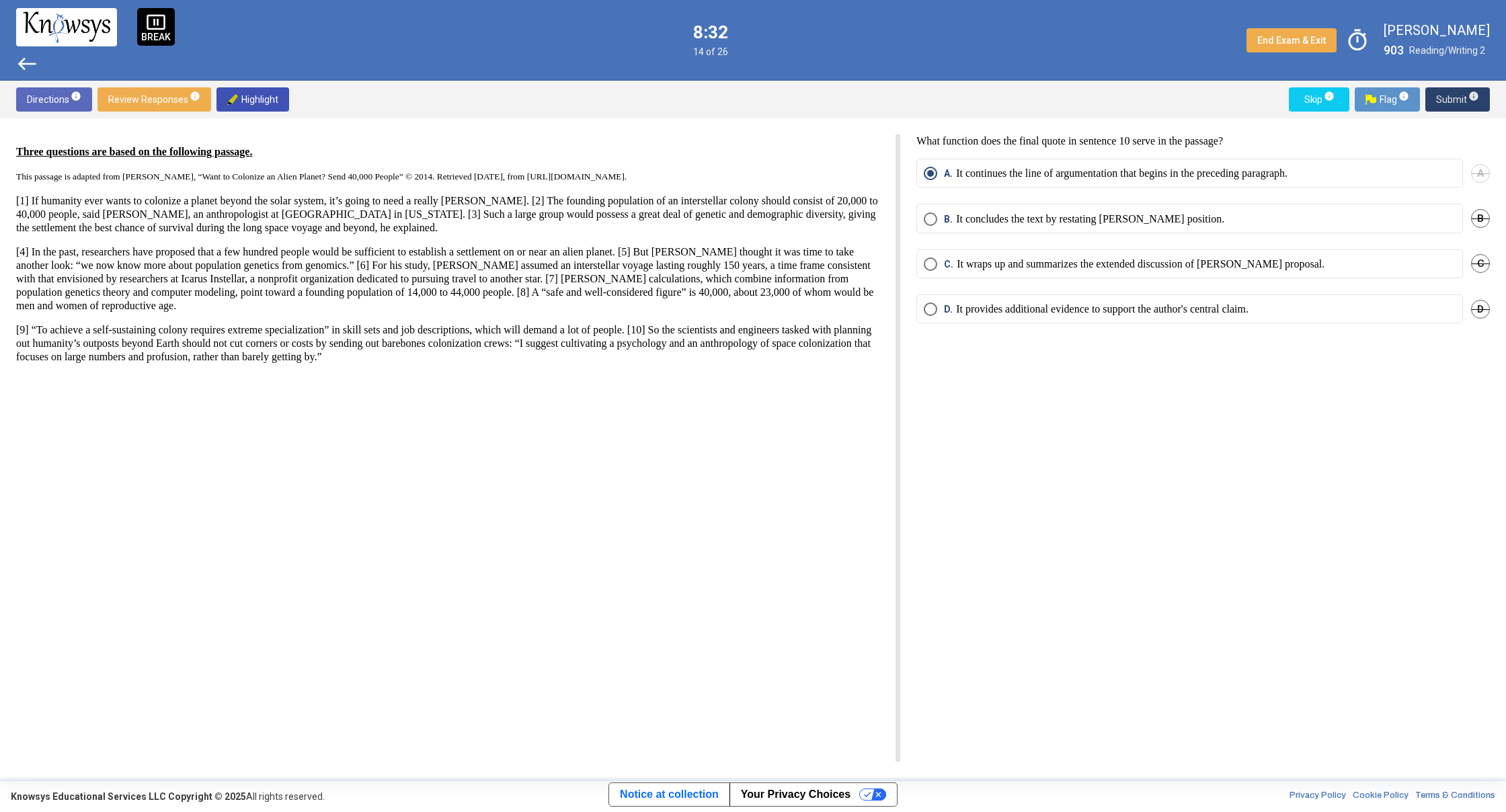
click at [1450, 96] on span "Submit info" at bounding box center [1457, 99] width 43 height 24
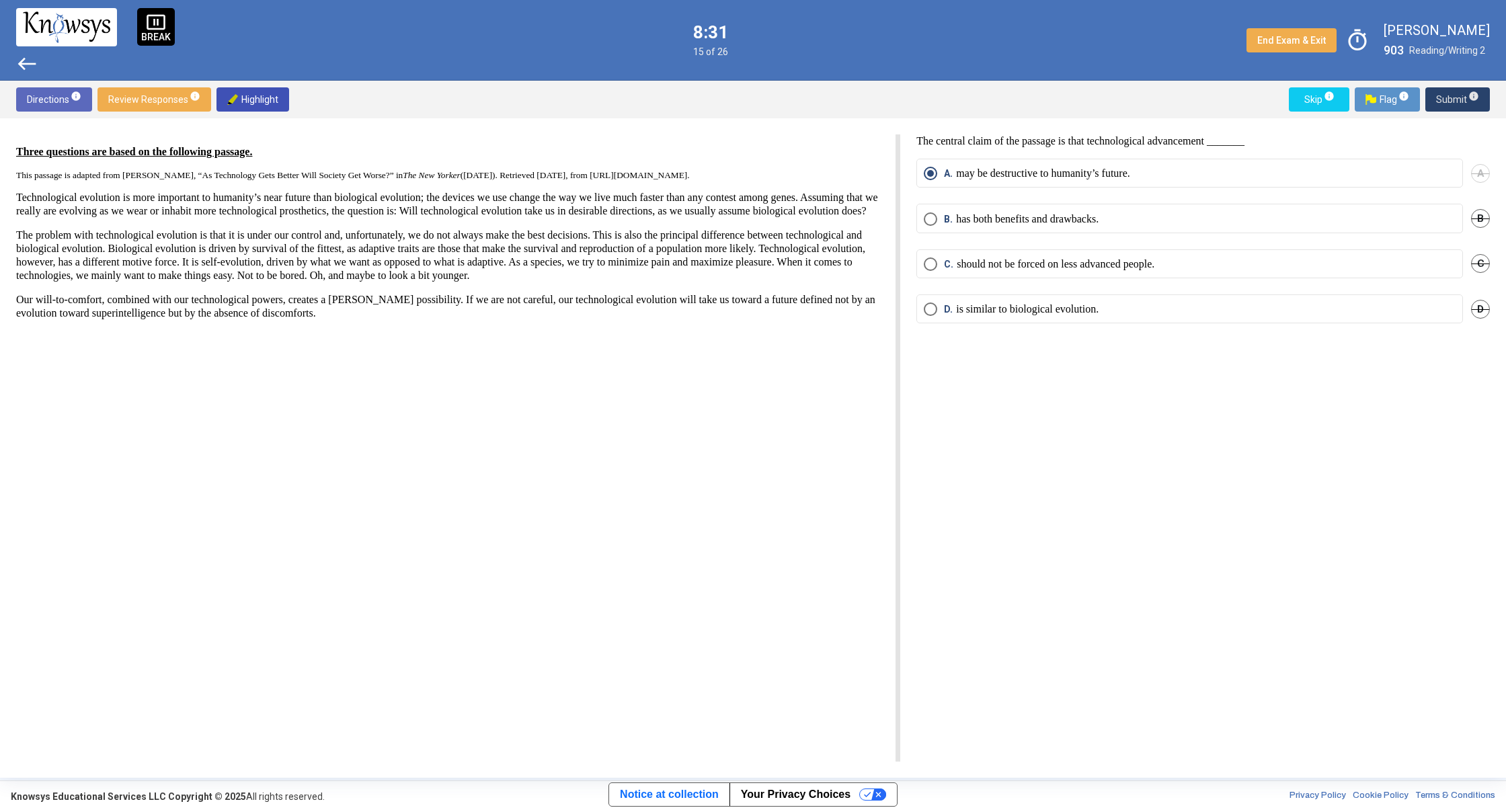
click at [1450, 96] on span "Submit info" at bounding box center [1457, 99] width 43 height 24
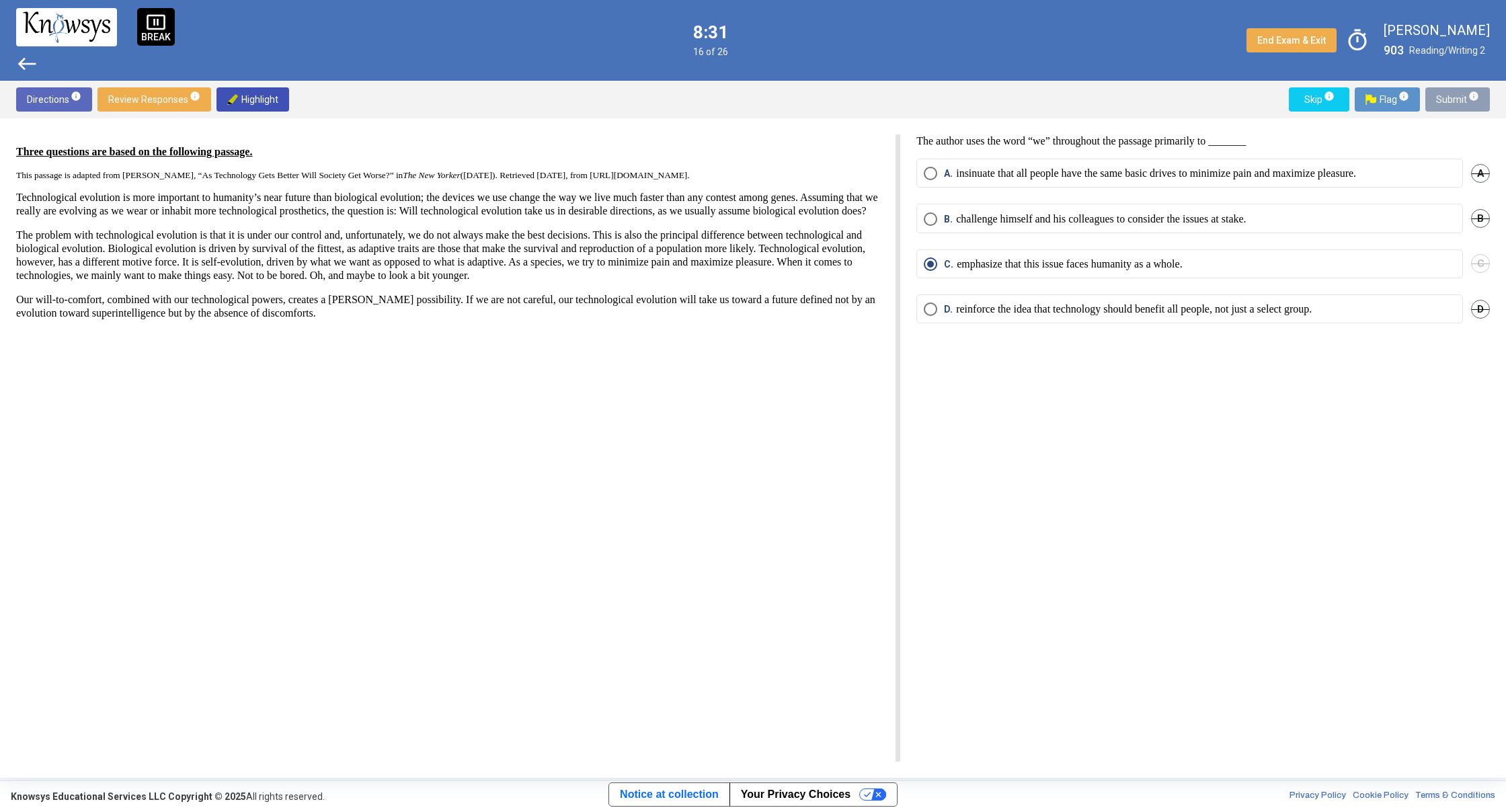
click at [1450, 96] on span "Submit info" at bounding box center [1457, 99] width 43 height 24
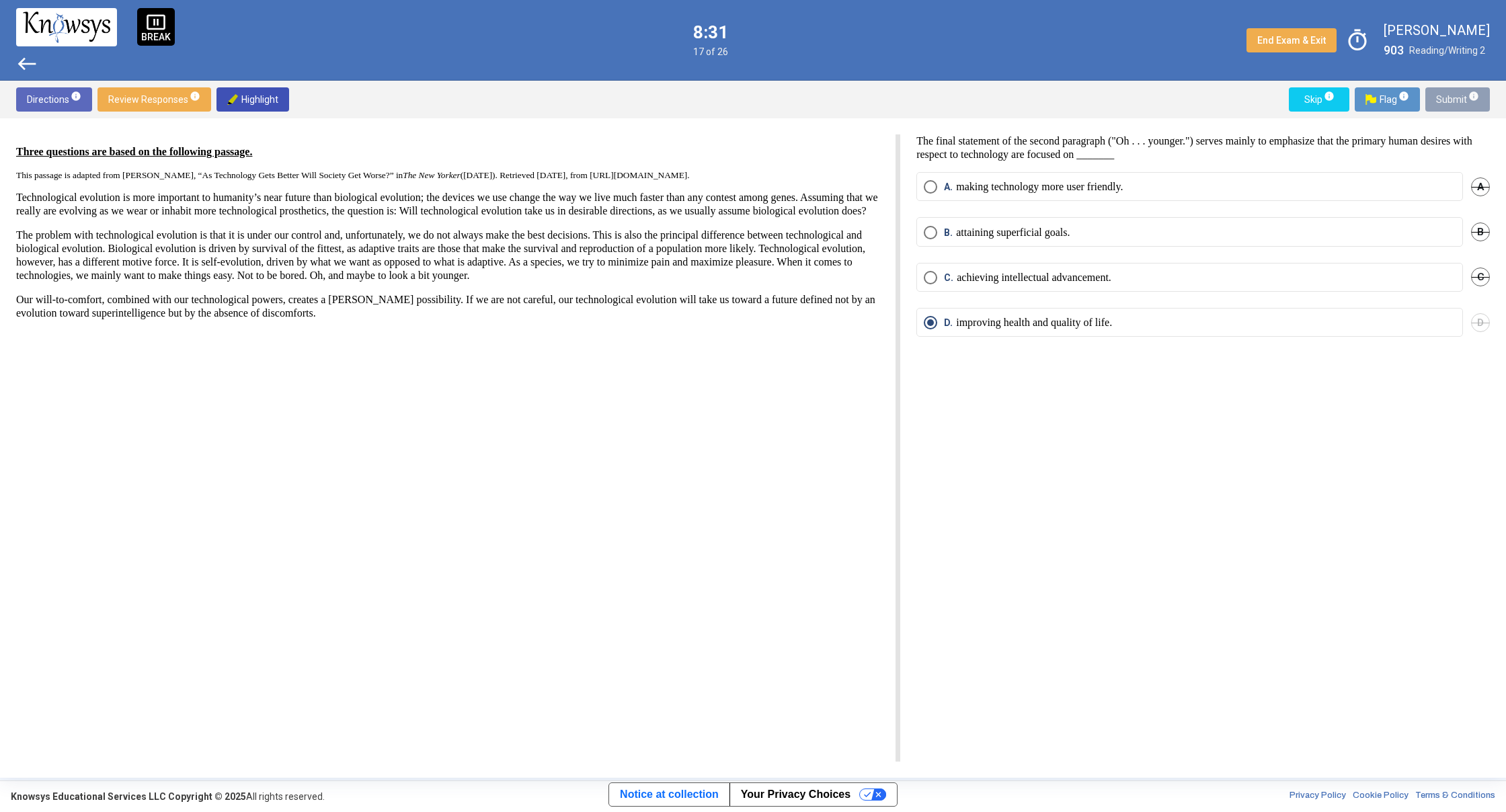
click at [1450, 96] on span "Submit info" at bounding box center [1457, 99] width 43 height 24
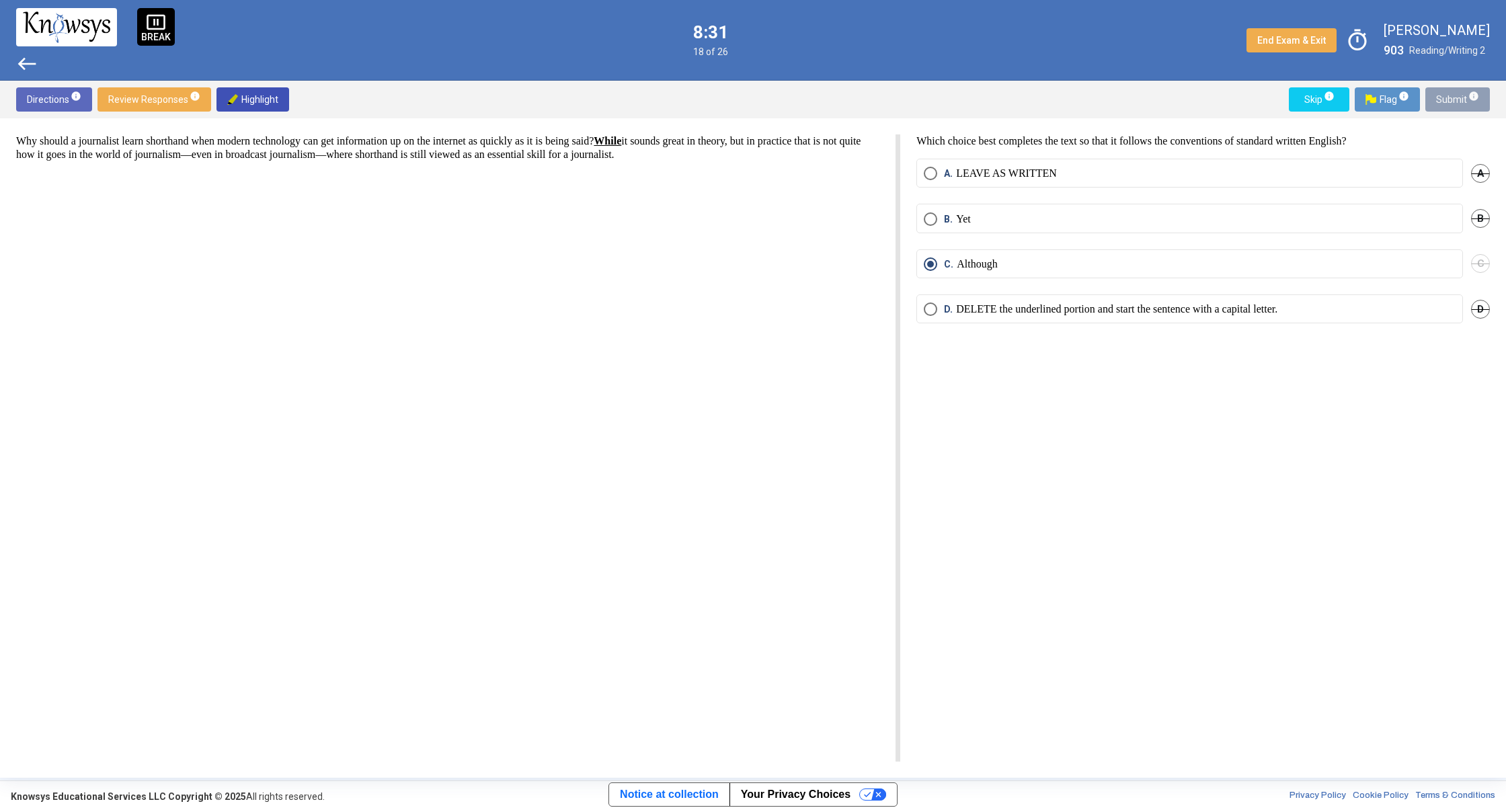
click at [1450, 96] on span "Submit info" at bounding box center [1457, 99] width 43 height 24
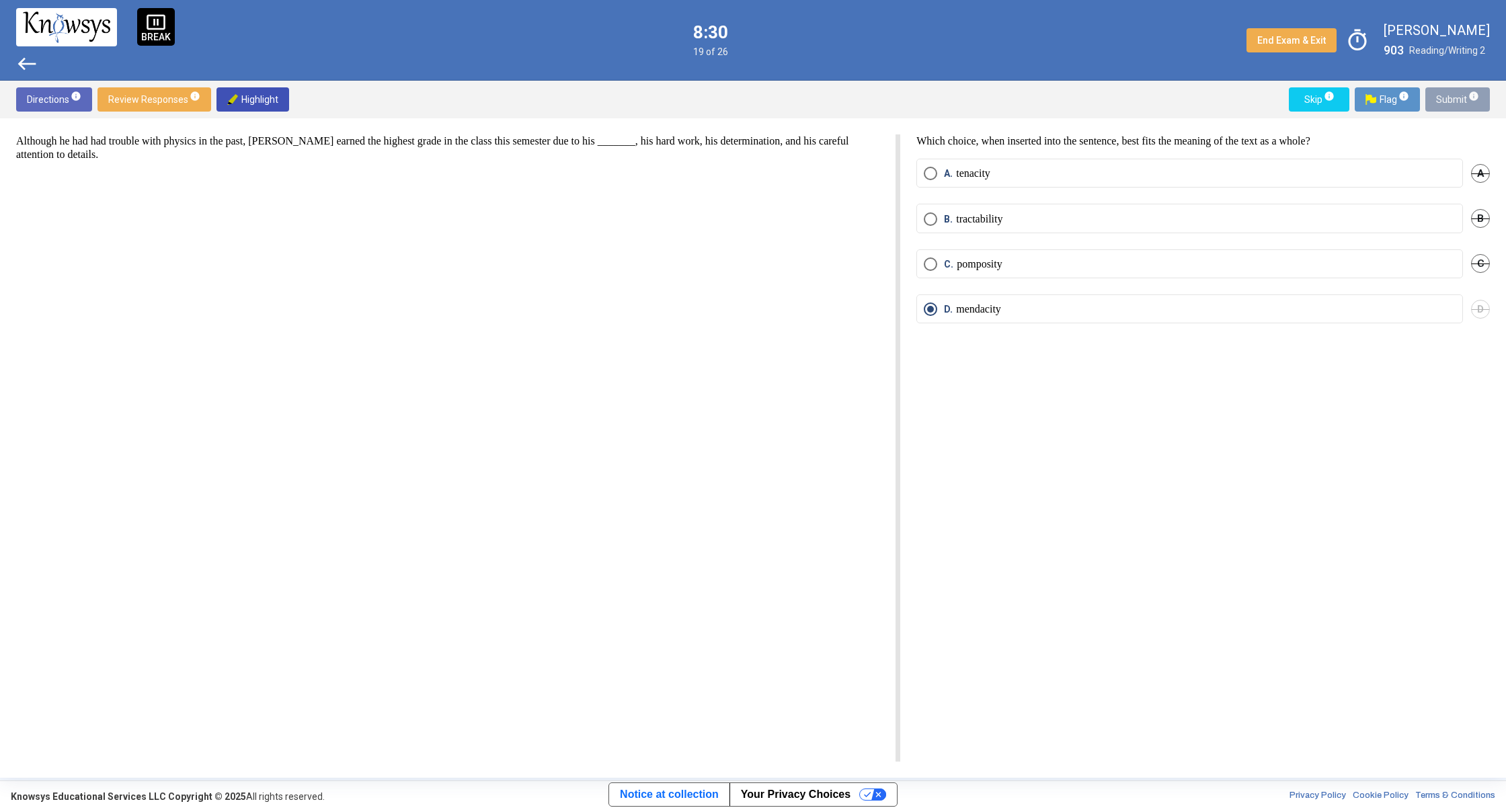
click at [1450, 96] on span "Submit info" at bounding box center [1457, 99] width 43 height 24
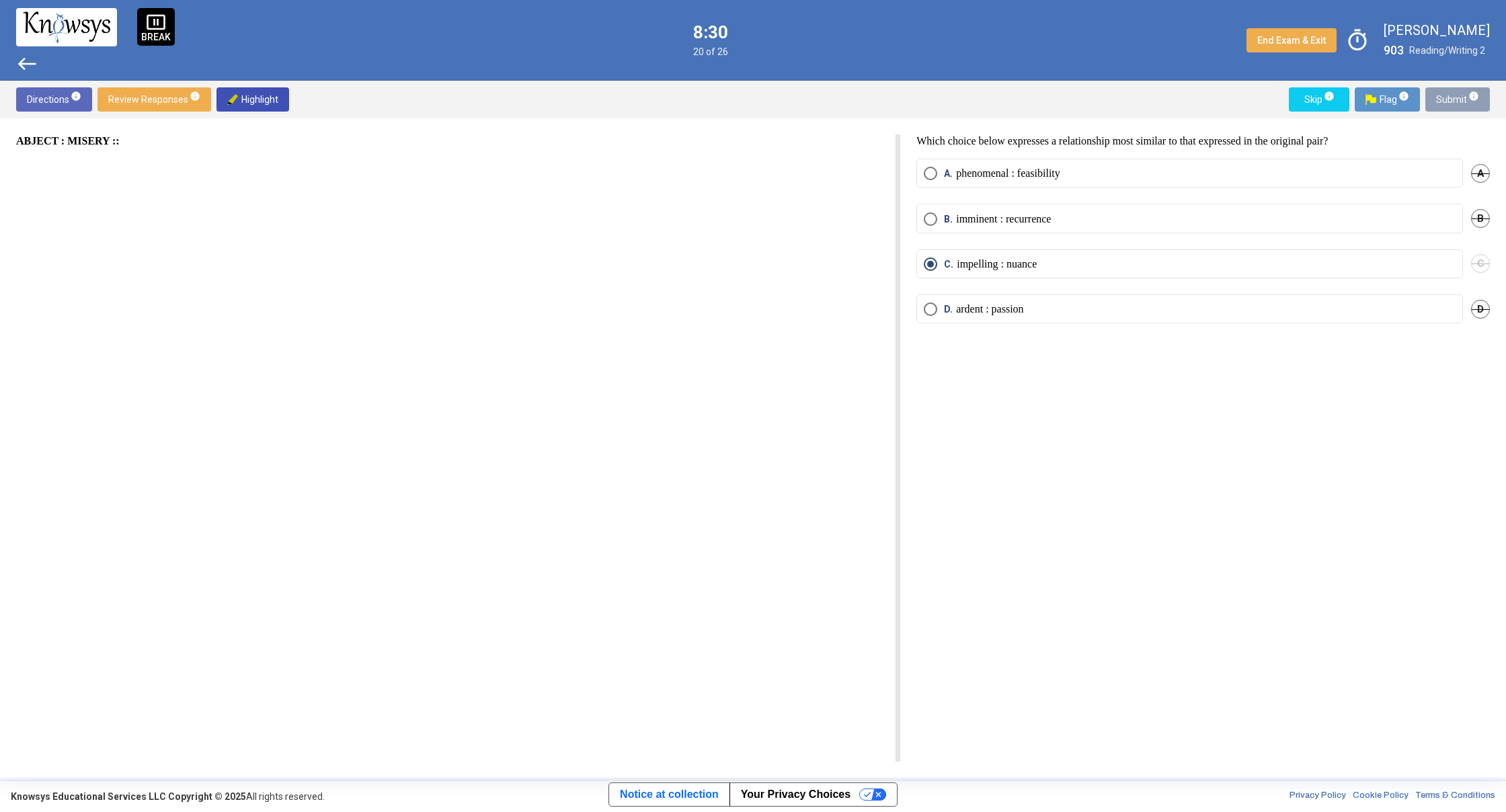
click at [1450, 96] on span "Submit info" at bounding box center [1457, 99] width 43 height 24
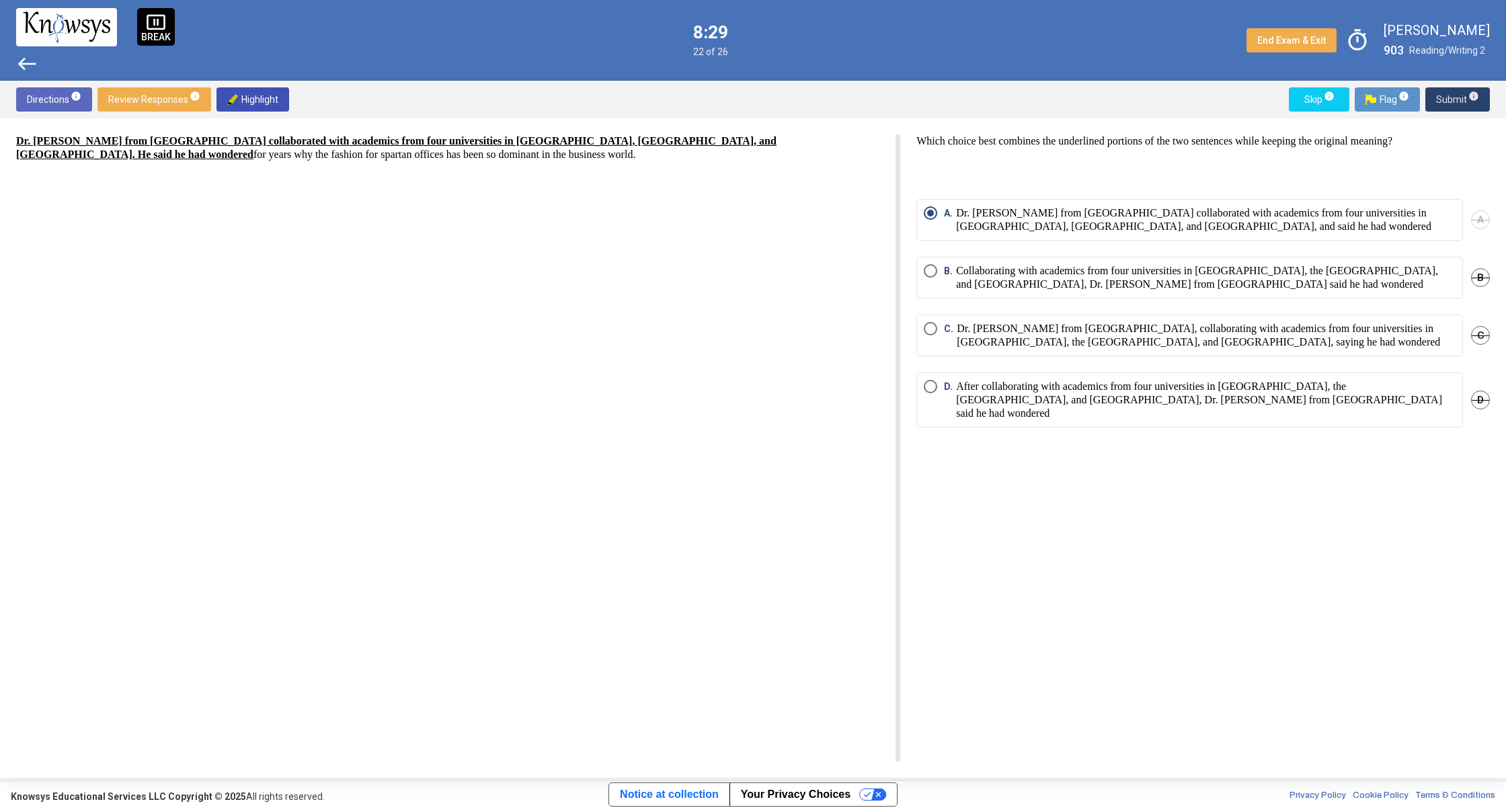
click at [1450, 96] on span "Submit info" at bounding box center [1457, 99] width 43 height 24
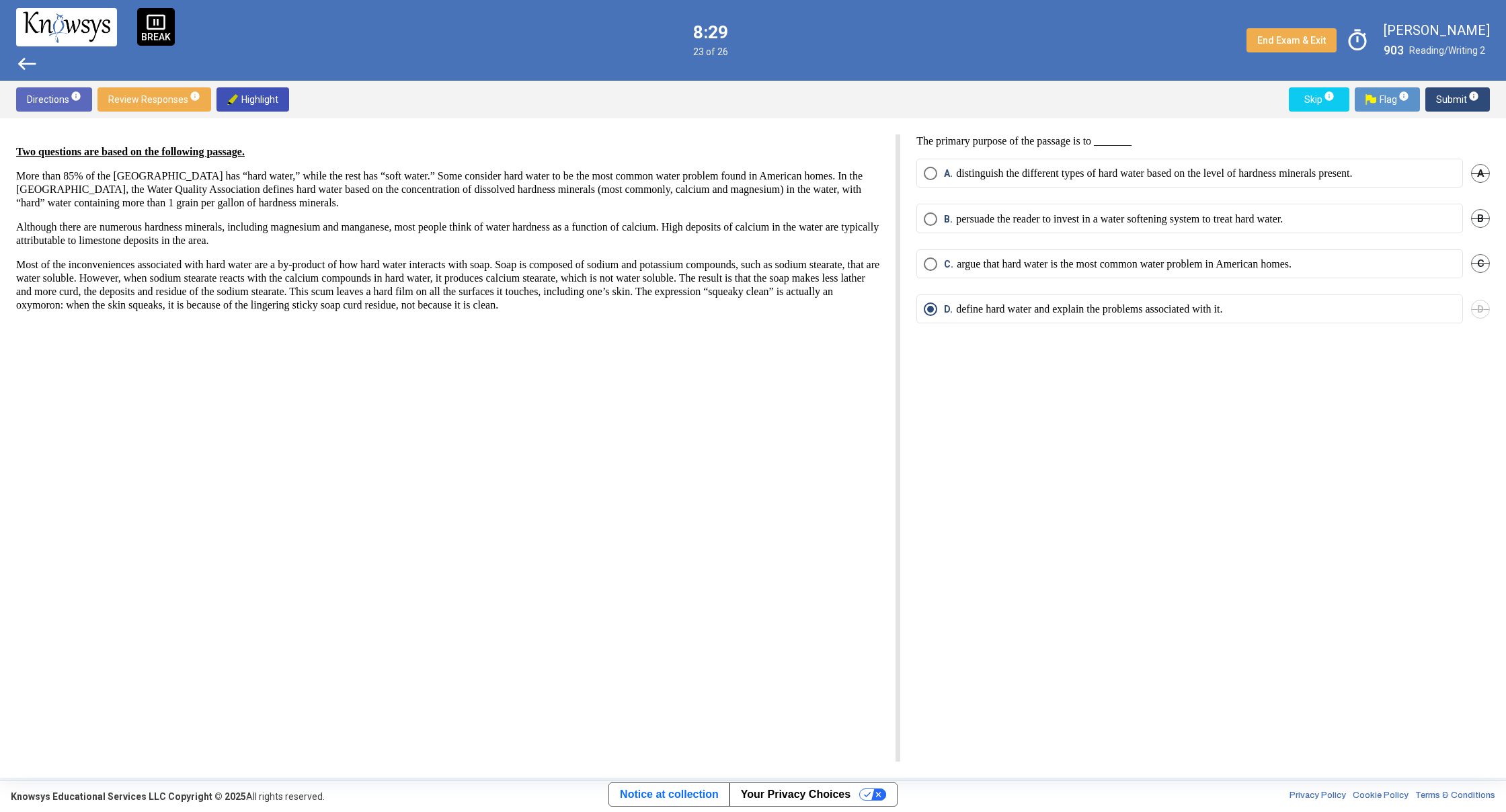
click at [1450, 96] on span "Submit info" at bounding box center [1457, 99] width 43 height 24
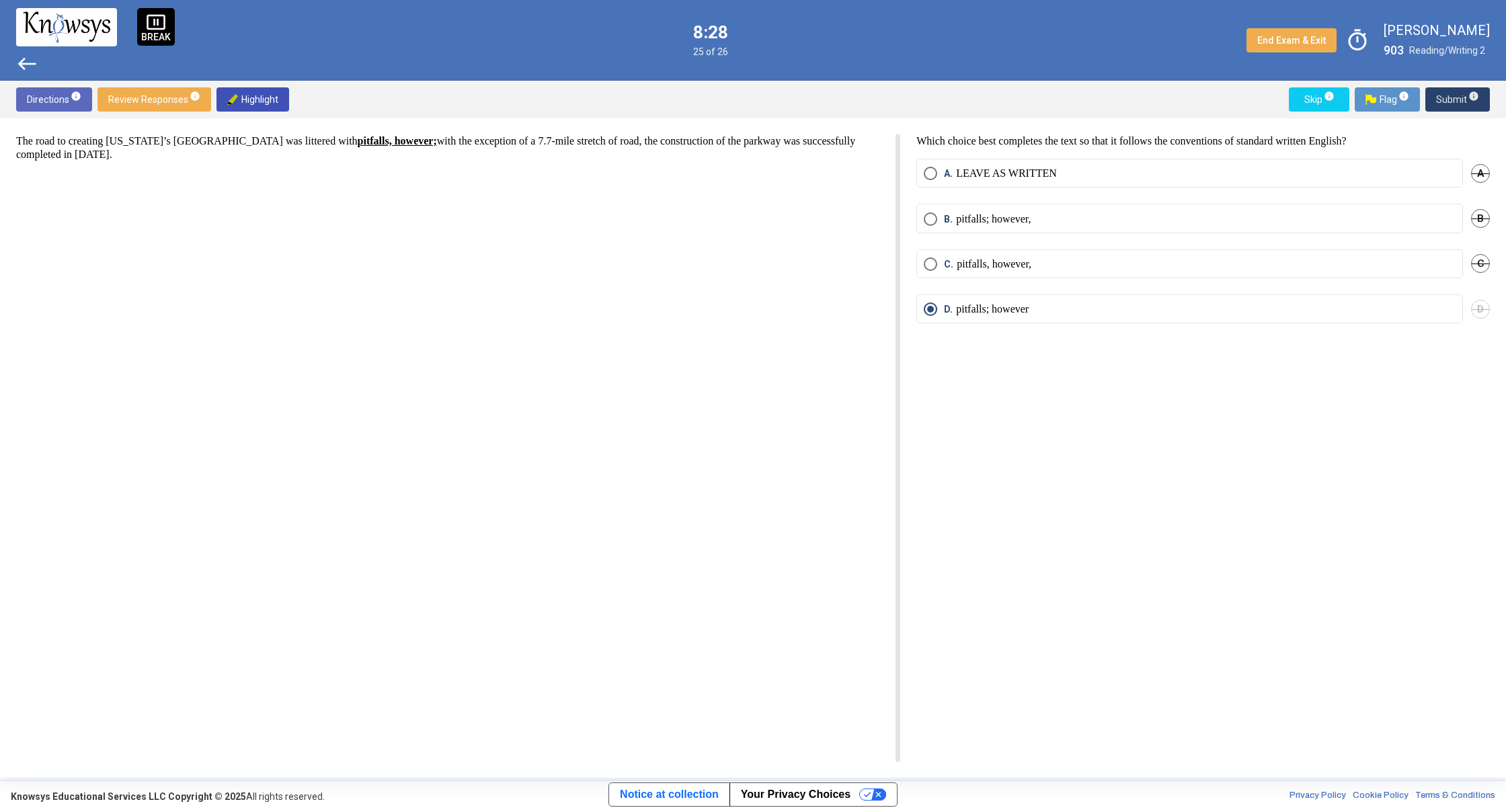
click at [1450, 96] on span "Submit info" at bounding box center [1457, 99] width 43 height 24
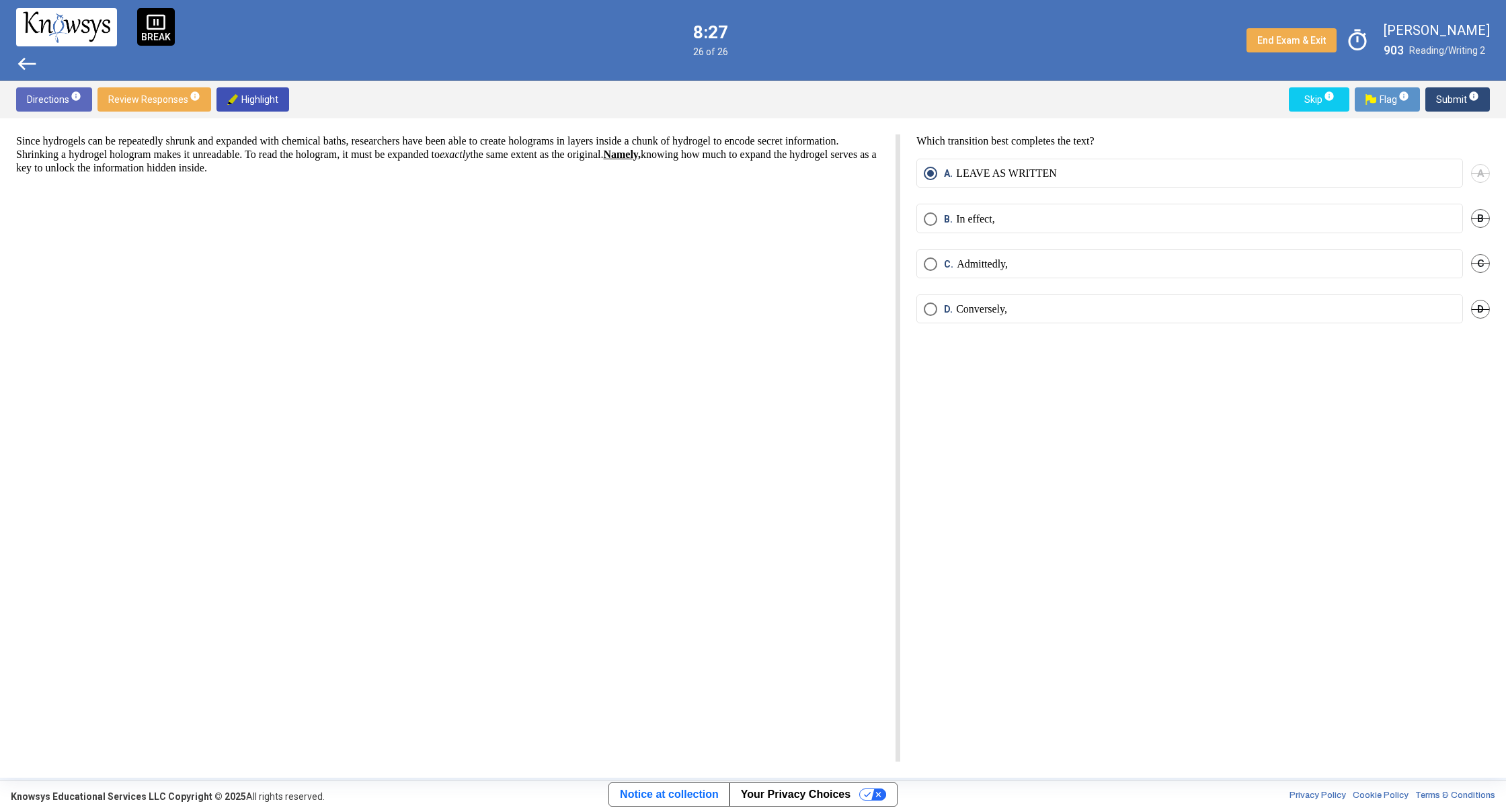
click at [1450, 96] on span "Submit info" at bounding box center [1457, 99] width 43 height 24
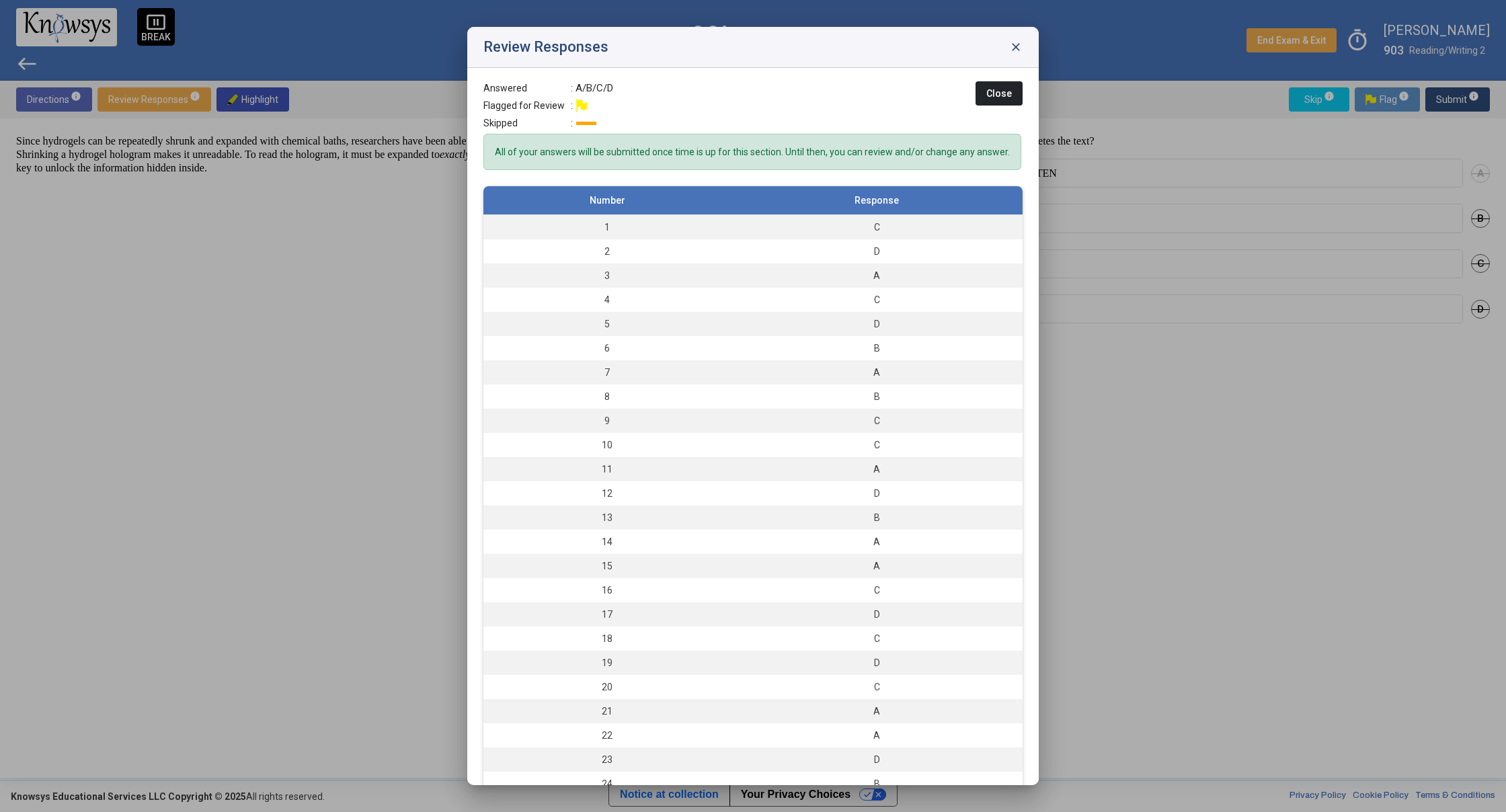
click at [1013, 46] on span "close" at bounding box center [1015, 47] width 13 height 13
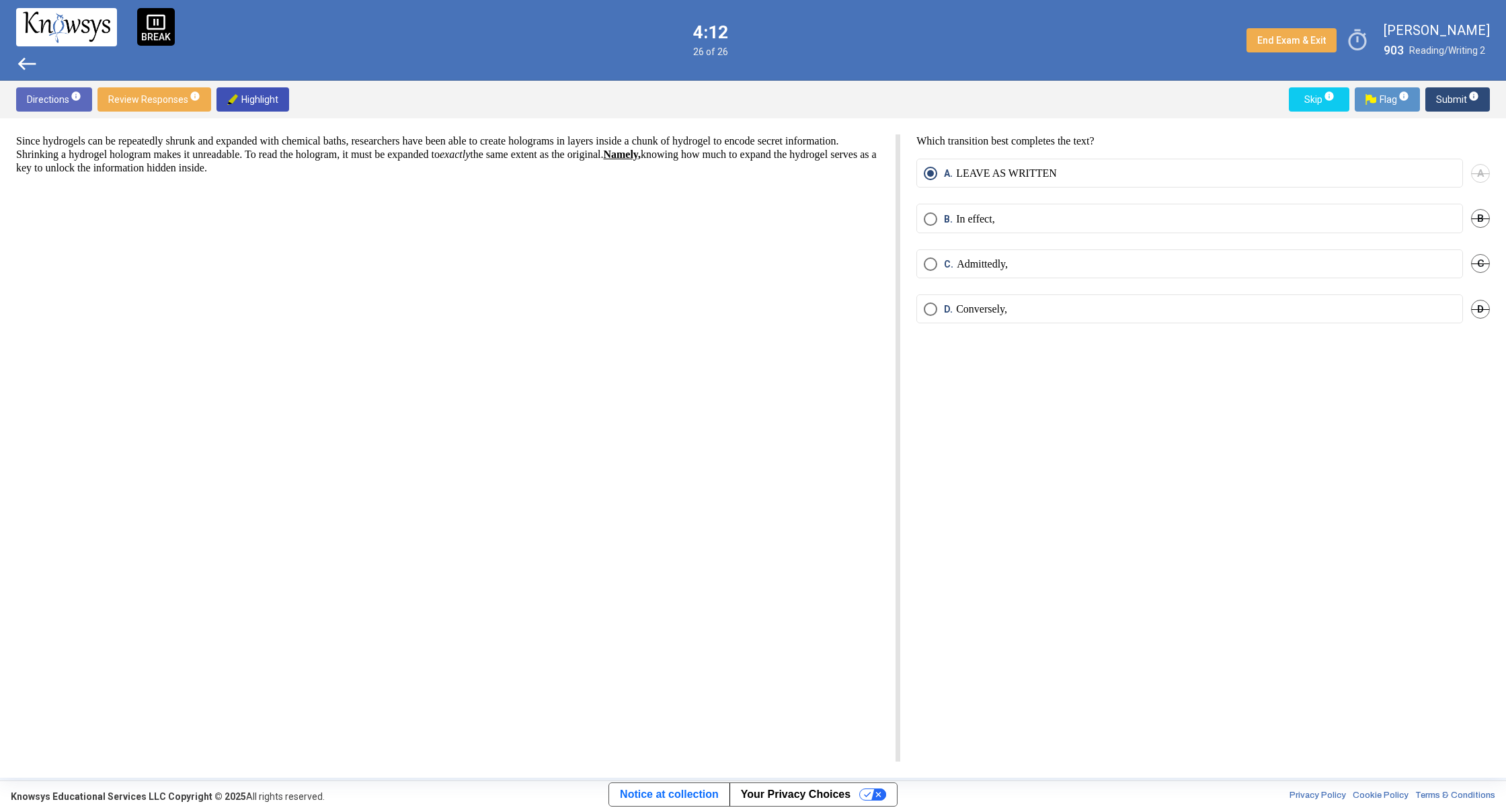
click at [18, 63] on span "west" at bounding box center [26, 64] width 21 height 21
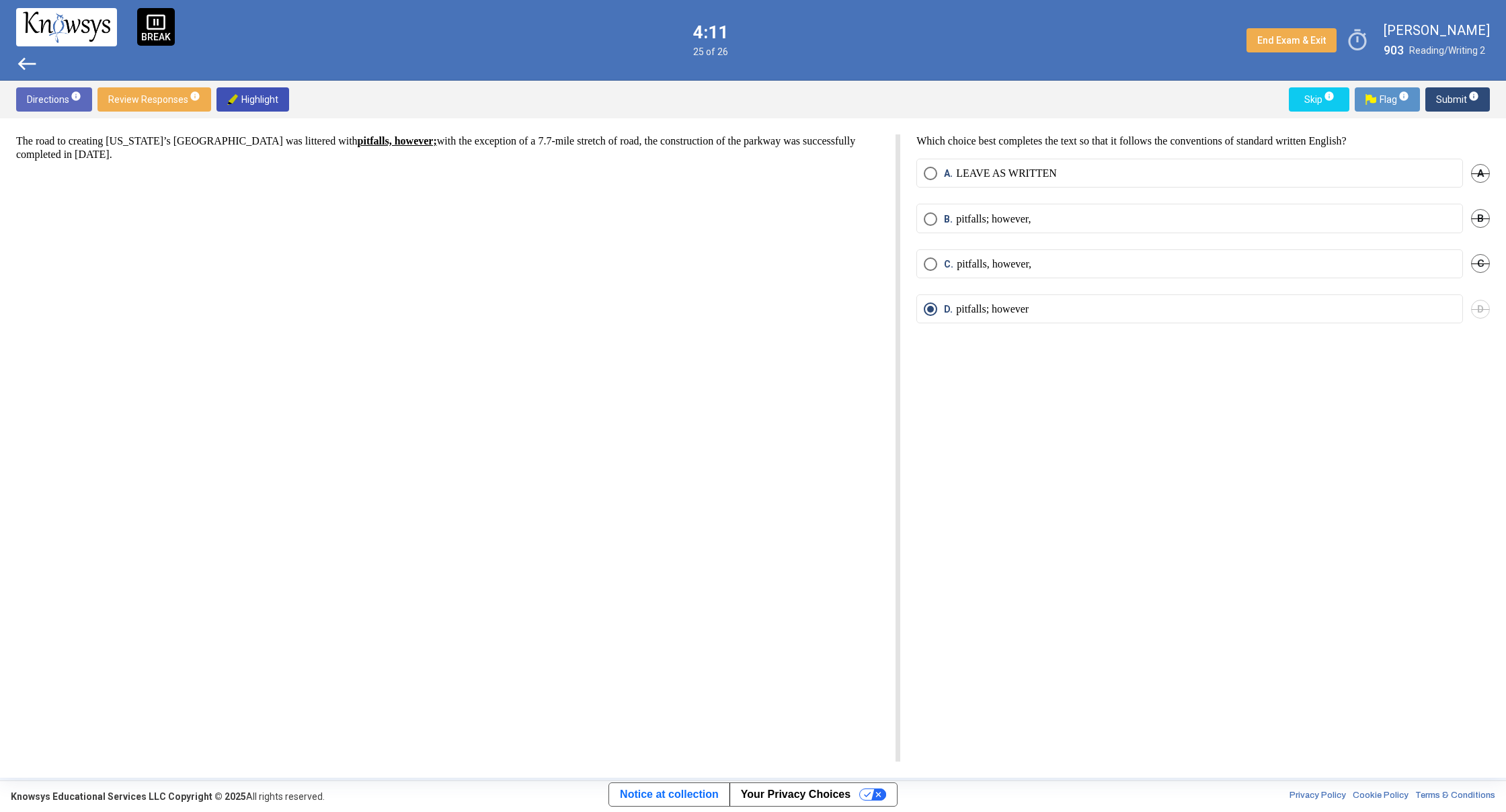
click at [18, 63] on span "west" at bounding box center [26, 64] width 21 height 21
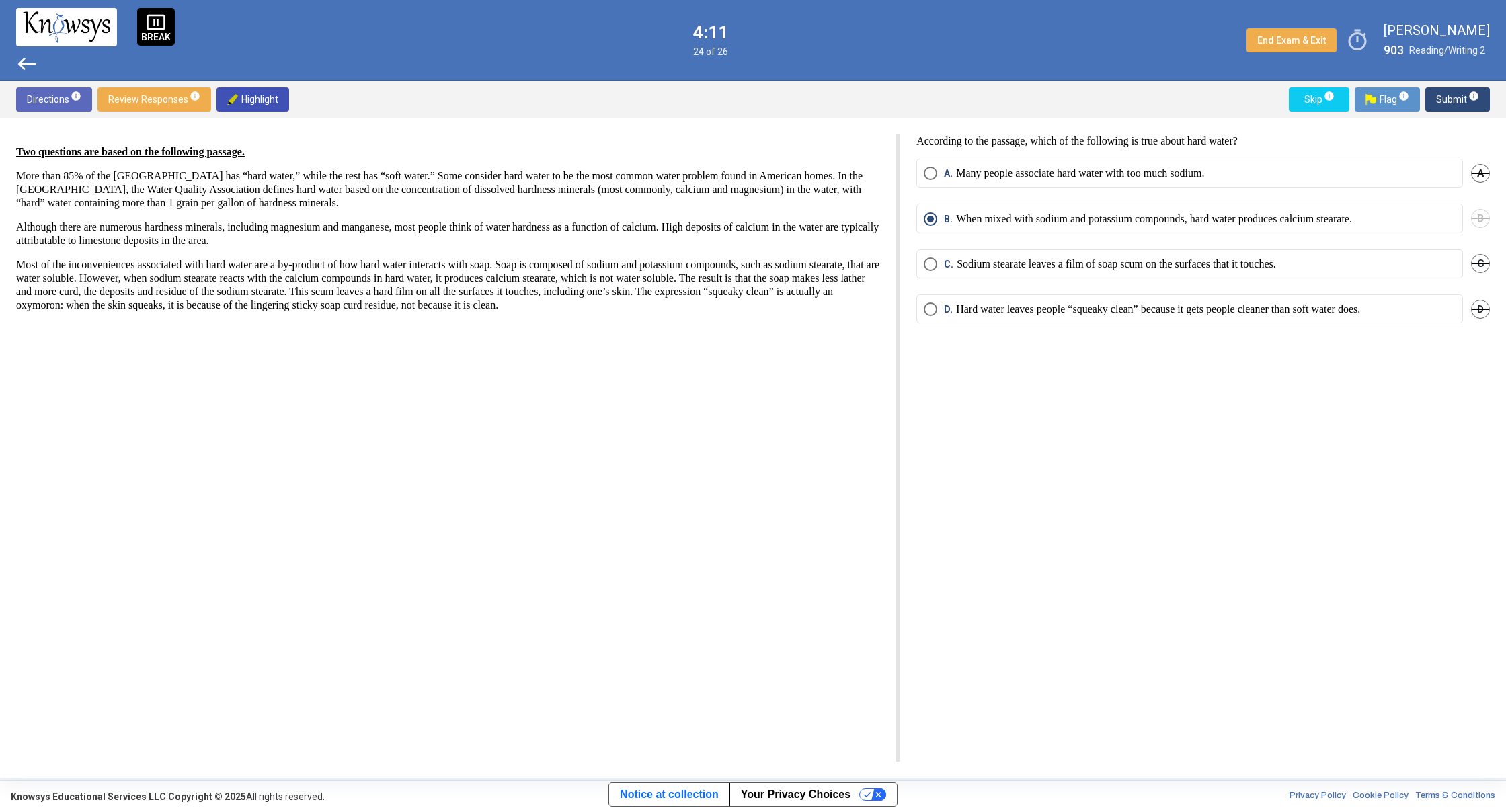
click at [18, 63] on span "west" at bounding box center [26, 64] width 21 height 21
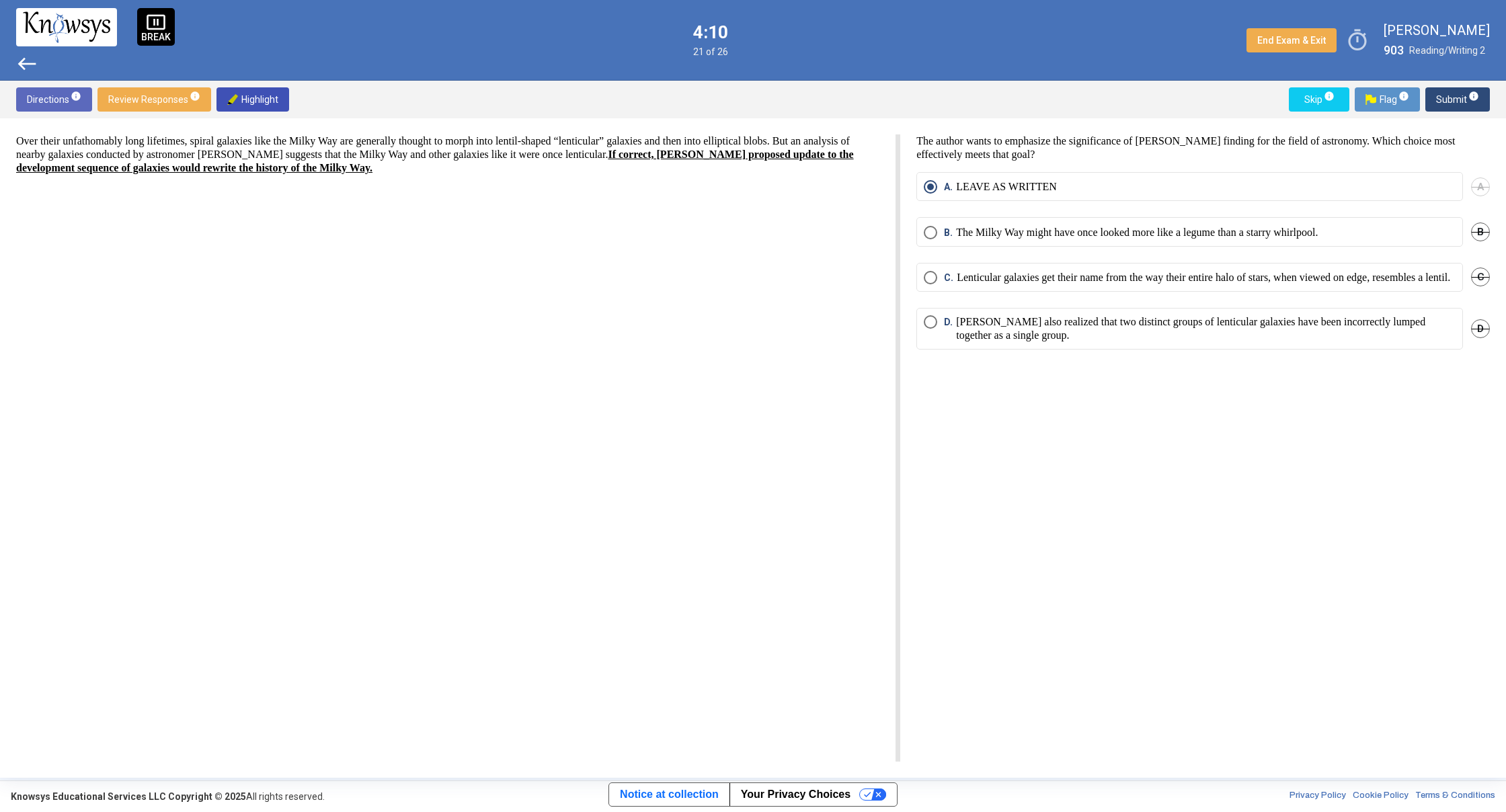
click at [18, 63] on span "west" at bounding box center [26, 64] width 21 height 21
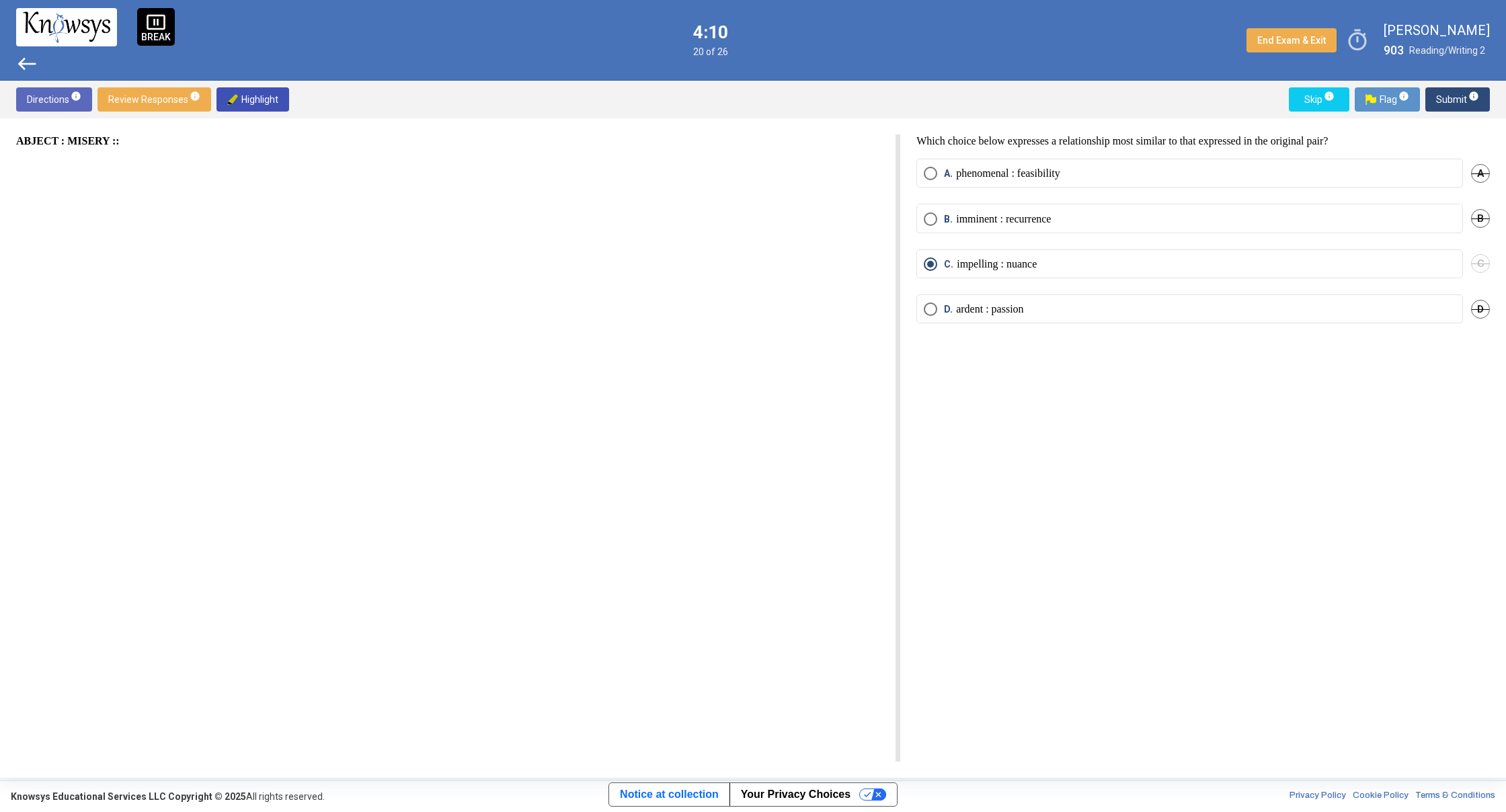
click at [18, 63] on span "west" at bounding box center [26, 64] width 21 height 21
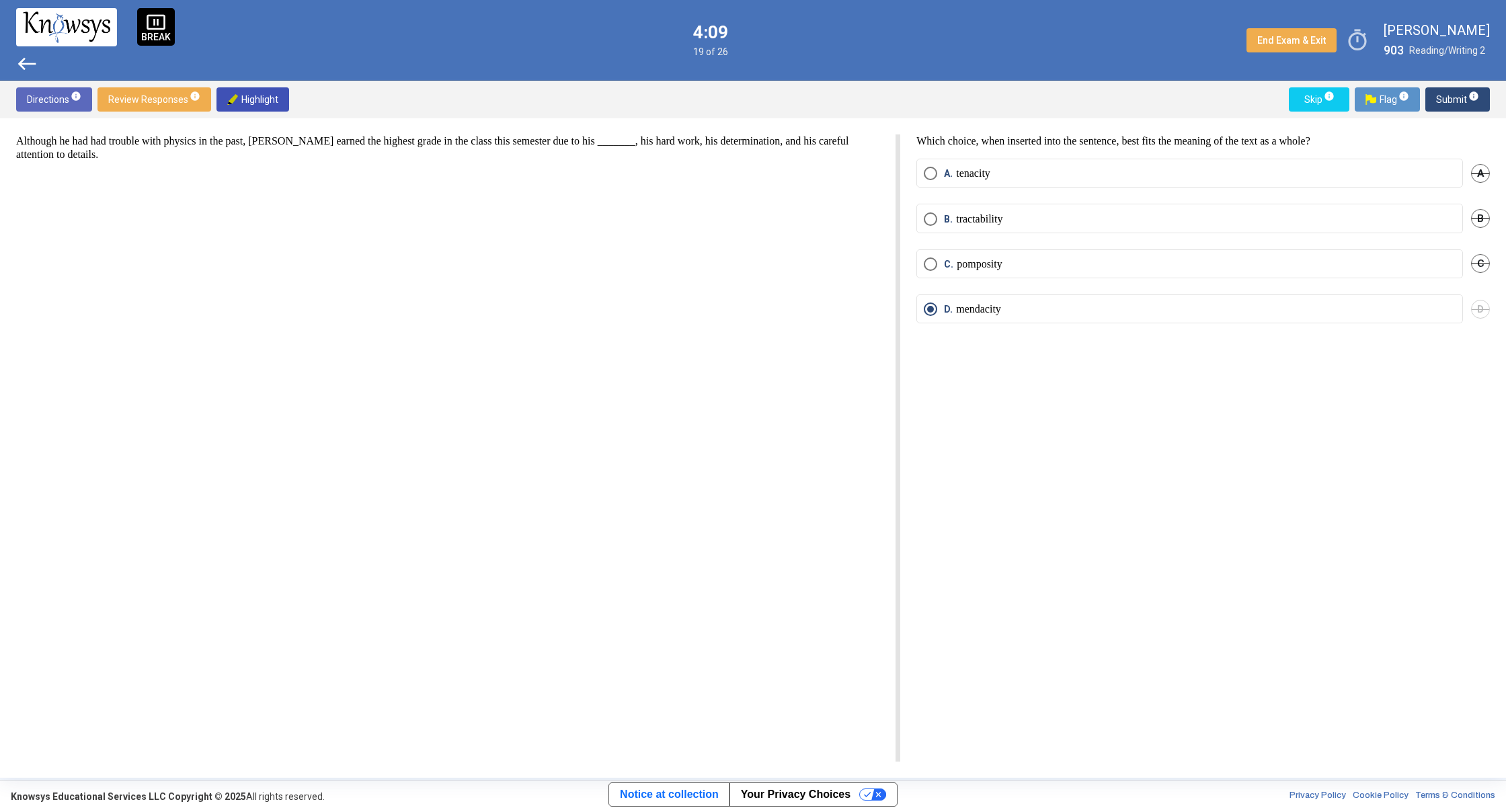
click at [18, 63] on span "west" at bounding box center [26, 64] width 21 height 21
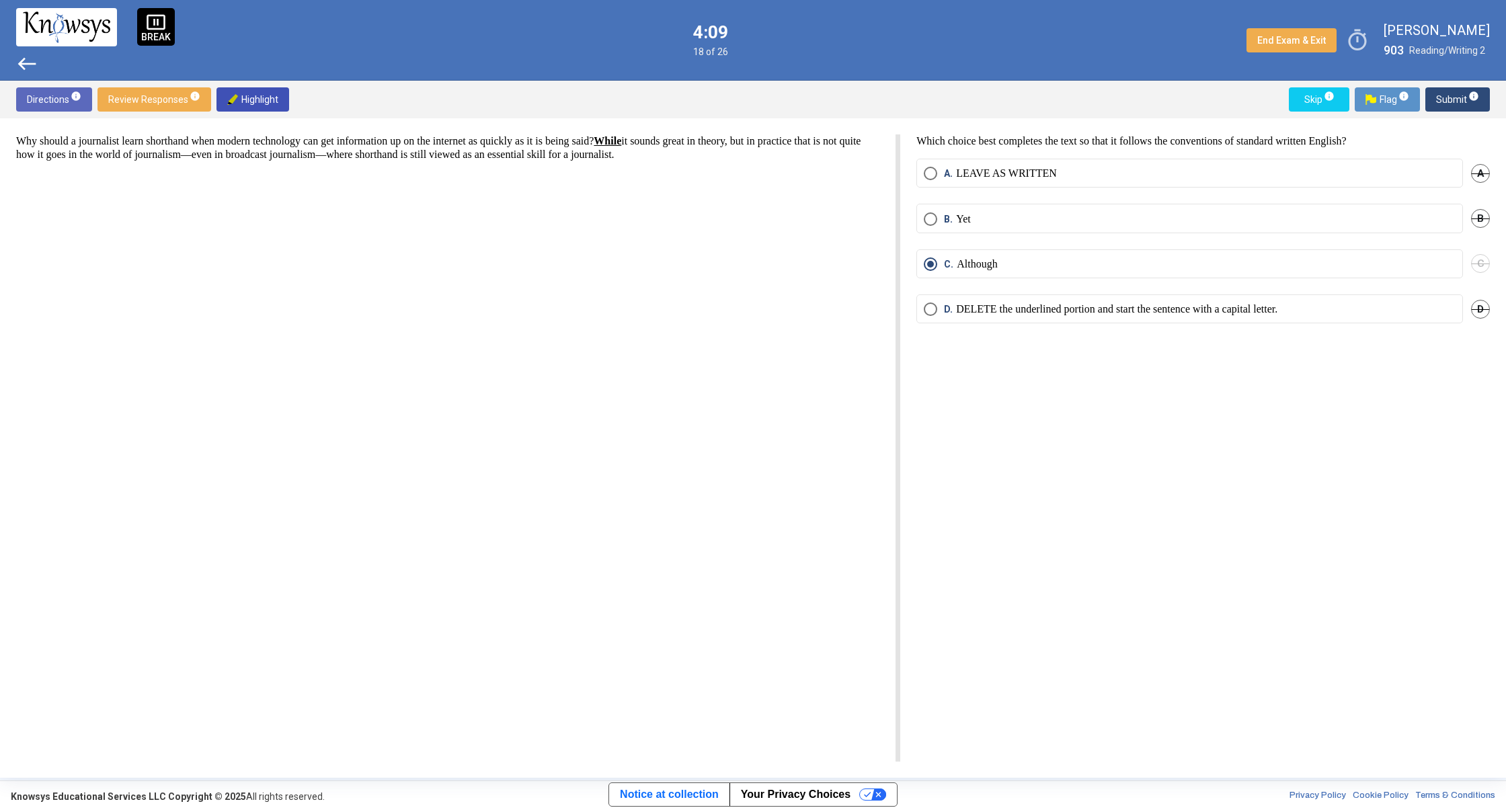
click at [18, 63] on span "west" at bounding box center [26, 64] width 21 height 21
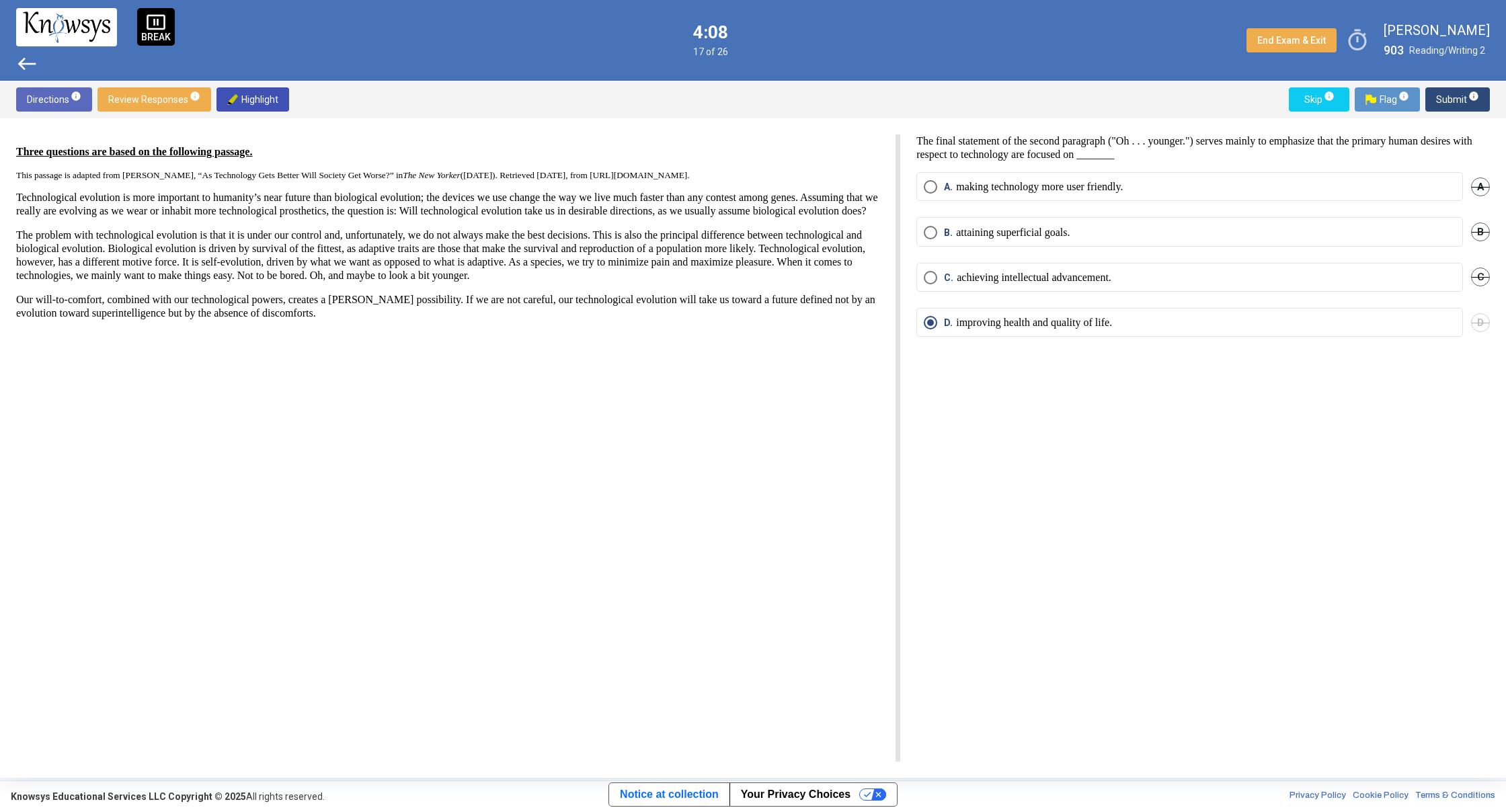
click at [18, 63] on span "west" at bounding box center [26, 64] width 21 height 21
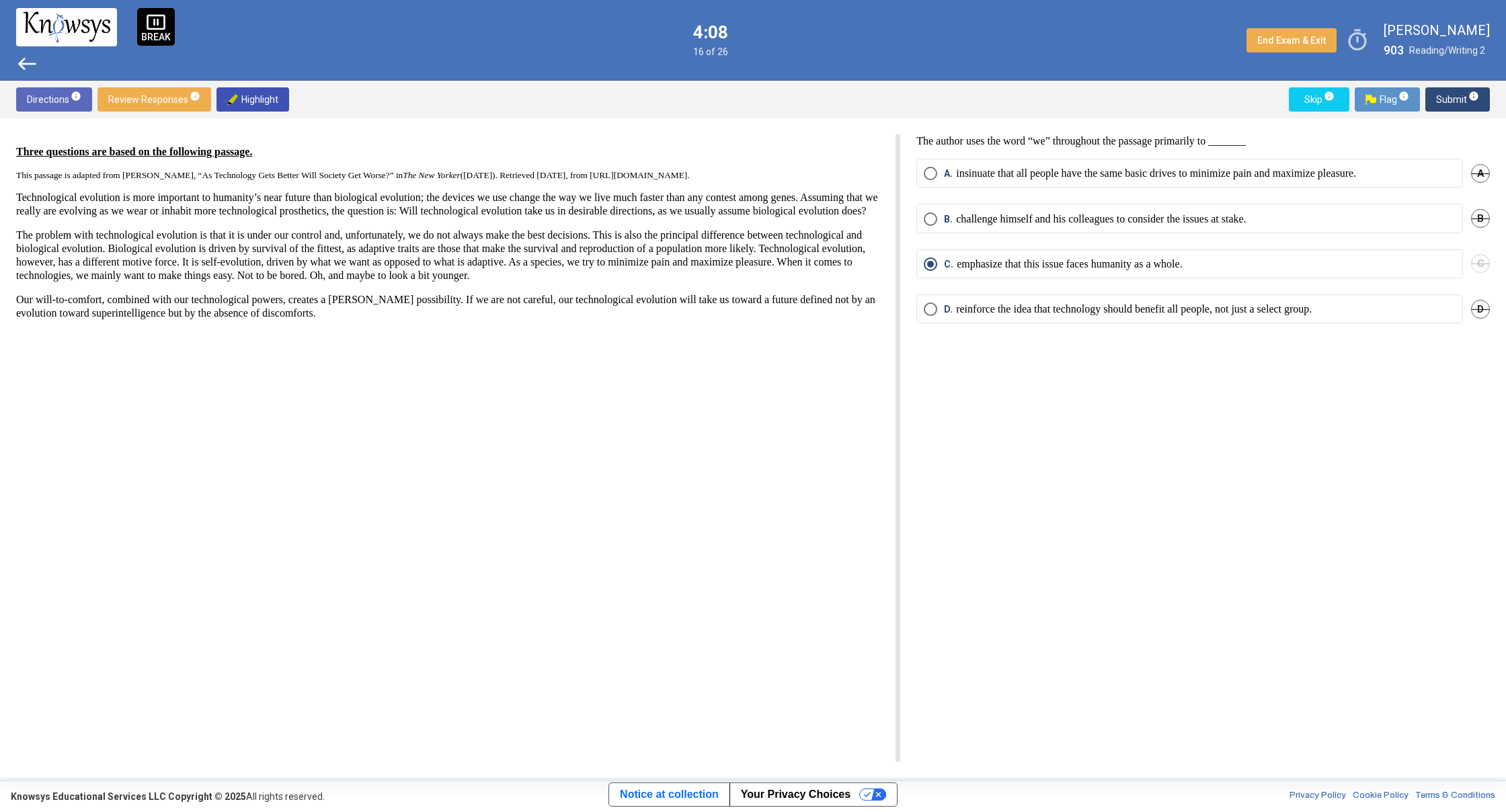
click at [18, 63] on span "west" at bounding box center [26, 64] width 21 height 21
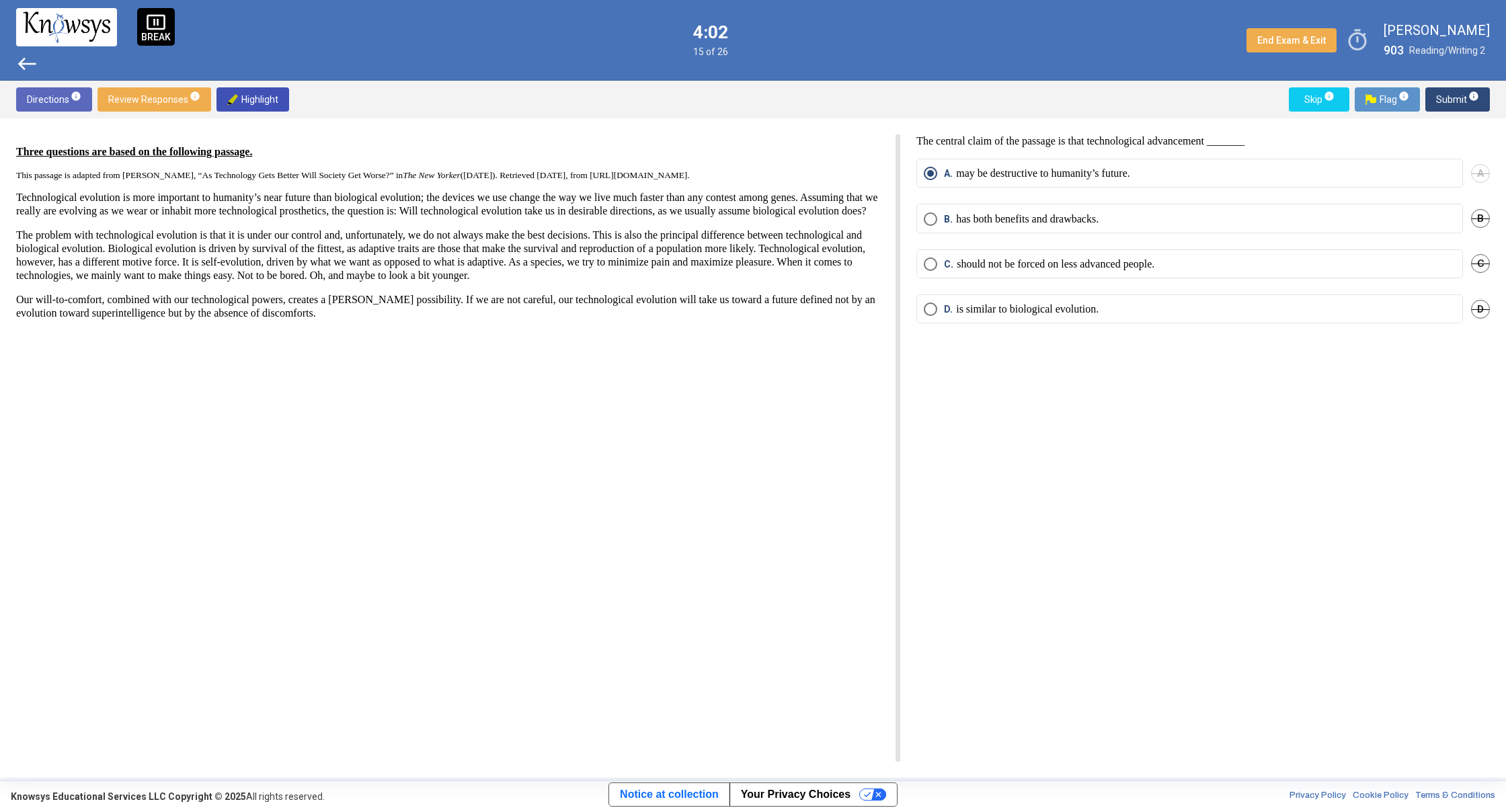
click at [1454, 99] on span "Submit info" at bounding box center [1457, 99] width 43 height 24
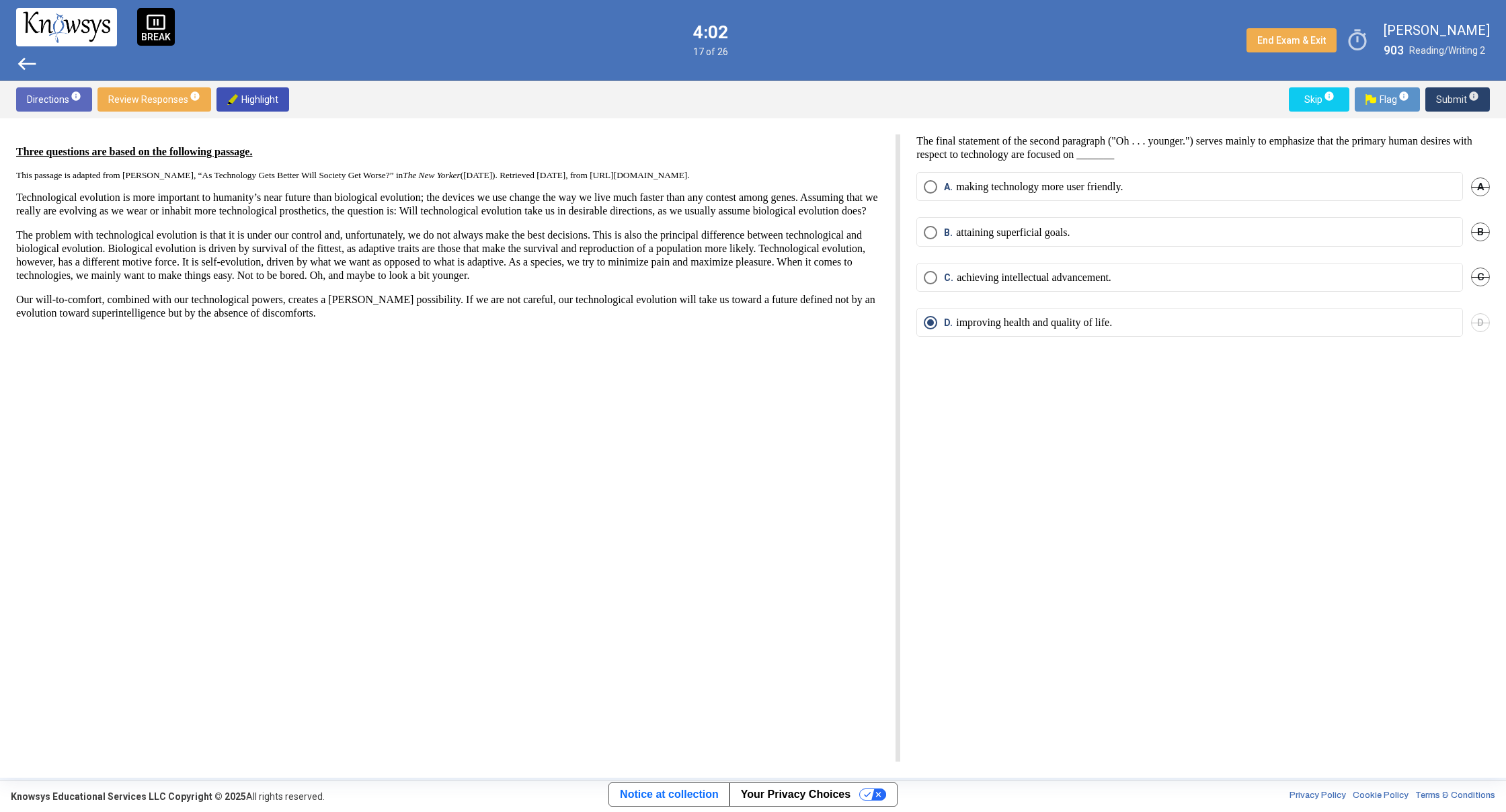
click at [1454, 99] on span "Submit info" at bounding box center [1457, 99] width 43 height 24
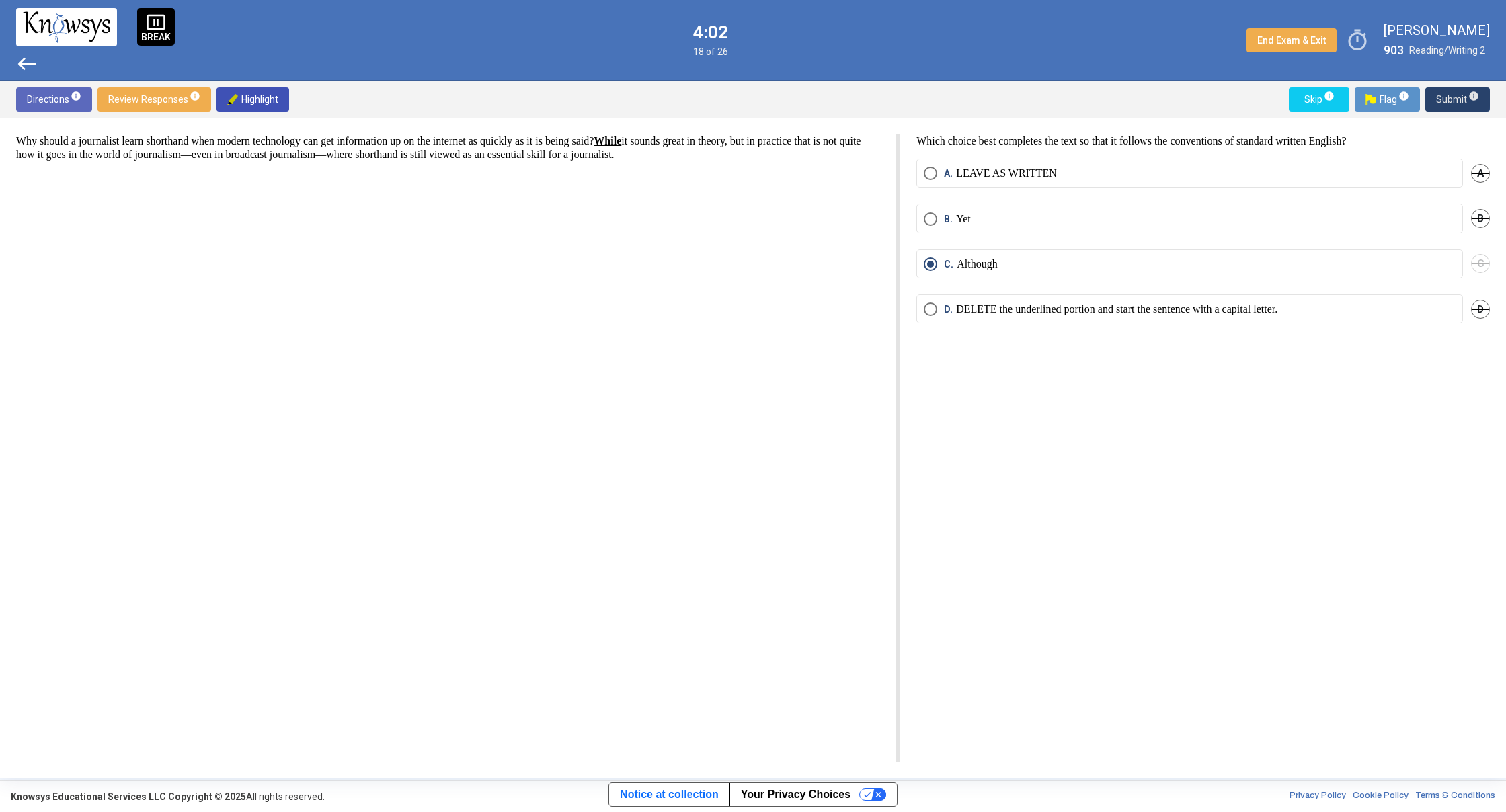
click at [1454, 99] on span "Submit info" at bounding box center [1457, 99] width 43 height 24
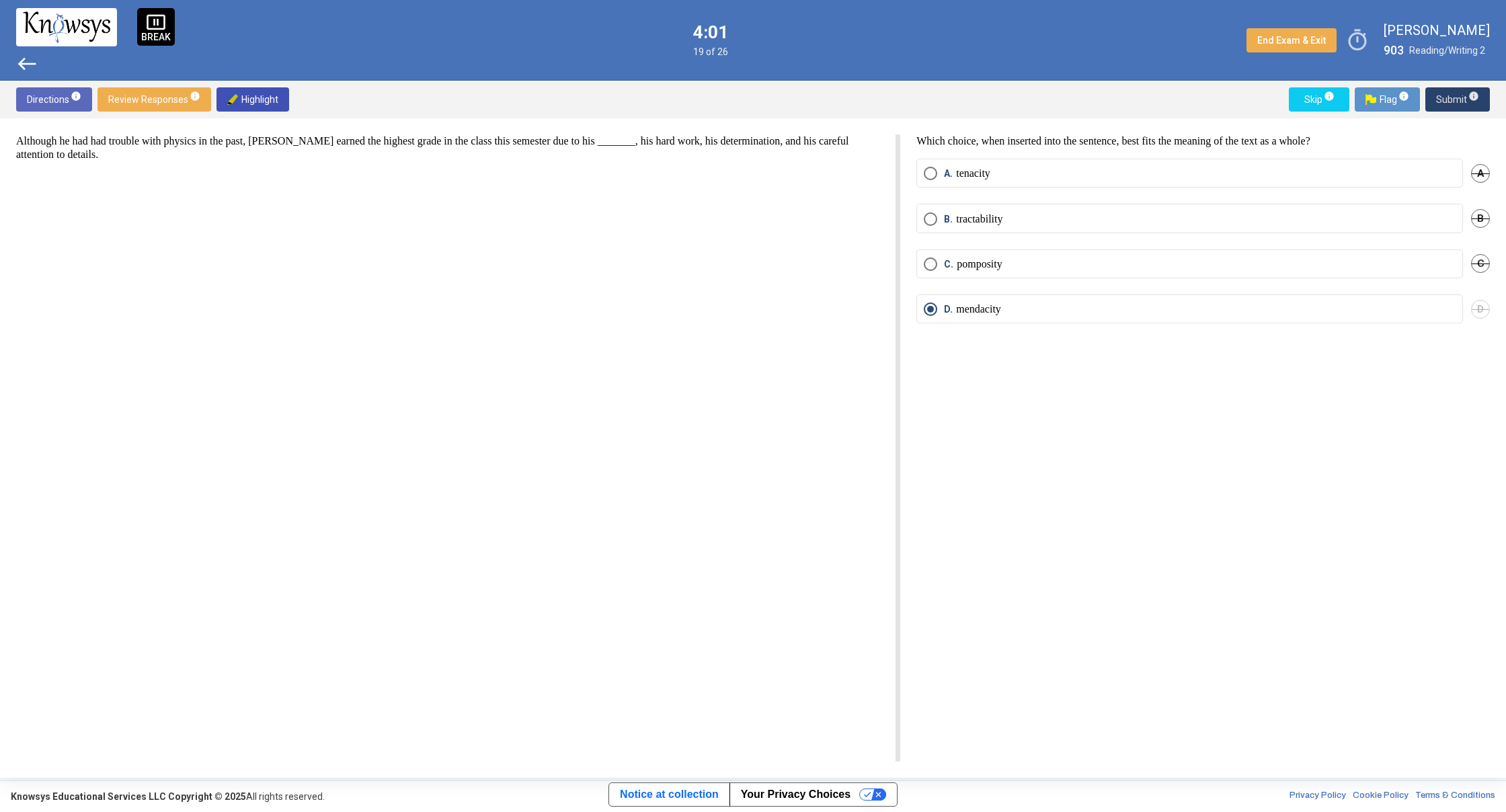
click at [1454, 97] on span "Submit info" at bounding box center [1457, 99] width 43 height 24
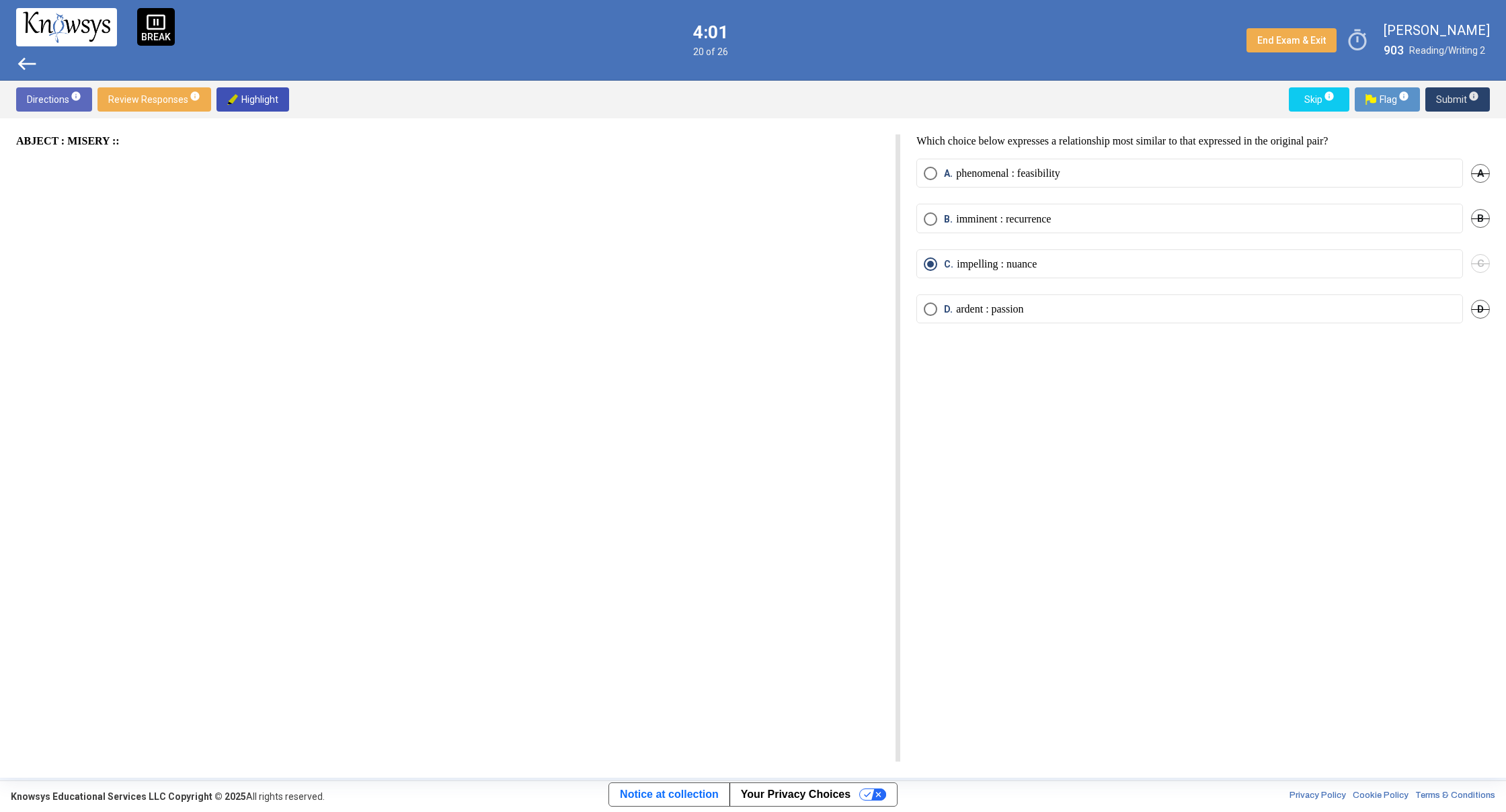
click at [1454, 98] on span "Submit info" at bounding box center [1457, 99] width 43 height 24
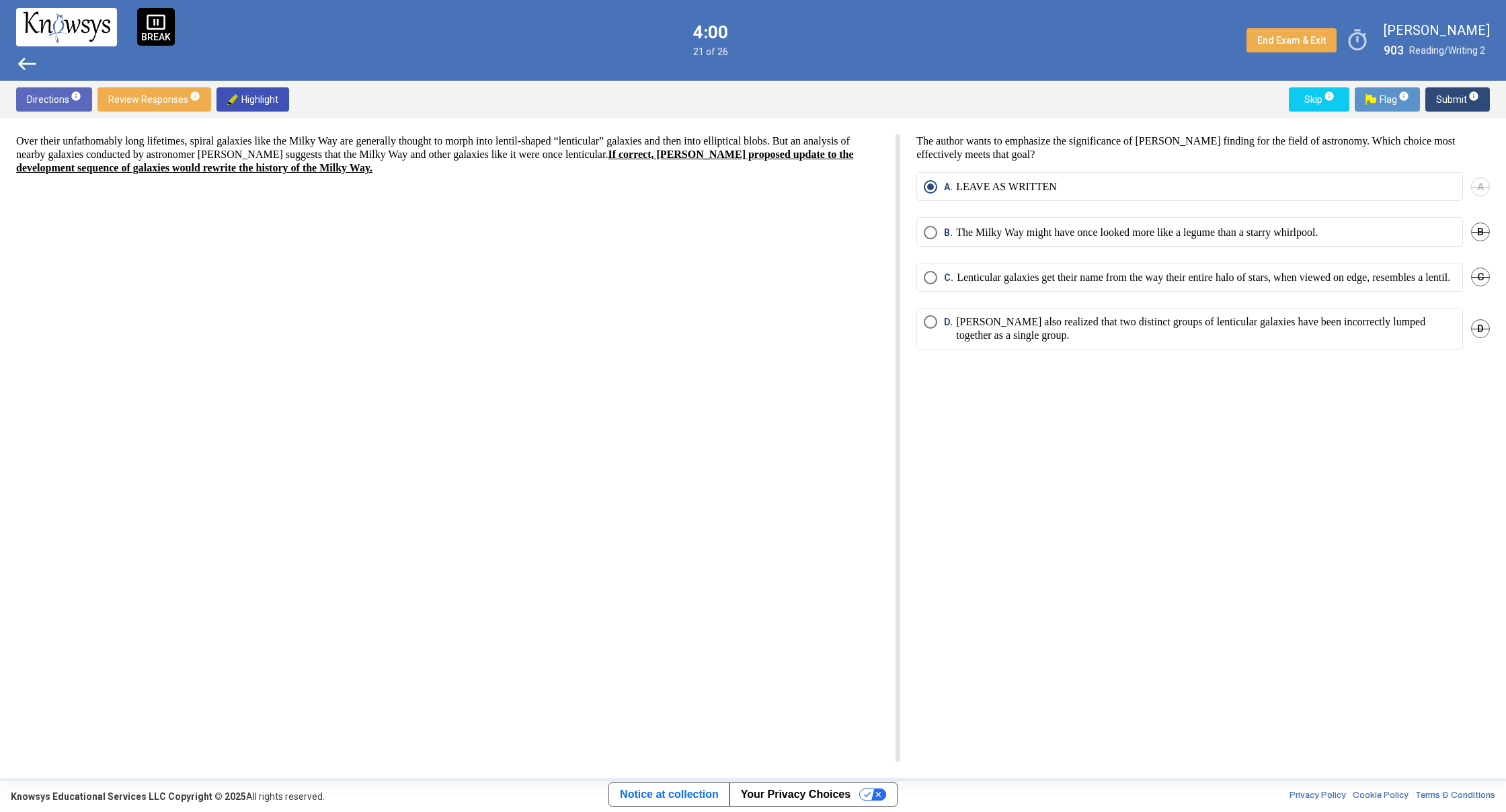
click at [1455, 99] on span "Submit info" at bounding box center [1457, 99] width 43 height 24
click at [1455, 99] on span "Submit info" at bounding box center [1457, 99] width 43 height 24
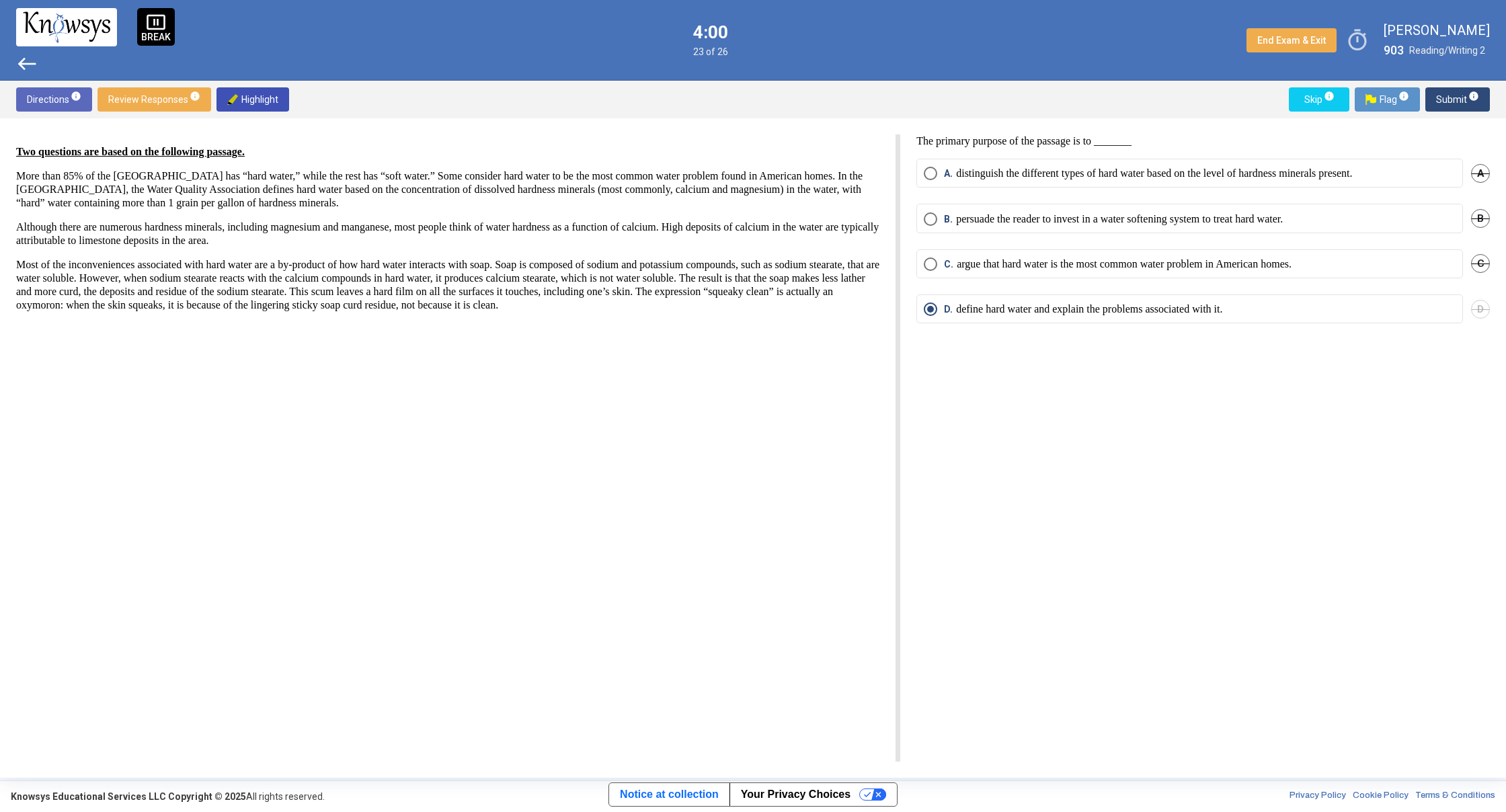
click at [1456, 100] on span "Submit info" at bounding box center [1457, 99] width 43 height 24
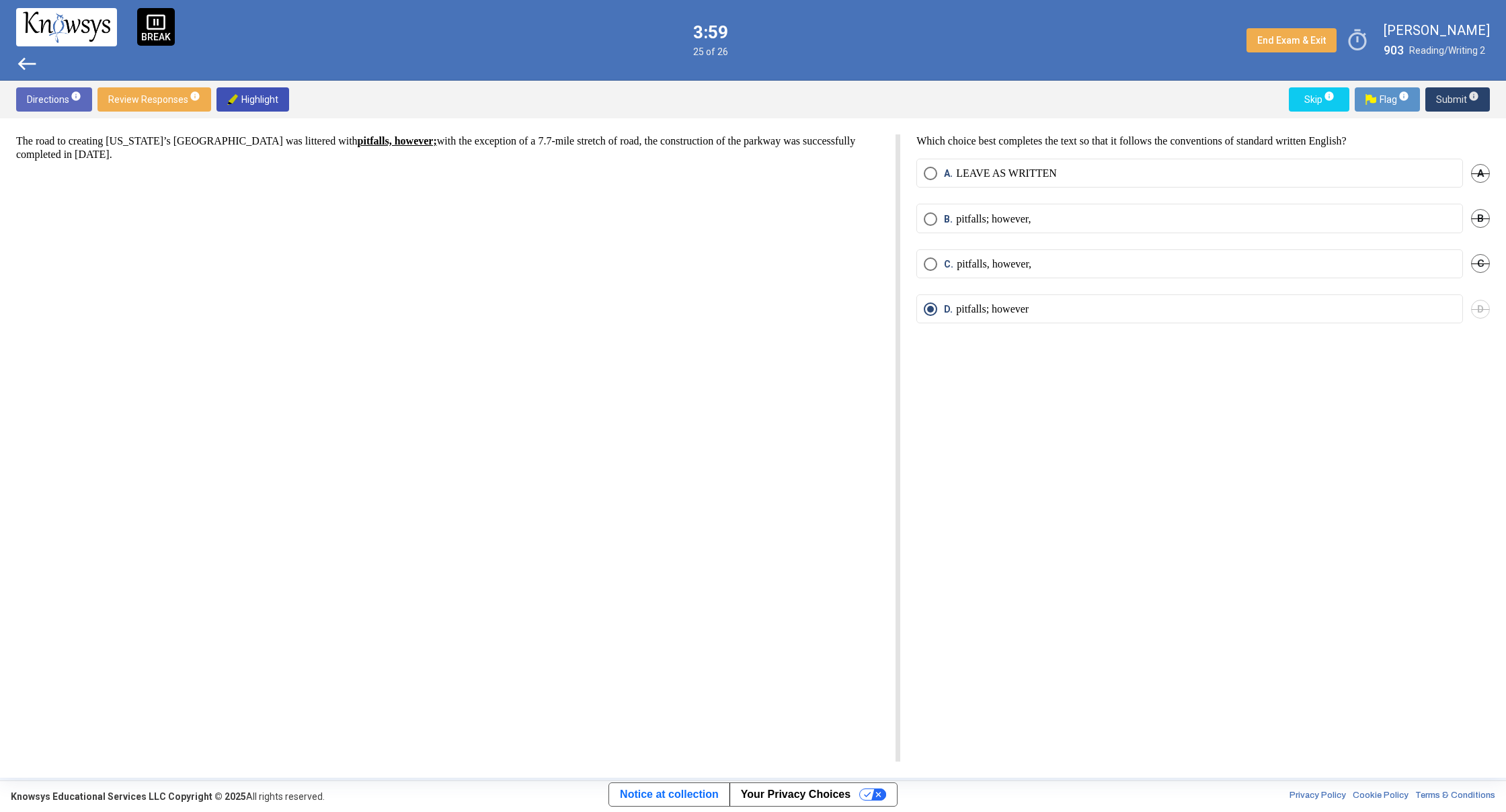
click at [1456, 101] on span "Submit info" at bounding box center [1457, 99] width 43 height 24
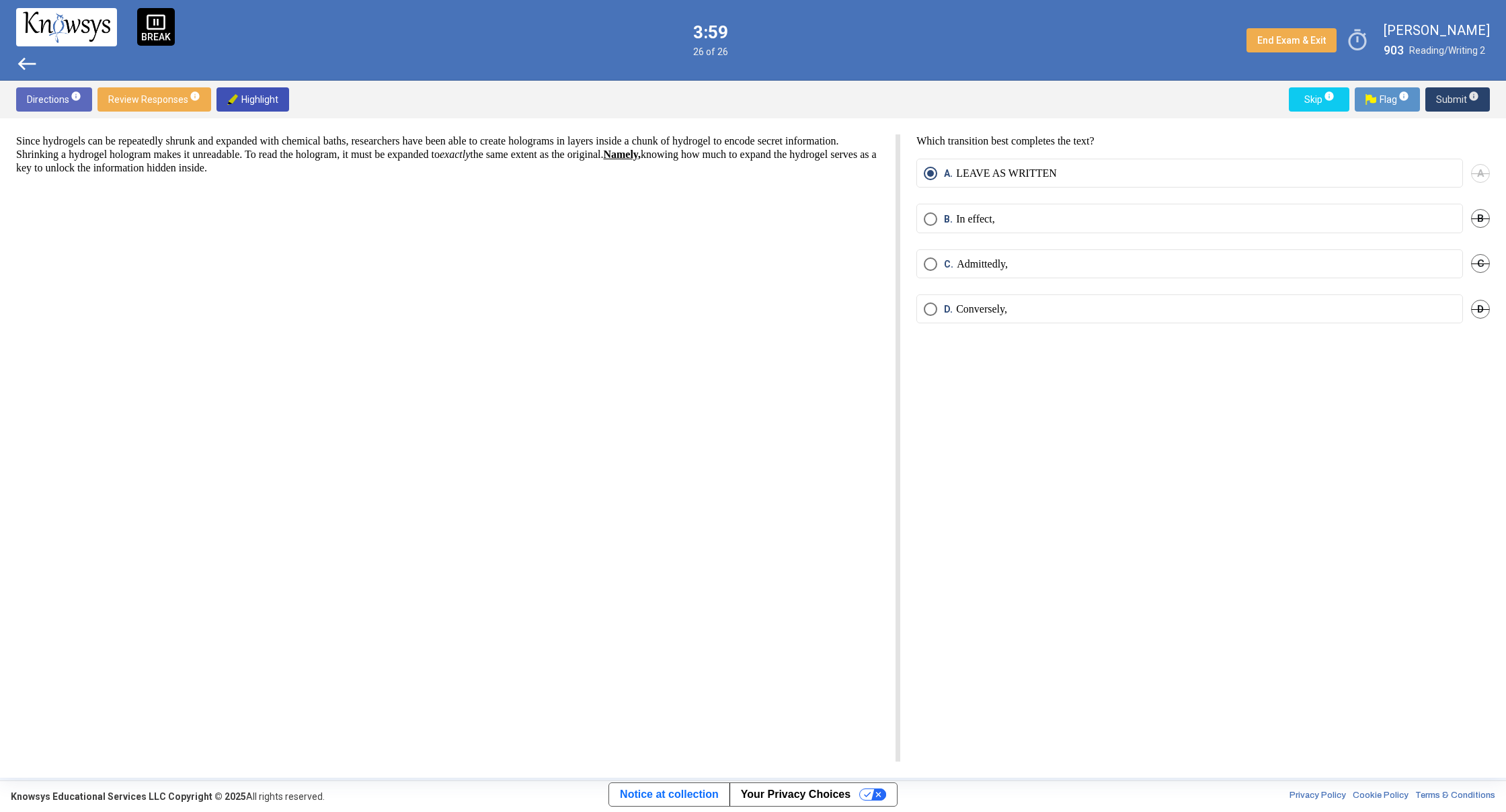
click at [1456, 101] on span "Submit info" at bounding box center [1457, 99] width 43 height 24
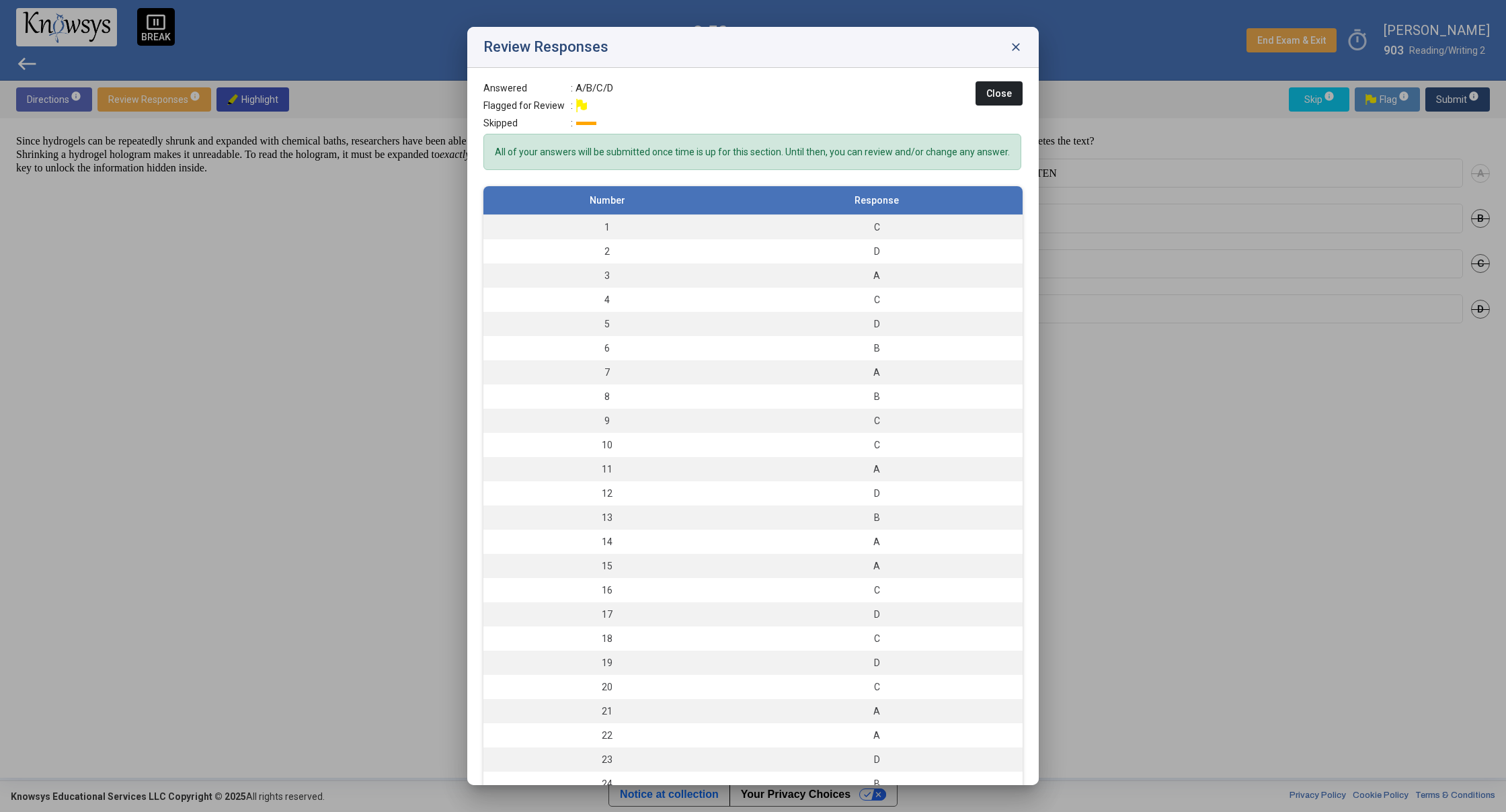
click at [1138, 462] on div at bounding box center [753, 406] width 1506 height 812
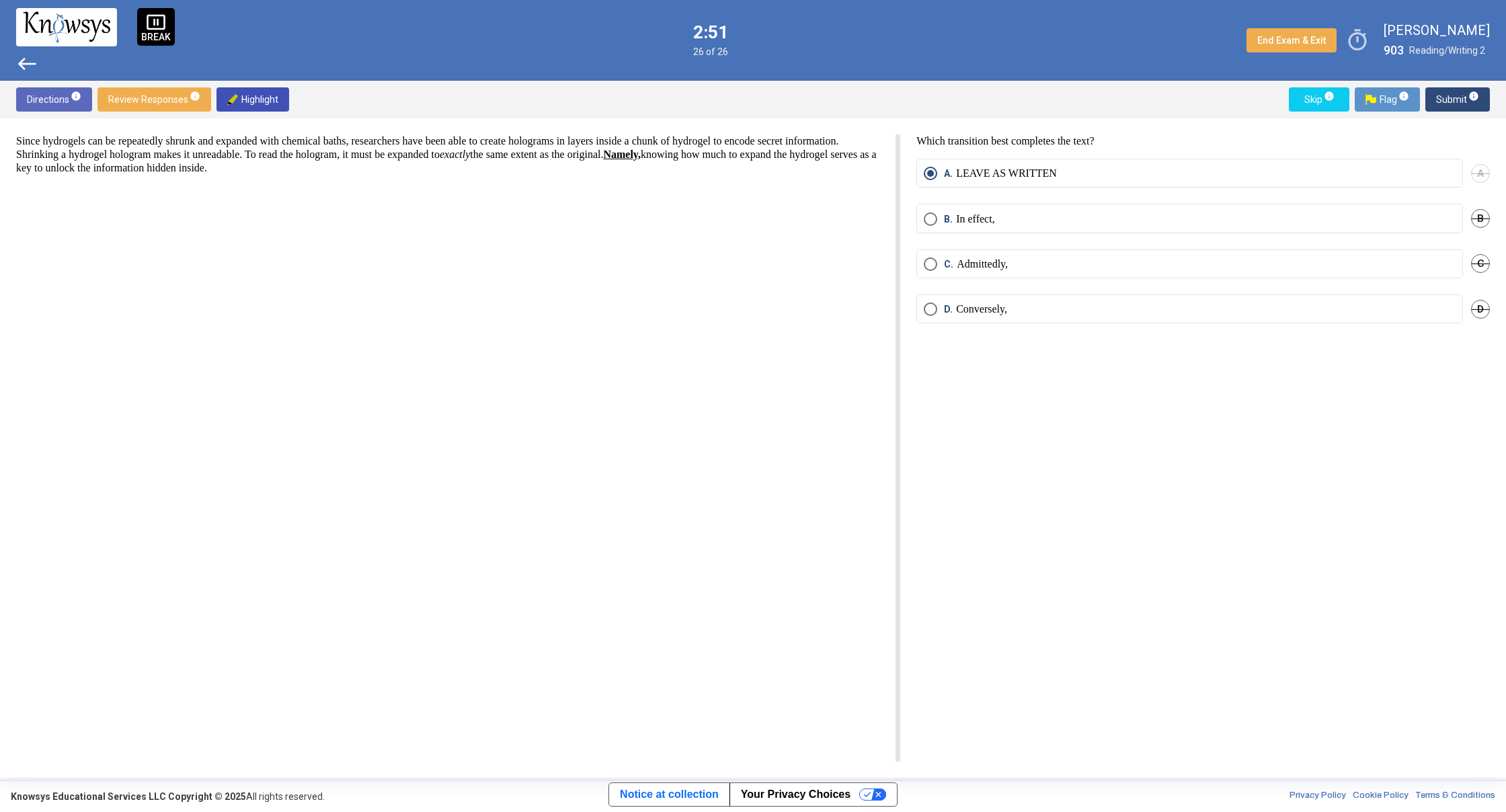
drag, startPoint x: 632, startPoint y: 811, endPoint x: 640, endPoint y: 811, distance: 8.0
click at [640, 811] on div "Knowsys Educational Services LLC Copyright © 2025 All rights reserved. Privacy …" at bounding box center [753, 796] width 1506 height 31
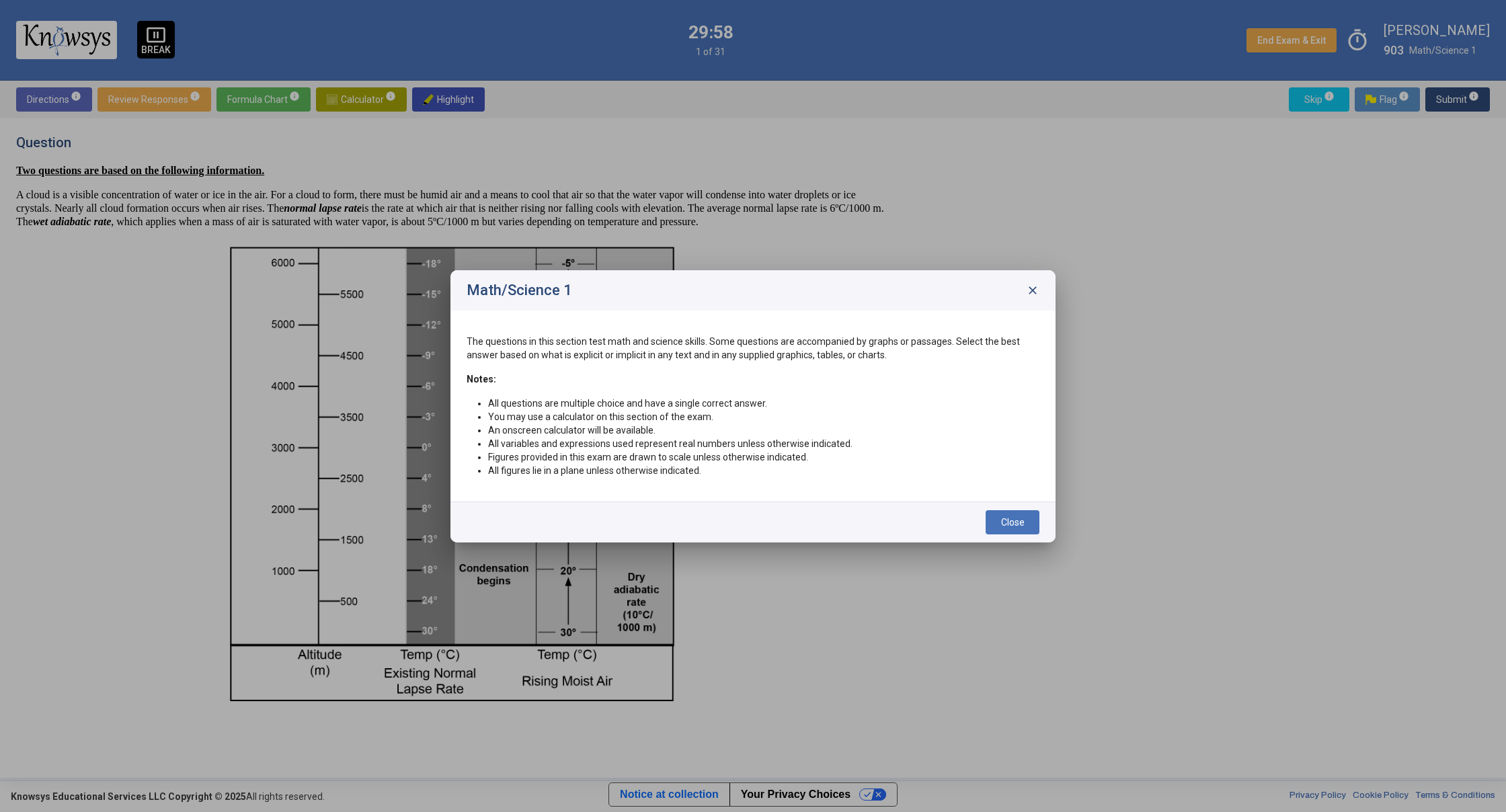
click at [1033, 284] on span "close" at bounding box center [1032, 290] width 13 height 13
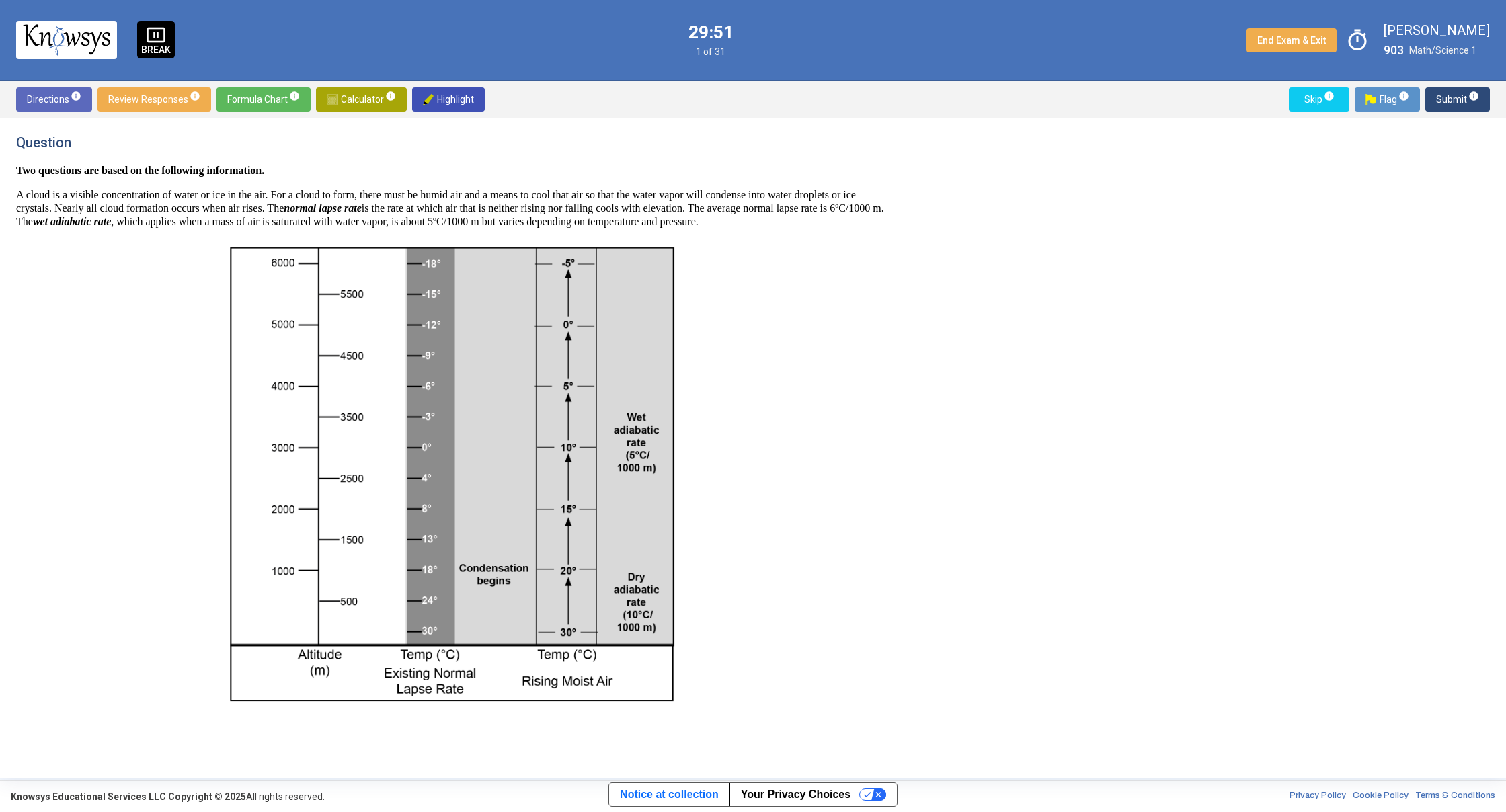
drag, startPoint x: 568, startPoint y: 592, endPoint x: 571, endPoint y: 578, distance: 14.3
click at [580, 488] on img at bounding box center [450, 474] width 459 height 471
drag, startPoint x: 1199, startPoint y: 379, endPoint x: 1215, endPoint y: 409, distance: 34.0
click at [1202, 385] on div "Question Two questions are based on the following information. A cloud is a vis…" at bounding box center [753, 448] width 1474 height 627
drag, startPoint x: 1215, startPoint y: 409, endPoint x: 1143, endPoint y: 422, distance: 73.2
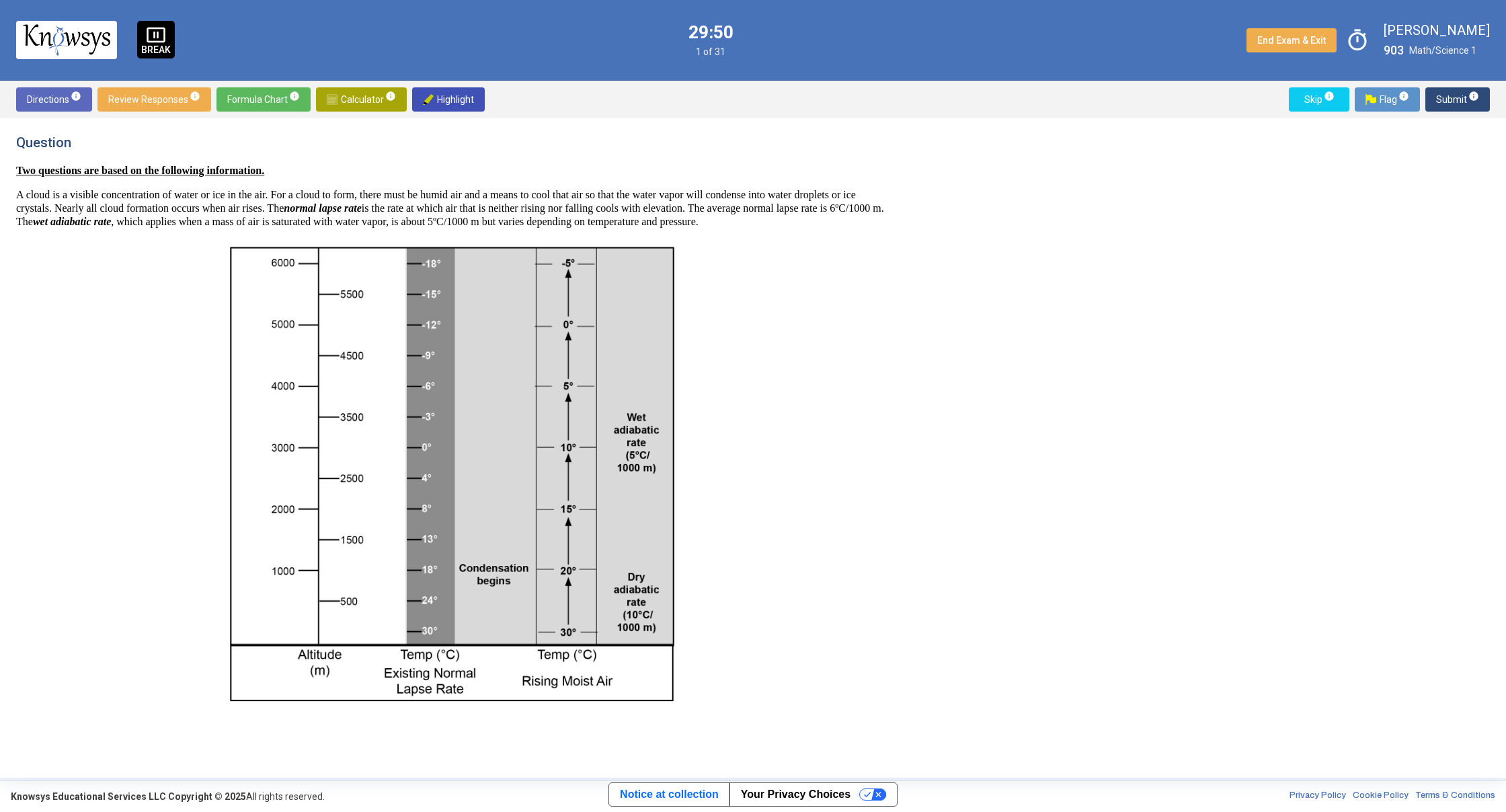
click at [1156, 430] on div "Question Two questions are based on the following information. A cloud is a vis…" at bounding box center [753, 448] width 1474 height 627
click at [1167, 364] on div "Question Two questions are based on the following information. A cloud is a vis…" at bounding box center [753, 448] width 1474 height 627
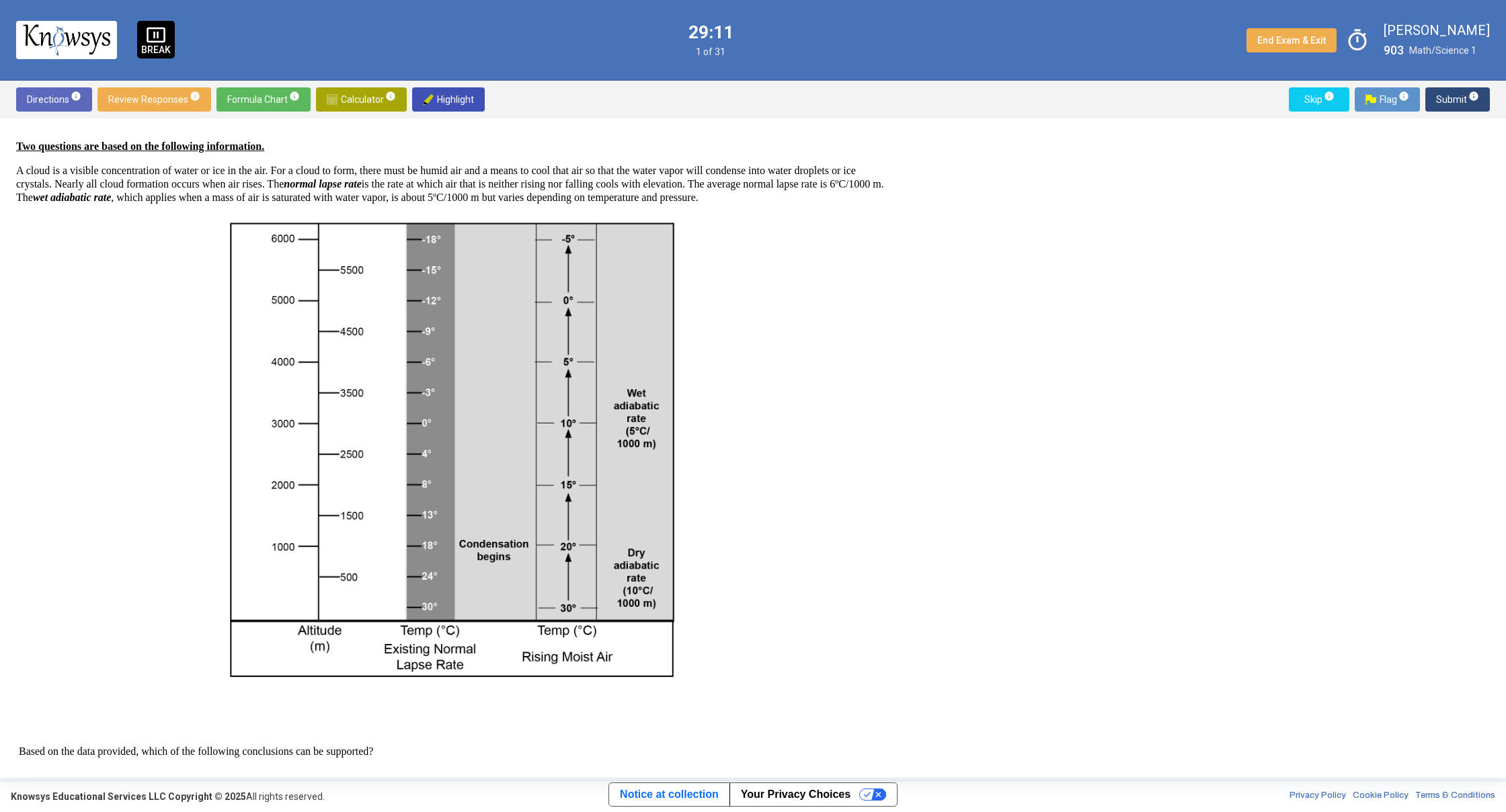
scroll to position [231, 0]
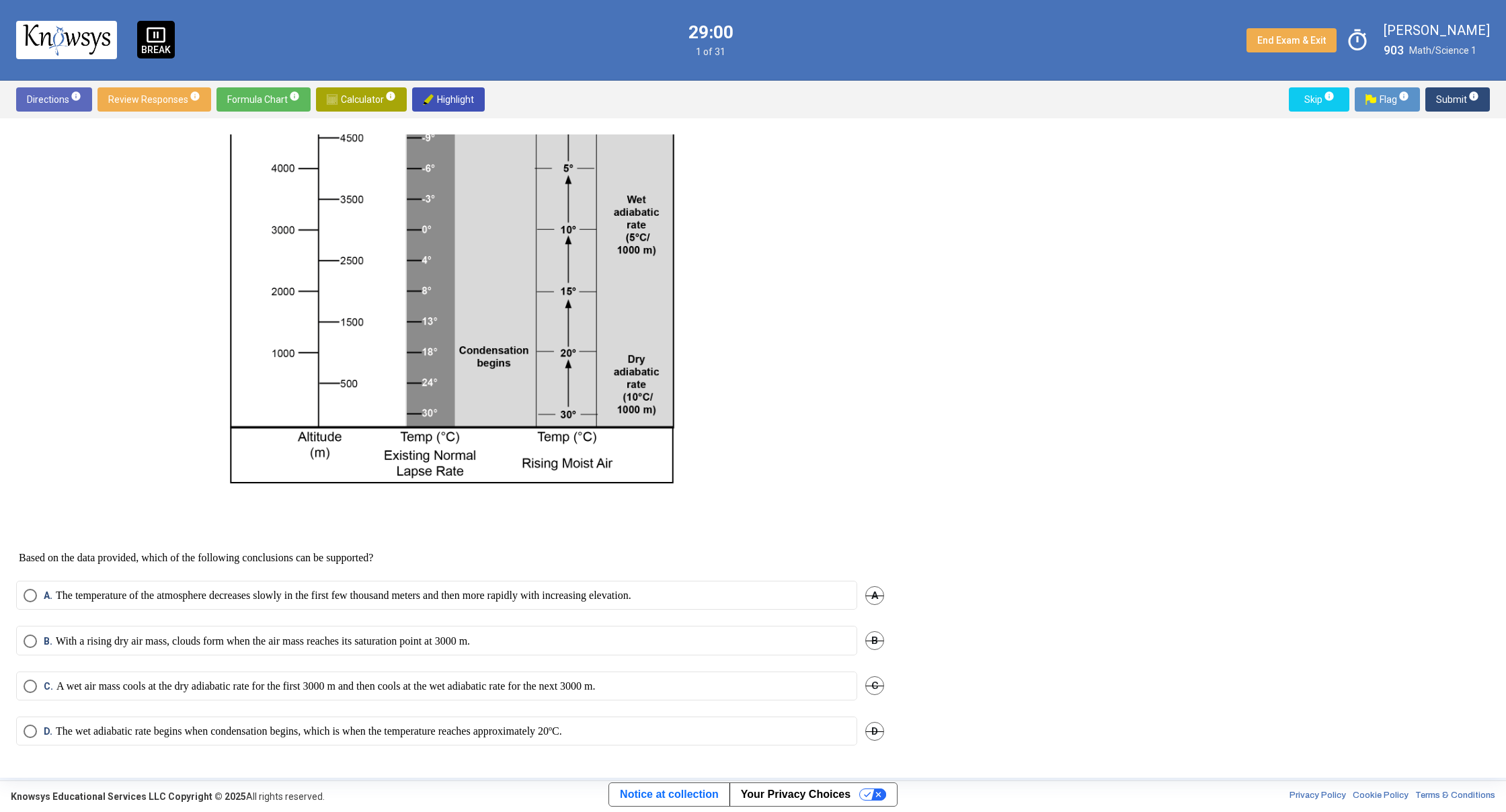
click at [26, 602] on mat-radio-button "A. The temperature of the atmosphere decreases slowly in the first few thousand…" at bounding box center [436, 596] width 841 height 29
click at [29, 601] on span "Select an option" at bounding box center [30, 596] width 13 height 13
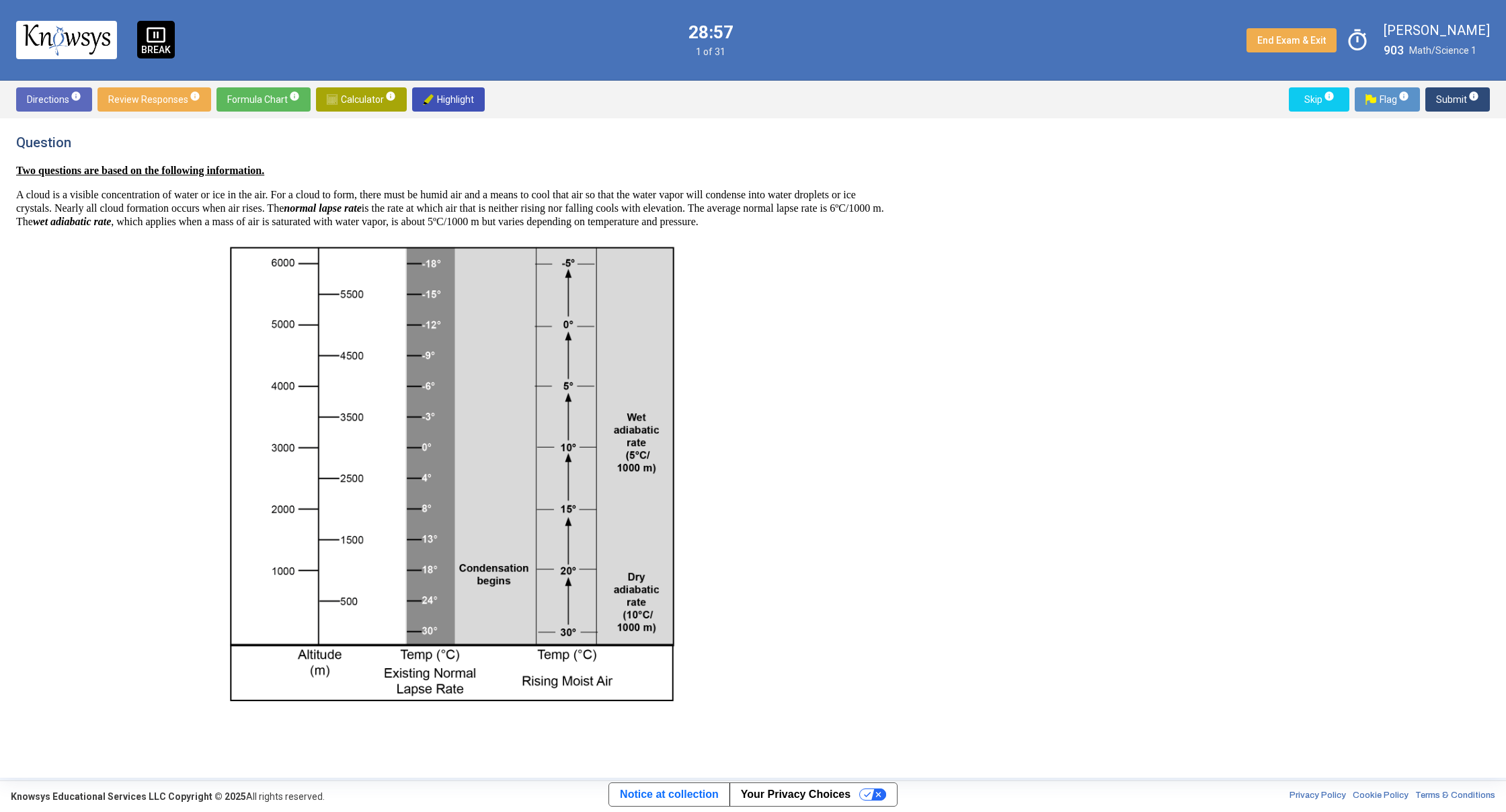
click at [1453, 99] on span "Submit info" at bounding box center [1457, 99] width 43 height 24
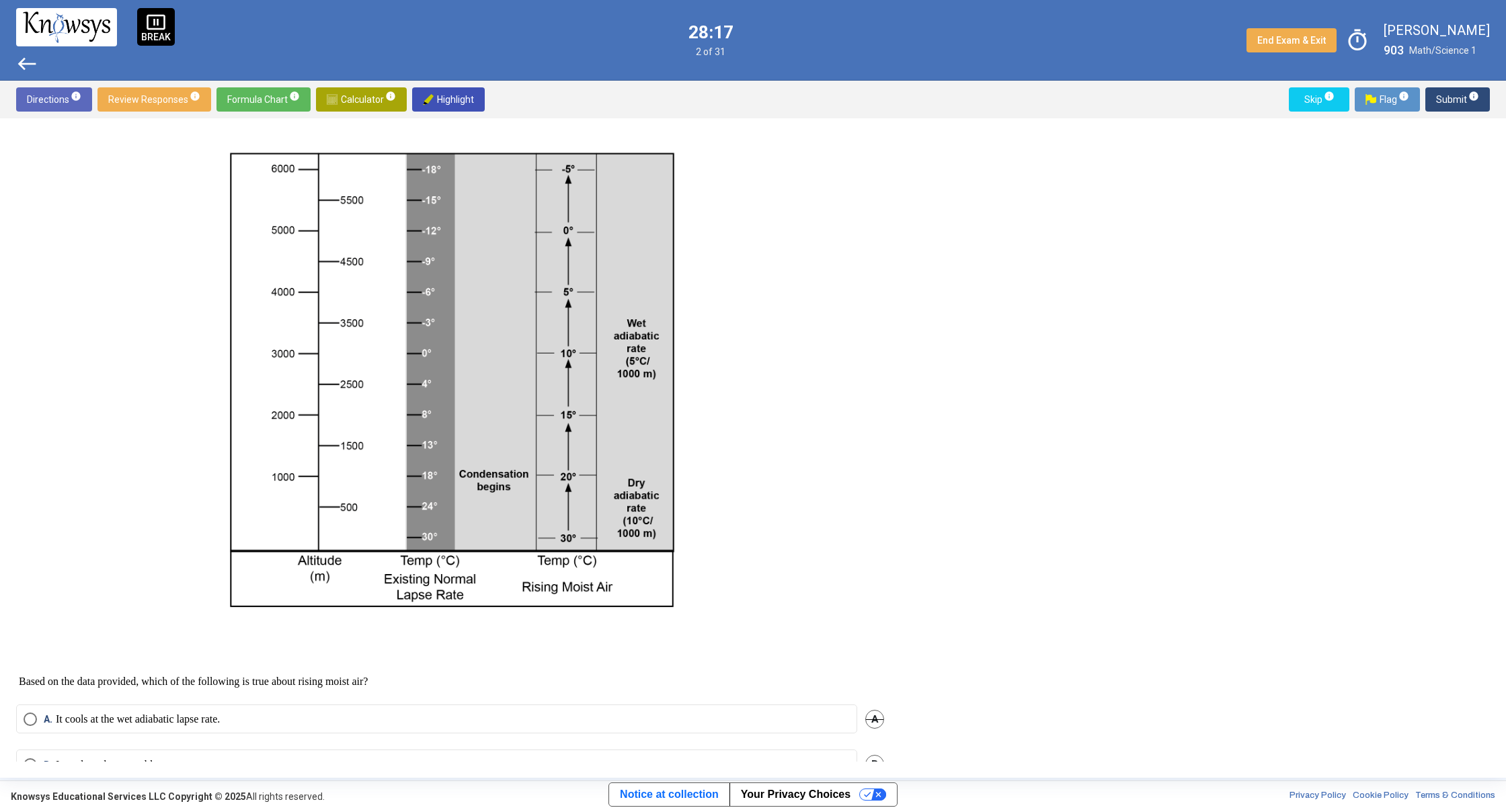
scroll to position [231, 0]
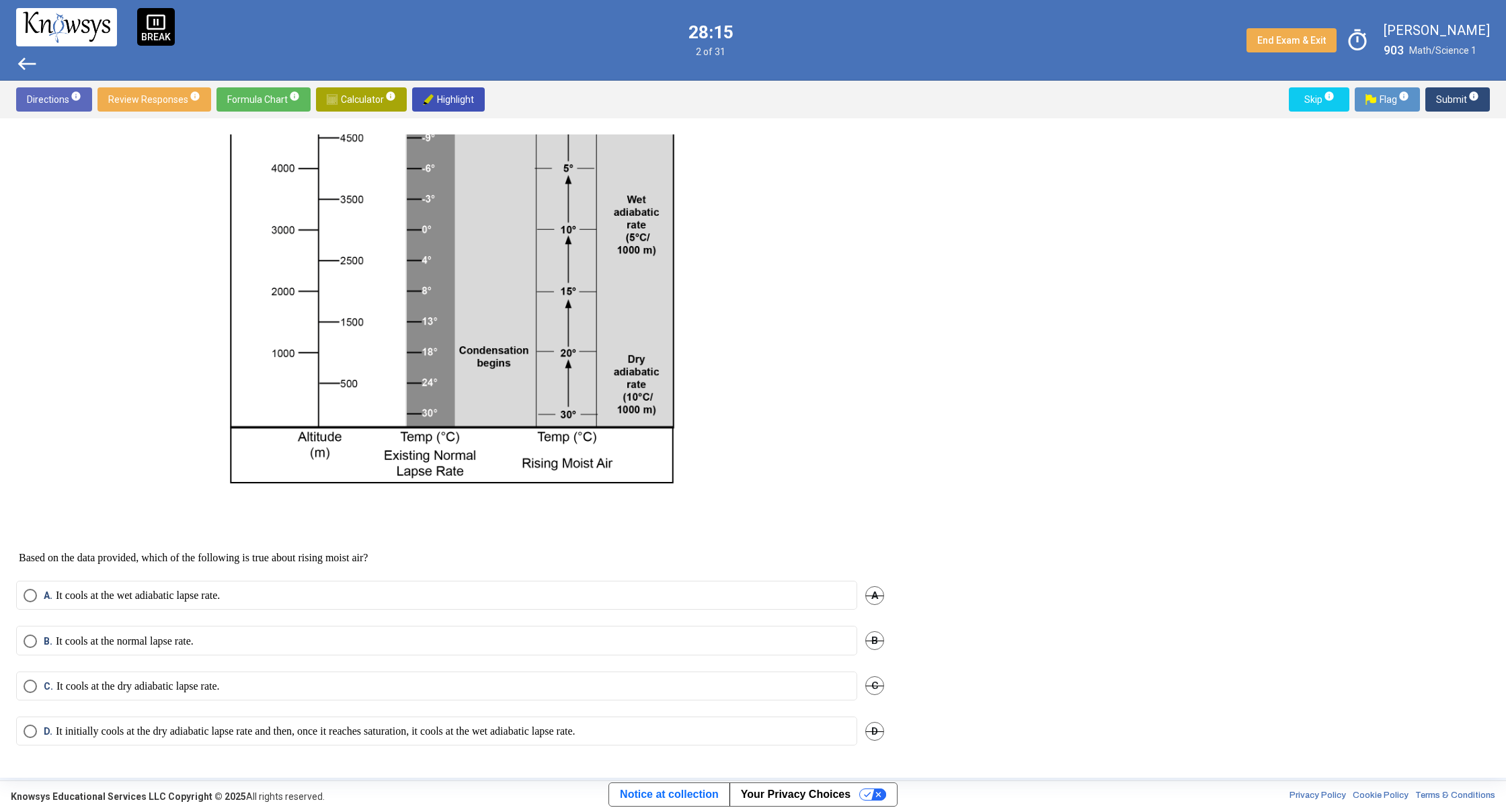
click at [31, 688] on span "Select an option" at bounding box center [30, 686] width 13 height 13
click at [1450, 96] on span "Submit info" at bounding box center [1457, 99] width 43 height 24
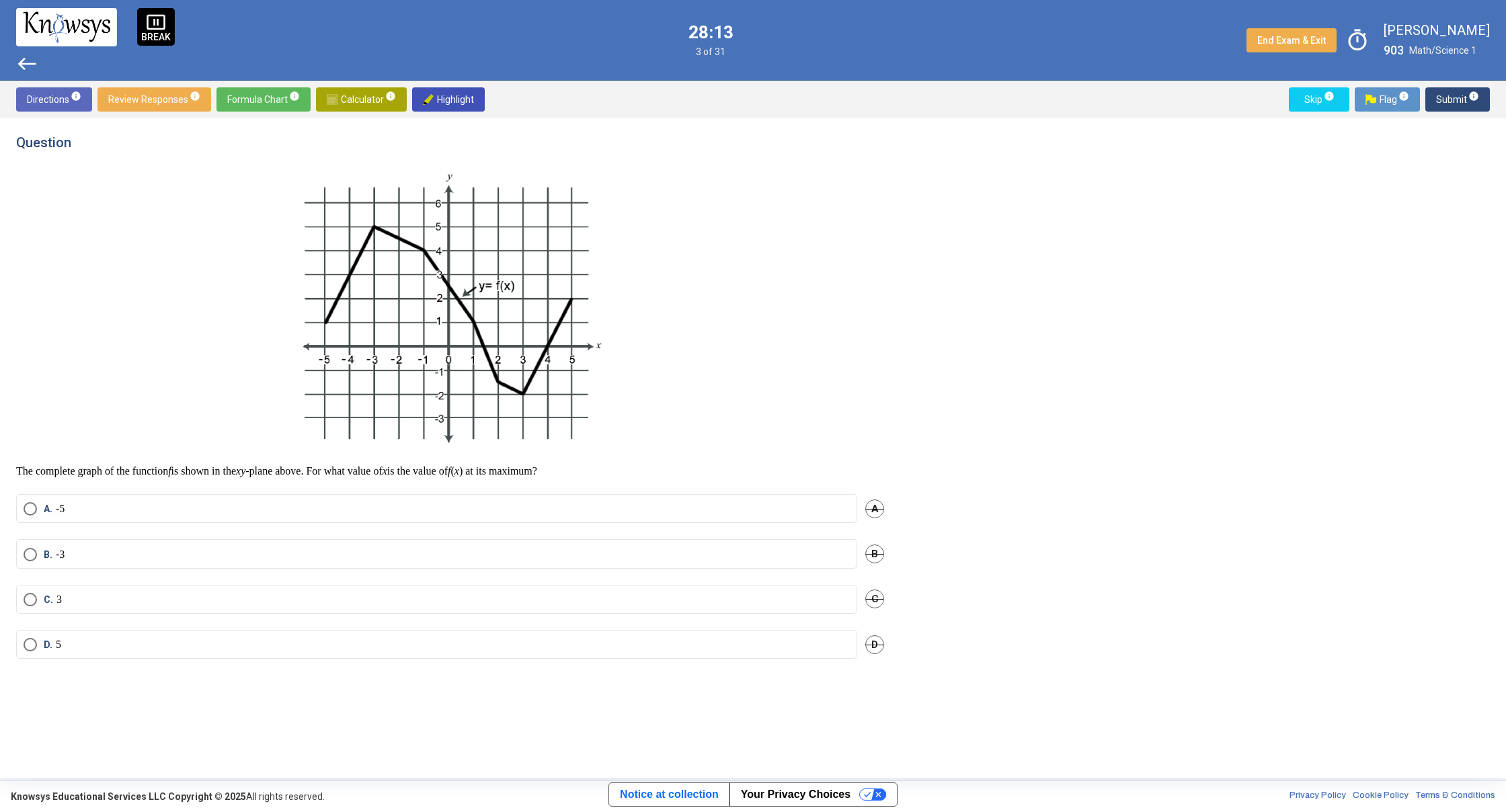
scroll to position [0, 0]
click at [34, 601] on span "Select an option" at bounding box center [30, 599] width 13 height 13
click at [1434, 97] on button "Submit info" at bounding box center [1458, 99] width 64 height 24
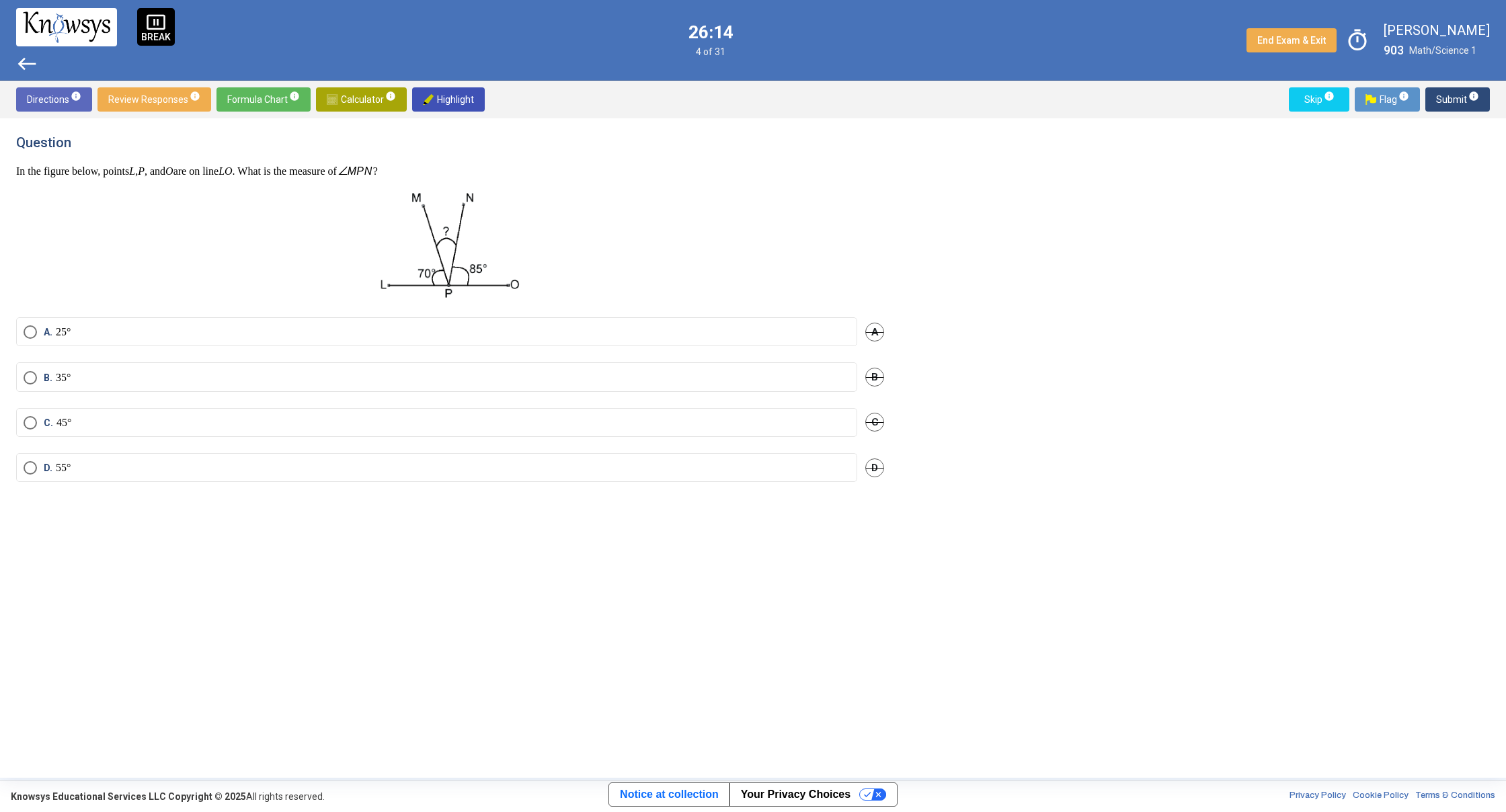
click at [350, 93] on span "Calculator info" at bounding box center [361, 99] width 69 height 24
click at [1223, 262] on div "Desmos Graphing Calculator" at bounding box center [1315, 276] width 351 height 282
drag, startPoint x: 1230, startPoint y: 280, endPoint x: 1218, endPoint y: 281, distance: 12.0
click at [1219, 281] on div "Desmos Graphing Calculator" at bounding box center [1315, 276] width 351 height 282
drag, startPoint x: 1218, startPoint y: 281, endPoint x: 1045, endPoint y: 311, distance: 175.6
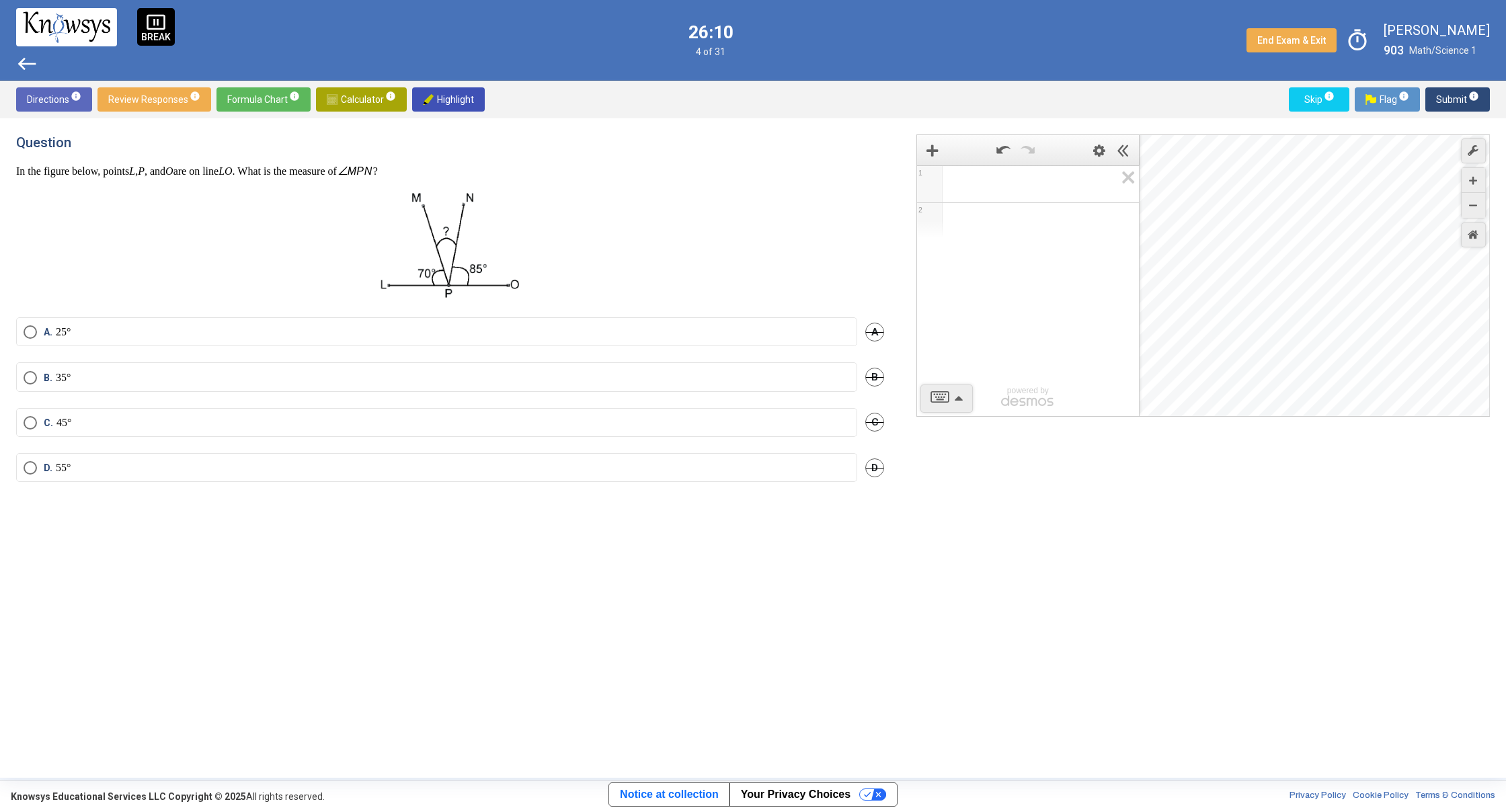
click at [1046, 311] on div "1 2 powered by powered by $$ x $$ y $$ a 2 $$ a b $$ 7 $$ 8 $$ 9 $$ ÷ functions…" at bounding box center [1203, 276] width 573 height 282
drag, startPoint x: 1199, startPoint y: 289, endPoint x: 1342, endPoint y: 259, distance: 146.1
click at [1342, 259] on div "Desmos Graphing Calculator" at bounding box center [1315, 276] width 351 height 282
drag, startPoint x: 1287, startPoint y: 281, endPoint x: 1301, endPoint y: 257, distance: 27.8
click at [1301, 257] on div "Desmos Graphing Calculator" at bounding box center [1315, 276] width 351 height 282
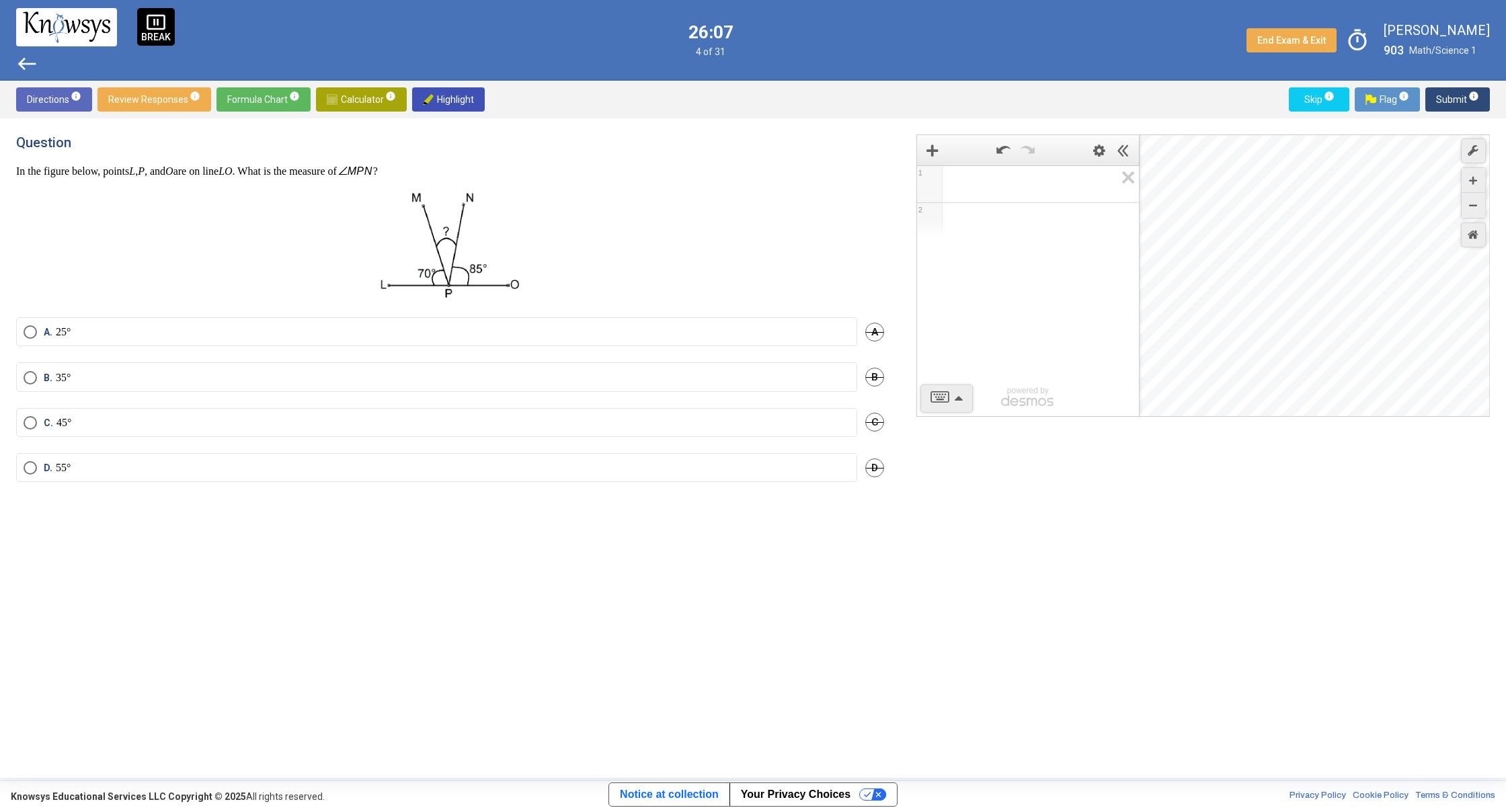
drag, startPoint x: 1282, startPoint y: 276, endPoint x: 1308, endPoint y: 250, distance: 36.8
click at [1328, 250] on div "Desmos Graphing Calculator" at bounding box center [1315, 276] width 351 height 282
click at [341, 91] on span "Calculator info" at bounding box center [361, 99] width 69 height 24
click at [345, 96] on span "Calculator info" at bounding box center [361, 99] width 69 height 24
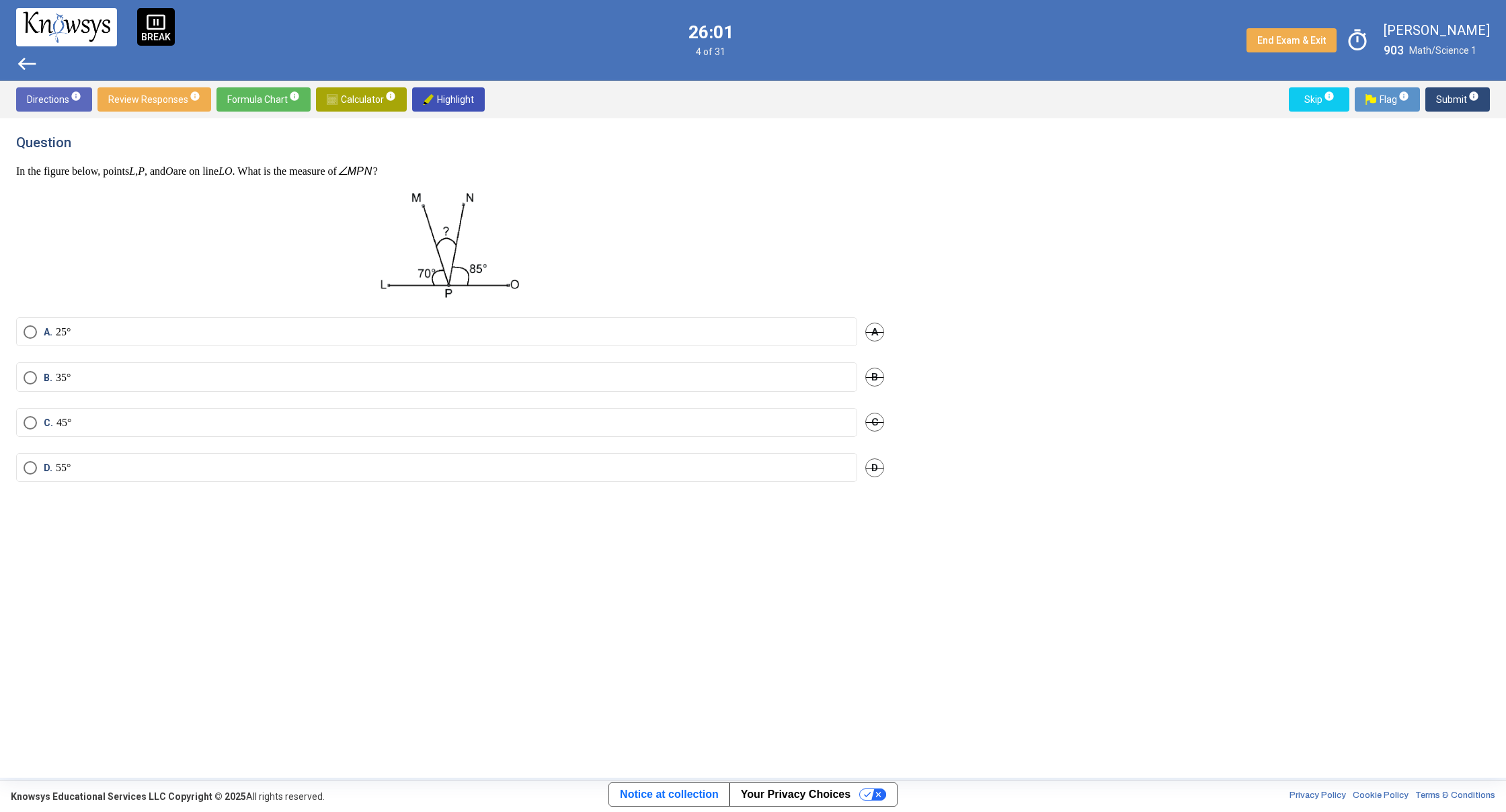
click at [276, 98] on span "Formula Chart info" at bounding box center [263, 99] width 72 height 24
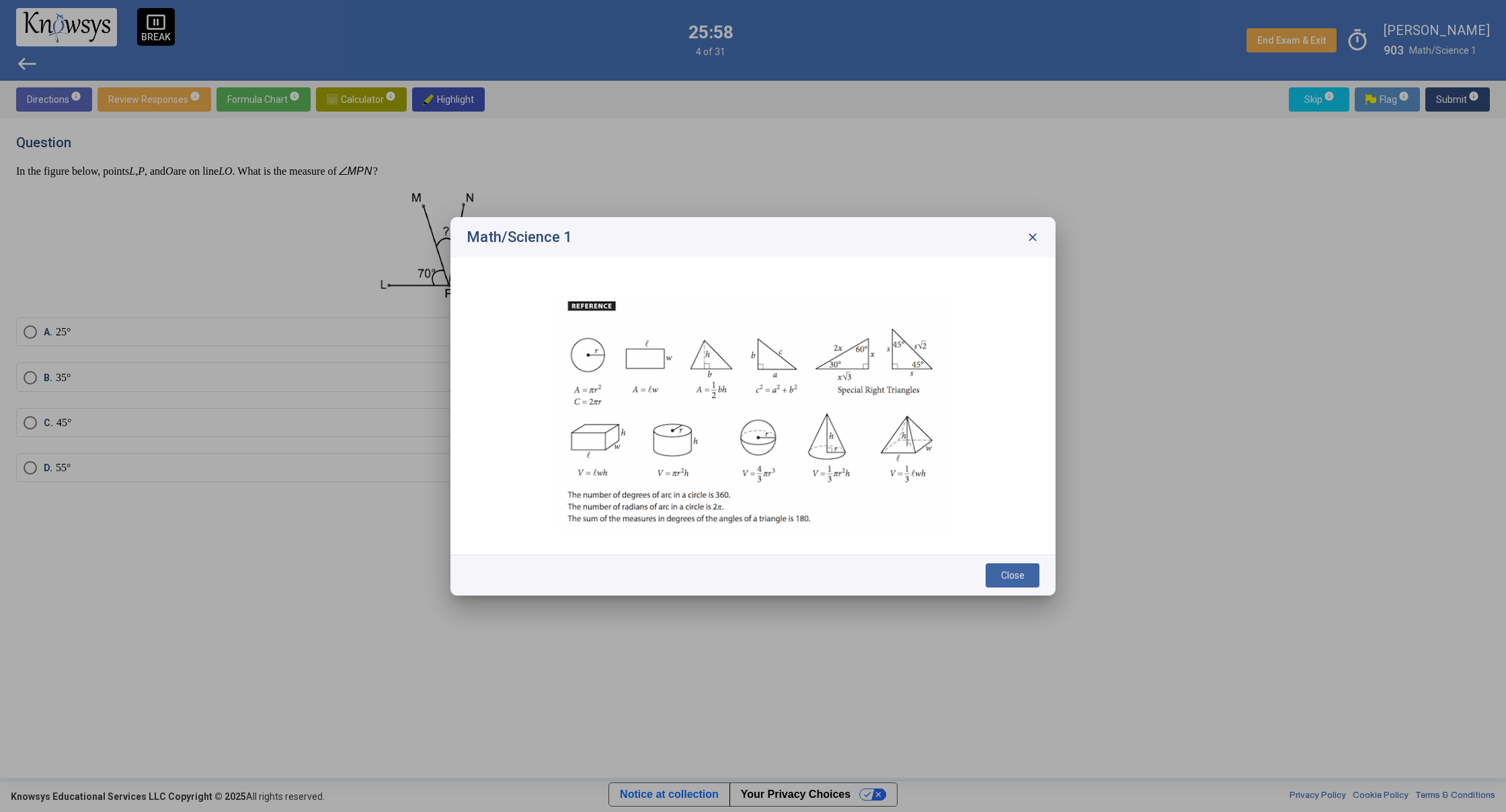
click at [1021, 235] on div "Math/Science 1 close" at bounding box center [753, 237] width 605 height 40
click at [1023, 235] on div "Math/Science 1 close" at bounding box center [753, 237] width 605 height 40
click at [1032, 238] on span "close" at bounding box center [1032, 237] width 13 height 13
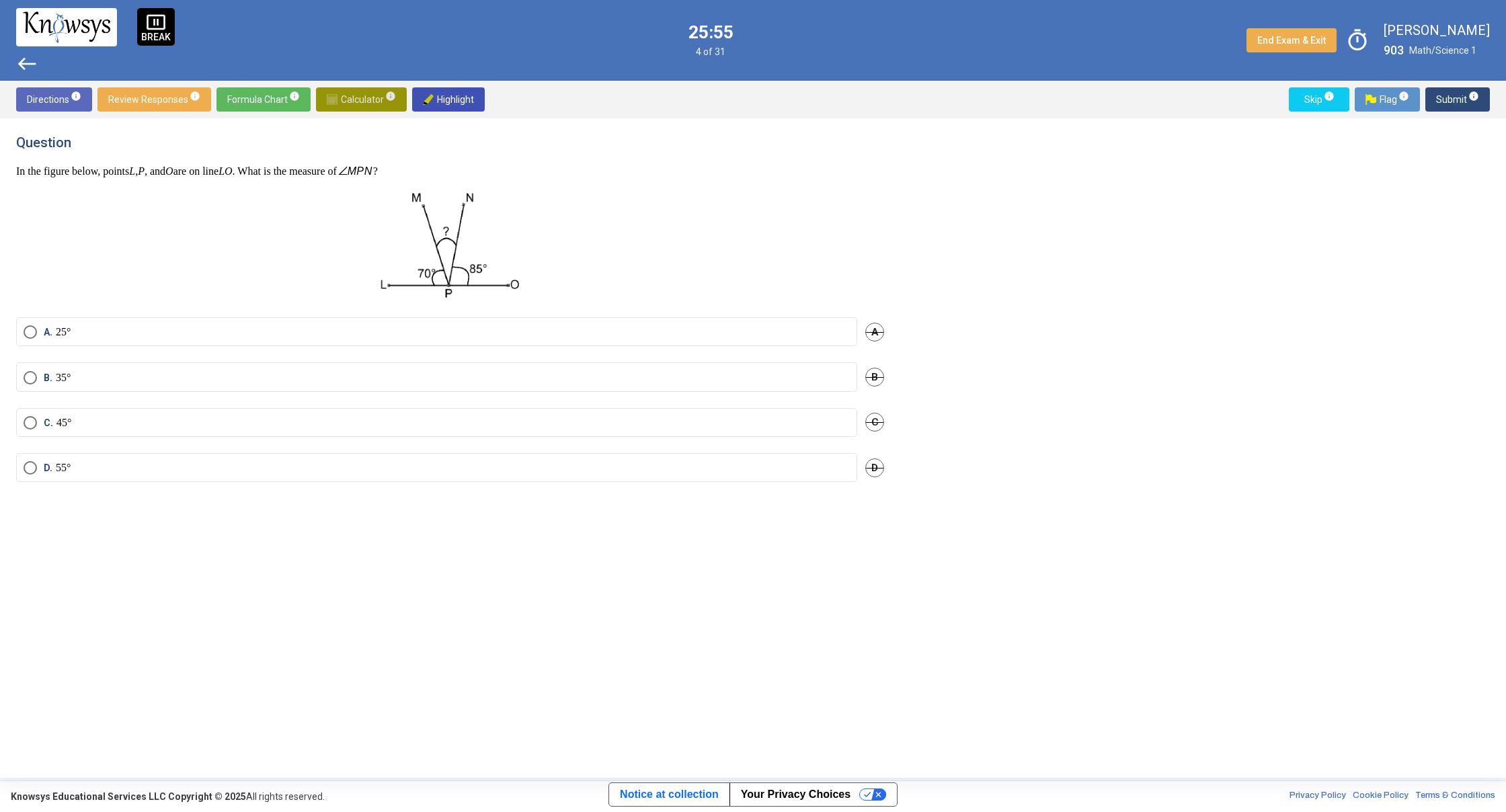
click at [374, 96] on span "Calculator info" at bounding box center [361, 99] width 69 height 24
click at [1041, 198] on div "​" at bounding box center [1027, 184] width 222 height 37
click at [986, 650] on div "​ 1 2 powered by powered by $$ x $$ y $$ a 2 $$ a b $$ 7 $$ 8 $$ 9 $$ ÷ functio…" at bounding box center [1195, 448] width 590 height 627
click at [355, 96] on span "Calculator info" at bounding box center [361, 99] width 69 height 24
click at [26, 331] on span "Select an option" at bounding box center [30, 332] width 13 height 13
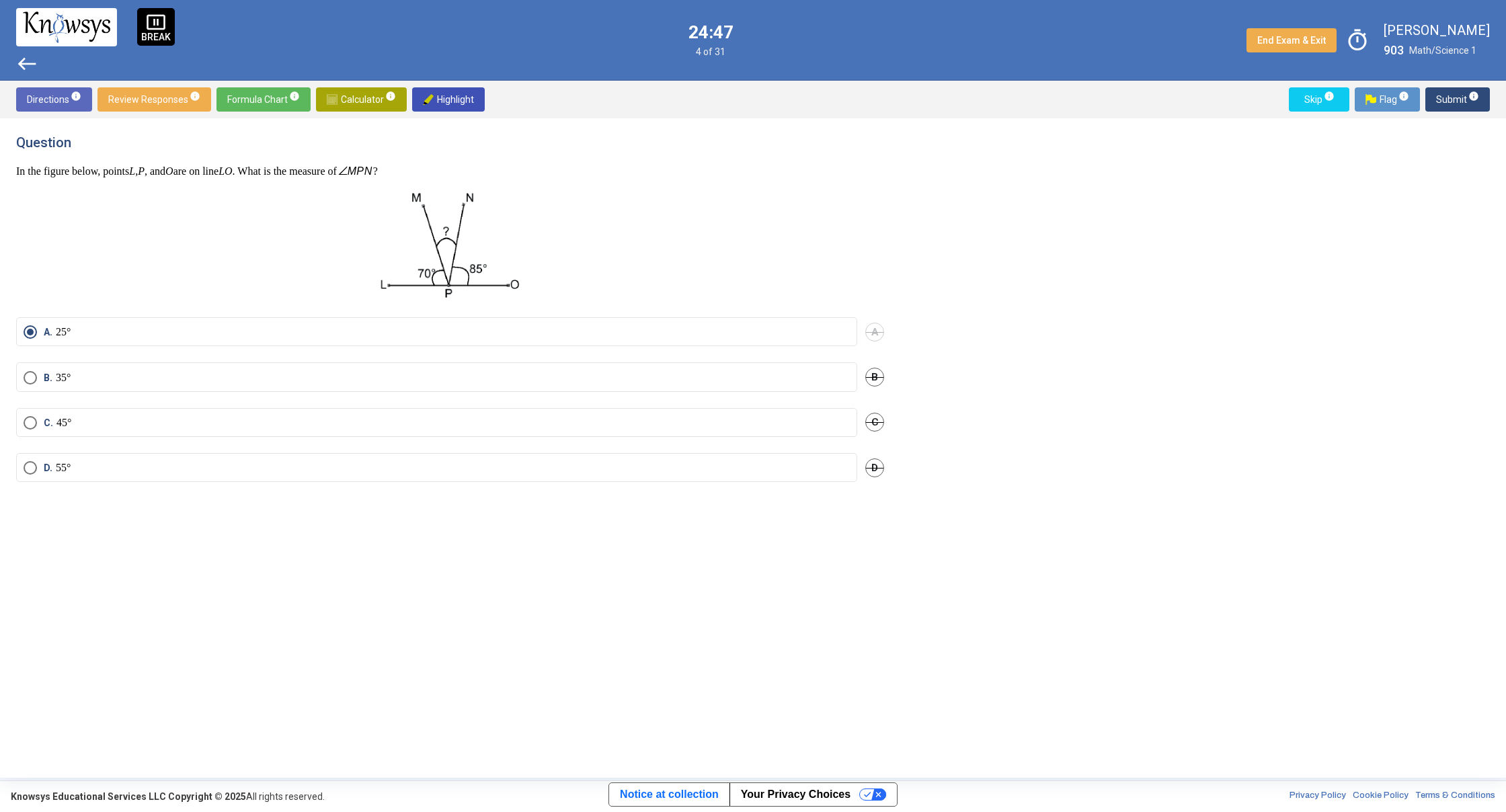
click at [1452, 101] on span "Submit info" at bounding box center [1457, 99] width 43 height 24
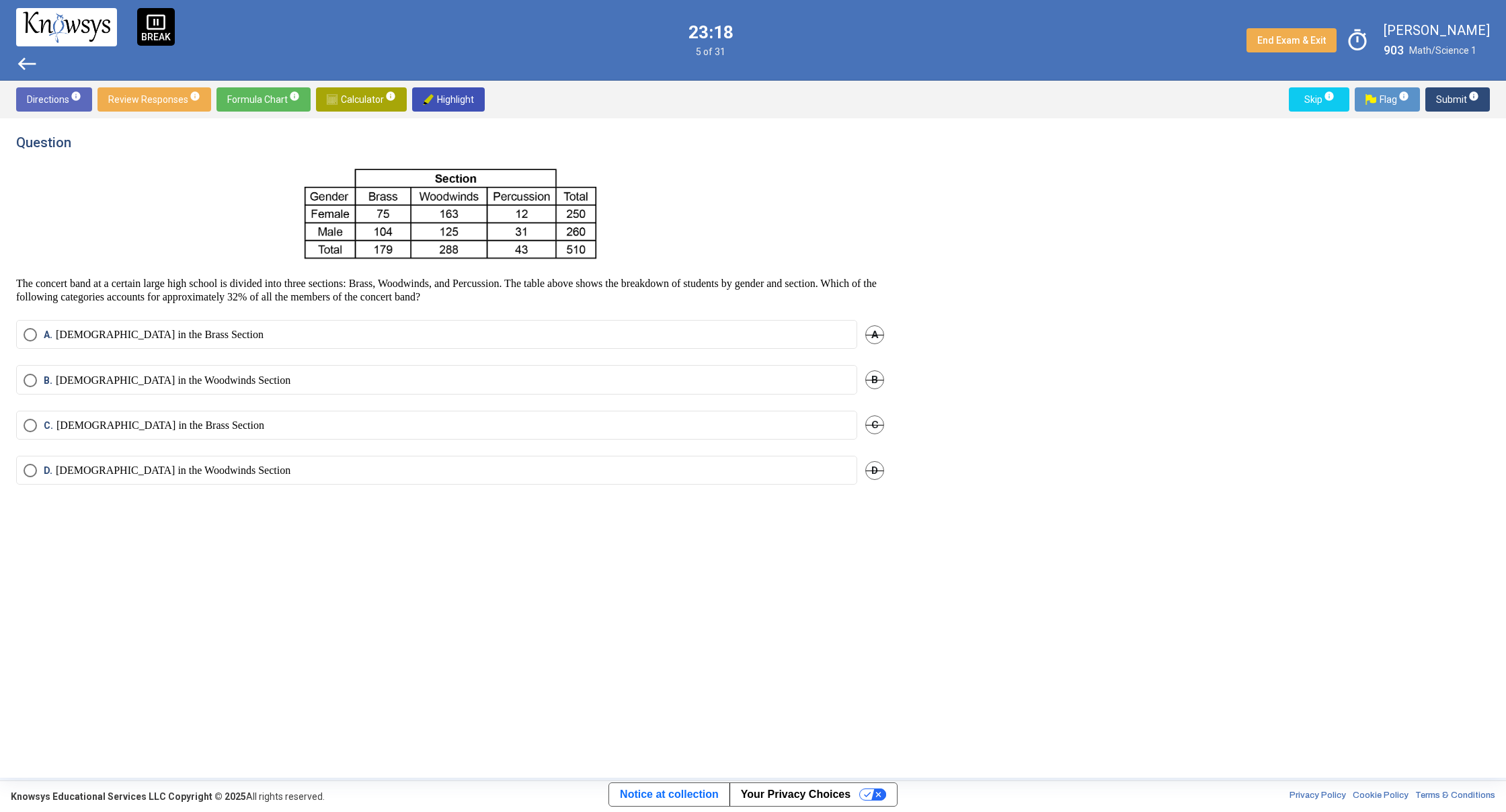
click at [33, 468] on span "Select an option" at bounding box center [30, 471] width 13 height 13
click at [1444, 99] on span "Submit info" at bounding box center [1457, 99] width 43 height 24
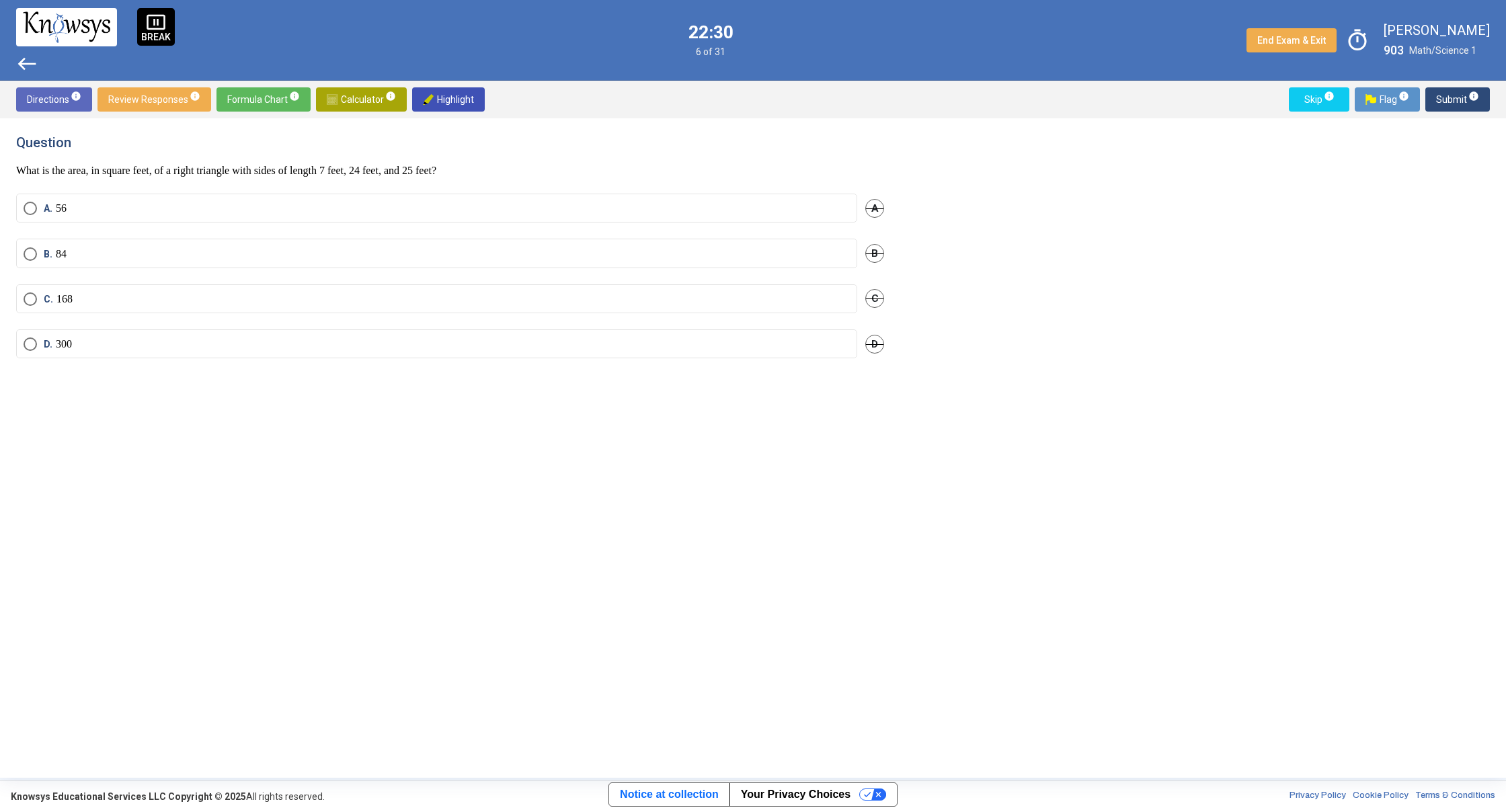
click at [30, 255] on span "Select an option" at bounding box center [30, 254] width 13 height 13
click at [1448, 105] on span "Submit info" at bounding box center [1457, 99] width 43 height 24
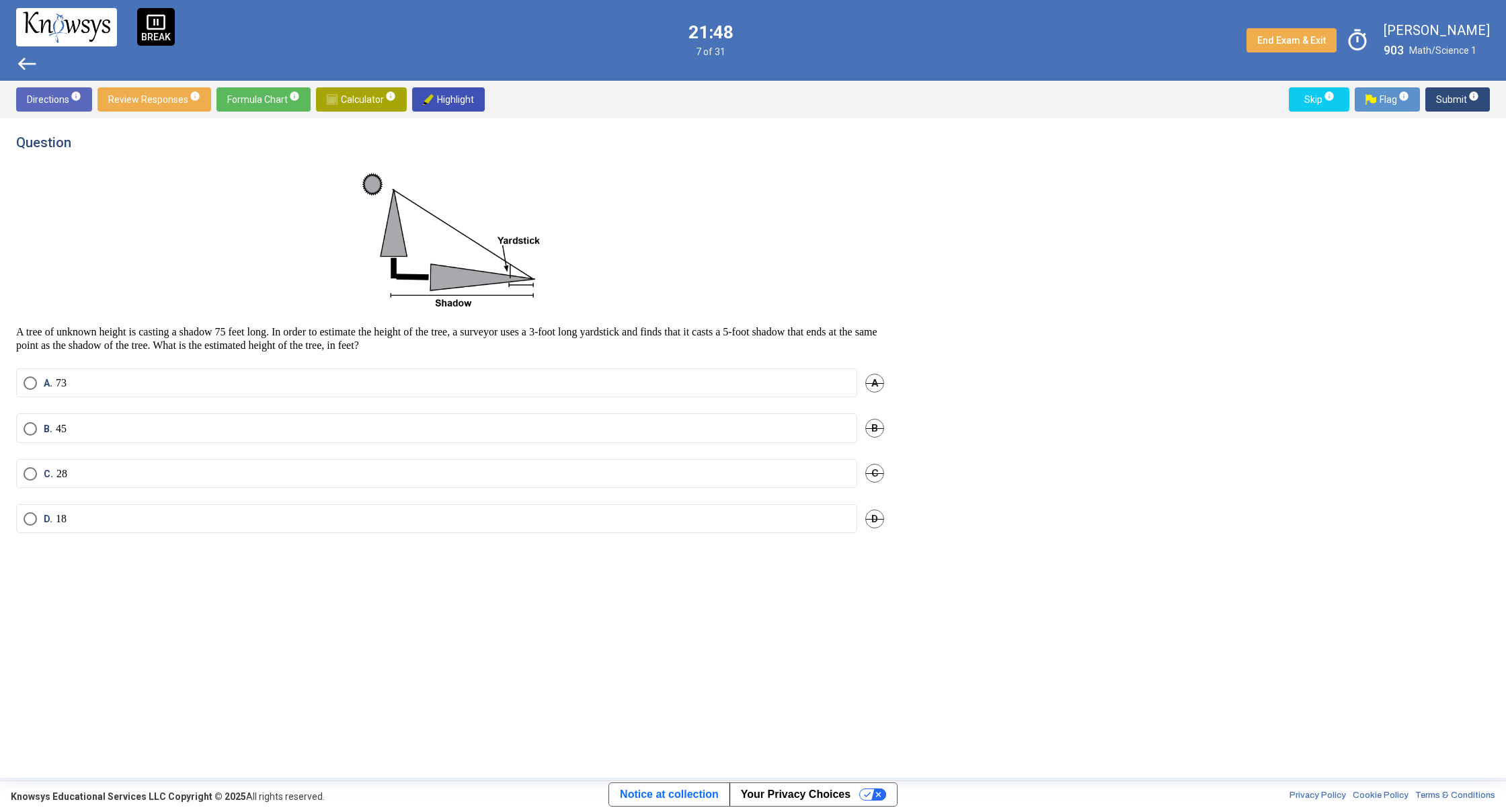
click at [27, 427] on span "Select an option" at bounding box center [30, 429] width 13 height 13
click at [1453, 99] on span "Submit info" at bounding box center [1457, 99] width 43 height 24
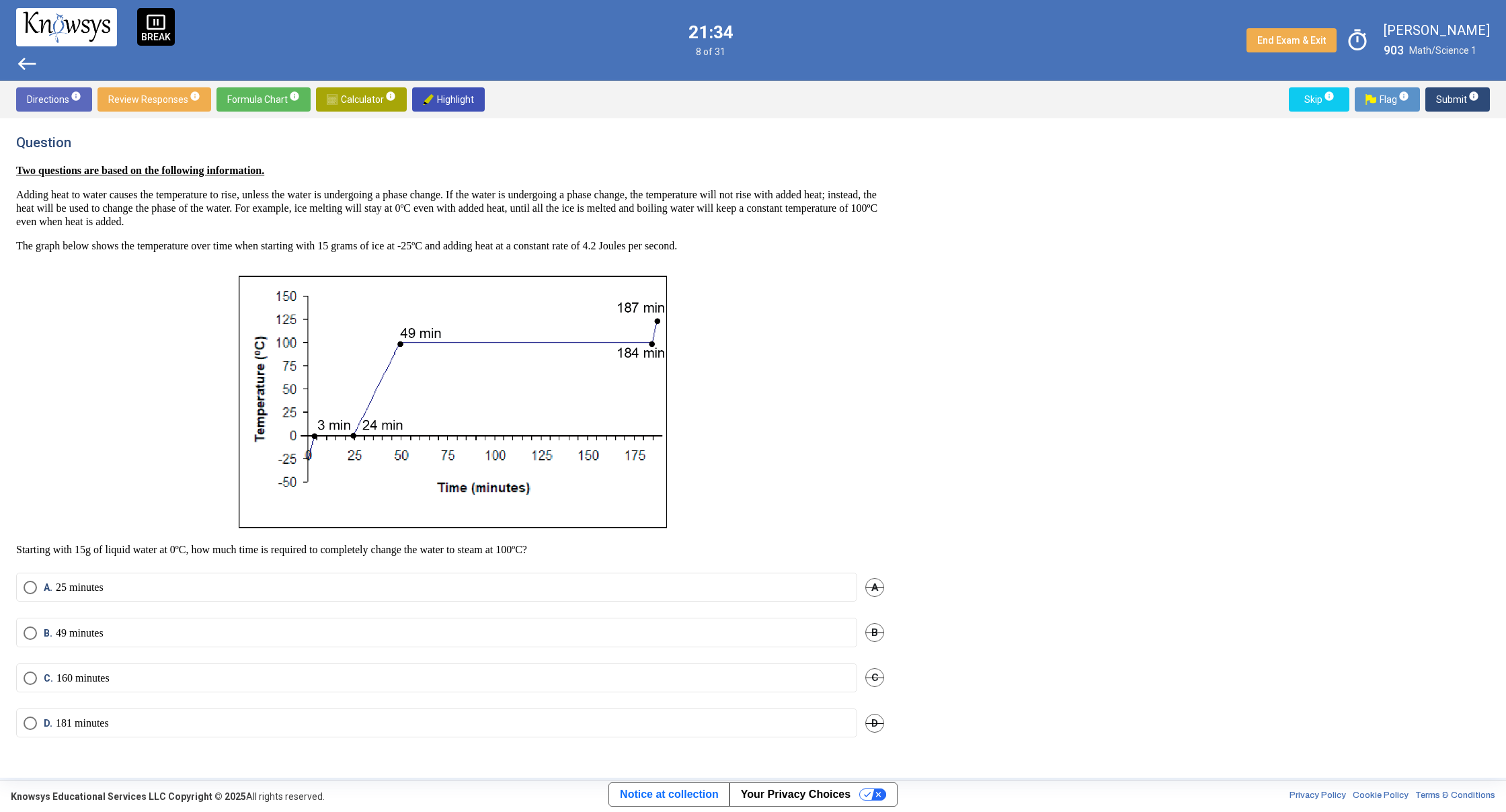
click at [362, 96] on span "Calculator info" at bounding box center [361, 99] width 69 height 24
click at [977, 182] on span "​" at bounding box center [1034, 184] width 162 height 16
click at [974, 186] on span "​" at bounding box center [1034, 184] width 162 height 16
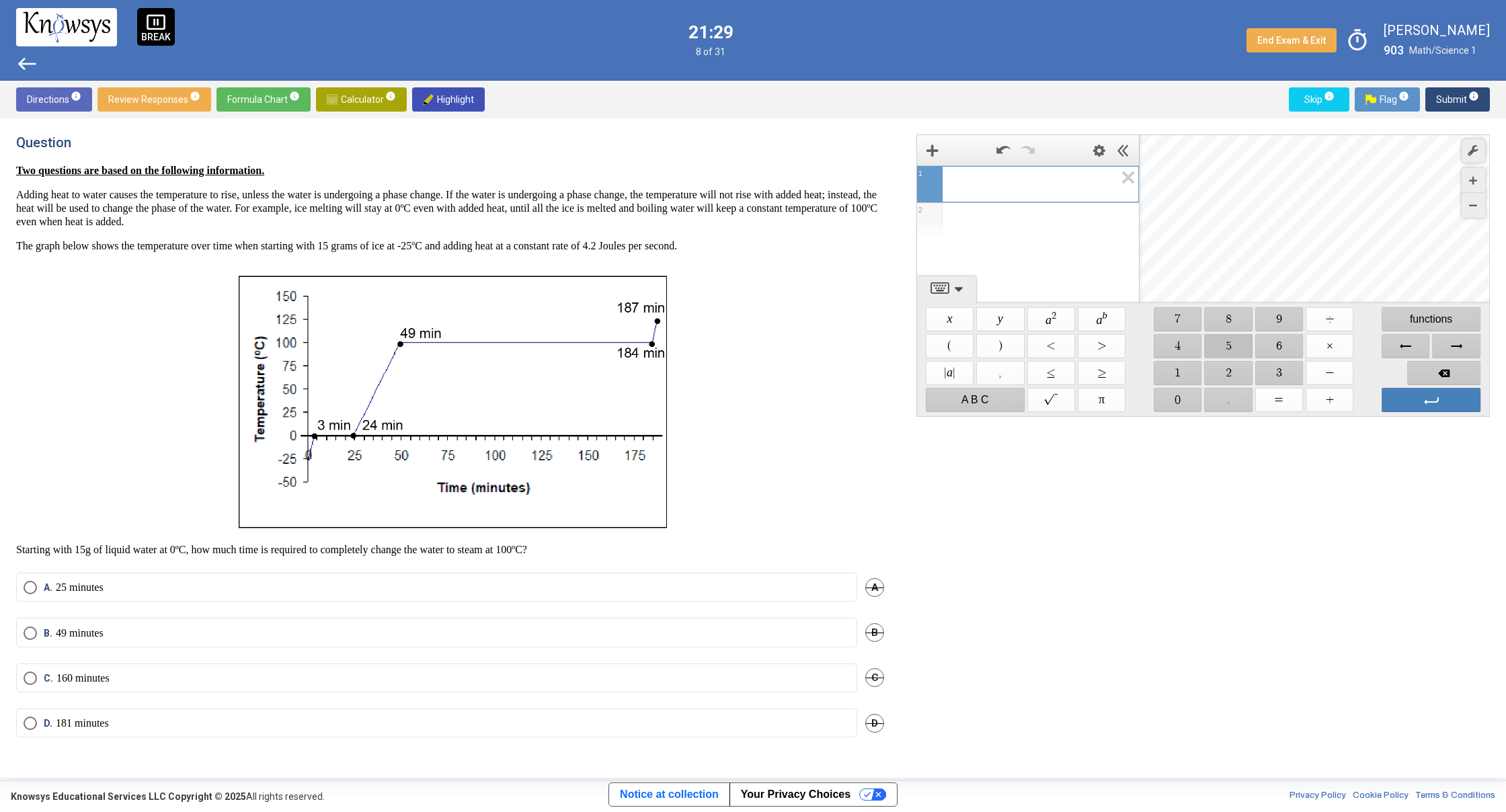
click at [1216, 348] on span "$$ 5" at bounding box center [1228, 346] width 48 height 24
click at [1277, 346] on span "$$ 6" at bounding box center [1279, 346] width 48 height 24
click at [1317, 342] on span "$$ ×" at bounding box center [1329, 346] width 48 height 24
click at [1287, 352] on span "$$ 6" at bounding box center [1279, 346] width 48 height 24
click at [1227, 349] on span "$$ 5" at bounding box center [1228, 346] width 48 height 24
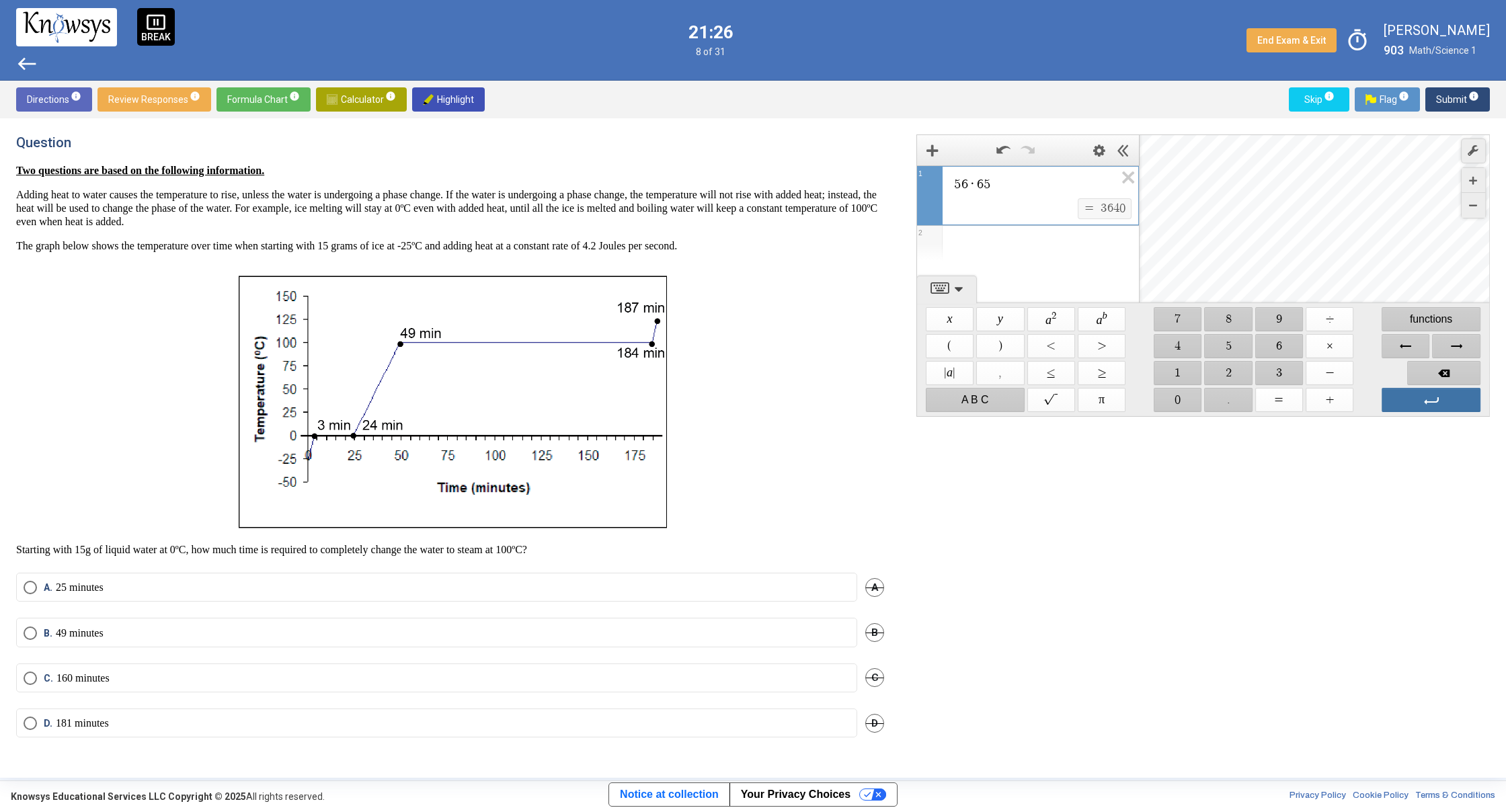
click at [1415, 405] on span "Enter" at bounding box center [1431, 400] width 99 height 24
drag, startPoint x: 1242, startPoint y: 375, endPoint x: 1294, endPoint y: 374, distance: 52.0
click at [1246, 375] on span "$$ 2" at bounding box center [1228, 373] width 48 height 24
click at [1294, 374] on span "$$ 3" at bounding box center [1279, 373] width 48 height 24
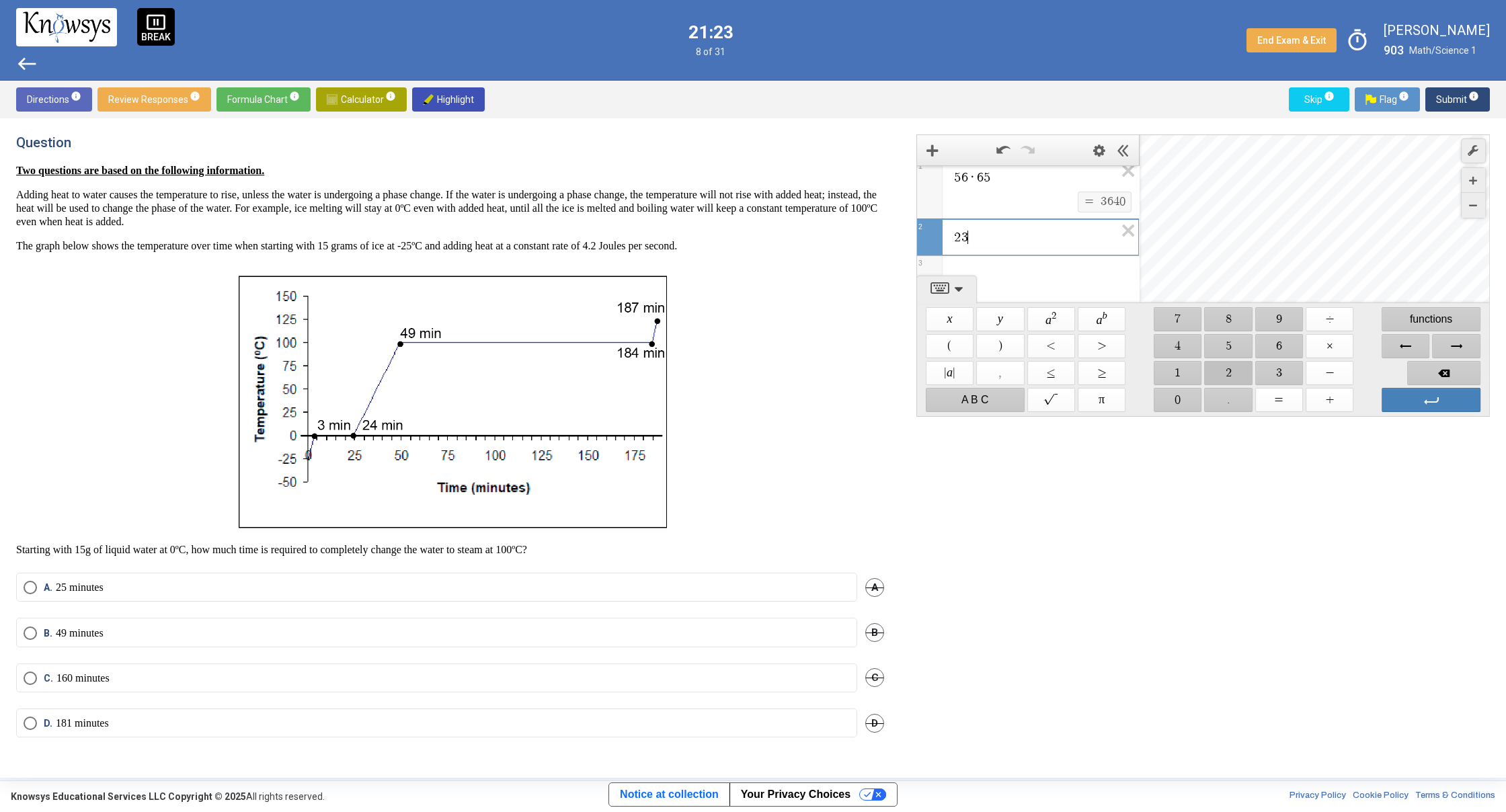
click at [1211, 366] on span "$$ 2" at bounding box center [1228, 373] width 48 height 24
click at [1249, 352] on span "$$ 5" at bounding box center [1228, 346] width 48 height 24
drag, startPoint x: 1260, startPoint y: 349, endPoint x: 1239, endPoint y: 355, distance: 21.8
click at [1247, 355] on div "$$ ( $$ ) $$ < $$ > $$ 4 $$ 5 $$ 6 $$ ×" at bounding box center [1203, 346] width 557 height 27
drag, startPoint x: 1239, startPoint y: 357, endPoint x: 1250, endPoint y: 367, distance: 14.9
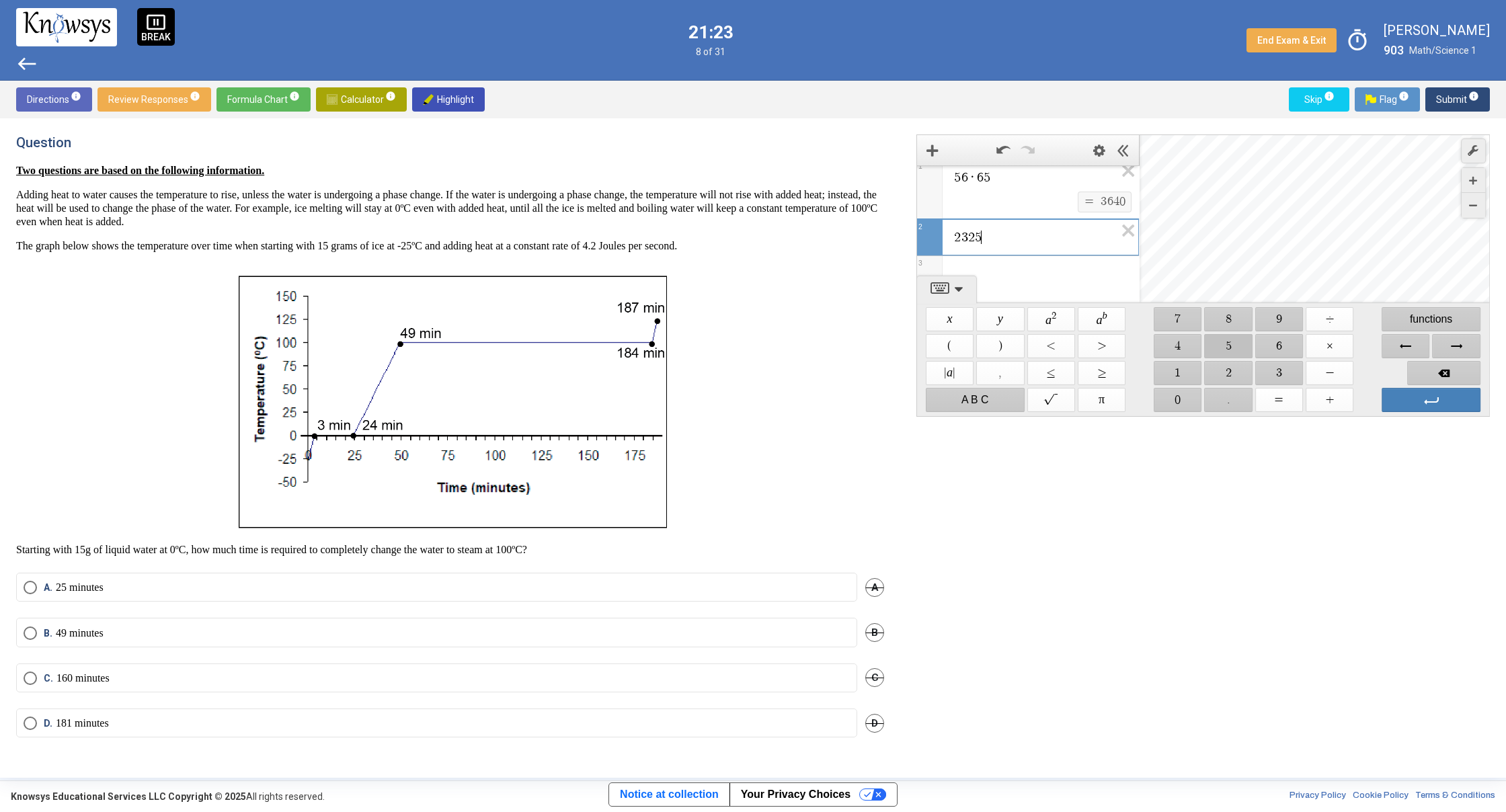
click at [1244, 368] on div "$$ x $$ y $$ a 2 $$ a b $$ 7 $$ 8 $$ 9 $$ ÷ functions $$ ( $$ ) $$ < $$ > $$ 4 …" at bounding box center [1203, 360] width 561 height 113
click at [1252, 367] on span "$$ 2" at bounding box center [1228, 373] width 48 height 24
drag, startPoint x: 1237, startPoint y: 350, endPoint x: 1242, endPoint y: 341, distance: 10.3
click at [1238, 350] on span "$$ 5" at bounding box center [1228, 346] width 48 height 24
drag, startPoint x: 1242, startPoint y: 341, endPoint x: 1249, endPoint y: 344, distance: 7.6
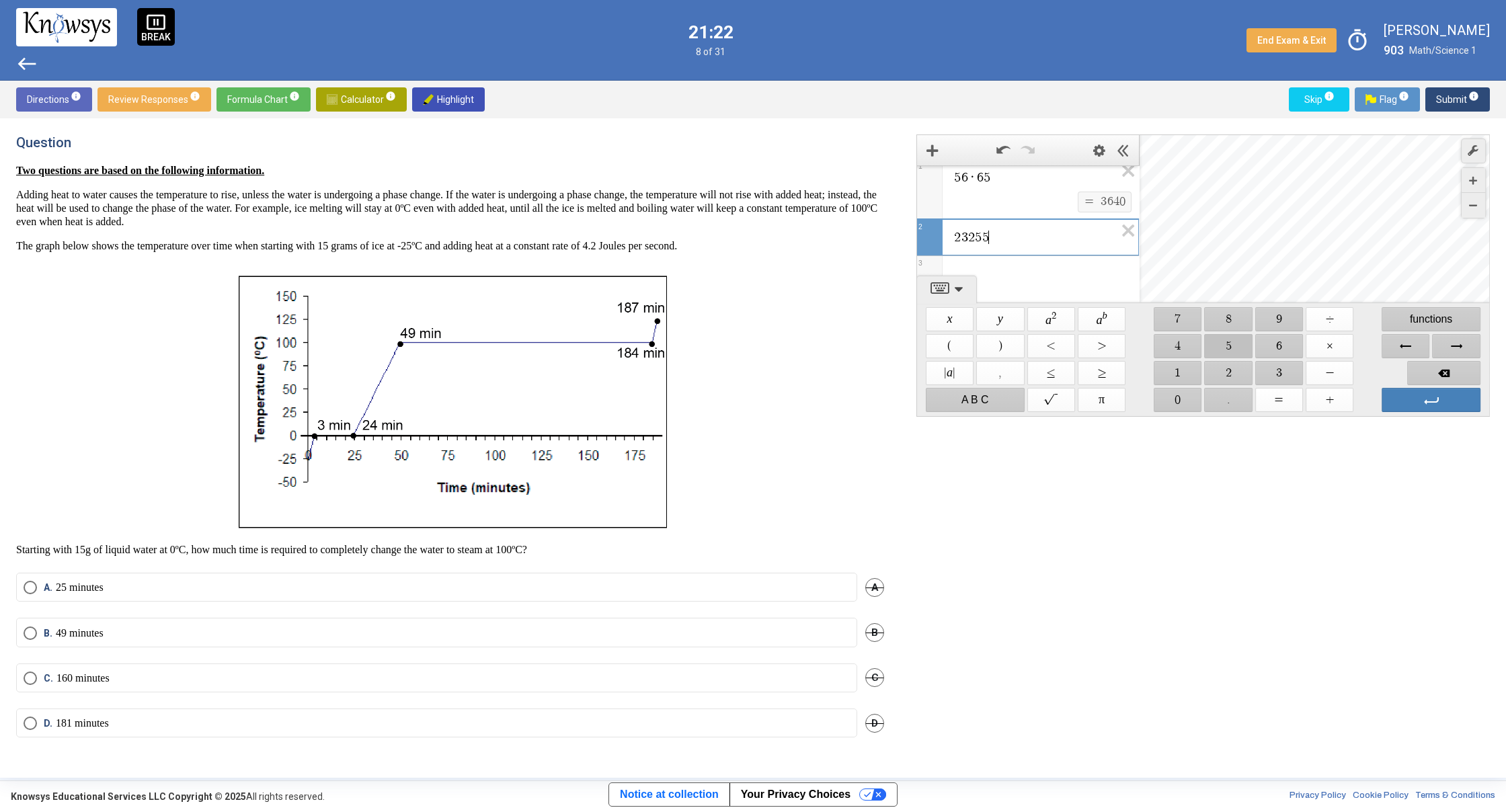
click at [1249, 344] on span "$$ 5" at bounding box center [1228, 346] width 48 height 24
click at [1249, 344] on span "$$ 5" at bounding box center [1228, 346] width 48 height 24
click at [1424, 322] on span "functions" at bounding box center [1431, 319] width 99 height 24
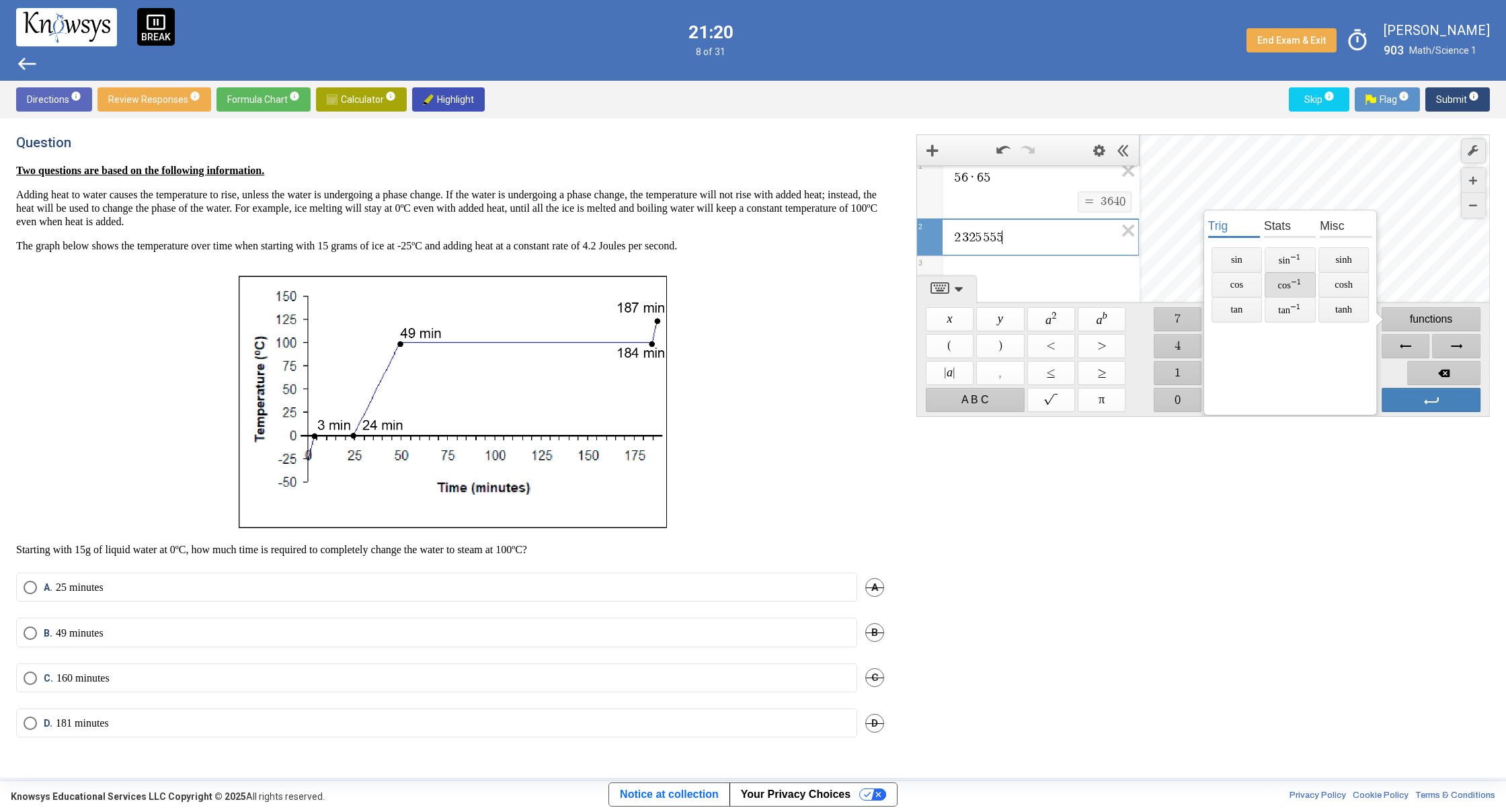
drag, startPoint x: 1279, startPoint y: 272, endPoint x: 1286, endPoint y: 278, distance: 9.2
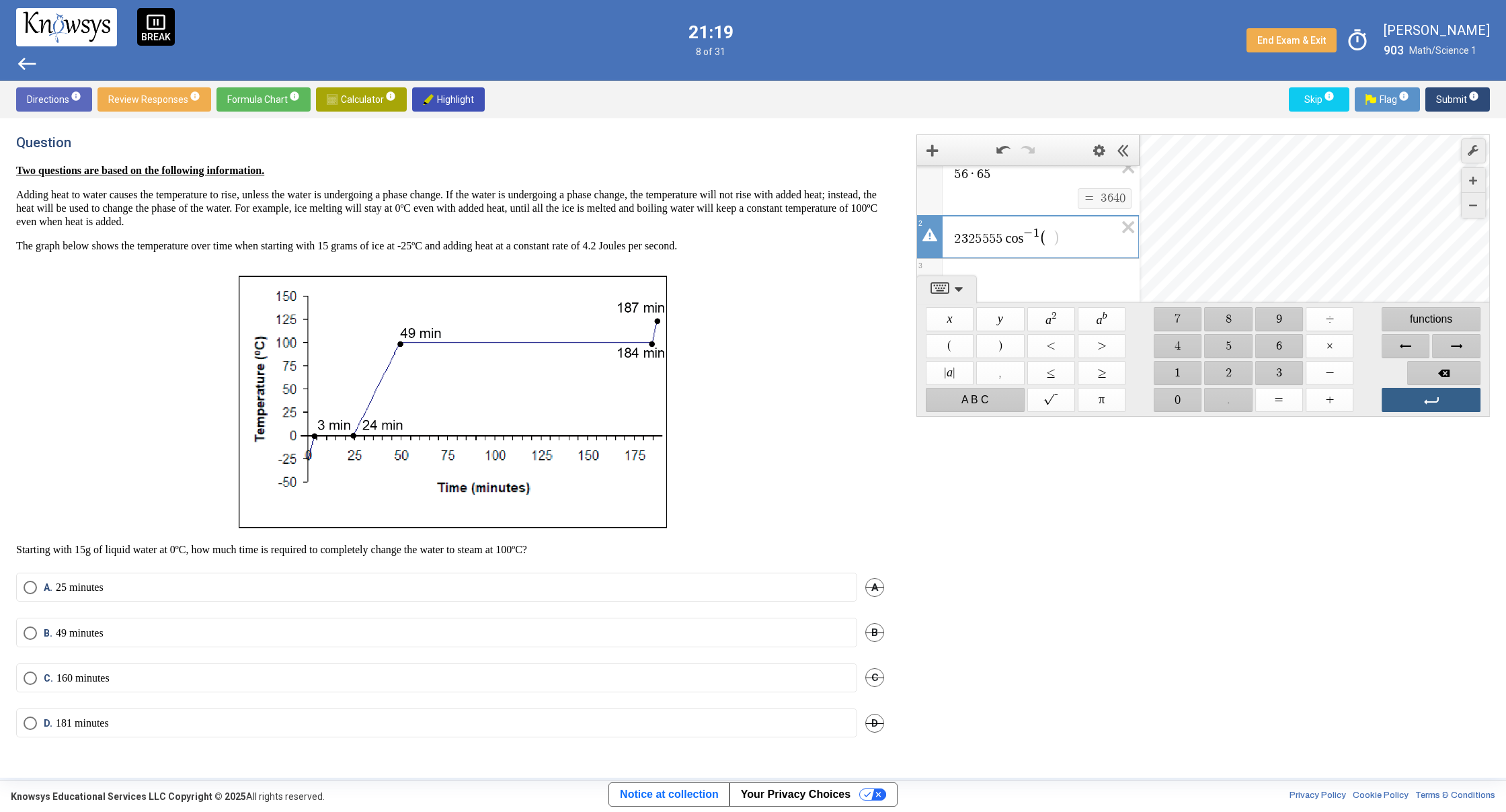
click at [1399, 394] on span "Enter" at bounding box center [1431, 400] width 99 height 24
click at [1121, 190] on icon "Expression List" at bounding box center [1123, 191] width 30 height 31
click at [1121, 216] on icon "Expression List" at bounding box center [1123, 213] width 30 height 31
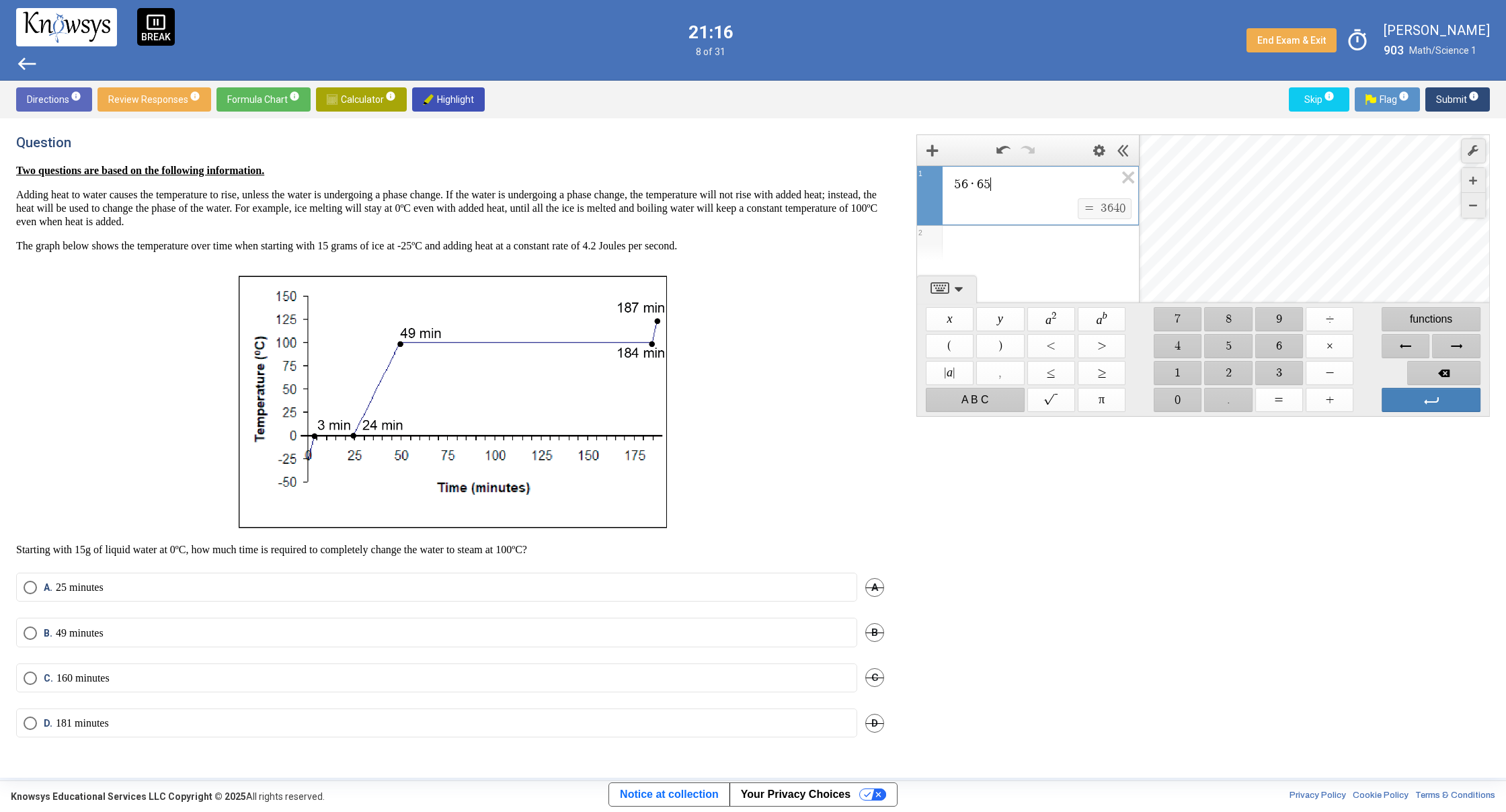
scroll to position [0, 0]
click at [1124, 183] on icon "Expression List" at bounding box center [1123, 181] width 30 height 31
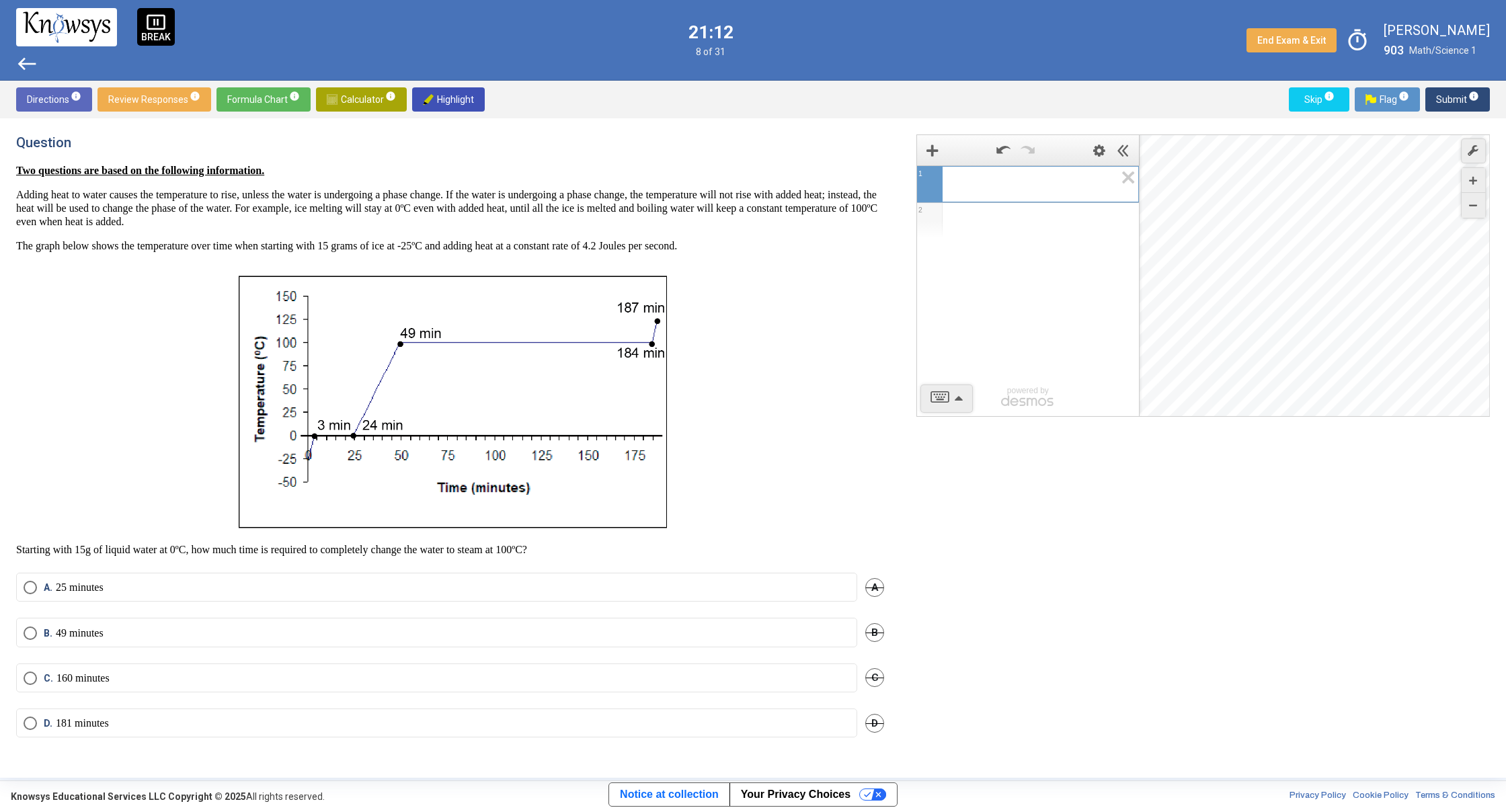
drag, startPoint x: 800, startPoint y: 316, endPoint x: 857, endPoint y: 265, distance: 76.5
click at [803, 316] on p at bounding box center [450, 398] width 868 height 269
click at [29, 637] on span "Select an option" at bounding box center [30, 633] width 13 height 13
click at [1453, 103] on span "Submit info" at bounding box center [1457, 99] width 43 height 24
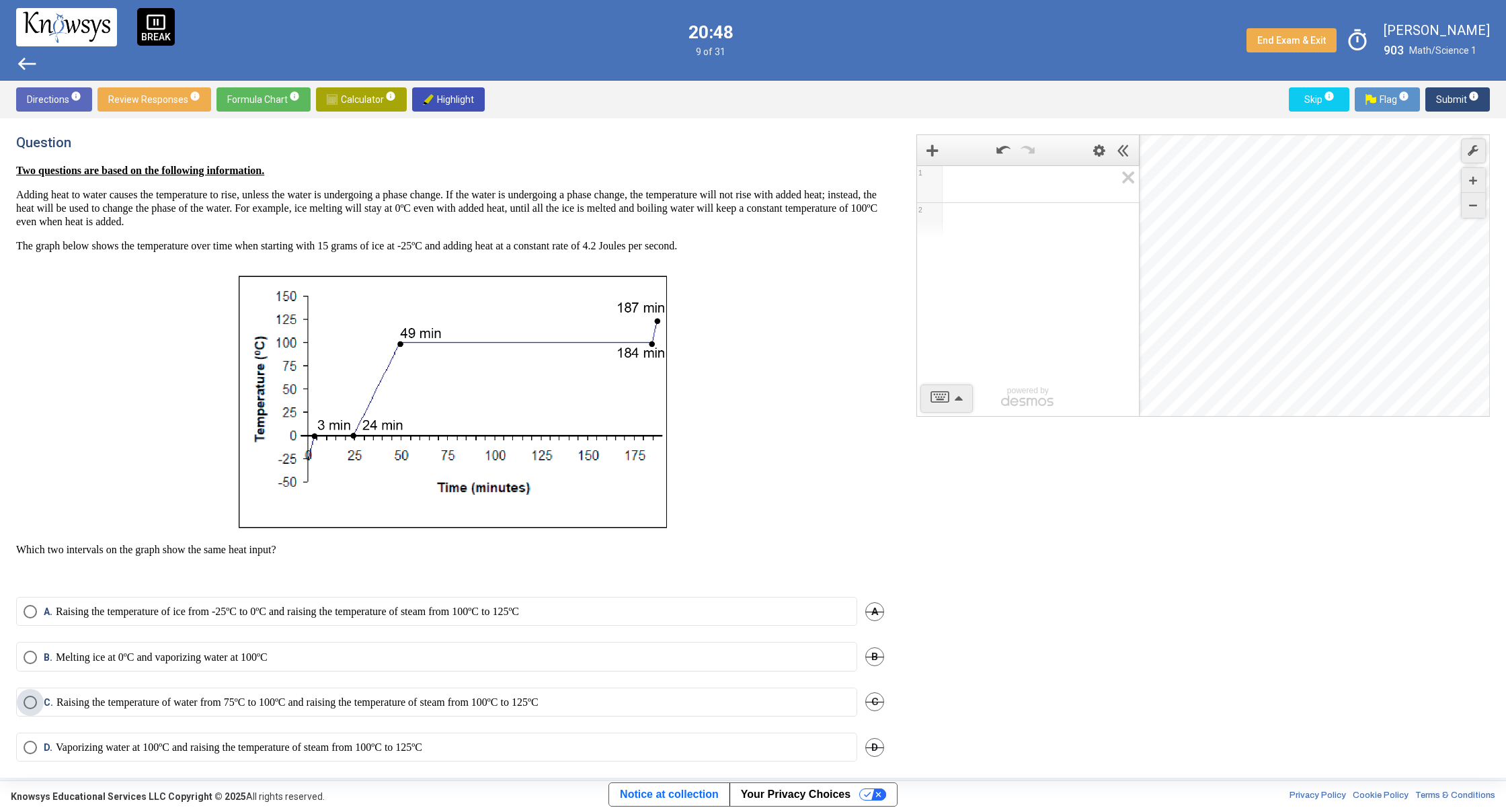
click at [31, 702] on label "C. Raising the temperature of water from 75ºC to 100ºC and raising the temperat…" at bounding box center [436, 702] width 826 height 13
click at [1452, 102] on span "Submit info" at bounding box center [1457, 99] width 43 height 24
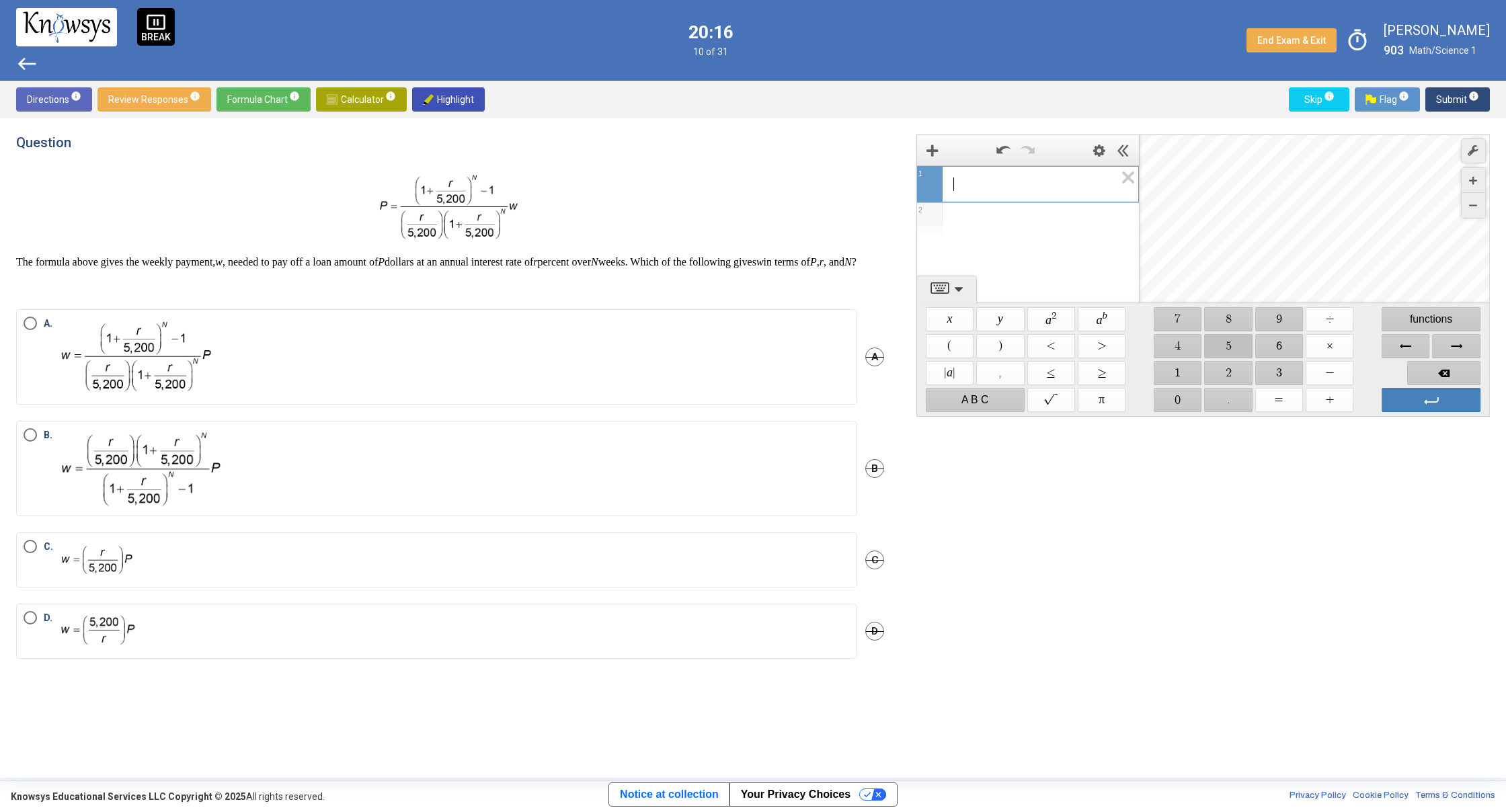
click at [1234, 348] on span "$$ 5" at bounding box center [1228, 346] width 48 height 24
click at [1234, 365] on span "$$ 2" at bounding box center [1228, 373] width 48 height 24
click at [1177, 403] on span "$$ 0" at bounding box center [1177, 400] width 48 height 24
click at [1342, 399] on span "$$ +" at bounding box center [1329, 400] width 48 height 24
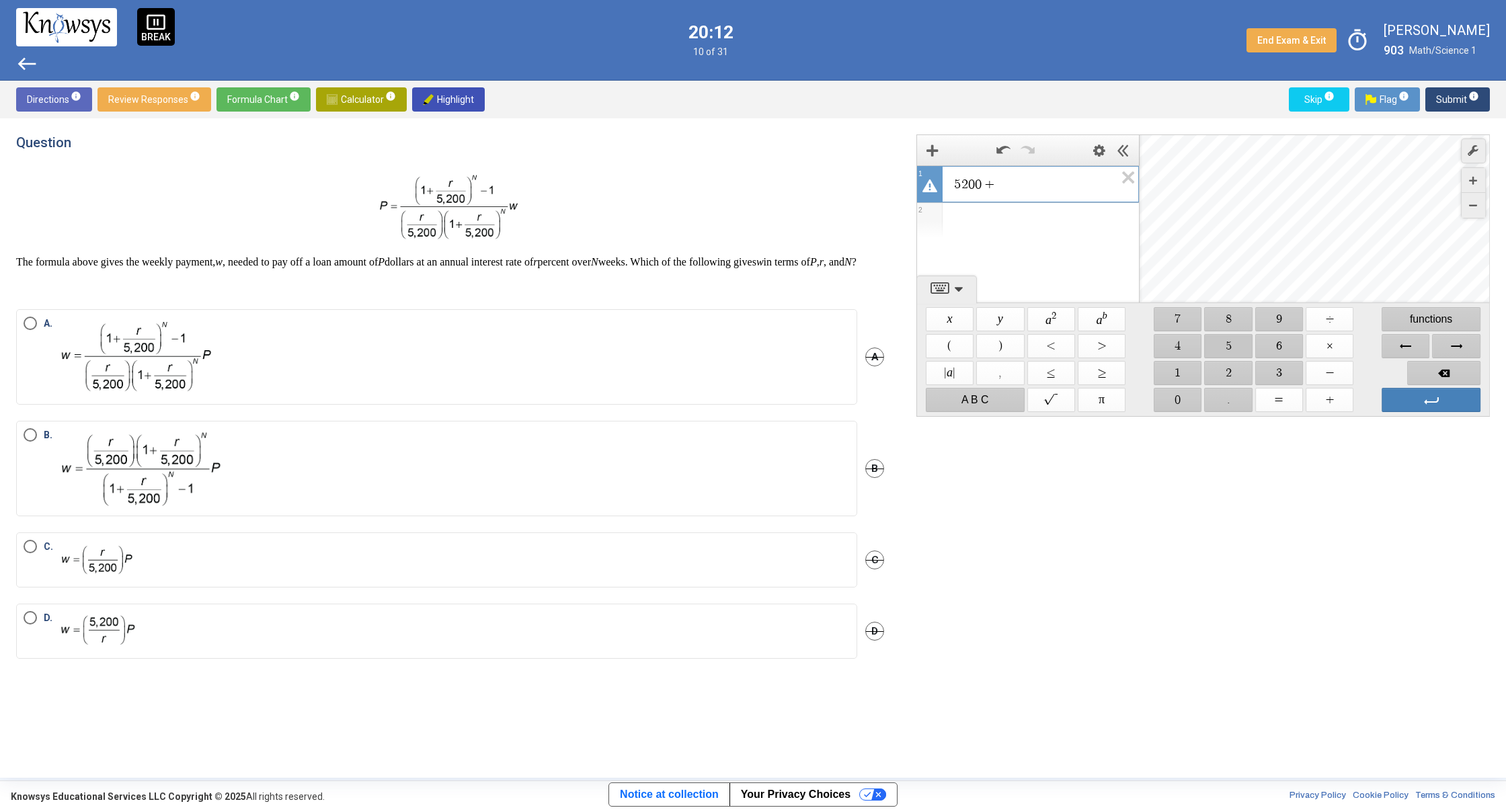
click at [1227, 344] on span "$$ 5" at bounding box center [1228, 346] width 48 height 24
click at [1231, 368] on span "$$ 2" at bounding box center [1228, 373] width 48 height 24
click at [1177, 399] on span "$$ 0" at bounding box center [1177, 400] width 48 height 24
click at [1179, 400] on span "$$ 0" at bounding box center [1177, 400] width 48 height 24
click at [1322, 322] on span "$$ ÷" at bounding box center [1329, 319] width 48 height 24
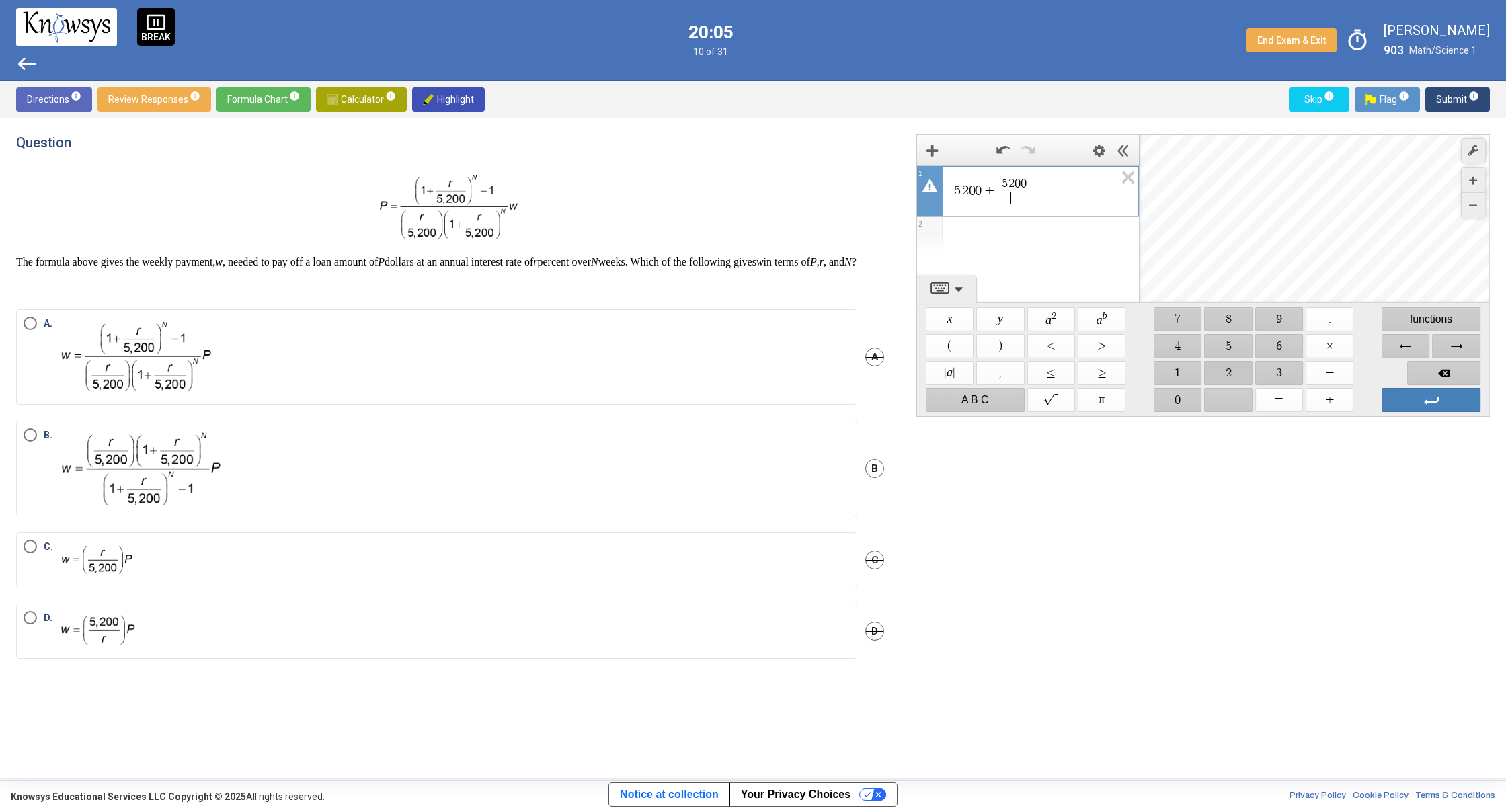
click at [1226, 371] on span "$$ 2" at bounding box center [1228, 373] width 48 height 24
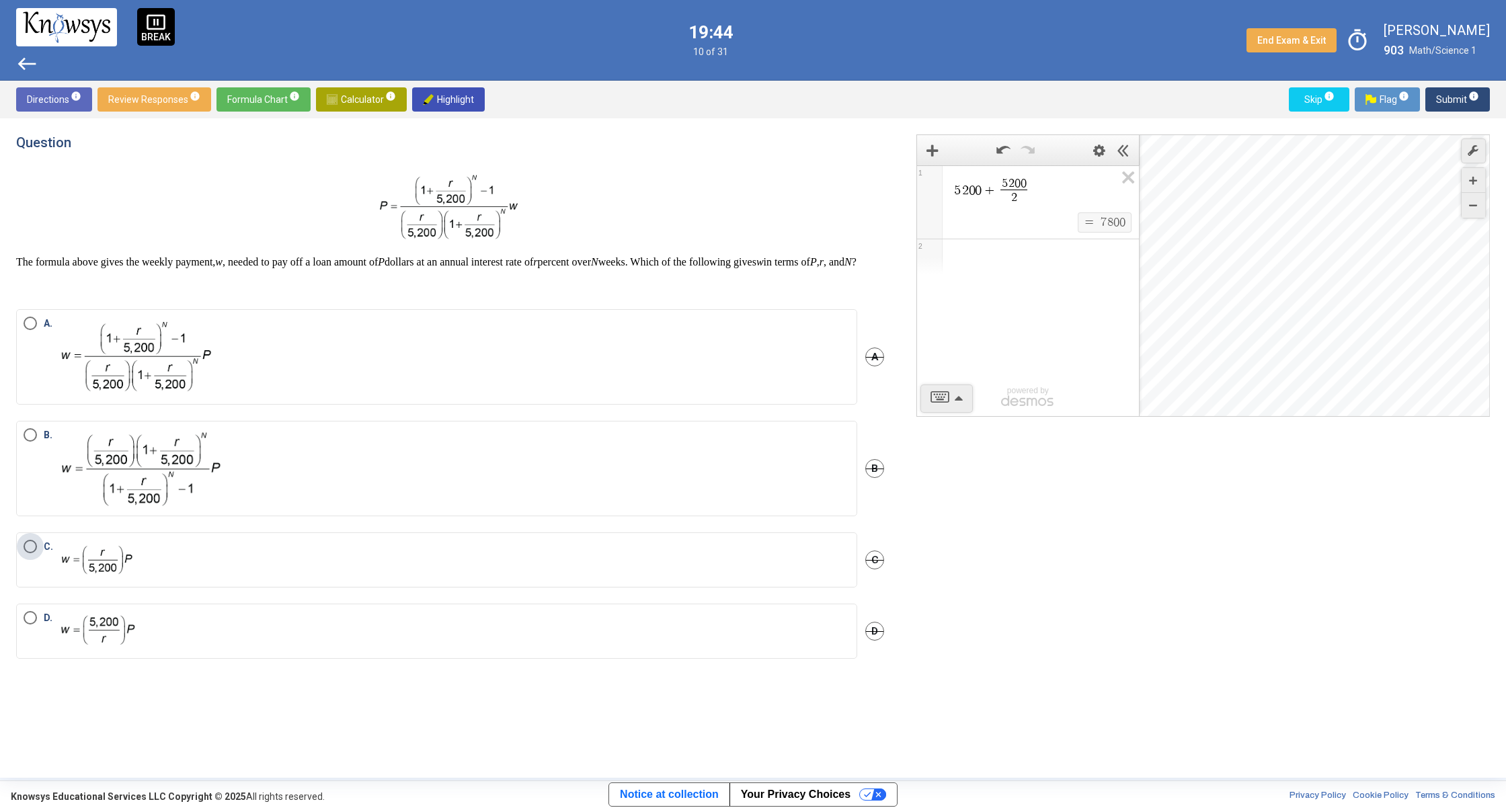
click at [26, 553] on span "Select an option" at bounding box center [30, 546] width 13 height 13
click at [1458, 96] on span "Submit info" at bounding box center [1457, 99] width 43 height 24
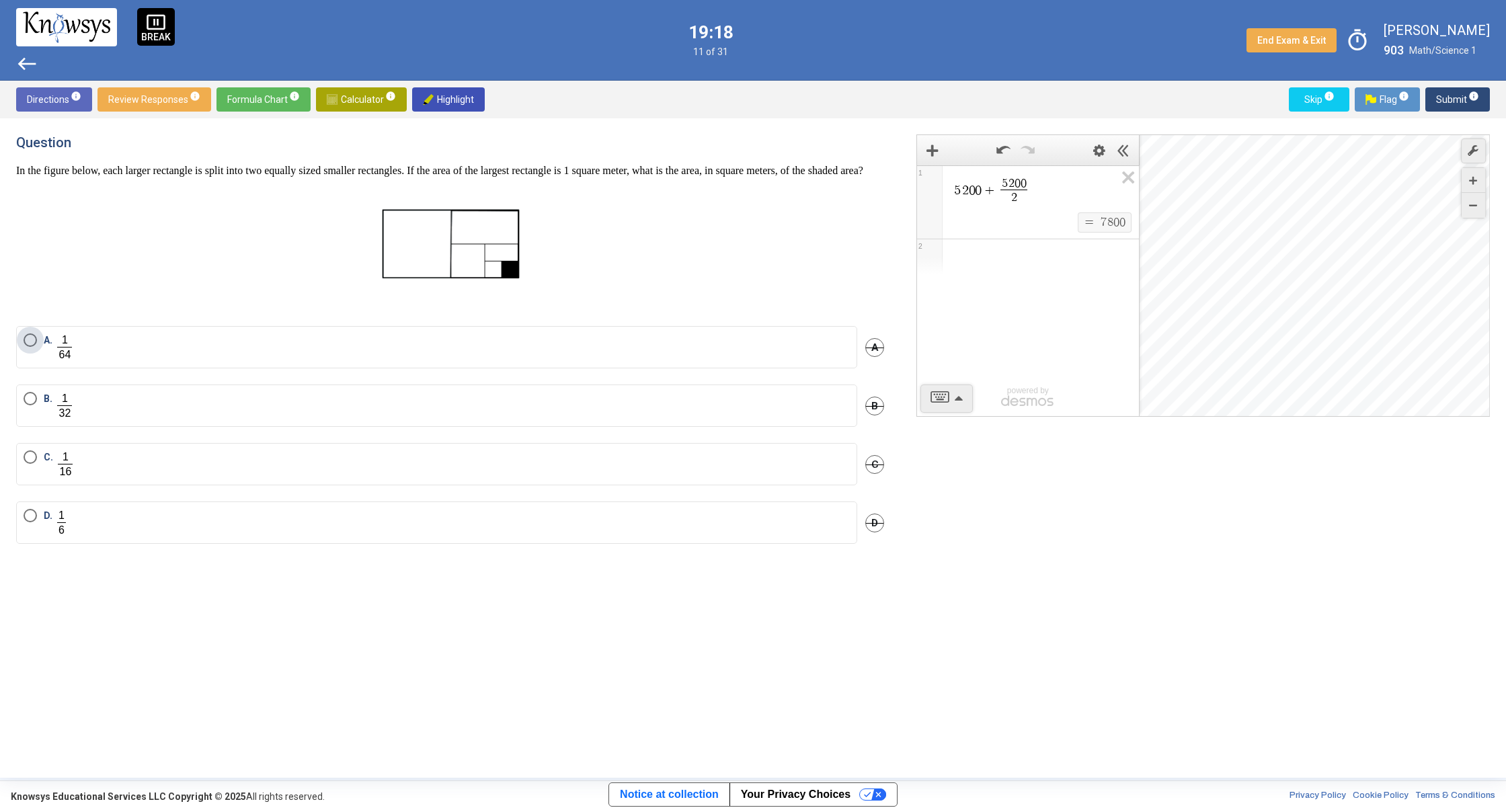
click at [29, 347] on span "Select an option" at bounding box center [30, 340] width 13 height 13
click at [1461, 101] on span "Submit info" at bounding box center [1457, 99] width 43 height 24
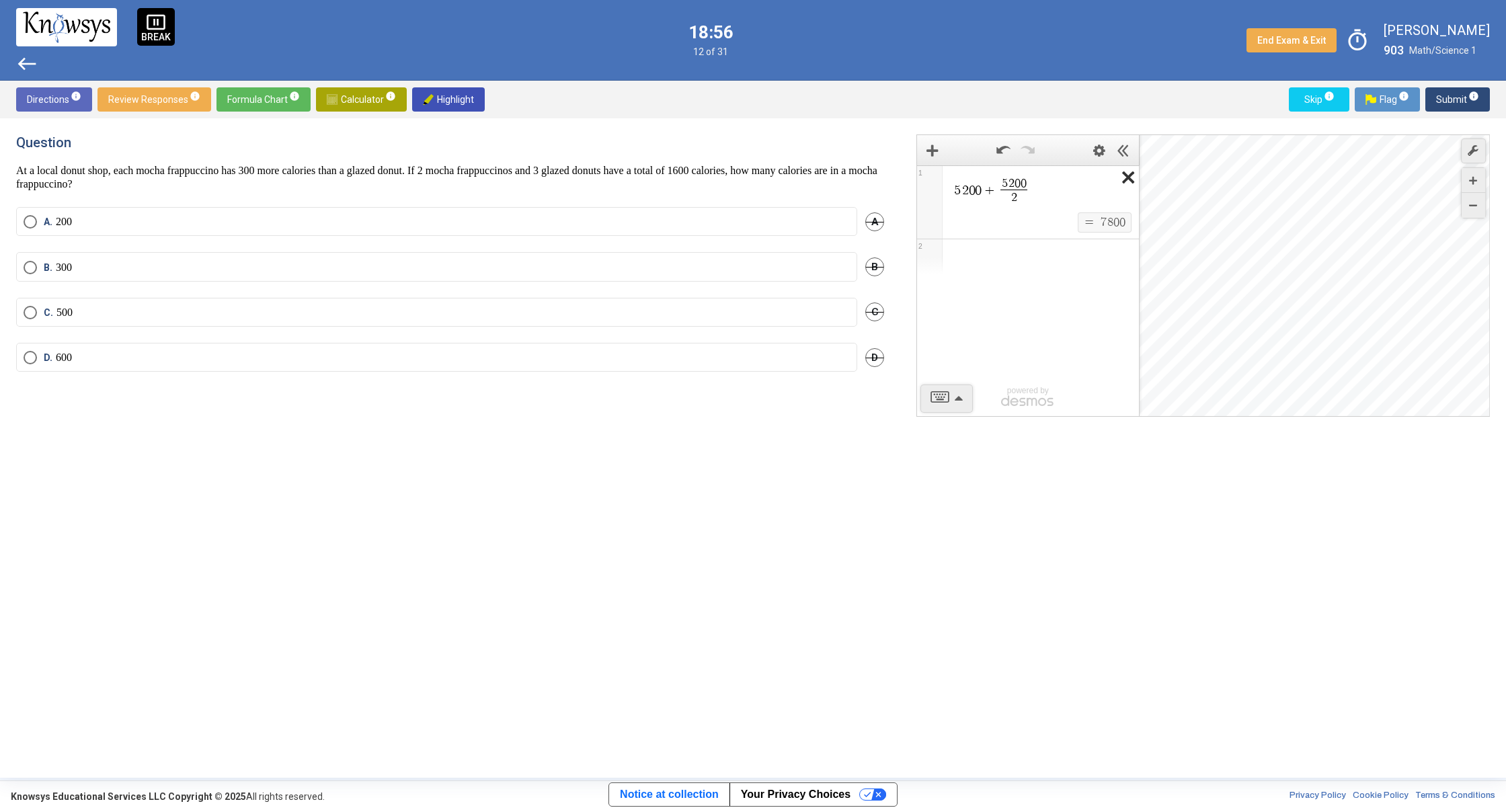
drag, startPoint x: 1110, startPoint y: 182, endPoint x: 1131, endPoint y: 174, distance: 22.5
click at [1131, 174] on icon "Expression List" at bounding box center [1123, 181] width 30 height 31
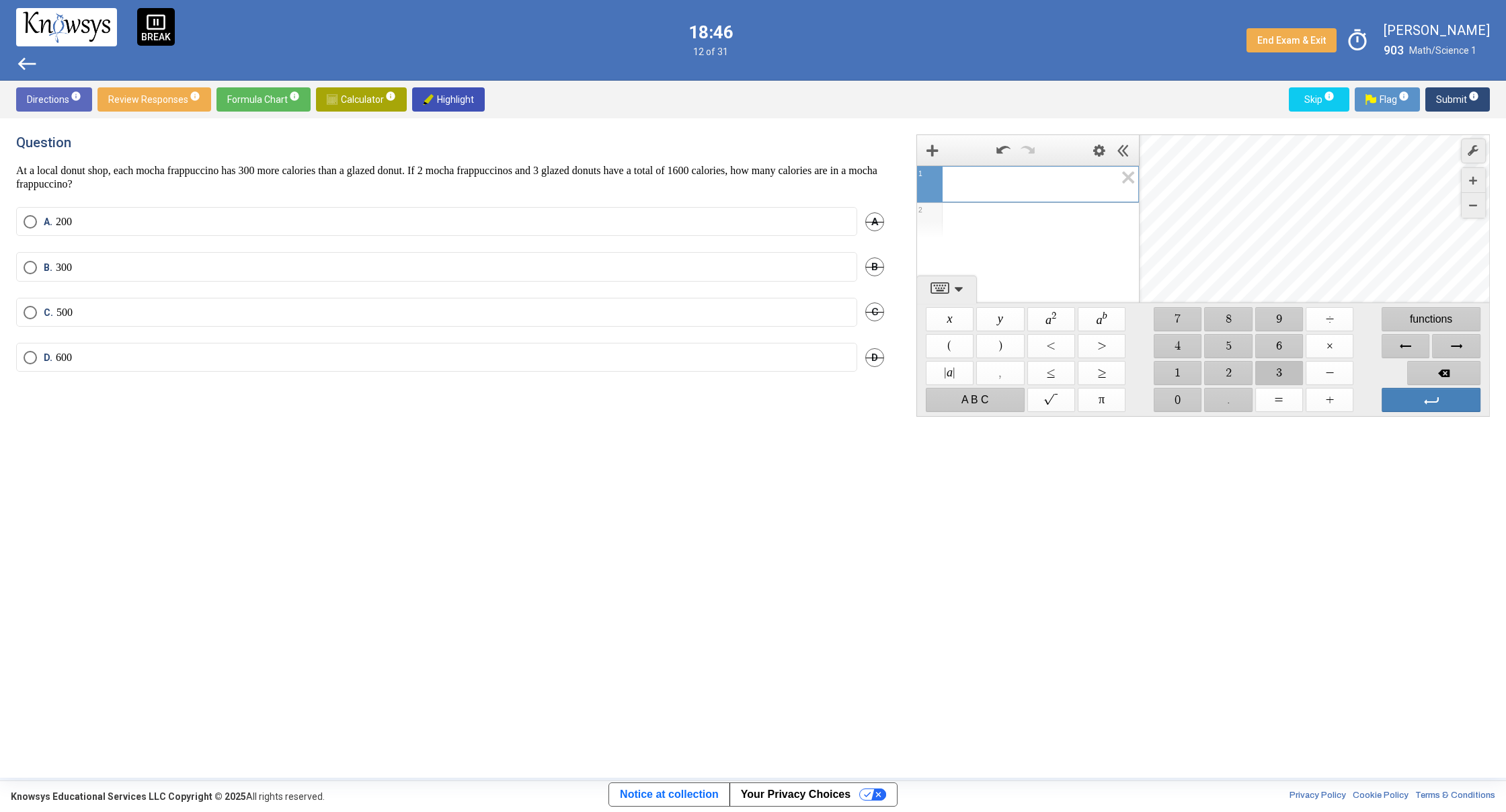
click at [1269, 365] on span "$$ 3" at bounding box center [1279, 373] width 48 height 24
click at [1431, 370] on span "Backspace" at bounding box center [1444, 373] width 73 height 24
click at [1223, 366] on span "$$ 2" at bounding box center [1228, 373] width 48 height 24
click at [1334, 348] on span "$$ ×" at bounding box center [1329, 346] width 48 height 24
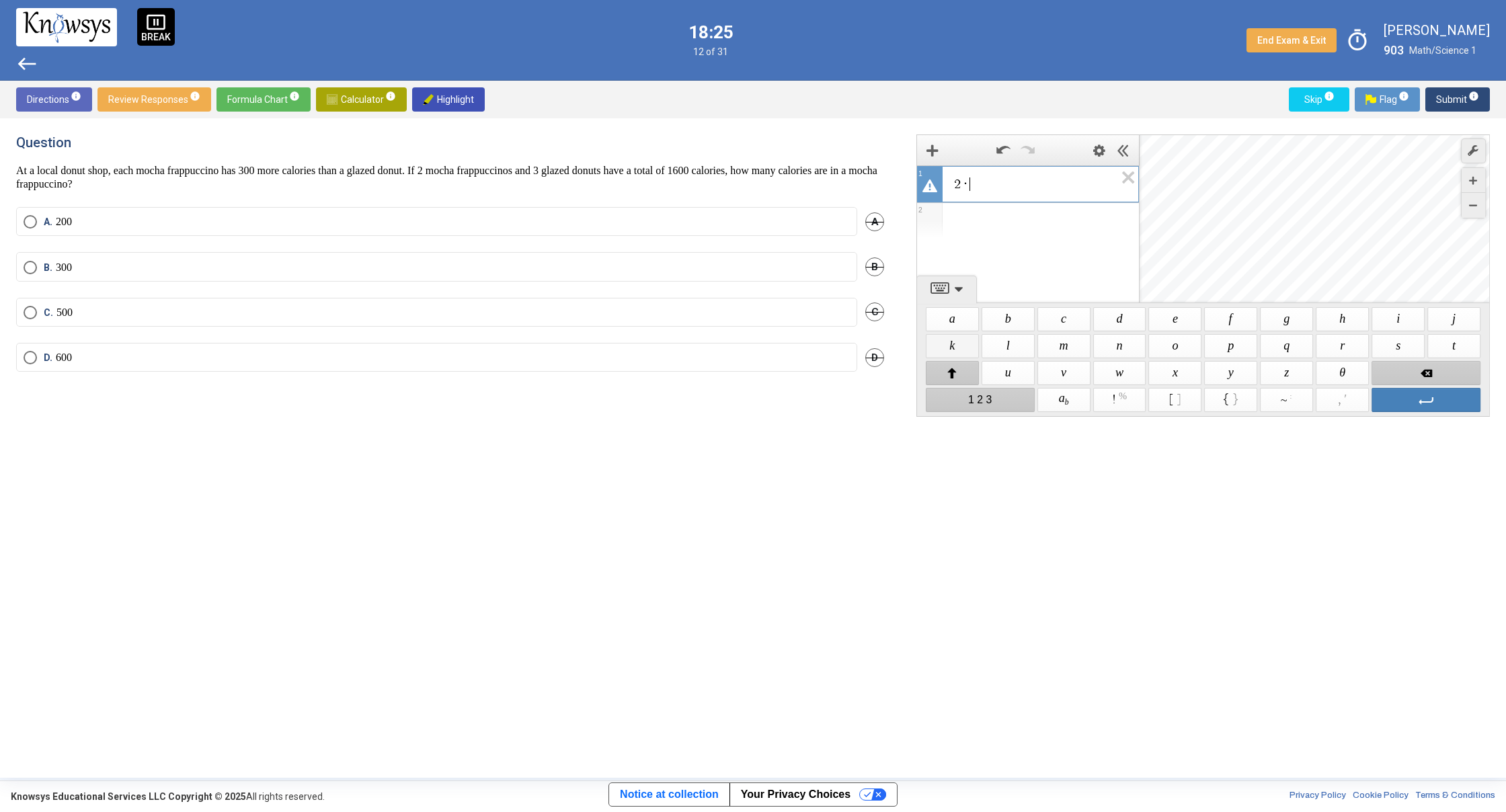
click at [959, 343] on span "$$ k" at bounding box center [952, 346] width 53 height 24
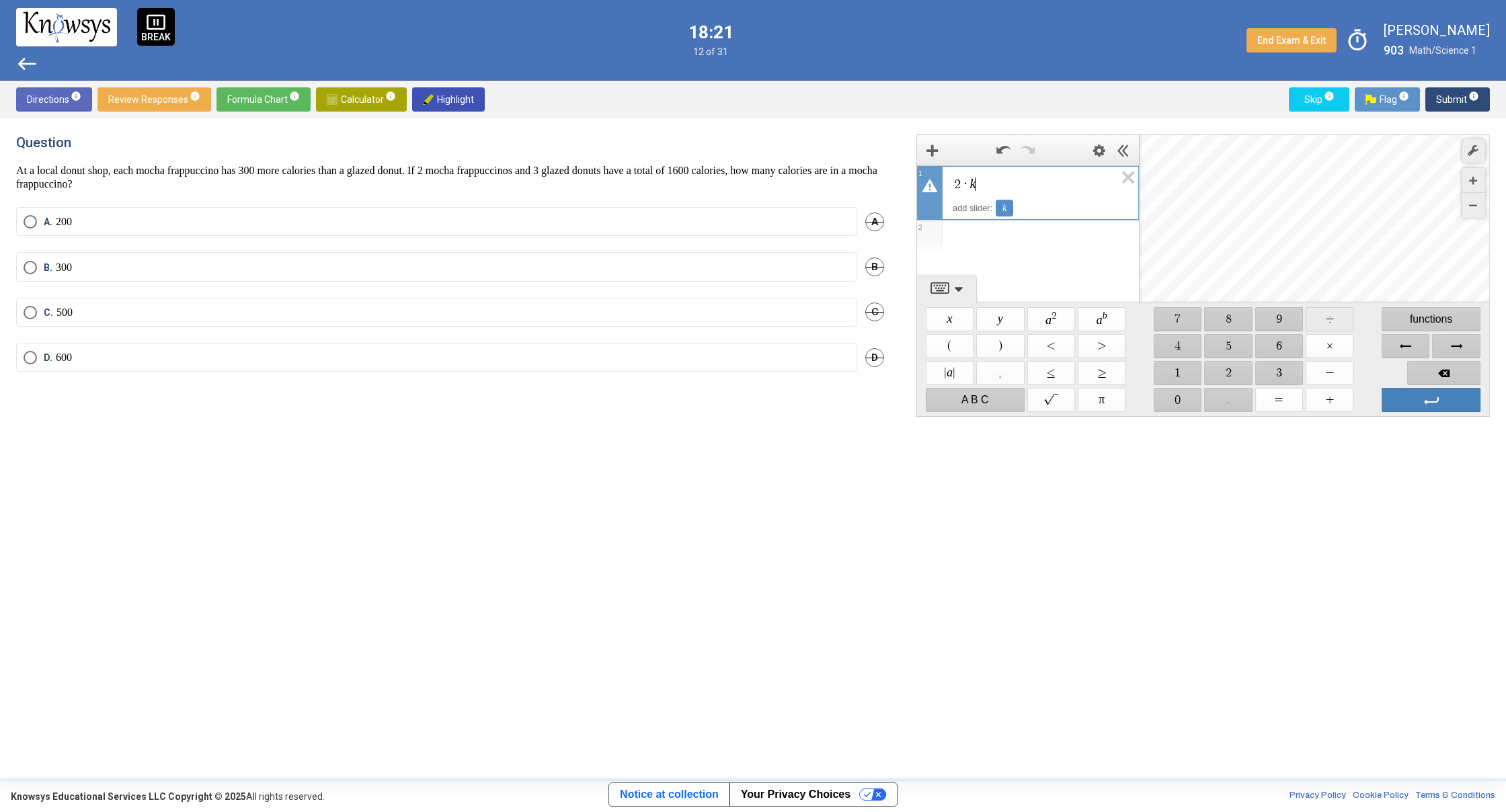
click at [1326, 326] on span "$$ ÷" at bounding box center [1329, 319] width 48 height 24
click at [1423, 372] on span "Backspace" at bounding box center [1444, 373] width 73 height 24
click at [1331, 348] on span "$$ ×" at bounding box center [1329, 346] width 48 height 24
click at [1268, 369] on span "$$ 3" at bounding box center [1279, 373] width 48 height 24
click at [1184, 393] on span "$$ 0" at bounding box center [1177, 400] width 48 height 24
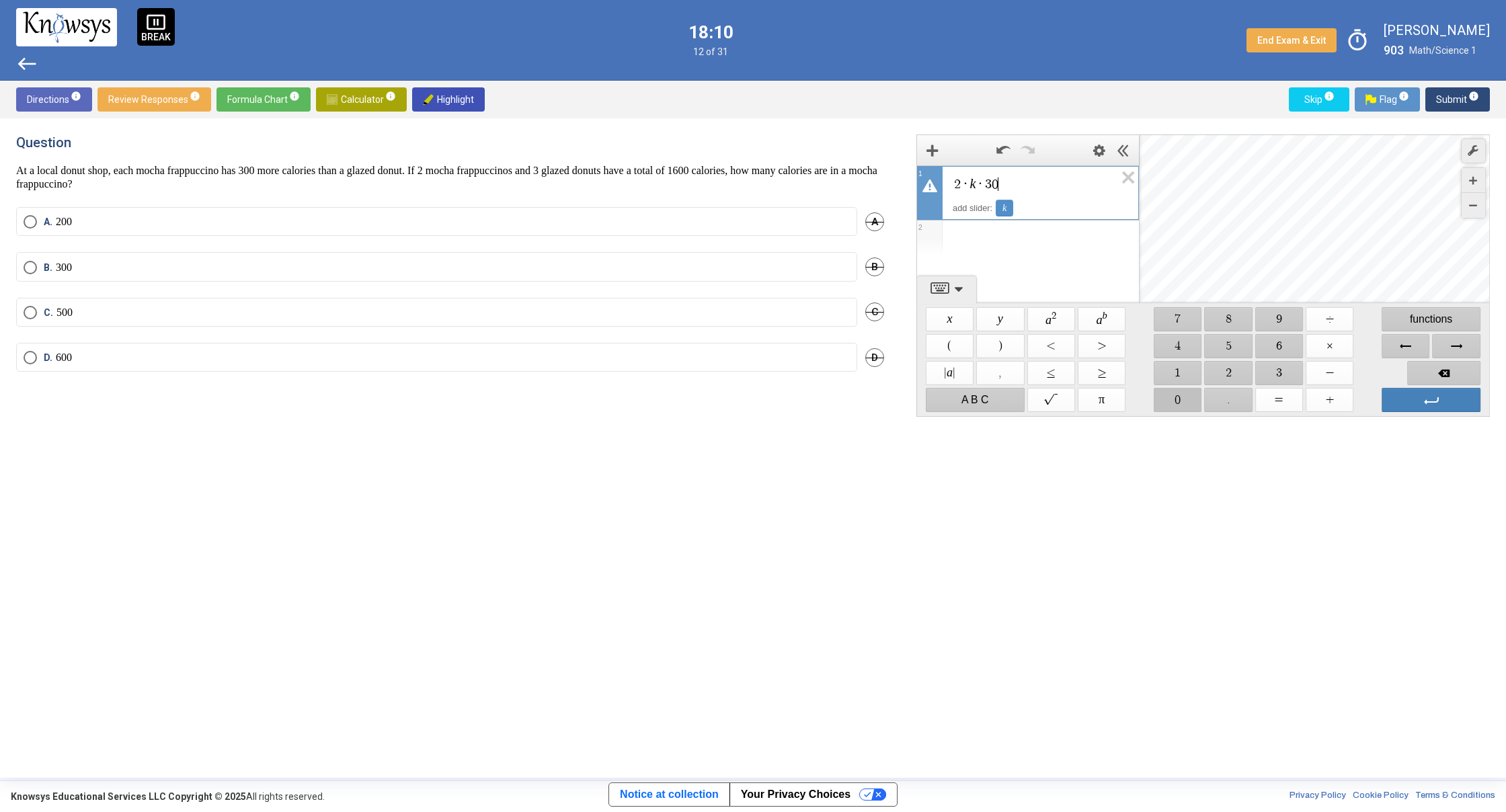
click at [1184, 393] on span "$$ 0" at bounding box center [1177, 400] width 48 height 24
click at [1293, 398] on span "$$ =" at bounding box center [1279, 400] width 48 height 24
drag, startPoint x: 1189, startPoint y: 379, endPoint x: 1242, endPoint y: 365, distance: 54.8
click at [1189, 378] on span "$$ 1" at bounding box center [1177, 373] width 48 height 24
click at [1273, 348] on span "$$ 6" at bounding box center [1279, 346] width 48 height 24
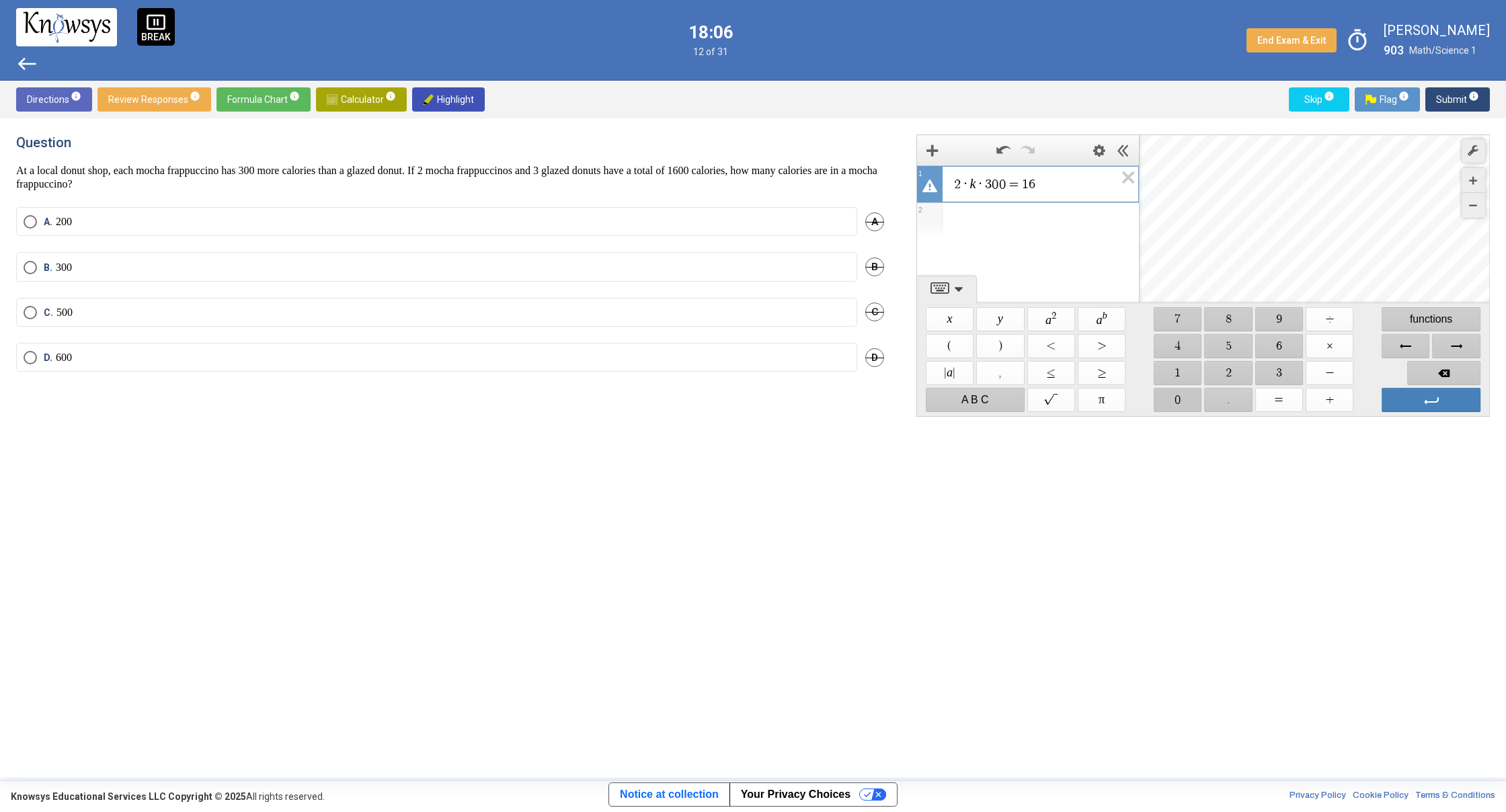
click at [1187, 393] on span "$$ 0" at bounding box center [1177, 400] width 48 height 24
click at [1187, 394] on span "$$ 0" at bounding box center [1177, 400] width 48 height 24
click at [1418, 397] on span "Enter" at bounding box center [1431, 400] width 99 height 24
click at [1118, 178] on icon "Expression List" at bounding box center [1123, 181] width 30 height 31
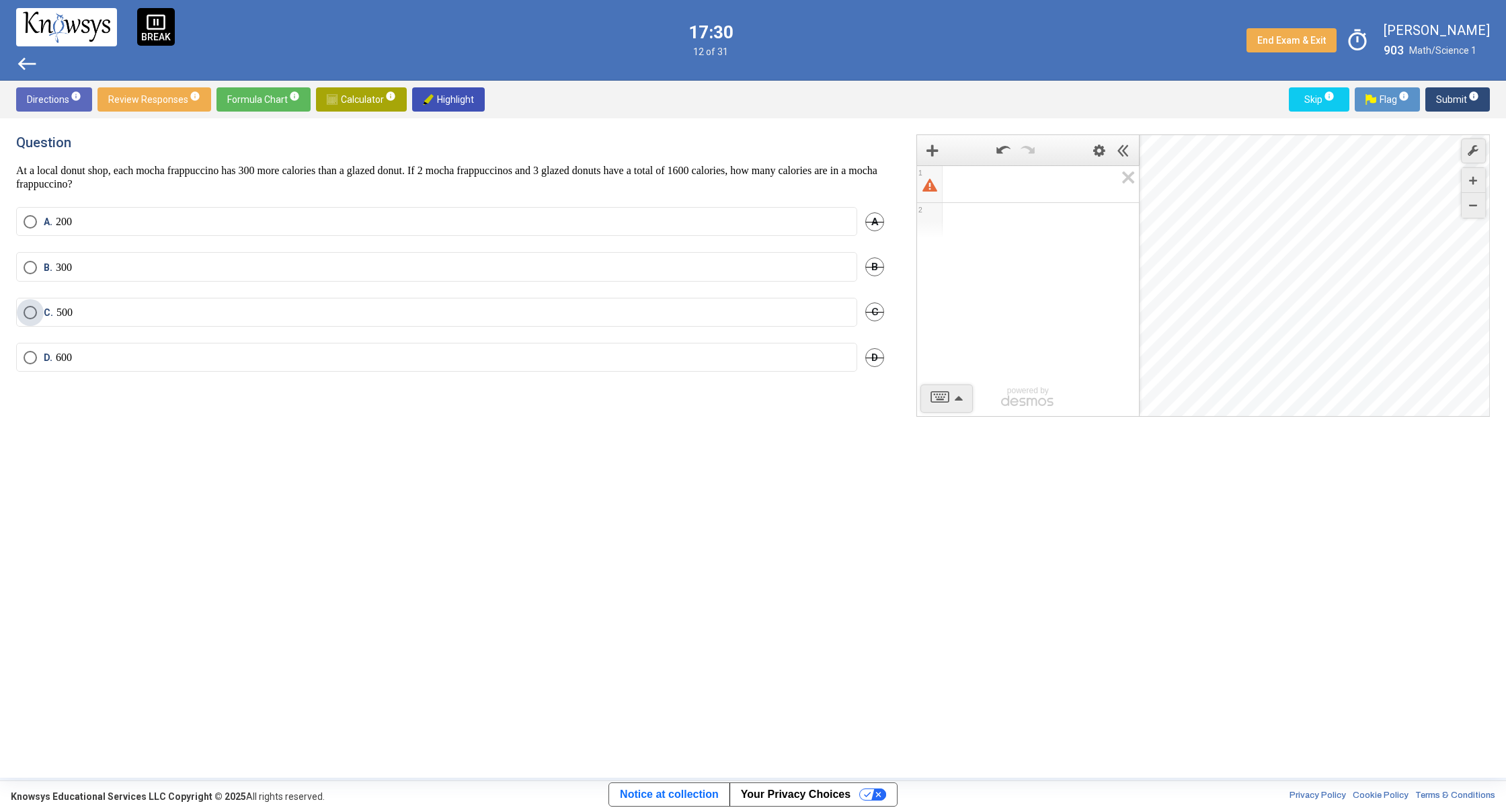
click at [23, 310] on span "Select an option" at bounding box center [30, 312] width 13 height 13
click at [1434, 102] on button "Submit info" at bounding box center [1458, 99] width 64 height 24
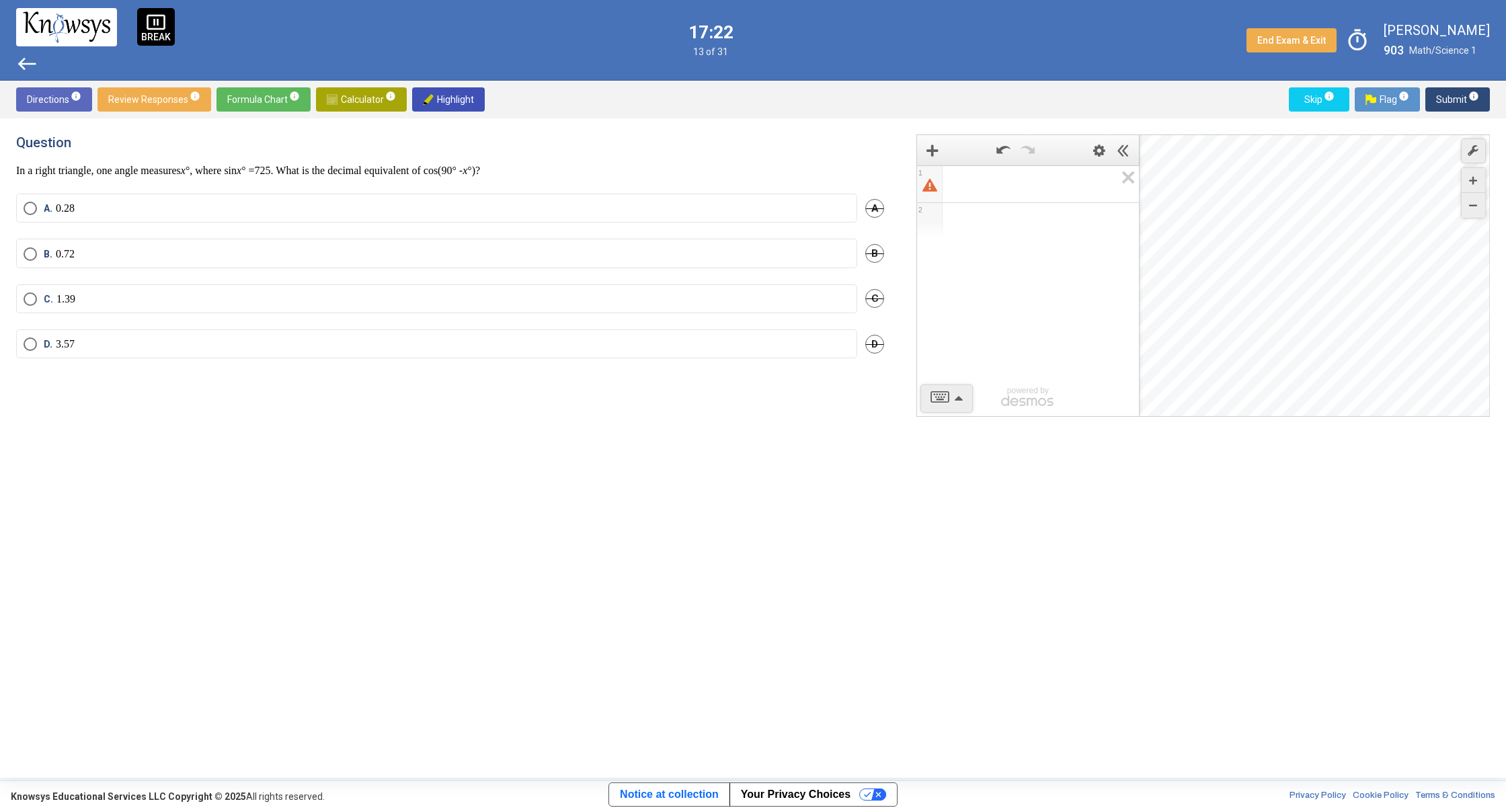
click at [34, 258] on span "Select an option" at bounding box center [30, 254] width 13 height 13
click at [1442, 96] on span "Submit info" at bounding box center [1457, 99] width 43 height 24
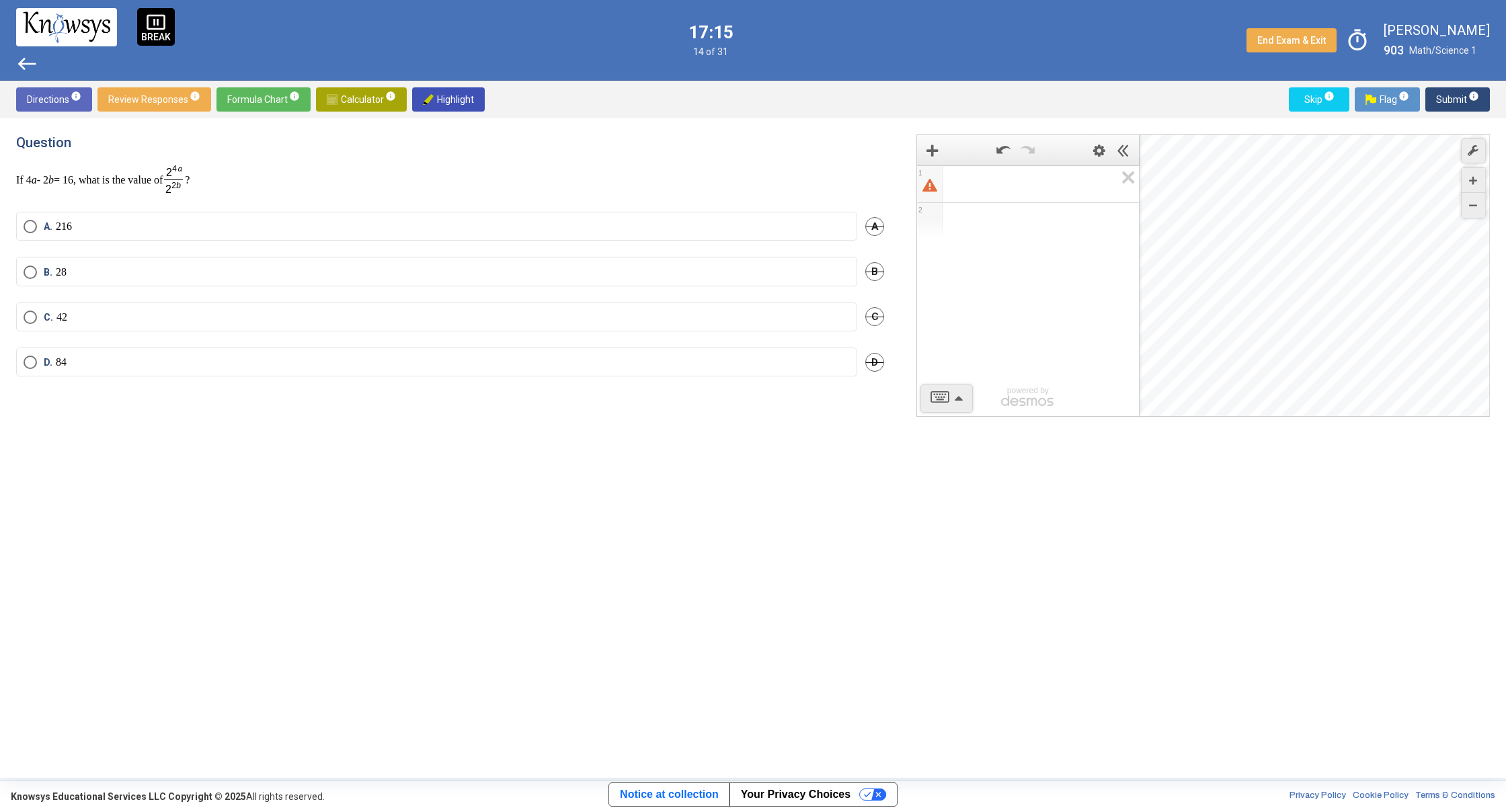
click at [26, 221] on span "Select an option" at bounding box center [30, 227] width 13 height 13
click at [1452, 101] on span "Submit info" at bounding box center [1457, 99] width 43 height 24
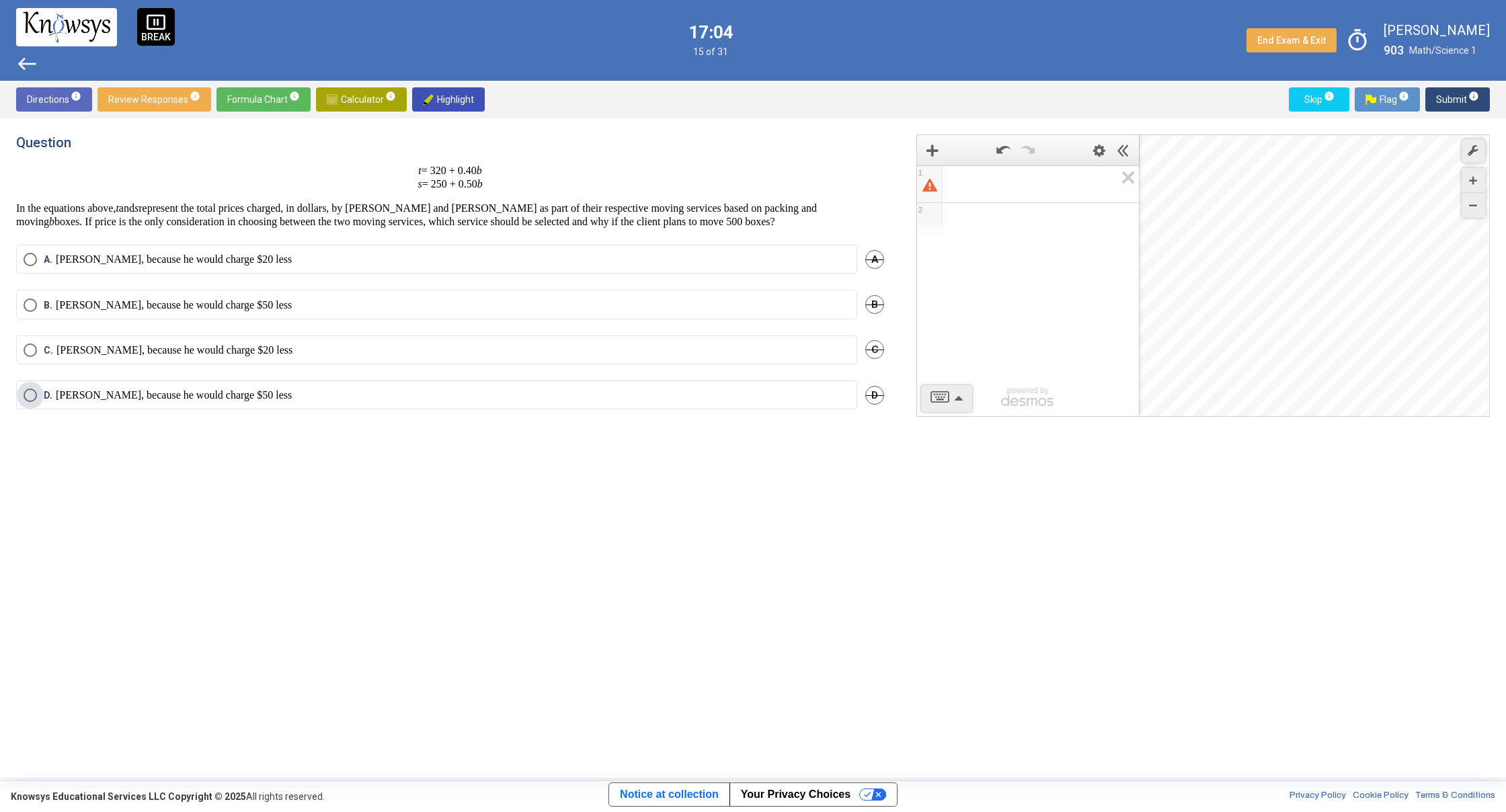
click at [27, 392] on span "Select an option" at bounding box center [30, 395] width 13 height 13
click at [1448, 102] on span "Submit info" at bounding box center [1457, 99] width 43 height 24
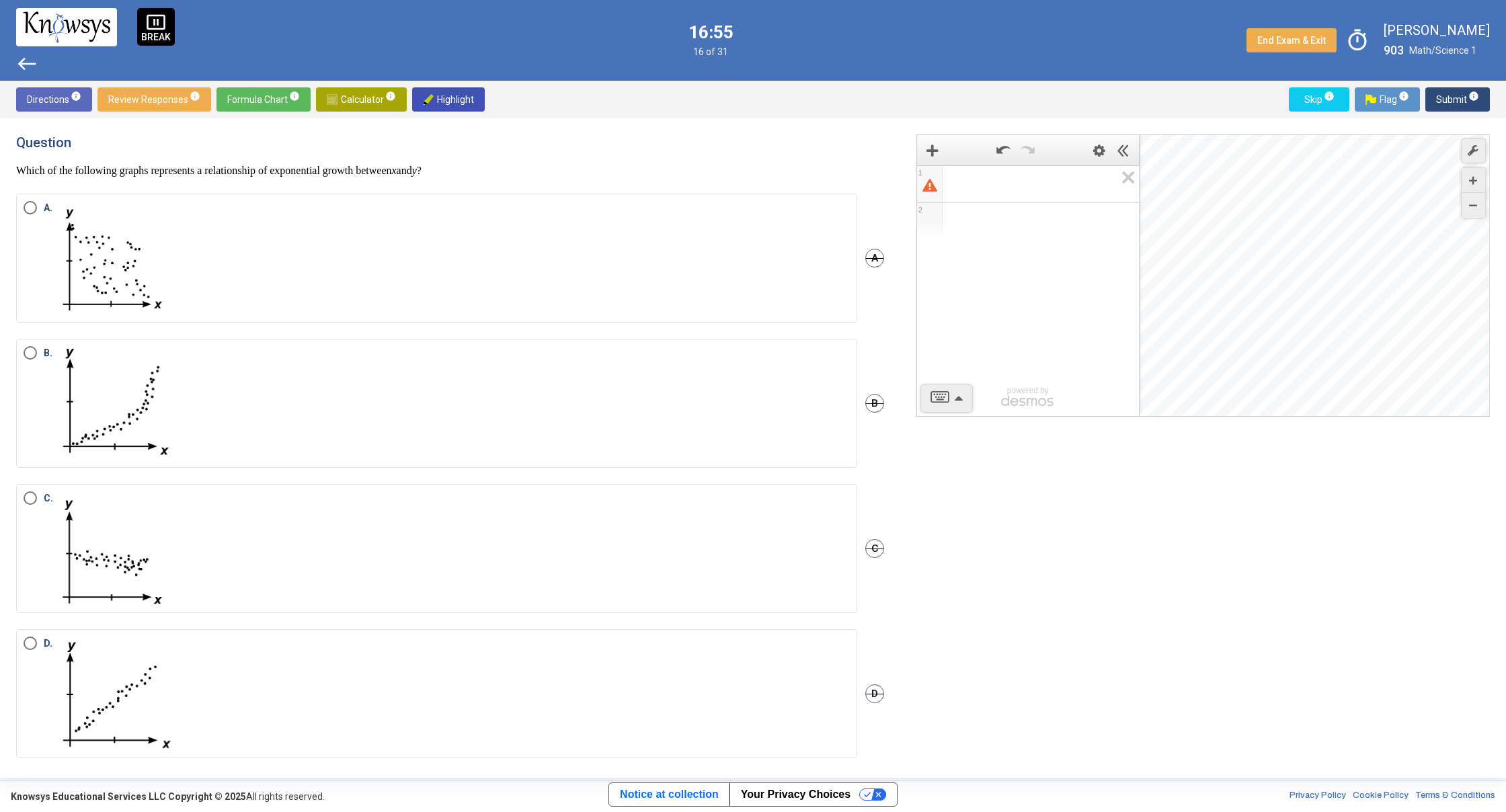
scroll to position [12, 0]
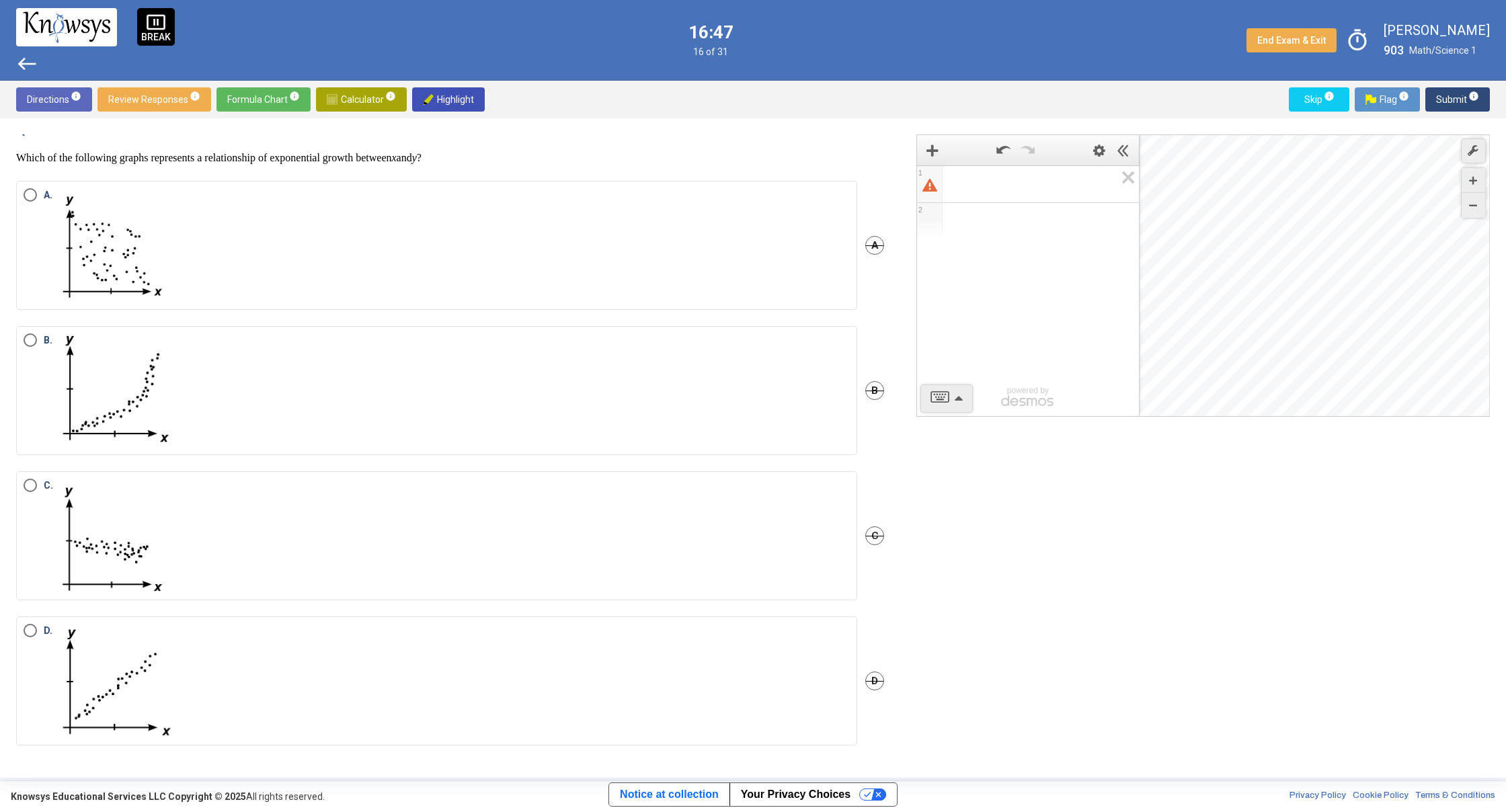
click at [36, 340] on span "Select an option" at bounding box center [30, 340] width 13 height 13
click at [1449, 98] on span "Submit info" at bounding box center [1457, 99] width 43 height 24
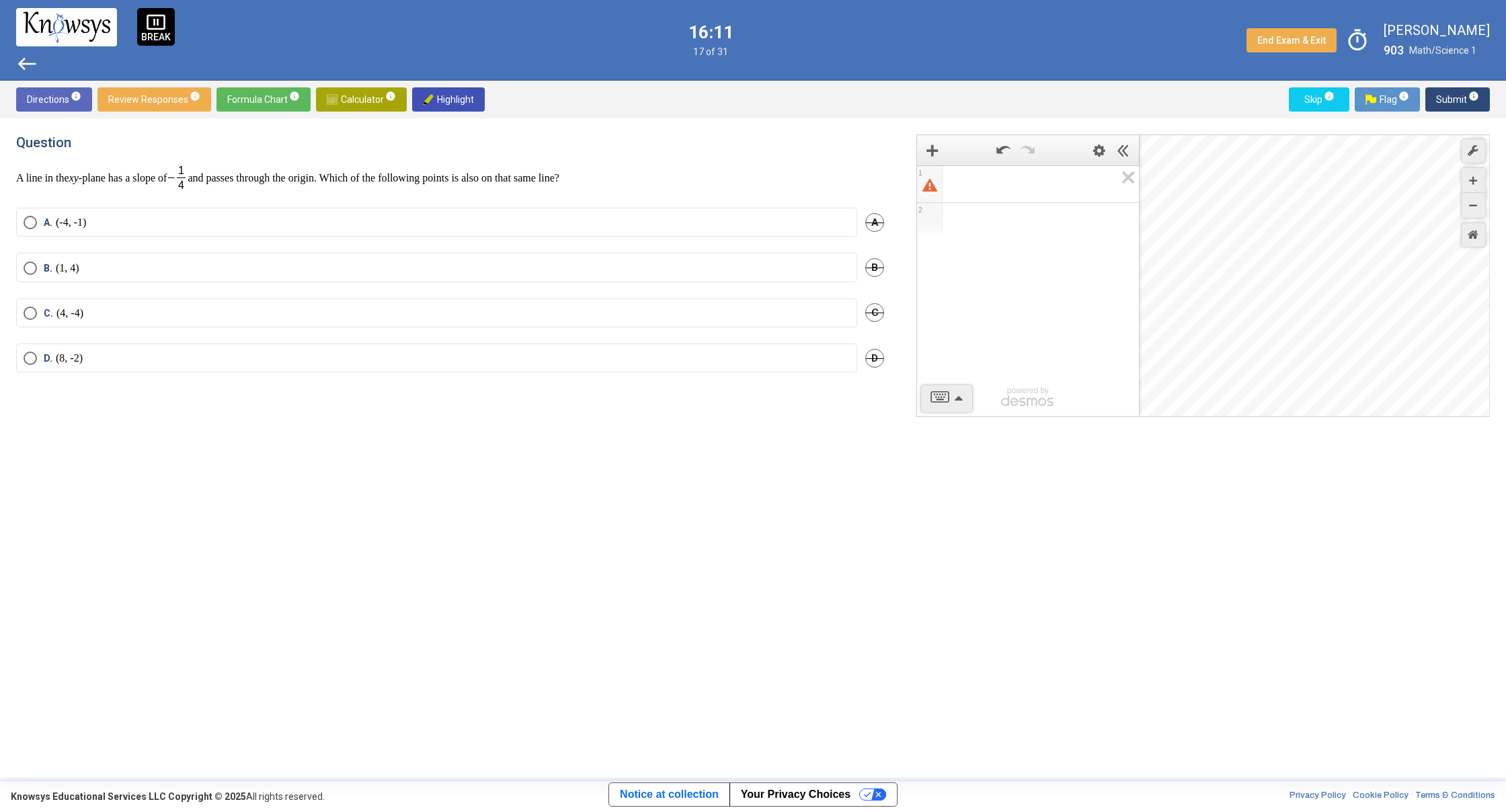
drag, startPoint x: 1298, startPoint y: 327, endPoint x: 1268, endPoint y: 366, distance: 49.2
click at [1268, 366] on div "Desmos Graphing Calculator" at bounding box center [1315, 276] width 351 height 282
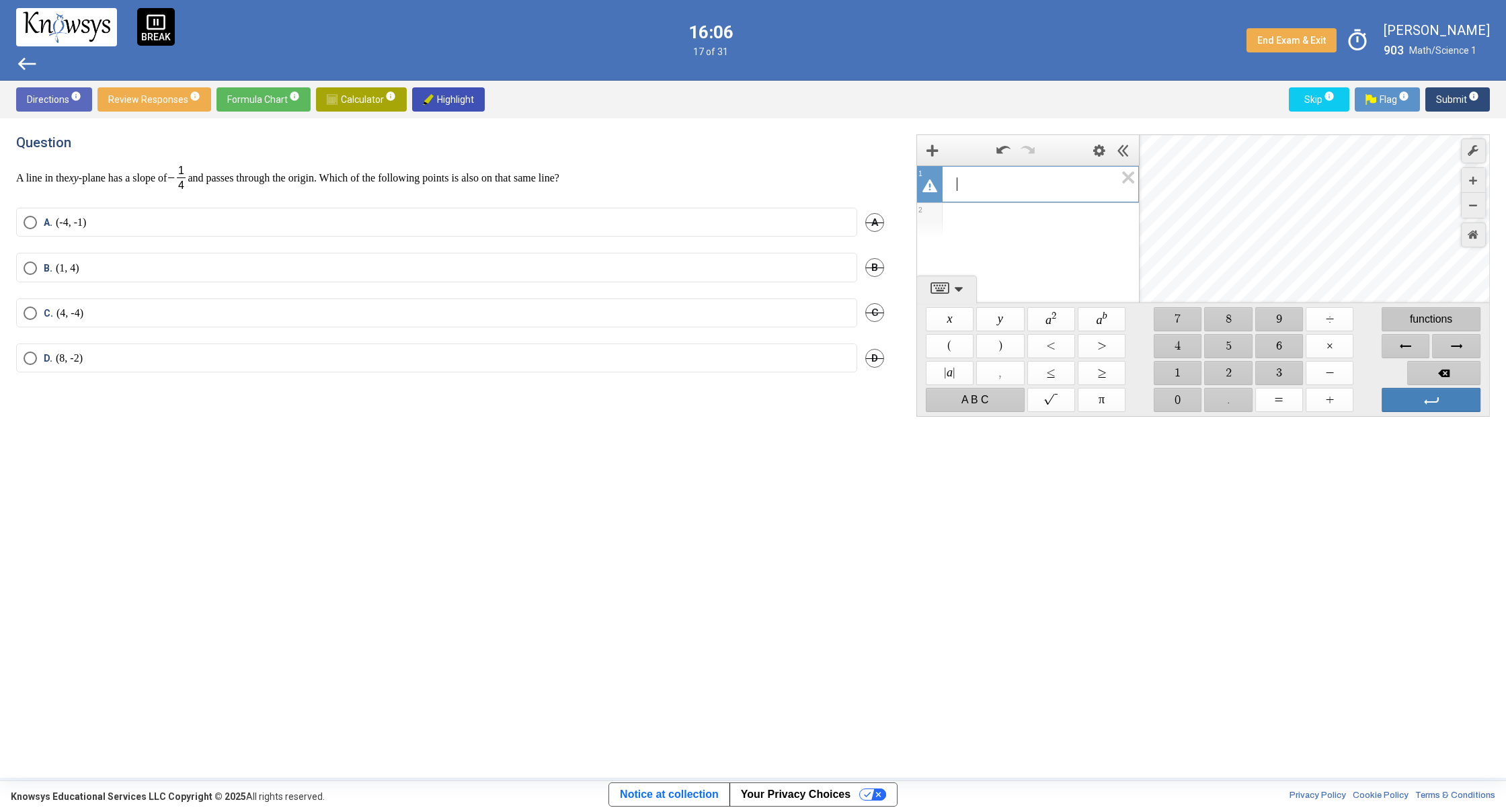
click at [1431, 314] on span "functions" at bounding box center [1431, 319] width 99 height 24
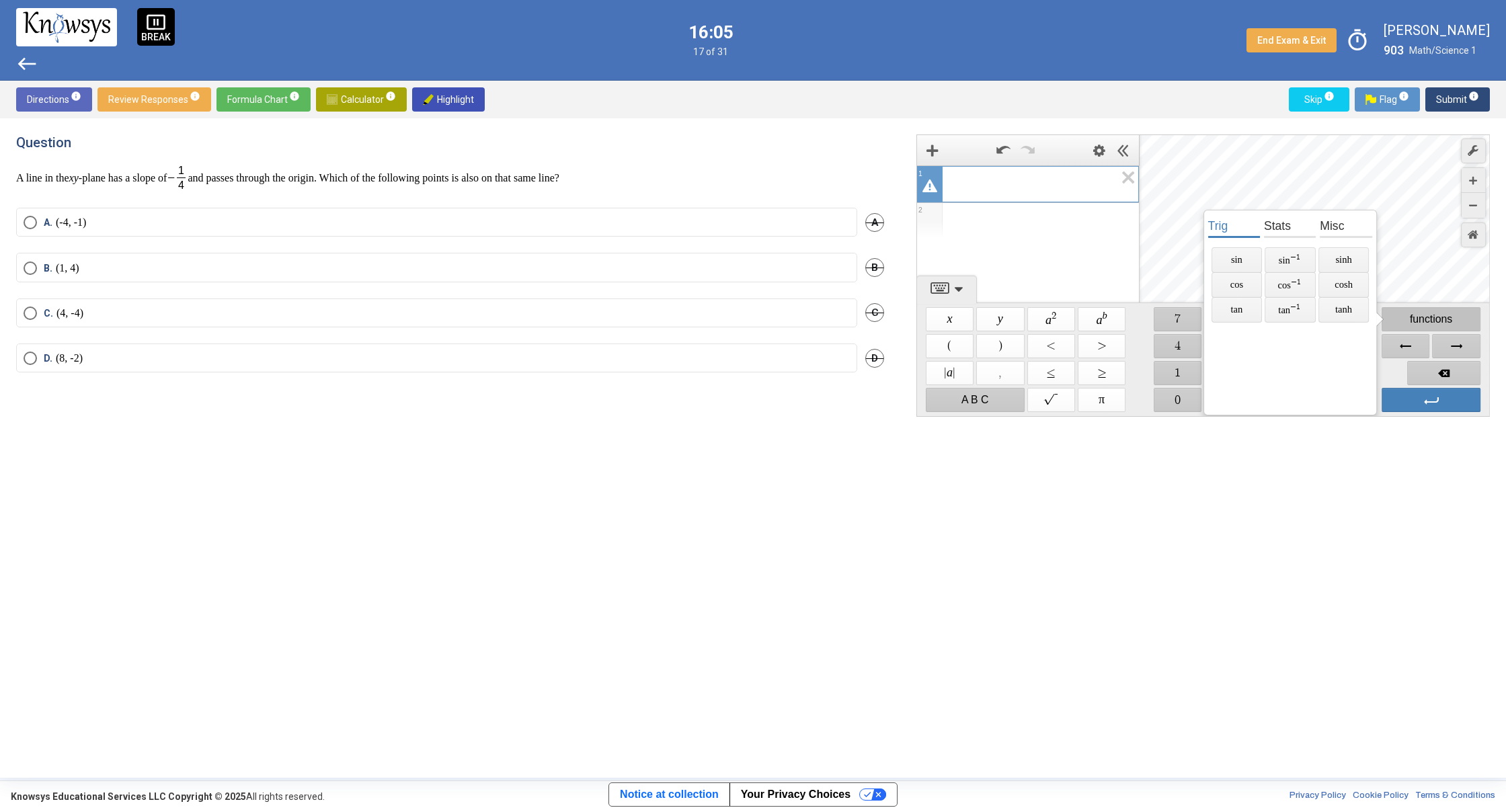
click at [1427, 314] on span "functions" at bounding box center [1431, 319] width 99 height 24
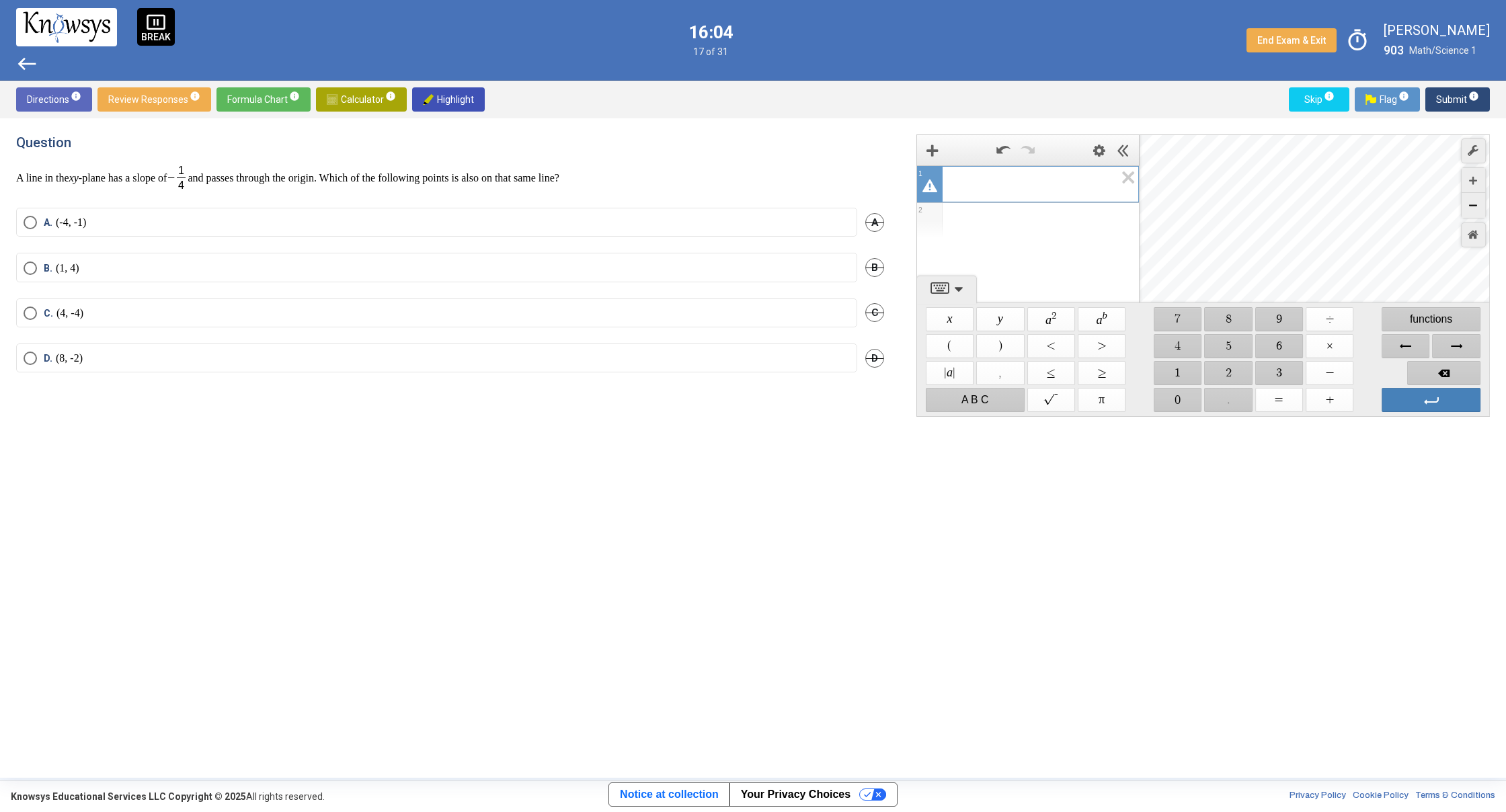
click at [1479, 204] on div "Zoom Out" at bounding box center [1473, 205] width 23 height 25
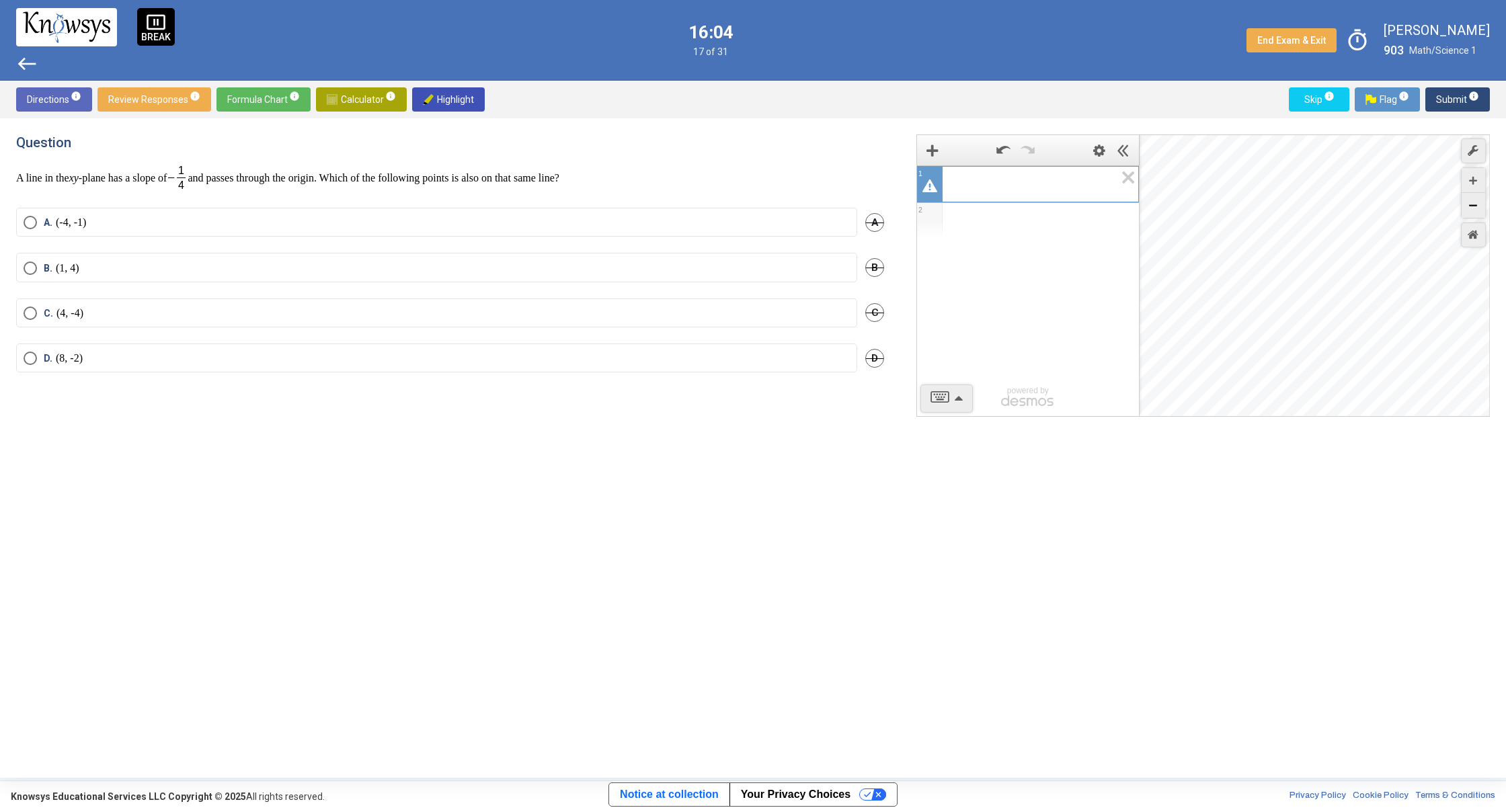
click at [1476, 202] on icon "Zoom Out" at bounding box center [1472, 205] width 8 height 8
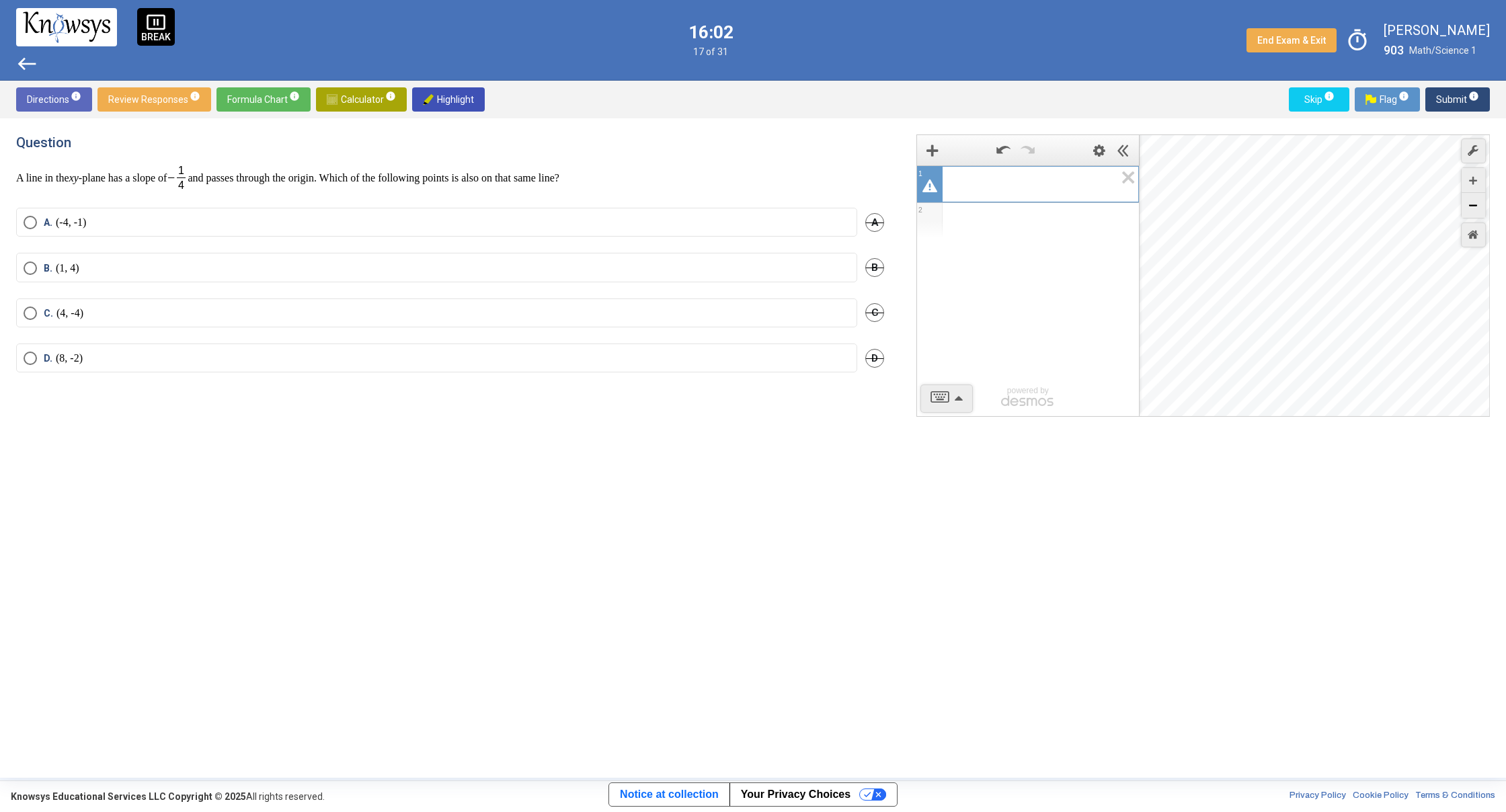
click at [1476, 202] on icon "Zoom Out" at bounding box center [1472, 205] width 8 height 8
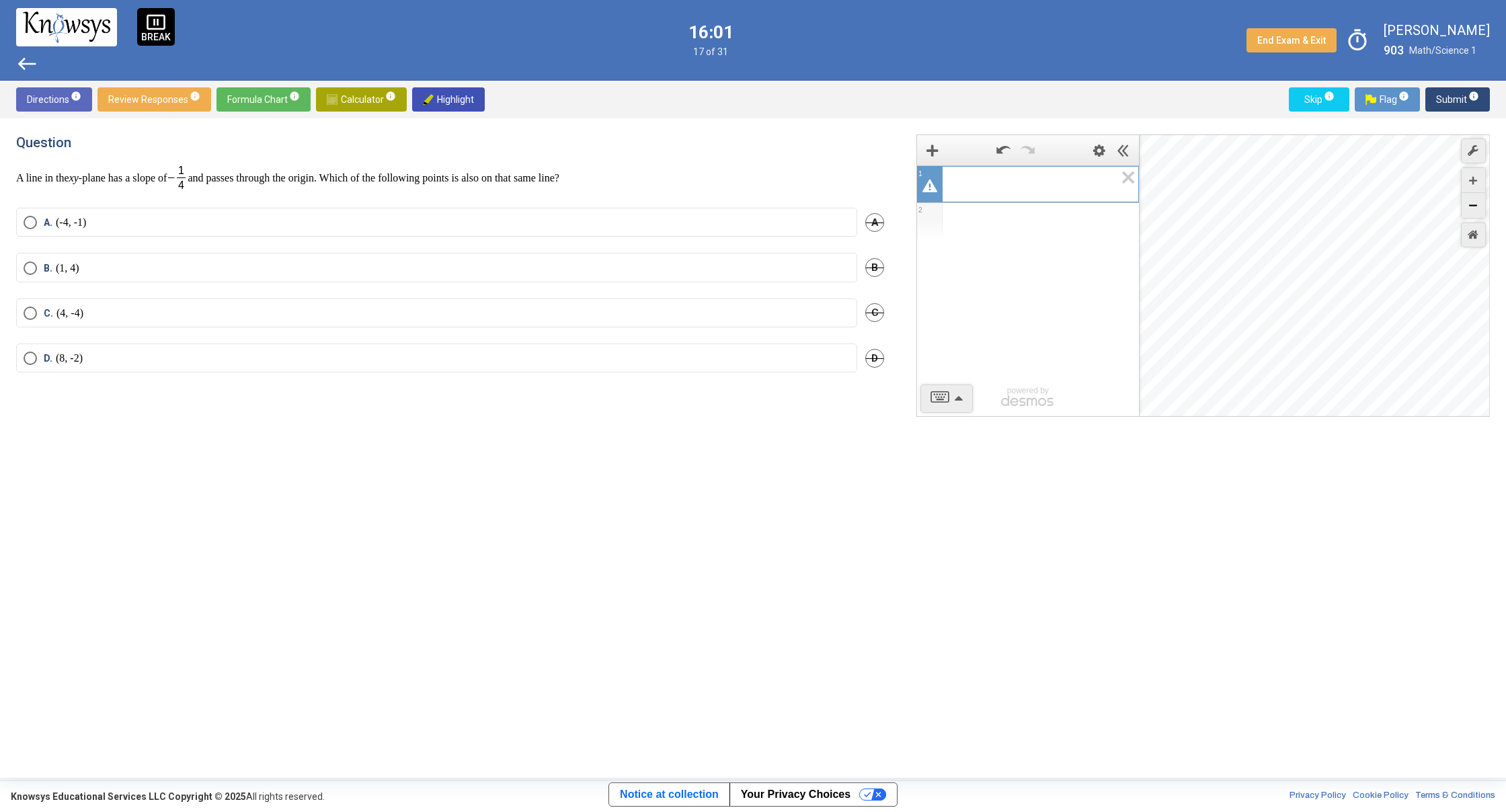
click at [1476, 202] on icon "Zoom Out" at bounding box center [1472, 205] width 8 height 8
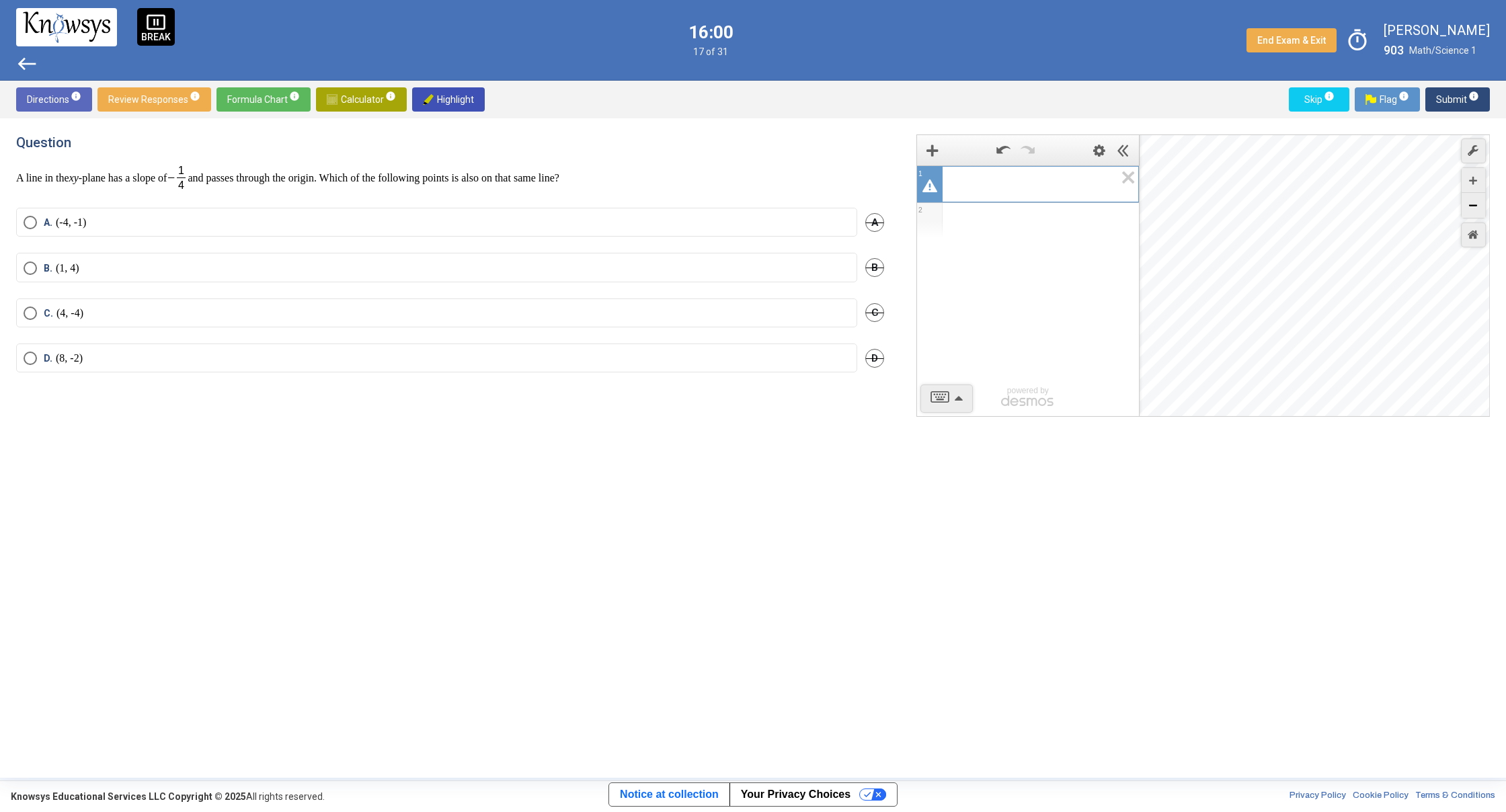
click at [1476, 202] on icon "Zoom Out" at bounding box center [1472, 205] width 8 height 8
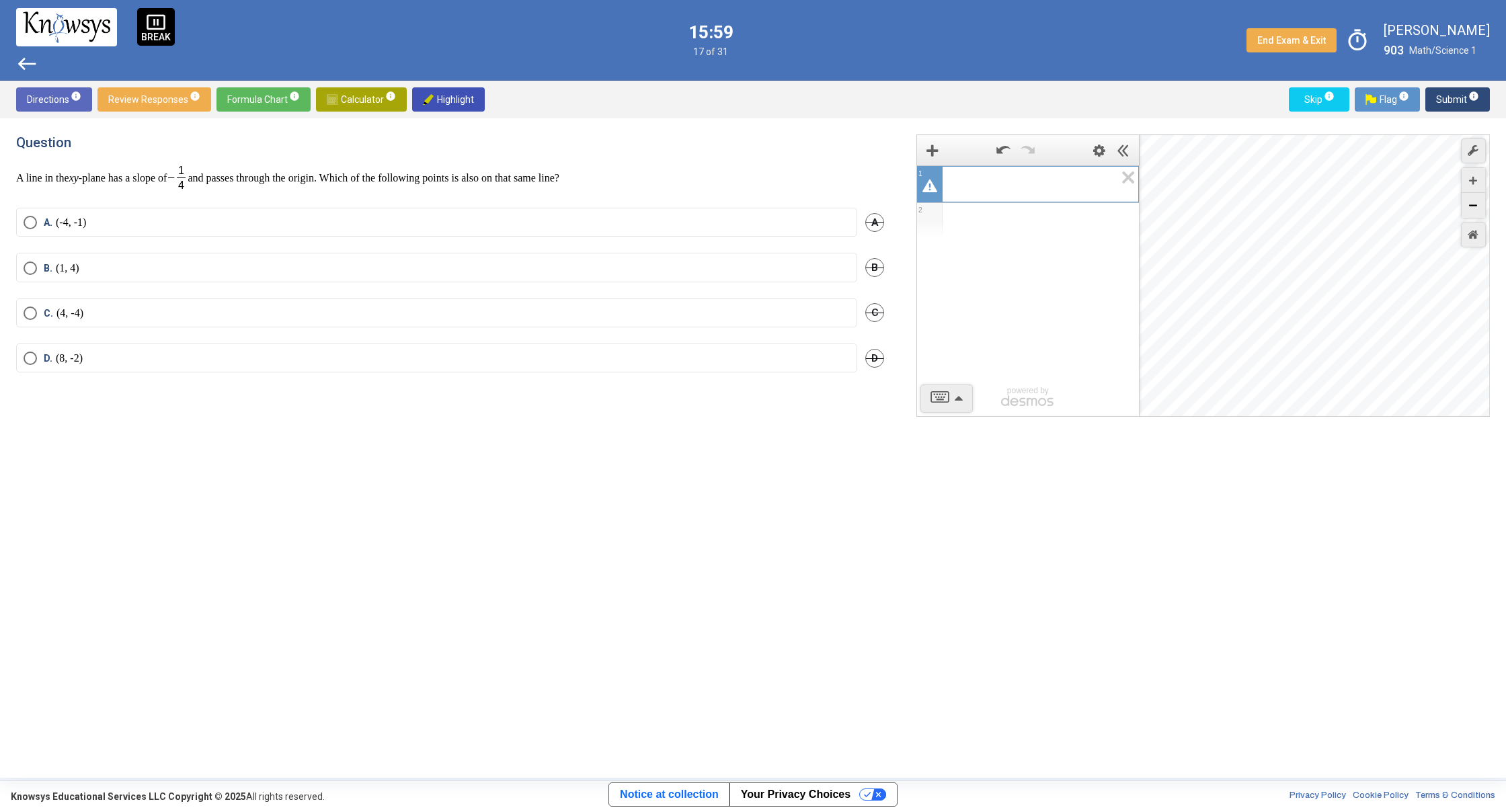
click at [1476, 202] on icon "Zoom Out" at bounding box center [1472, 205] width 8 height 8
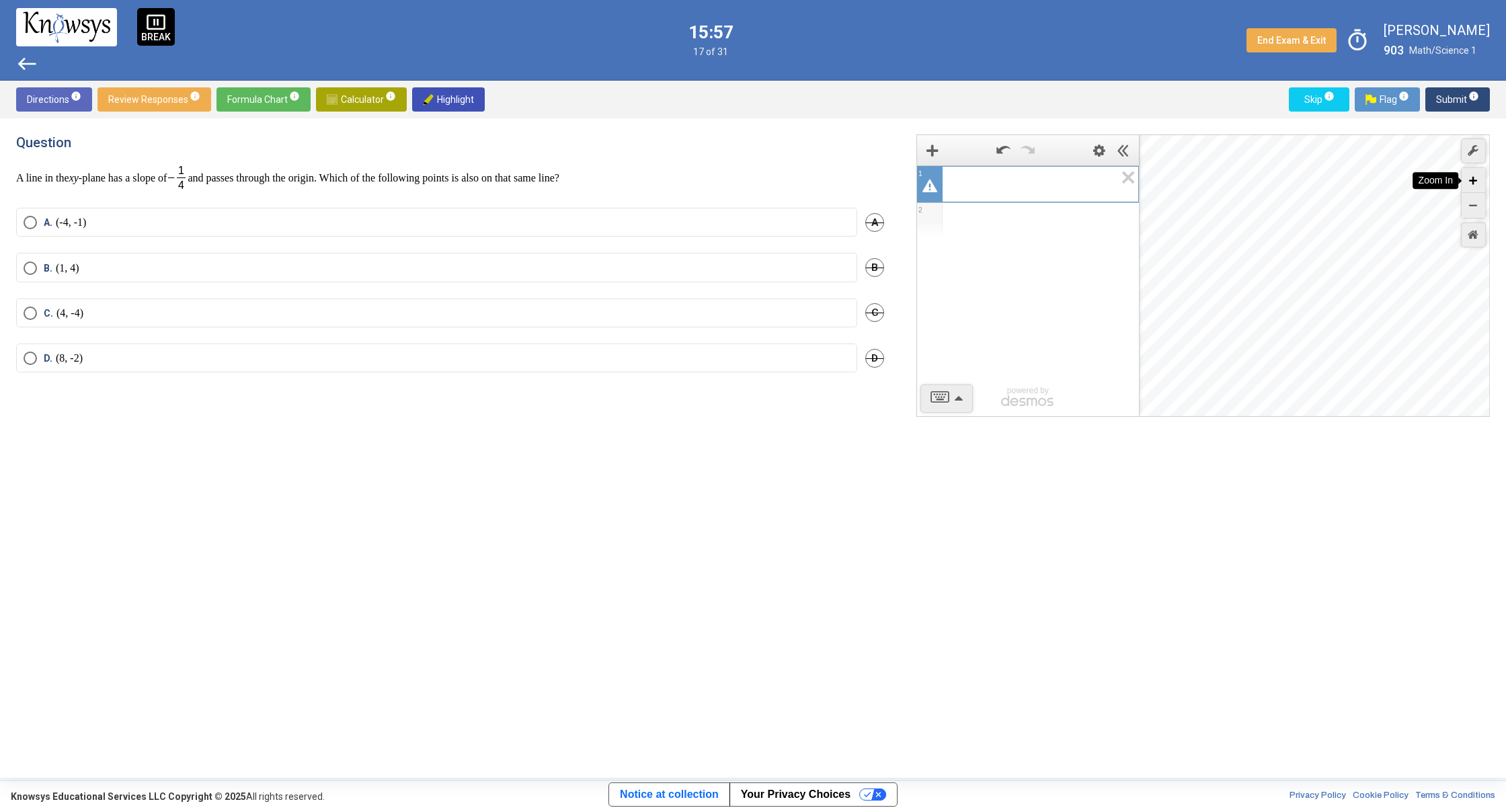
click at [1468, 180] on div "Zoom In" at bounding box center [1473, 181] width 23 height 25
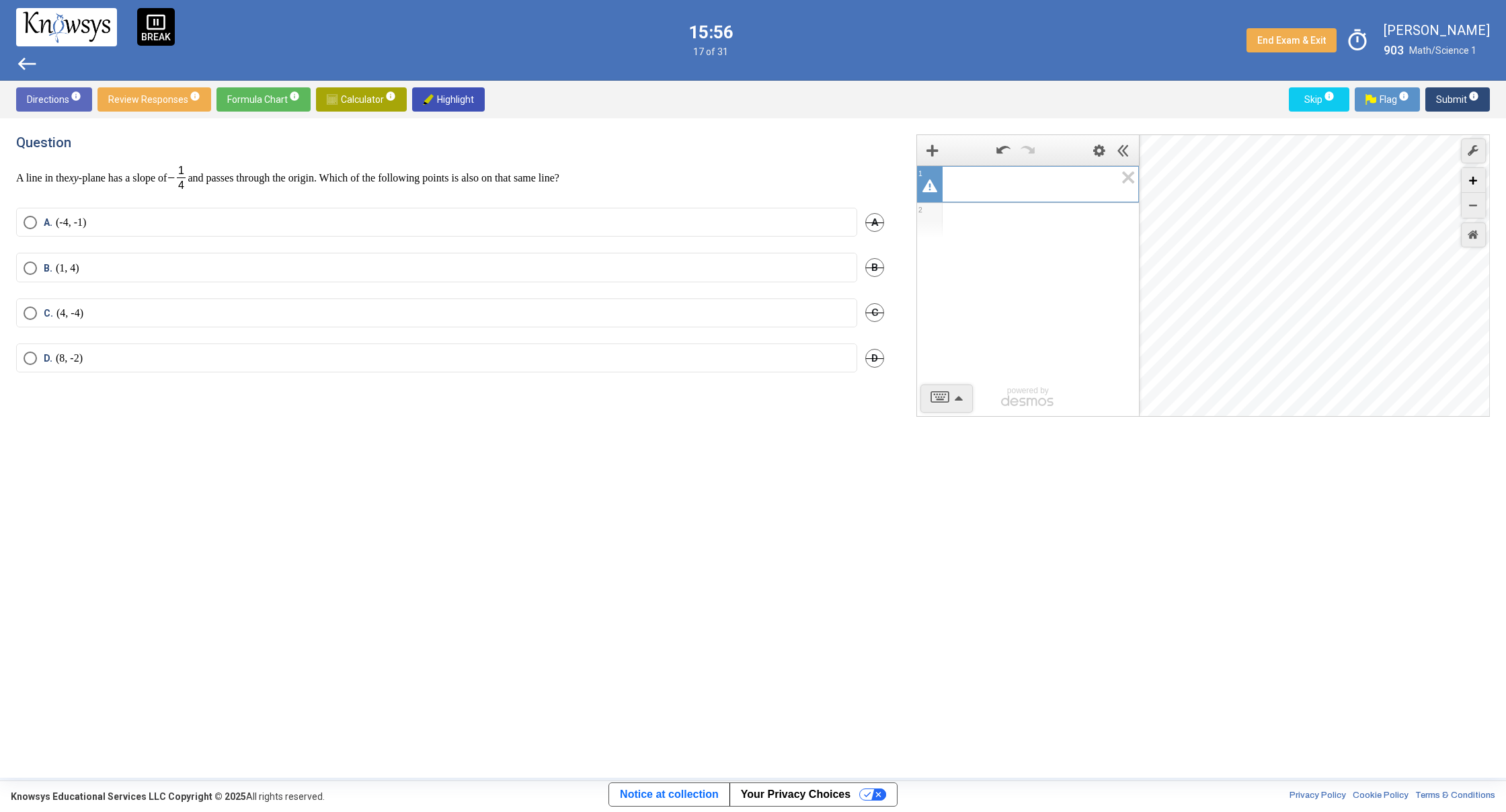
click at [1468, 180] on div "Zoom In" at bounding box center [1473, 181] width 23 height 25
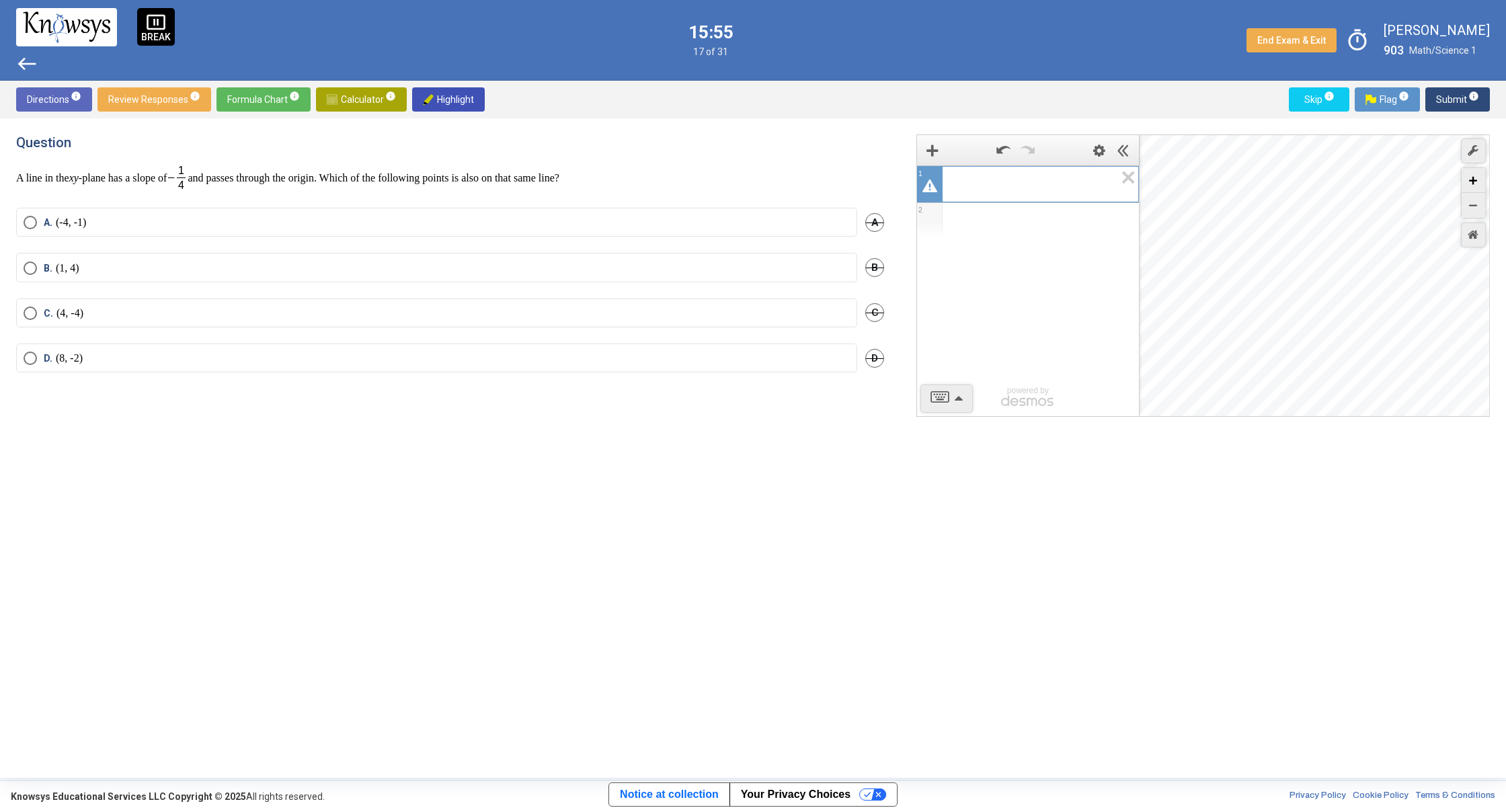
click at [1468, 180] on div "Zoom In" at bounding box center [1473, 181] width 23 height 25
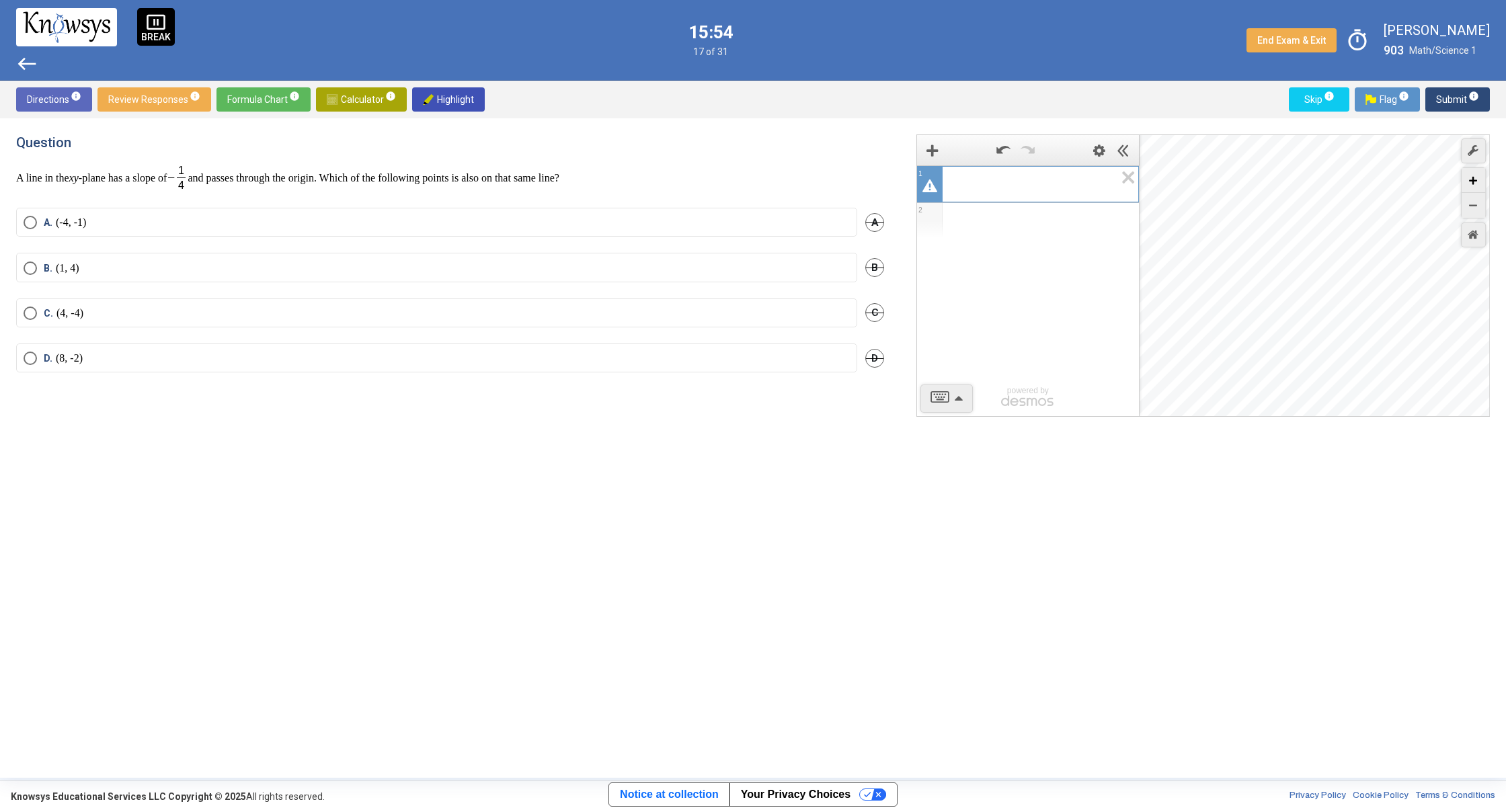
click at [1468, 180] on div "Zoom In" at bounding box center [1473, 181] width 23 height 25
click at [1284, 310] on div "Desmos Graphing Calculator" at bounding box center [1315, 276] width 351 height 282
click at [1287, 306] on div "Desmos Graphing Calculator" at bounding box center [1315, 276] width 351 height 282
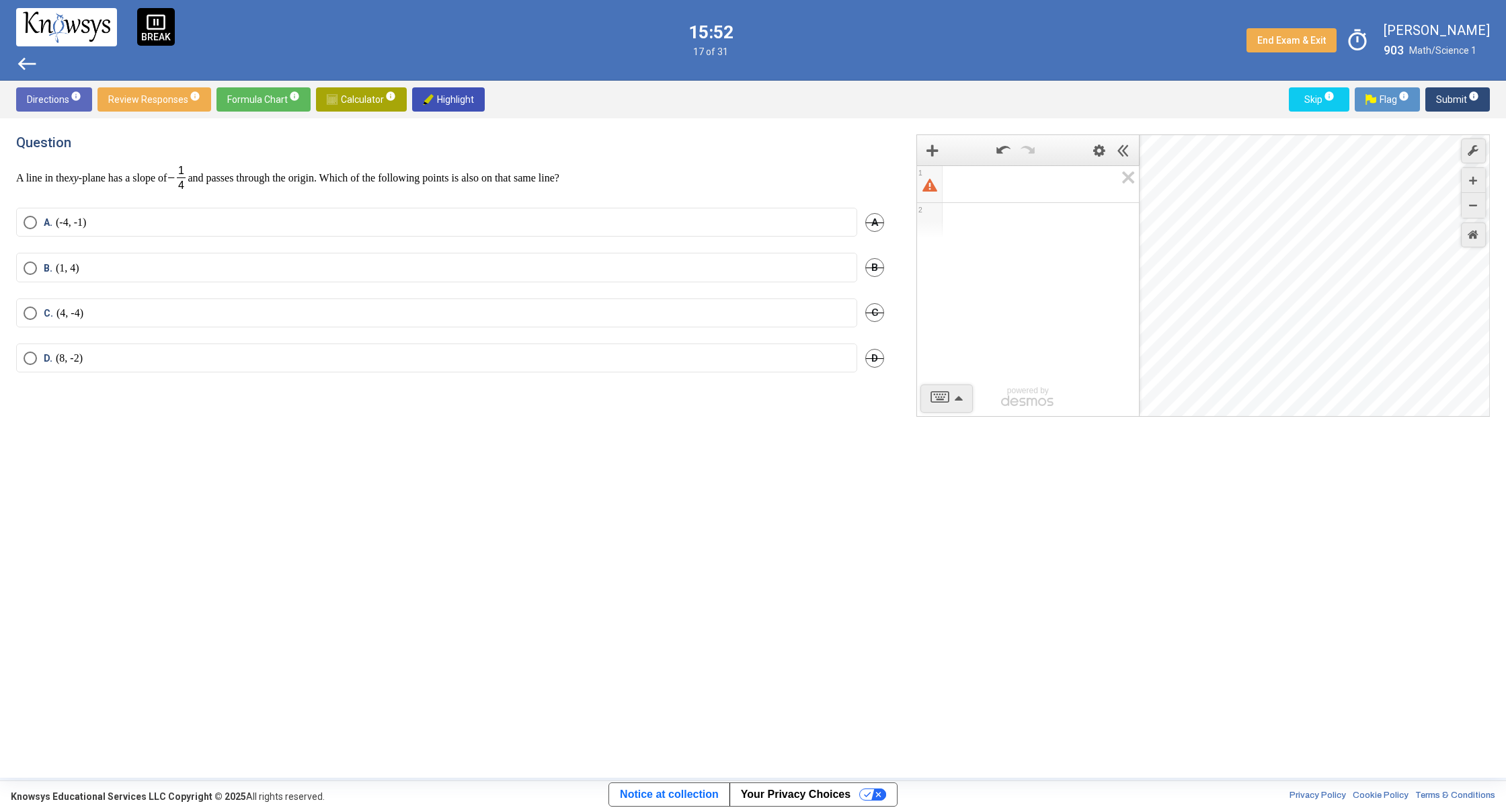
click at [1287, 306] on div "Desmos Graphing Calculator" at bounding box center [1315, 276] width 351 height 282
click at [1468, 156] on div "Graph Settings" at bounding box center [1473, 151] width 25 height 25
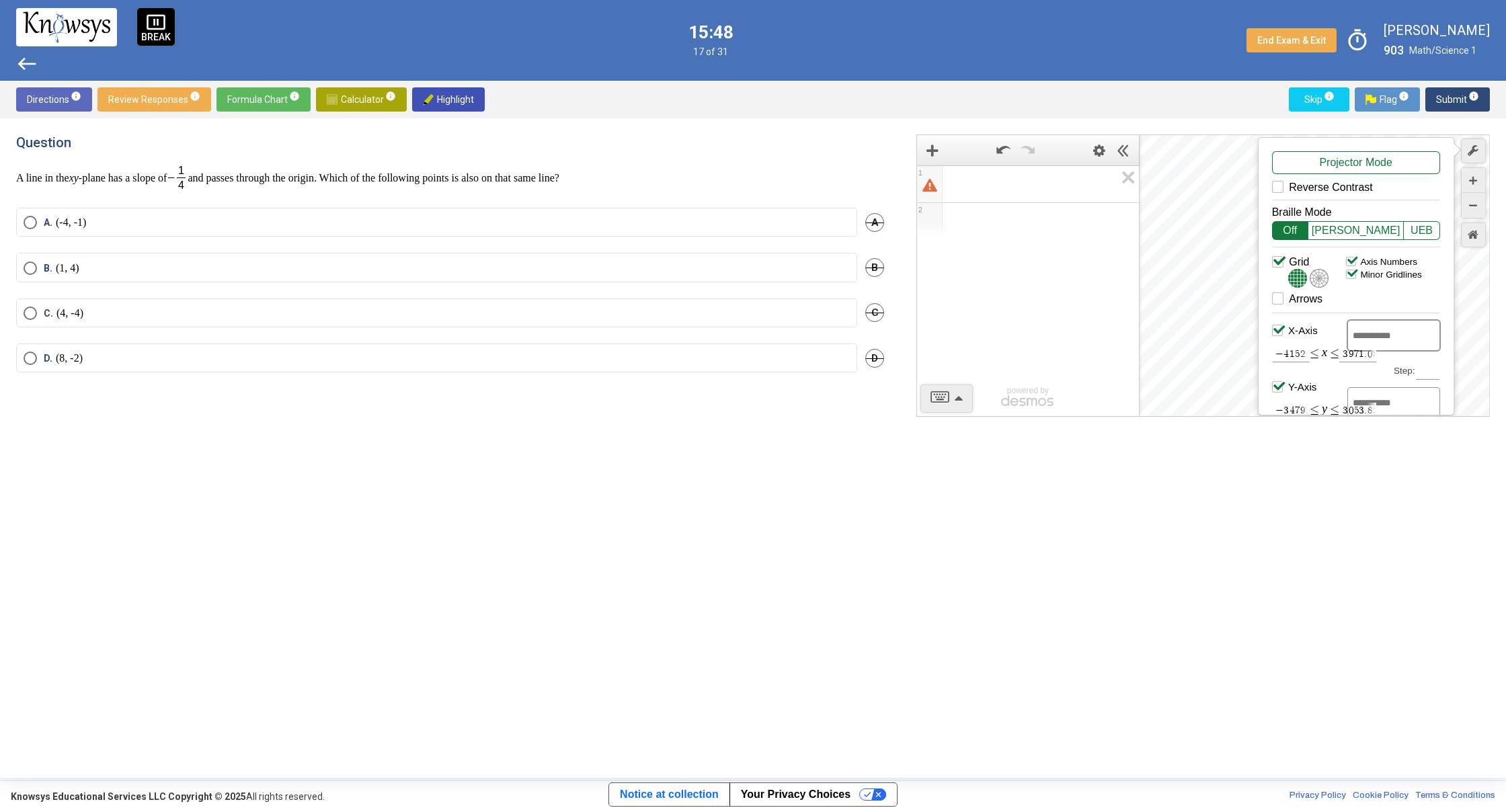
scroll to position [69, 0]
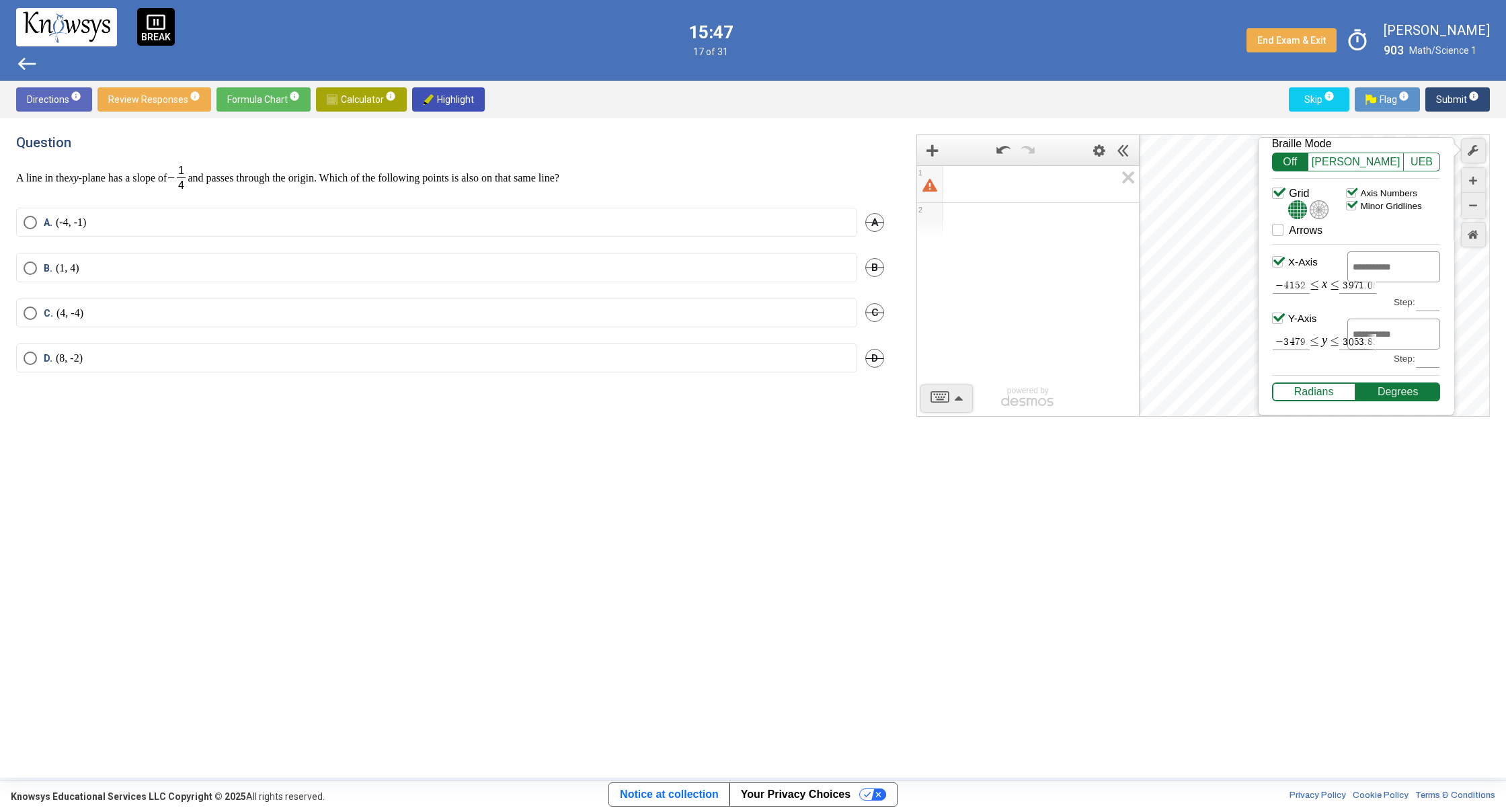
click at [1319, 388] on div "Radians" at bounding box center [1314, 392] width 84 height 19
click at [1388, 382] on div "Degrees" at bounding box center [1398, 392] width 84 height 19
click at [1388, 387] on div "Degrees" at bounding box center [1398, 392] width 84 height 19
click at [1292, 496] on div "1 2 powered by Projector Mode Reverse Contrast Braille Mode Off [PERSON_NAME] U…" at bounding box center [1195, 448] width 590 height 627
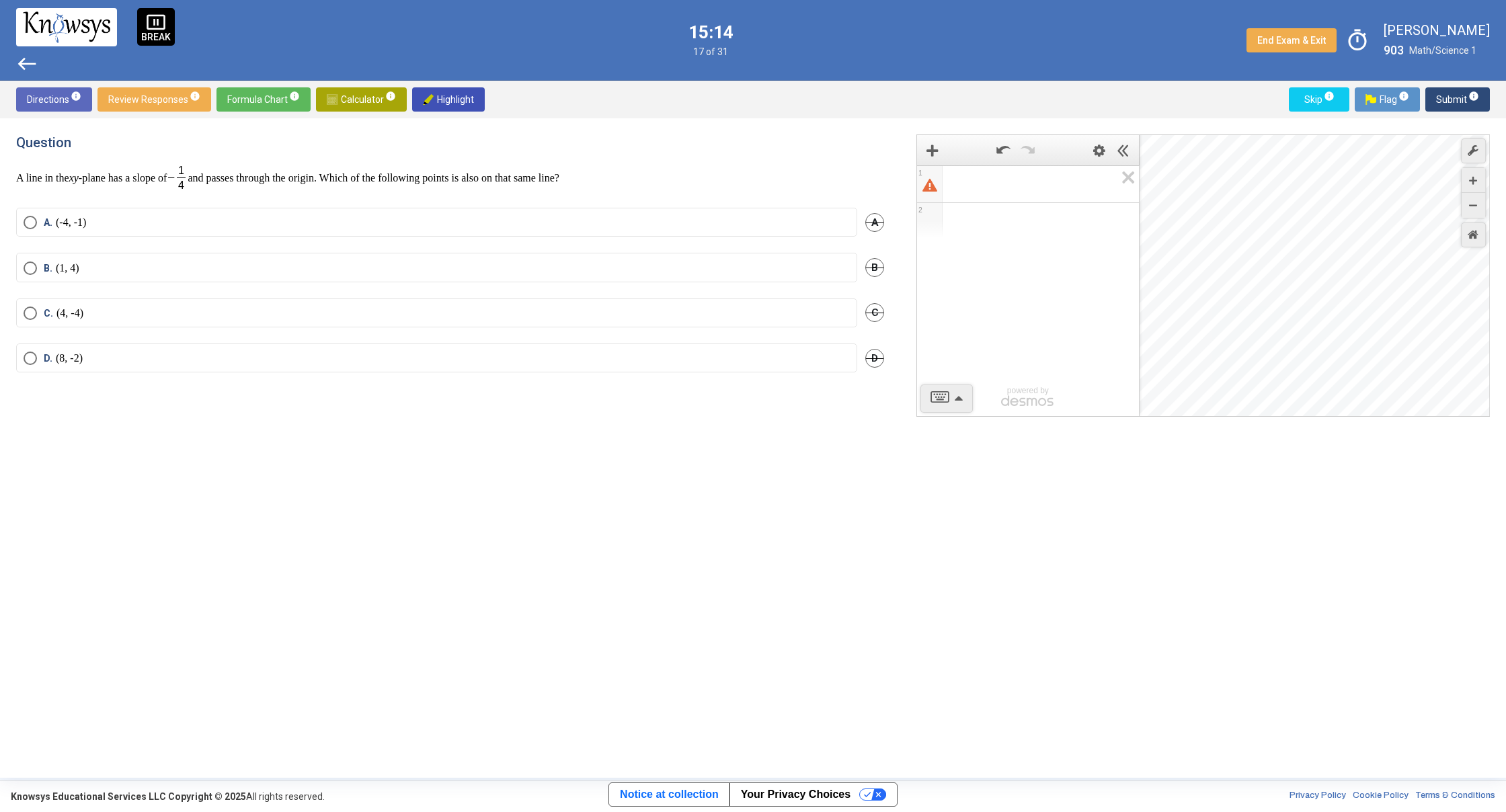
click at [29, 224] on span "Select an option" at bounding box center [30, 222] width 13 height 13
click at [1458, 101] on span "Submit info" at bounding box center [1457, 99] width 43 height 24
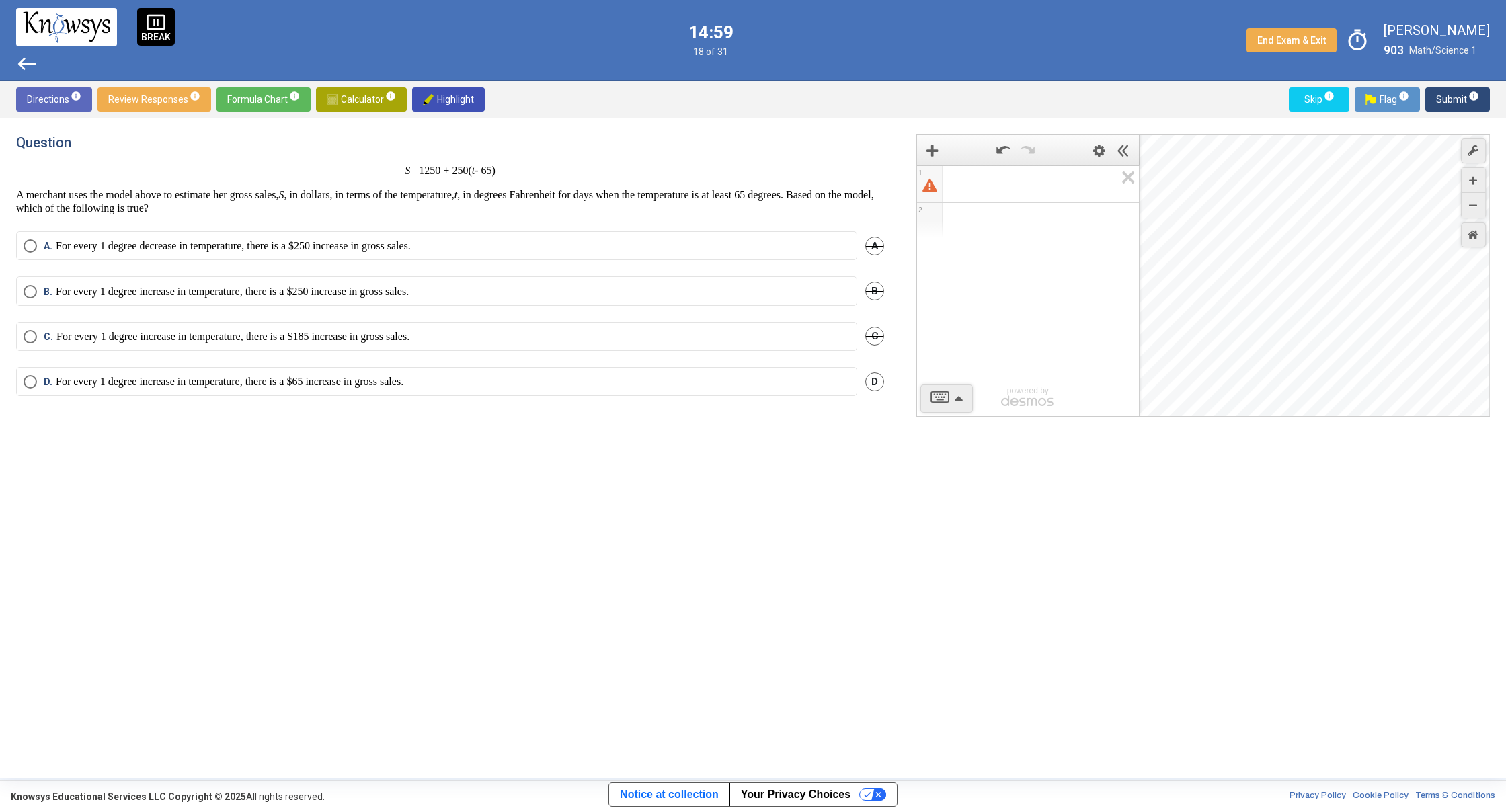
click at [25, 289] on span "Select an option" at bounding box center [30, 292] width 13 height 13
click at [1460, 99] on span "Submit info" at bounding box center [1457, 99] width 43 height 24
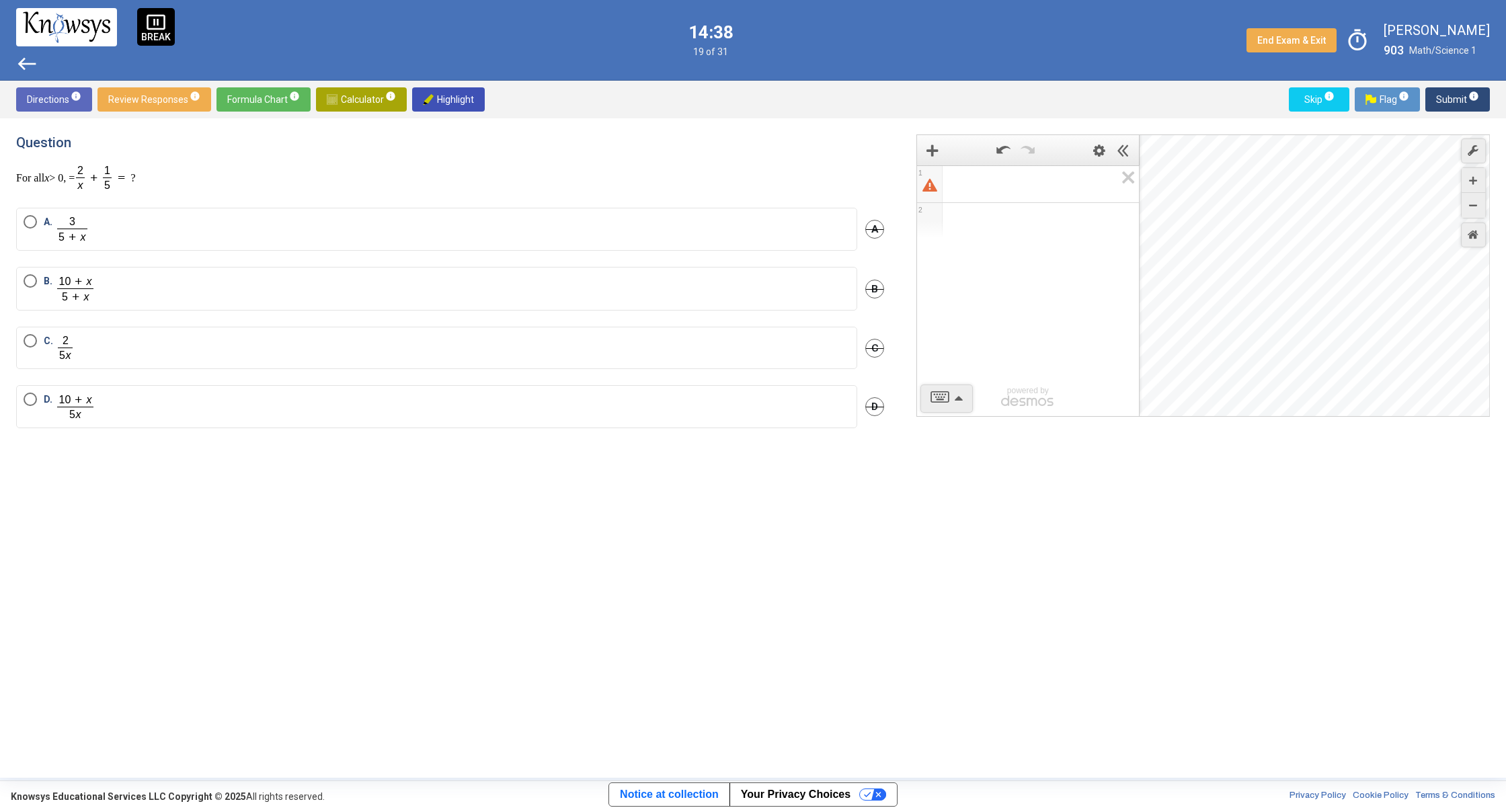
click at [24, 352] on label "C." at bounding box center [436, 348] width 826 height 28
click at [1449, 99] on span "Submit info" at bounding box center [1457, 99] width 43 height 24
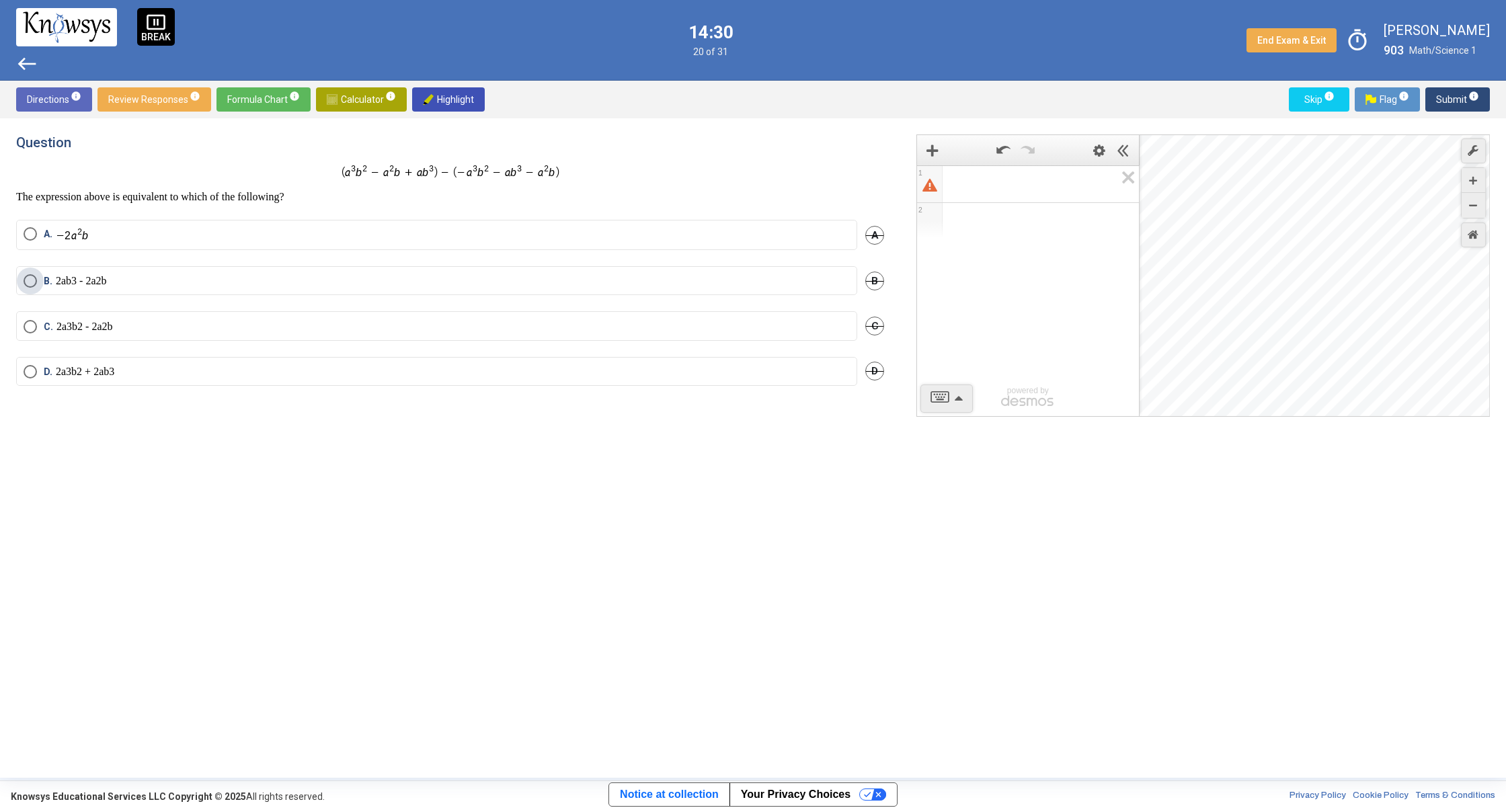
click at [35, 282] on span "Select an option" at bounding box center [30, 281] width 13 height 13
click at [1451, 91] on span "Submit info" at bounding box center [1457, 99] width 43 height 24
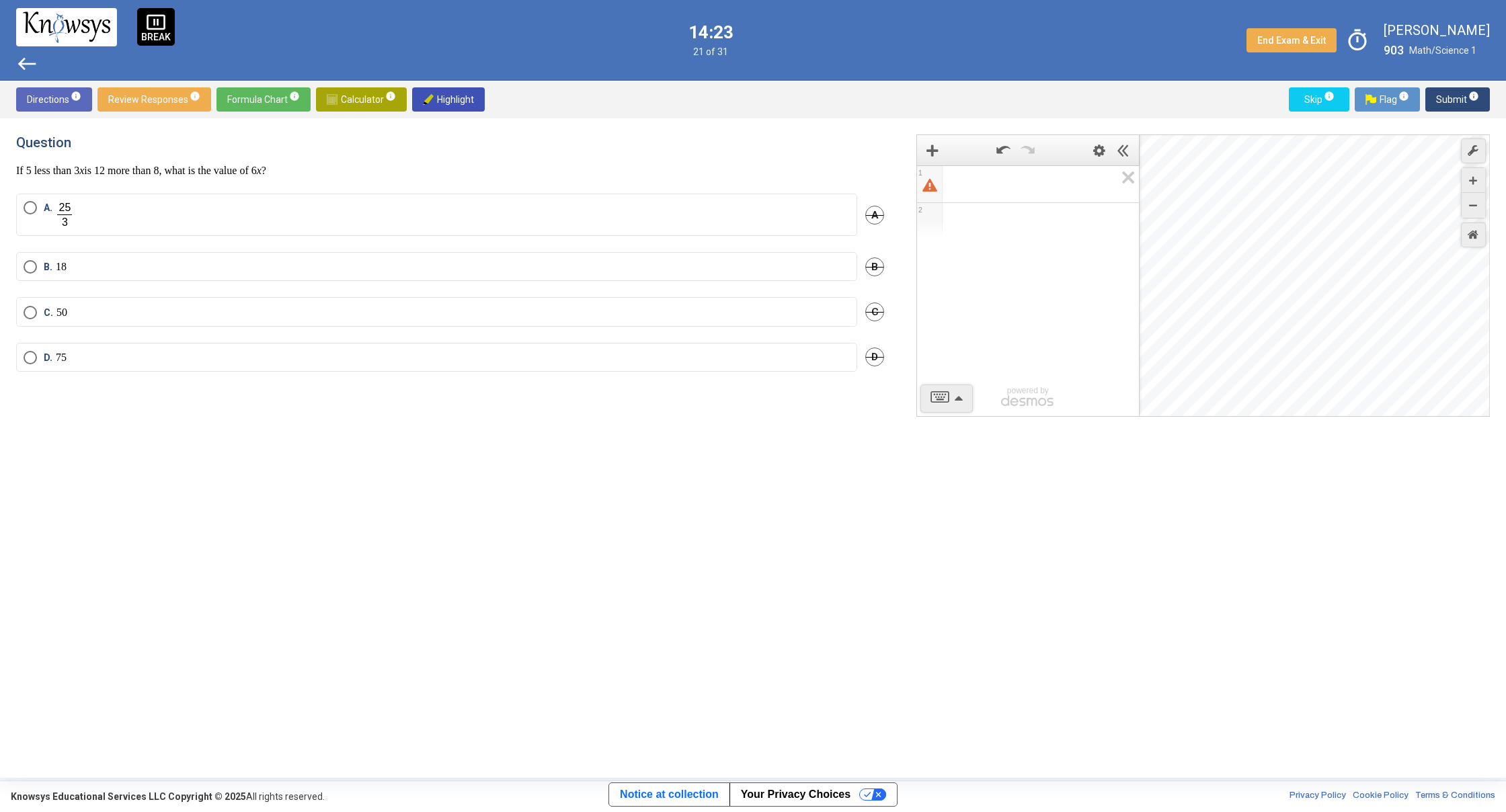
click at [35, 272] on span "Select an option" at bounding box center [30, 267] width 13 height 13
click at [1450, 99] on span "Submit info" at bounding box center [1457, 99] width 43 height 24
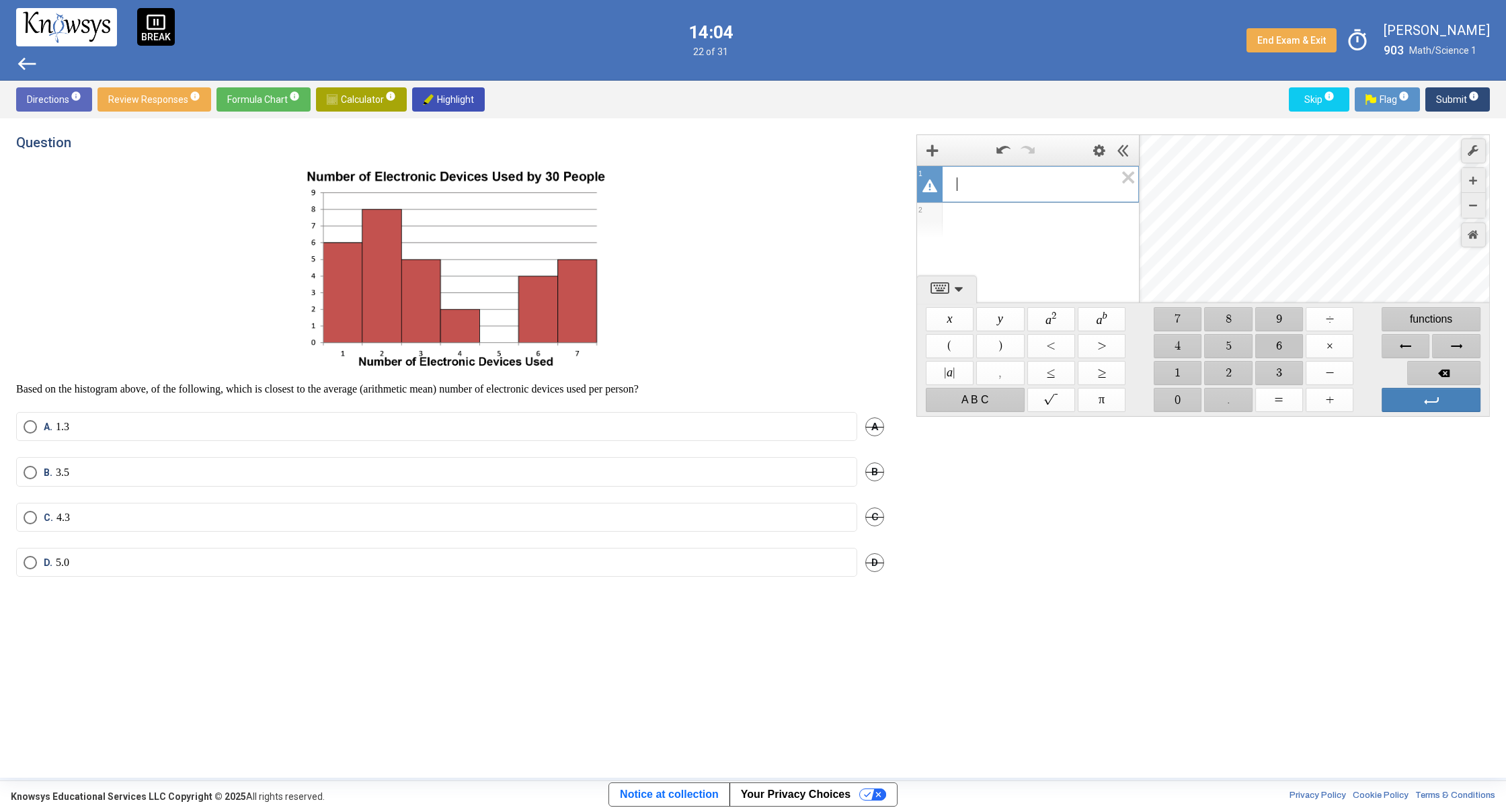
click at [1282, 346] on span "$$ 6" at bounding box center [1279, 346] width 48 height 24
click at [1328, 398] on span "$$ +" at bounding box center [1329, 400] width 48 height 24
click at [1230, 325] on span "$$ 8" at bounding box center [1228, 319] width 48 height 24
click at [1321, 398] on span "$$ +" at bounding box center [1329, 400] width 48 height 24
click at [1226, 352] on span "$$ 5" at bounding box center [1228, 346] width 48 height 24
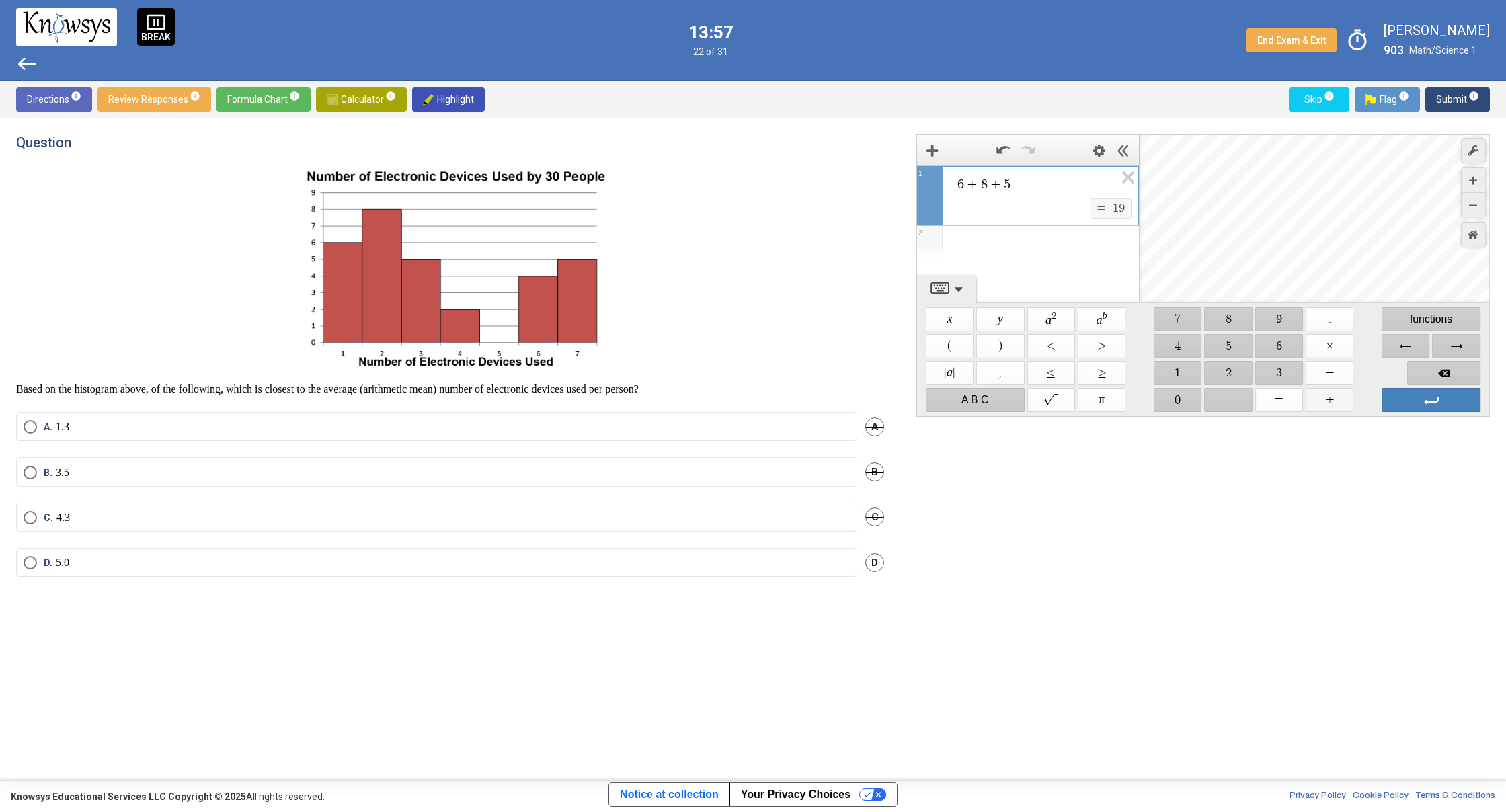
click at [1325, 396] on span "$$ +" at bounding box center [1329, 400] width 48 height 24
click at [1225, 369] on span "$$ 2" at bounding box center [1228, 373] width 48 height 24
click at [1348, 399] on span "$$ +" at bounding box center [1329, 400] width 48 height 24
click at [1181, 405] on span "$$ 0" at bounding box center [1177, 400] width 48 height 24
click at [1318, 401] on span "$$ +" at bounding box center [1329, 400] width 48 height 24
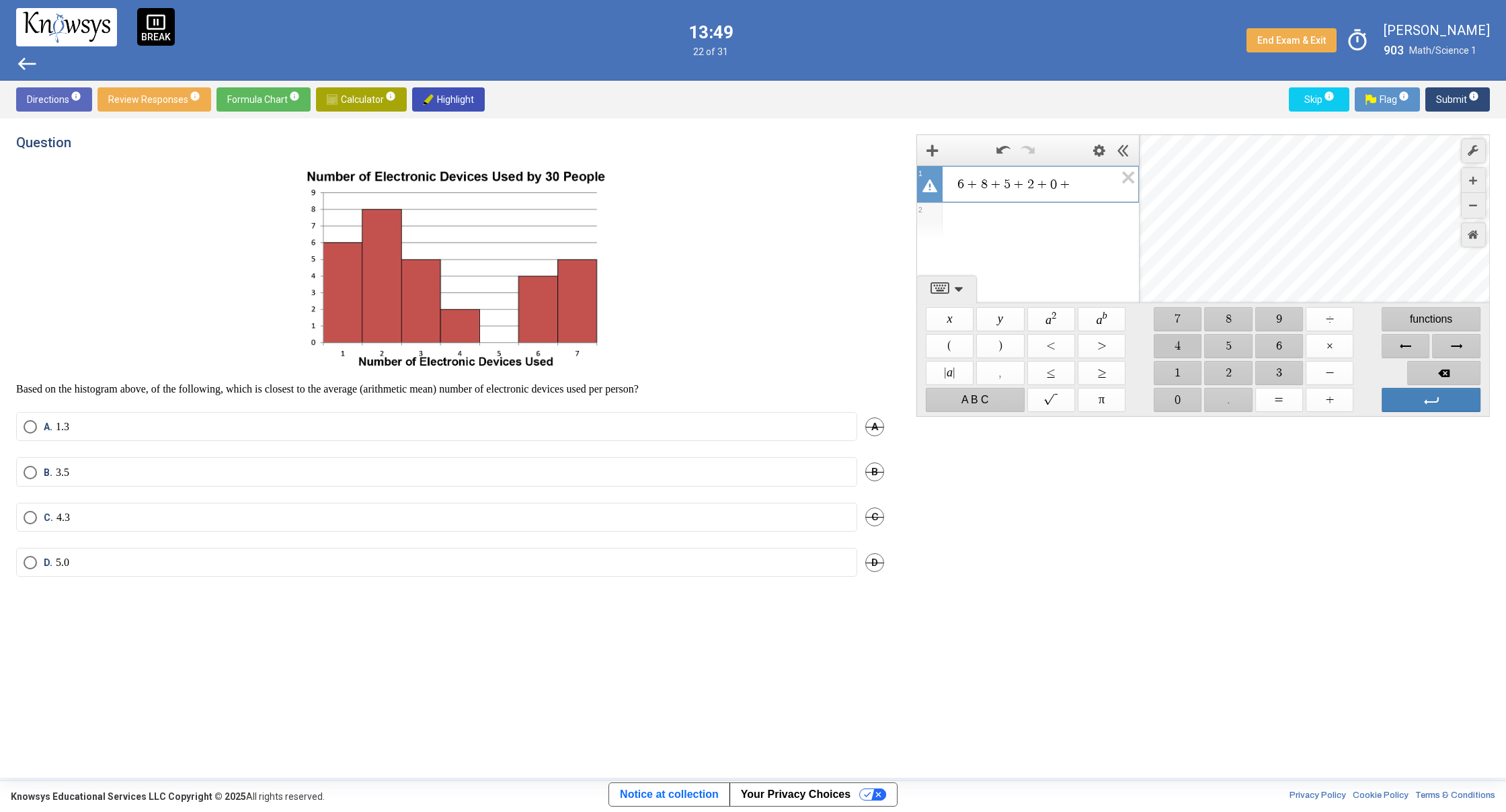
click at [1187, 351] on span "$$ 4" at bounding box center [1177, 346] width 48 height 24
click at [1309, 398] on span "$$ +" at bounding box center [1329, 400] width 48 height 24
click at [1238, 347] on span "$$ 5" at bounding box center [1228, 346] width 48 height 24
click at [1418, 404] on span "Enter" at bounding box center [1431, 400] width 99 height 24
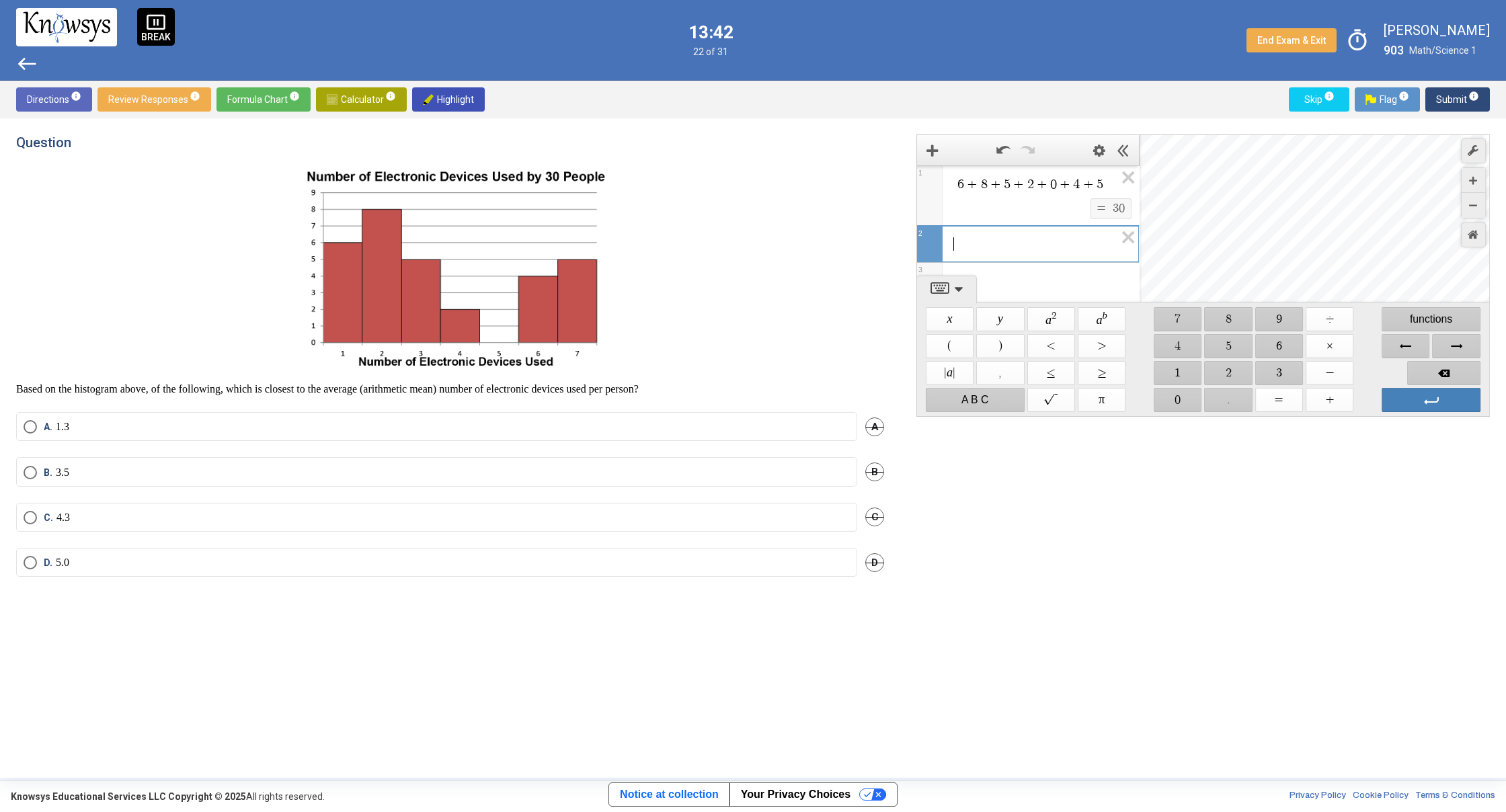
click at [1094, 191] on div "6 + 8 + 5 + 2 + 0 + 4 + 5" at bounding box center [1027, 182] width 222 height 32
click at [1326, 325] on span "$$ ÷" at bounding box center [1329, 319] width 48 height 24
click at [1179, 319] on span "$$ 7" at bounding box center [1177, 319] width 48 height 24
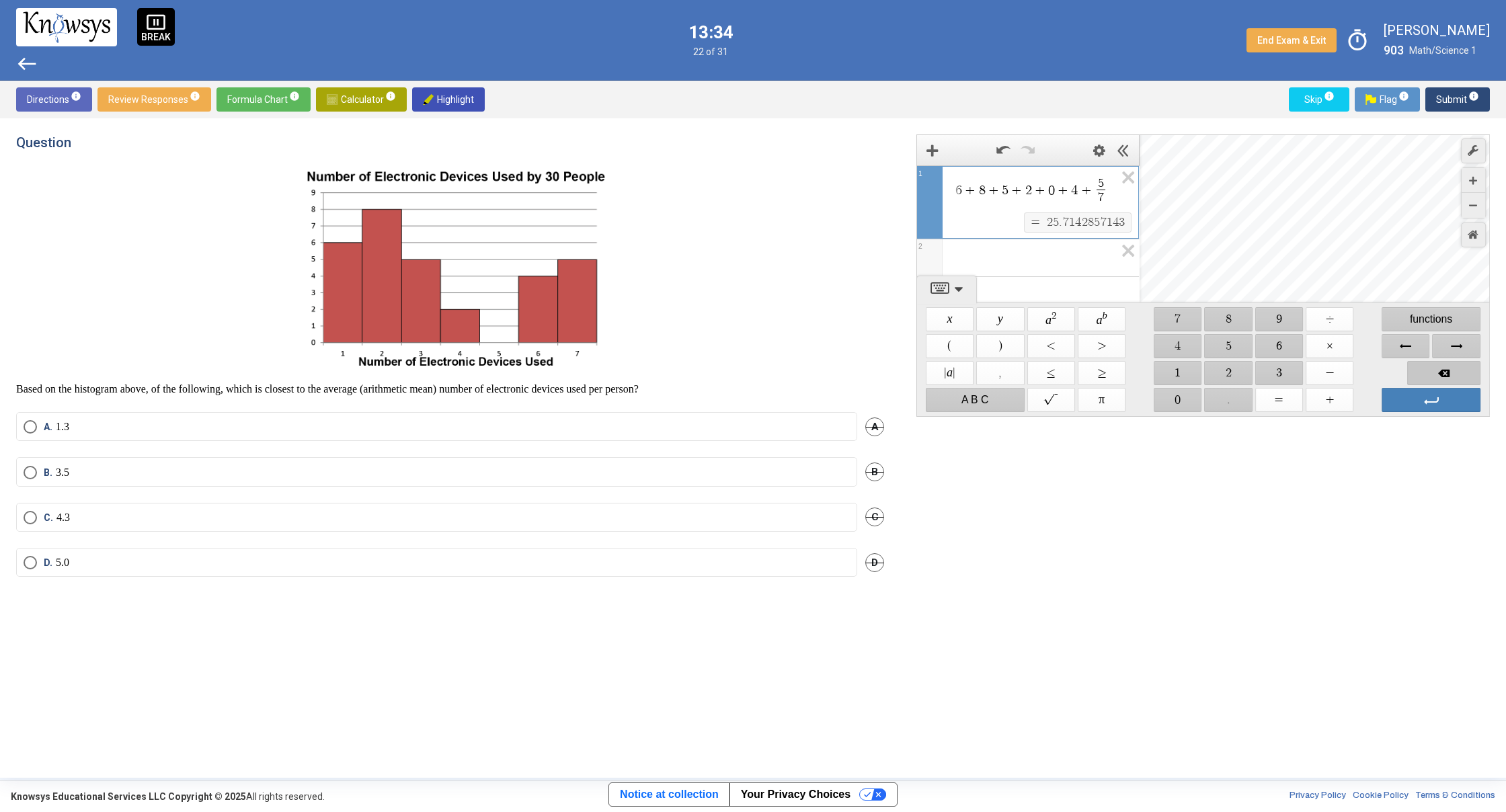
click at [1434, 381] on span "Backspace" at bounding box center [1444, 373] width 73 height 24
click at [1411, 401] on span "Enter" at bounding box center [1431, 400] width 99 height 24
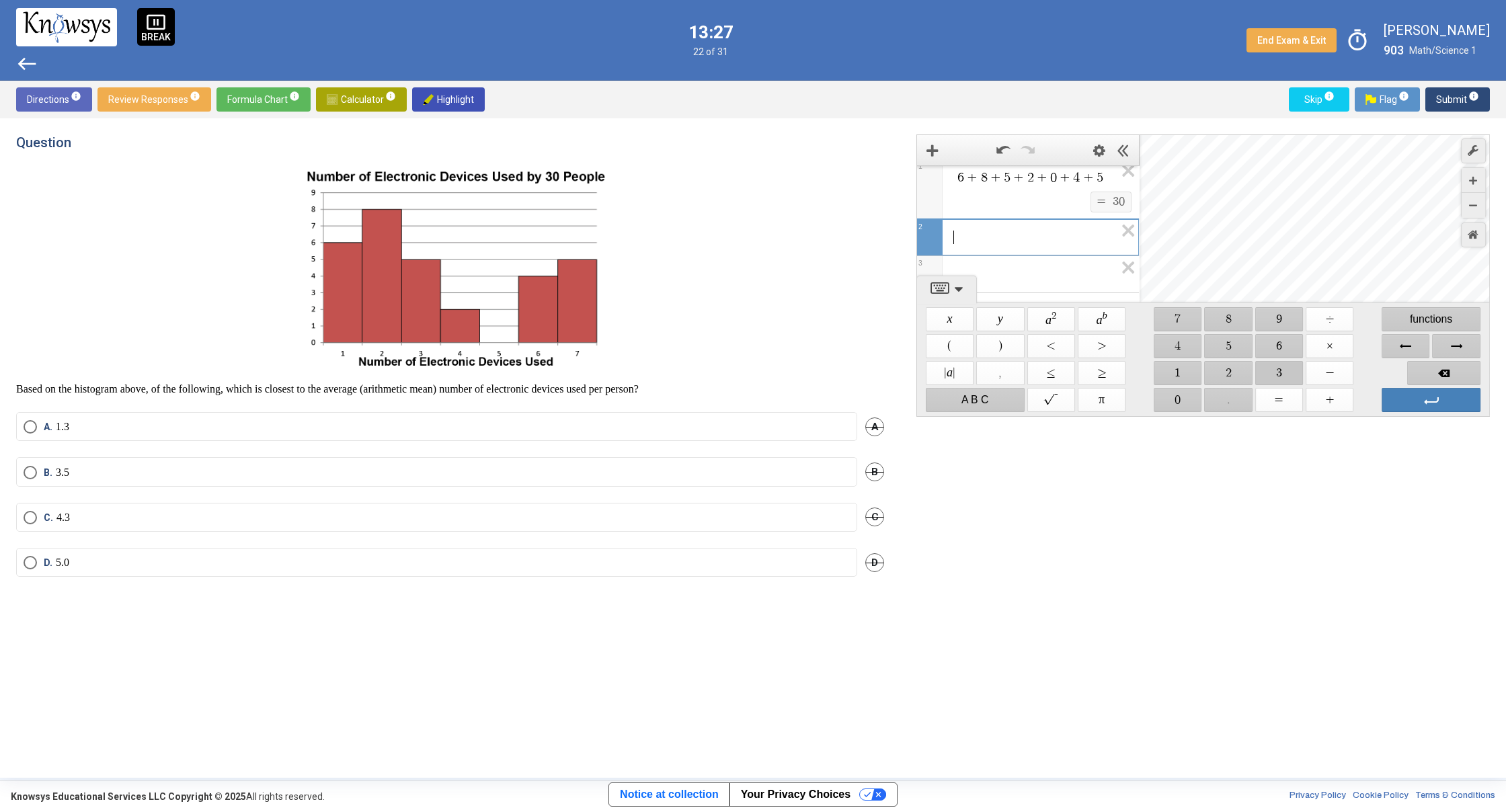
click at [1275, 365] on span "$$ 3" at bounding box center [1279, 373] width 48 height 24
click at [1177, 395] on span "$$ 0" at bounding box center [1177, 400] width 48 height 24
click at [1330, 327] on span "$$ ÷" at bounding box center [1329, 319] width 48 height 24
click at [1170, 327] on span "$$ 7" at bounding box center [1177, 319] width 48 height 24
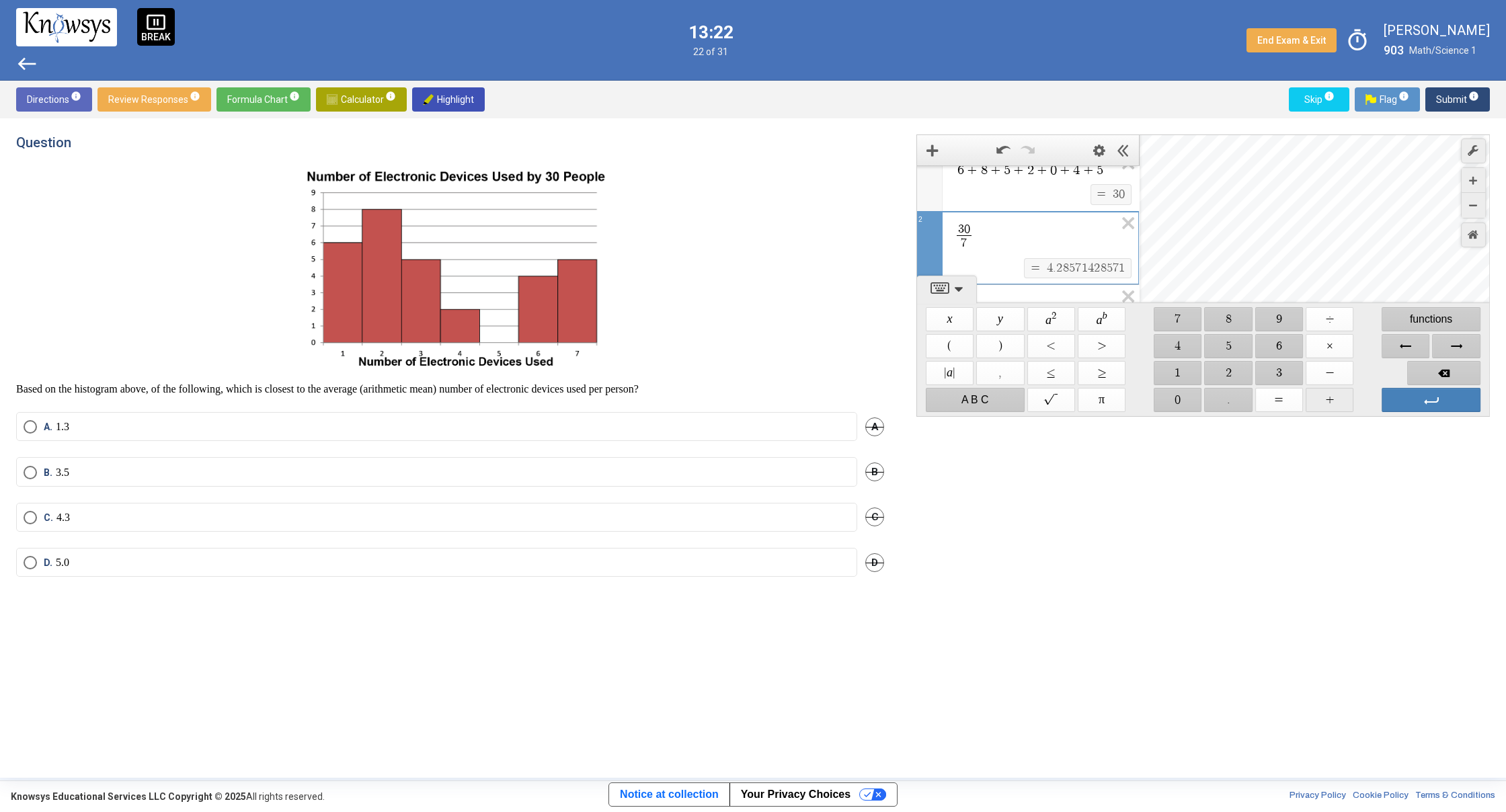
click at [1321, 395] on span "$$ +" at bounding box center [1329, 400] width 48 height 24
click at [1436, 372] on span "Backspace" at bounding box center [1444, 373] width 73 height 24
click at [27, 517] on span "Select an option" at bounding box center [30, 517] width 13 height 13
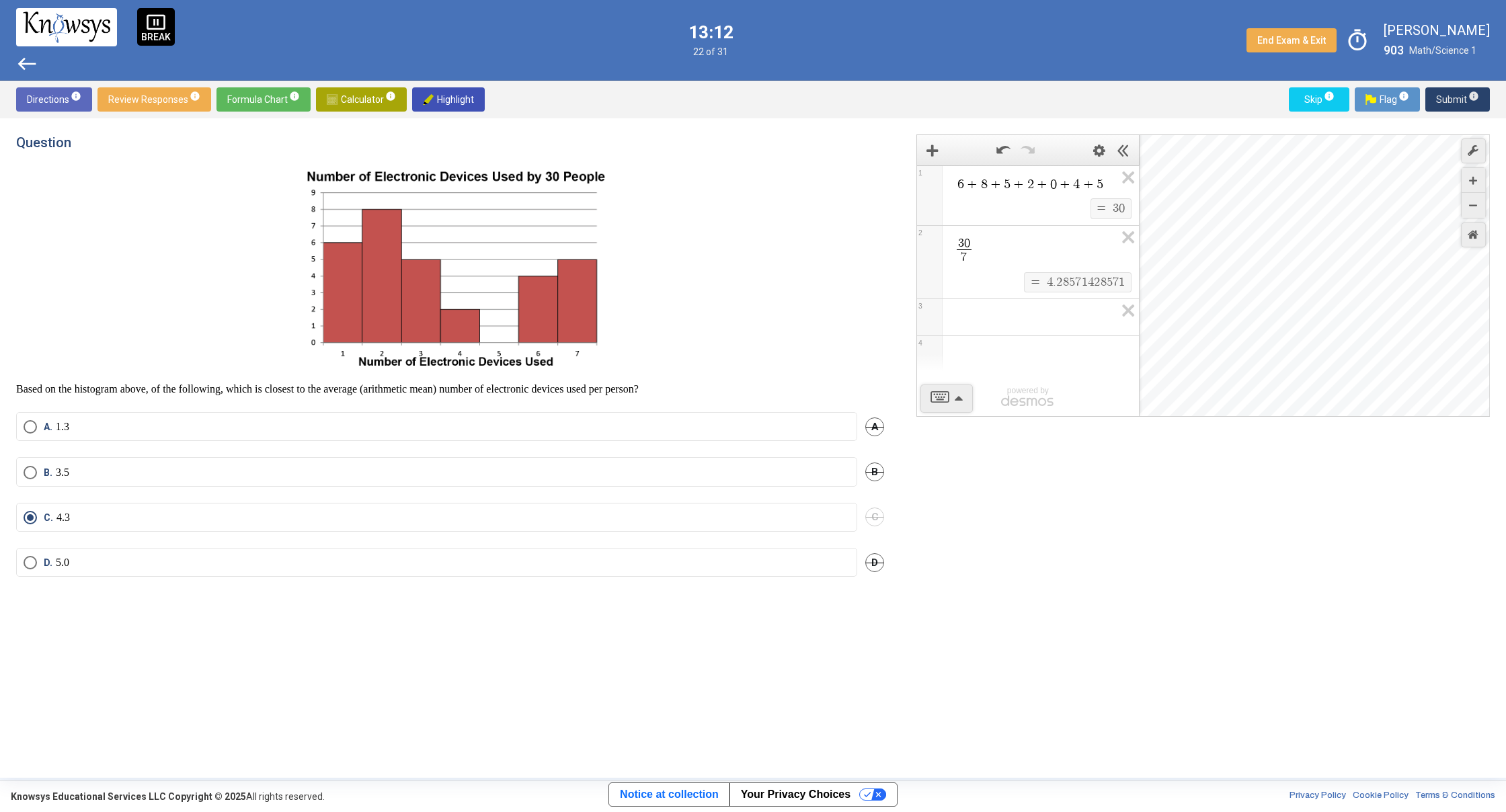
click at [1449, 97] on span "Submit info" at bounding box center [1457, 99] width 43 height 24
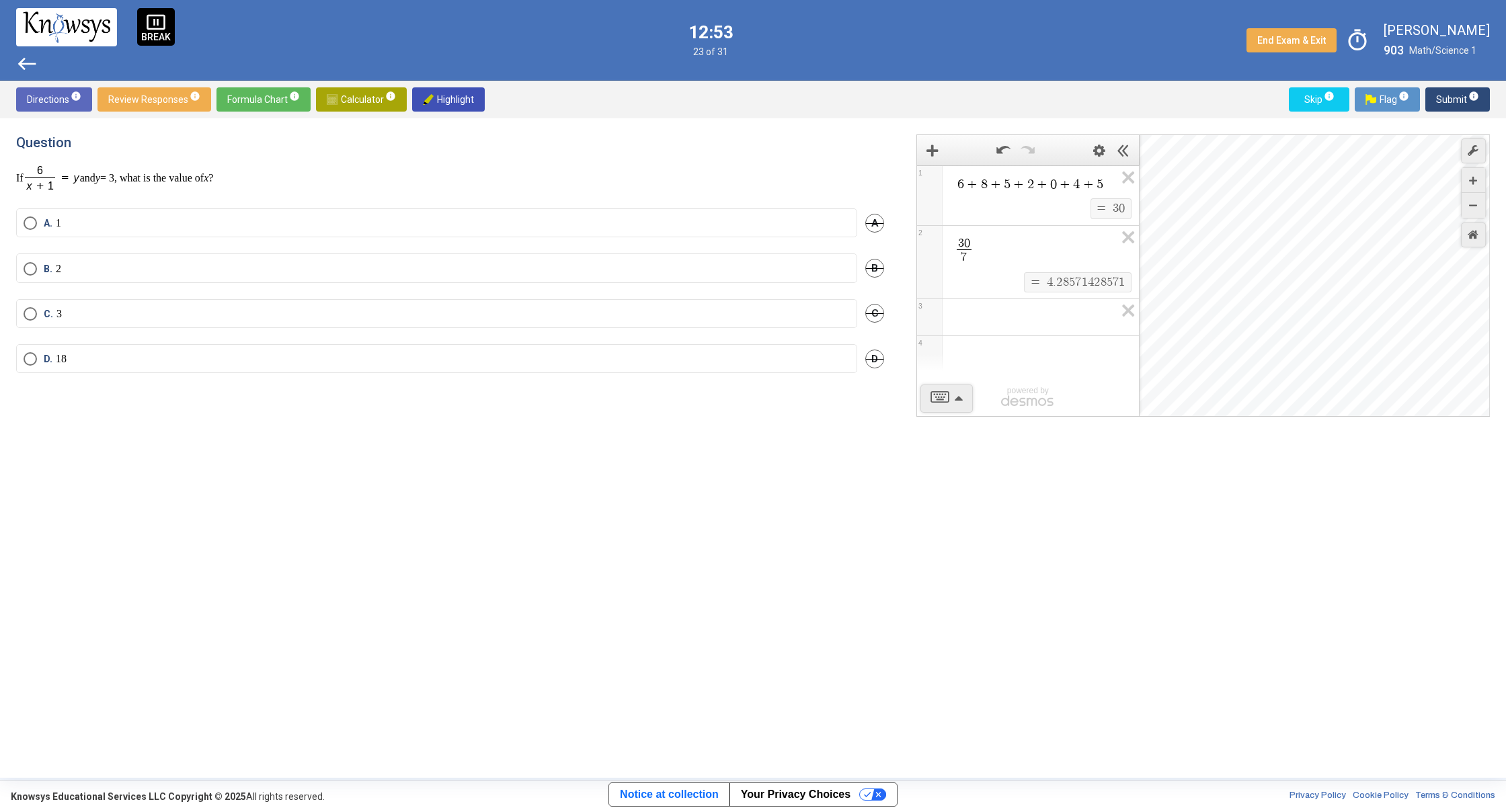
click at [13, 229] on div "Question If and y = 3, what is the value of x ? A. 1 A B. 2 B C. 3 C D. 18 D 6 …" at bounding box center [753, 448] width 1506 height 659
click at [23, 223] on mat-radio-button "A. 1" at bounding box center [436, 223] width 841 height 29
click at [27, 234] on mat-radio-button "A. 1" at bounding box center [436, 223] width 841 height 29
click at [29, 221] on span "Select an option" at bounding box center [30, 223] width 13 height 13
click at [1455, 96] on span "Submit info" at bounding box center [1457, 99] width 43 height 24
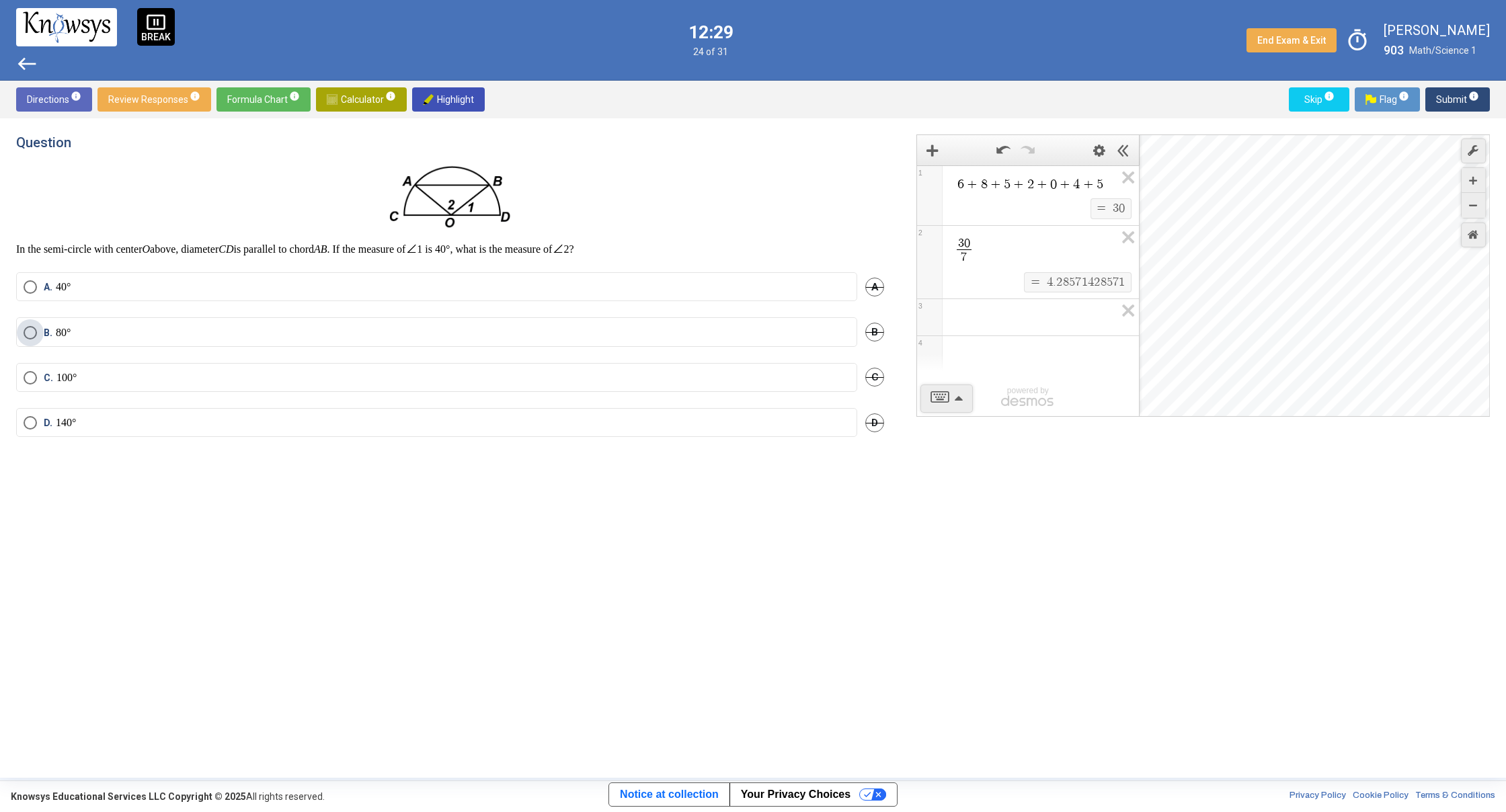
click at [25, 330] on span "Select an option" at bounding box center [30, 333] width 13 height 13
click at [1446, 97] on span "Submit info" at bounding box center [1457, 99] width 43 height 24
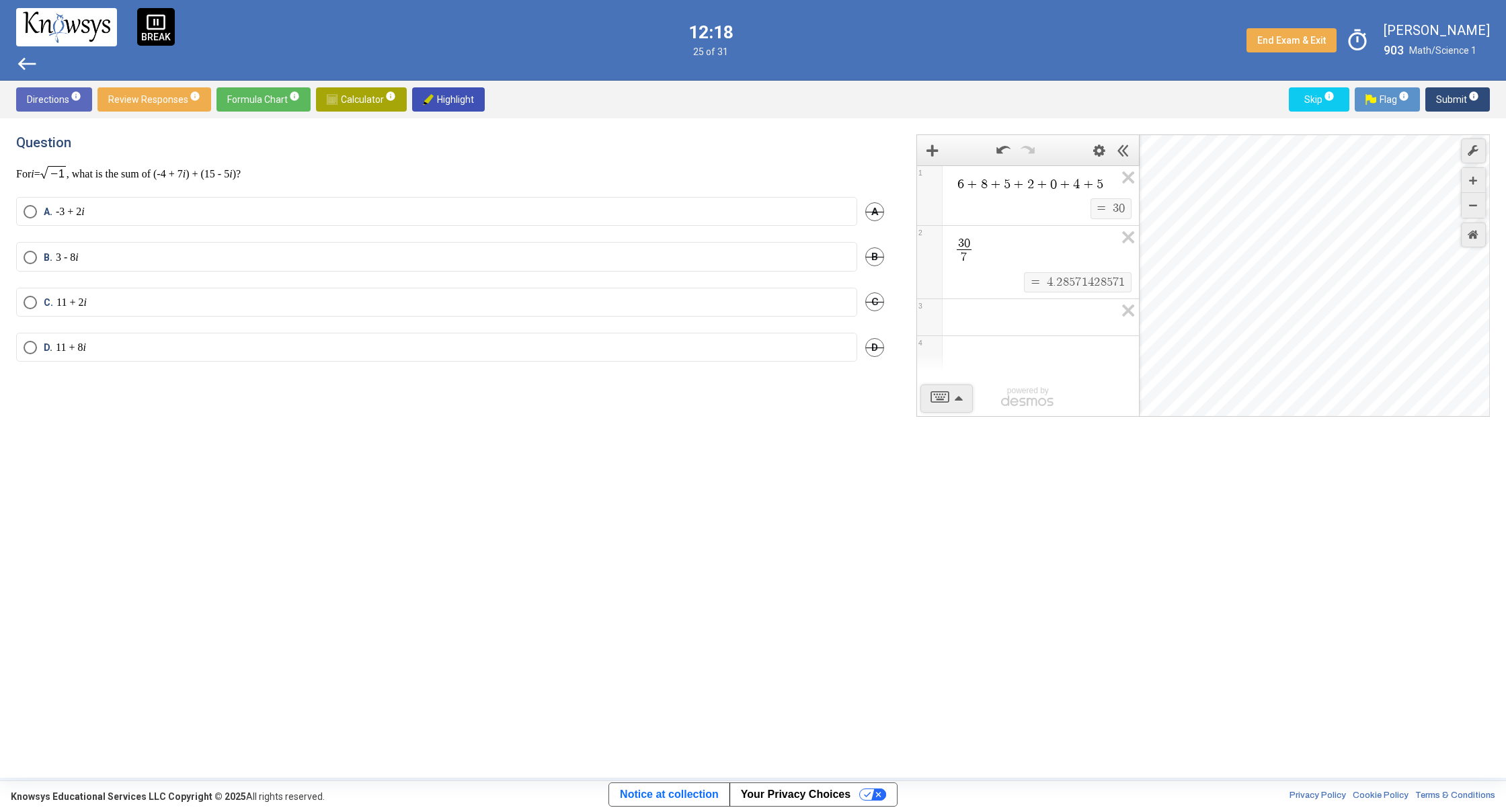
drag, startPoint x: 272, startPoint y: 174, endPoint x: 23, endPoint y: 188, distance: 249.4
click at [22, 191] on div "Question For i = , what is the sum of (-4 + 7 i ) + (15 - 5 i )? A. -3 + 2 i A …" at bounding box center [458, 448] width 884 height 627
click at [232, 160] on div "Question For i = , what is the sum of (-4 + 7 i ) + (15 - 5 i )?" at bounding box center [450, 157] width 868 height 46
click at [1125, 311] on icon "Expression List" at bounding box center [1123, 314] width 30 height 31
click at [1125, 241] on icon "Expression List" at bounding box center [1123, 241] width 30 height 31
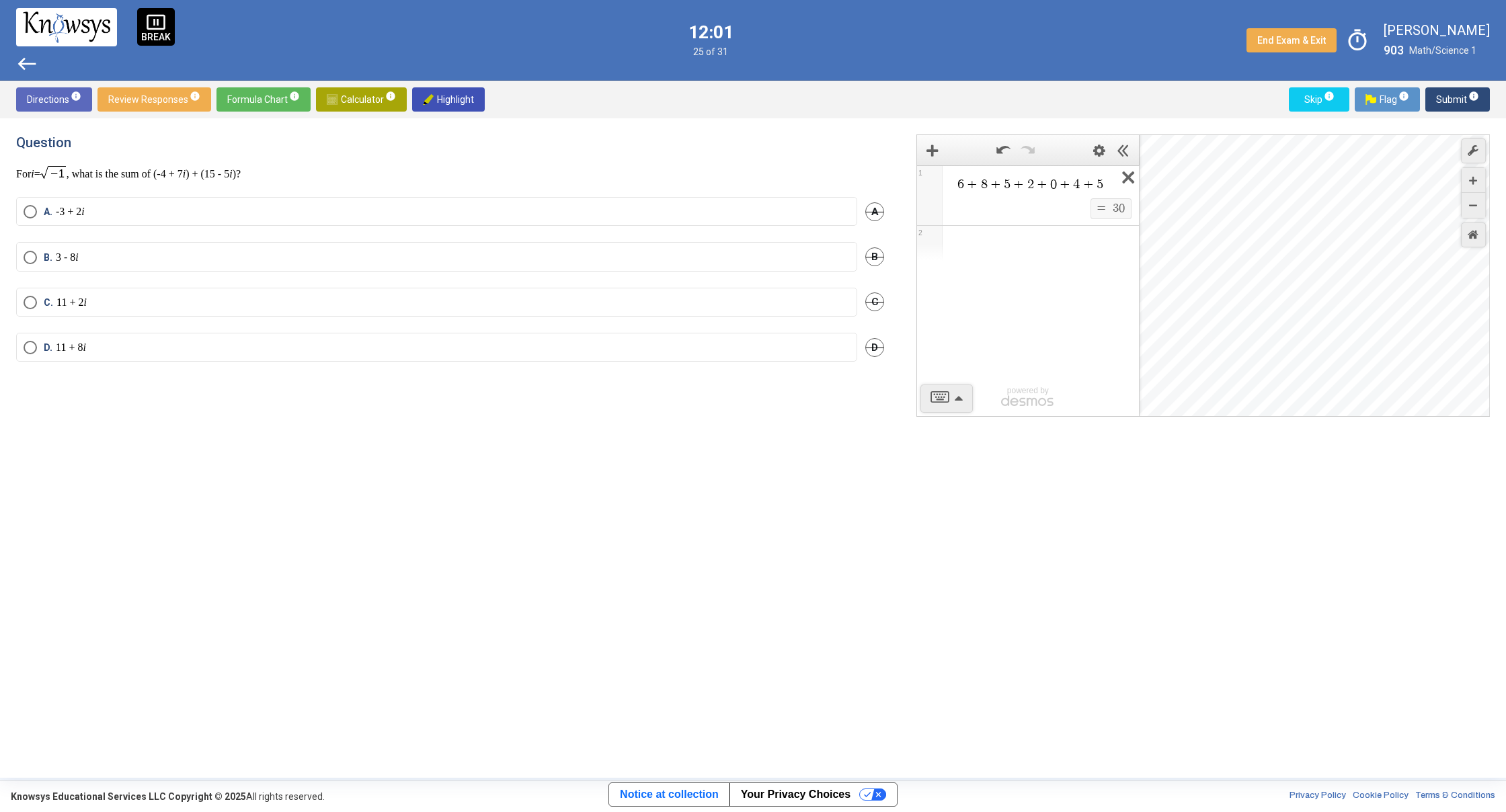
click at [1123, 170] on icon "Expression List" at bounding box center [1123, 181] width 30 height 31
click at [26, 303] on span "Select an option" at bounding box center [30, 303] width 13 height 13
click at [1442, 95] on span "Submit info" at bounding box center [1457, 99] width 43 height 24
click at [37, 343] on span "D. a + 5 b" at bounding box center [59, 344] width 44 height 13
click at [1442, 98] on span "Submit info" at bounding box center [1457, 99] width 43 height 24
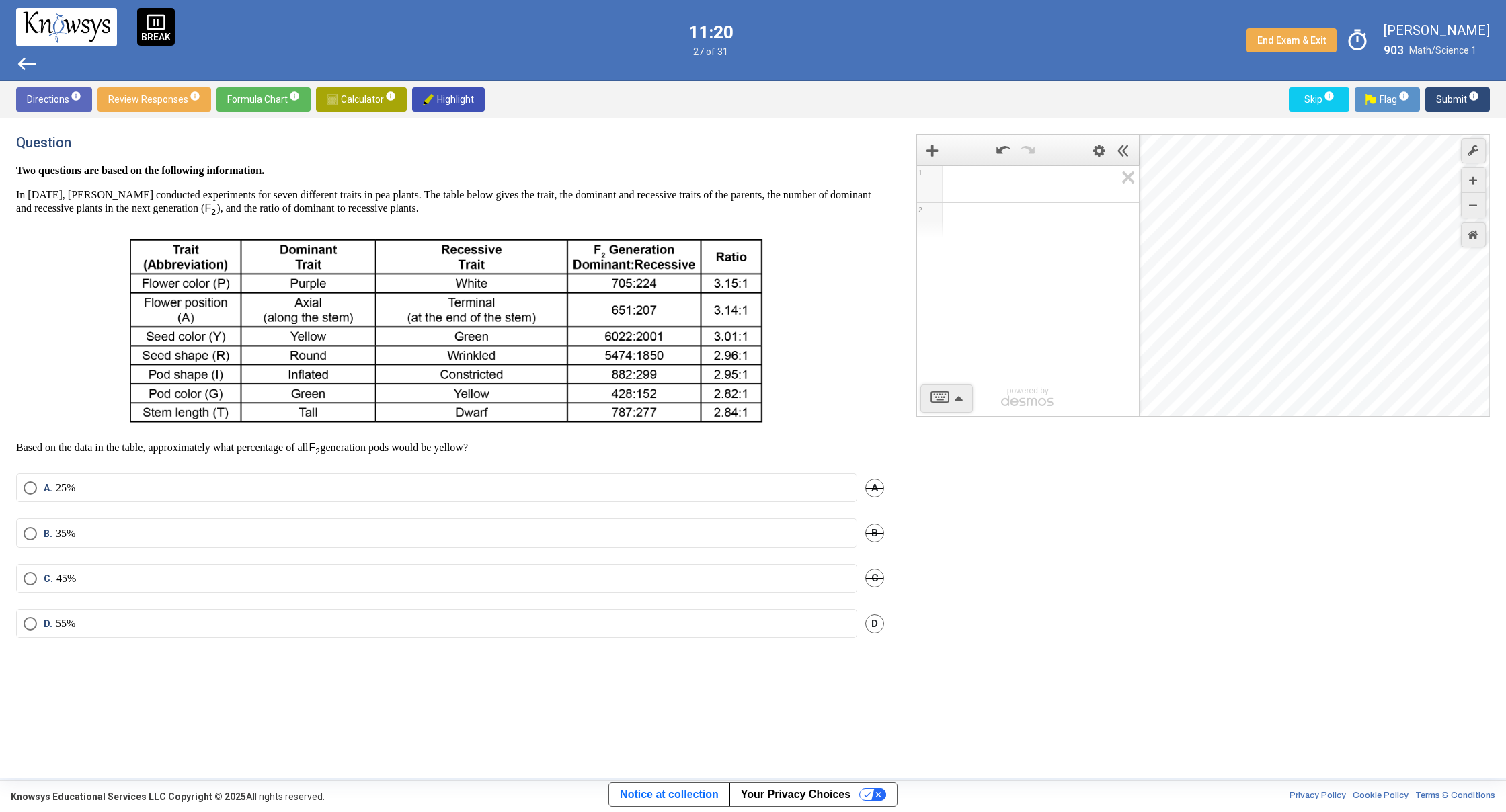
click at [62, 537] on p "35%" at bounding box center [65, 534] width 20 height 13
click at [1458, 96] on span "Submit info" at bounding box center [1457, 99] width 43 height 24
click at [27, 561] on span "Select an option" at bounding box center [30, 558] width 13 height 13
click at [1439, 98] on span "Submit info" at bounding box center [1457, 99] width 43 height 24
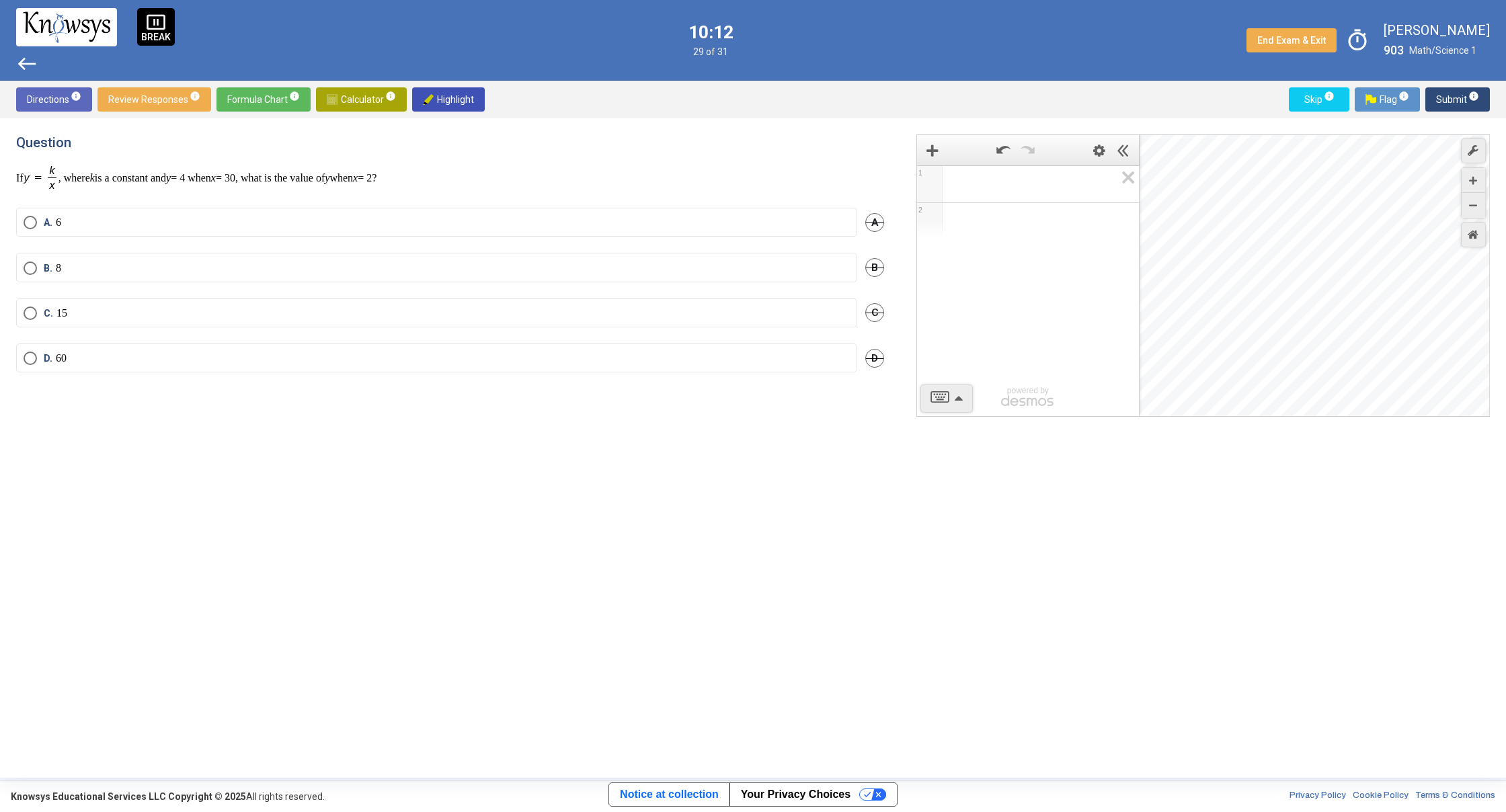
drag, startPoint x: 137, startPoint y: 140, endPoint x: 169, endPoint y: 139, distance: 32.0
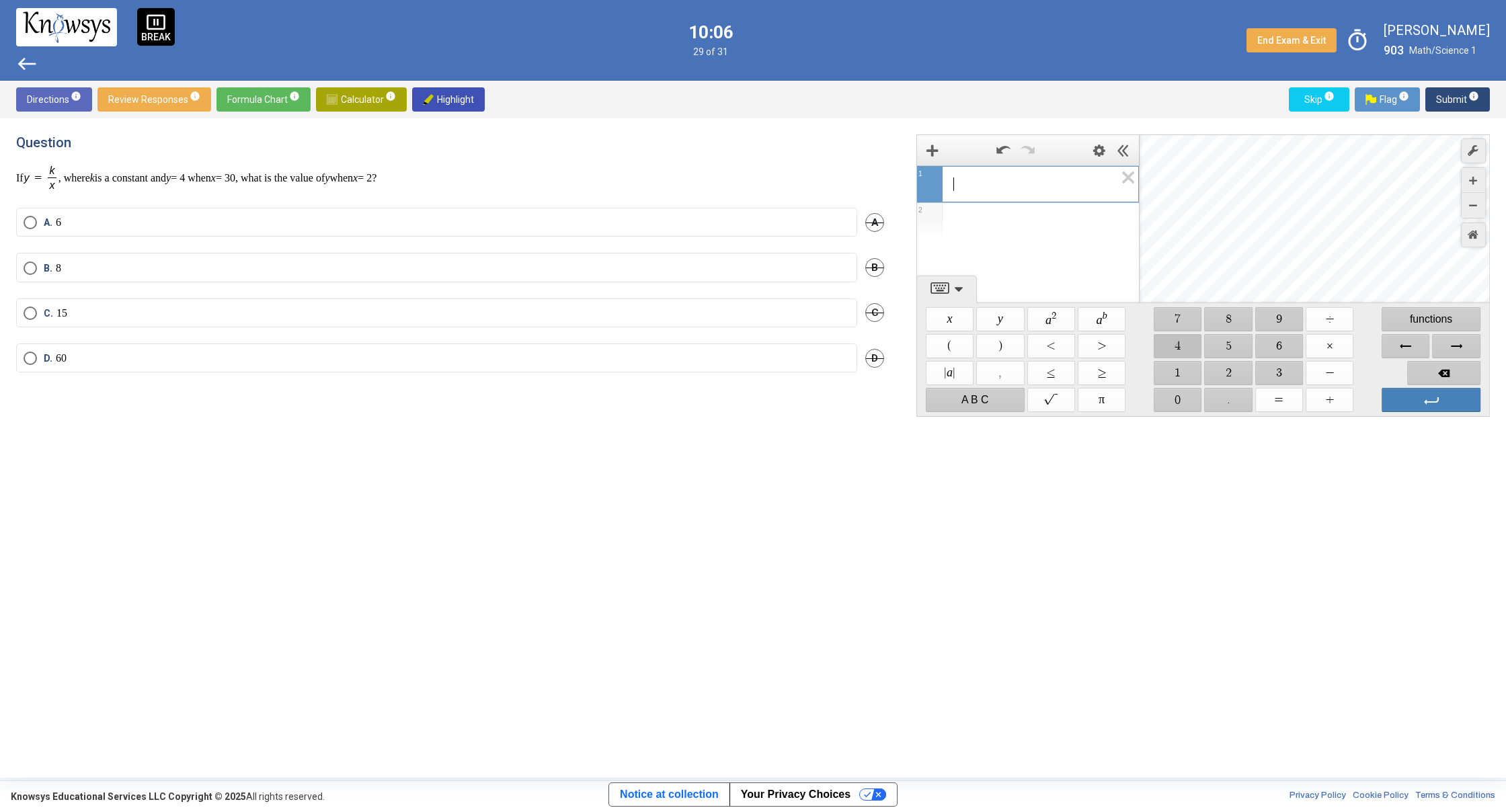
click at [1178, 353] on span "$$ 4" at bounding box center [1177, 346] width 48 height 24
click at [1280, 395] on span "$$ =" at bounding box center [1279, 400] width 48 height 24
drag, startPoint x: 1225, startPoint y: 378, endPoint x: 1228, endPoint y: 368, distance: 10.4
click at [1225, 373] on span "$$ 2" at bounding box center [1228, 373] width 48 height 24
click at [1327, 322] on span "$$ ÷" at bounding box center [1329, 319] width 48 height 24
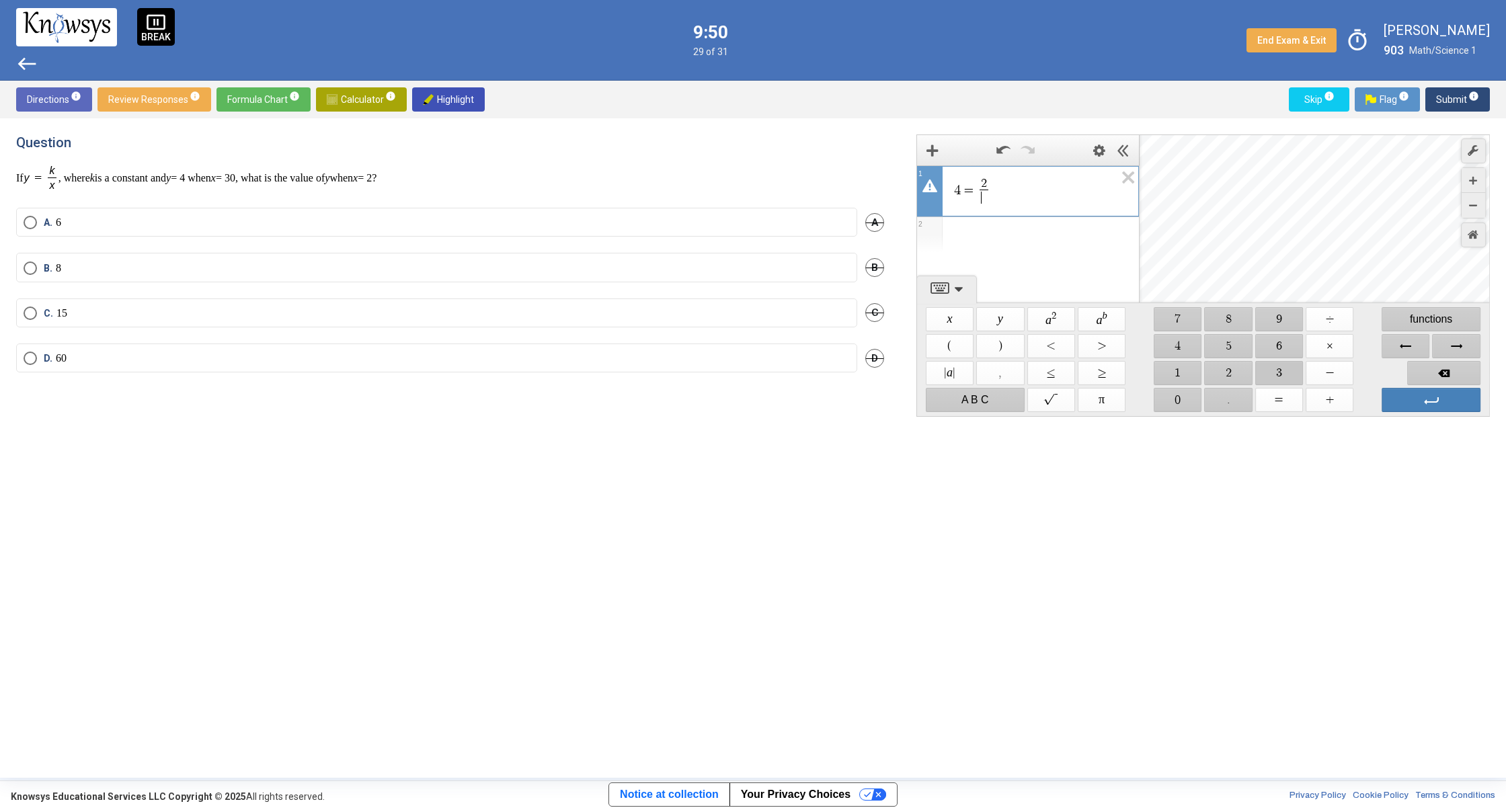
click at [1261, 376] on span "$$ 3" at bounding box center [1279, 373] width 48 height 24
drag, startPoint x: 1159, startPoint y: 404, endPoint x: 1171, endPoint y: 403, distance: 12.0
click at [1162, 404] on span "$$ 0" at bounding box center [1177, 400] width 48 height 24
click at [1413, 401] on span "Enter" at bounding box center [1431, 400] width 99 height 24
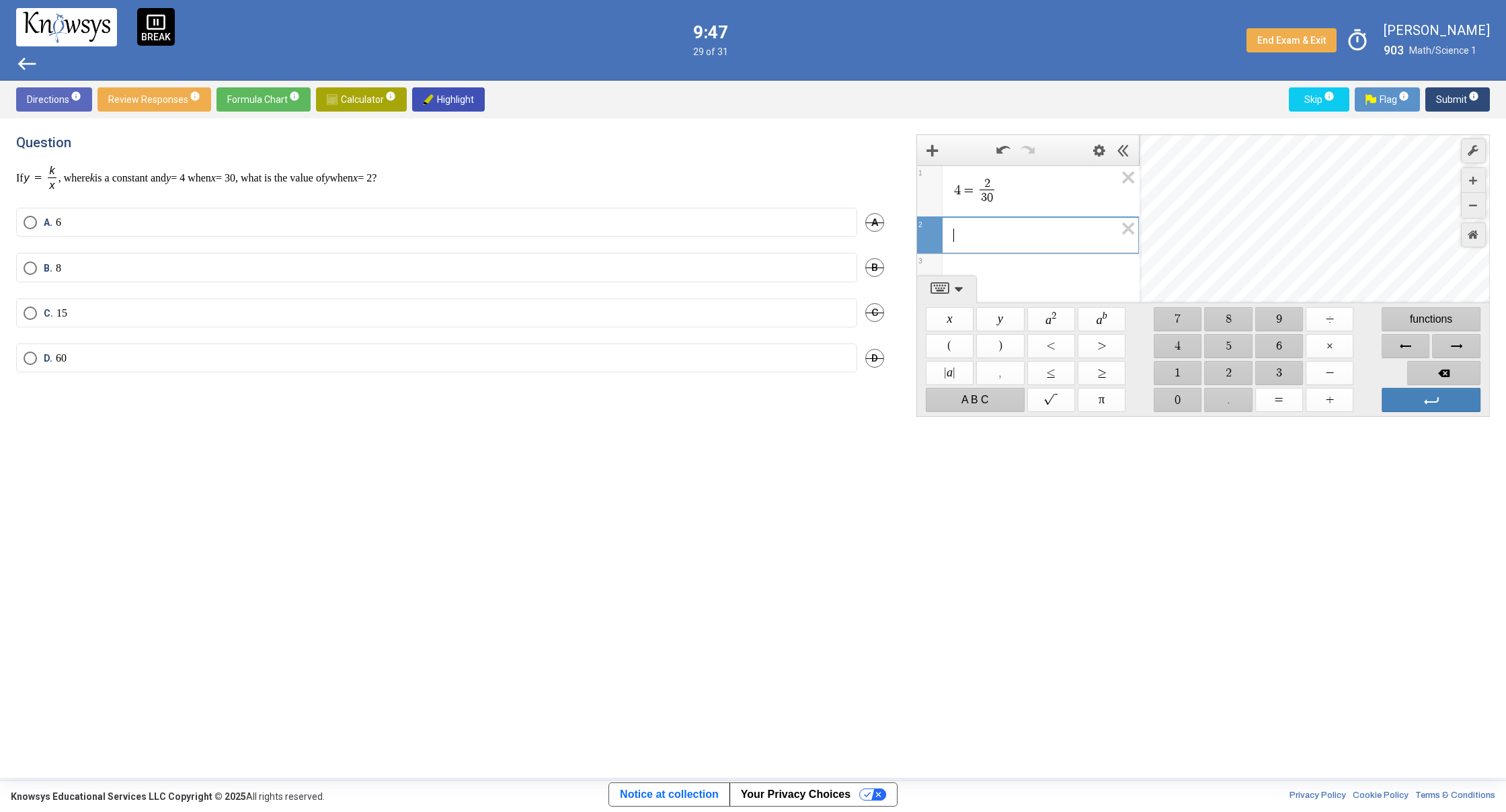
click at [1034, 197] on span "4 = 2 3 0 ​" at bounding box center [1034, 191] width 163 height 30
click at [1268, 404] on span "$$ =" at bounding box center [1279, 400] width 48 height 24
click at [1399, 398] on span "Enter" at bounding box center [1431, 400] width 99 height 24
click at [1114, 179] on icon "Expression List" at bounding box center [1123, 181] width 30 height 31
click at [1125, 175] on icon "Expression List" at bounding box center [1123, 181] width 30 height 31
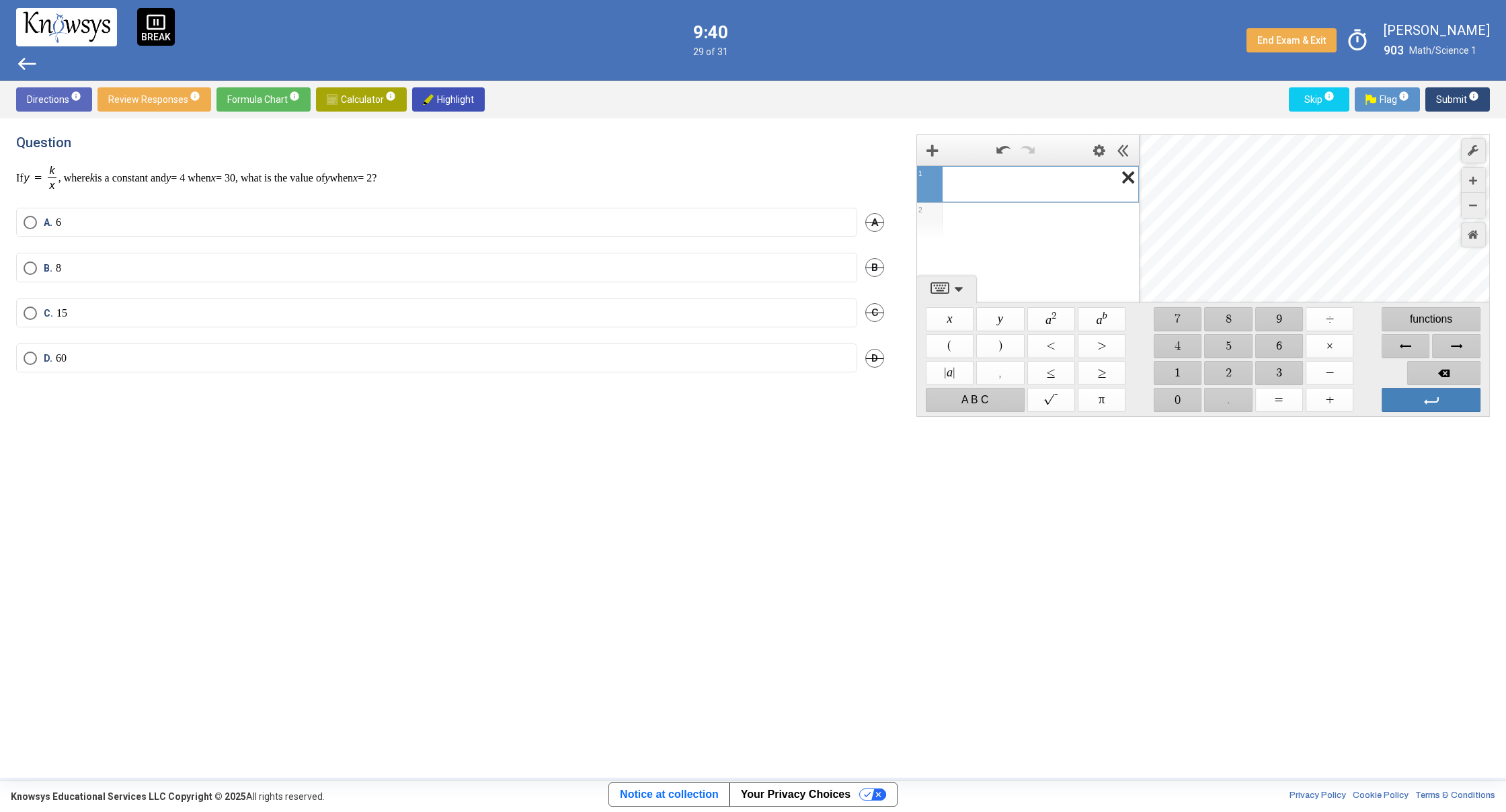
click at [1130, 175] on icon "Expression List" at bounding box center [1123, 181] width 30 height 31
click at [29, 227] on span "Select an option" at bounding box center [30, 222] width 13 height 13
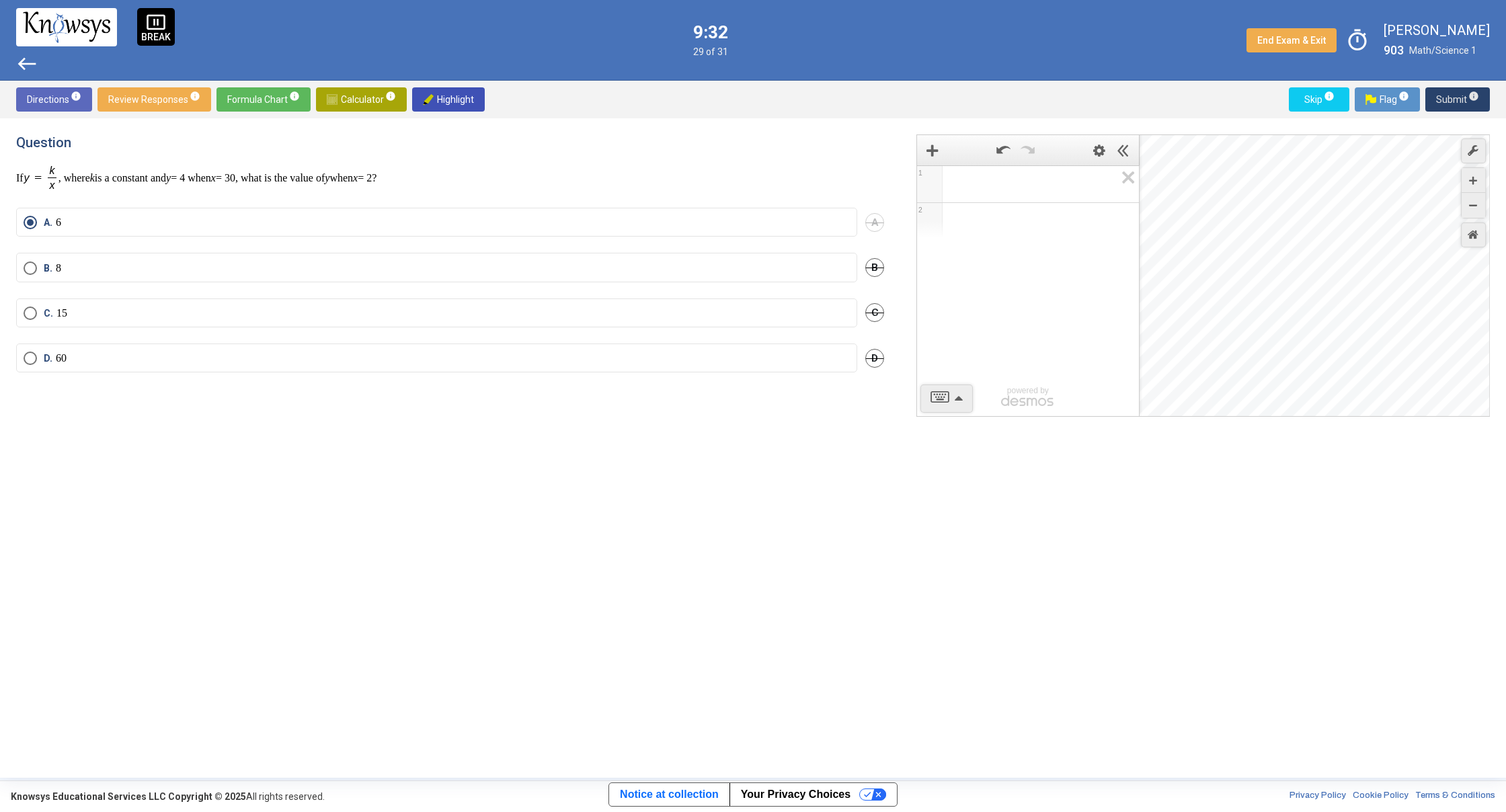
click at [1449, 98] on span "Submit info" at bounding box center [1457, 99] width 43 height 24
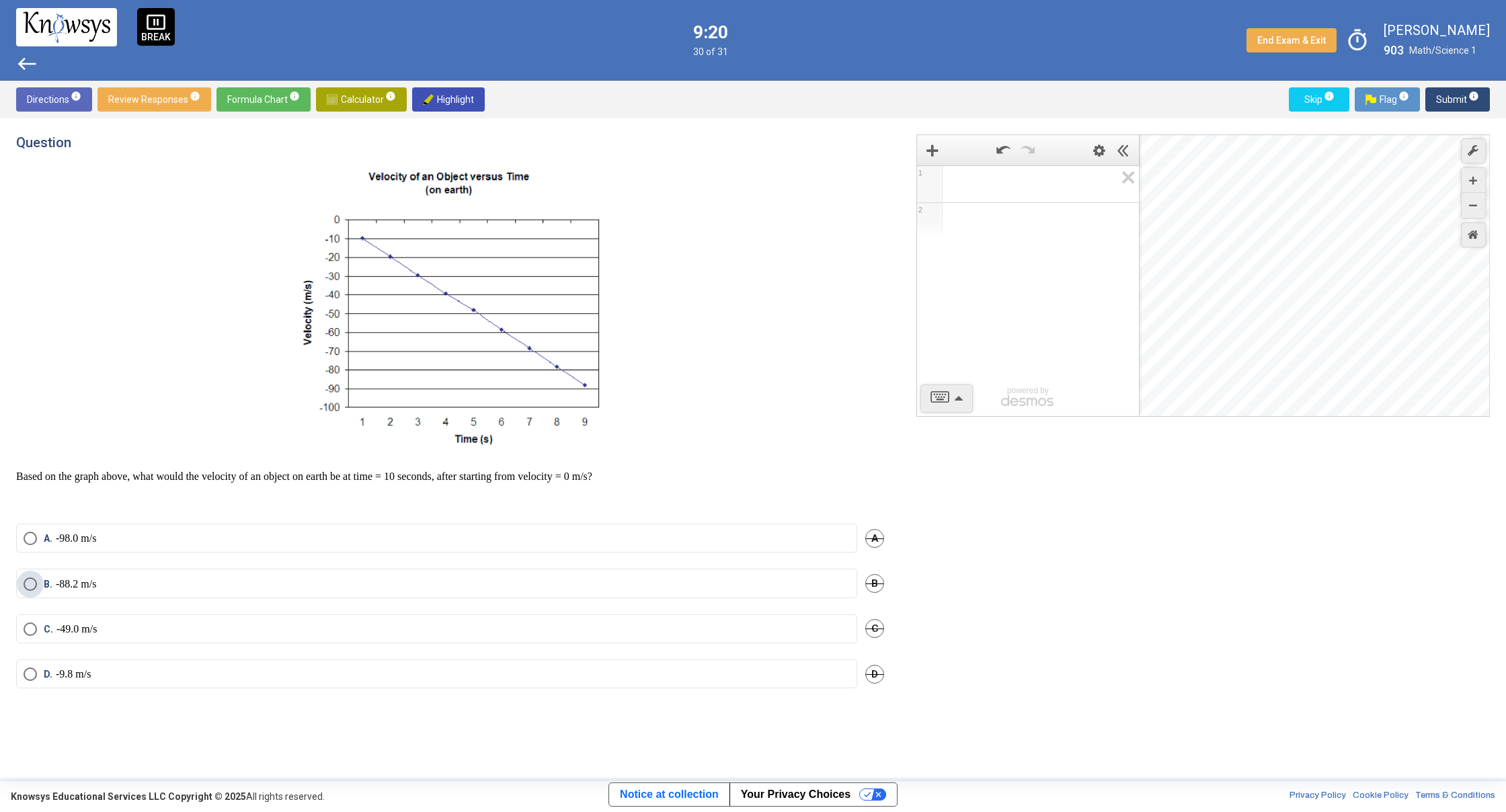
click at [31, 584] on span "Select an option" at bounding box center [30, 584] width 13 height 13
click at [1434, 91] on button "Submit info" at bounding box center [1458, 99] width 64 height 24
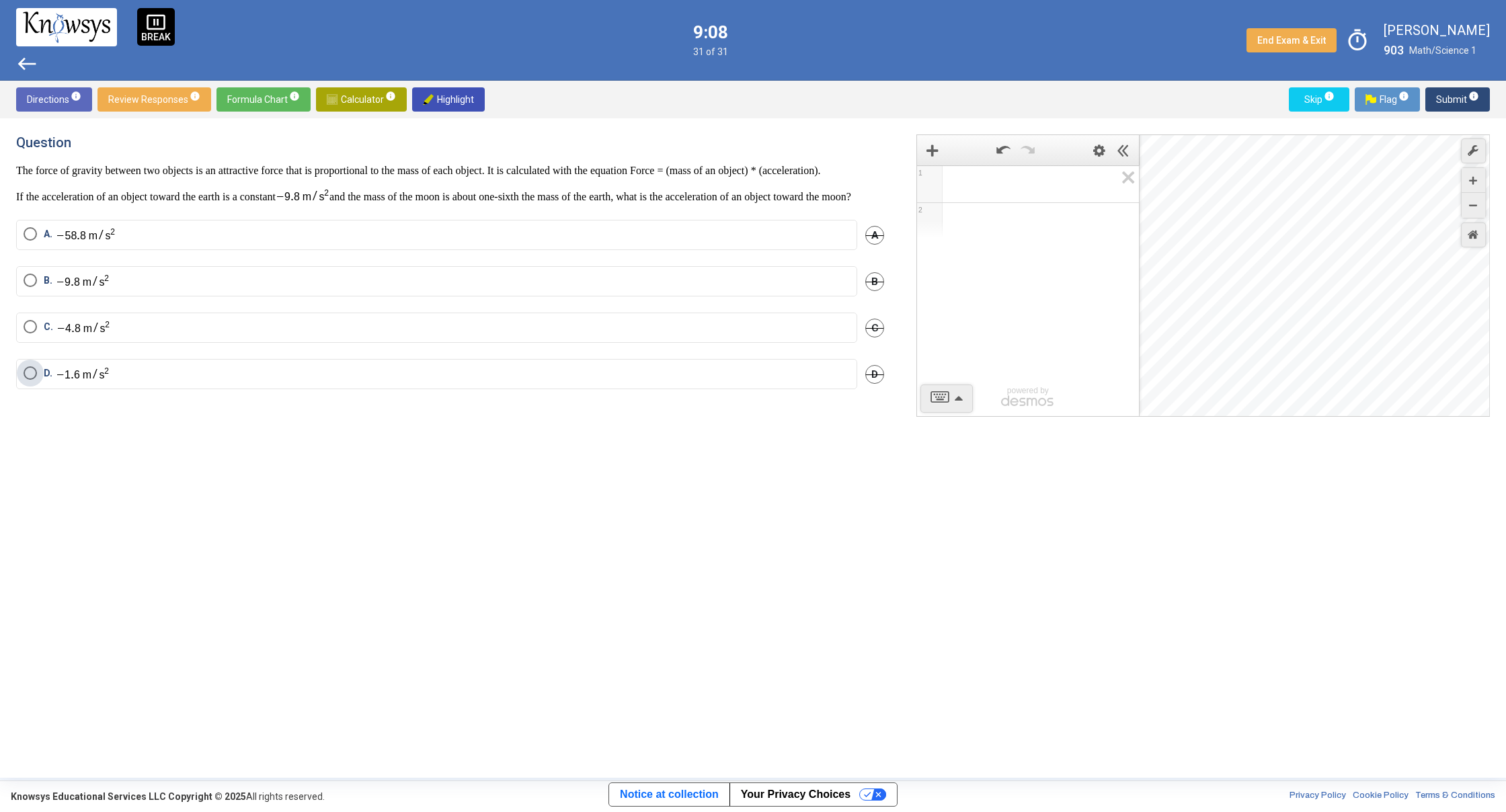
click at [29, 380] on span "Select an option" at bounding box center [30, 373] width 13 height 13
click at [1451, 102] on mat-tooltip-component "Click to enter an answer with no flag and continue to the next question." at bounding box center [1402, 126] width 187 height 48
click at [1445, 99] on span "Submit info" at bounding box center [1457, 99] width 43 height 24
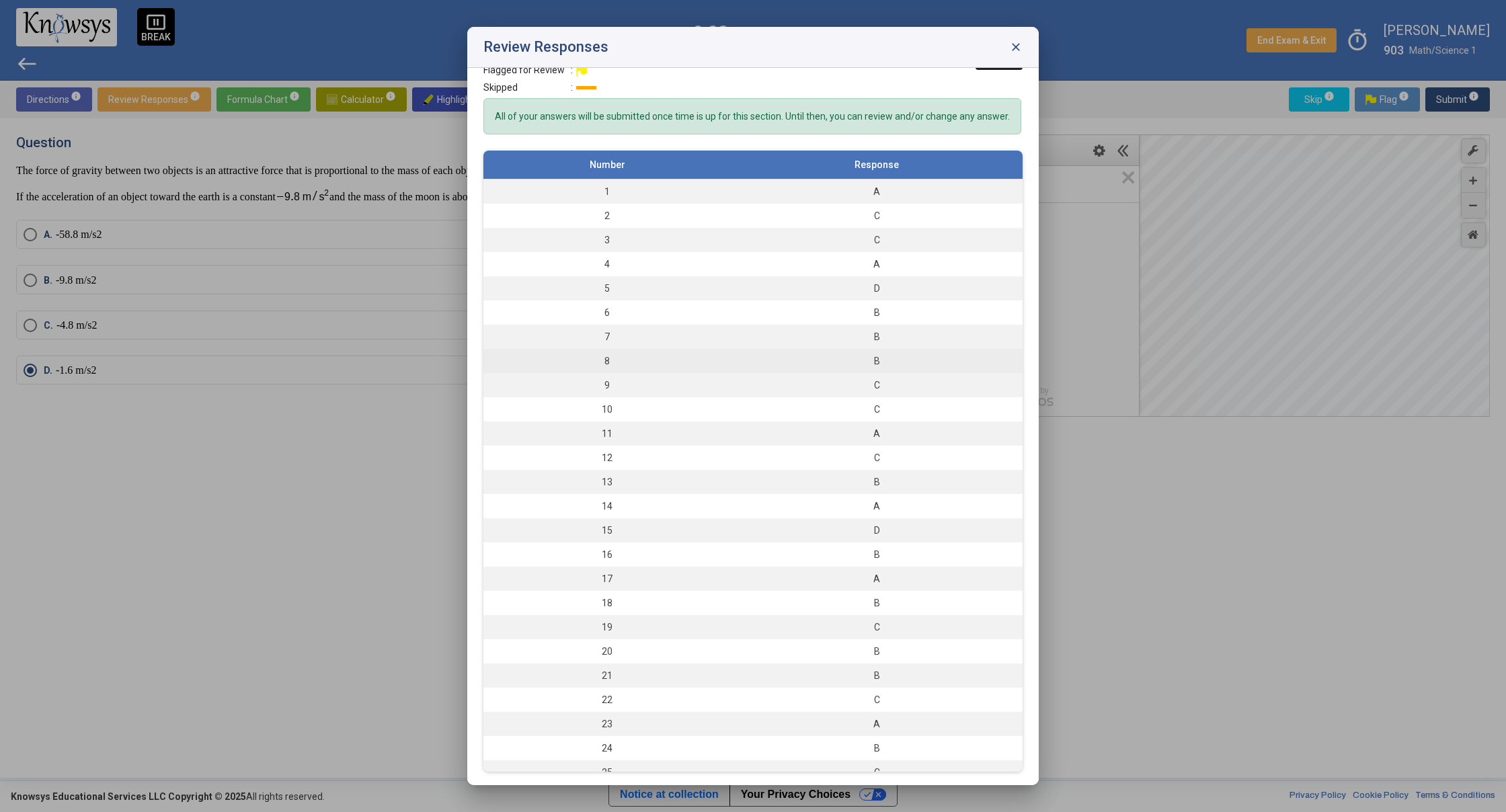
scroll to position [0, 0]
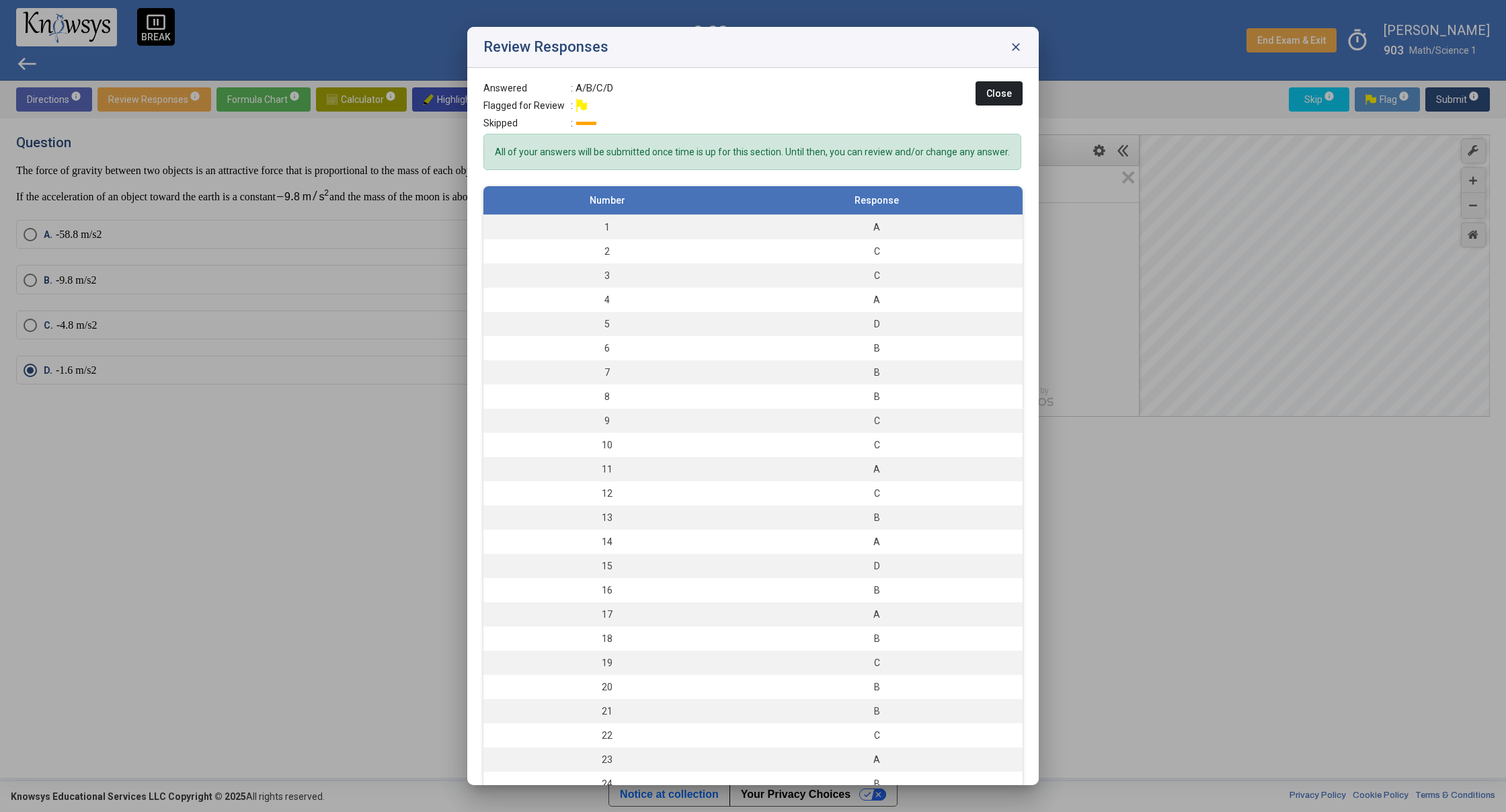
click at [1015, 45] on span "close" at bounding box center [1015, 47] width 13 height 13
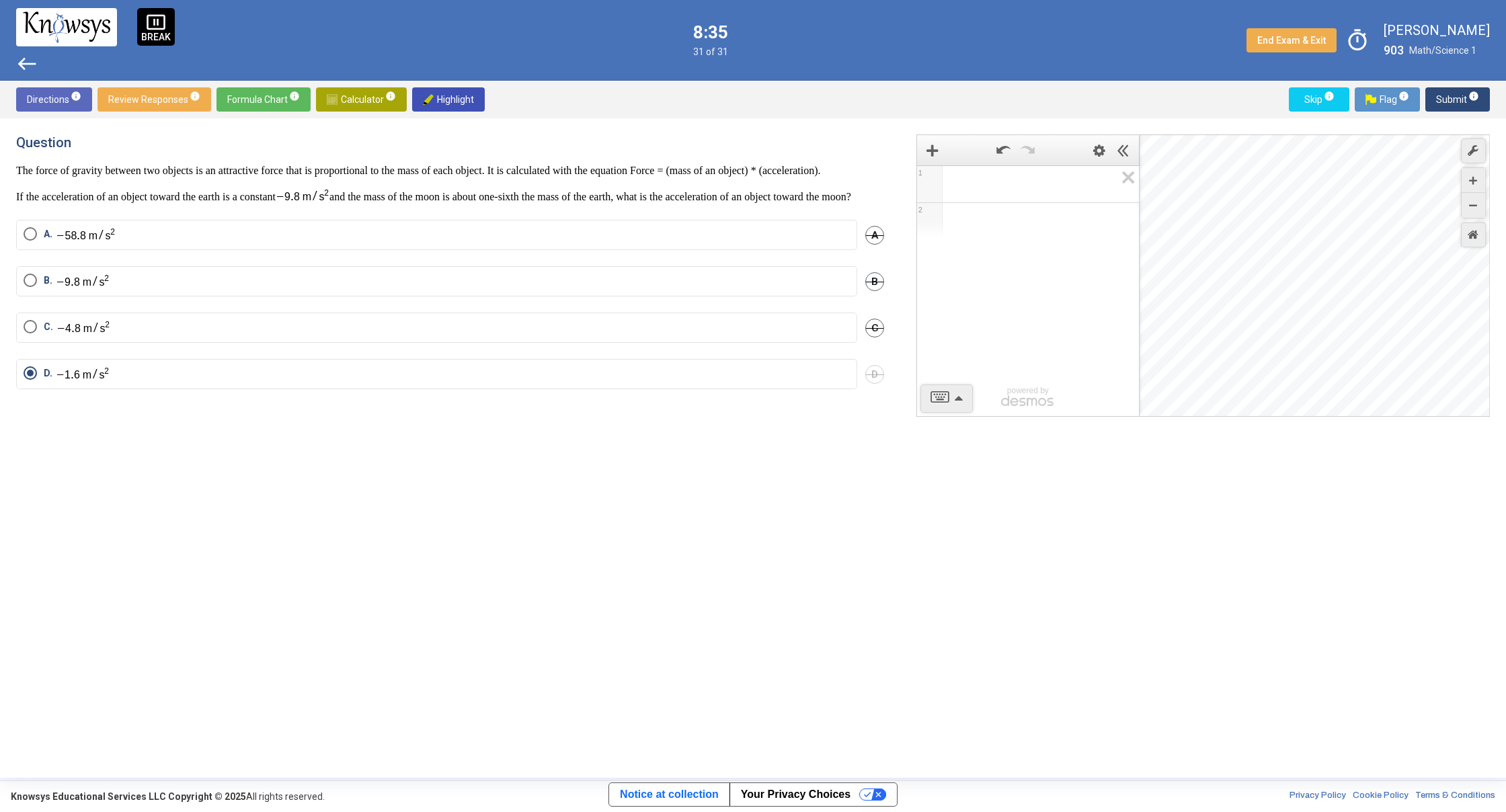
click at [29, 55] on span "west" at bounding box center [26, 64] width 21 height 21
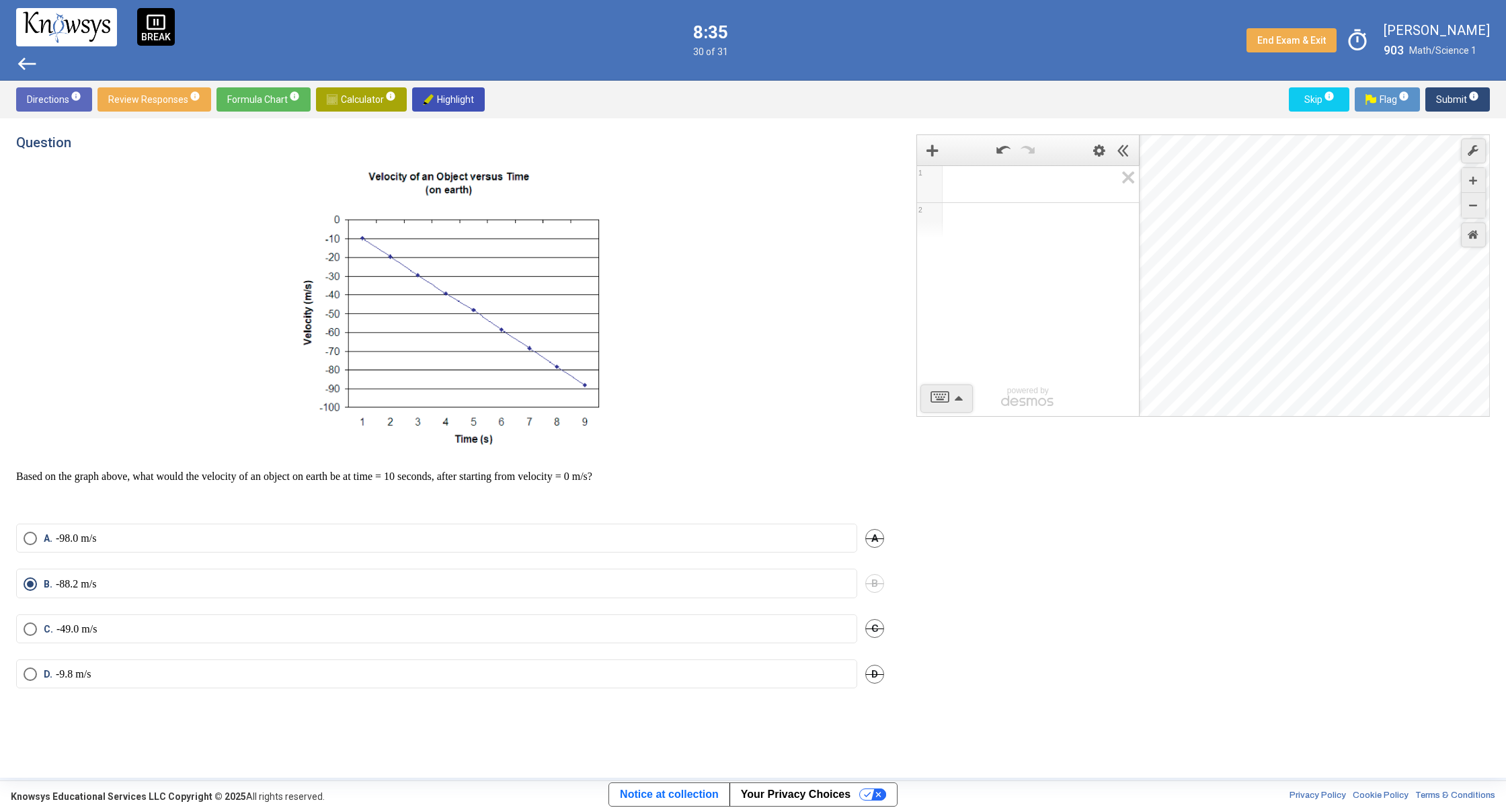
click at [29, 55] on span "west" at bounding box center [26, 64] width 21 height 21
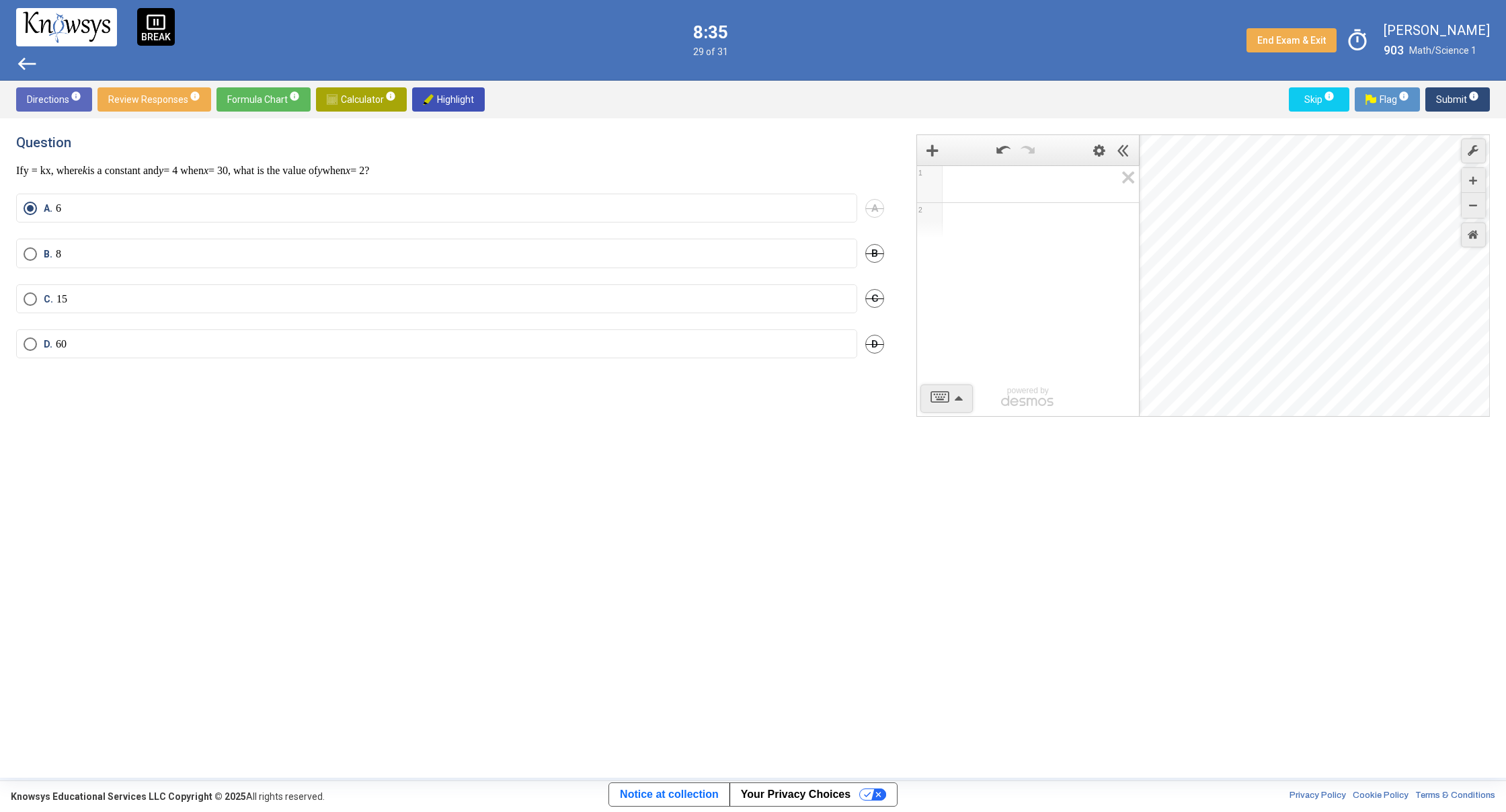
click at [29, 55] on span "west" at bounding box center [26, 64] width 21 height 21
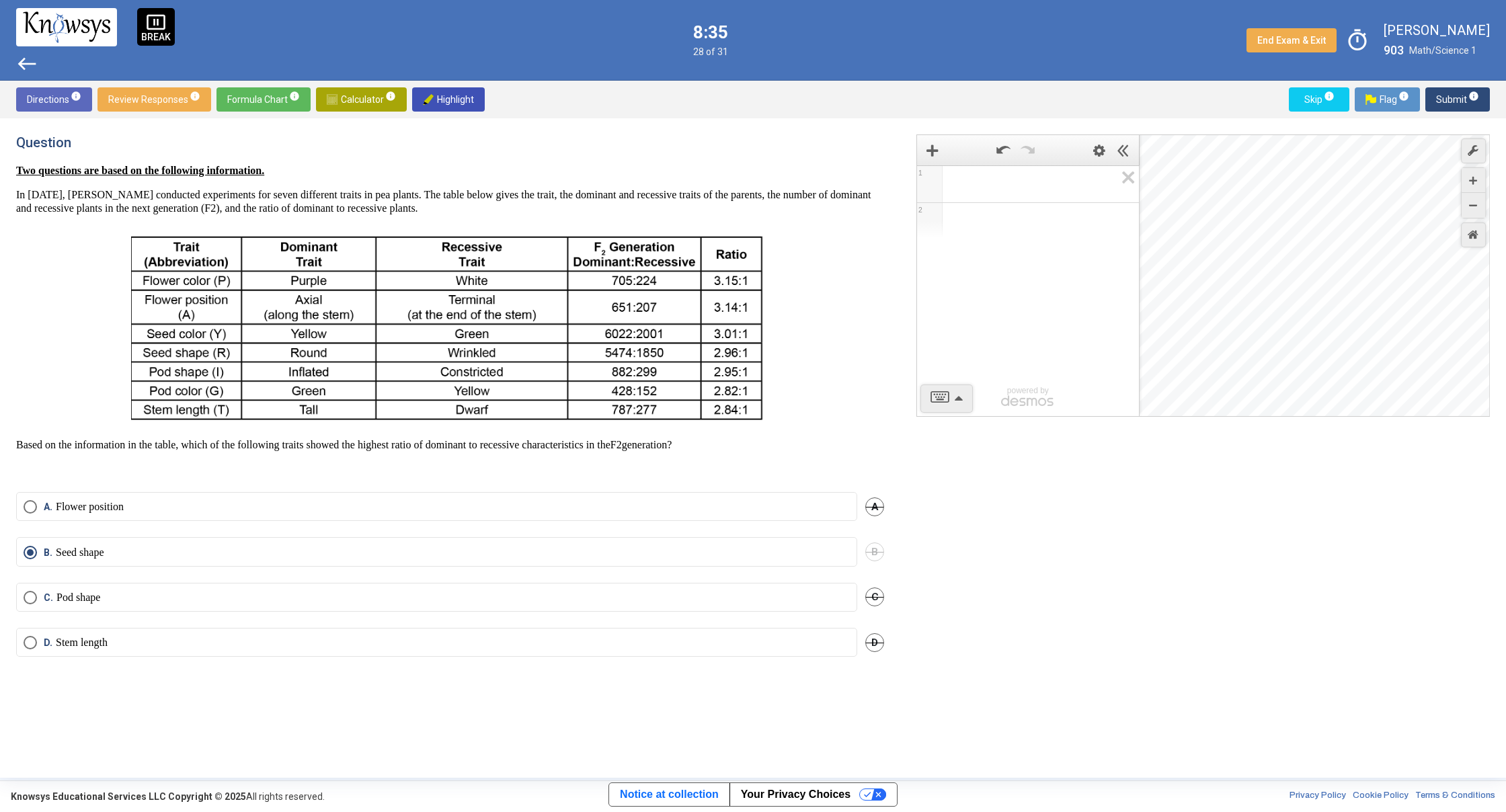
click at [29, 55] on span "west" at bounding box center [26, 64] width 21 height 21
click at [27, 58] on span "west" at bounding box center [26, 64] width 21 height 21
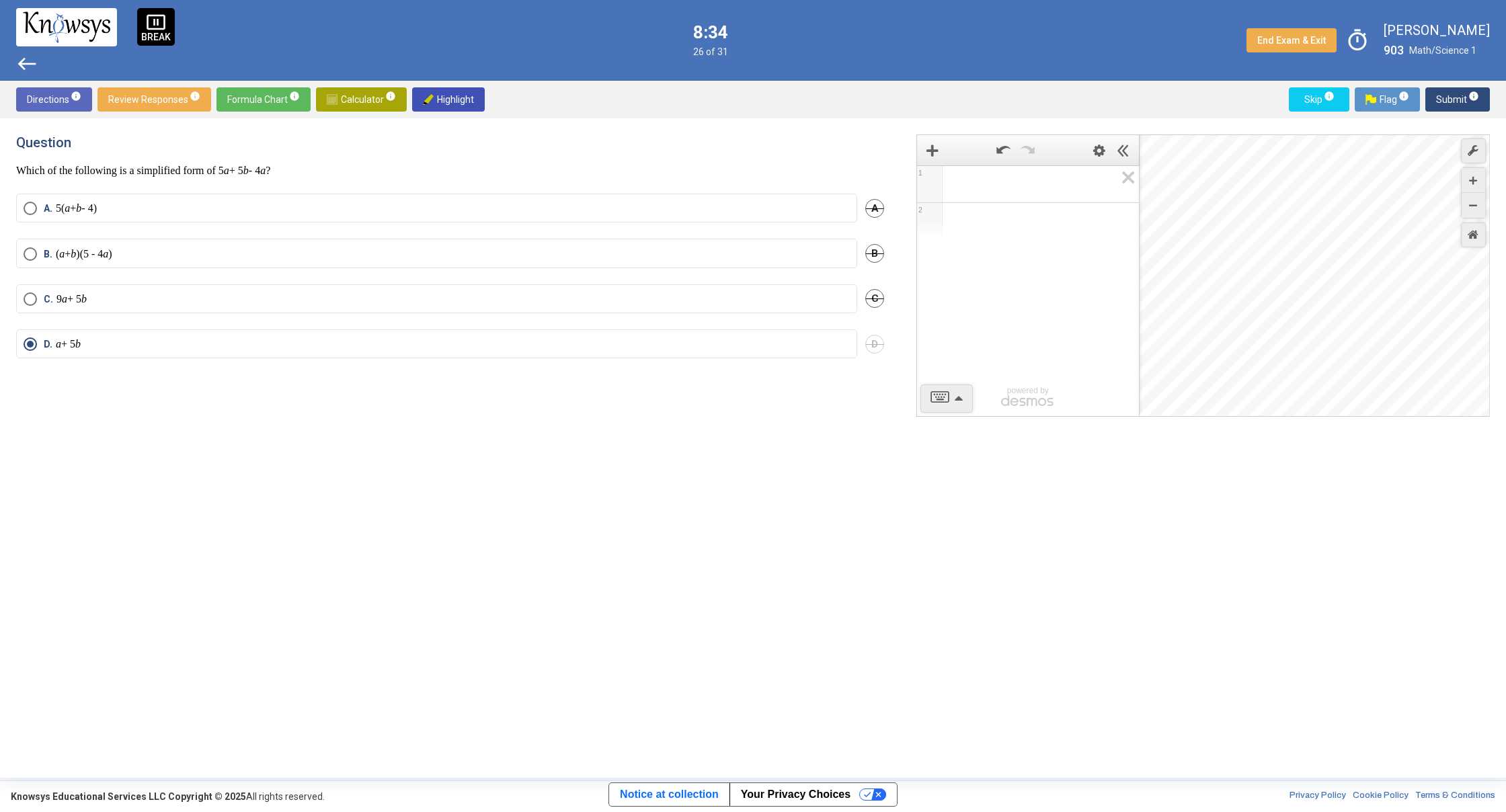
click at [26, 60] on span "west" at bounding box center [26, 64] width 21 height 21
click at [26, 61] on span "west" at bounding box center [26, 64] width 21 height 21
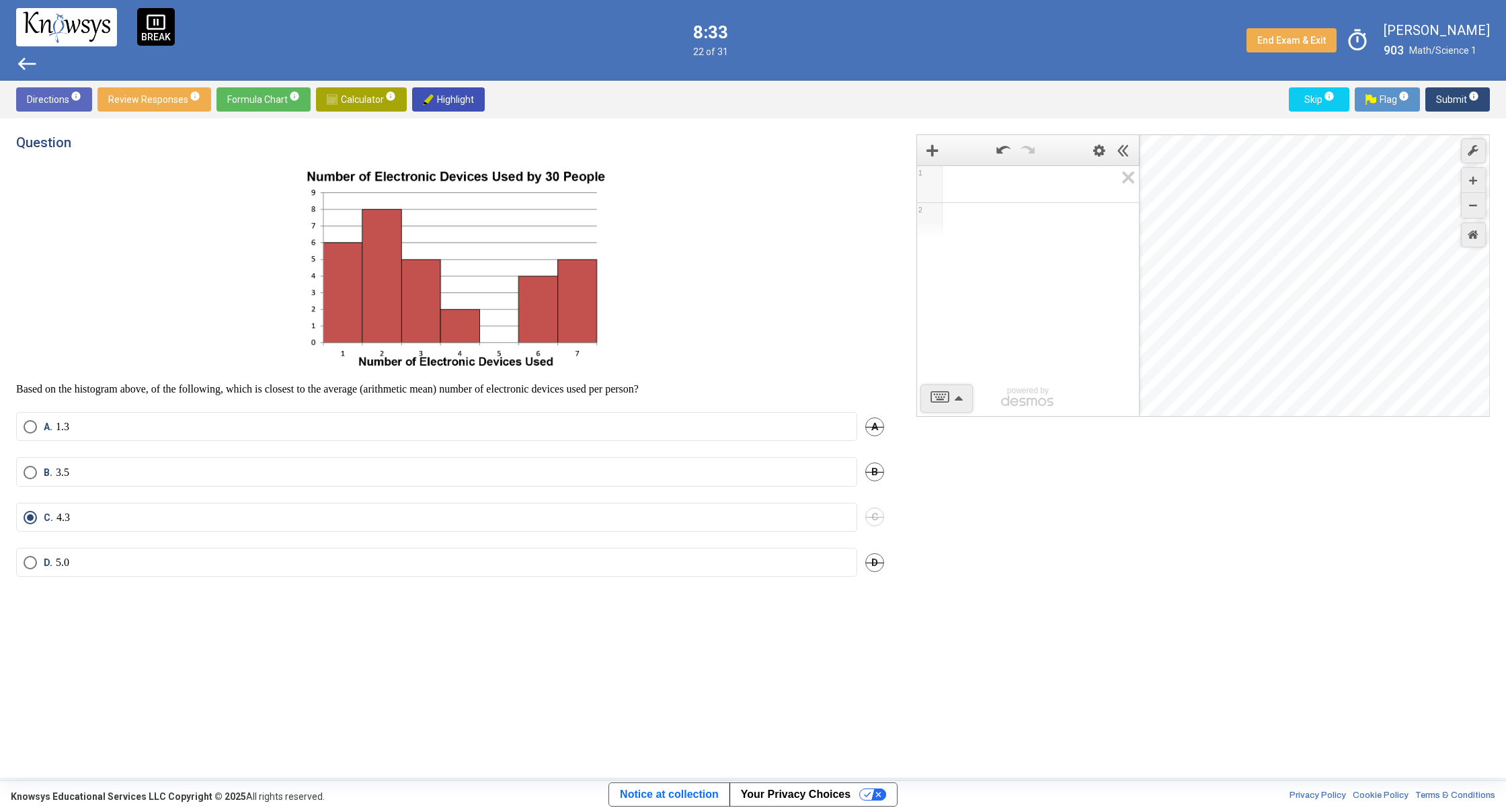
click at [26, 61] on span "west" at bounding box center [26, 64] width 21 height 21
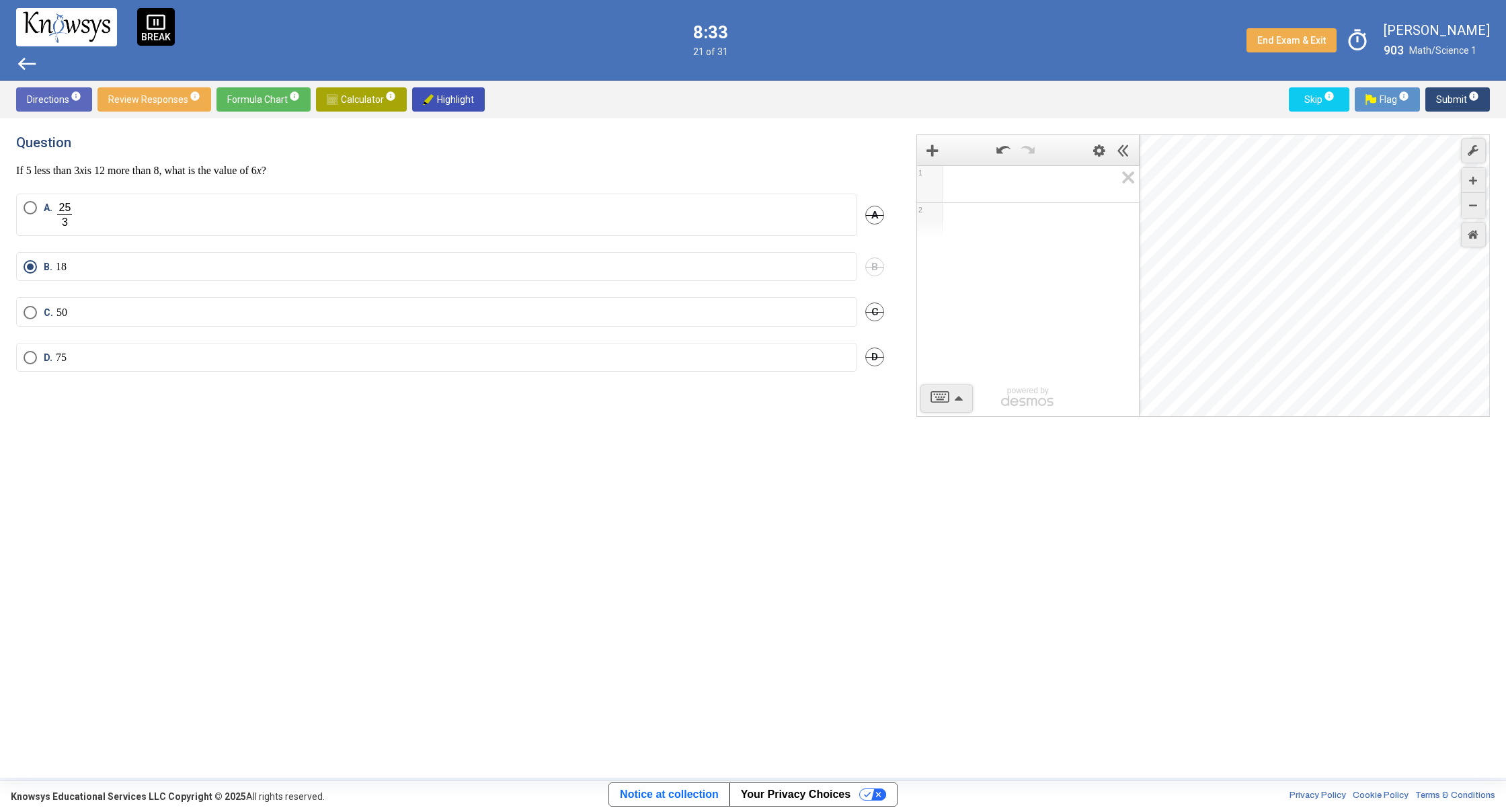
click at [26, 61] on span "west" at bounding box center [26, 64] width 21 height 21
click at [26, 61] on span "west" at bounding box center [26, 64] width 21 height 21
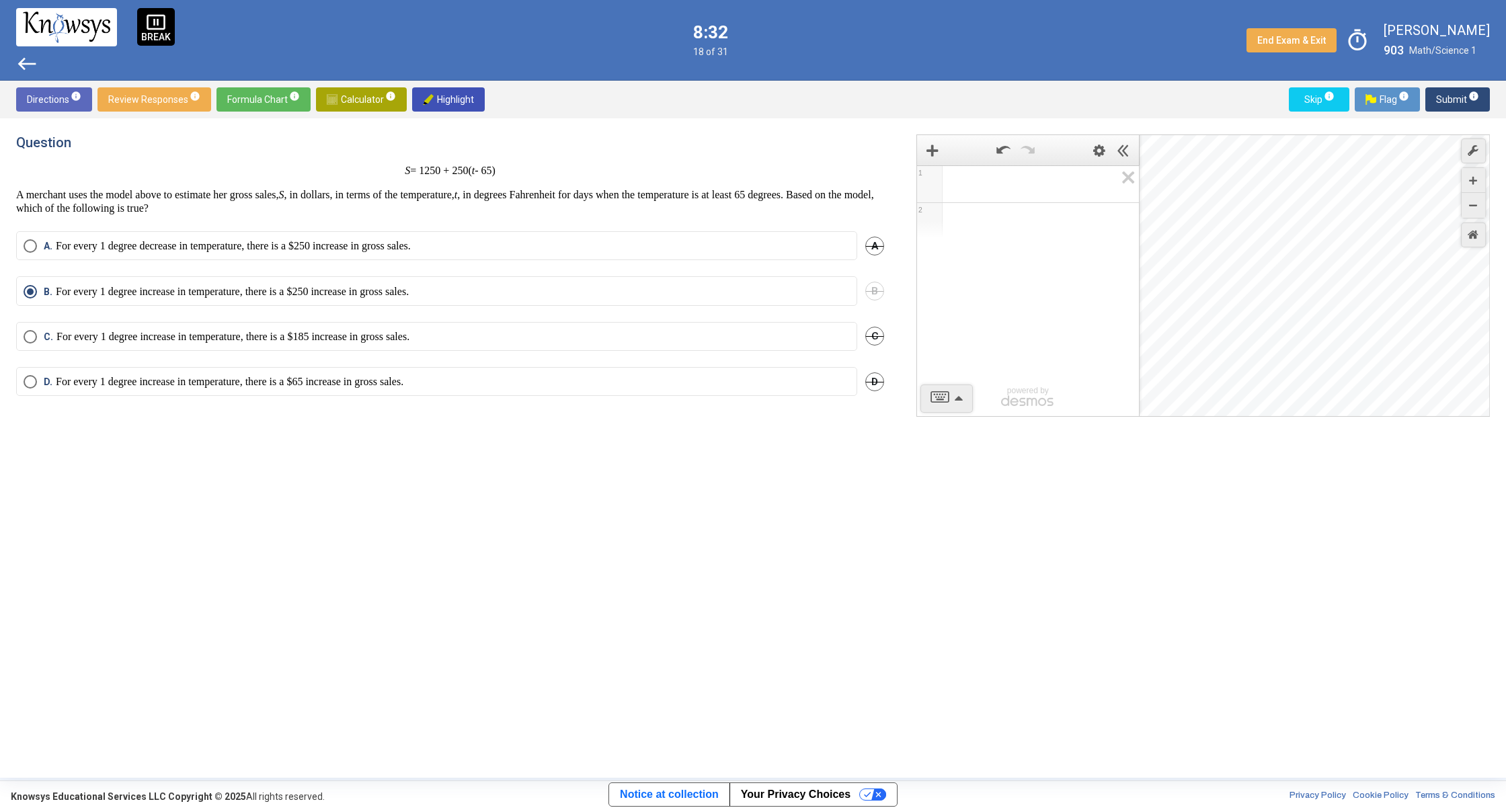
click at [26, 61] on span "west" at bounding box center [26, 64] width 21 height 21
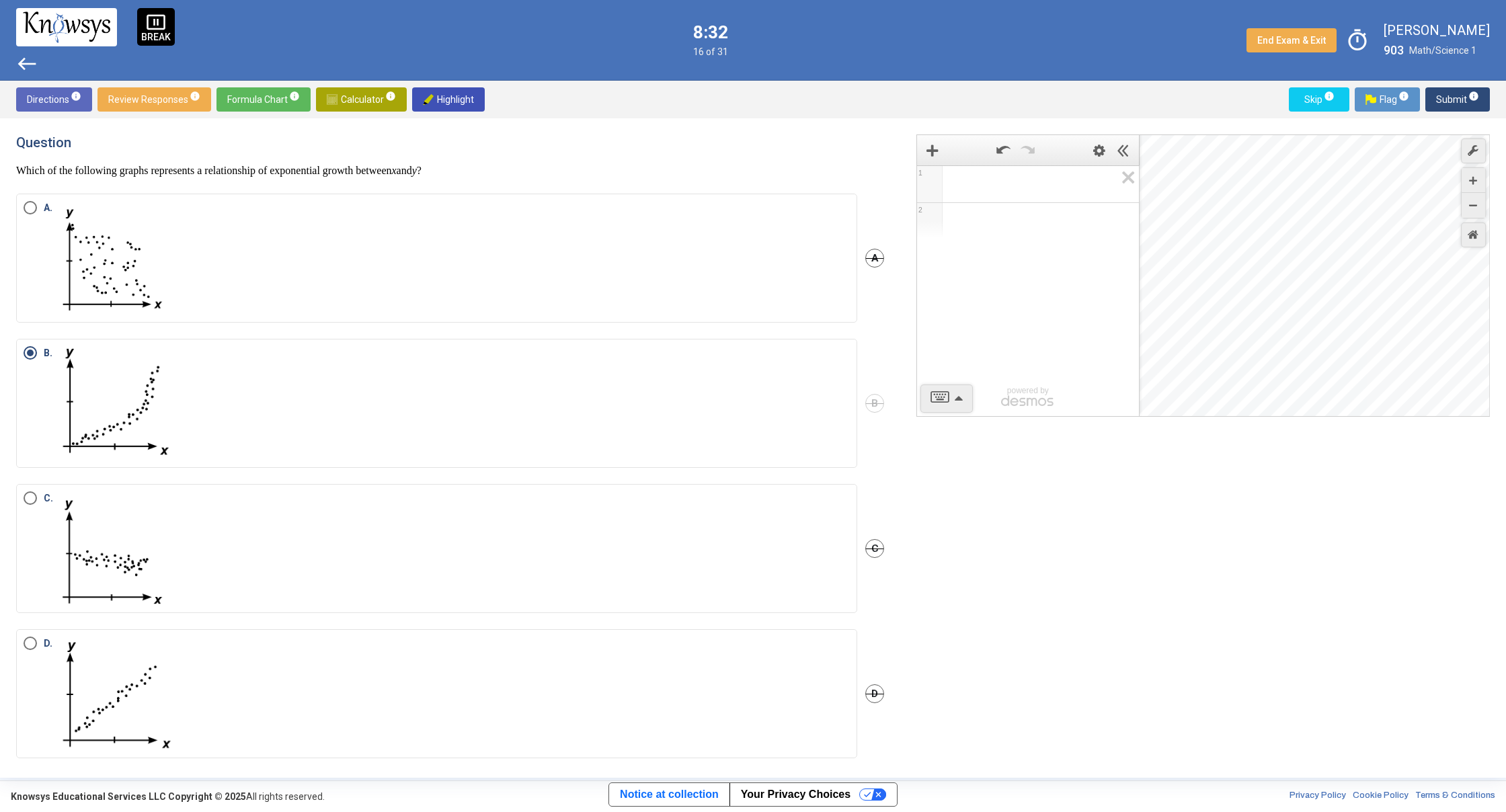
click at [26, 61] on span "west" at bounding box center [26, 64] width 21 height 21
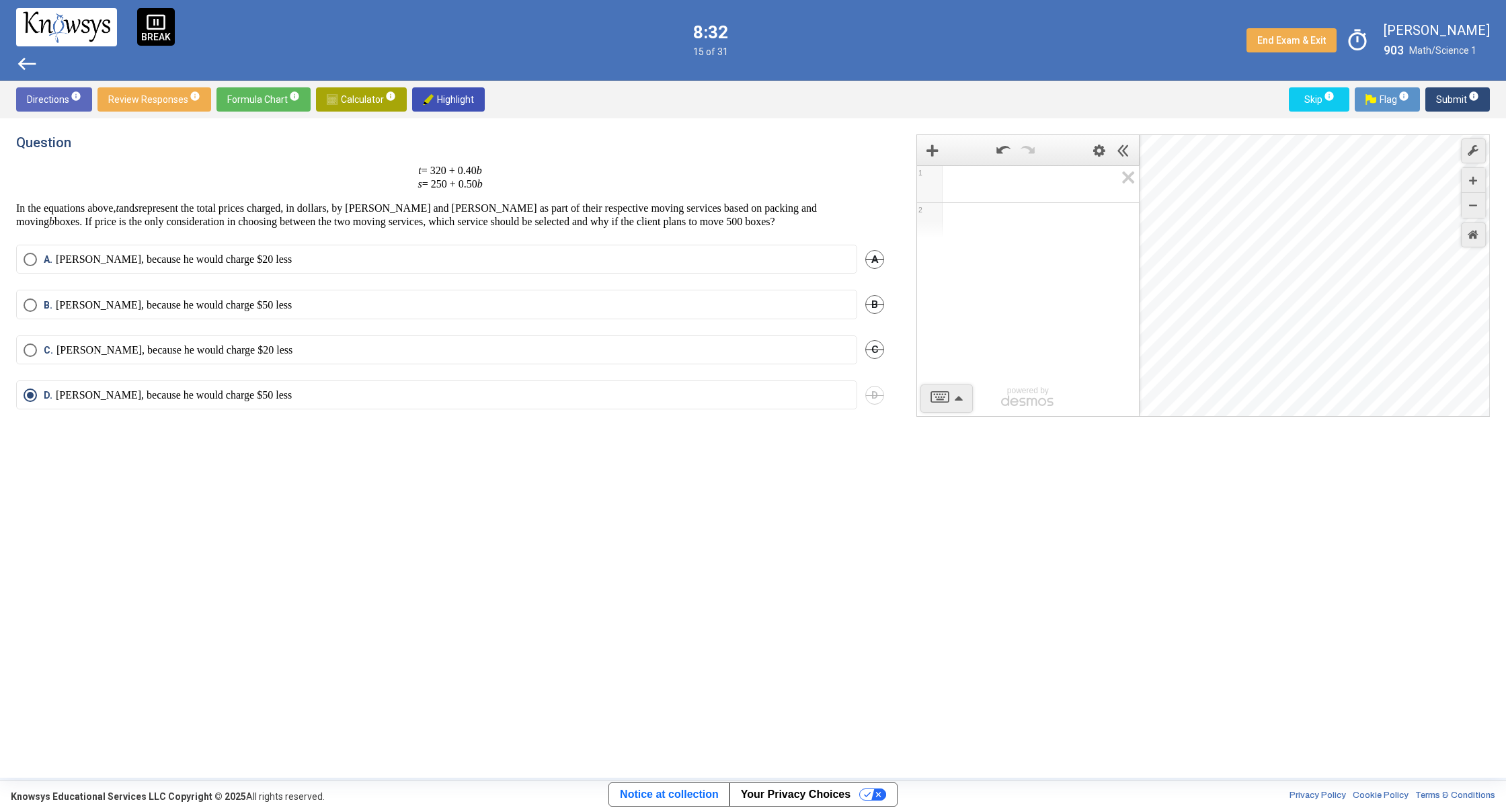
click at [26, 61] on span "west" at bounding box center [26, 64] width 21 height 21
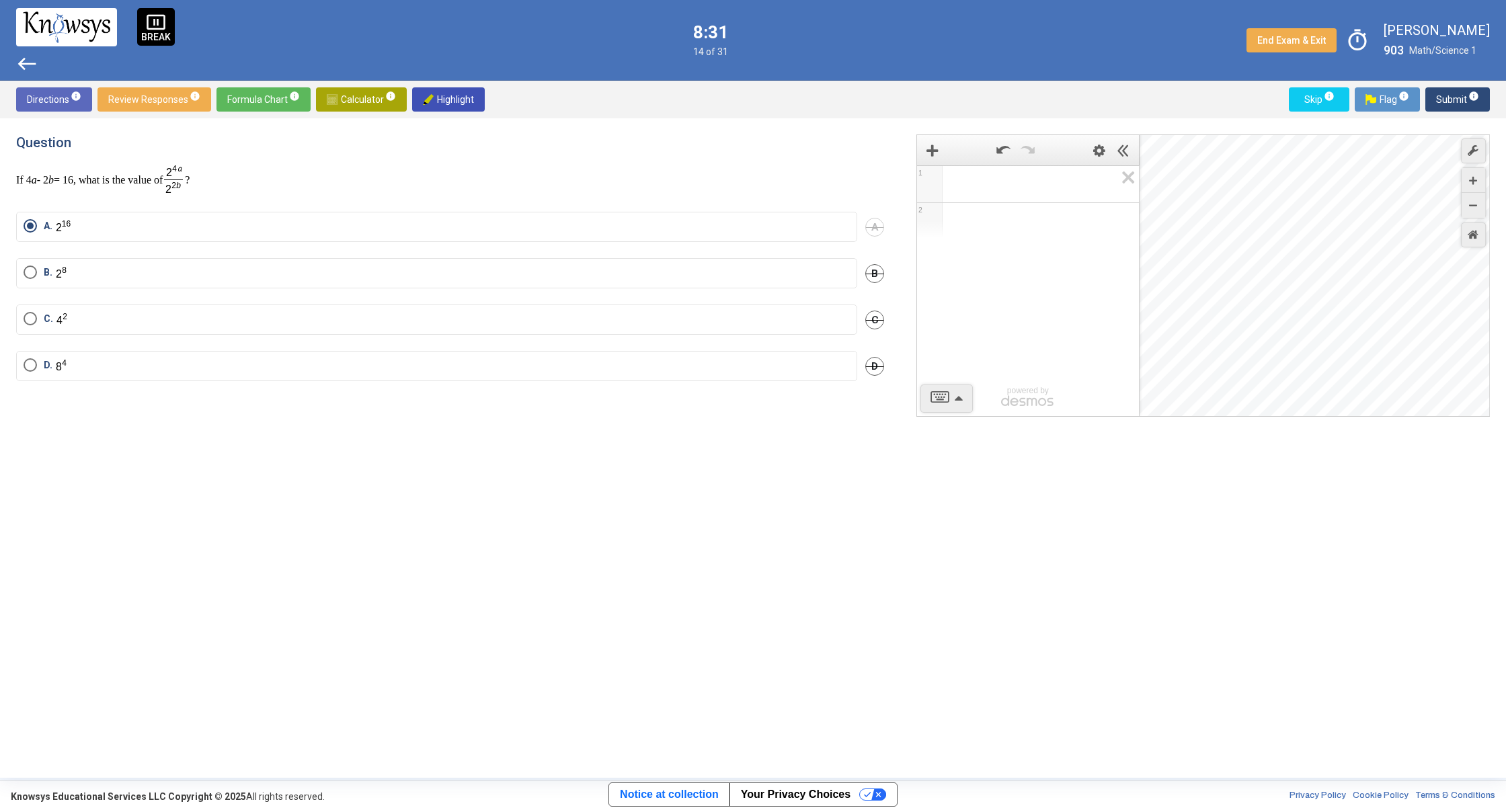
click at [26, 61] on span "west" at bounding box center [26, 64] width 21 height 21
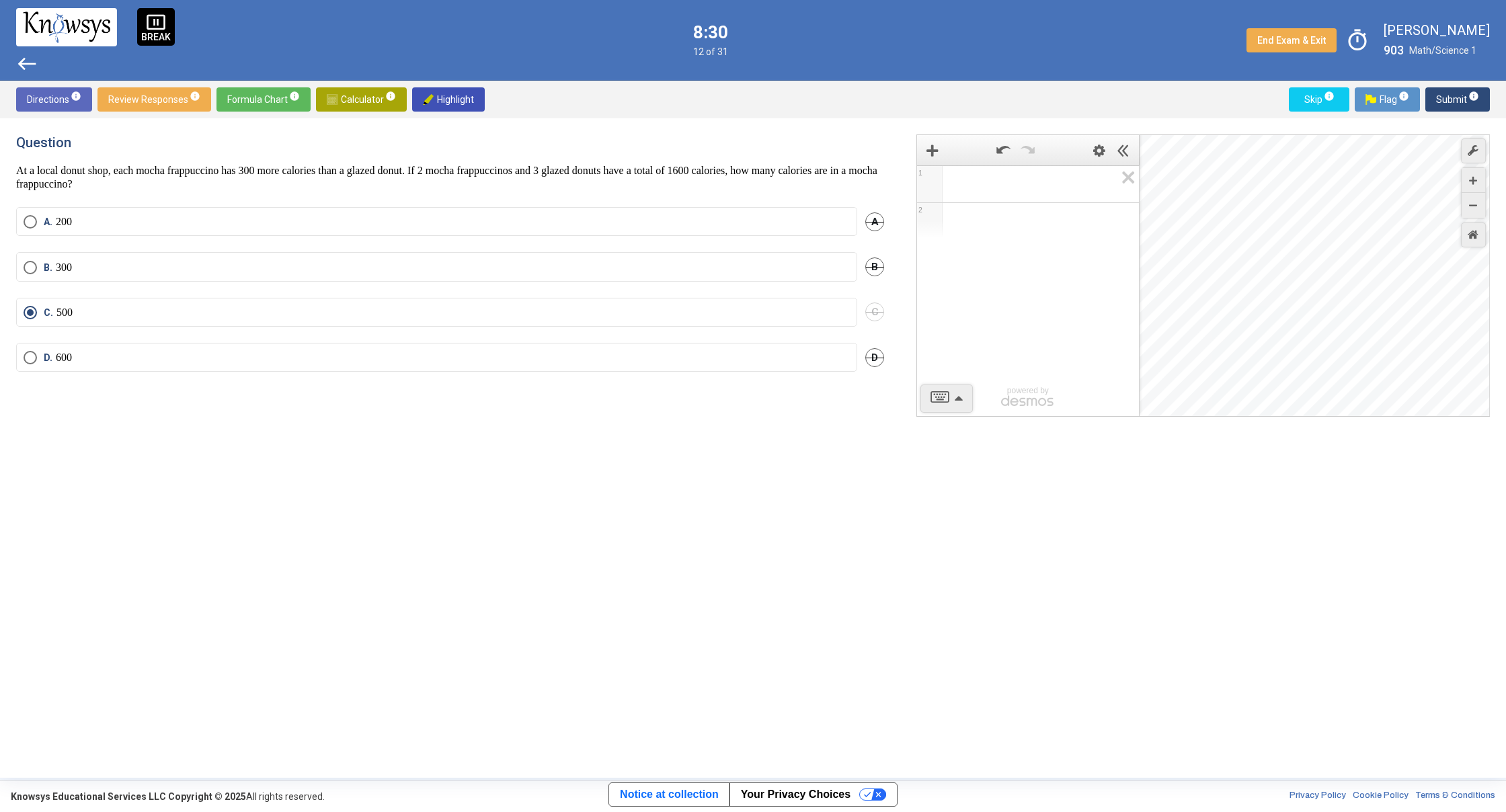
click at [26, 61] on span "west" at bounding box center [26, 64] width 21 height 21
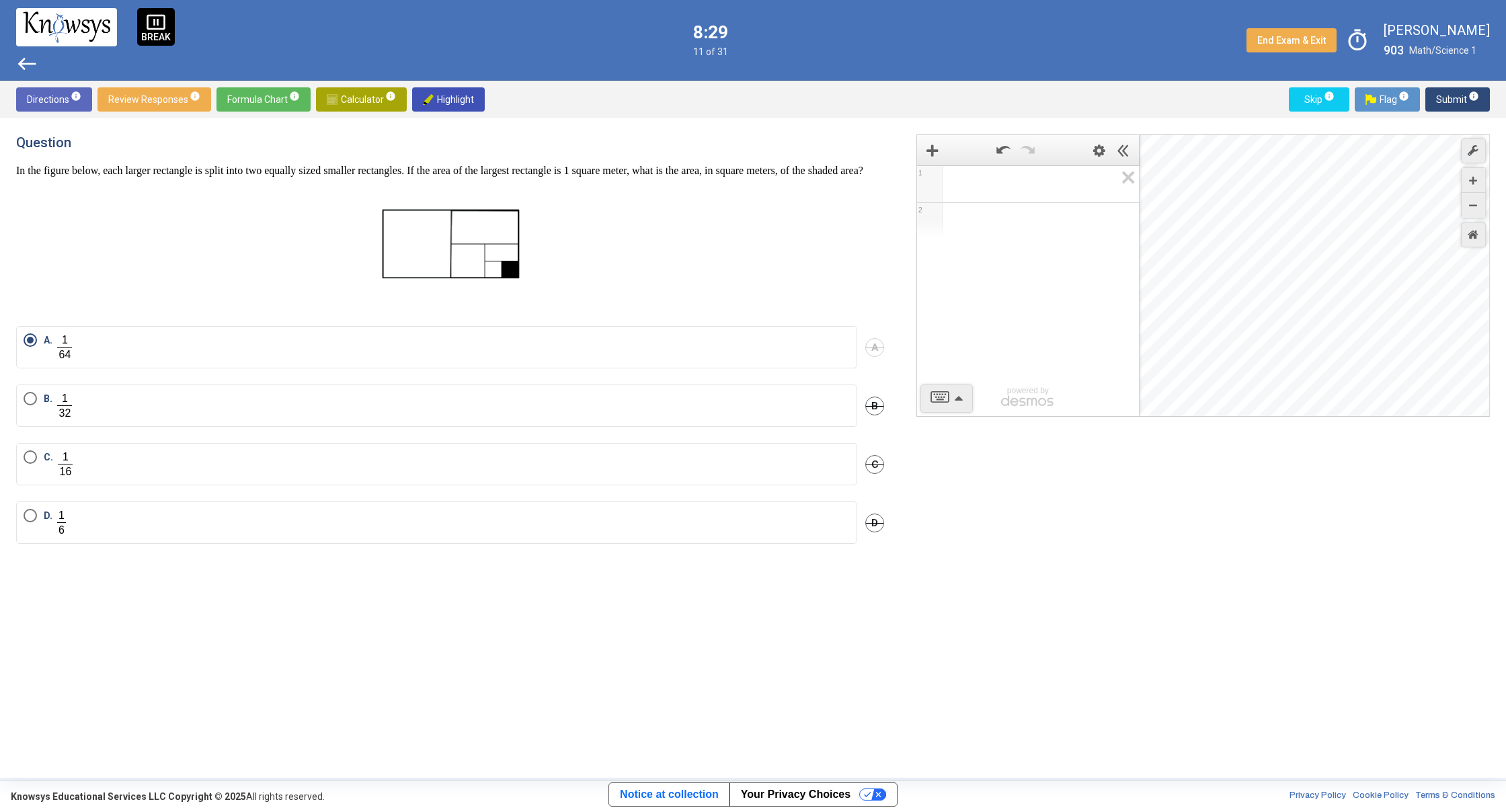
click at [26, 61] on span "west" at bounding box center [26, 64] width 21 height 21
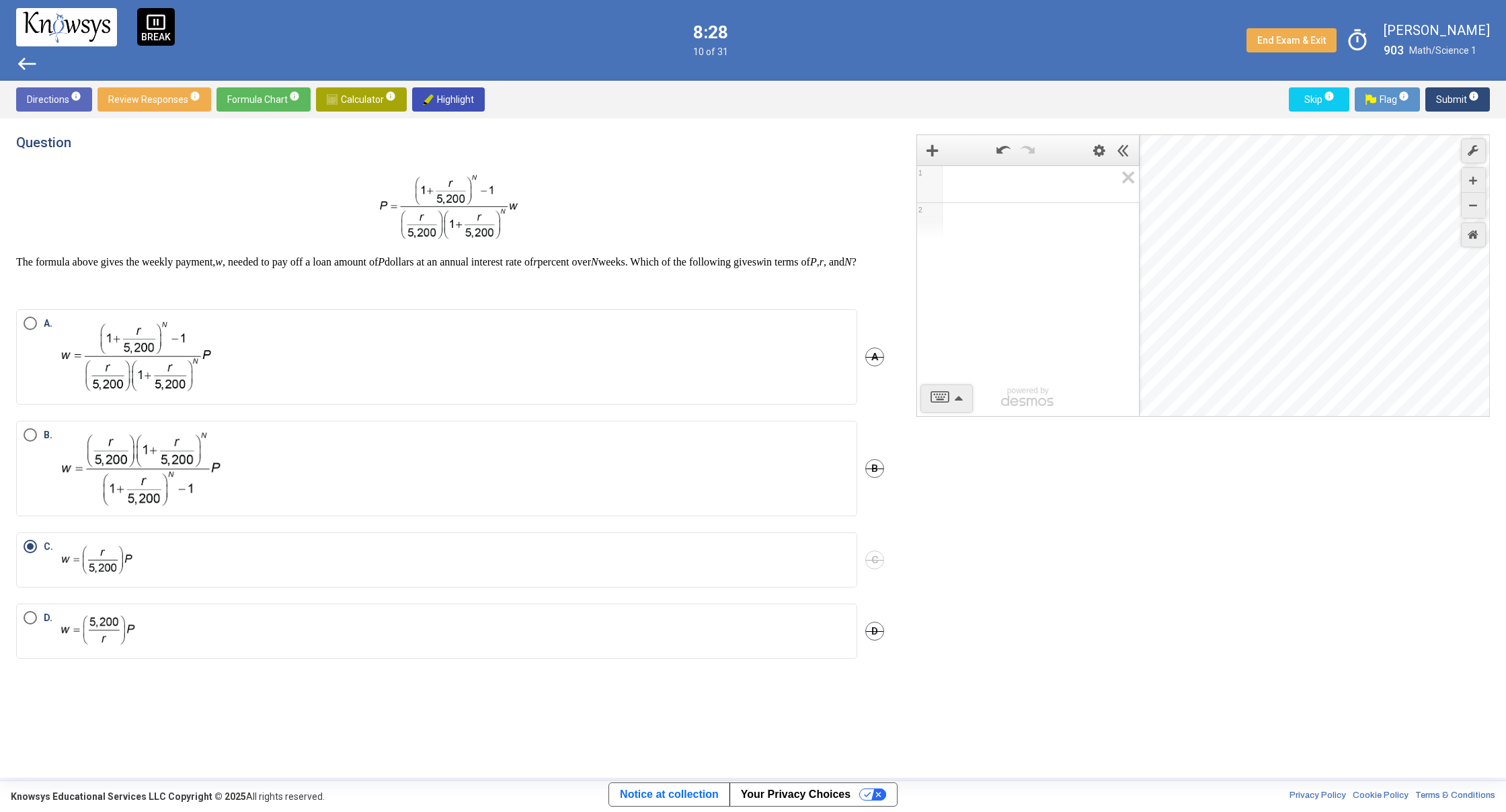
click at [26, 61] on span "west" at bounding box center [26, 64] width 21 height 21
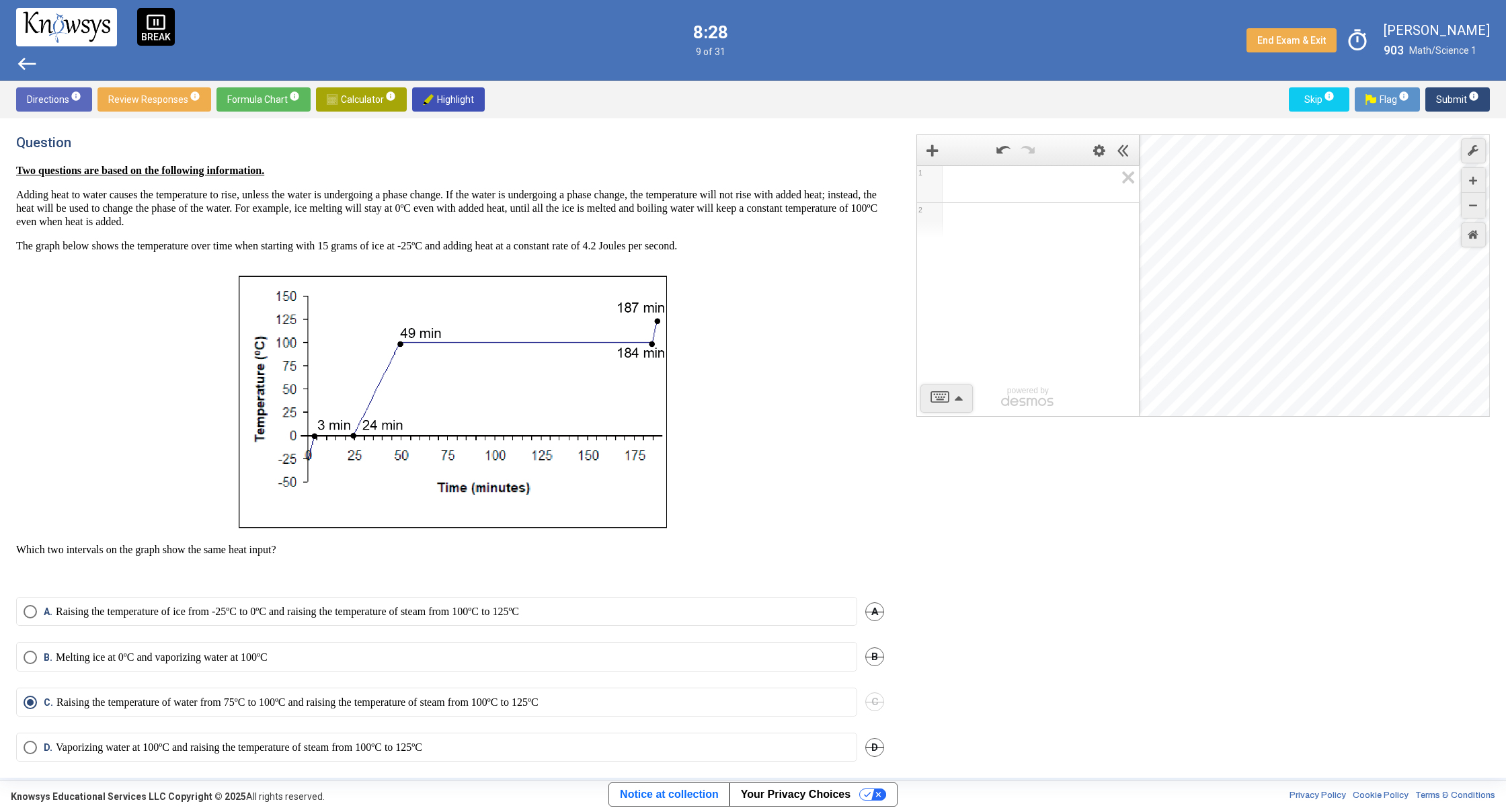
click at [26, 61] on span "west" at bounding box center [26, 64] width 21 height 21
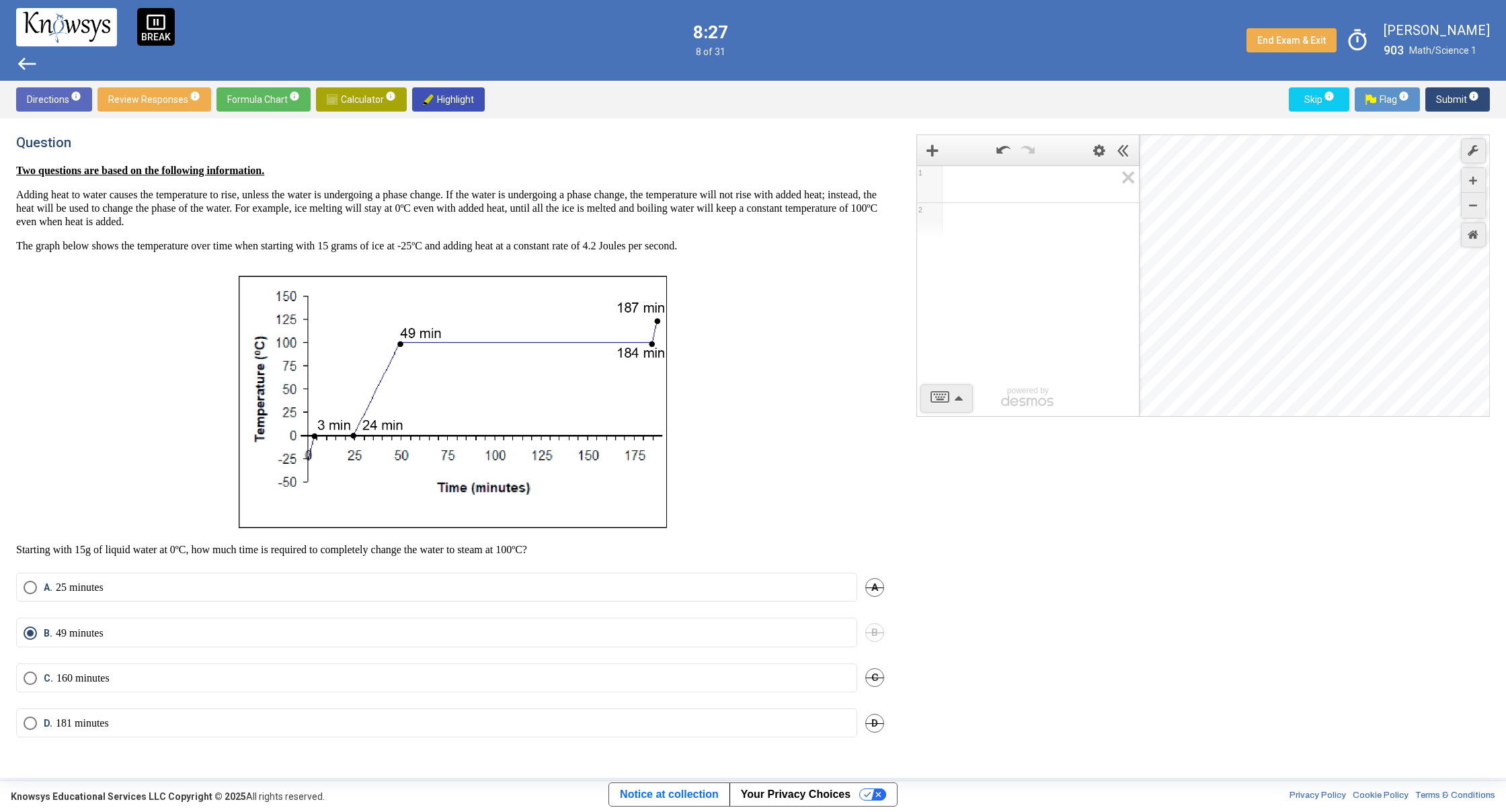
click at [26, 61] on span "west" at bounding box center [26, 64] width 21 height 21
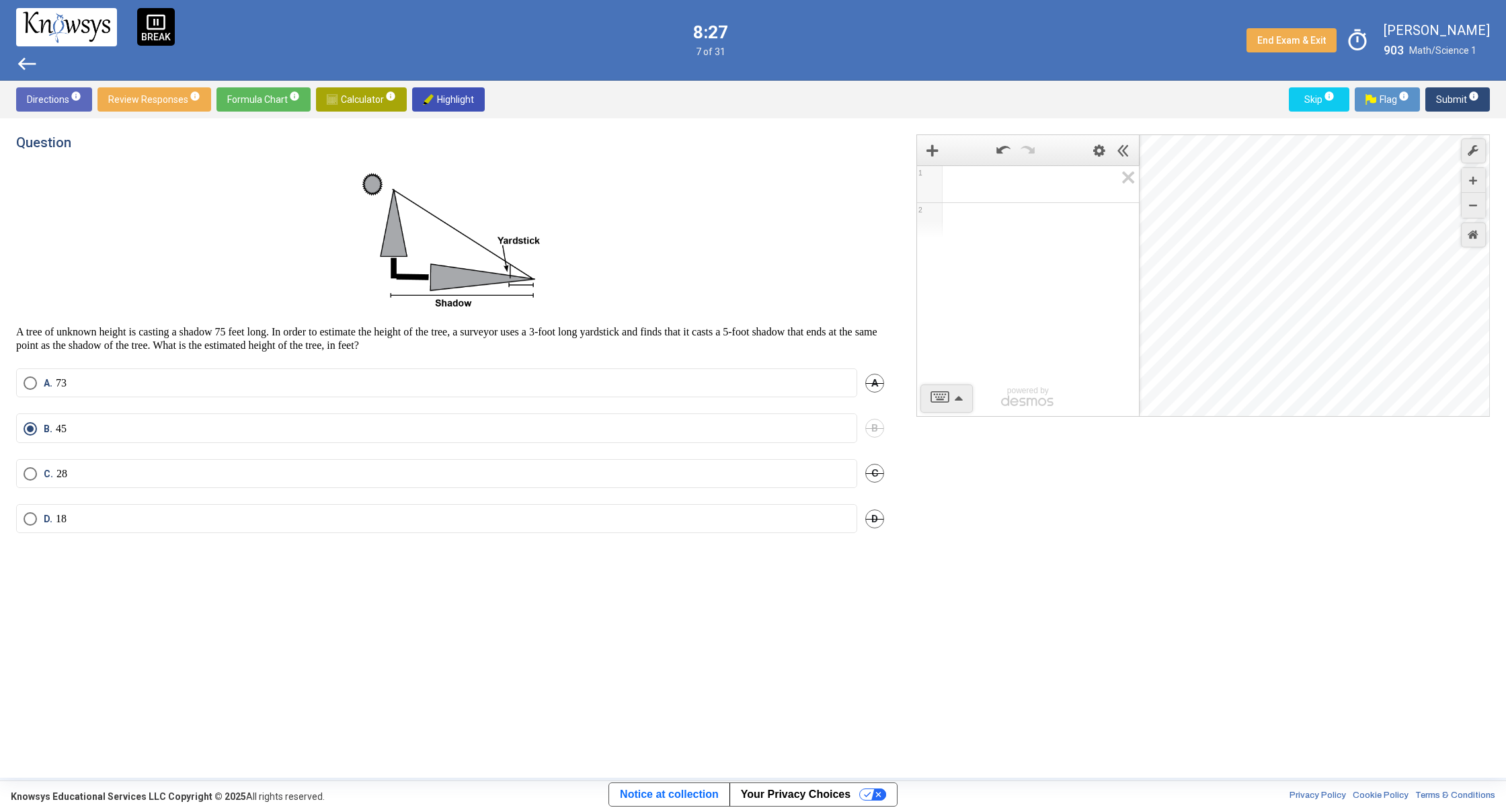
click at [26, 61] on span "west" at bounding box center [26, 64] width 21 height 21
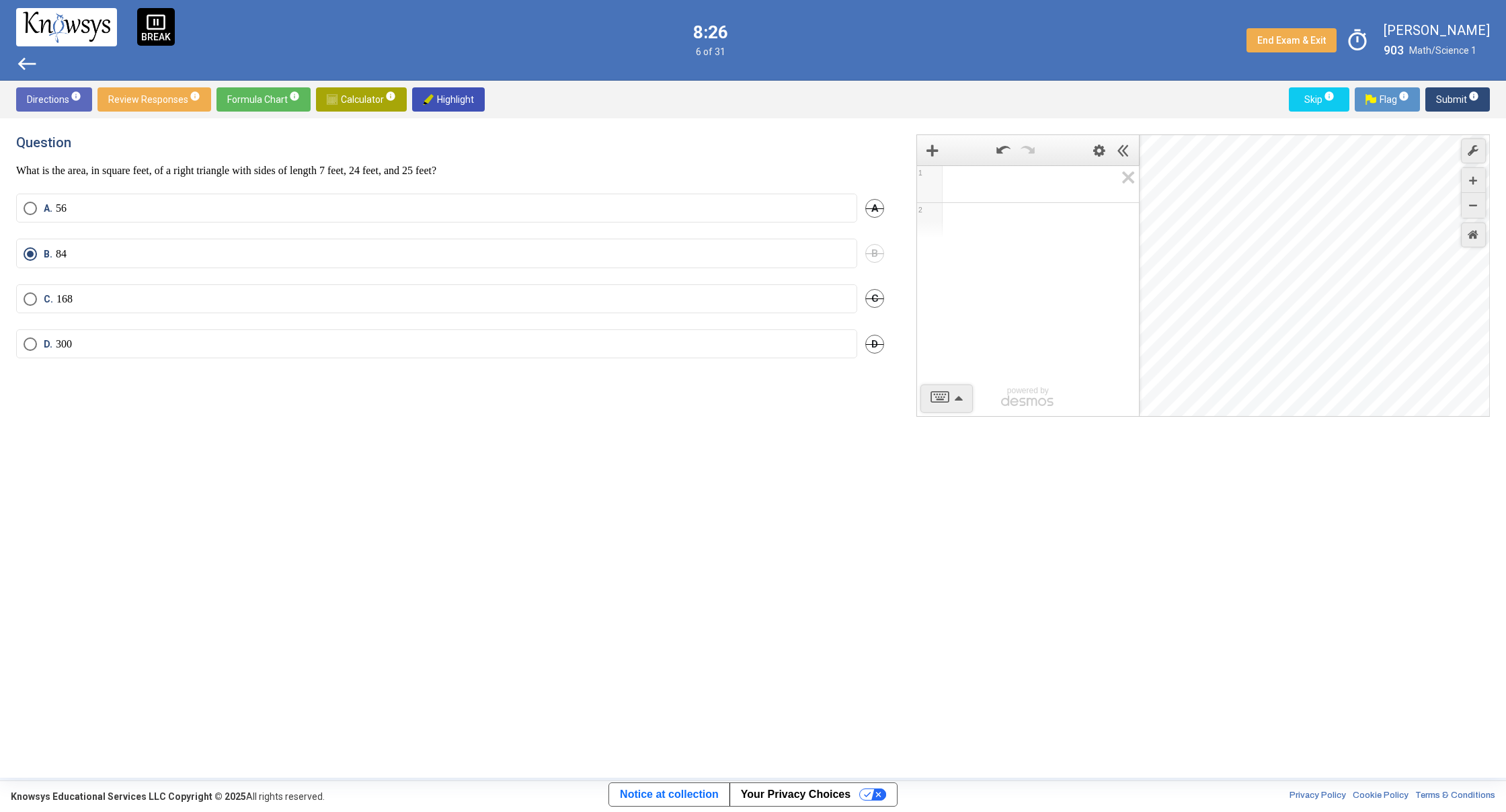
click at [26, 61] on span "west" at bounding box center [26, 64] width 21 height 21
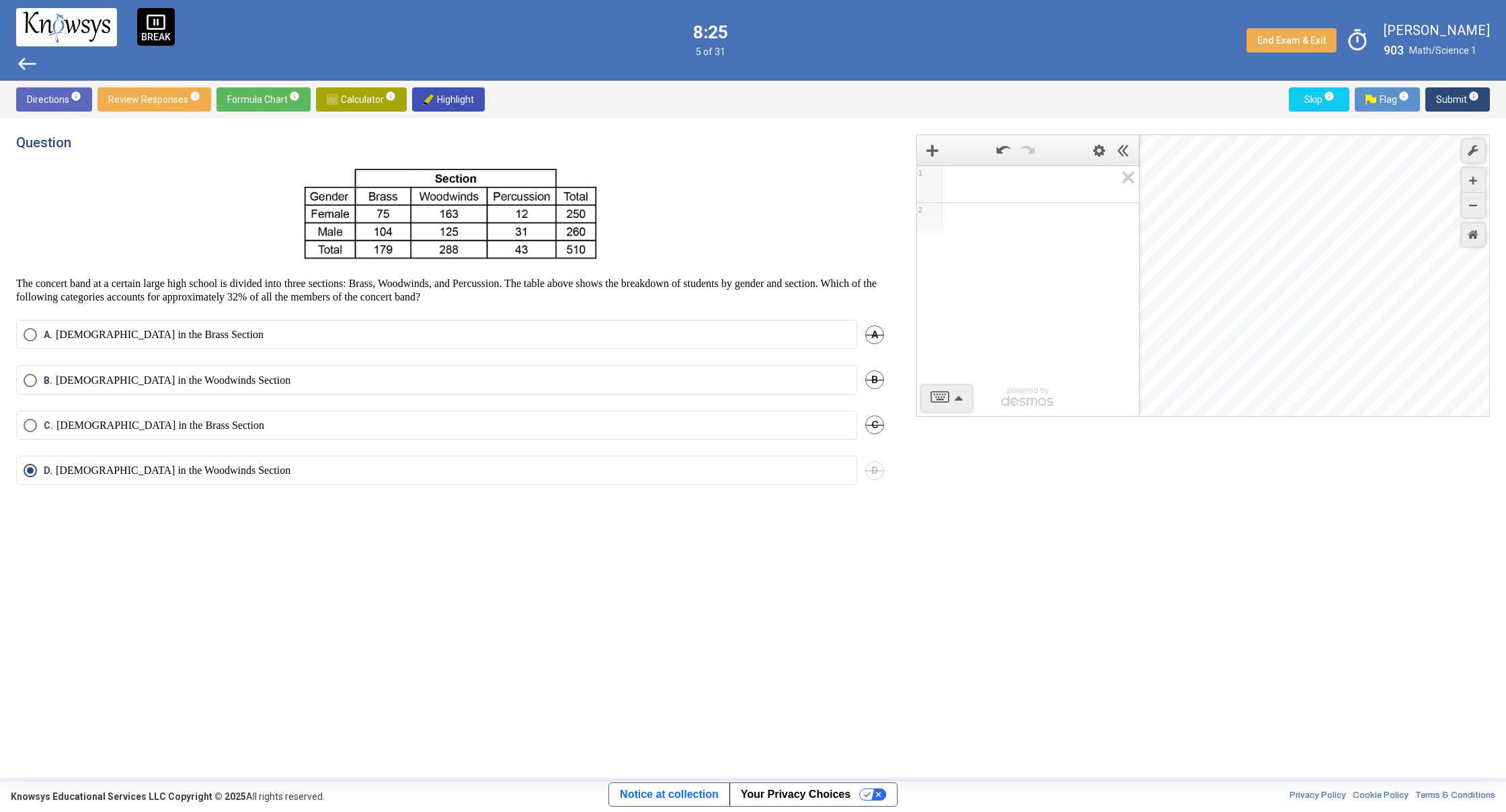
click at [26, 61] on span "west" at bounding box center [26, 64] width 21 height 21
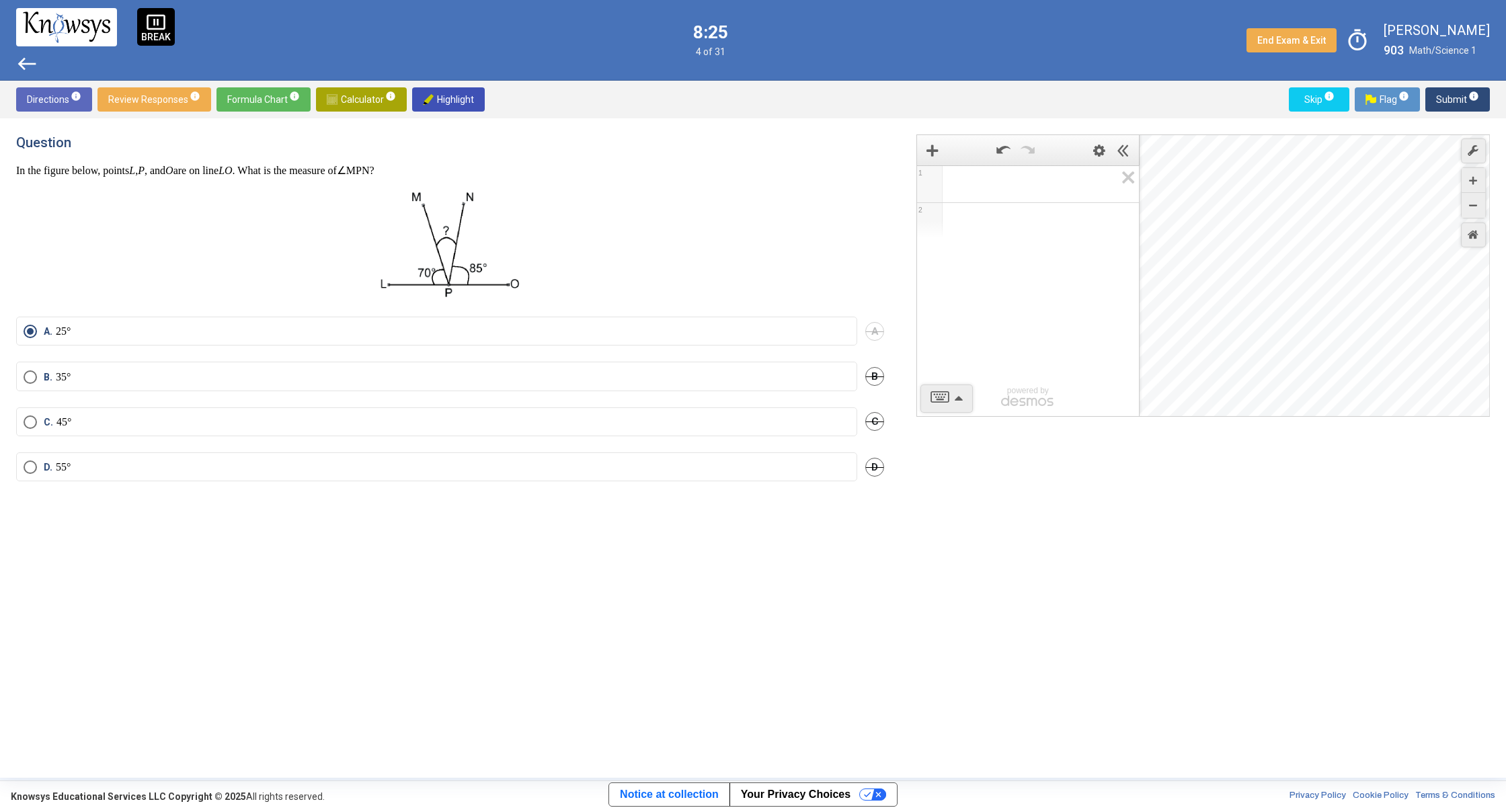
click at [26, 61] on span "west" at bounding box center [26, 64] width 21 height 21
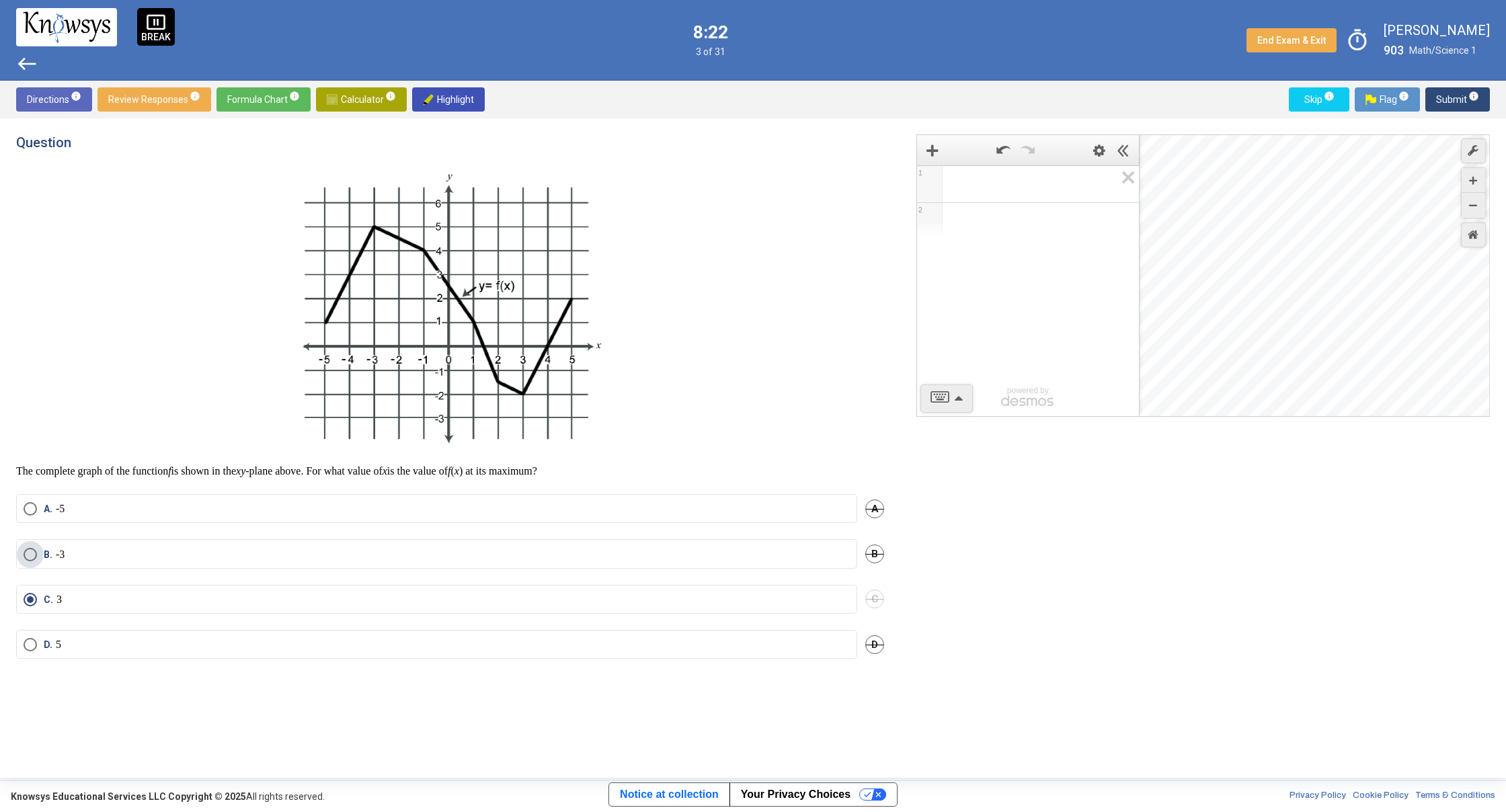
click at [29, 556] on span "Select an option" at bounding box center [30, 554] width 13 height 13
click at [1453, 104] on span "Submit info" at bounding box center [1457, 99] width 43 height 24
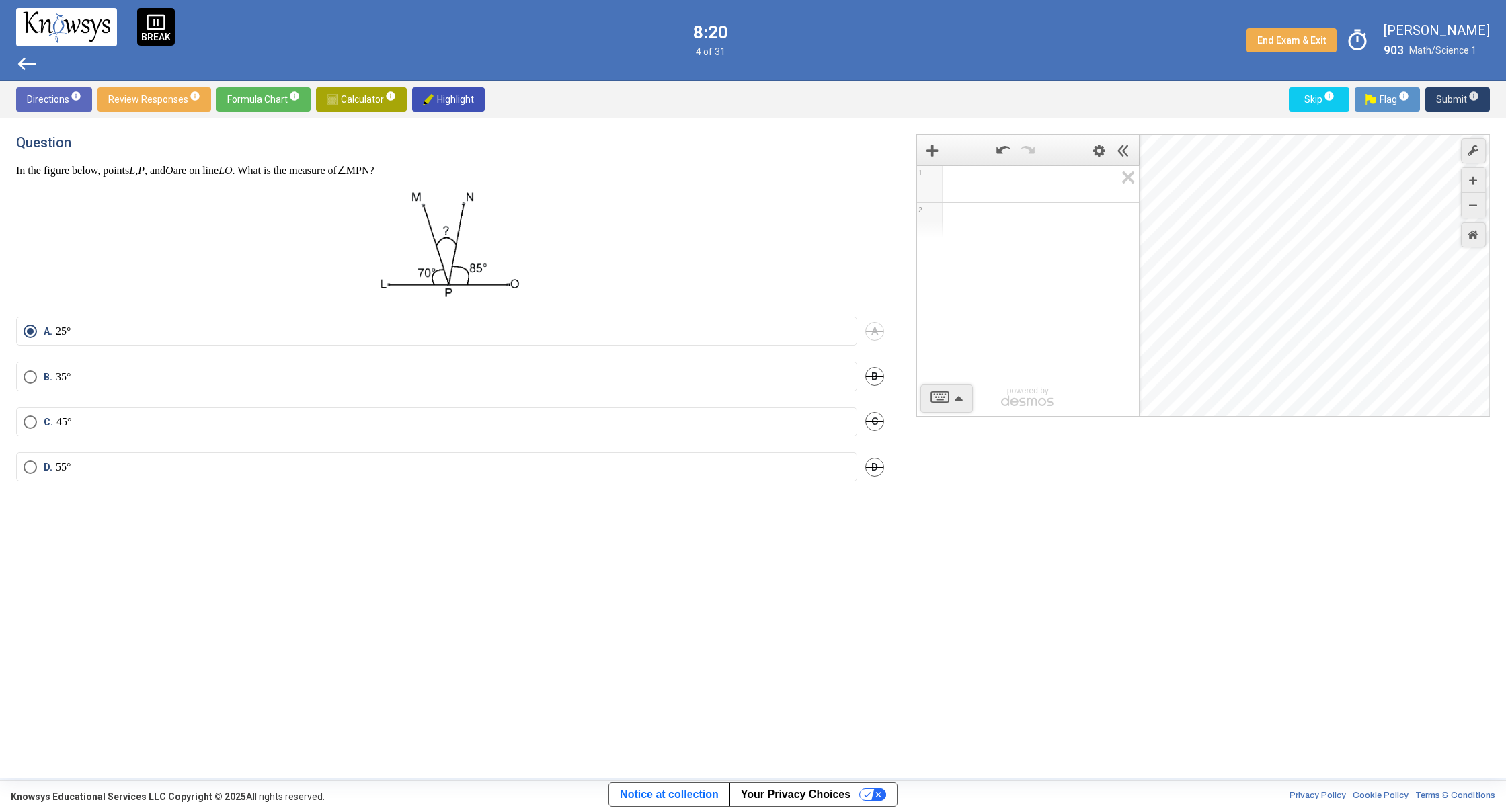
click at [1453, 104] on span "Submit info" at bounding box center [1457, 99] width 43 height 24
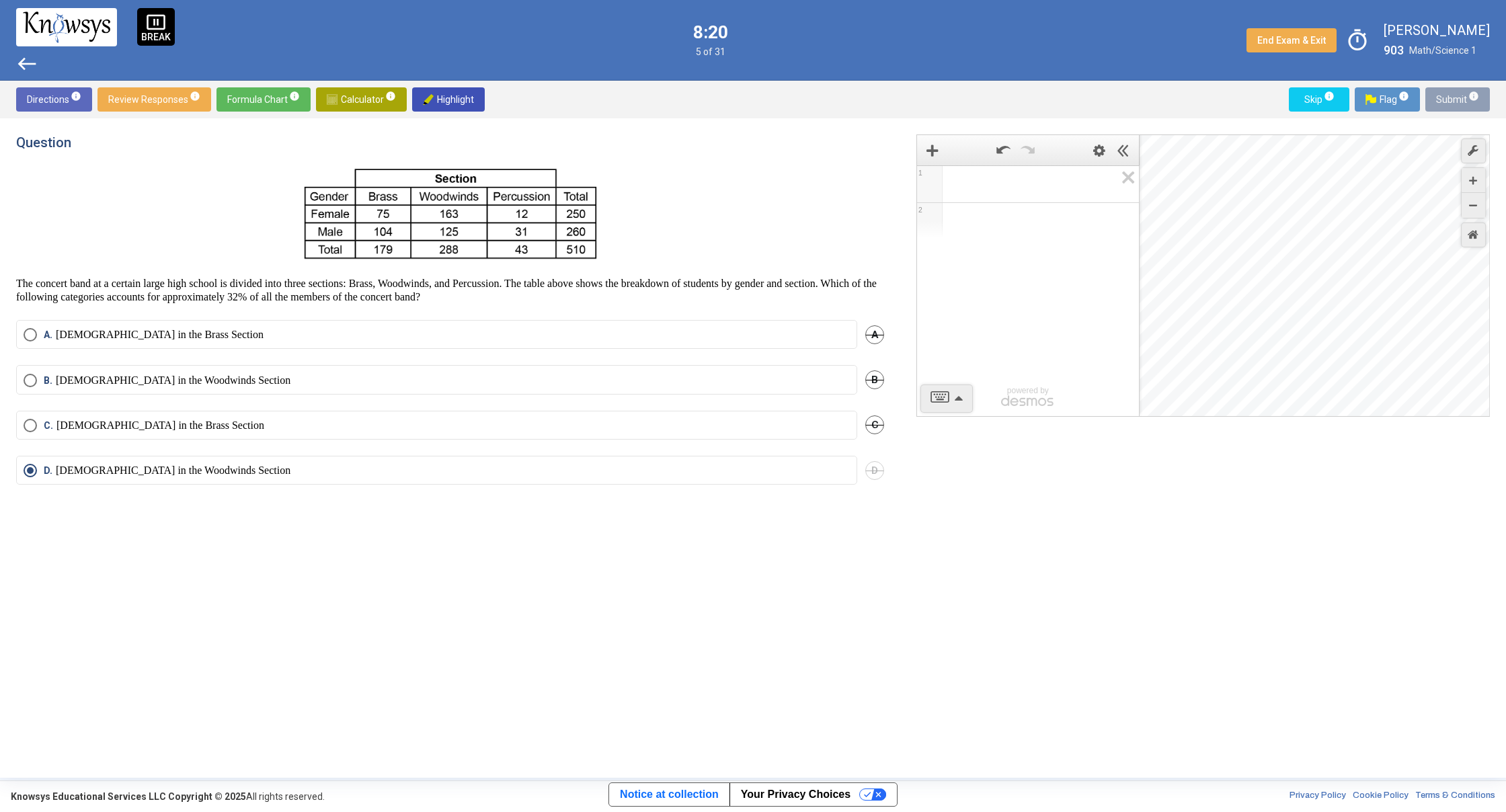
click at [1453, 104] on span "Submit info" at bounding box center [1457, 99] width 43 height 24
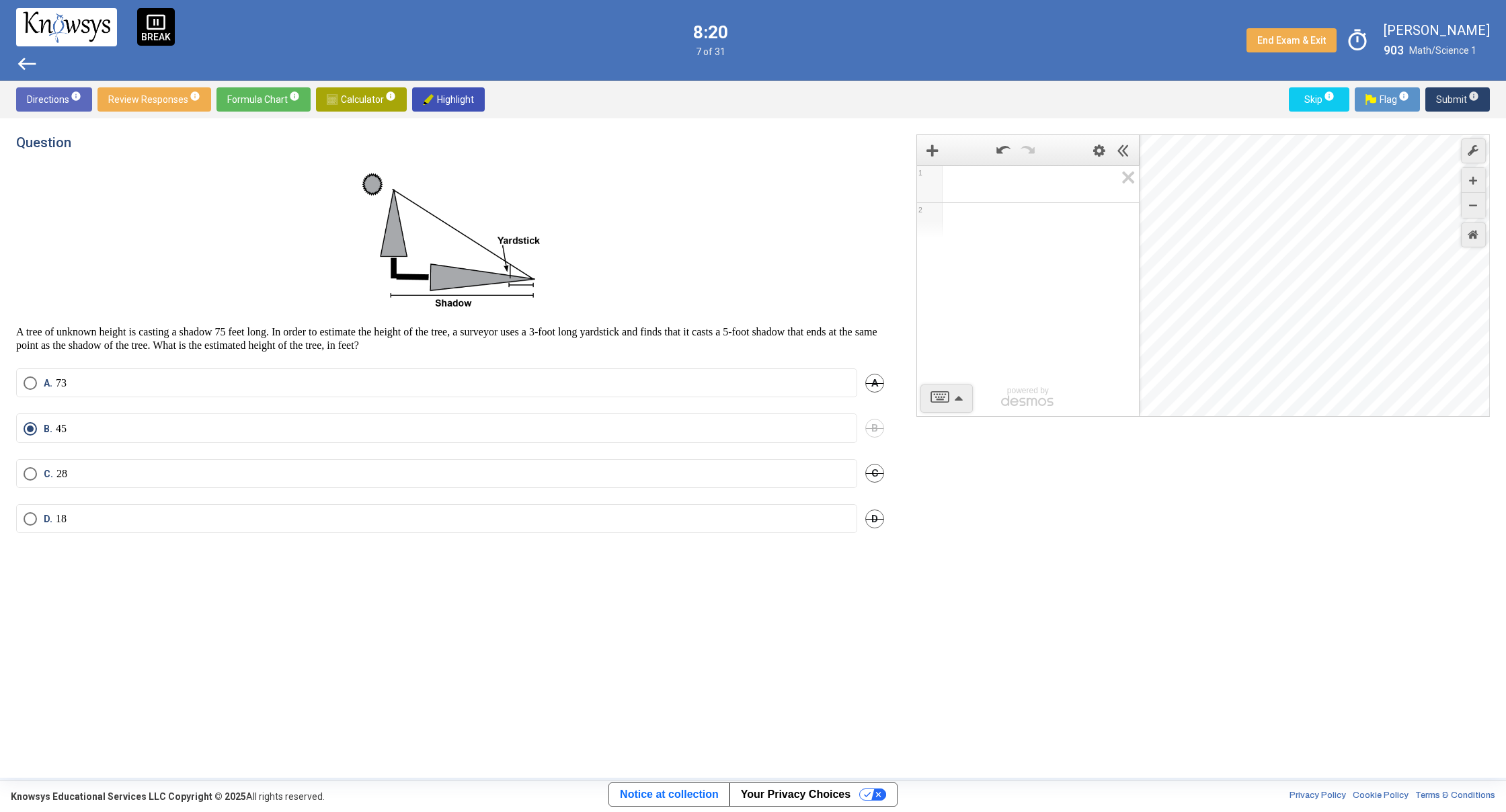
click at [1453, 104] on span "Submit info" at bounding box center [1457, 99] width 43 height 24
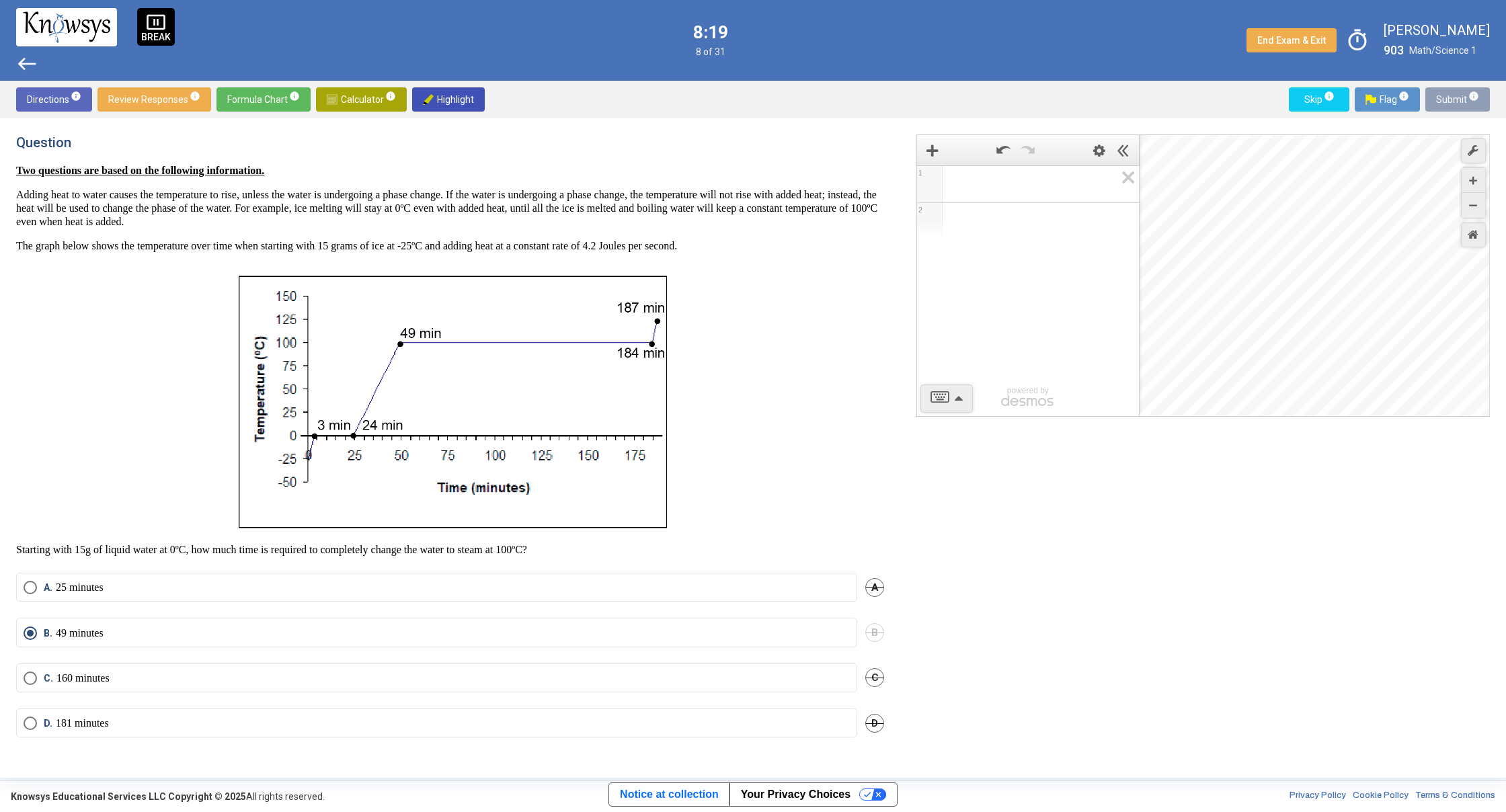
click at [1453, 104] on span "Submit info" at bounding box center [1457, 99] width 43 height 24
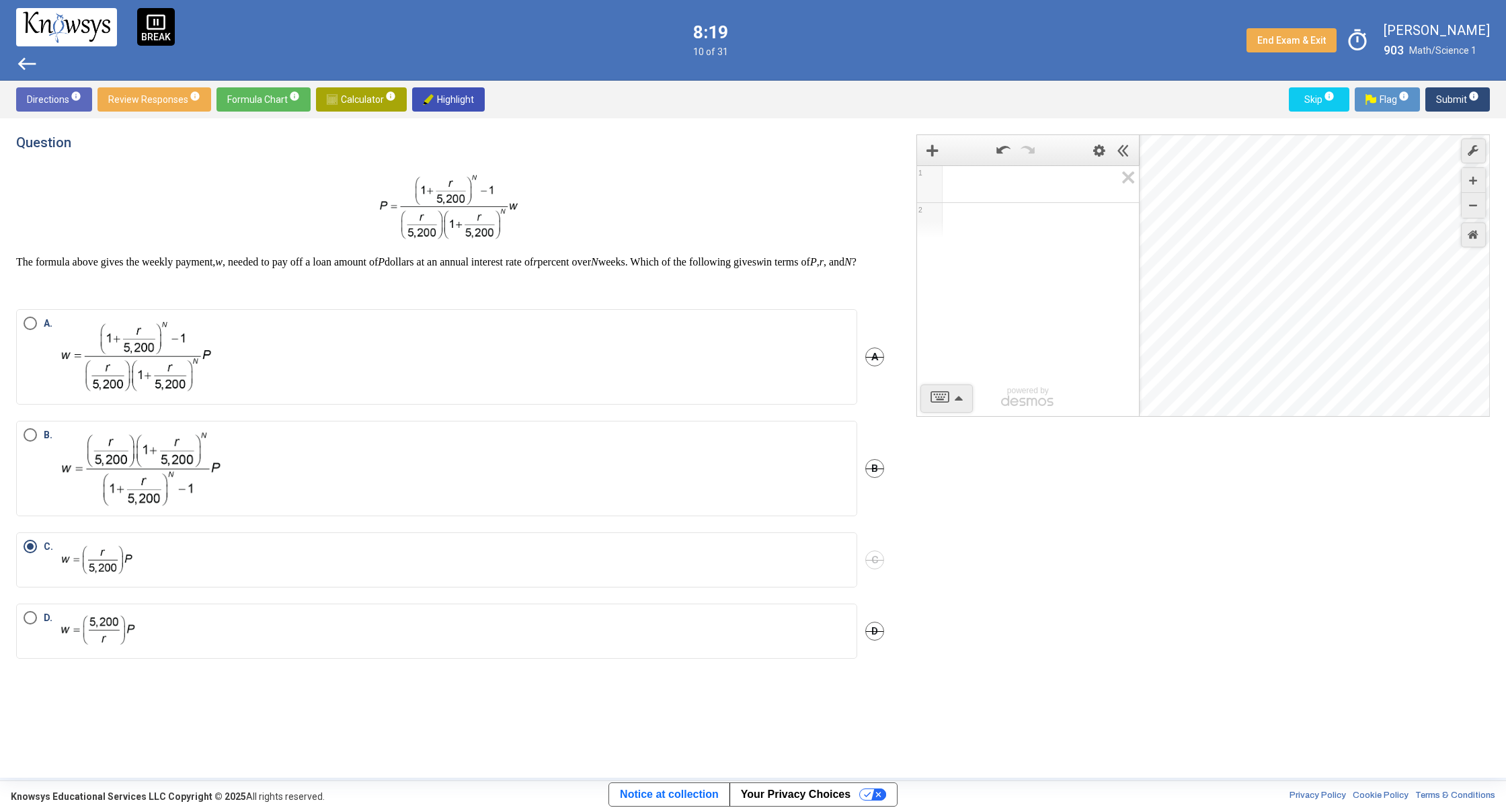
click at [1453, 104] on span "Submit info" at bounding box center [1457, 99] width 43 height 24
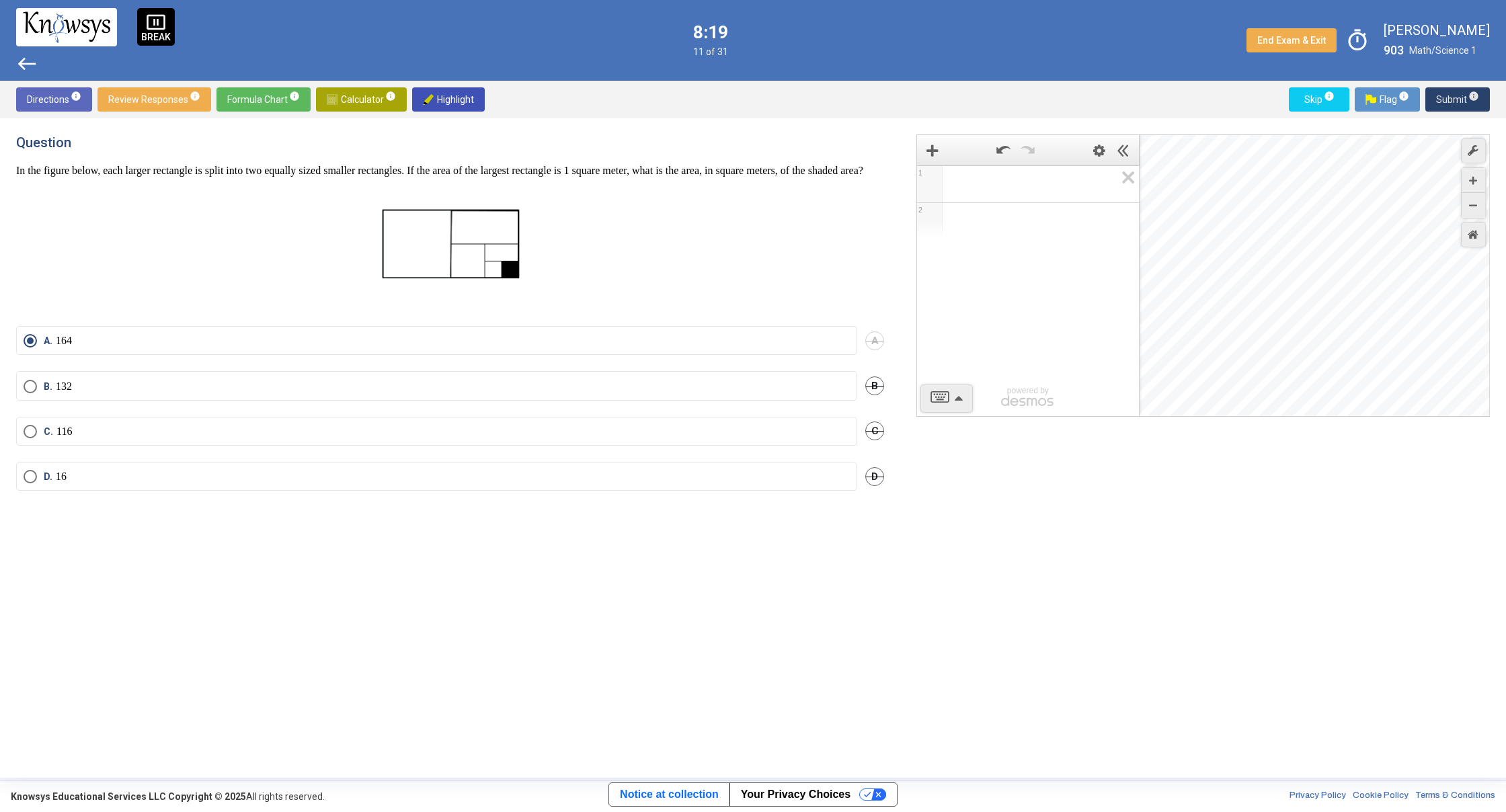
click at [1453, 104] on span "Submit info" at bounding box center [1457, 99] width 43 height 24
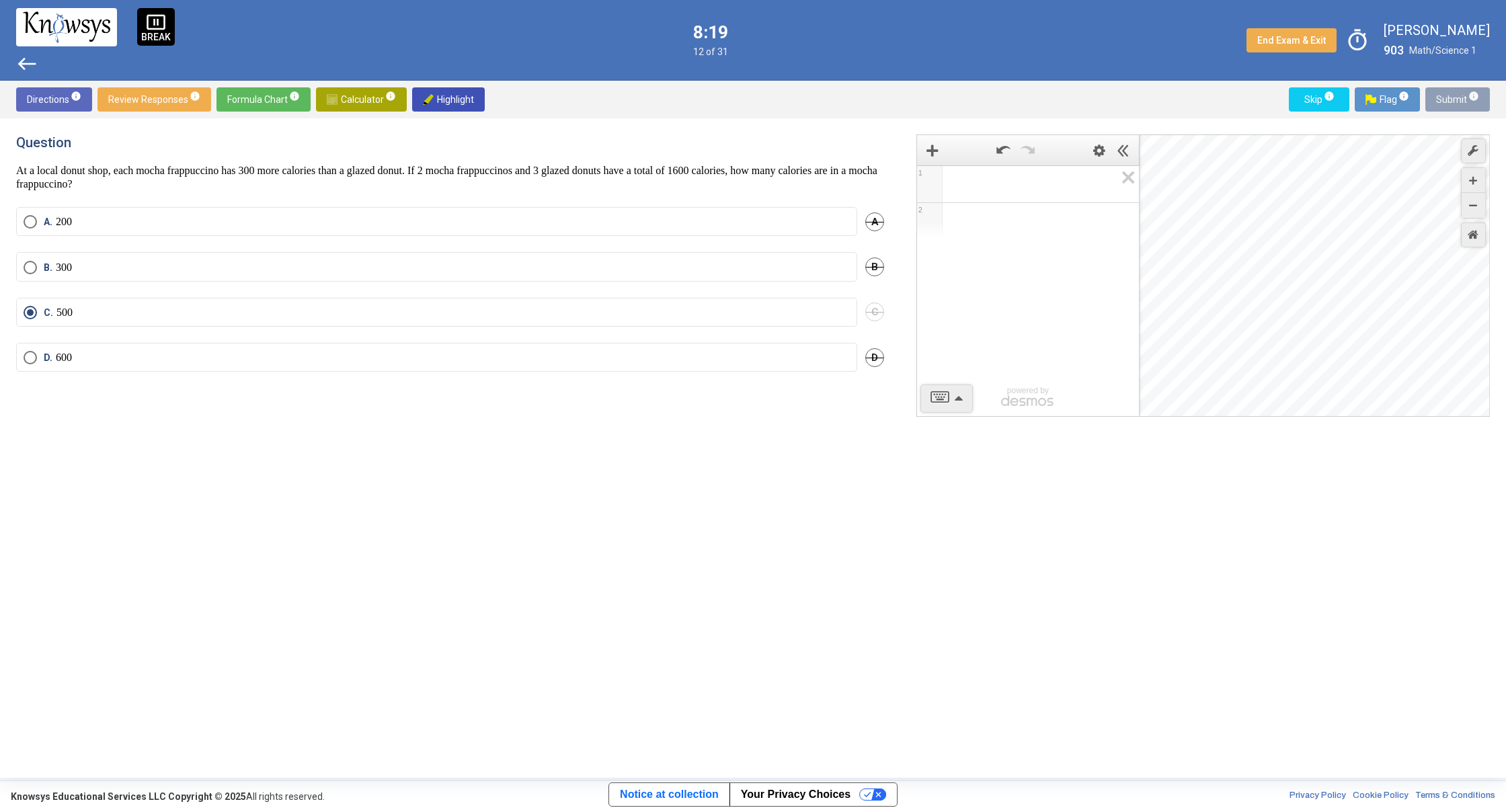
click at [1453, 104] on span "Submit info" at bounding box center [1457, 99] width 43 height 24
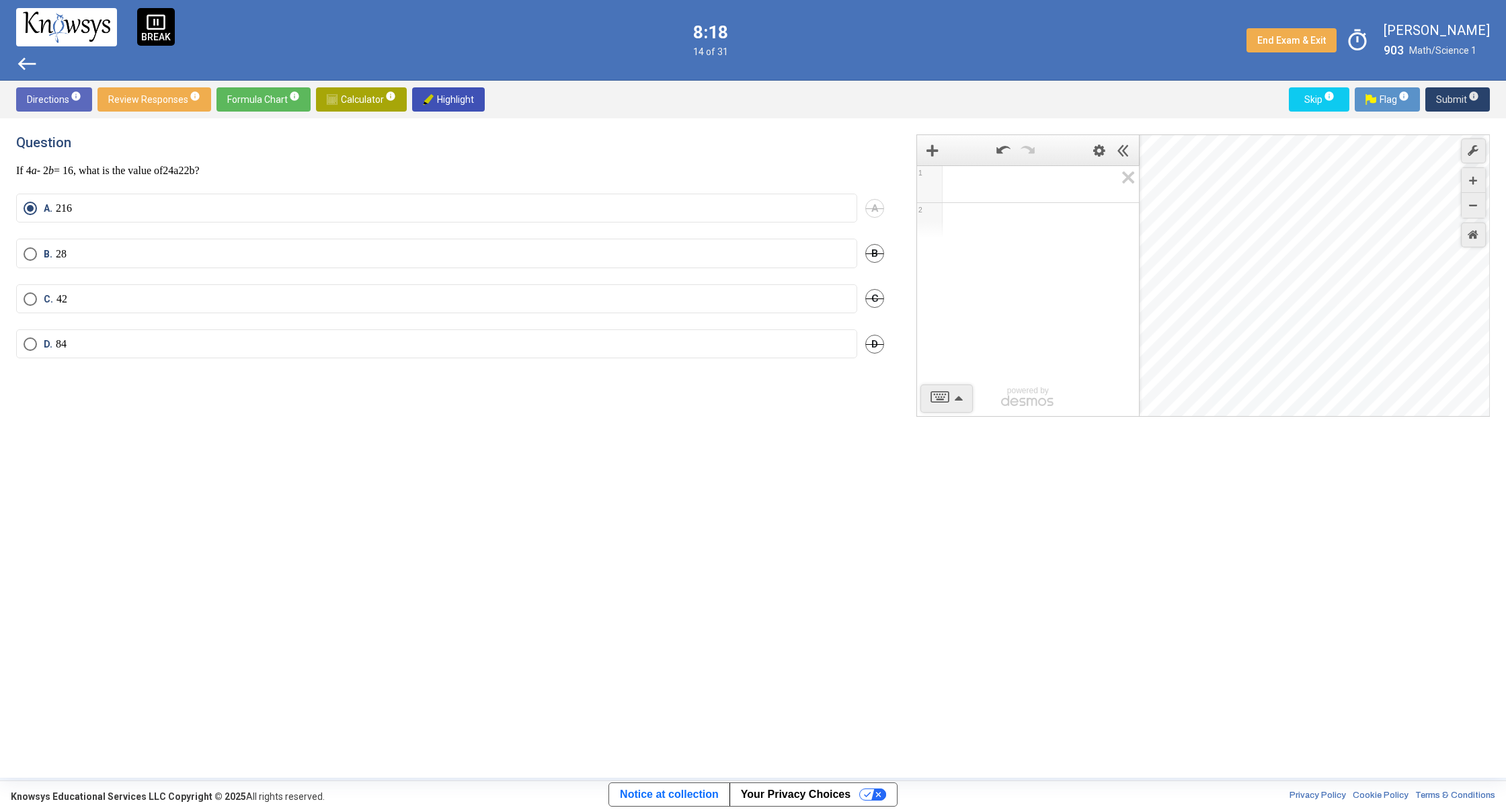
click at [1453, 104] on span "Submit info" at bounding box center [1457, 99] width 43 height 24
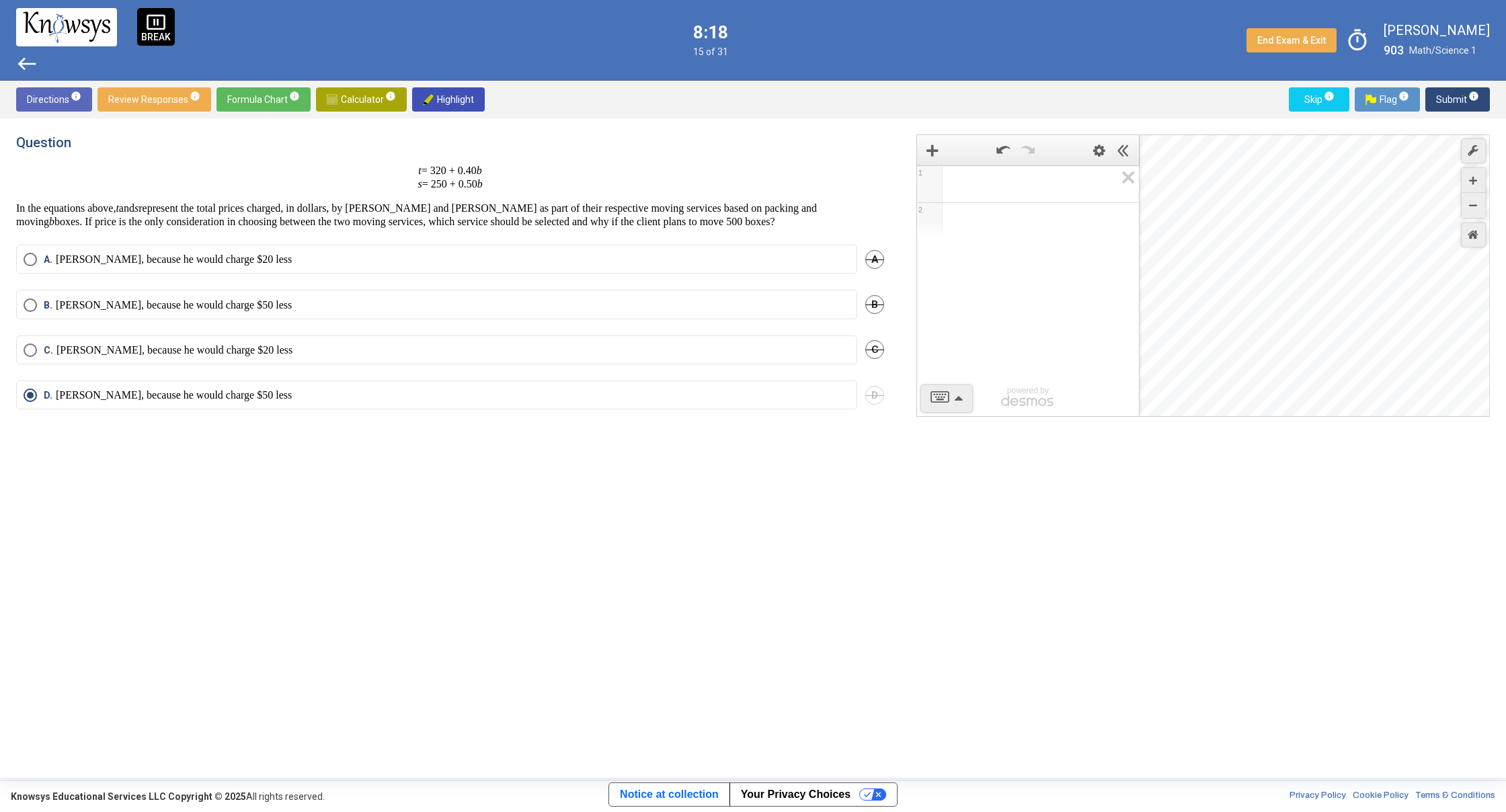
click at [1451, 104] on span "Submit info" at bounding box center [1457, 99] width 43 height 24
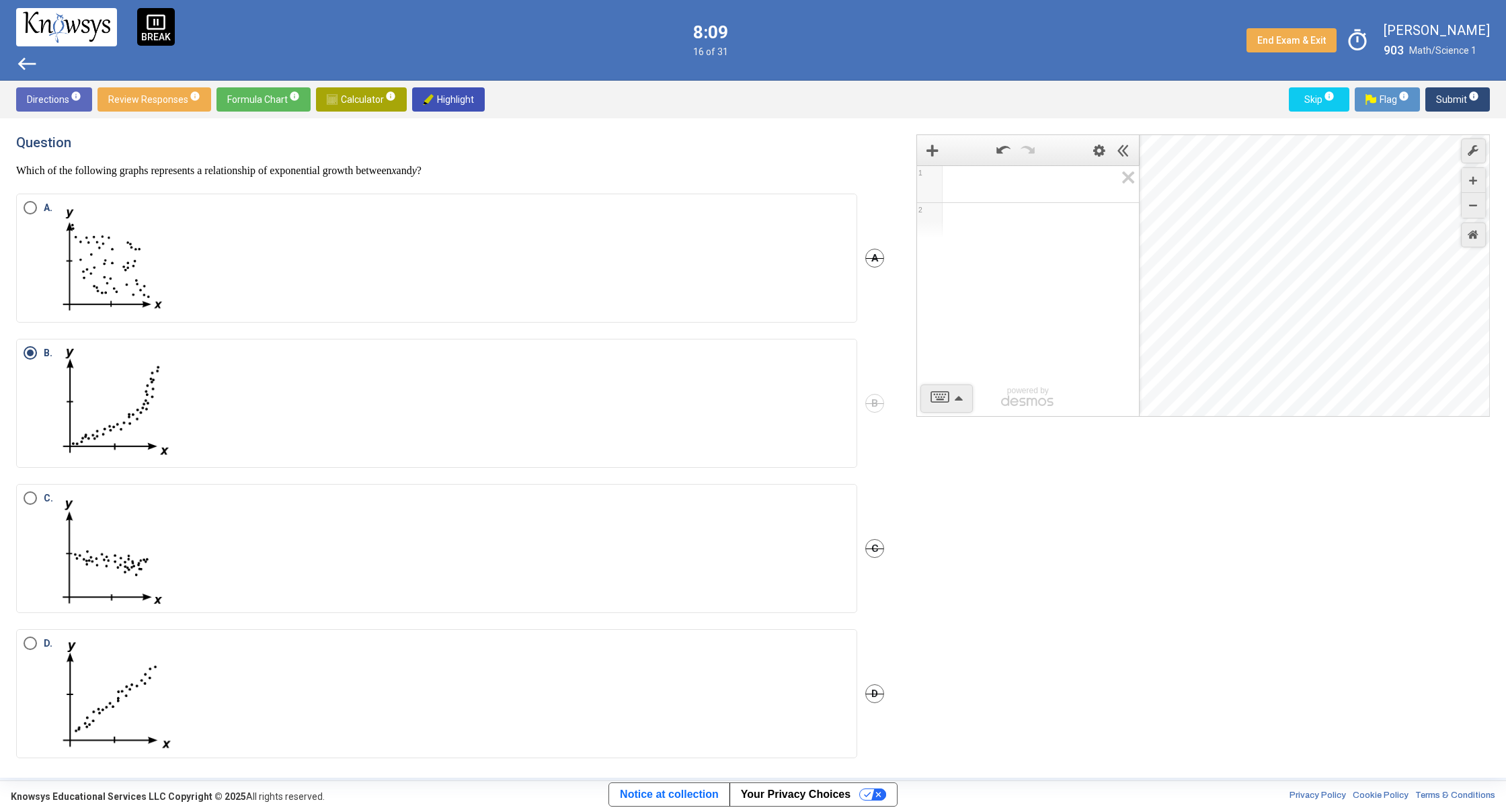
click at [1451, 104] on span "Submit info" at bounding box center [1457, 99] width 43 height 24
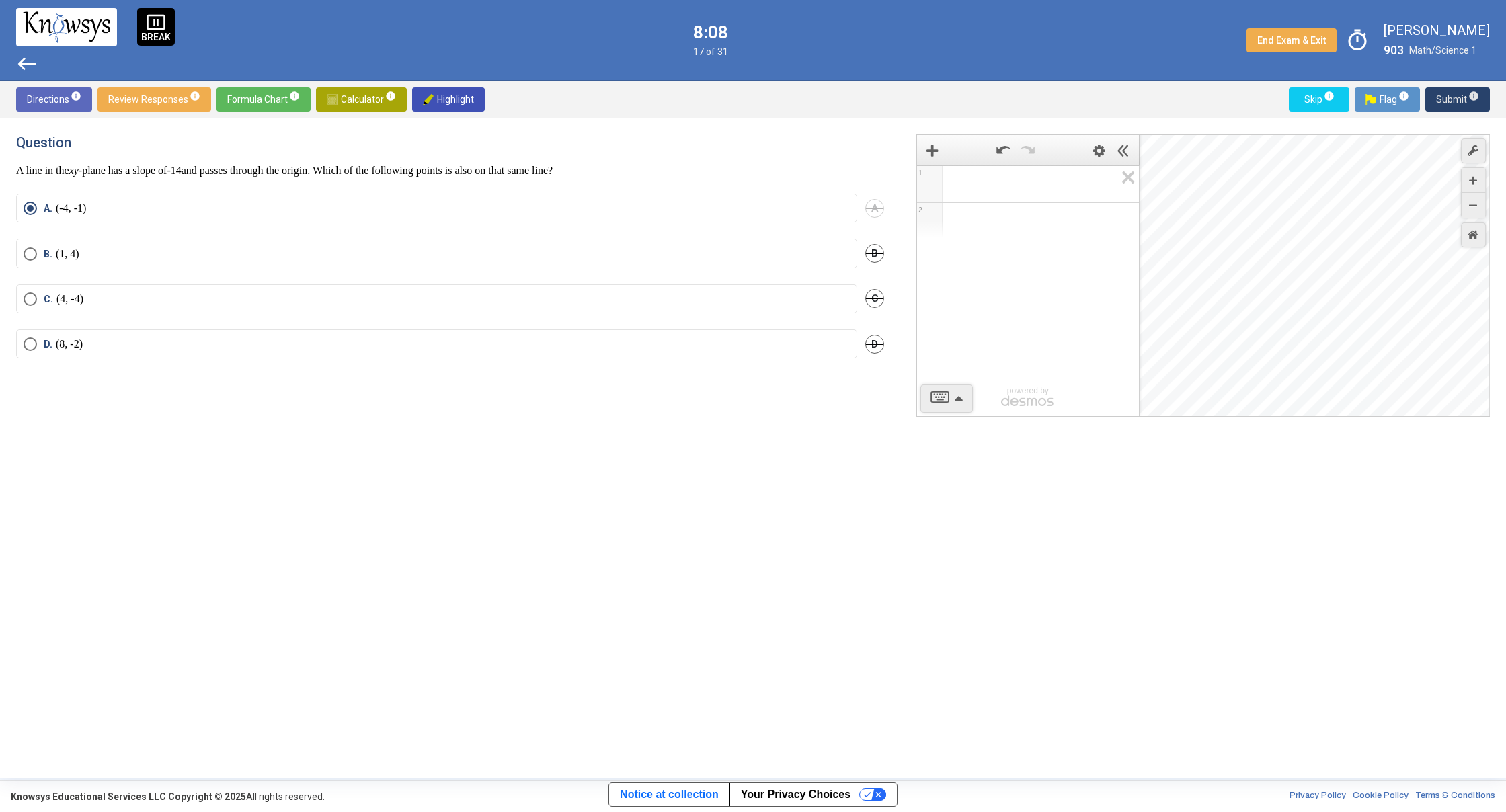
click at [1451, 104] on span "Submit info" at bounding box center [1457, 99] width 43 height 24
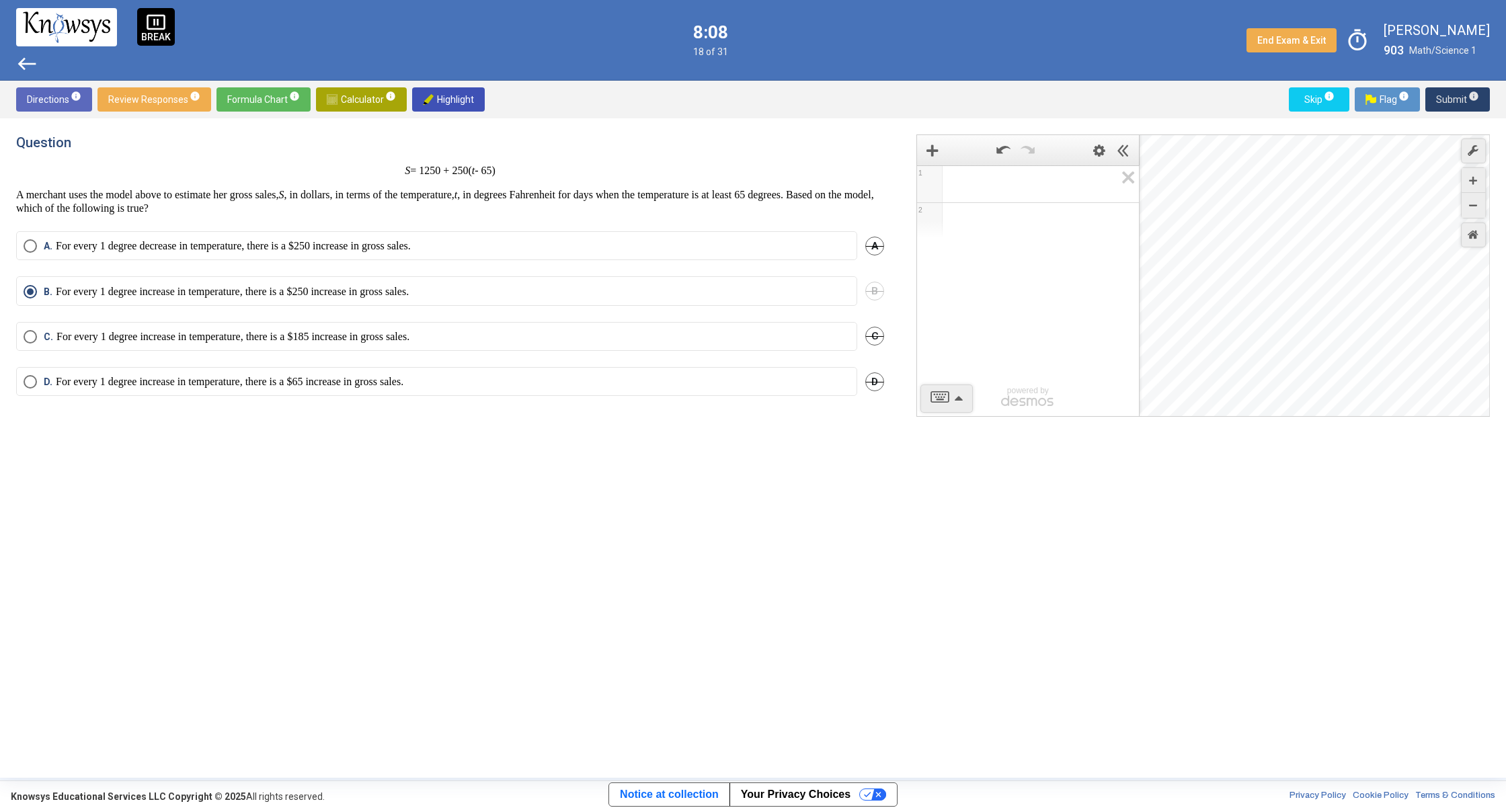
click at [1451, 104] on span "Submit info" at bounding box center [1457, 99] width 43 height 24
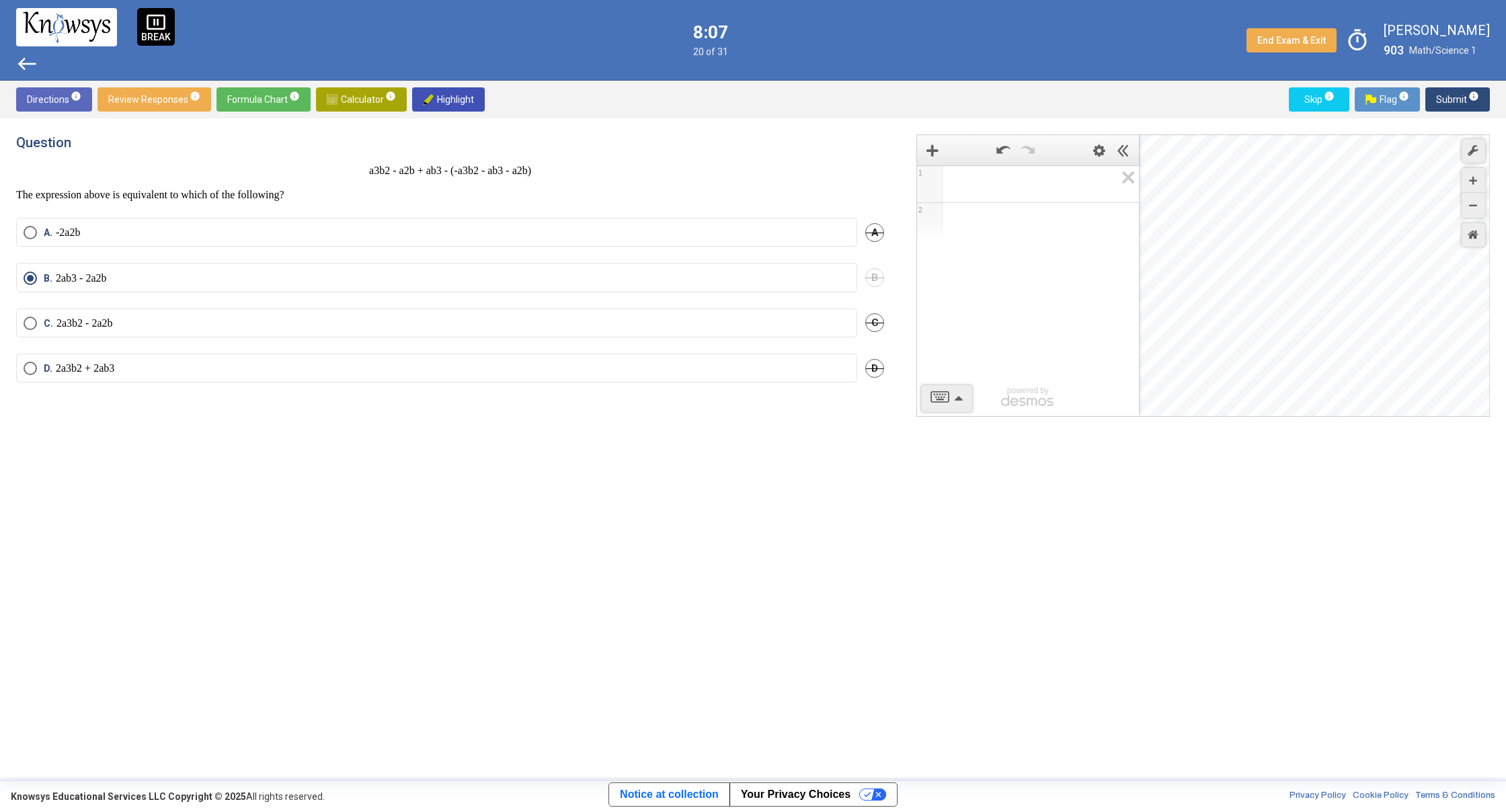
click at [1451, 104] on span "Submit info" at bounding box center [1457, 99] width 43 height 24
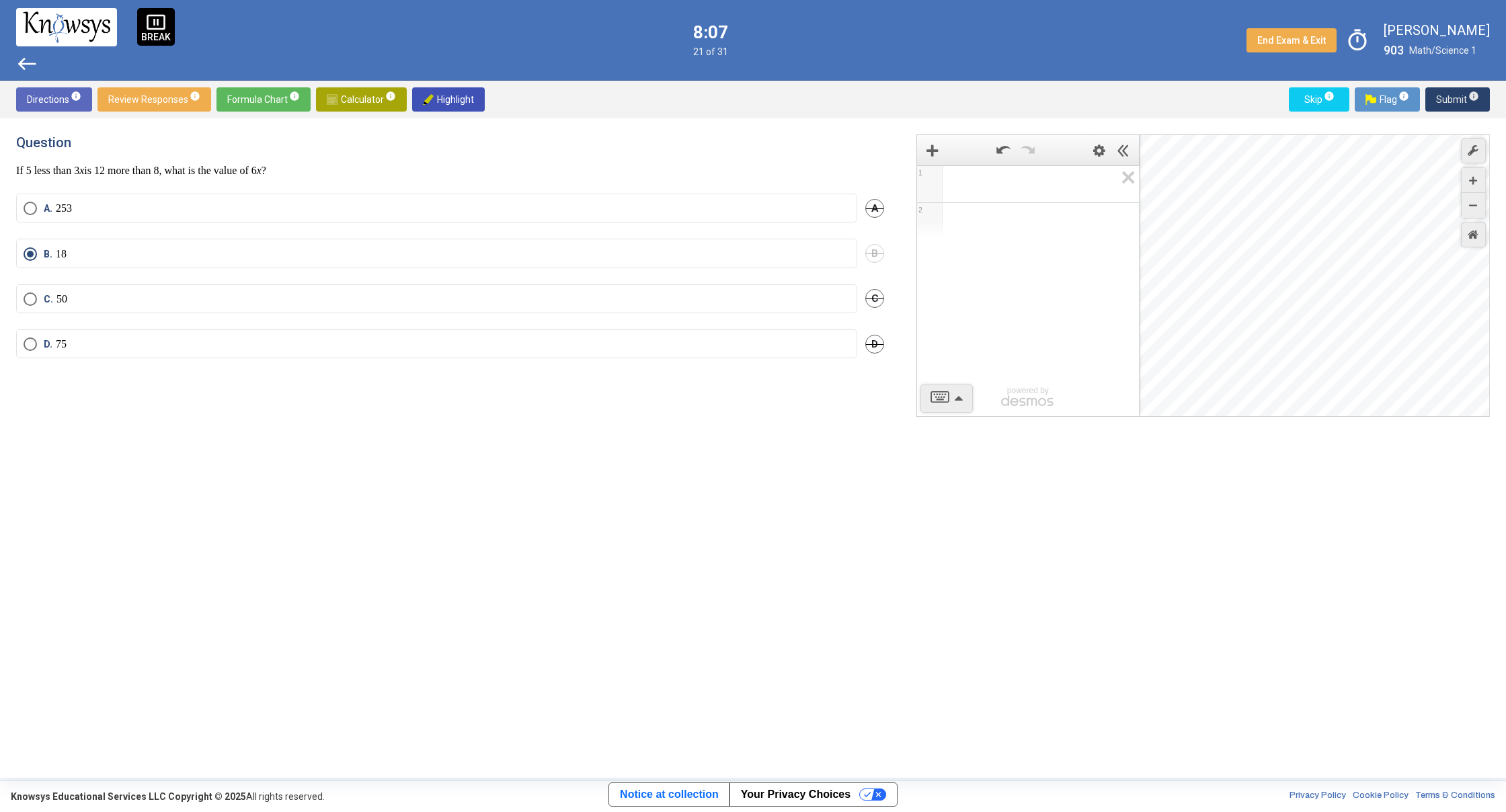
click at [1451, 103] on span "Submit info" at bounding box center [1457, 99] width 43 height 24
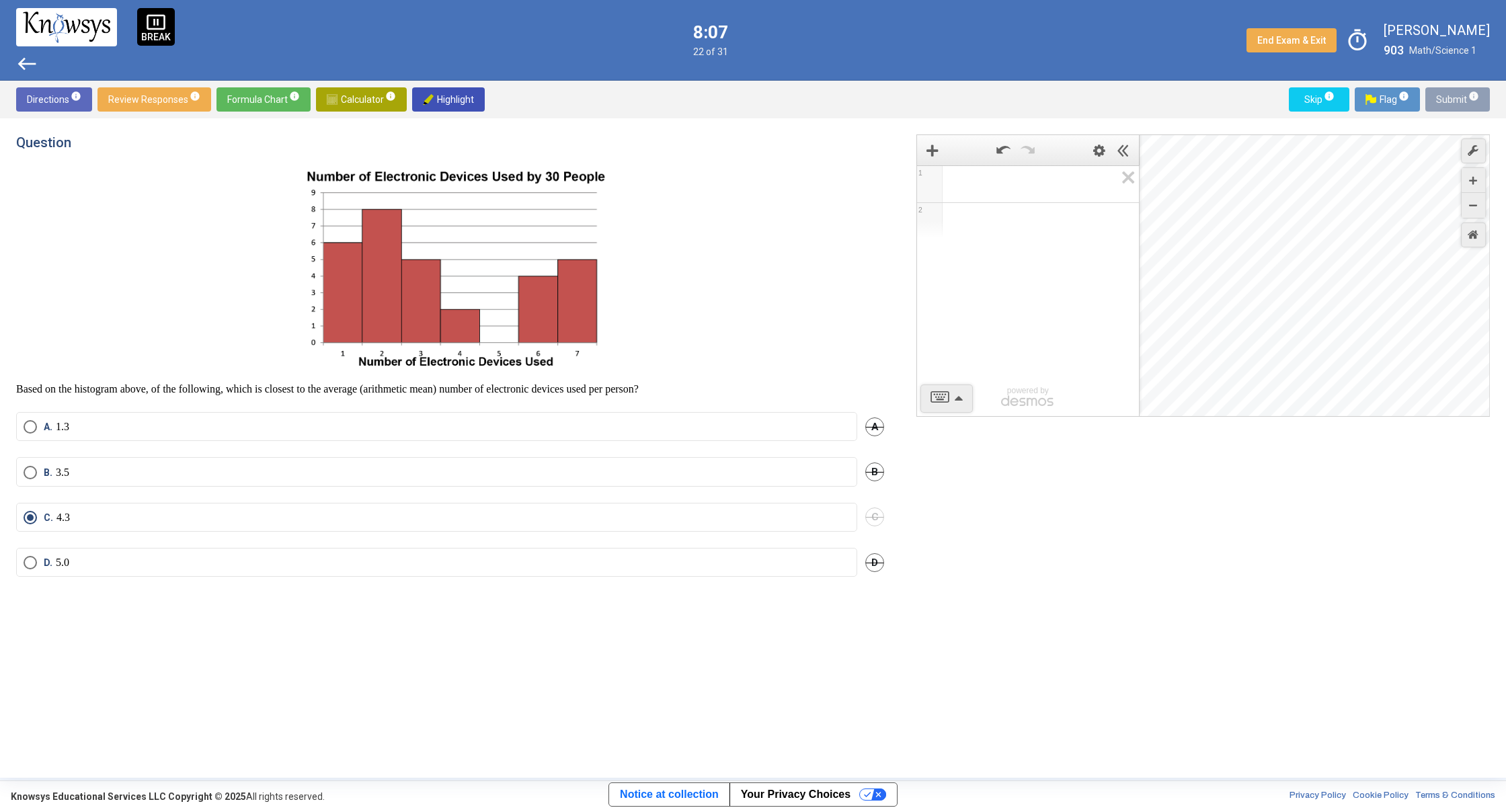
click at [1451, 103] on span "Submit info" at bounding box center [1457, 99] width 43 height 24
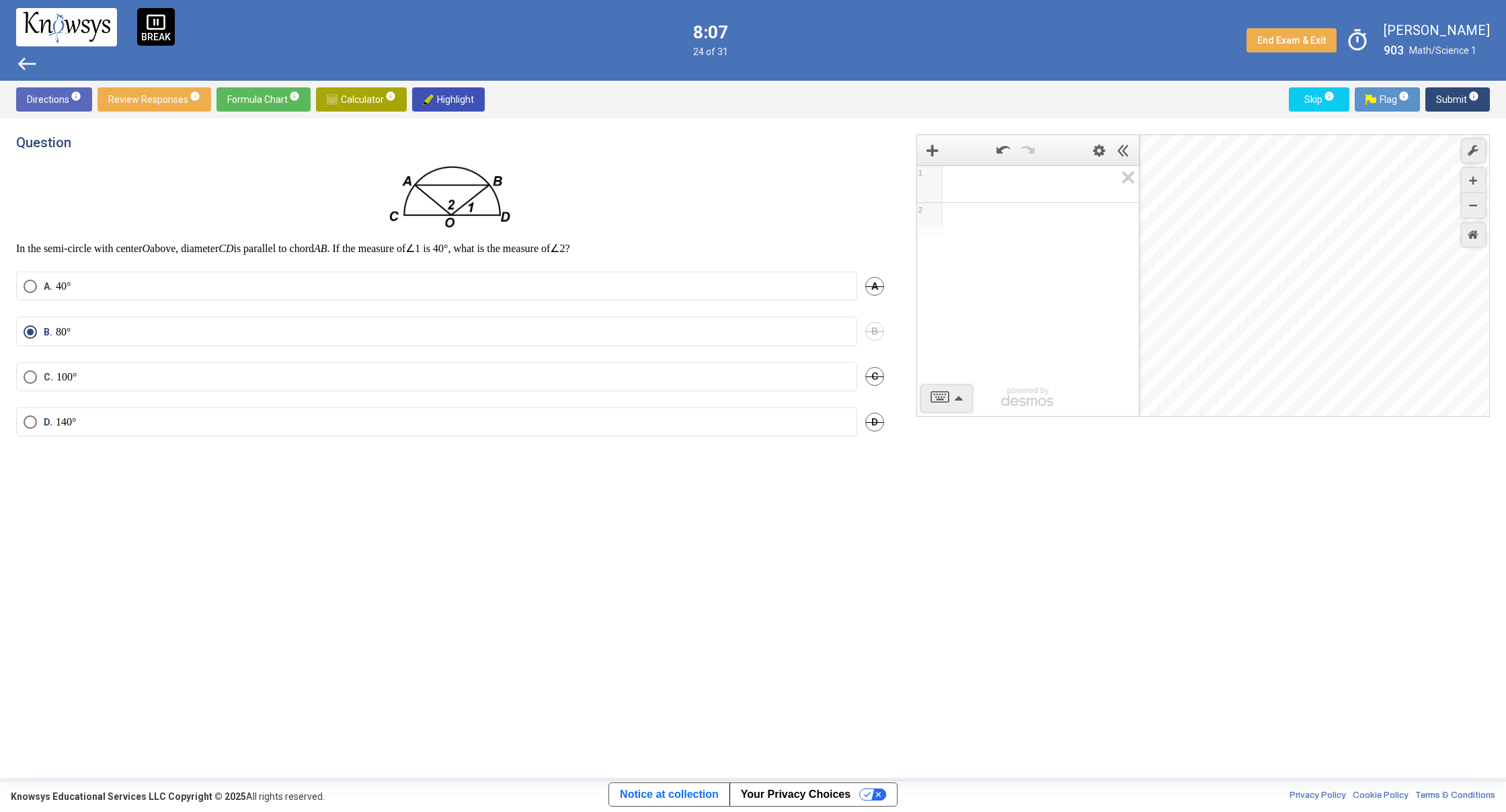
click at [1451, 103] on span "Submit info" at bounding box center [1457, 99] width 43 height 24
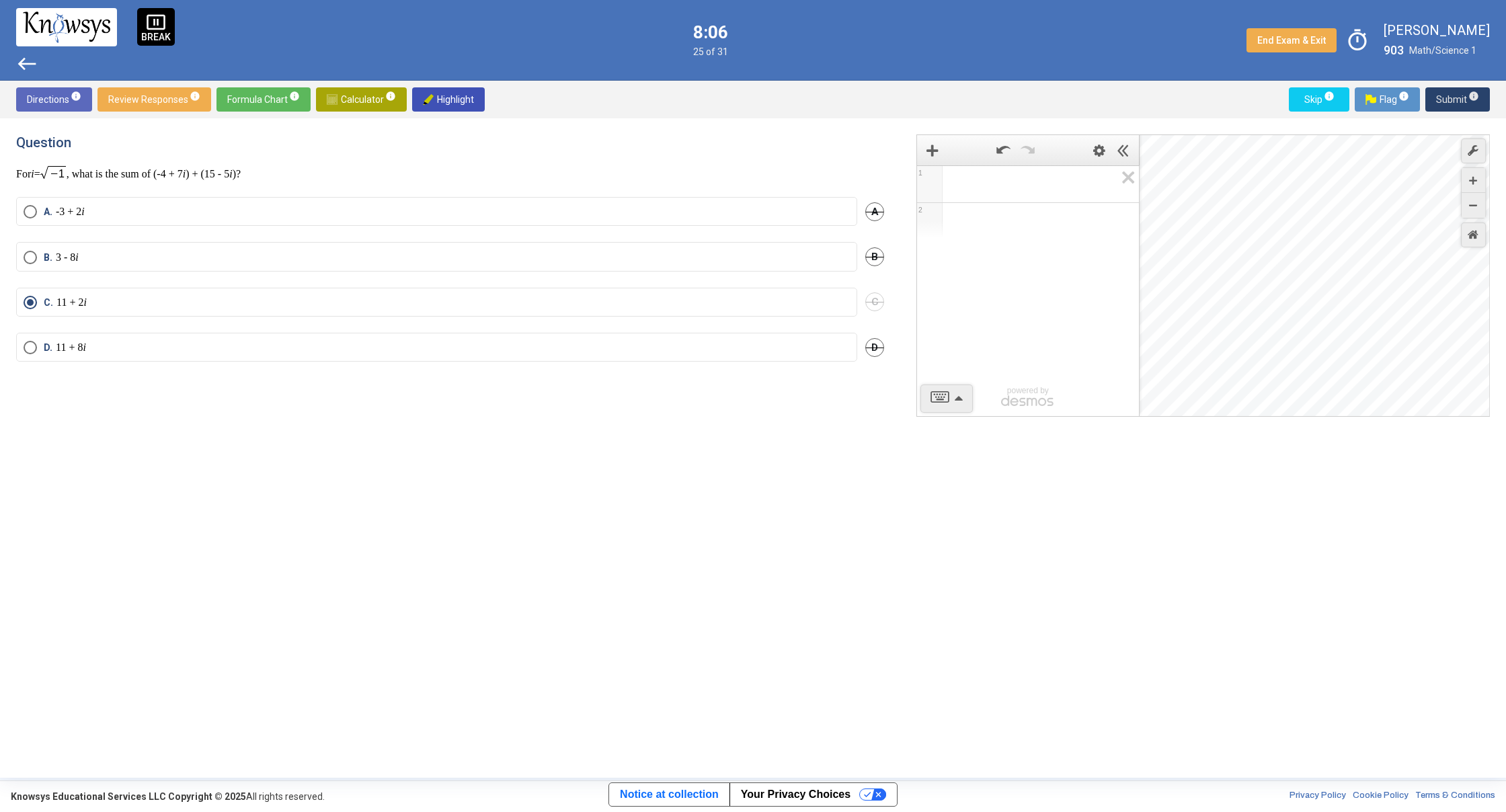
click at [1451, 103] on span "Submit info" at bounding box center [1457, 99] width 43 height 24
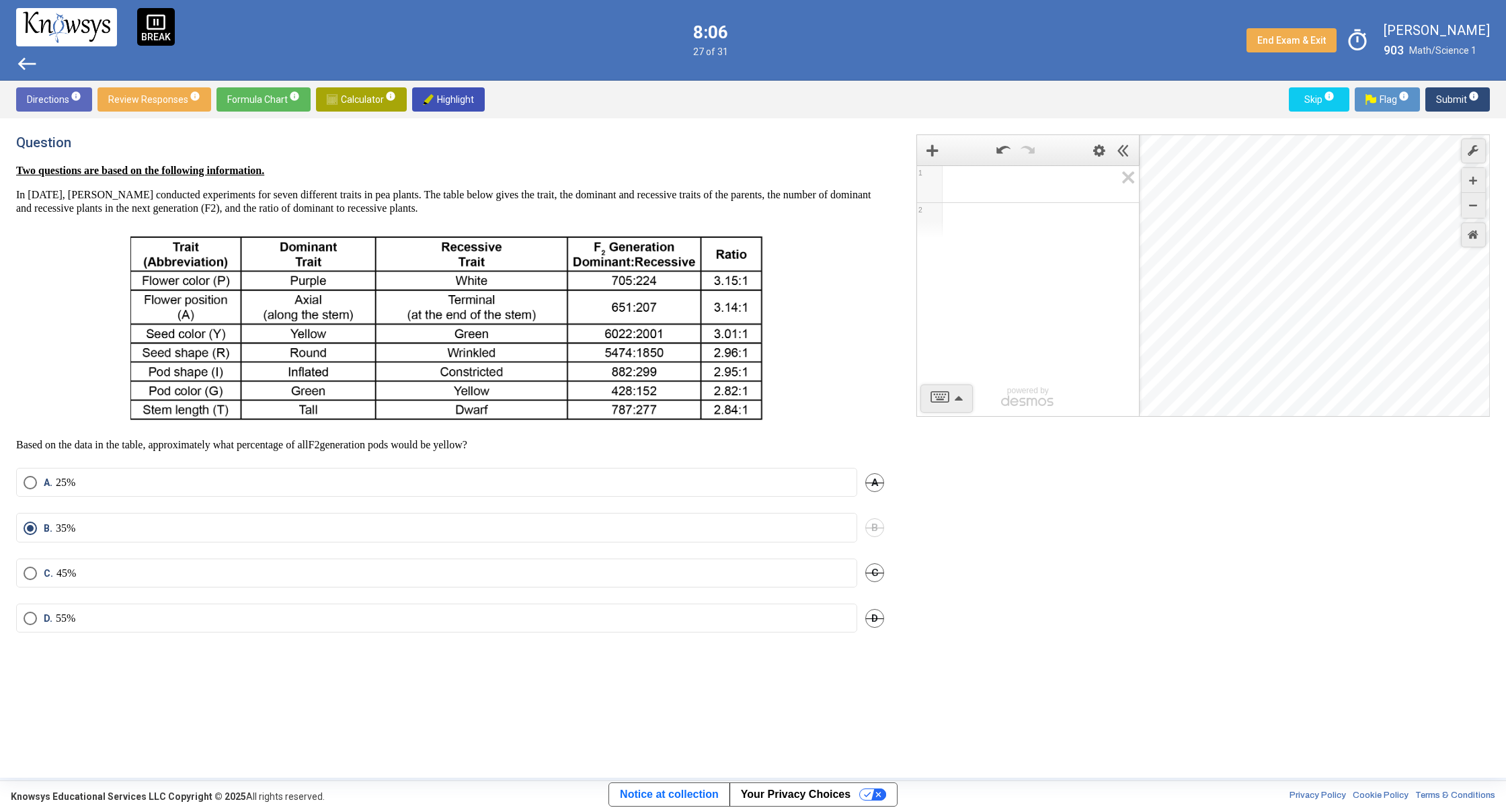
click at [1451, 103] on span "Submit info" at bounding box center [1457, 99] width 43 height 24
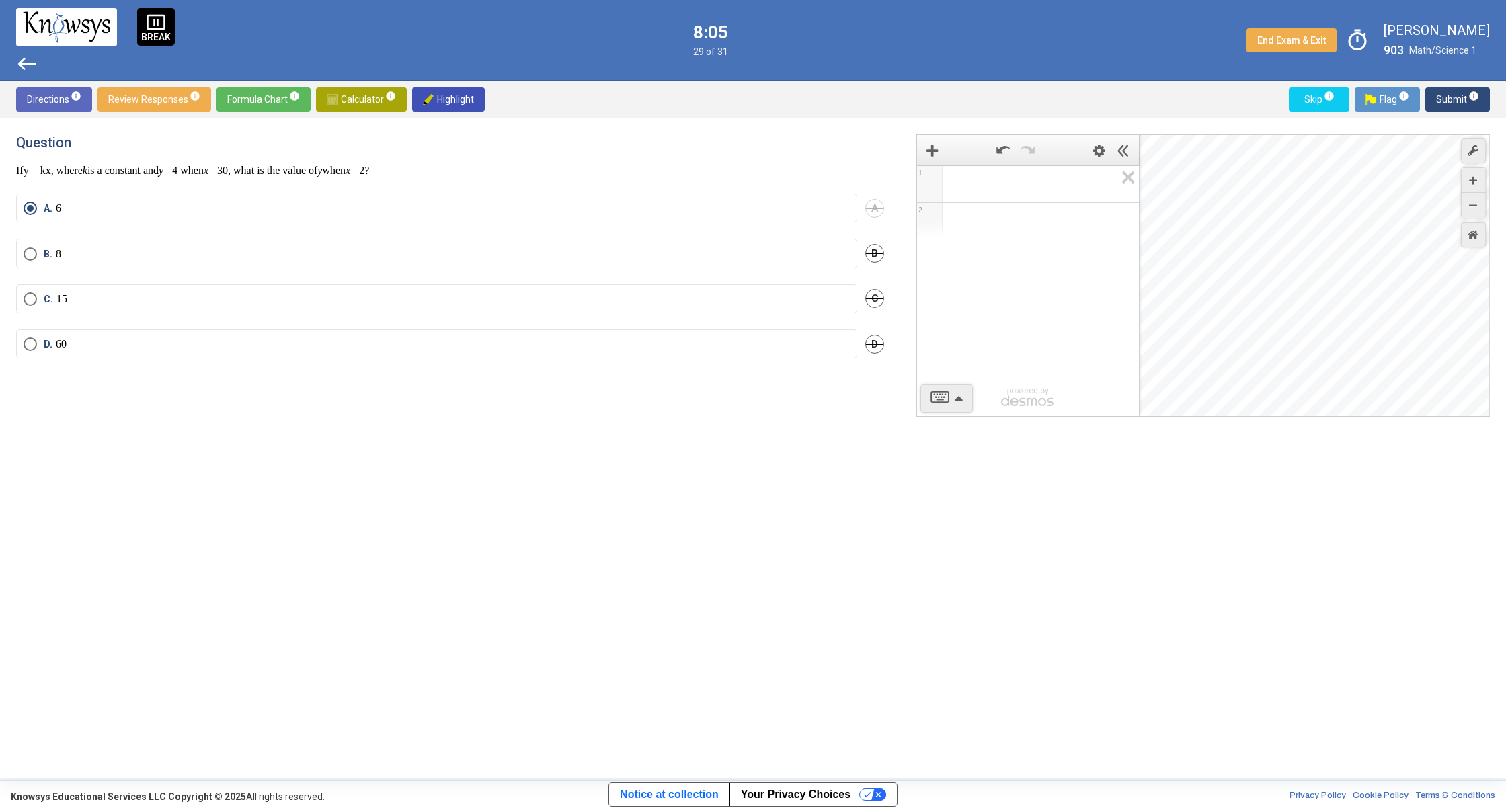
click at [1451, 103] on span "Submit info" at bounding box center [1457, 99] width 43 height 24
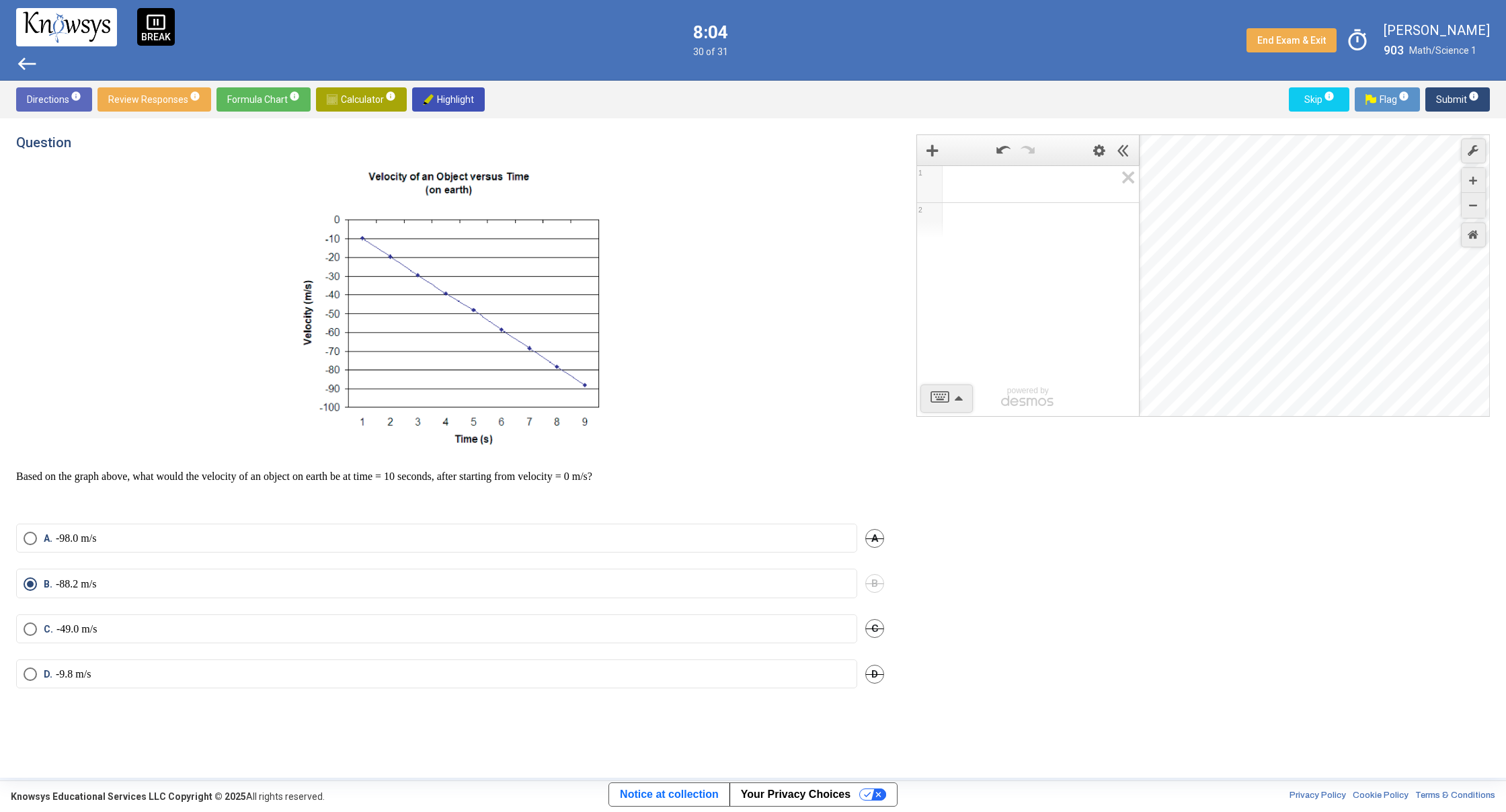
click at [1451, 103] on span "Submit info" at bounding box center [1457, 99] width 43 height 24
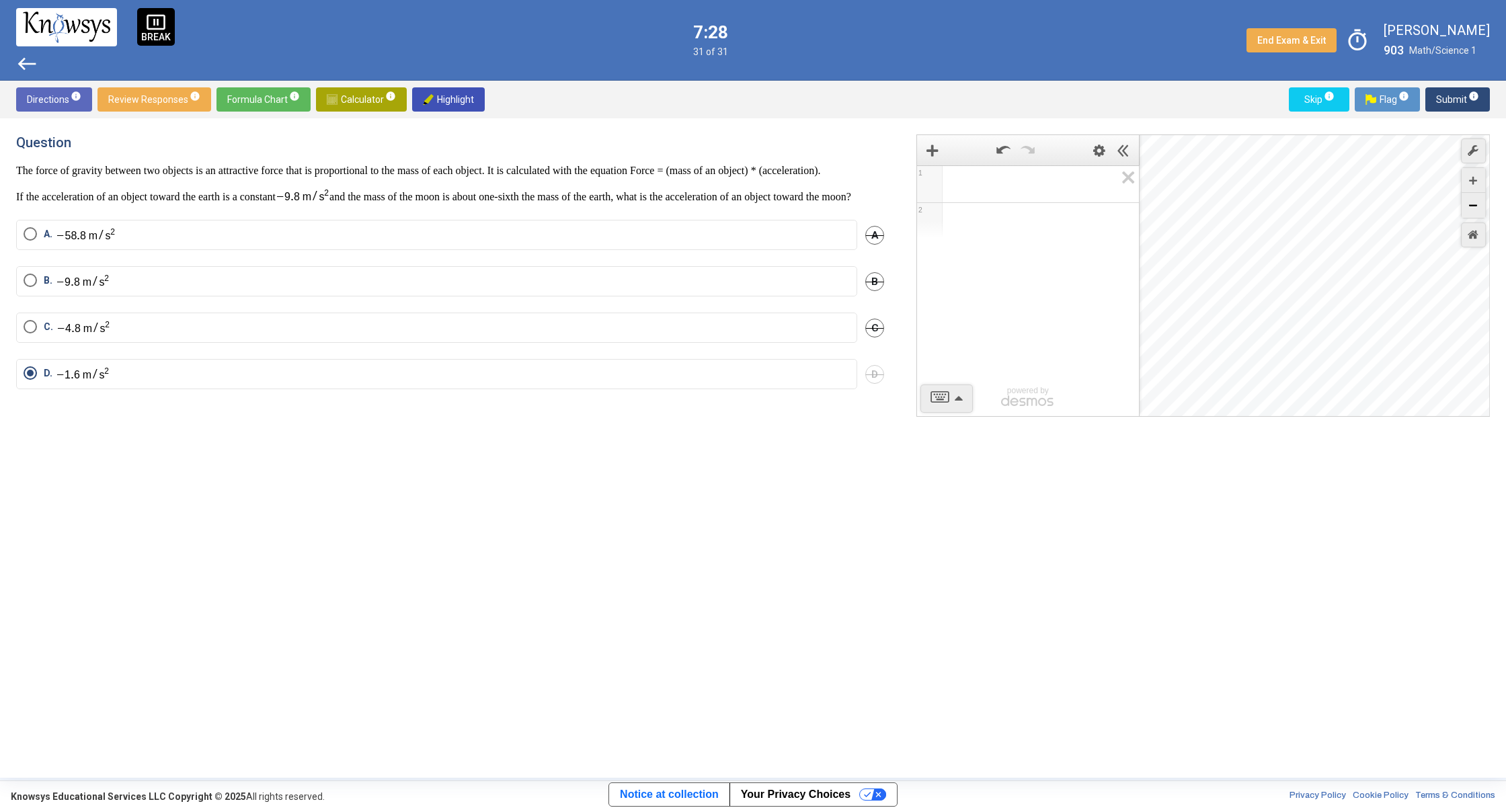
click at [1476, 213] on div "Zoom Out" at bounding box center [1473, 205] width 23 height 25
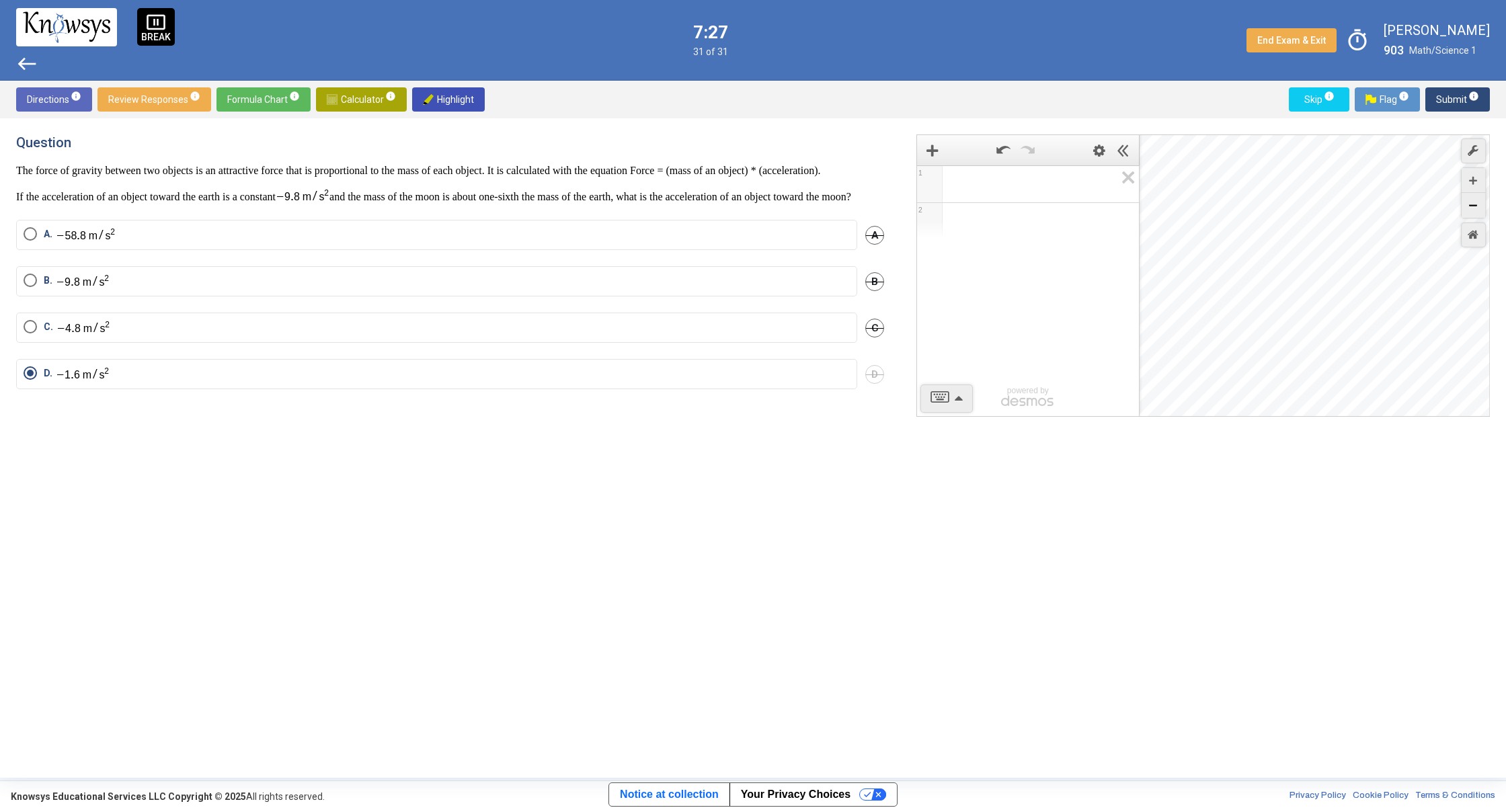
click at [1476, 213] on div "Zoom Out" at bounding box center [1473, 205] width 23 height 25
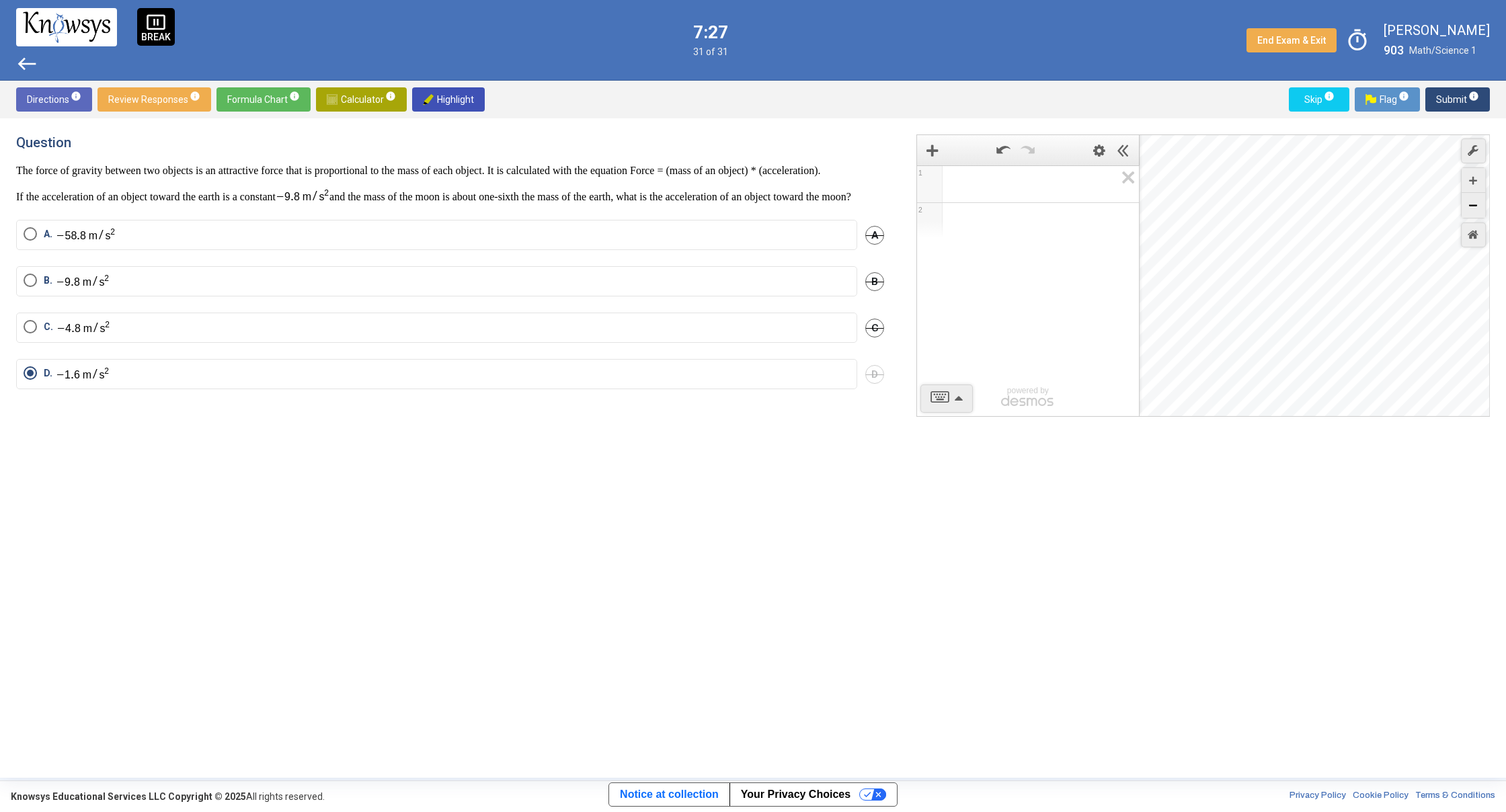
click at [1476, 213] on div "Zoom Out" at bounding box center [1473, 205] width 23 height 25
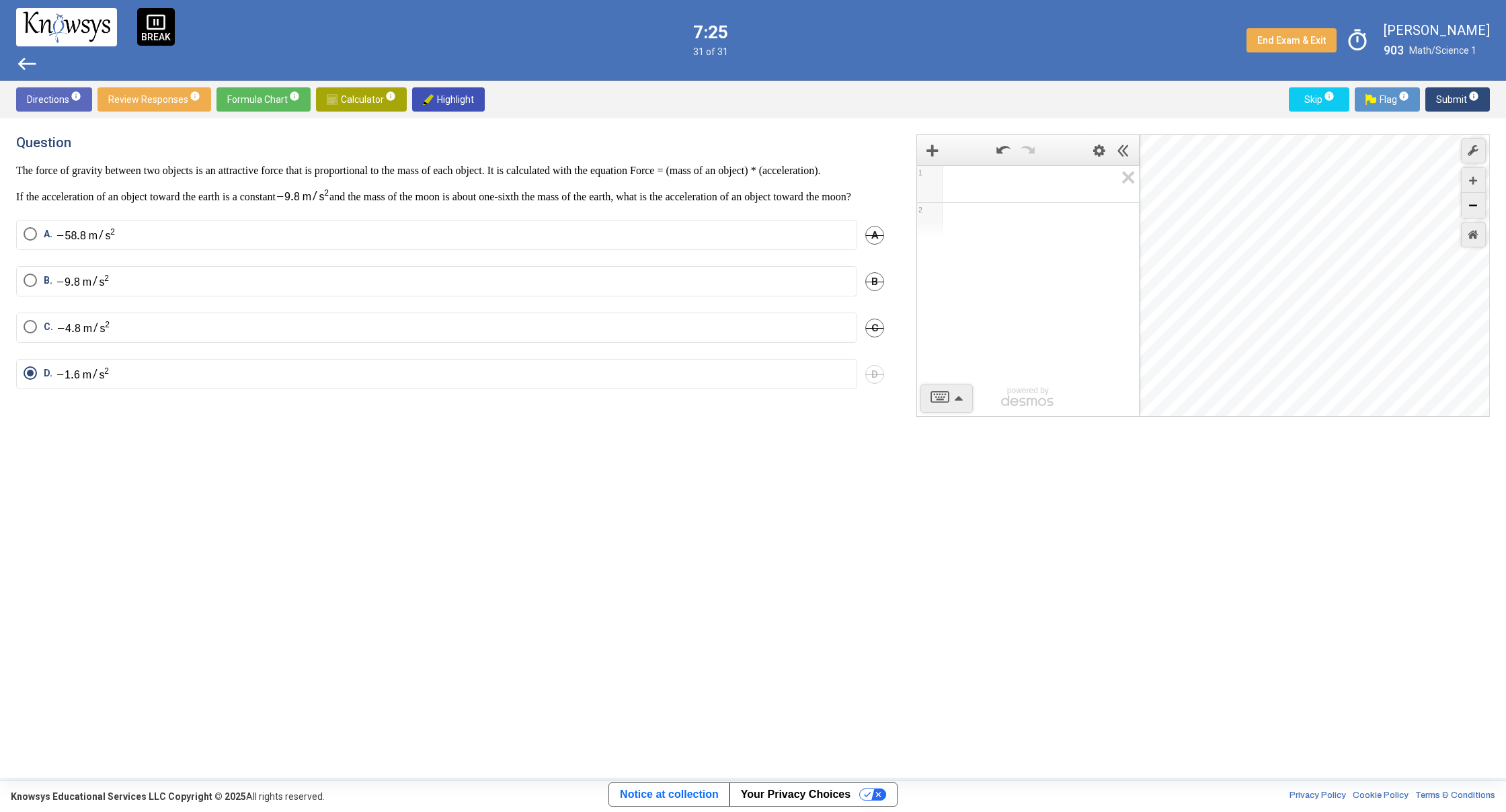
click at [1476, 213] on div "Zoom Out" at bounding box center [1473, 205] width 23 height 25
click at [1476, 213] on div "Zoom Out" at bounding box center [1473, 205] width 23 height 25
click at [1476, 211] on div "Zoom Out" at bounding box center [1473, 205] width 23 height 25
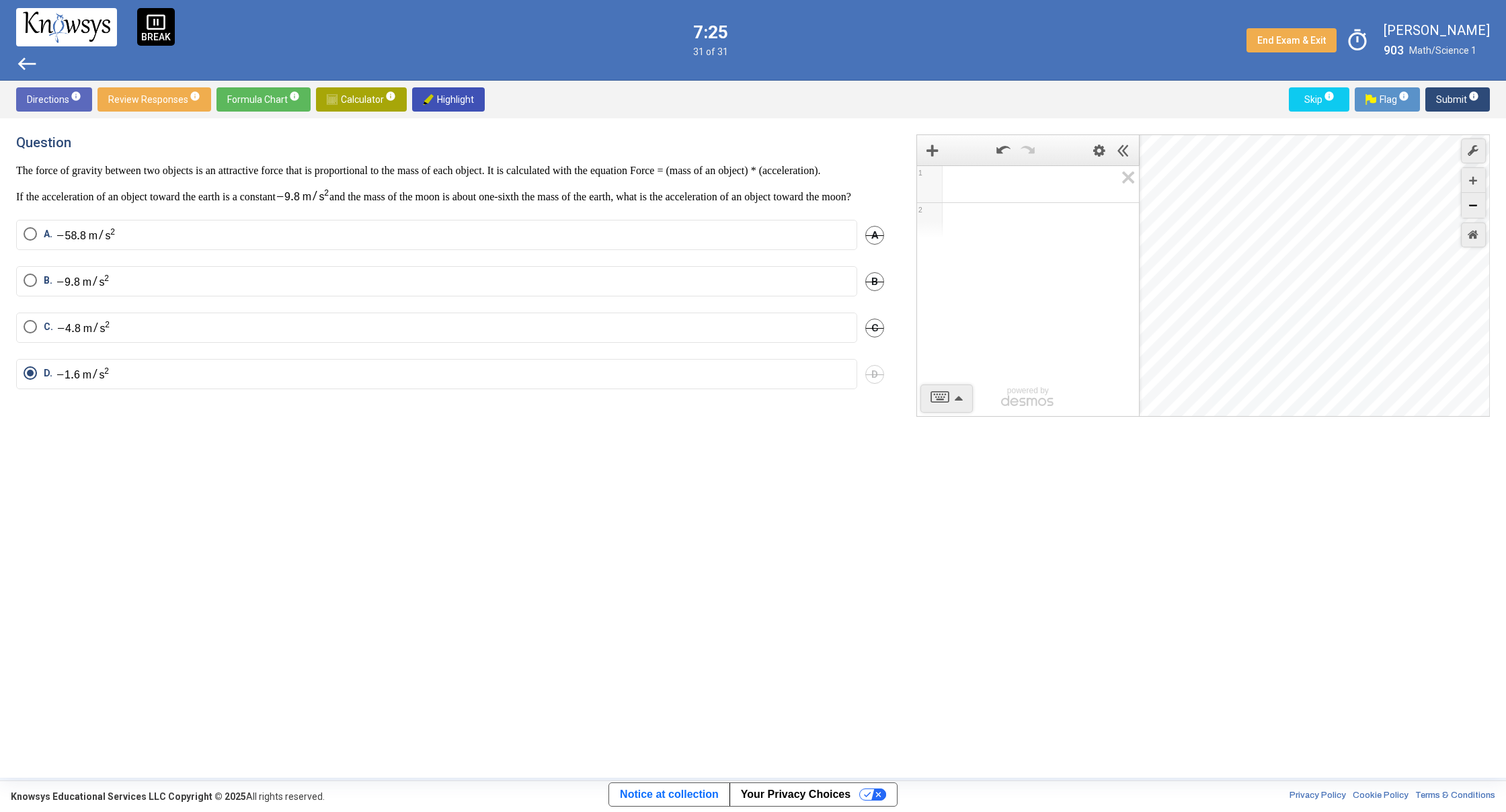
click at [1476, 211] on div "Zoom Out" at bounding box center [1473, 205] width 23 height 25
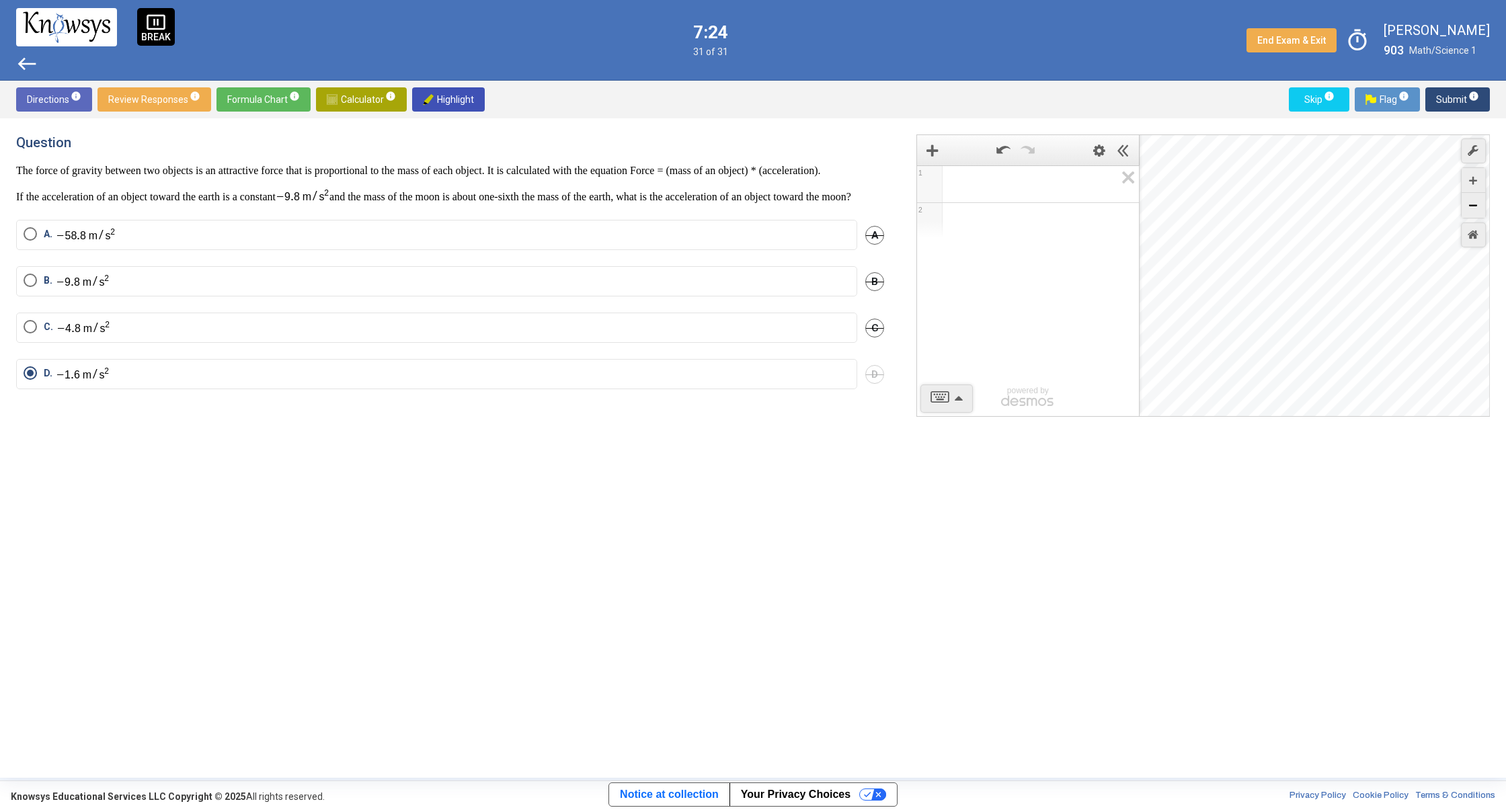
click at [1476, 211] on div "Zoom Out" at bounding box center [1473, 205] width 23 height 25
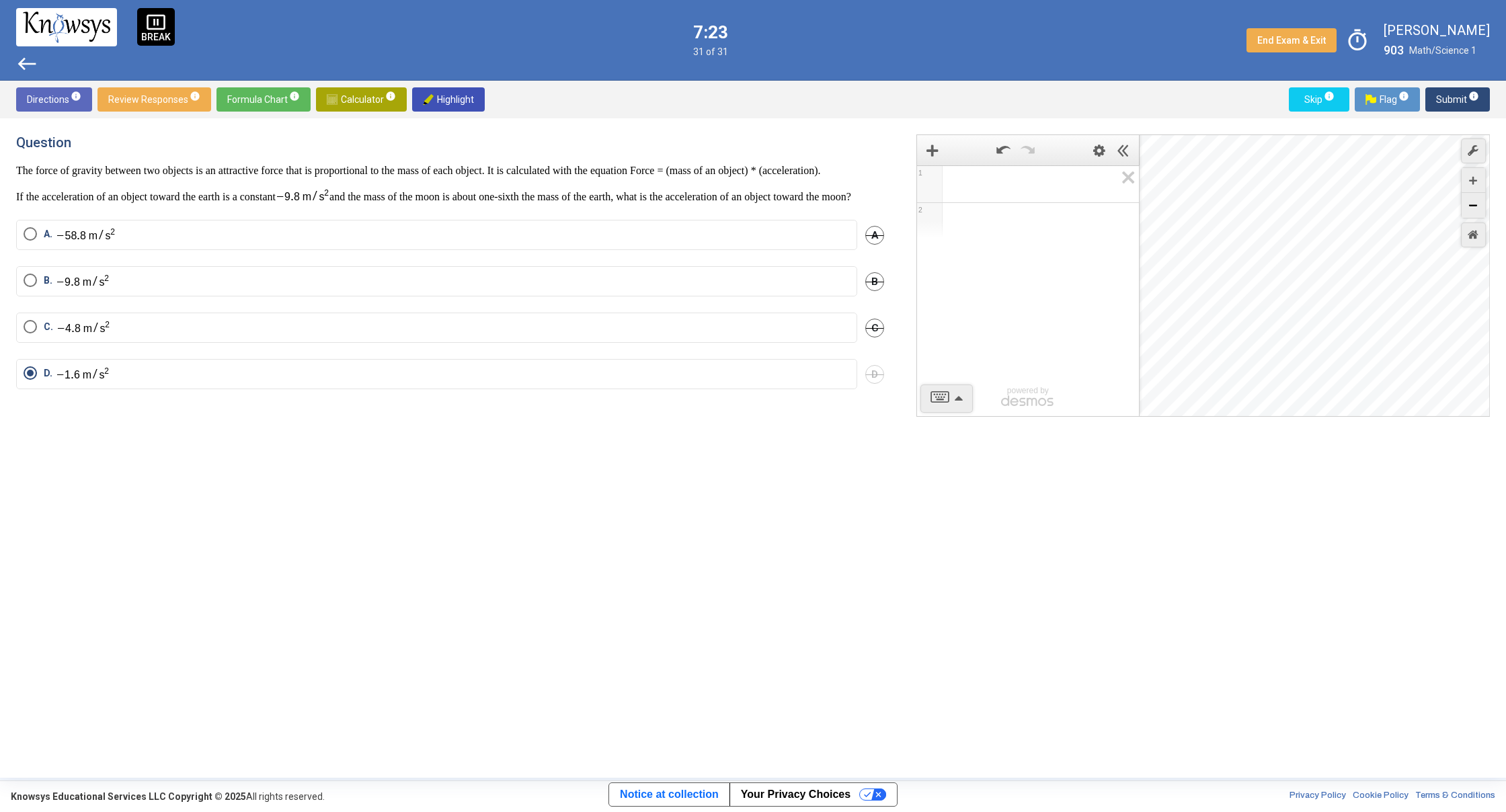
click at [1476, 211] on div "Zoom Out" at bounding box center [1473, 205] width 23 height 25
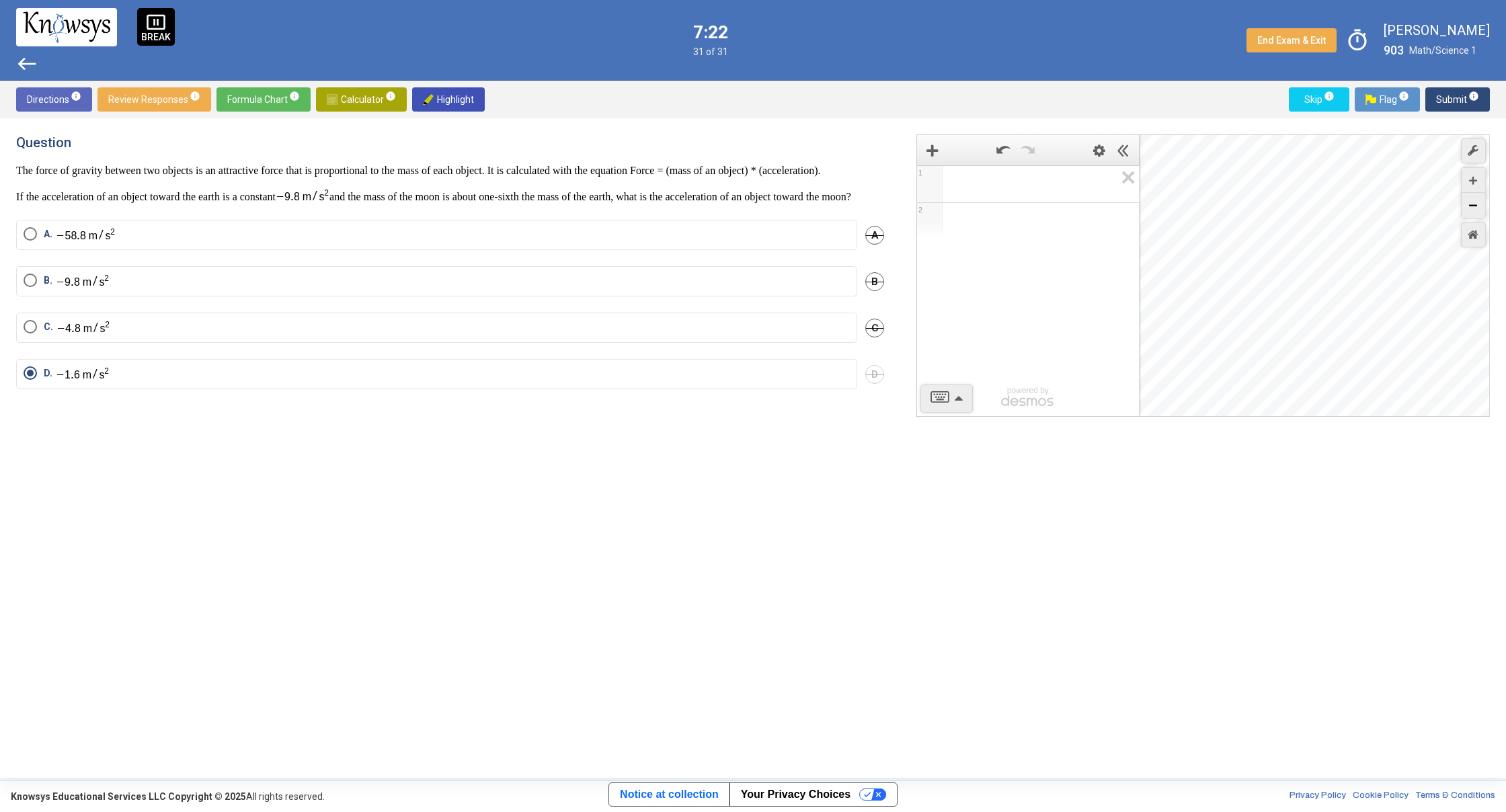
click at [1476, 211] on div "Zoom Out" at bounding box center [1473, 205] width 23 height 25
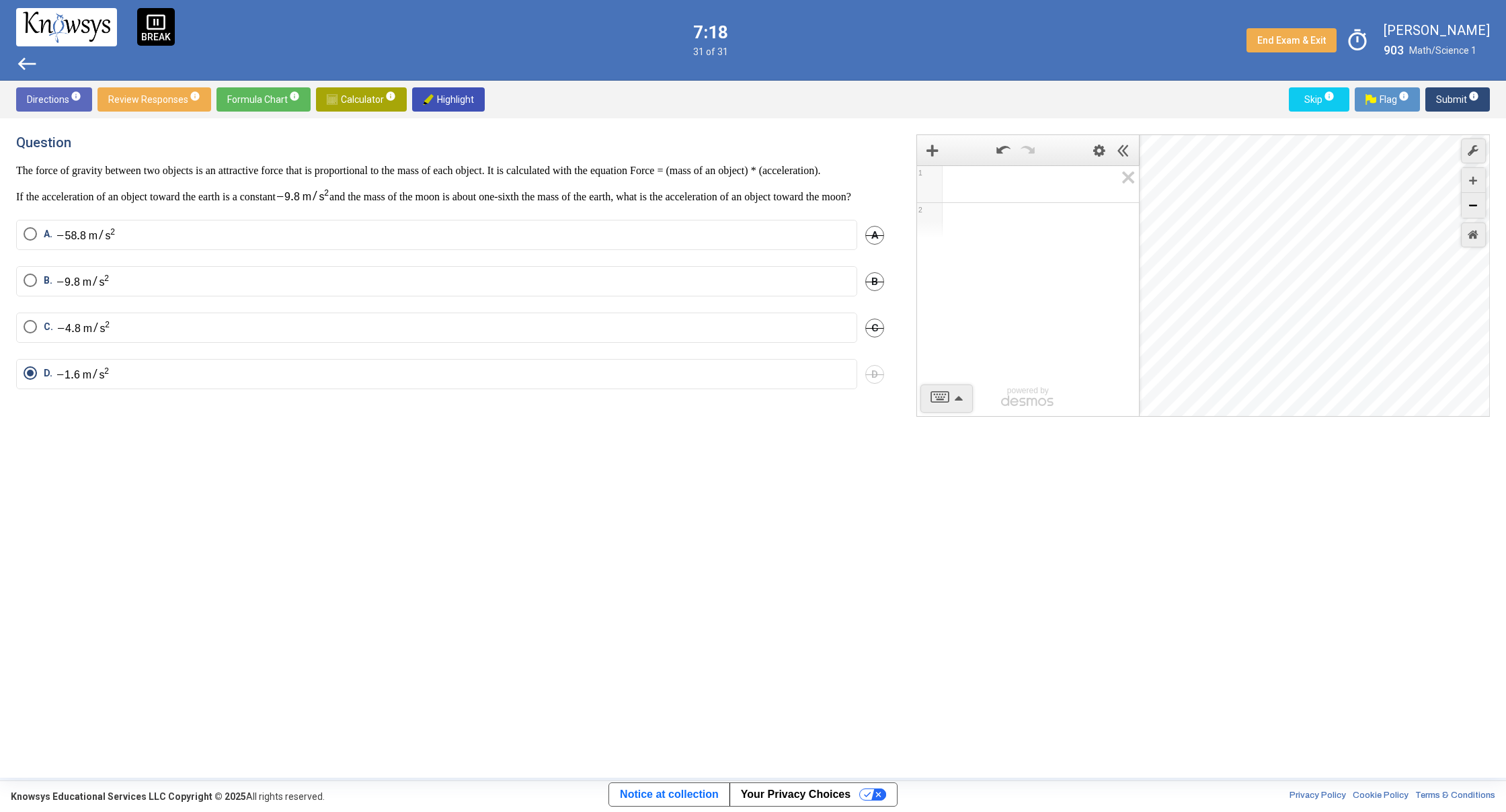
click at [1476, 211] on div "Zoom Out" at bounding box center [1473, 205] width 23 height 25
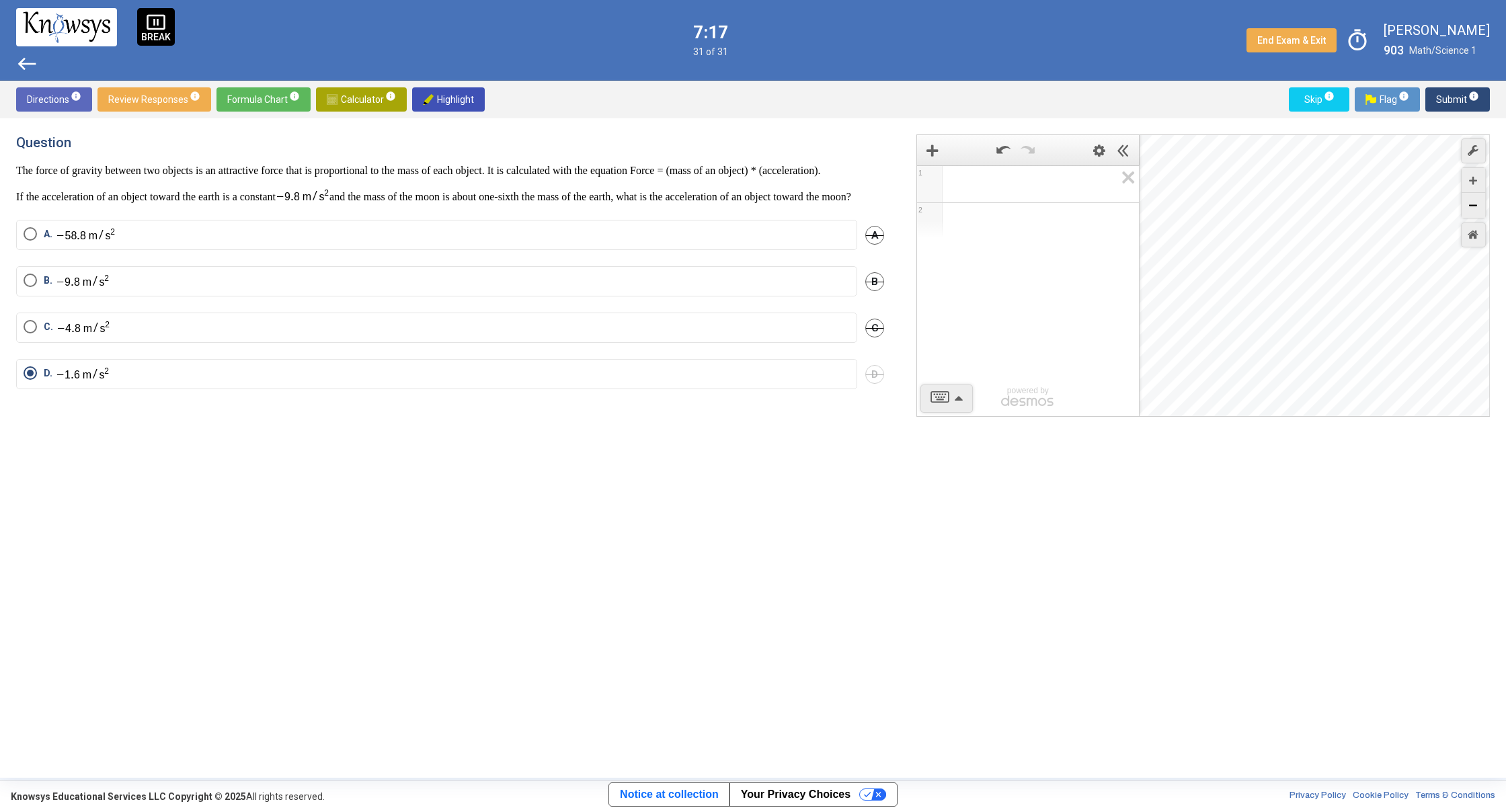
click at [1476, 211] on div "Zoom Out" at bounding box center [1473, 205] width 23 height 25
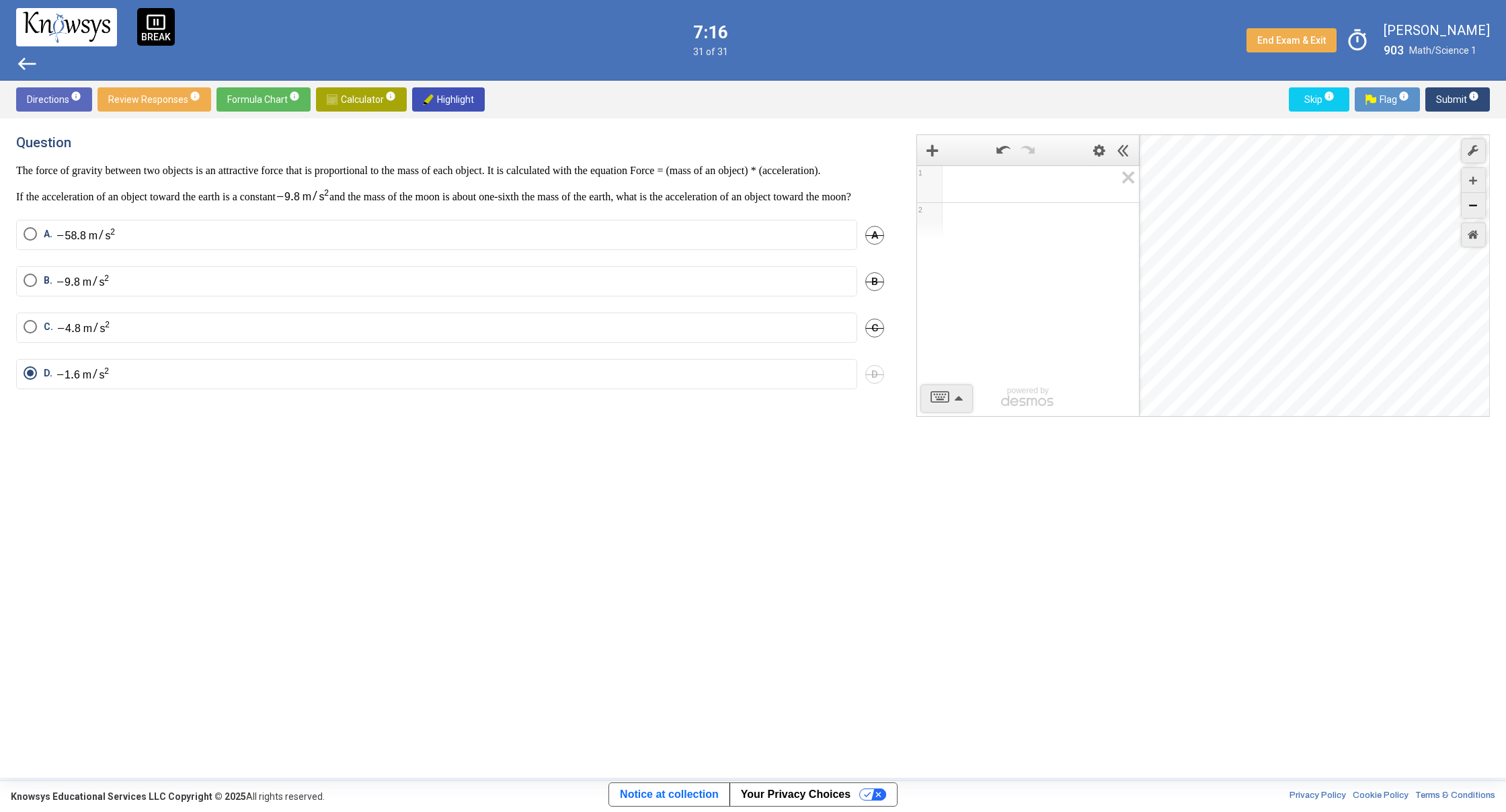
click at [1476, 211] on div "Zoom Out" at bounding box center [1473, 205] width 23 height 25
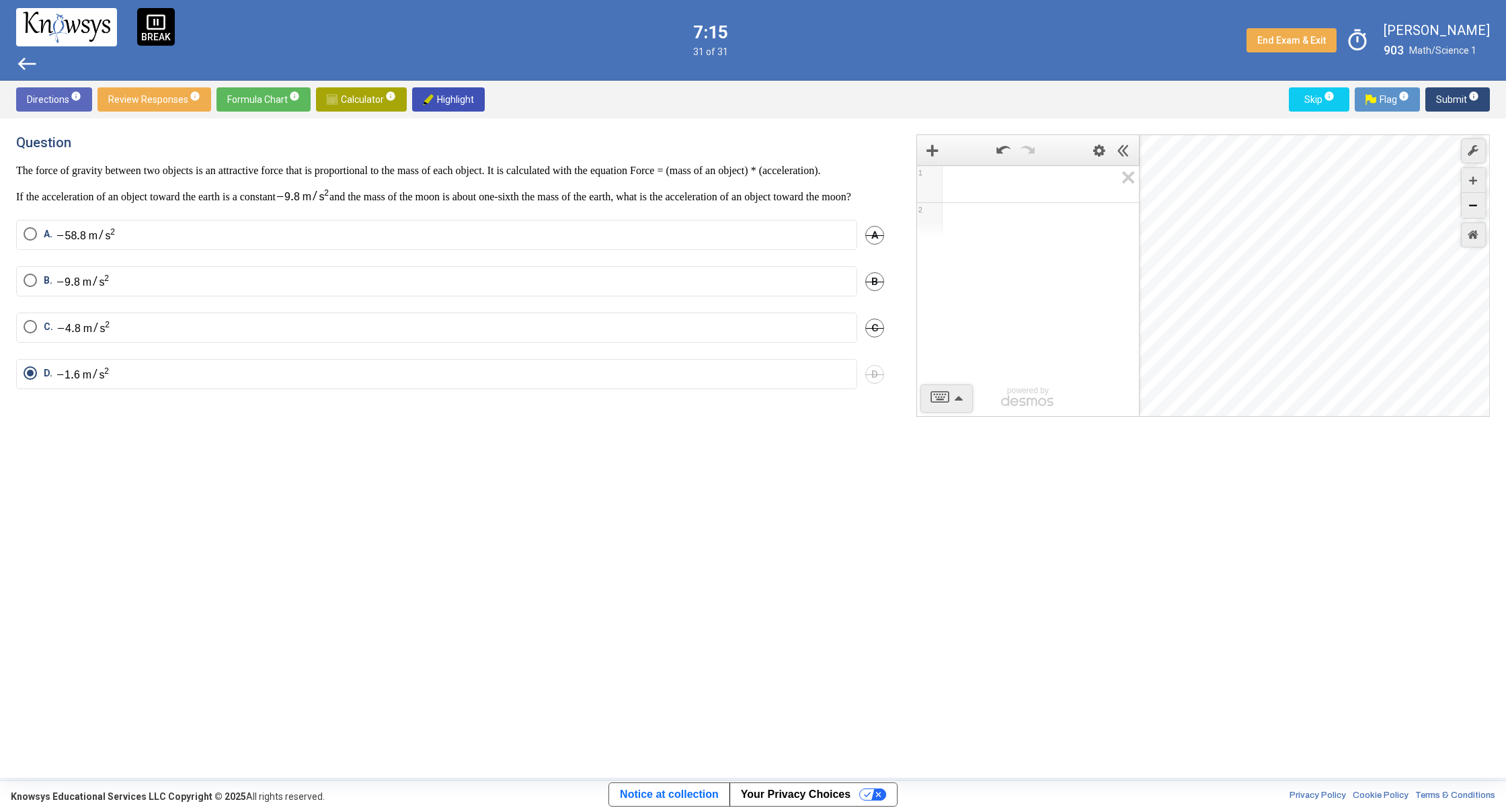
click at [1476, 211] on div "Zoom Out" at bounding box center [1473, 205] width 23 height 25
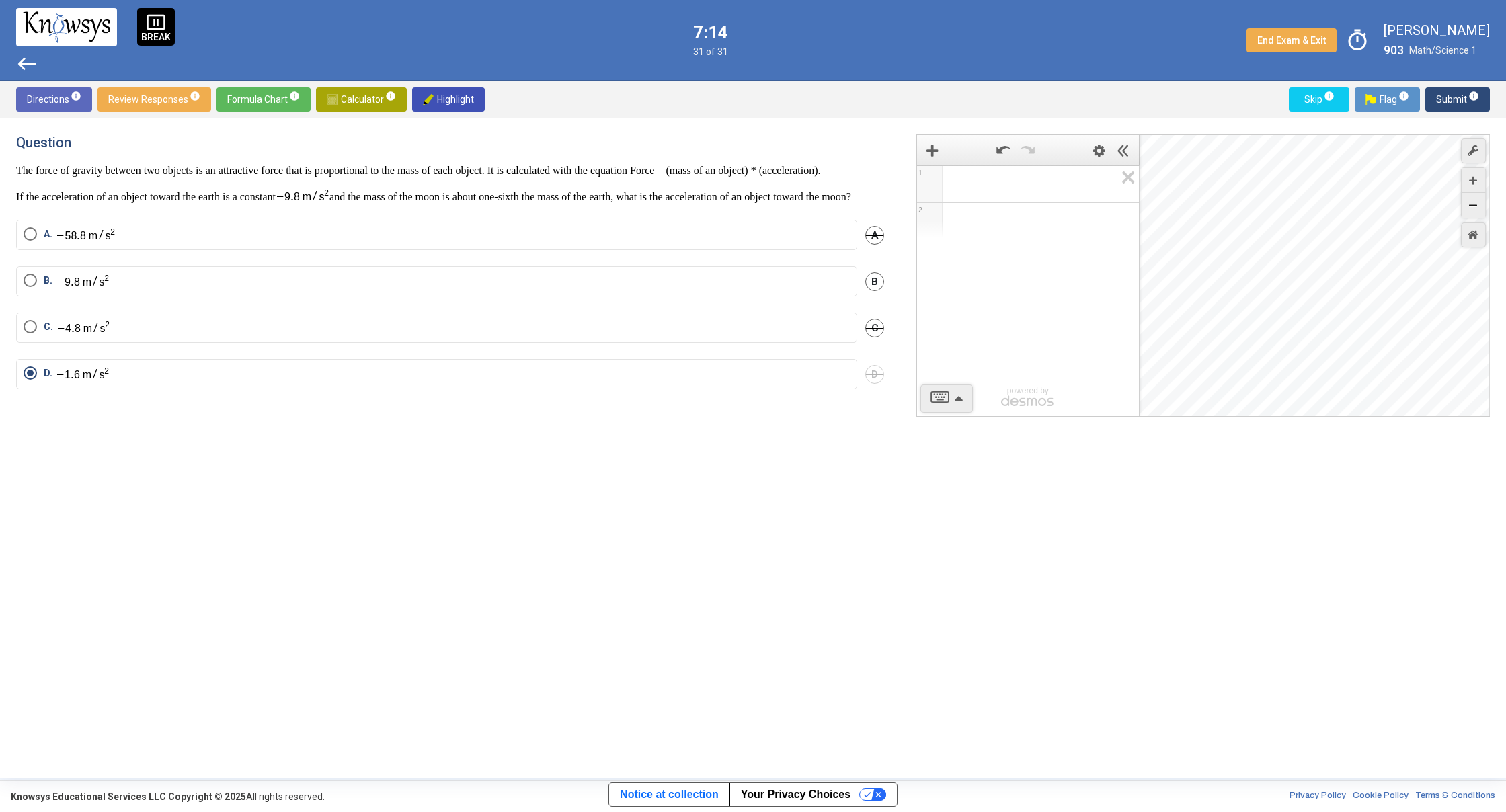
click at [1476, 211] on div "Zoom Out" at bounding box center [1473, 205] width 23 height 25
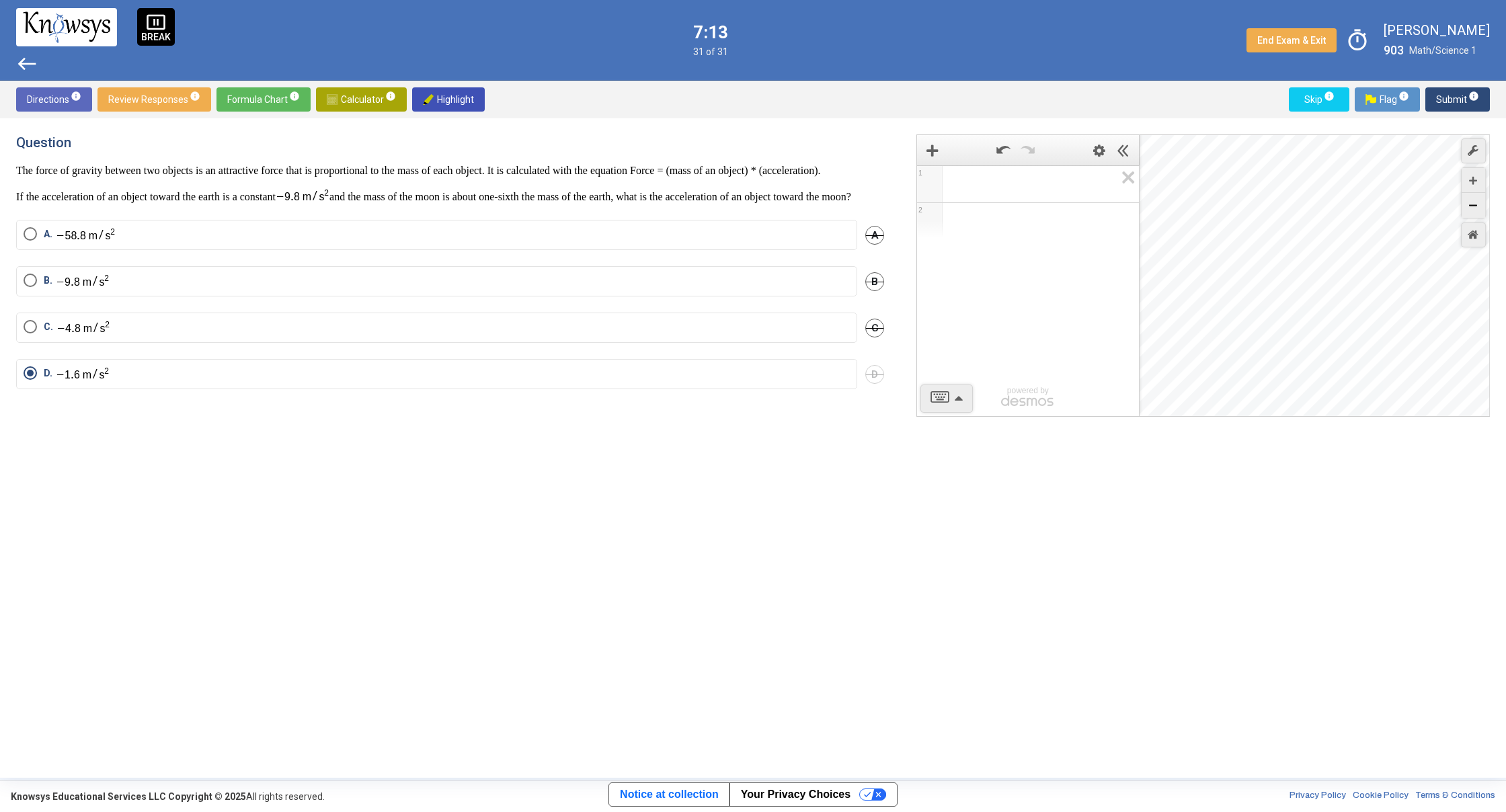
click at [1476, 211] on div "Zoom Out" at bounding box center [1473, 205] width 23 height 25
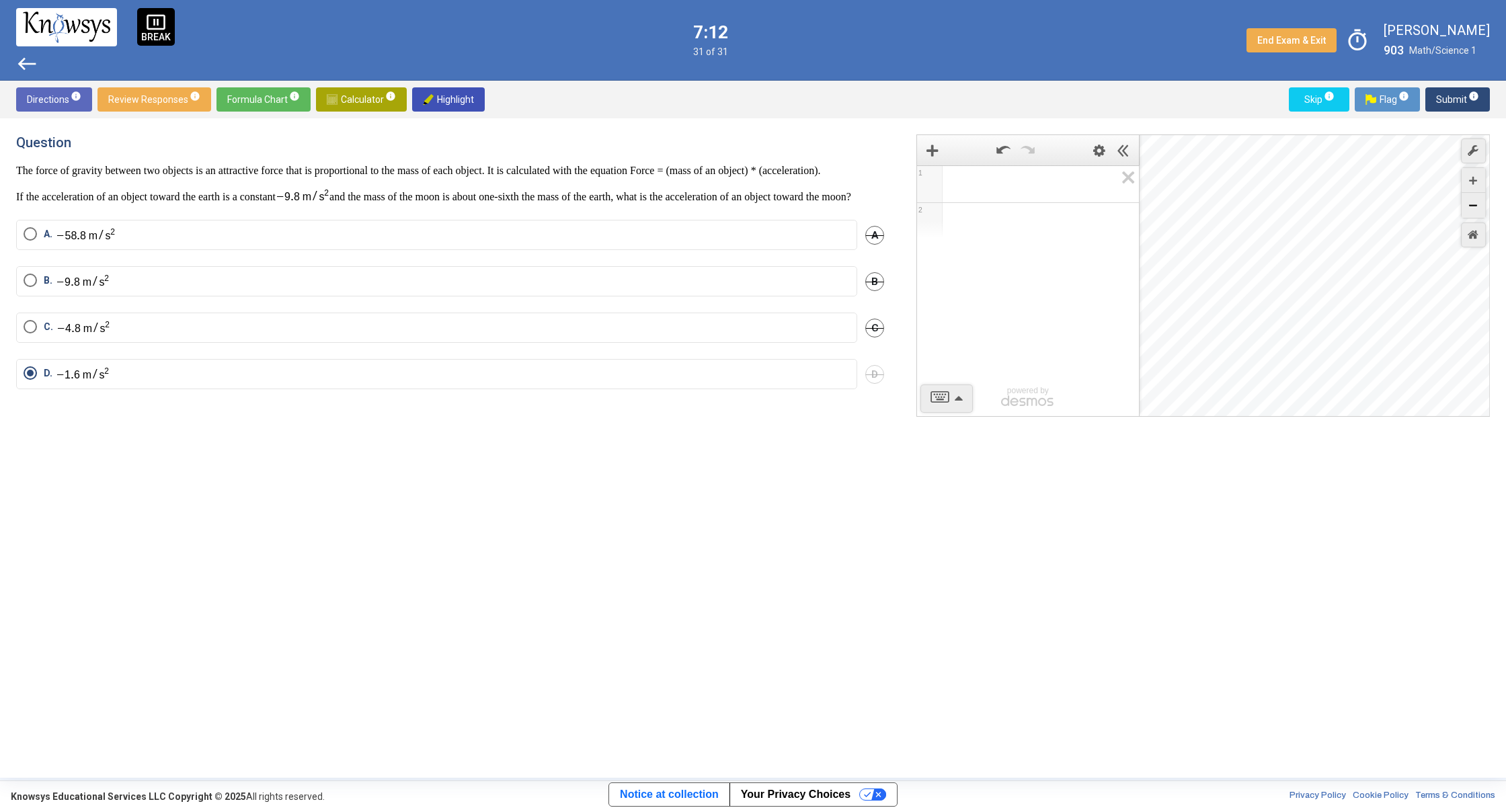
click at [1476, 211] on div "Zoom Out" at bounding box center [1473, 205] width 23 height 25
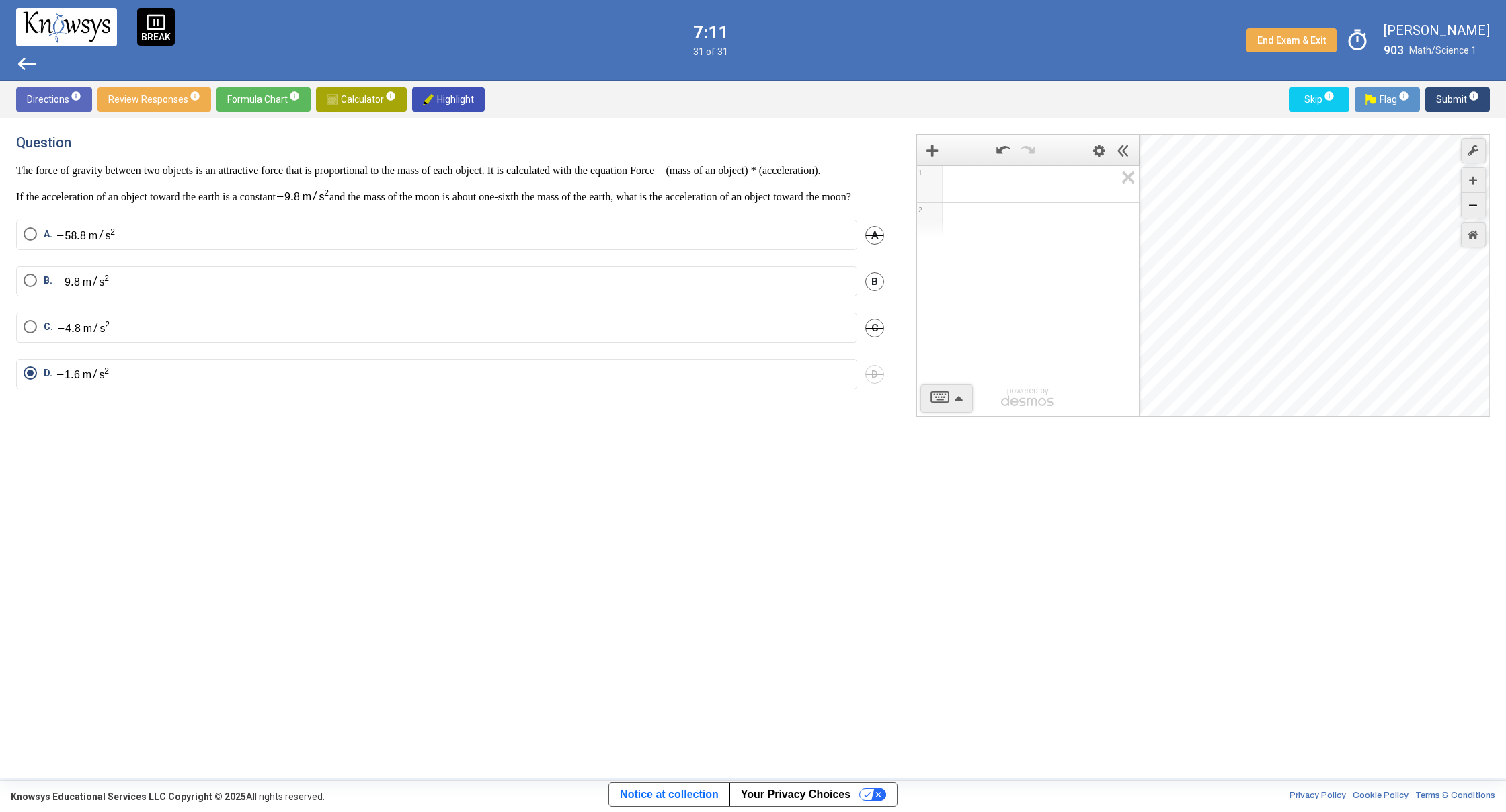
click at [1476, 211] on div "Zoom Out" at bounding box center [1473, 205] width 23 height 25
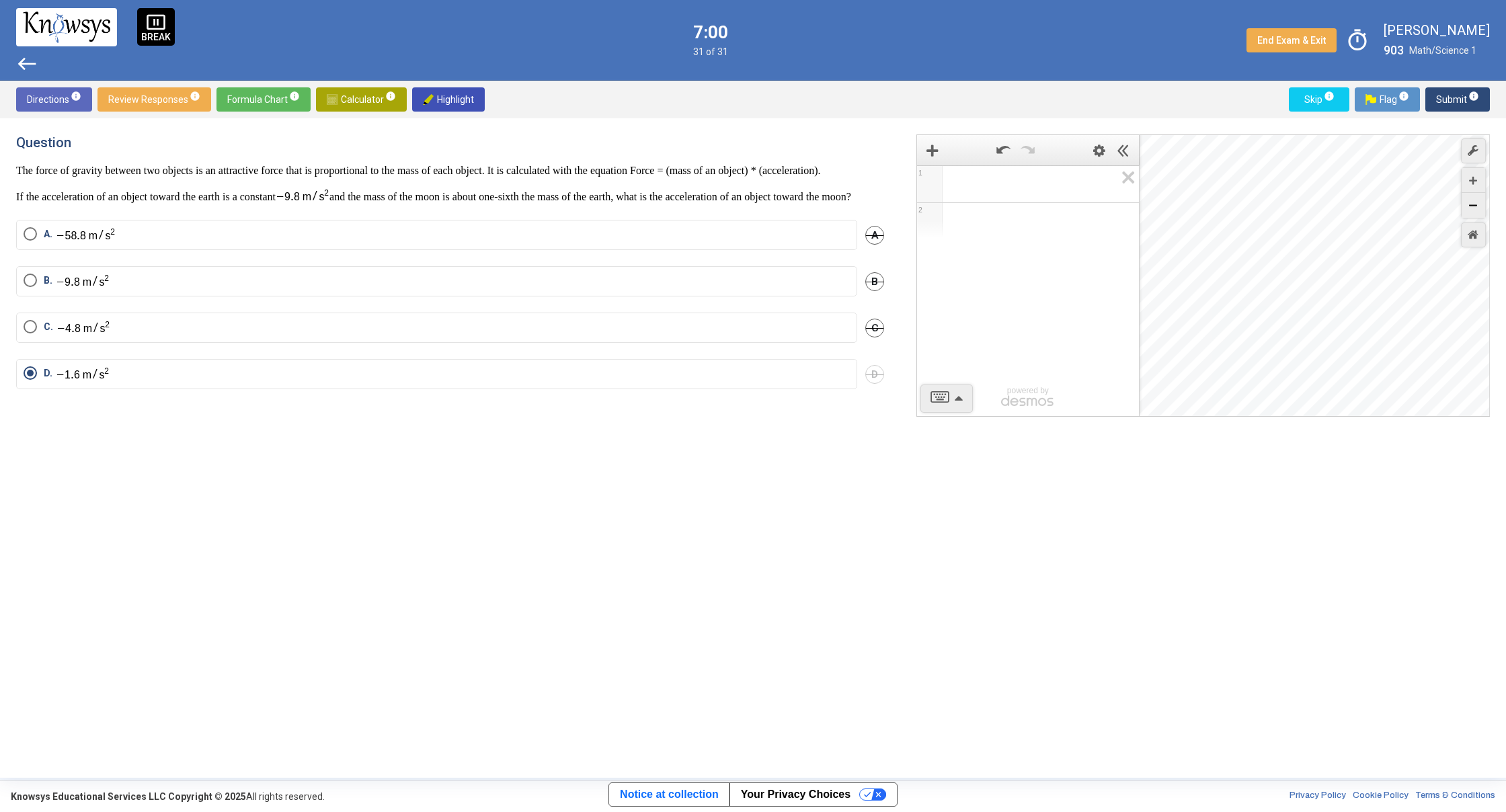
click at [1468, 204] on div "Zoom Out" at bounding box center [1473, 205] width 23 height 25
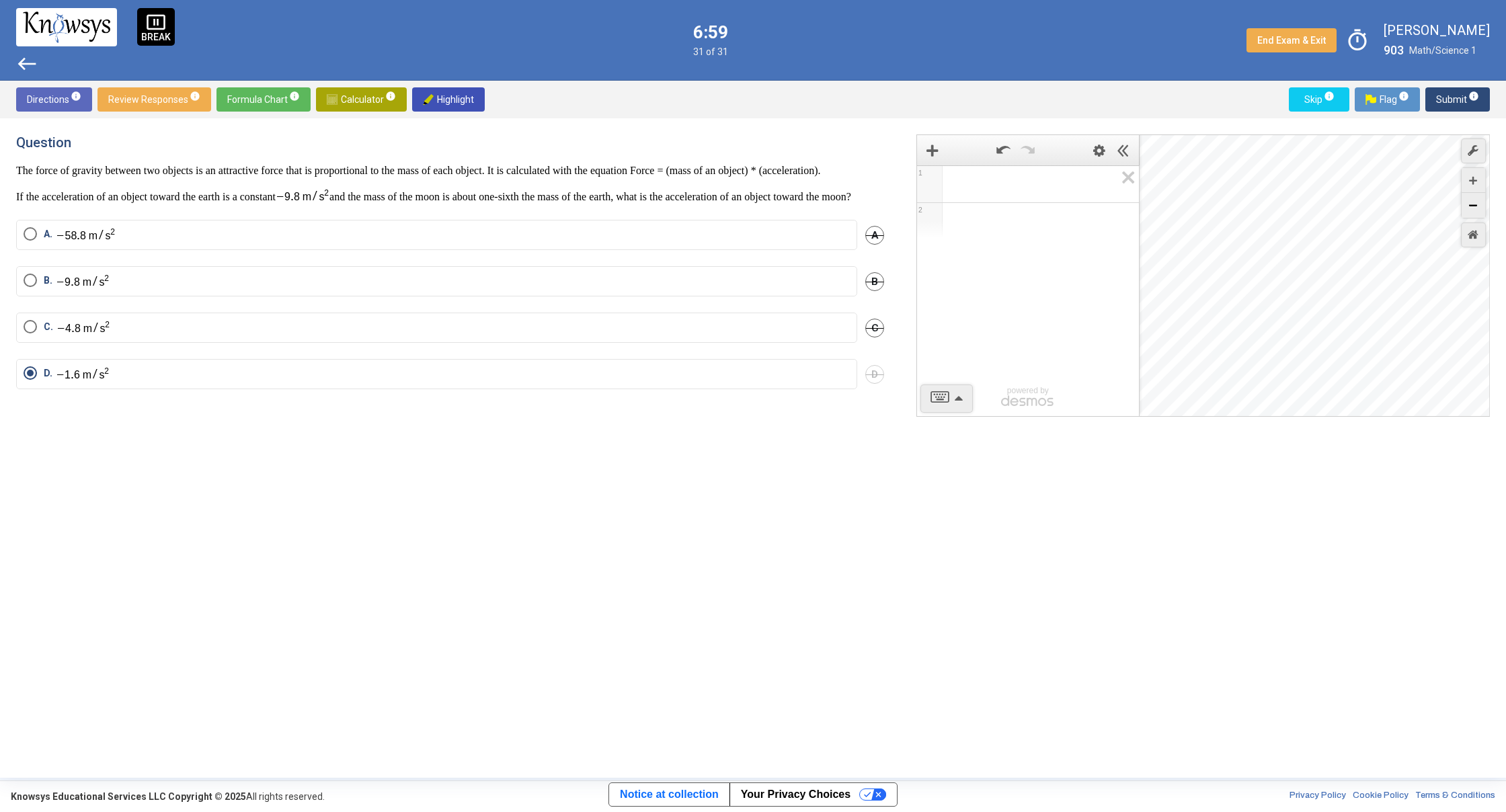
click at [1468, 204] on div "Zoom Out" at bounding box center [1473, 205] width 23 height 25
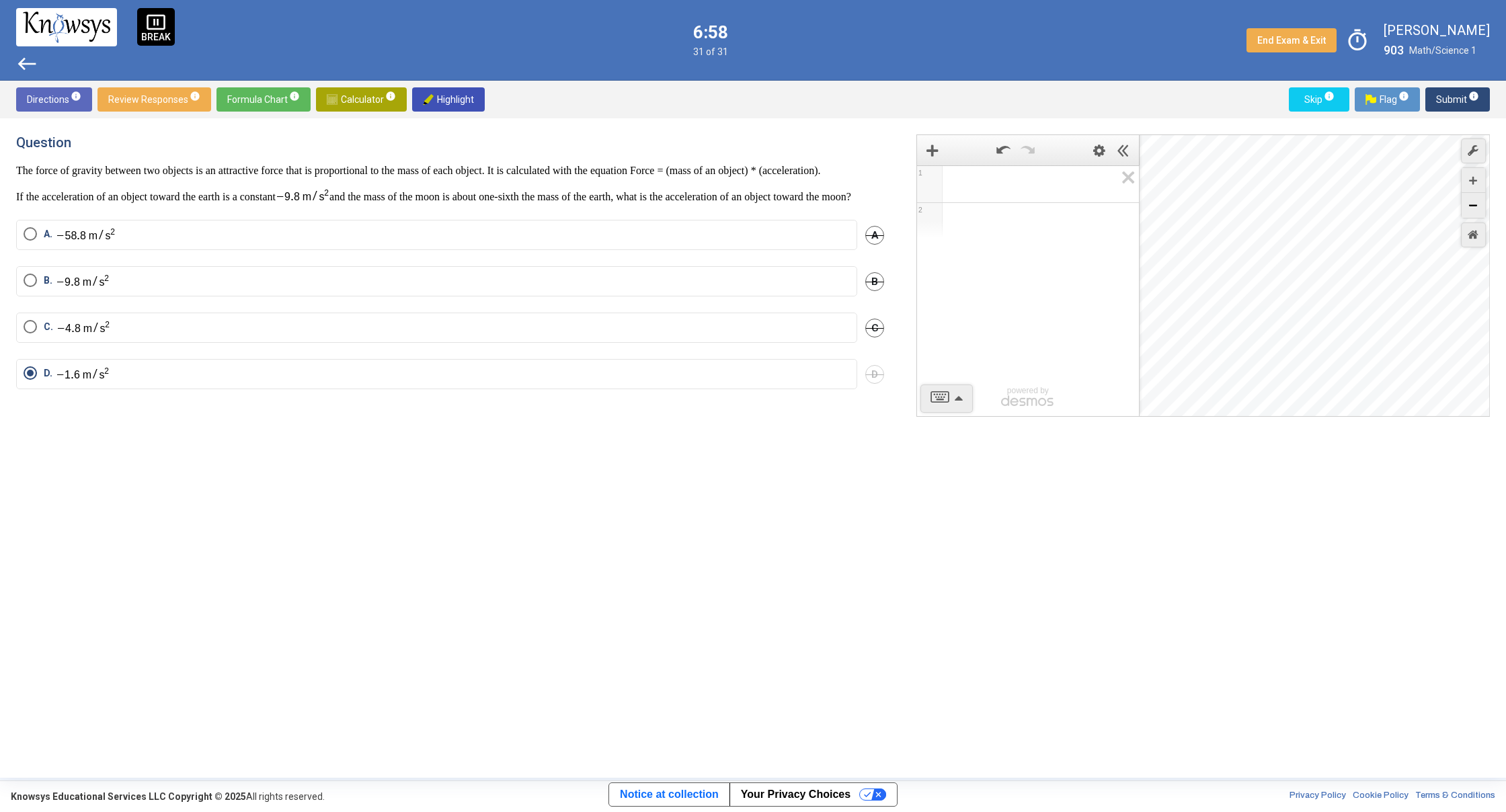
click at [1468, 204] on div "Zoom Out" at bounding box center [1473, 205] width 23 height 25
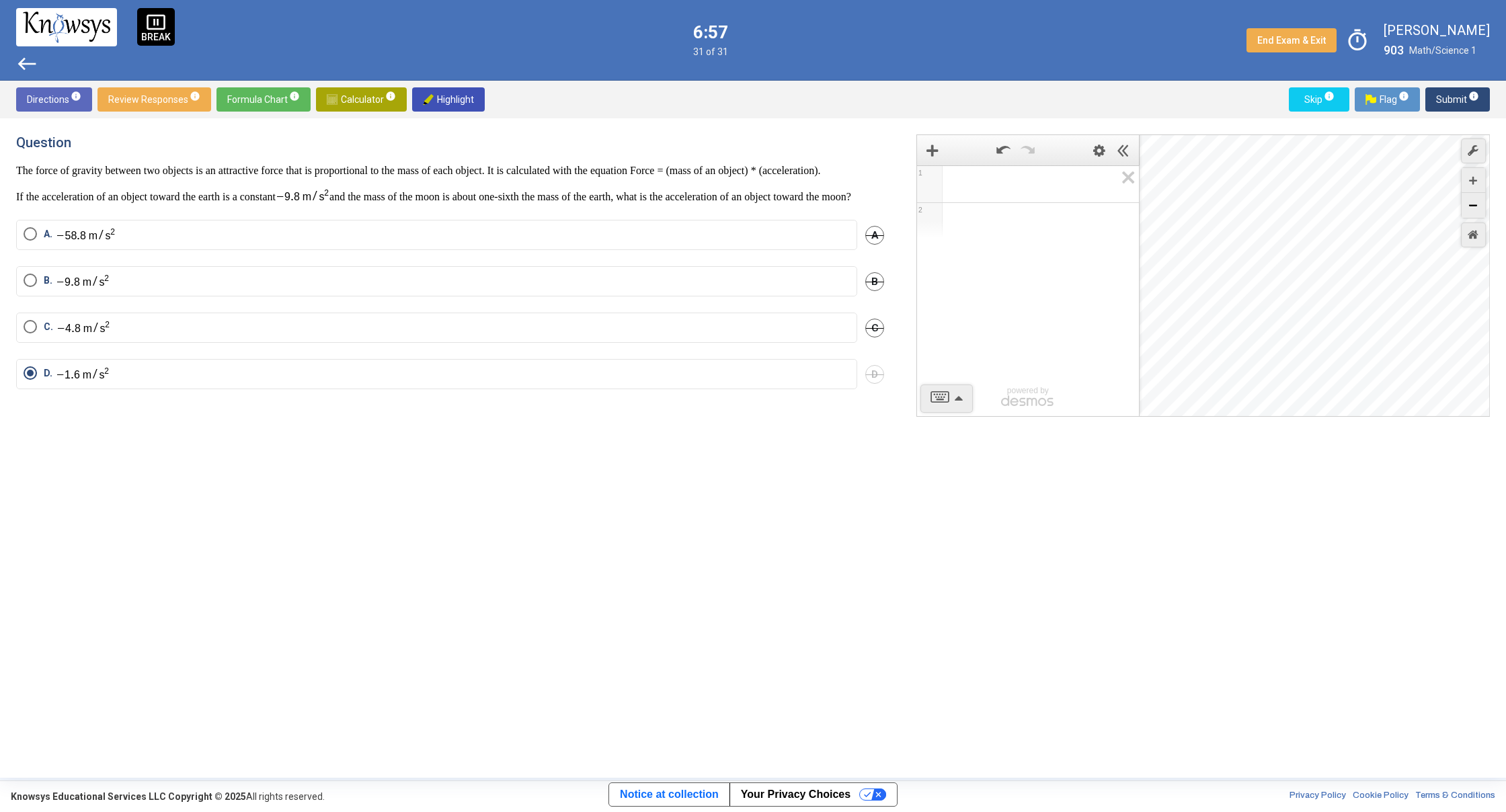
click at [1468, 204] on div "Zoom Out" at bounding box center [1473, 205] width 23 height 25
click at [1466, 204] on div "Zoom Out" at bounding box center [1473, 205] width 23 height 25
click at [1465, 204] on div "Zoom Out" at bounding box center [1473, 205] width 23 height 25
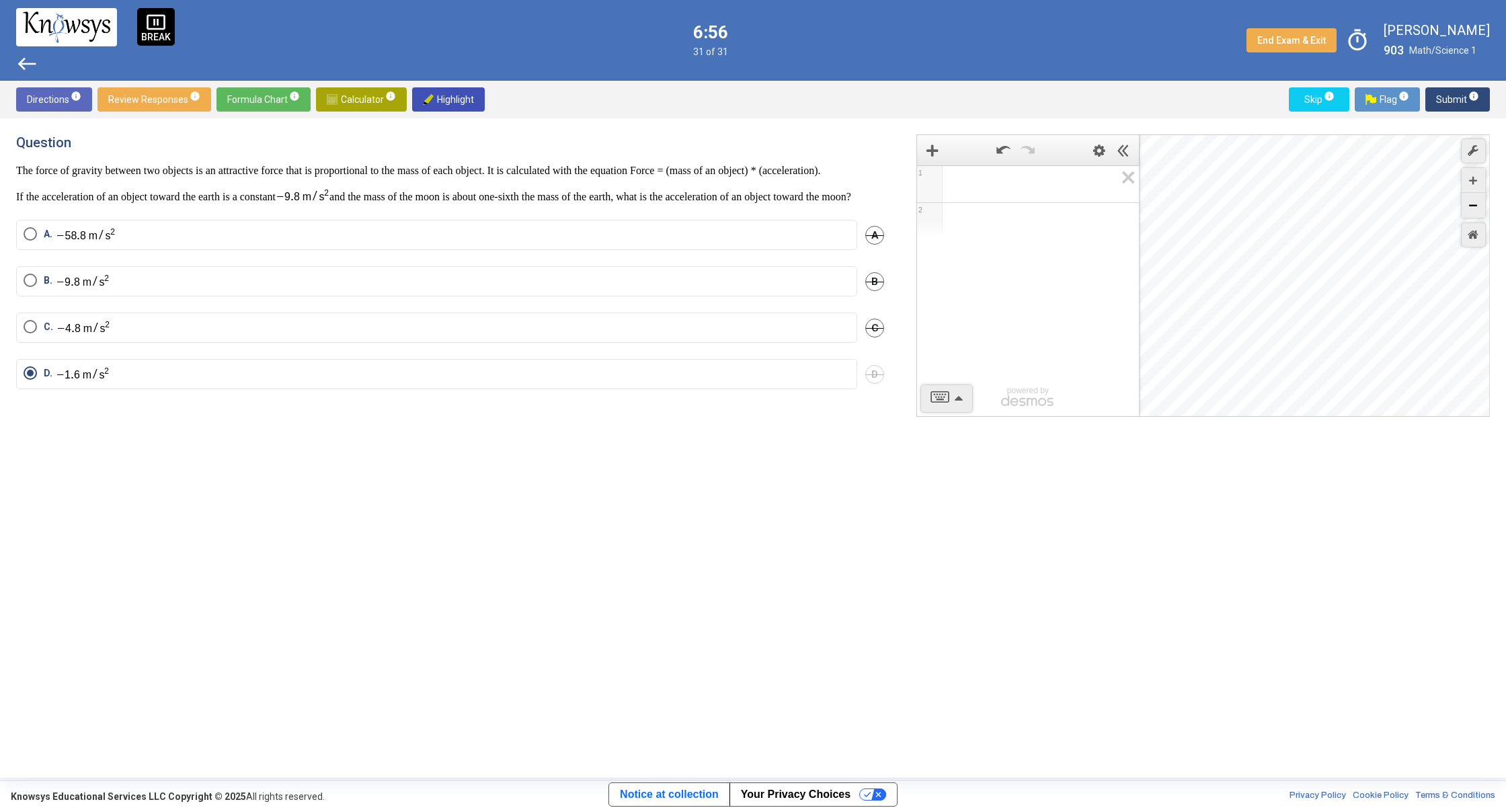
click at [1465, 204] on div "Zoom Out" at bounding box center [1473, 205] width 23 height 25
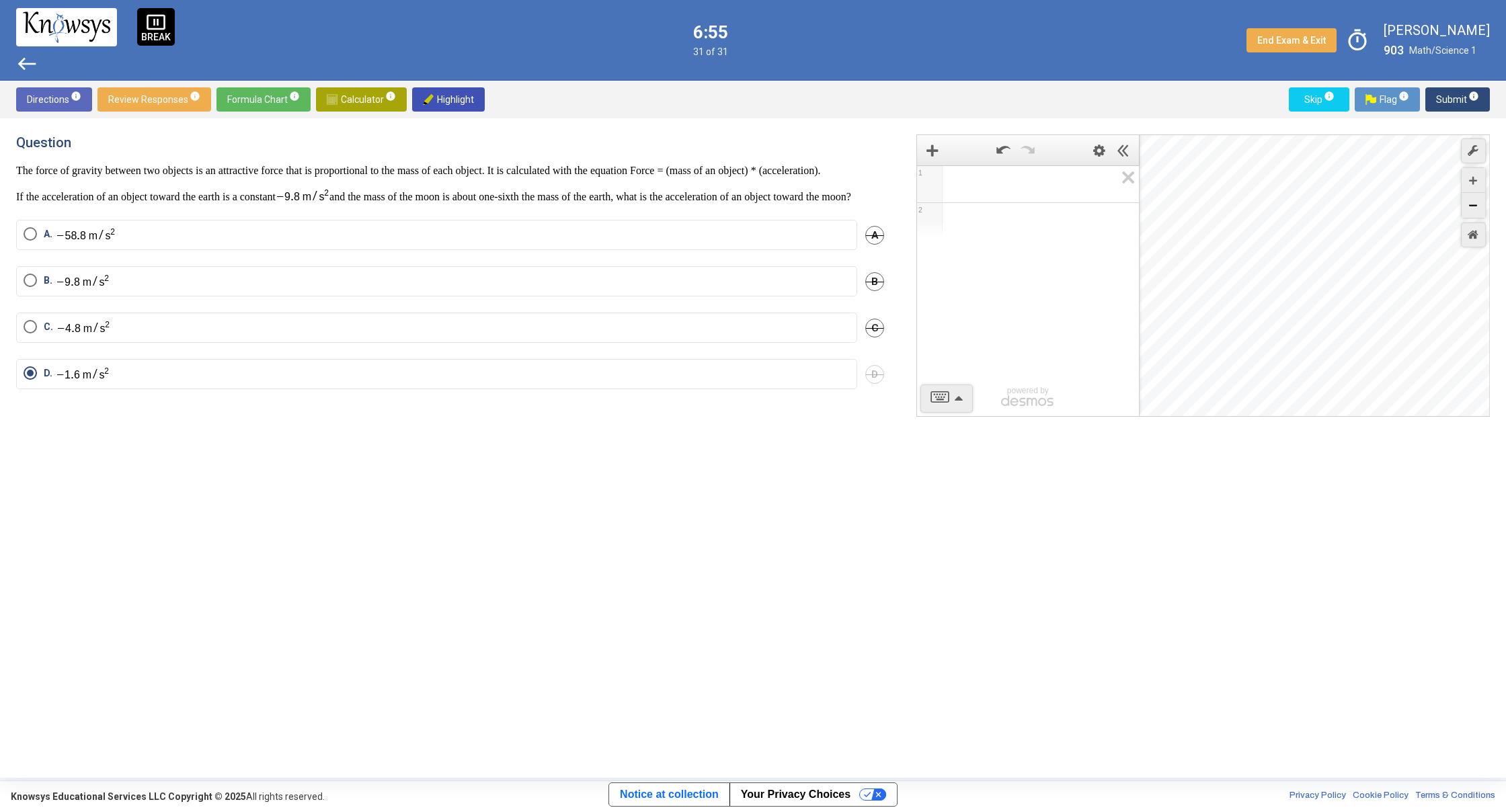
click at [1465, 205] on div "Zoom Out" at bounding box center [1473, 205] width 23 height 25
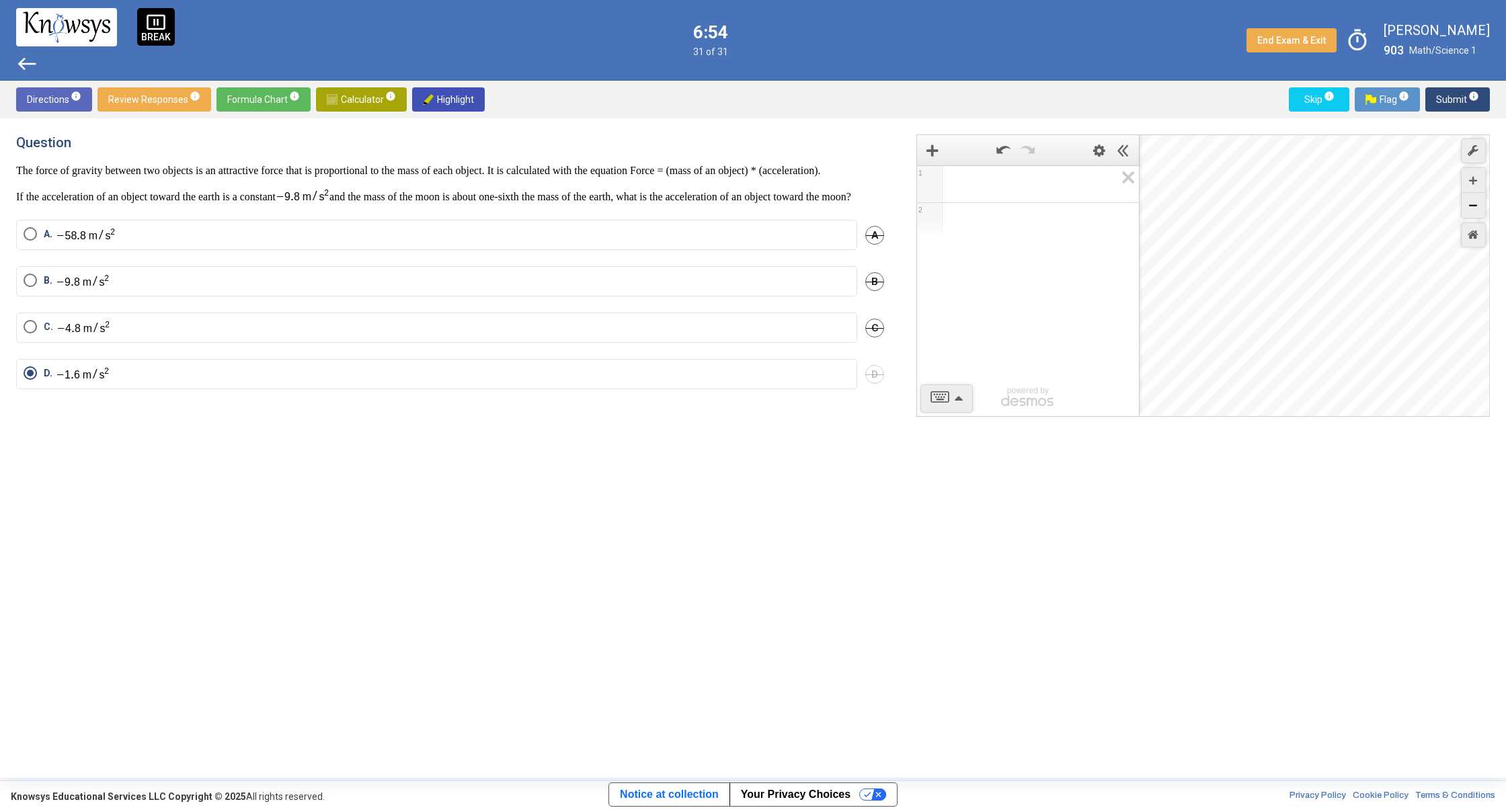
click at [1465, 205] on div "Zoom Out" at bounding box center [1473, 205] width 23 height 25
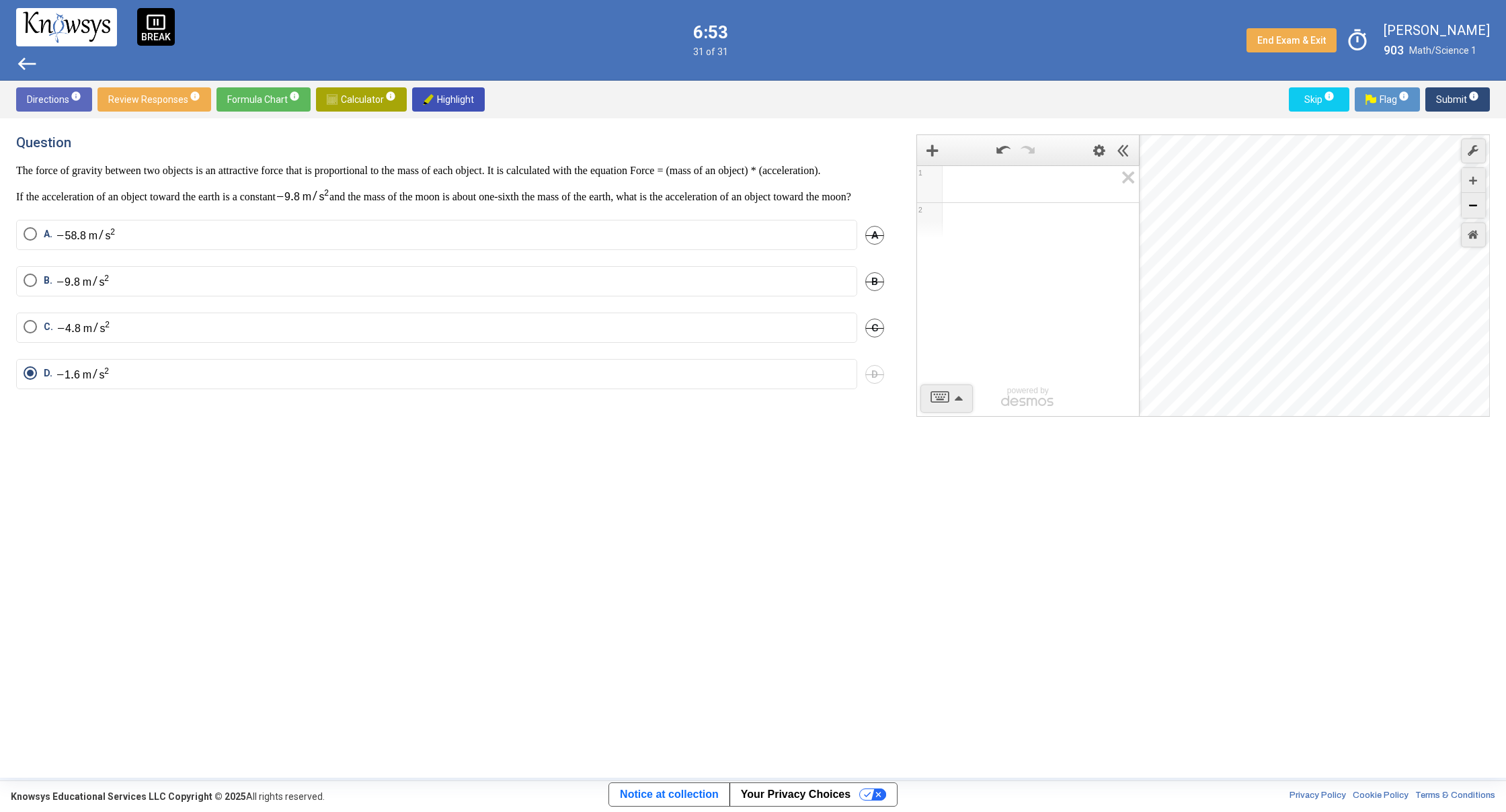
click at [1465, 205] on div "Zoom Out" at bounding box center [1473, 205] width 23 height 25
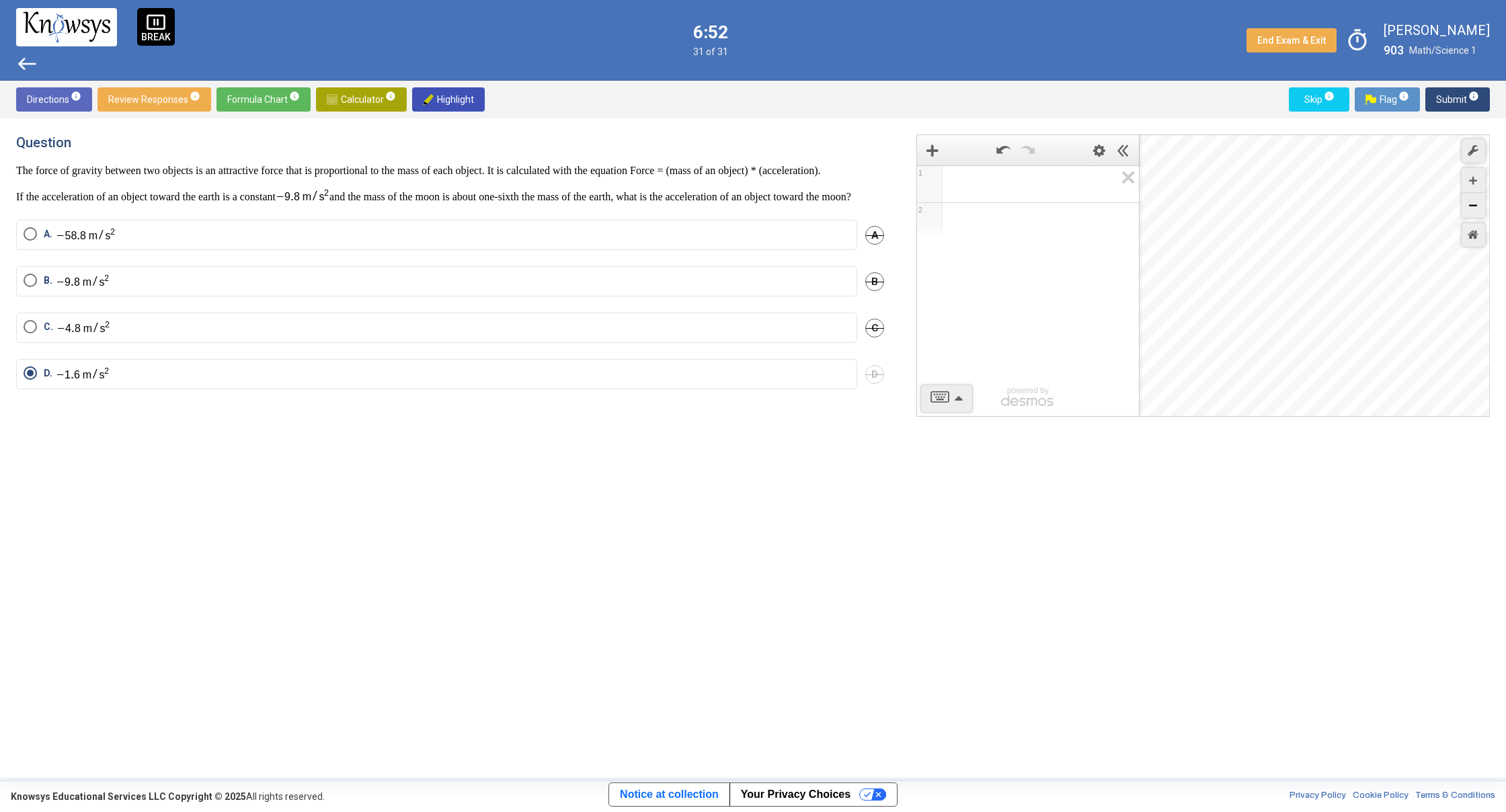
click at [1465, 205] on div "Zoom Out" at bounding box center [1473, 205] width 23 height 25
click at [1461, 205] on div "Graph Settings Controls" at bounding box center [1473, 193] width 25 height 51
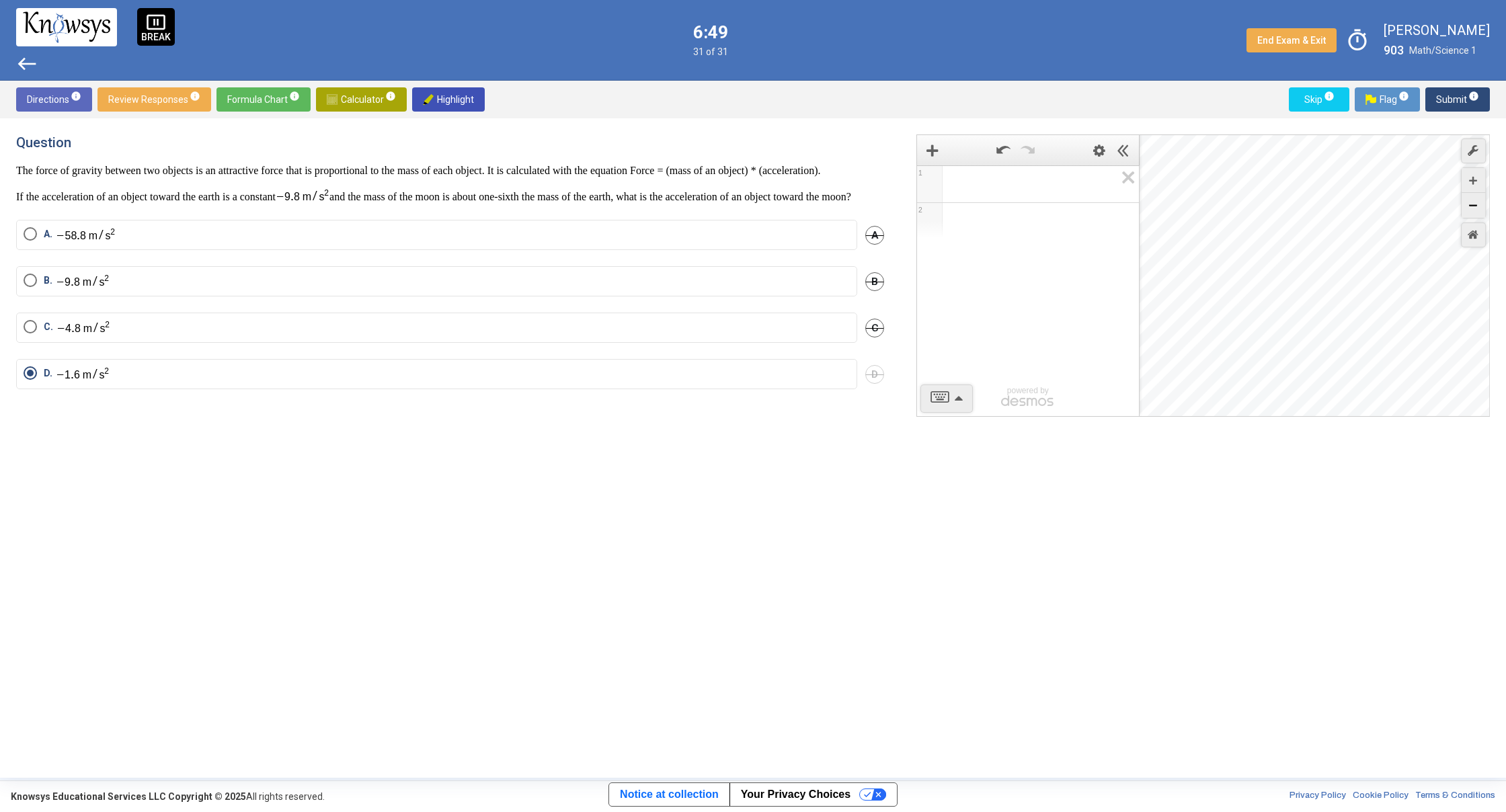
click at [1469, 208] on icon "Zoom Out" at bounding box center [1472, 205] width 8 height 8
click at [1466, 210] on div "Zoom Out" at bounding box center [1473, 205] width 23 height 25
click at [1475, 178] on icon "Zoom In" at bounding box center [1472, 181] width 8 height 8
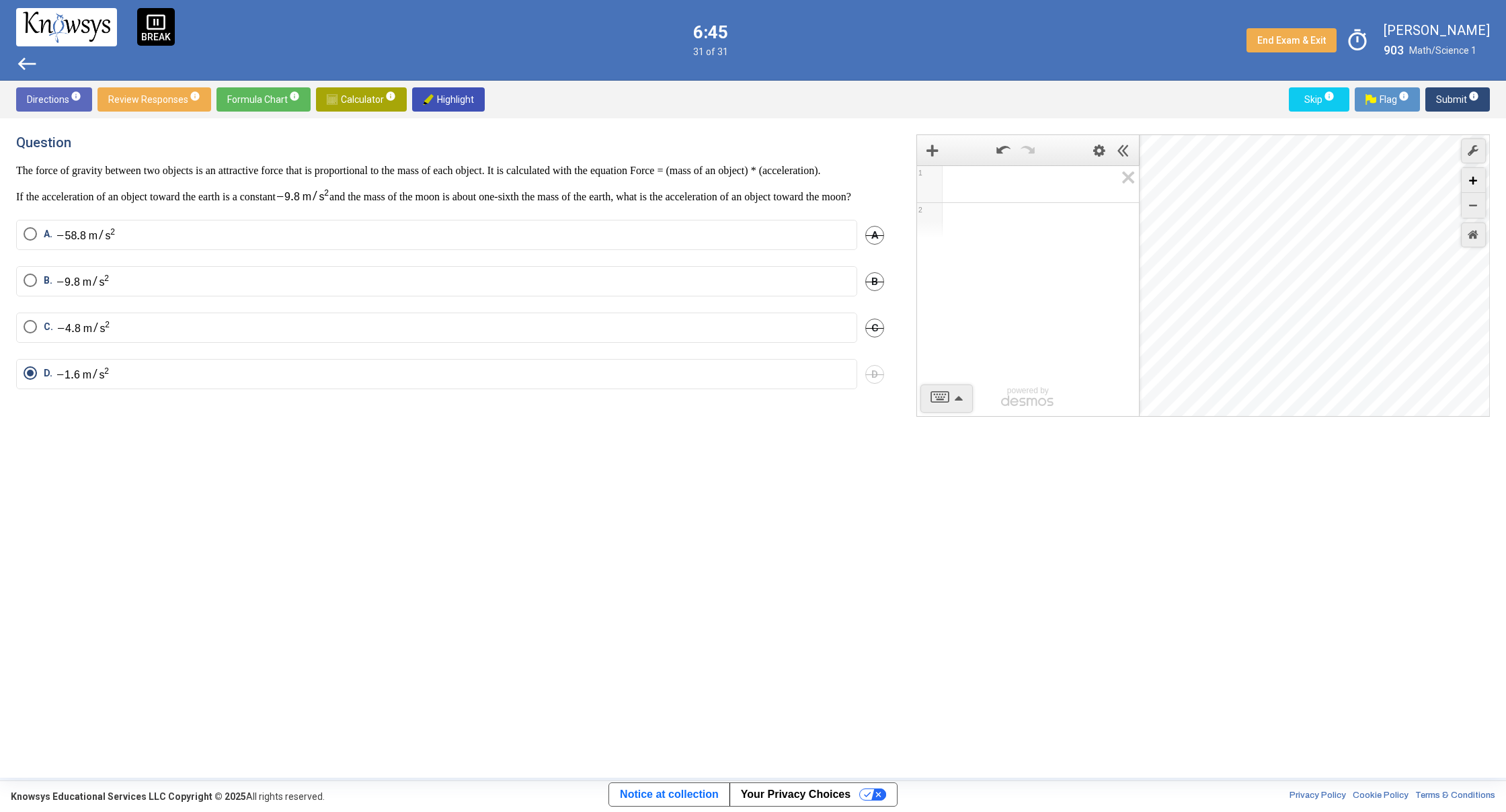
click at [1475, 178] on icon "Zoom In" at bounding box center [1472, 181] width 8 height 8
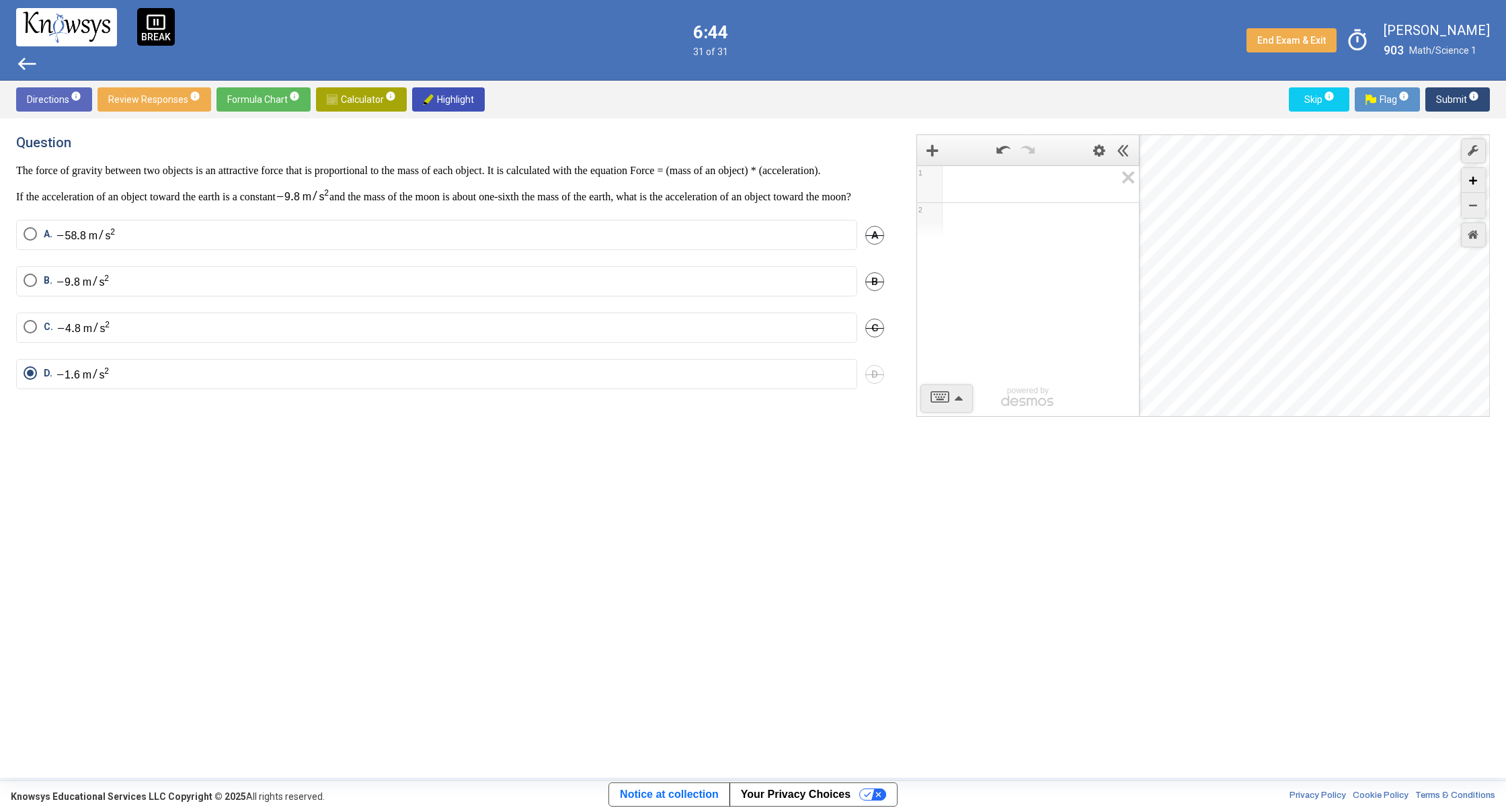
click at [1475, 178] on icon "Zoom In" at bounding box center [1472, 181] width 8 height 8
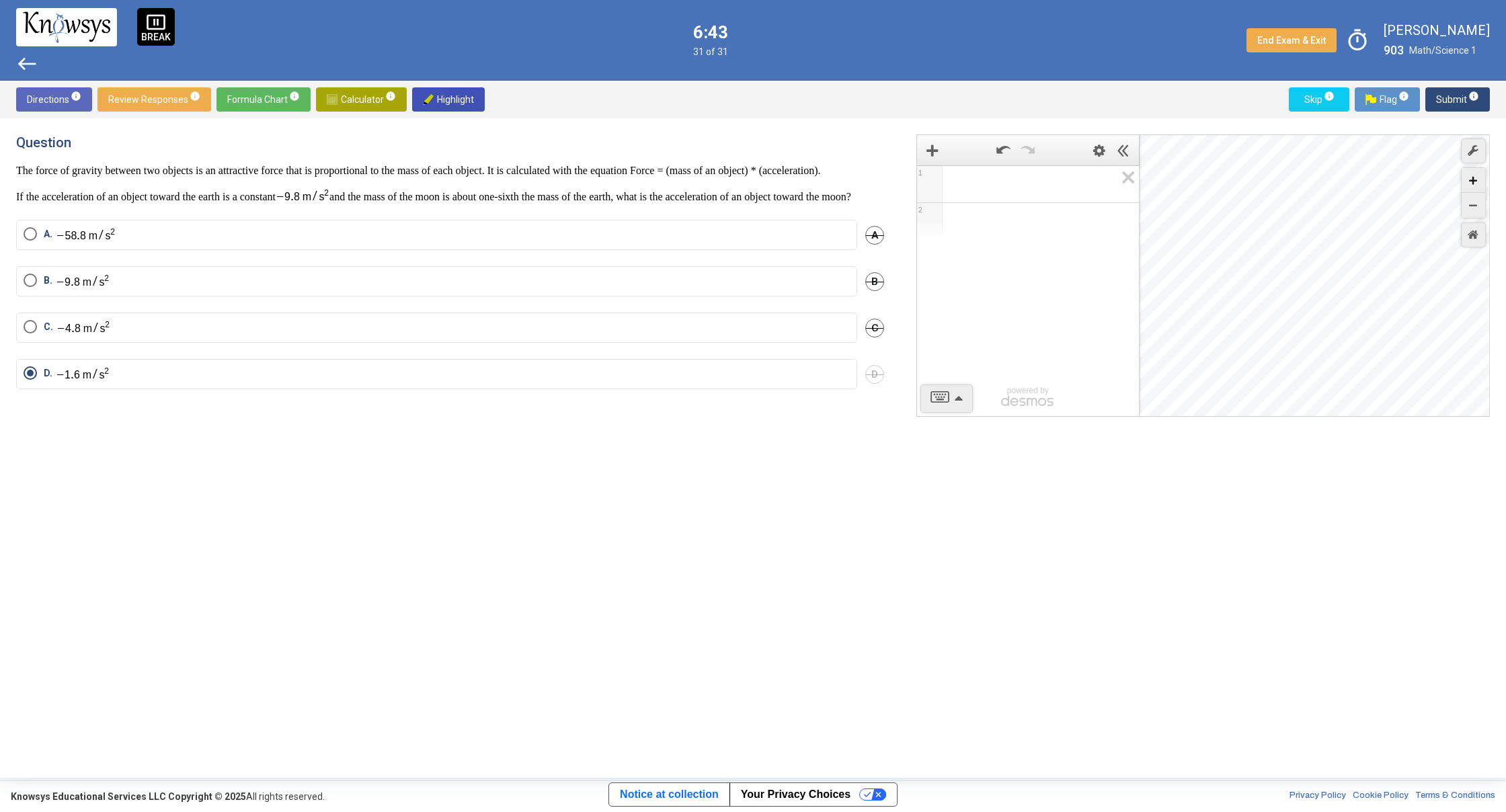
click at [1475, 178] on icon "Zoom In" at bounding box center [1472, 181] width 8 height 8
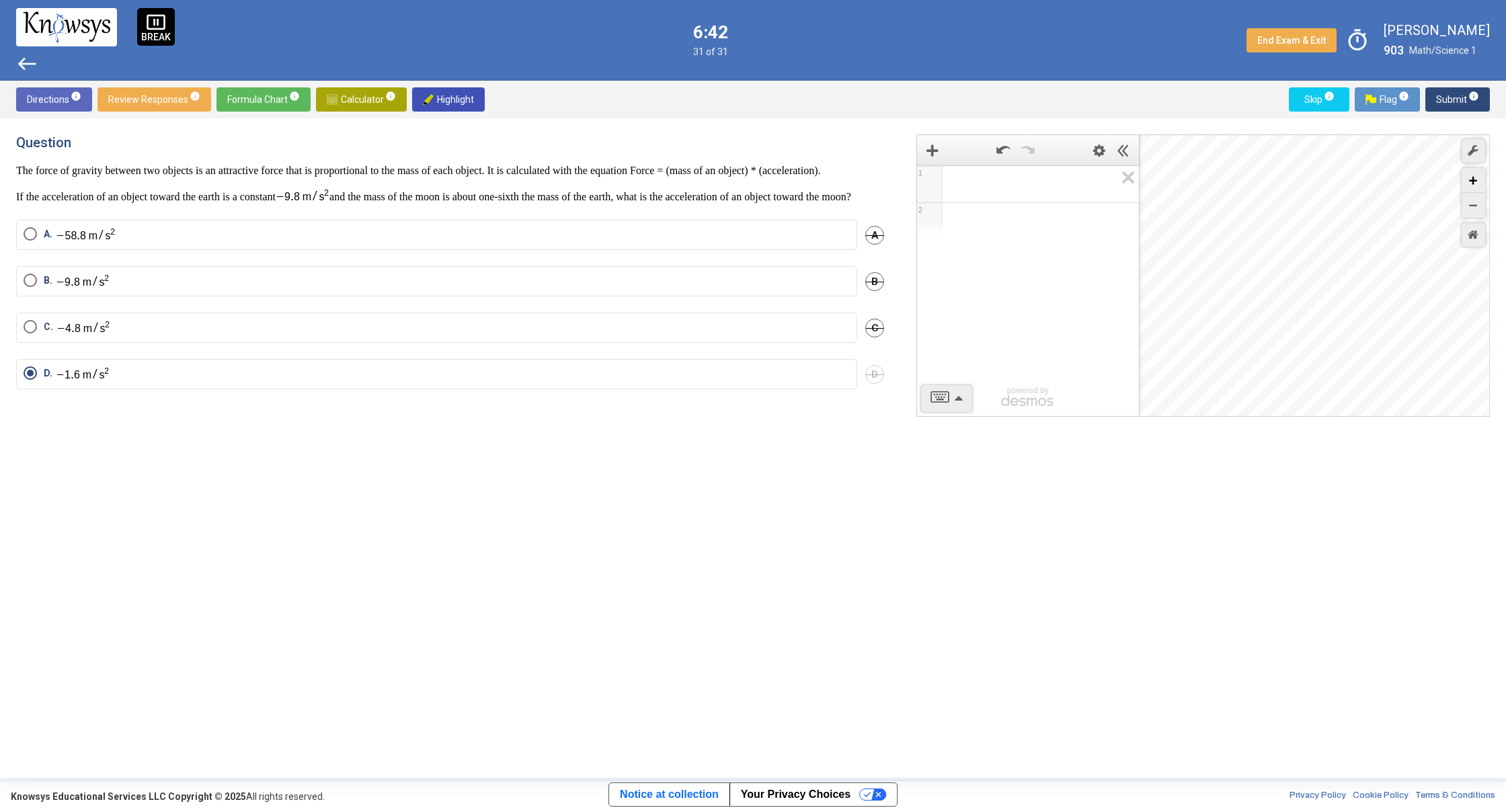
click at [1475, 178] on icon "Zoom In" at bounding box center [1472, 181] width 8 height 8
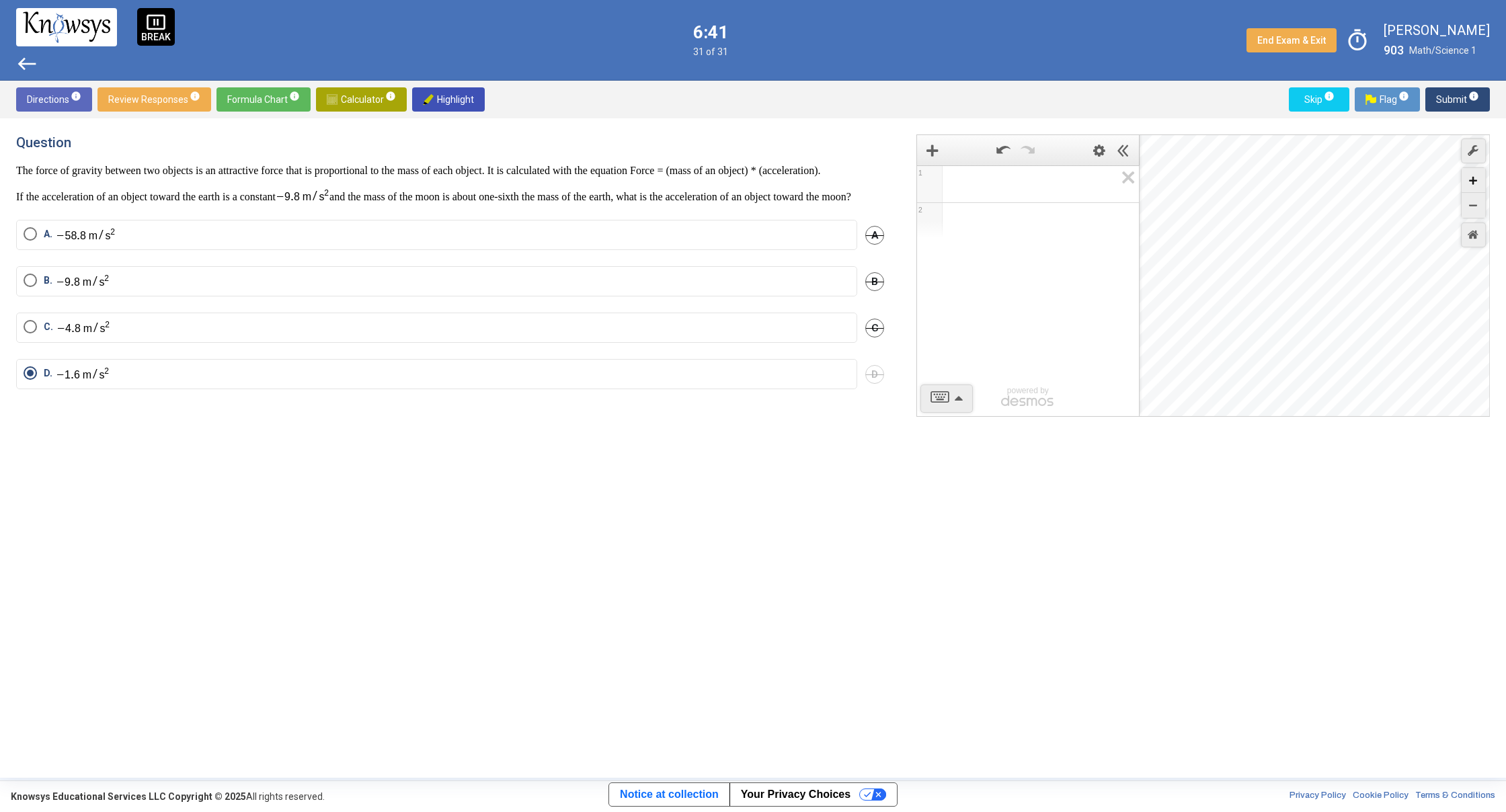
click at [1475, 178] on icon "Zoom In" at bounding box center [1472, 181] width 8 height 8
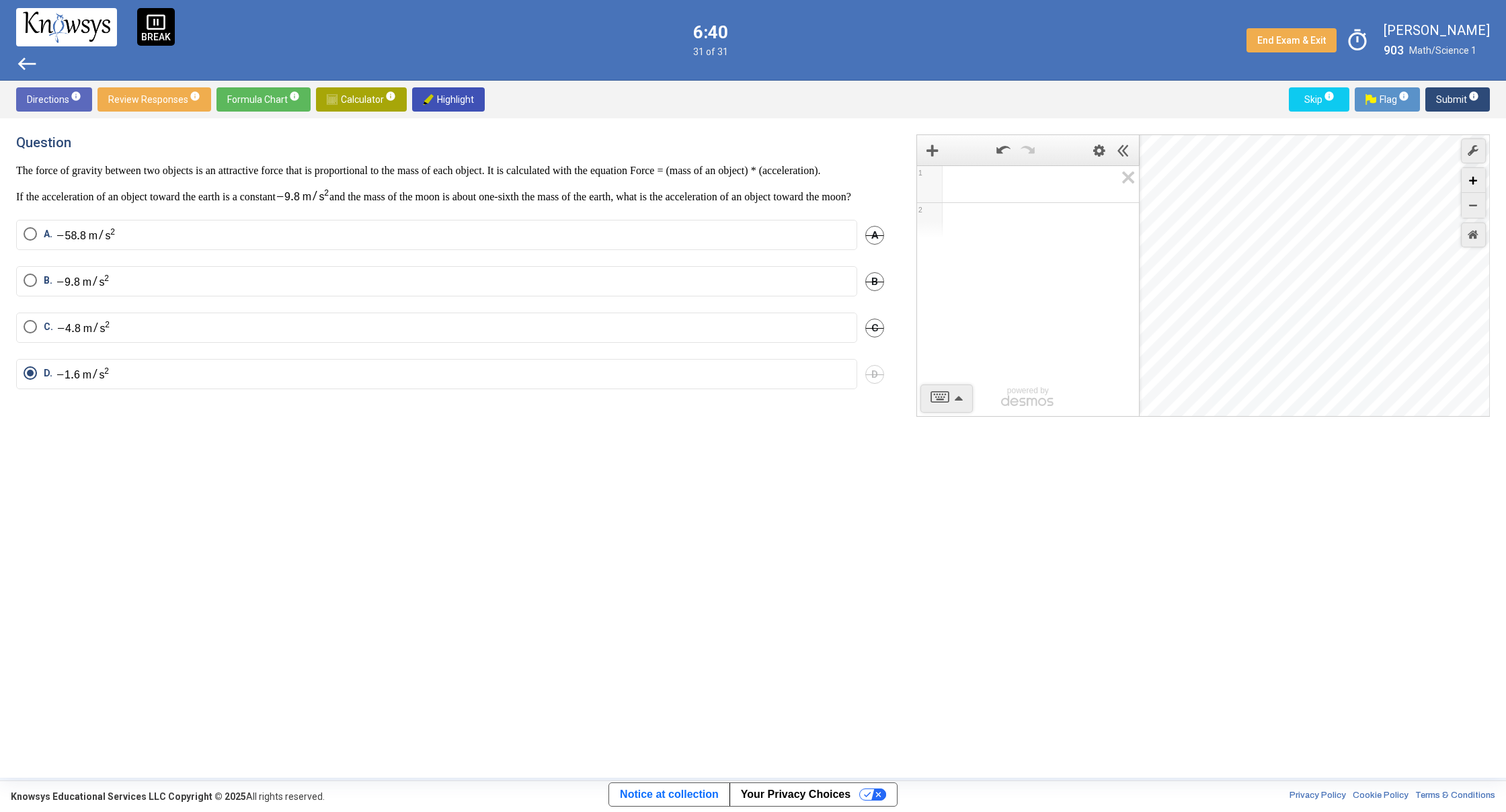
click at [1475, 178] on icon "Zoom In" at bounding box center [1472, 181] width 8 height 8
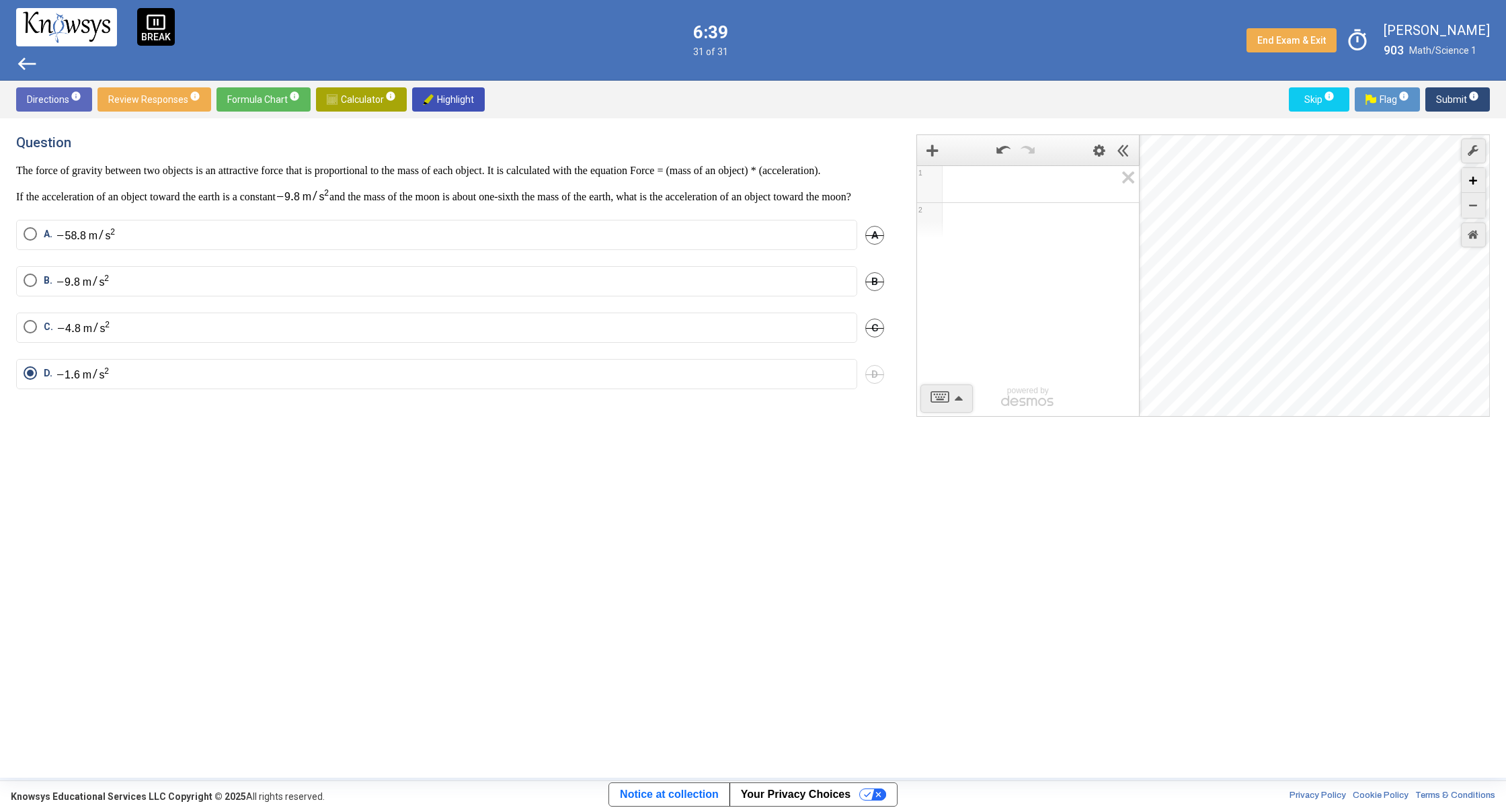
click at [1475, 178] on icon "Zoom In" at bounding box center [1472, 181] width 8 height 8
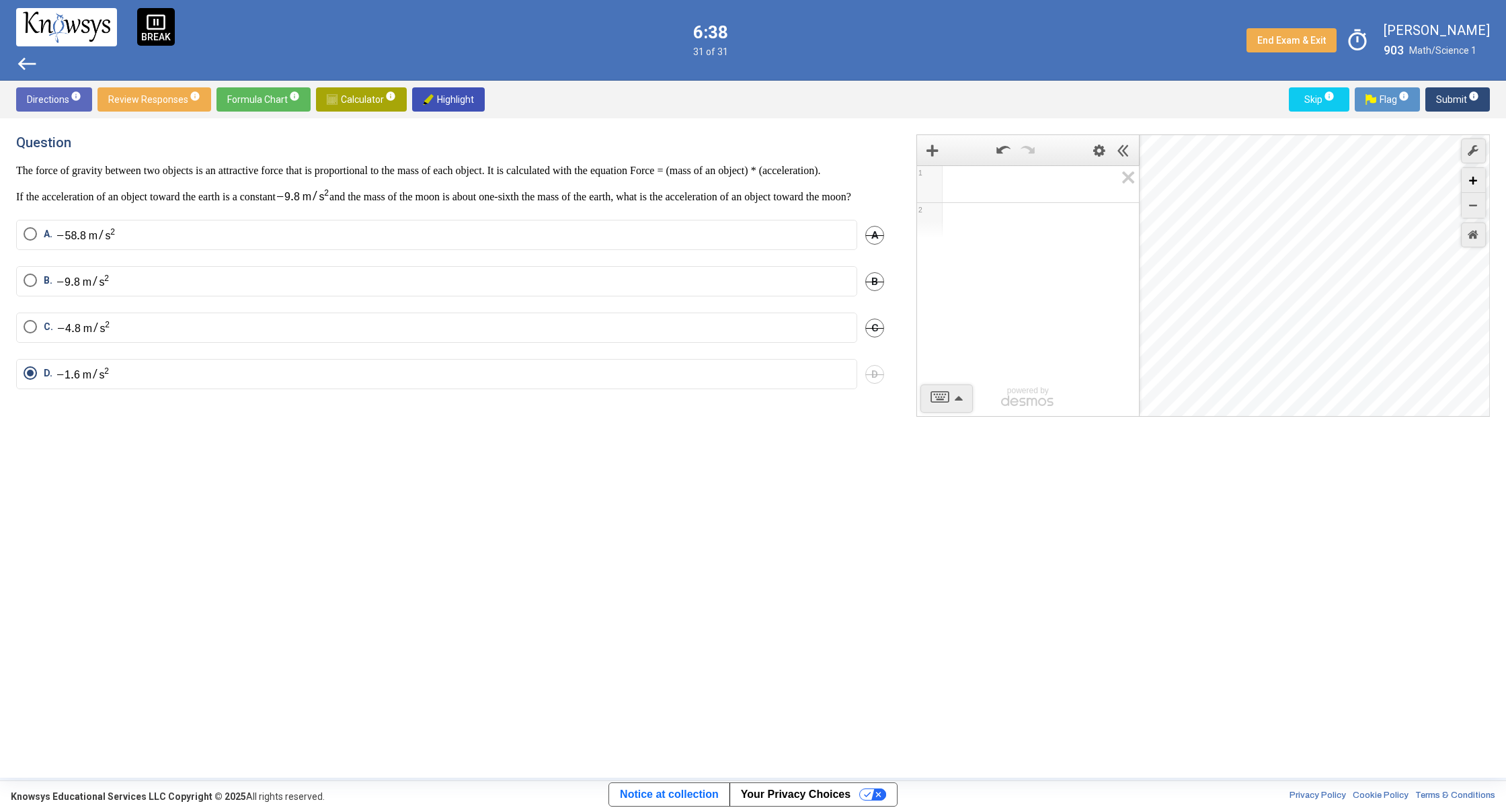
click at [1475, 178] on icon "Zoom In" at bounding box center [1472, 181] width 8 height 8
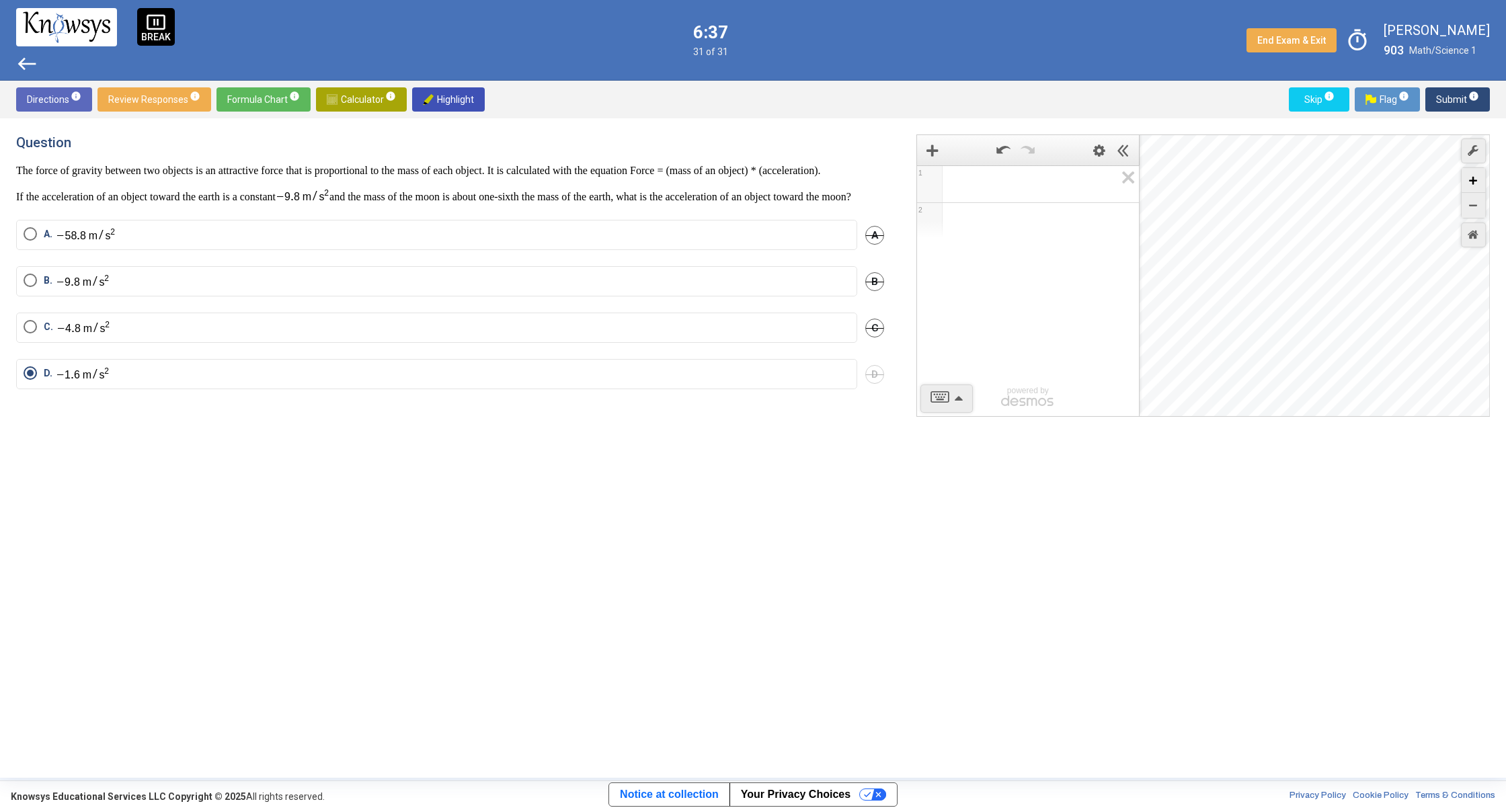
click at [1475, 178] on icon "Zoom In" at bounding box center [1472, 181] width 8 height 8
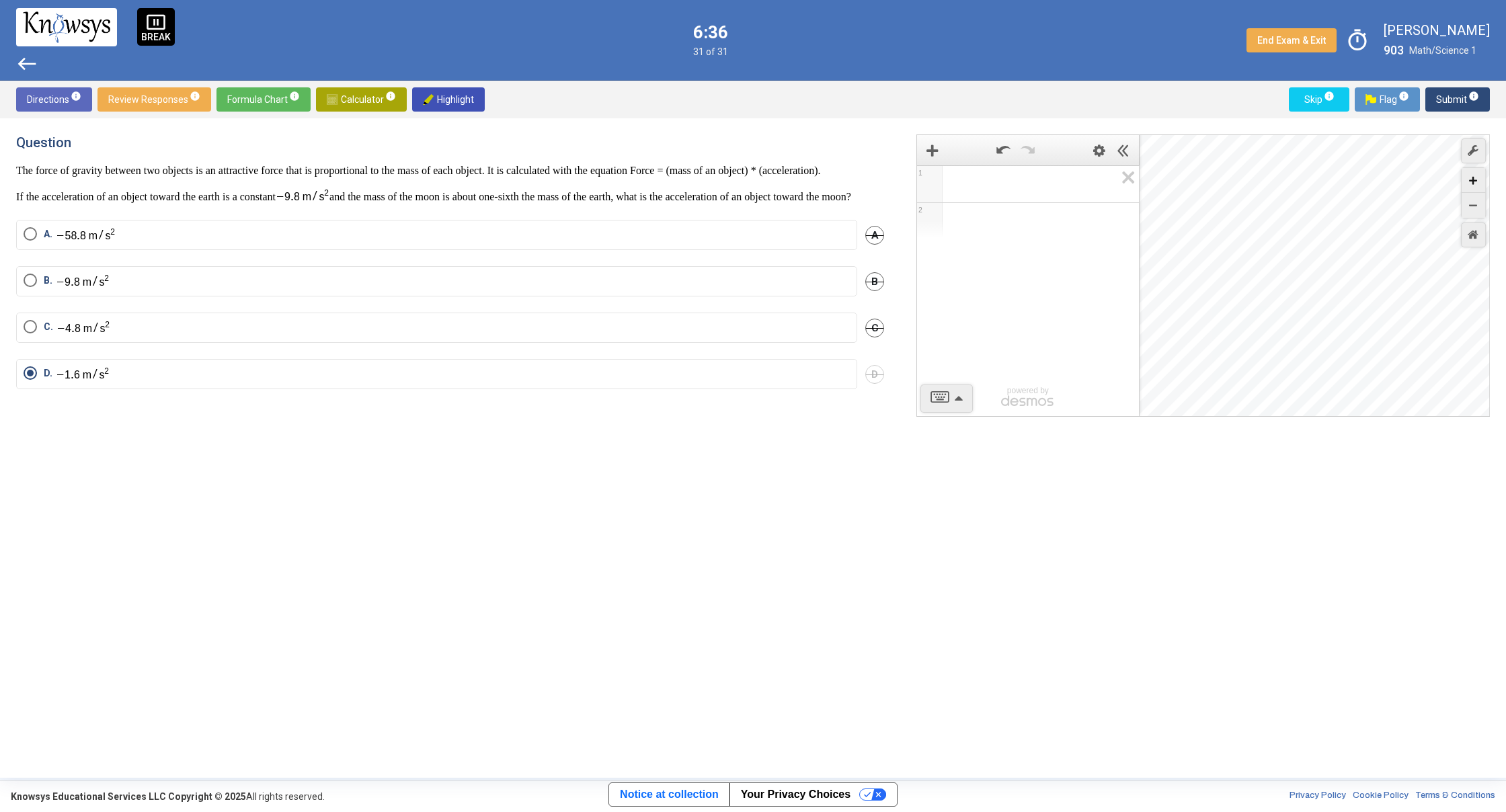
click at [1475, 178] on icon "Zoom In" at bounding box center [1472, 181] width 8 height 8
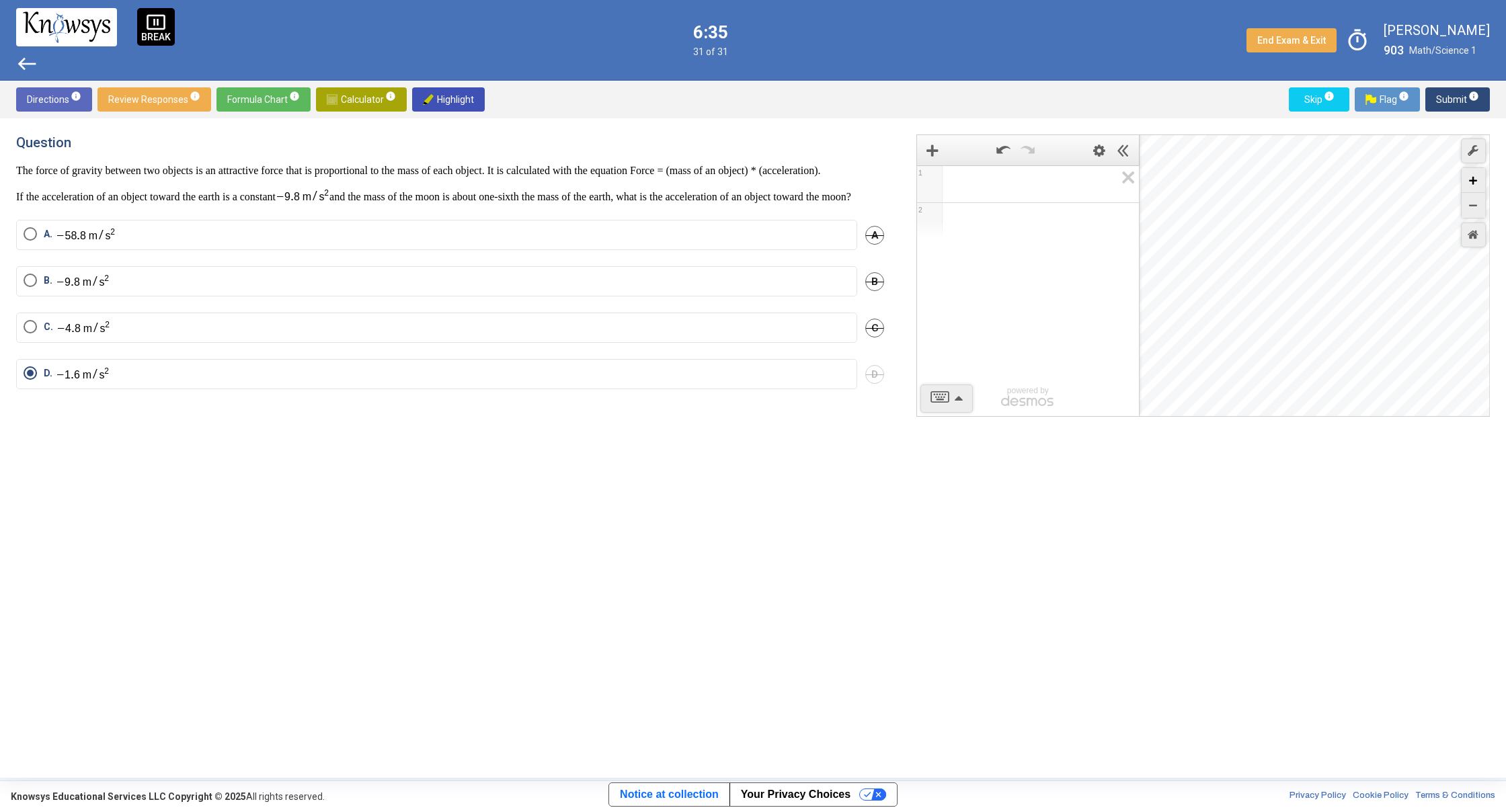
click at [1475, 178] on icon "Zoom In" at bounding box center [1472, 181] width 8 height 8
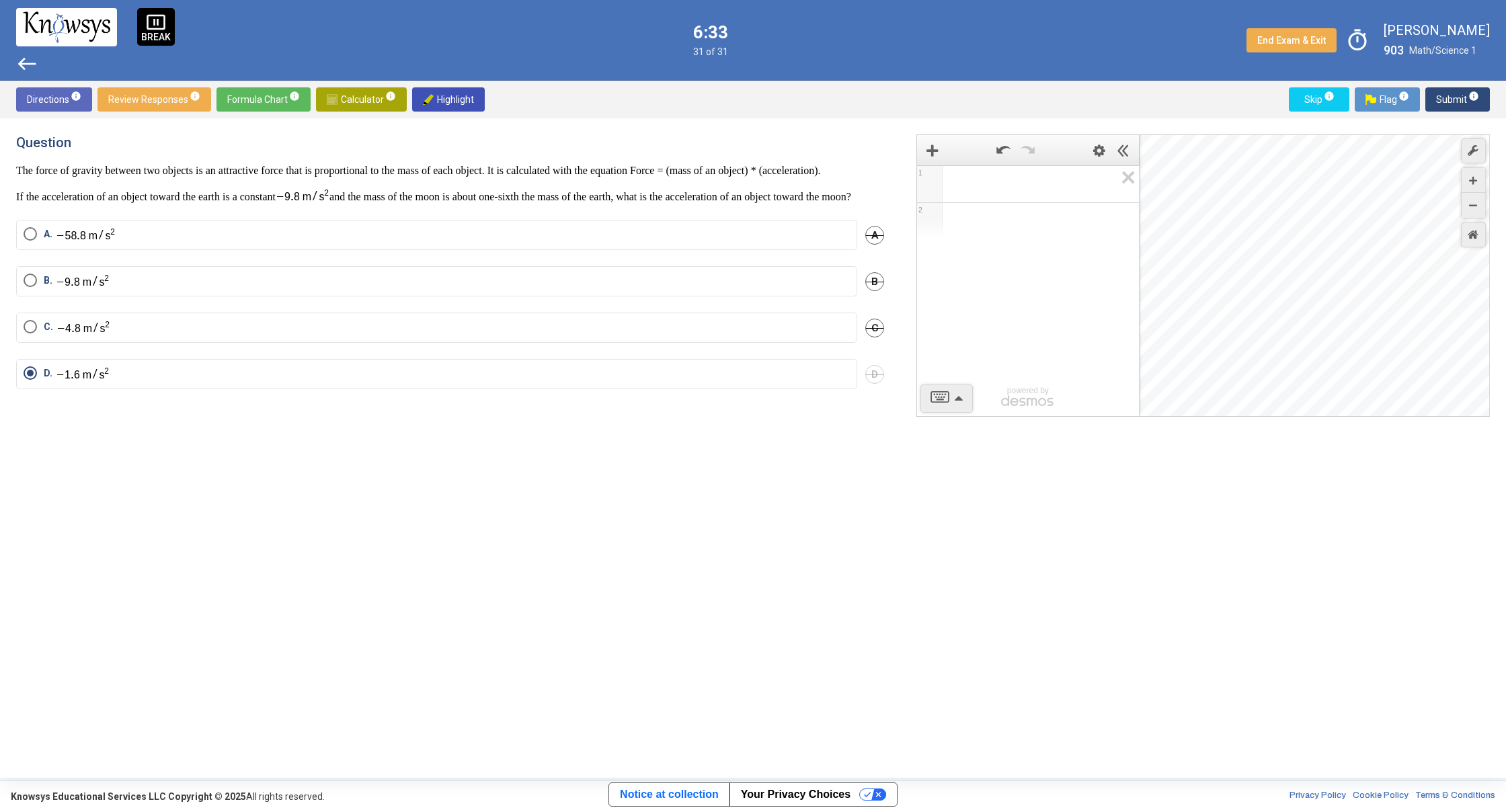
drag, startPoint x: 1307, startPoint y: 239, endPoint x: 1093, endPoint y: 396, distance: 265.4
click at [1093, 396] on div "1 2 powered by powered by $$ x $$ y $$ a 2 $$ a b $$ 7 $$ 8 $$ 9 $$ ÷ functions…" at bounding box center [1203, 276] width 573 height 282
drag, startPoint x: 1248, startPoint y: 289, endPoint x: 1185, endPoint y: 398, distance: 125.9
click at [1185, 398] on div "Desmos Graphing Calculator" at bounding box center [1315, 276] width 351 height 282
drag, startPoint x: 1272, startPoint y: 339, endPoint x: 1211, endPoint y: 384, distance: 75.8
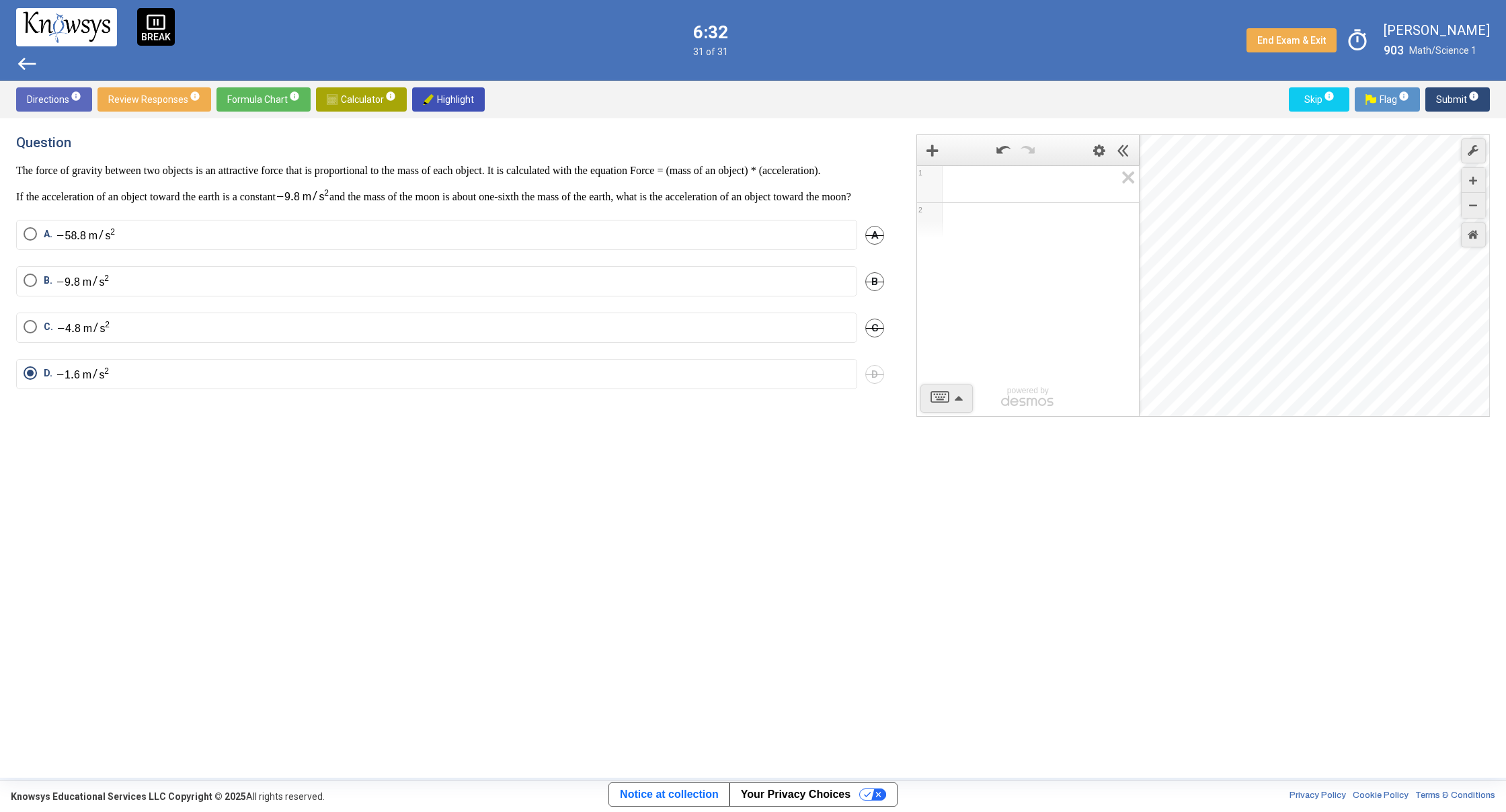
click at [1213, 387] on div "Desmos Graphing Calculator" at bounding box center [1315, 276] width 351 height 282
drag, startPoint x: 1198, startPoint y: 389, endPoint x: 1089, endPoint y: 470, distance: 135.8
click at [1090, 472] on div "1 2 powered by powered by $$ x $$ y $$ a 2 $$ a b $$ 7 $$ 8 $$ 9 $$ ÷ functions…" at bounding box center [1195, 448] width 590 height 627
drag, startPoint x: 1318, startPoint y: 291, endPoint x: 1151, endPoint y: 461, distance: 238.3
click at [1138, 493] on div "1 2 powered by powered by $$ x $$ y $$ a 2 $$ a b $$ 7 $$ 8 $$ 9 $$ ÷ functions…" at bounding box center [1195, 448] width 590 height 627
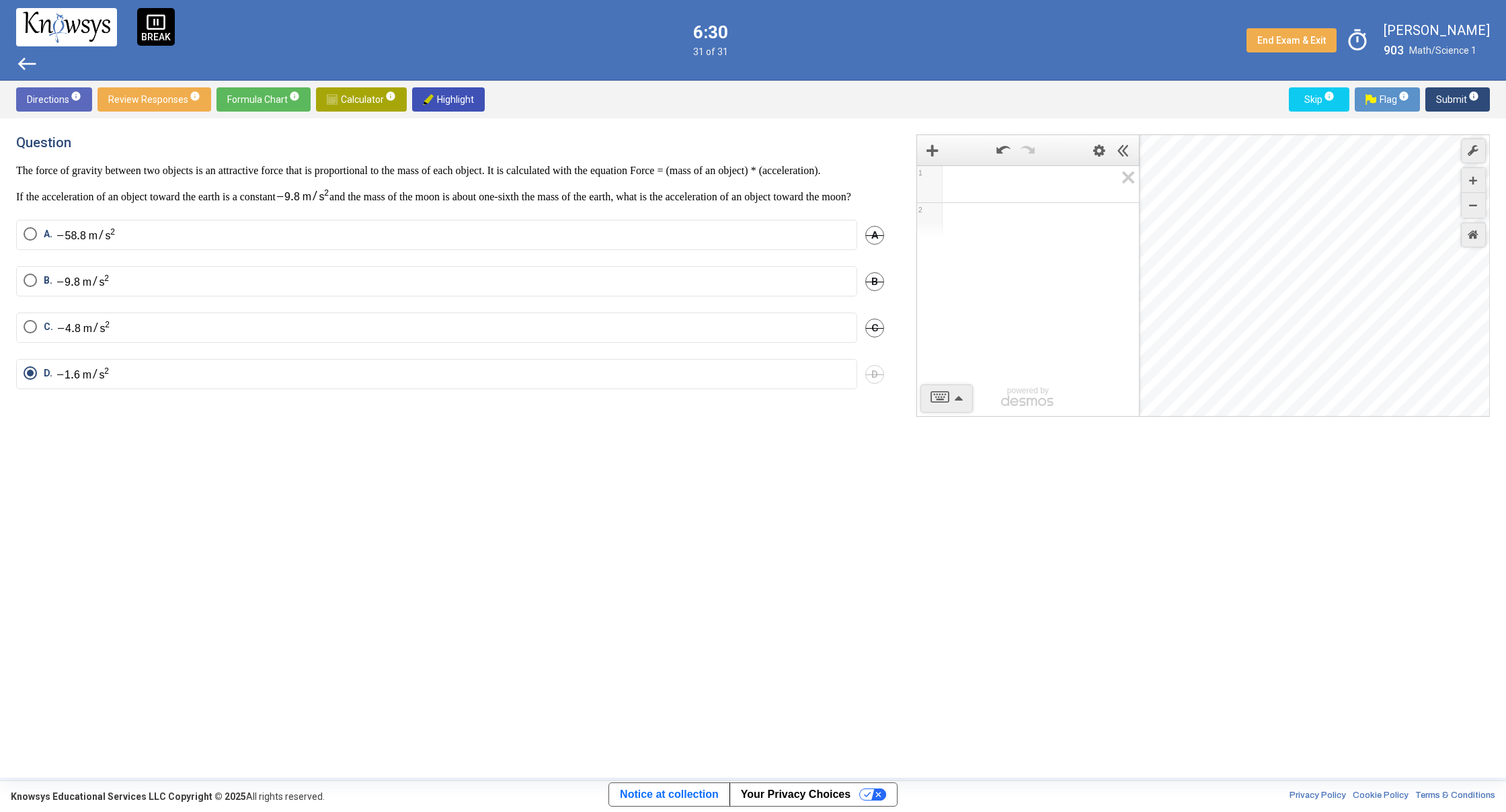
drag, startPoint x: 1344, startPoint y: 289, endPoint x: 1176, endPoint y: 492, distance: 263.5
click at [1176, 492] on div "1 2 powered by powered by $$ x $$ y $$ a 2 $$ a b $$ 7 $$ 8 $$ 9 $$ ÷ functions…" at bounding box center [1195, 448] width 590 height 627
click at [1475, 209] on icon "Zoom Out" at bounding box center [1472, 205] width 8 height 8
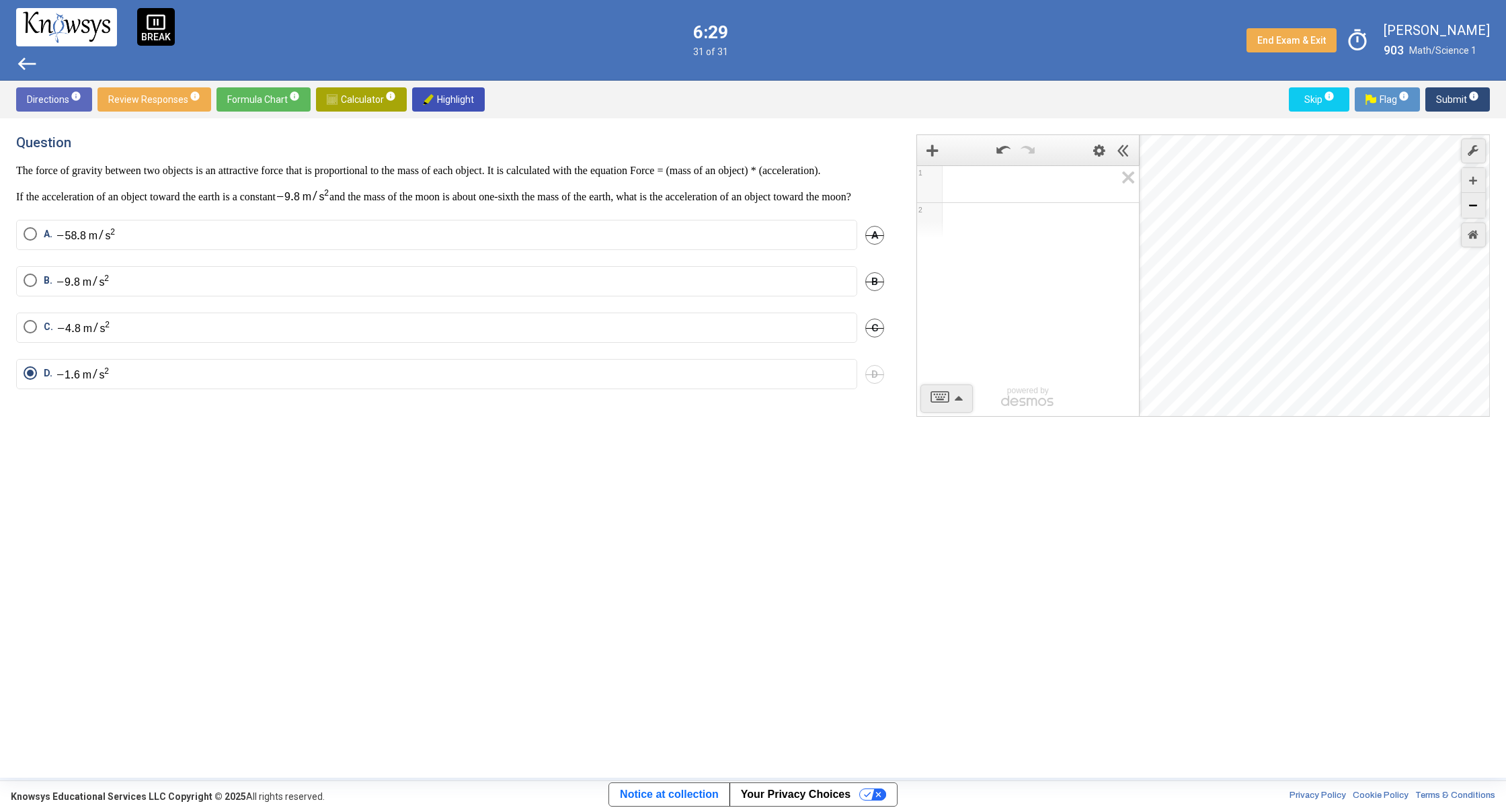
click at [1475, 209] on icon "Zoom Out" at bounding box center [1472, 205] width 8 height 8
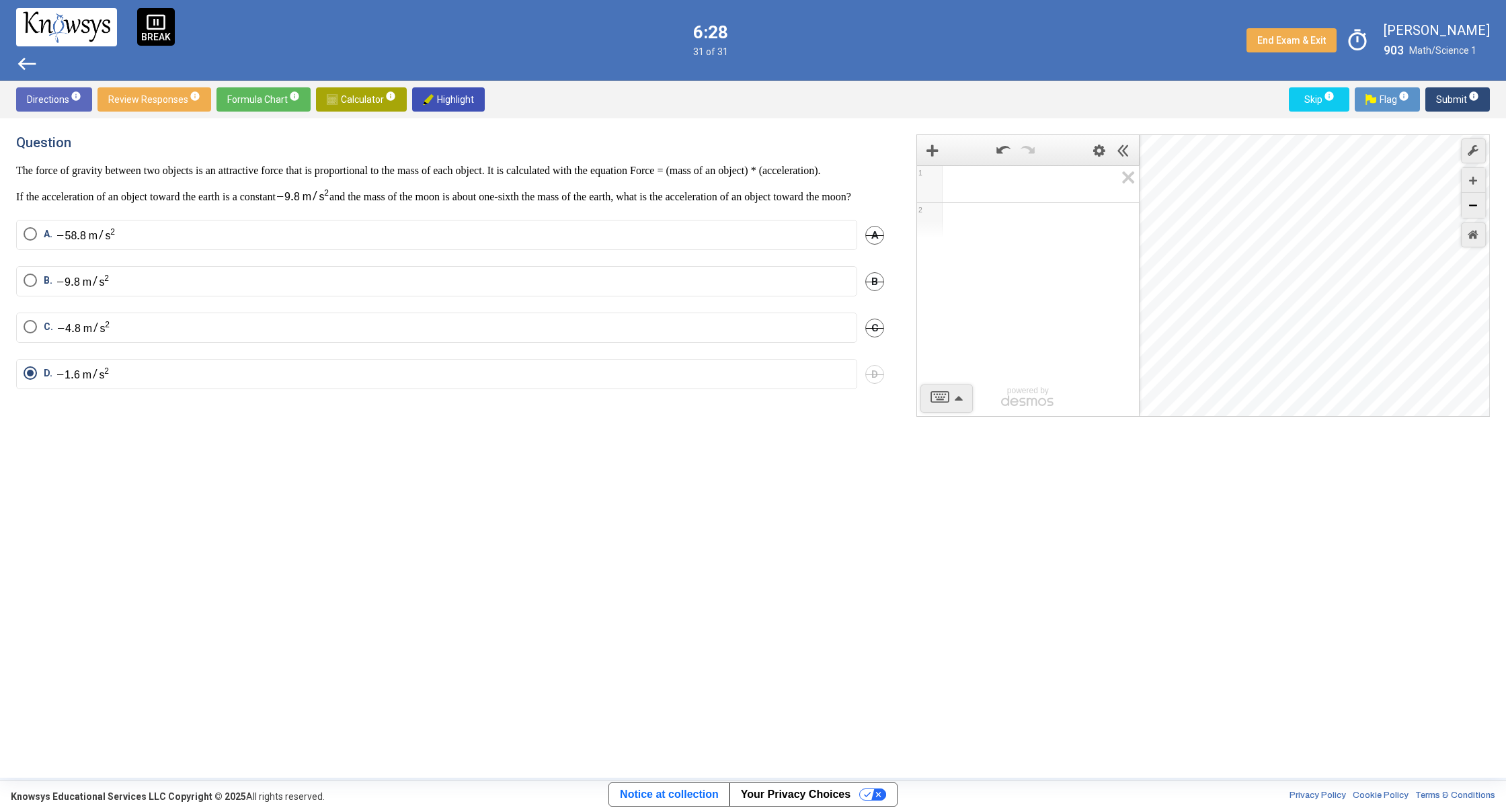
click at [1475, 209] on icon "Zoom Out" at bounding box center [1472, 205] width 8 height 8
drag, startPoint x: 1380, startPoint y: 259, endPoint x: 1318, endPoint y: 311, distance: 80.9
click at [1318, 311] on div "Desmos Graphing Calculator" at bounding box center [1315, 276] width 351 height 282
click at [1476, 186] on div "Zoom In" at bounding box center [1473, 181] width 23 height 25
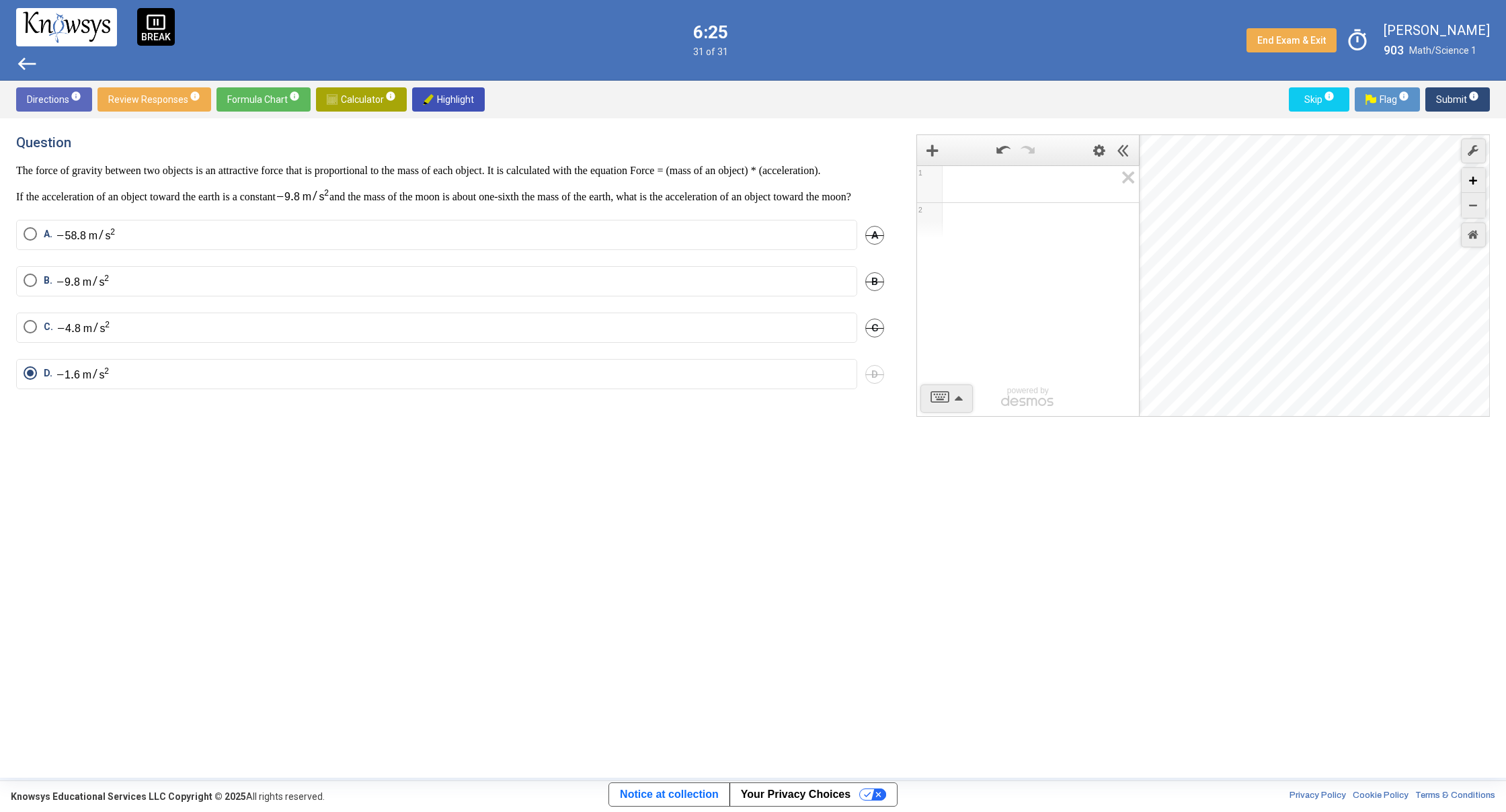
click at [1476, 183] on icon "Zoom In" at bounding box center [1472, 181] width 8 height 8
drag, startPoint x: 1352, startPoint y: 353, endPoint x: 1361, endPoint y: 252, distance: 101.4
click at [1431, 190] on div "Desmos Graphing Calculator" at bounding box center [1315, 276] width 351 height 282
drag, startPoint x: 1248, startPoint y: 349, endPoint x: 1401, endPoint y: 202, distance: 212.2
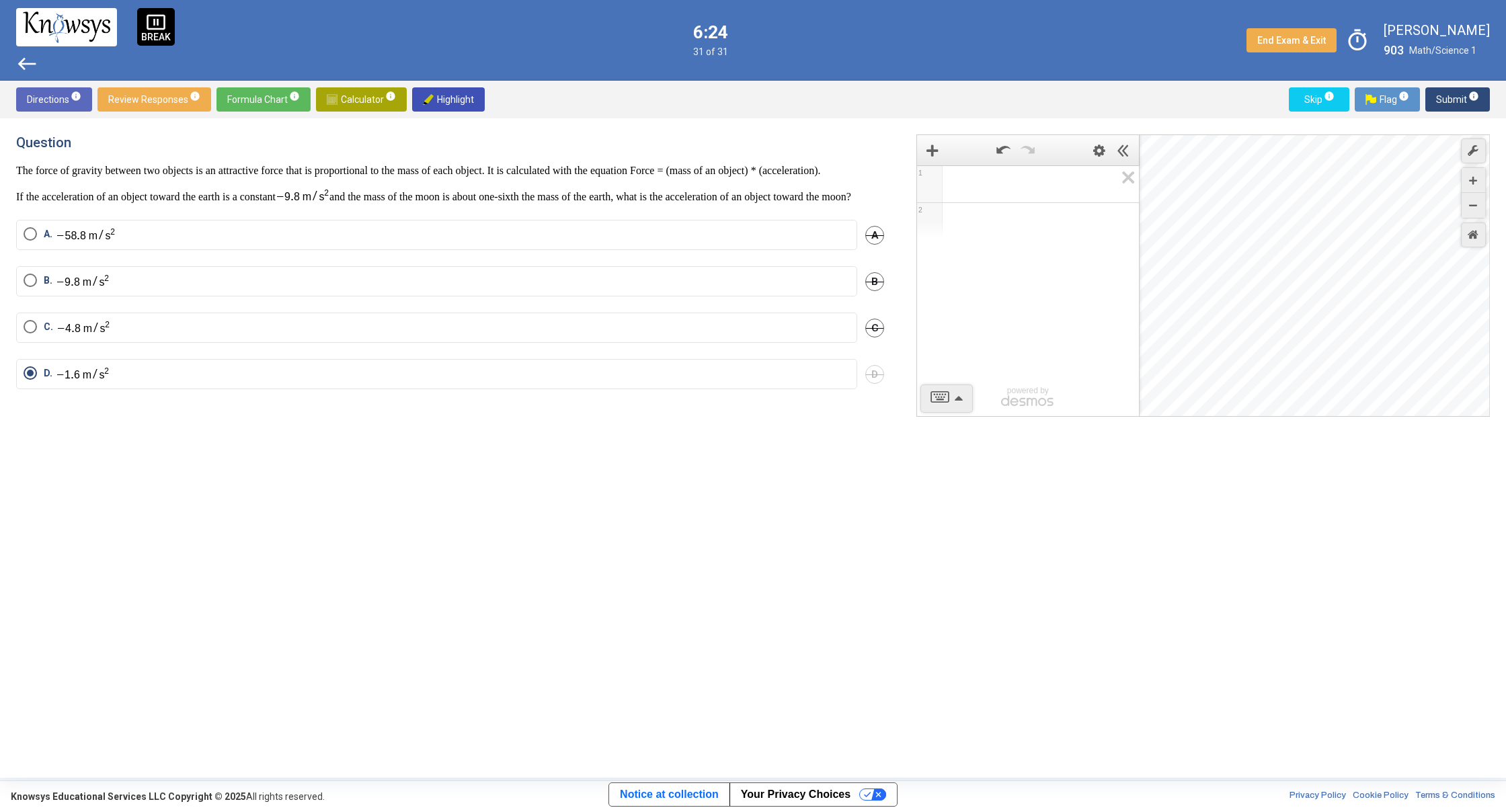
click at [1396, 199] on div "Desmos Graphing Calculator" at bounding box center [1315, 276] width 351 height 282
drag, startPoint x: 1284, startPoint y: 356, endPoint x: 1246, endPoint y: 201, distance: 159.6
click at [1242, 172] on div "Desmos Graphing Calculator" at bounding box center [1315, 276] width 351 height 282
drag, startPoint x: 1276, startPoint y: 281, endPoint x: 1349, endPoint y: 297, distance: 74.7
click at [1349, 297] on div "Desmos Graphing Calculator" at bounding box center [1315, 276] width 351 height 282
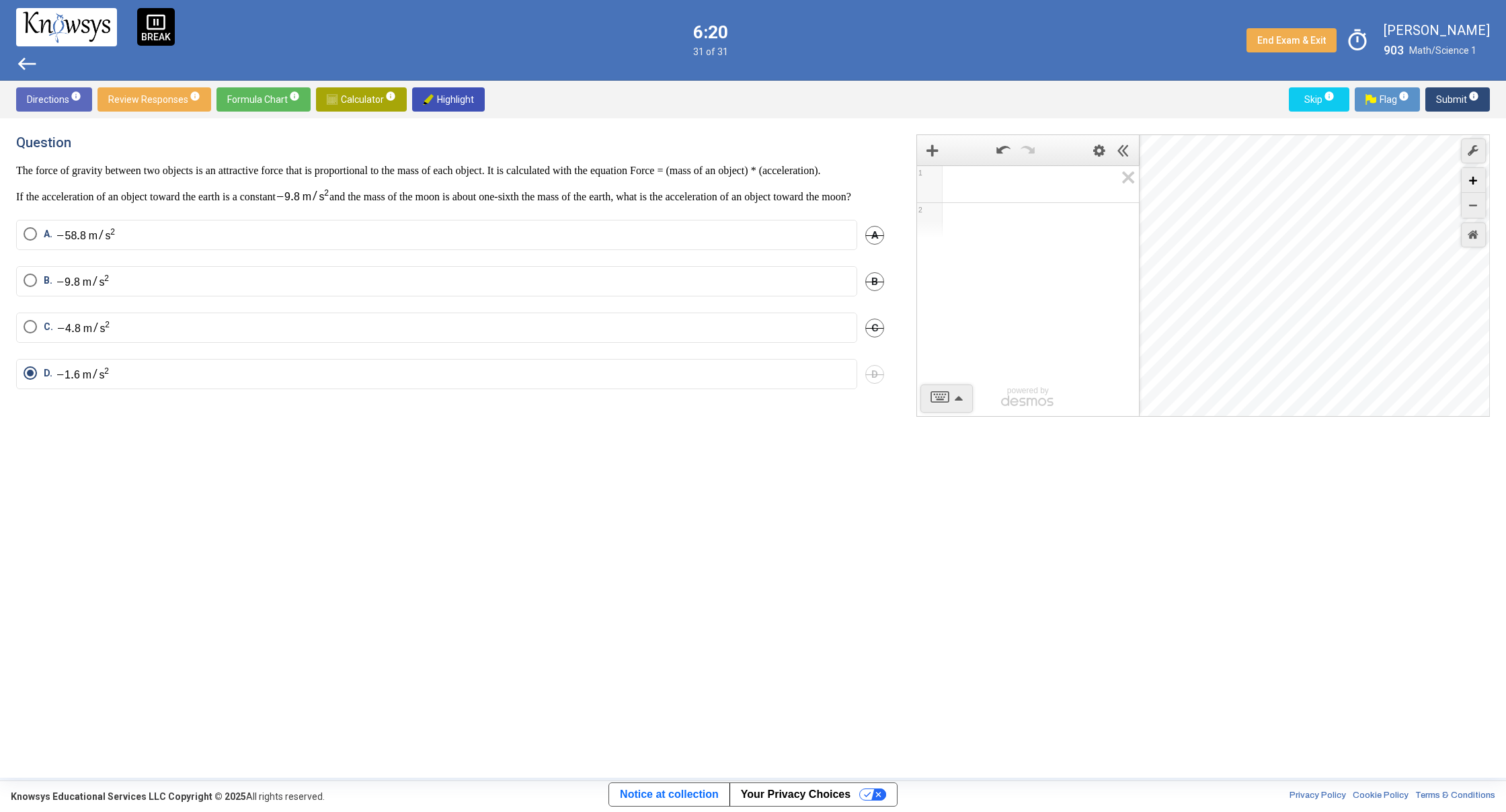
click at [1477, 177] on div "Zoom In" at bounding box center [1473, 181] width 23 height 25
click at [1477, 177] on icon "Zoom In" at bounding box center [1472, 181] width 8 height 8
click at [1477, 178] on icon "Zoom In" at bounding box center [1472, 181] width 8 height 8
click at [1477, 178] on icon "Zoom In" at bounding box center [1472, 181] width 8 height 8
click at [1477, 179] on icon "Zoom In" at bounding box center [1472, 181] width 8 height 8
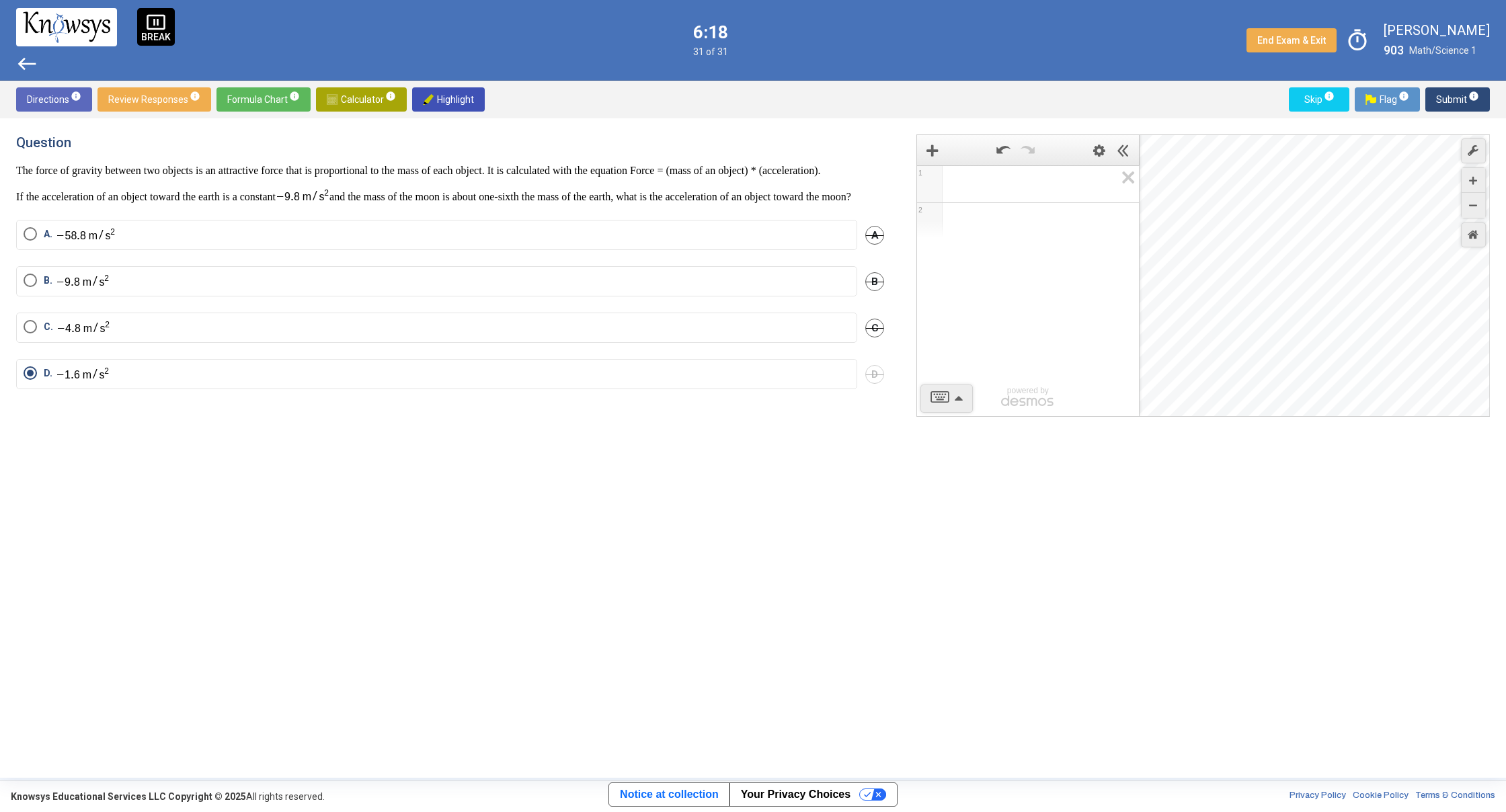
drag, startPoint x: 1351, startPoint y: 281, endPoint x: 1332, endPoint y: 365, distance: 86.1
click at [1283, 407] on div "Desmos Graphing Calculator" at bounding box center [1315, 276] width 351 height 282
drag, startPoint x: 1334, startPoint y: 338, endPoint x: 1336, endPoint y: 395, distance: 57.0
click at [1334, 398] on div "Desmos Graphing Calculator" at bounding box center [1315, 276] width 351 height 282
drag, startPoint x: 1358, startPoint y: 255, endPoint x: 1355, endPoint y: 363, distance: 108.0
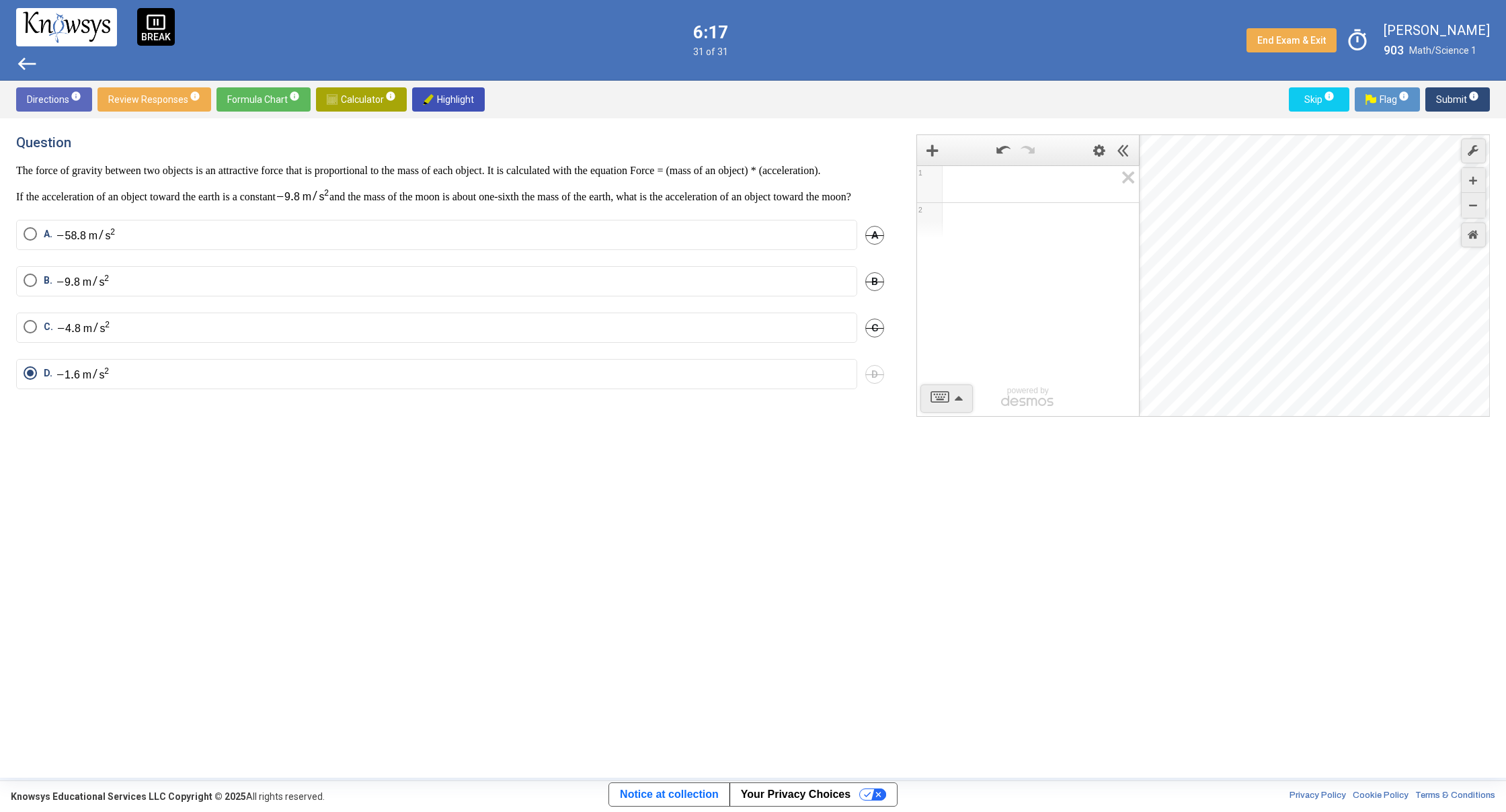
click at [1355, 381] on div "Desmos Graphing Calculator" at bounding box center [1315, 276] width 351 height 282
drag, startPoint x: 1357, startPoint y: 374, endPoint x: 1388, endPoint y: 333, distance: 51.4
click at [1388, 333] on div "Desmos Graphing Calculator" at bounding box center [1315, 276] width 351 height 282
click at [1472, 180] on icon "Zoom In" at bounding box center [1472, 181] width 8 height 8
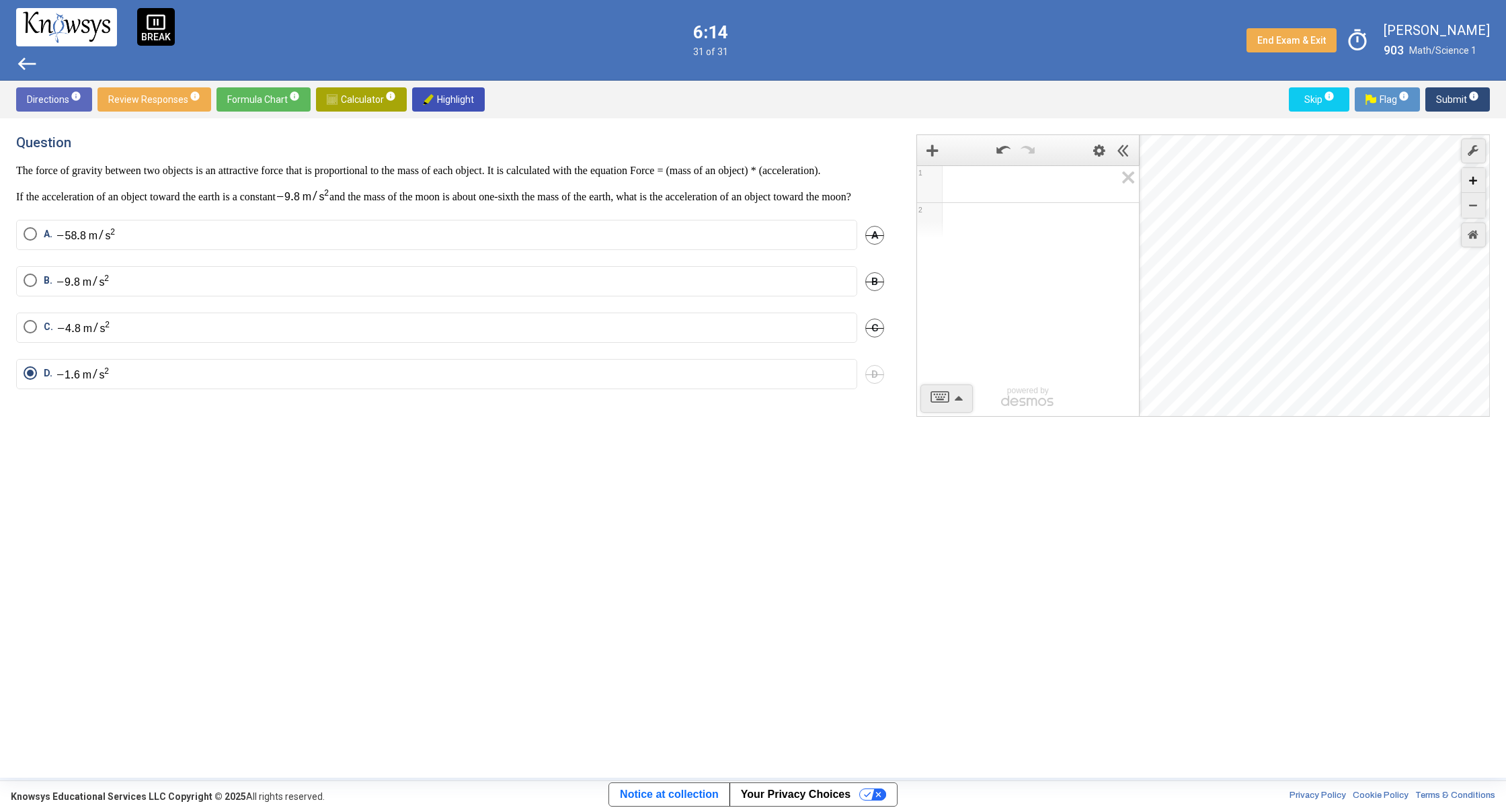
click at [1472, 180] on icon "Zoom In" at bounding box center [1472, 181] width 8 height 8
drag, startPoint x: 1435, startPoint y: 280, endPoint x: 1140, endPoint y: 267, distance: 295.3
click at [1142, 266] on div "1 2 powered by powered by $$ x $$ y $$ a 2 $$ a b $$ 7 $$ 8 $$ 9 $$ ÷ functions…" at bounding box center [1203, 276] width 573 height 282
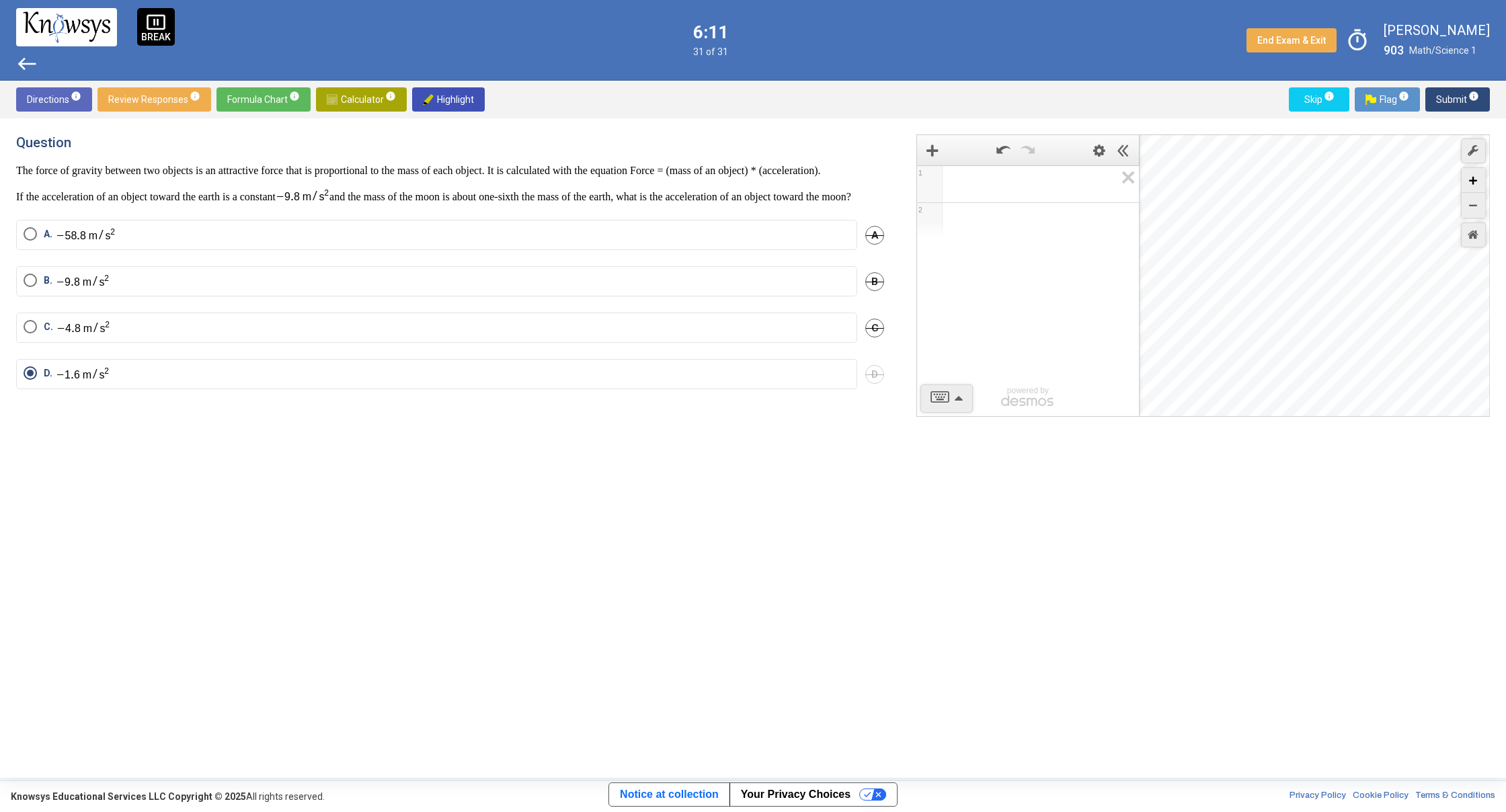
click at [1468, 177] on div "Zoom In" at bounding box center [1473, 181] width 23 height 25
drag, startPoint x: 1403, startPoint y: 269, endPoint x: 1505, endPoint y: 275, distance: 102.2
click at [1505, 275] on div "Question The force of gravity between two objects is an attractive force that i…" at bounding box center [753, 448] width 1506 height 659
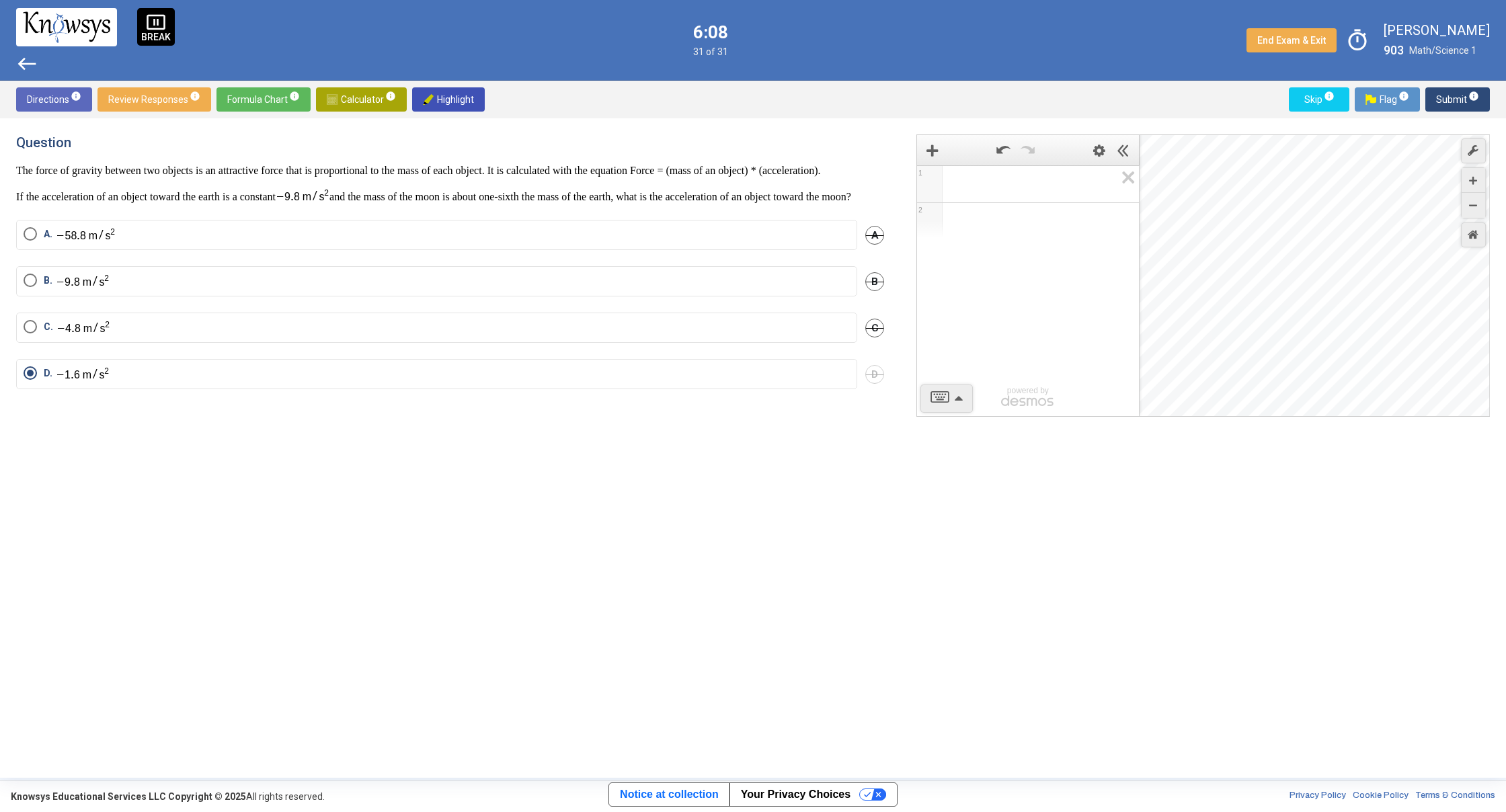
drag, startPoint x: 1317, startPoint y: 311, endPoint x: 1349, endPoint y: 311, distance: 32.0
click at [1349, 311] on div "Desmos Graphing Calculator" at bounding box center [1315, 276] width 351 height 282
click at [1472, 181] on icon "Zoom In" at bounding box center [1472, 181] width 8 height 8
click at [1471, 180] on icon "Zoom In" at bounding box center [1472, 181] width 8 height 8
click at [1471, 181] on icon "Zoom In" at bounding box center [1472, 181] width 8 height 8
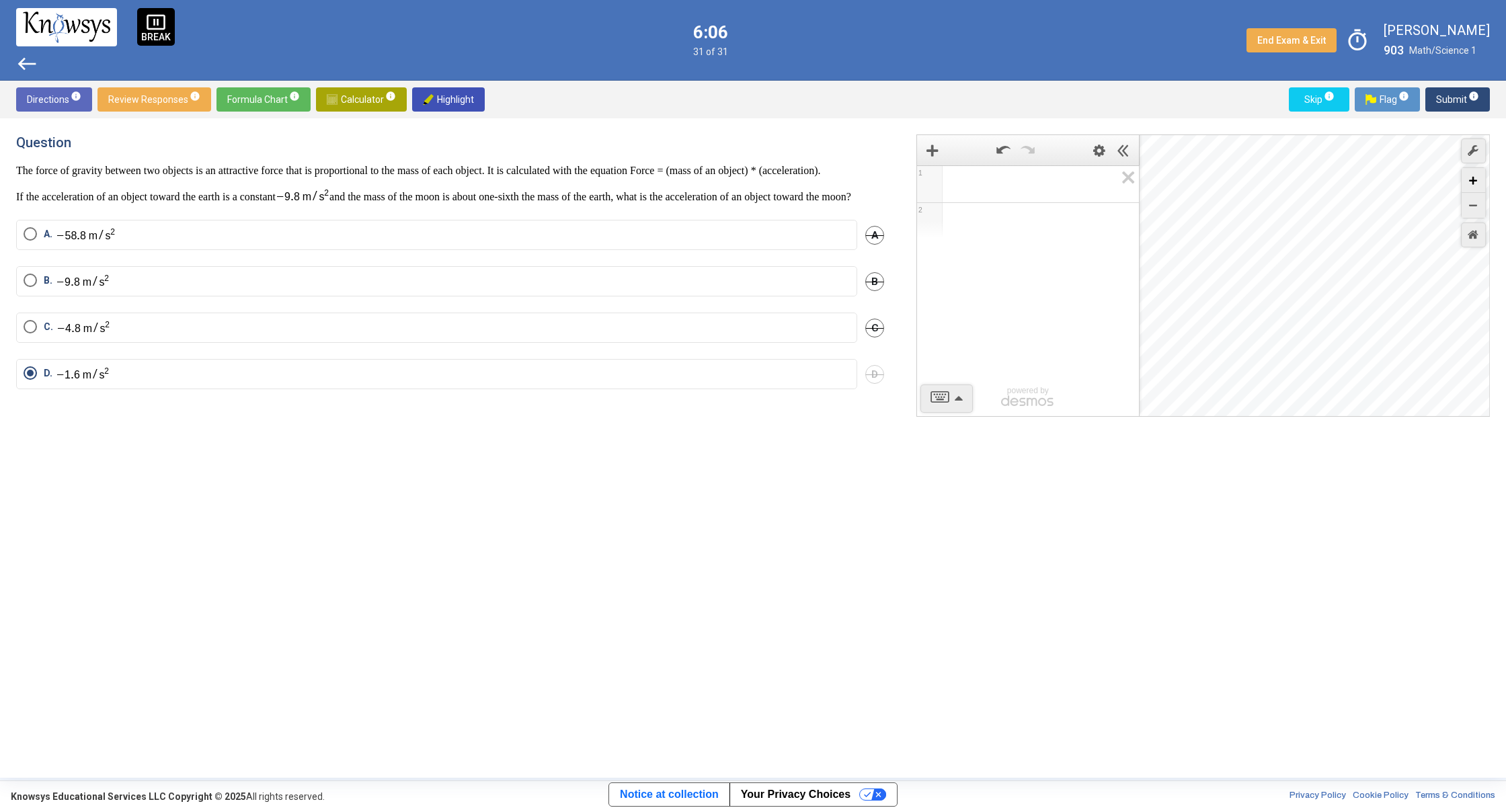
click at [1471, 181] on icon "Zoom In" at bounding box center [1472, 181] width 8 height 8
drag, startPoint x: 1352, startPoint y: 247, endPoint x: 1268, endPoint y: 347, distance: 130.6
click at [1284, 338] on div "Desmos Graphing Calculator" at bounding box center [1315, 276] width 351 height 282
drag, startPoint x: 1279, startPoint y: 303, endPoint x: 1255, endPoint y: 422, distance: 121.4
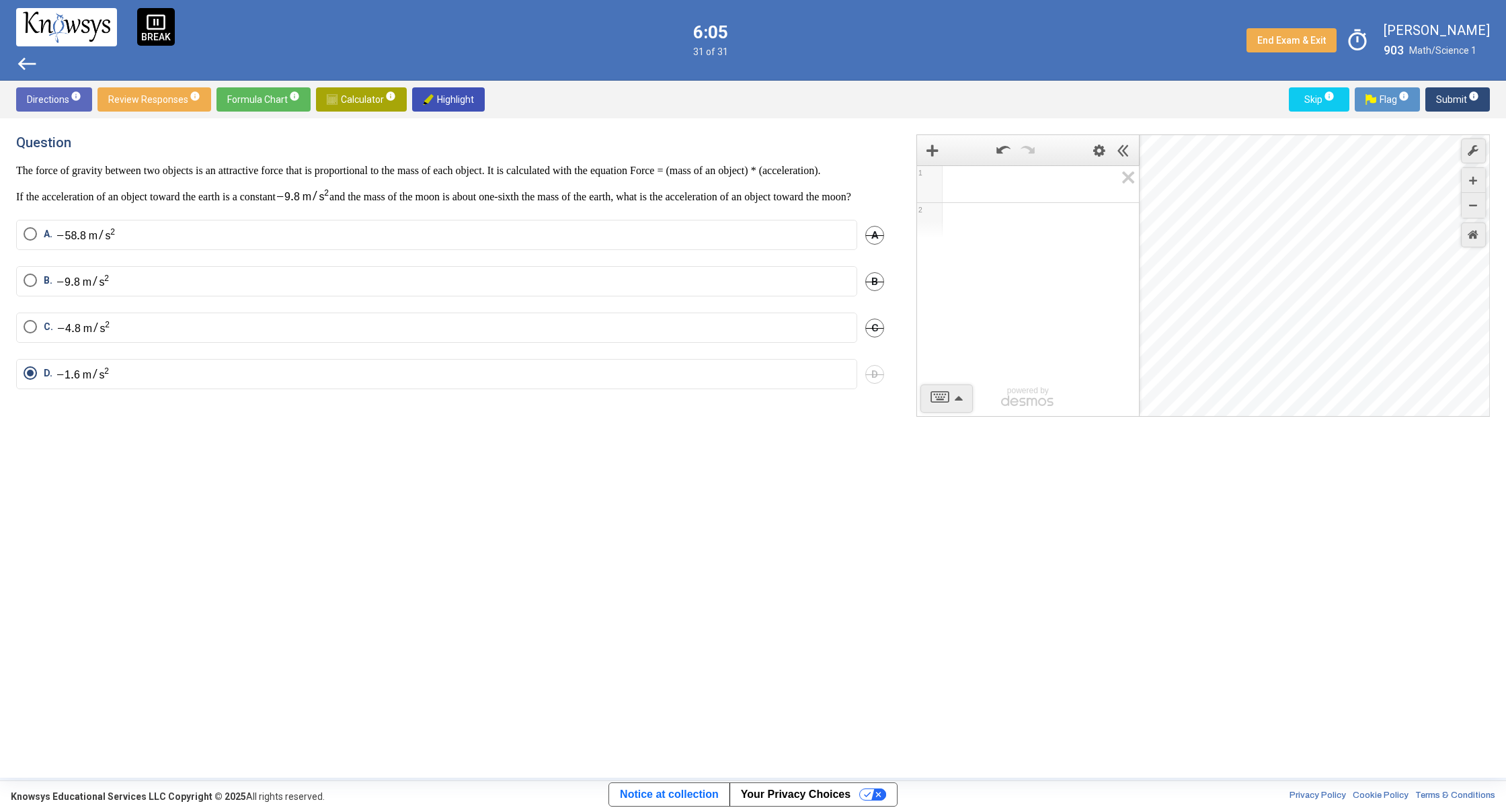
click at [1258, 422] on div "1 2 powered by powered by $$ x $$ y $$ a 2 $$ a b $$ 7 $$ 8 $$ 9 $$ ÷ functions…" at bounding box center [1195, 448] width 590 height 627
drag, startPoint x: 1298, startPoint y: 447, endPoint x: 1301, endPoint y: 485, distance: 38.1
click at [1301, 485] on div "1 2 powered by powered by $$ x $$ y $$ a 2 $$ a b $$ 7 $$ 8 $$ 9 $$ ÷ functions…" at bounding box center [1195, 448] width 590 height 627
drag, startPoint x: 1334, startPoint y: 340, endPoint x: 1328, endPoint y: 357, distance: 18.0
click at [1328, 357] on div "Desmos Graphing Calculator" at bounding box center [1315, 276] width 351 height 282
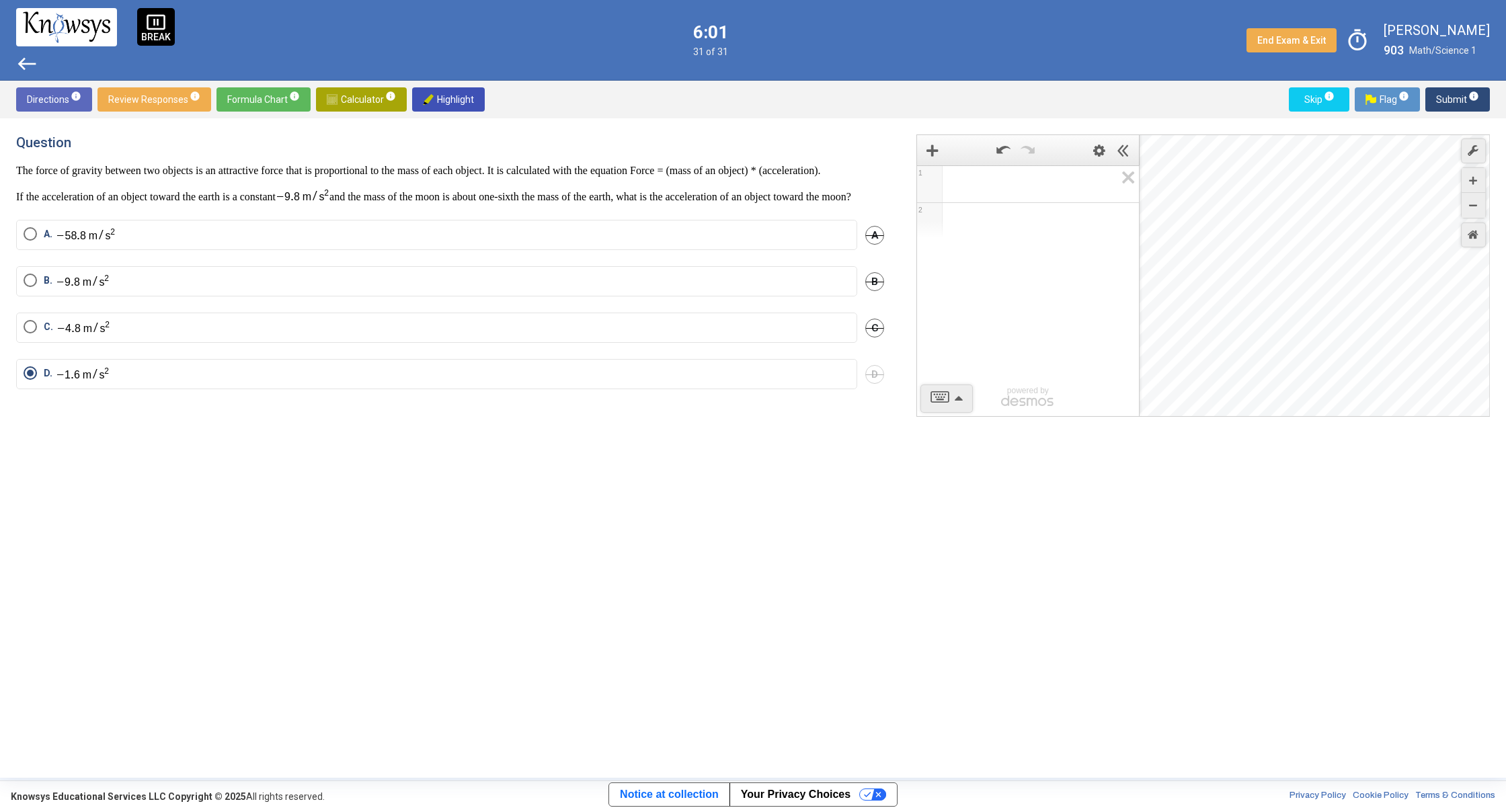
drag, startPoint x: 1339, startPoint y: 272, endPoint x: 1331, endPoint y: 374, distance: 102.3
click at [1331, 374] on div "Desmos Graphing Calculator" at bounding box center [1315, 276] width 351 height 282
click at [1470, 186] on div "Zoom In" at bounding box center [1473, 181] width 23 height 25
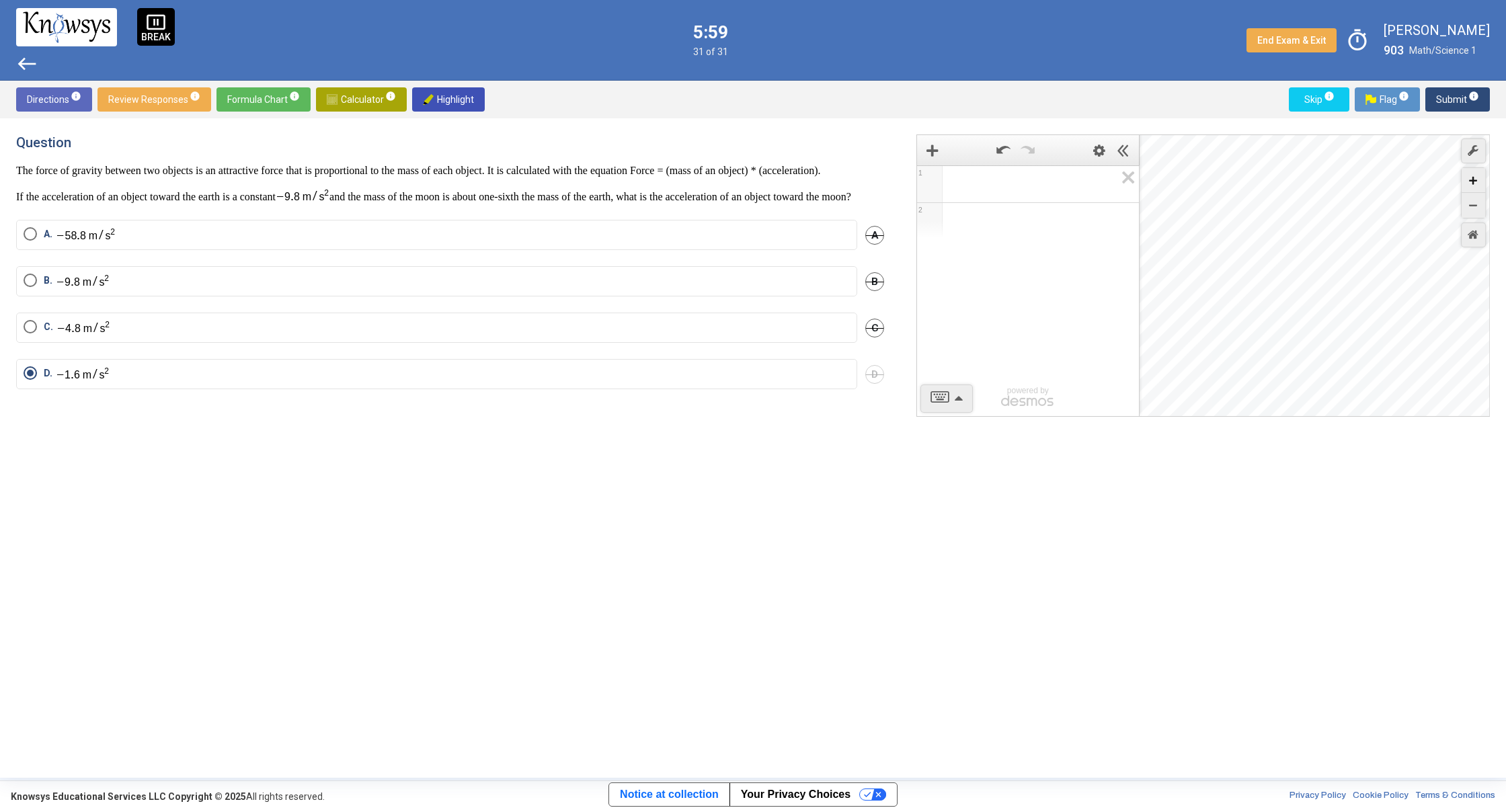
click at [1471, 185] on div "Zoom In" at bounding box center [1473, 181] width 23 height 25
drag, startPoint x: 1383, startPoint y: 278, endPoint x: 1321, endPoint y: 433, distance: 166.9
click at [1321, 433] on div "1 2 powered by powered by $$ x $$ y $$ a 2 $$ a b $$ 7 $$ 8 $$ 9 $$ ÷ functions…" at bounding box center [1195, 448] width 590 height 627
click at [1474, 181] on icon "Zoom In" at bounding box center [1472, 181] width 8 height 8
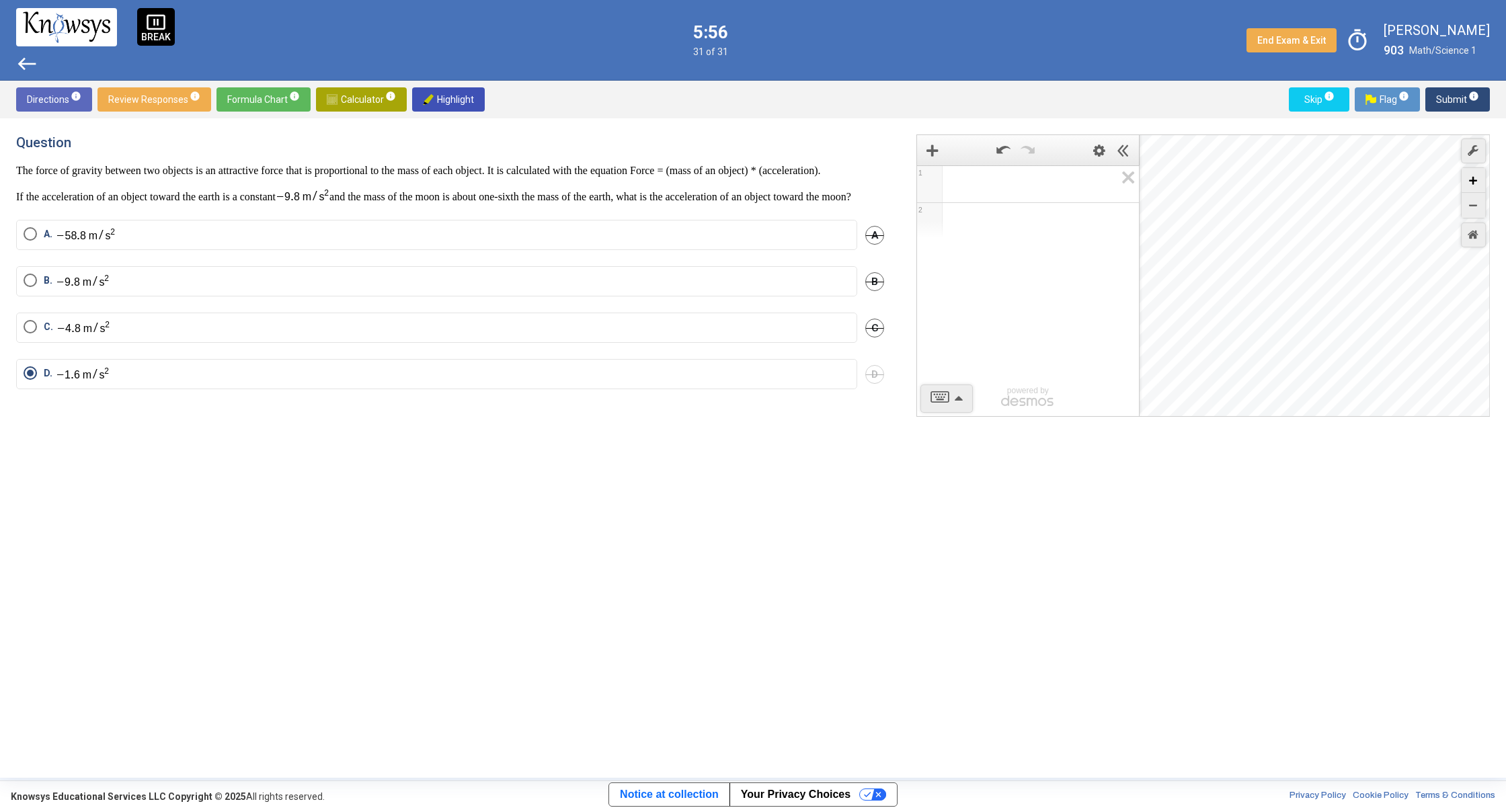
click at [1474, 181] on icon "Zoom In" at bounding box center [1472, 181] width 8 height 8
click at [1474, 180] on icon "Zoom In" at bounding box center [1472, 181] width 8 height 8
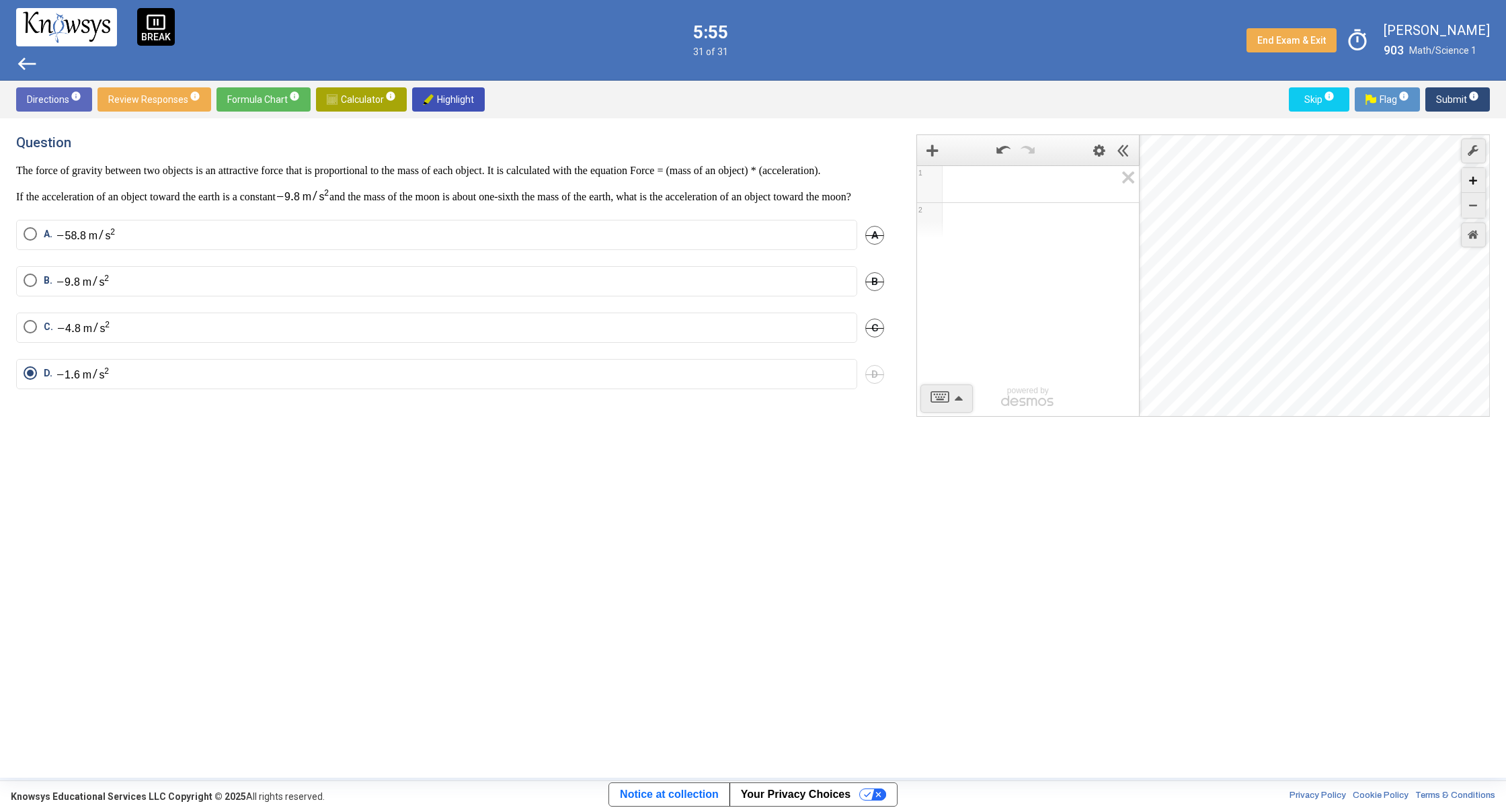
click at [1474, 180] on icon "Zoom In" at bounding box center [1472, 181] width 8 height 8
drag, startPoint x: 1279, startPoint y: 246, endPoint x: 1211, endPoint y: 205, distance: 79.4
click at [1214, 222] on div "Desmos Graphing Calculator" at bounding box center [1315, 276] width 351 height 282
drag, startPoint x: 1276, startPoint y: 255, endPoint x: 1197, endPoint y: 230, distance: 82.9
click at [1197, 230] on div "Desmos Graphing Calculator" at bounding box center [1315, 276] width 351 height 282
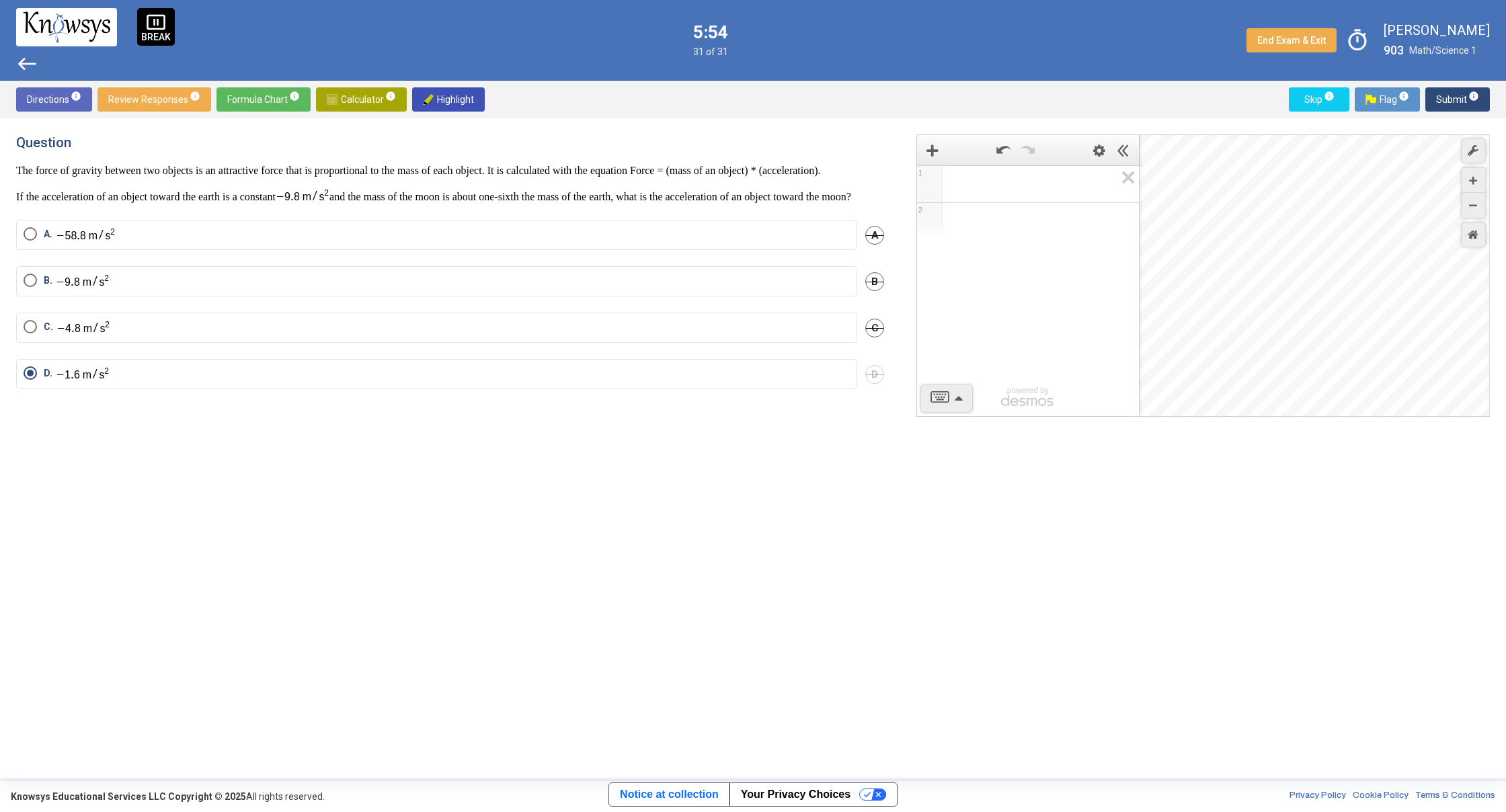
drag, startPoint x: 1344, startPoint y: 307, endPoint x: 1159, endPoint y: 243, distance: 195.8
click at [1170, 236] on div "Desmos Graphing Calculator" at bounding box center [1315, 276] width 351 height 282
drag, startPoint x: 1352, startPoint y: 280, endPoint x: 1127, endPoint y: 293, distance: 225.4
click at [1132, 292] on div "1 2 powered by powered by $$ x $$ y $$ a 2 $$ a b $$ 7 $$ 8 $$ 9 $$ ÷ functions…" at bounding box center [1203, 276] width 573 height 282
click at [1071, 314] on div "1 2 powered by powered by $$ x $$ y $$ a 2 $$ a b $$ 7 $$ 8 $$ 9 $$ ÷ functions…" at bounding box center [1203, 276] width 573 height 282
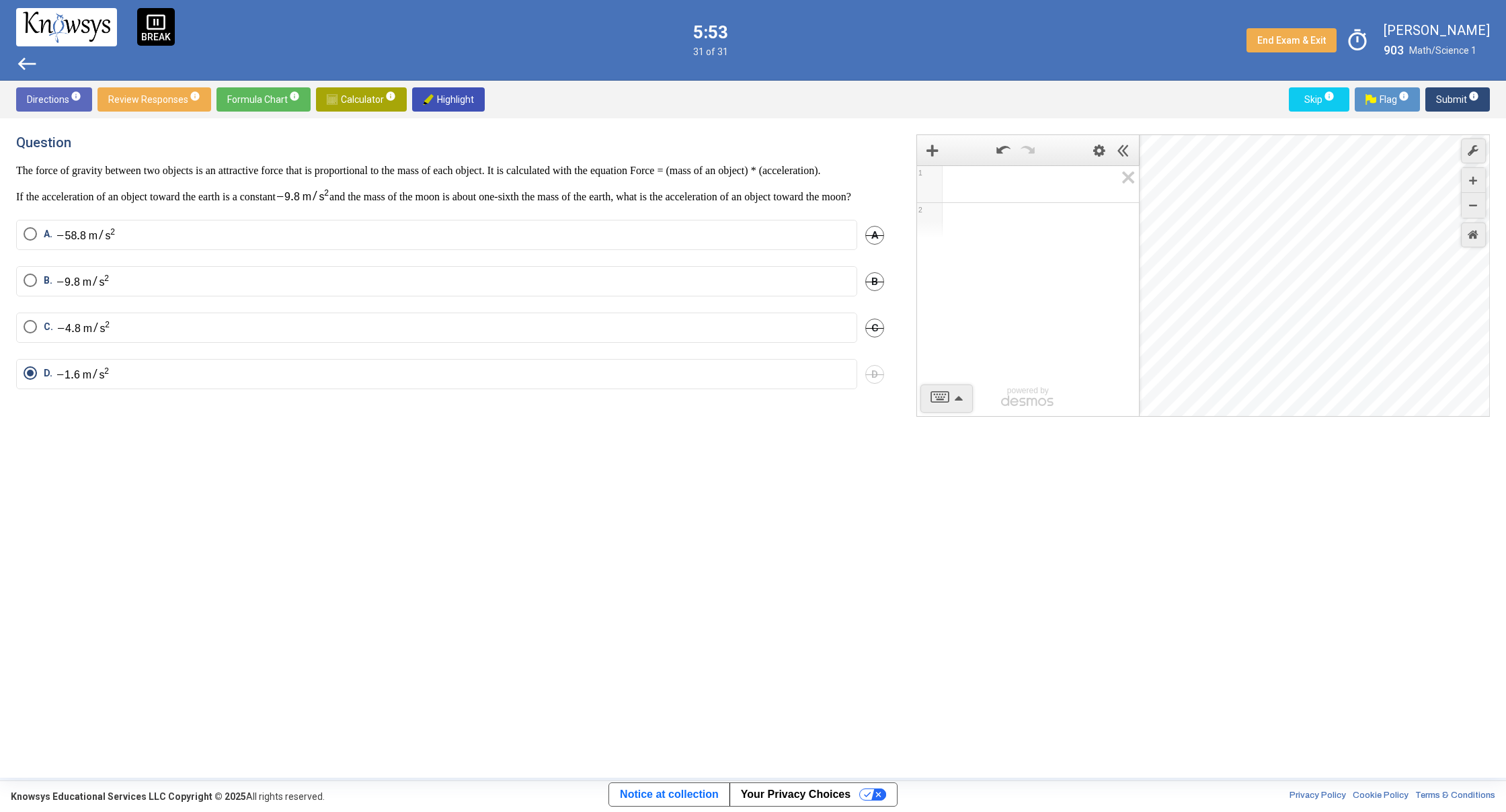
drag, startPoint x: 1230, startPoint y: 301, endPoint x: 1396, endPoint y: 291, distance: 166.3
click at [1202, 311] on div "Desmos Graphing Calculator" at bounding box center [1315, 276] width 351 height 282
drag, startPoint x: 1396, startPoint y: 291, endPoint x: 1236, endPoint y: 313, distance: 161.5
click at [1236, 313] on div "Desmos Graphing Calculator" at bounding box center [1315, 276] width 351 height 282
drag
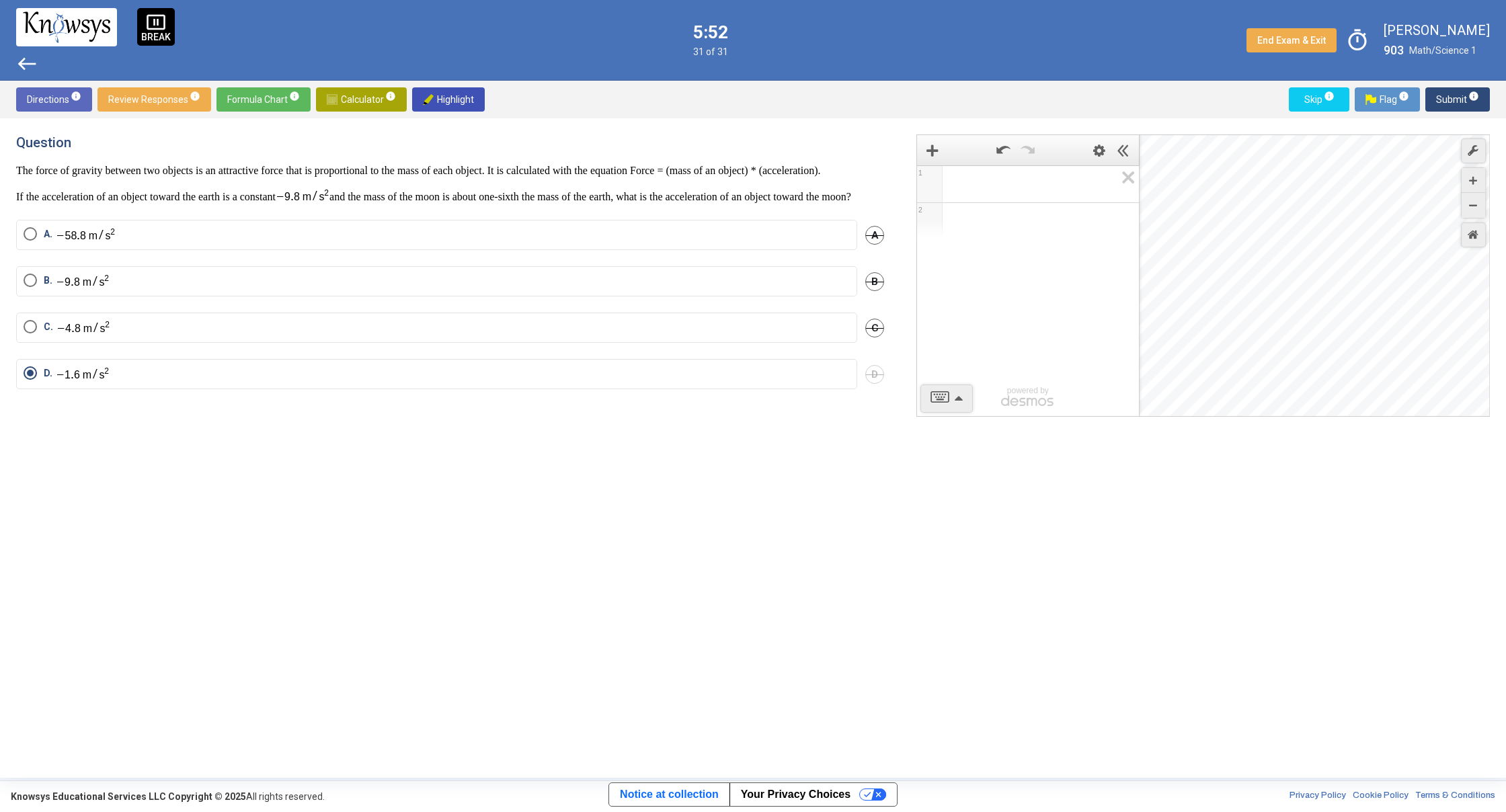
click at [1184, 322] on div "Desmos Graphing Calculator" at bounding box center [1315, 276] width 351 height 282
click at [1192, 330] on div "Desmos Graphing Calculator" at bounding box center [1315, 276] width 351 height 282
click at [1172, 331] on div "Desmos Graphing Calculator" at bounding box center [1315, 276] width 351 height 282
click at [1150, 334] on div "Desmos Graphing Calculator" at bounding box center [1315, 276] width 351 height 282
click at [1076, 343] on div "1 2 powered by powered by $$ x $$ y $$ a 2 $$ a b $$ 7 $$ 8 $$ 9 $$ ÷ functions…" at bounding box center [1203, 276] width 573 height 282
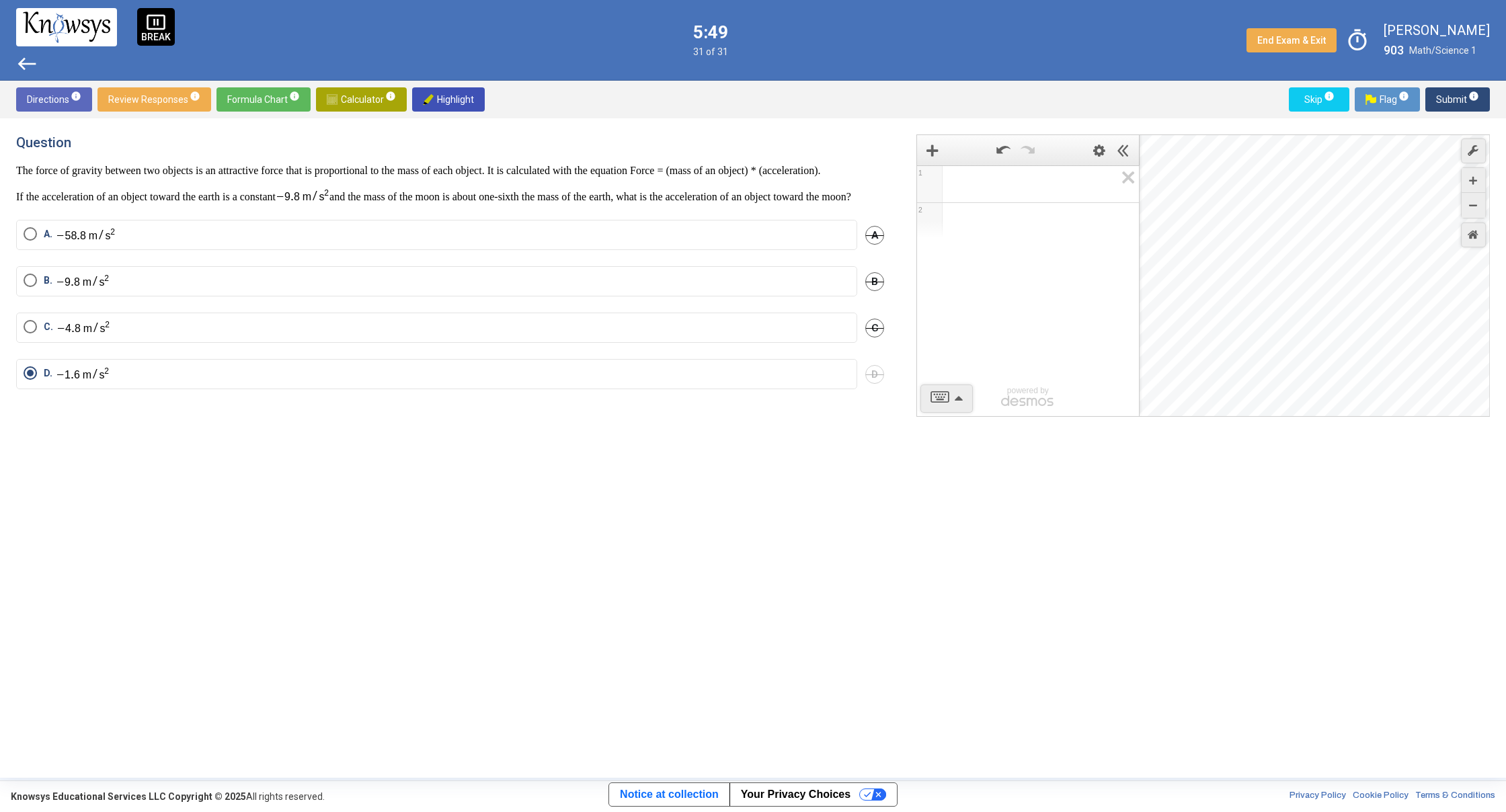
click at [1184, 312] on div "Desmos Graphing Calculator" at bounding box center [1315, 276] width 351 height 282
click at [1004, 341] on div "1 2 powered by powered by $$ x $$ y $$ a 2 $$ a b $$ 7 $$ 8 $$ 9 $$ ÷ functions…" at bounding box center [1203, 276] width 573 height 282
click at [1217, 103] on div "Directions info Review Responses info Formula Chart info Calculator info Highli…" at bounding box center [753, 429] width 1506 height 697
click at [1347, 232] on div "Desmos Graphing Calculator" at bounding box center [1315, 276] width 351 height 282
click at [1333, 154] on div "Desmos Graphing Calculator" at bounding box center [1315, 276] width 351 height 282
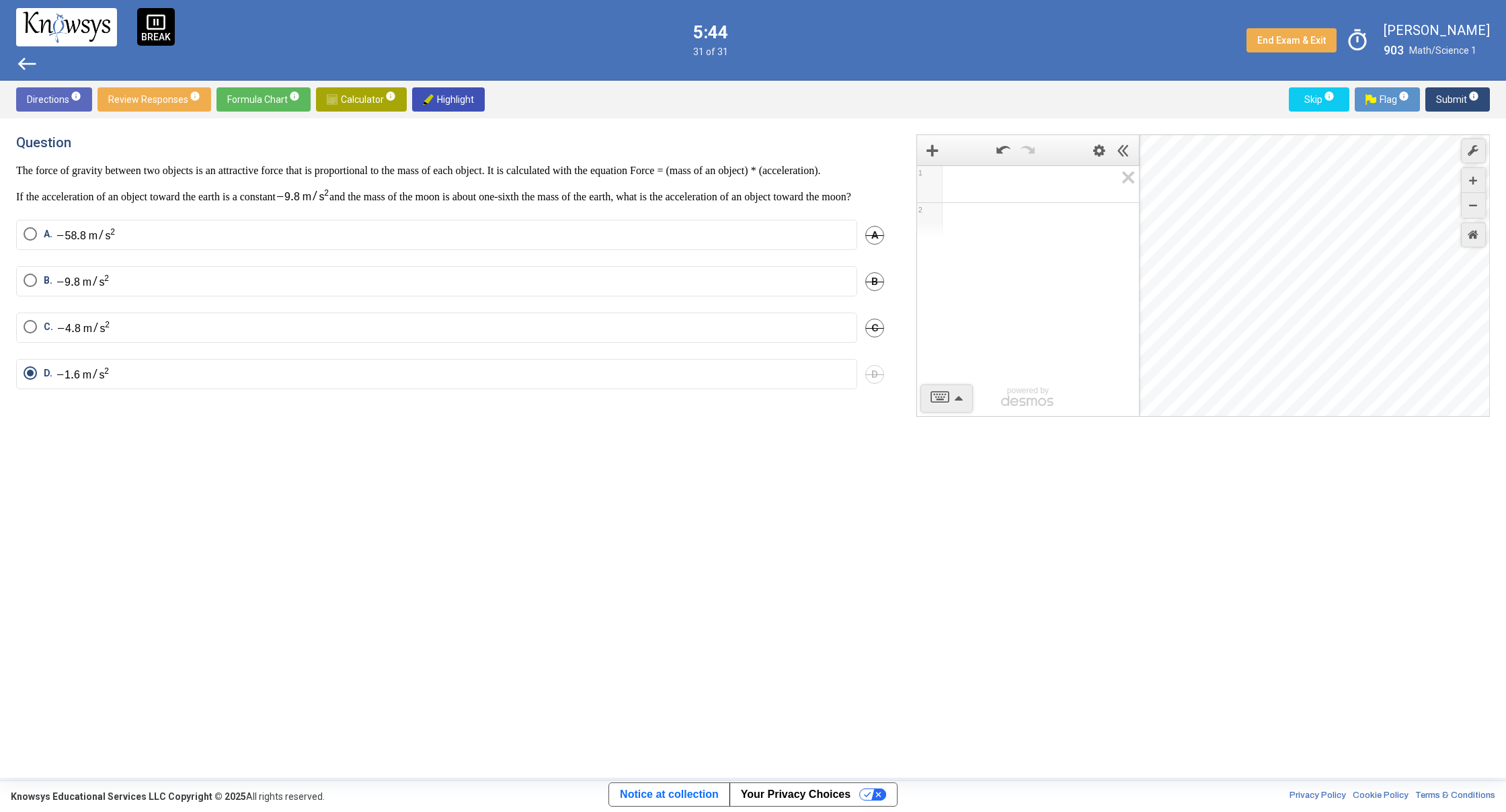
click at [1323, 111] on div "Directions info Review Responses info Formula Chart info Calculator info Highli…" at bounding box center [753, 429] width 1506 height 697
click at [1339, 106] on div "Directions info Review Responses info Formula Chart info Calculator info Highli…" at bounding box center [753, 429] width 1506 height 697
click at [1371, 154] on div "Desmos Graphing Calculator" at bounding box center [1315, 276] width 351 height 282
click at [1362, 164] on div "Desmos Graphing Calculator" at bounding box center [1315, 276] width 351 height 282
click at [1369, 280] on div "Desmos Graphing Calculator" at bounding box center [1315, 276] width 351 height 282
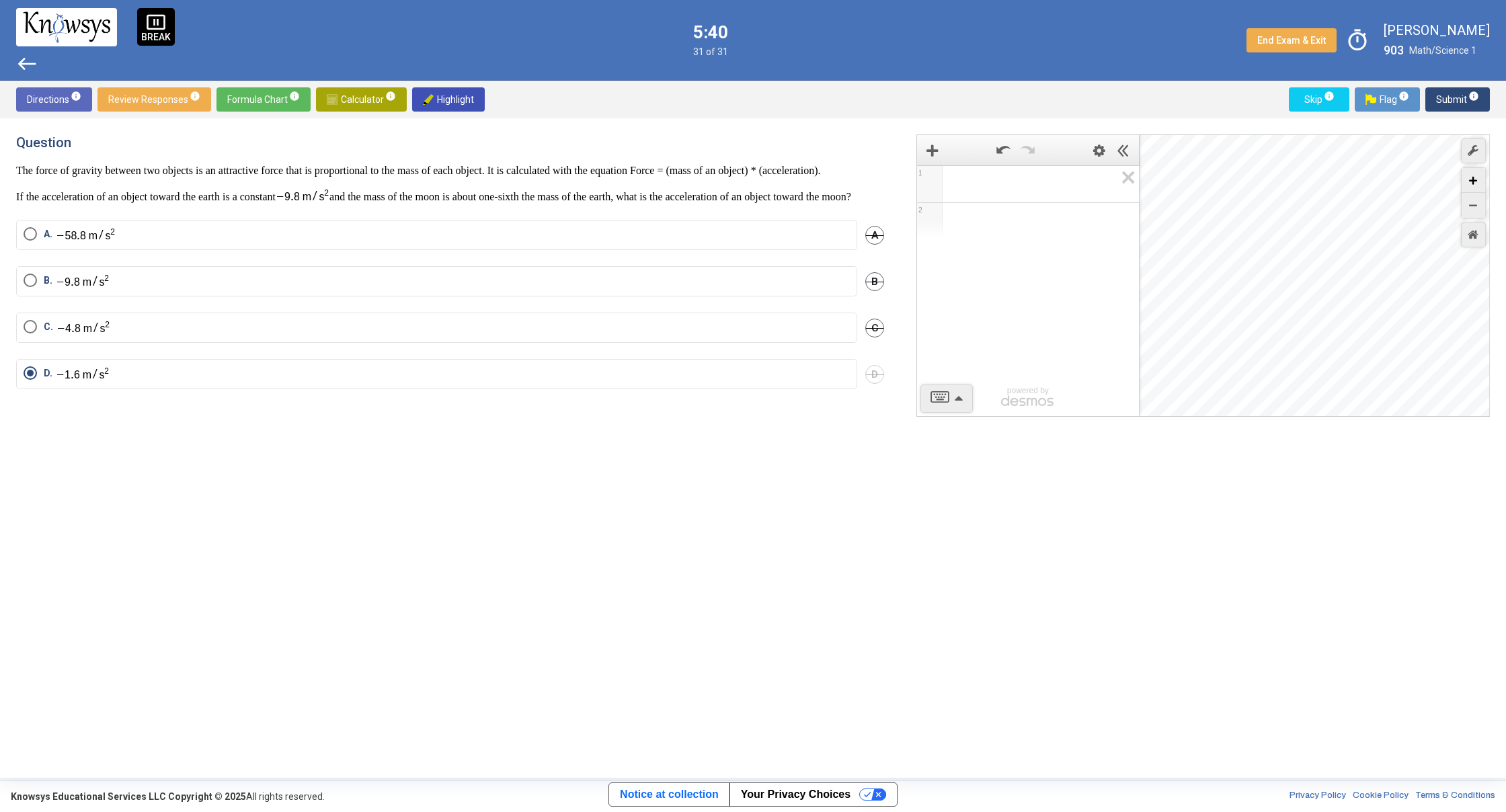
click at [1468, 182] on div "Zoom In" at bounding box center [1473, 181] width 23 height 25
click at [1344, 310] on div "Desmos Graphing Calculator" at bounding box center [1315, 276] width 351 height 282
click at [1468, 183] on div "Zoom In" at bounding box center [1473, 181] width 23 height 25
click at [1299, 245] on div "Desmos Graphing Calculator" at bounding box center [1315, 276] width 351 height 282
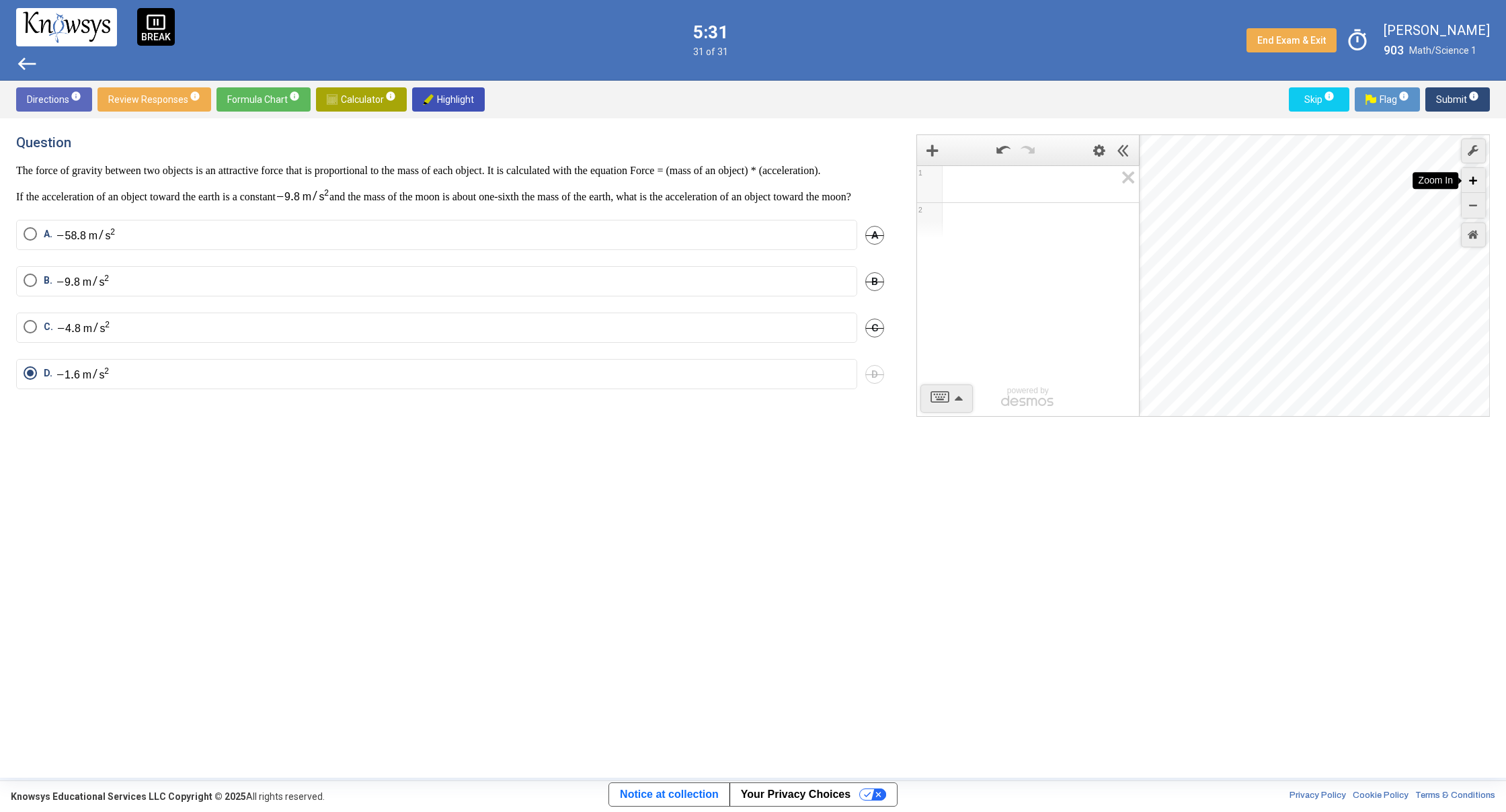
click at [1471, 175] on div "Zoom In" at bounding box center [1473, 181] width 23 height 25
click at [1396, 343] on div "Desmos Graphing Calculator" at bounding box center [1315, 276] width 351 height 282
click at [1476, 183] on icon "Zoom In" at bounding box center [1472, 181] width 8 height 8
click at [1477, 183] on icon "Zoom In" at bounding box center [1472, 181] width 8 height 8
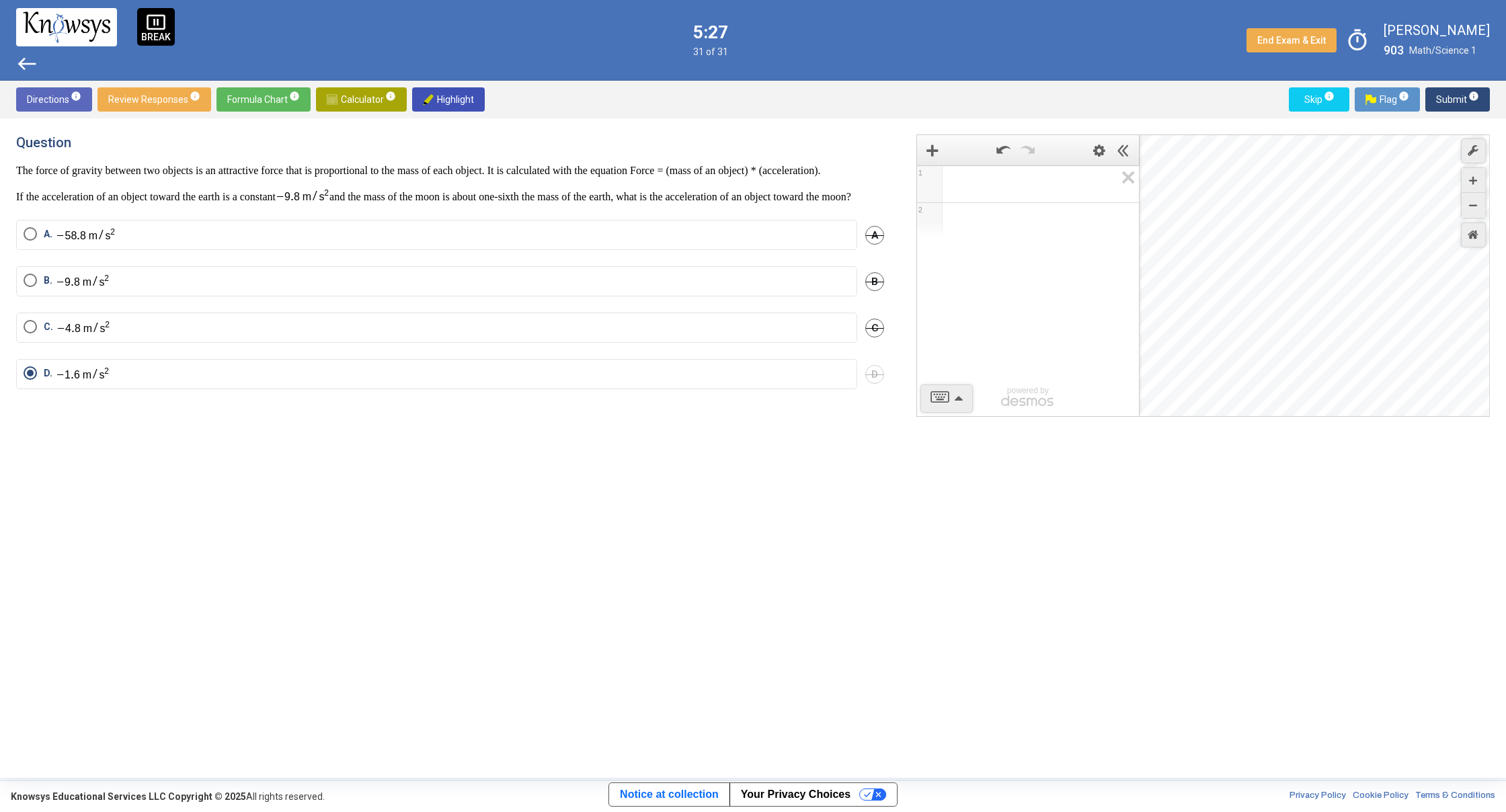
click at [1405, 320] on div "Desmos Graphing Calculator" at bounding box center [1315, 276] width 351 height 282
click at [1407, 340] on div "Desmos Graphing Calculator" at bounding box center [1315, 276] width 351 height 282
click at [1404, 379] on div "Desmos Graphing Calculator" at bounding box center [1315, 276] width 351 height 282
click at [1469, 186] on div "Zoom In" at bounding box center [1473, 181] width 23 height 25
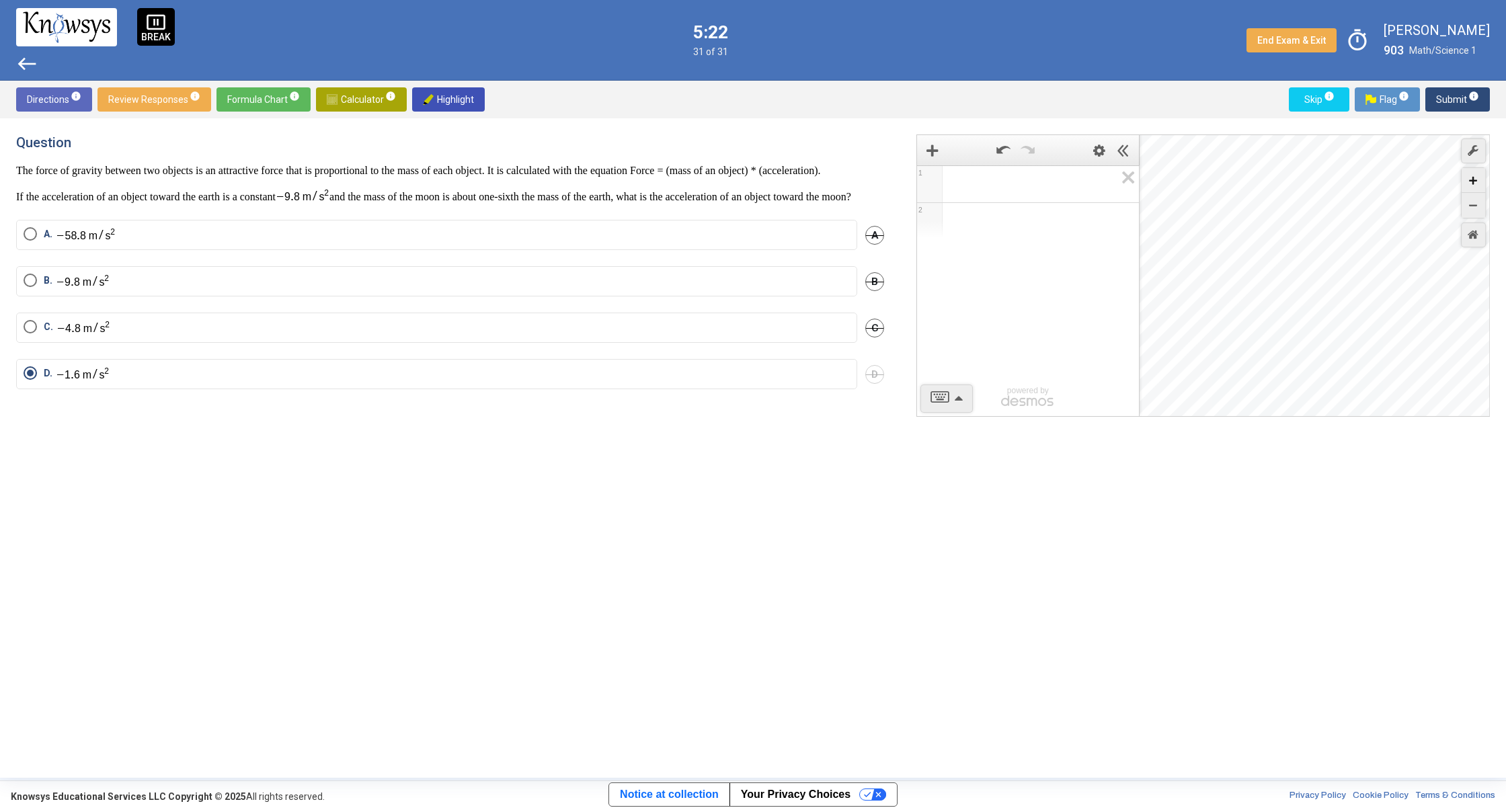
click at [1476, 186] on div "Zoom In" at bounding box center [1473, 181] width 23 height 25
click at [1476, 183] on icon "Zoom In" at bounding box center [1472, 181] width 8 height 8
click at [1476, 182] on icon "Zoom In" at bounding box center [1472, 181] width 8 height 8
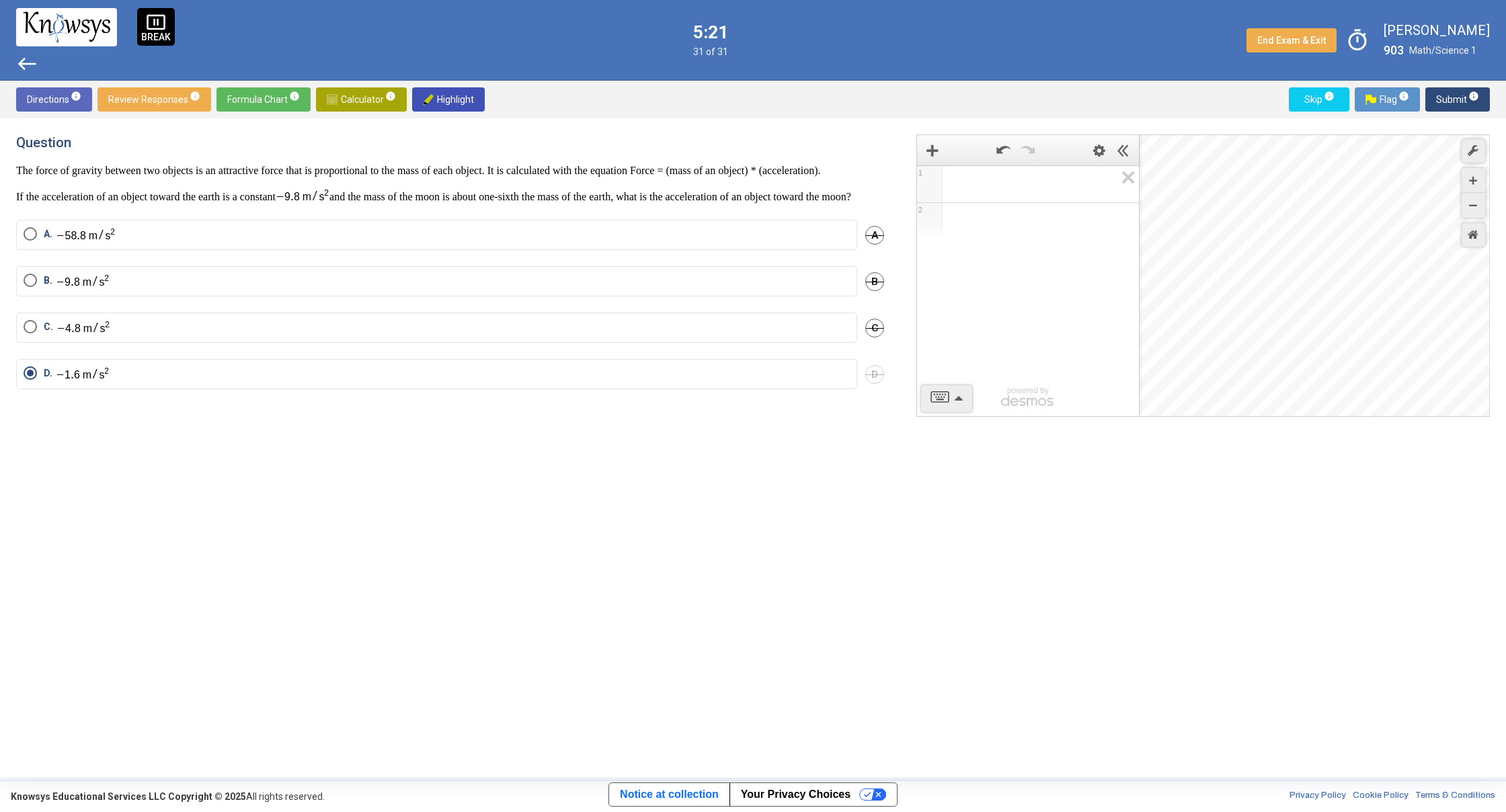
click at [1486, 366] on div "Desmos Graphing Calculator" at bounding box center [1315, 276] width 351 height 282
click at [1505, 349] on div "Question The force of gravity between two objects is an attractive force that i…" at bounding box center [753, 448] width 1506 height 659
click at [1426, 322] on div "Desmos Graphing Calculator" at bounding box center [1315, 276] width 351 height 282
click at [1436, 332] on div "Desmos Graphing Calculator" at bounding box center [1315, 276] width 351 height 282
click at [1469, 317] on div "Desmos Graphing Calculator" at bounding box center [1315, 276] width 351 height 282
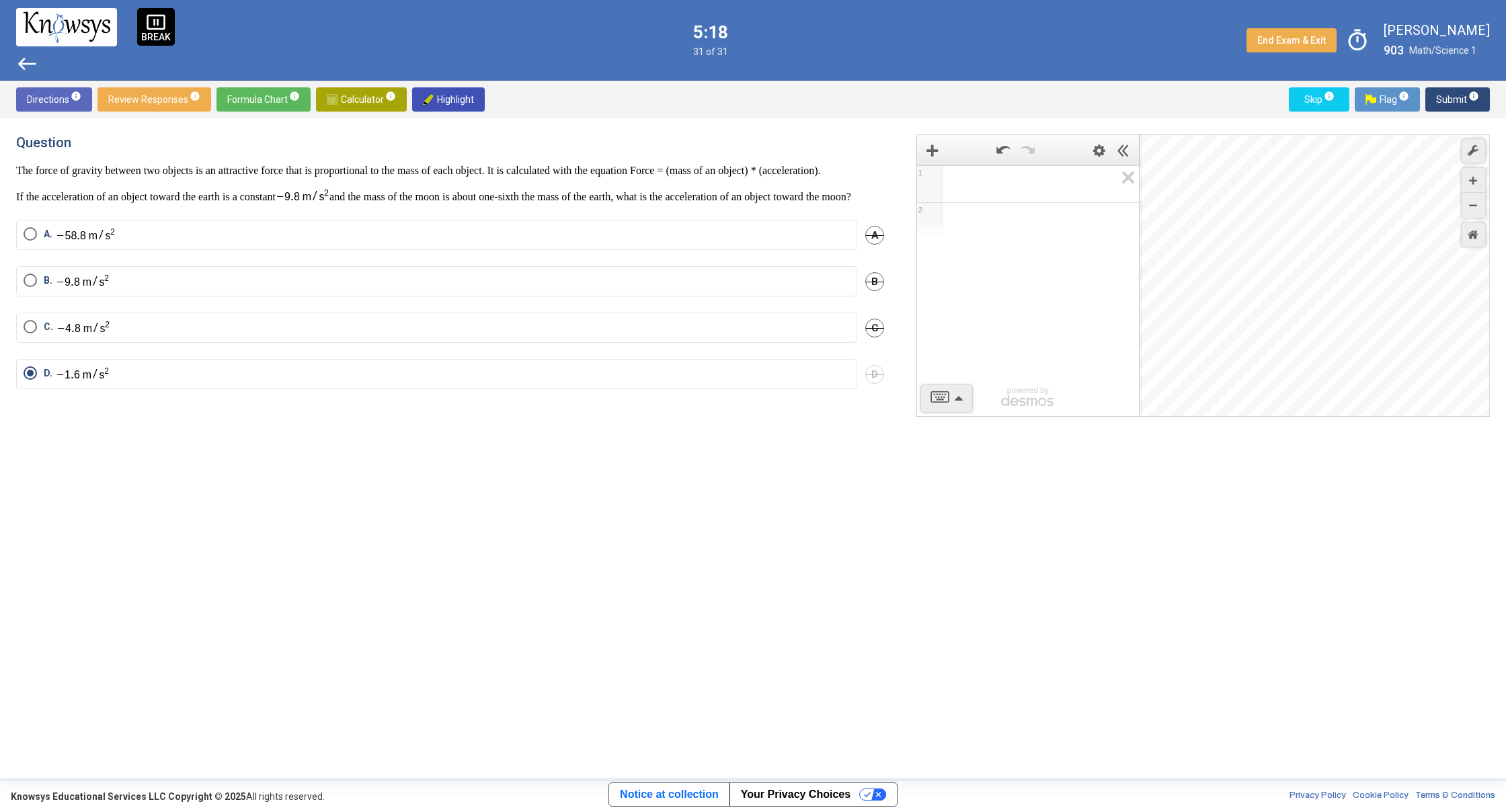
click at [1441, 306] on div "Desmos Graphing Calculator" at bounding box center [1315, 276] width 351 height 282
click at [1500, 289] on div "Question The force of gravity between two objects is an attractive force that i…" at bounding box center [753, 448] width 1506 height 659
click at [1501, 289] on div "Question The force of gravity between two objects is an attractive force that i…" at bounding box center [753, 448] width 1506 height 659
click at [1499, 283] on div "Question The force of gravity between two objects is an attractive force that i…" at bounding box center [753, 448] width 1506 height 659
click at [1452, 274] on div "Desmos Graphing Calculator" at bounding box center [1315, 276] width 351 height 282
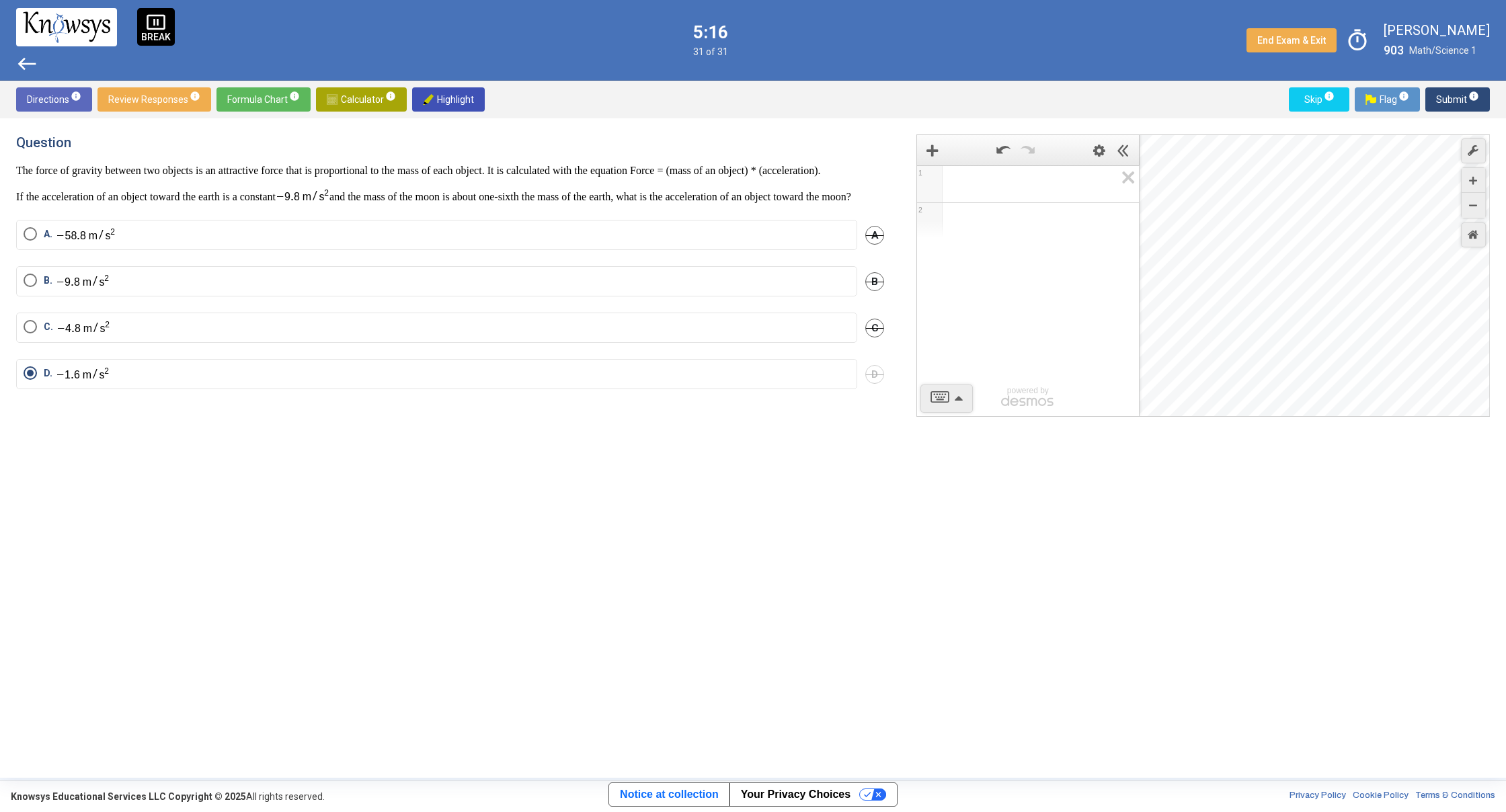
click at [1333, 398] on div "Desmos Graphing Calculator" at bounding box center [1315, 276] width 351 height 282
click at [1355, 482] on div "1 2 powered by powered by $$ x $$ y $$ a 2 $$ a b $$ 7 $$ 8 $$ 9 $$ ÷ functions…" at bounding box center [1195, 448] width 590 height 627
click at [1344, 424] on div "1 2 powered by powered by $$ x $$ y $$ a 2 $$ a b $$ 7 $$ 8 $$ 9 $$ ÷ functions…" at bounding box center [1195, 448] width 590 height 627
click at [1332, 420] on div "1 2 powered by powered by $$ x $$ y $$ a 2 $$ a b $$ 7 $$ 8 $$ 9 $$ ÷ functions…" at bounding box center [1195, 448] width 590 height 627
click at [1229, 354] on div "Desmos Graphing Calculator" at bounding box center [1315, 276] width 351 height 282
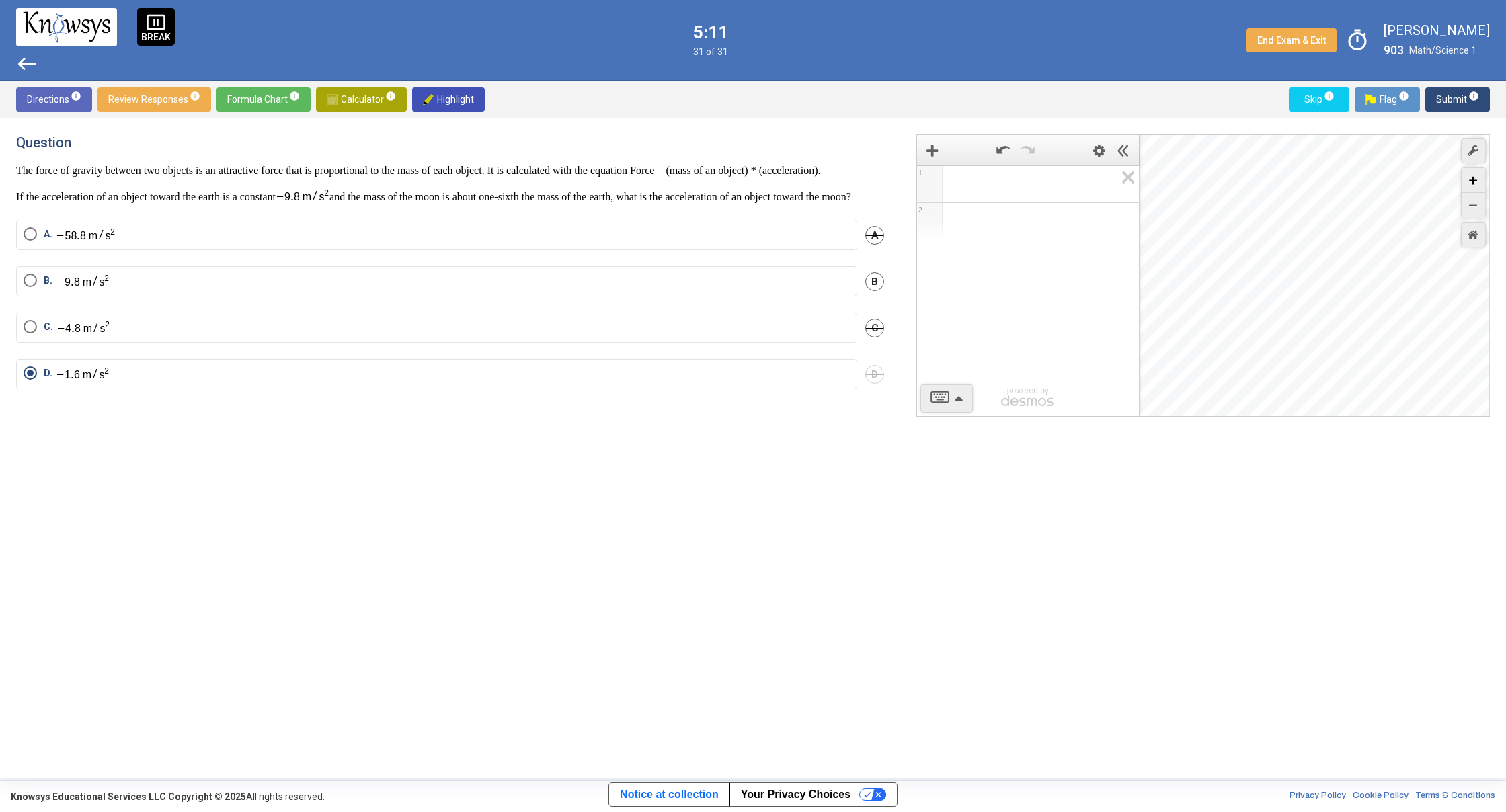
click at [1480, 176] on div "Zoom In" at bounding box center [1473, 181] width 23 height 25
click at [1475, 180] on icon "Zoom In" at bounding box center [1472, 181] width 8 height 8
click at [1474, 180] on icon "Zoom In" at bounding box center [1472, 181] width 8 height 8
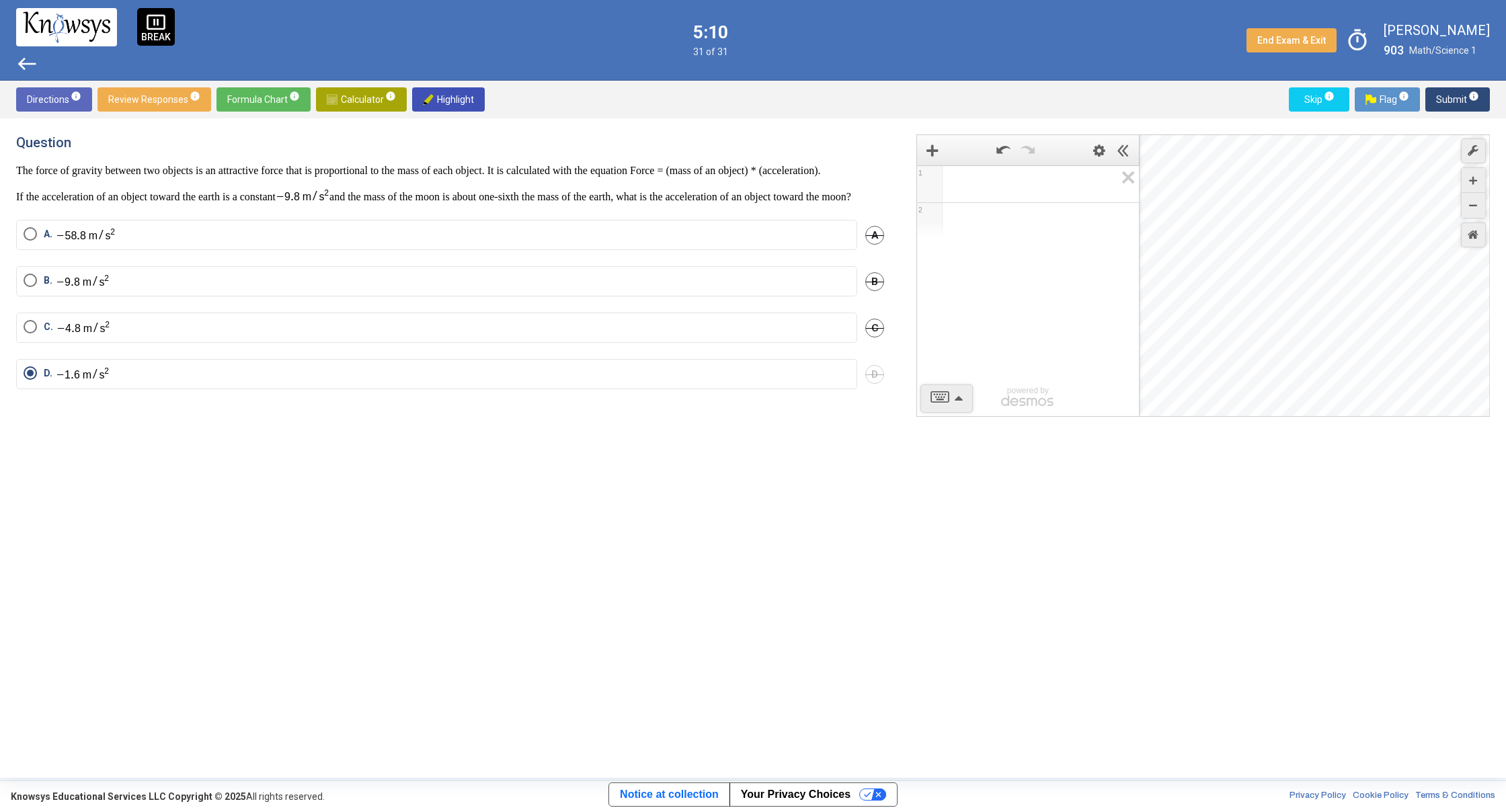
click at [1320, 398] on div "Desmos Graphing Calculator" at bounding box center [1315, 276] width 351 height 282
click at [1371, 411] on div "Desmos Graphing Calculator" at bounding box center [1315, 276] width 351 height 282
click at [1343, 392] on div "Desmos Graphing Calculator" at bounding box center [1315, 276] width 351 height 282
click at [1468, 183] on div "Zoom In" at bounding box center [1473, 181] width 23 height 25
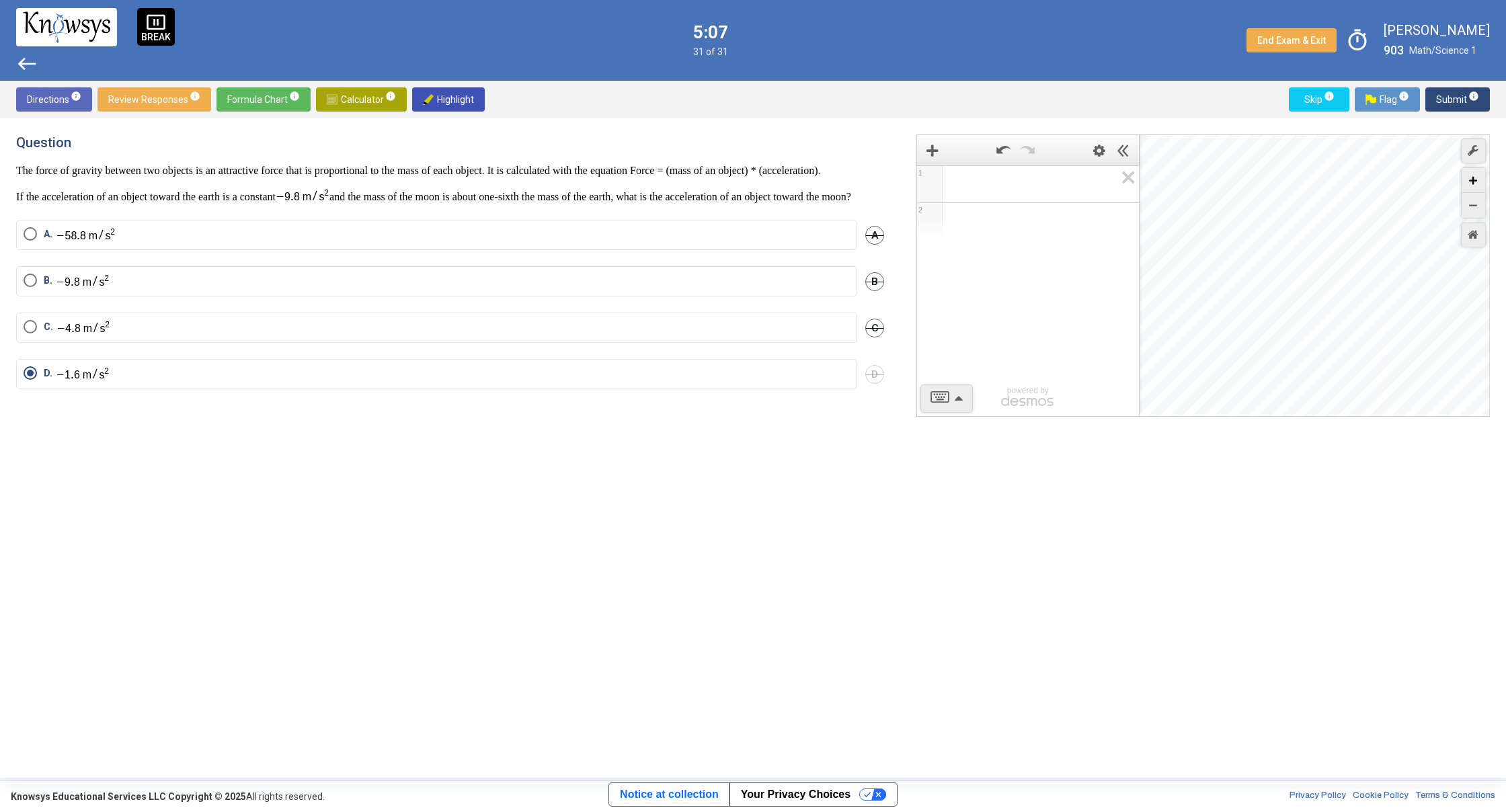
click at [1469, 183] on div "Zoom In" at bounding box center [1473, 181] width 23 height 25
click at [1228, 333] on div "Desmos Graphing Calculator" at bounding box center [1315, 276] width 351 height 282
click at [1464, 180] on div "Zoom In" at bounding box center [1473, 181] width 23 height 25
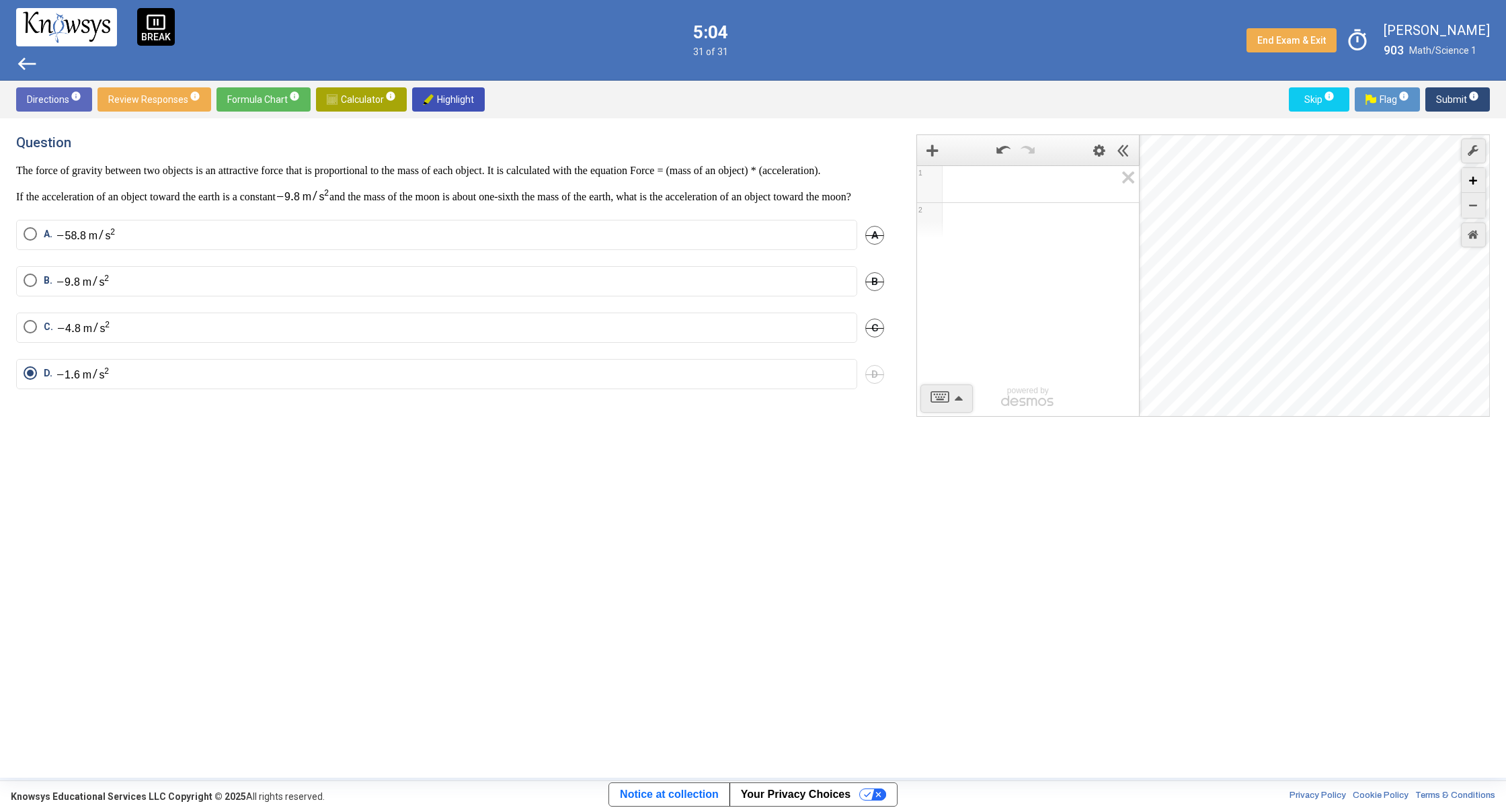
click at [1464, 180] on div "Zoom In" at bounding box center [1473, 181] width 23 height 25
click at [1228, 241] on div "Desmos Graphing Calculator" at bounding box center [1315, 276] width 351 height 282
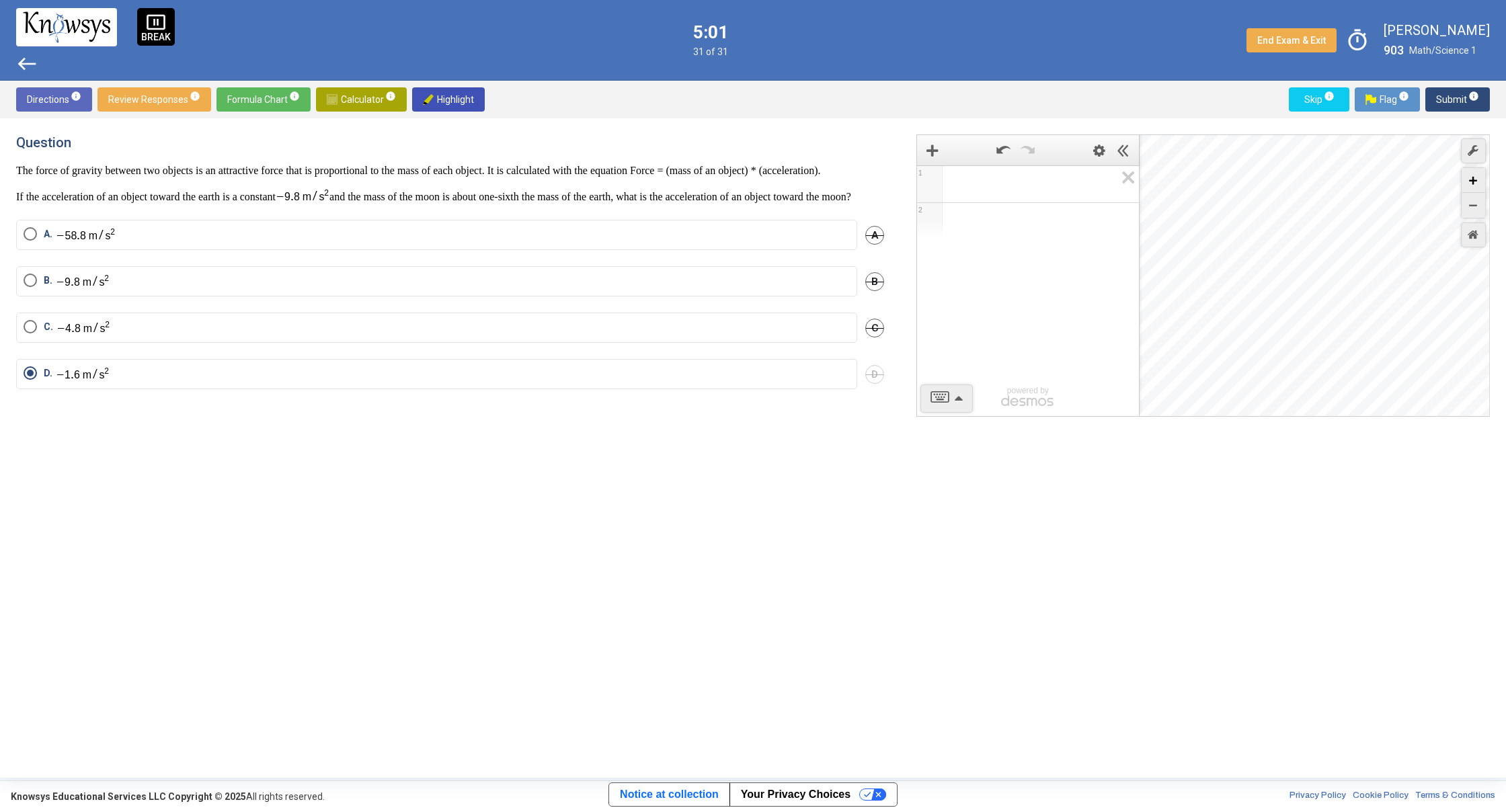
click at [1469, 179] on div "Zoom In" at bounding box center [1473, 181] width 23 height 25
click at [1173, 319] on div "Desmos Graphing Calculator" at bounding box center [1315, 276] width 351 height 282
click at [1470, 181] on icon "Zoom In" at bounding box center [1472, 181] width 8 height 8
click at [1470, 181] on icon "Zoom In" at bounding box center [1472, 181] width 8 height 8
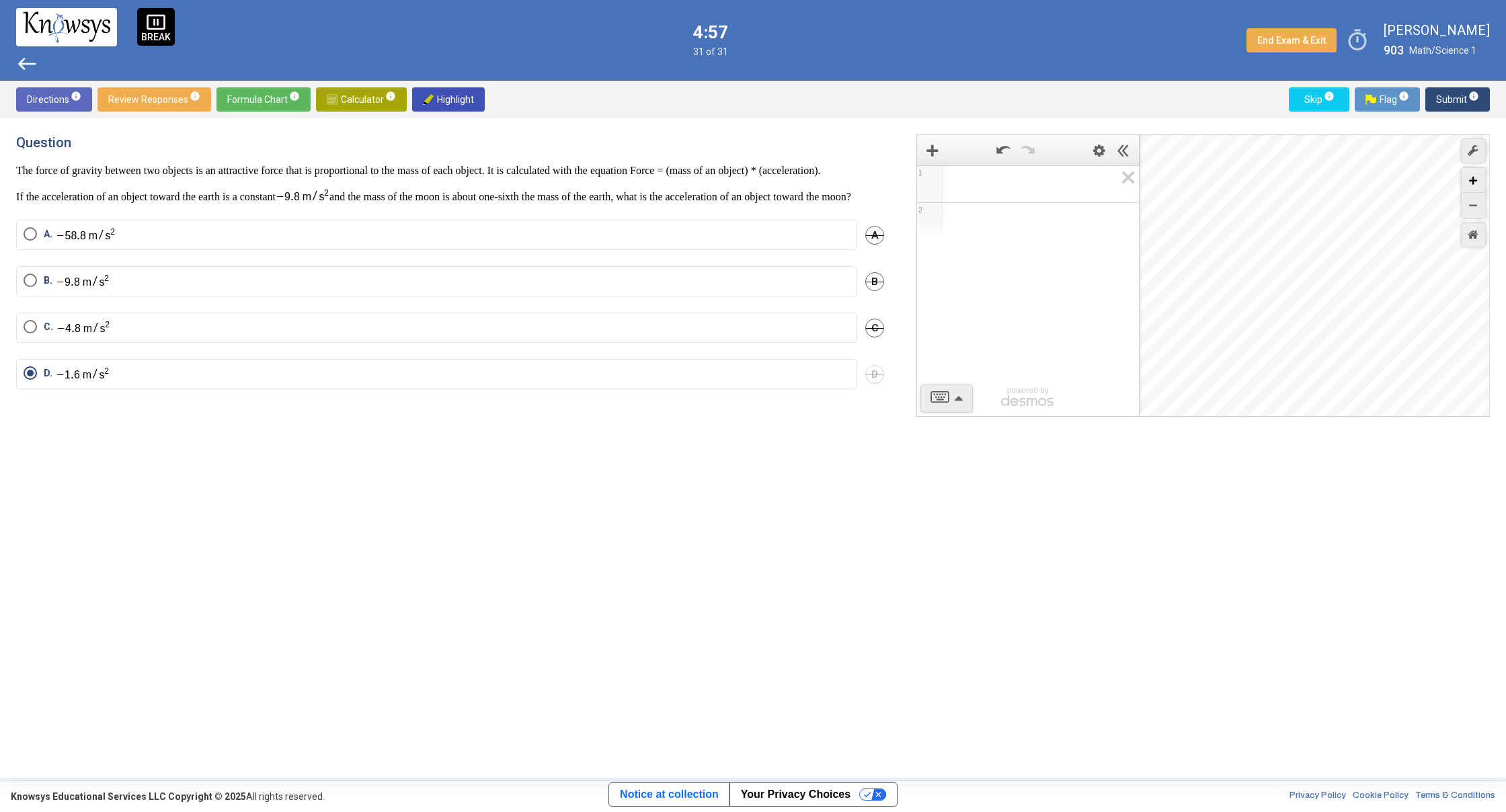
click at [1470, 181] on icon "Zoom In" at bounding box center [1472, 181] width 8 height 8
click at [1502, 353] on div "Question The force of gravity between two objects is an attractive force that i…" at bounding box center [753, 448] width 1506 height 659
click at [1394, 361] on div "Desmos Graphing Calculator" at bounding box center [1315, 276] width 351 height 282
click at [1475, 176] on div "Zoom In" at bounding box center [1473, 181] width 23 height 25
click at [1475, 178] on icon "Zoom In" at bounding box center [1472, 181] width 8 height 8
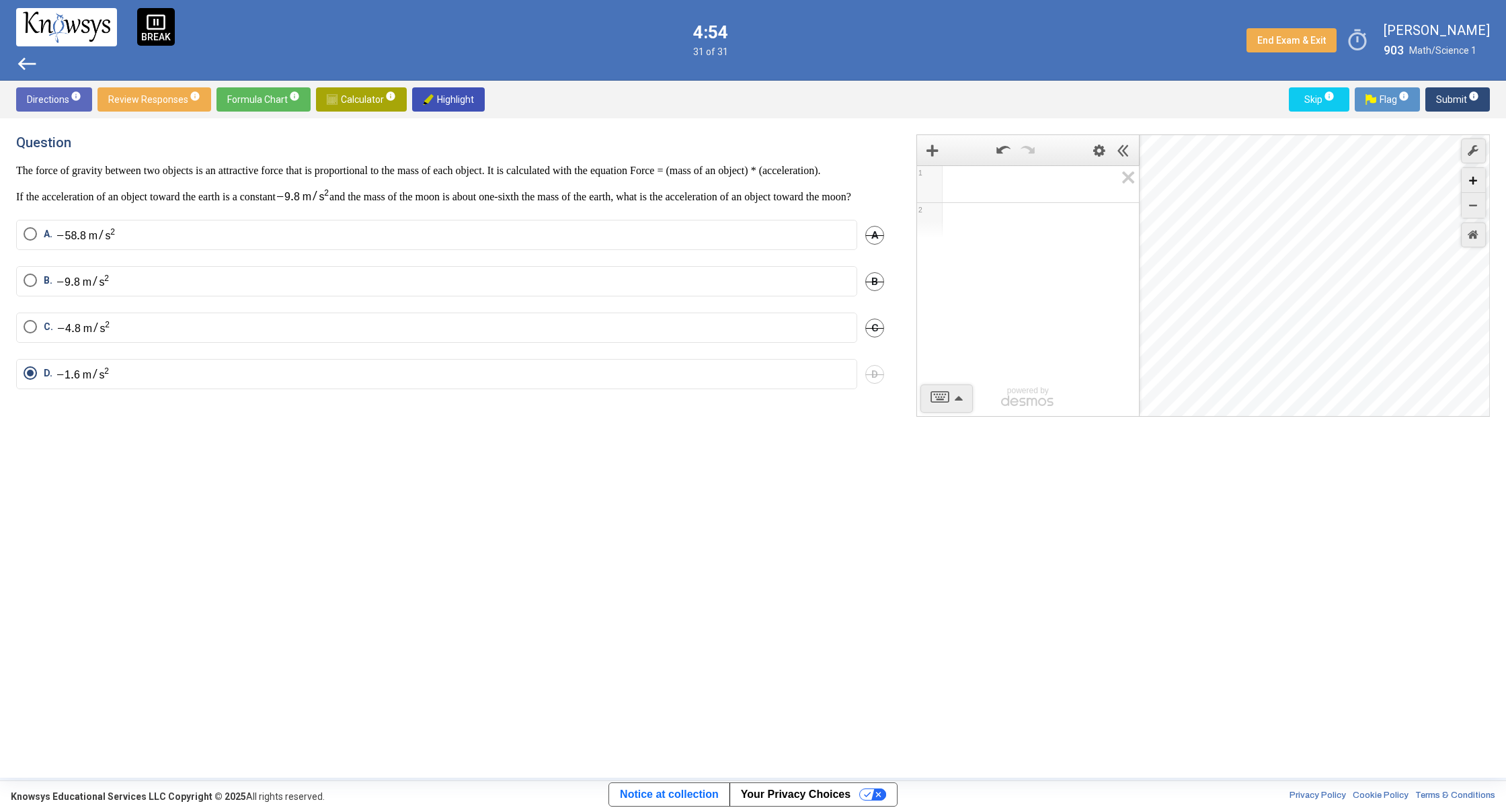
click at [1475, 179] on icon "Zoom In" at bounding box center [1472, 181] width 8 height 8
click at [1474, 180] on icon "Zoom In" at bounding box center [1472, 181] width 8 height 8
click at [1244, 365] on div "Desmos Graphing Calculator" at bounding box center [1315, 276] width 351 height 282
click at [1290, 409] on div "Desmos Graphing Calculator" at bounding box center [1315, 276] width 351 height 282
click at [1469, 178] on icon "Zoom In" at bounding box center [1472, 181] width 8 height 8
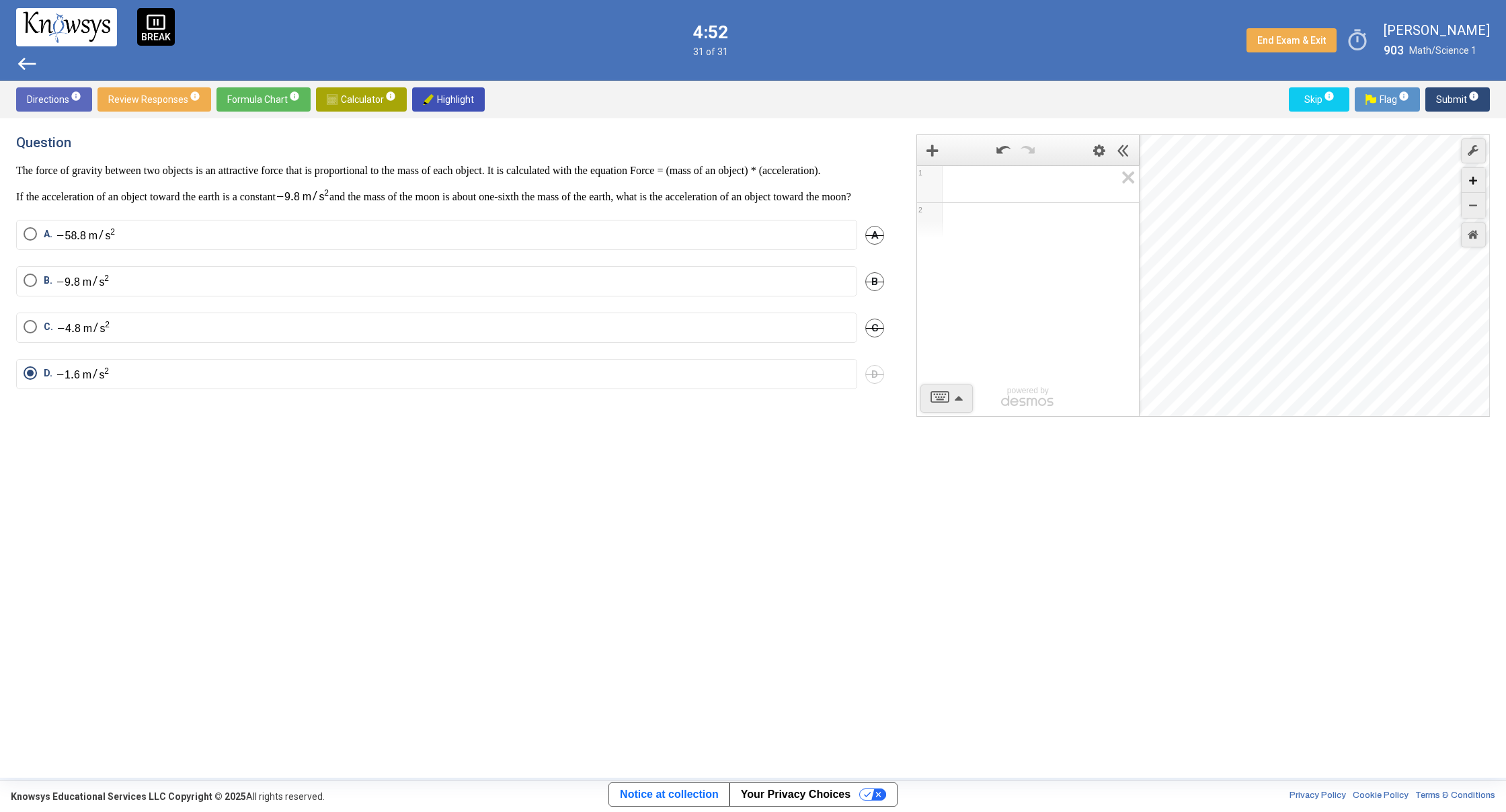
click at [1470, 180] on icon "Zoom In" at bounding box center [1472, 181] width 8 height 8
click at [1339, 377] on div "Desmos Graphing Calculator" at bounding box center [1315, 276] width 351 height 282
click at [1388, 325] on div "Desmos Graphing Calculator" at bounding box center [1315, 276] width 351 height 282
click at [1469, 178] on div "Zoom In" at bounding box center [1473, 181] width 23 height 25
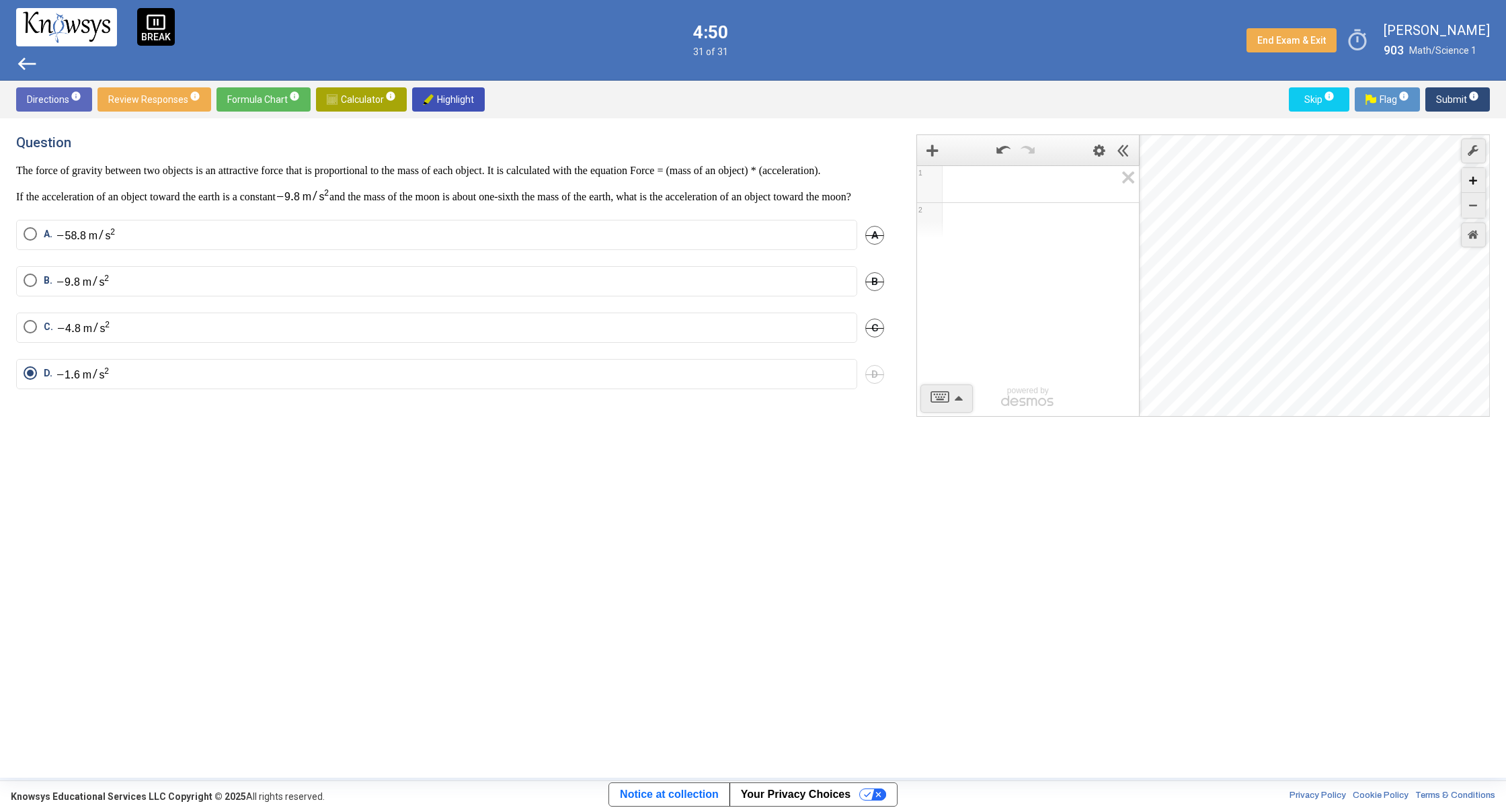
click at [1469, 179] on div "Zoom In" at bounding box center [1473, 181] width 23 height 25
click at [1244, 295] on div "Desmos Graphing Calculator" at bounding box center [1315, 276] width 351 height 282
click at [1480, 180] on div "Zoom In" at bounding box center [1473, 181] width 23 height 25
click at [1293, 257] on div "Desmos Graphing Calculator" at bounding box center [1315, 276] width 351 height 282
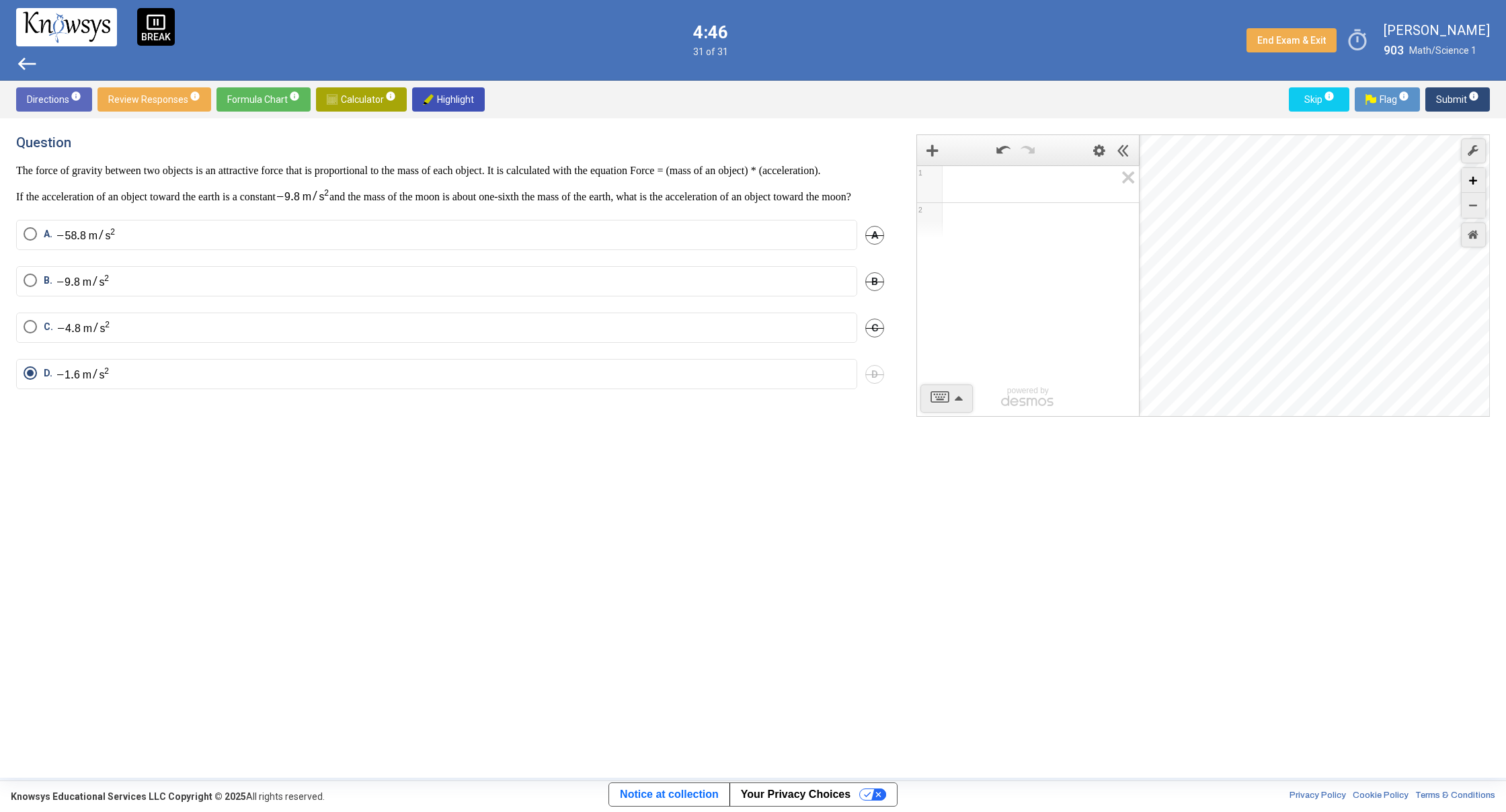
click at [1477, 186] on div "Zoom In" at bounding box center [1473, 181] width 23 height 25
click at [1397, 406] on div "Desmos Graphing Calculator" at bounding box center [1315, 276] width 351 height 282
click at [1399, 284] on div "Desmos Graphing Calculator" at bounding box center [1315, 276] width 351 height 282
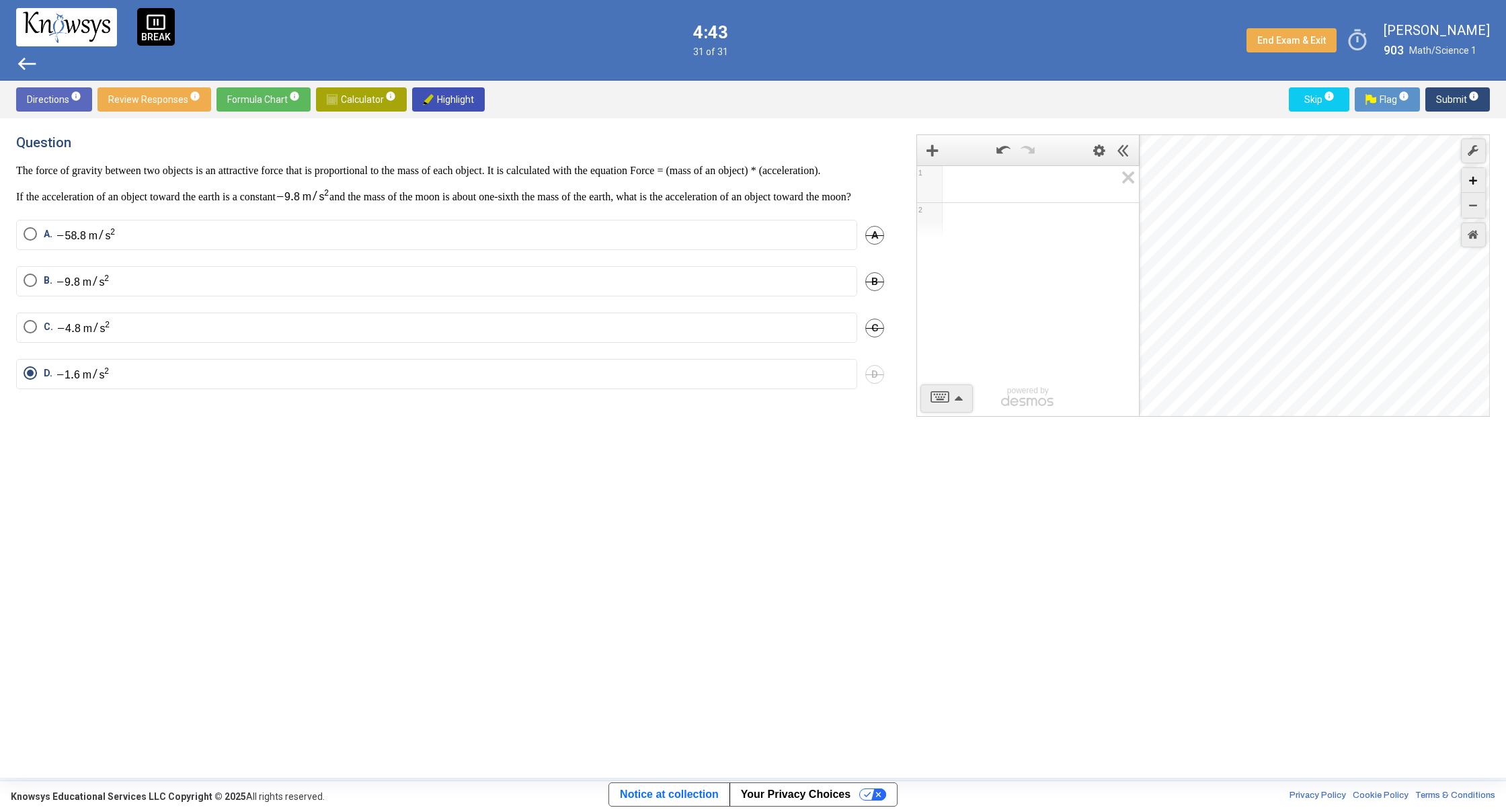
click at [1472, 175] on div "Zoom In" at bounding box center [1473, 181] width 23 height 25
click at [1339, 316] on div "Desmos Graphing Calculator" at bounding box center [1315, 276] width 351 height 282
click at [1467, 180] on div "Zoom In" at bounding box center [1473, 181] width 23 height 25
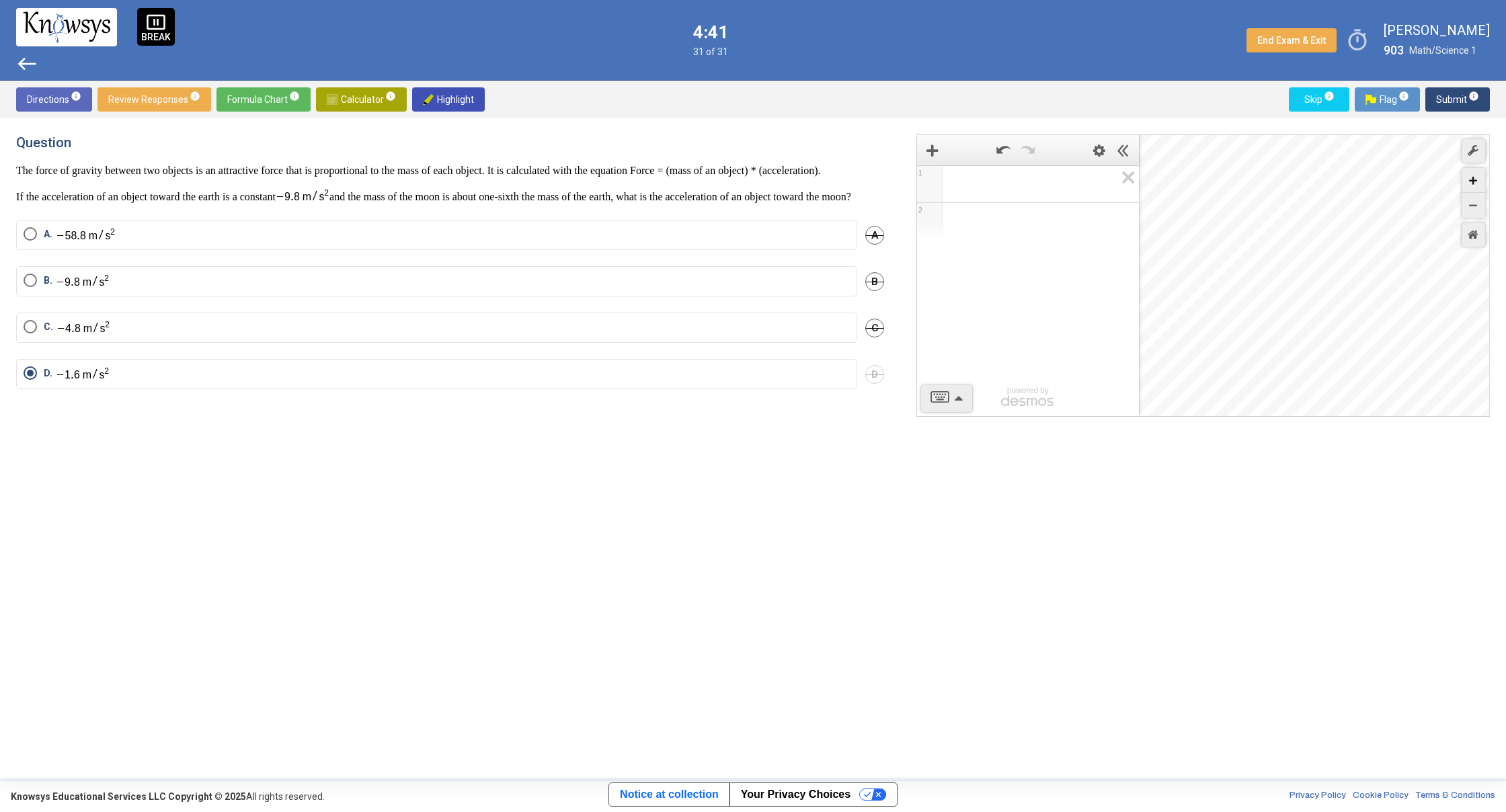
click at [1467, 180] on div "Zoom In" at bounding box center [1473, 181] width 23 height 25
click at [1167, 320] on div "Desmos Graphing Calculator" at bounding box center [1315, 276] width 351 height 282
click at [1256, 351] on div "Desmos Graphing Calculator" at bounding box center [1315, 276] width 351 height 282
click at [1245, 455] on div "1 2 powered by powered by $$ x $$ y $$ a 2 $$ a b $$ 7 $$ 8 $$ 9 $$ ÷ functions…" at bounding box center [1195, 448] width 590 height 627
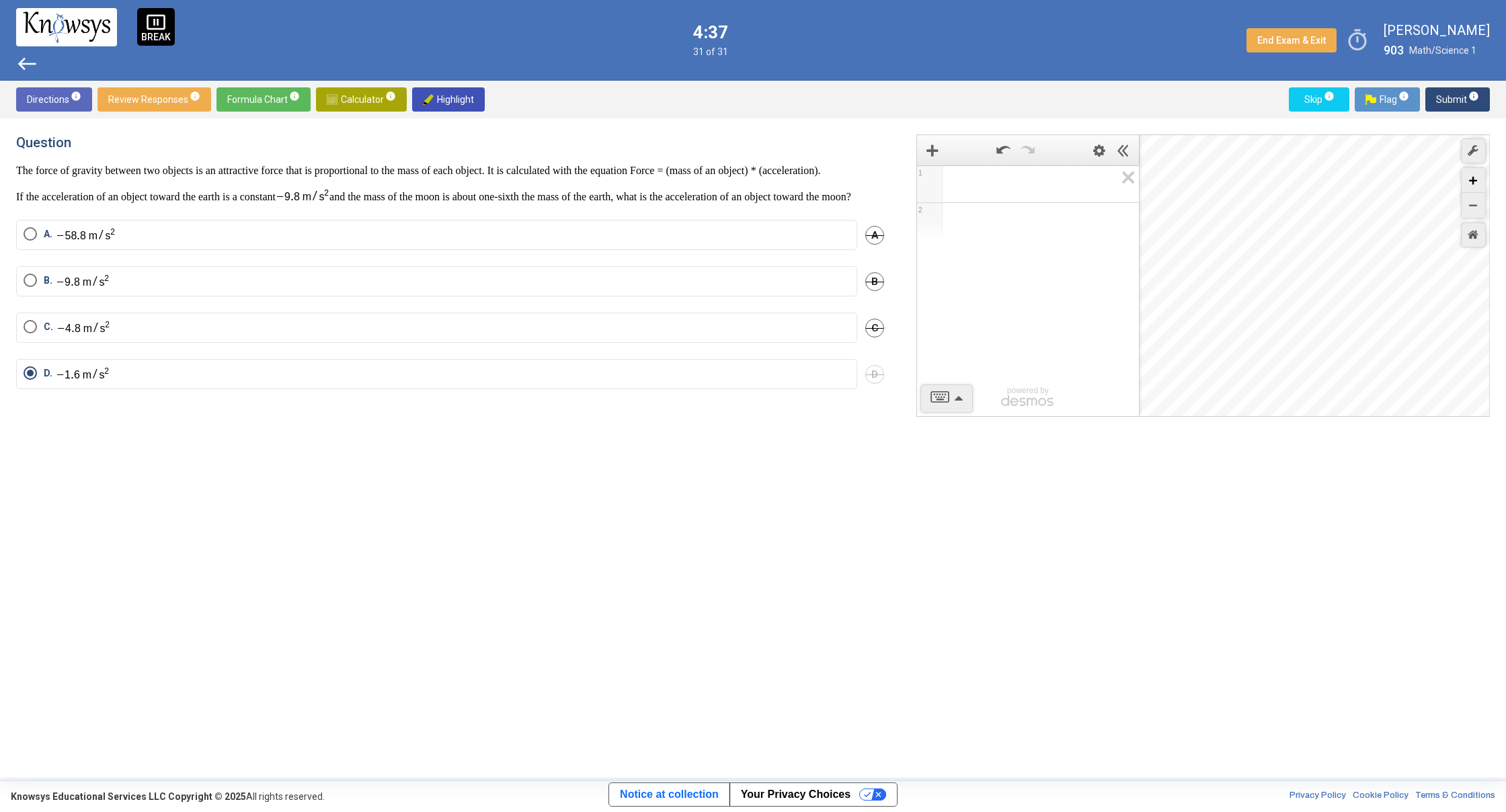
click at [1467, 178] on div "Zoom In" at bounding box center [1473, 181] width 23 height 25
click at [1472, 261] on div "Desmos Graphing Calculator" at bounding box center [1315, 276] width 351 height 282
click at [1473, 178] on icon "Zoom In" at bounding box center [1472, 181] width 8 height 8
click at [1377, 278] on div "Desmos Graphing Calculator" at bounding box center [1315, 276] width 351 height 282
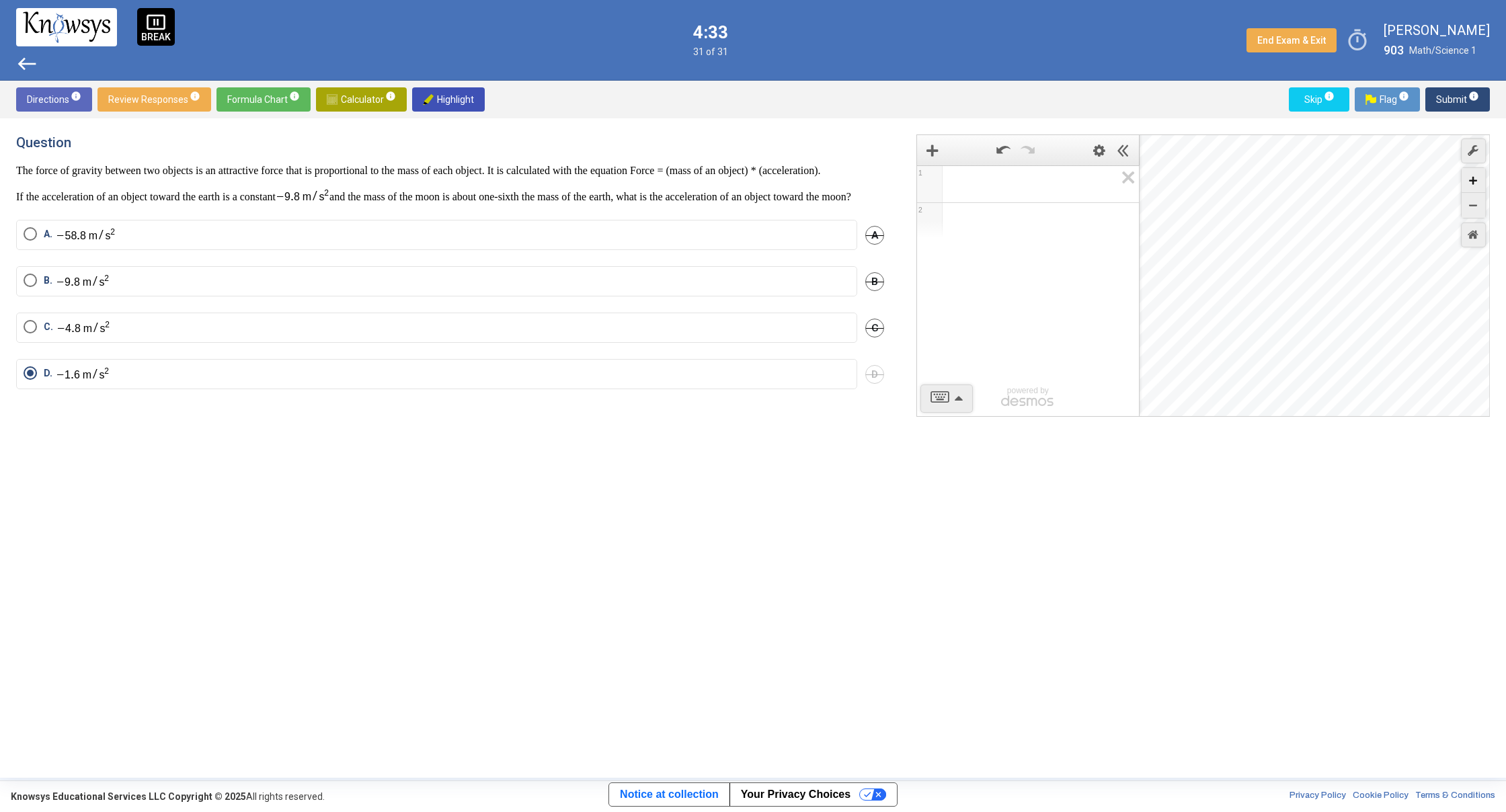
click at [1475, 182] on icon "Zoom In" at bounding box center [1472, 181] width 8 height 8
click at [1475, 180] on icon "Zoom In" at bounding box center [1472, 181] width 8 height 8
click at [1324, 225] on div "Desmos Graphing Calculator" at bounding box center [1315, 276] width 351 height 282
click at [1477, 181] on icon "Zoom In" at bounding box center [1472, 181] width 8 height 8
click at [1382, 281] on div "Desmos Graphing Calculator" at bounding box center [1315, 276] width 351 height 282
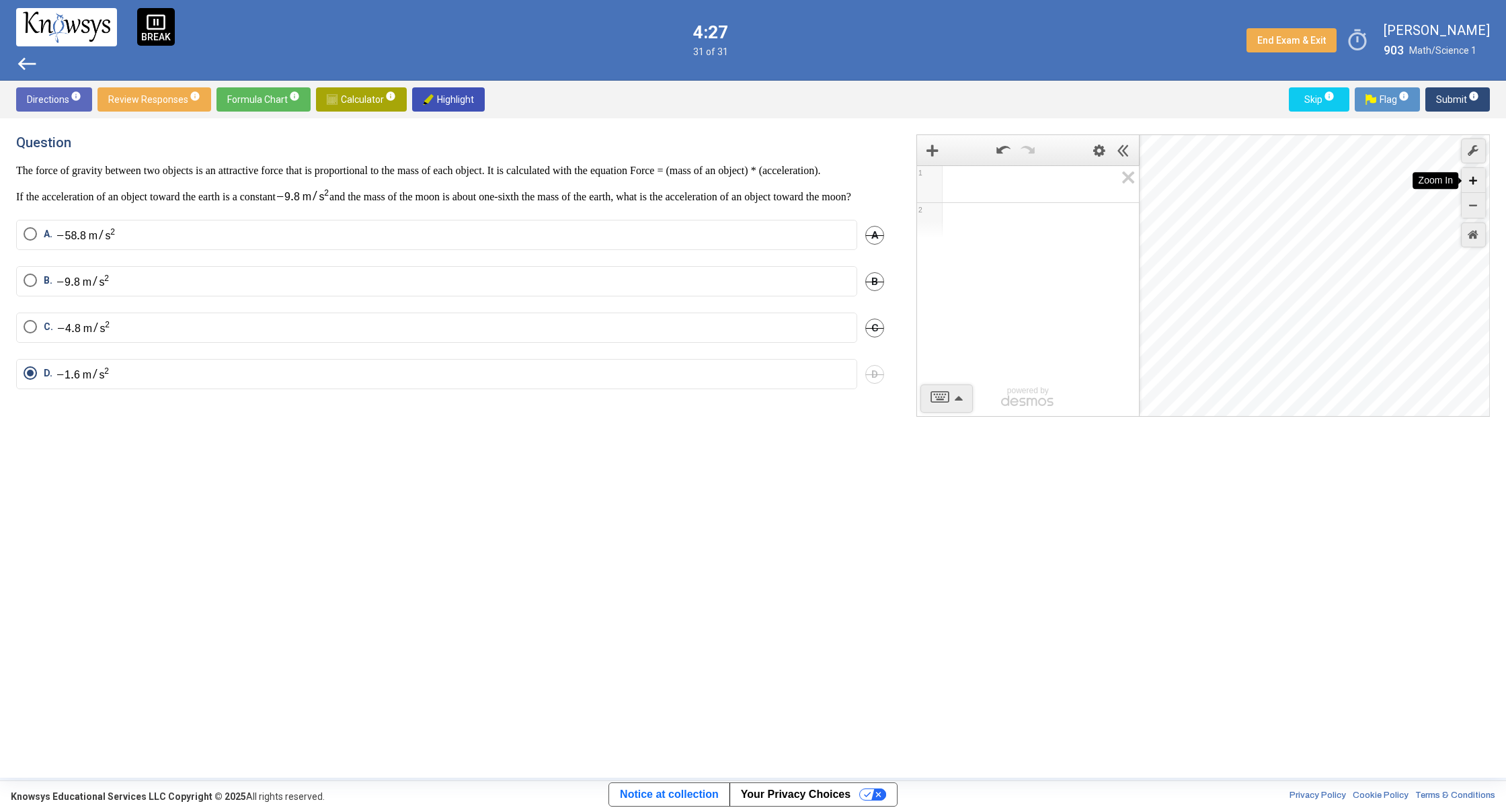
click at [1477, 180] on icon "Zoom In" at bounding box center [1472, 181] width 8 height 8
click at [1348, 299] on div "Desmos Graphing Calculator" at bounding box center [1315, 276] width 351 height 282
click at [1470, 178] on icon "Zoom In" at bounding box center [1472, 181] width 8 height 8
click at [1344, 315] on div "Desmos Graphing Calculator" at bounding box center [1315, 276] width 351 height 282
click at [1480, 181] on div "Zoom In" at bounding box center [1473, 181] width 23 height 25
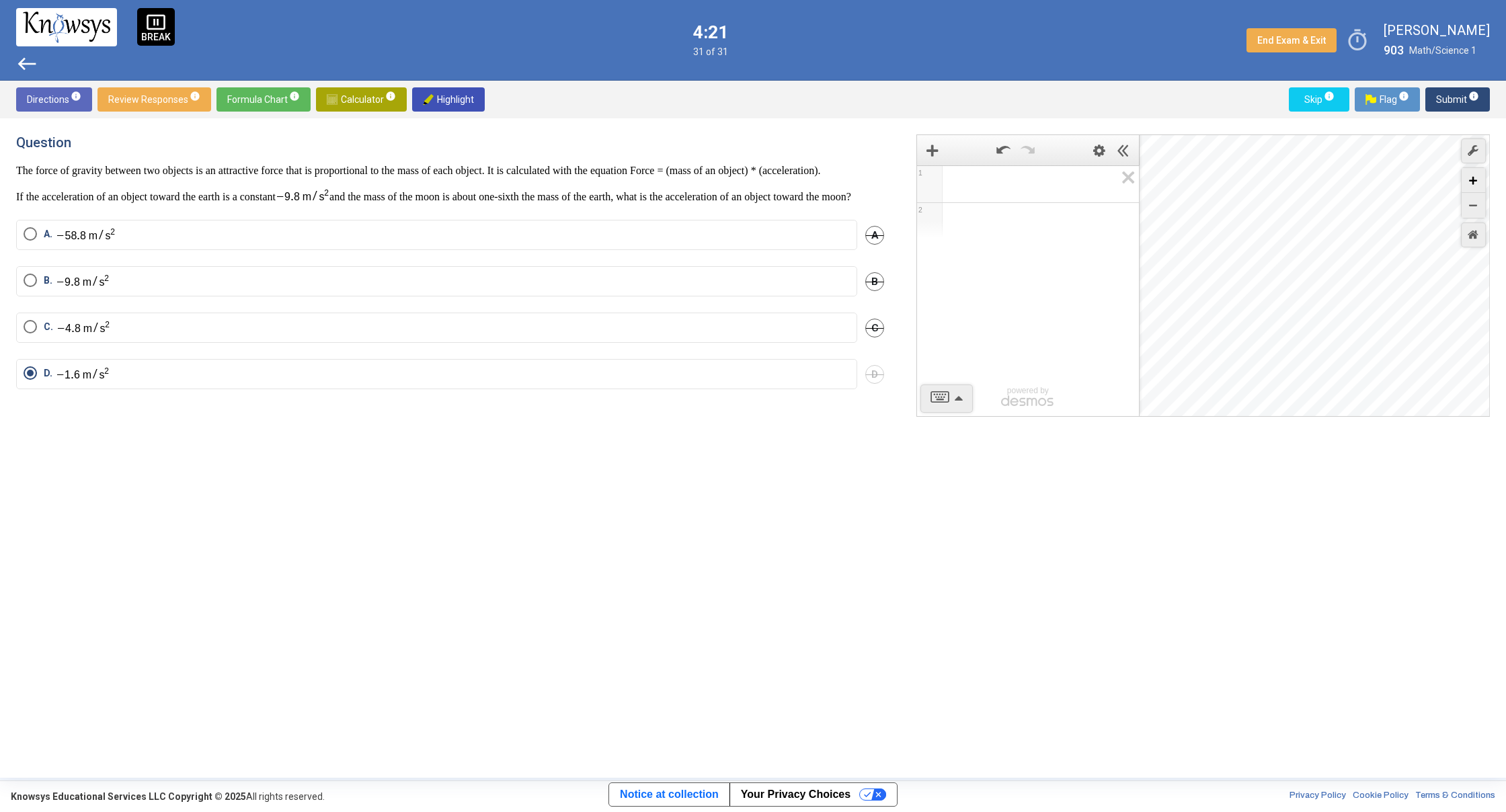
click at [1477, 185] on div "Zoom In" at bounding box center [1473, 181] width 23 height 25
click at [1475, 183] on icon "Zoom In" at bounding box center [1472, 181] width 8 height 8
click at [1472, 183] on icon "Zoom In" at bounding box center [1472, 181] width 8 height 8
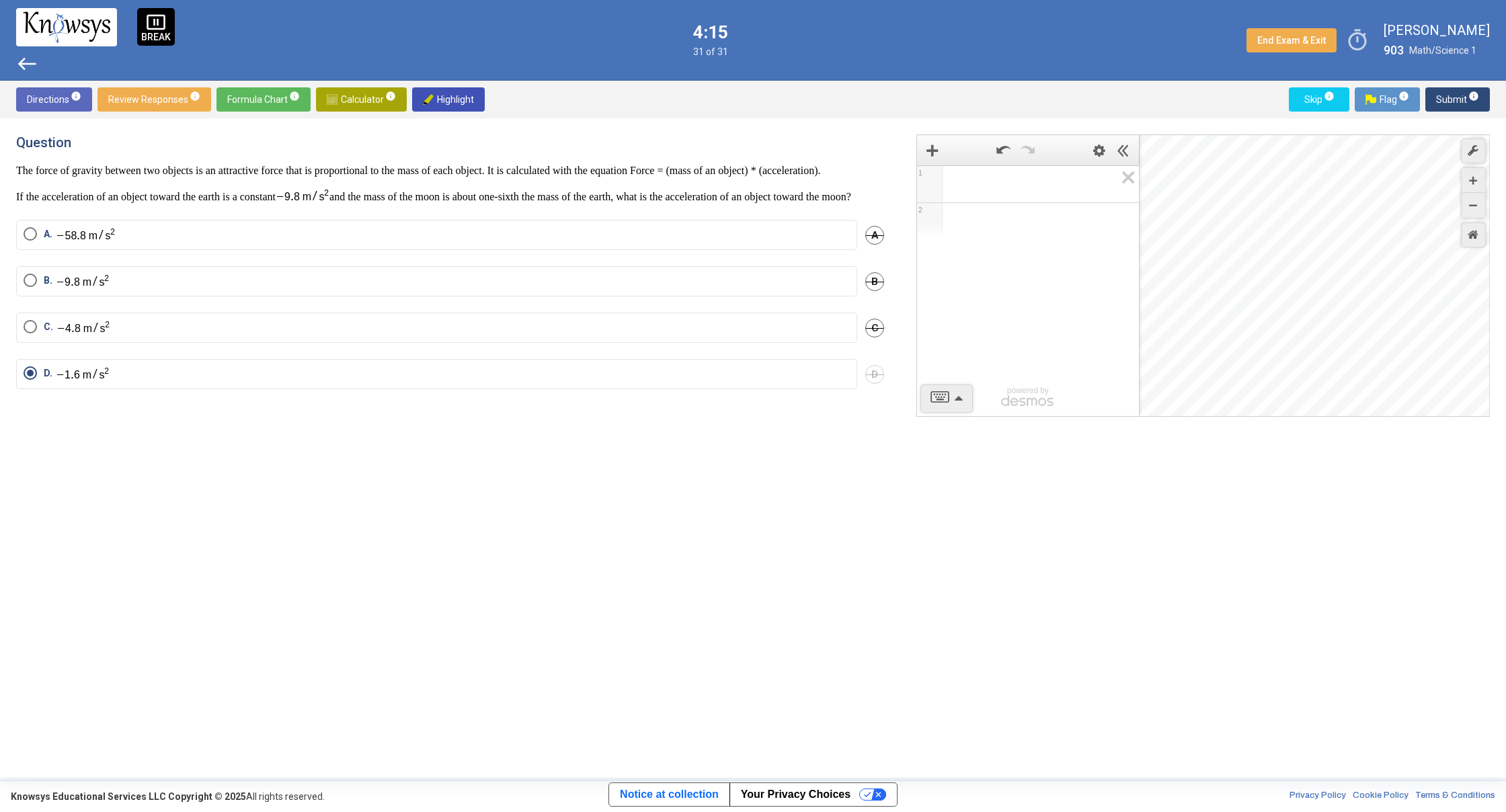
drag, startPoint x: 1402, startPoint y: 291, endPoint x: 1222, endPoint y: 327, distance: 183.6
click at [1222, 327] on div "Desmos Graphing Calculator" at bounding box center [1315, 276] width 351 height 282
drag, startPoint x: 1268, startPoint y: 304, endPoint x: 1230, endPoint y: 360, distance: 67.7
click at [1230, 360] on div "Desmos Graphing Calculator" at bounding box center [1315, 276] width 351 height 282
click at [1476, 175] on div "Zoom In" at bounding box center [1473, 181] width 23 height 25
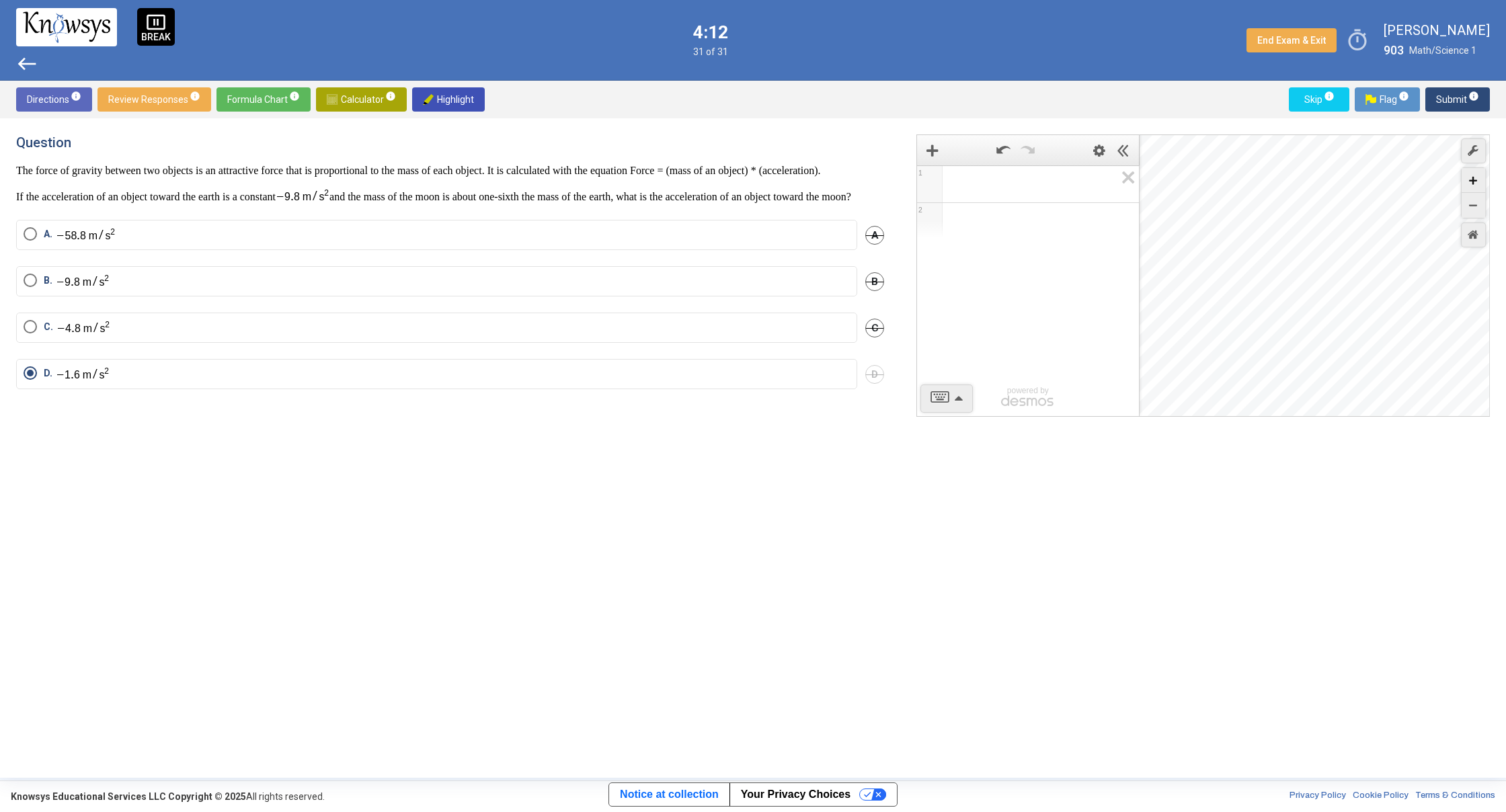
click at [1477, 183] on icon "Zoom In" at bounding box center [1472, 181] width 8 height 8
drag, startPoint x: 1331, startPoint y: 306, endPoint x: 1409, endPoint y: 273, distance: 84.7
click at [1409, 273] on div "Desmos Graphing Calculator" at bounding box center [1315, 276] width 351 height 282
click at [1477, 176] on div "Zoom In" at bounding box center [1473, 181] width 23 height 25
drag, startPoint x: 1393, startPoint y: 335, endPoint x: 1432, endPoint y: 235, distance: 107.3
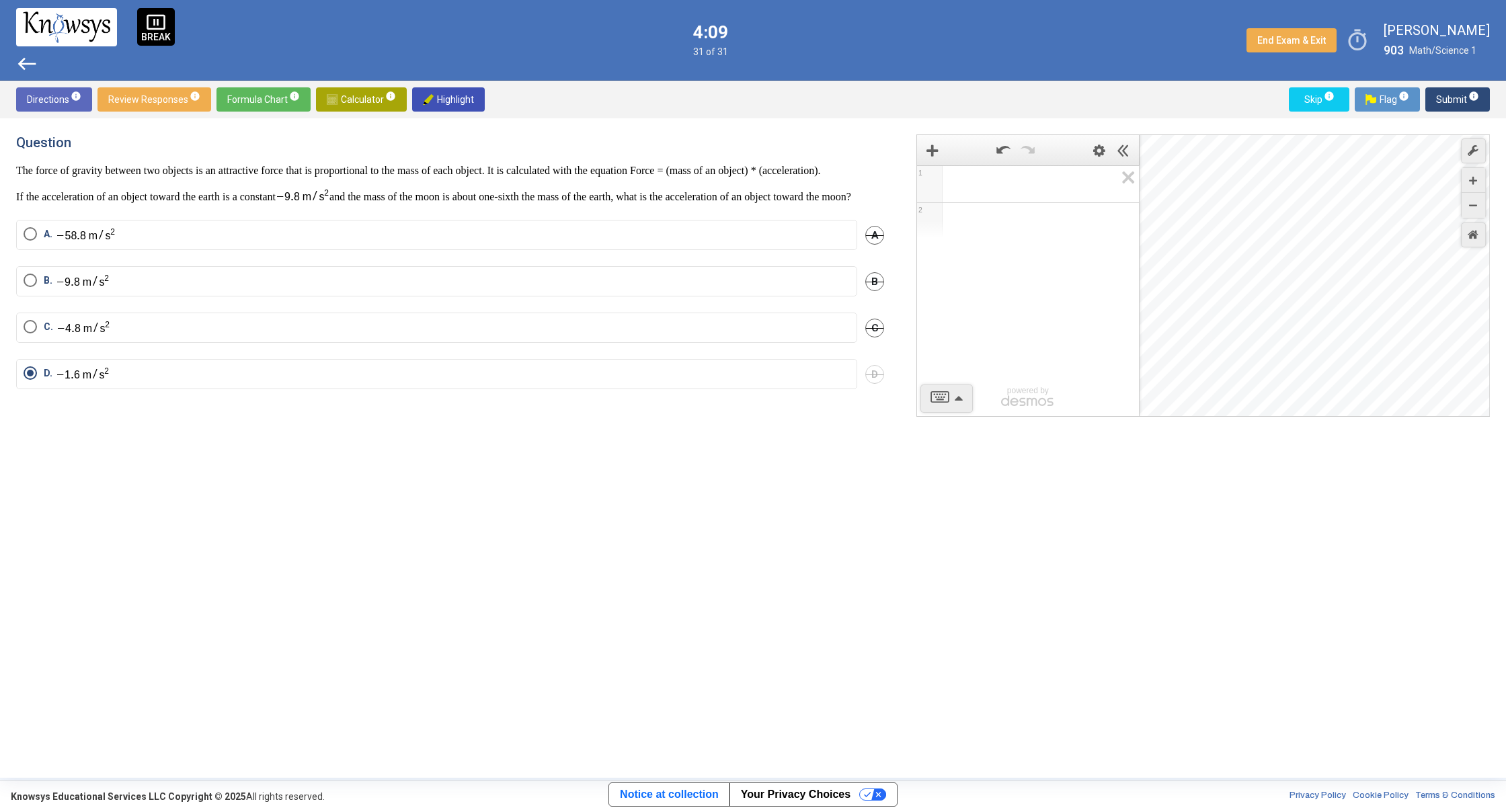
click at [1432, 235] on div "Desmos Graphing Calculator" at bounding box center [1315, 276] width 351 height 282
click at [1477, 175] on div "Zoom In" at bounding box center [1473, 181] width 23 height 25
drag, startPoint x: 1392, startPoint y: 326, endPoint x: 1336, endPoint y: 272, distance: 77.8
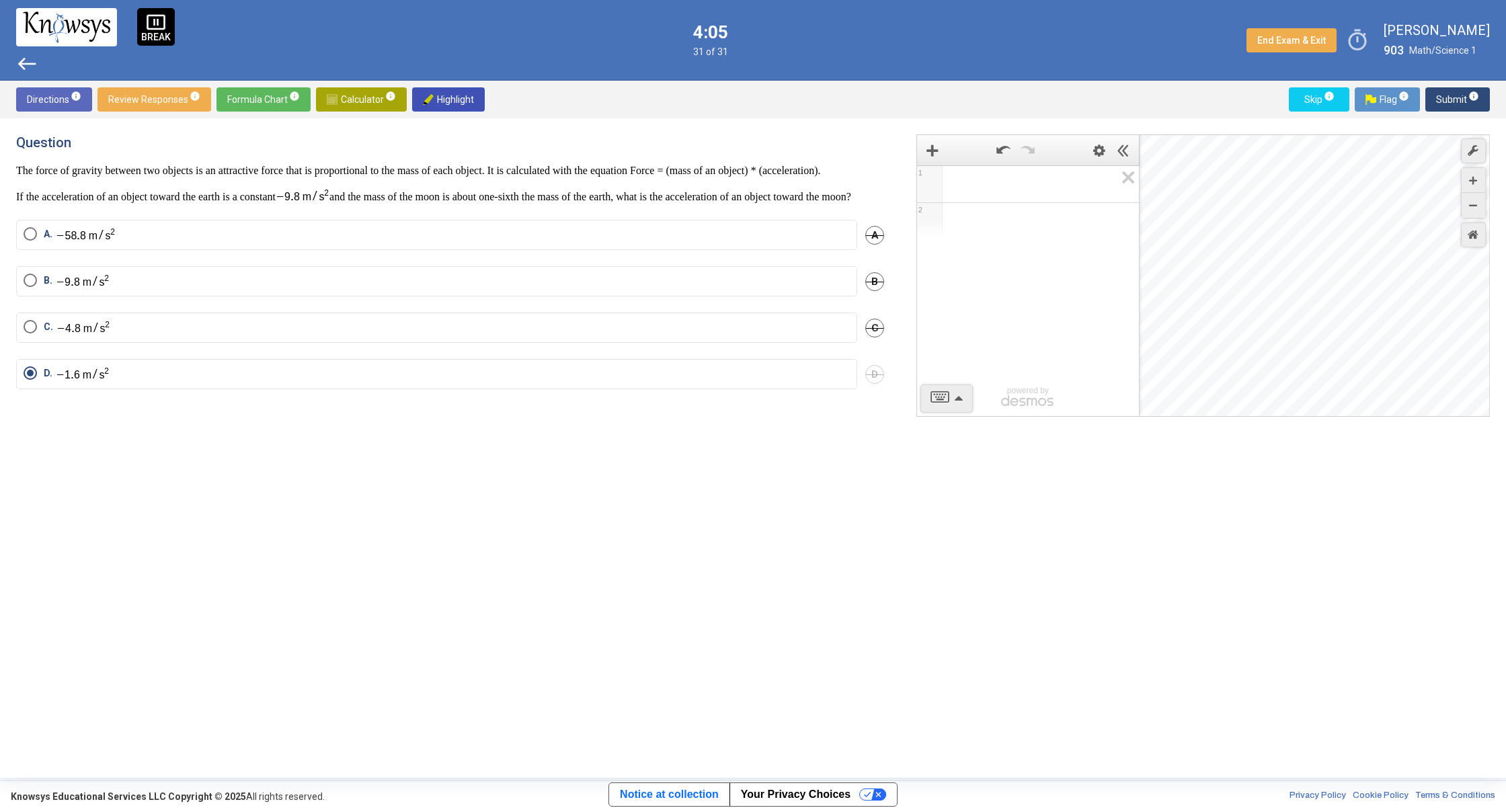
click at [1336, 272] on div "Desmos Graphing Calculator" at bounding box center [1315, 276] width 351 height 282
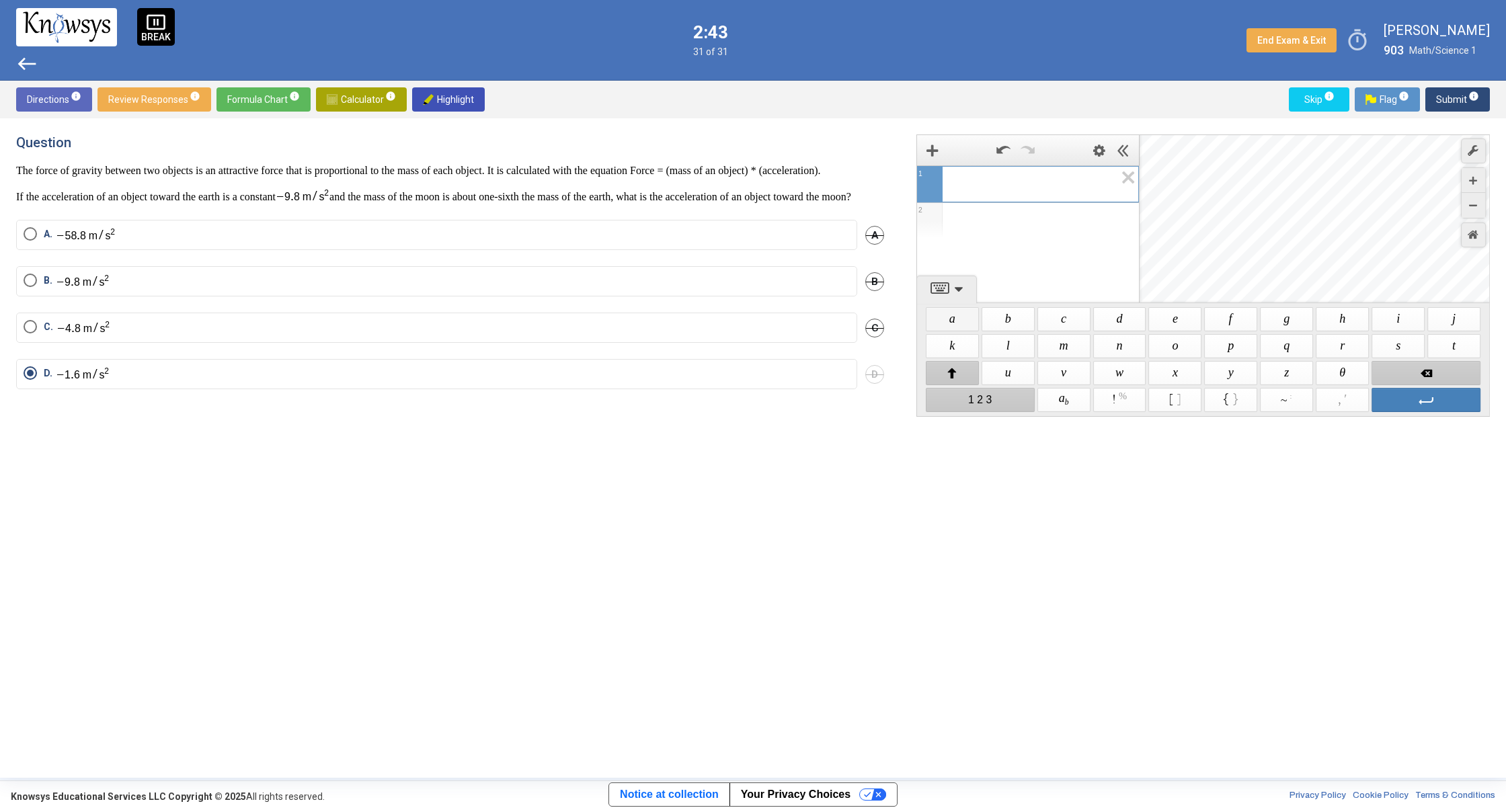
click at [958, 316] on span "$$ a" at bounding box center [952, 319] width 53 height 24
drag, startPoint x: 991, startPoint y: 315, endPoint x: 1022, endPoint y: 316, distance: 31.0
click at [991, 315] on span "$$ b" at bounding box center [1008, 319] width 53 height 24
click at [1053, 319] on span "$$ c" at bounding box center [1064, 319] width 53 height 24
click at [1108, 318] on span "$$ d" at bounding box center [1119, 319] width 53 height 24
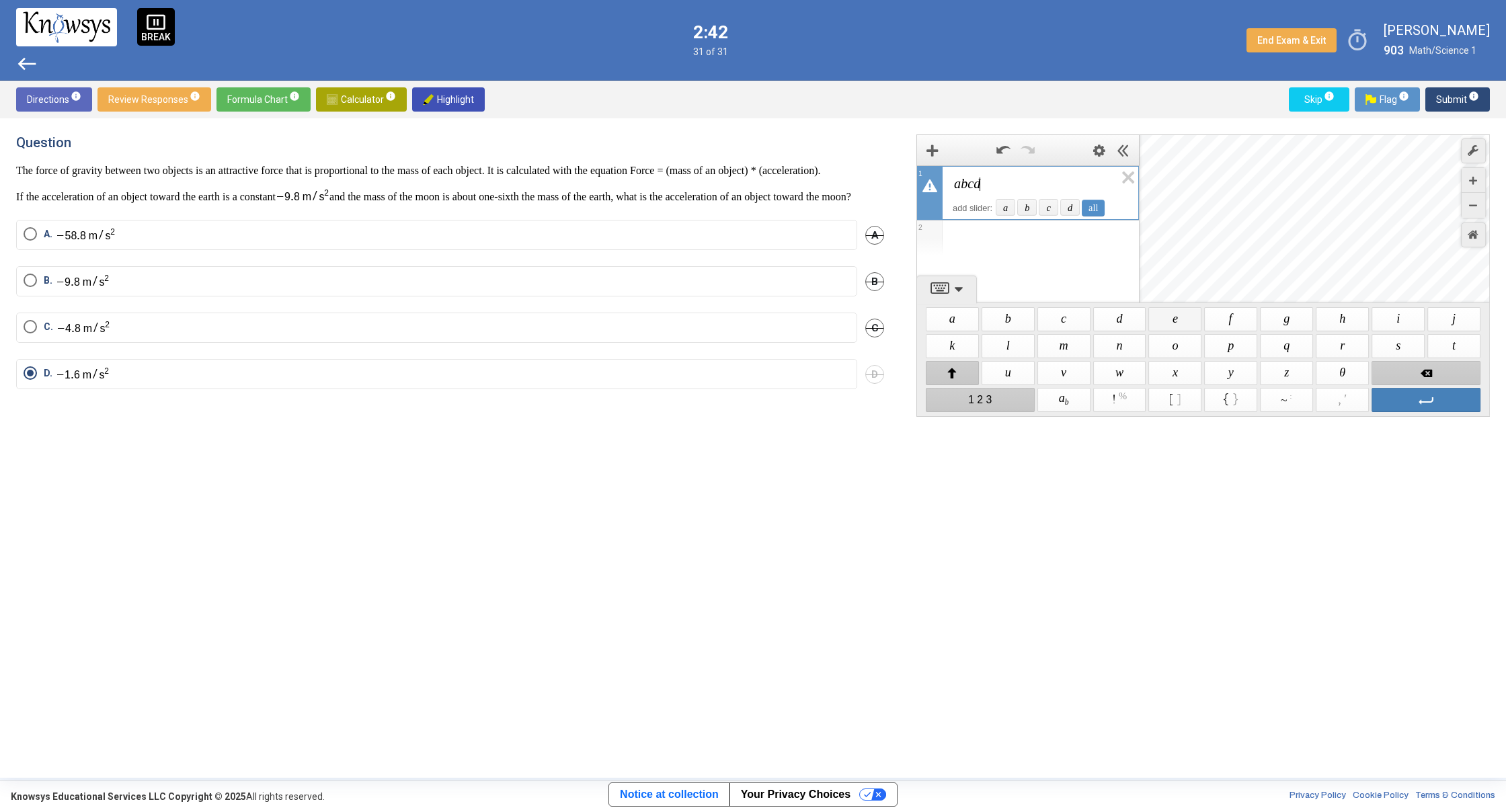
click at [1157, 311] on span "$$ e" at bounding box center [1176, 319] width 53 height 24
click at [1224, 315] on span "$$ f" at bounding box center [1231, 319] width 53 height 24
click at [1287, 317] on span "$$ g" at bounding box center [1287, 319] width 53 height 24
click at [1339, 317] on span "$$ h" at bounding box center [1342, 319] width 53 height 24
drag, startPoint x: 1395, startPoint y: 313, endPoint x: 1407, endPoint y: 312, distance: 12.0
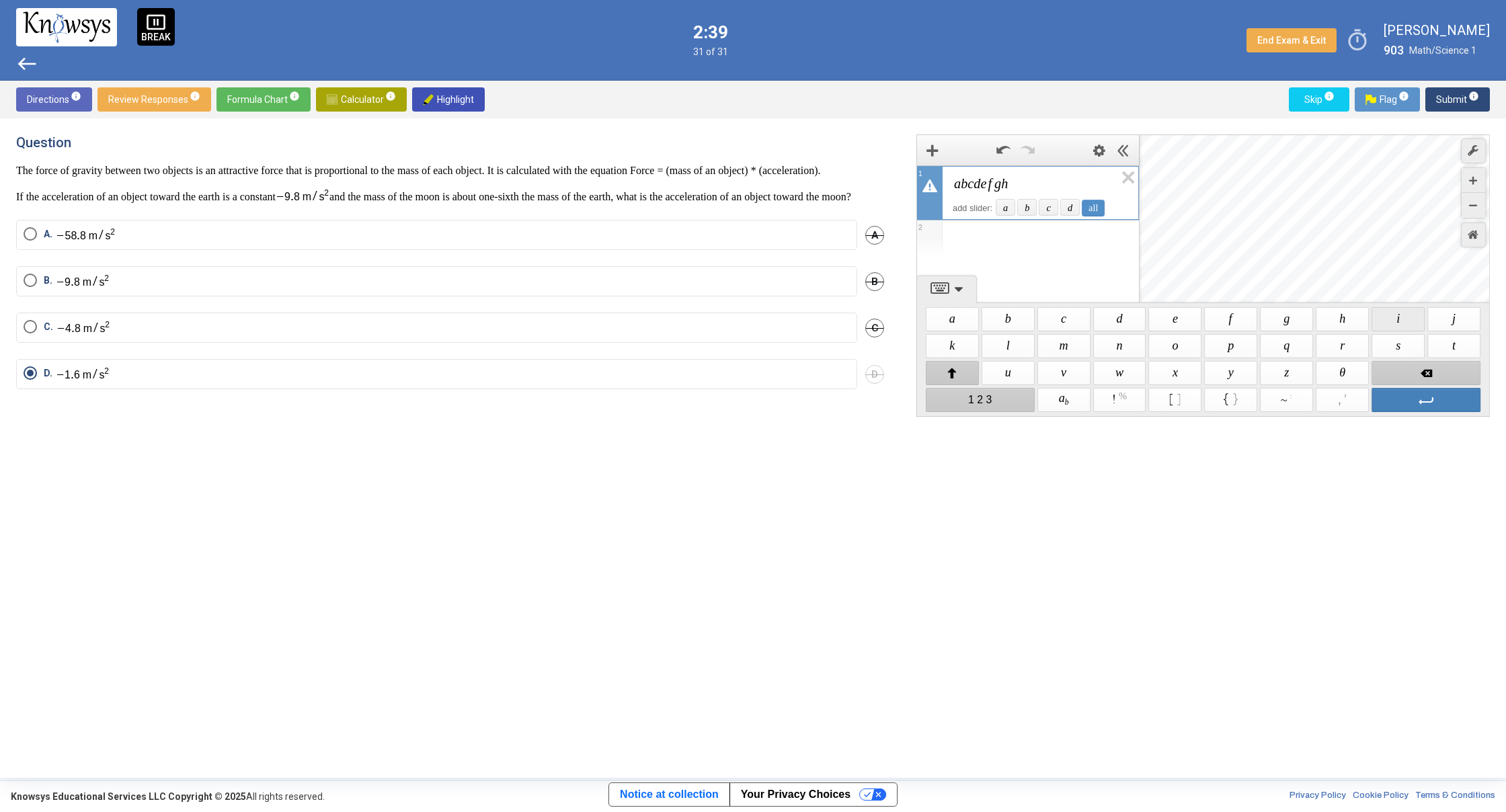
click at [1401, 313] on span "$$ i" at bounding box center [1398, 319] width 53 height 24
click at [1451, 311] on span "$$ j" at bounding box center [1453, 319] width 53 height 24
click at [944, 354] on span "$$ k" at bounding box center [952, 346] width 53 height 24
drag, startPoint x: 1004, startPoint y: 345, endPoint x: 1052, endPoint y: 341, distance: 48.2
click at [1005, 345] on span "$$ l" at bounding box center [1008, 346] width 53 height 24
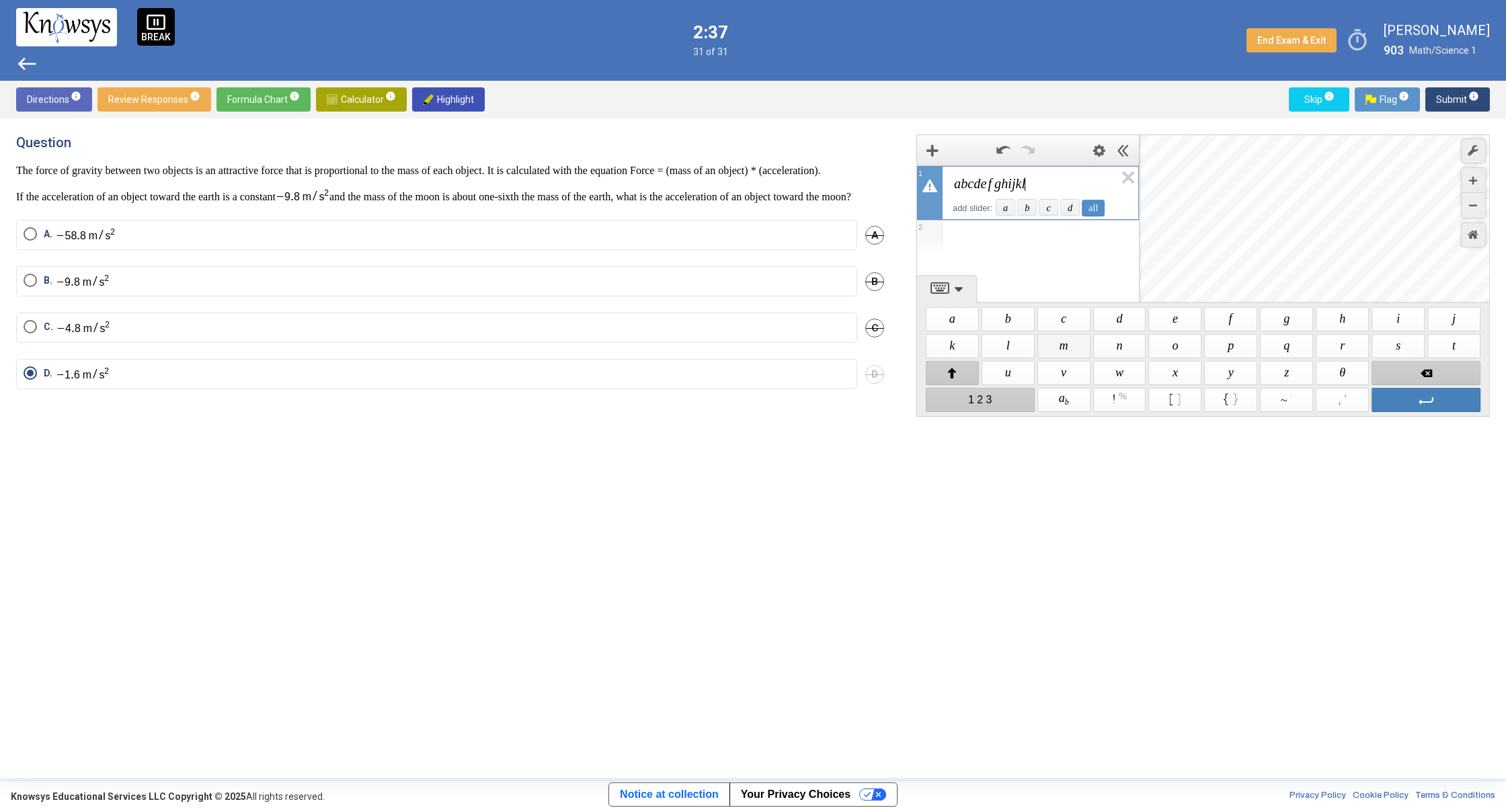
drag, startPoint x: 1053, startPoint y: 341, endPoint x: 1086, endPoint y: 339, distance: 33.1
click at [1056, 341] on span "$$ m" at bounding box center [1064, 346] width 53 height 24
click at [1151, 342] on span "$$ o" at bounding box center [1176, 346] width 53 height 24
click at [1412, 381] on span "Backspace" at bounding box center [1426, 373] width 109 height 24
drag, startPoint x: 1110, startPoint y: 351, endPoint x: 1165, endPoint y: 343, distance: 55.6
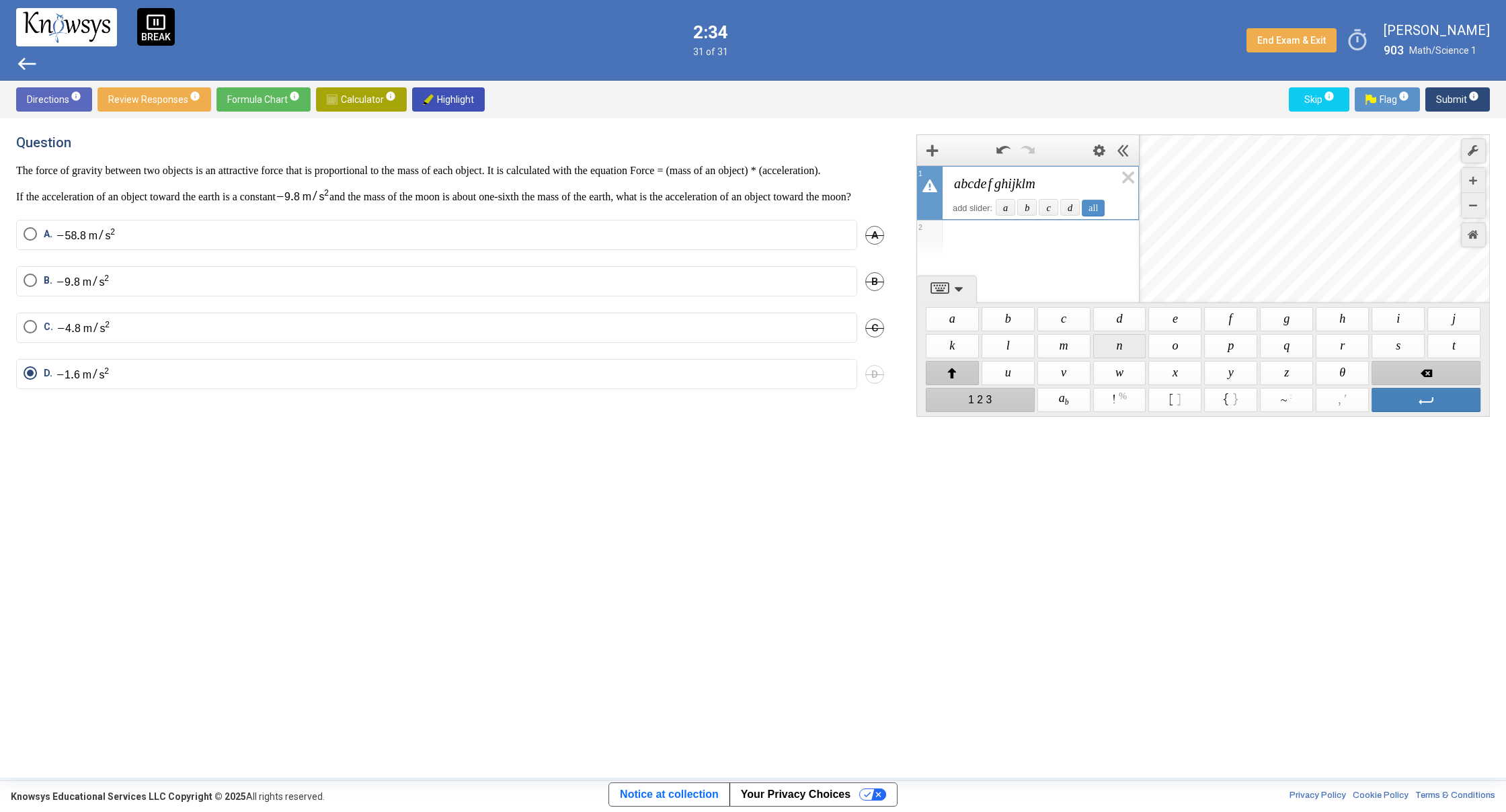
click at [1116, 349] on span "$$ n" at bounding box center [1119, 346] width 53 height 24
drag, startPoint x: 1168, startPoint y: 342, endPoint x: 1206, endPoint y: 338, distance: 38.2
click at [1168, 342] on span "$$ o" at bounding box center [1176, 346] width 53 height 24
click at [1221, 339] on span "$$ p" at bounding box center [1231, 346] width 53 height 24
click at [1281, 345] on span "$$ q" at bounding box center [1287, 346] width 53 height 24
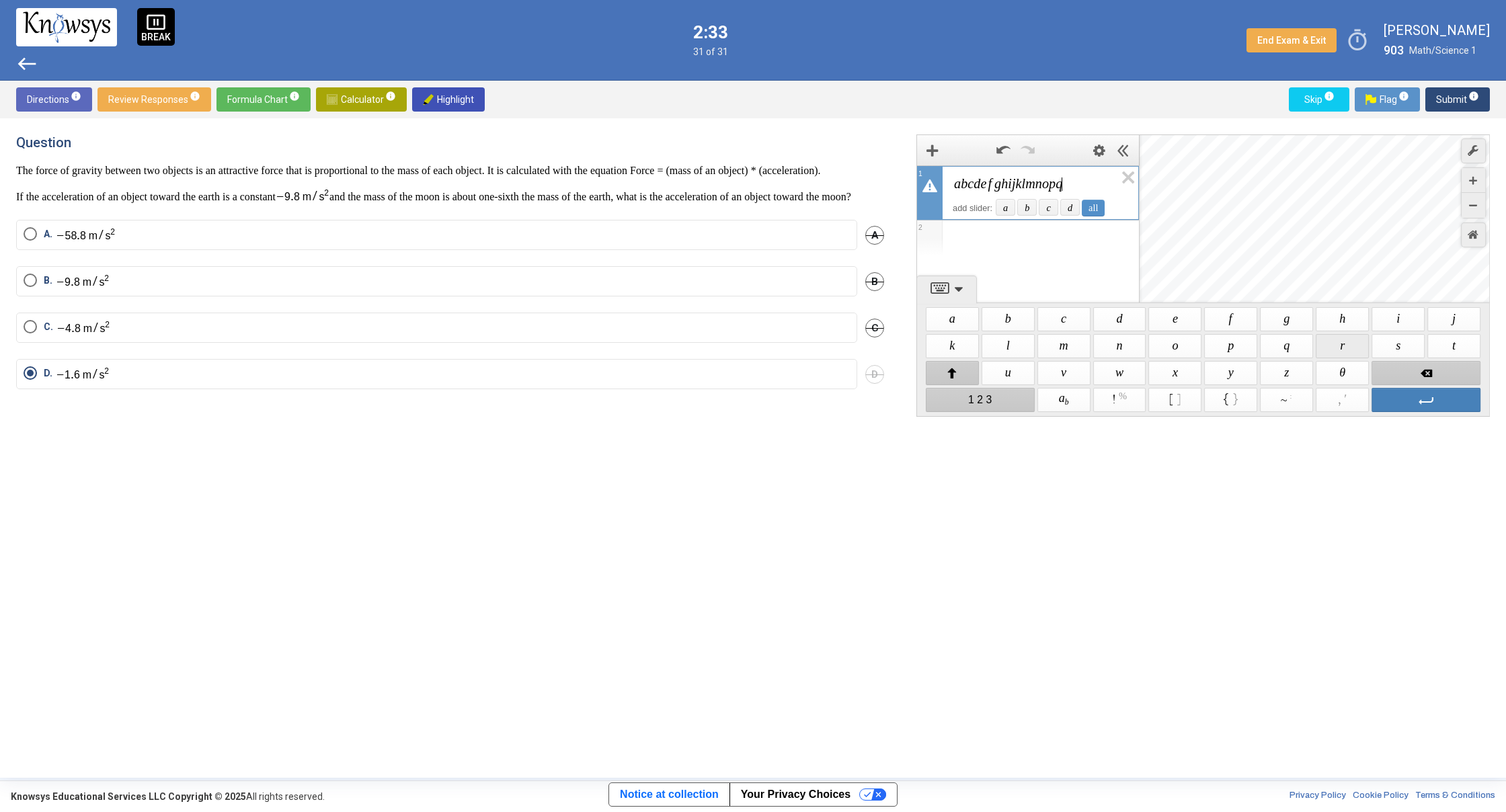
drag, startPoint x: 1327, startPoint y: 339, endPoint x: 1357, endPoint y: 335, distance: 30.3
click at [1331, 338] on span "$$ r" at bounding box center [1342, 346] width 53 height 24
click at [1392, 342] on span "$$ s" at bounding box center [1398, 346] width 53 height 24
click at [1459, 341] on span "$$ t" at bounding box center [1453, 346] width 53 height 24
click at [1026, 374] on span "$$ u" at bounding box center [1008, 373] width 53 height 24
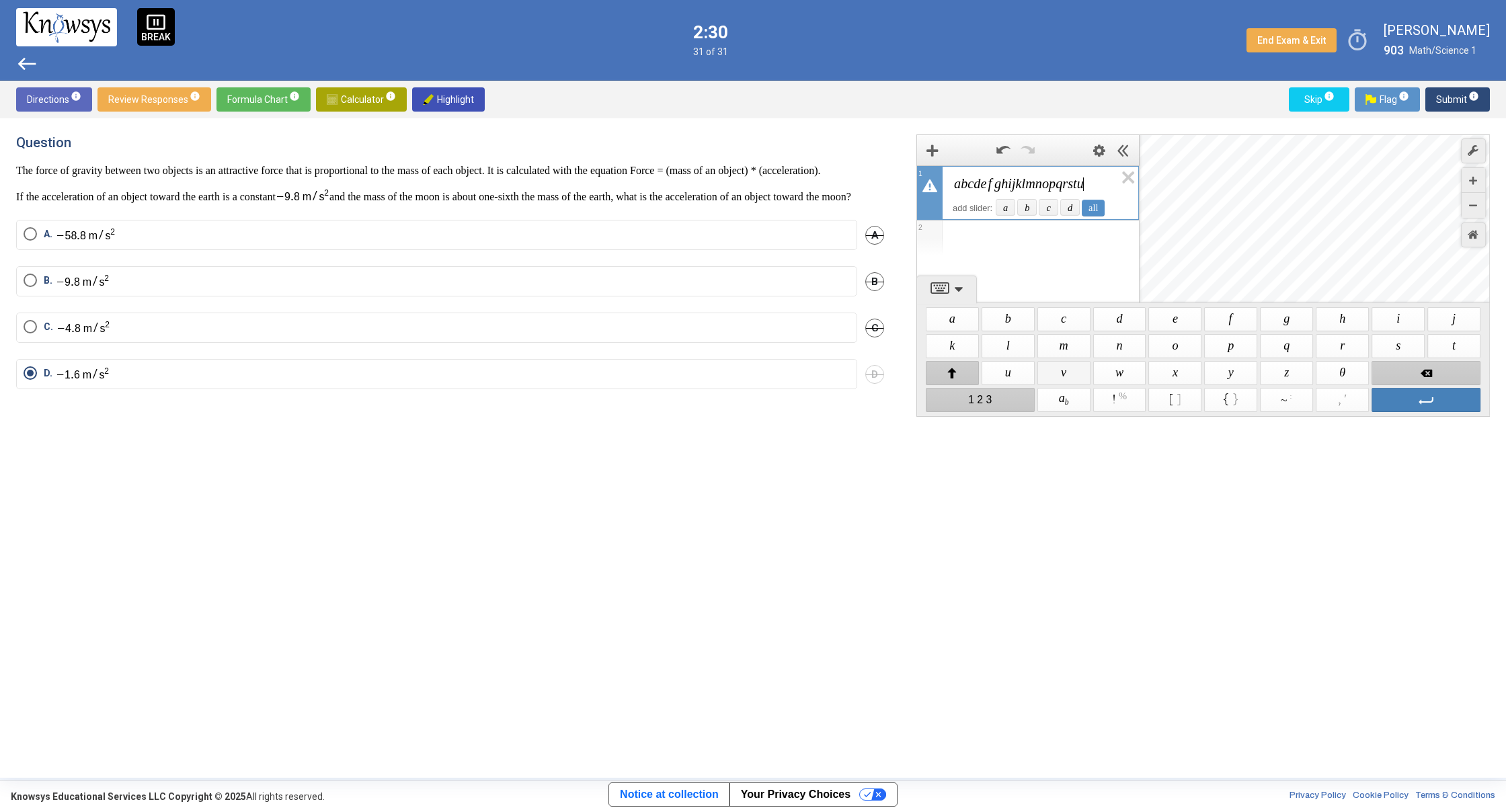
click at [1058, 371] on span "$$ v" at bounding box center [1064, 373] width 53 height 24
drag, startPoint x: 1129, startPoint y: 371, endPoint x: 1158, endPoint y: 368, distance: 29.2
click at [1130, 371] on span "$$ w" at bounding box center [1119, 373] width 53 height 24
click at [1192, 369] on span "$$ x" at bounding box center [1176, 373] width 53 height 24
click at [1242, 373] on span "$$ y" at bounding box center [1231, 373] width 53 height 24
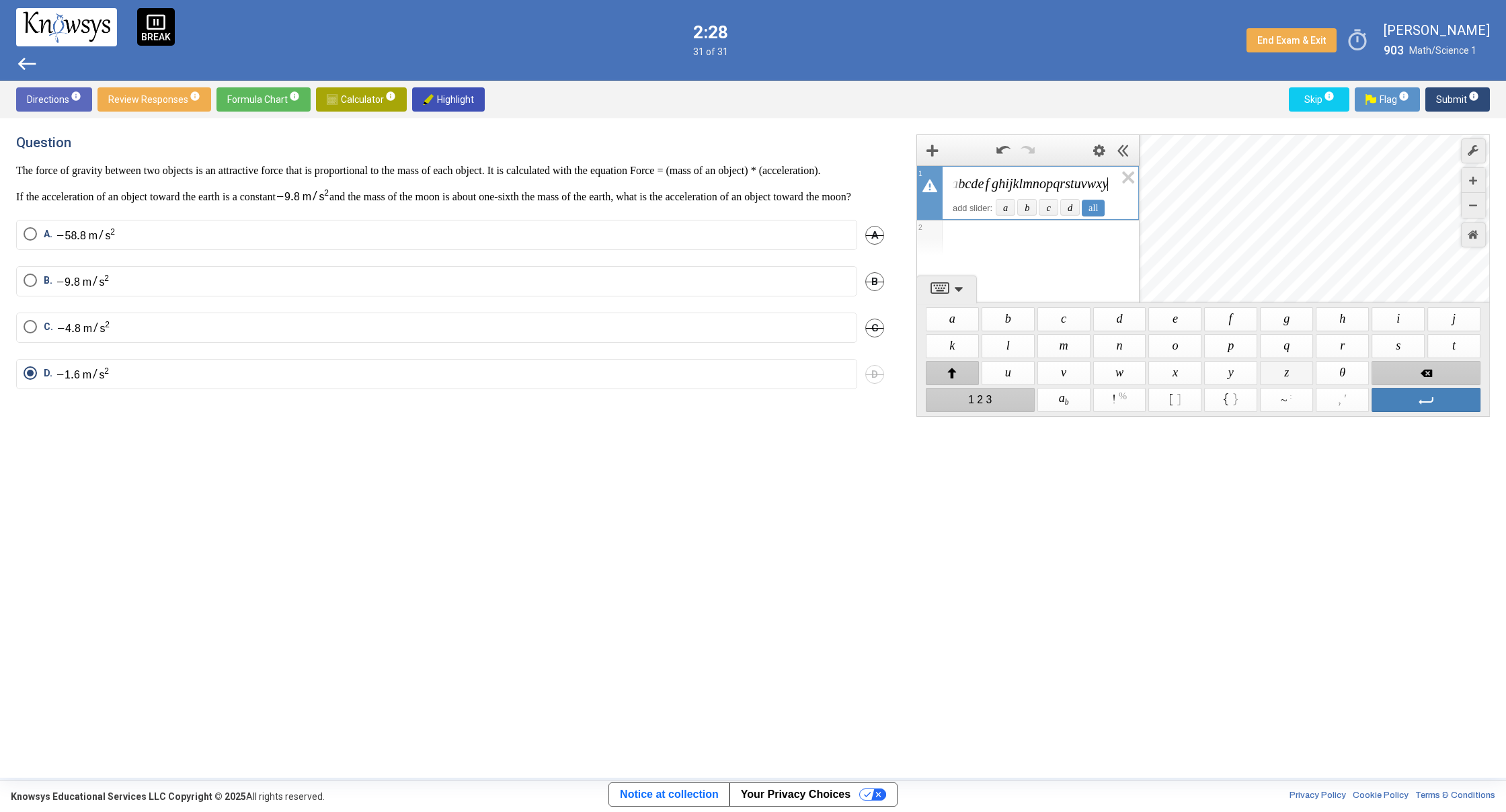
click at [1284, 373] on span "$$ z" at bounding box center [1287, 373] width 53 height 24
drag, startPoint x: 1110, startPoint y: 344, endPoint x: 1149, endPoint y: 346, distance: 39.1
click at [1114, 346] on span "$$ n" at bounding box center [1119, 346] width 53 height 24
drag, startPoint x: 1168, startPoint y: 348, endPoint x: 1140, endPoint y: 352, distance: 28.3
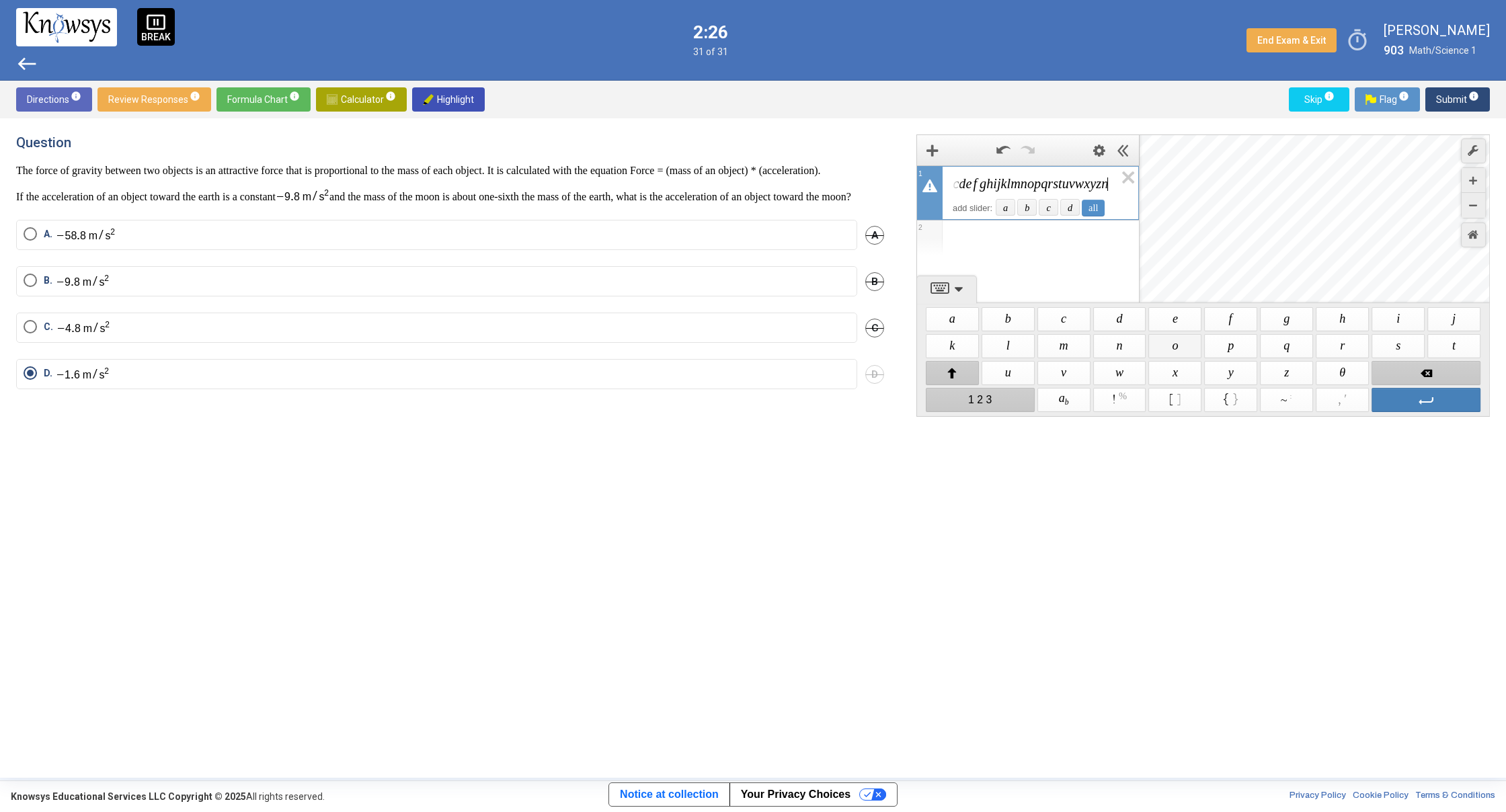
click at [1167, 349] on span "$$ o" at bounding box center [1176, 346] width 53 height 24
click at [1059, 354] on span "$$ m" at bounding box center [1064, 346] width 53 height 24
click at [1399, 320] on span "$$ i" at bounding box center [1398, 319] width 53 height 24
drag, startPoint x: 1124, startPoint y: 349, endPoint x: 1159, endPoint y: 345, distance: 35.2
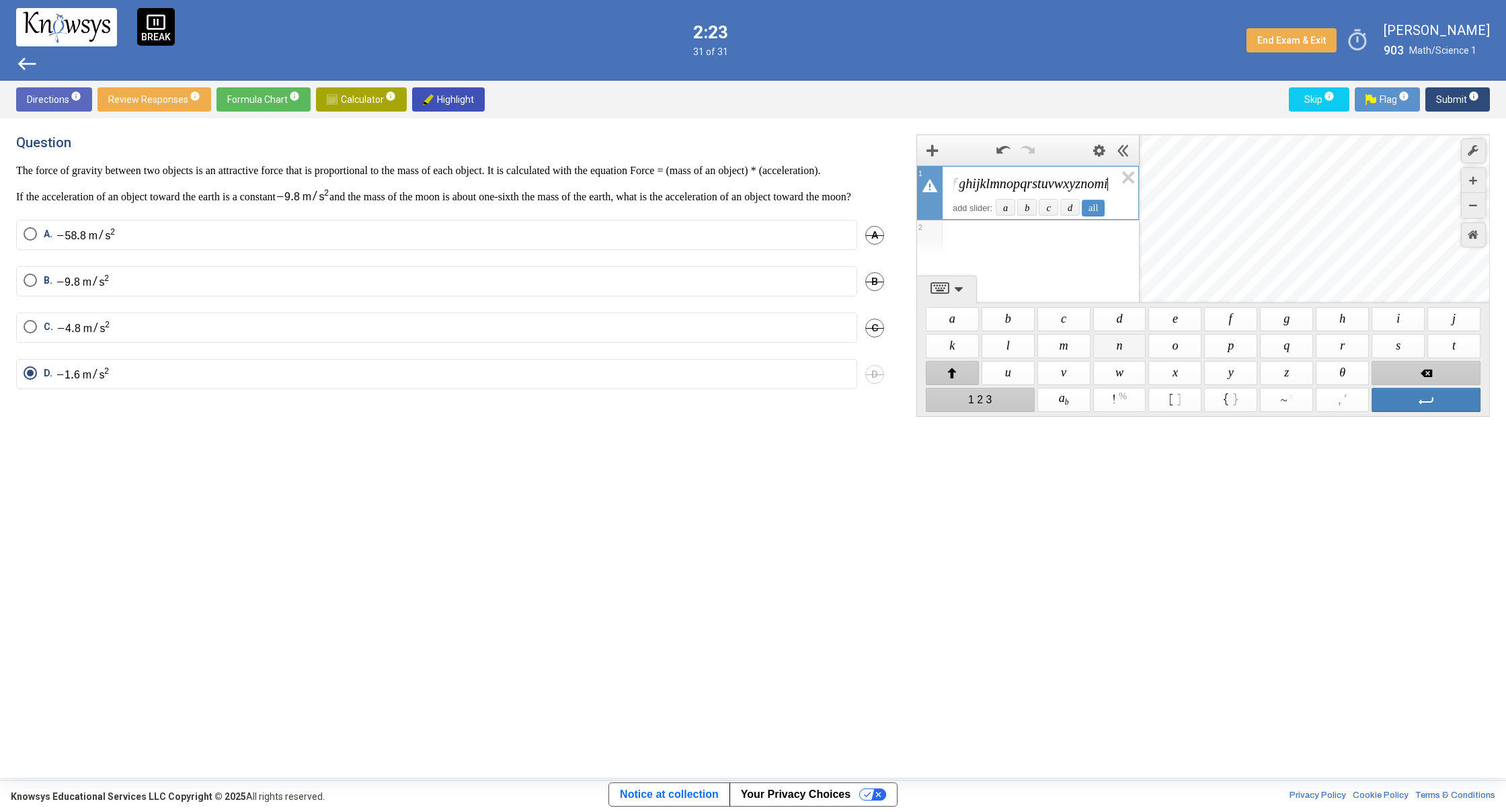
click at [1126, 349] on span "$$ n" at bounding box center [1119, 346] width 53 height 24
drag, startPoint x: 1178, startPoint y: 349, endPoint x: 1187, endPoint y: 349, distance: 9.0
click at [1178, 349] on span "$$ o" at bounding box center [1176, 346] width 53 height 24
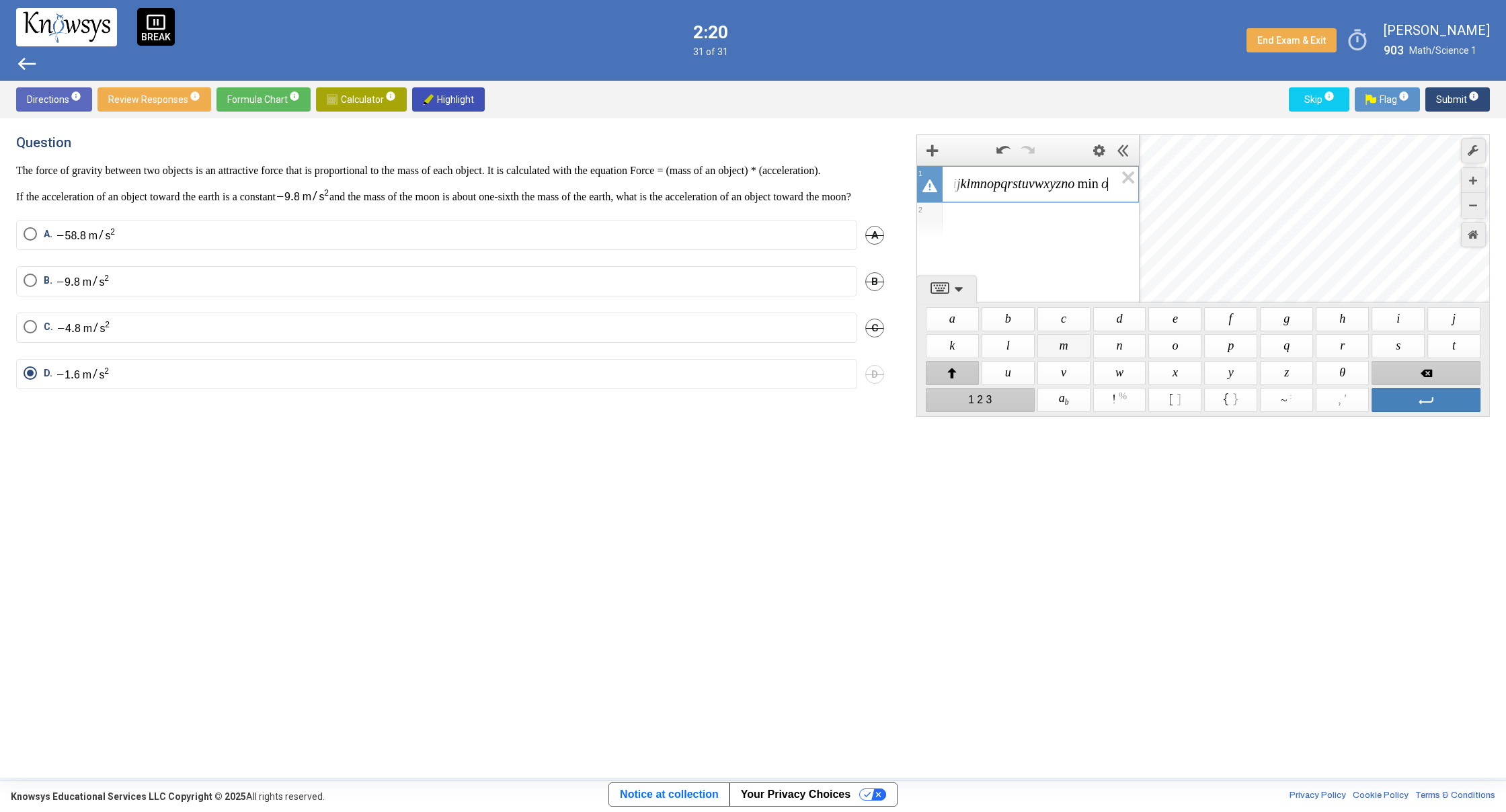
click at [1064, 343] on span "$$ m" at bounding box center [1064, 346] width 53 height 24
click at [1233, 372] on span "$$ y" at bounding box center [1231, 373] width 53 height 24
drag, startPoint x: 966, startPoint y: 322, endPoint x: 988, endPoint y: 319, distance: 22.2
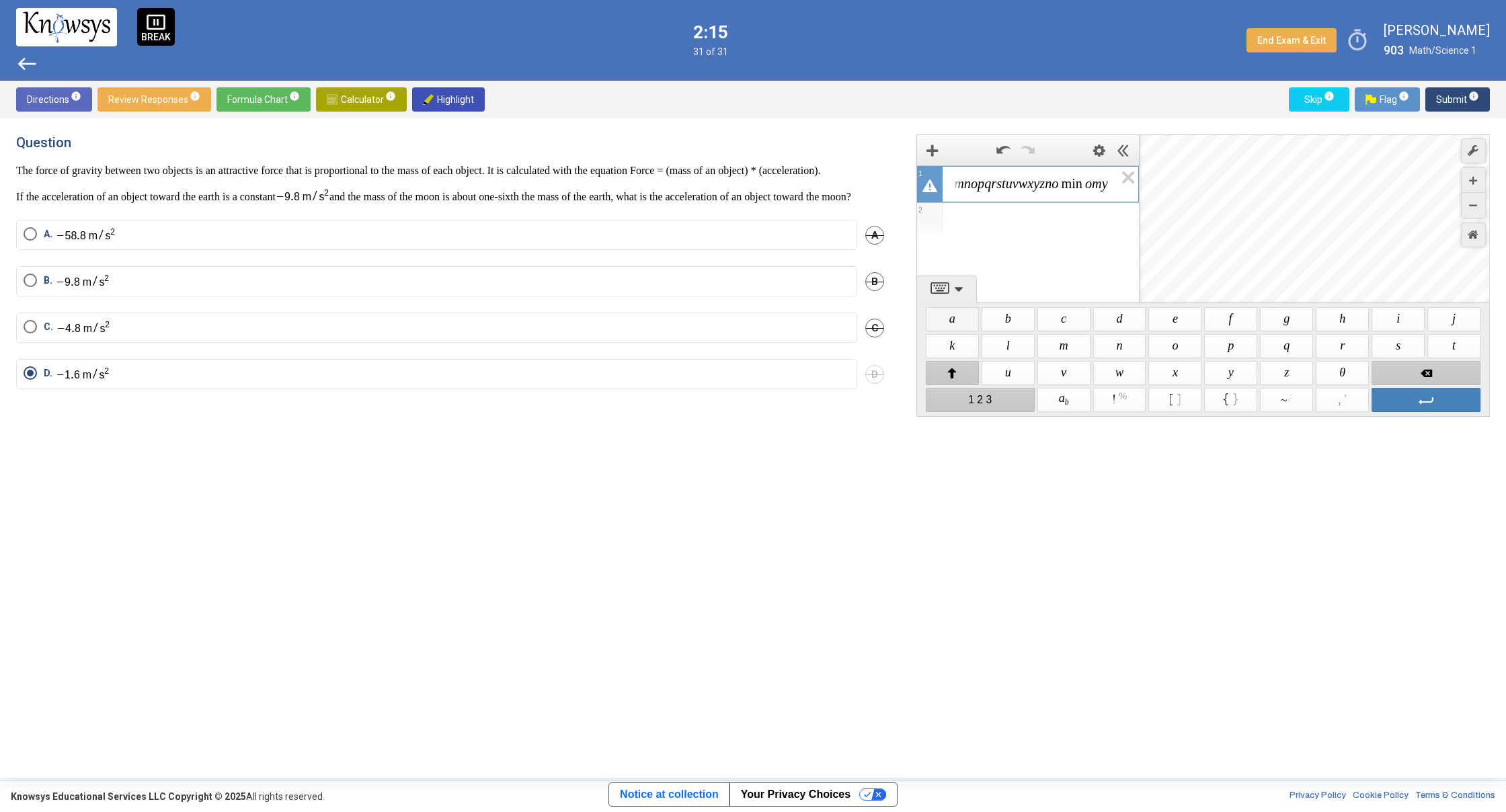
click at [966, 322] on span "$$ a" at bounding box center [952, 319] width 53 height 24
click at [1007, 314] on span "$$ b" at bounding box center [1008, 319] width 53 height 24
click at [1074, 318] on span "$$ c" at bounding box center [1064, 319] width 53 height 24
click at [1120, 352] on span "$$ n" at bounding box center [1119, 346] width 53 height 24
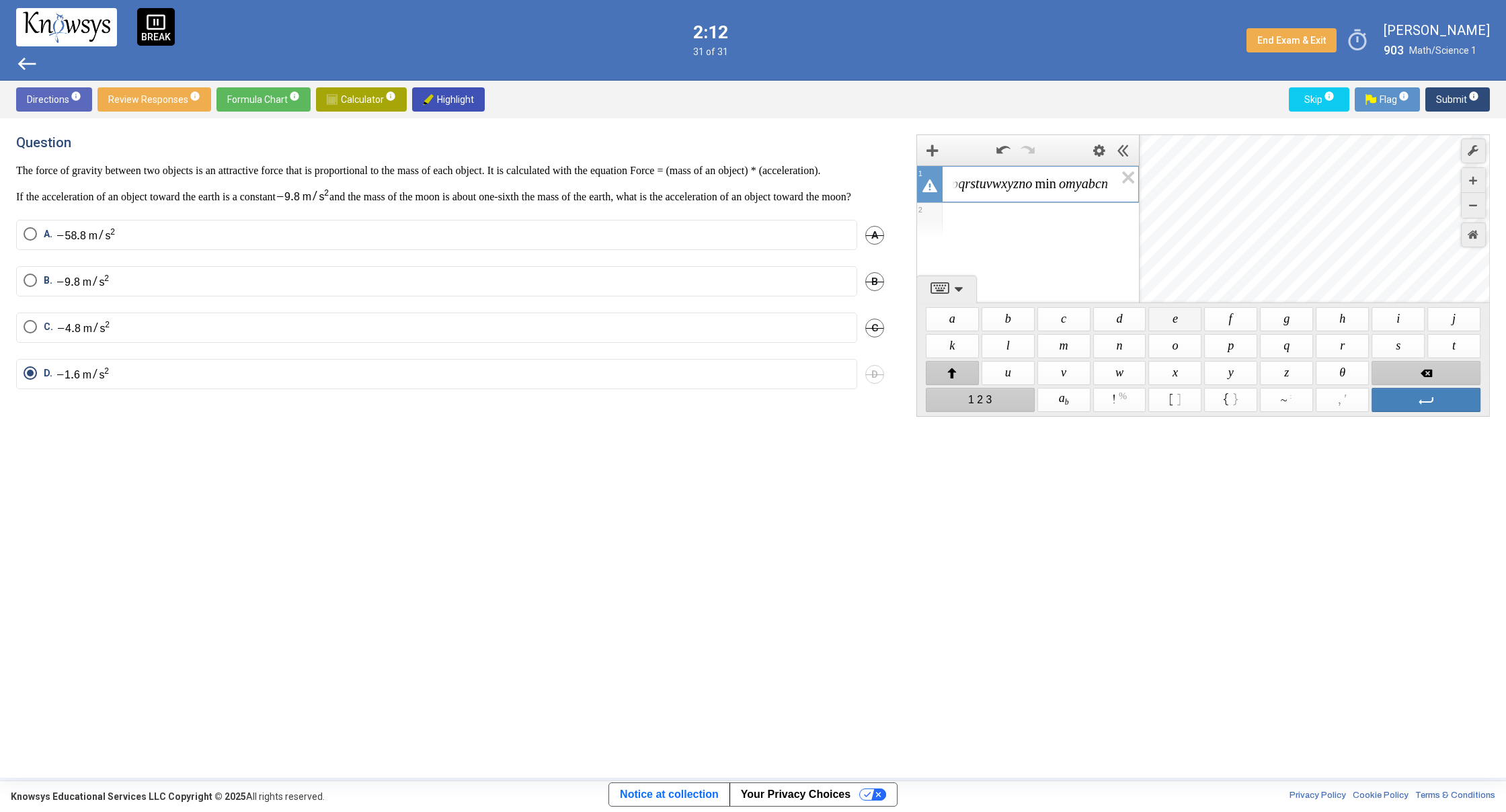
click at [1186, 325] on span "$$ e" at bounding box center [1176, 319] width 53 height 24
click at [1453, 345] on span "$$ t" at bounding box center [1453, 346] width 53 height 24
click at [1445, 346] on span "$$ t" at bounding box center [1453, 346] width 53 height 24
click at [1400, 316] on span "$$ i" at bounding box center [1398, 319] width 53 height 24
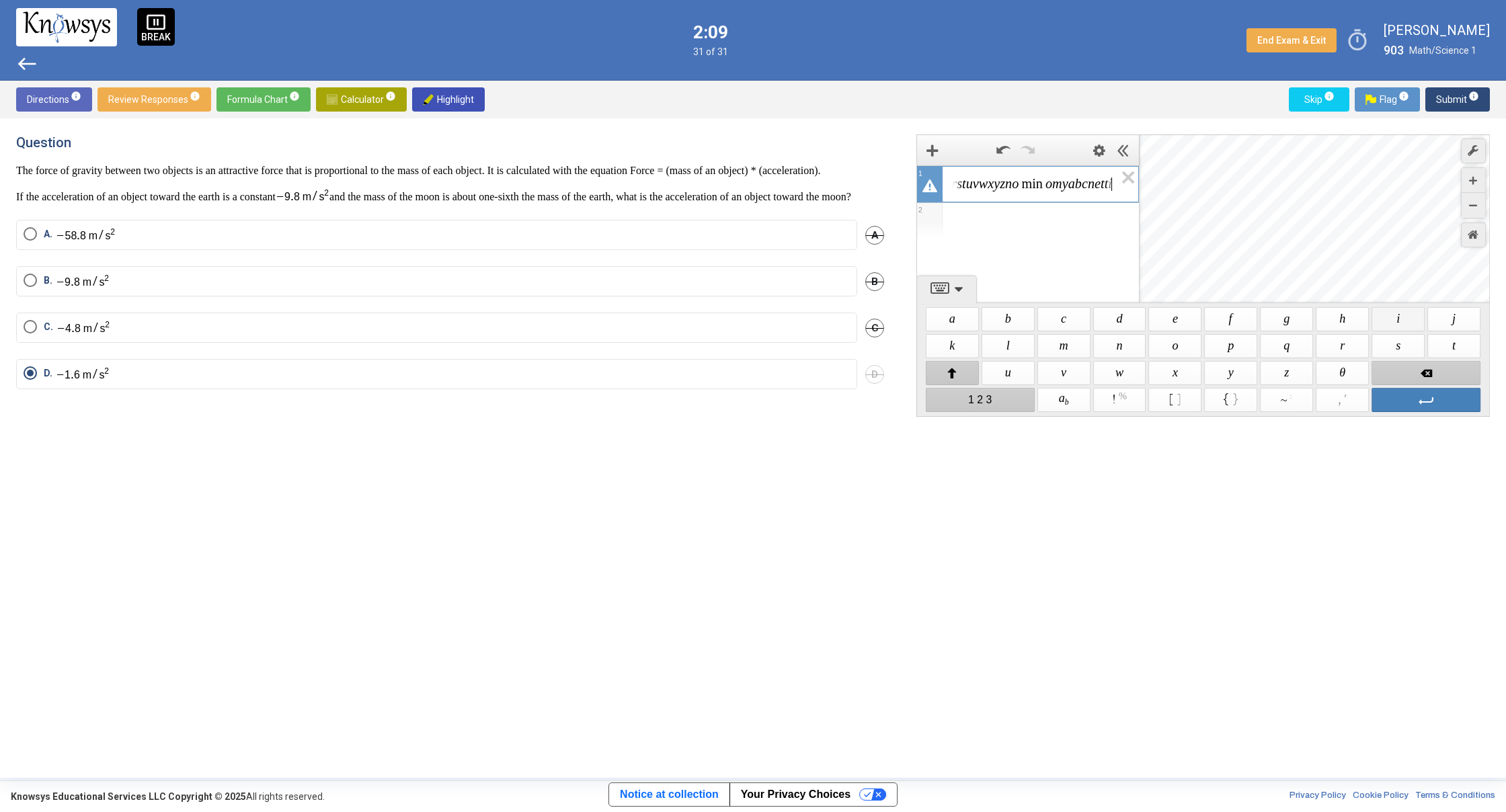
scroll to position [0, 115]
drag, startPoint x: 1074, startPoint y: 346, endPoint x: 1119, endPoint y: 338, distance: 45.7
click
drag, startPoint x: 1173, startPoint y: 349, endPoint x: 1187, endPoint y: 346, distance: 14.3
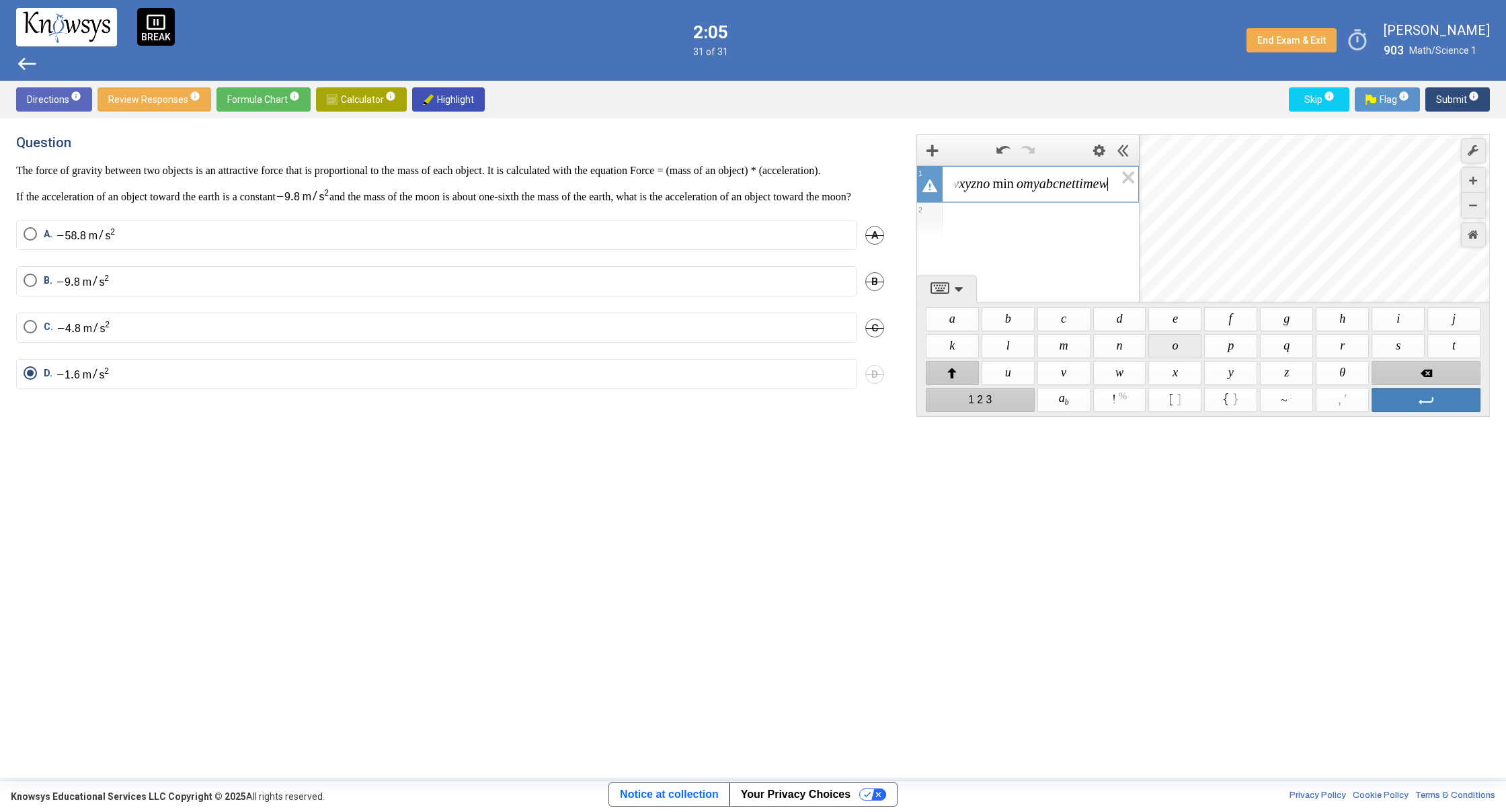
scroll to position [0, 146]
drag, startPoint x: 1127, startPoint y: 350, endPoint x: 1144, endPoint y: 346, distance: 17.5
drag, startPoint x: 1029, startPoint y: 189, endPoint x: 1067, endPoint y: 190, distance: 38.0
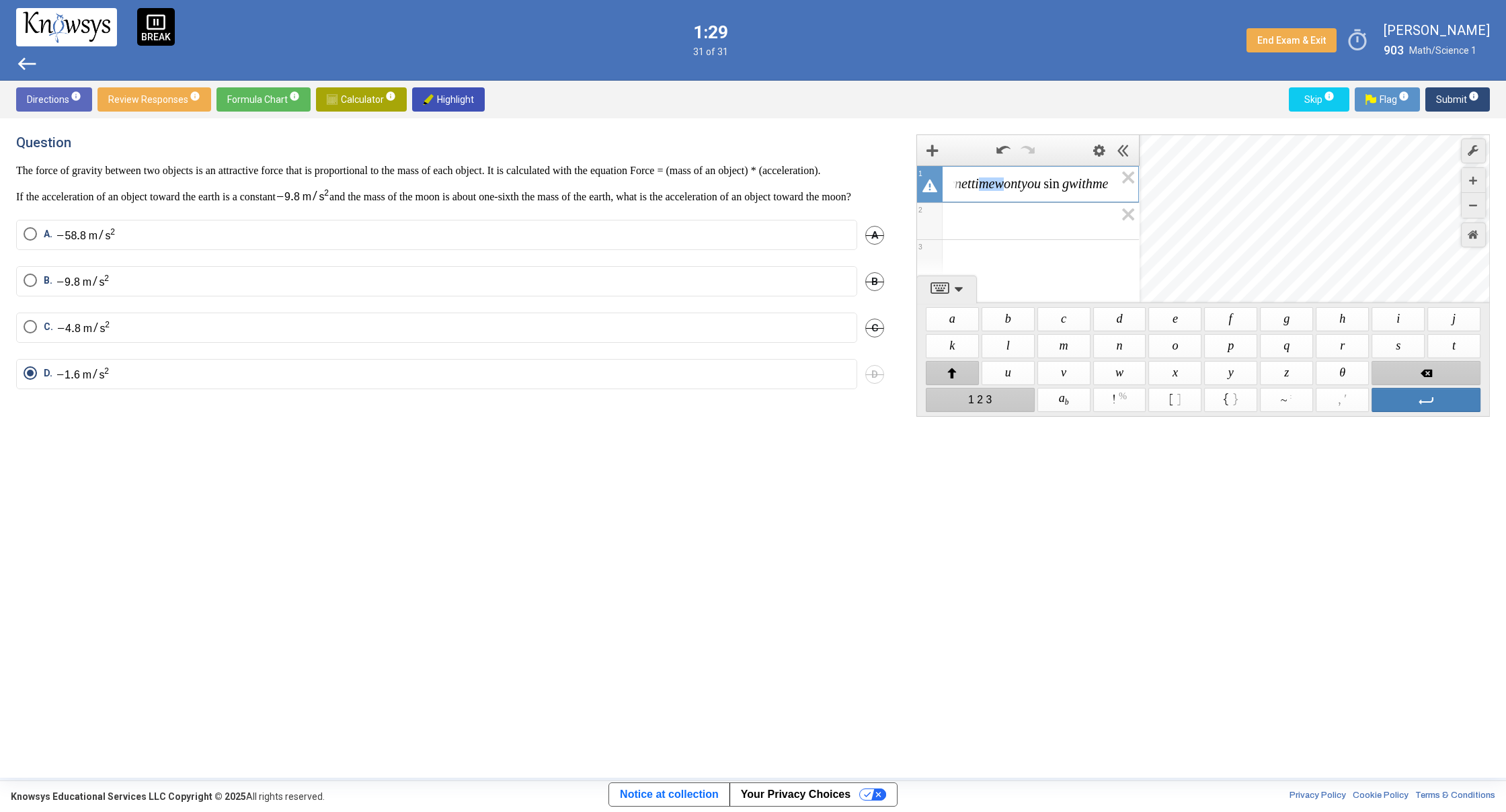
drag, startPoint x: 969, startPoint y: 187, endPoint x: 999, endPoint y: 187, distance: 30.0
drag, startPoint x: 981, startPoint y: 187, endPoint x: 850, endPoint y: 188, distance: 131.0
drag, startPoint x: 1067, startPoint y: 188, endPoint x: 1094, endPoint y: 188, distance: 27.0
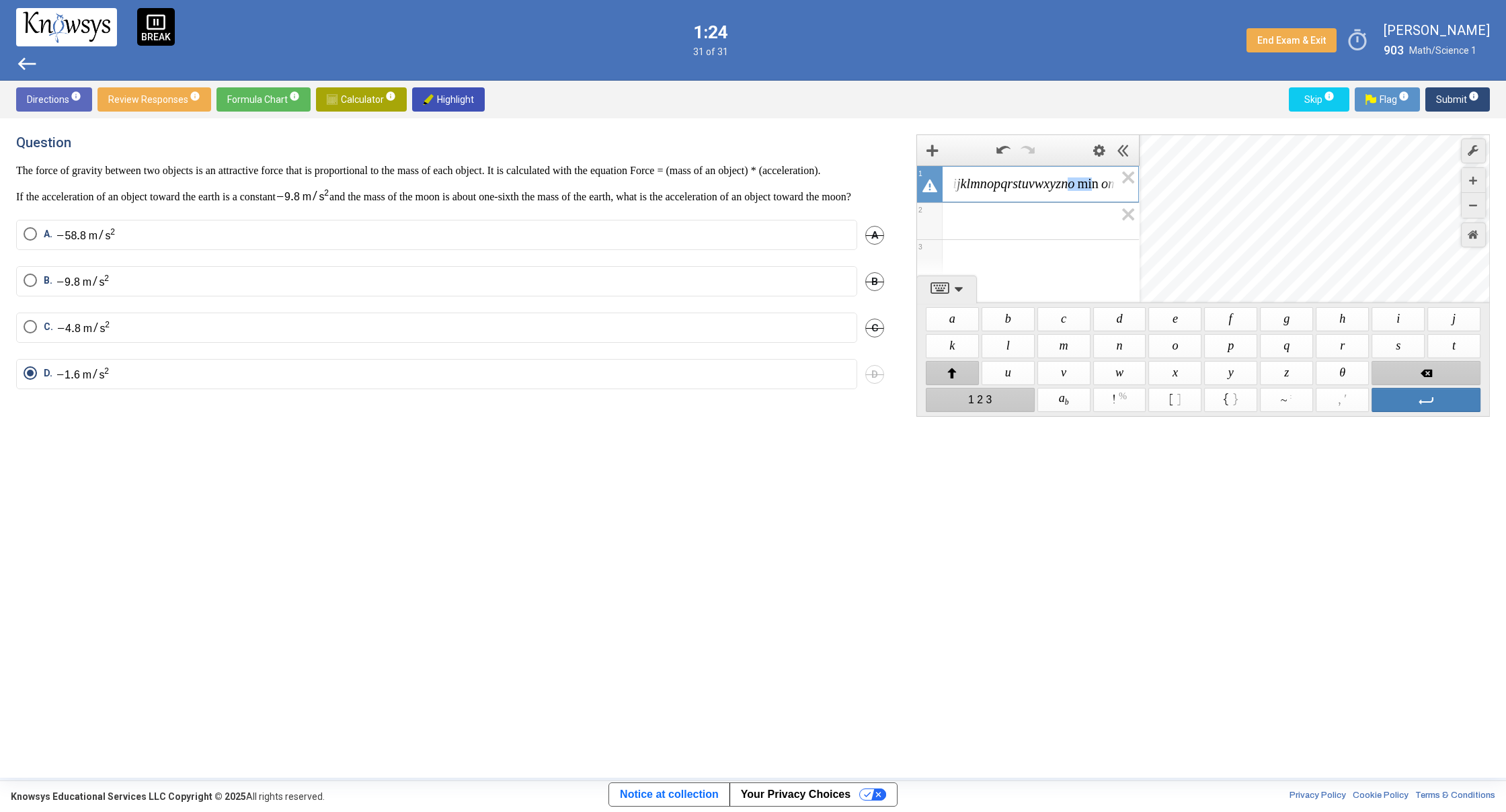
drag, startPoint x: 1091, startPoint y: 188, endPoint x: 1113, endPoint y: 188, distance: 22.0
drag, startPoint x: 1096, startPoint y: 189, endPoint x: 1265, endPoint y: 182, distance: 169.1
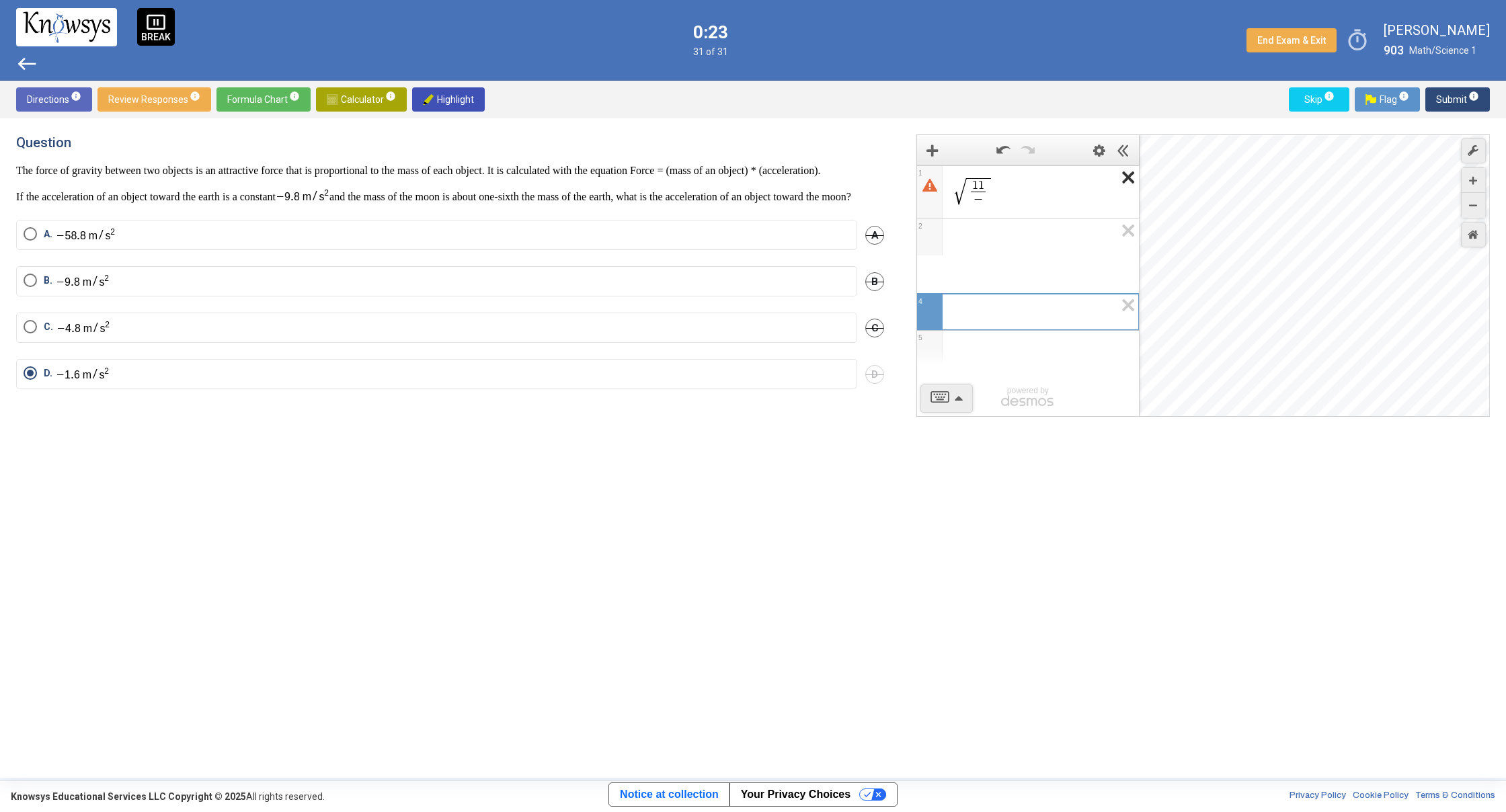
scroll to position [0, 0]
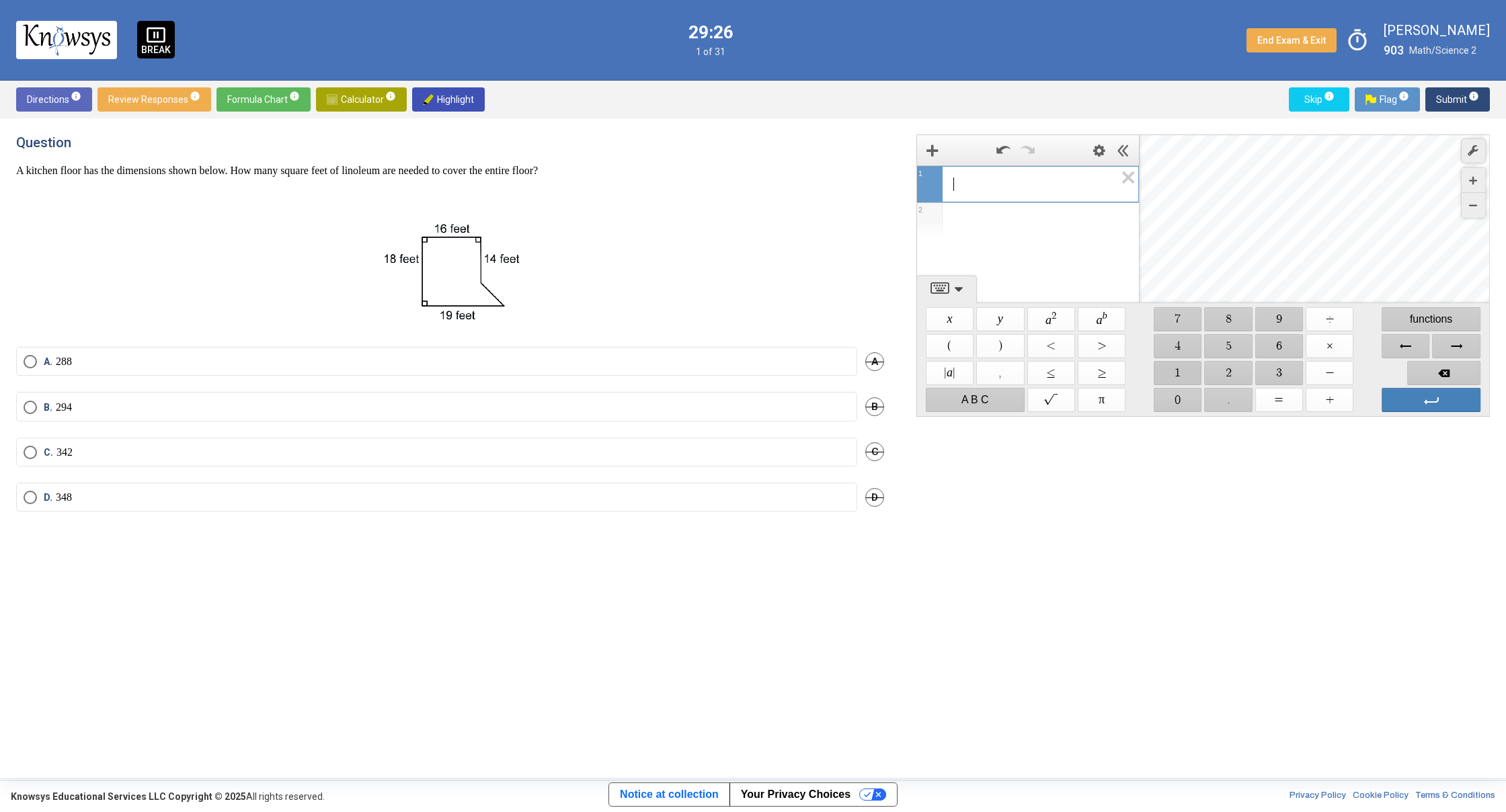
drag, startPoint x: 1168, startPoint y: 371, endPoint x: 1187, endPoint y: 370, distance: 19.0
drag, startPoint x: 1270, startPoint y: 364, endPoint x: 1314, endPoint y: 353, distance: 45.4
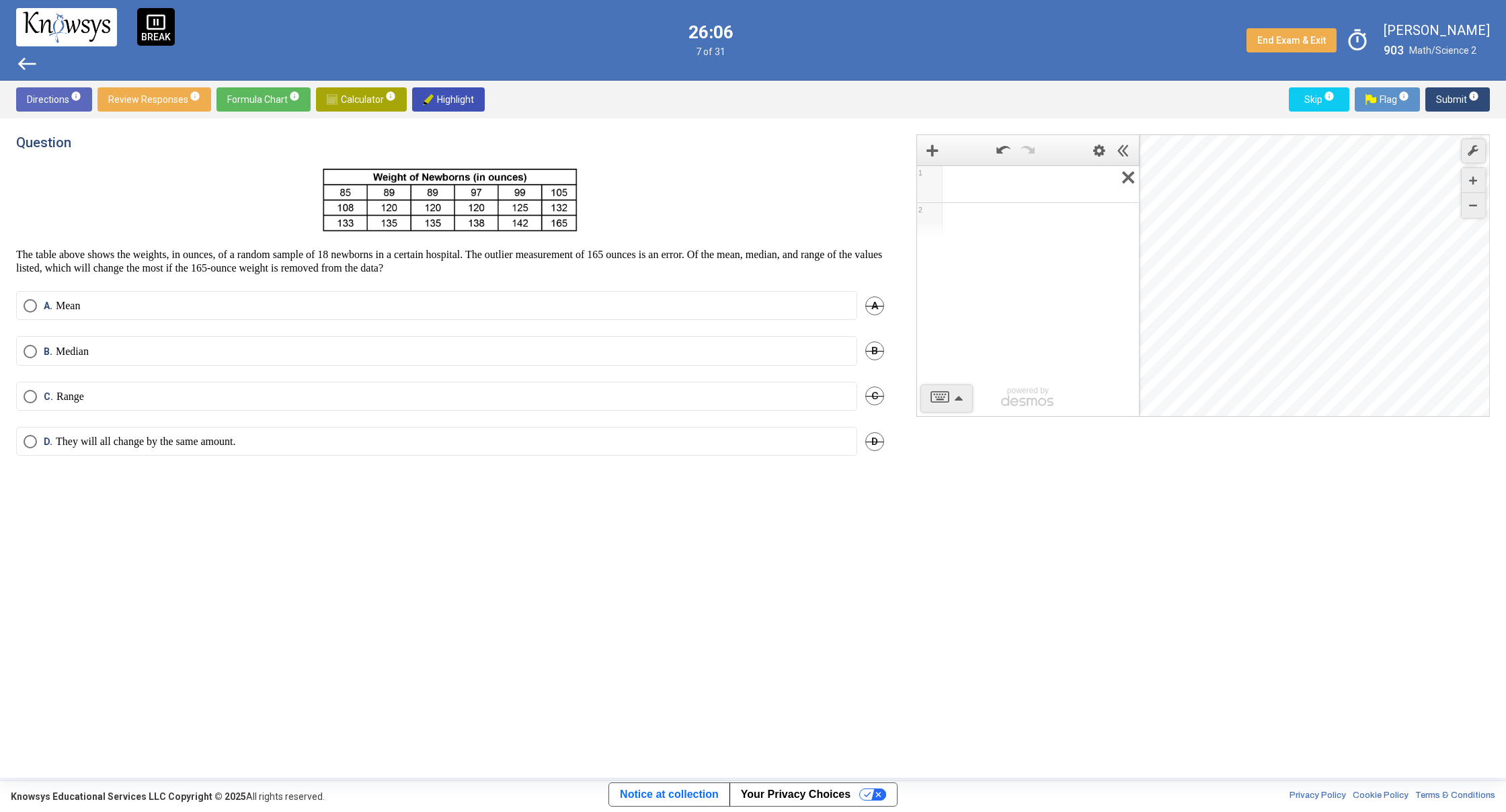
drag, startPoint x: 1123, startPoint y: 172, endPoint x: 1137, endPoint y: 159, distance: 19.1
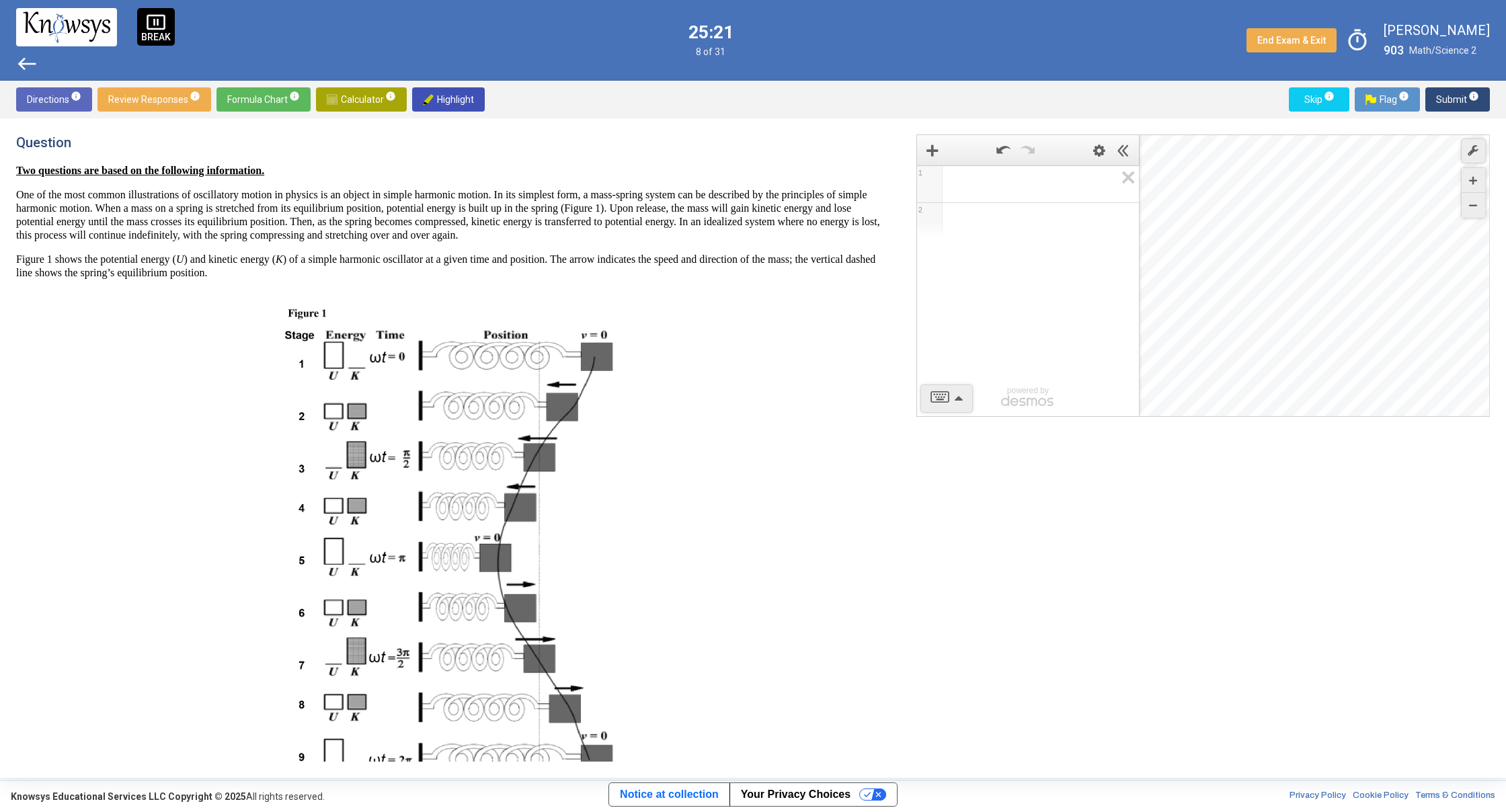
drag, startPoint x: 644, startPoint y: 452, endPoint x: 633, endPoint y: 520, distance: 68.9
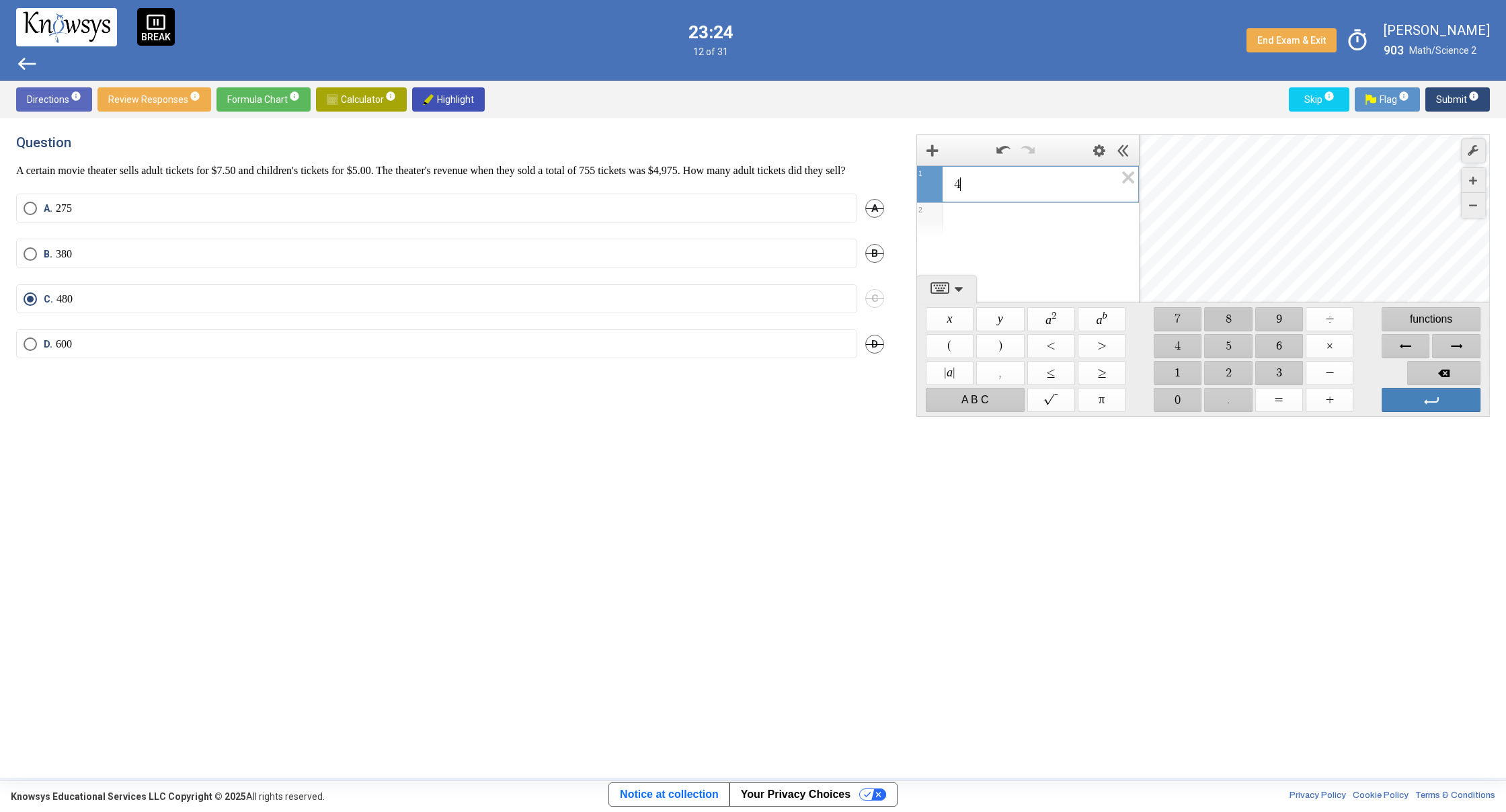
drag, startPoint x: 1232, startPoint y: 308, endPoint x: 1232, endPoint y: 316, distance: 8.0
drag, startPoint x: 1166, startPoint y: 348, endPoint x: 1192, endPoint y: 357, distance: 27.5
drag, startPoint x: 1200, startPoint y: 361, endPoint x: 1189, endPoint y: 371, distance: 14.9
drag, startPoint x: 1180, startPoint y: 328, endPoint x: 1210, endPoint y: 321, distance: 30.8
drag, startPoint x: 1211, startPoint y: 322, endPoint x: 1197, endPoint y: 348, distance: 29.5
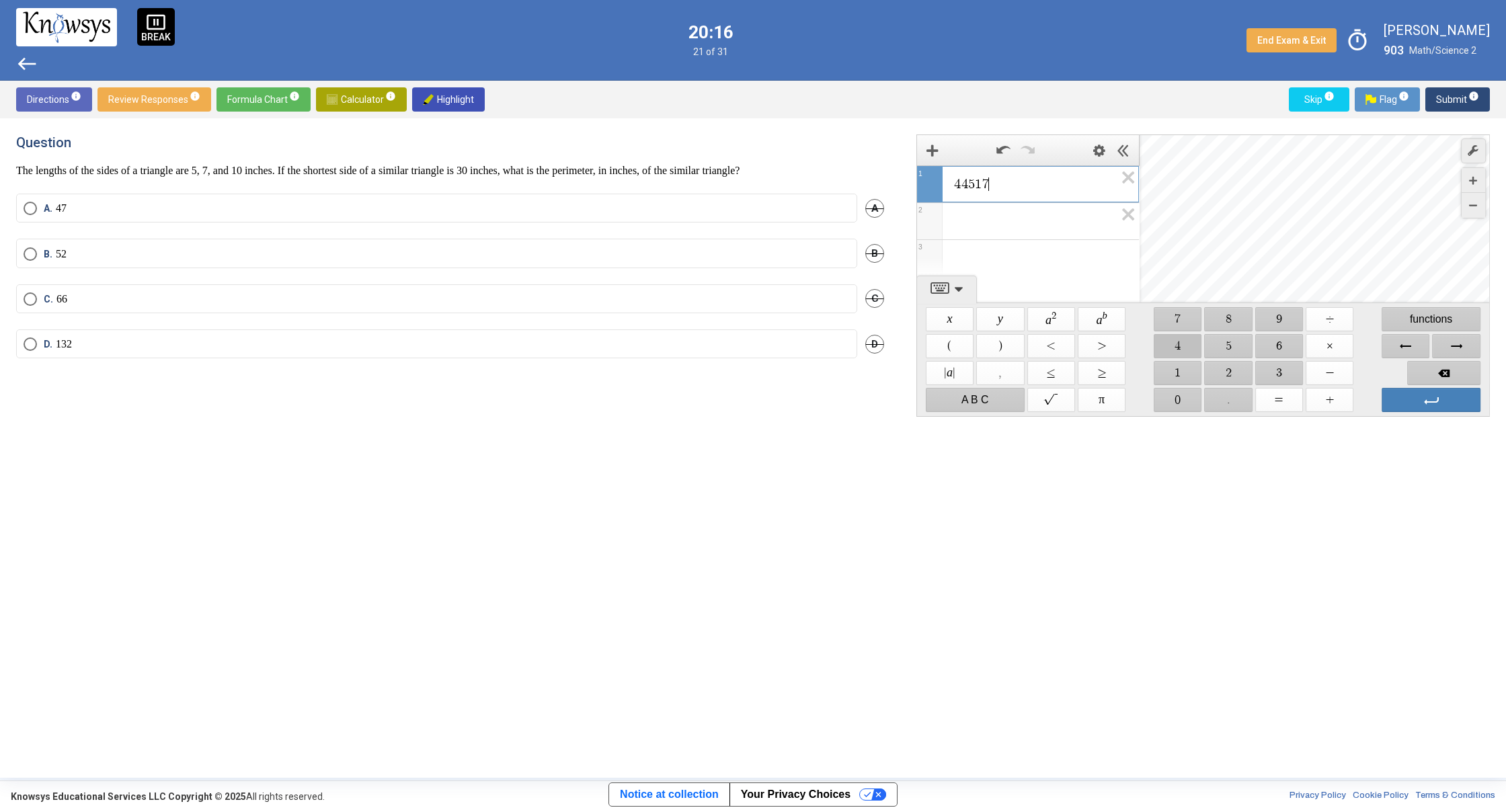
drag, startPoint x: 1154, startPoint y: 379, endPoint x: 1225, endPoint y: 348, distance: 77.5
drag, startPoint x: 1158, startPoint y: 357, endPoint x: 1312, endPoint y: 325, distance: 157.3
drag, startPoint x: 1312, startPoint y: 325, endPoint x: 1236, endPoint y: 378, distance: 92.7
drag, startPoint x: 1409, startPoint y: 345, endPoint x: 1226, endPoint y: 338, distance: 183.1
drag, startPoint x: 1233, startPoint y: 340, endPoint x: 1410, endPoint y: 420, distance: 194.2
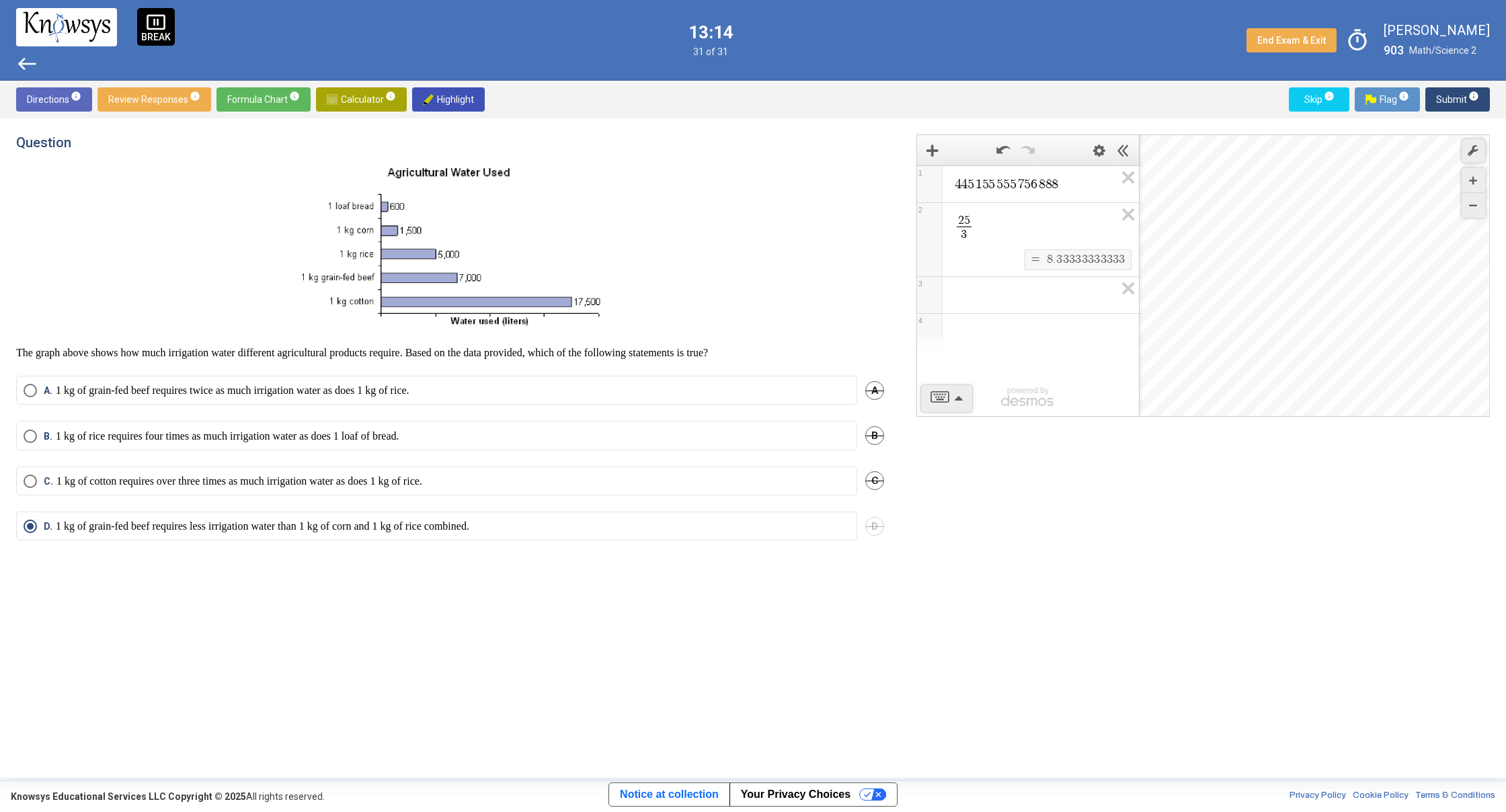
drag, startPoint x: 1391, startPoint y: 288, endPoint x: 1382, endPoint y: 291, distance: 9.5
drag, startPoint x: 1382, startPoint y: 291, endPoint x: 1420, endPoint y: 314, distance: 44.4
drag, startPoint x: 1388, startPoint y: 240, endPoint x: 1274, endPoint y: 213, distance: 117.2
drag, startPoint x: 1350, startPoint y: 261, endPoint x: 1396, endPoint y: 247, distance: 48.1
drag, startPoint x: 1472, startPoint y: 182, endPoint x: 1461, endPoint y: 184, distance: 11.2
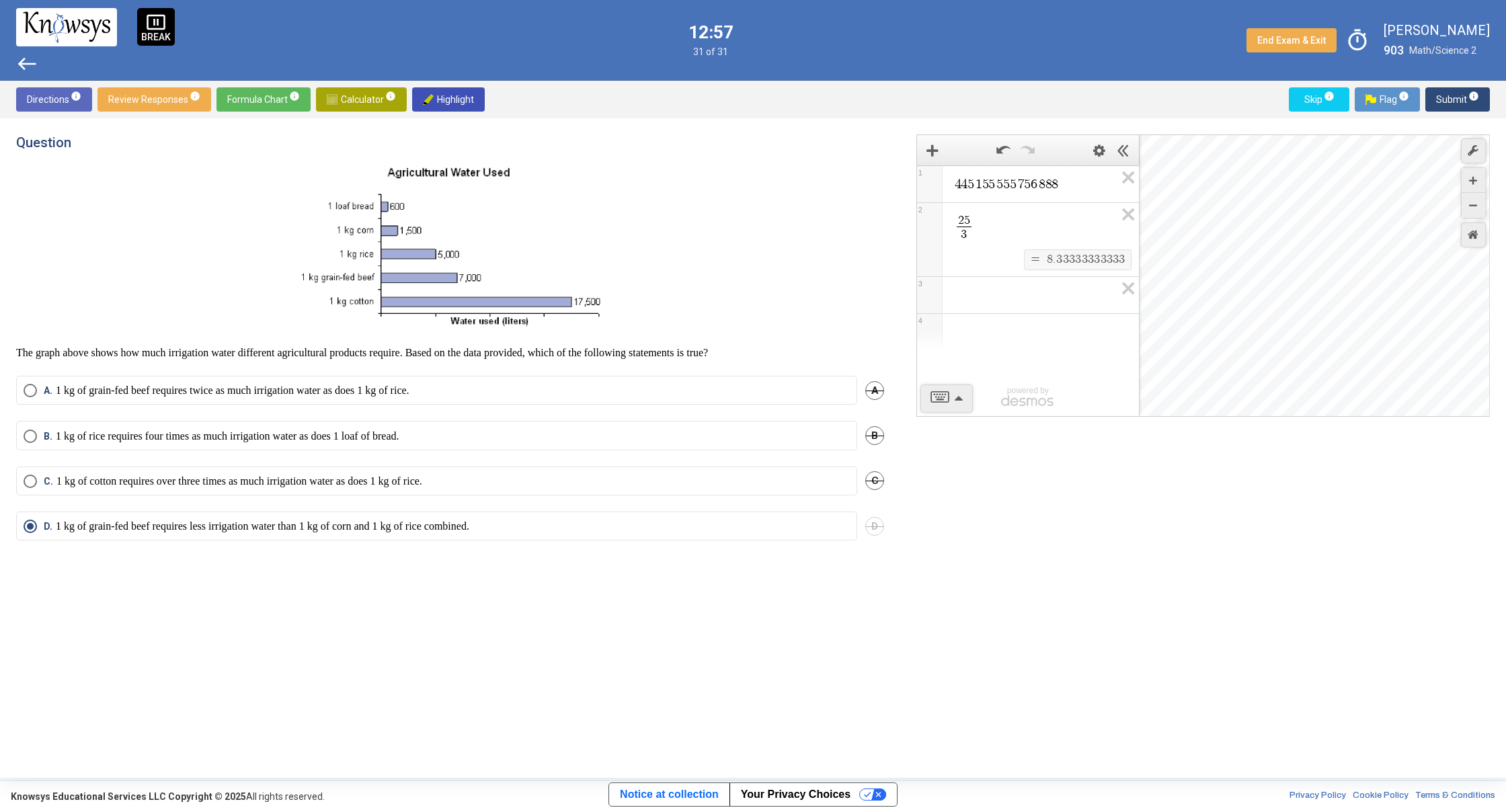
drag, startPoint x: 1312, startPoint y: 276, endPoint x: 1468, endPoint y: 170, distance: 188.6
drag, startPoint x: 1293, startPoint y: 353, endPoint x: 1385, endPoint y: 252, distance: 136.6
drag, startPoint x: 1324, startPoint y: 296, endPoint x: 1461, endPoint y: 206, distance: 163.9
drag, startPoint x: 1236, startPoint y: 349, endPoint x: 1292, endPoint y: 305, distance: 71.2
drag, startPoint x: 1473, startPoint y: 178, endPoint x: 1443, endPoint y: 201, distance: 37.8
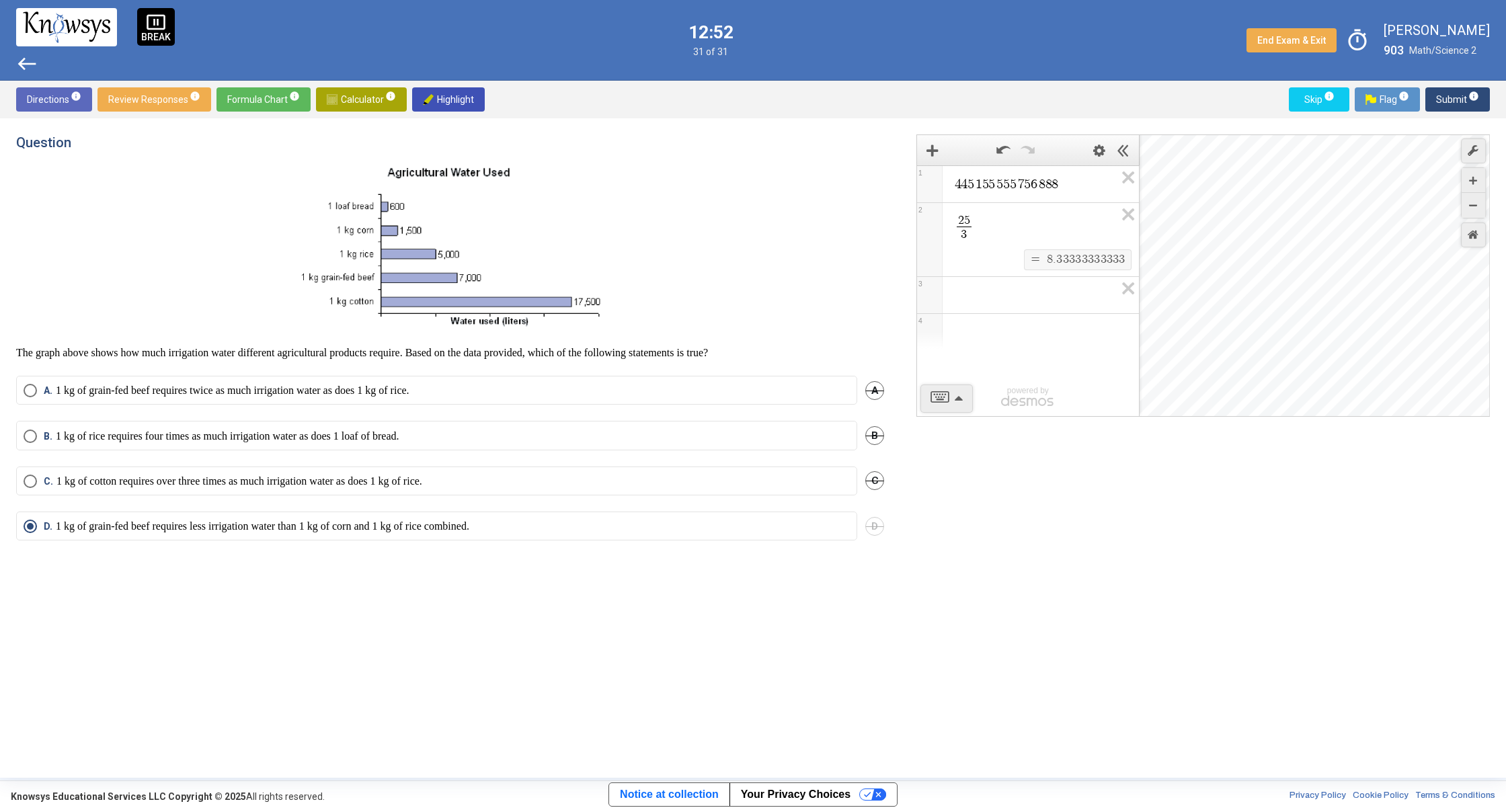
drag, startPoint x: 794, startPoint y: 564, endPoint x: 898, endPoint y: 591, distance: 107.4
drag, startPoint x: 1263, startPoint y: 322, endPoint x: 1359, endPoint y: 209, distance: 148.3
drag, startPoint x: 1248, startPoint y: 343, endPoint x: 1271, endPoint y: 246, distance: 99.7
drag, startPoint x: 1259, startPoint y: 360, endPoint x: 1258, endPoint y: 164, distance: 196.0
drag, startPoint x: 1203, startPoint y: 388, endPoint x: 1426, endPoint y: 236, distance: 269.9
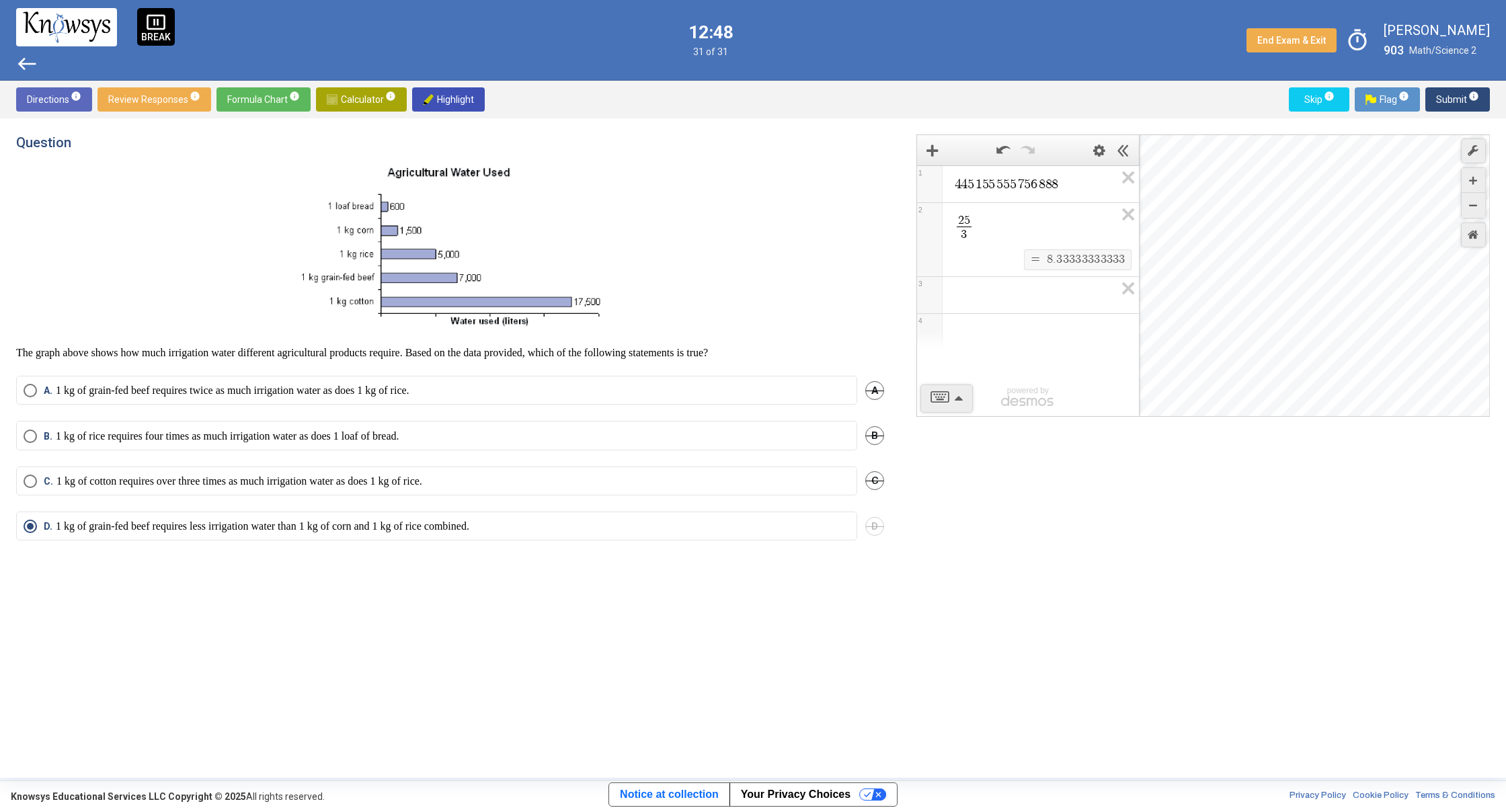
drag, startPoint x: 1311, startPoint y: 373, endPoint x: 1271, endPoint y: 221, distance: 157.2
drag, startPoint x: 1268, startPoint y: 196, endPoint x: 1274, endPoint y: 170, distance: 26.7
drag, startPoint x: 1259, startPoint y: 341, endPoint x: 1284, endPoint y: 178, distance: 164.9
drag, startPoint x: 1259, startPoint y: 376, endPoint x: 1285, endPoint y: 156, distance: 221.5
drag, startPoint x: 1276, startPoint y: 358, endPoint x: 1284, endPoint y: 68, distance: 290.1
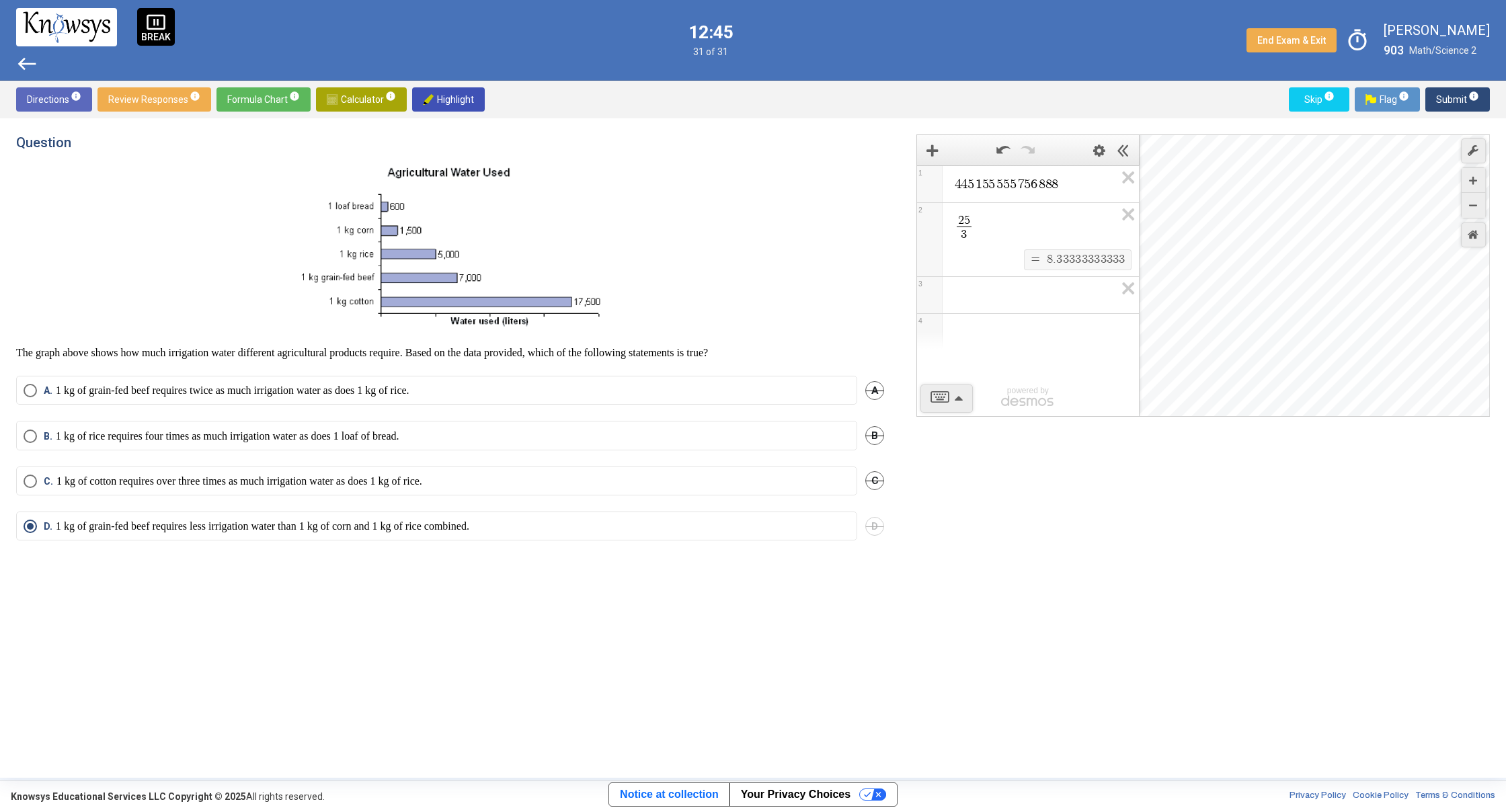
drag, startPoint x: 1284, startPoint y: 314, endPoint x: 1281, endPoint y: 88, distance: 226.0
drag, startPoint x: 1288, startPoint y: 282, endPoint x: 1293, endPoint y: 102, distance: 180.1
drag, startPoint x: 1287, startPoint y: 389, endPoint x: 1284, endPoint y: 137, distance: 252.0
drag, startPoint x: 1259, startPoint y: 373, endPoint x: 1282, endPoint y: 316, distance: 61.5
drag, startPoint x: 1277, startPoint y: 419, endPoint x: 1279, endPoint y: 210, distance: 209.0
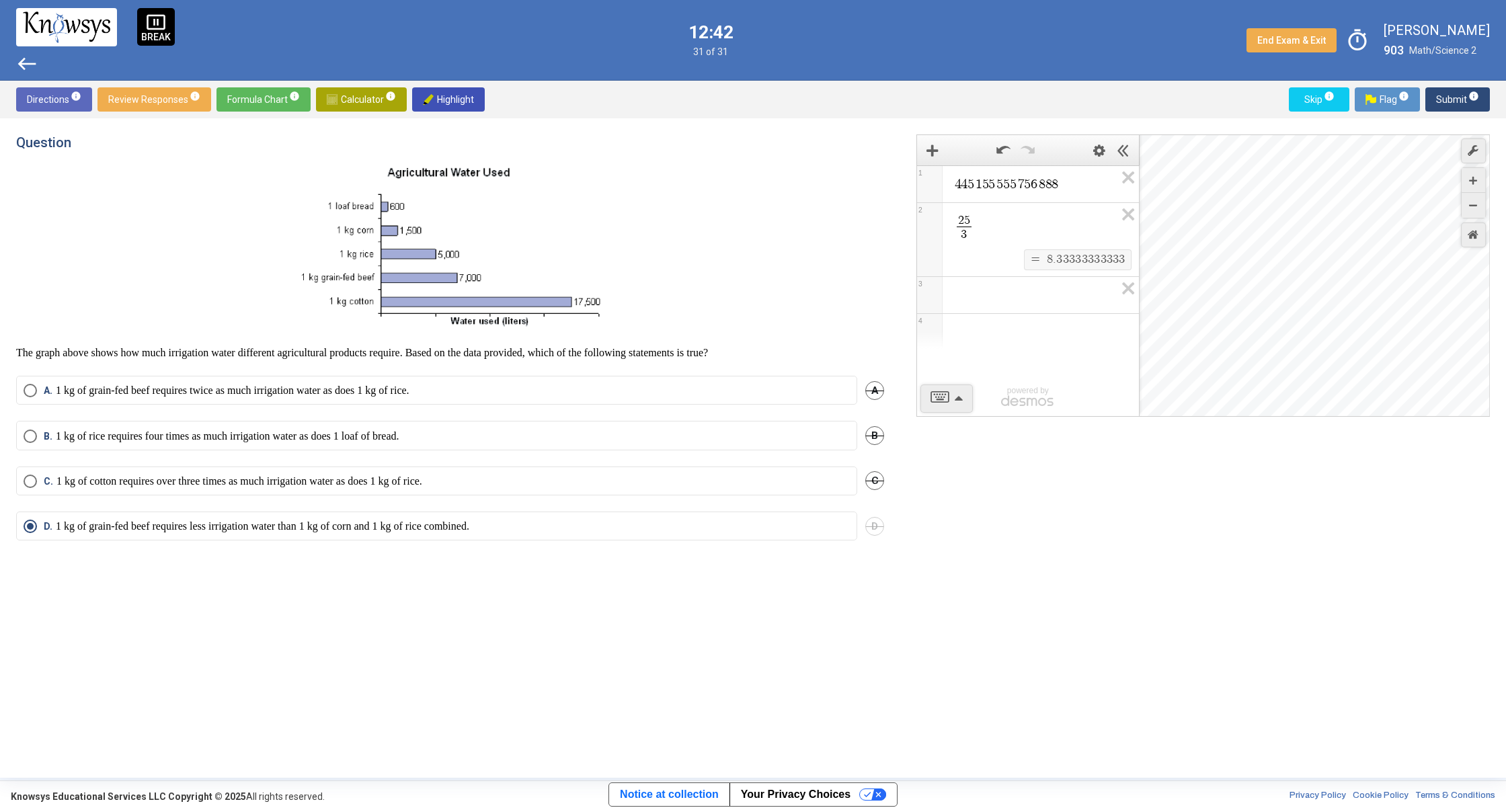
drag, startPoint x: 1276, startPoint y: 269, endPoint x: 1282, endPoint y: 227, distance: 42.4
drag, startPoint x: 1279, startPoint y: 344, endPoint x: 1293, endPoint y: 136, distance: 208.5
drag, startPoint x: 1276, startPoint y: 294, endPoint x: 1301, endPoint y: 100, distance: 195.6
drag, startPoint x: 1257, startPoint y: 342, endPoint x: 1505, endPoint y: 232, distance: 271.3
drag, startPoint x: 1255, startPoint y: 327, endPoint x: 1474, endPoint y: 170, distance: 269.5
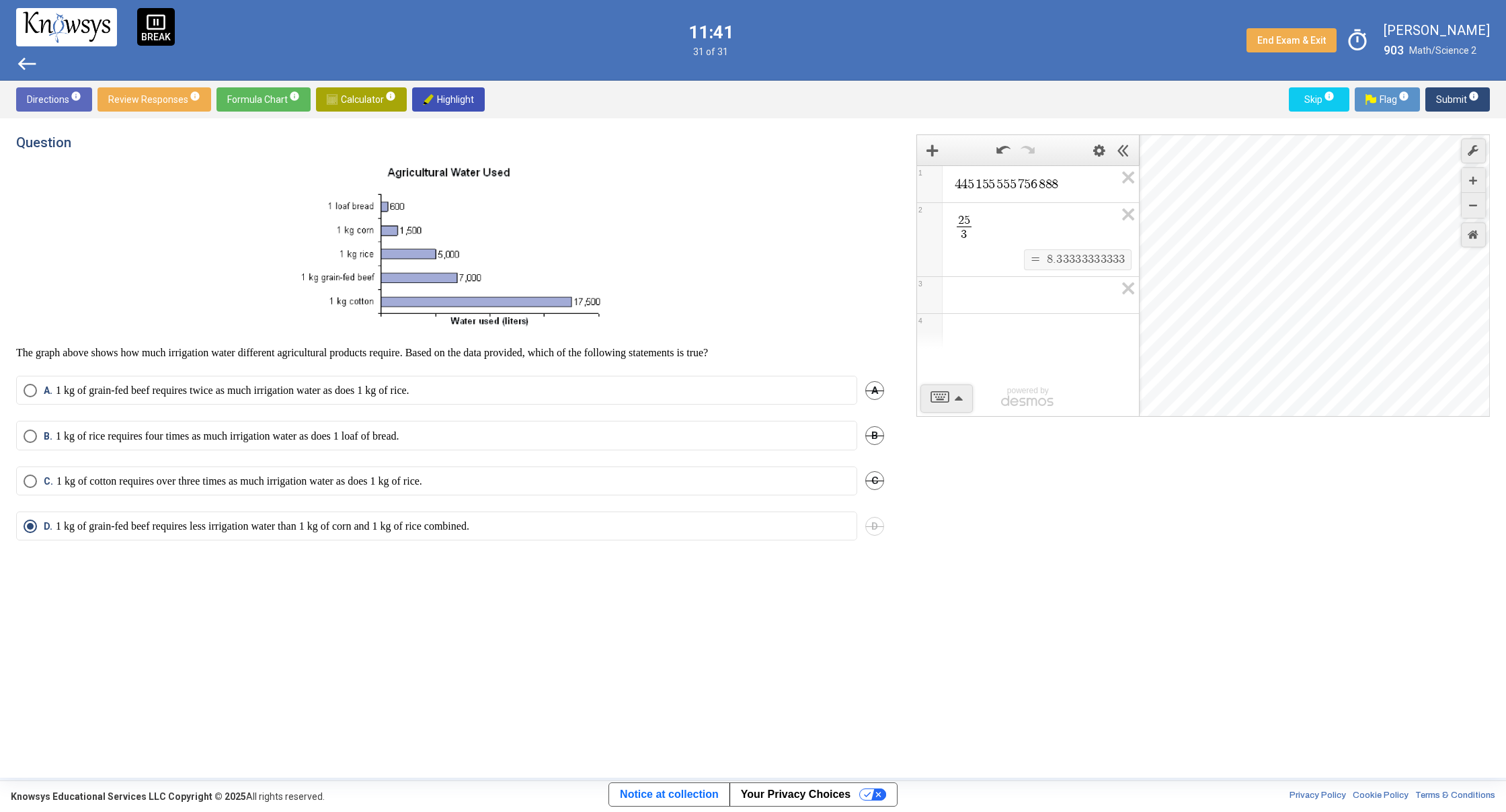
drag, startPoint x: 1393, startPoint y: 331, endPoint x: 1231, endPoint y: 232, distance: 189.9
drag, startPoint x: 1151, startPoint y: 227, endPoint x: 985, endPoint y: 229, distance: 166.0
drag, startPoint x: 1350, startPoint y: 365, endPoint x: 1063, endPoint y: 151, distance: 358.0
drag, startPoint x: 1399, startPoint y: 335, endPoint x: 1234, endPoint y: 210, distance: 207.0
drag, startPoint x: 1434, startPoint y: 350, endPoint x: 1226, endPoint y: 215, distance: 248.0
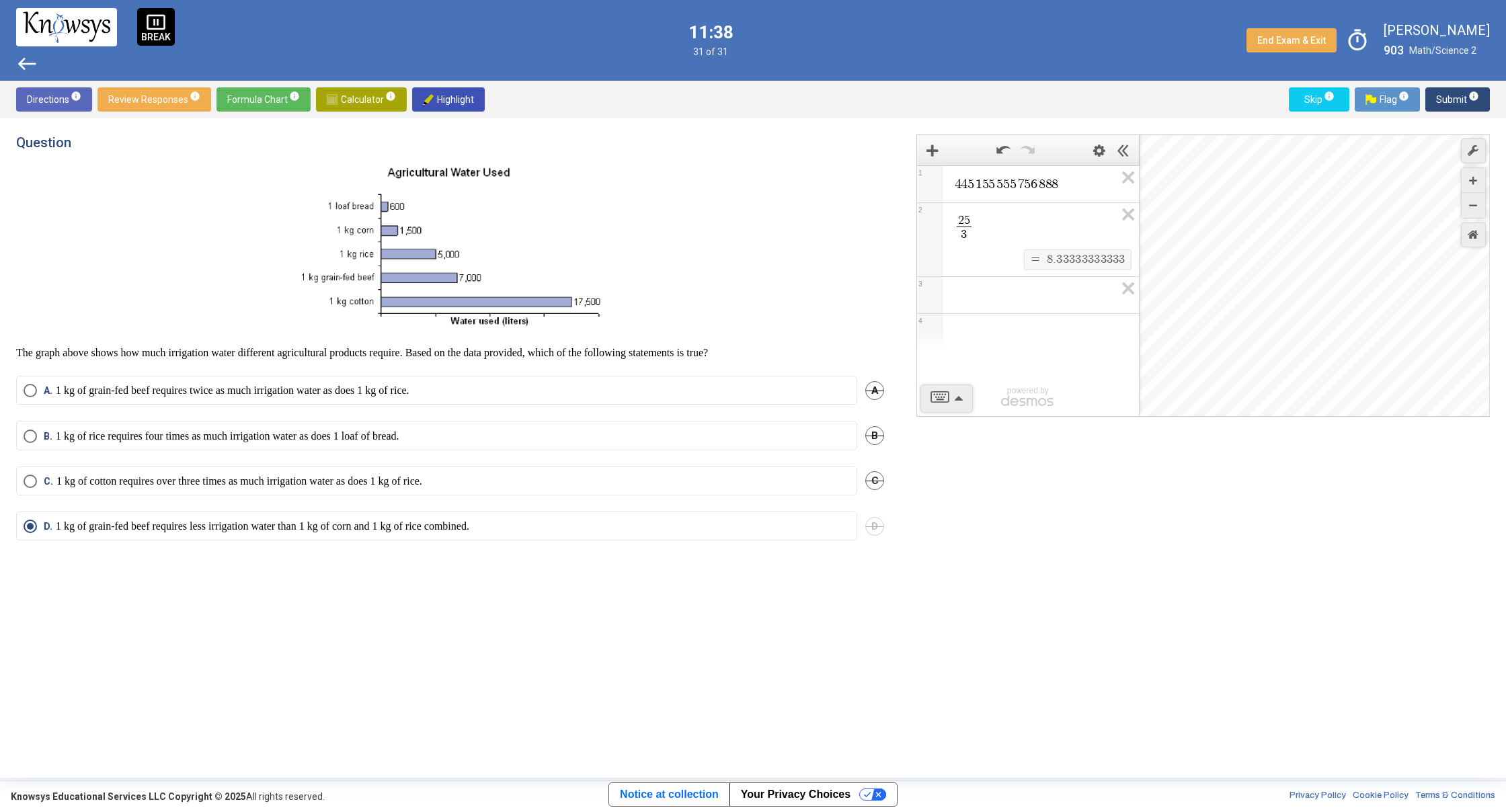
drag, startPoint x: 1414, startPoint y: 290, endPoint x: 1333, endPoint y: 308, distance: 83.0
drag, startPoint x: 1466, startPoint y: 289, endPoint x: 1179, endPoint y: 313, distance: 288.0
drag, startPoint x: 1464, startPoint y: 271, endPoint x: 1128, endPoint y: 265, distance: 336.1
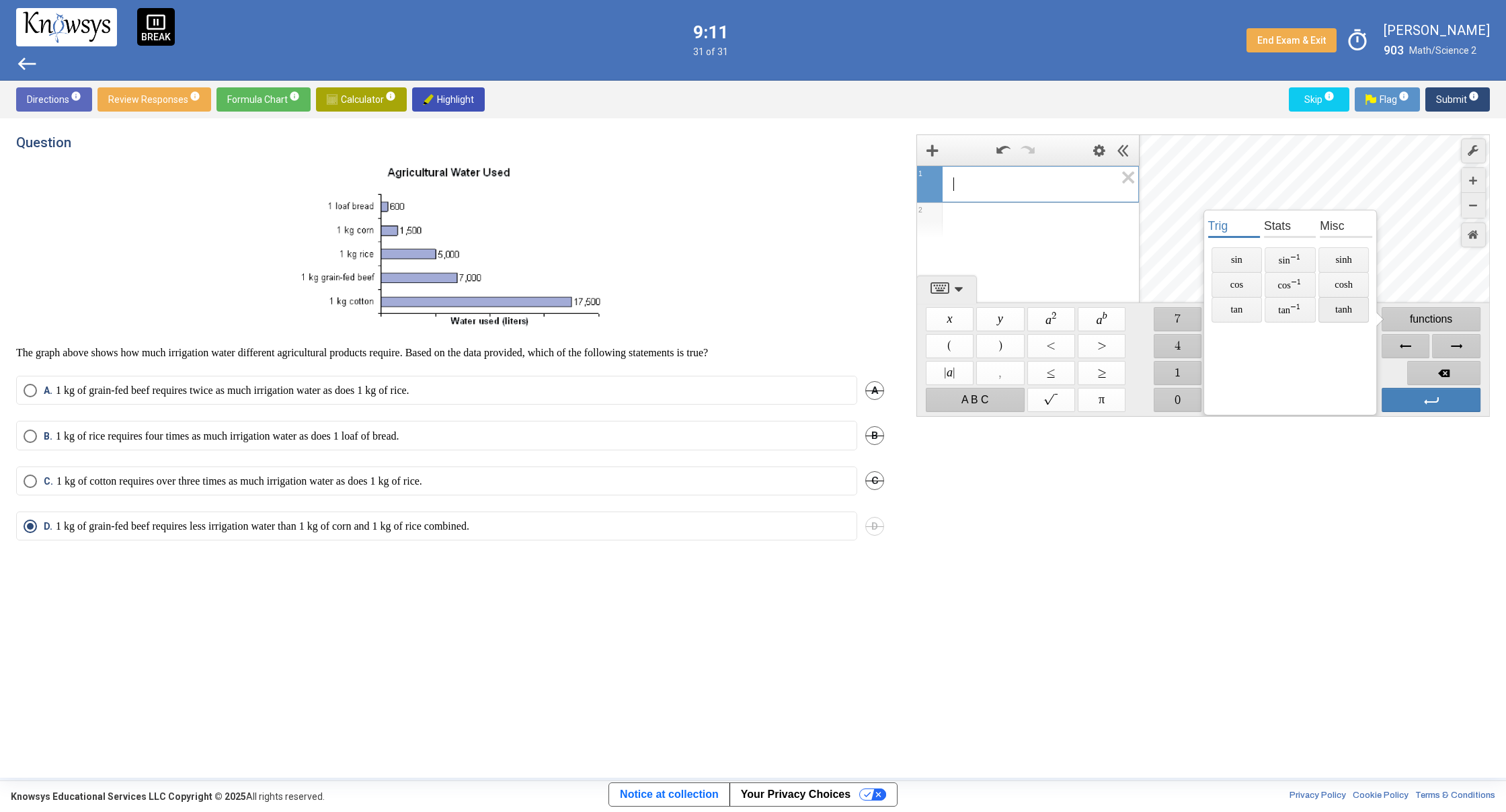
drag, startPoint x: 1323, startPoint y: 300, endPoint x: 1310, endPoint y: 299, distance: 13.0
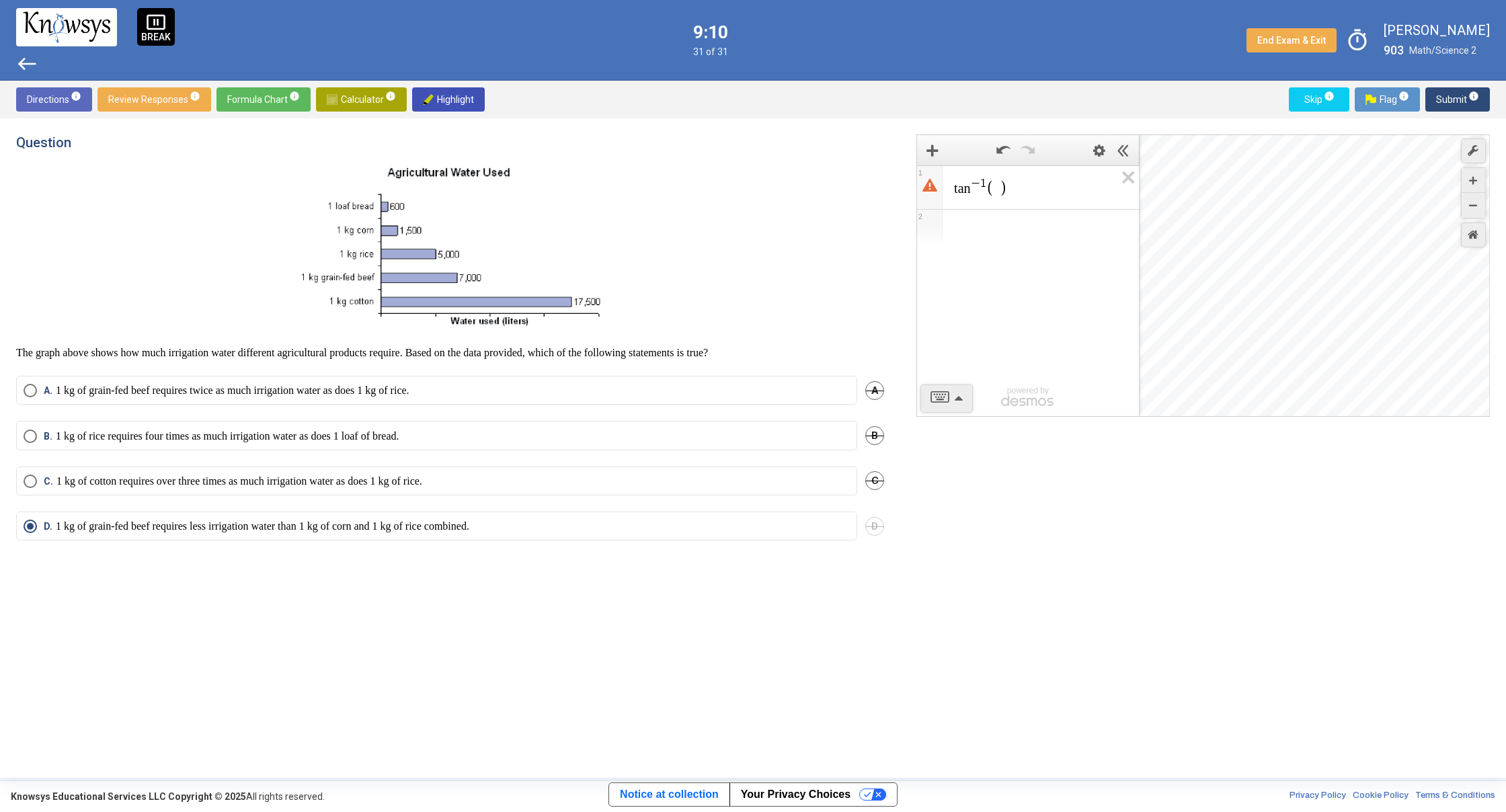
drag, startPoint x: 986, startPoint y: 337, endPoint x: 989, endPoint y: 346, distance: 9.5
drag, startPoint x: 924, startPoint y: 393, endPoint x: 939, endPoint y: 395, distance: 15.1
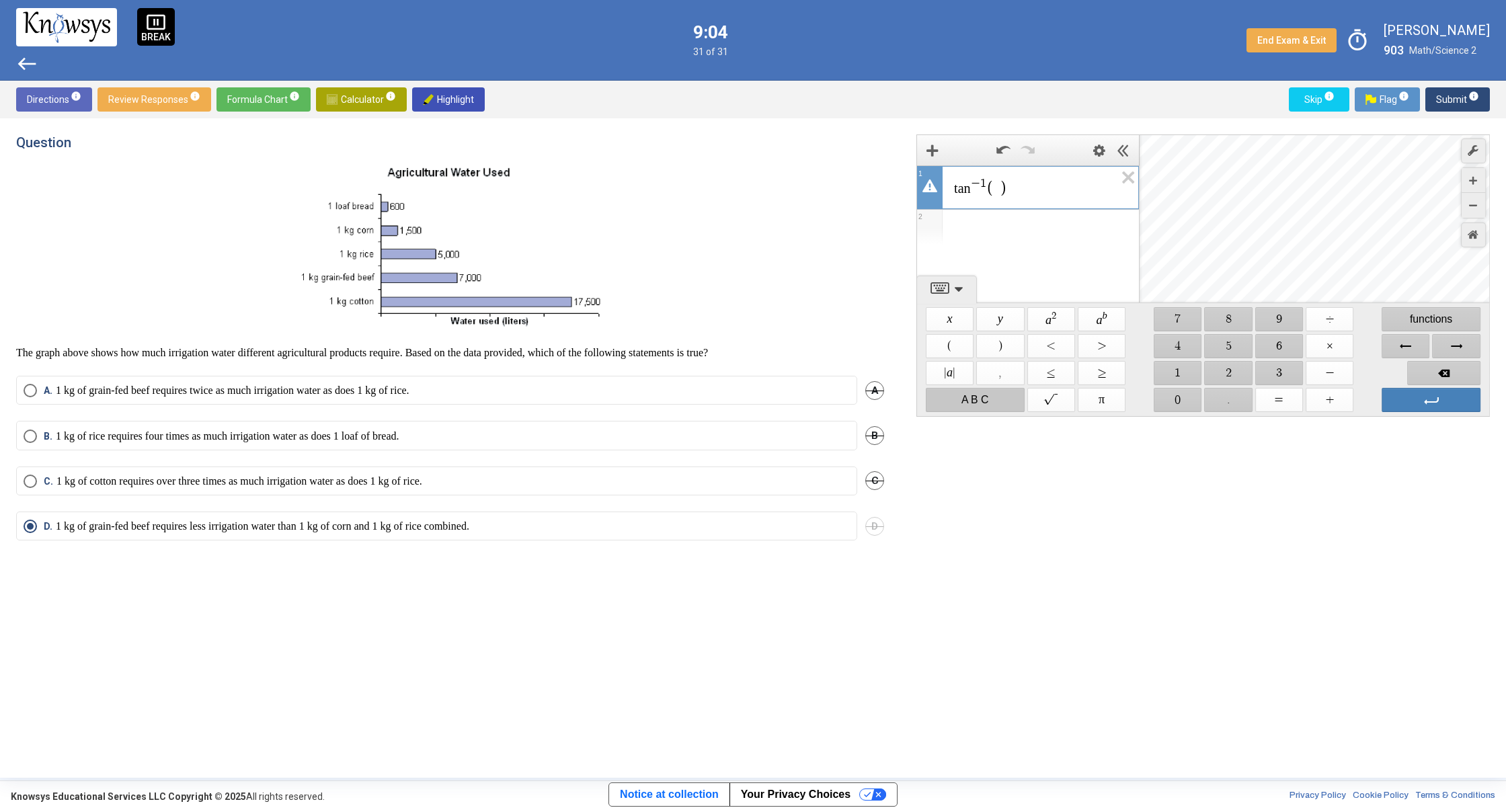
drag, startPoint x: 1025, startPoint y: 352, endPoint x: 1052, endPoint y: 344, distance: 28.2
drag, startPoint x: 1058, startPoint y: 342, endPoint x: 1123, endPoint y: 343, distance: 65.0
drag, startPoint x: 1133, startPoint y: 346, endPoint x: 1191, endPoint y: 352, distance: 58.3
drag, startPoint x: 1233, startPoint y: 354, endPoint x: 1284, endPoint y: 352, distance: 51.0
drag, startPoint x: 1222, startPoint y: 360, endPoint x: 1182, endPoint y: 362, distance: 40.0
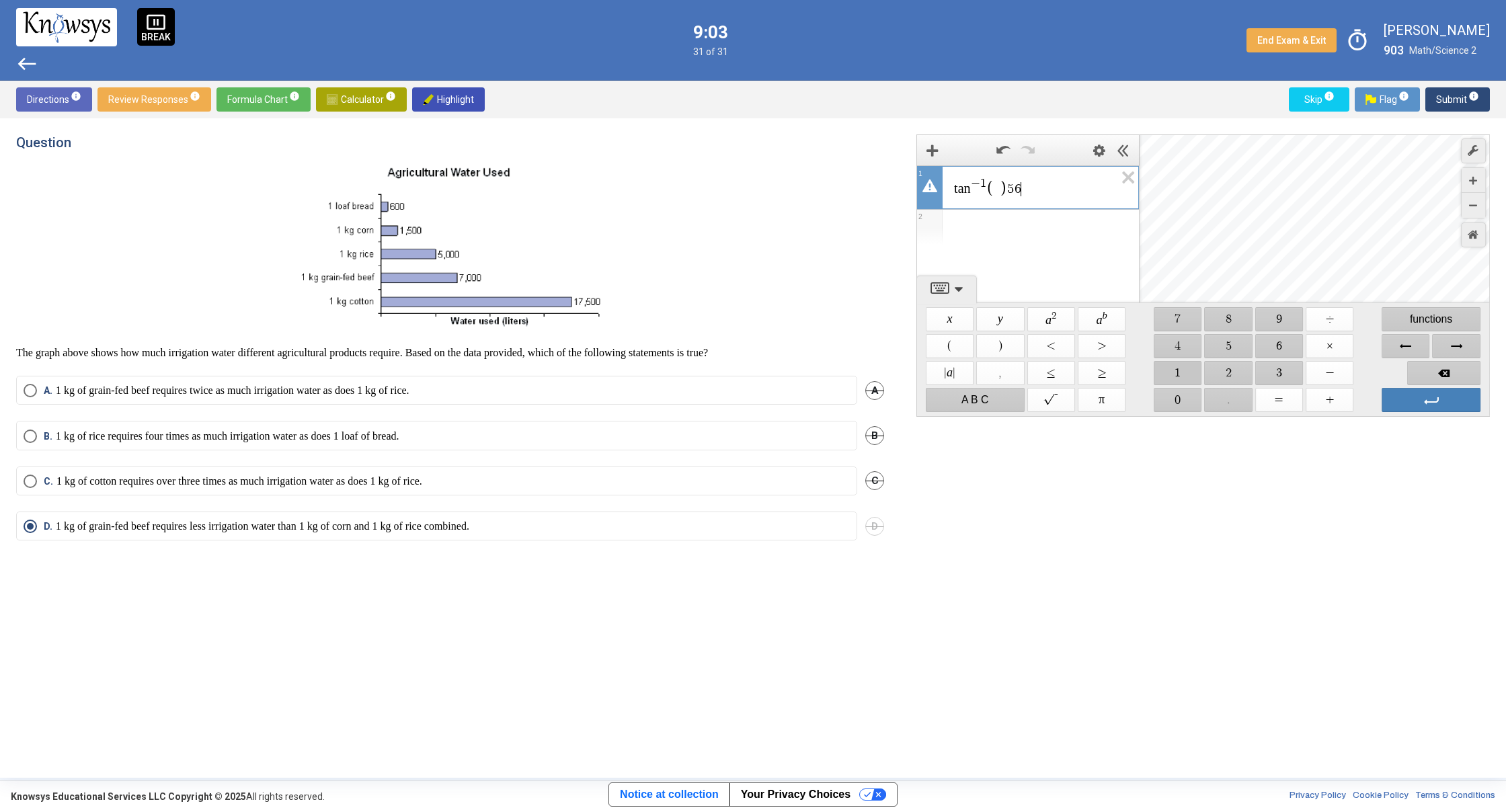
drag, startPoint x: 1122, startPoint y: 371, endPoint x: 1108, endPoint y: 372, distance: 14.0
click at [1123, 172] on icon "Expression List" at bounding box center [1123, 170] width 30 height 31
click at [1125, 185] on icon "Expression List" at bounding box center [1123, 181] width 30 height 31
click at [1121, 172] on icon "Expression List" at bounding box center [1123, 181] width 30 height 31
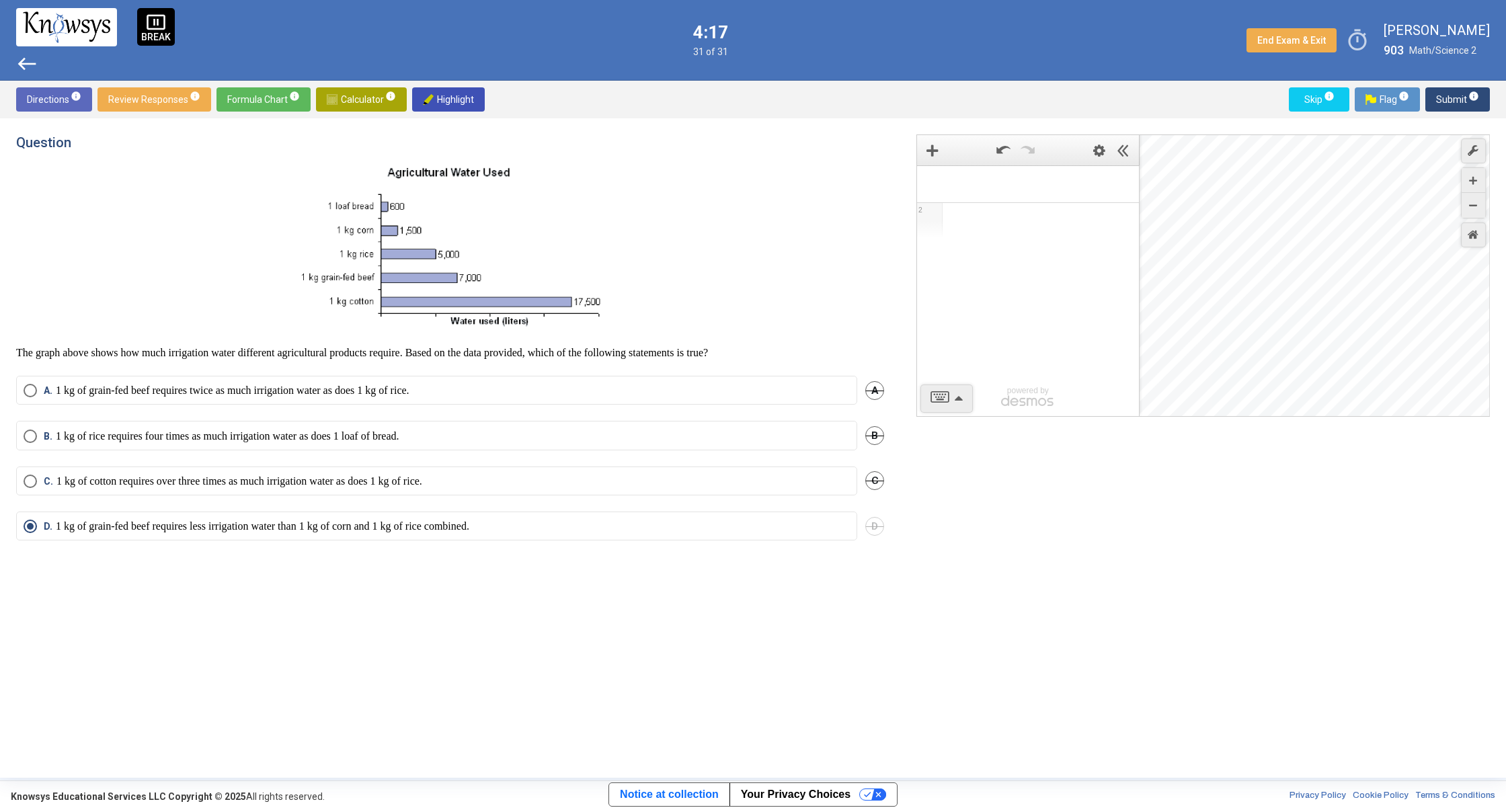
click at [1121, 172] on span "1" at bounding box center [1027, 183] width 222 height 37
click at [1121, 172] on icon "Expression List" at bounding box center [1123, 181] width 30 height 31
click at [1121, 172] on span "1" at bounding box center [1027, 183] width 222 height 37
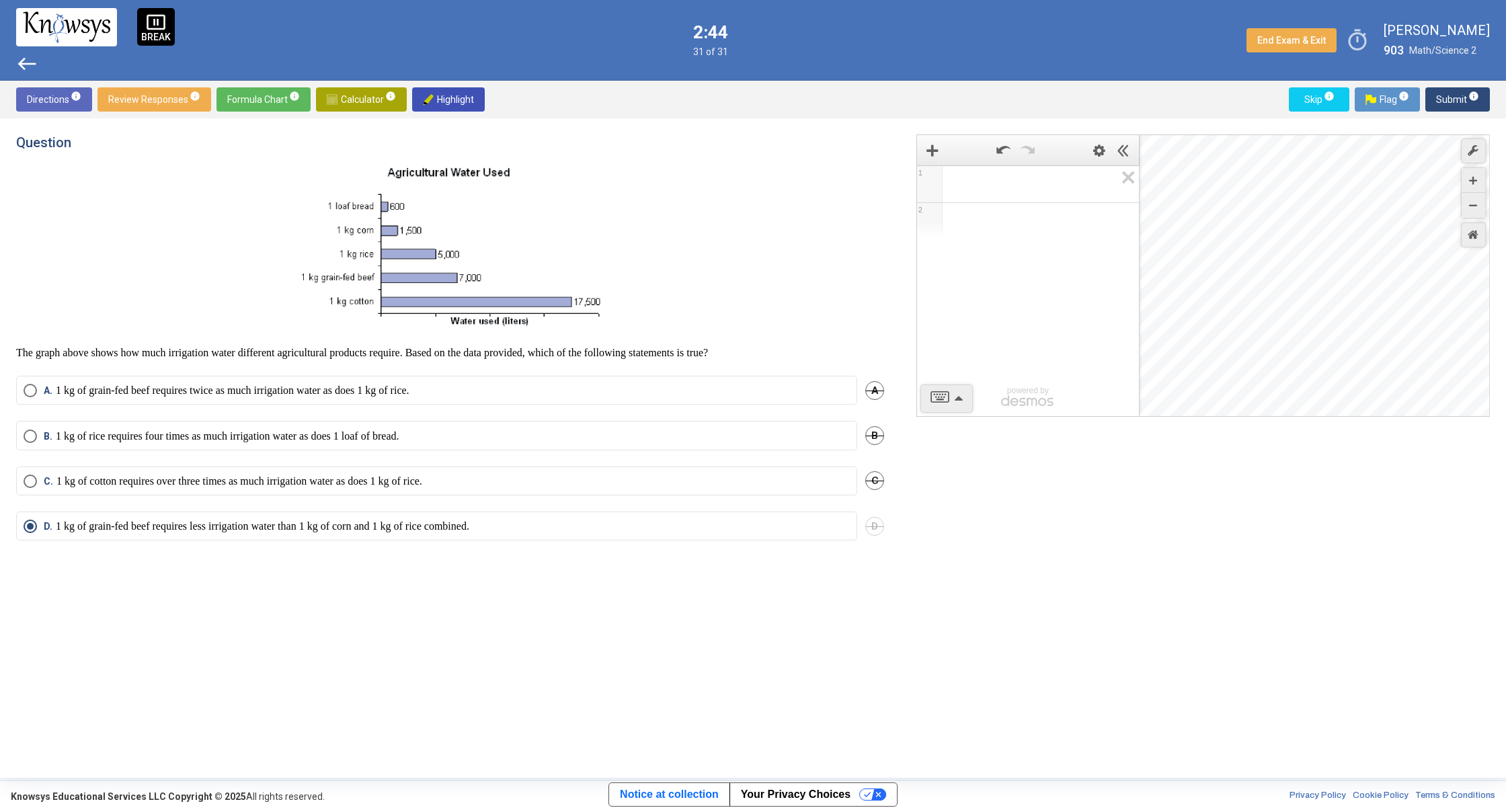
click at [1437, 95] on span "Submit info" at bounding box center [1457, 99] width 43 height 24
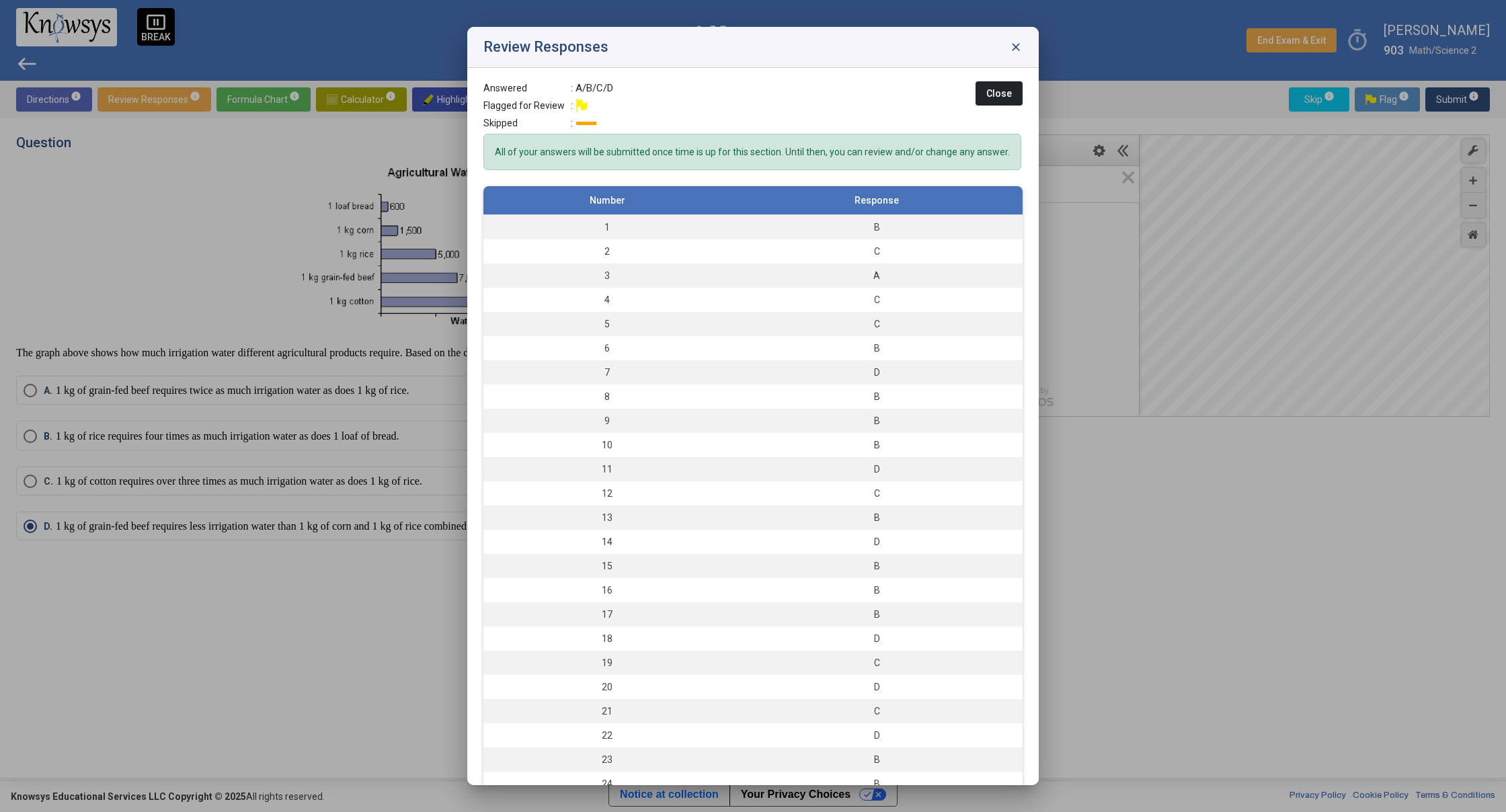
click at [1013, 49] on span "close" at bounding box center [1015, 47] width 13 height 13
